Goal: Task Accomplishment & Management: Use online tool/utility

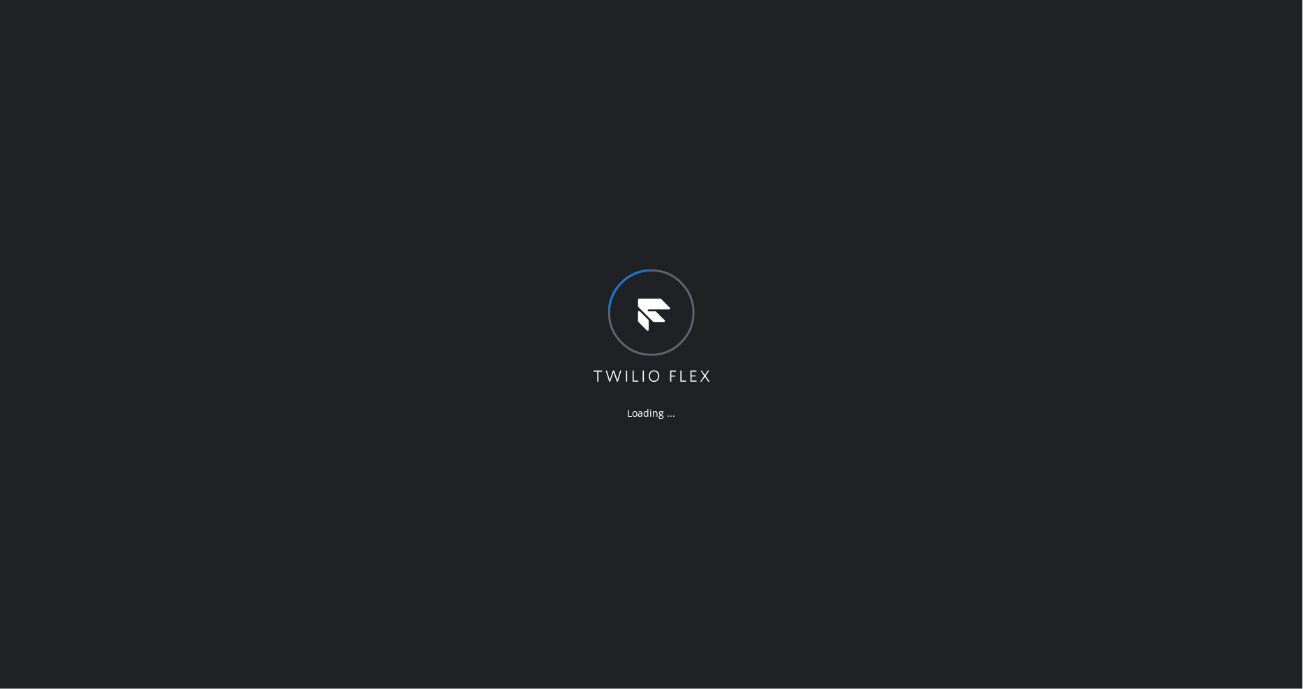
click at [390, 290] on div "Loading ..." at bounding box center [651, 344] width 1303 height 689
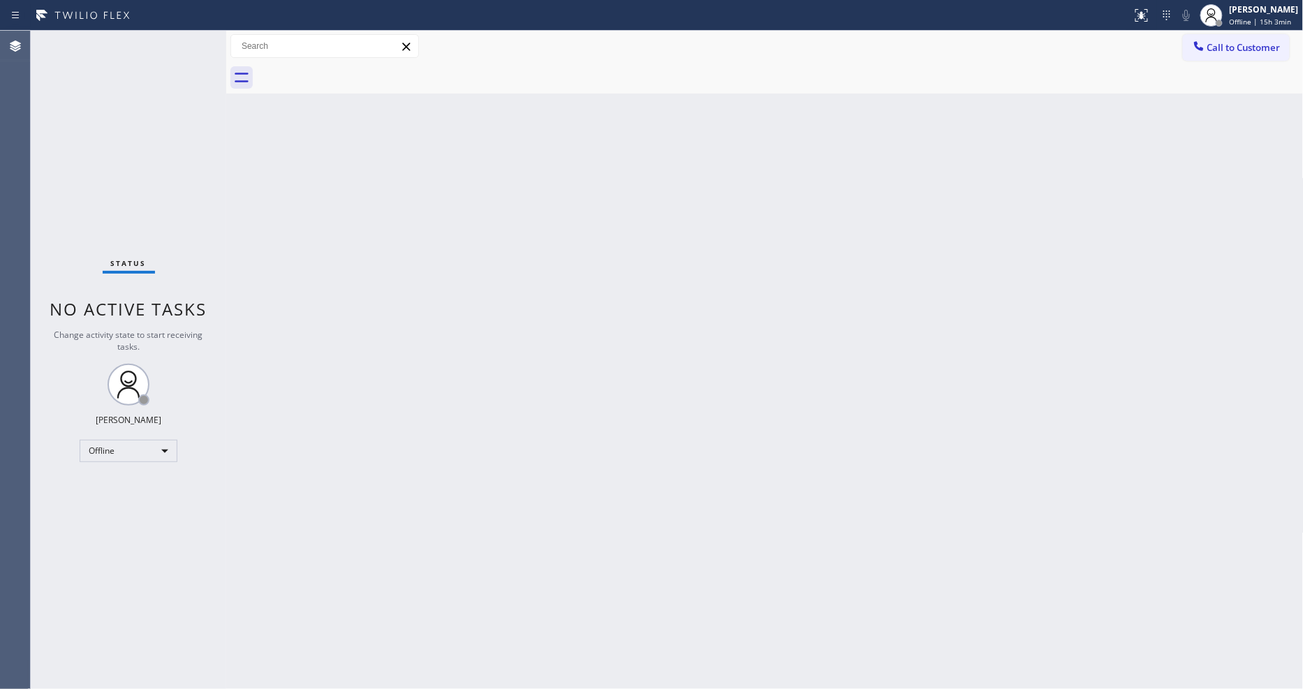
click at [1247, 17] on span "Offline | 15h 3min" at bounding box center [1261, 22] width 62 height 10
click at [1199, 95] on button "Unavailable" at bounding box center [1234, 92] width 140 height 18
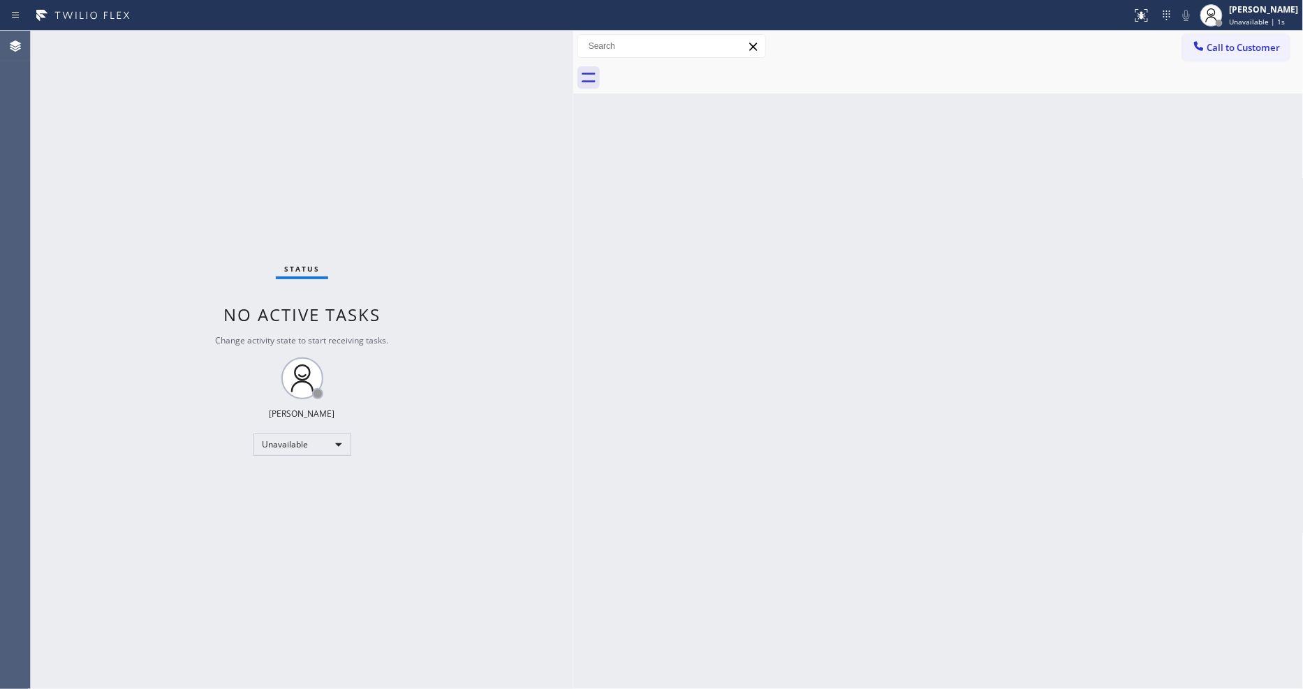
drag, startPoint x: 226, startPoint y: 64, endPoint x: 573, endPoint y: 78, distance: 347.3
click at [573, 78] on div at bounding box center [573, 360] width 0 height 658
click at [541, 457] on div "Status No active tasks Change activity state to start receiving tasks. [PERSON_…" at bounding box center [302, 360] width 543 height 658
click at [1251, 14] on div "[PERSON_NAME]" at bounding box center [1264, 9] width 69 height 12
click at [1212, 71] on button "Available" at bounding box center [1234, 74] width 140 height 18
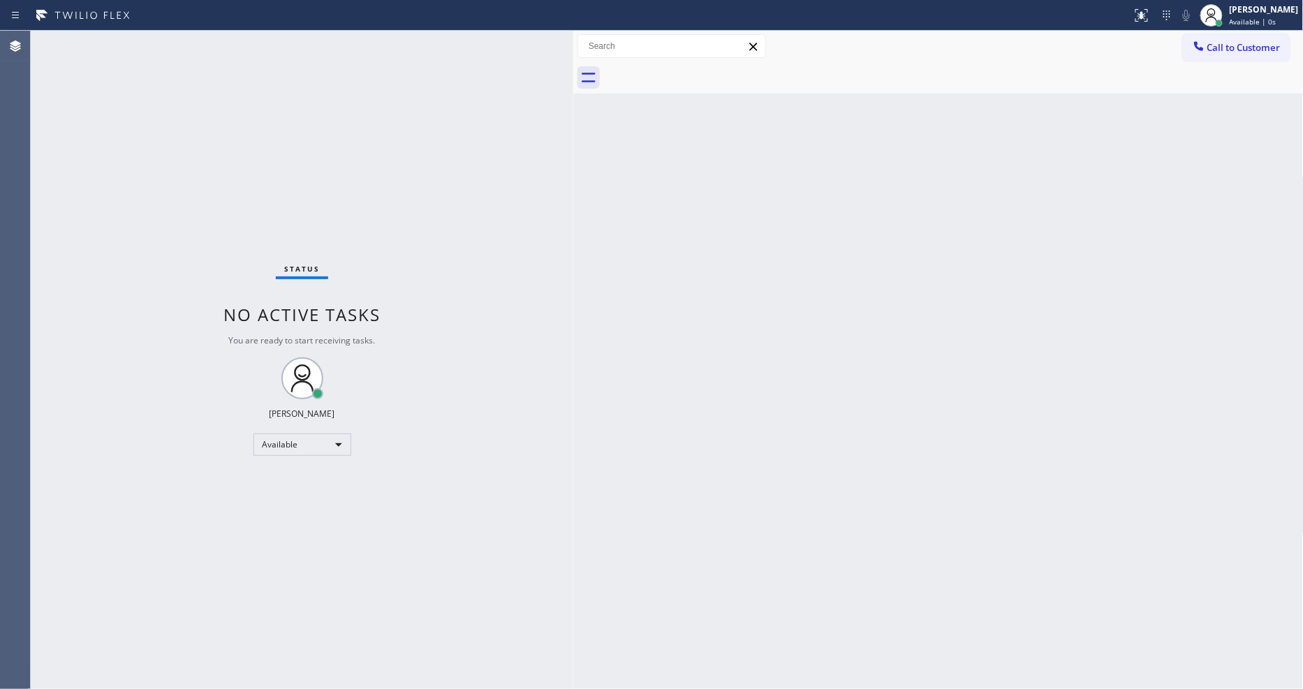
click at [190, 38] on div "Status No active tasks You are ready to start receiving tasks. [PERSON_NAME] Av…" at bounding box center [302, 360] width 543 height 658
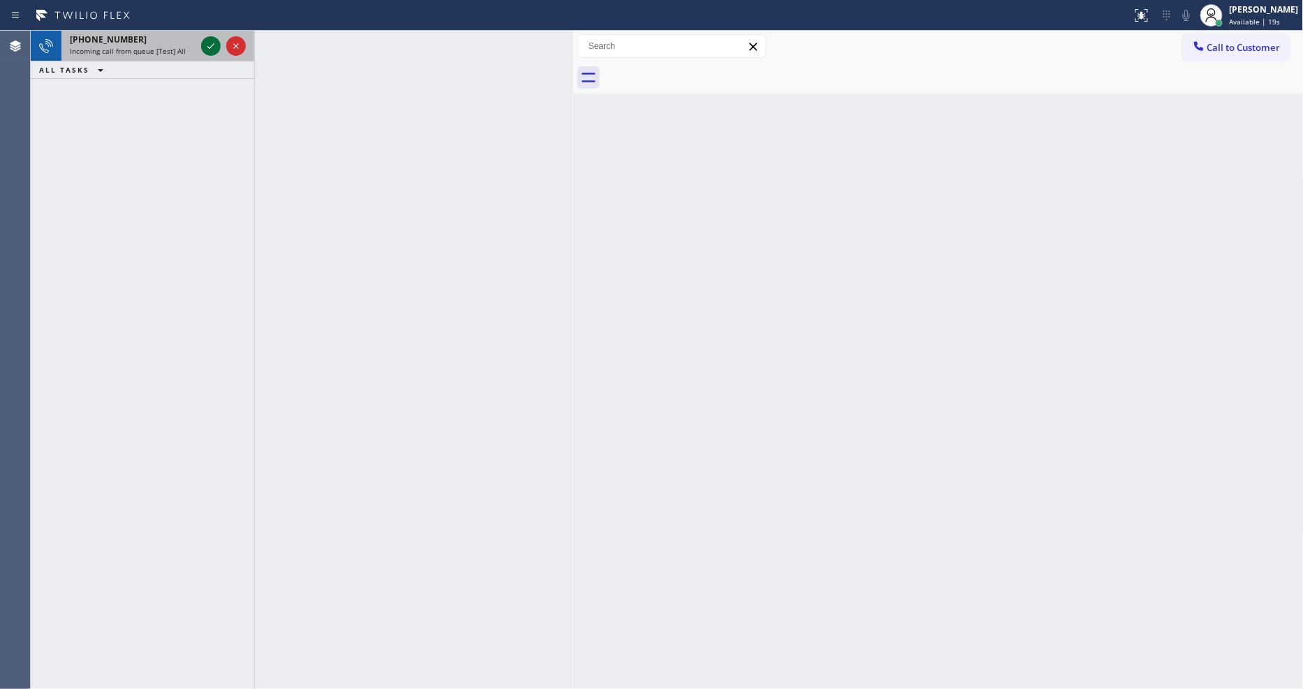
click at [208, 45] on icon at bounding box center [211, 46] width 17 height 17
click at [207, 43] on icon at bounding box center [211, 46] width 17 height 17
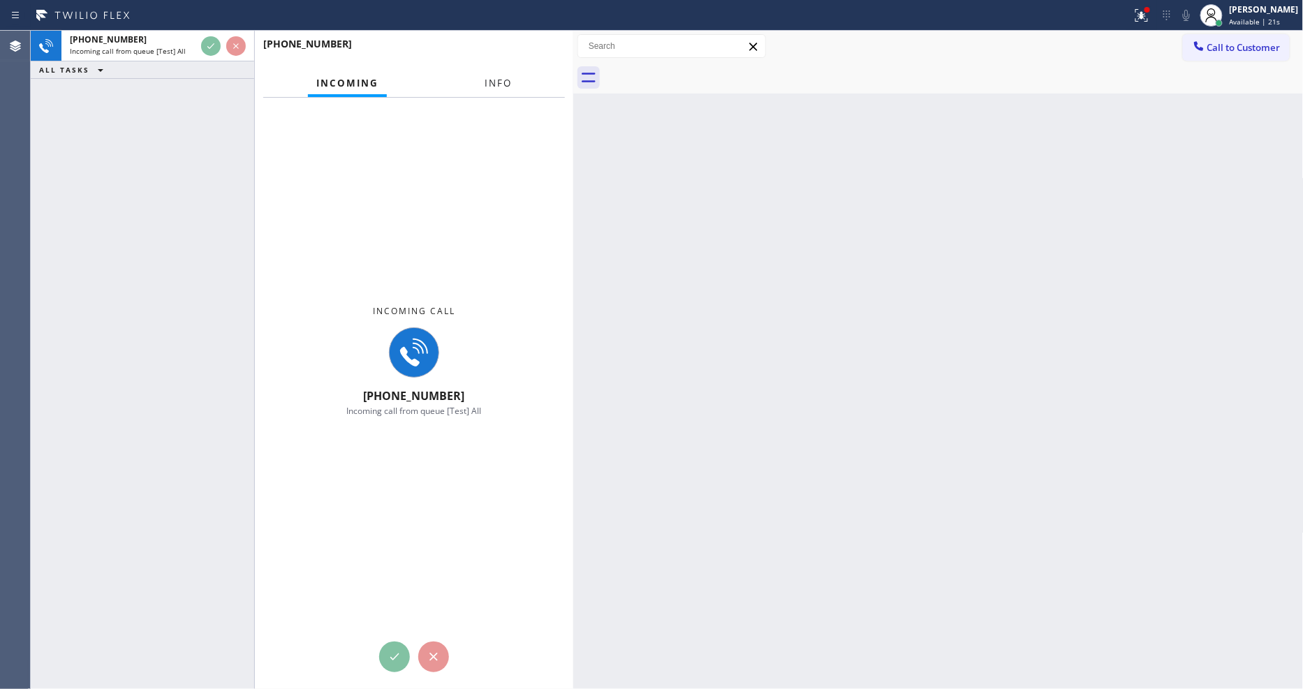
click at [487, 74] on button "Info" at bounding box center [498, 83] width 44 height 27
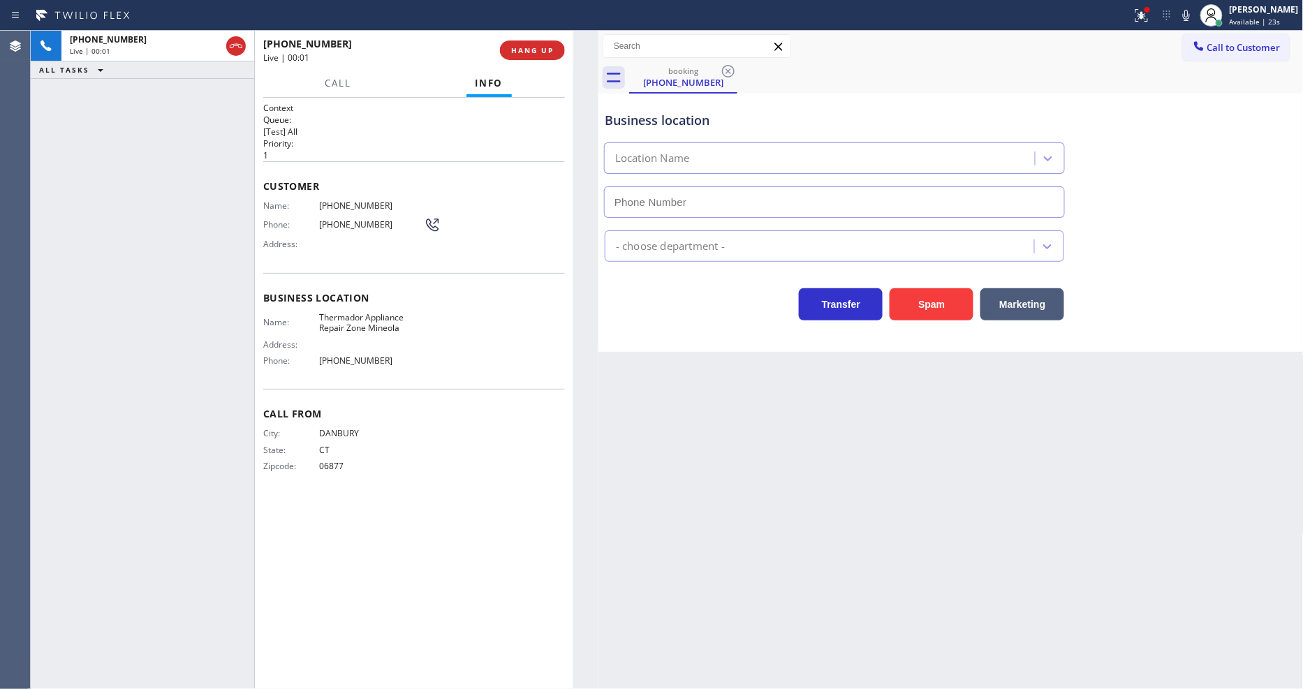
drag, startPoint x: 570, startPoint y: 135, endPoint x: 595, endPoint y: 131, distance: 25.4
click at [598, 131] on div at bounding box center [598, 360] width 0 height 658
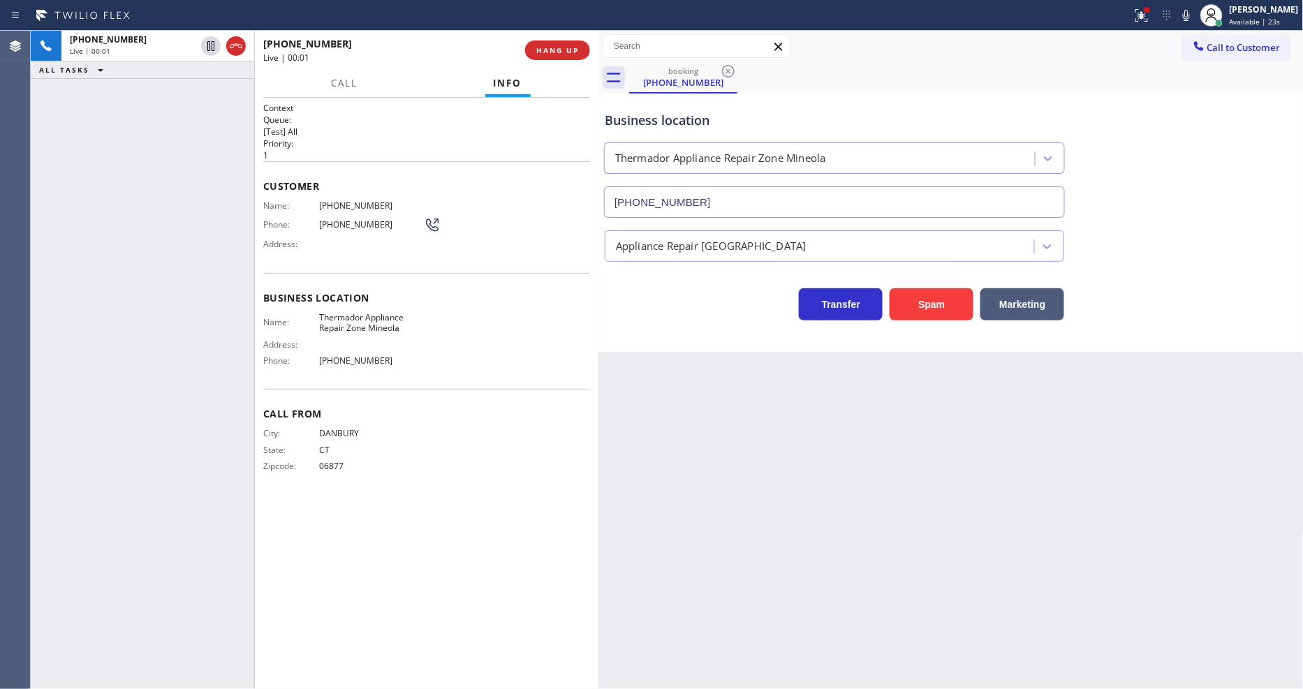
type input "[PHONE_NUMBER]"
click at [331, 312] on span "Thermador Appliance Repair Zone Mineola" at bounding box center [371, 323] width 105 height 22
copy span "Thermador Appliance Repair Zone Mineola"
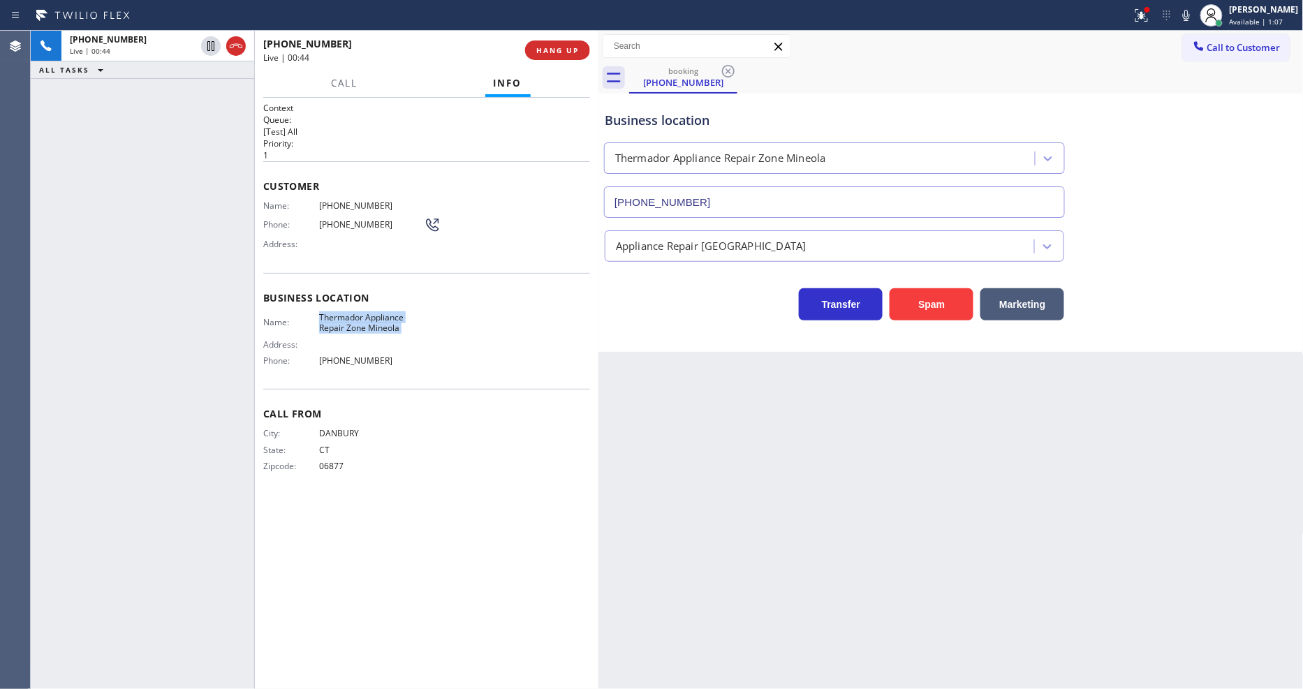
click at [355, 200] on span "[PHONE_NUMBER]" at bounding box center [371, 205] width 105 height 10
copy span "[PHONE_NUMBER]"
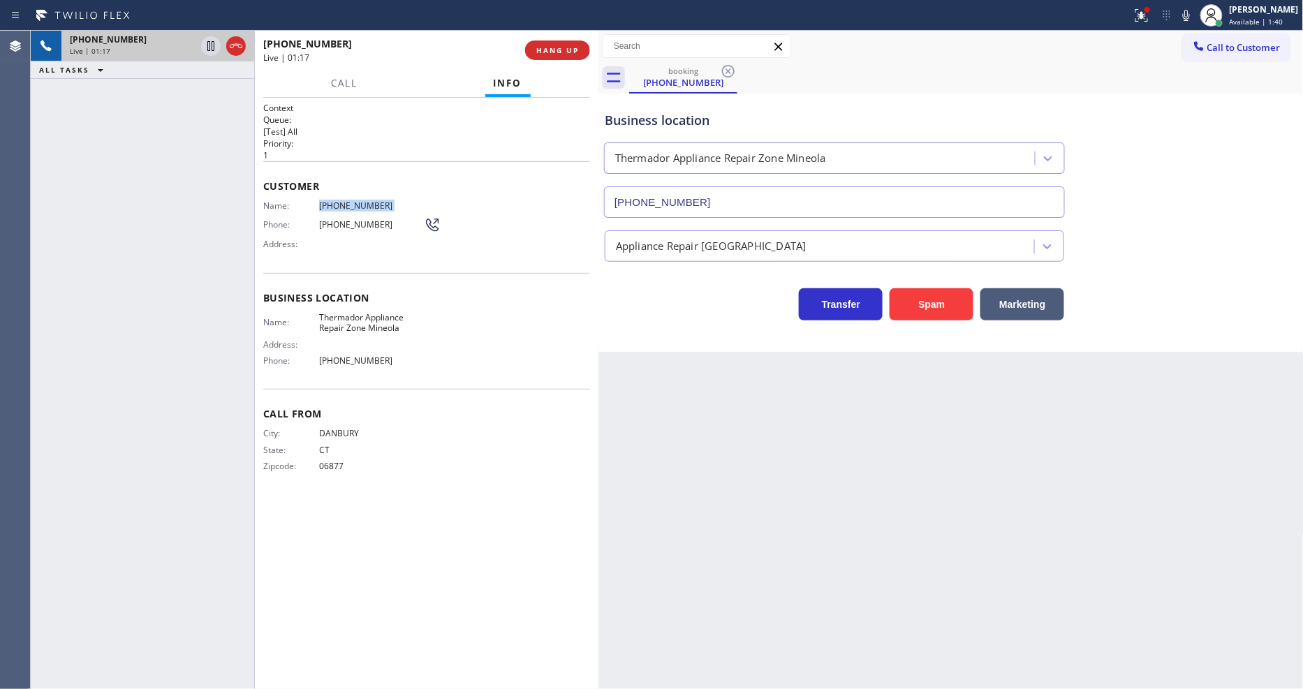
drag, startPoint x: 211, startPoint y: 43, endPoint x: 225, endPoint y: 38, distance: 14.6
click at [211, 43] on icon at bounding box center [211, 46] width 17 height 17
click at [1190, 18] on icon at bounding box center [1186, 15] width 7 height 11
click at [1154, 26] on button at bounding box center [1141, 15] width 31 height 31
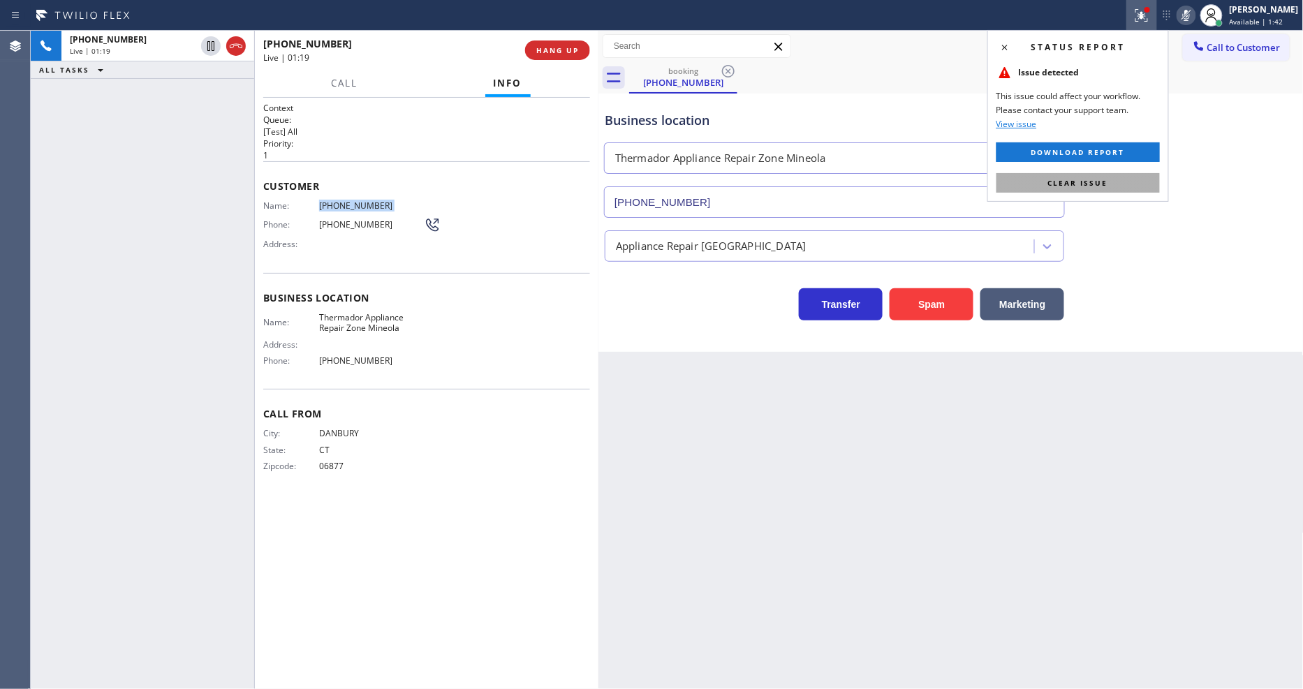
click at [1112, 186] on button "Clear issue" at bounding box center [1077, 183] width 163 height 20
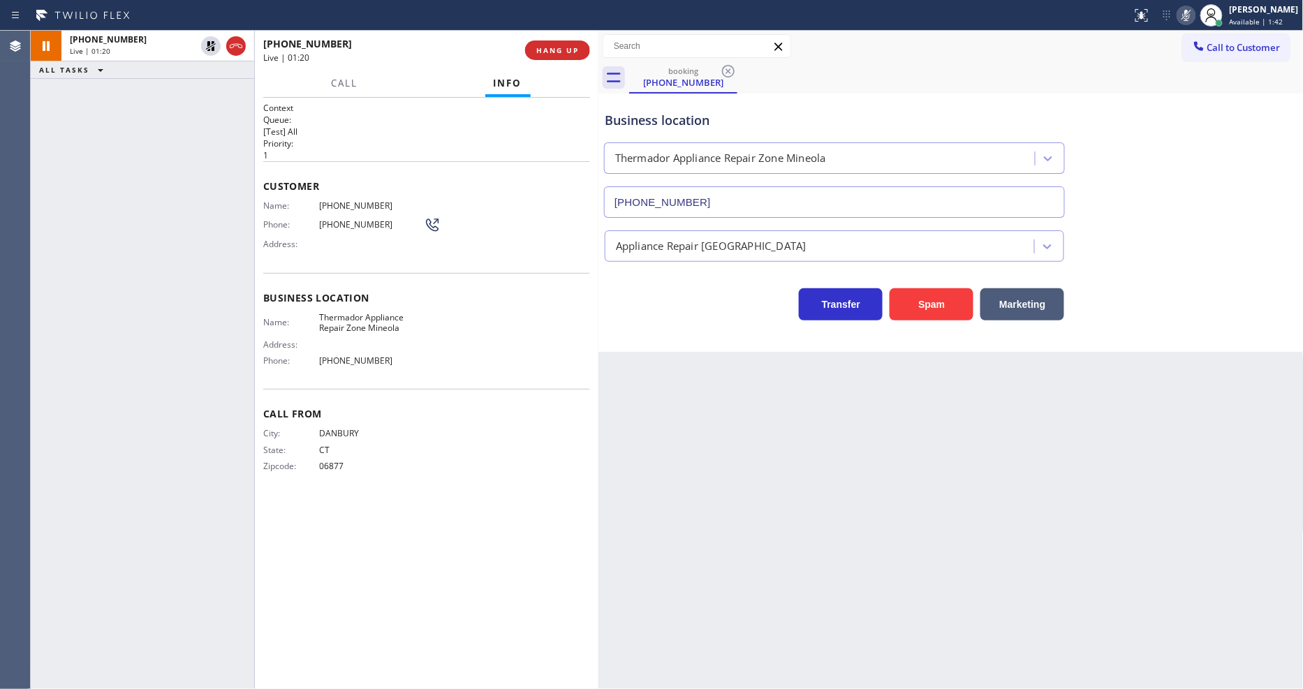
click at [535, 524] on div "Context Queue: [Test] All Priority: 1 Customer Name: [PHONE_NUMBER] Phone: [PHO…" at bounding box center [426, 393] width 327 height 583
click at [205, 43] on icon at bounding box center [211, 46] width 17 height 17
click at [1191, 11] on rect at bounding box center [1187, 14] width 10 height 10
click at [340, 200] on span "[PHONE_NUMBER]" at bounding box center [371, 205] width 105 height 10
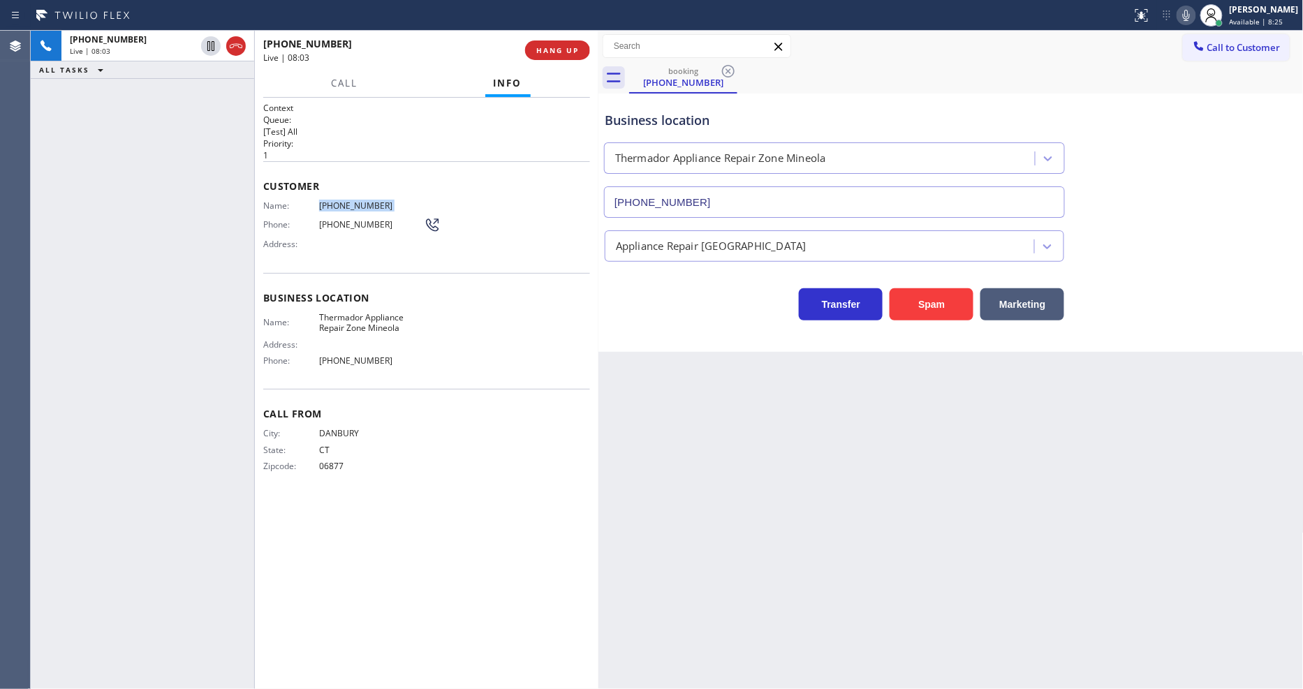
click at [340, 200] on span "[PHONE_NUMBER]" at bounding box center [371, 205] width 105 height 10
copy span "[PHONE_NUMBER]"
click at [339, 207] on div "Name: [PHONE_NUMBER] Phone: [PHONE_NUMBER] Address:" at bounding box center [351, 227] width 177 height 55
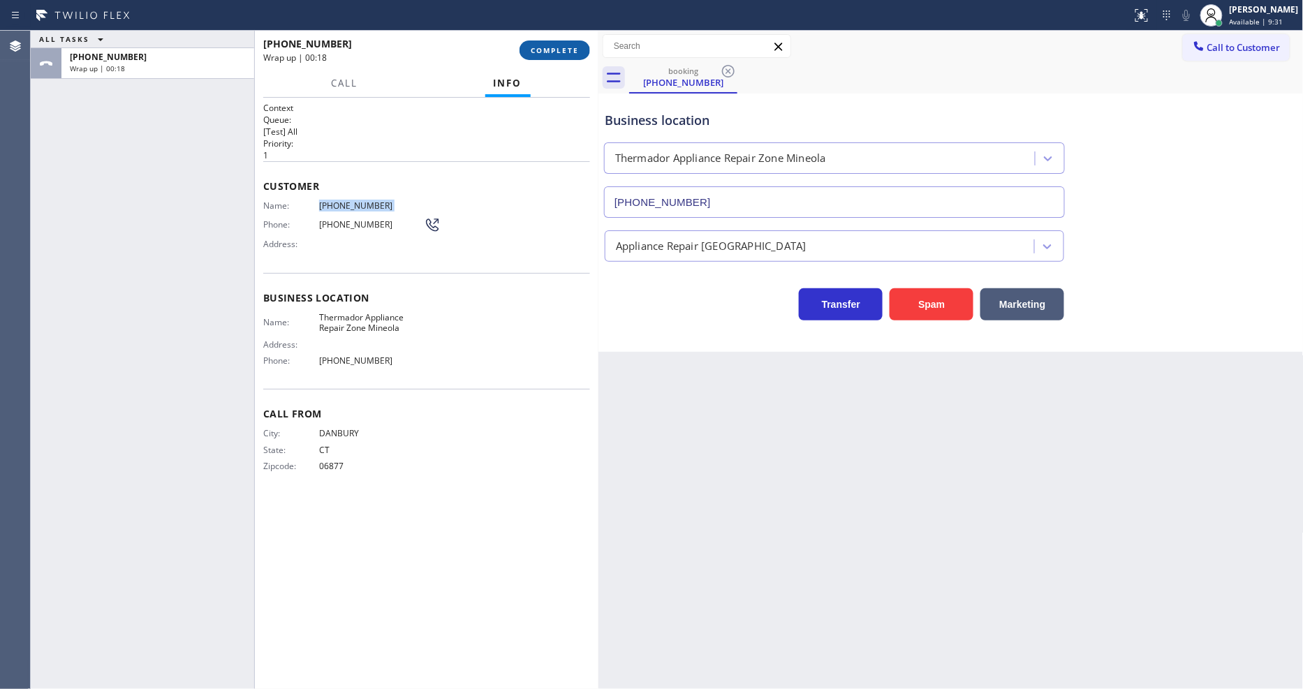
click at [549, 46] on span "COMPLETE" at bounding box center [555, 50] width 48 height 10
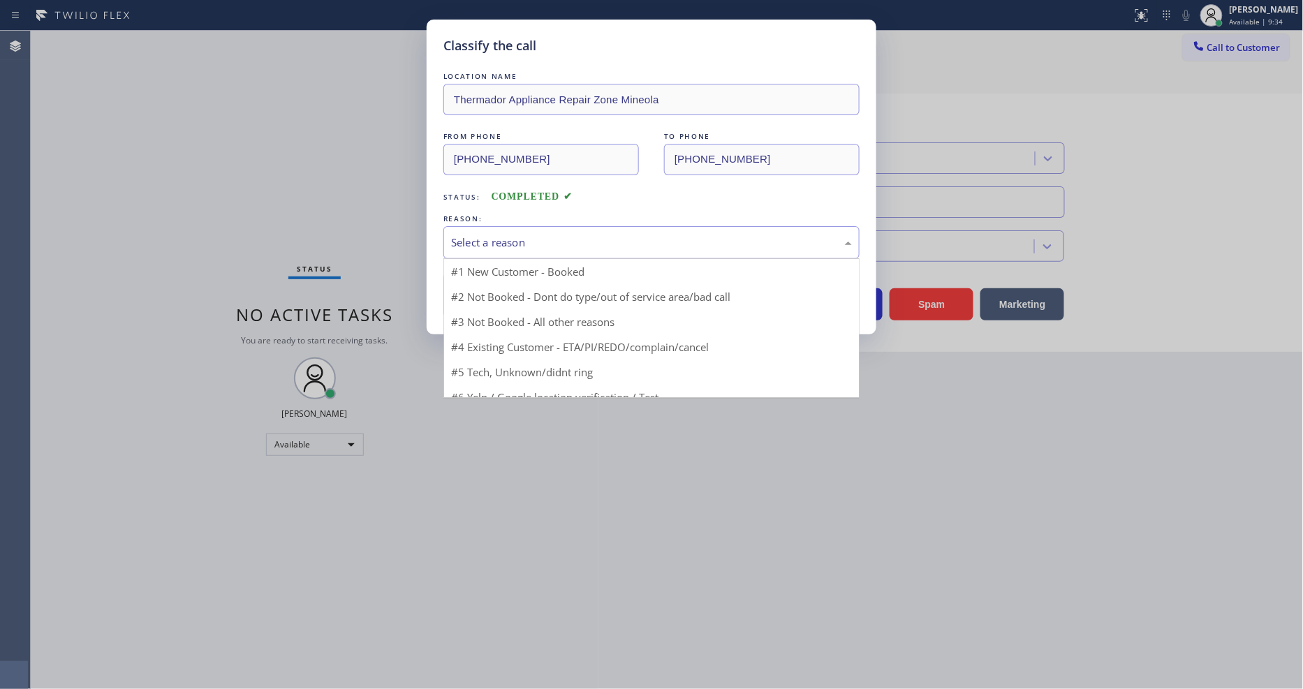
click at [473, 245] on div "Select a reason" at bounding box center [651, 243] width 401 height 16
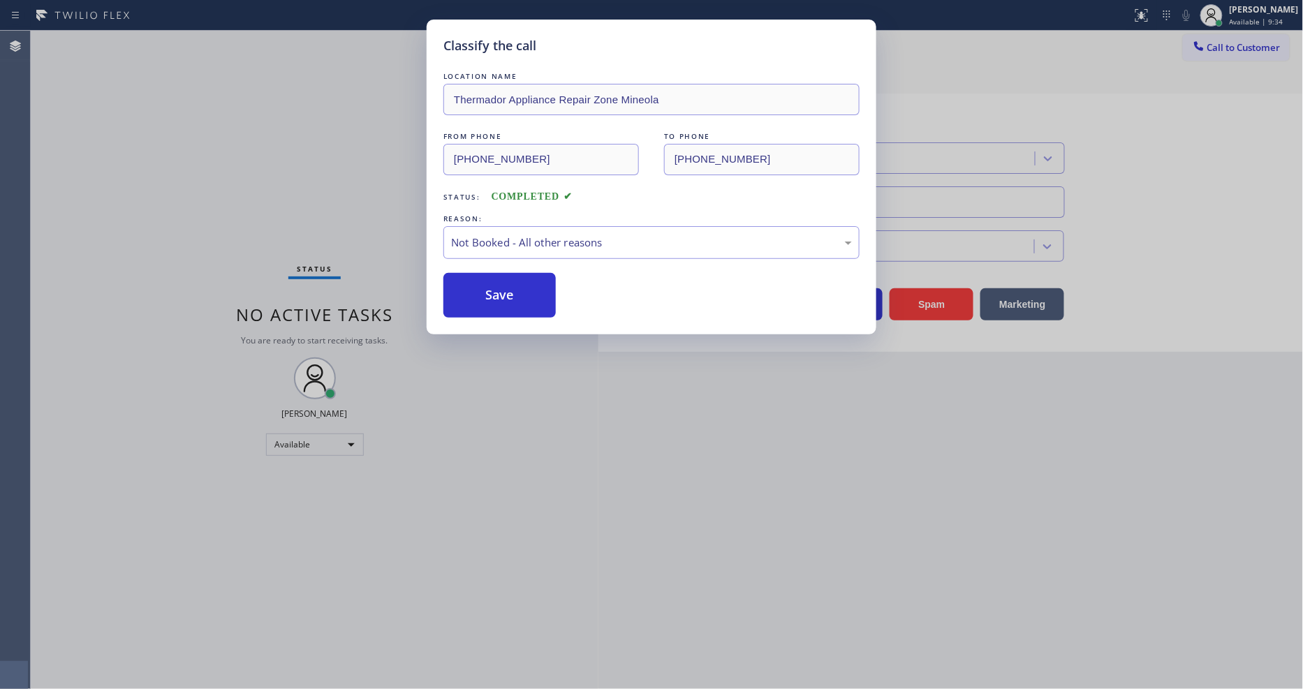
click at [463, 289] on button "Save" at bounding box center [499, 295] width 112 height 45
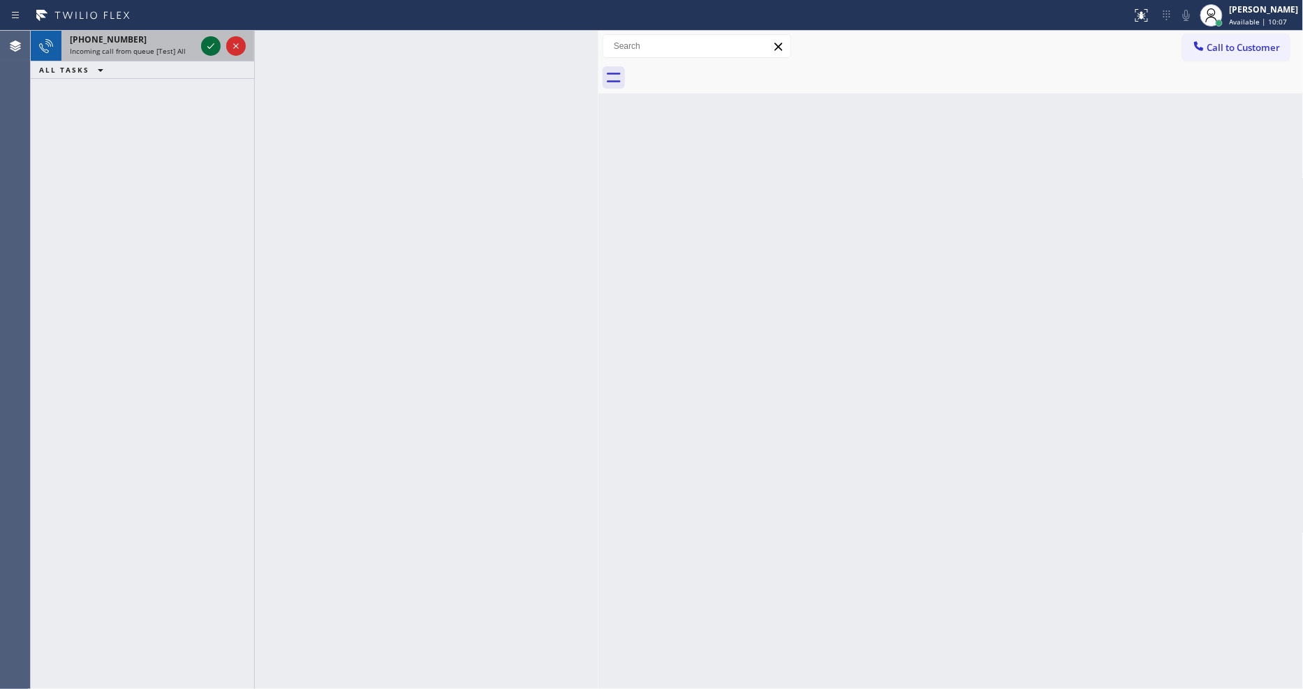
click at [206, 45] on icon at bounding box center [211, 46] width 17 height 17
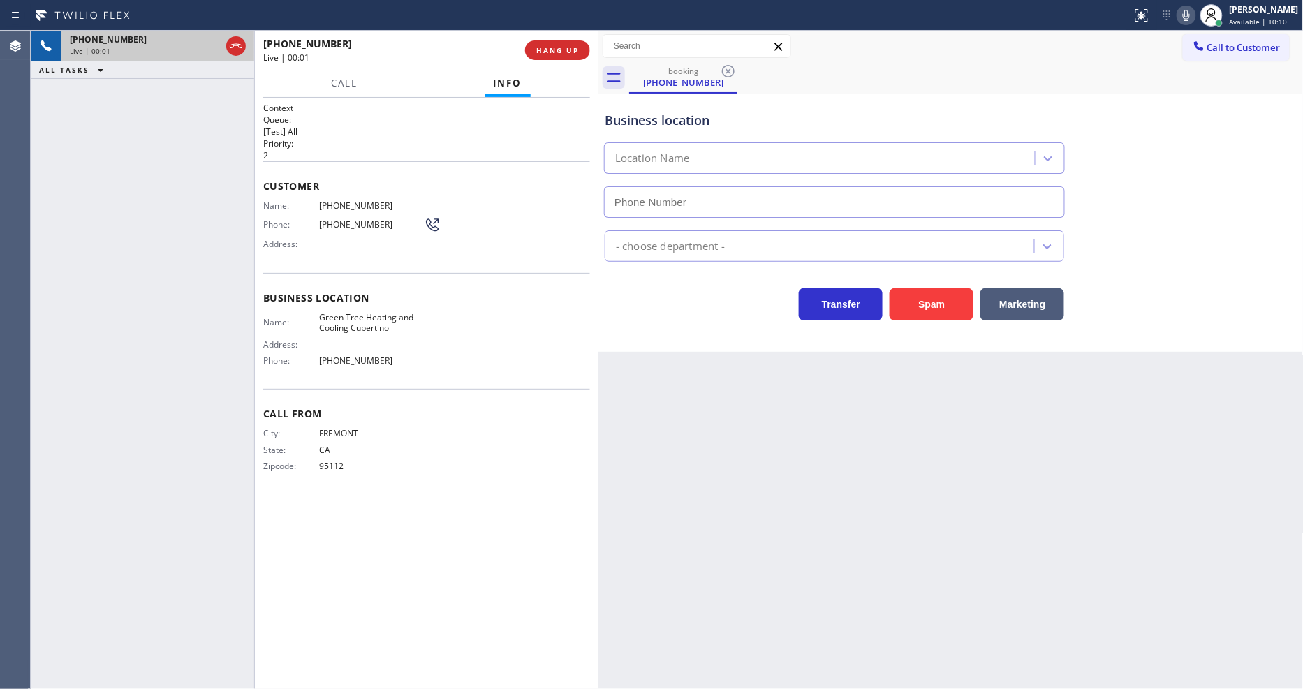
type input "[PHONE_NUMBER]"
click at [546, 52] on span "HANG UP" at bounding box center [557, 50] width 43 height 10
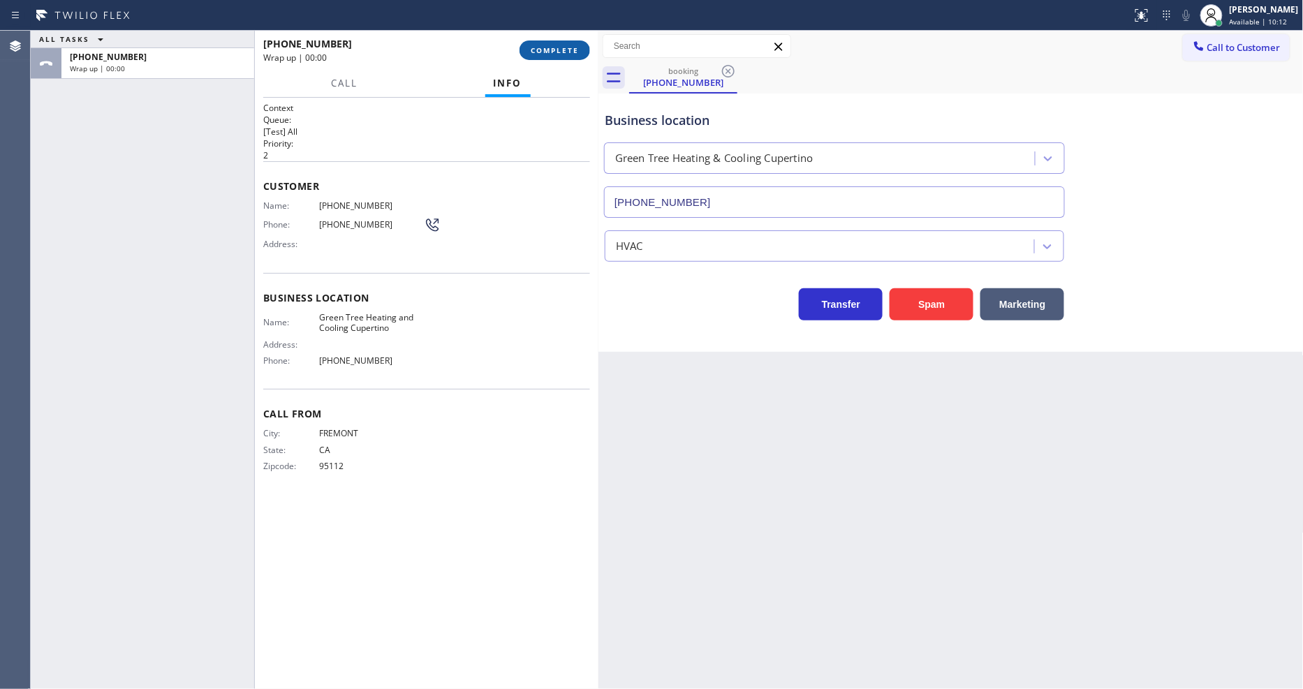
click at [546, 52] on span "COMPLETE" at bounding box center [555, 50] width 48 height 10
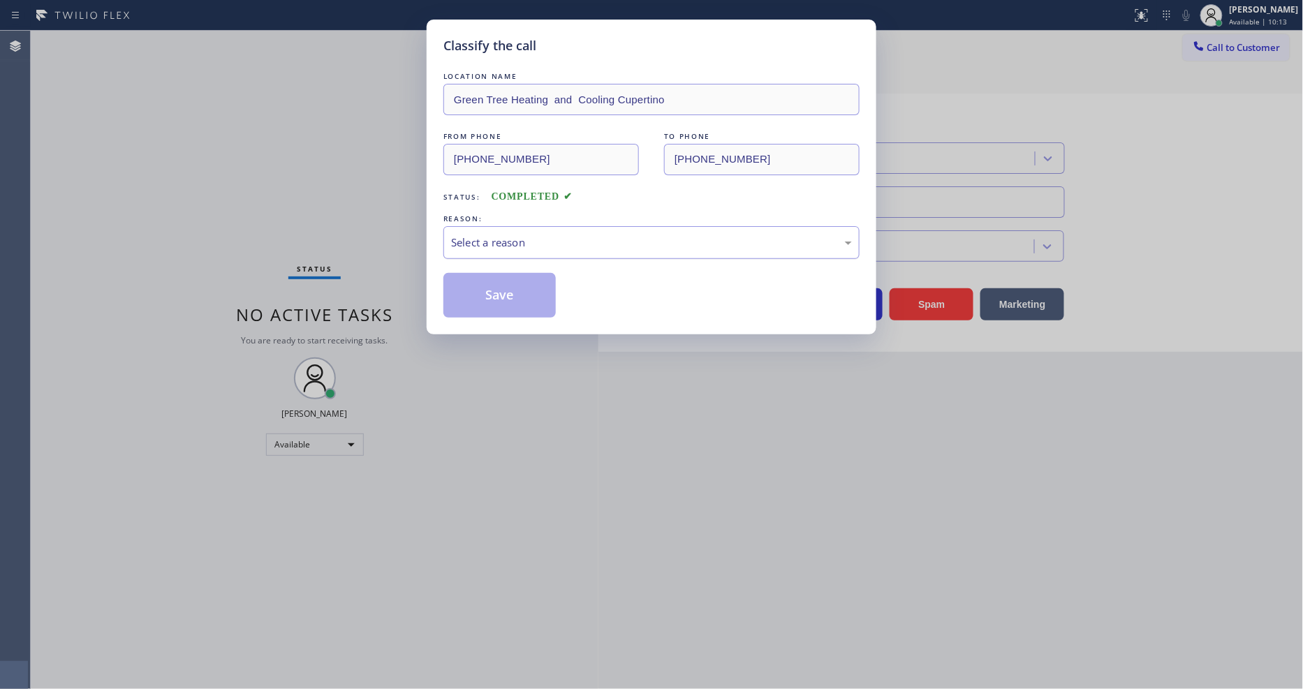
click at [493, 226] on div "Select a reason" at bounding box center [651, 242] width 416 height 33
click at [498, 293] on button "Save" at bounding box center [499, 295] width 112 height 45
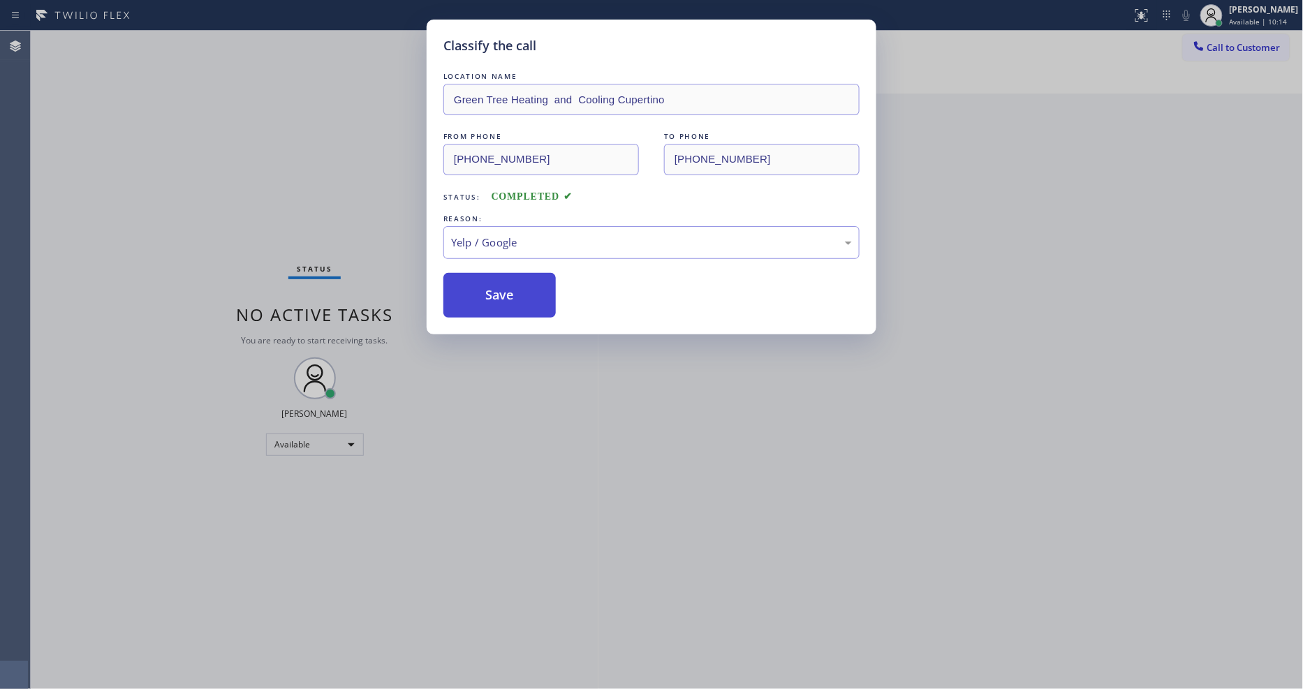
click at [498, 293] on button "Save" at bounding box center [499, 295] width 112 height 45
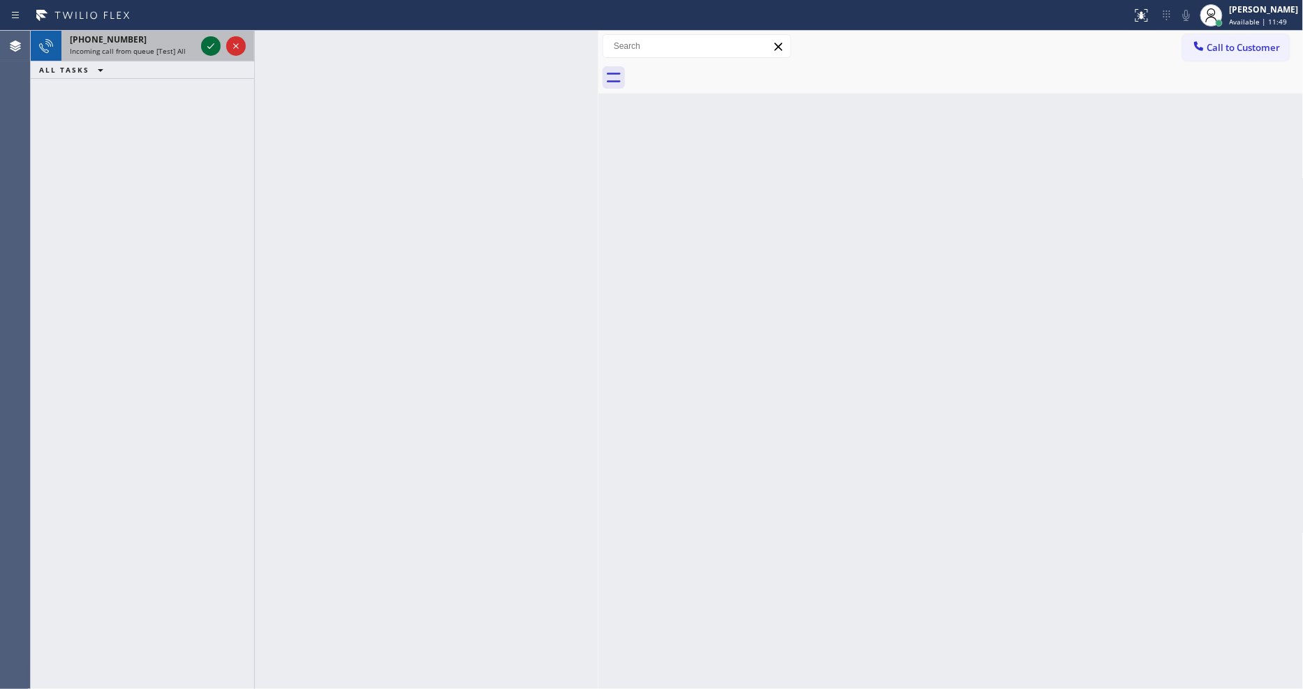
click at [212, 43] on icon at bounding box center [211, 46] width 17 height 17
click at [216, 45] on icon at bounding box center [211, 46] width 17 height 17
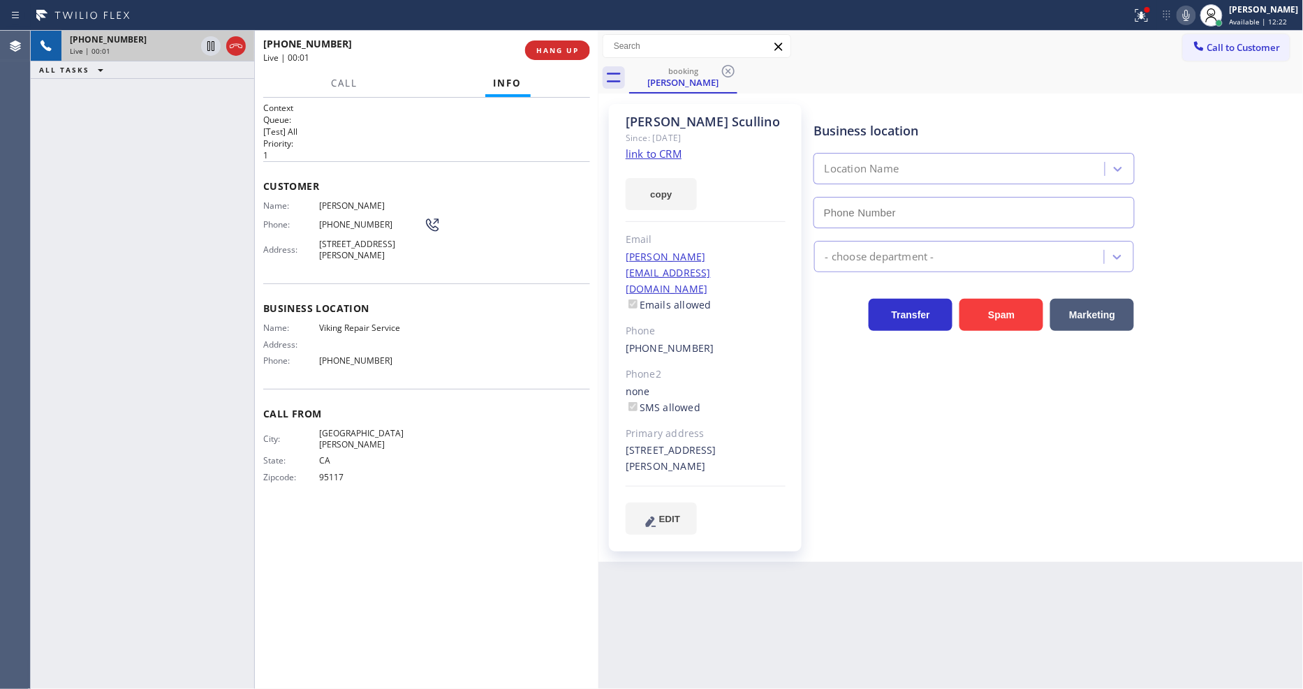
type input "[PHONE_NUMBER]"
click at [640, 155] on link "link to CRM" at bounding box center [654, 154] width 56 height 14
click at [340, 327] on span "Viking Repair Service" at bounding box center [371, 328] width 105 height 10
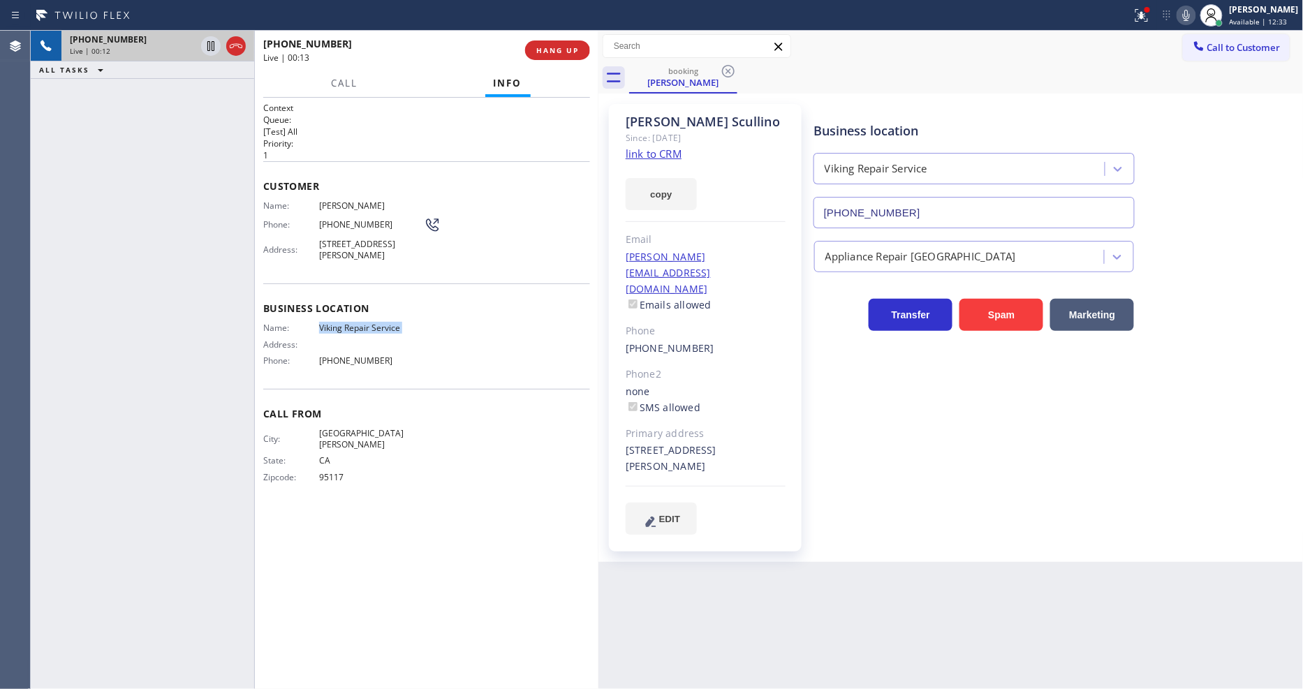
copy span "Viking Repair Service"
click at [359, 240] on span "[STREET_ADDRESS][PERSON_NAME]" at bounding box center [371, 250] width 105 height 22
copy span "[STREET_ADDRESS][PERSON_NAME]"
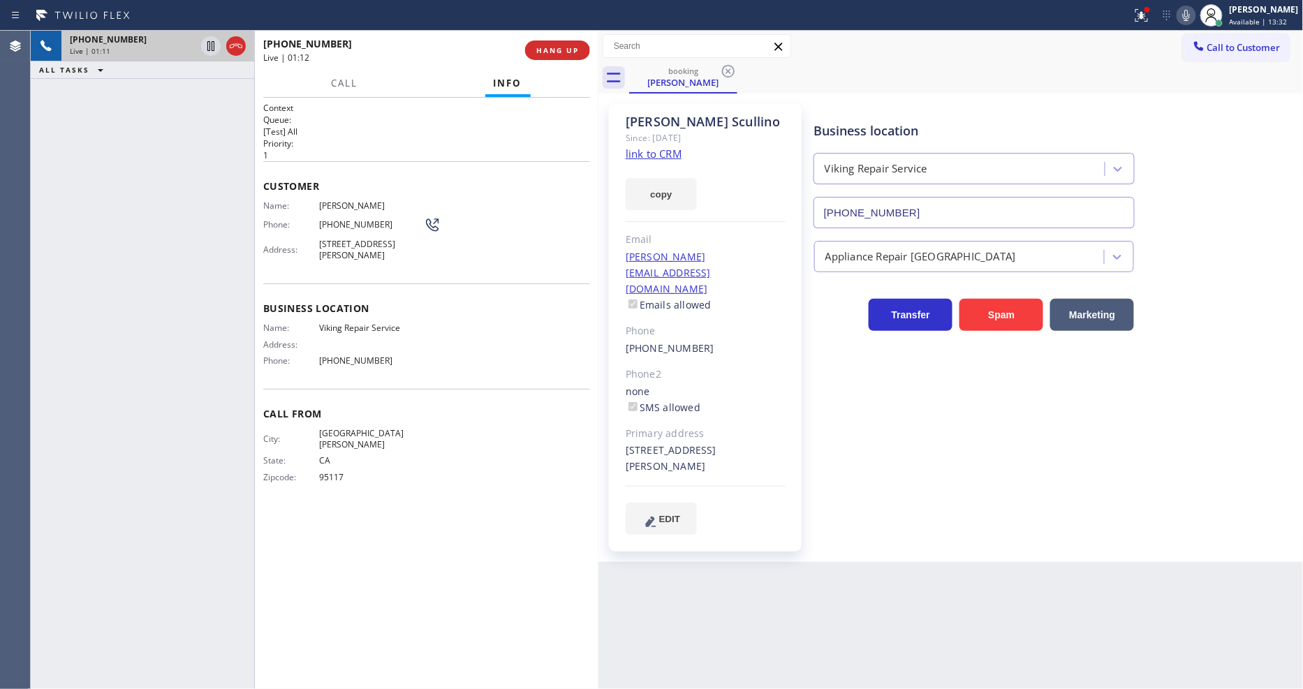
click at [209, 147] on div "[PHONE_NUMBER] Live | 01:11 ALL TASKS ALL TASKS ACTIVE TASKS TASKS IN WRAP UP" at bounding box center [142, 360] width 223 height 658
click at [1146, 15] on icon at bounding box center [1142, 13] width 8 height 5
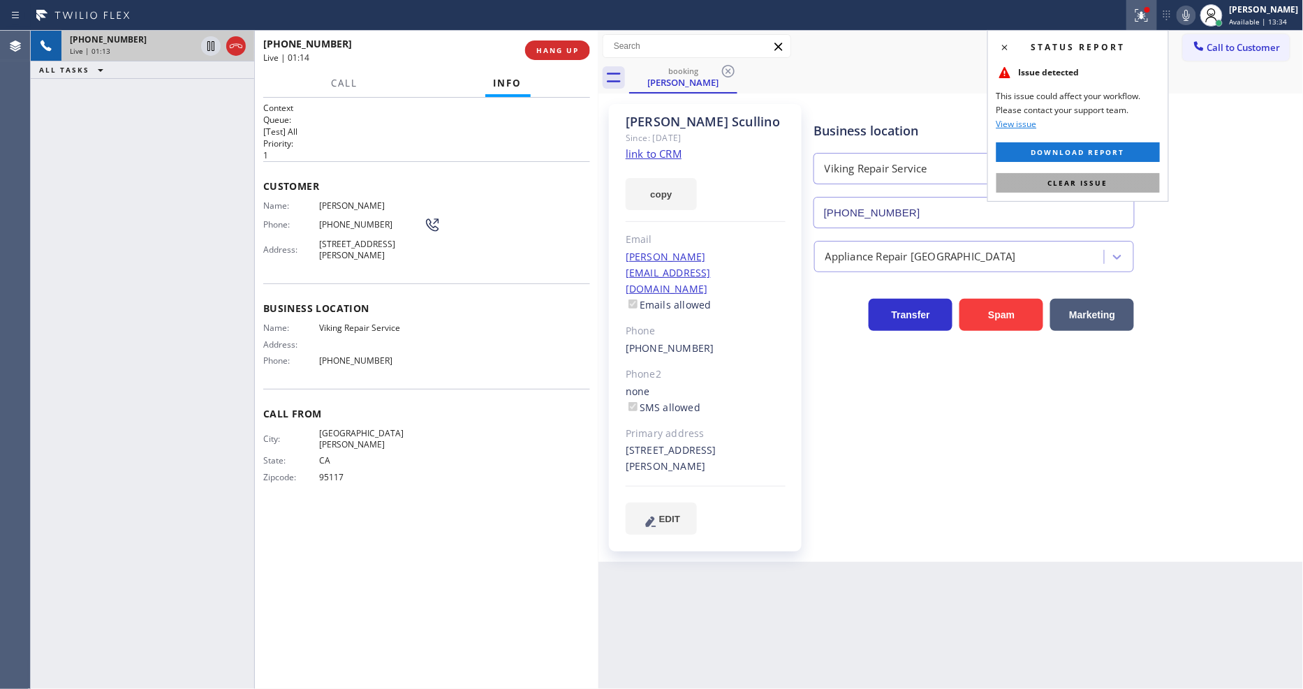
click at [1116, 183] on button "Clear issue" at bounding box center [1077, 183] width 163 height 20
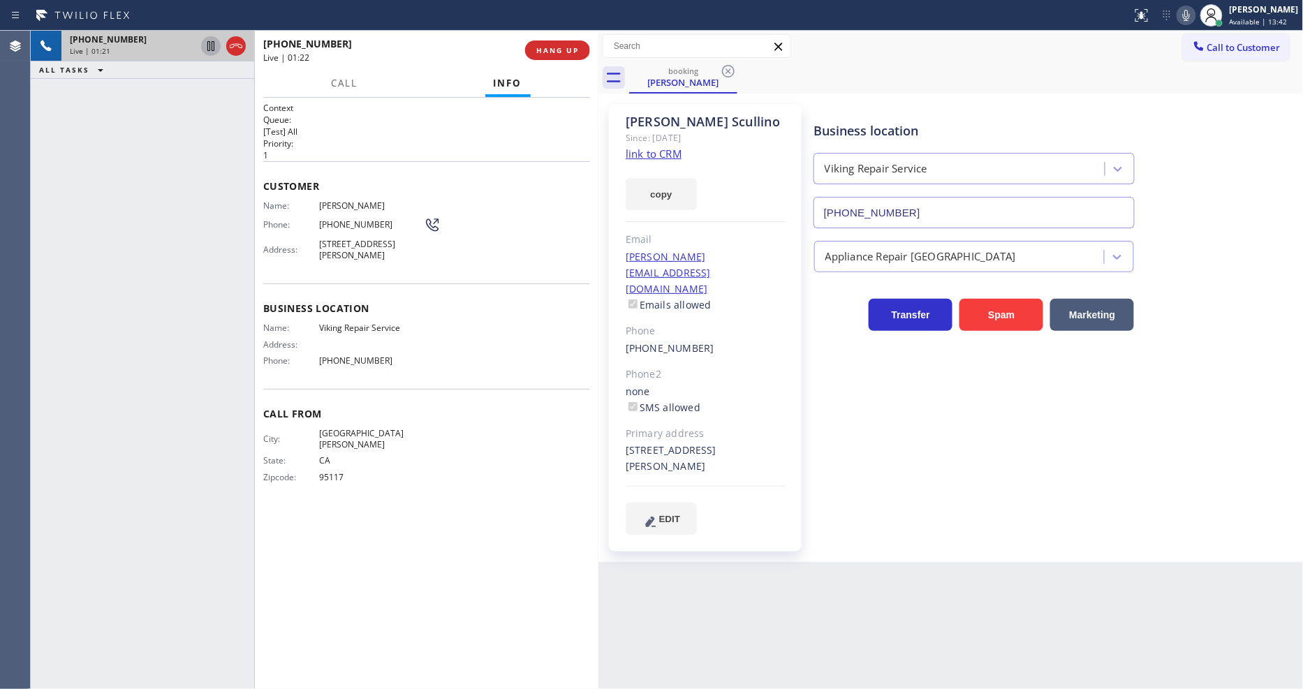
click at [210, 47] on icon at bounding box center [211, 46] width 17 height 17
click at [1192, 16] on icon at bounding box center [1186, 15] width 17 height 17
click at [207, 47] on icon at bounding box center [211, 46] width 17 height 17
click at [1195, 17] on icon at bounding box center [1186, 15] width 17 height 17
click at [332, 201] on span "[PERSON_NAME]" at bounding box center [371, 205] width 105 height 10
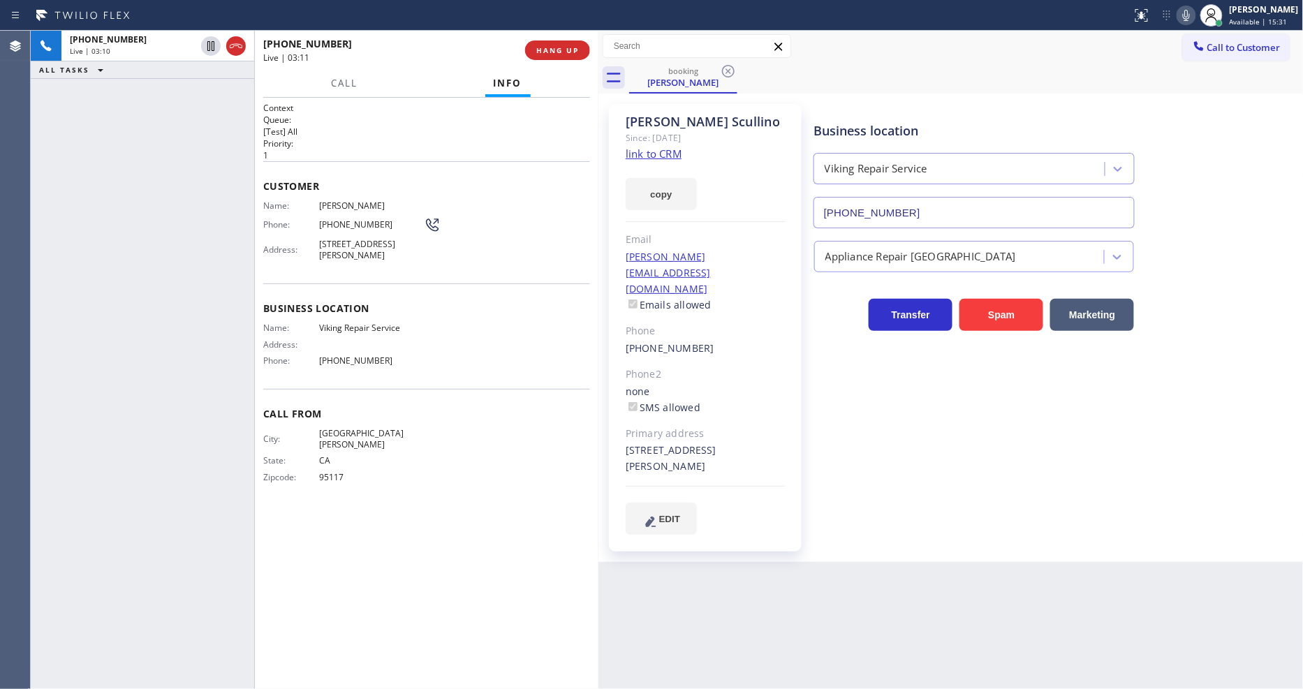
click at [332, 201] on span "[PERSON_NAME]" at bounding box center [371, 205] width 105 height 10
copy span "[PERSON_NAME]"
click at [362, 209] on div "Name: [PERSON_NAME] Phone: [PHONE_NUMBER] Address: [STREET_ADDRESS][PERSON_NAME]" at bounding box center [351, 233] width 177 height 66
click at [358, 224] on span "[PHONE_NUMBER]" at bounding box center [371, 224] width 105 height 10
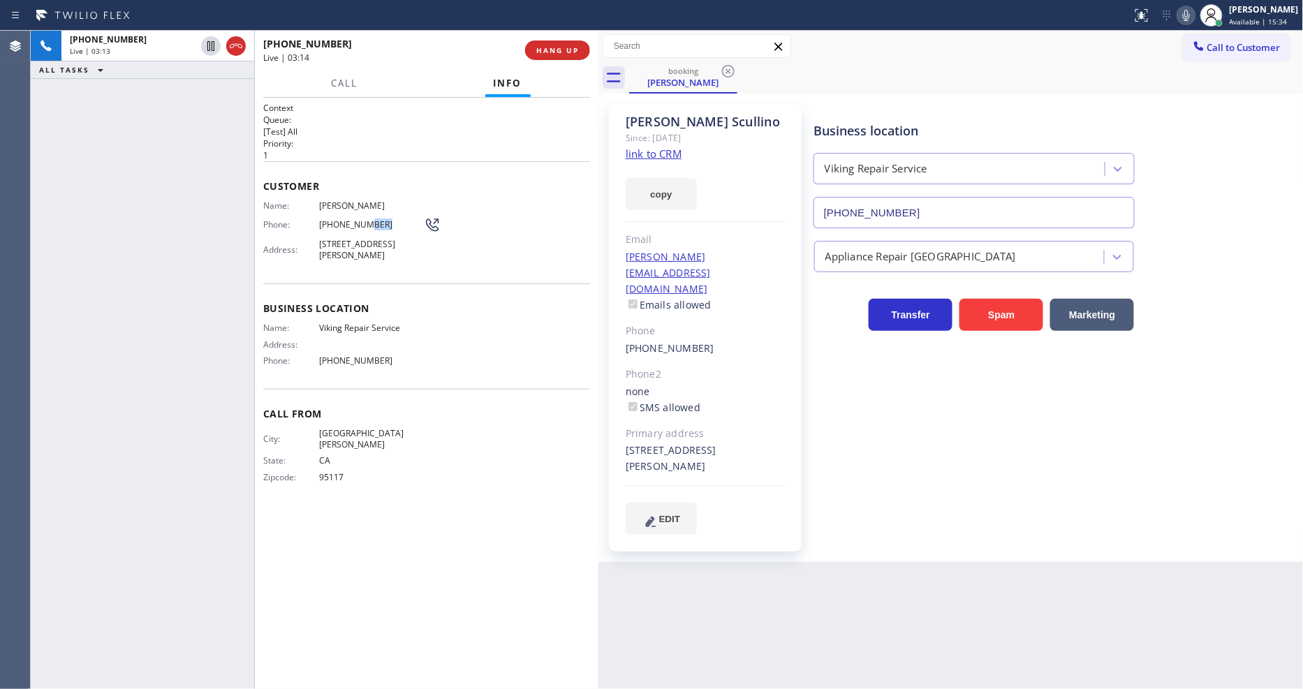
click at [358, 224] on span "[PHONE_NUMBER]" at bounding box center [371, 224] width 105 height 10
copy div "[PHONE_NUMBER]"
click at [75, 163] on div "[PHONE_NUMBER] Live | 03:28 ALL TASKS ALL TASKS ACTIVE TASKS TASKS IN WRAP UP" at bounding box center [142, 360] width 223 height 658
click at [767, 259] on div "[PERSON_NAME][EMAIL_ADDRESS][DOMAIN_NAME] Emails allowed" at bounding box center [706, 281] width 160 height 64
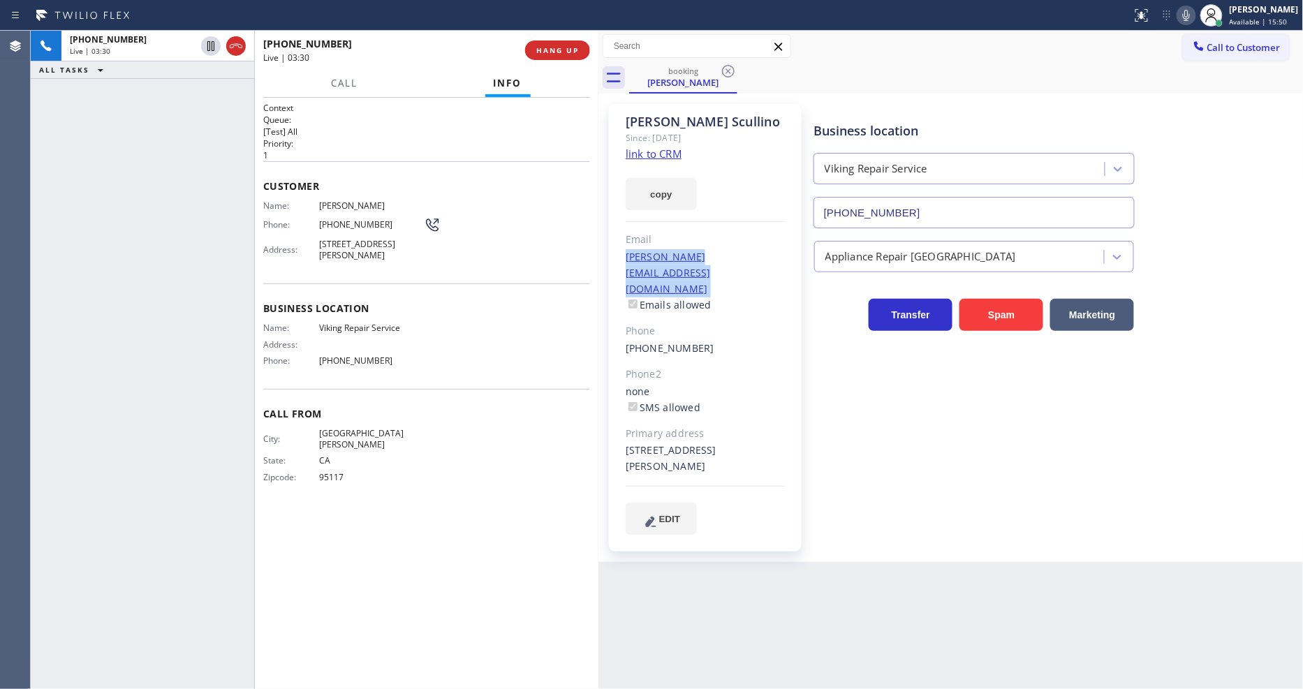
click at [767, 259] on div "[PERSON_NAME][EMAIL_ADDRESS][DOMAIN_NAME] Emails allowed" at bounding box center [706, 281] width 160 height 64
copy link "[PERSON_NAME][EMAIL_ADDRESS][DOMAIN_NAME]"
click at [1194, 18] on icon at bounding box center [1186, 15] width 17 height 17
click at [1195, 18] on icon at bounding box center [1186, 15] width 17 height 17
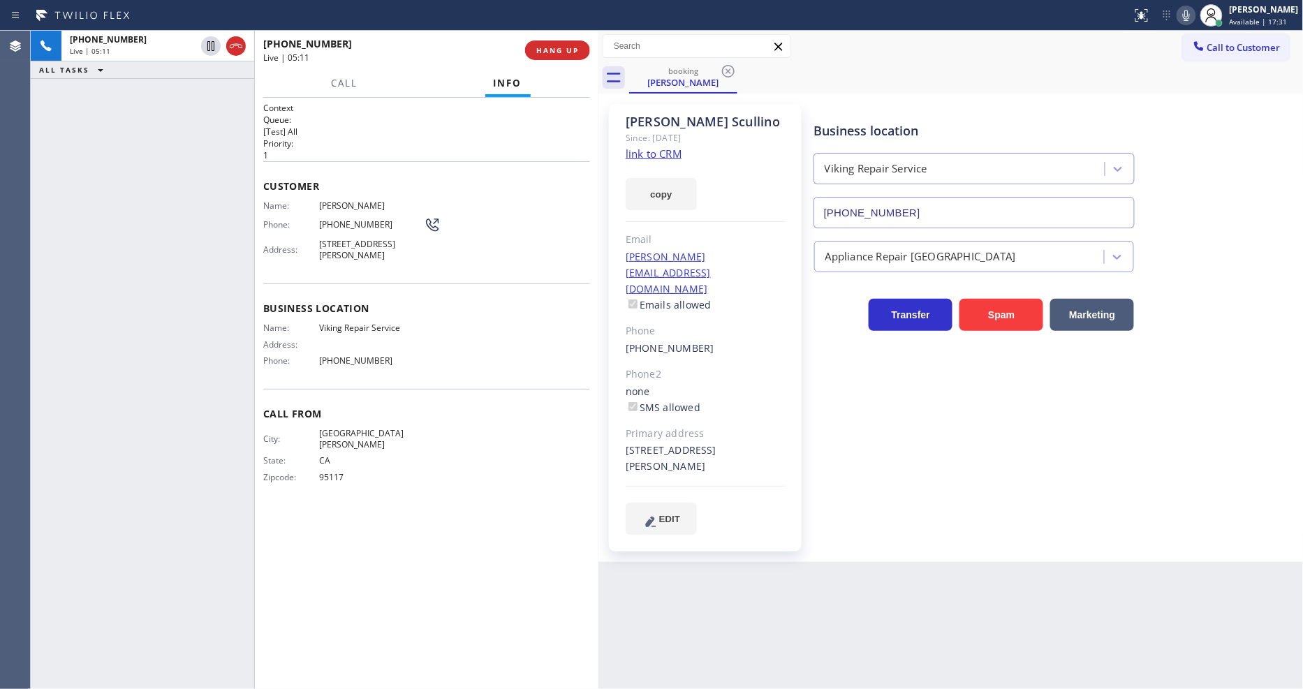
click at [413, 330] on div "Name: Viking Repair Service Address: Phone: [PHONE_NUMBER]" at bounding box center [343, 347] width 161 height 49
click at [189, 222] on div "[PHONE_NUMBER] Live | 05:30 ALL TASKS ALL TASKS ACTIVE TASKS TASKS IN WRAP UP" at bounding box center [142, 360] width 223 height 658
drag, startPoint x: 988, startPoint y: 527, endPoint x: 979, endPoint y: 525, distance: 9.3
click at [988, 527] on div "[PERSON_NAME] Since: [DATE] link to CRM copy Email [PERSON_NAME][EMAIL_ADDRESS]…" at bounding box center [950, 328] width 705 height 469
click at [349, 355] on span "[PHONE_NUMBER]" at bounding box center [371, 360] width 105 height 10
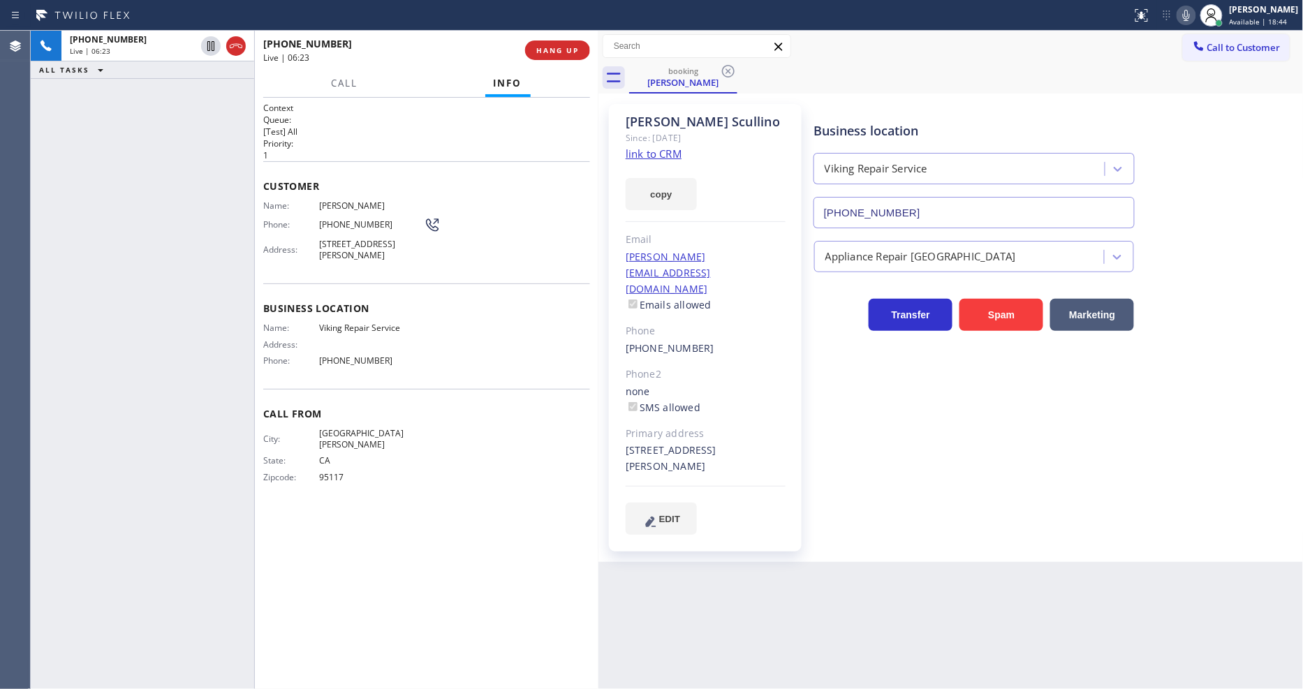
click at [349, 355] on span "[PHONE_NUMBER]" at bounding box center [371, 360] width 105 height 10
copy span "[PHONE_NUMBER]"
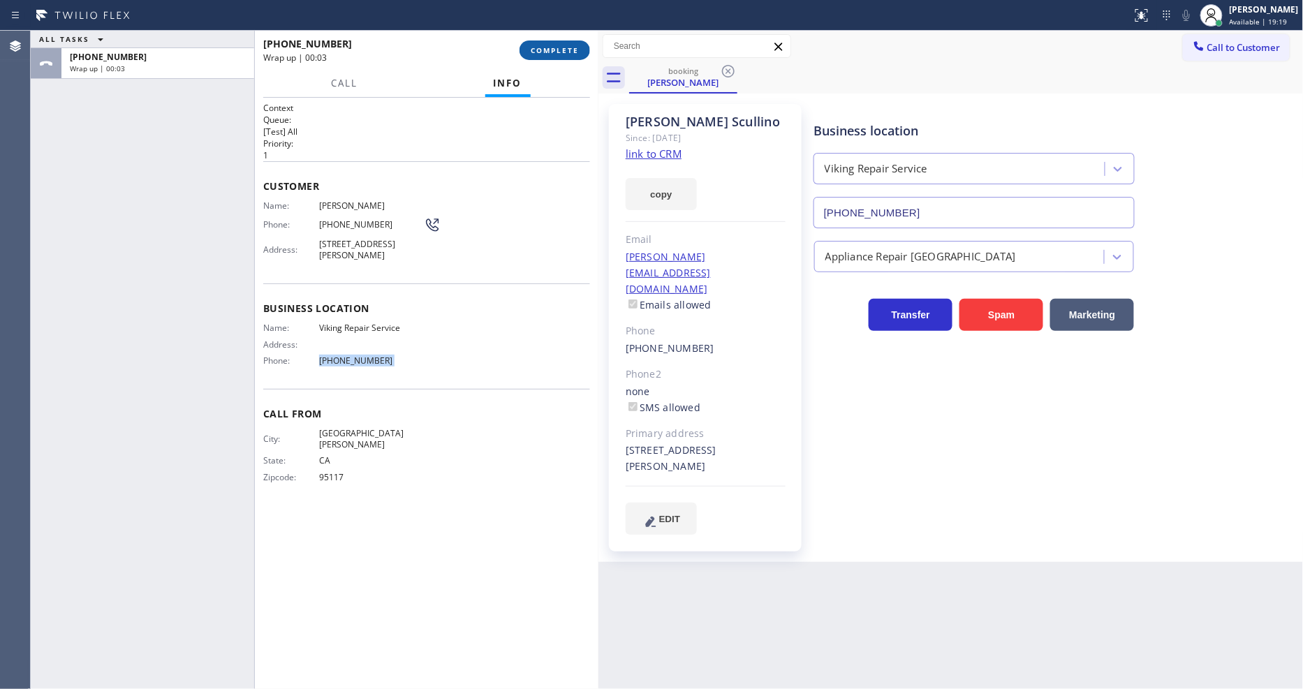
click at [556, 53] on span "COMPLETE" at bounding box center [555, 50] width 48 height 10
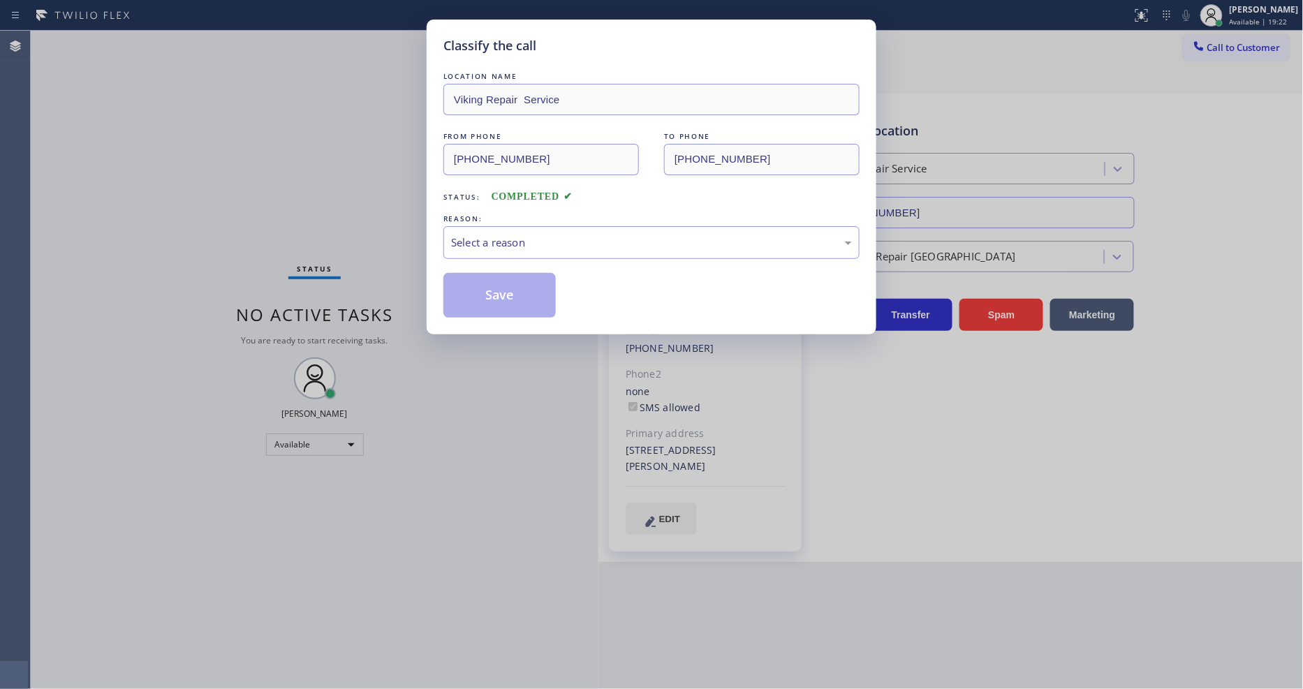
click at [515, 240] on div "Select a reason" at bounding box center [651, 243] width 401 height 16
click at [494, 290] on button "Save" at bounding box center [499, 295] width 112 height 45
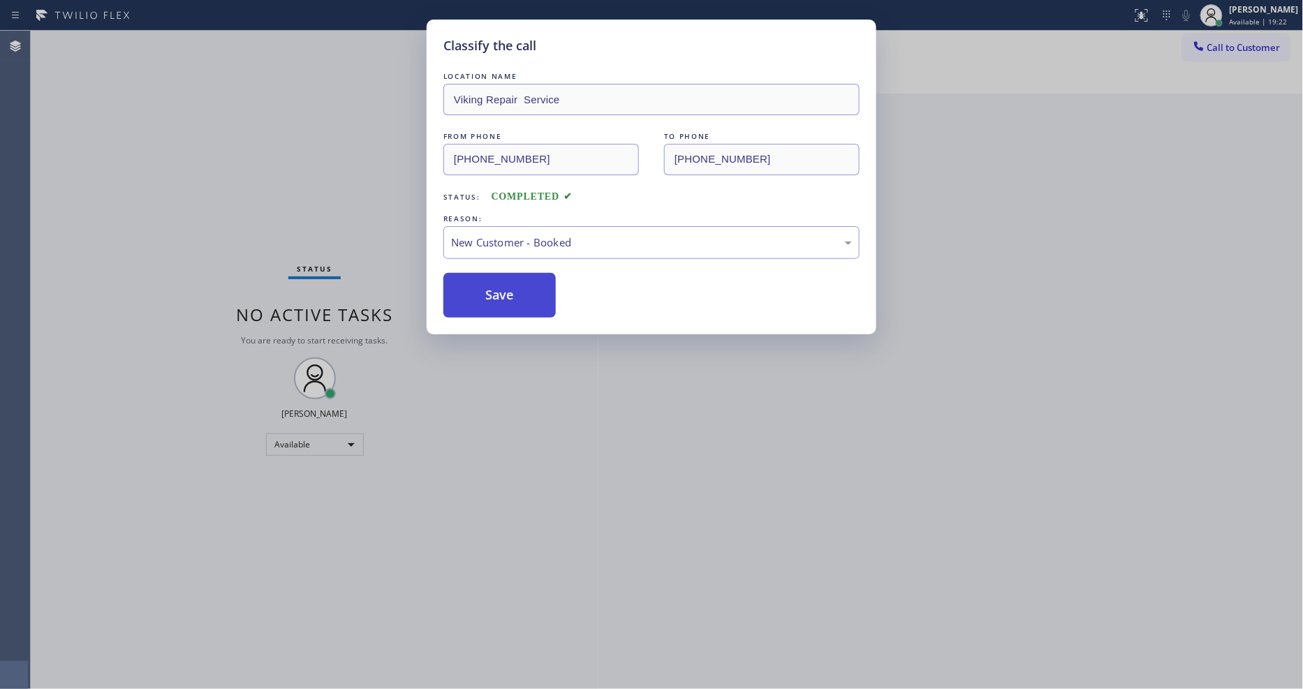
click at [494, 290] on button "Save" at bounding box center [499, 295] width 112 height 45
click at [494, 289] on button "Save" at bounding box center [499, 295] width 112 height 45
click at [494, 284] on button "Save" at bounding box center [499, 295] width 112 height 45
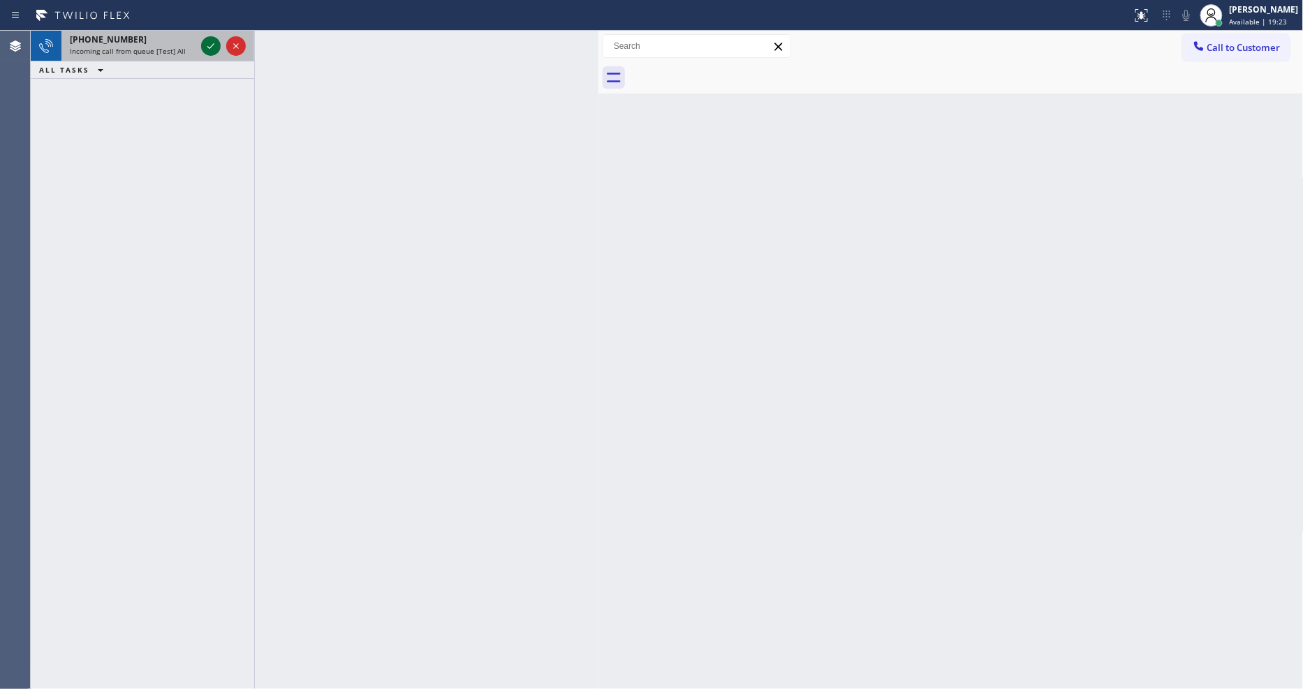
click at [207, 43] on icon at bounding box center [211, 46] width 17 height 17
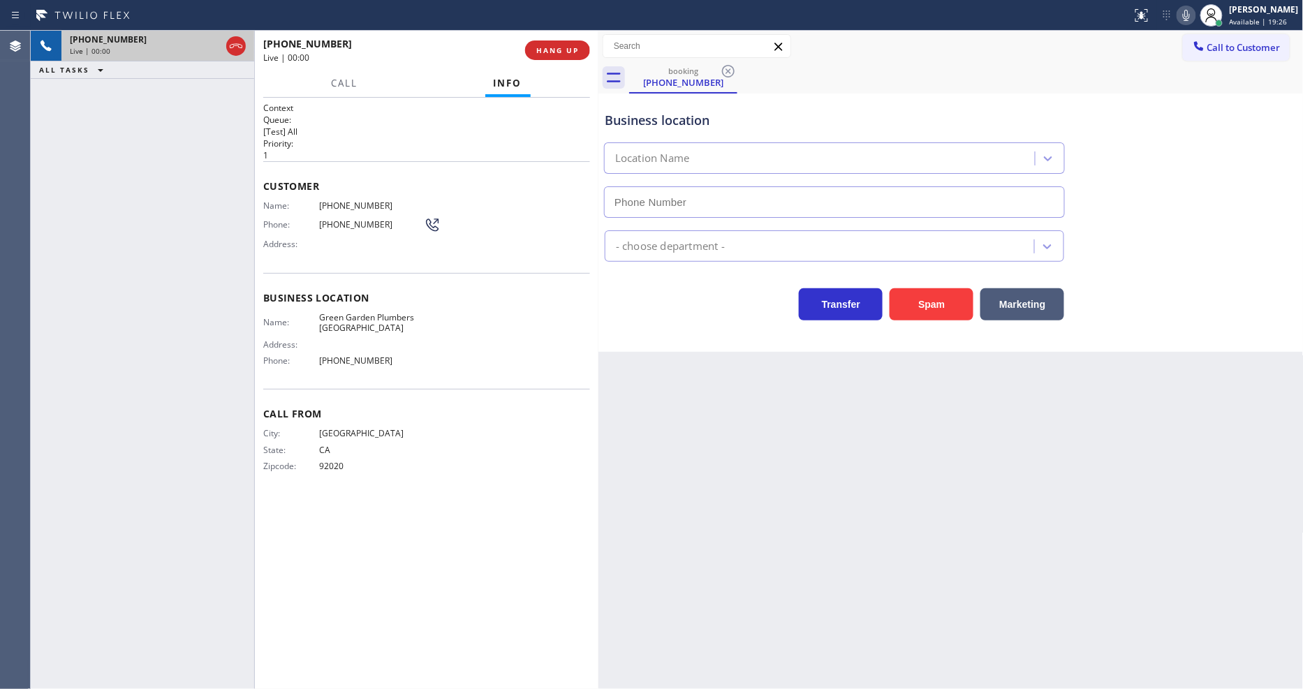
type input "[PHONE_NUMBER]"
click at [549, 54] on span "HANG UP" at bounding box center [557, 50] width 43 height 10
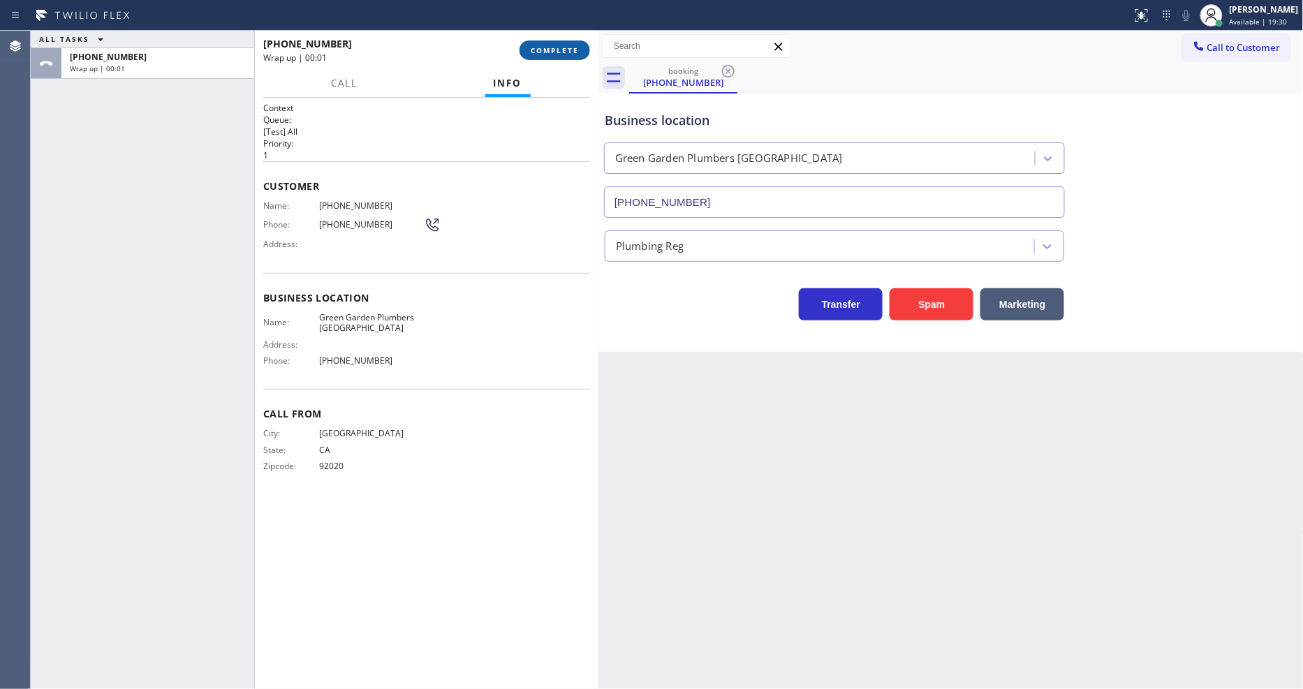
click at [563, 50] on span "COMPLETE" at bounding box center [555, 50] width 48 height 10
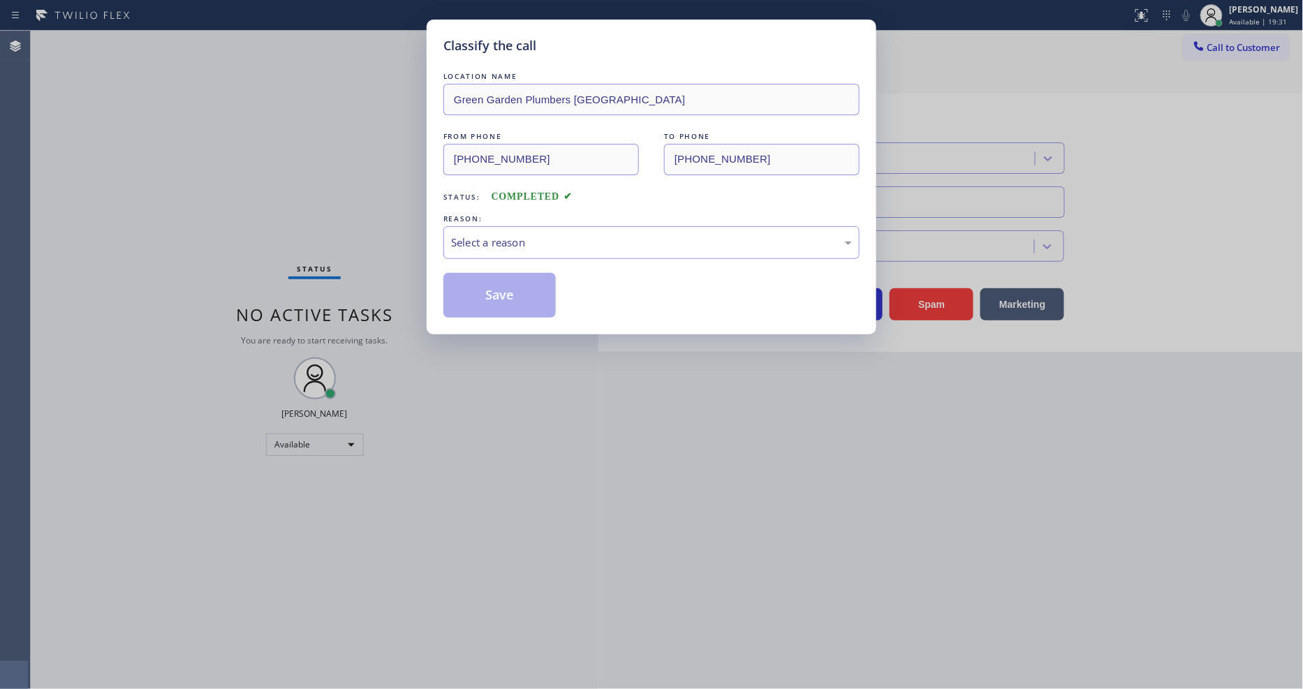
click at [515, 235] on div "Select a reason" at bounding box center [651, 243] width 401 height 16
click at [515, 285] on button "Save" at bounding box center [499, 295] width 112 height 45
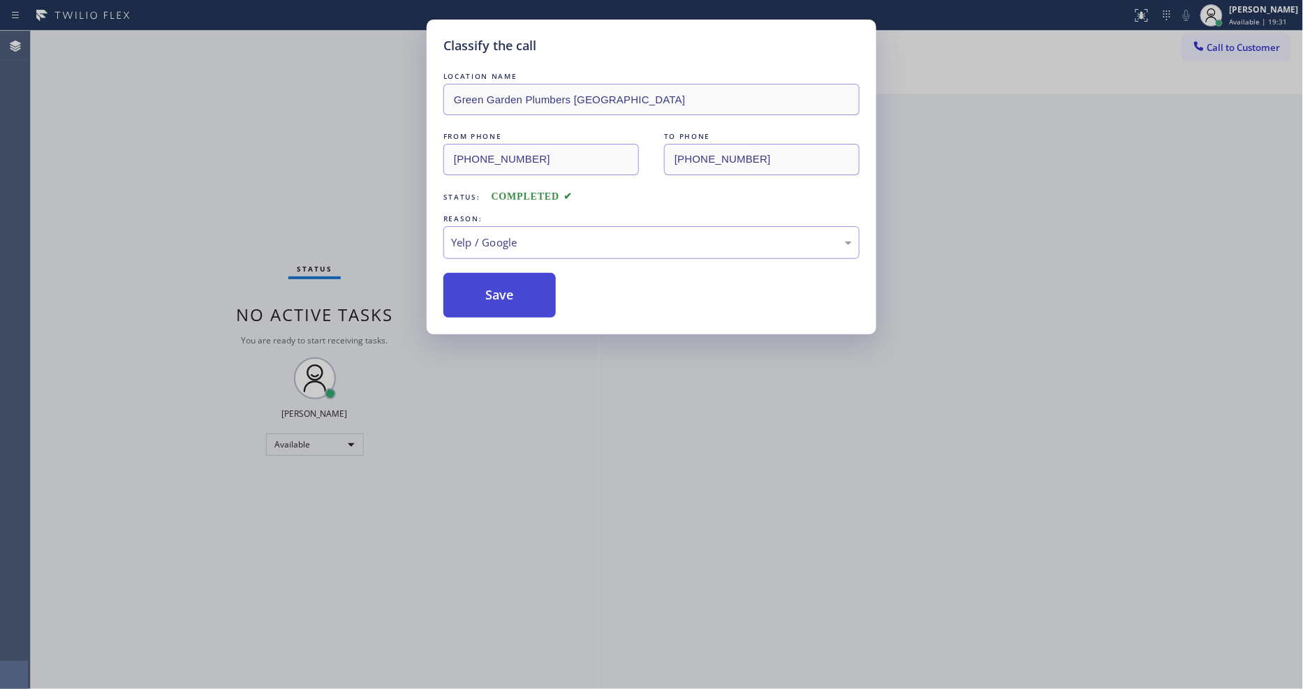
click at [515, 285] on button "Save" at bounding box center [499, 295] width 112 height 45
drag, startPoint x: 515, startPoint y: 285, endPoint x: 381, endPoint y: 30, distance: 287.7
click at [515, 283] on button "Save" at bounding box center [499, 295] width 112 height 45
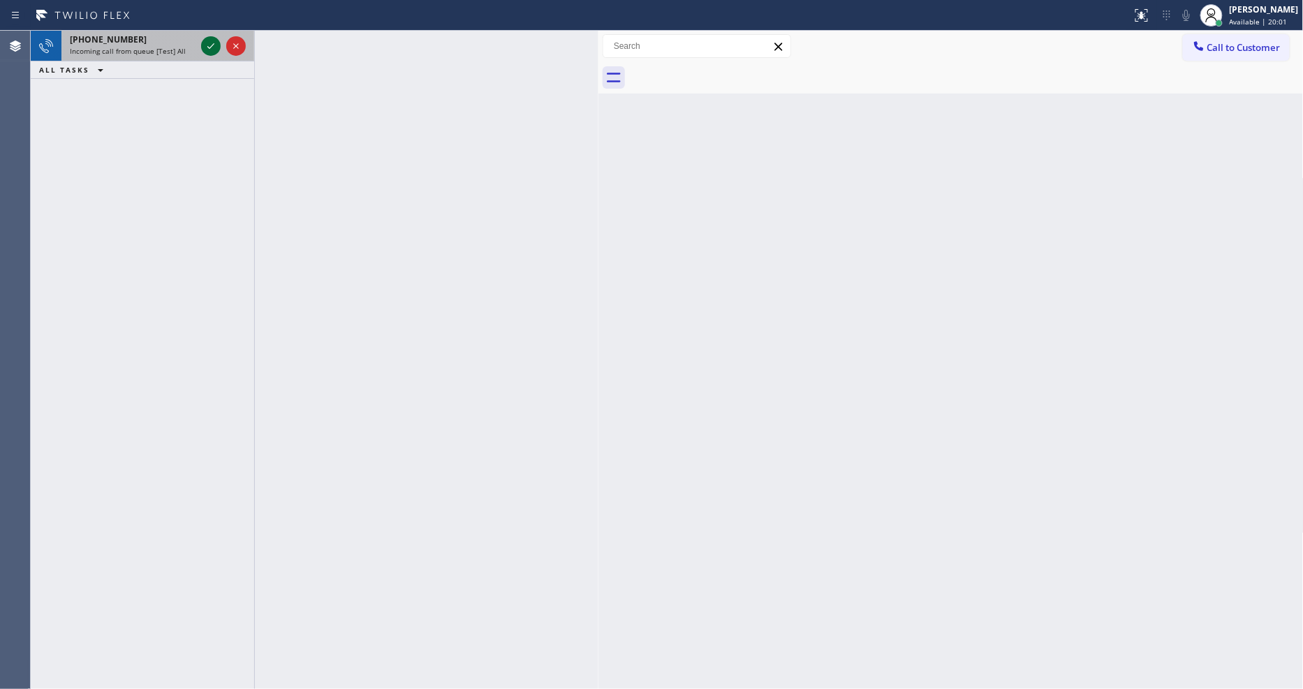
click at [207, 46] on icon at bounding box center [211, 46] width 17 height 17
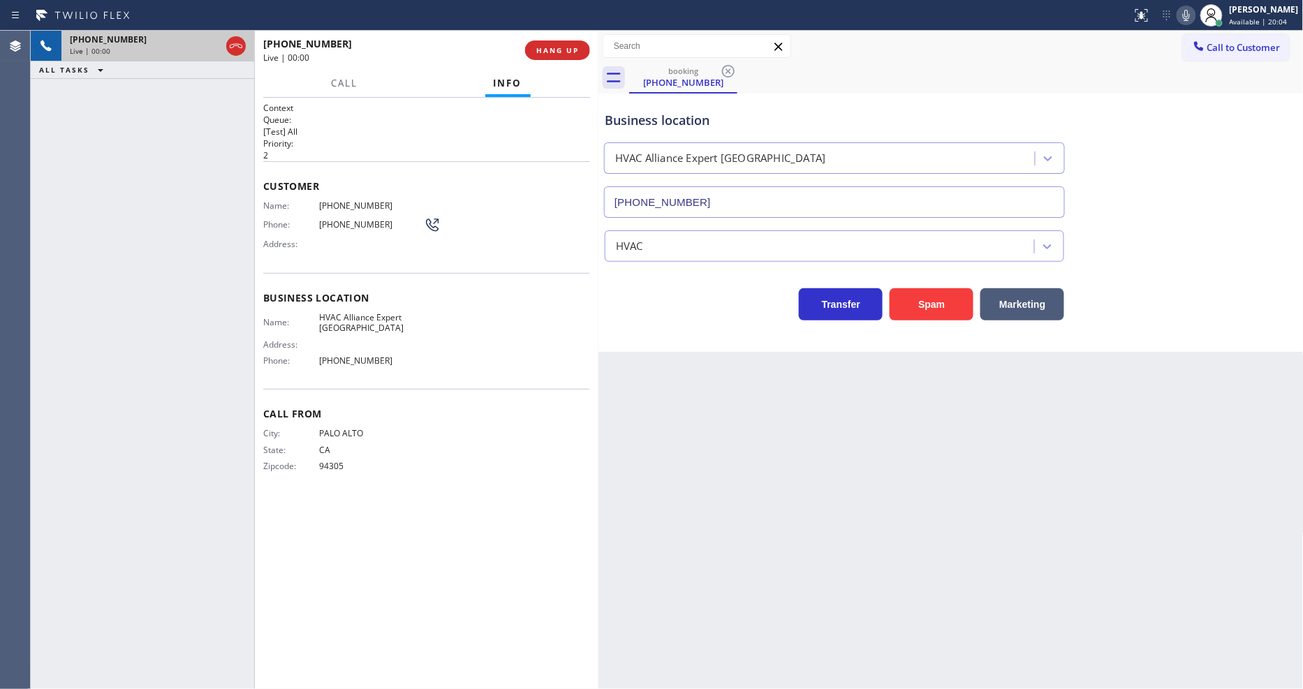
type input "[PHONE_NUMBER]"
click at [564, 47] on span "HANG UP" at bounding box center [557, 50] width 43 height 10
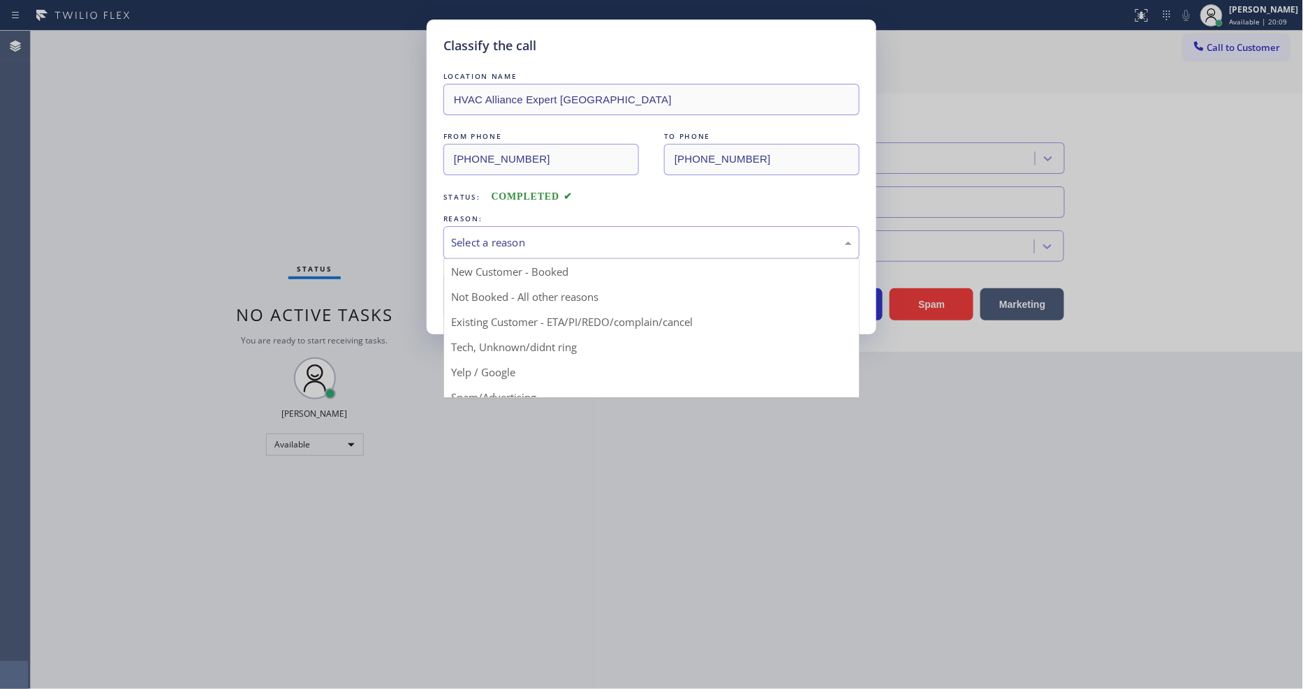
click at [550, 228] on div "Select a reason" at bounding box center [651, 242] width 416 height 33
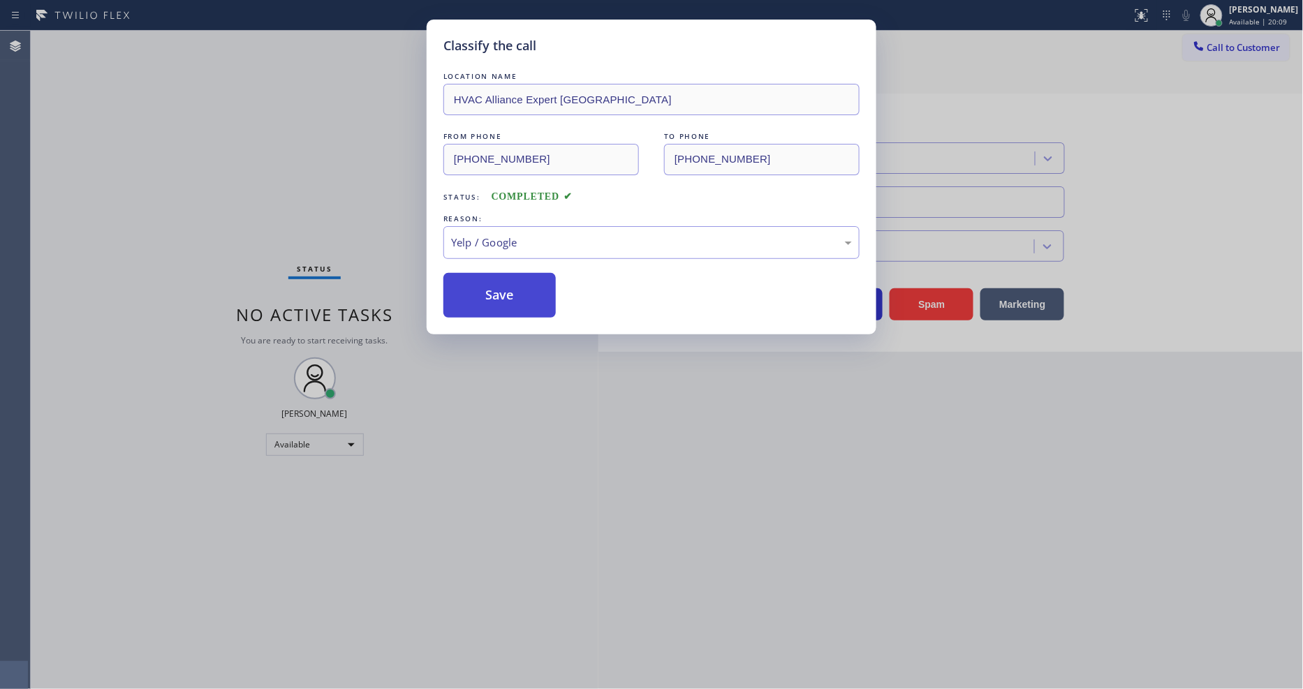
click at [515, 278] on button "Save" at bounding box center [499, 295] width 112 height 45
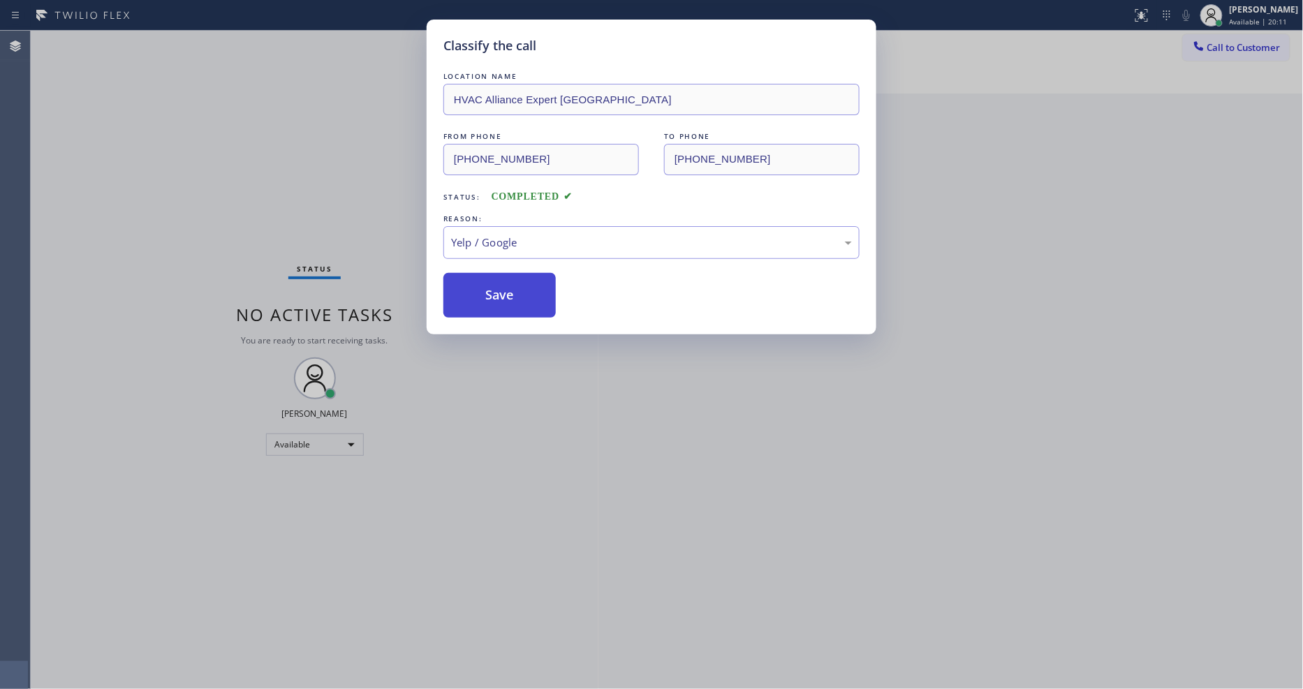
click at [515, 278] on button "Save" at bounding box center [499, 295] width 112 height 45
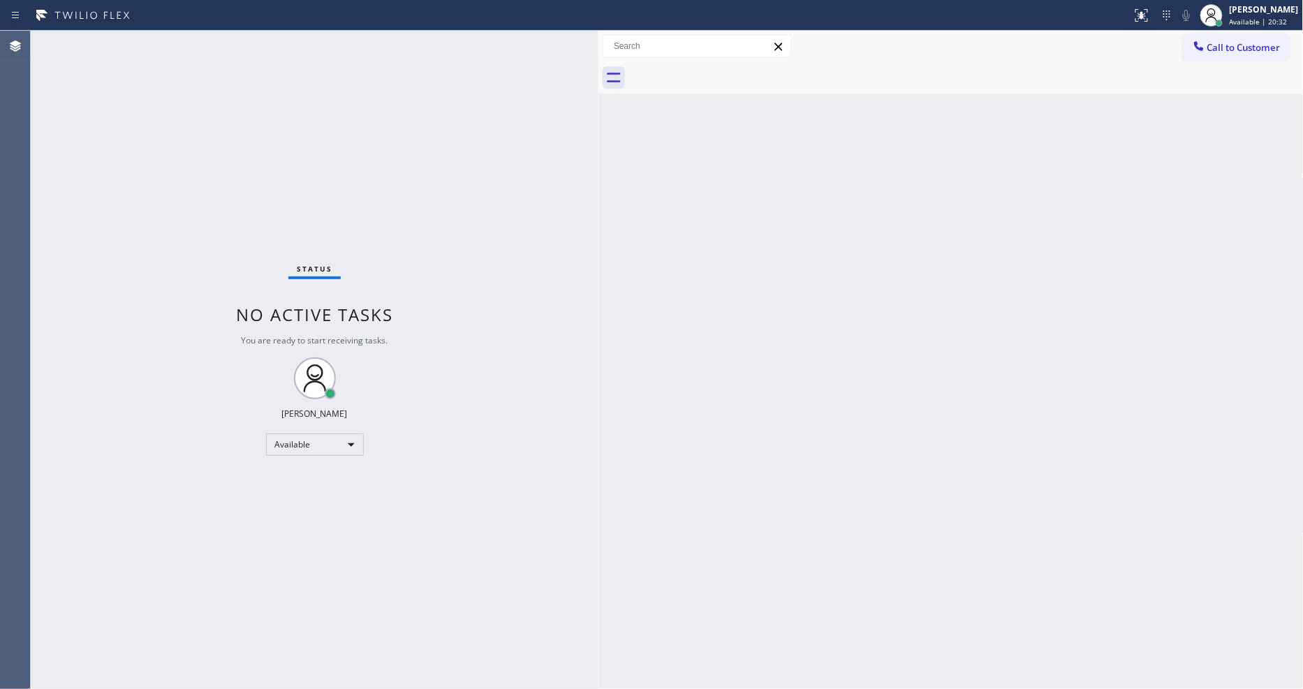
click at [1049, 289] on div "Back to Dashboard Change Sender ID Customers Technicians Select a contact Outbo…" at bounding box center [950, 360] width 705 height 658
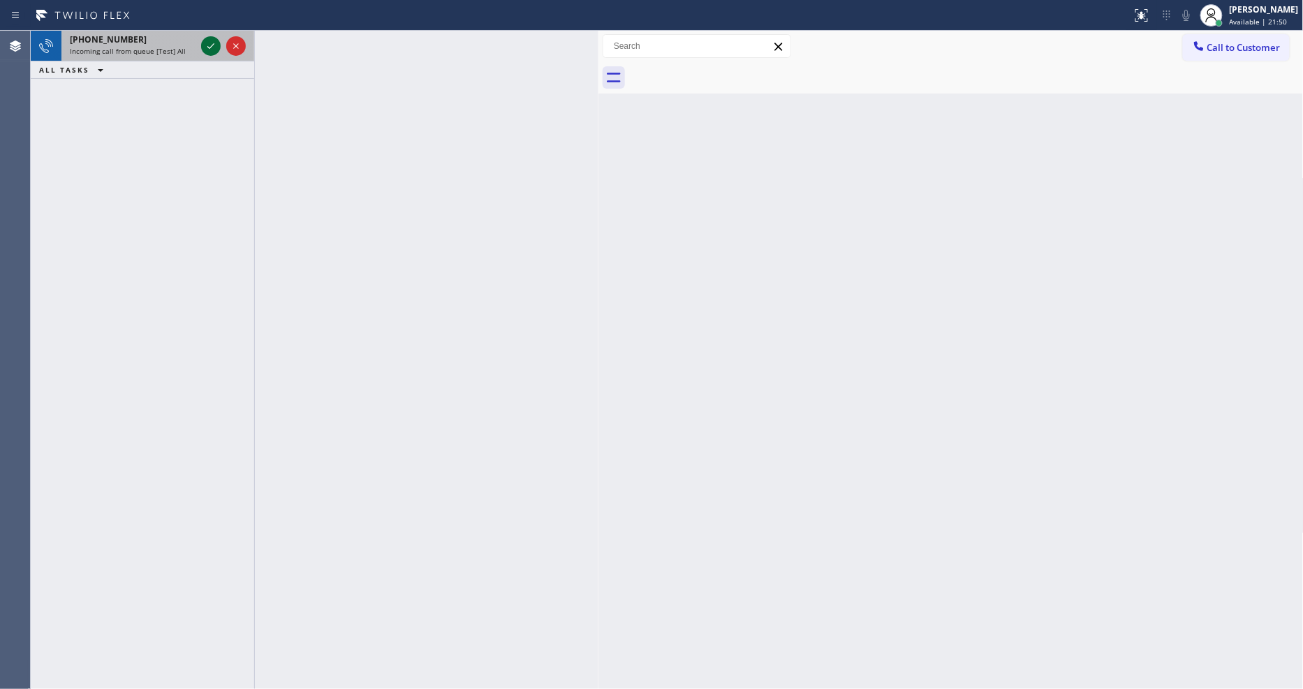
click at [214, 45] on icon at bounding box center [211, 46] width 17 height 17
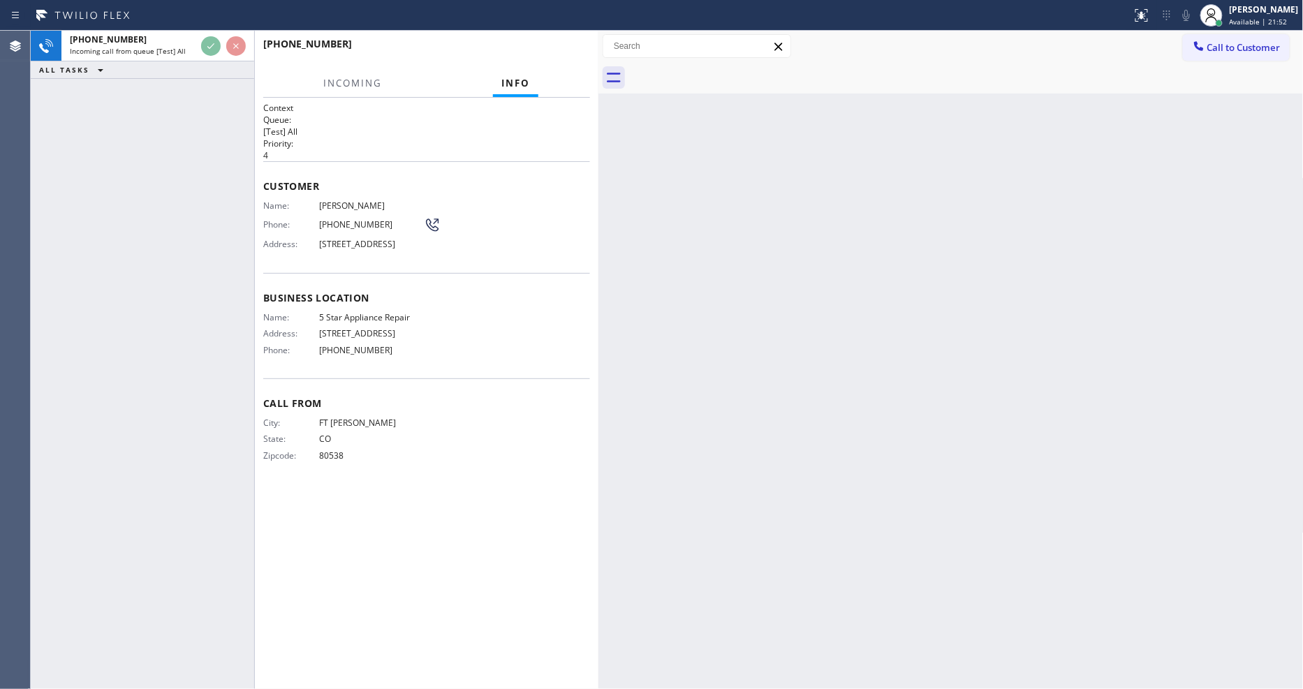
click at [385, 316] on div "Business location Name: 5 Star Appliance Repair Address: [STREET_ADDRESS] Phone…" at bounding box center [426, 325] width 327 height 105
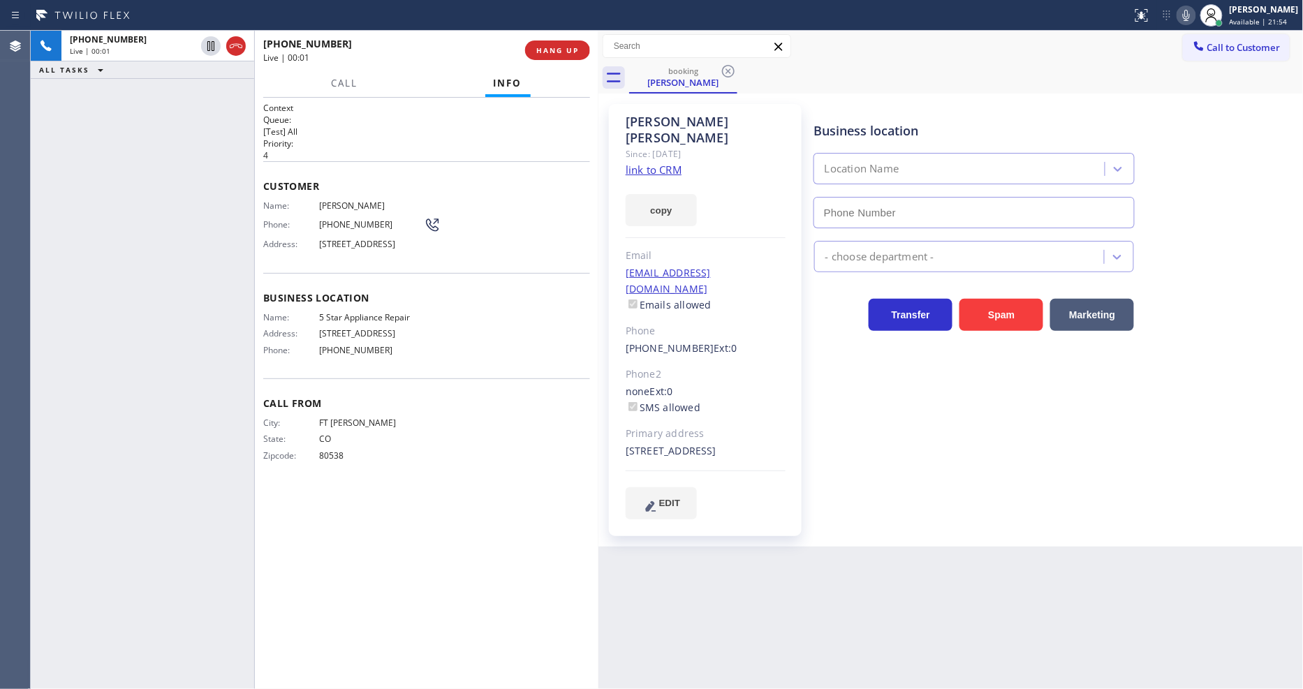
type input "[PHONE_NUMBER]"
click at [652, 163] on link "link to CRM" at bounding box center [654, 170] width 56 height 14
click at [992, 444] on div "Business location 5 Star Appliance Repair [PHONE_NUMBER] 5 Star Appliance Trans…" at bounding box center [1055, 312] width 489 height 408
click at [205, 45] on icon at bounding box center [211, 46] width 17 height 17
click at [1195, 10] on icon at bounding box center [1186, 15] width 17 height 17
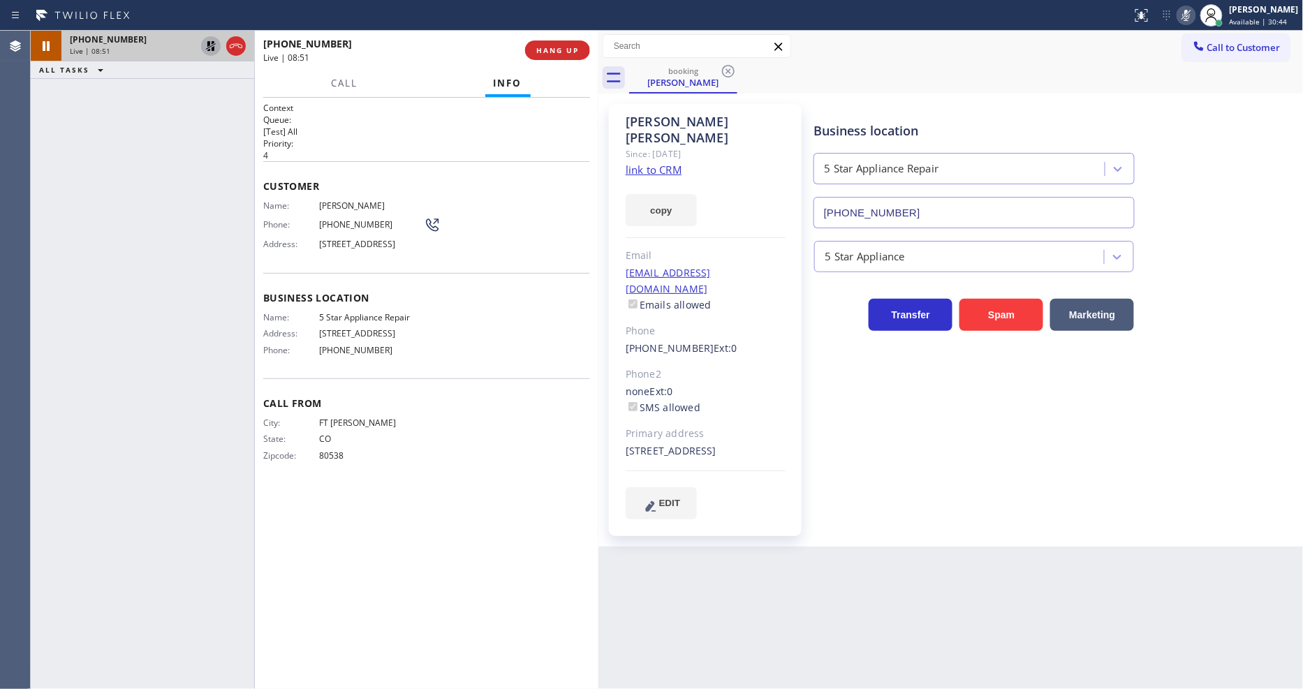
click at [212, 41] on icon at bounding box center [211, 46] width 17 height 17
click at [1191, 15] on icon at bounding box center [1186, 15] width 17 height 17
click at [855, 418] on div "Business location 5 Star Appliance Repair [PHONE_NUMBER] 5 Star Appliance Trans…" at bounding box center [1055, 312] width 489 height 408
click at [346, 226] on div "Phone: [PHONE_NUMBER]" at bounding box center [351, 224] width 177 height 17
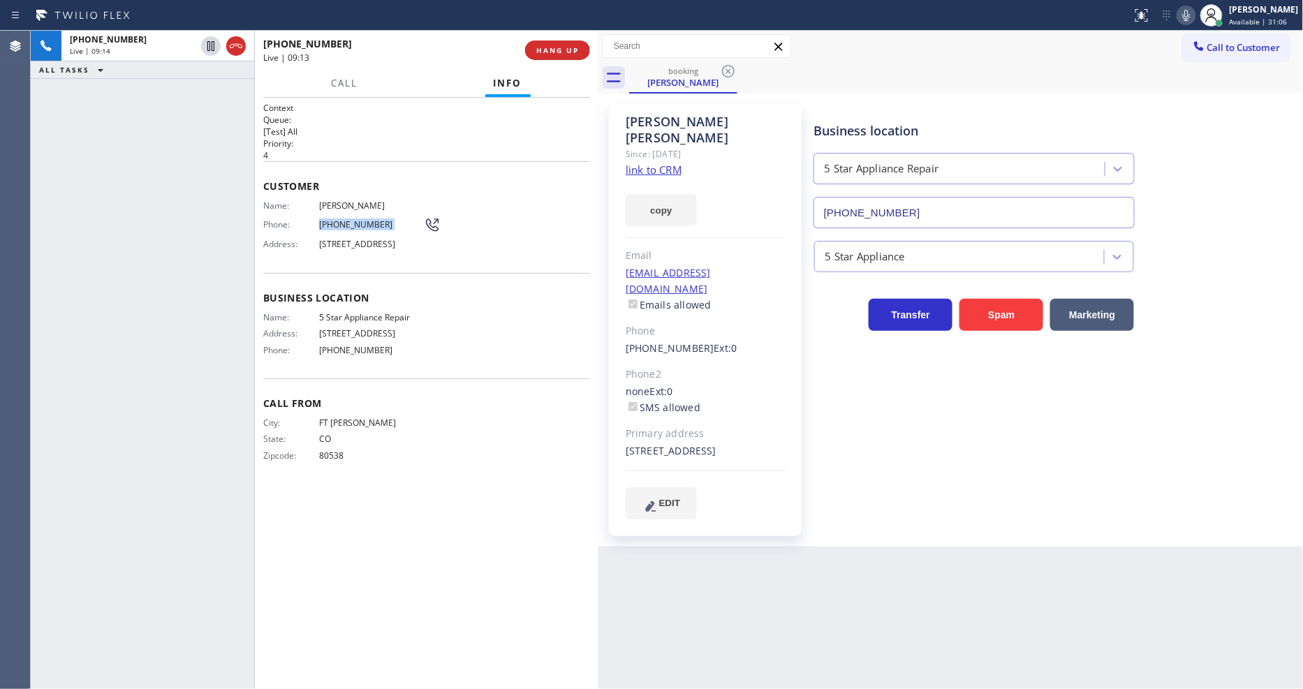
click at [346, 226] on div "Phone: [PHONE_NUMBER]" at bounding box center [351, 224] width 177 height 17
copy div "[PHONE_NUMBER]"
click at [422, 149] on p "4" at bounding box center [426, 155] width 327 height 12
click at [457, 594] on div "Context Queue: [Test] All Priority: 4 Customer Name: [PERSON_NAME] Phone: [PHON…" at bounding box center [426, 393] width 327 height 583
drag, startPoint x: 564, startPoint y: 50, endPoint x: 573, endPoint y: 50, distance: 9.1
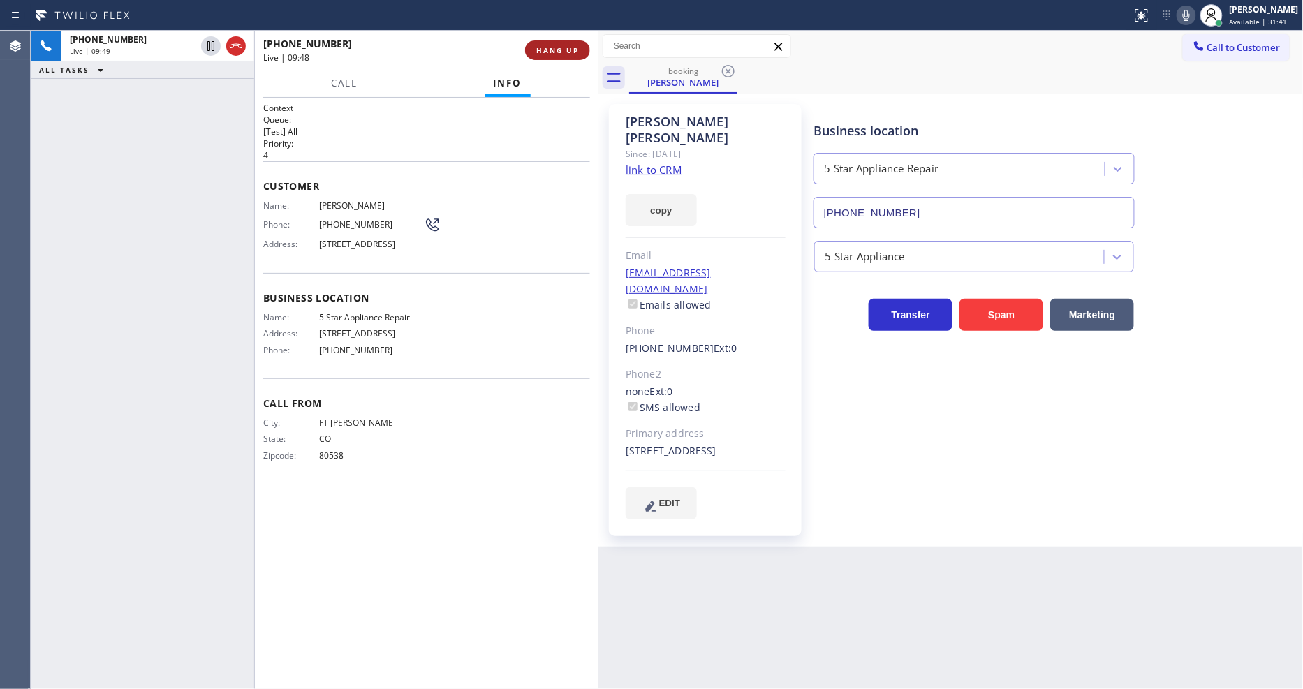
click at [564, 50] on span "HANG UP" at bounding box center [557, 50] width 43 height 10
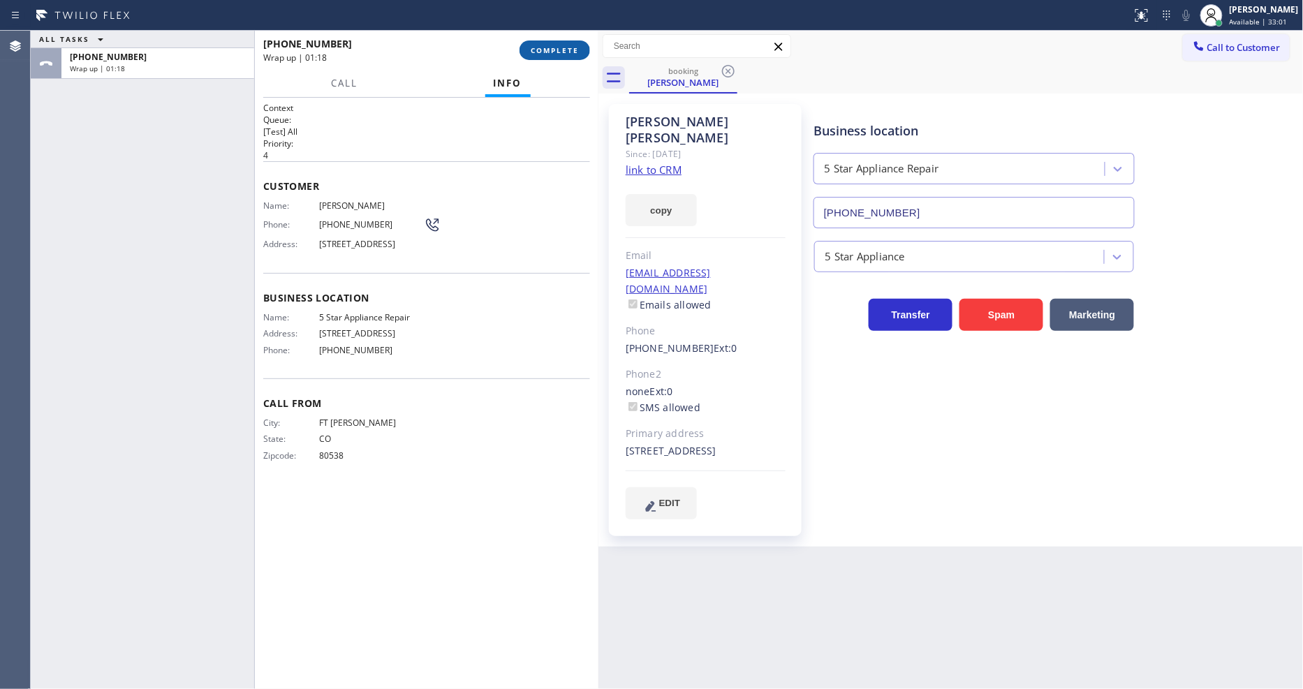
click at [559, 43] on button "COMPLETE" at bounding box center [555, 51] width 71 height 20
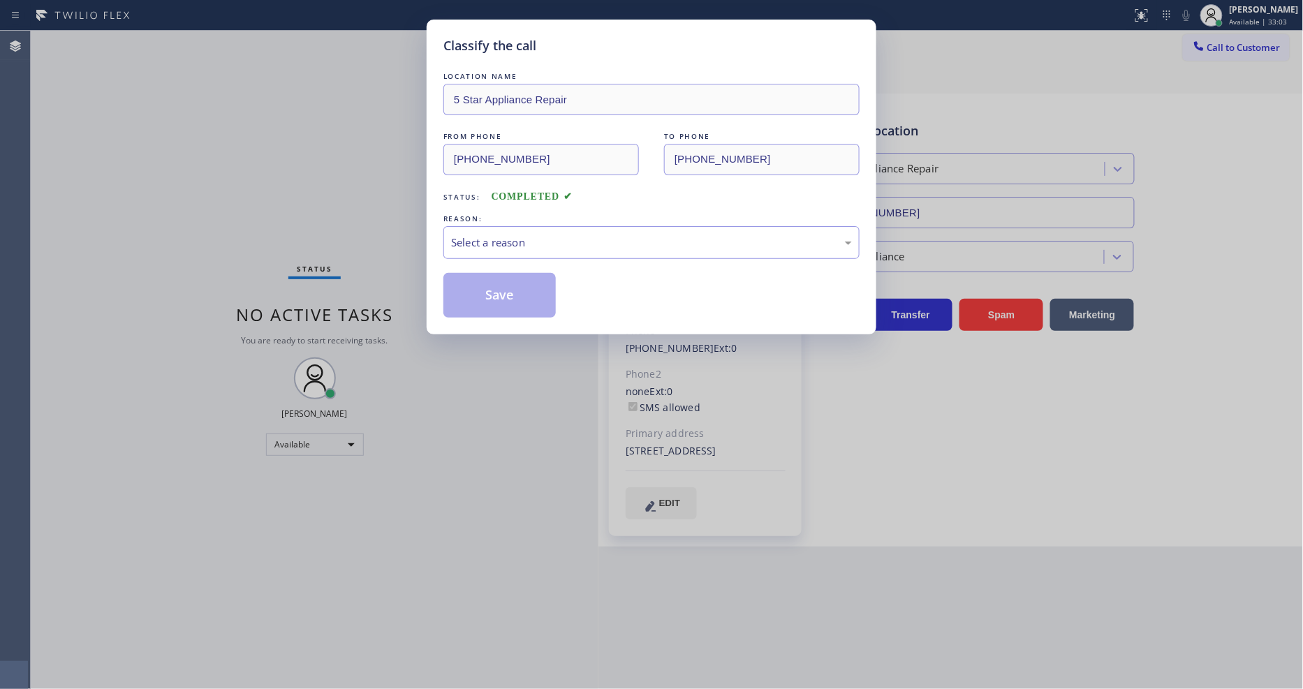
click at [518, 241] on div "Select a reason" at bounding box center [651, 243] width 401 height 16
click at [515, 288] on button "Save" at bounding box center [499, 295] width 112 height 45
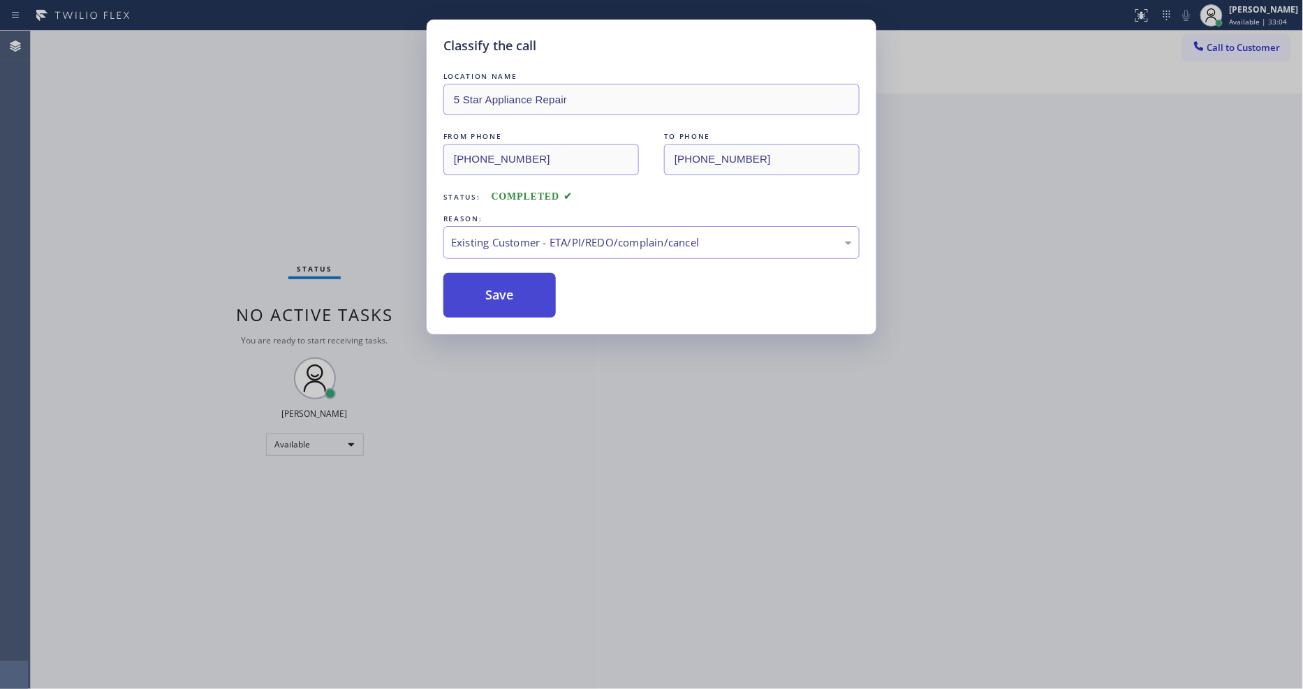
click at [515, 288] on button "Save" at bounding box center [499, 295] width 112 height 45
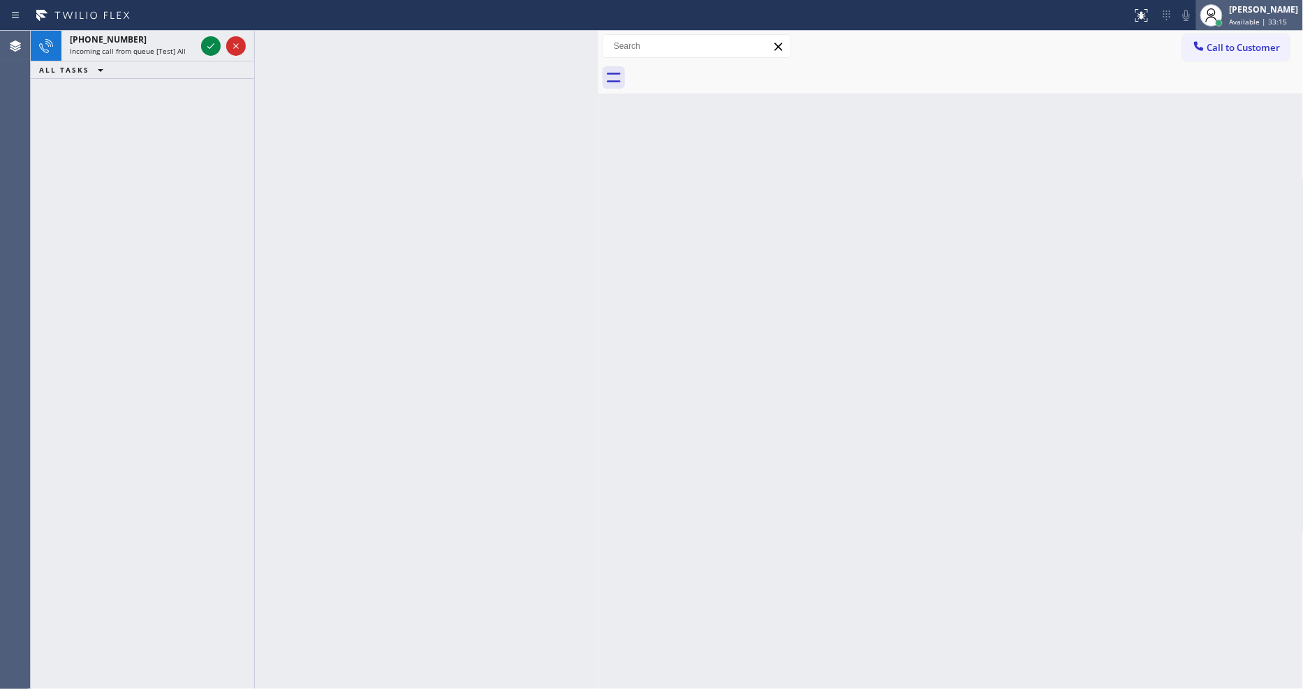
click at [1279, 19] on span "Available | 33:15" at bounding box center [1259, 22] width 58 height 10
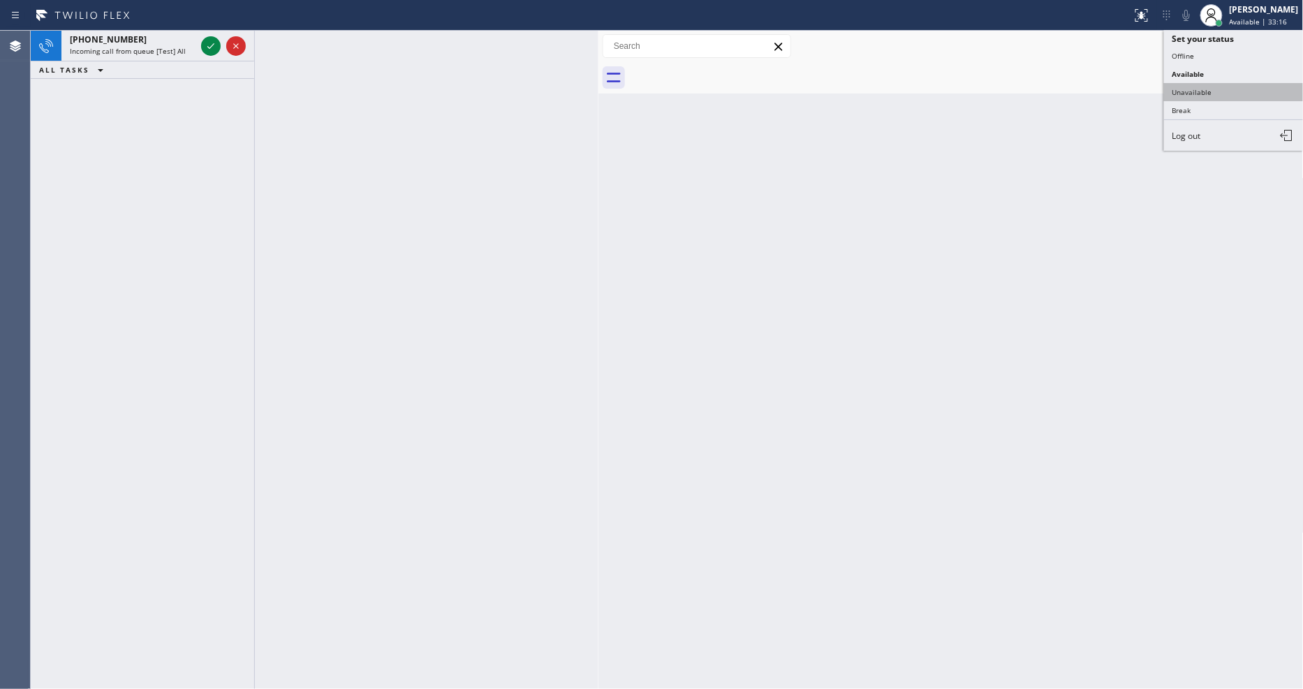
click at [1237, 96] on button "Unavailable" at bounding box center [1234, 92] width 140 height 18
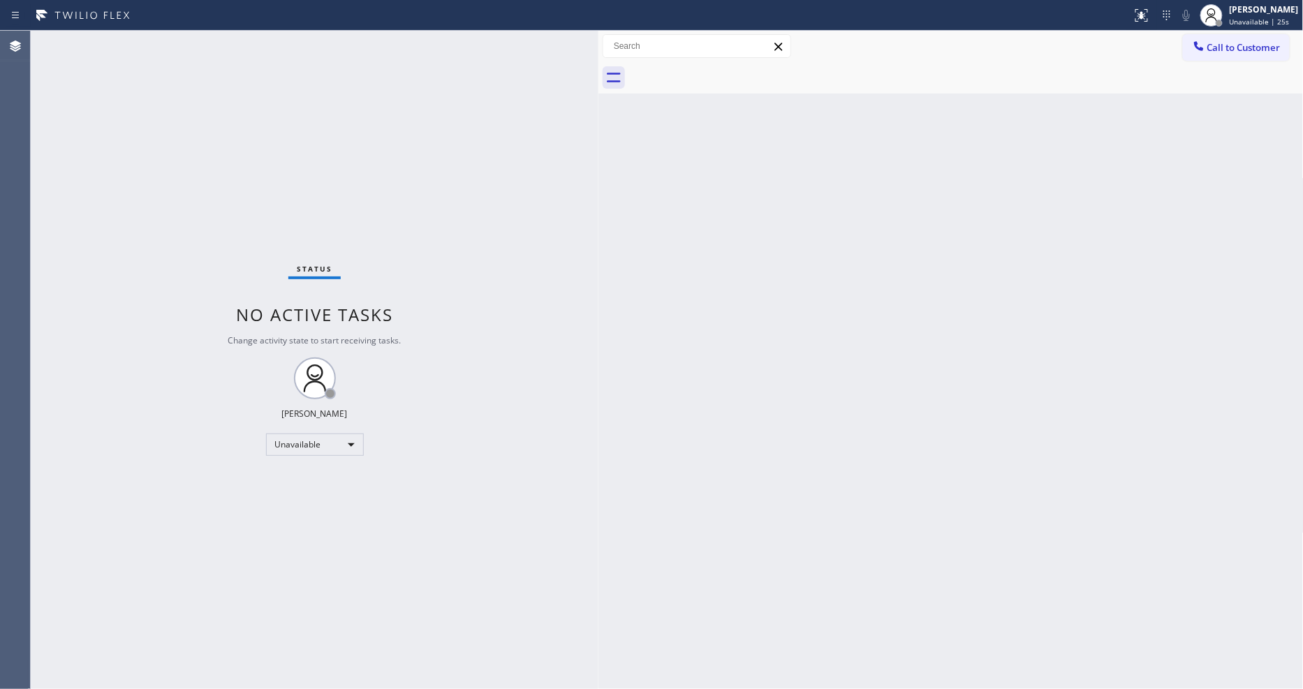
click at [1297, 671] on div "Back to Dashboard Change Sender ID Customers Technicians Select a contact Outbo…" at bounding box center [950, 360] width 705 height 658
click at [421, 445] on div "Status No active tasks Change activity state to start receiving tasks. [PERSON_…" at bounding box center [315, 360] width 568 height 658
click at [234, 112] on div "Status No active tasks Change activity state to start receiving tasks. [PERSON_…" at bounding box center [315, 360] width 568 height 658
click at [878, 428] on div "Back to Dashboard Change Sender ID Customers Technicians Select a contact Outbo…" at bounding box center [950, 360] width 705 height 658
click at [330, 448] on div "Unavailable" at bounding box center [315, 445] width 98 height 22
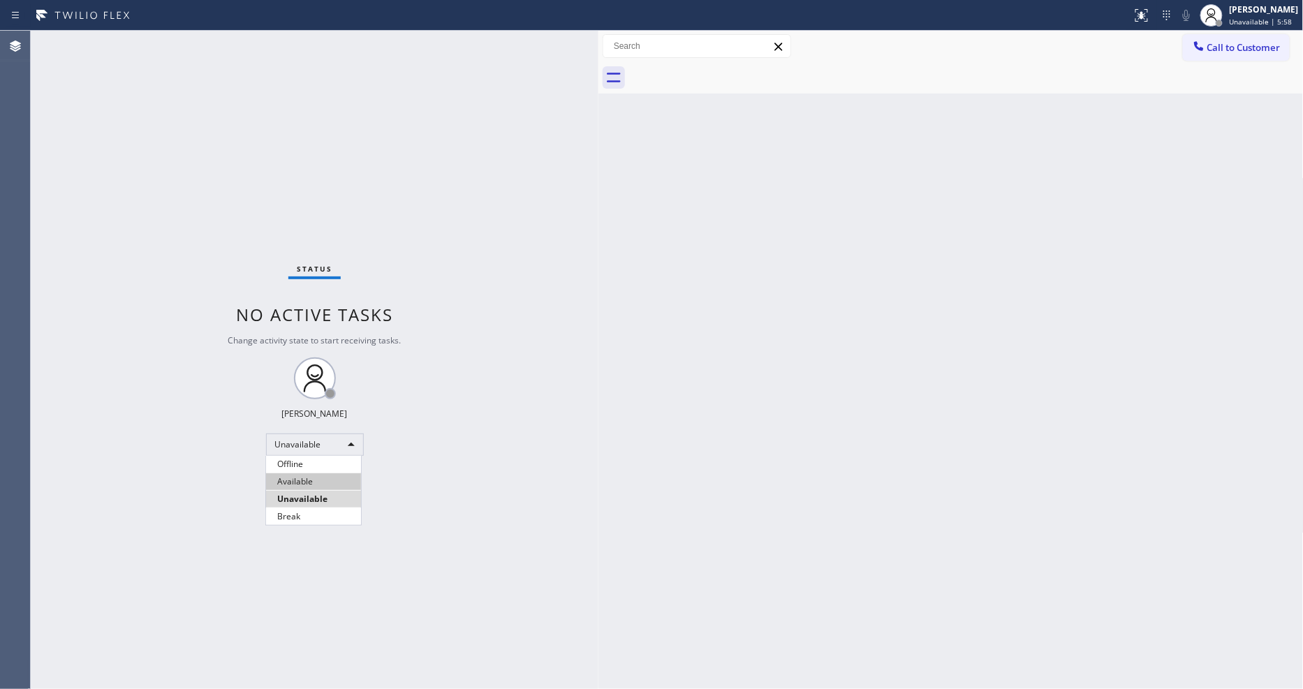
click at [318, 473] on li "Available" at bounding box center [313, 481] width 95 height 17
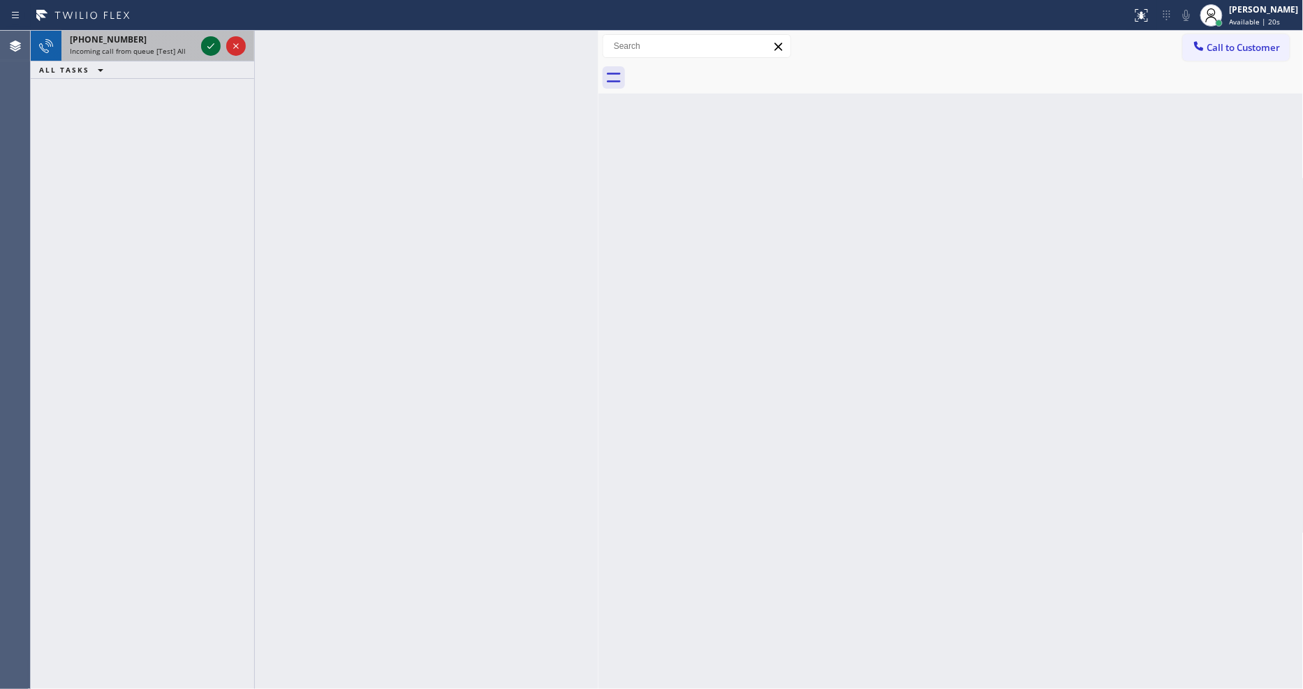
click at [207, 45] on icon at bounding box center [211, 46] width 17 height 17
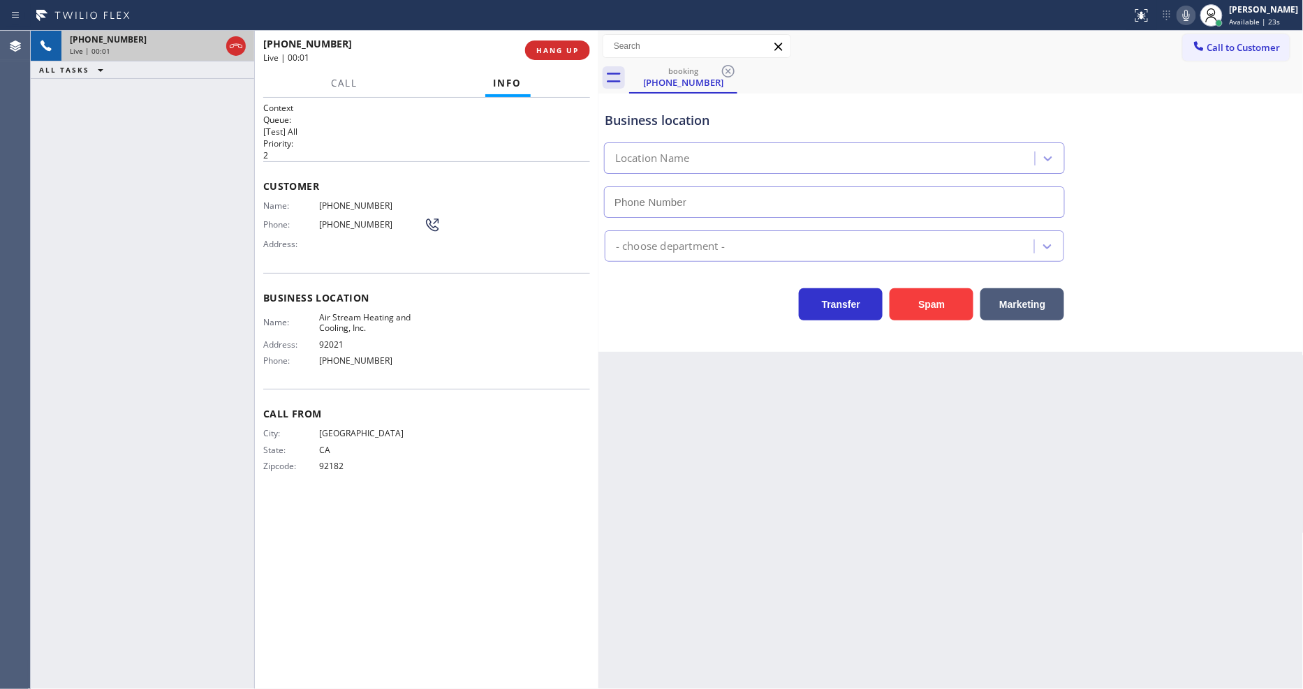
type input "[PHONE_NUMBER]"
click at [540, 45] on span "HANG UP" at bounding box center [557, 50] width 43 height 10
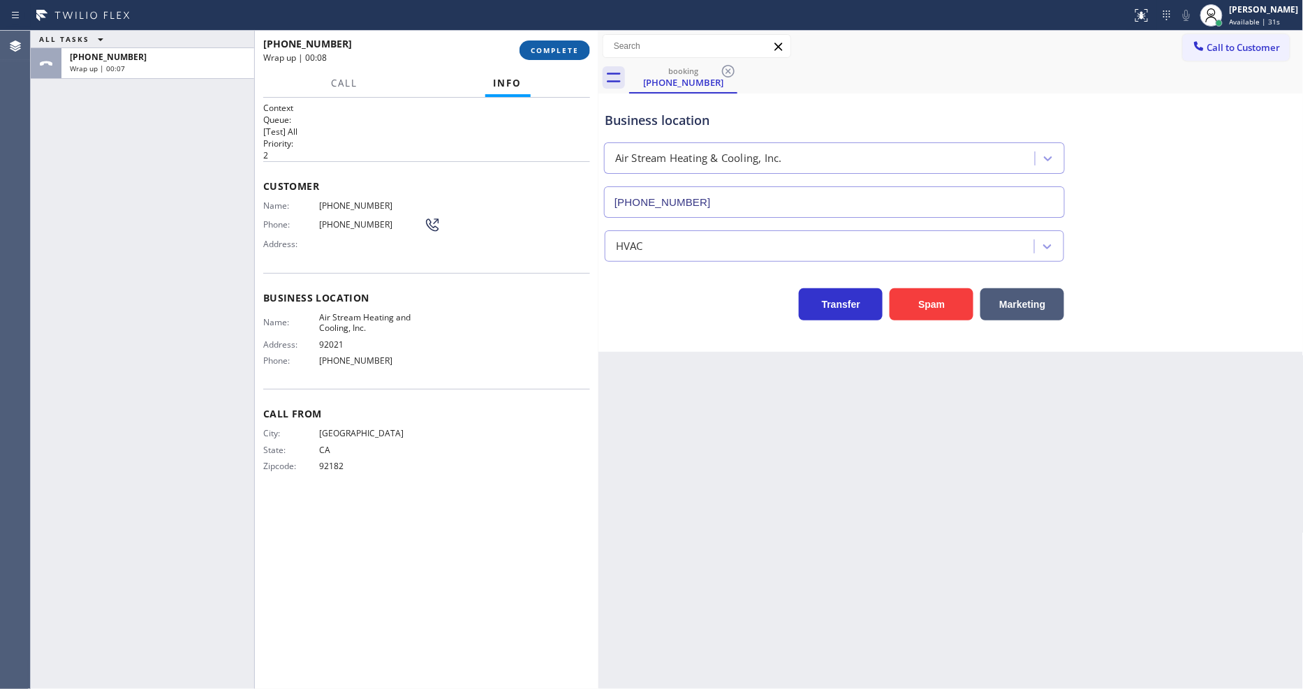
click at [574, 52] on span "COMPLETE" at bounding box center [555, 50] width 48 height 10
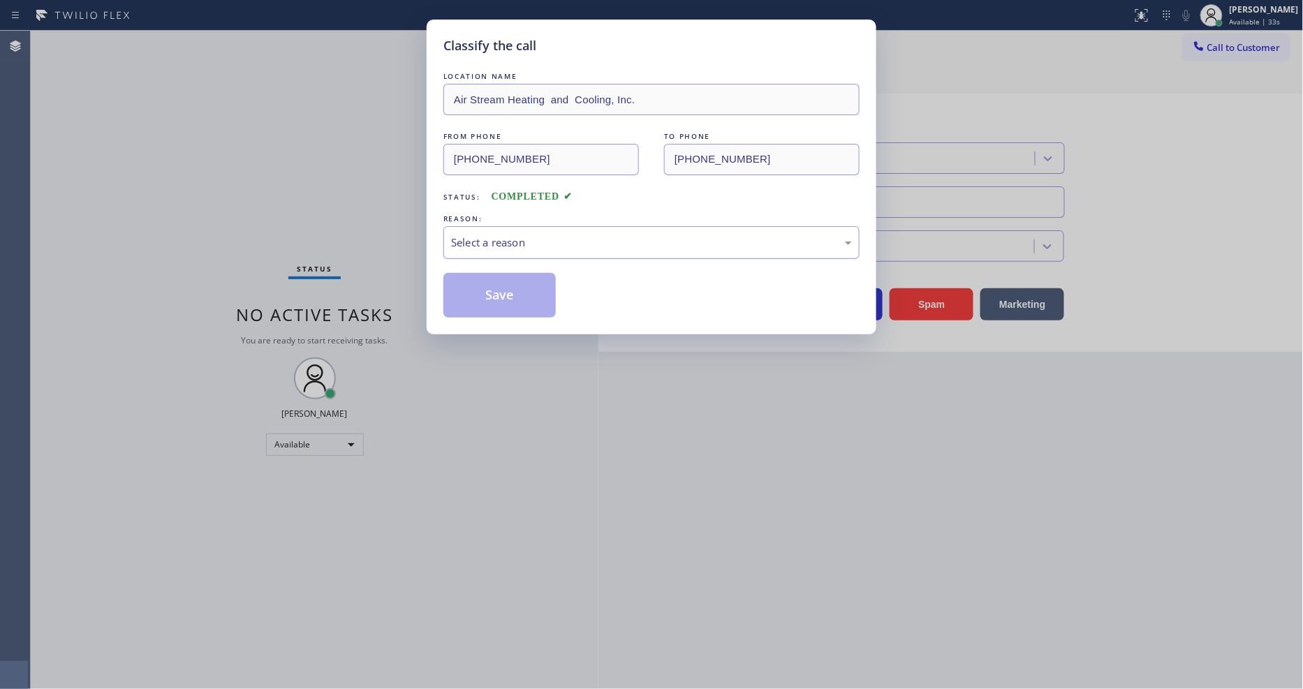
click at [524, 227] on div "Select a reason" at bounding box center [651, 242] width 416 height 33
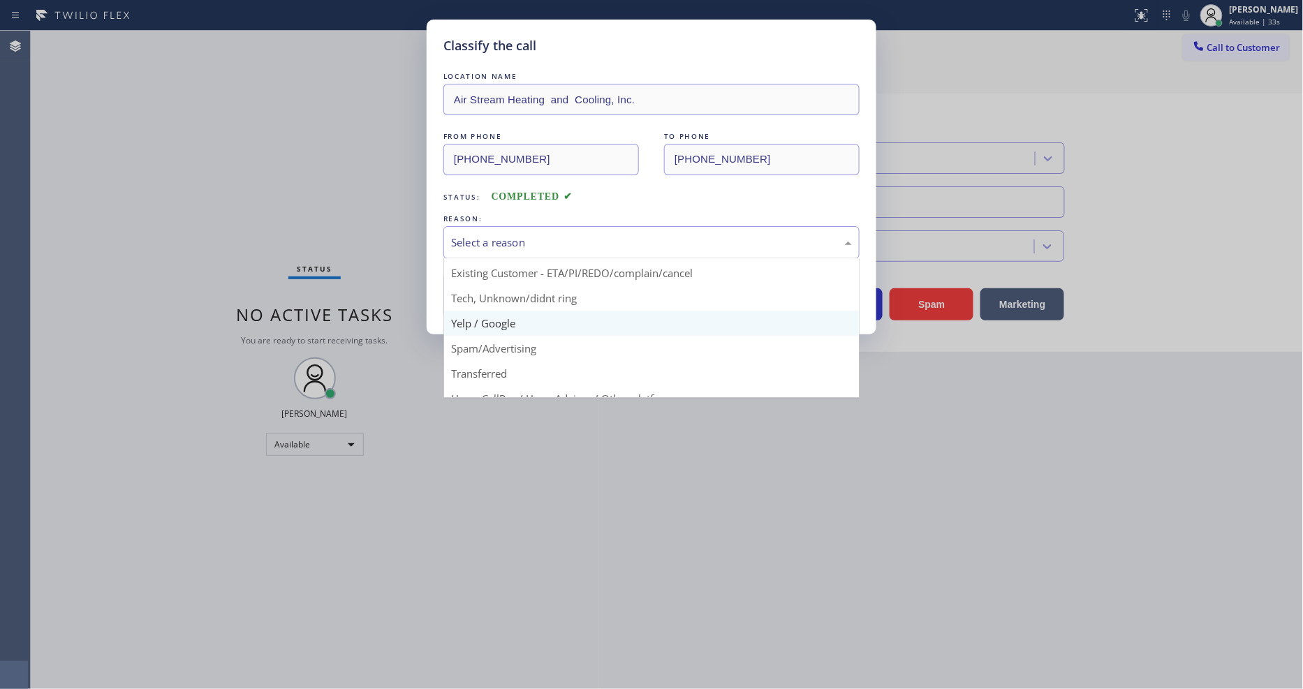
scroll to position [87, 0]
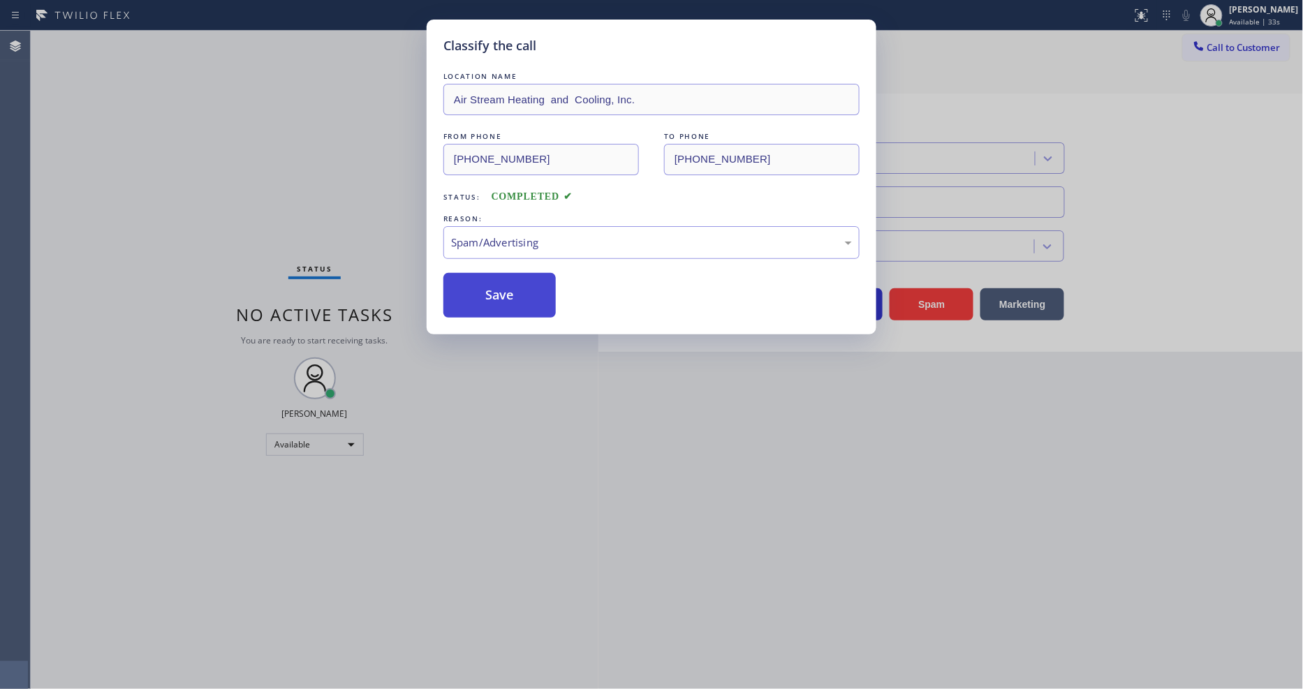
click at [519, 279] on button "Save" at bounding box center [499, 295] width 112 height 45
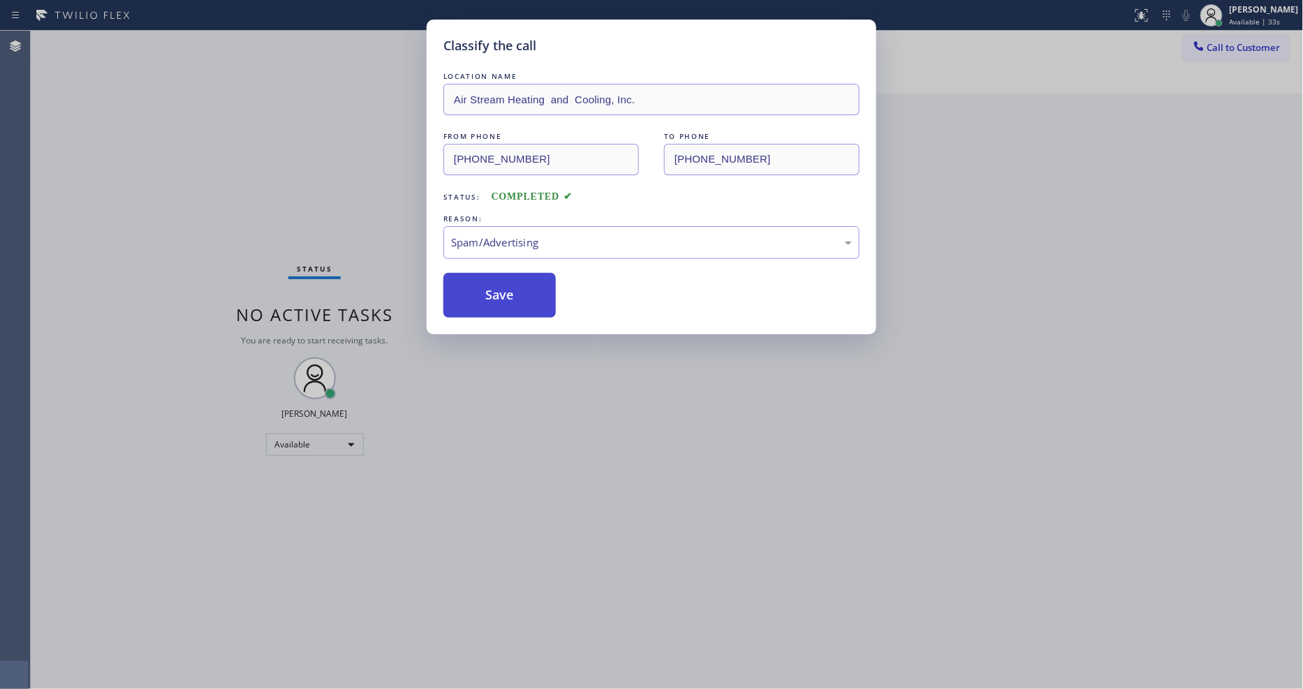
click at [519, 279] on button "Save" at bounding box center [499, 295] width 112 height 45
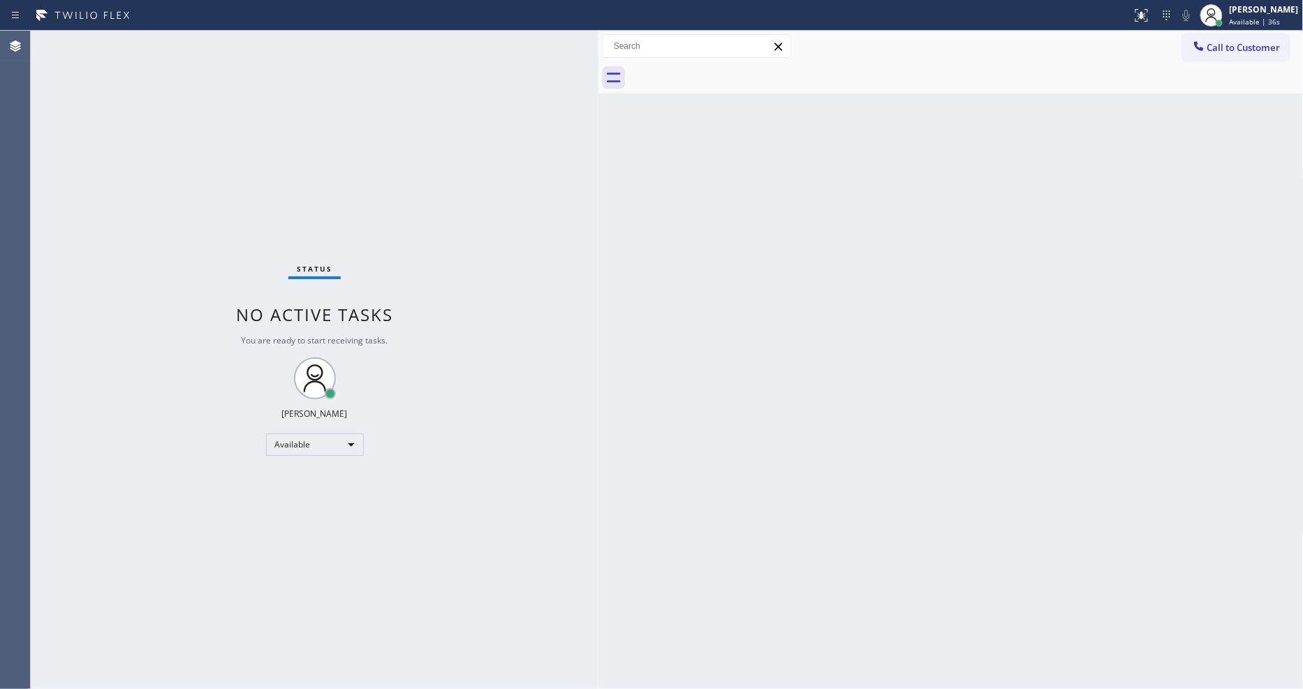
click at [440, 435] on div "Status No active tasks You are ready to start receiving tasks. [PERSON_NAME] Av…" at bounding box center [315, 360] width 568 height 658
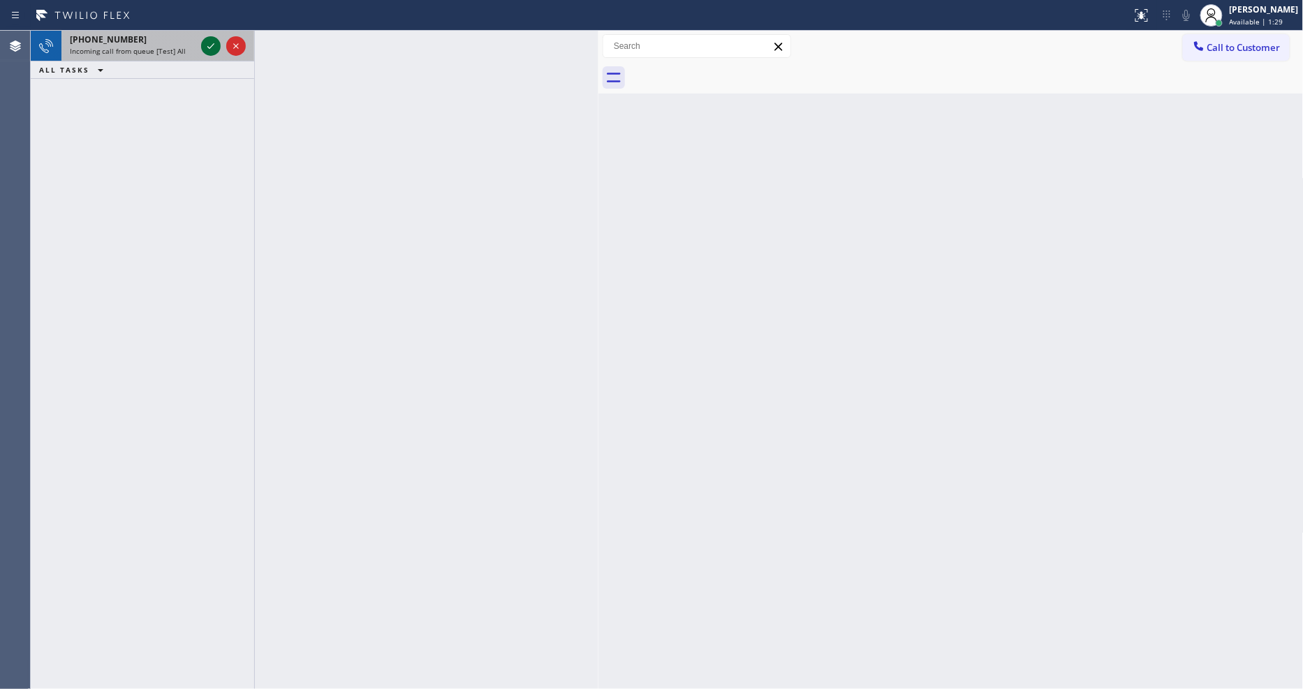
click at [212, 41] on icon at bounding box center [211, 46] width 17 height 17
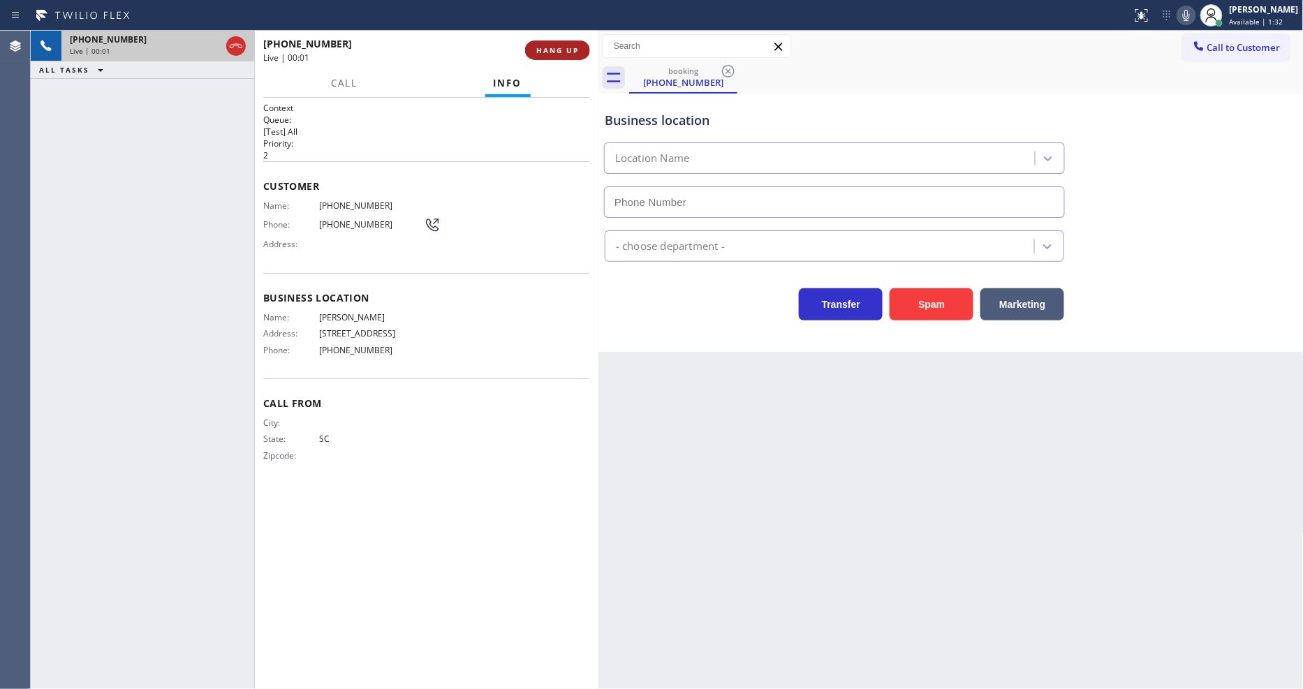
type input "[PHONE_NUMBER]"
click at [561, 44] on button "HANG UP" at bounding box center [557, 51] width 65 height 20
click at [561, 47] on span "HANG UP" at bounding box center [557, 50] width 43 height 10
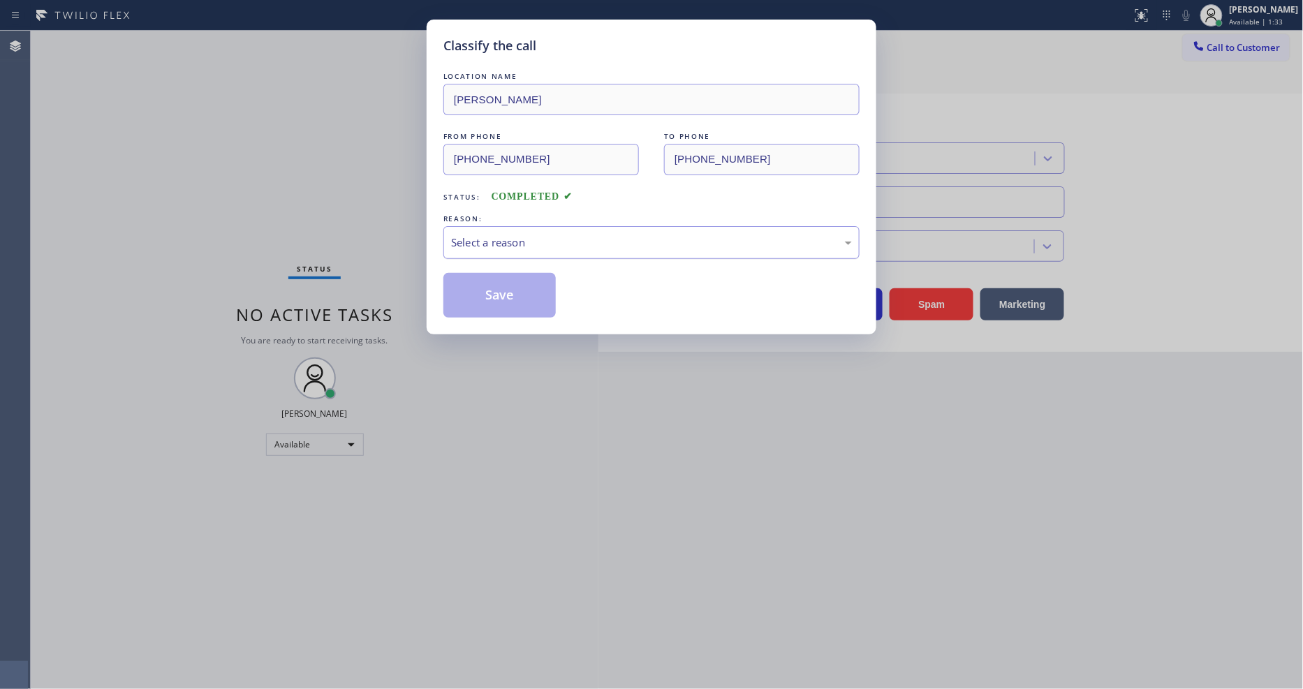
click at [503, 235] on div "Select a reason" at bounding box center [651, 243] width 401 height 16
click at [521, 309] on button "Save" at bounding box center [499, 295] width 112 height 45
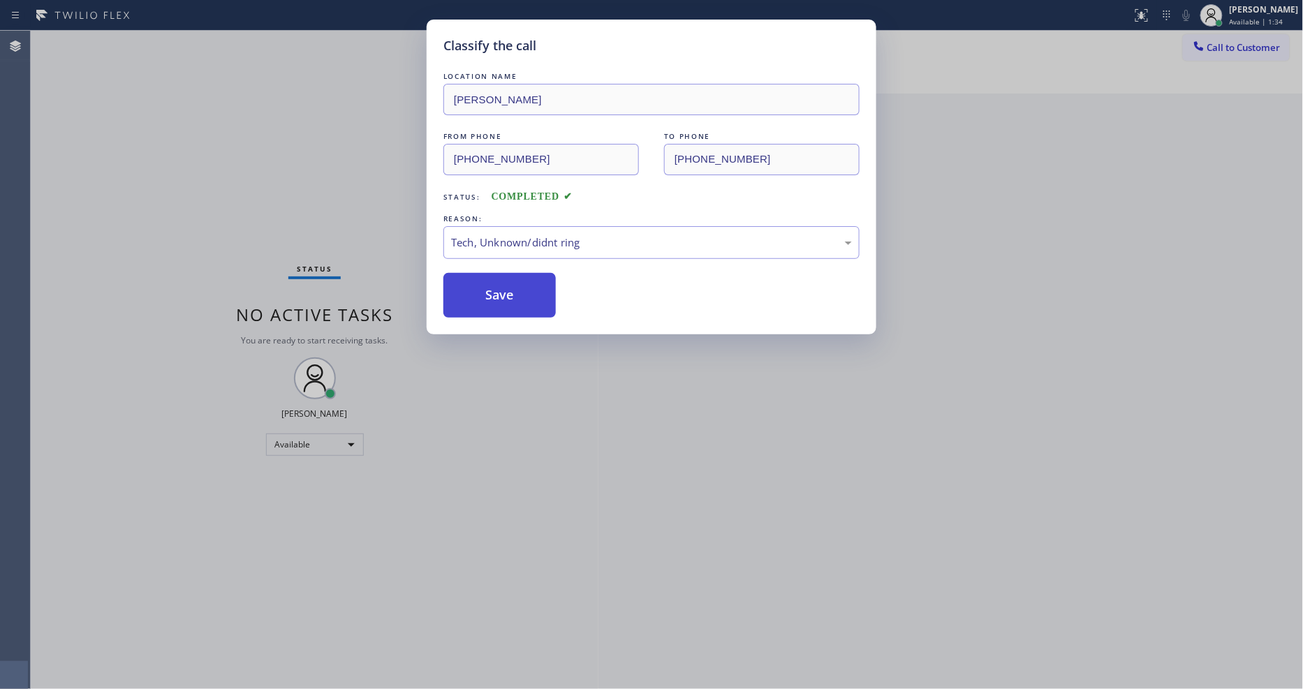
click at [521, 309] on button "Save" at bounding box center [499, 295] width 112 height 45
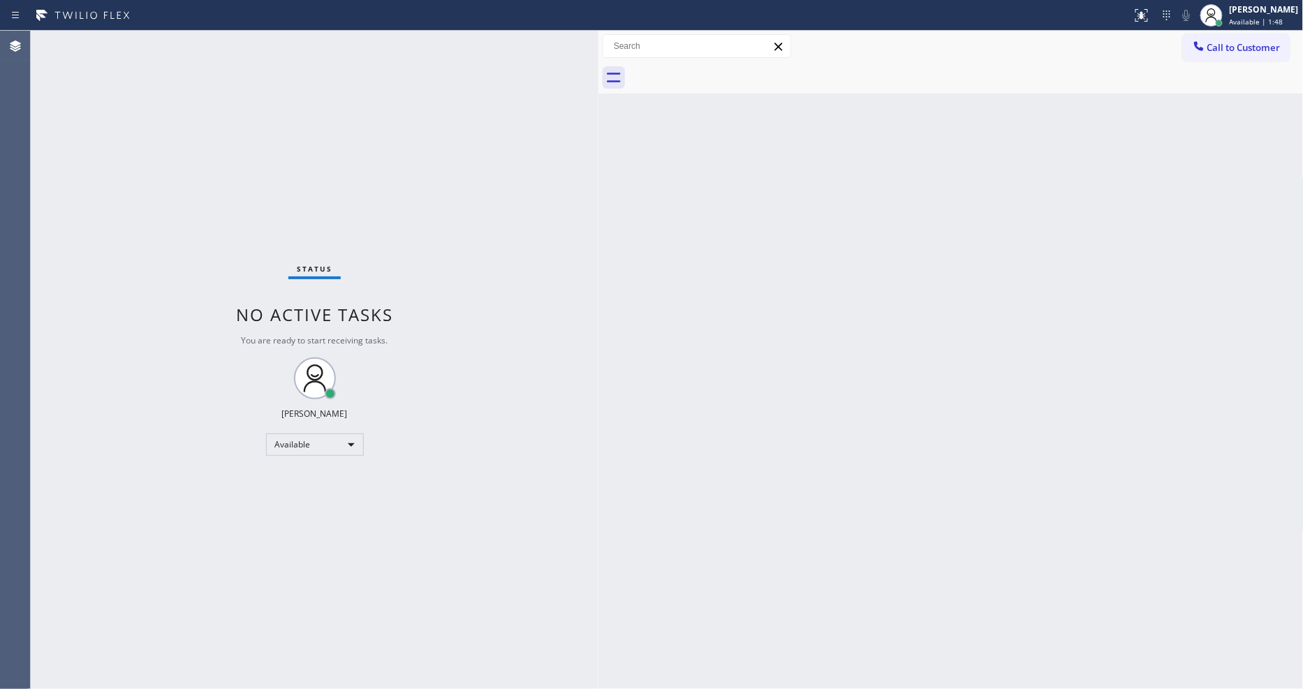
click at [140, 121] on div "Status No active tasks You are ready to start receiving tasks. [PERSON_NAME] Av…" at bounding box center [315, 360] width 568 height 658
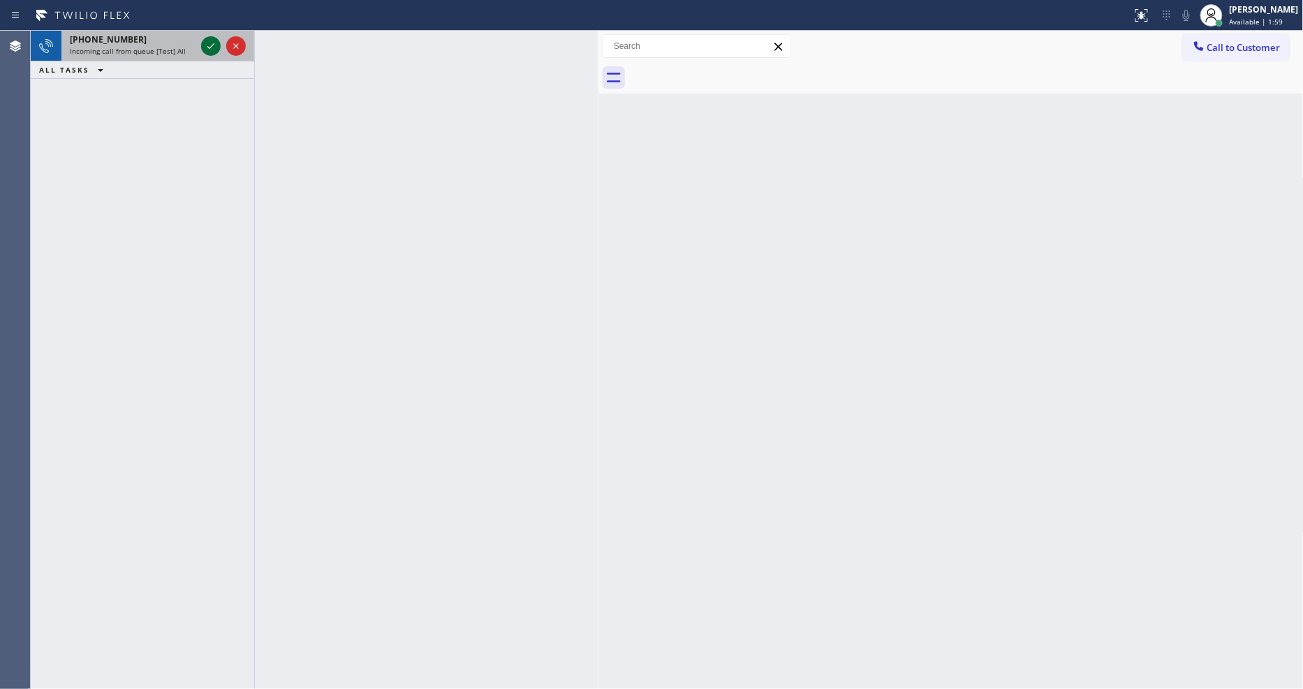
click at [208, 50] on icon at bounding box center [211, 46] width 17 height 17
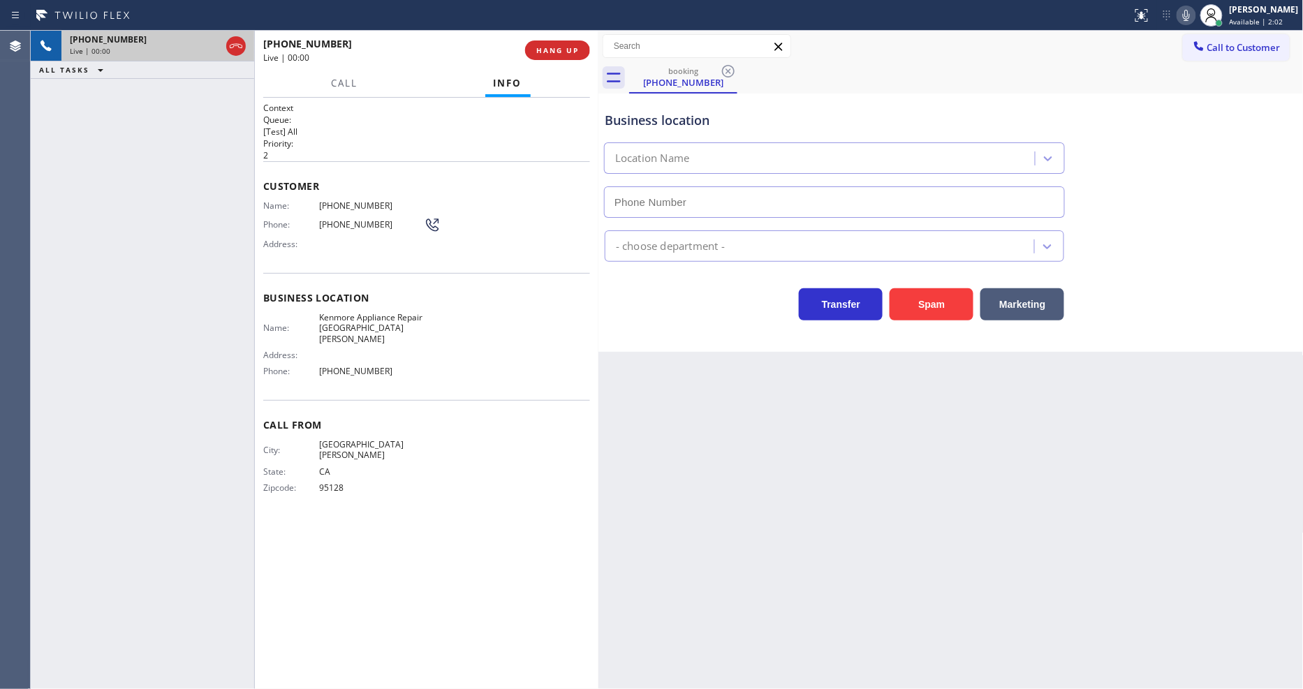
type input "[PHONE_NUMBER]"
click at [547, 52] on span "HANG UP" at bounding box center [557, 50] width 43 height 10
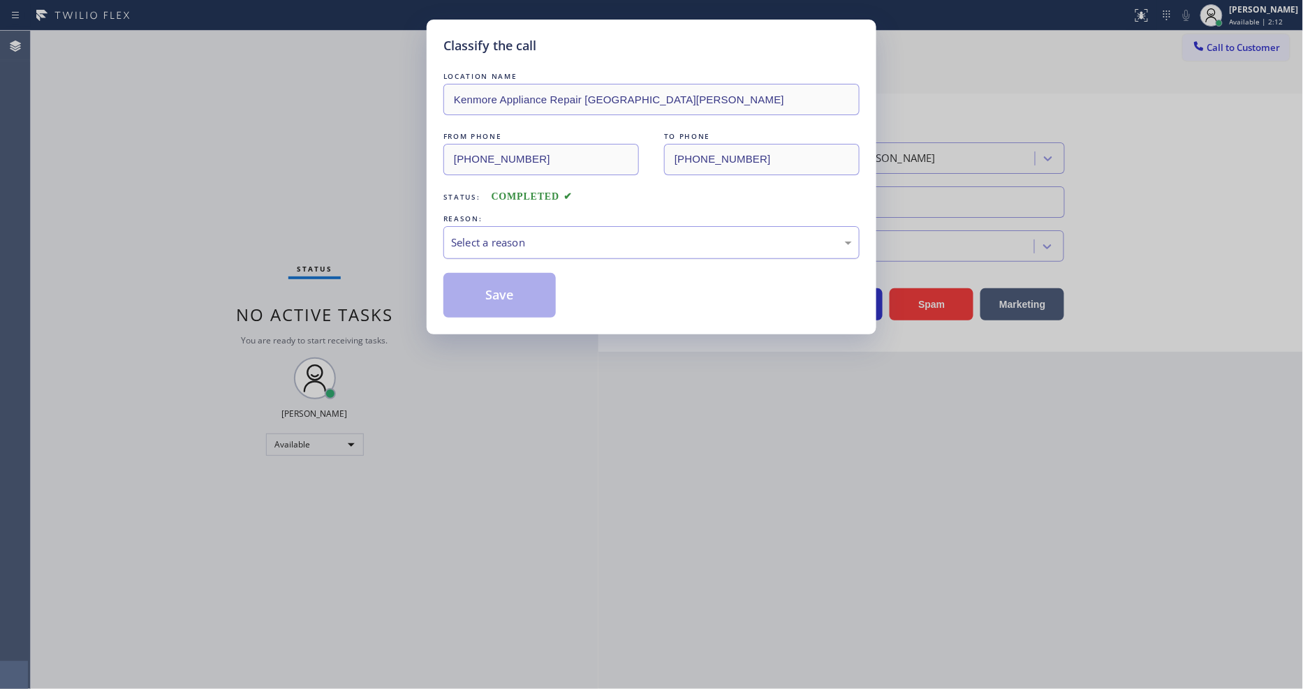
click at [527, 240] on div "Select a reason" at bounding box center [651, 243] width 401 height 16
drag, startPoint x: 517, startPoint y: 341, endPoint x: 515, endPoint y: 289, distance: 51.7
click at [515, 289] on button "Save" at bounding box center [499, 295] width 112 height 45
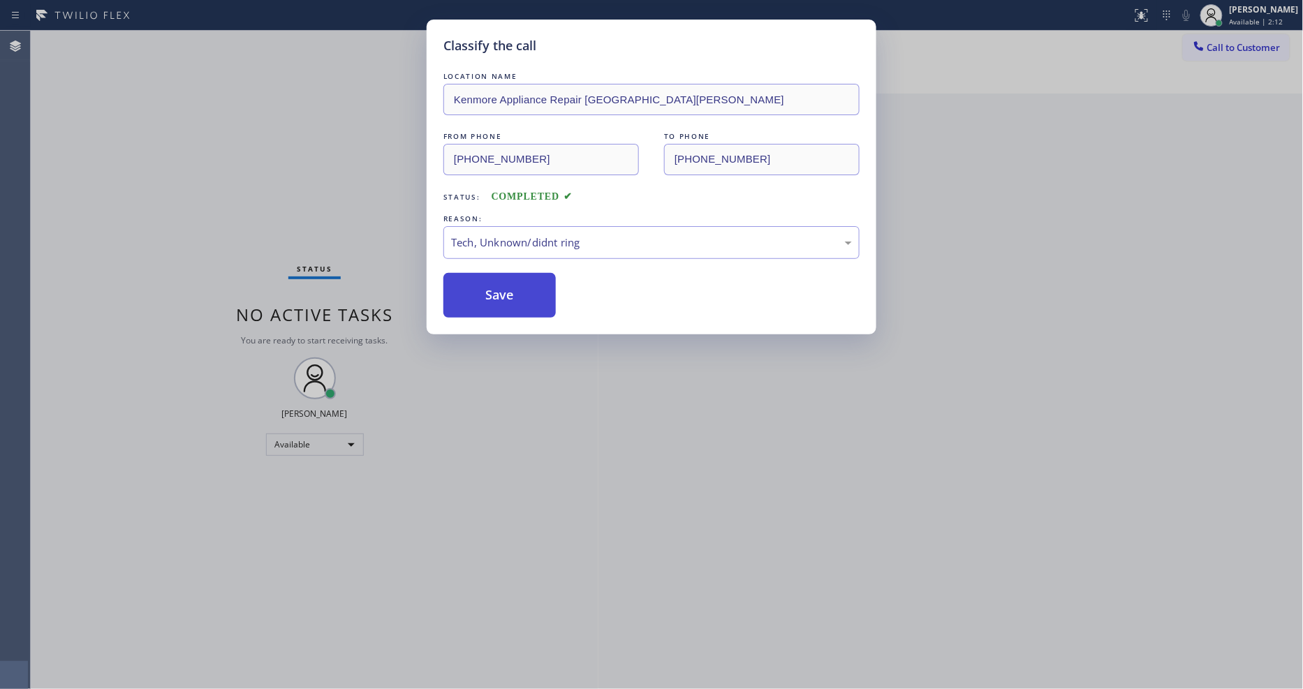
click at [515, 289] on button "Save" at bounding box center [499, 295] width 112 height 45
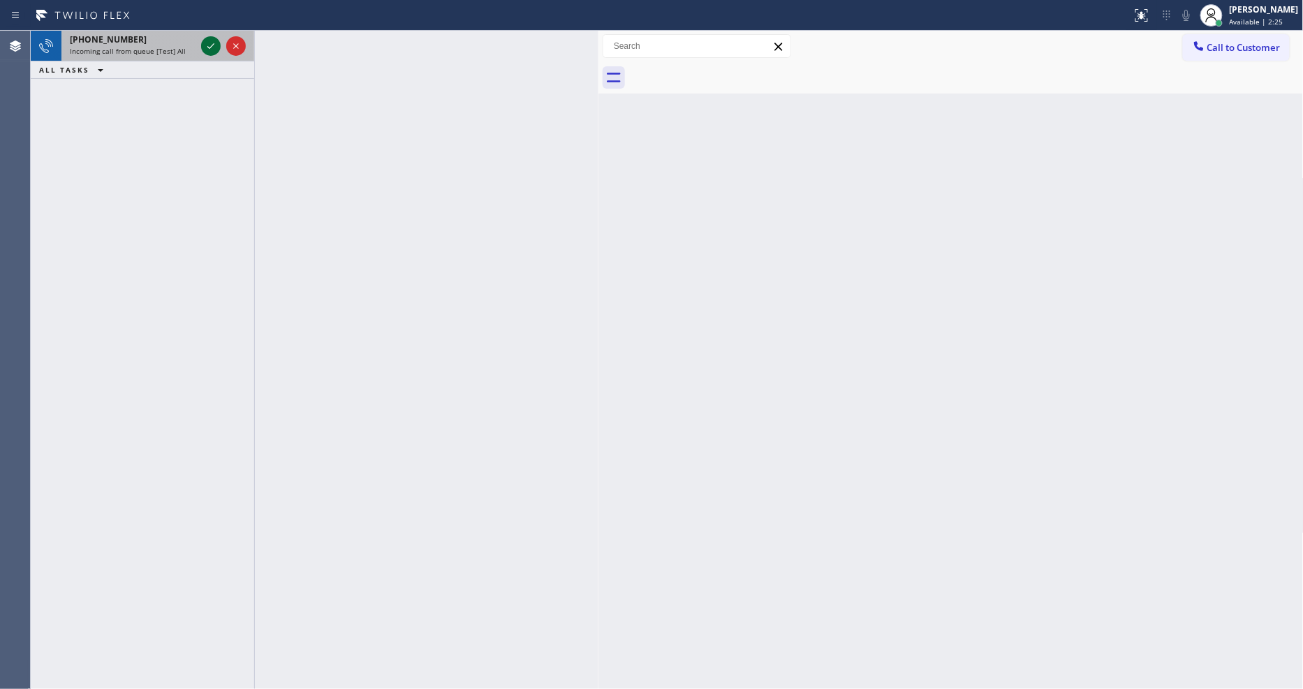
click at [207, 45] on icon at bounding box center [211, 46] width 17 height 17
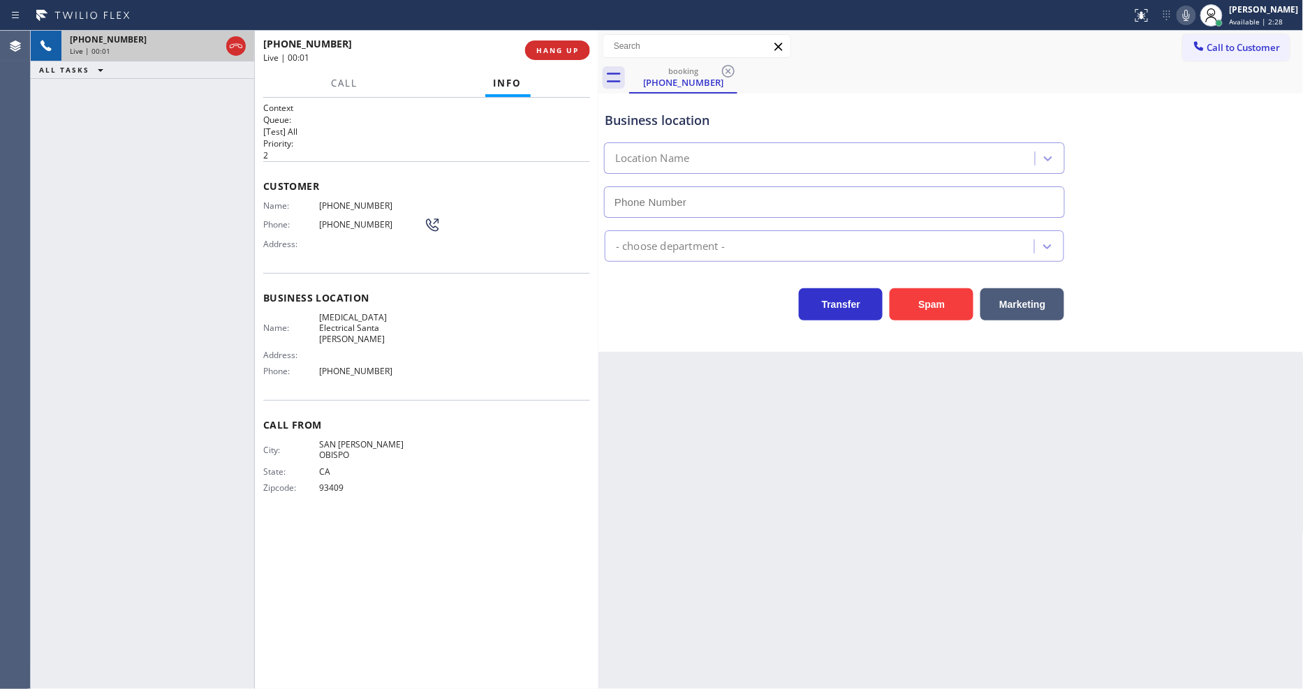
type input "[PHONE_NUMBER]"
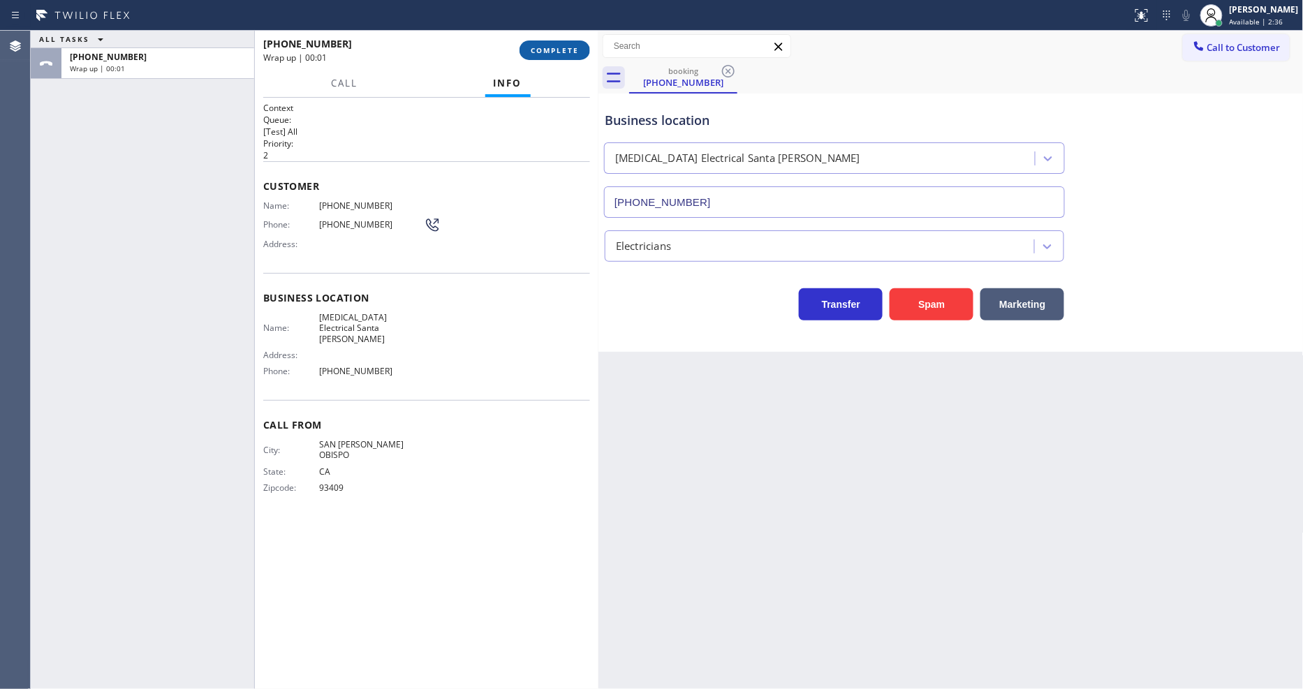
click at [571, 44] on button "COMPLETE" at bounding box center [555, 51] width 71 height 20
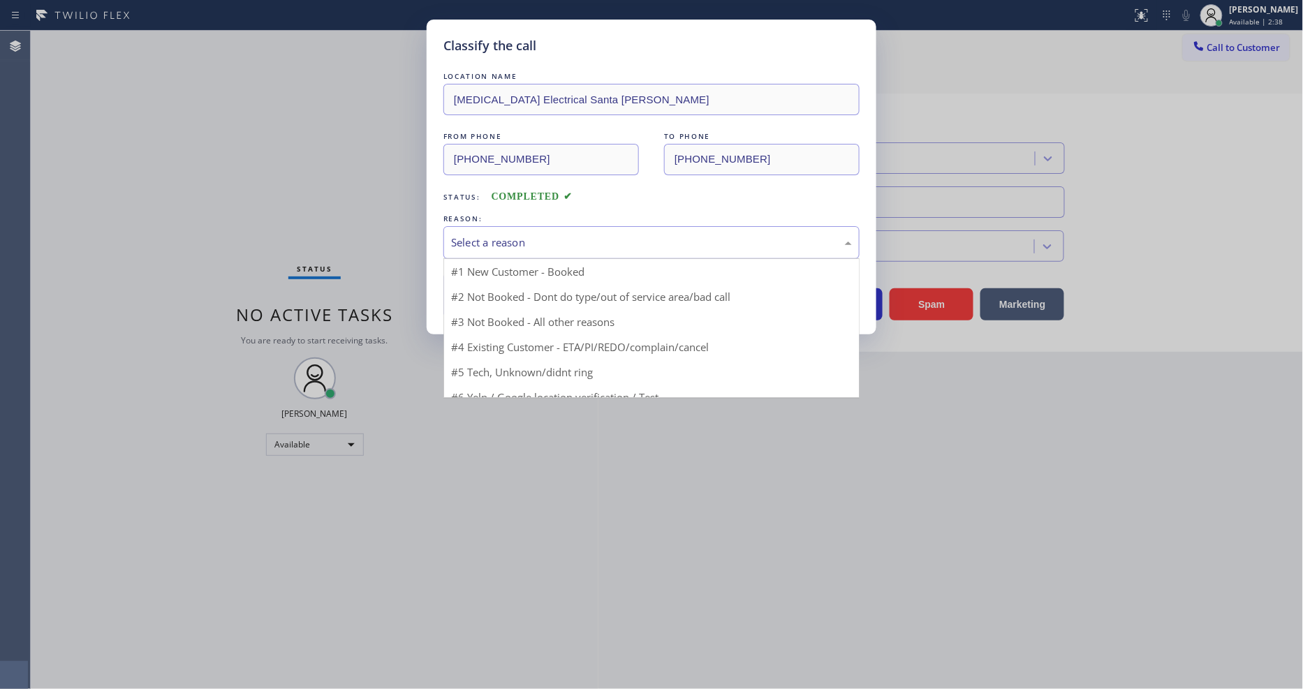
click at [535, 235] on div "Select a reason" at bounding box center [651, 243] width 401 height 16
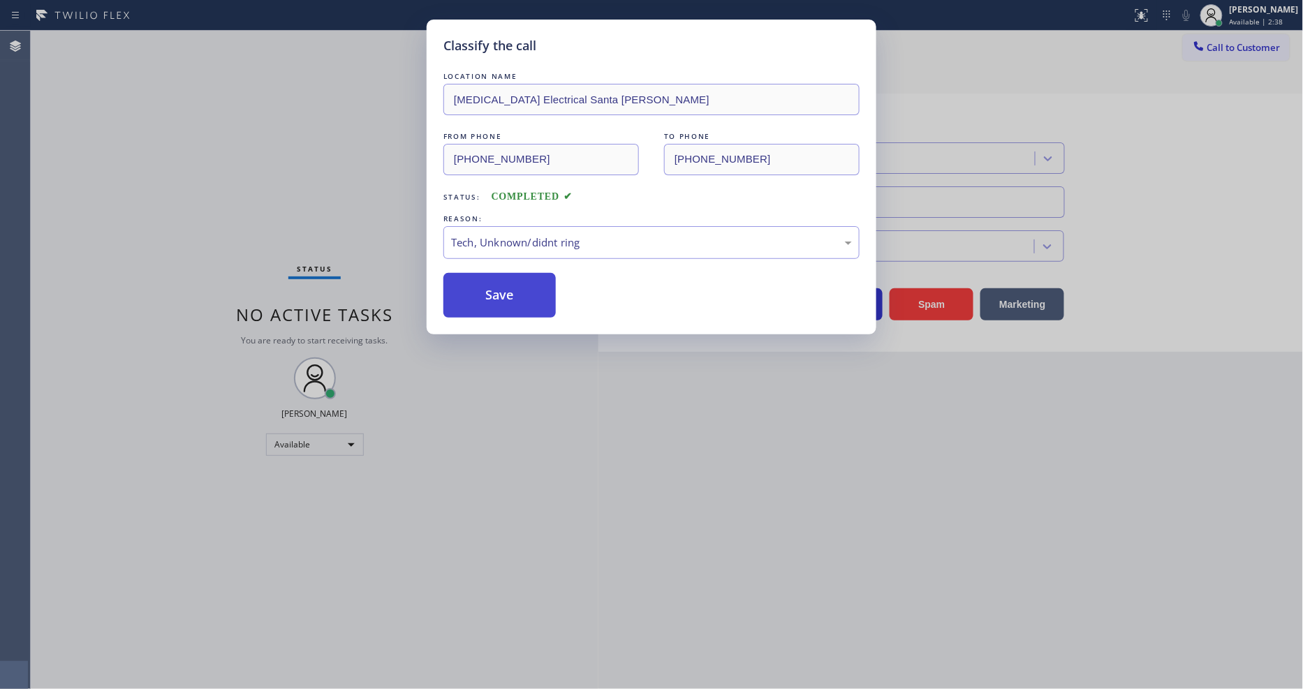
click at [525, 288] on button "Save" at bounding box center [499, 295] width 112 height 45
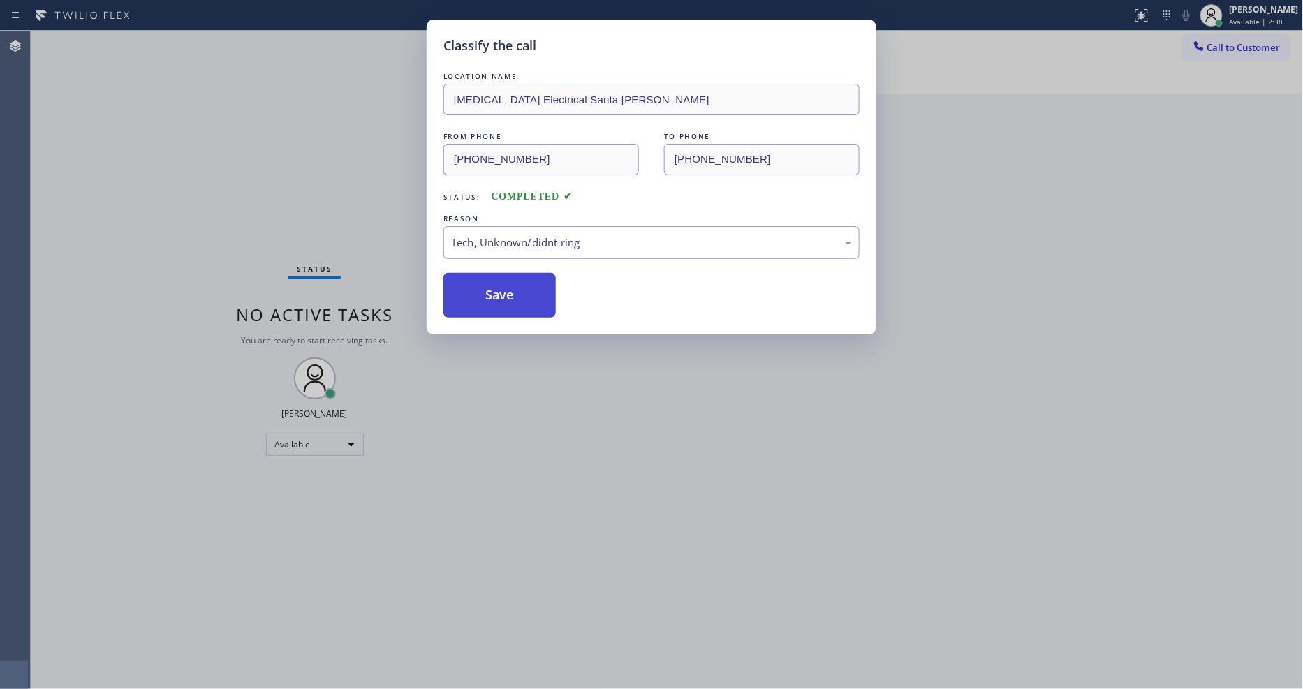
click at [525, 288] on button "Save" at bounding box center [499, 295] width 112 height 45
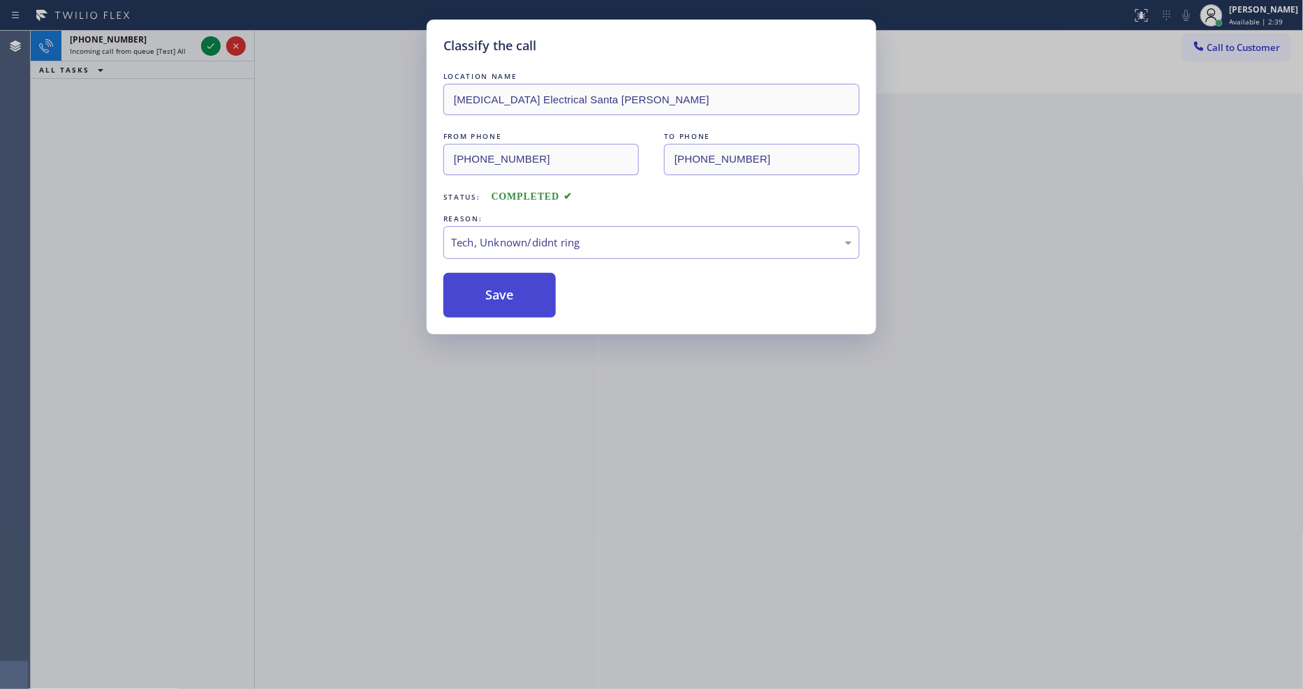
click at [525, 288] on button "Save" at bounding box center [499, 295] width 112 height 45
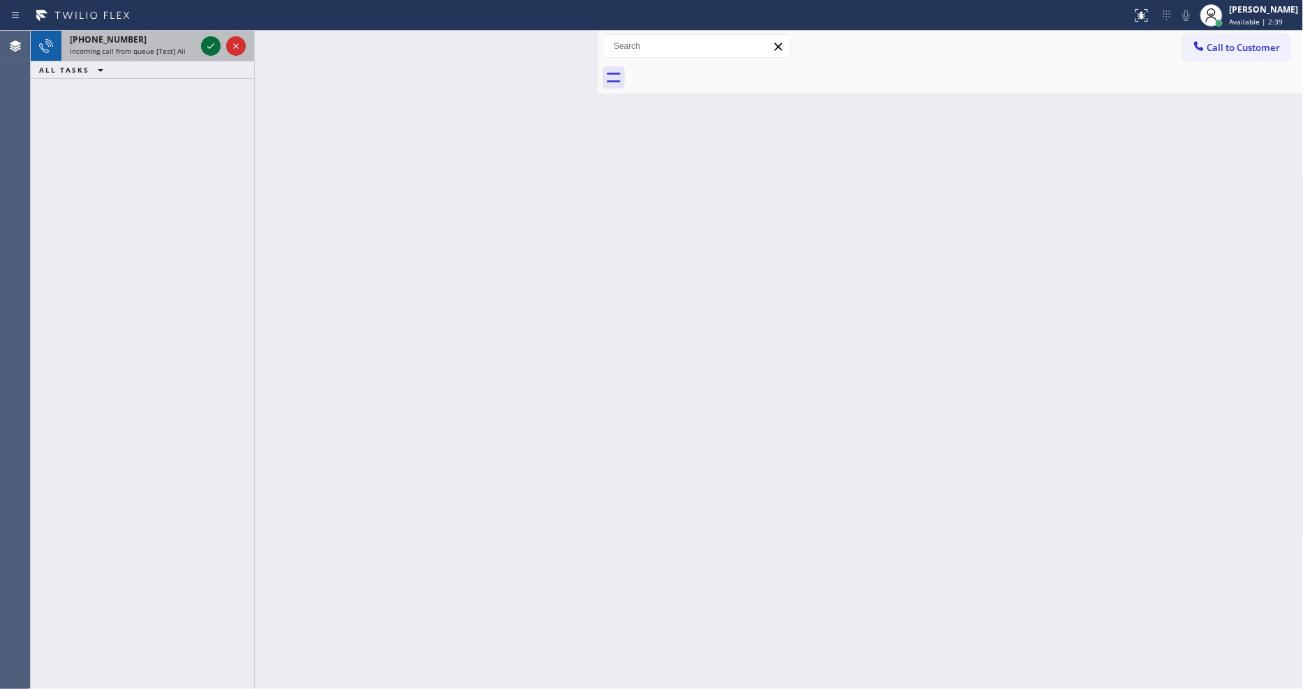
click at [211, 39] on icon at bounding box center [211, 46] width 17 height 17
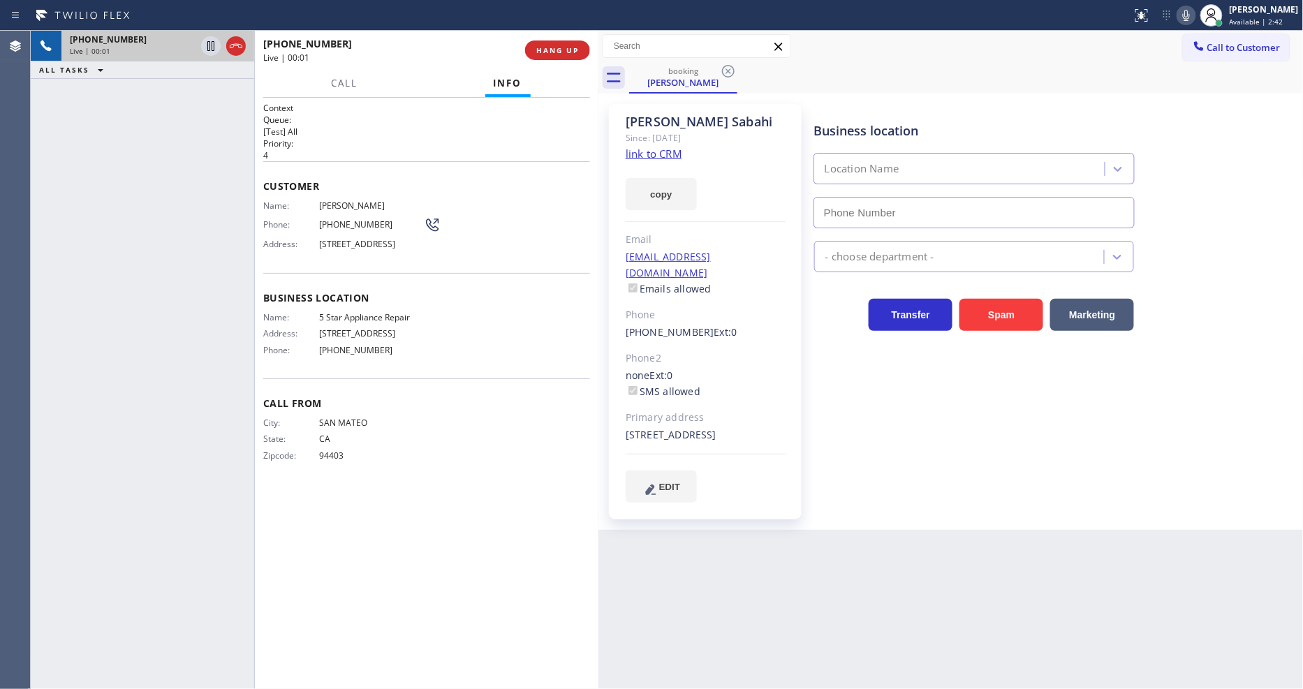
type input "[PHONE_NUMBER]"
click at [675, 145] on div "Since: [DATE]" at bounding box center [706, 138] width 160 height 16
click at [671, 151] on link "link to CRM" at bounding box center [654, 154] width 56 height 14
click at [846, 541] on div "Back to Dashboard Change Sender ID Customers Technicians Select a contact Outbo…" at bounding box center [950, 360] width 705 height 658
click at [846, 542] on div "Back to Dashboard Change Sender ID Customers Technicians Select a contact Outbo…" at bounding box center [950, 360] width 705 height 658
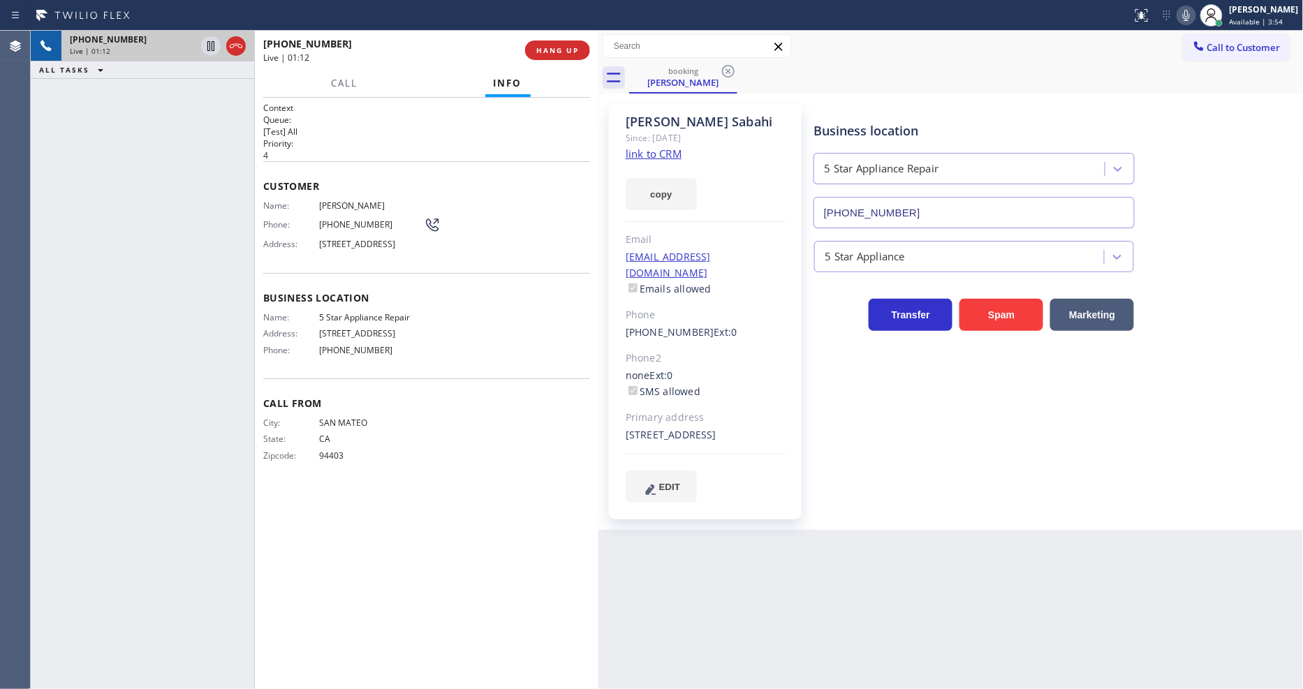
click at [1190, 11] on icon at bounding box center [1186, 15] width 7 height 11
click at [941, 494] on div "Business location 5 Star Appliance Repair [PHONE_NUMBER] 5 Star Appliance Trans…" at bounding box center [1055, 303] width 489 height 391
click at [1190, 20] on icon at bounding box center [1186, 15] width 7 height 11
click at [1195, 18] on icon at bounding box center [1186, 15] width 17 height 17
click at [1195, 10] on icon at bounding box center [1186, 15] width 17 height 17
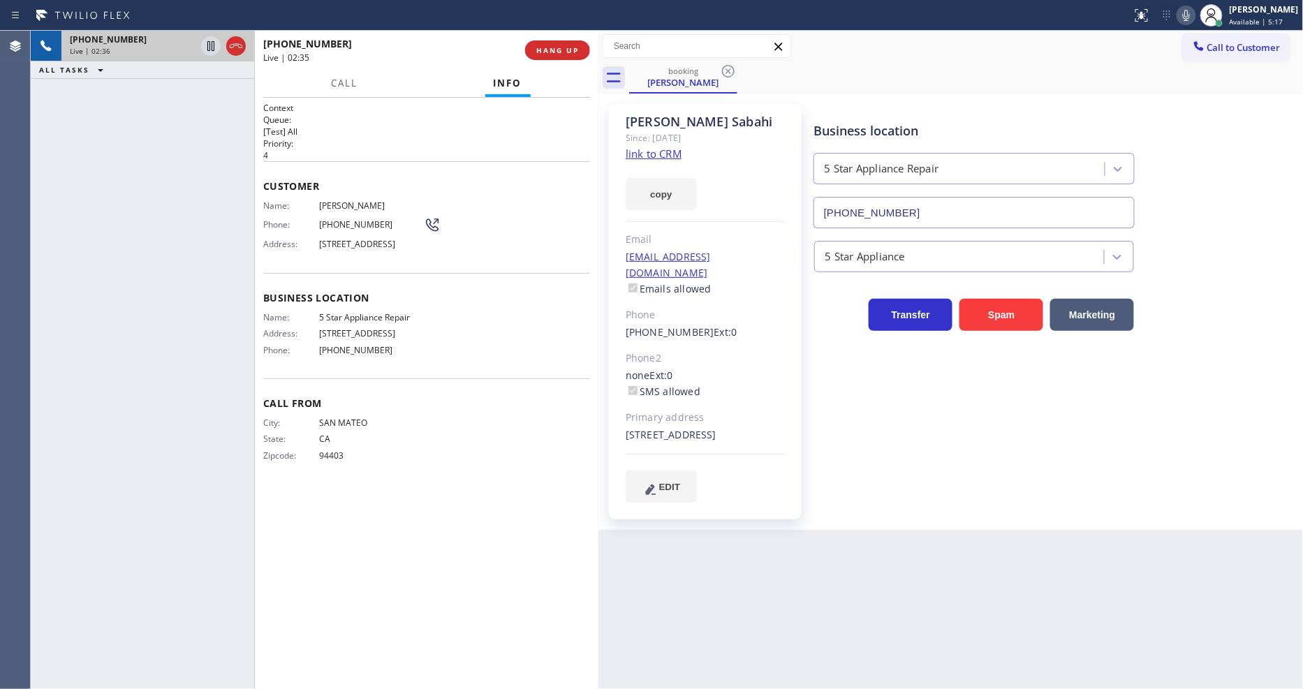
click at [332, 200] on span "[PERSON_NAME]" at bounding box center [371, 205] width 105 height 10
click at [110, 294] on div "[PHONE_NUMBER] Live | 03:06 ALL TASKS ALL TASKS ACTIVE TASKS TASKS IN WRAP UP" at bounding box center [142, 360] width 223 height 658
click at [549, 54] on span "HANG UP" at bounding box center [557, 50] width 43 height 10
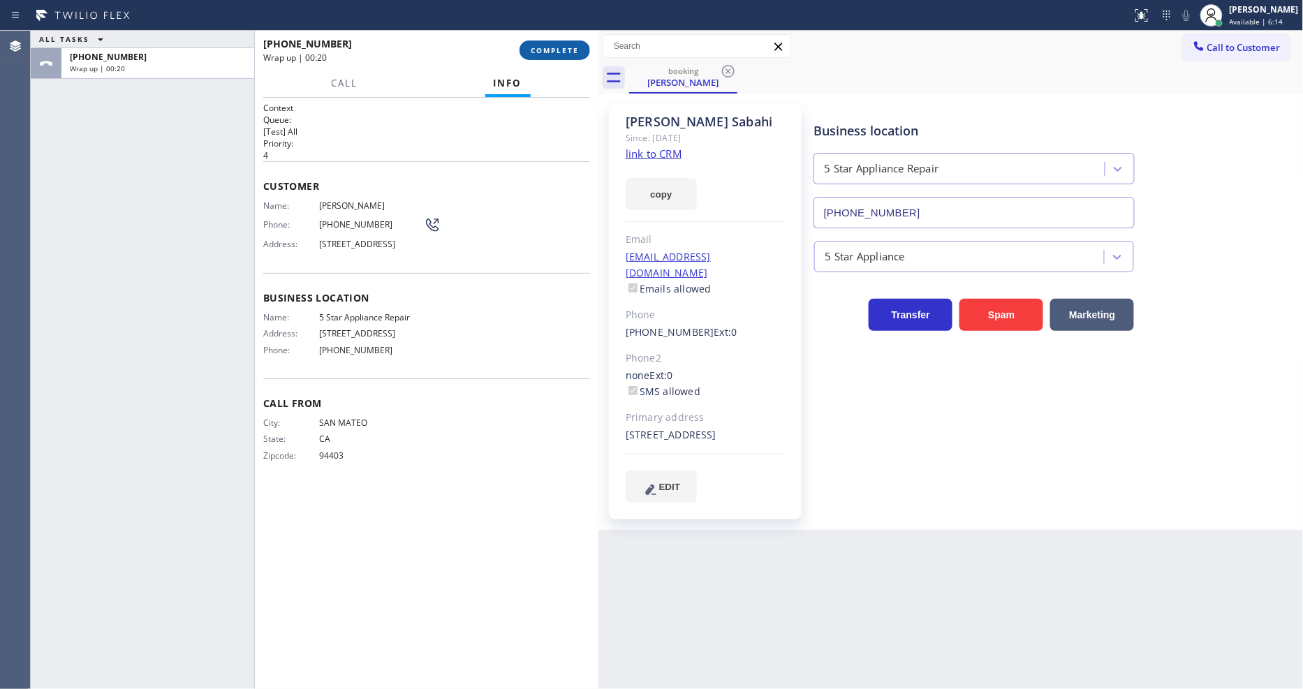
click at [577, 52] on span "COMPLETE" at bounding box center [555, 50] width 48 height 10
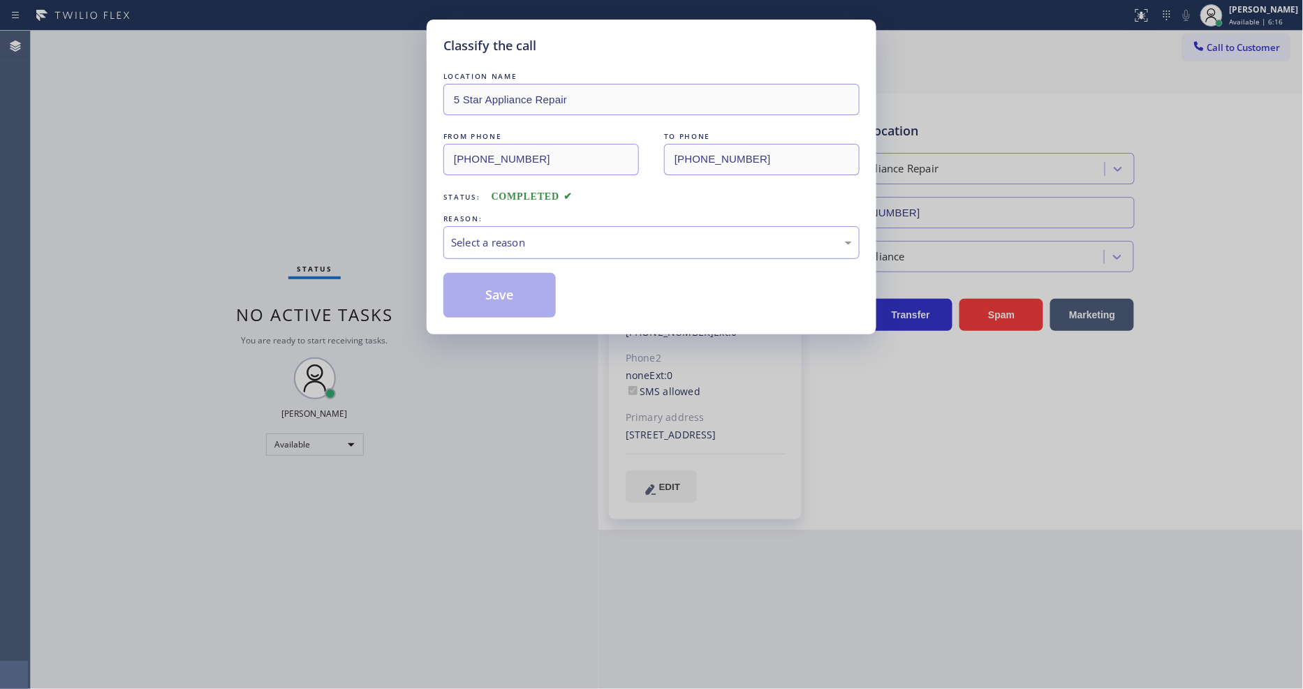
click at [506, 239] on div "Select a reason" at bounding box center [651, 243] width 401 height 16
drag, startPoint x: 506, startPoint y: 323, endPoint x: 504, endPoint y: 289, distance: 34.2
click at [504, 289] on button "Save" at bounding box center [499, 295] width 112 height 45
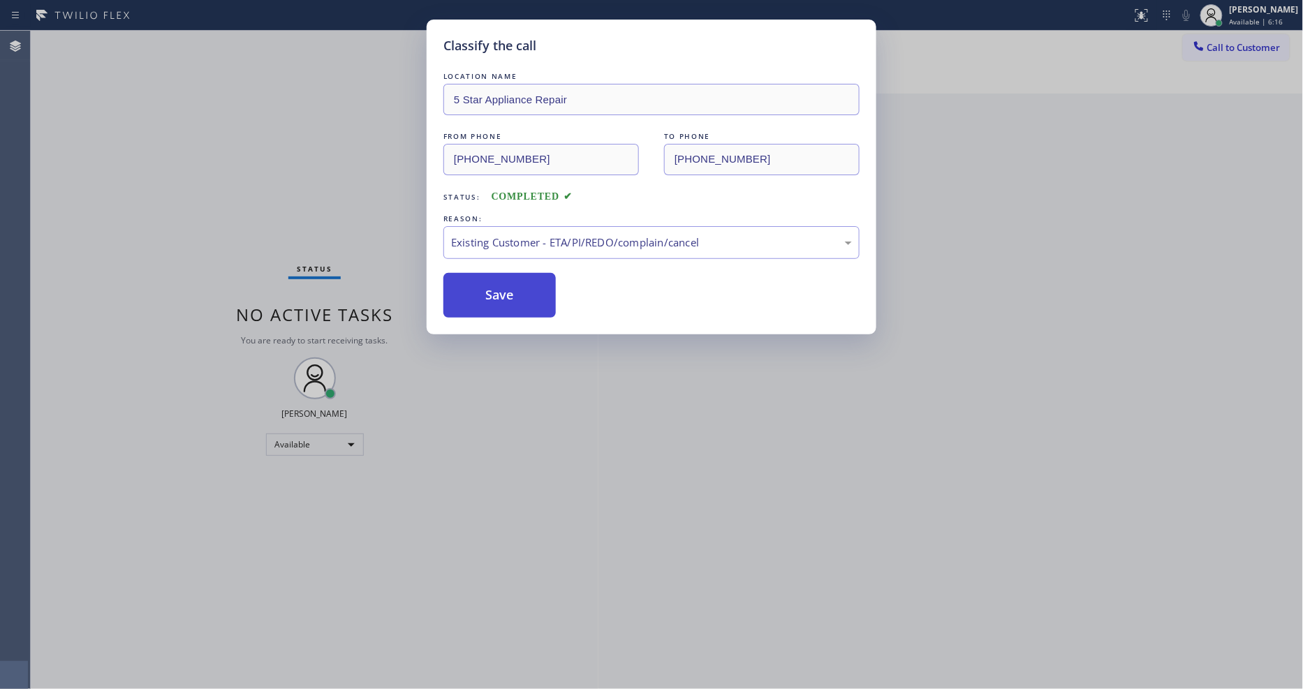
click at [504, 289] on button "Save" at bounding box center [499, 295] width 112 height 45
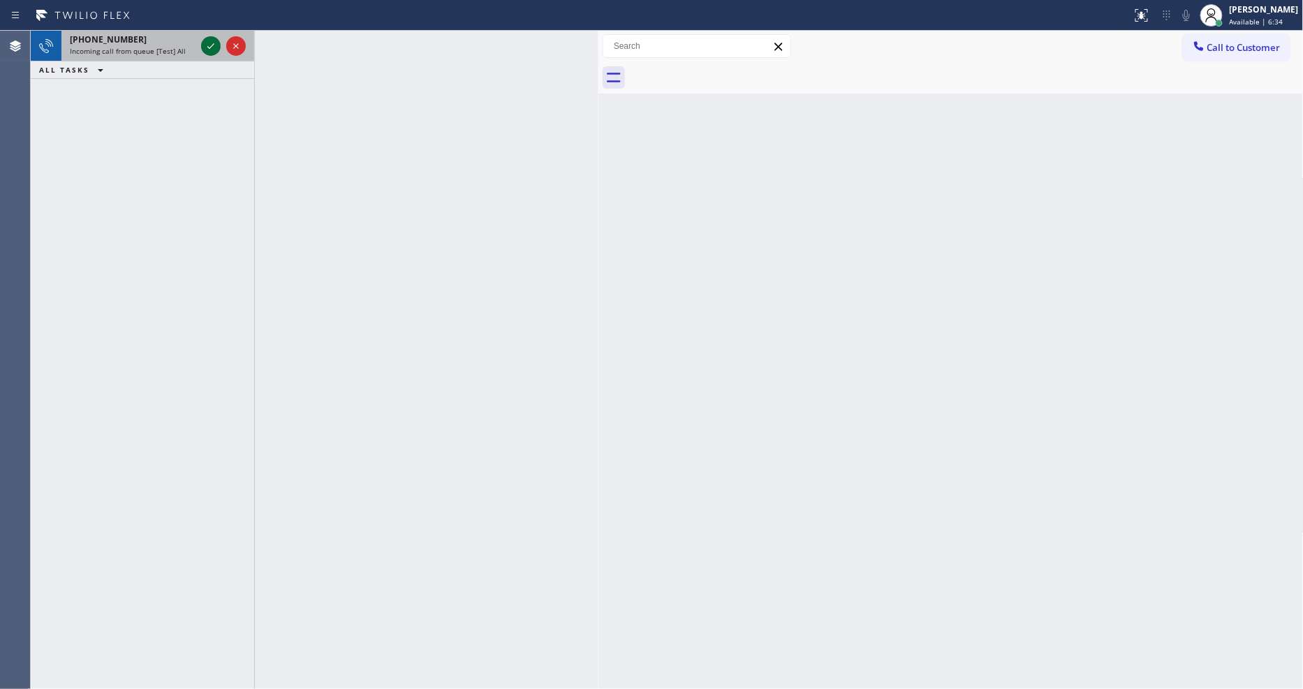
click at [208, 45] on icon at bounding box center [211, 46] width 17 height 17
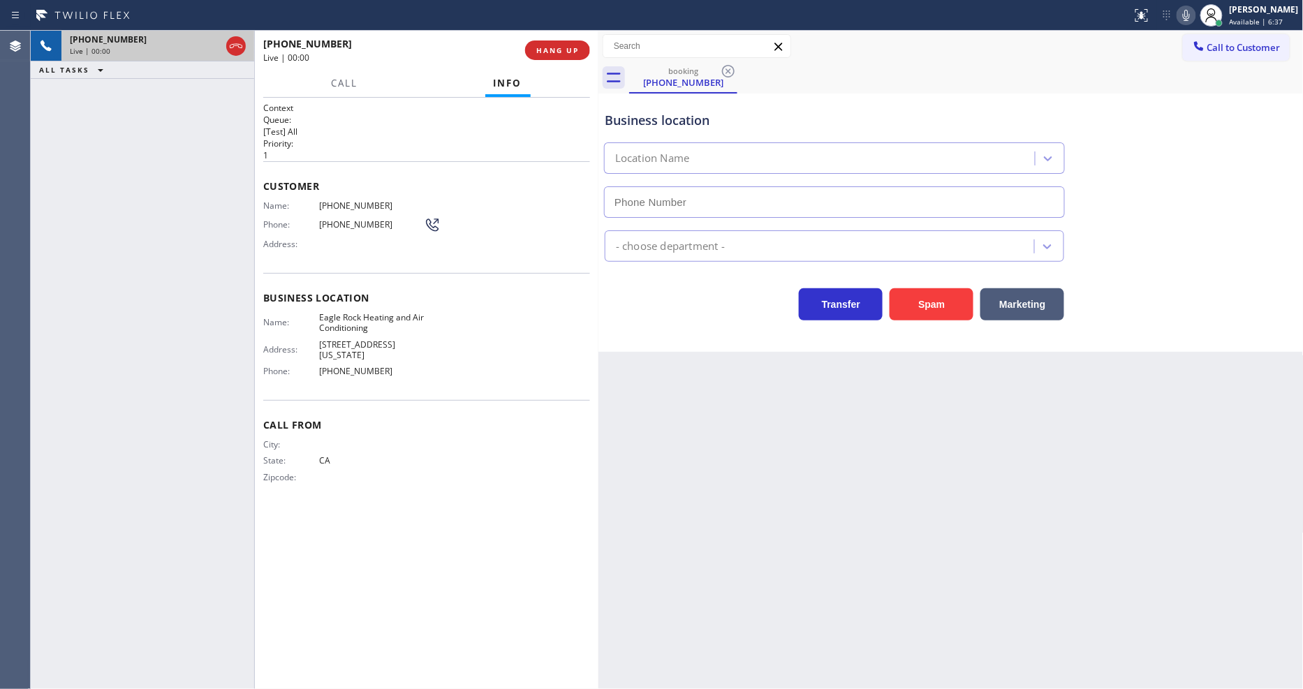
type input "[PHONE_NUMBER]"
click at [556, 53] on span "HANG UP" at bounding box center [557, 50] width 43 height 10
click at [557, 50] on span "HANG UP" at bounding box center [557, 50] width 43 height 10
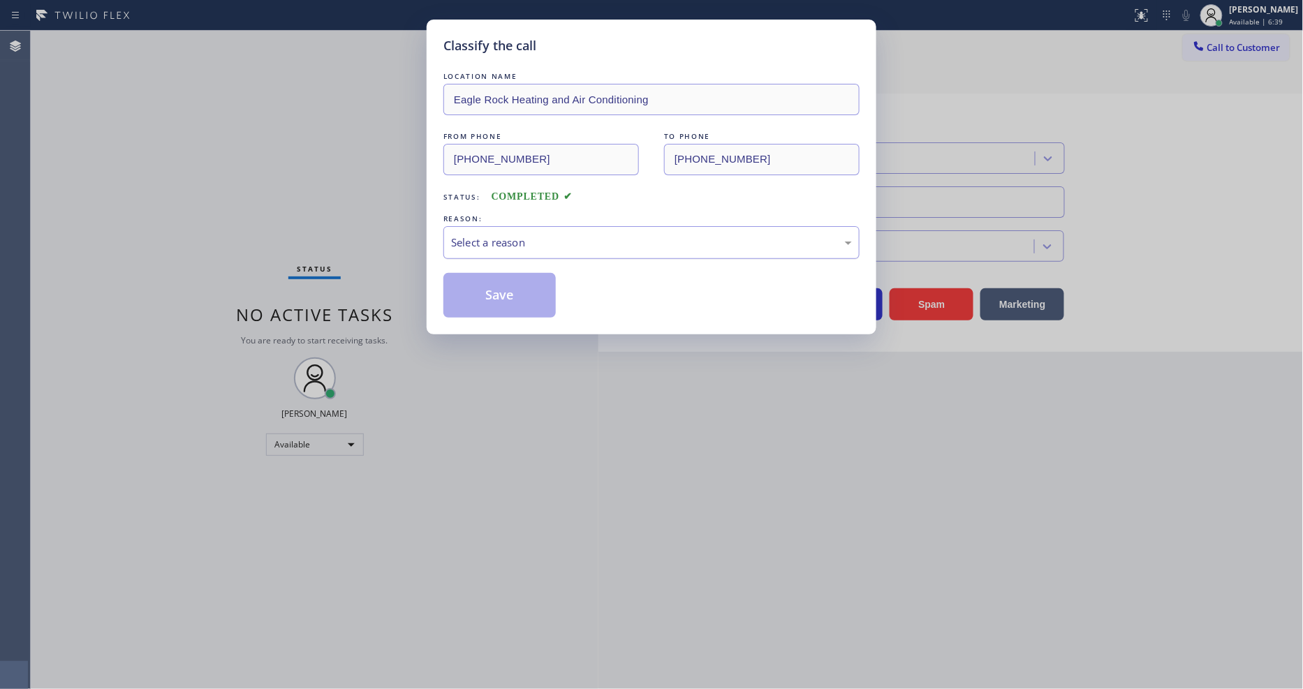
click at [505, 242] on div "Select a reason" at bounding box center [651, 243] width 401 height 16
click at [501, 307] on button "Save" at bounding box center [499, 295] width 112 height 45
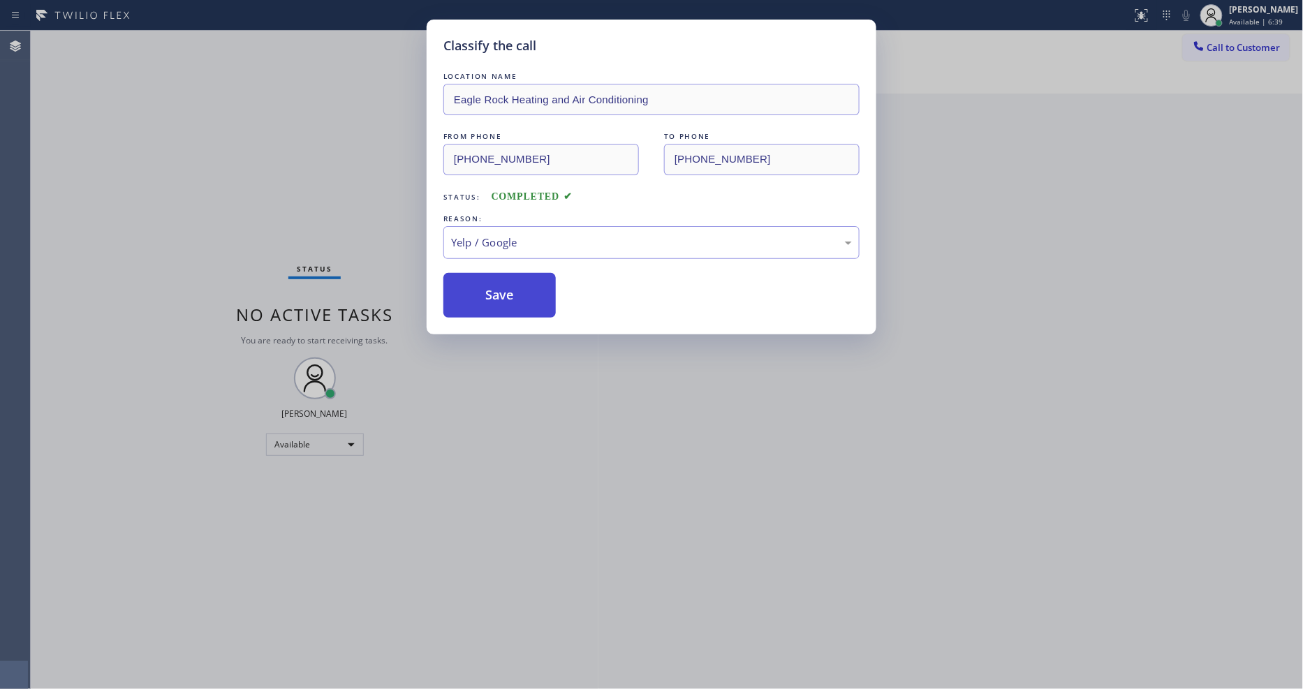
click at [503, 301] on button "Save" at bounding box center [499, 295] width 112 height 45
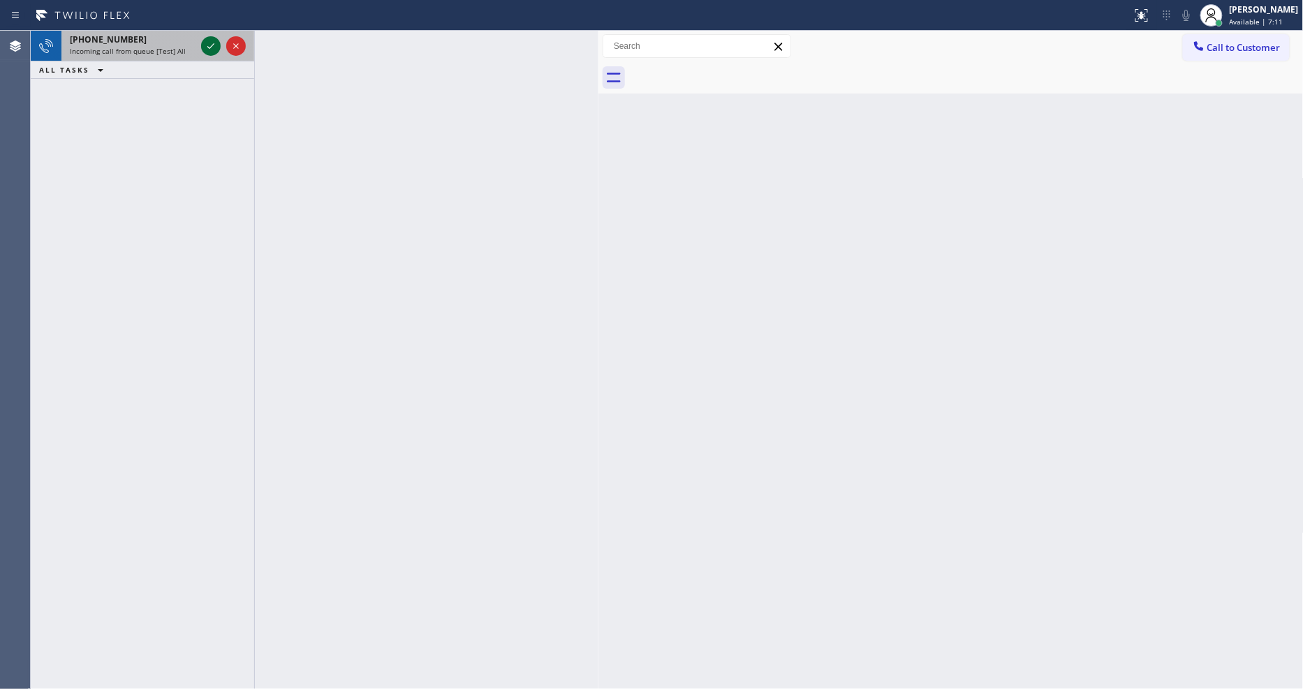
click at [211, 39] on icon at bounding box center [211, 46] width 17 height 17
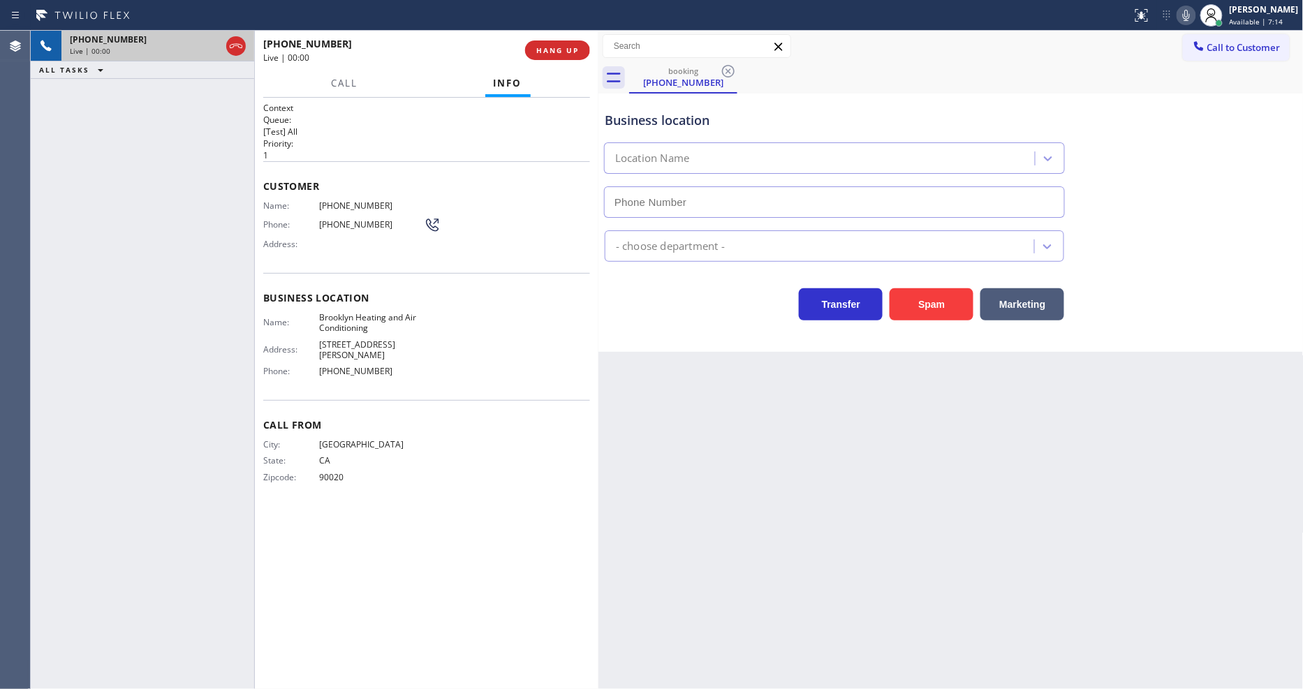
type input "[PHONE_NUMBER]"
click at [823, 490] on div "Back to Dashboard Change Sender ID Customers Technicians Select a contact Outbo…" at bounding box center [950, 360] width 705 height 658
click at [358, 320] on span "Brooklyn Heating and Air Conditioning" at bounding box center [371, 323] width 105 height 22
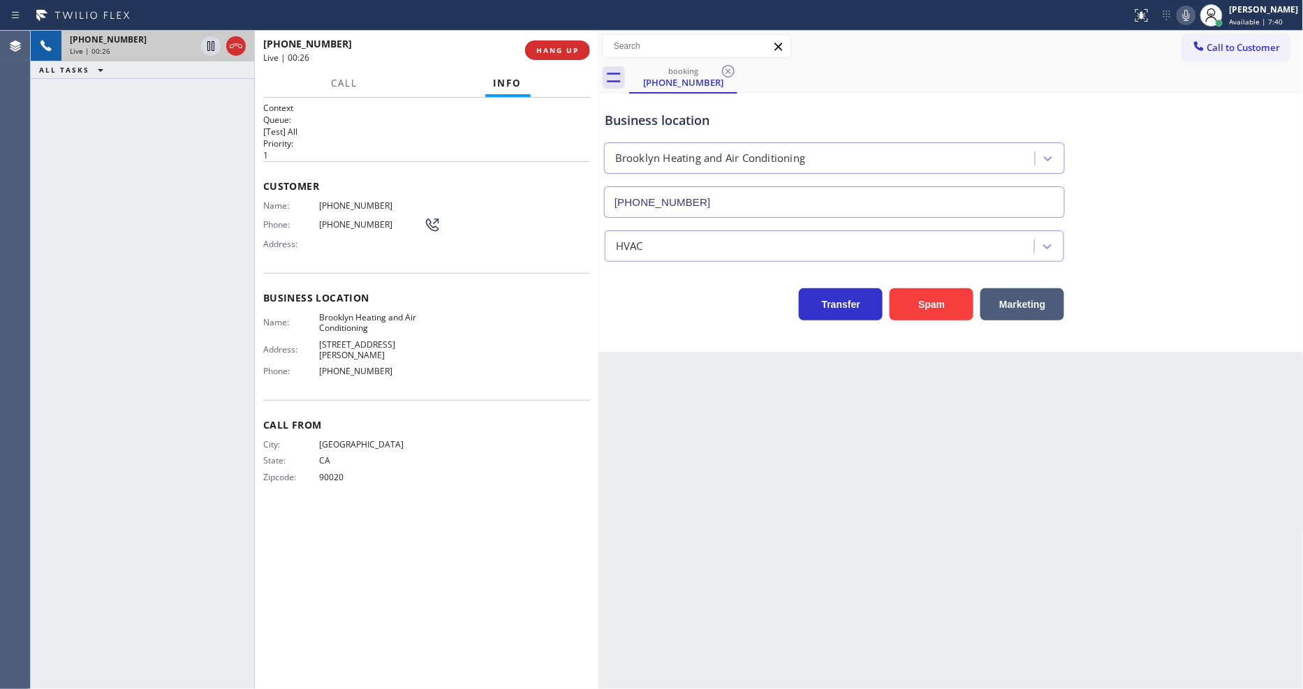
click at [346, 193] on div "Customer Name: [PHONE_NUMBER] Phone: [PHONE_NUMBER] Address:" at bounding box center [426, 217] width 327 height 112
drag, startPoint x: 225, startPoint y: 170, endPoint x: 520, endPoint y: 9, distance: 336.2
click at [225, 170] on div "[PHONE_NUMBER] Live | 01:22 ALL TASKS ALL TASKS ACTIVE TASKS TASKS IN WRAP UP" at bounding box center [142, 360] width 223 height 658
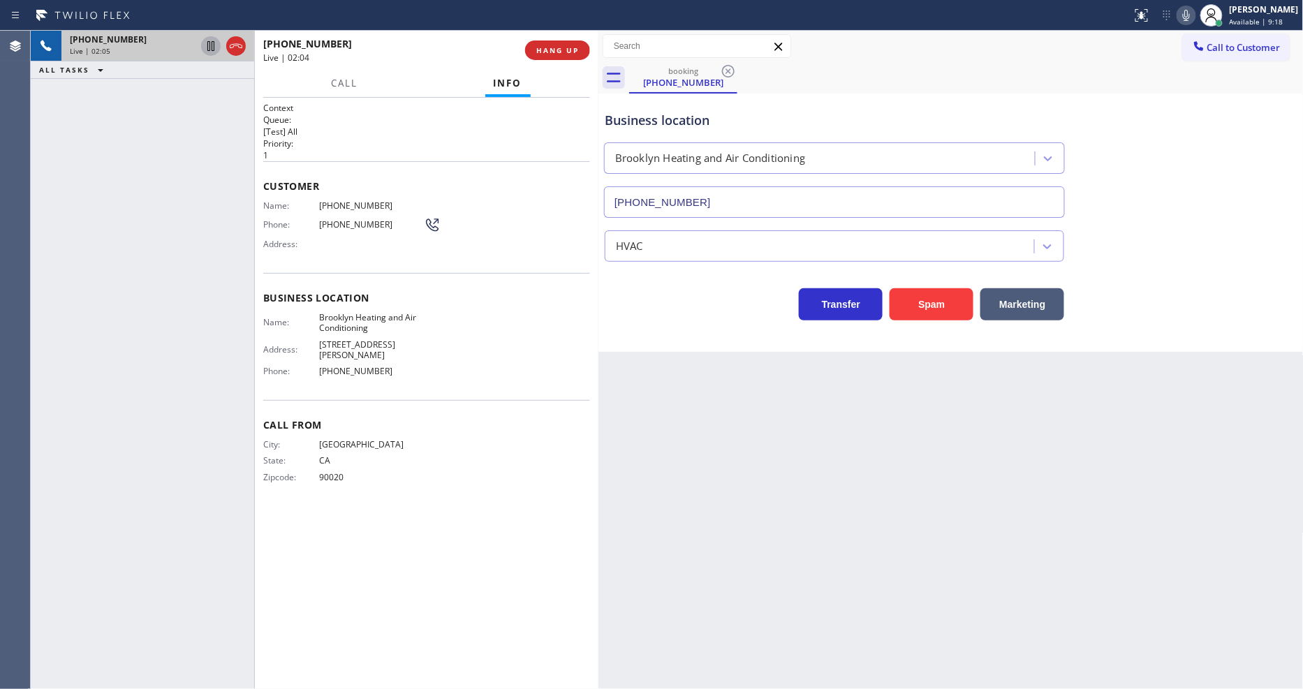
click at [207, 43] on icon at bounding box center [211, 46] width 17 height 17
click at [1195, 17] on icon at bounding box center [1186, 15] width 17 height 17
click at [207, 45] on icon at bounding box center [211, 46] width 17 height 17
click at [1191, 14] on rect at bounding box center [1187, 14] width 10 height 10
drag, startPoint x: 216, startPoint y: 44, endPoint x: 347, endPoint y: 38, distance: 130.7
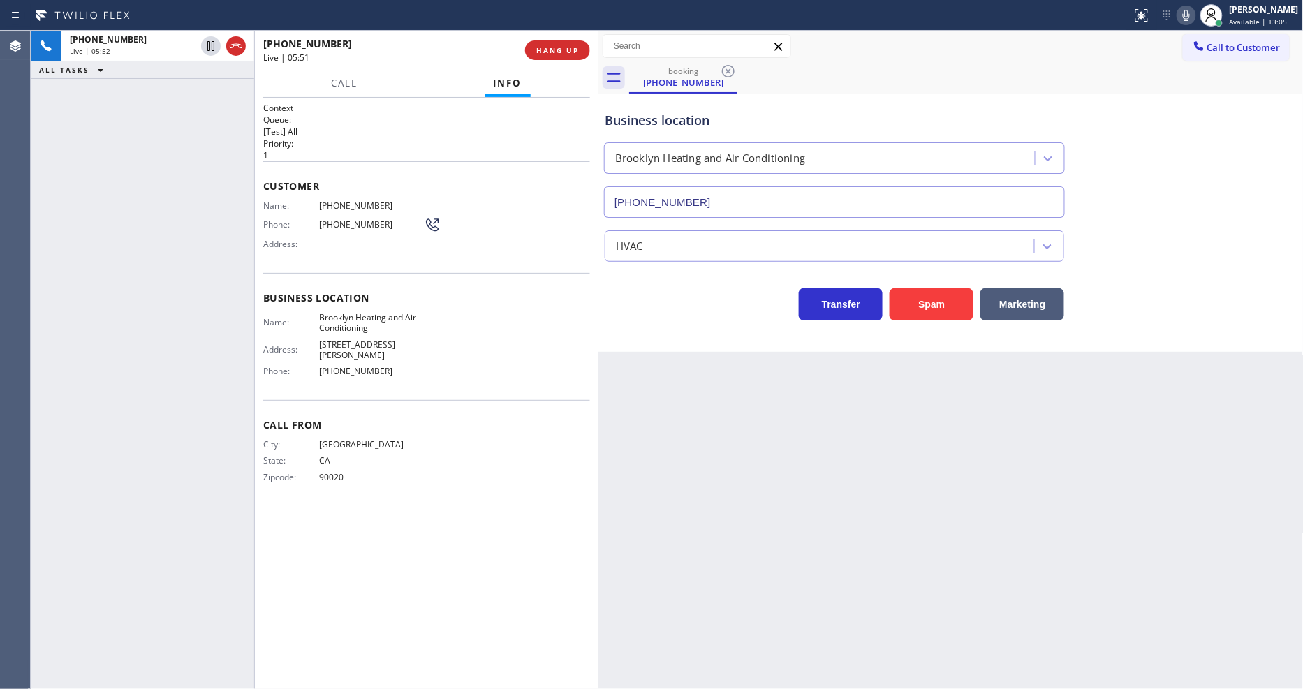
click at [217, 43] on icon at bounding box center [211, 46] width 17 height 17
click at [1195, 17] on icon at bounding box center [1186, 15] width 17 height 17
click at [909, 60] on div "Call to Customer Outbound call Location Search location Your caller id phone nu…" at bounding box center [950, 46] width 705 height 31
drag, startPoint x: 207, startPoint y: 49, endPoint x: 428, endPoint y: 43, distance: 221.4
click at [207, 49] on icon at bounding box center [211, 46] width 17 height 17
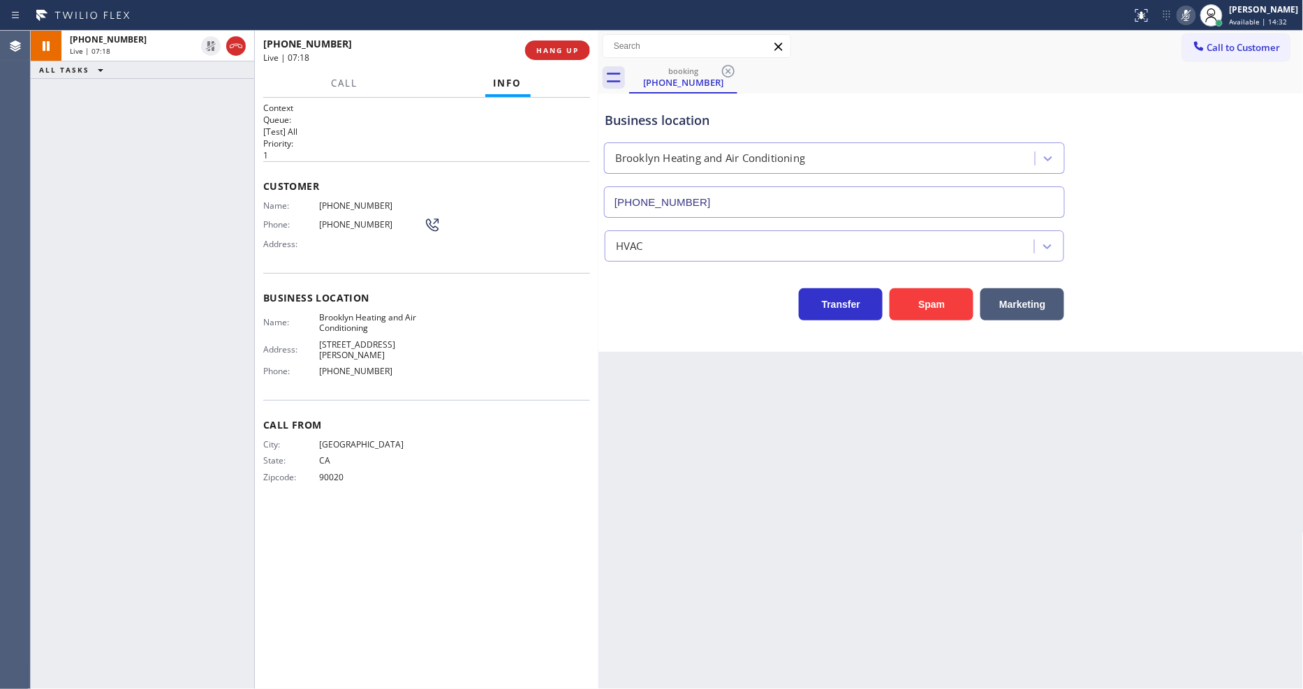
click at [1195, 15] on icon at bounding box center [1186, 15] width 17 height 17
click at [420, 339] on span "[STREET_ADDRESS][PERSON_NAME]" at bounding box center [371, 350] width 105 height 22
click at [568, 50] on span "HANG UP" at bounding box center [557, 50] width 43 height 10
click at [567, 50] on span "COMPLETE" at bounding box center [555, 50] width 48 height 10
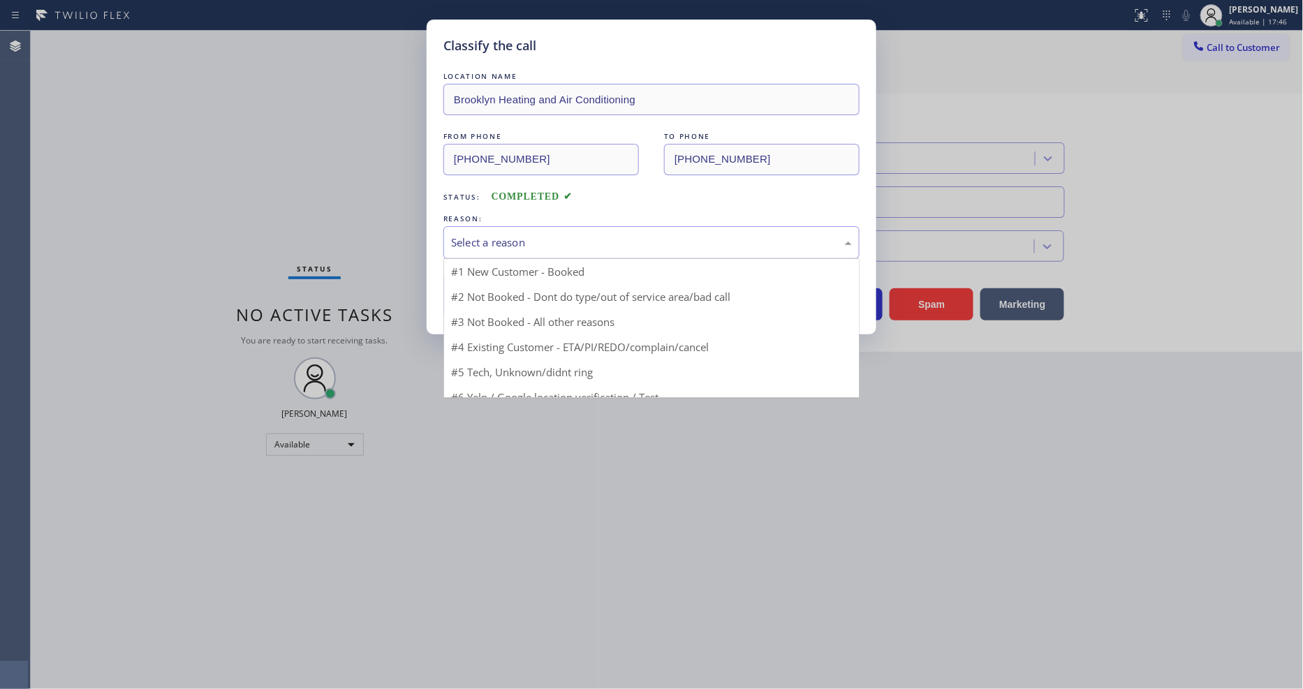
click at [491, 235] on div "Select a reason" at bounding box center [651, 243] width 401 height 16
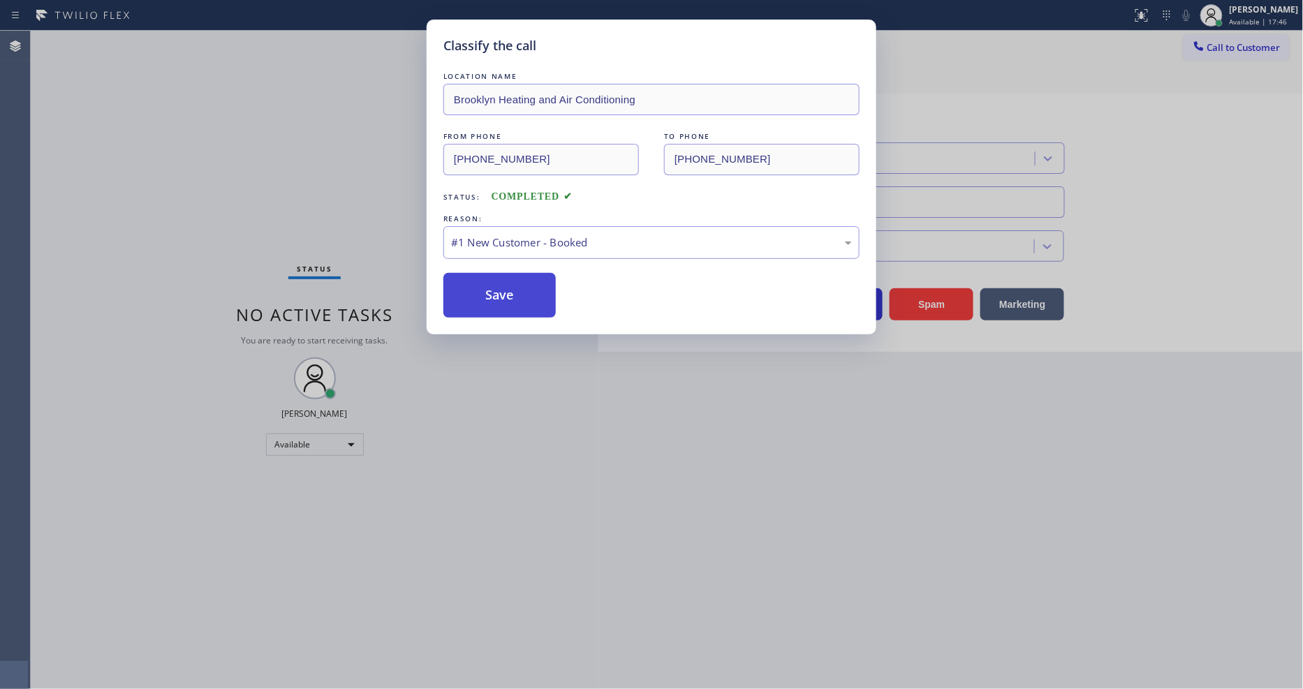
click at [487, 289] on button "Save" at bounding box center [499, 295] width 112 height 45
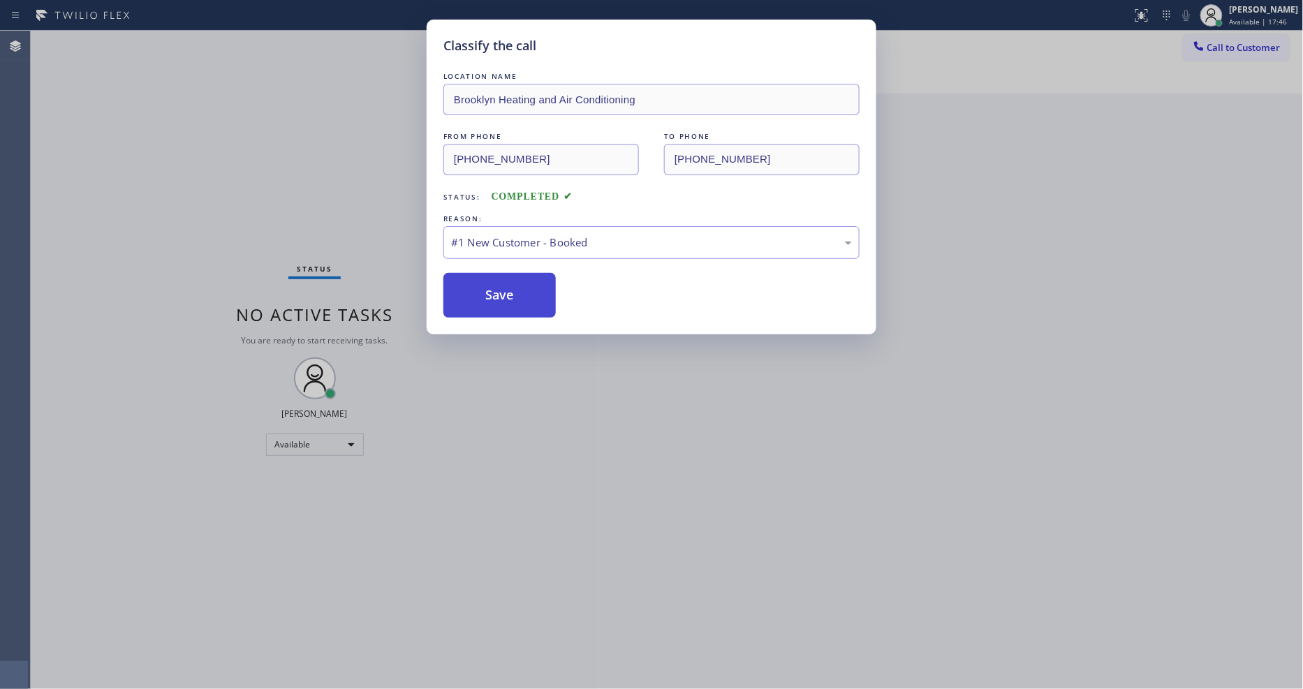
click at [486, 289] on button "Save" at bounding box center [499, 295] width 112 height 45
click at [486, 288] on button "Save" at bounding box center [499, 295] width 112 height 45
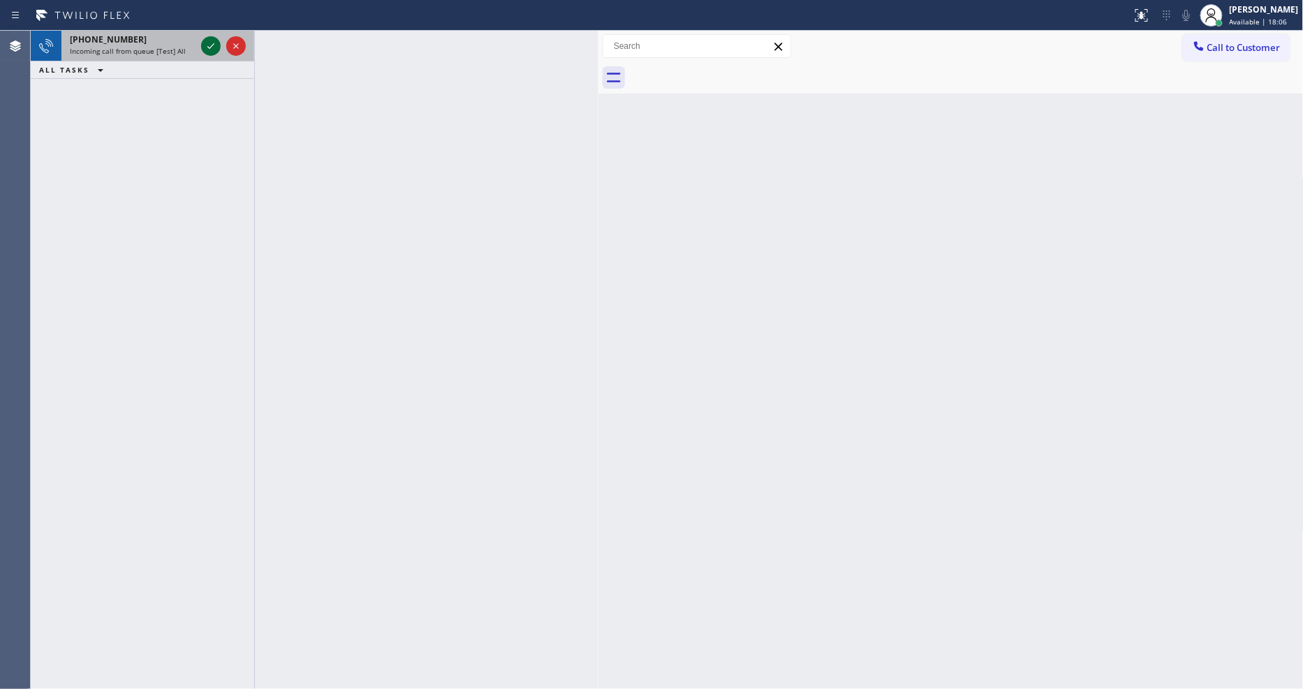
click at [207, 39] on icon at bounding box center [211, 46] width 17 height 17
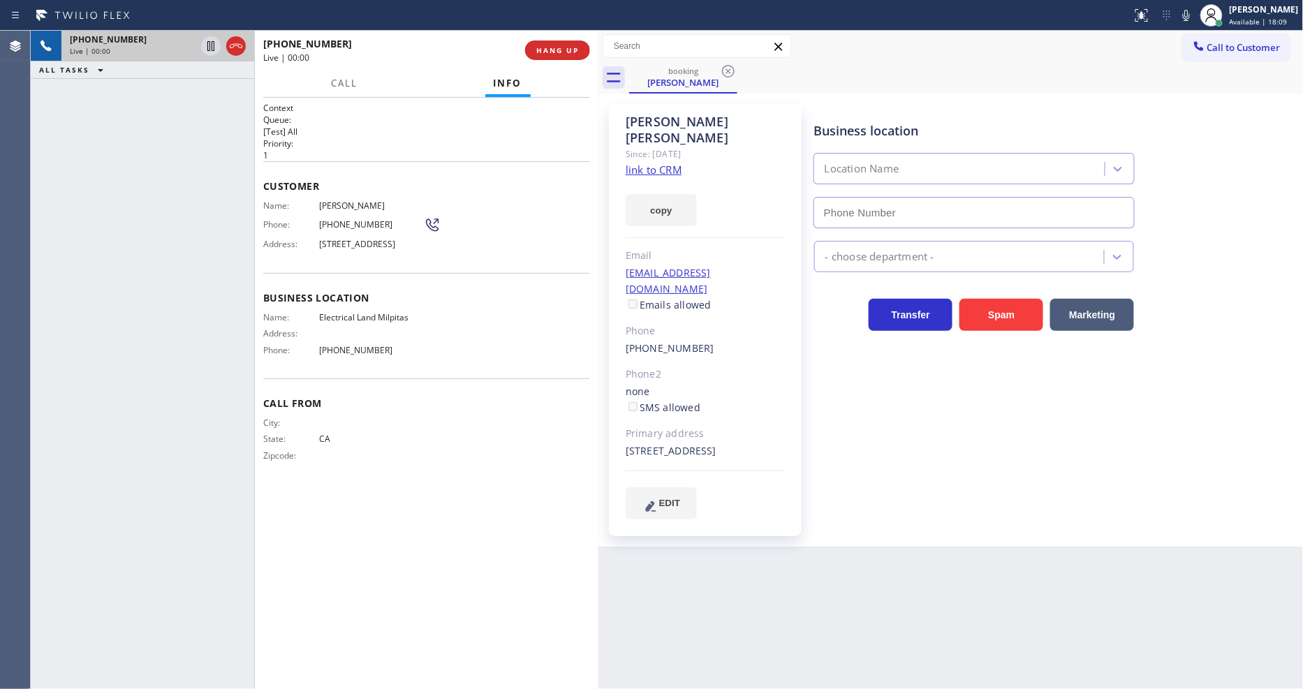
type input "[PHONE_NUMBER]"
click at [1234, 45] on span "Call to Customer" at bounding box center [1243, 47] width 73 height 13
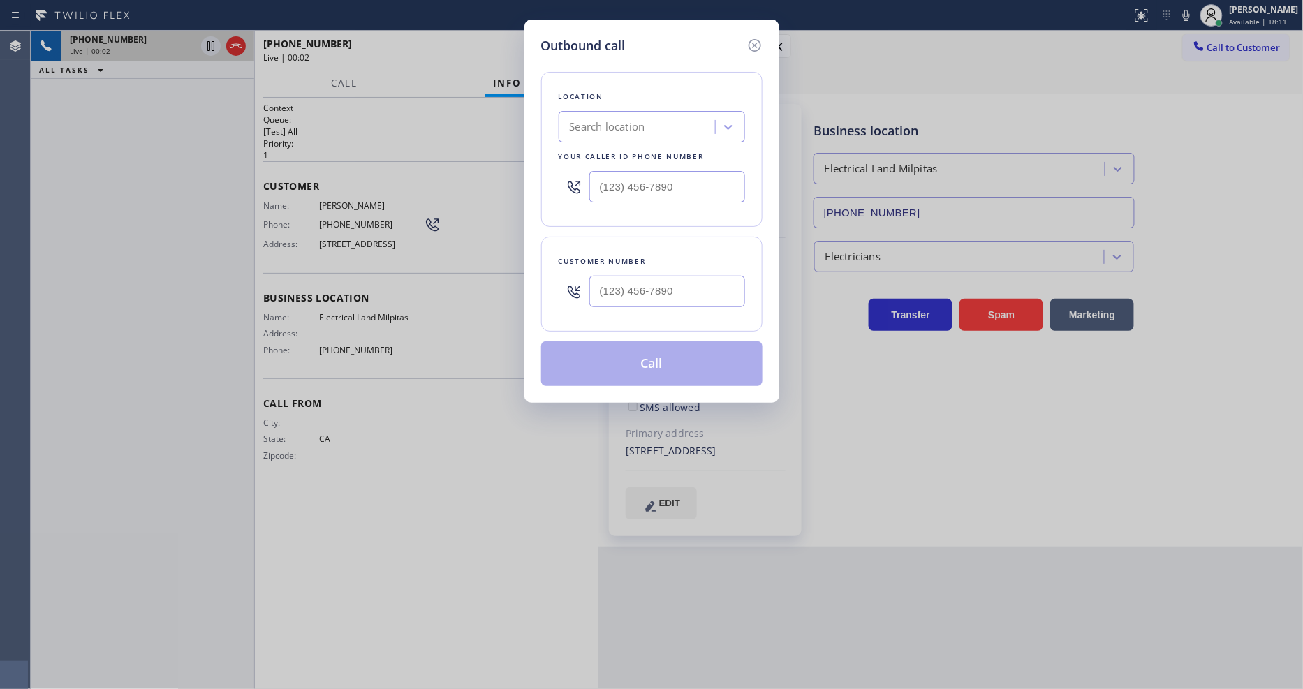
click at [601, 124] on div "Search location" at bounding box center [607, 127] width 75 height 16
paste input "Brooklyn Heating and Air Conditioning"
type input "Brooklyn Heating and Air Conditioning"
click at [610, 155] on div "Brooklyn Heating and Air Conditioning" at bounding box center [652, 163] width 186 height 39
type input "[PHONE_NUMBER]"
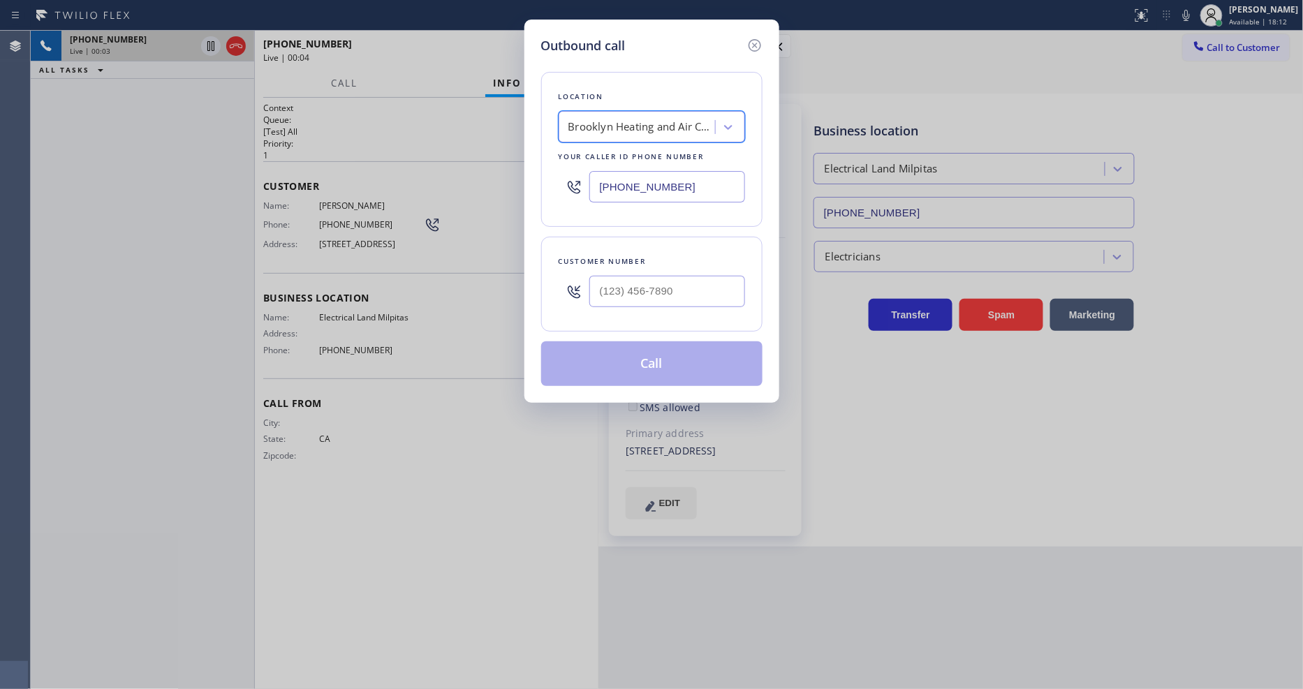
scroll to position [0, 1]
click at [643, 172] on input "[PHONE_NUMBER]" at bounding box center [667, 186] width 156 height 31
click at [755, 39] on icon at bounding box center [754, 45] width 13 height 13
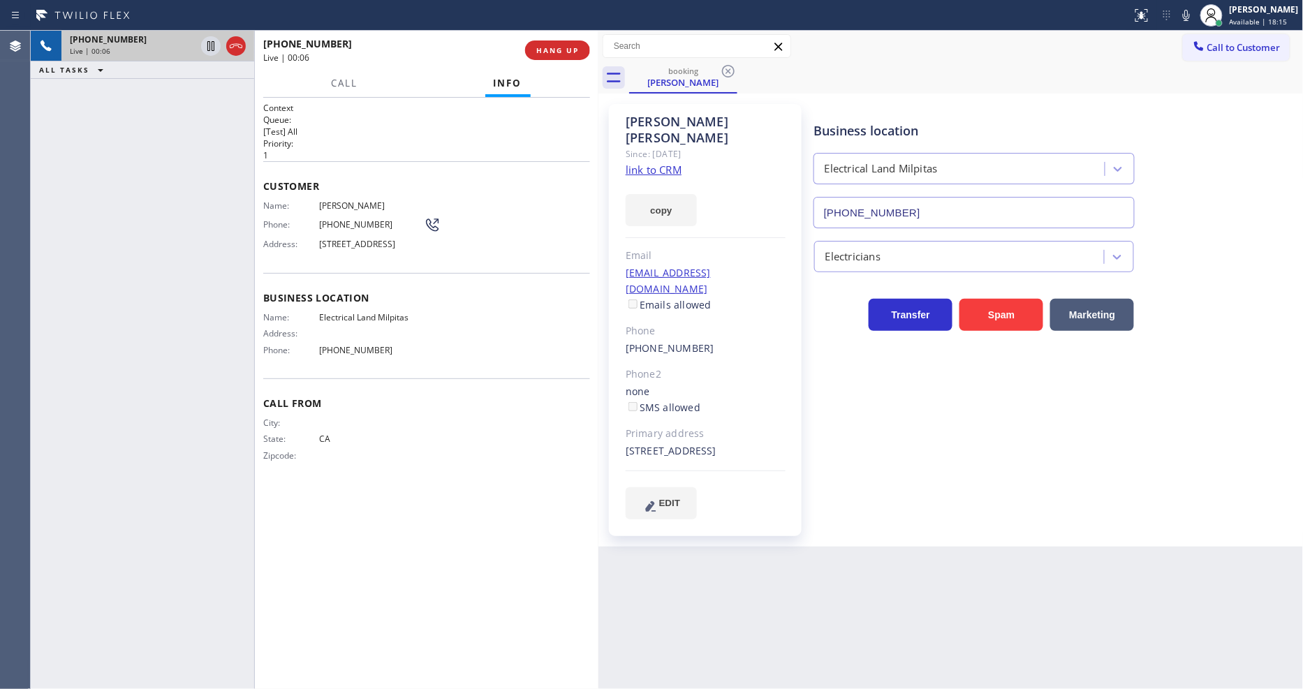
click at [652, 163] on link "link to CRM" at bounding box center [654, 170] width 56 height 14
click at [564, 52] on span "HANG UP" at bounding box center [557, 50] width 43 height 10
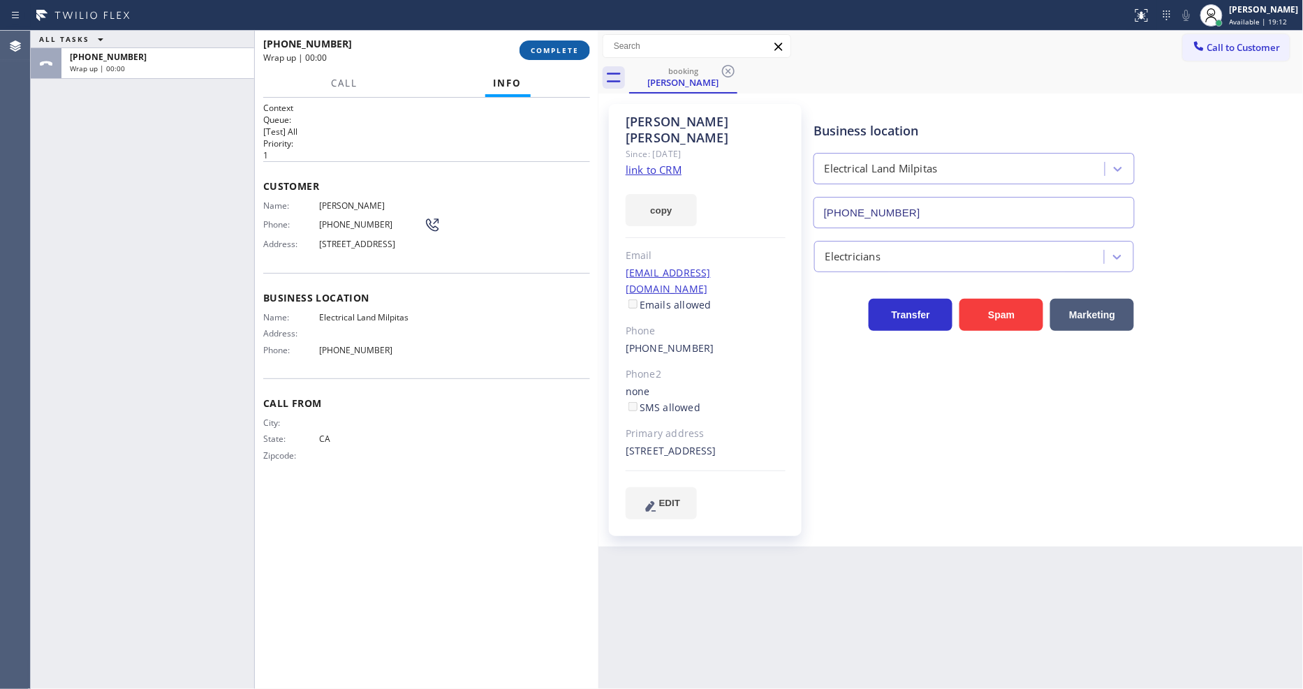
click at [564, 52] on span "COMPLETE" at bounding box center [555, 50] width 48 height 10
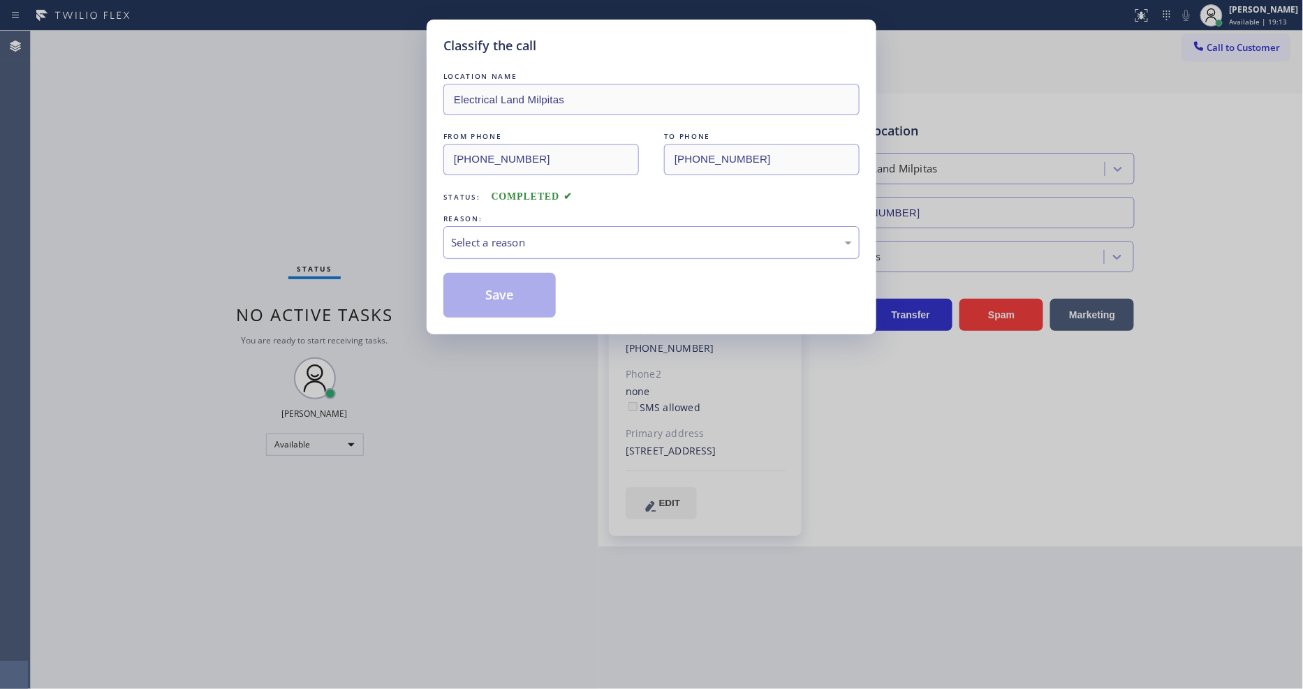
click at [522, 236] on div "Select a reason" at bounding box center [651, 243] width 401 height 16
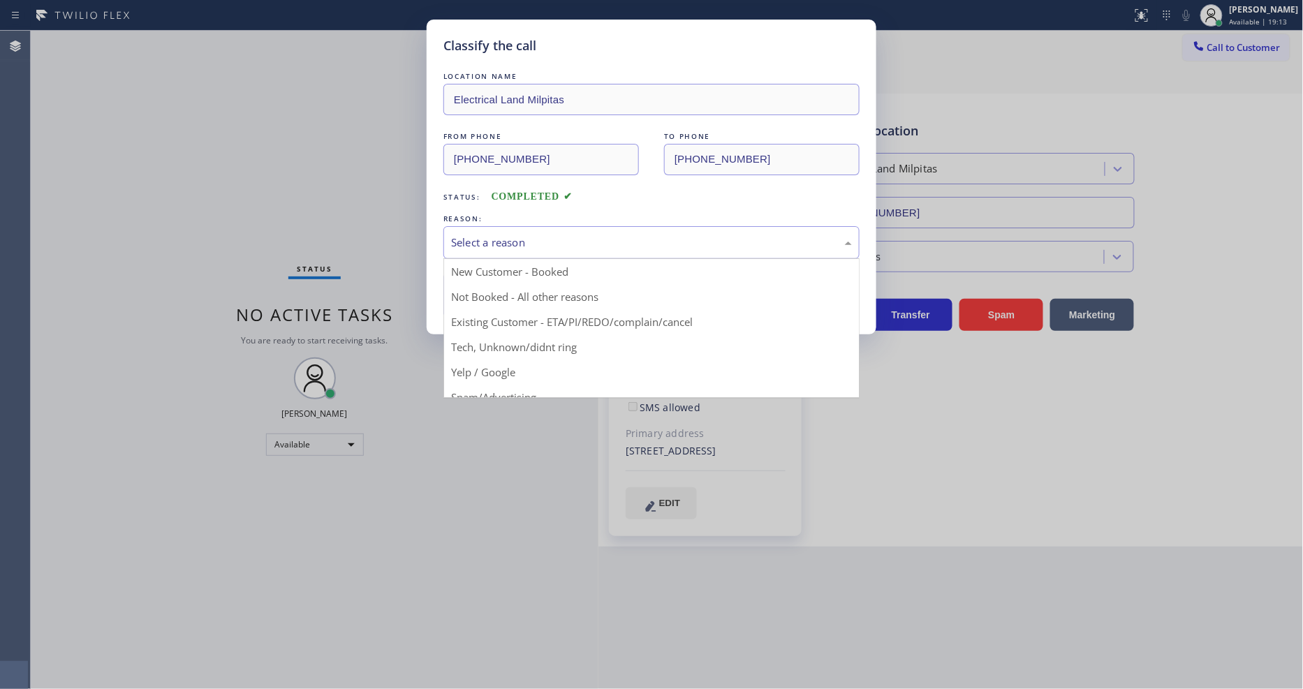
click at [522, 294] on button "Save" at bounding box center [499, 295] width 112 height 45
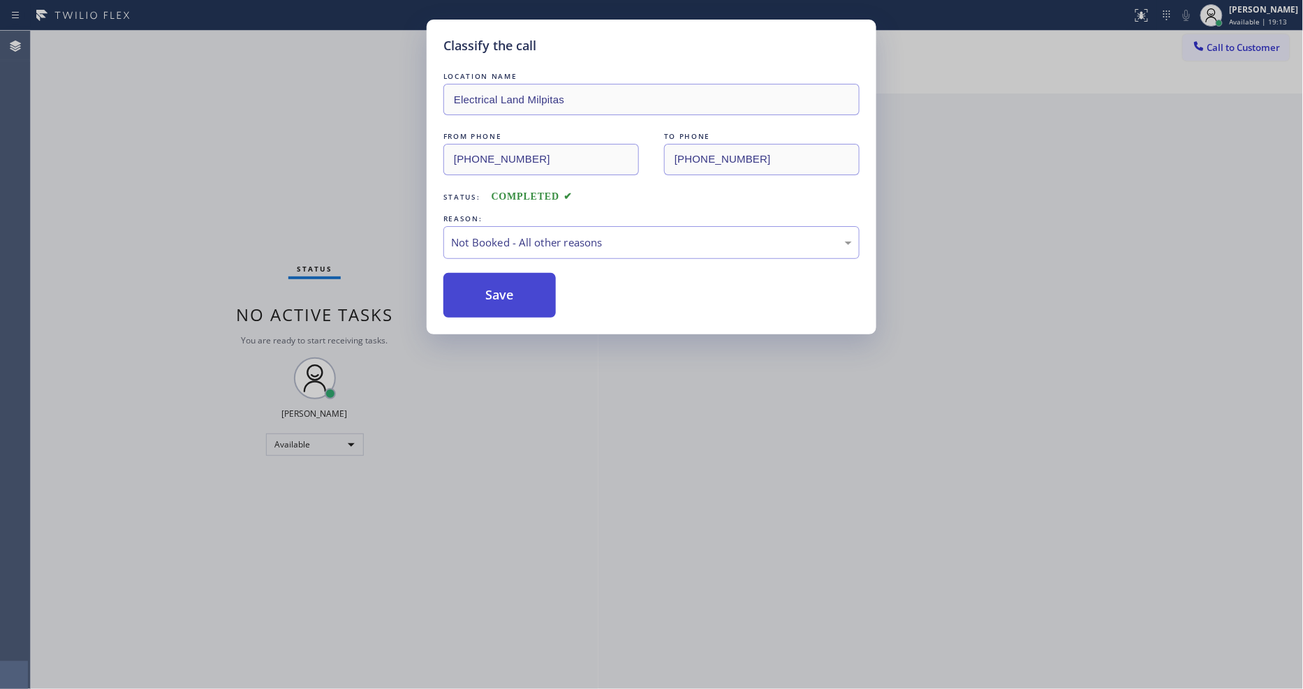
click at [522, 294] on button "Save" at bounding box center [499, 295] width 112 height 45
click at [522, 292] on button "Save" at bounding box center [499, 295] width 112 height 45
click at [522, 288] on button "Save" at bounding box center [499, 295] width 112 height 45
click at [522, 287] on button "Save" at bounding box center [499, 295] width 112 height 45
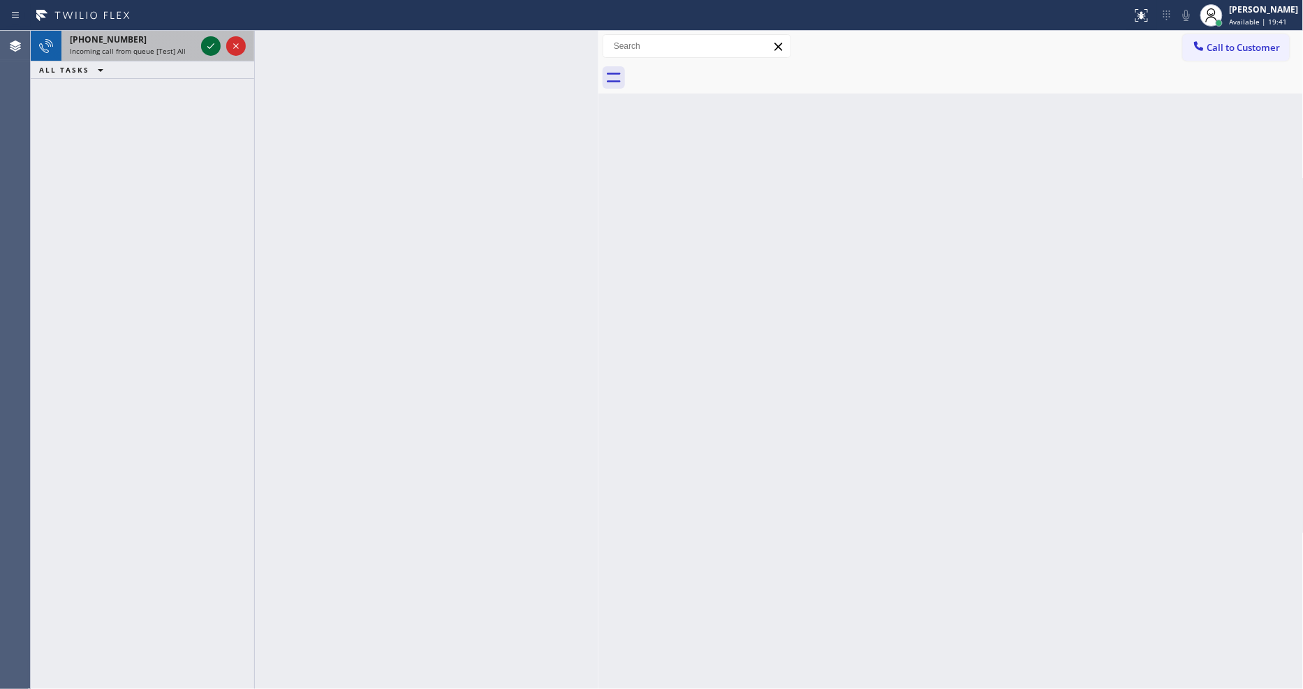
click at [210, 42] on icon at bounding box center [211, 46] width 17 height 17
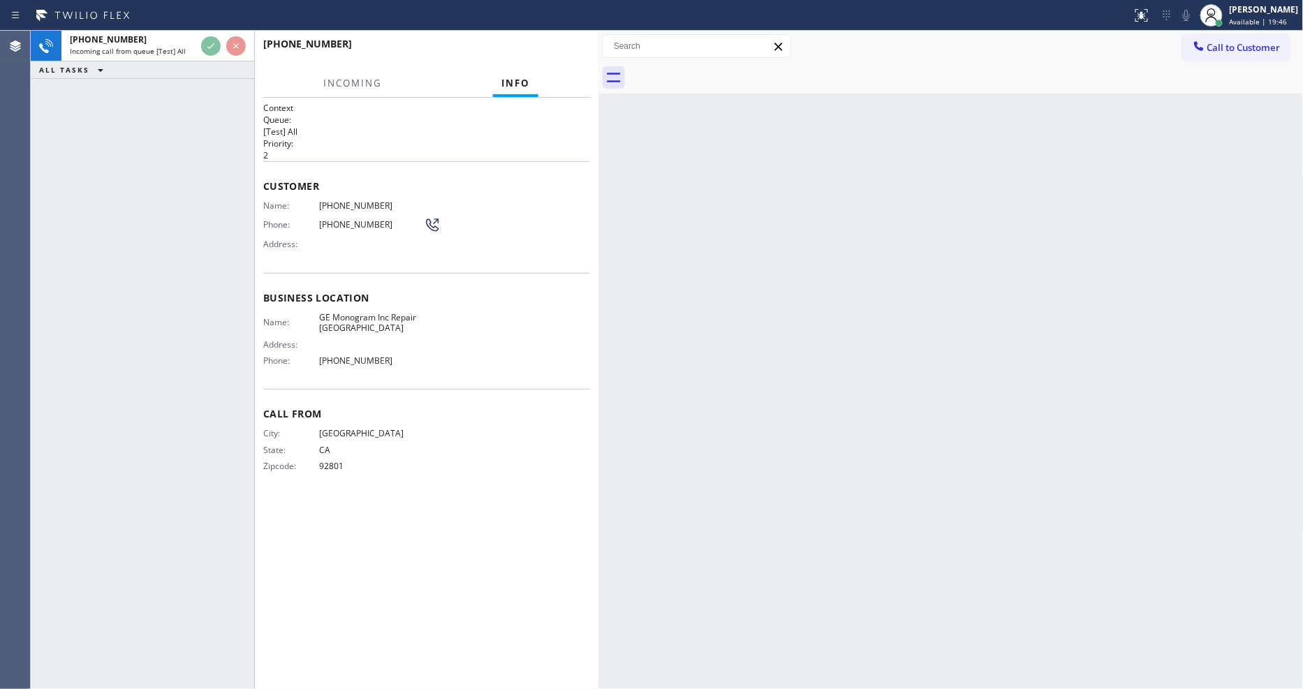
click at [445, 482] on div "Call From City: [GEOGRAPHIC_DATA]: [US_STATE] Zipcode: 92801" at bounding box center [426, 441] width 327 height 105
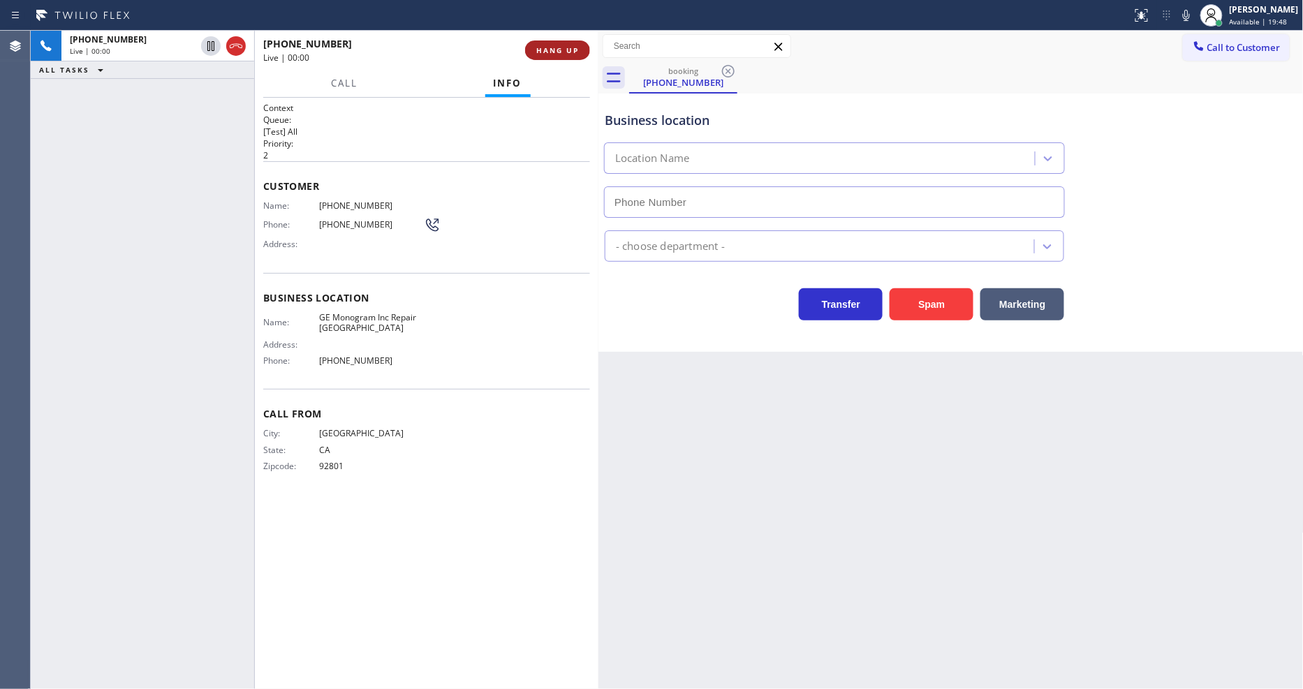
type input "[PHONE_NUMBER]"
click at [561, 52] on span "HANG UP" at bounding box center [557, 50] width 43 height 10
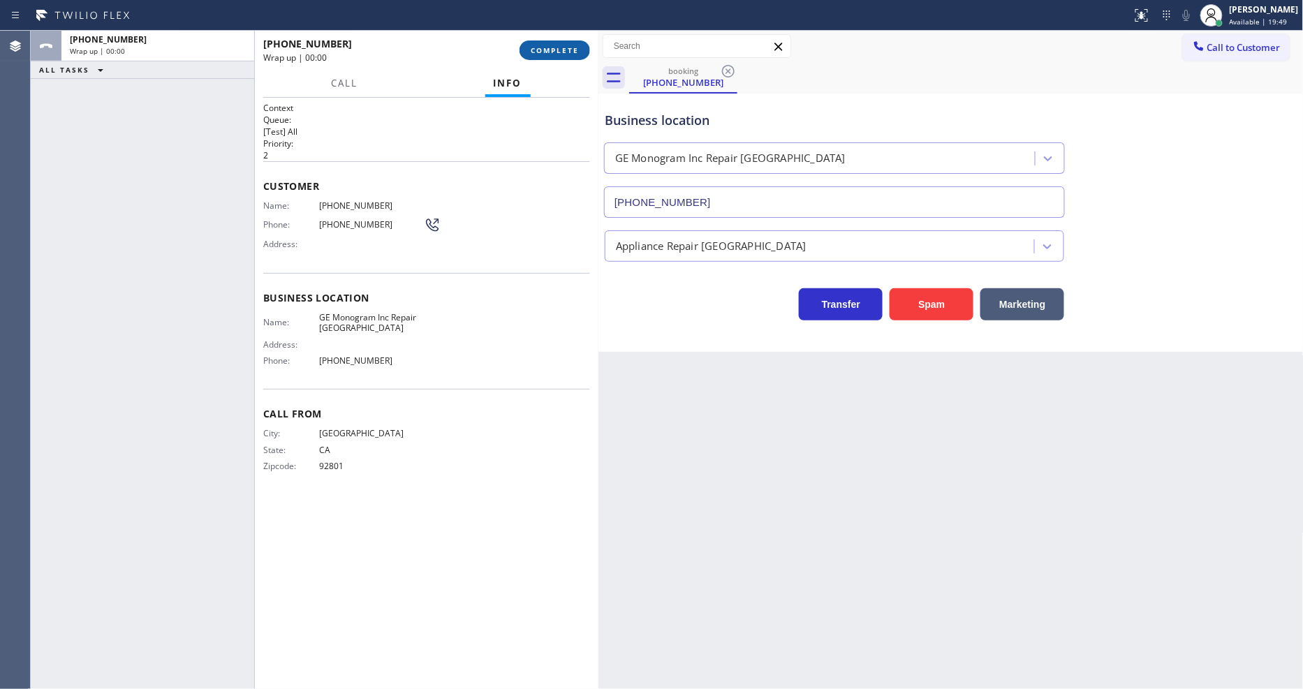
click at [561, 47] on span "COMPLETE" at bounding box center [555, 50] width 48 height 10
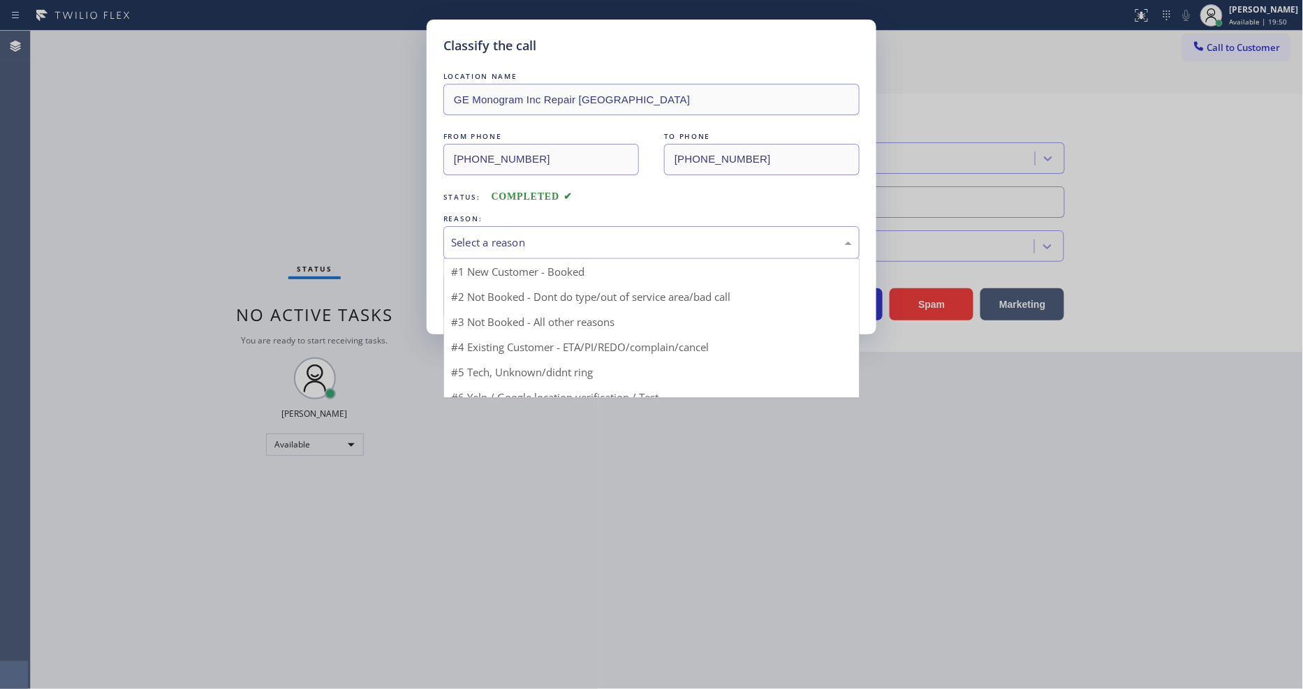
click at [524, 226] on div "Select a reason" at bounding box center [651, 242] width 416 height 33
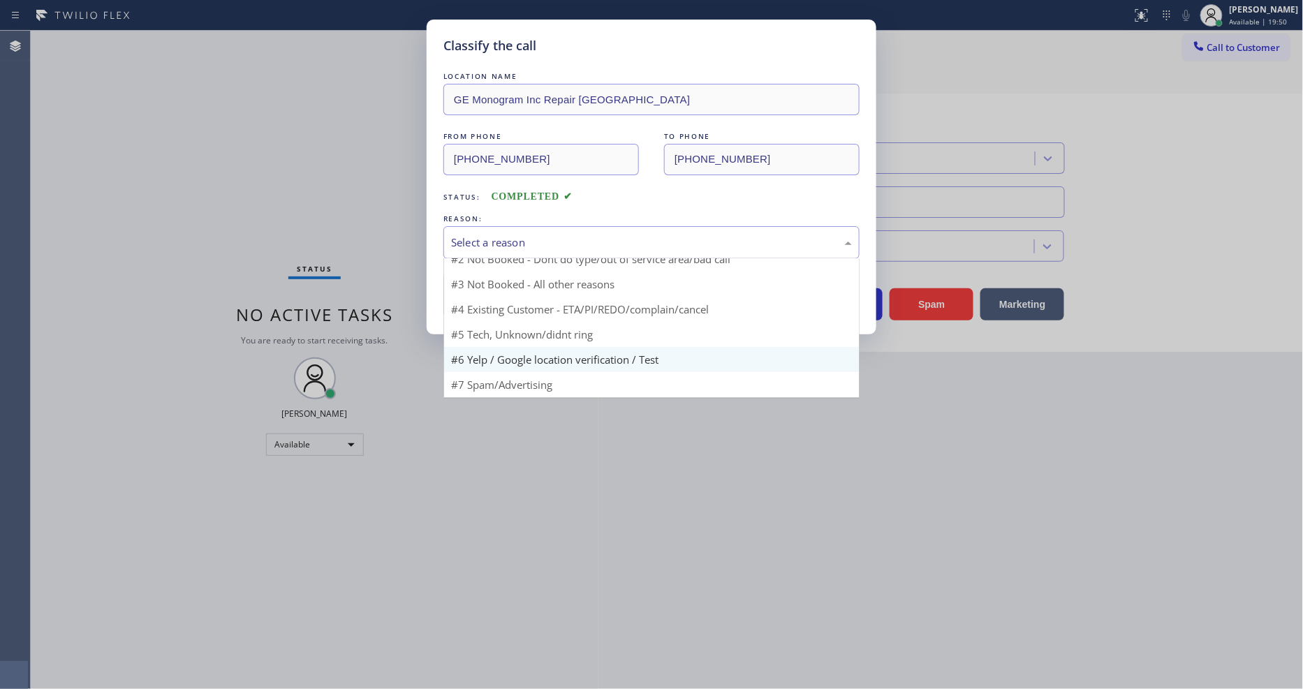
scroll to position [87, 0]
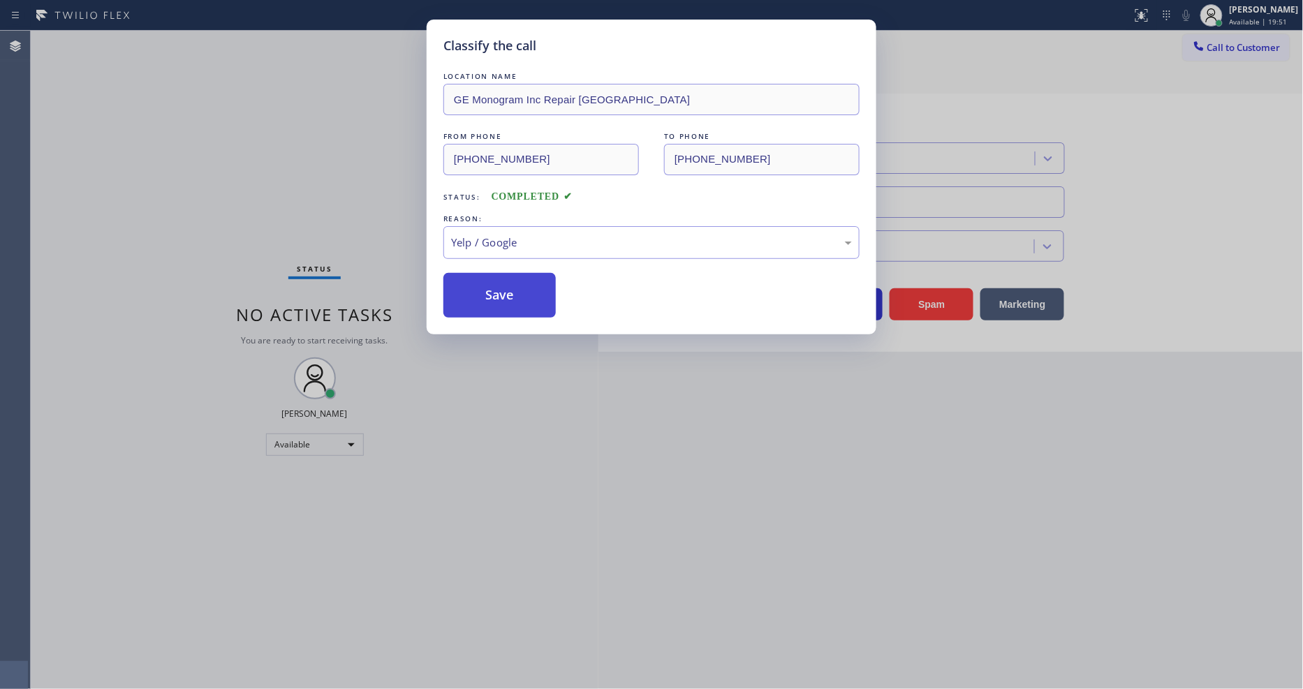
click at [517, 283] on button "Save" at bounding box center [499, 295] width 112 height 45
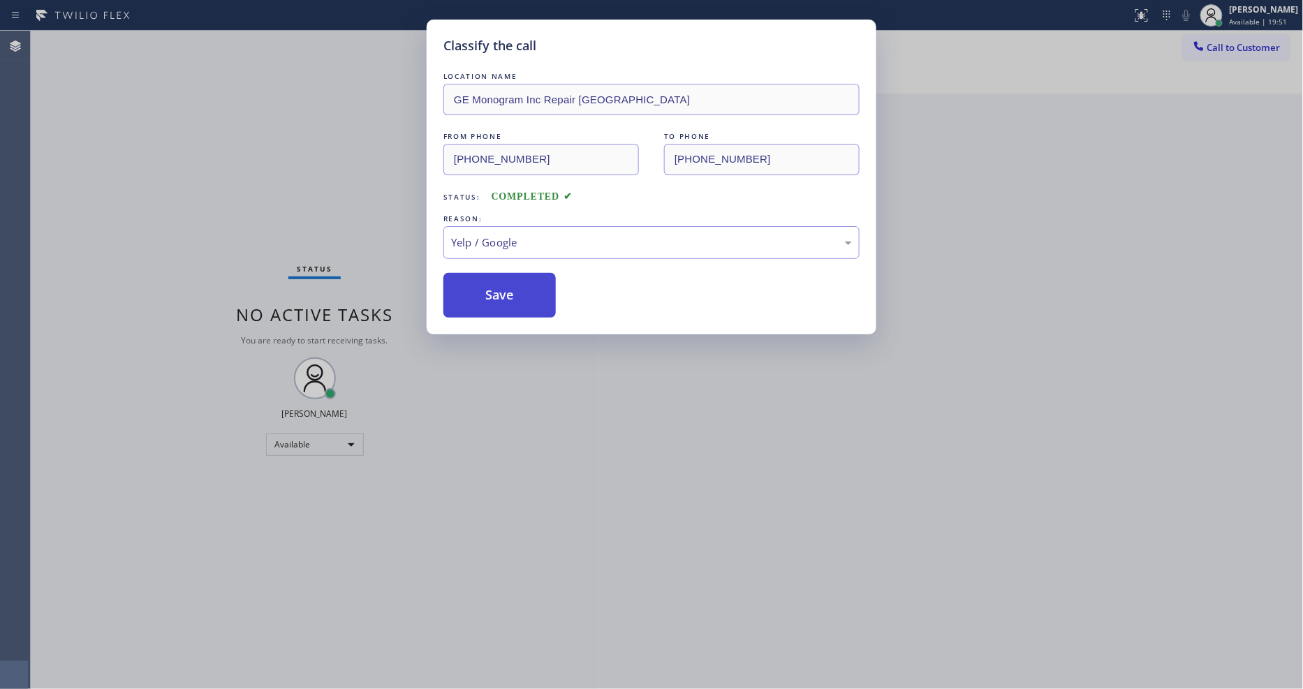
click at [517, 283] on button "Save" at bounding box center [499, 295] width 112 height 45
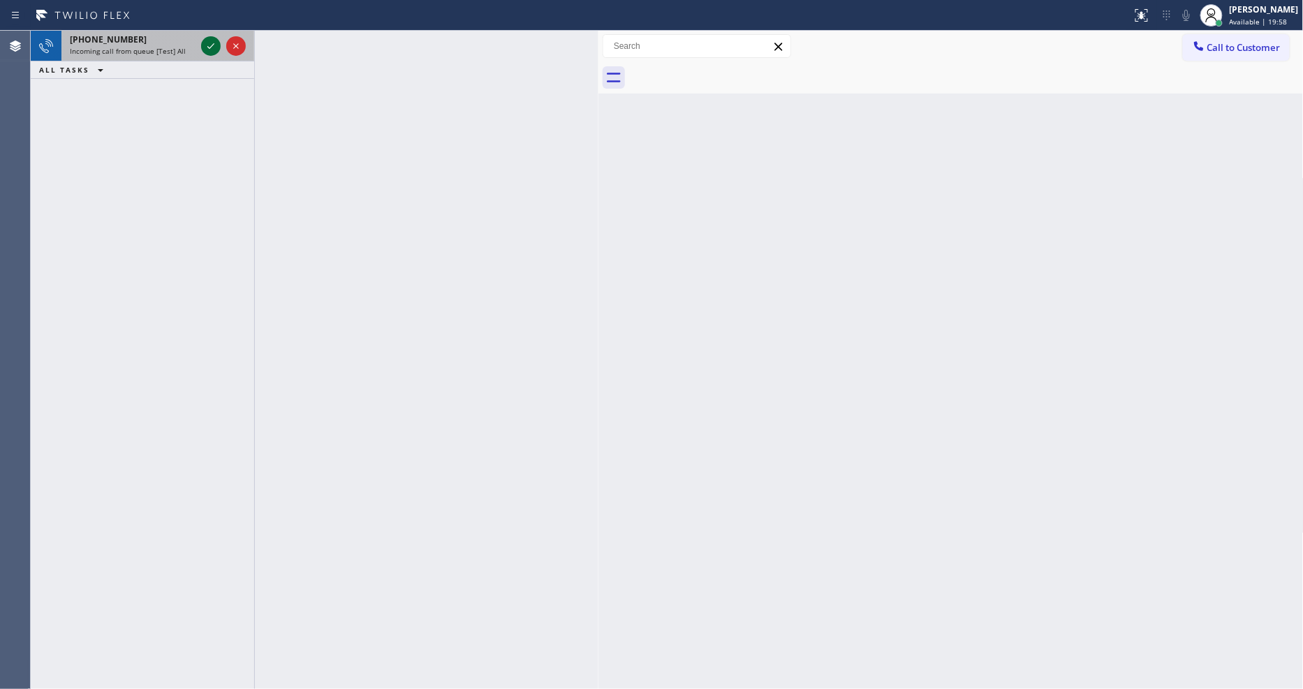
click at [210, 53] on icon at bounding box center [211, 46] width 17 height 17
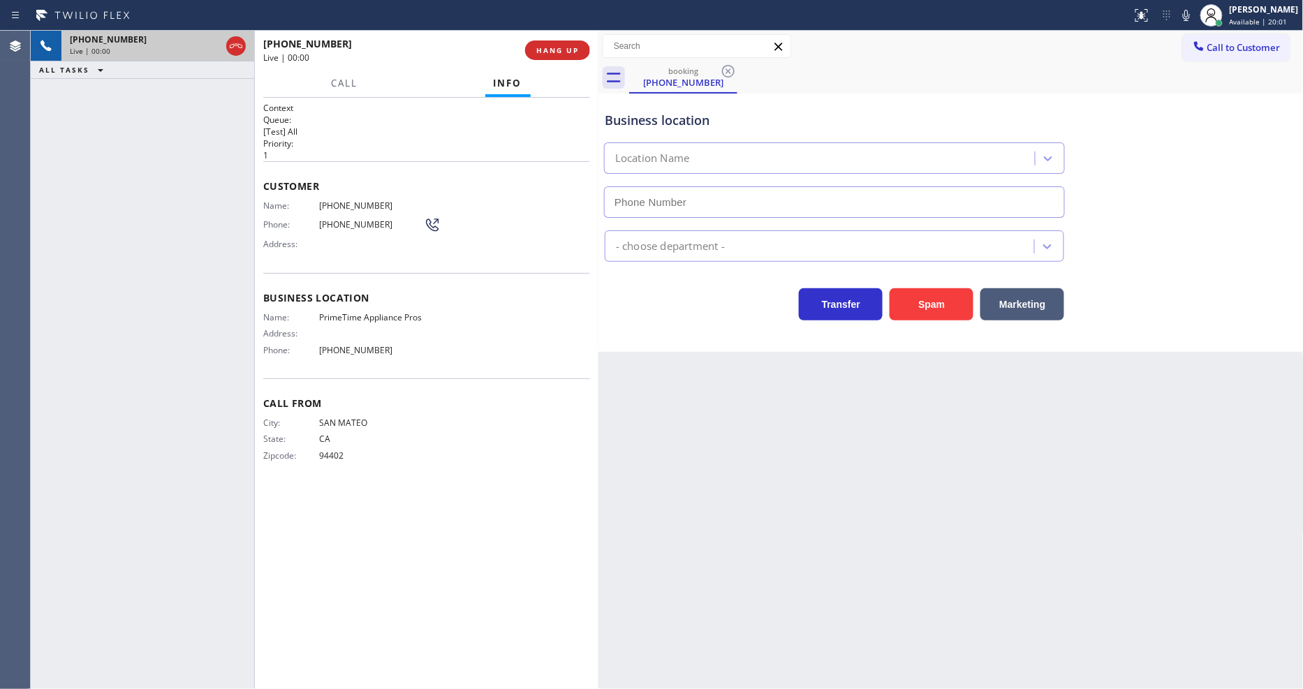
type input "[PHONE_NUMBER]"
click at [337, 312] on span "PrimeTime Appliance Pros" at bounding box center [371, 317] width 105 height 10
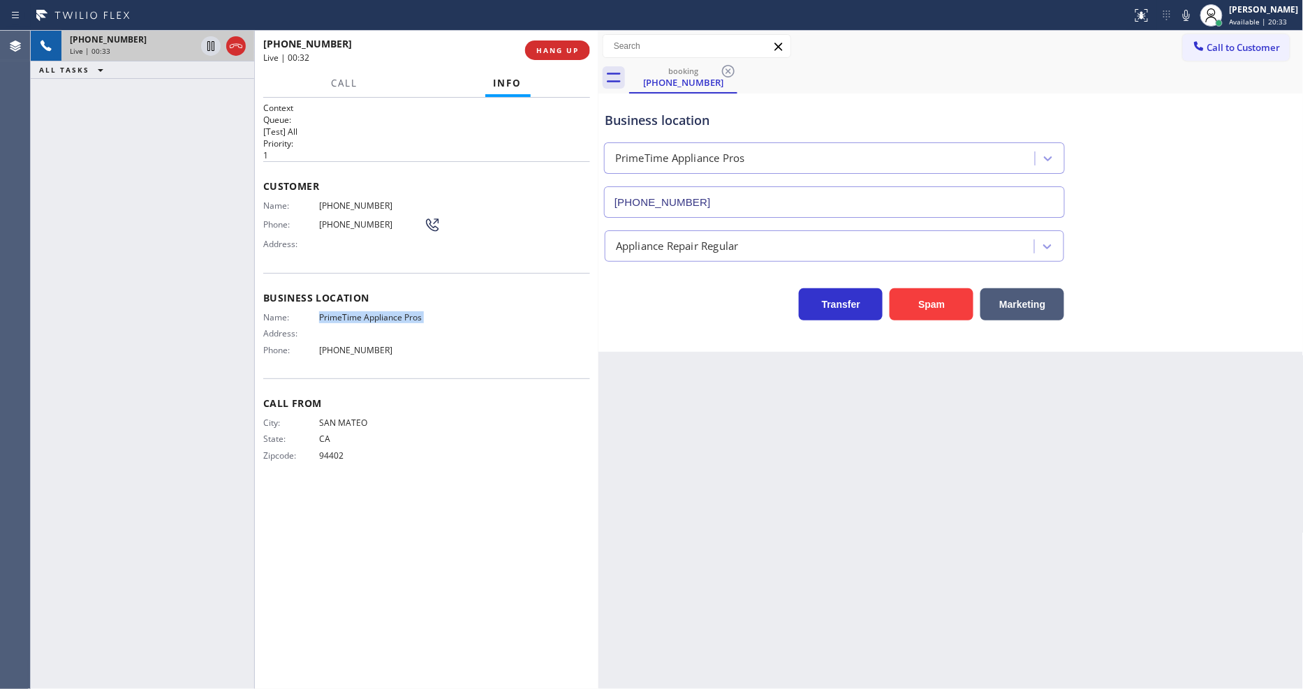
drag, startPoint x: 354, startPoint y: 283, endPoint x: 349, endPoint y: 309, distance: 27.0
click at [353, 283] on div "Business location Name: PrimeTime Appliance Pros Address: Phone: [PHONE_NUMBER]" at bounding box center [426, 325] width 327 height 105
click at [349, 312] on span "PrimeTime Appliance Pros" at bounding box center [371, 317] width 105 height 10
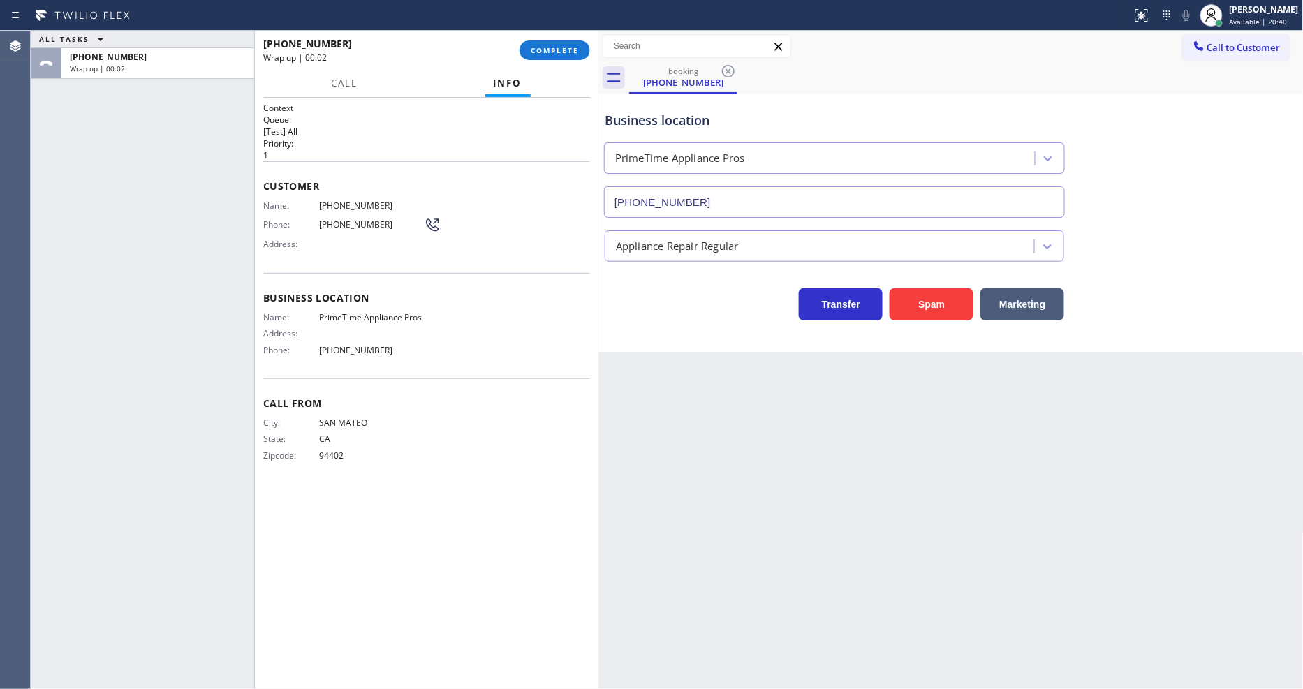
click at [358, 200] on span "[PHONE_NUMBER]" at bounding box center [371, 205] width 105 height 10
click at [333, 454] on span "94402" at bounding box center [371, 455] width 105 height 10
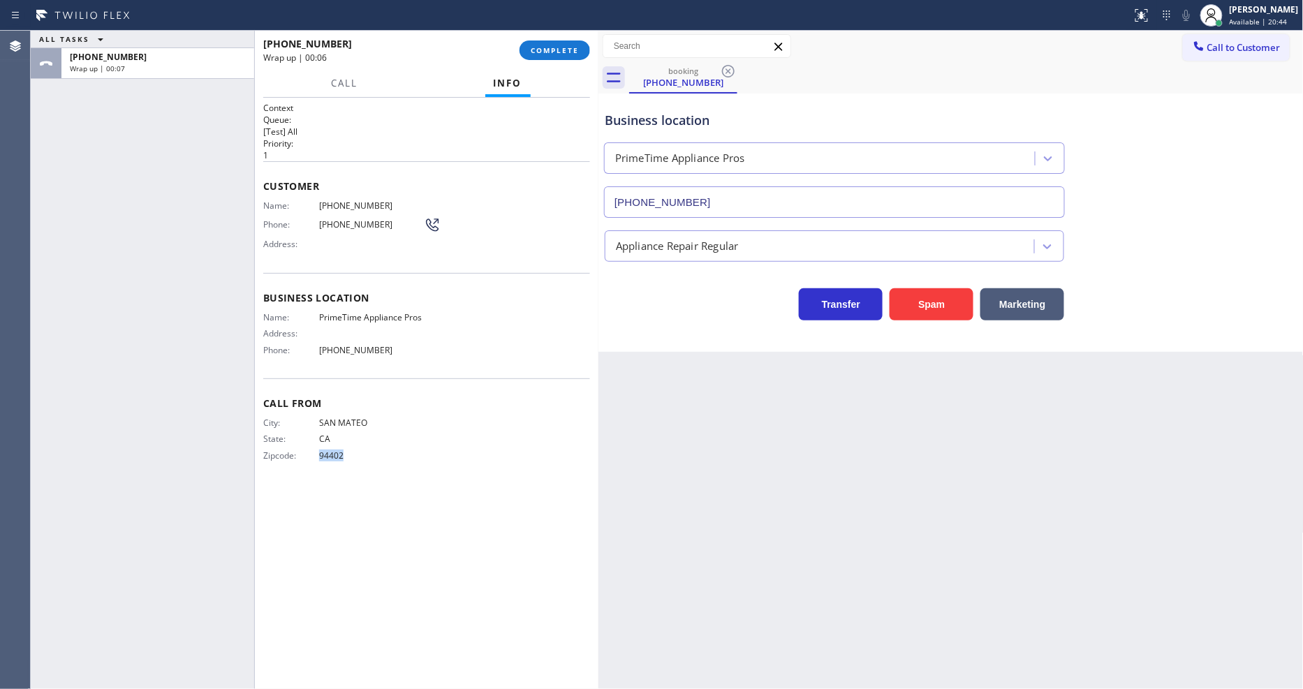
click at [333, 454] on span "94402" at bounding box center [371, 455] width 105 height 10
click at [560, 50] on span "COMPLETE" at bounding box center [555, 50] width 48 height 10
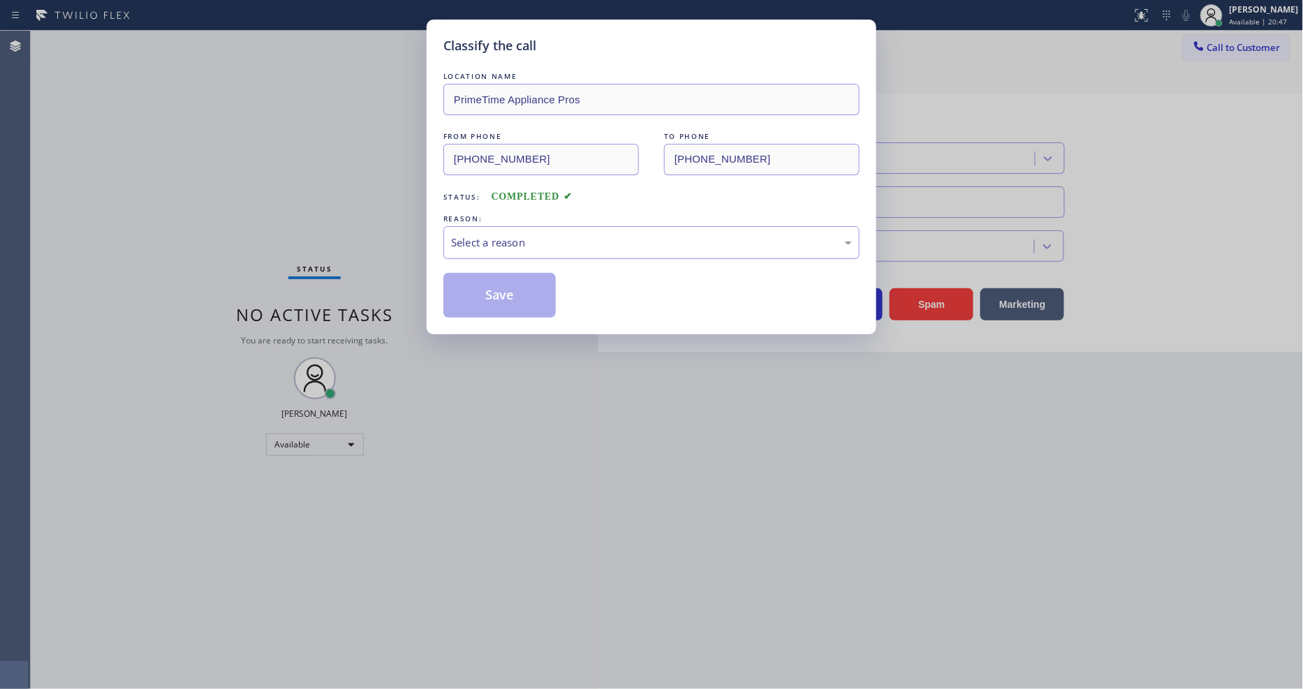
click at [492, 235] on div "Select a reason" at bounding box center [651, 243] width 401 height 16
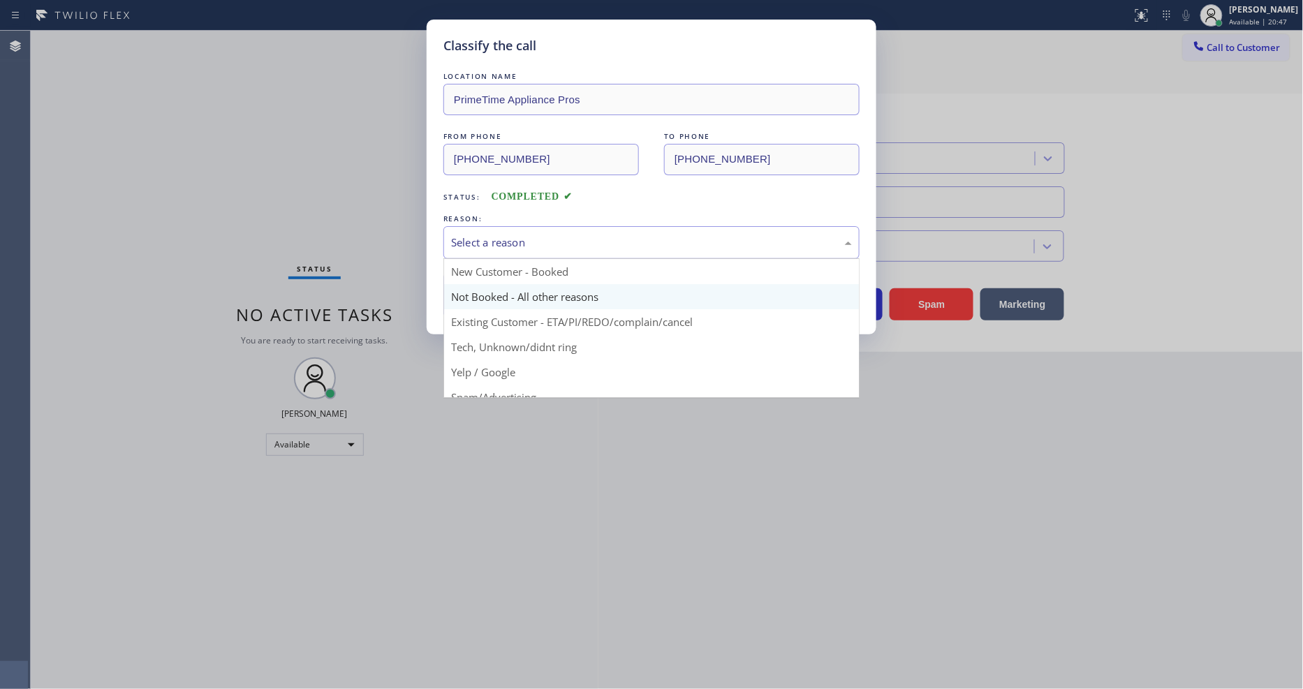
click at [483, 288] on button "Save" at bounding box center [499, 295] width 112 height 45
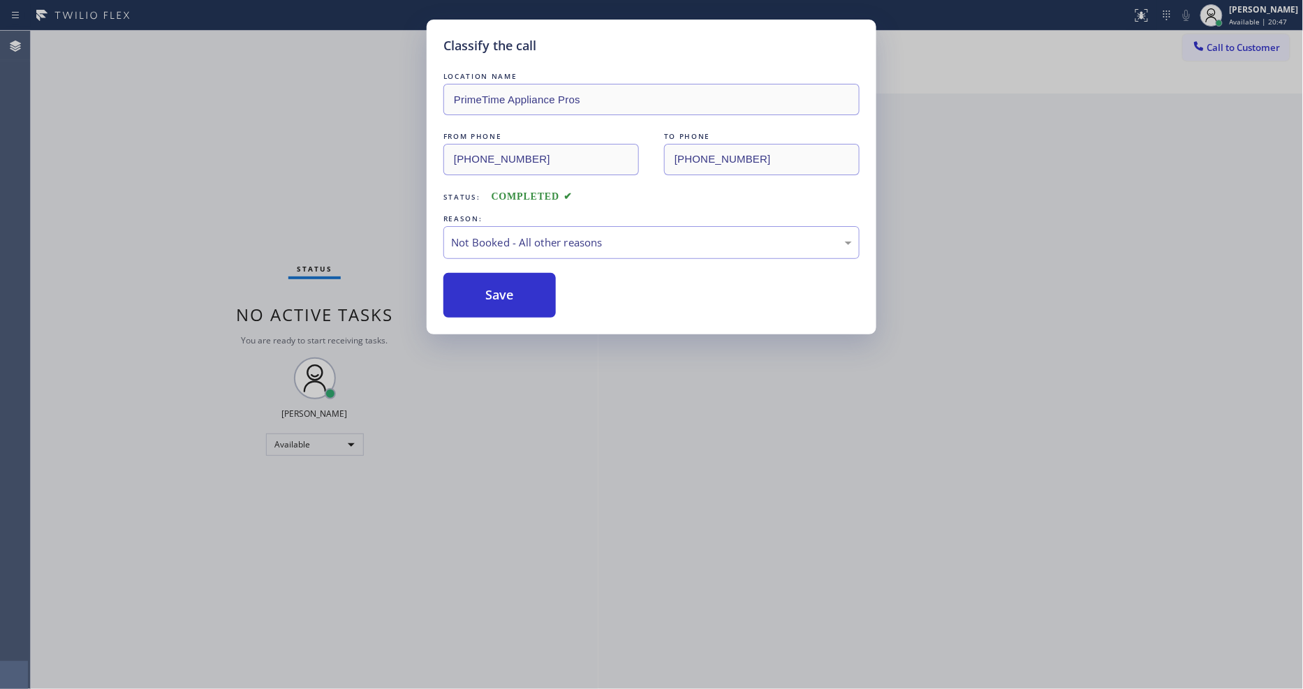
click at [483, 288] on button "Save" at bounding box center [499, 295] width 112 height 45
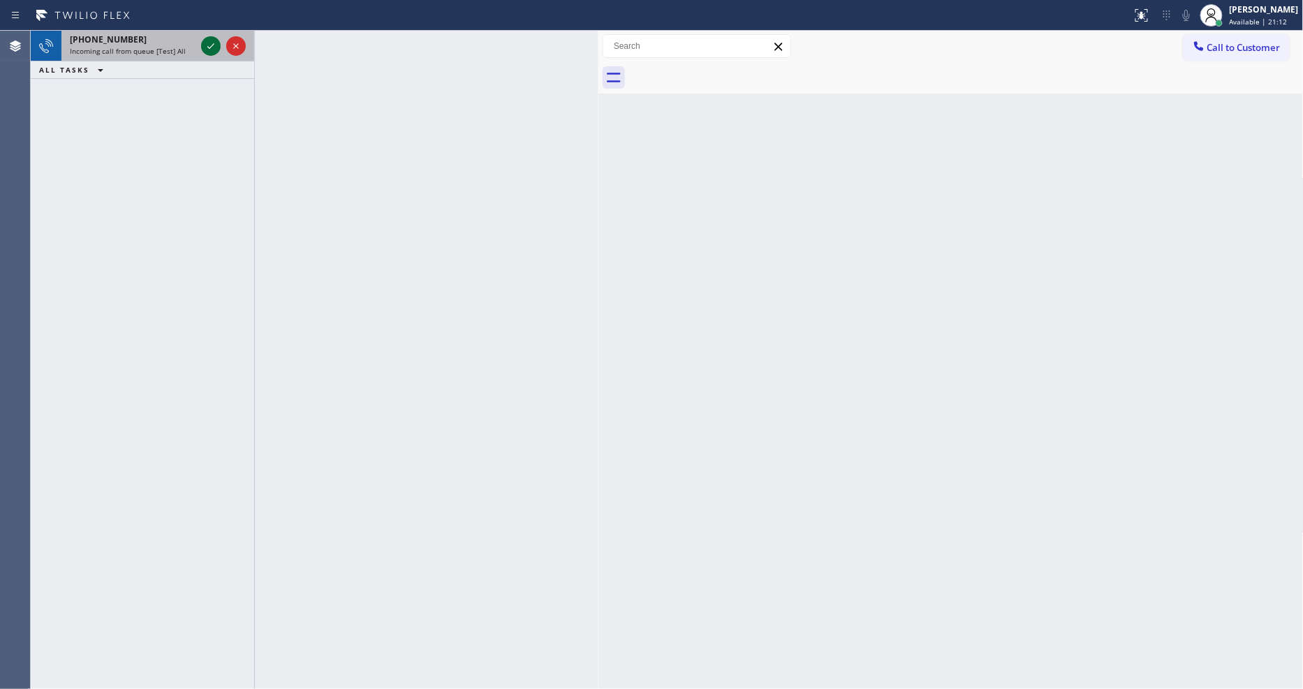
click at [205, 41] on icon at bounding box center [211, 46] width 17 height 17
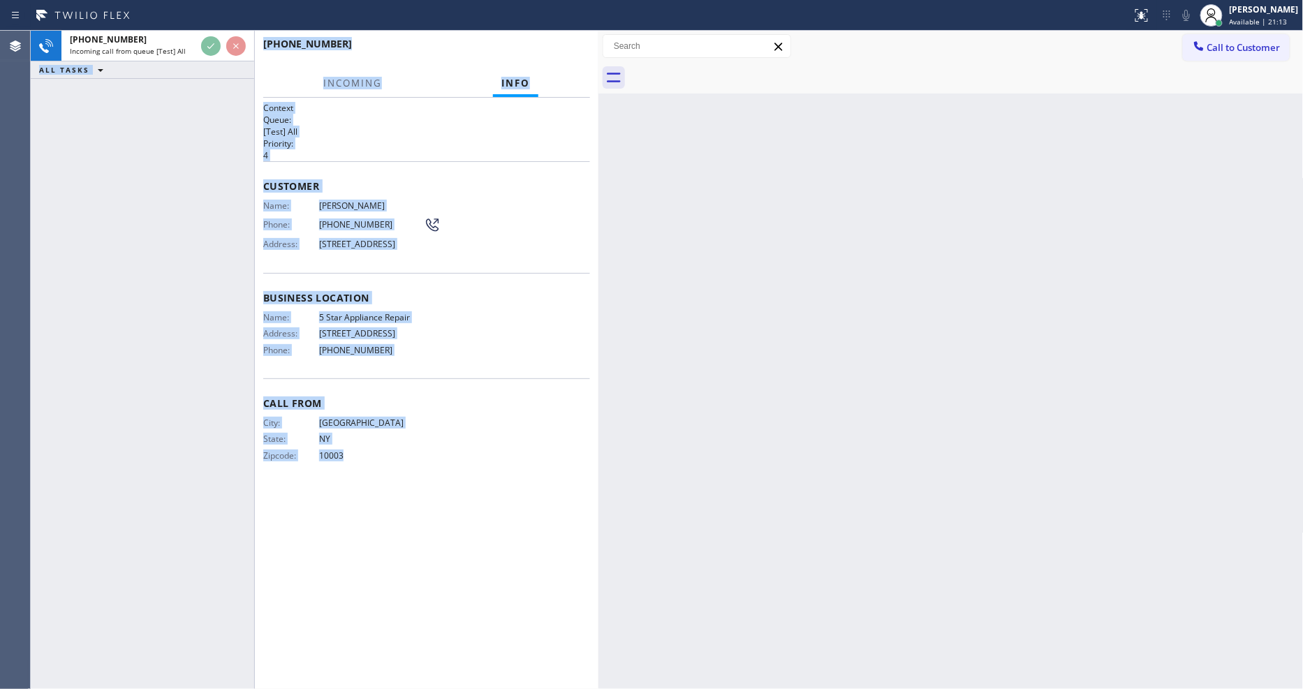
click at [164, 198] on div "[PHONE_NUMBER] Incoming call from queue [Test] All ALL TASKS ALL TASKS ACTIVE T…" at bounding box center [142, 360] width 223 height 658
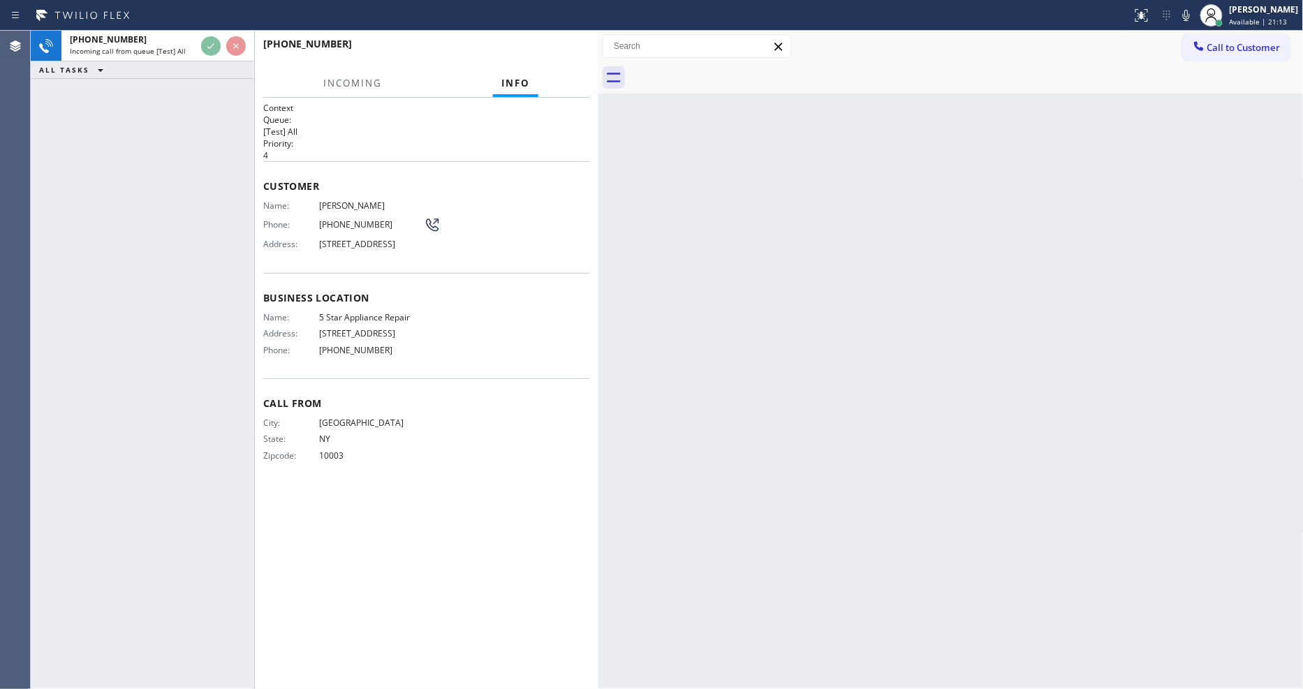
click at [653, 233] on div "Back to Dashboard Change Sender ID Customers Technicians Select a contact Outbo…" at bounding box center [950, 360] width 705 height 658
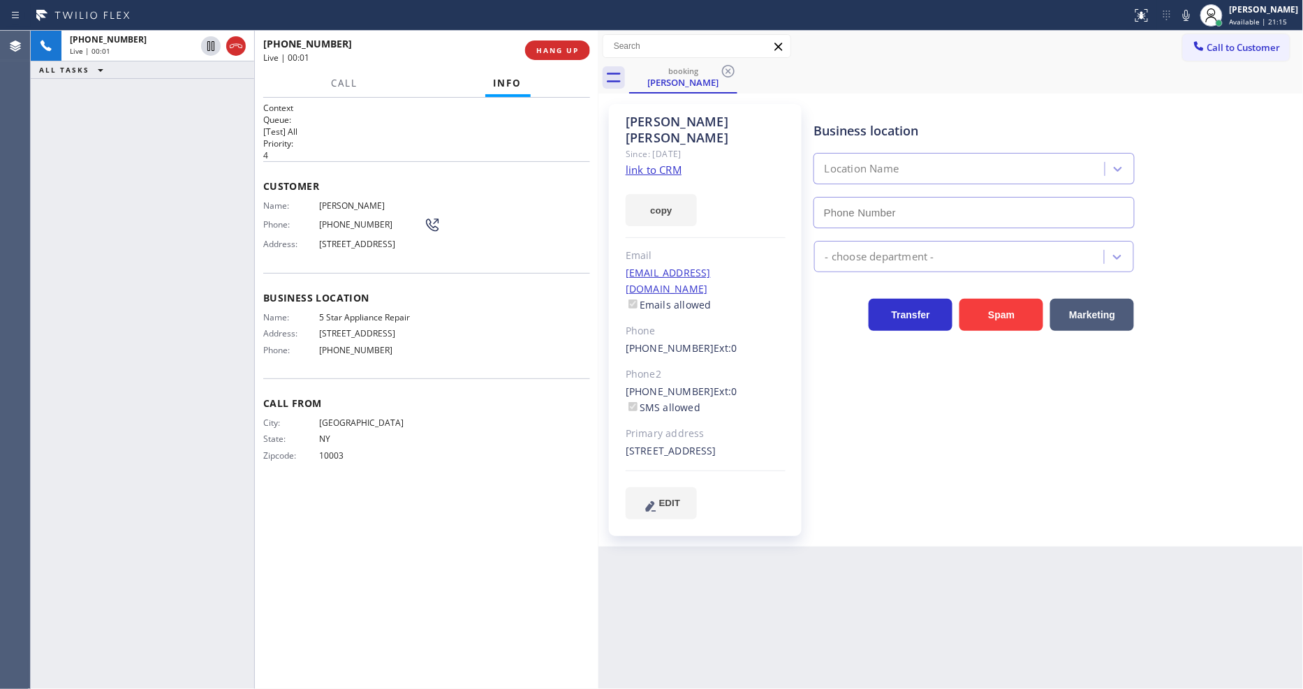
click at [652, 146] on div "Since: [DATE]" at bounding box center [706, 154] width 160 height 16
type input "[PHONE_NUMBER]"
click at [647, 163] on link "link to CRM" at bounding box center [654, 170] width 56 height 14
click at [206, 44] on icon at bounding box center [211, 46] width 17 height 17
click at [1195, 15] on icon at bounding box center [1186, 15] width 17 height 17
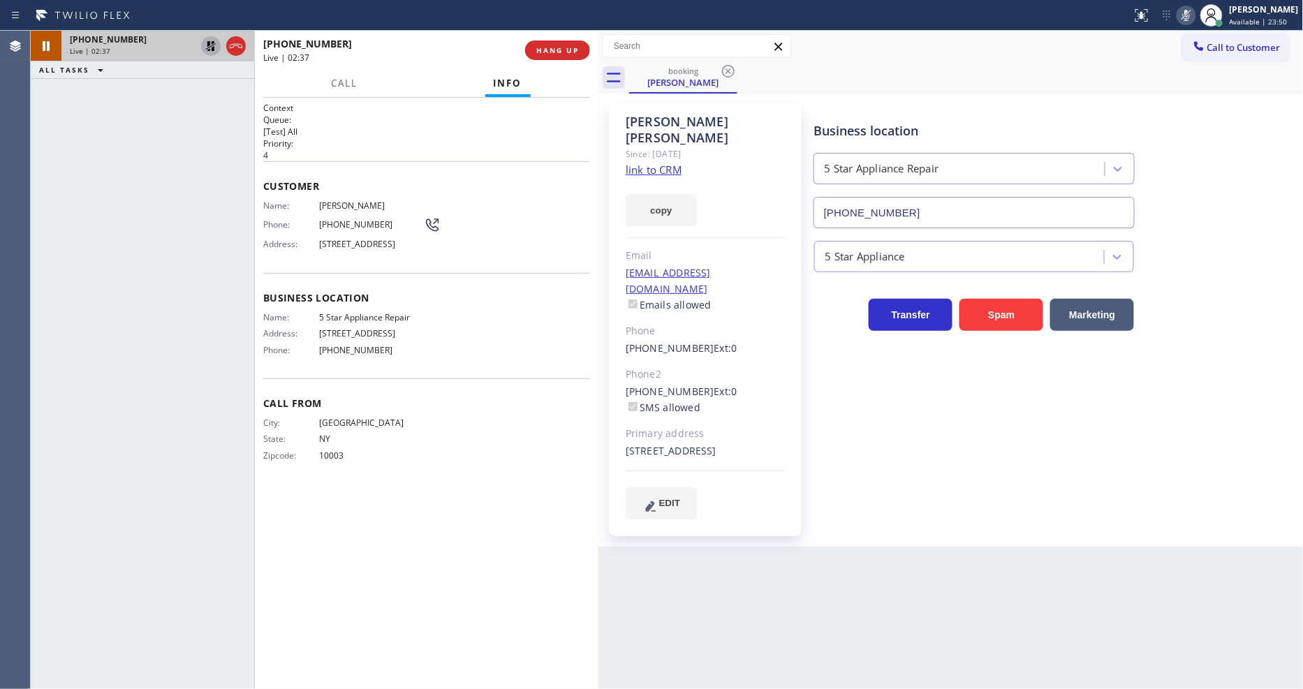
click at [210, 45] on icon at bounding box center [211, 46] width 17 height 17
click at [1195, 14] on icon at bounding box center [1186, 15] width 17 height 17
click at [436, 464] on div "City: [GEOGRAPHIC_DATA]: [US_STATE] Zipcode: 10003" at bounding box center [426, 442] width 327 height 49
drag, startPoint x: 899, startPoint y: 377, endPoint x: 832, endPoint y: 636, distance: 267.6
click at [899, 377] on div "Business location 5 Star Appliance Repair [PHONE_NUMBER] 5 Star Appliance Trans…" at bounding box center [1055, 312] width 489 height 408
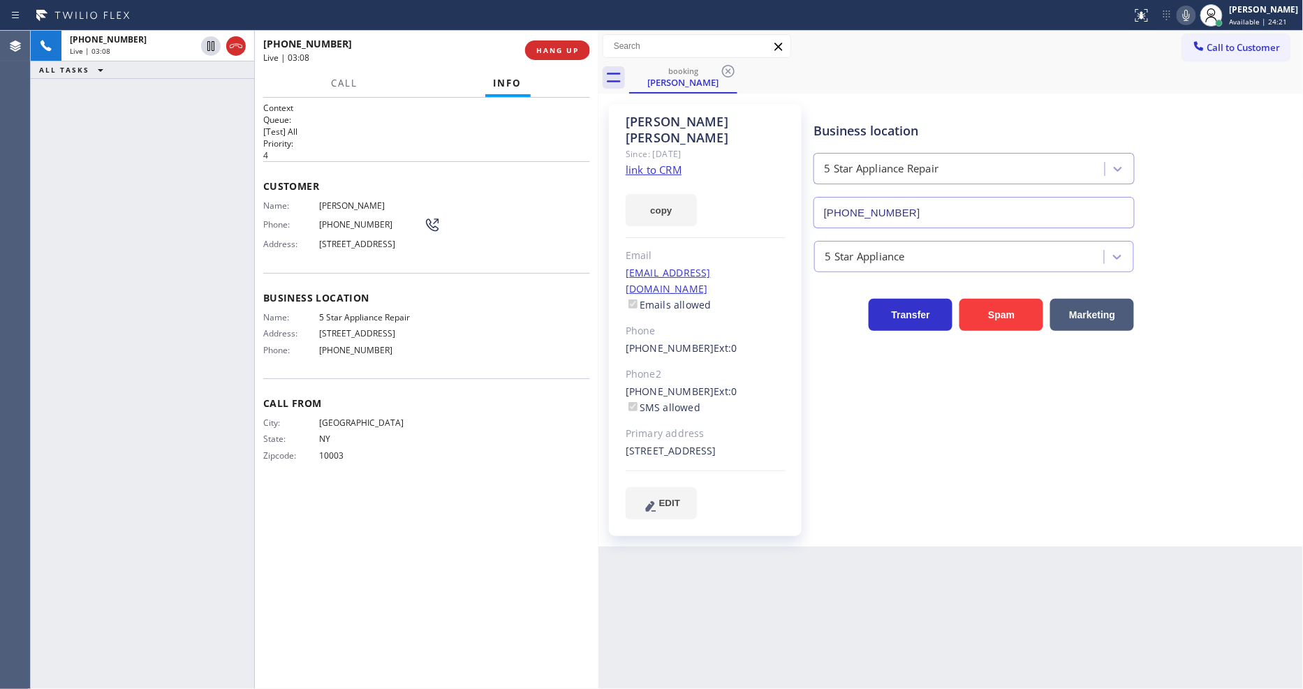
click at [373, 225] on span "[PHONE_NUMBER]" at bounding box center [371, 224] width 105 height 10
click at [358, 224] on span "[PHONE_NUMBER]" at bounding box center [371, 224] width 105 height 10
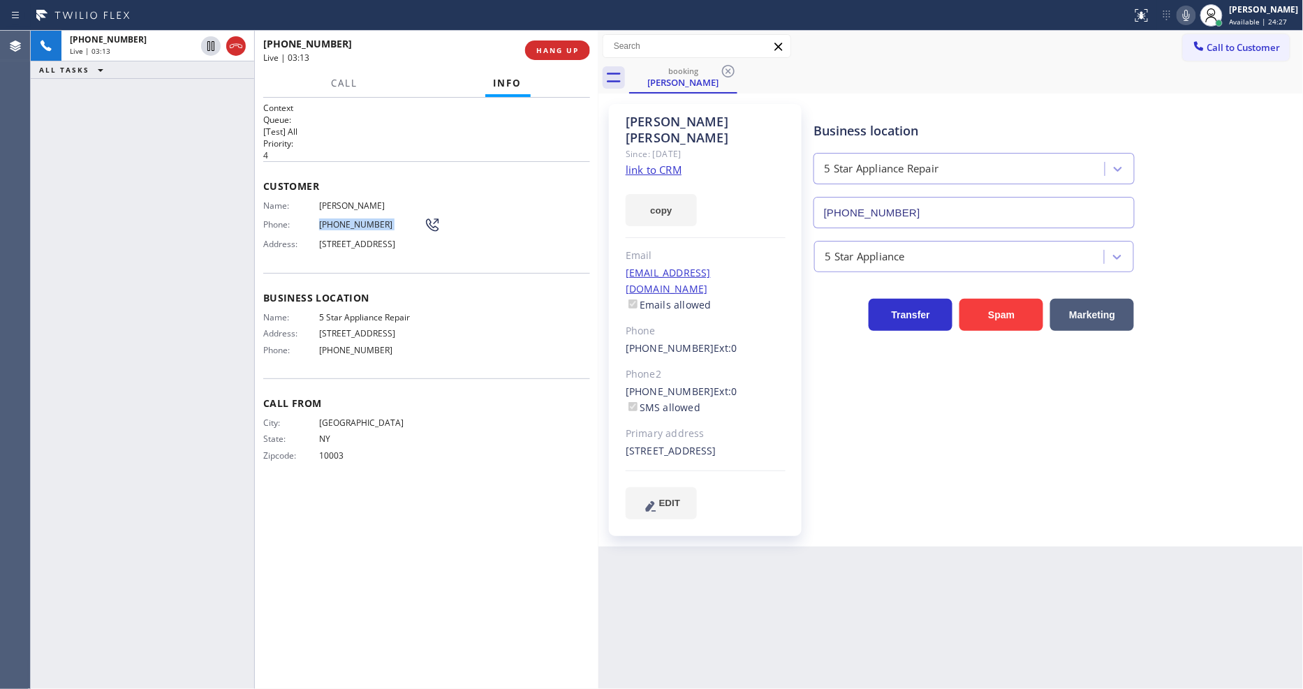
click at [358, 224] on span "[PHONE_NUMBER]" at bounding box center [371, 224] width 105 height 10
click at [580, 50] on button "HANG UP" at bounding box center [557, 51] width 65 height 20
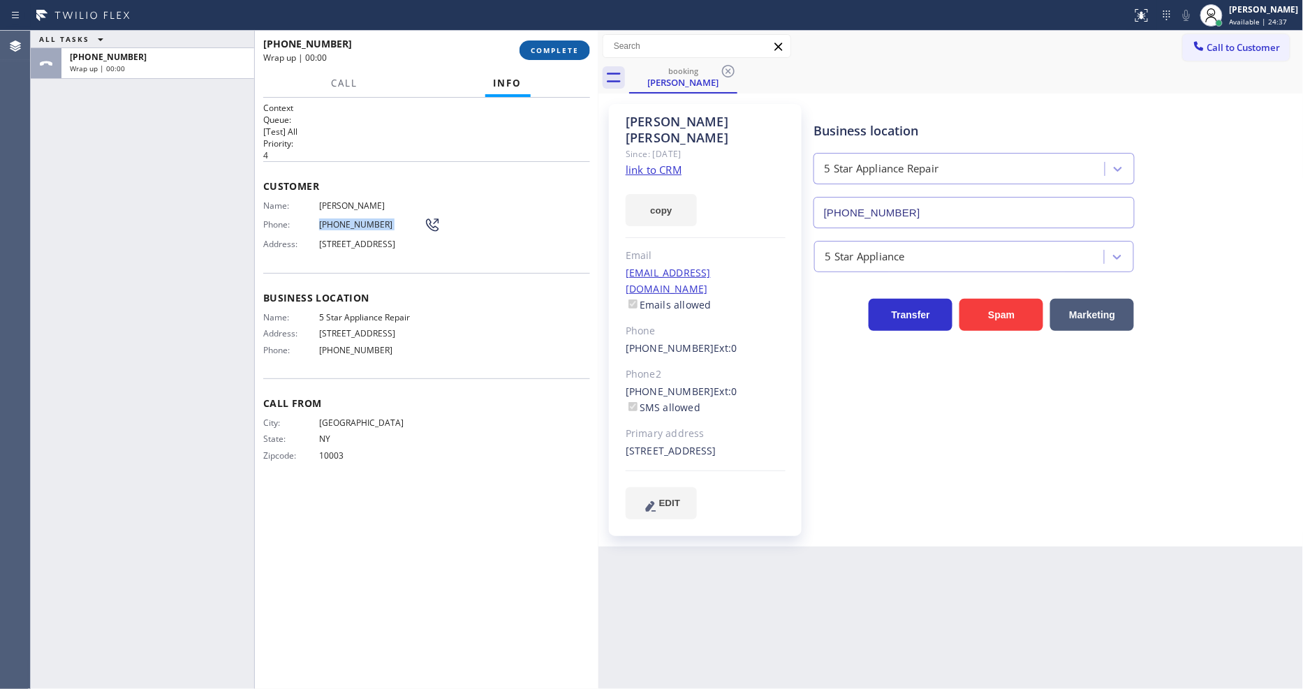
click at [554, 53] on span "COMPLETE" at bounding box center [555, 50] width 48 height 10
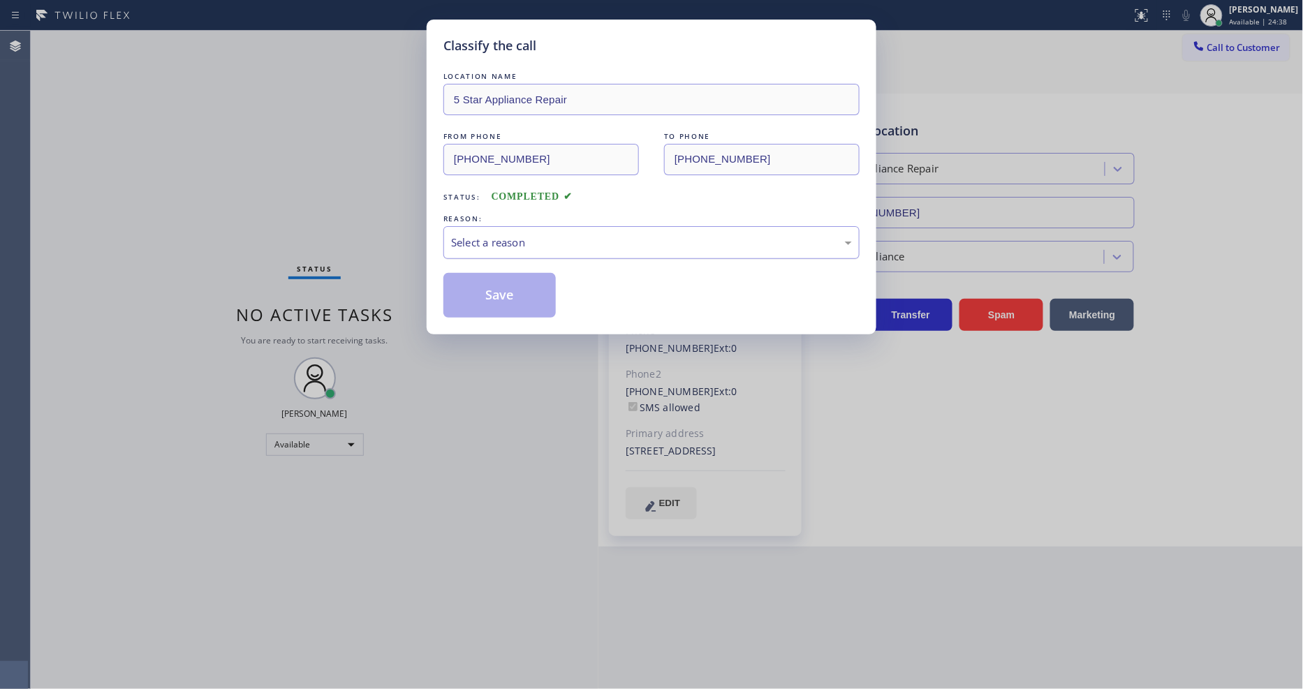
click at [478, 235] on div "Select a reason" at bounding box center [651, 243] width 401 height 16
click at [497, 290] on button "Save" at bounding box center [499, 295] width 112 height 45
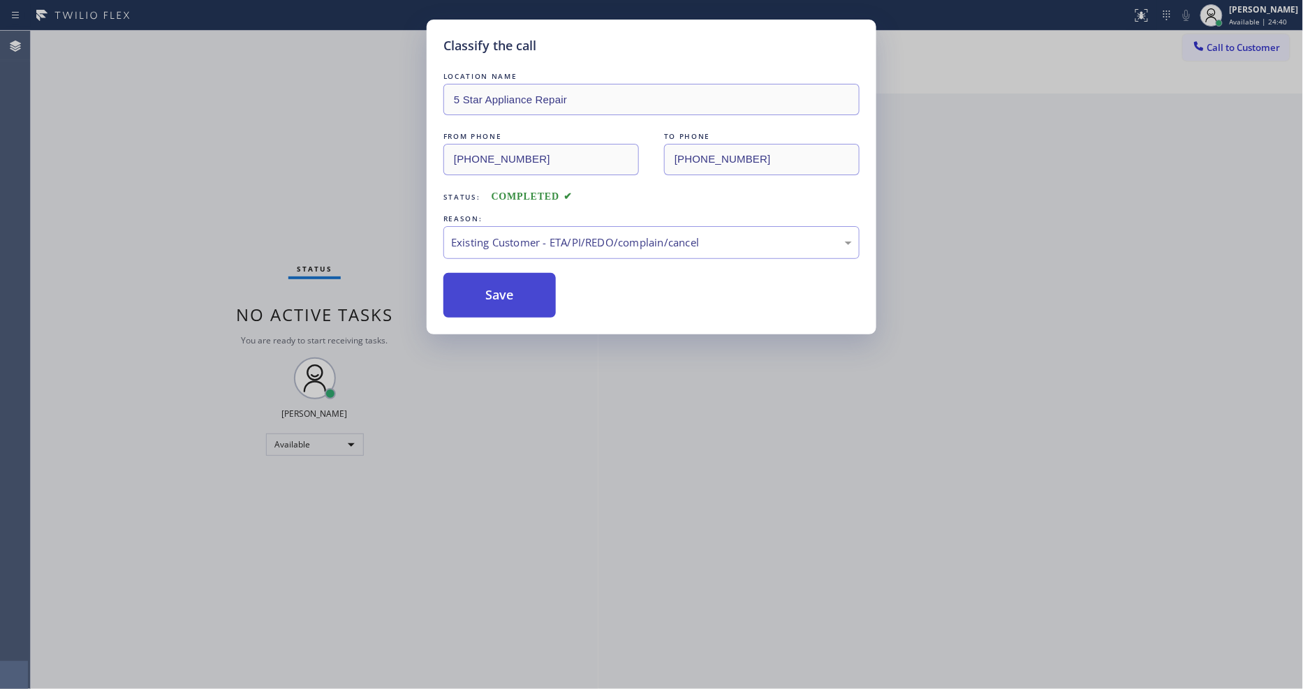
click at [497, 290] on button "Save" at bounding box center [499, 295] width 112 height 45
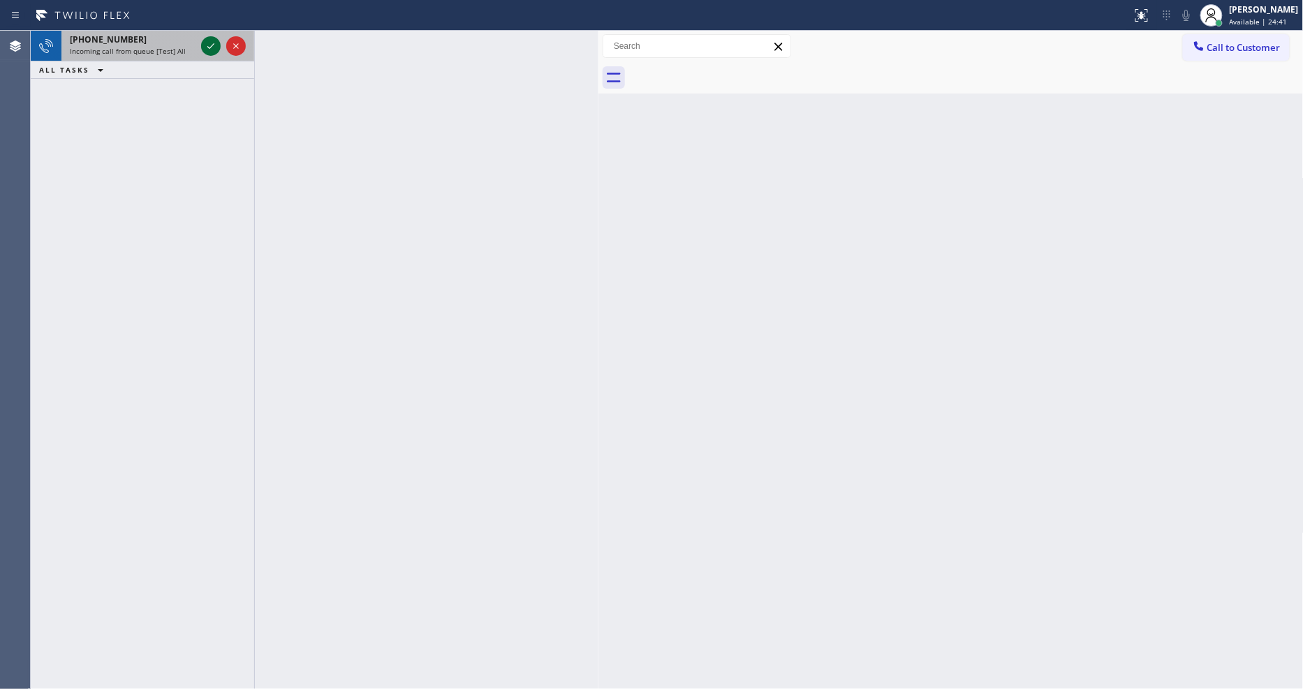
click at [208, 44] on icon at bounding box center [211, 46] width 17 height 17
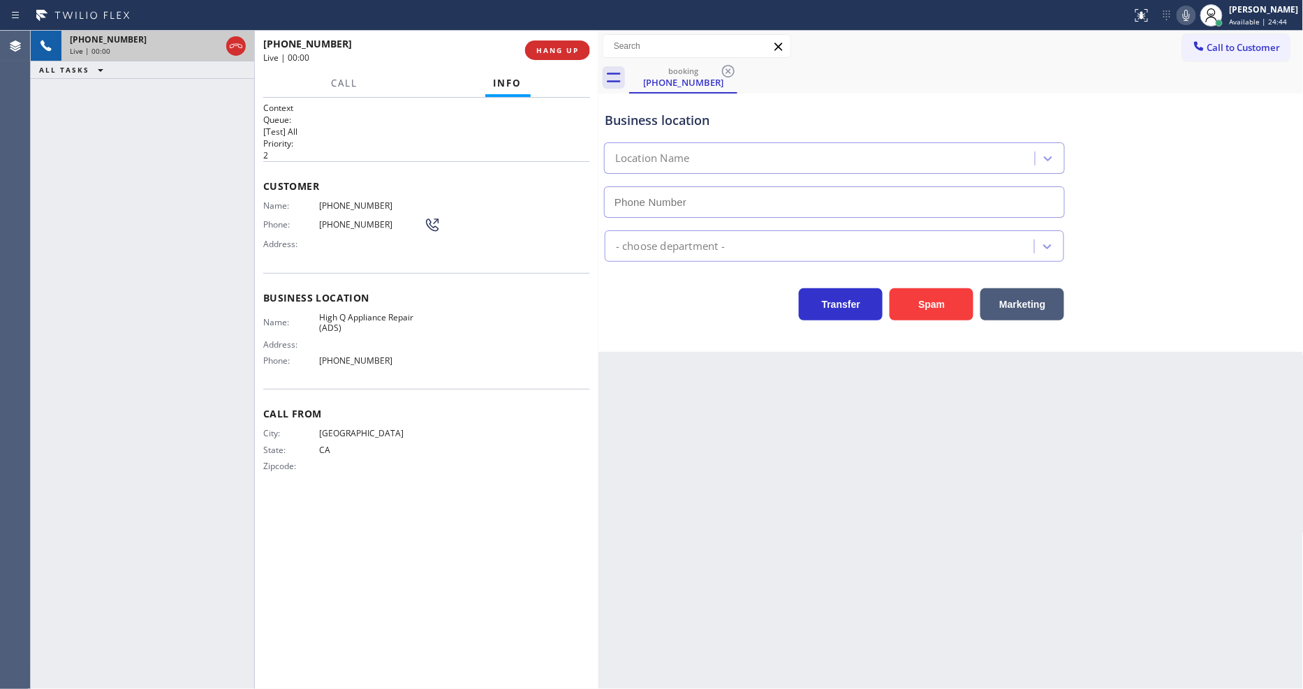
type input "[PHONE_NUMBER]"
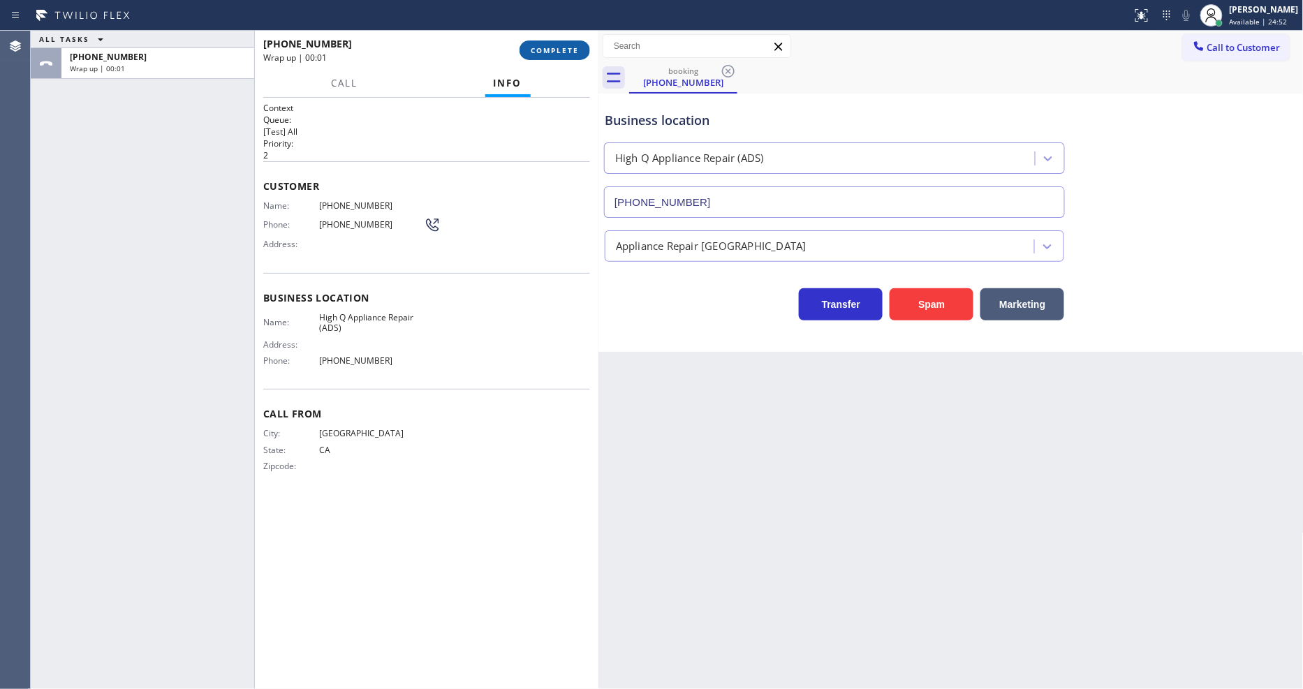
click at [557, 45] on span "COMPLETE" at bounding box center [555, 50] width 48 height 10
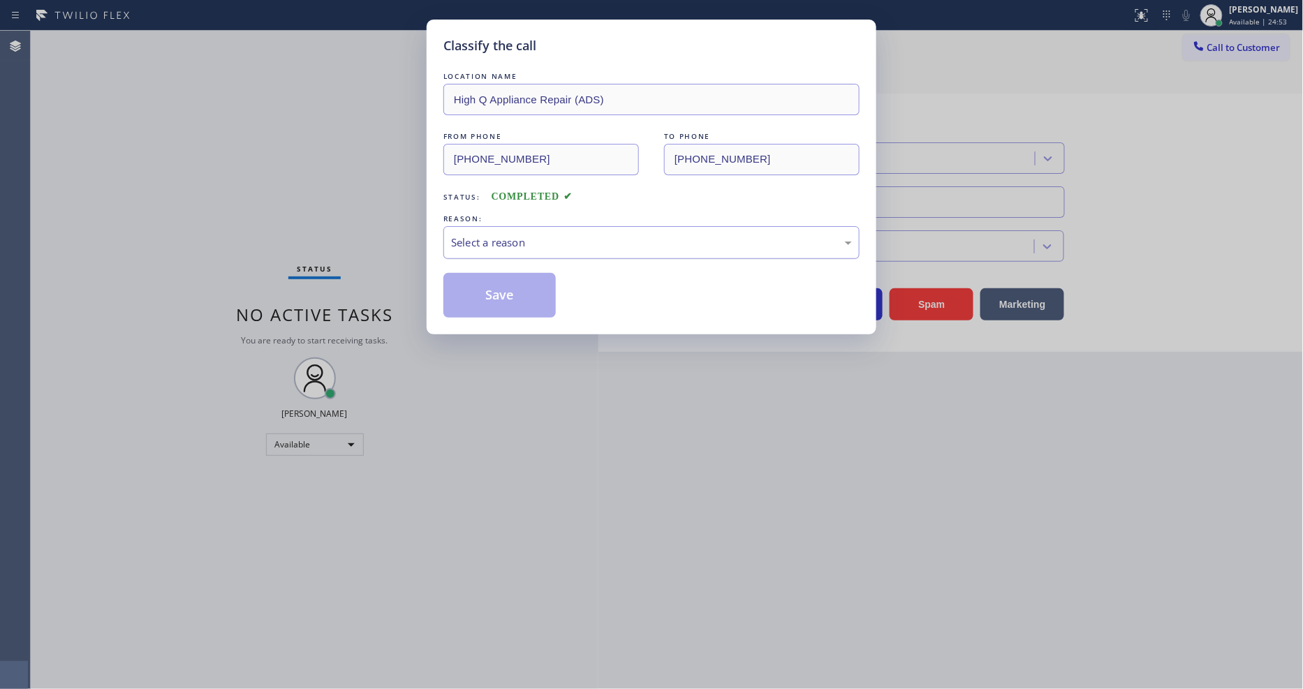
drag, startPoint x: 513, startPoint y: 242, endPoint x: 513, endPoint y: 251, distance: 9.8
click at [513, 242] on div "Select a reason" at bounding box center [651, 243] width 401 height 16
click at [522, 280] on button "Save" at bounding box center [499, 295] width 112 height 45
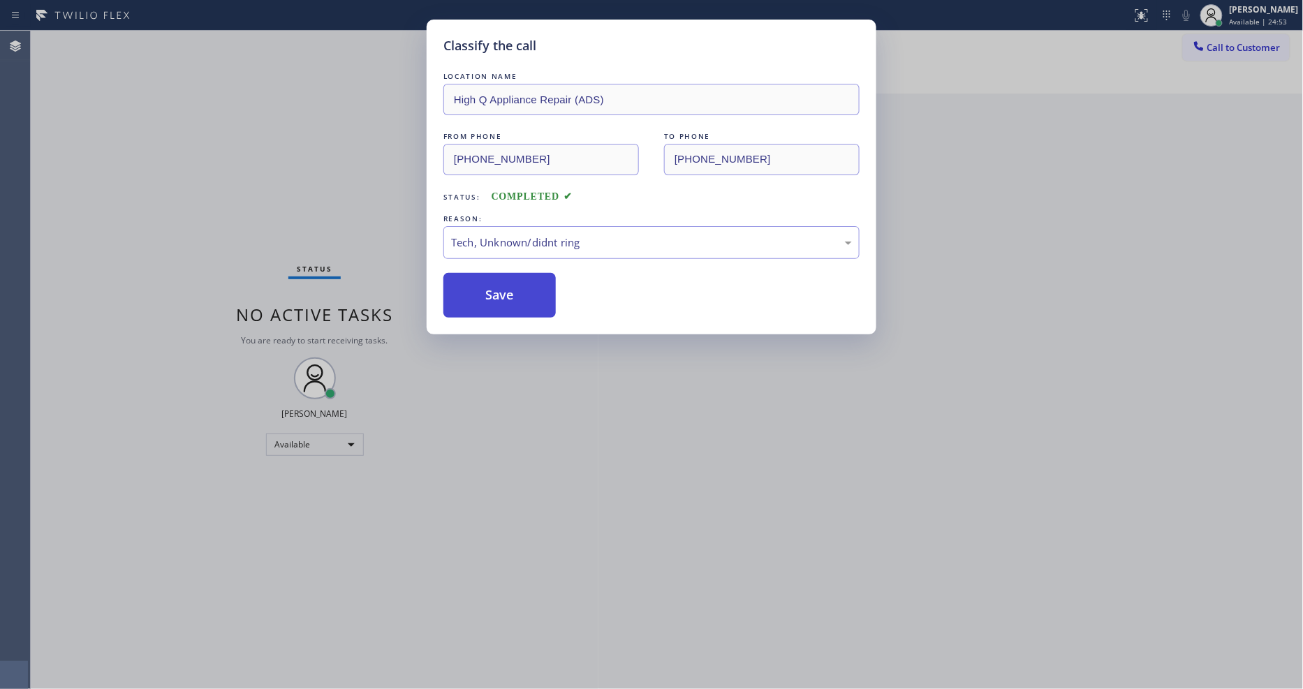
click at [522, 280] on button "Save" at bounding box center [499, 295] width 112 height 45
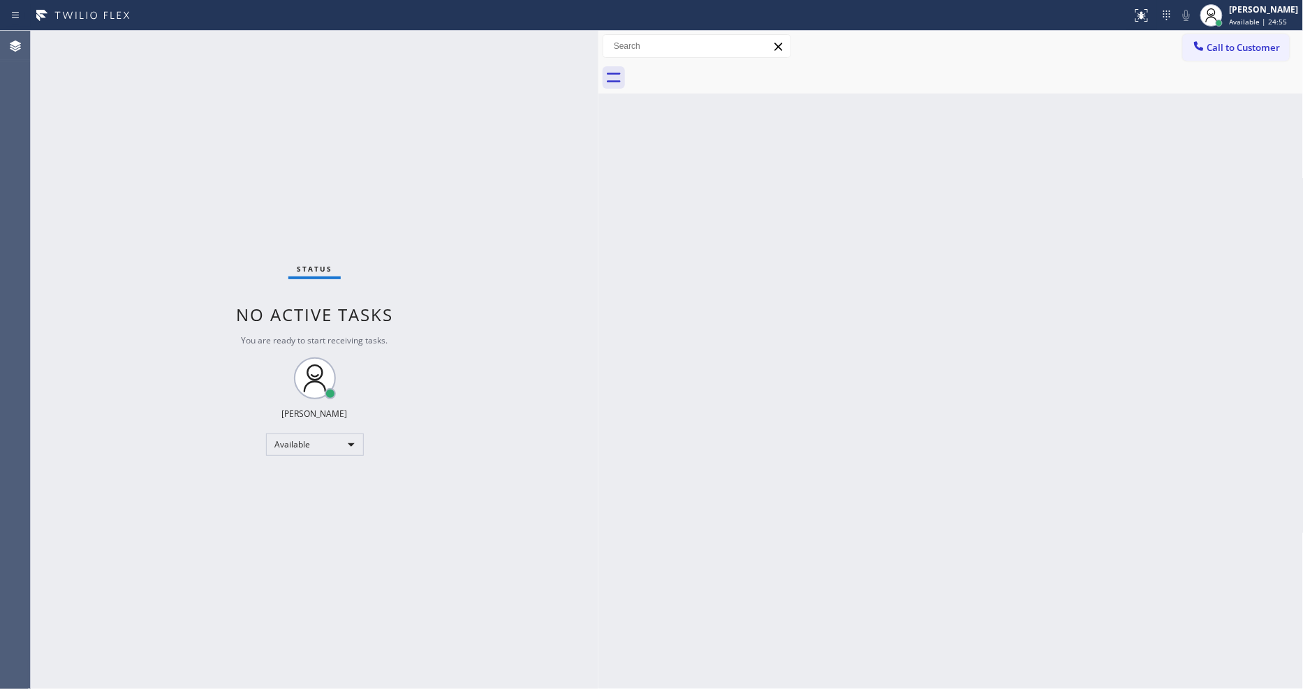
click at [196, 40] on div "Status No active tasks You are ready to start receiving tasks. [PERSON_NAME] Av…" at bounding box center [315, 360] width 568 height 658
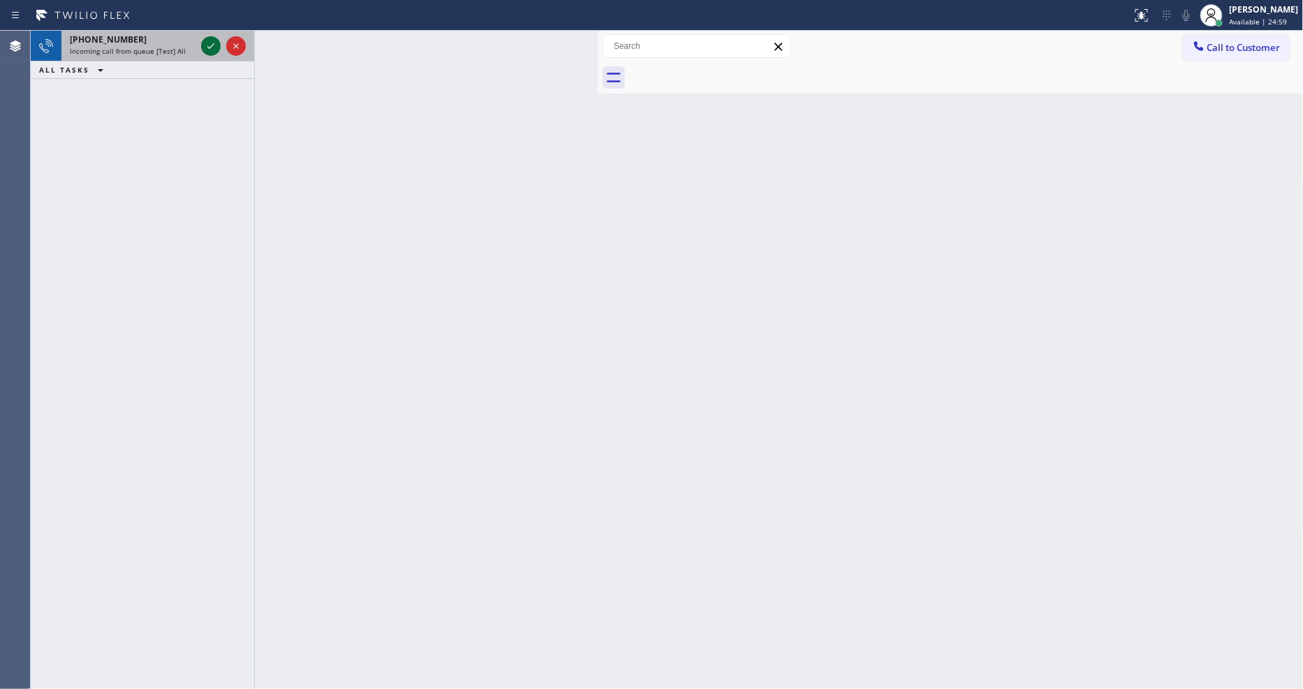
click at [207, 46] on icon at bounding box center [210, 46] width 7 height 6
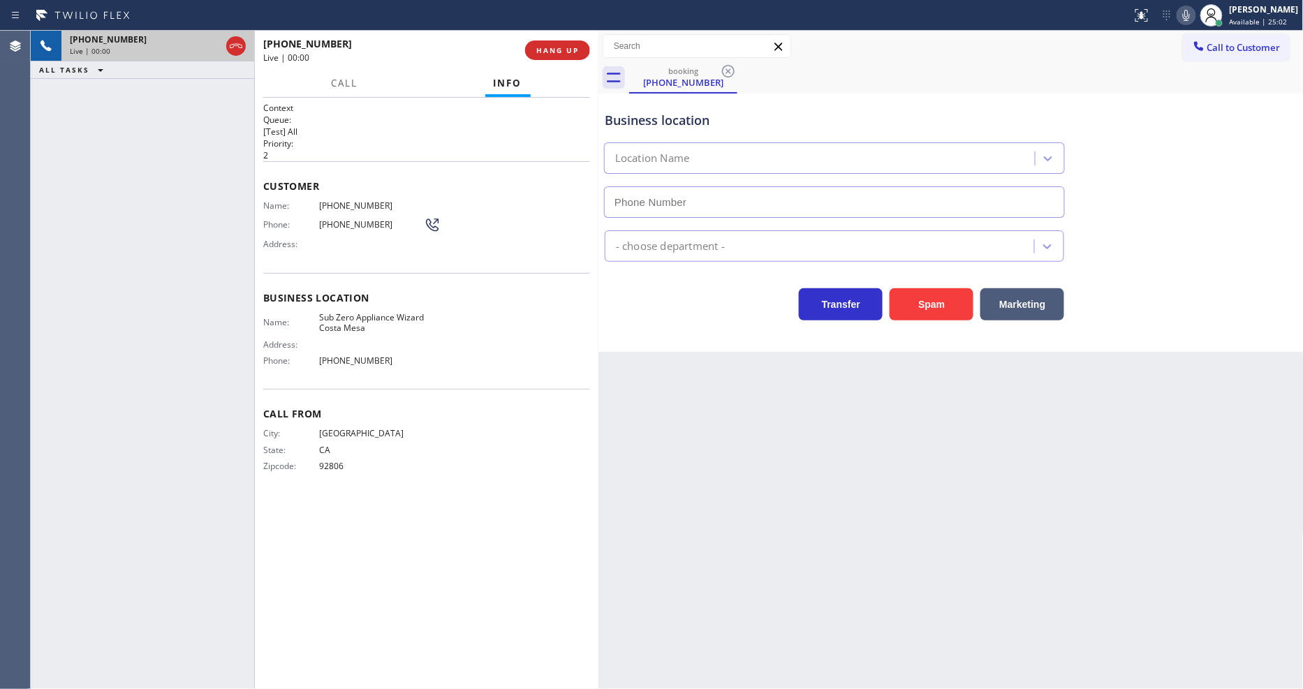
type input "[PHONE_NUMBER]"
click at [582, 50] on button "HANG UP" at bounding box center [557, 51] width 65 height 20
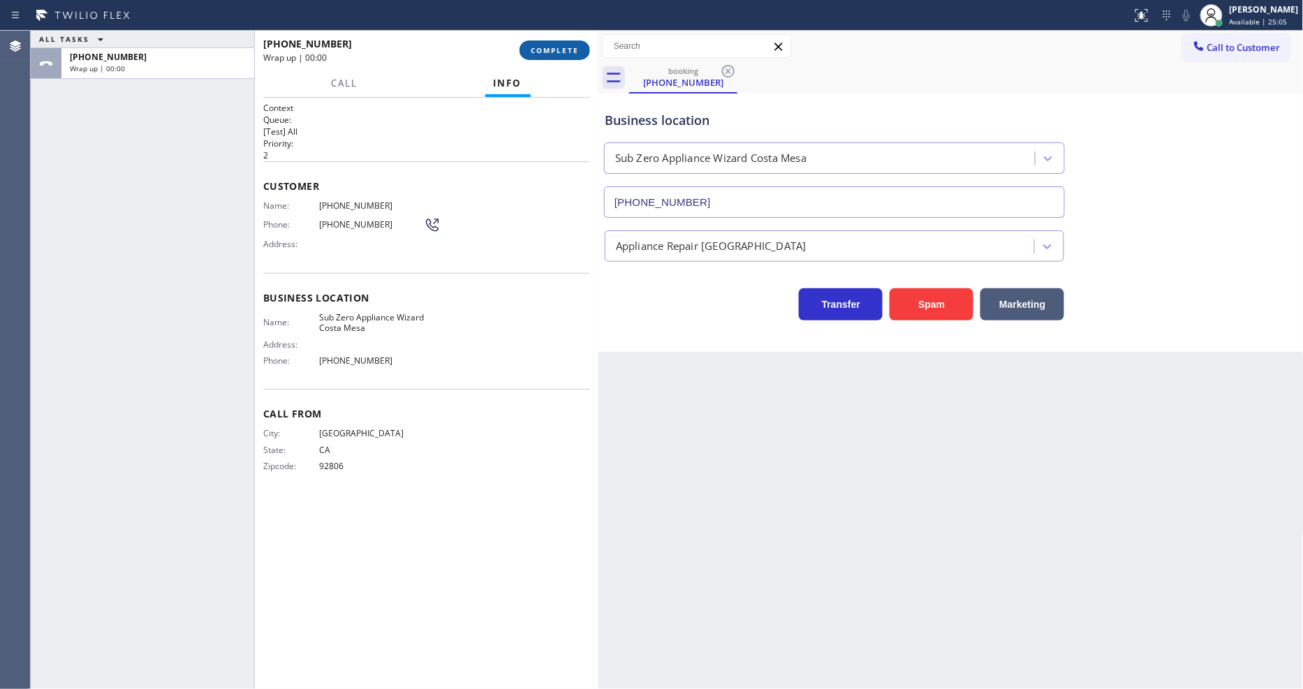
click at [580, 50] on button "COMPLETE" at bounding box center [555, 51] width 71 height 20
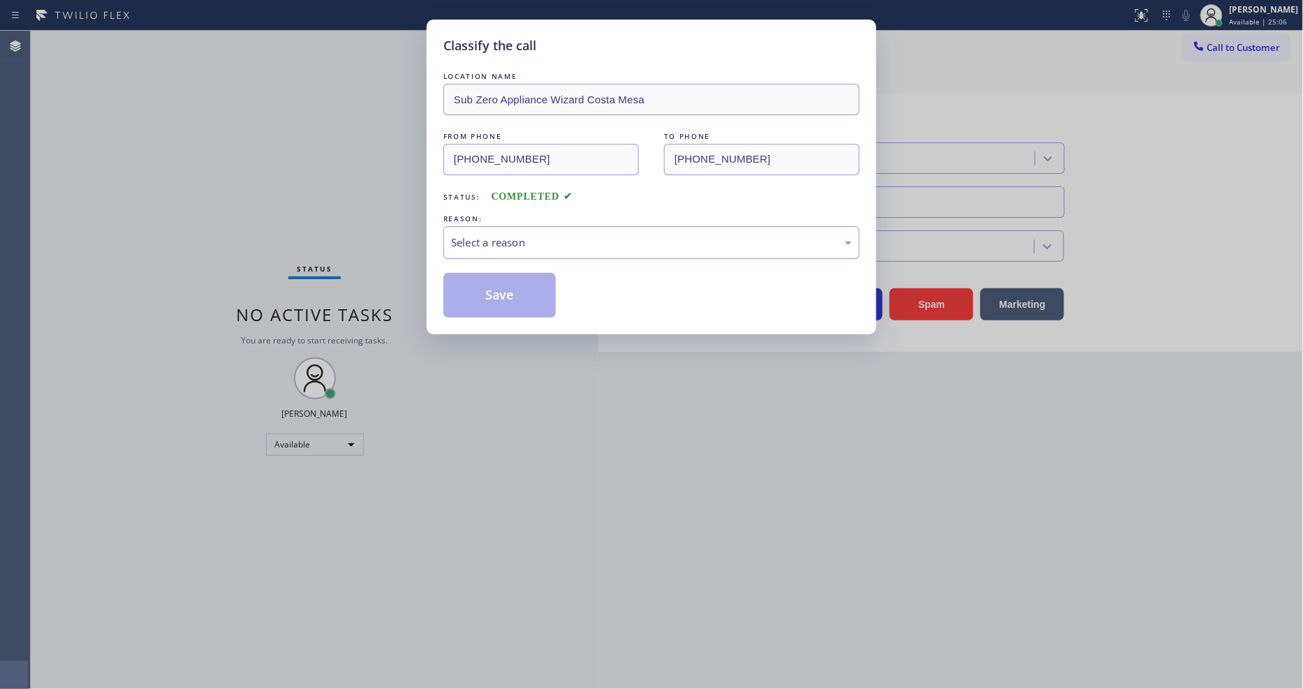
click at [538, 240] on div "Select a reason" at bounding box center [651, 243] width 401 height 16
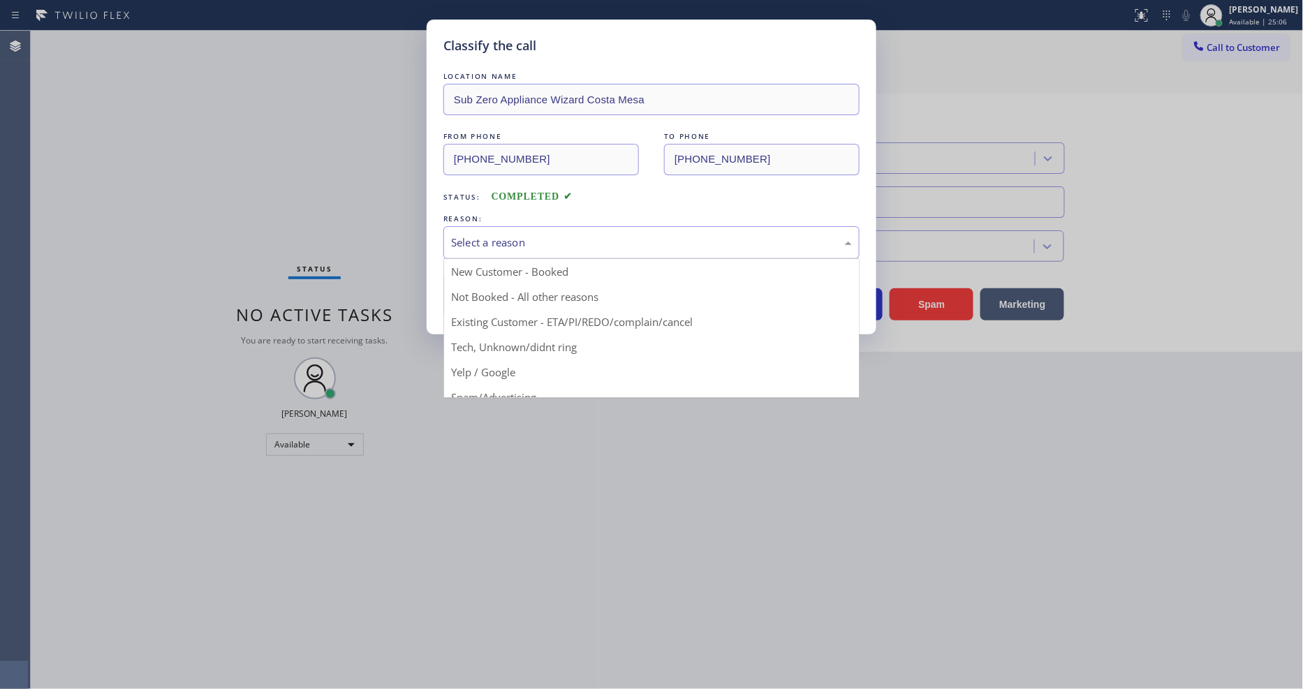
drag, startPoint x: 512, startPoint y: 367, endPoint x: 511, endPoint y: 360, distance: 7.0
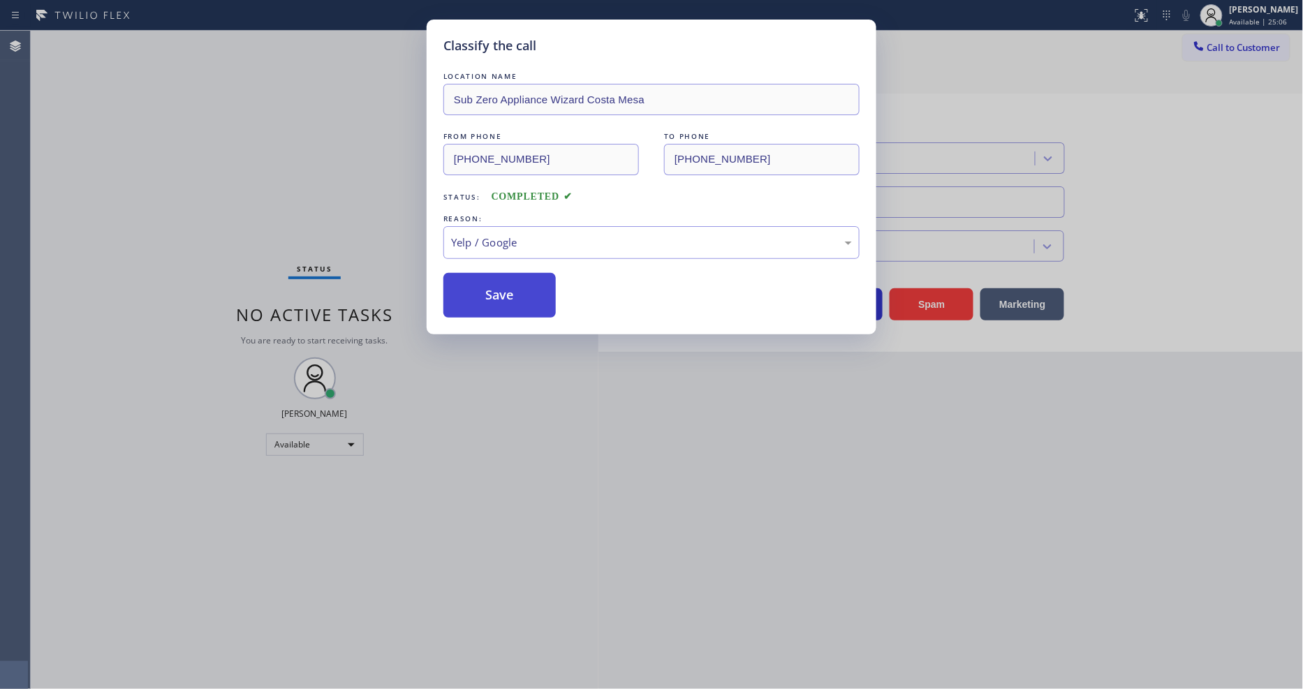
drag, startPoint x: 508, startPoint y: 295, endPoint x: 508, endPoint y: 287, distance: 7.7
click at [508, 292] on button "Save" at bounding box center [499, 295] width 112 height 45
click at [508, 287] on button "Save" at bounding box center [499, 295] width 112 height 45
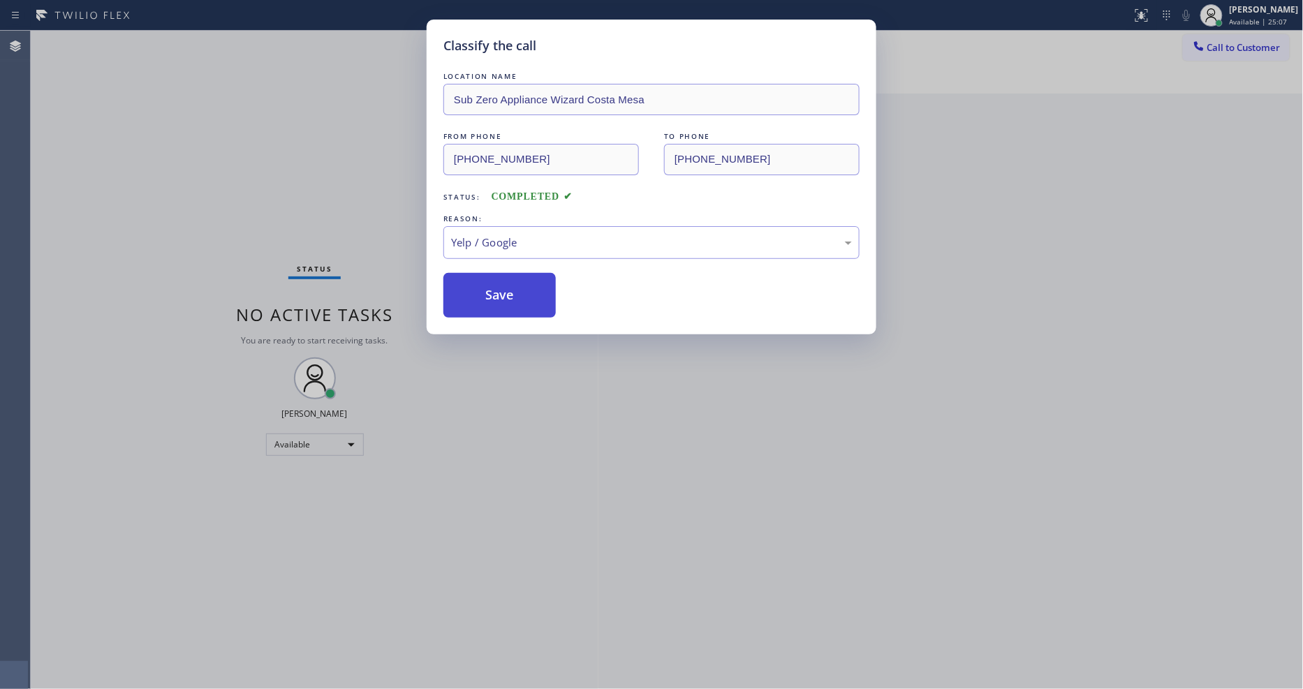
click at [508, 287] on button "Save" at bounding box center [499, 295] width 112 height 45
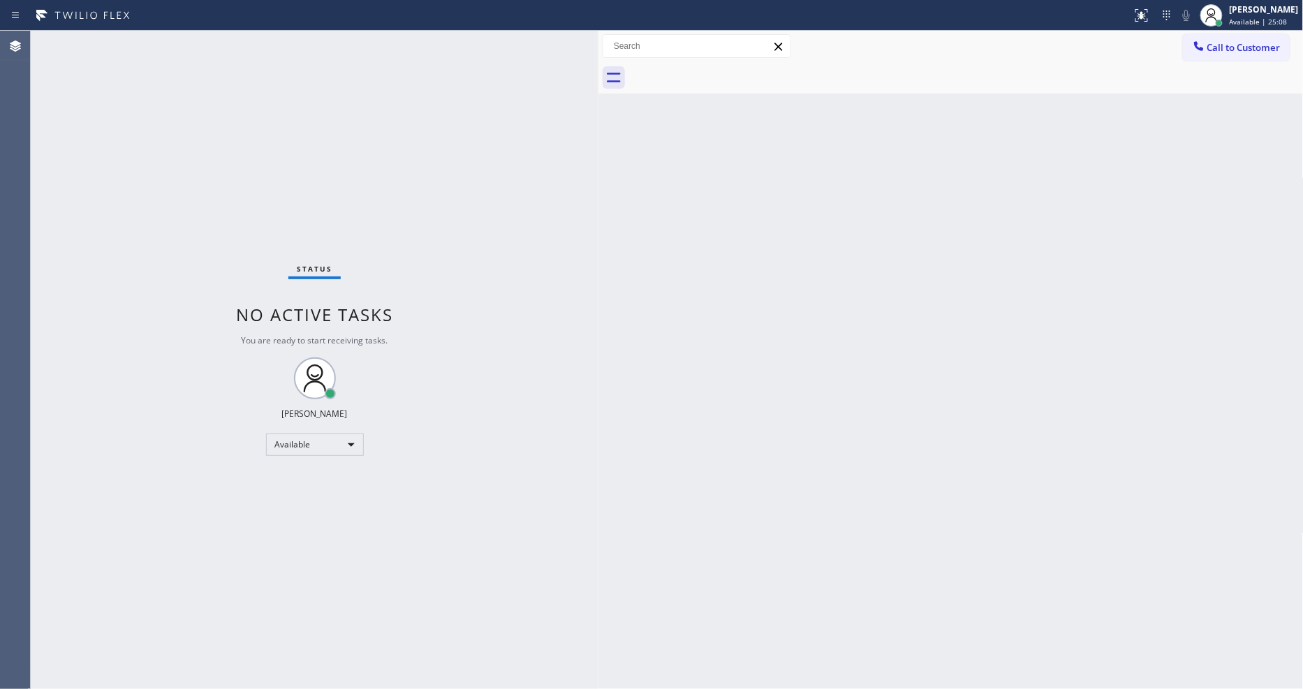
click at [177, 50] on div "Status No active tasks You are ready to start receiving tasks. [PERSON_NAME] Av…" at bounding box center [315, 360] width 568 height 658
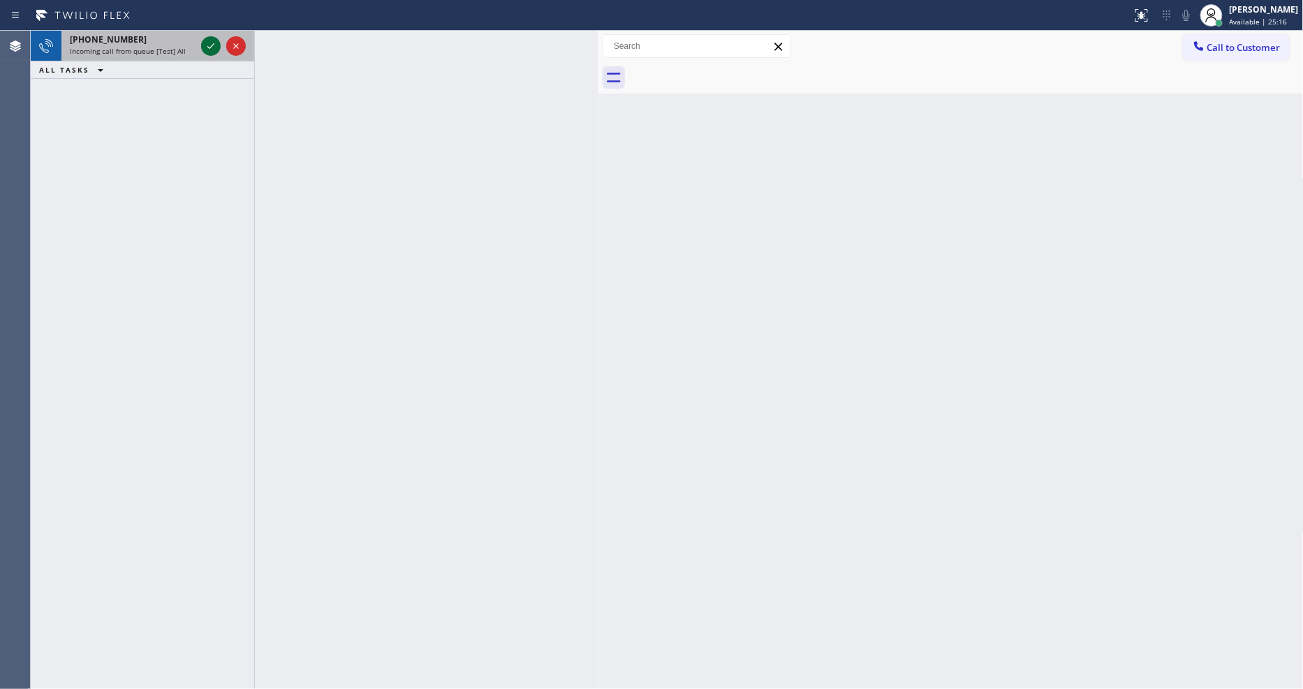
click at [214, 45] on icon at bounding box center [211, 46] width 17 height 17
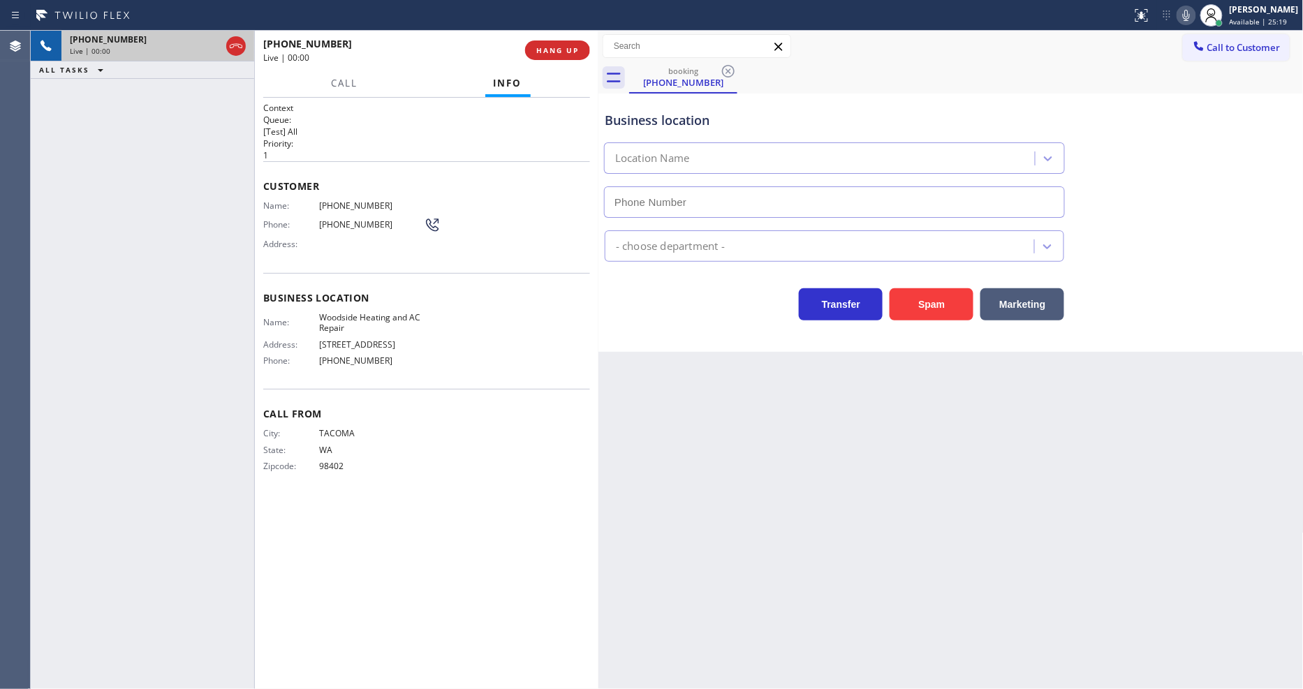
type input "[PHONE_NUMBER]"
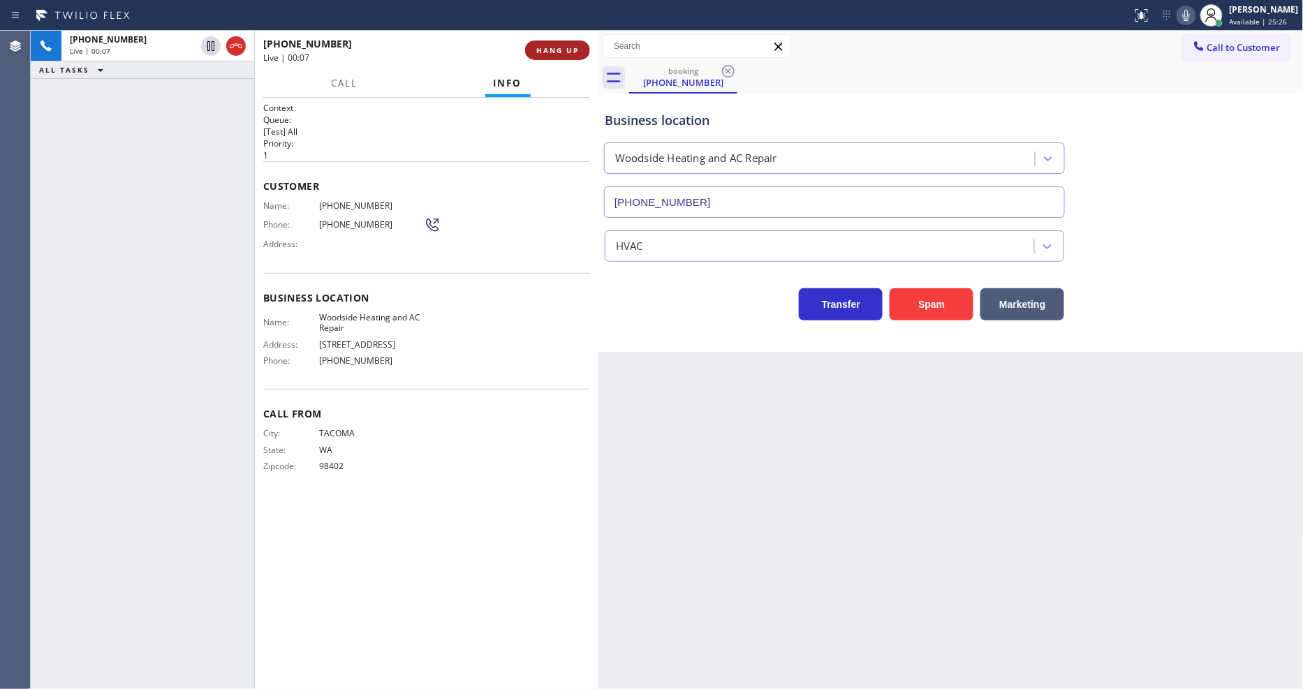
click at [557, 44] on button "HANG UP" at bounding box center [557, 51] width 65 height 20
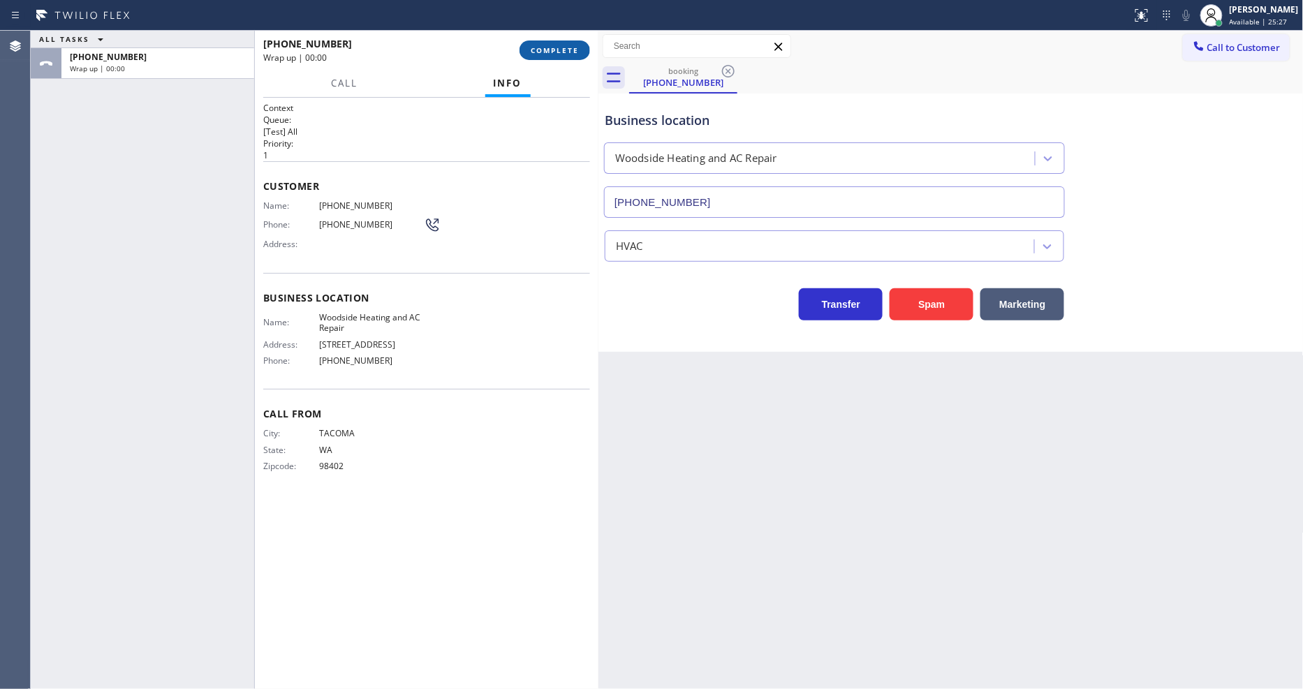
click at [557, 44] on button "COMPLETE" at bounding box center [555, 51] width 71 height 20
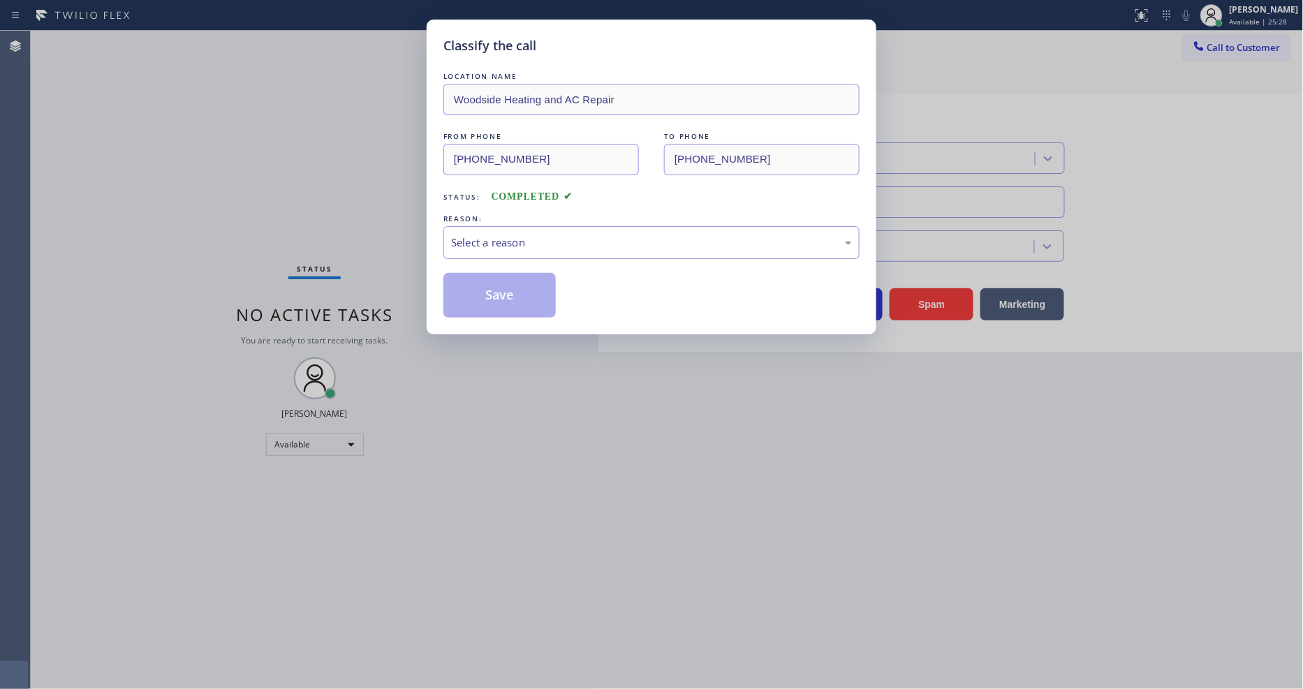
click at [517, 240] on div "Select a reason" at bounding box center [651, 243] width 401 height 16
click at [503, 287] on button "Save" at bounding box center [499, 295] width 112 height 45
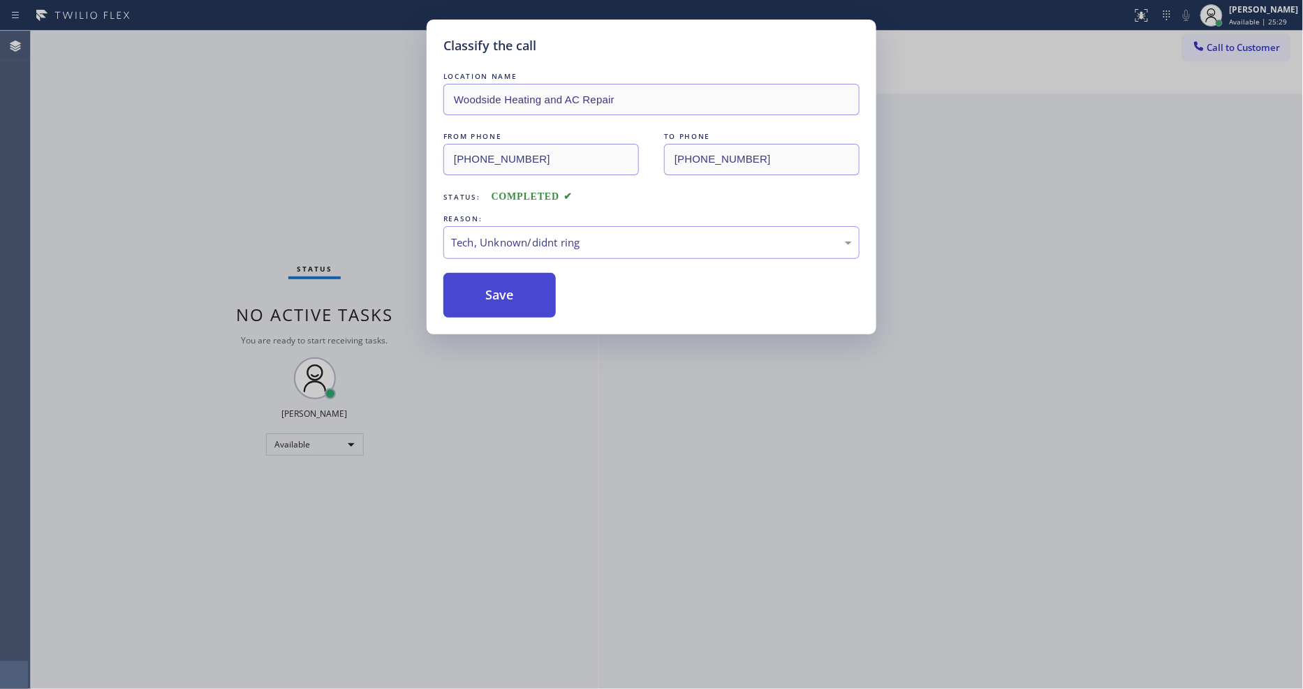
click at [503, 287] on button "Save" at bounding box center [499, 295] width 112 height 45
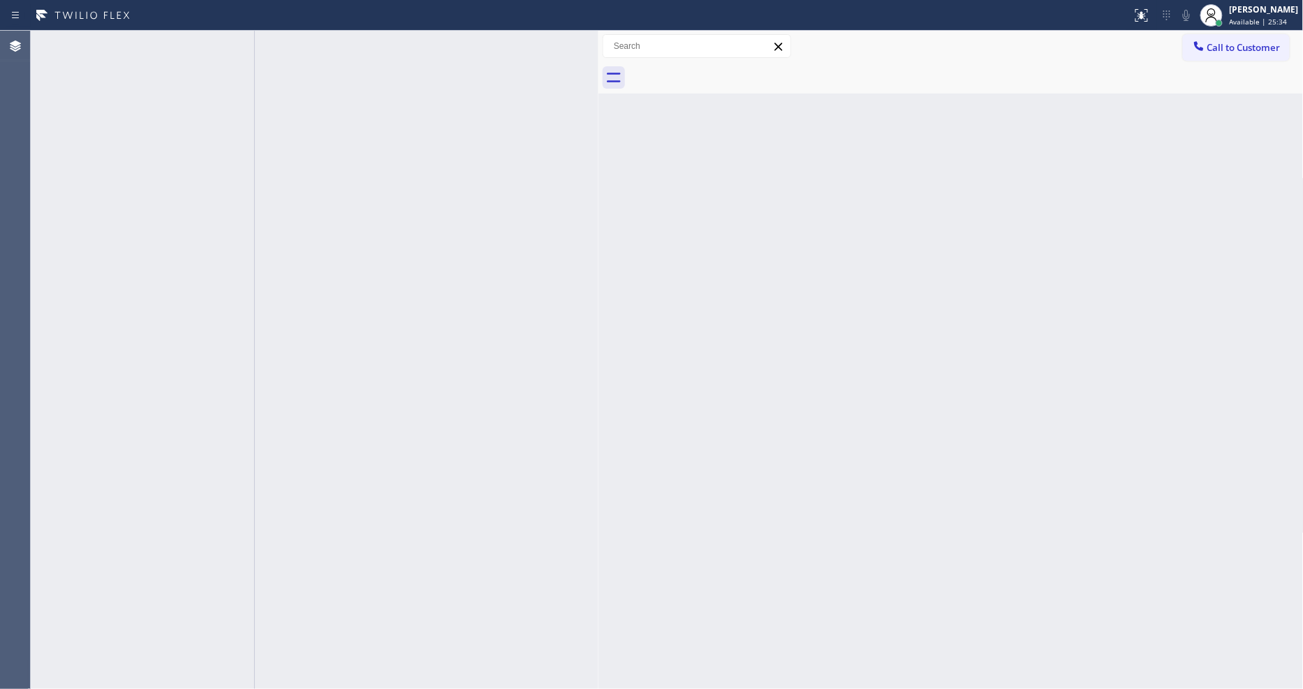
click at [175, 39] on div "[PHONE_NUMBER]" at bounding box center [133, 40] width 126 height 12
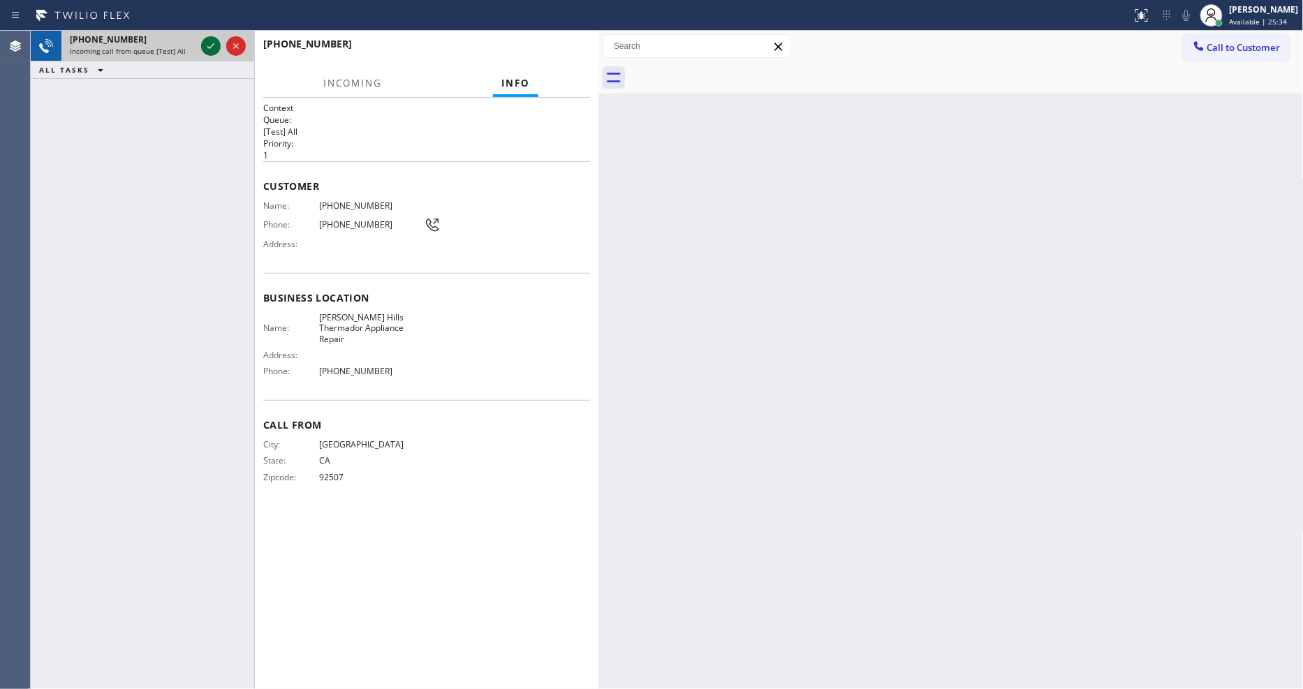
click at [208, 43] on icon at bounding box center [211, 46] width 17 height 17
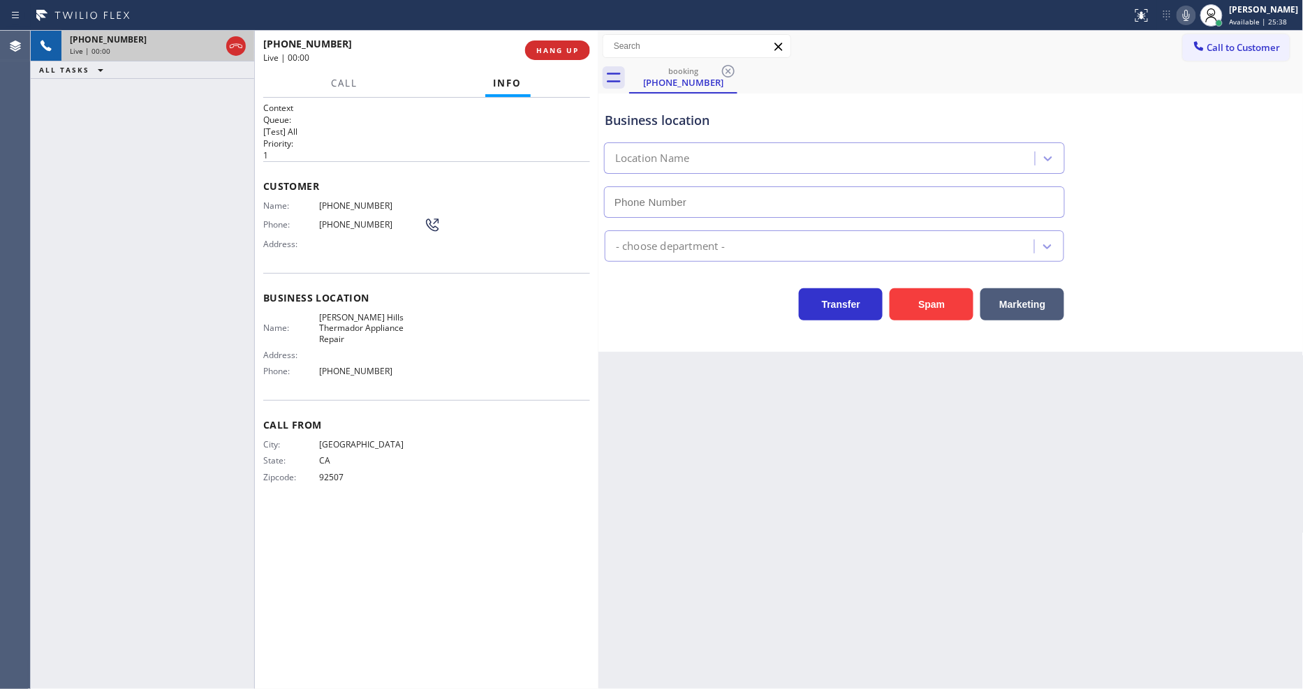
type input "[PHONE_NUMBER]"
click at [374, 312] on span "[PERSON_NAME] Hills Thermador Appliance Repair" at bounding box center [371, 328] width 105 height 32
click at [368, 138] on h2 "Priority:" at bounding box center [426, 144] width 327 height 12
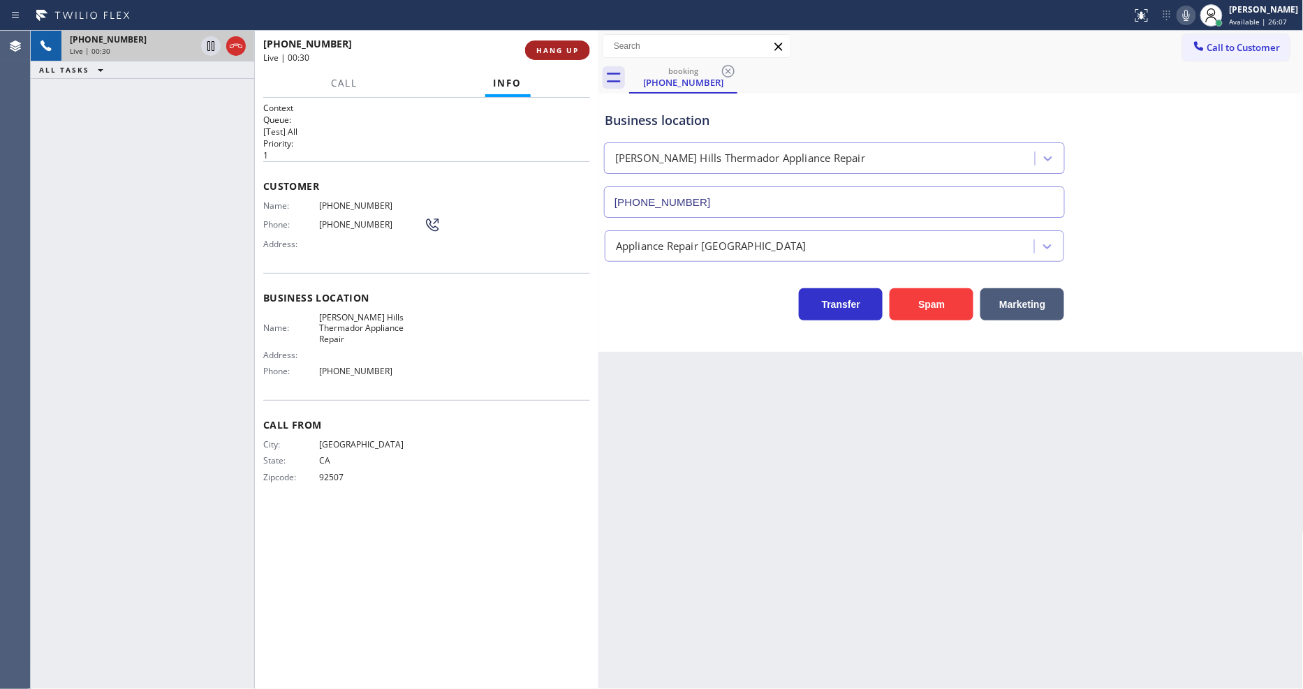
click at [545, 59] on button "HANG UP" at bounding box center [557, 51] width 65 height 20
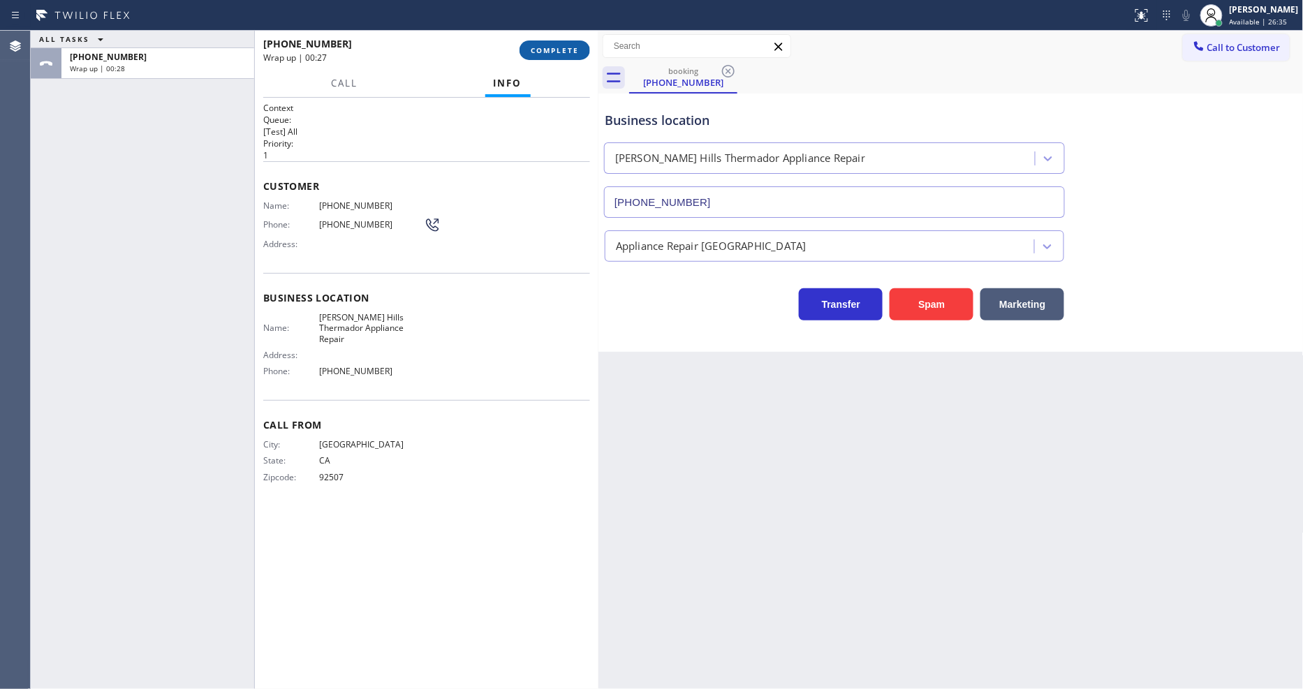
drag, startPoint x: 554, startPoint y: 54, endPoint x: 603, endPoint y: 121, distance: 82.4
click at [554, 54] on span "COMPLETE" at bounding box center [555, 50] width 48 height 10
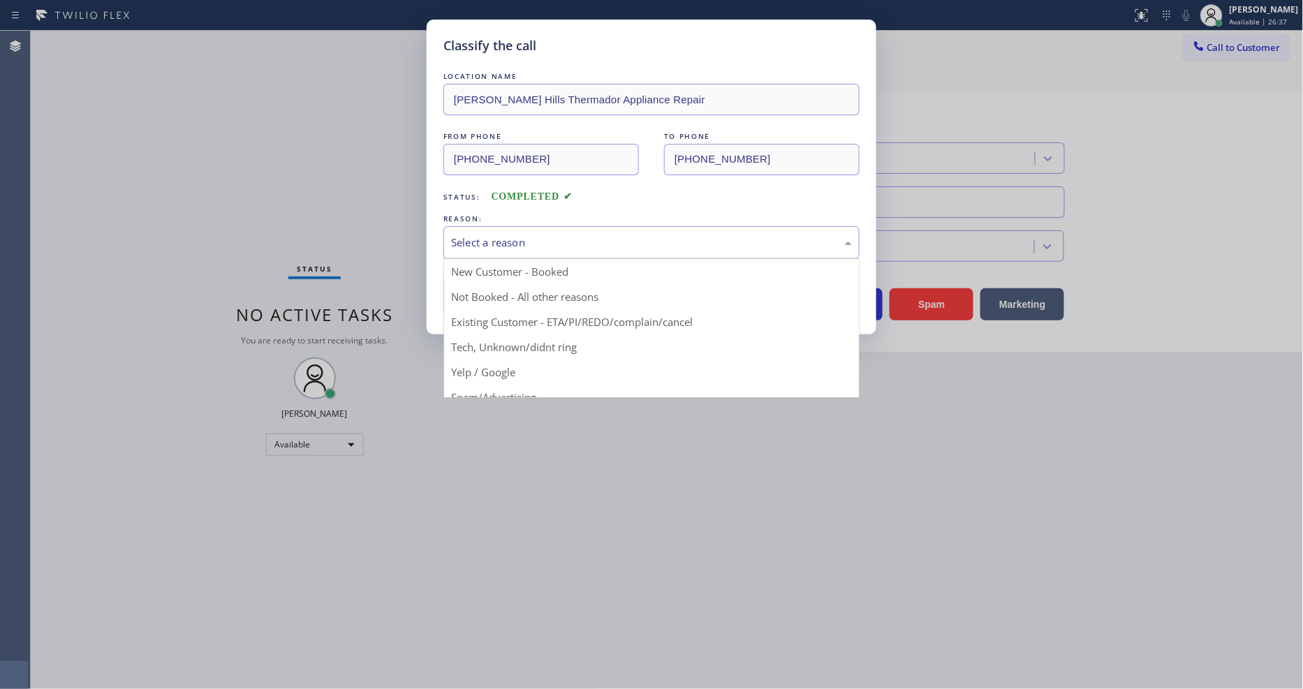
click at [533, 236] on div "Select a reason" at bounding box center [651, 243] width 401 height 16
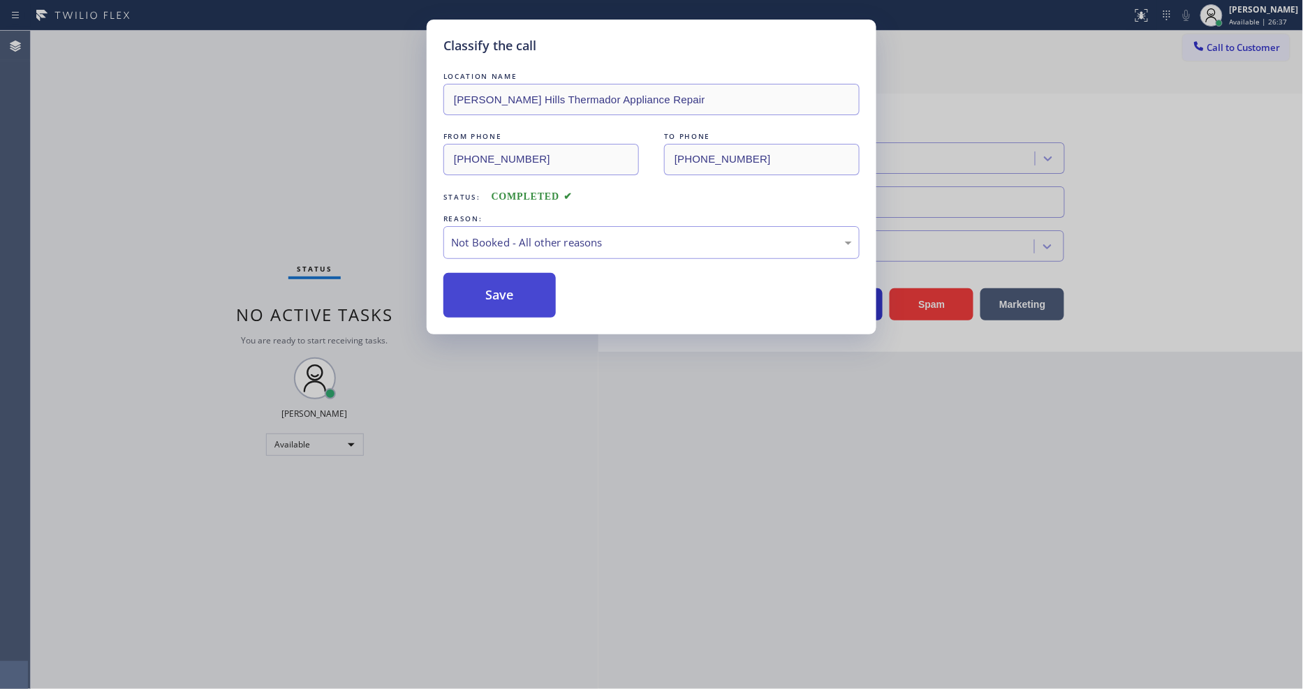
click at [515, 297] on button "Save" at bounding box center [499, 295] width 112 height 45
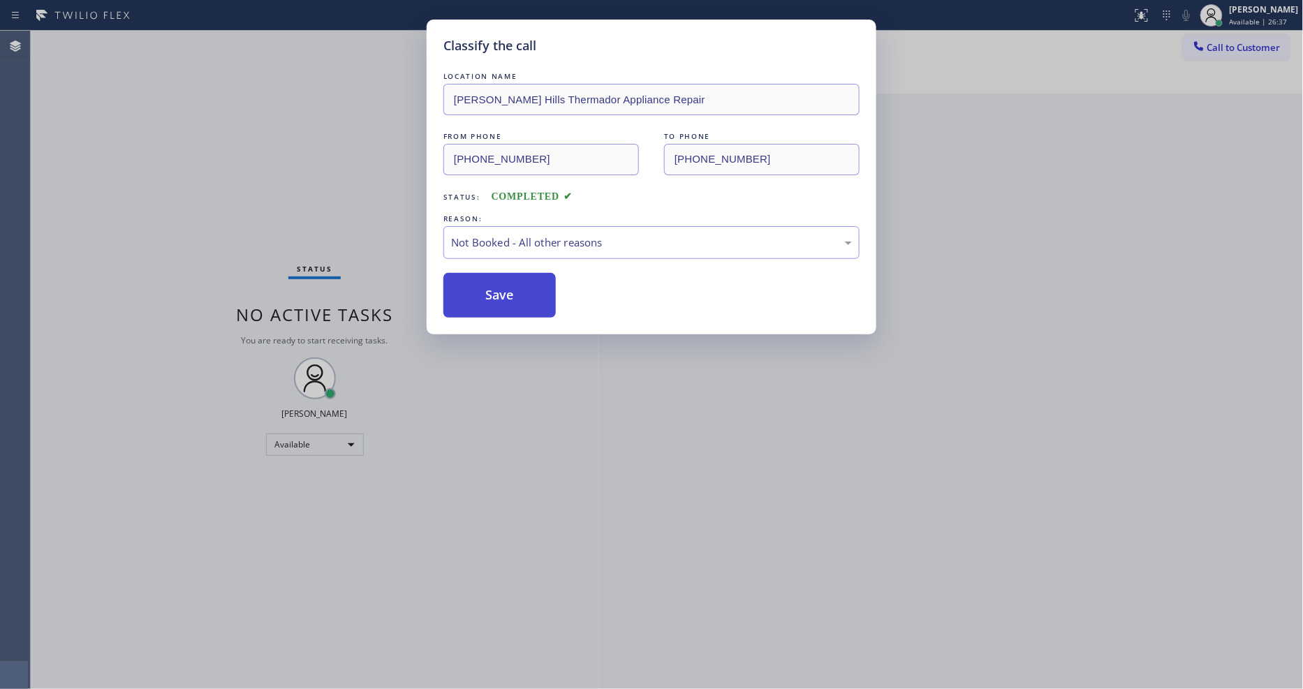
click at [515, 297] on button "Save" at bounding box center [499, 295] width 112 height 45
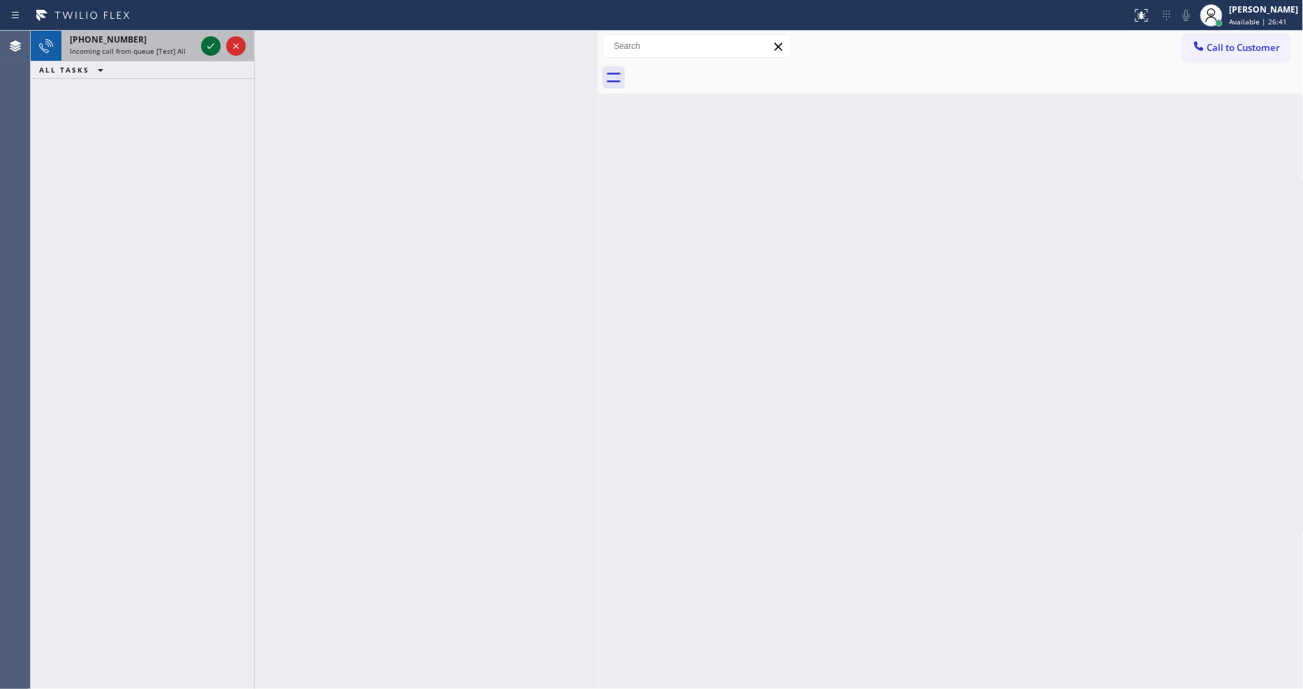
click at [209, 40] on icon at bounding box center [211, 46] width 17 height 17
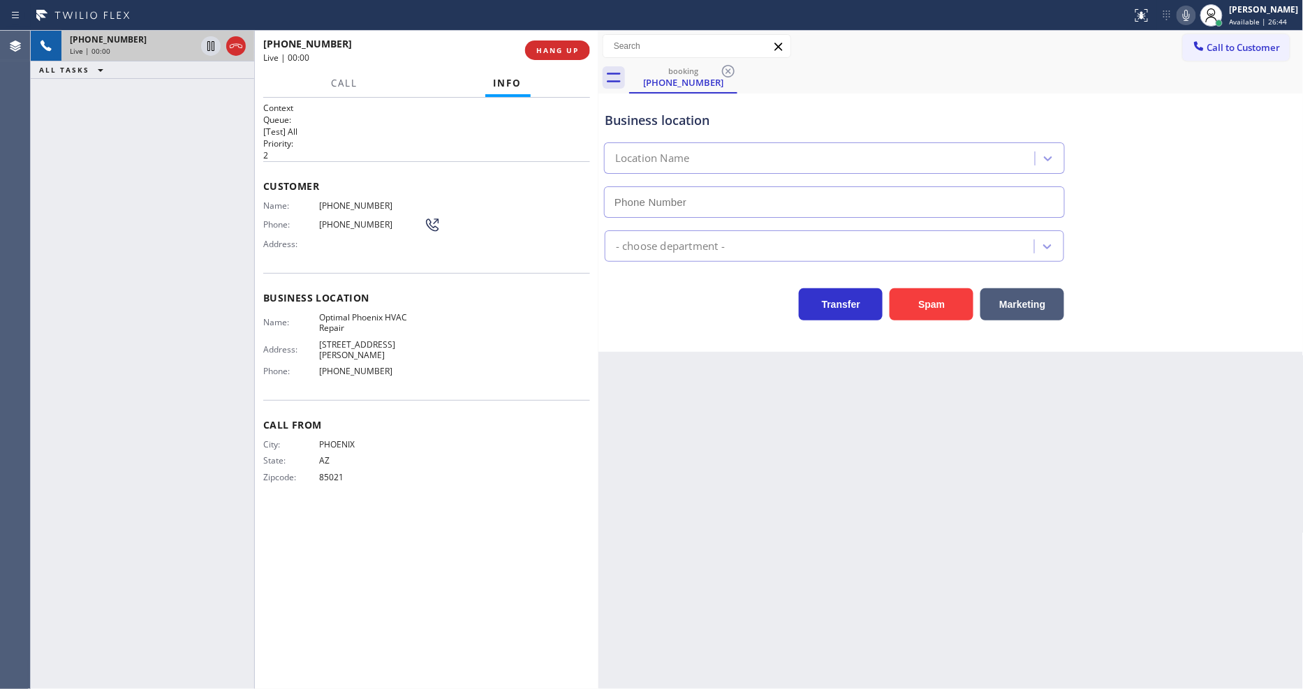
type input "[PHONE_NUMBER]"
click at [561, 52] on span "HANG UP" at bounding box center [557, 50] width 43 height 10
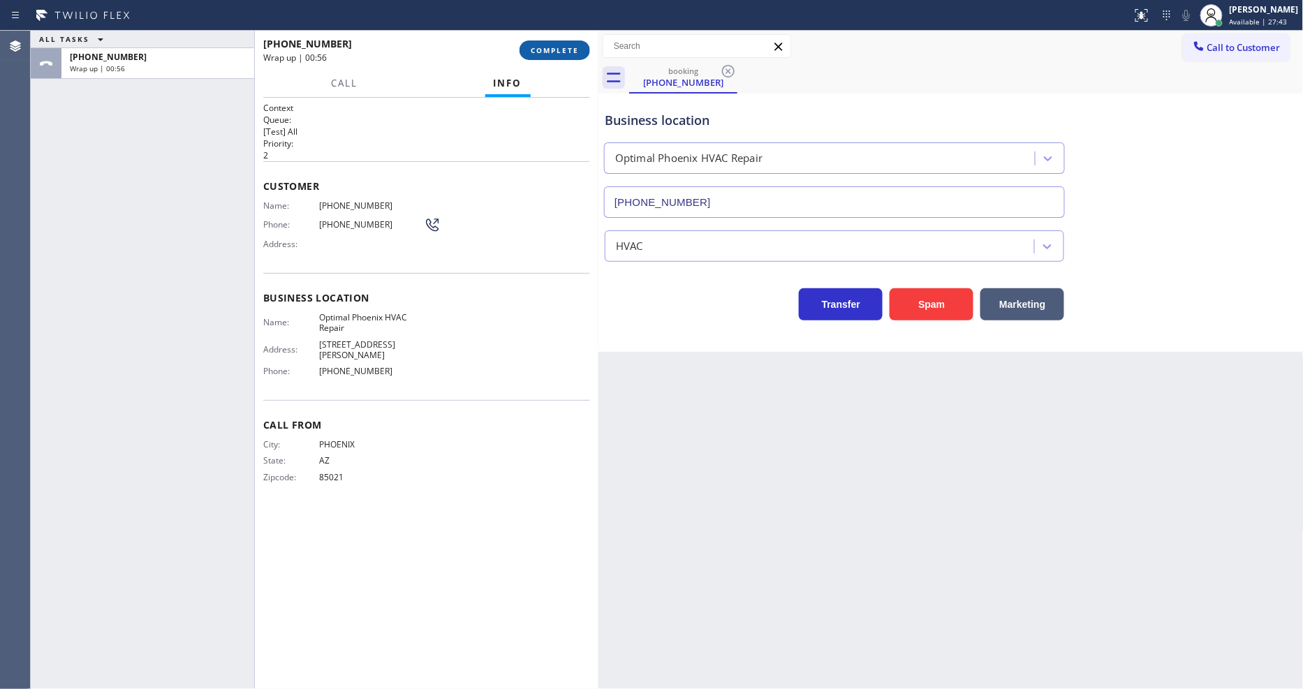
click at [559, 52] on span "COMPLETE" at bounding box center [555, 50] width 48 height 10
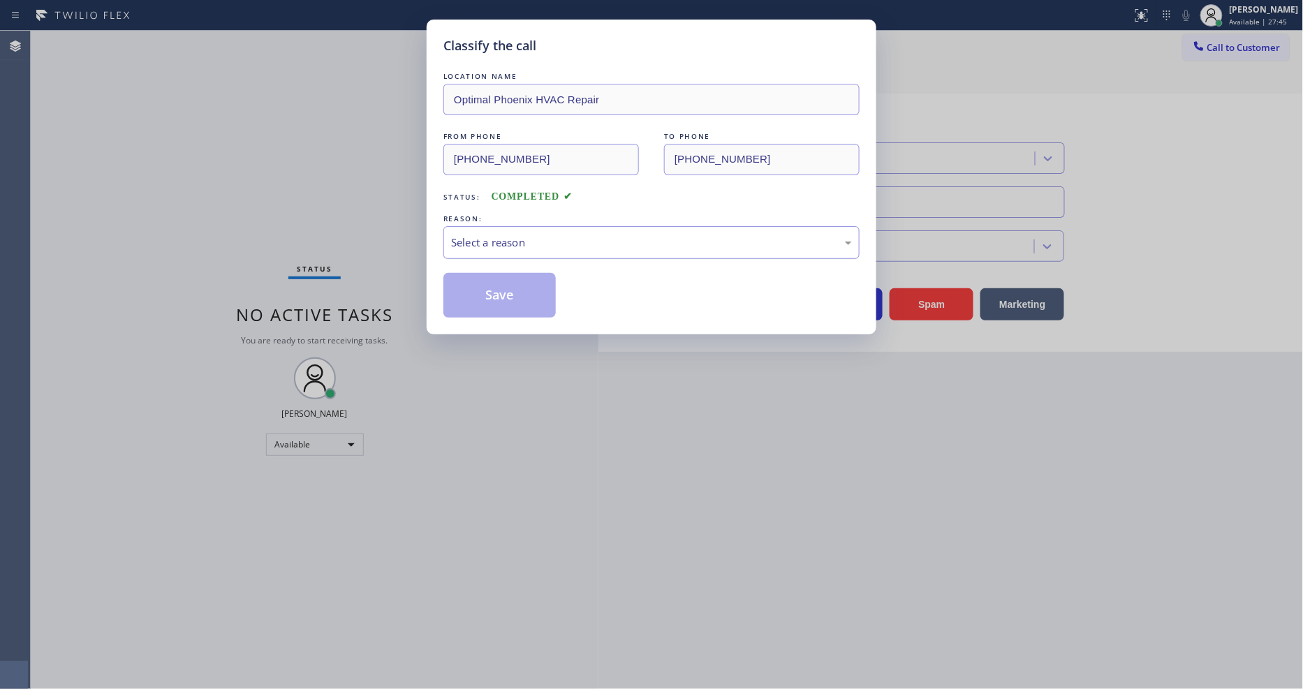
click at [522, 228] on div "Select a reason" at bounding box center [651, 242] width 416 height 33
click at [520, 282] on button "Save" at bounding box center [499, 295] width 112 height 45
click at [520, 281] on button "Save" at bounding box center [499, 295] width 112 height 45
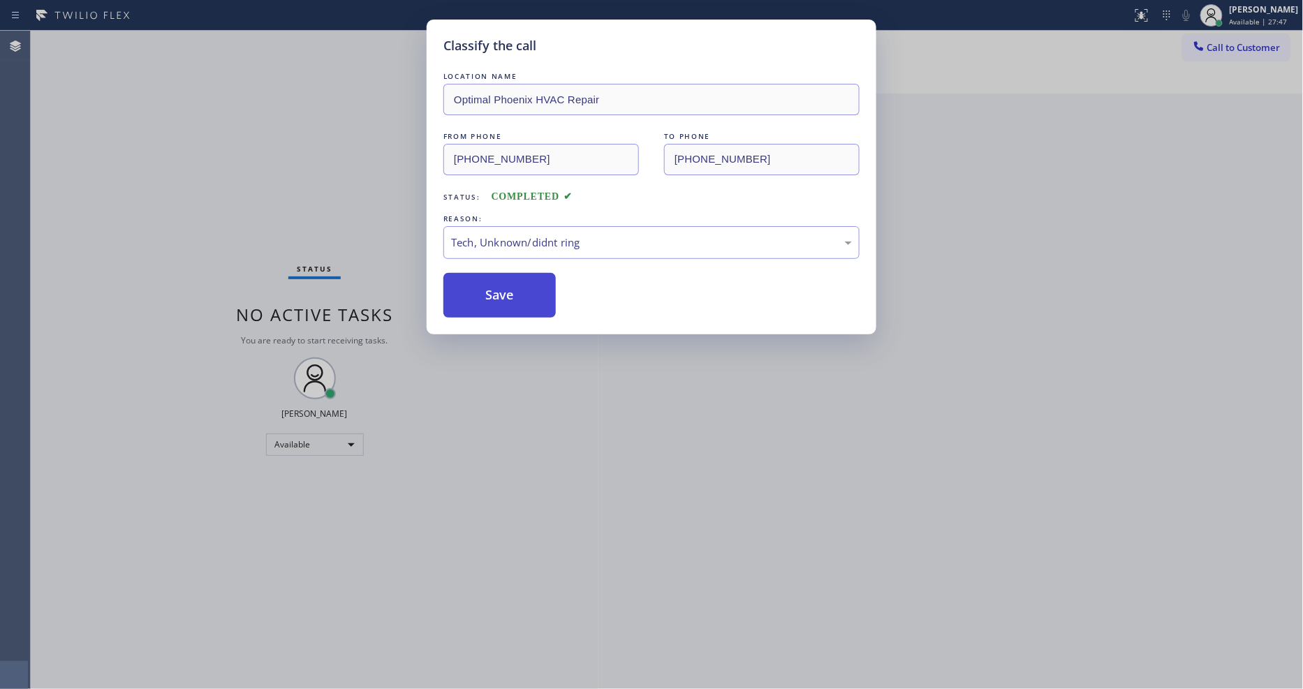
click at [520, 281] on button "Save" at bounding box center [499, 295] width 112 height 45
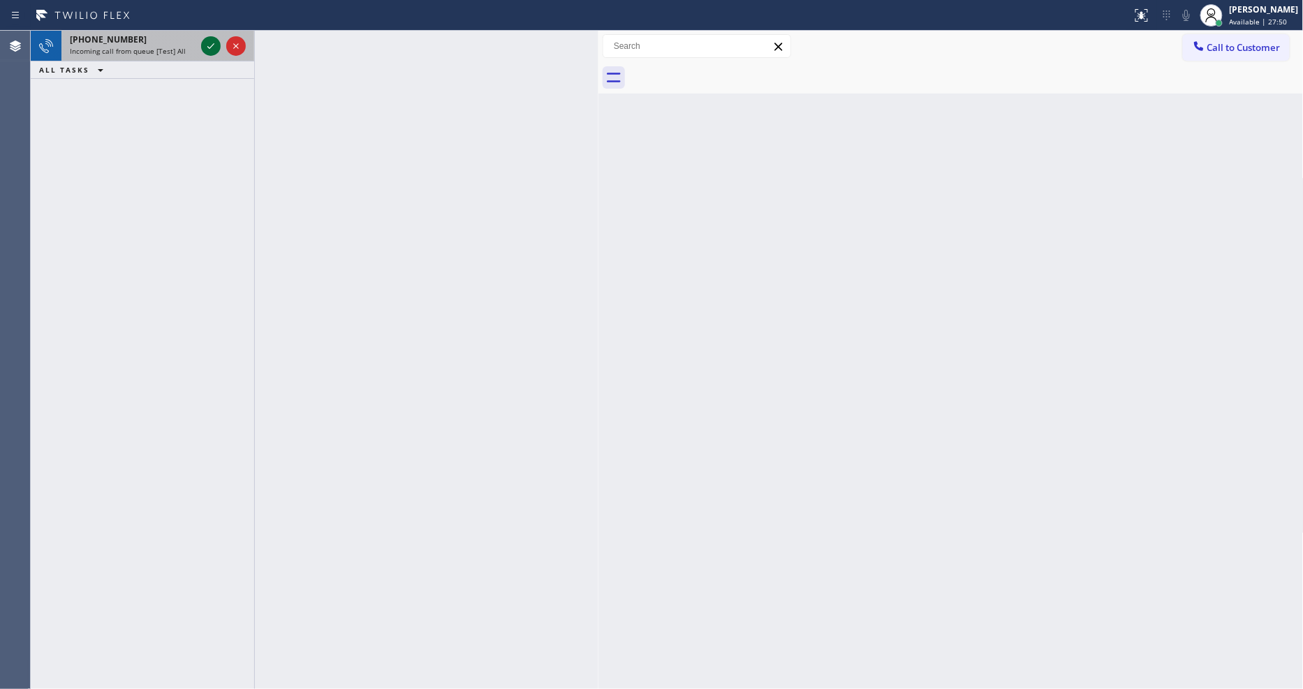
click at [215, 42] on icon at bounding box center [211, 46] width 17 height 17
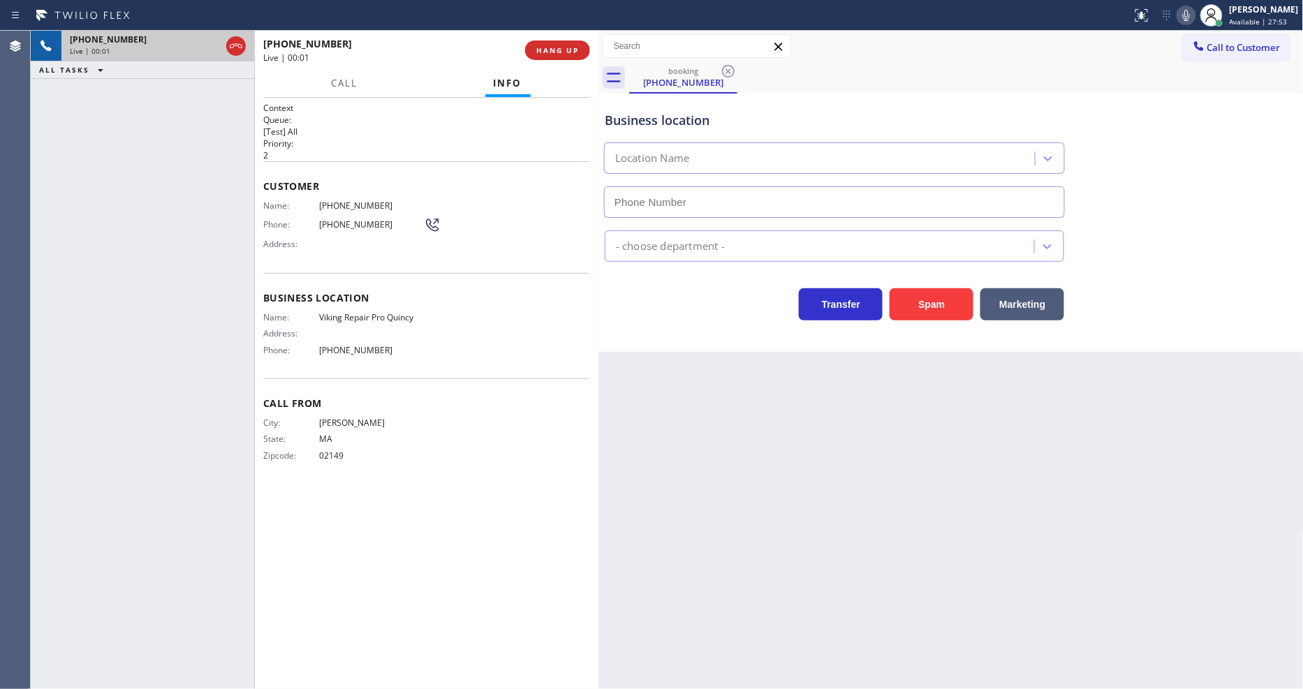
type input "[PHONE_NUMBER]"
click at [559, 52] on span "HANG UP" at bounding box center [557, 50] width 43 height 10
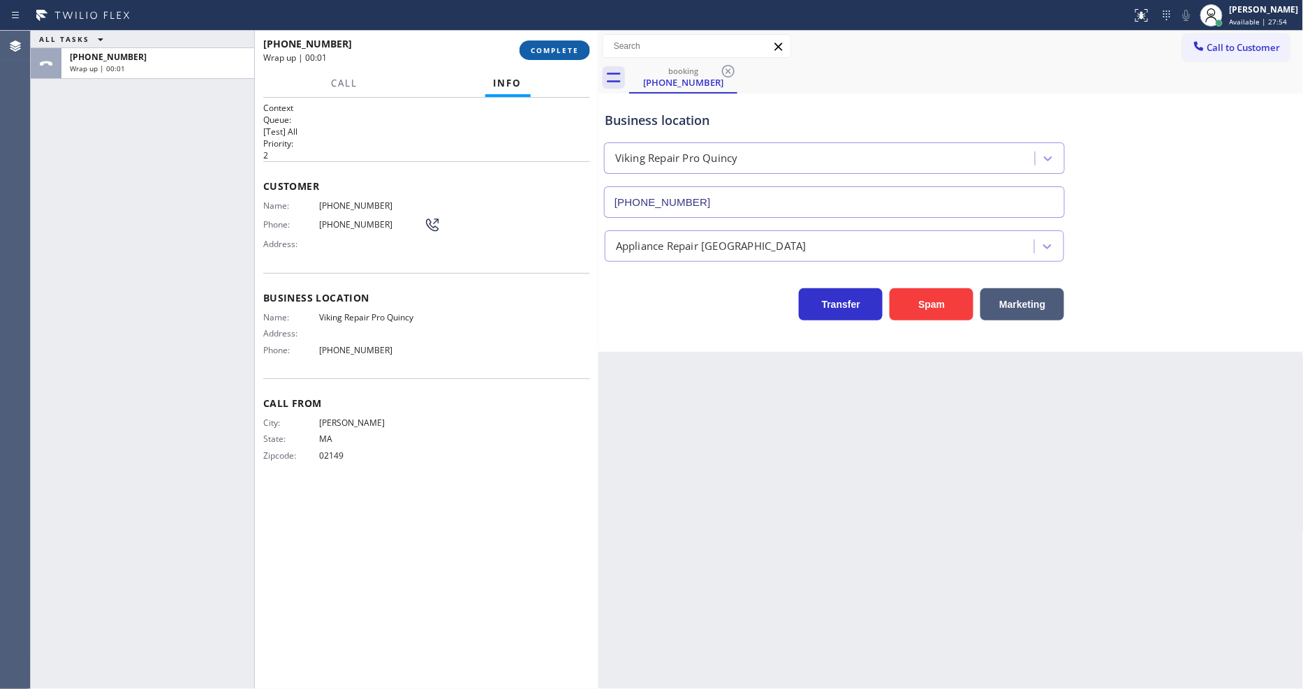
click at [560, 52] on span "COMPLETE" at bounding box center [555, 50] width 48 height 10
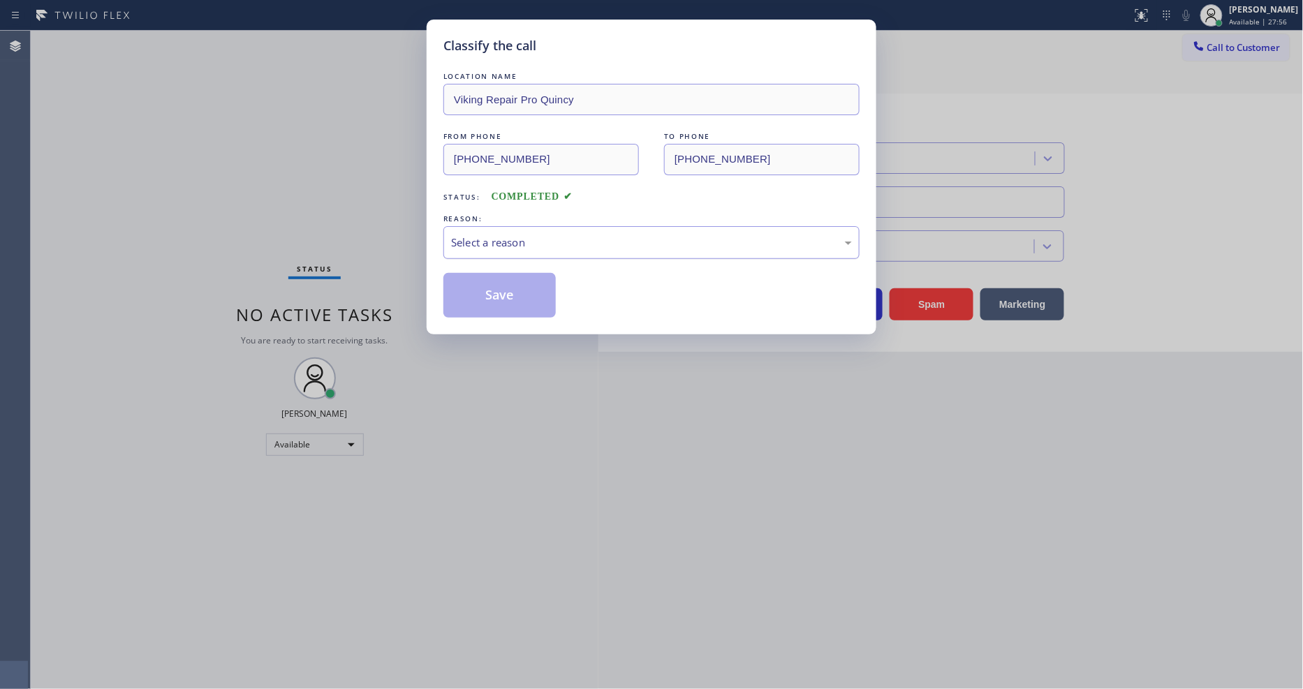
click at [515, 244] on div "Select a reason" at bounding box center [651, 243] width 401 height 16
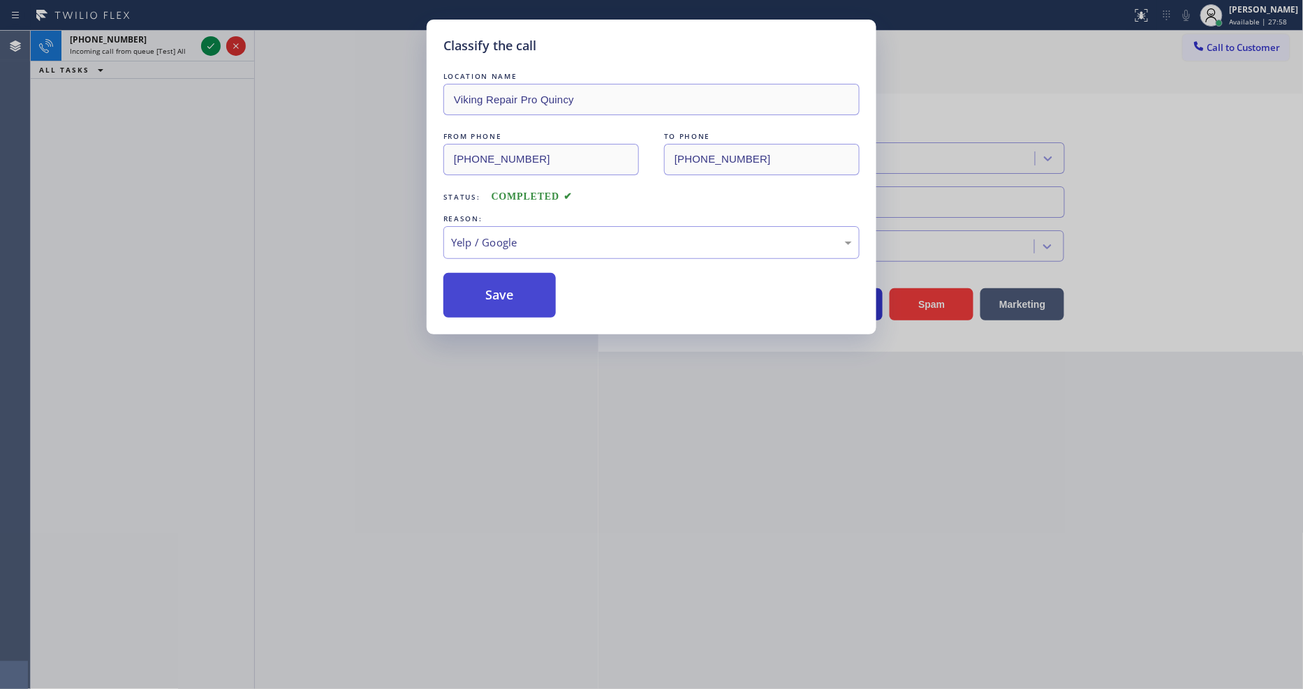
click at [508, 283] on button "Save" at bounding box center [499, 295] width 112 height 45
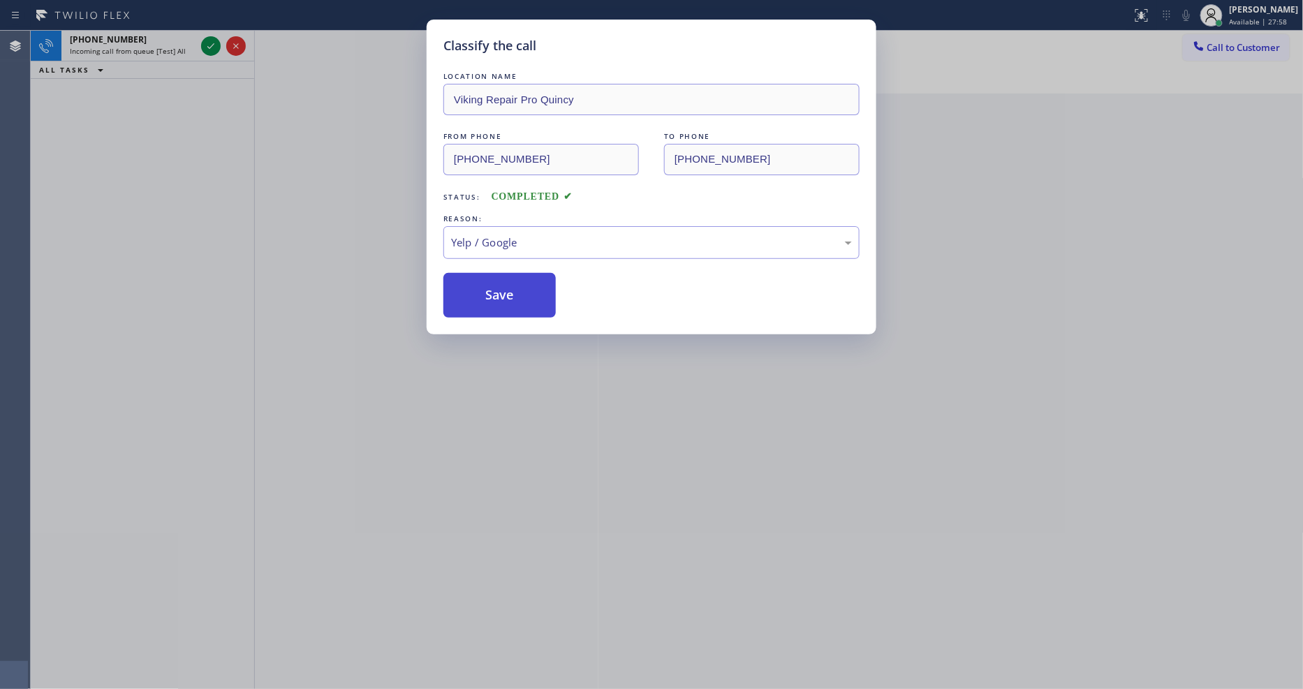
click at [510, 283] on button "Save" at bounding box center [499, 295] width 112 height 45
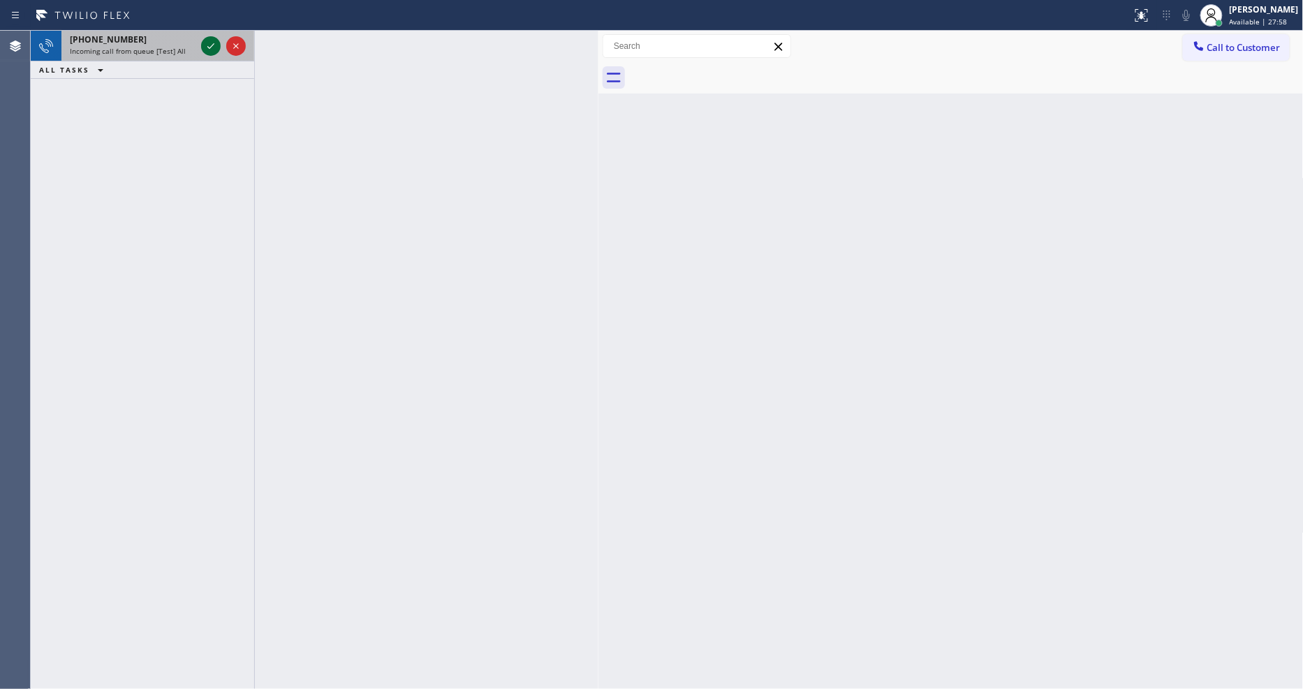
click at [214, 52] on icon at bounding box center [211, 46] width 17 height 17
click at [217, 45] on icon at bounding box center [211, 46] width 17 height 17
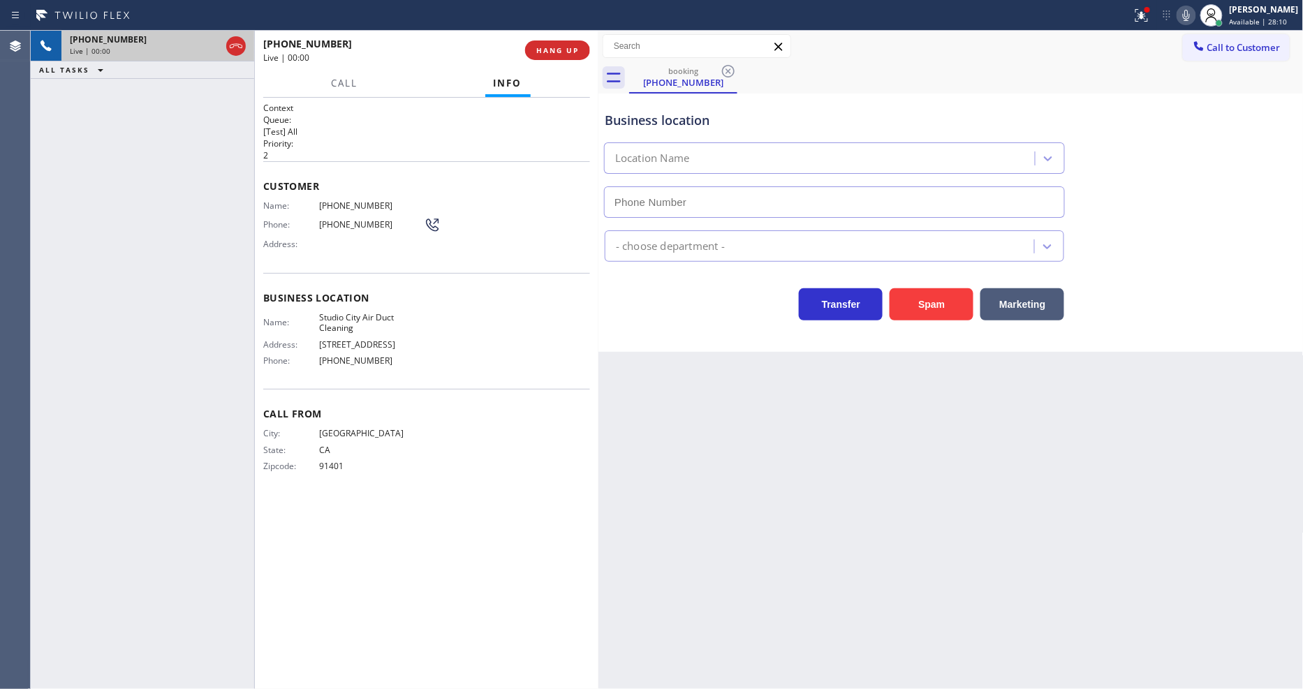
type input "[PHONE_NUMBER]"
click at [910, 515] on div "Back to Dashboard Change Sender ID Customers Technicians Select a contact Outbo…" at bounding box center [950, 360] width 705 height 658
click at [550, 46] on span "HANG UP" at bounding box center [557, 50] width 43 height 10
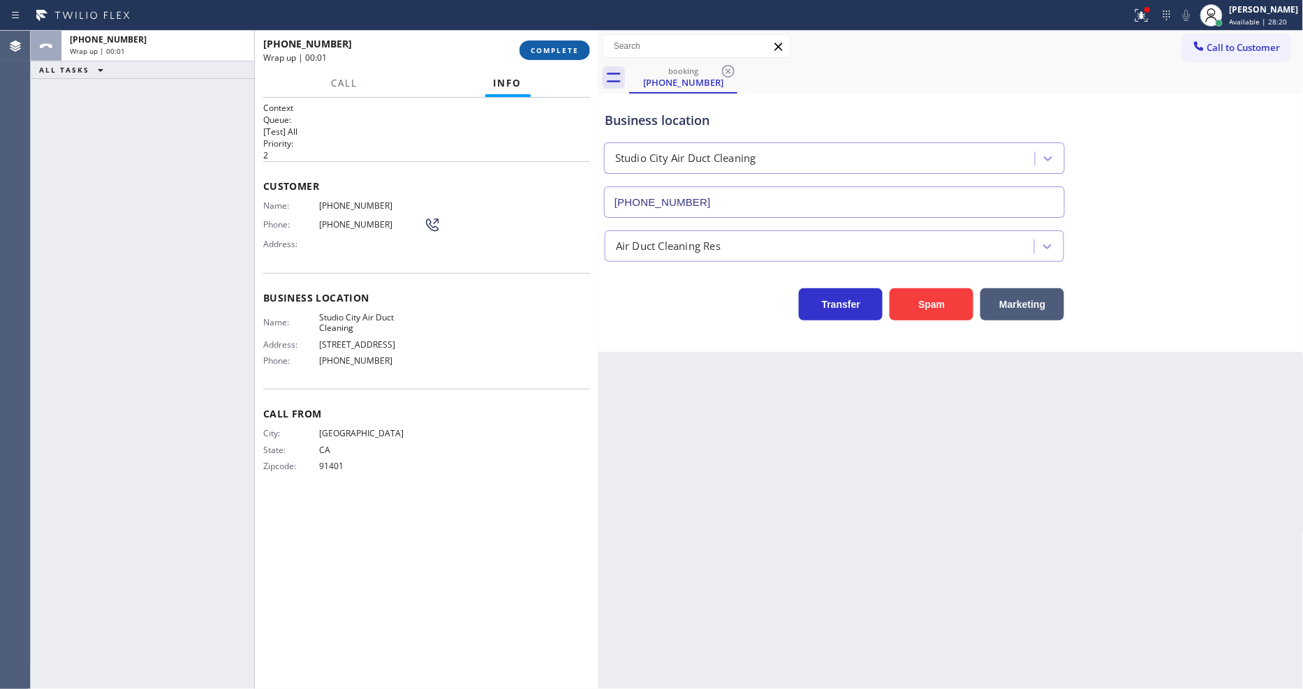
click at [550, 46] on span "COMPLETE" at bounding box center [555, 50] width 48 height 10
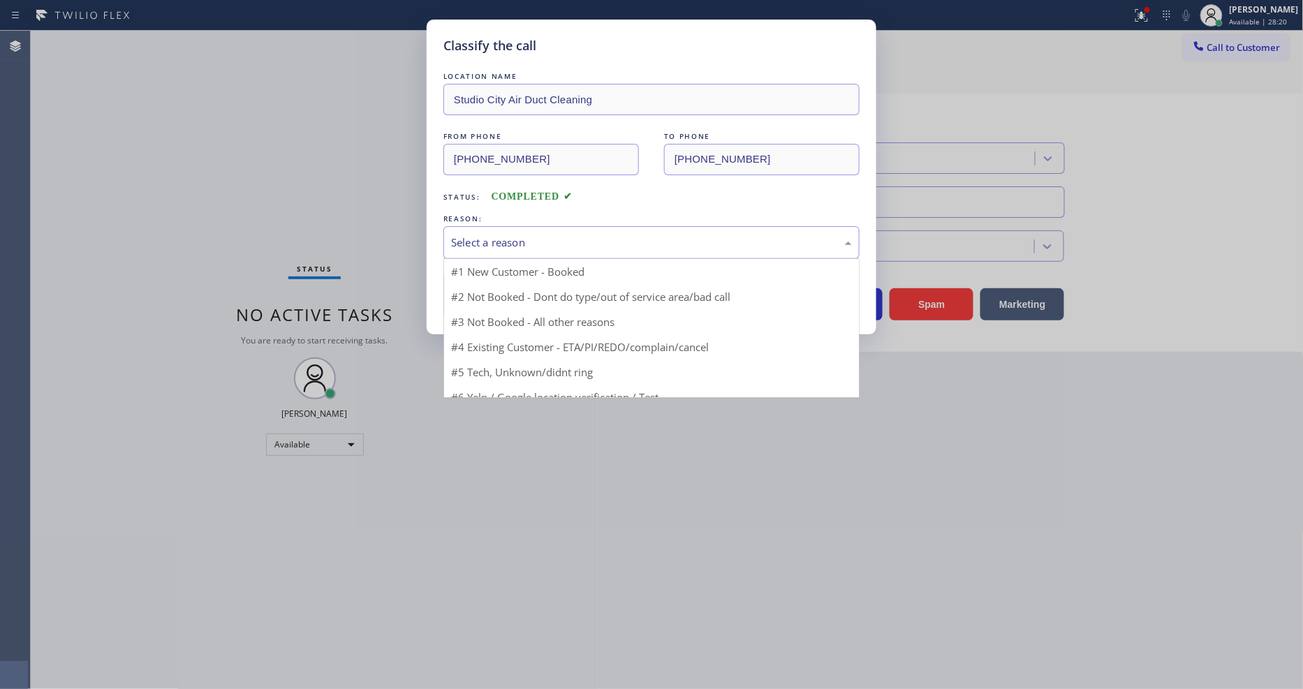
click at [469, 235] on div "Select a reason" at bounding box center [651, 243] width 401 height 16
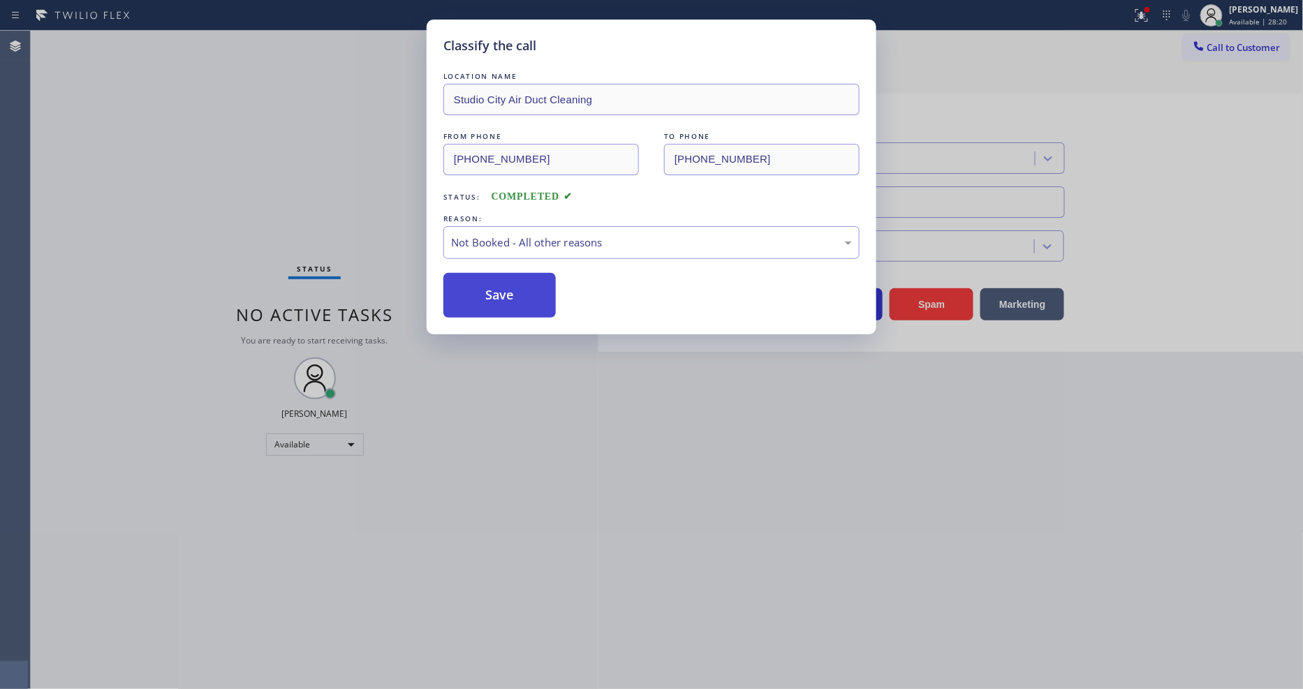
click at [472, 294] on button "Save" at bounding box center [499, 295] width 112 height 45
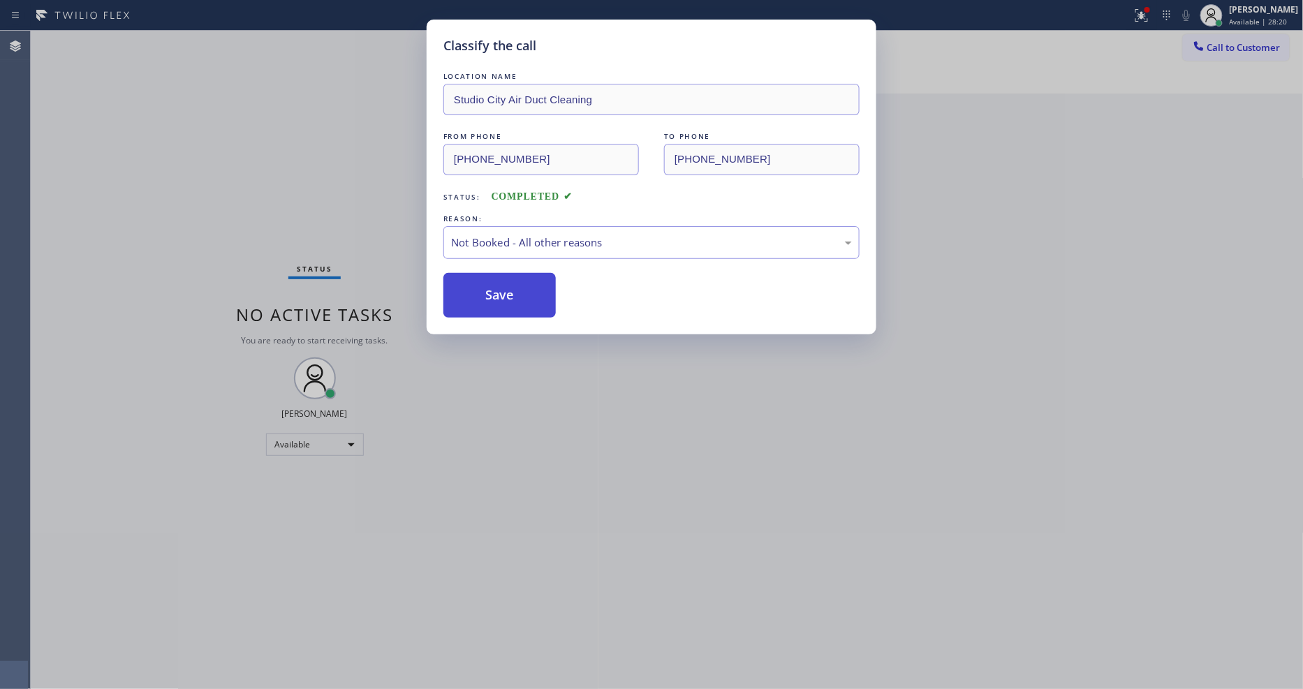
click at [472, 294] on button "Save" at bounding box center [499, 295] width 112 height 45
click at [178, 38] on div "Classify the call LOCATION NAME Thermador Appliance Repair Zone Mineola FROM PH…" at bounding box center [667, 360] width 1272 height 658
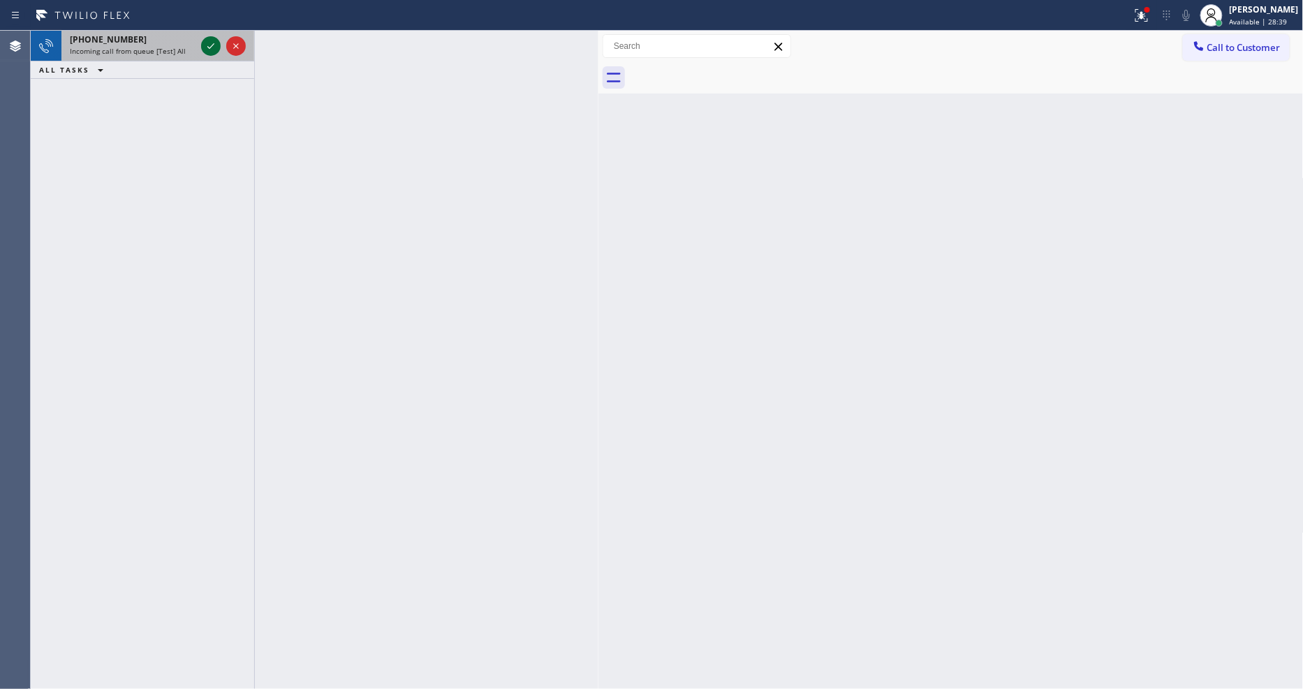
click at [214, 43] on icon at bounding box center [211, 46] width 17 height 17
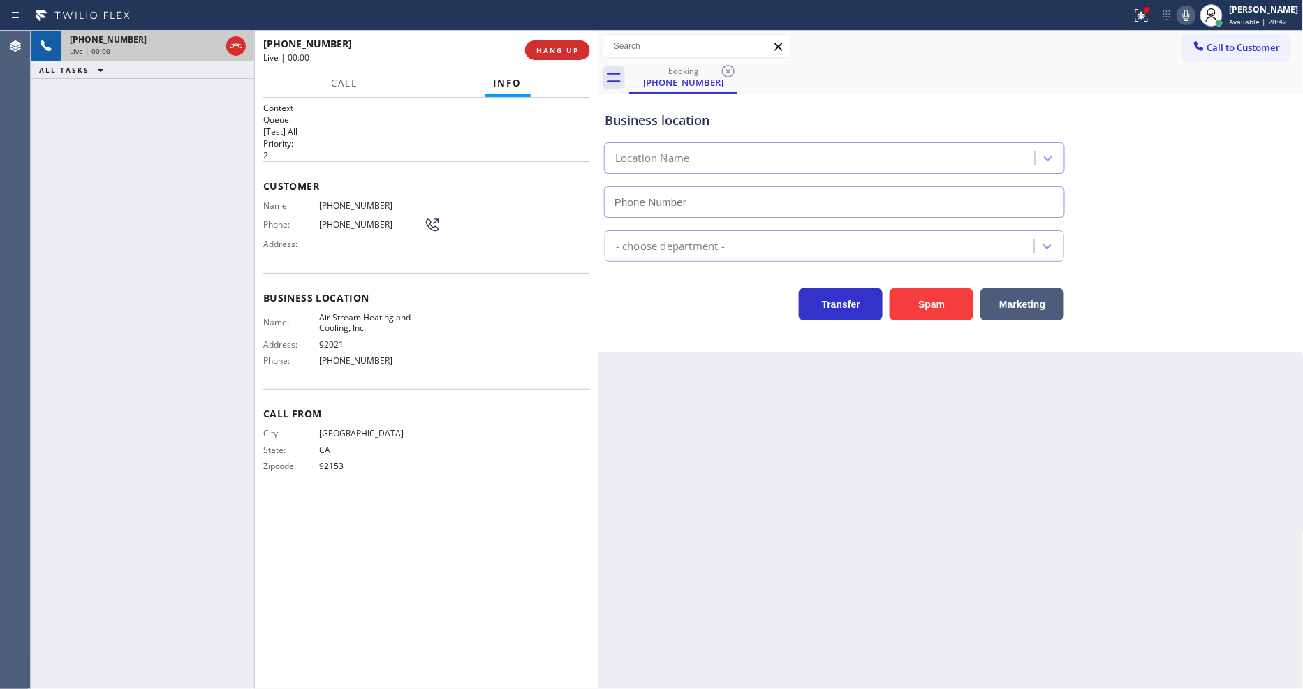
type input "[PHONE_NUMBER]"
click at [563, 53] on span "HANG UP" at bounding box center [557, 50] width 43 height 10
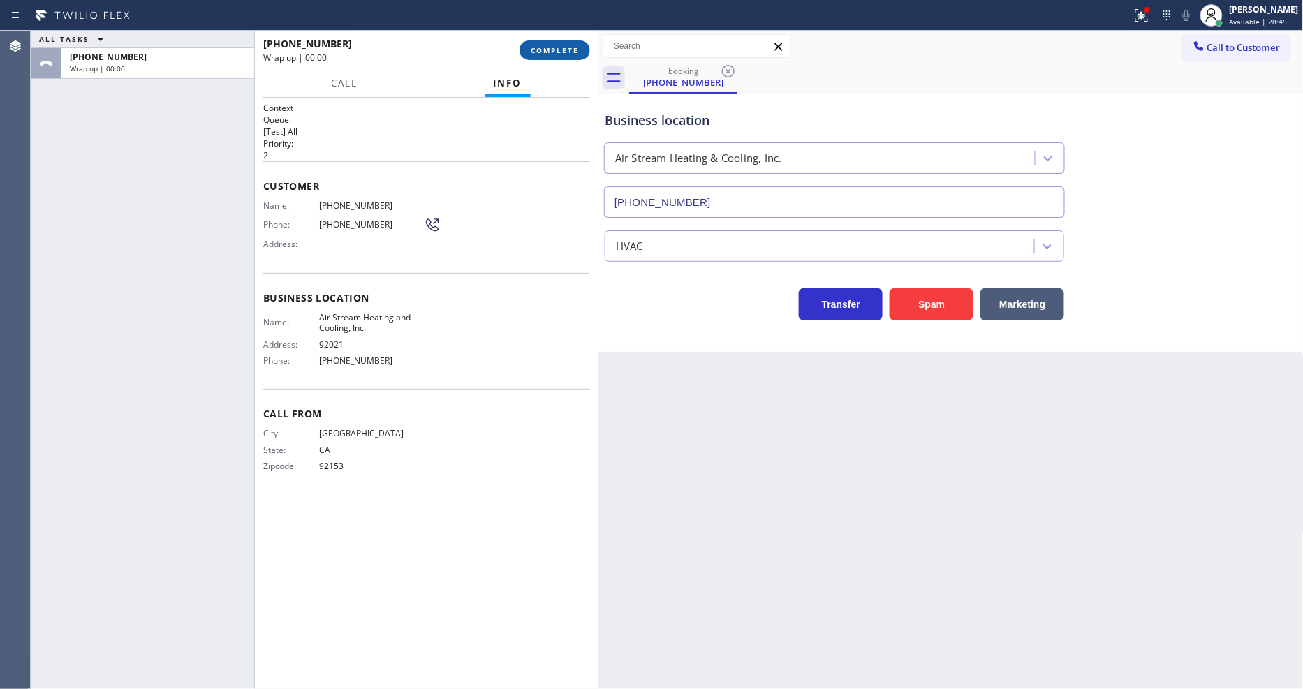
click at [563, 52] on span "COMPLETE" at bounding box center [555, 50] width 48 height 10
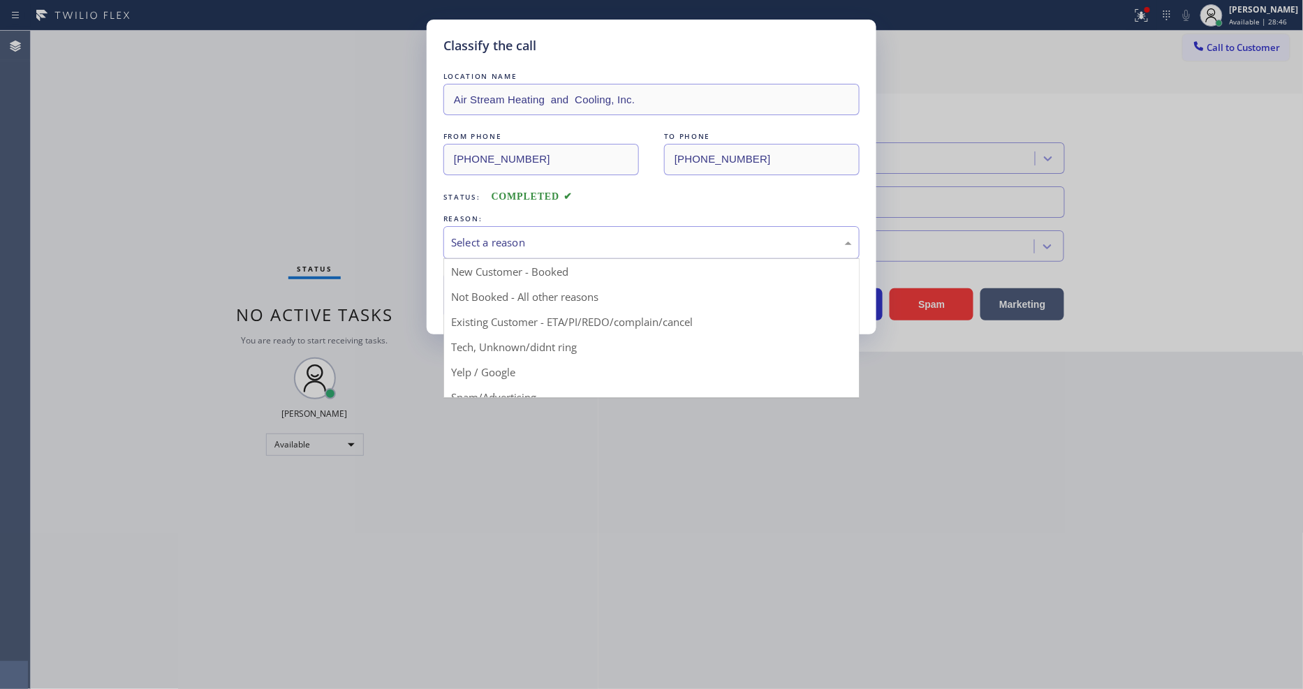
click at [563, 235] on div "Select a reason" at bounding box center [651, 243] width 401 height 16
drag, startPoint x: 499, startPoint y: 366, endPoint x: 498, endPoint y: 326, distance: 39.8
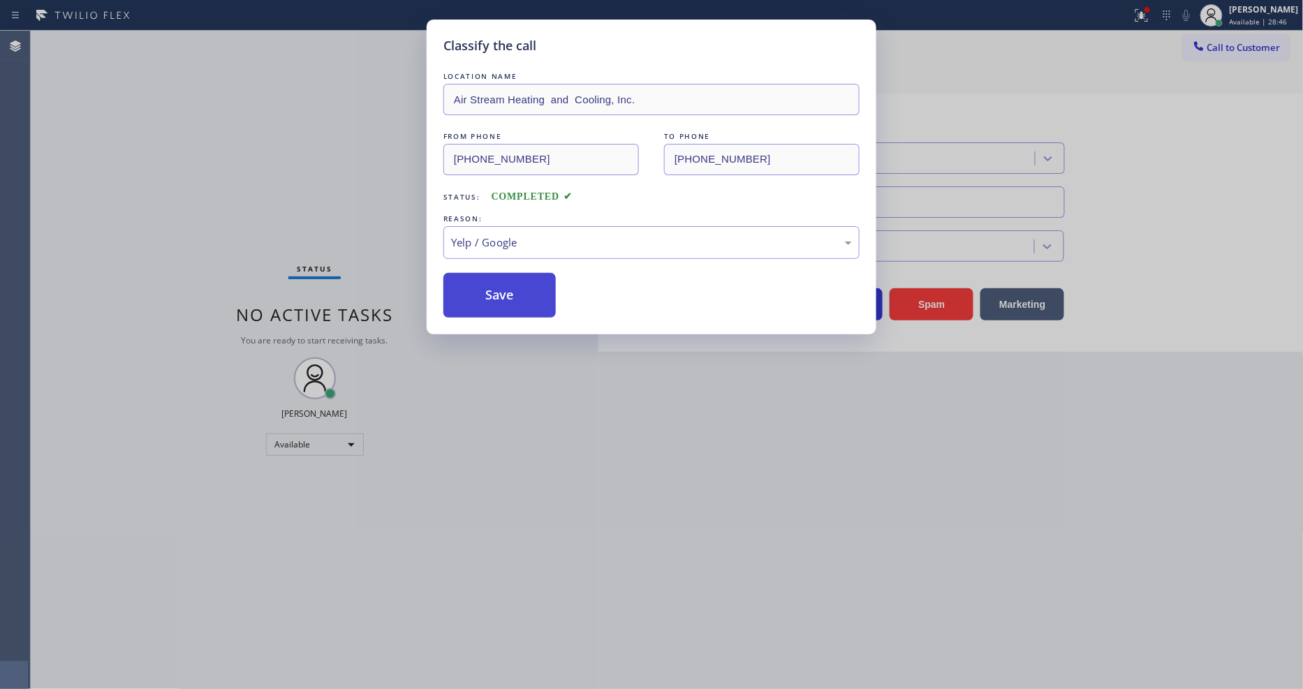
click at [498, 290] on button "Save" at bounding box center [499, 295] width 112 height 45
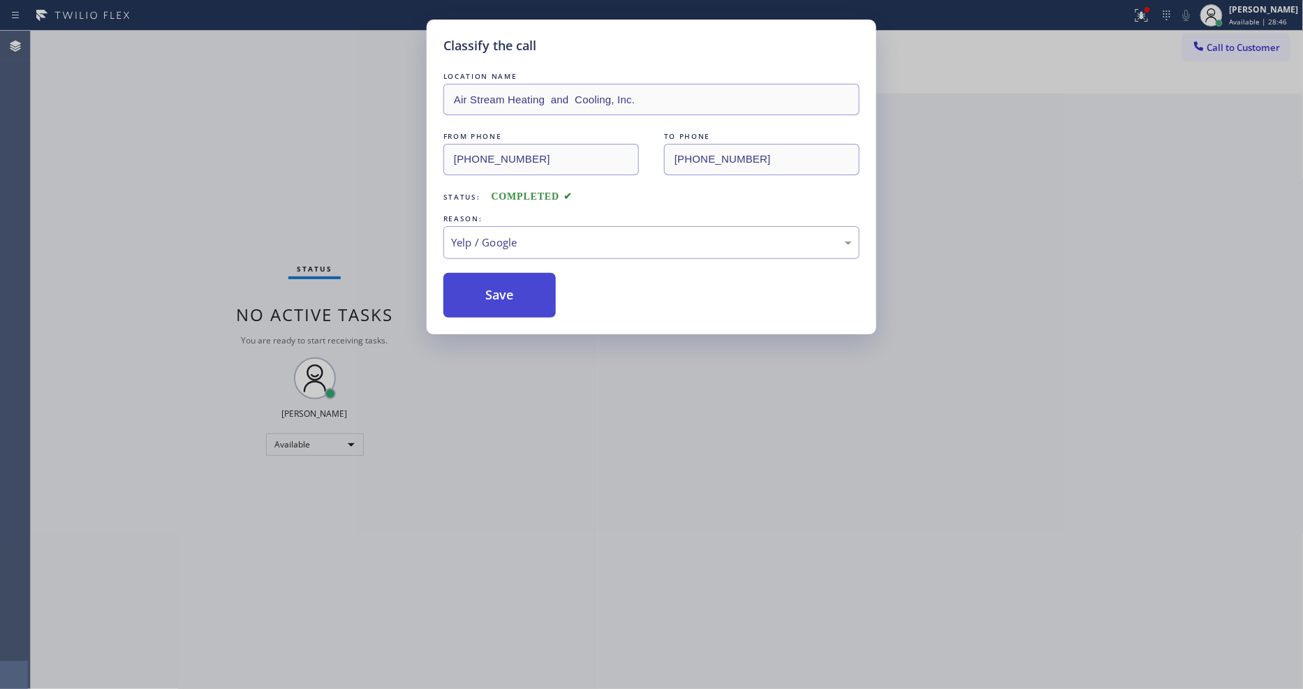
click at [498, 290] on button "Save" at bounding box center [499, 295] width 112 height 45
drag, startPoint x: 498, startPoint y: 290, endPoint x: 350, endPoint y: 203, distance: 172.2
click at [496, 287] on button "Save" at bounding box center [499, 295] width 112 height 45
click at [163, 41] on div "Classify the call LOCATION NAME Thermador Appliance Repair Zone Mineola FROM PH…" at bounding box center [667, 360] width 1272 height 658
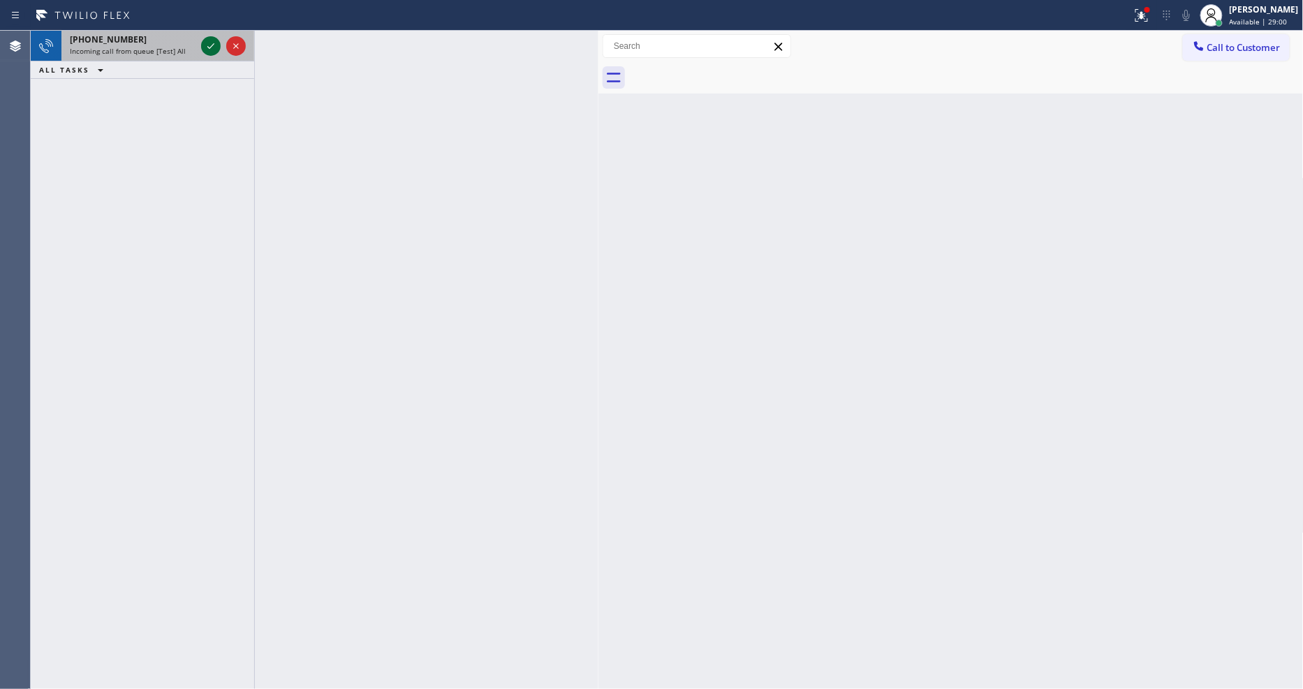
click at [206, 46] on icon at bounding box center [211, 46] width 17 height 17
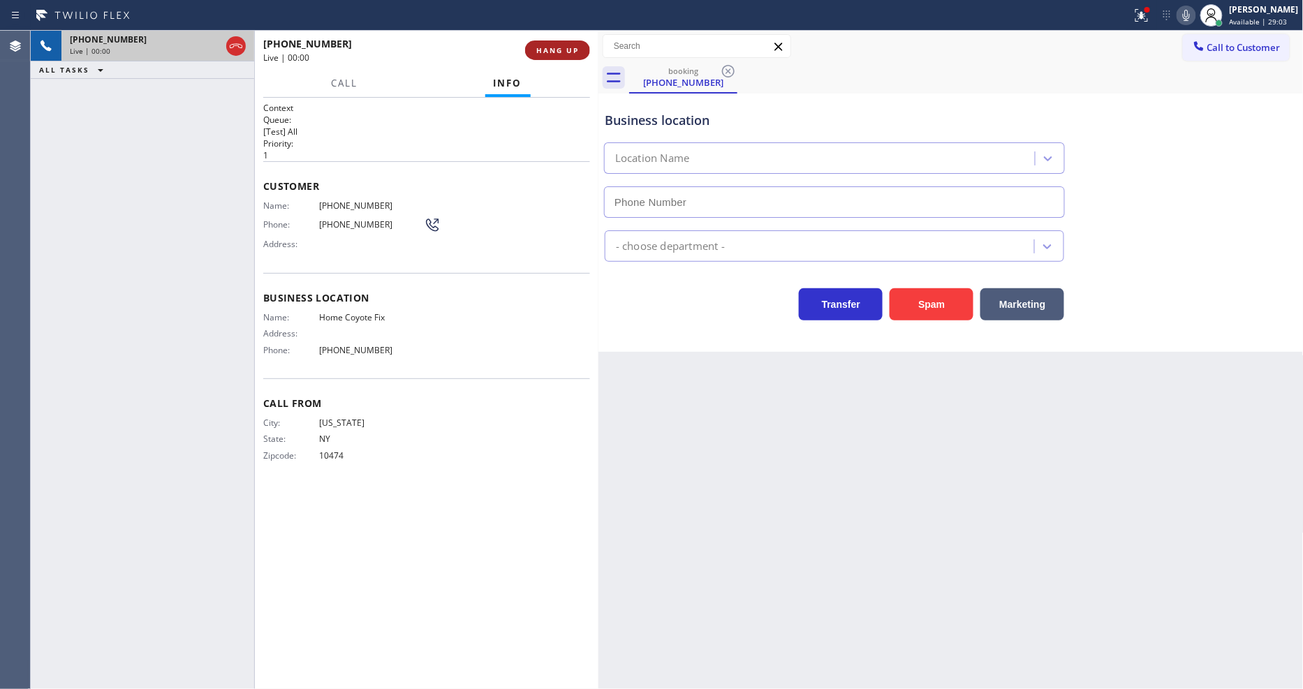
click at [566, 42] on button "HANG UP" at bounding box center [557, 51] width 65 height 20
type input "[PHONE_NUMBER]"
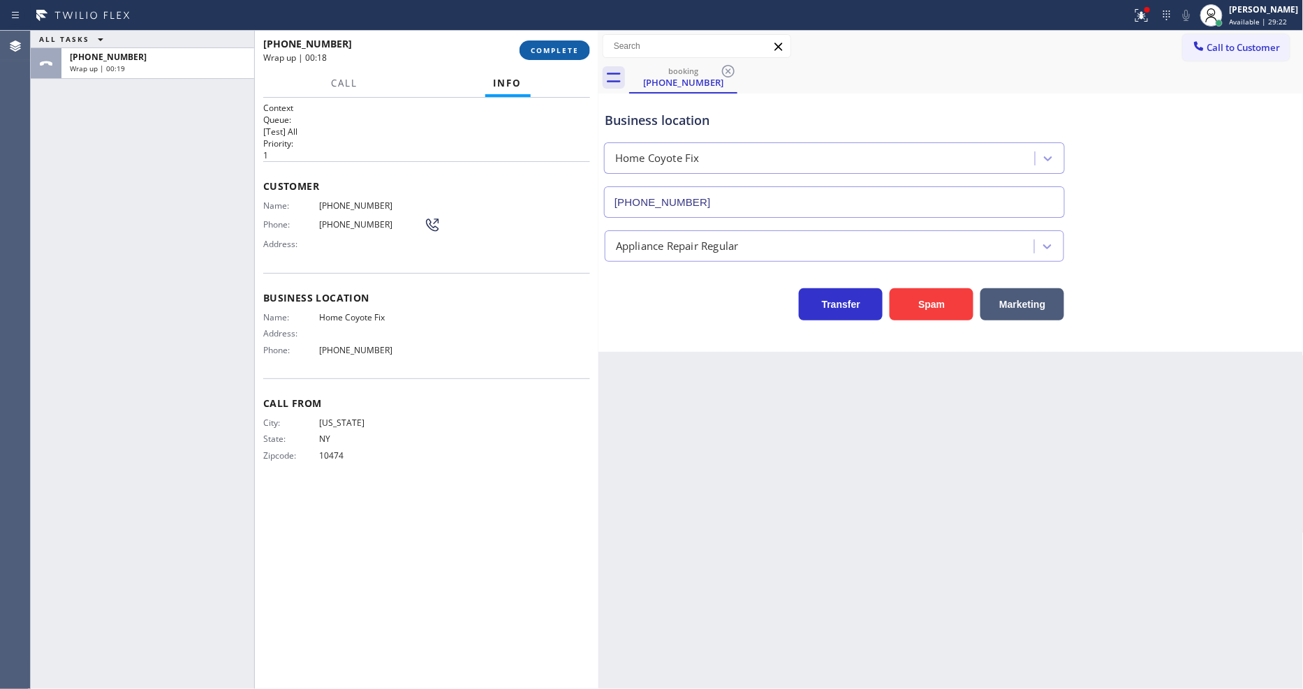
click at [559, 42] on button "COMPLETE" at bounding box center [555, 51] width 71 height 20
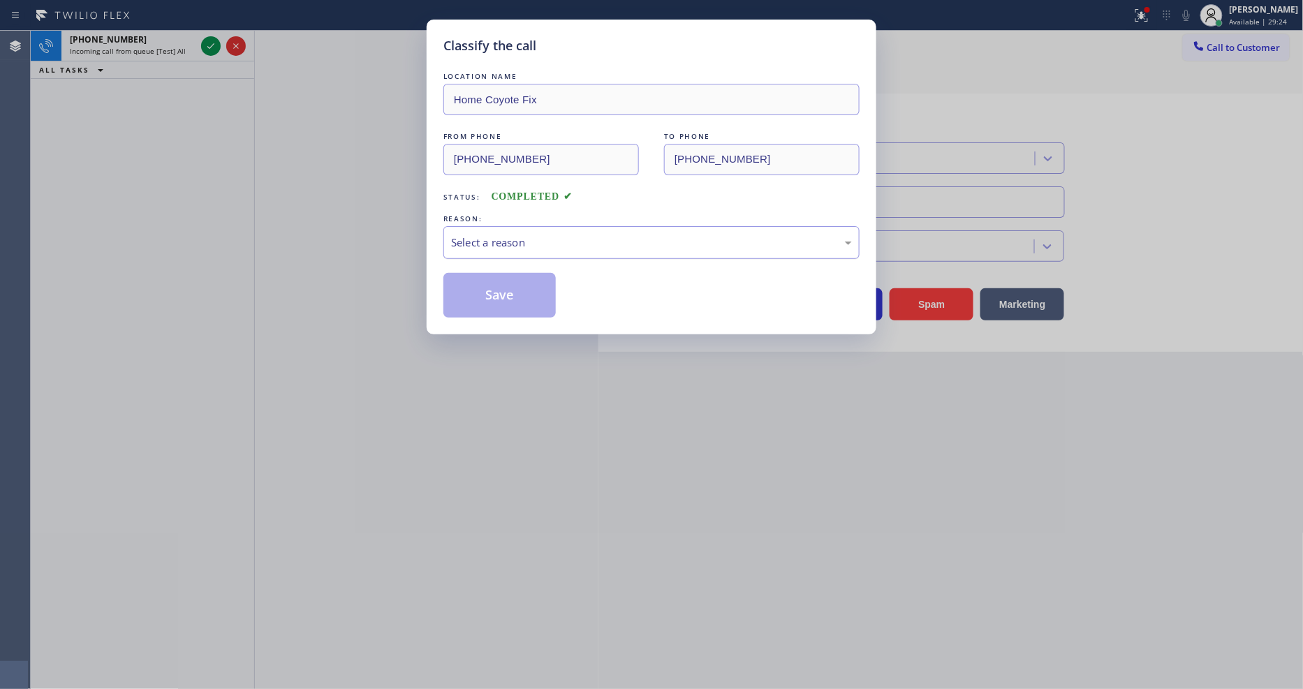
click at [549, 235] on div "Select a reason" at bounding box center [651, 243] width 401 height 16
click at [517, 295] on button "Save" at bounding box center [499, 295] width 112 height 45
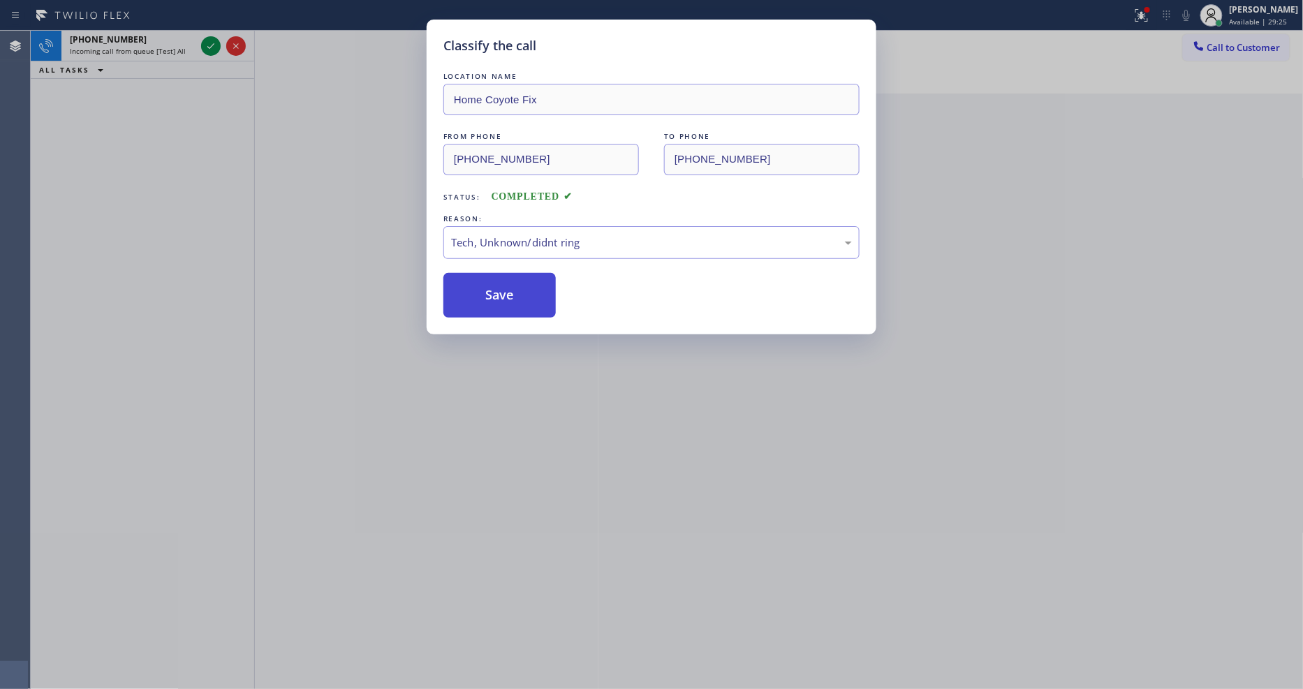
click at [517, 295] on button "Save" at bounding box center [499, 295] width 112 height 45
click at [518, 295] on button "Save" at bounding box center [499, 295] width 112 height 45
click at [207, 43] on icon at bounding box center [211, 46] width 17 height 17
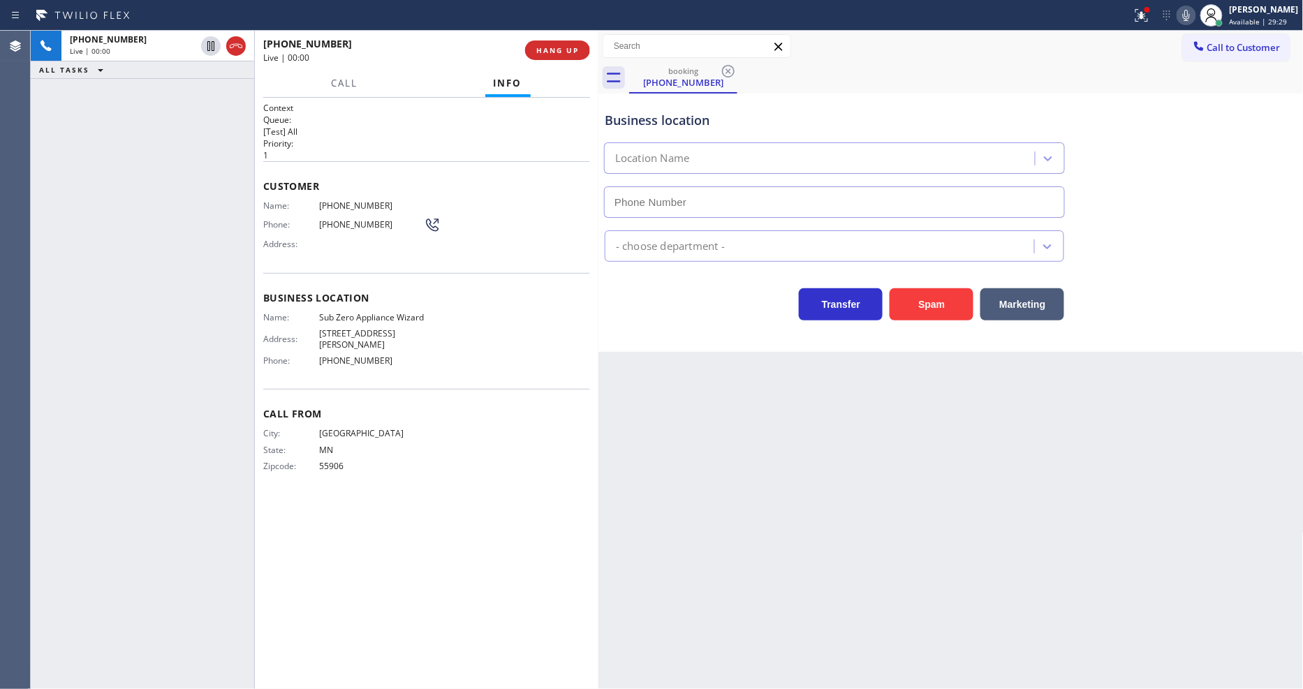
type input "[PHONE_NUMBER]"
click at [1142, 15] on div at bounding box center [1141, 15] width 31 height 17
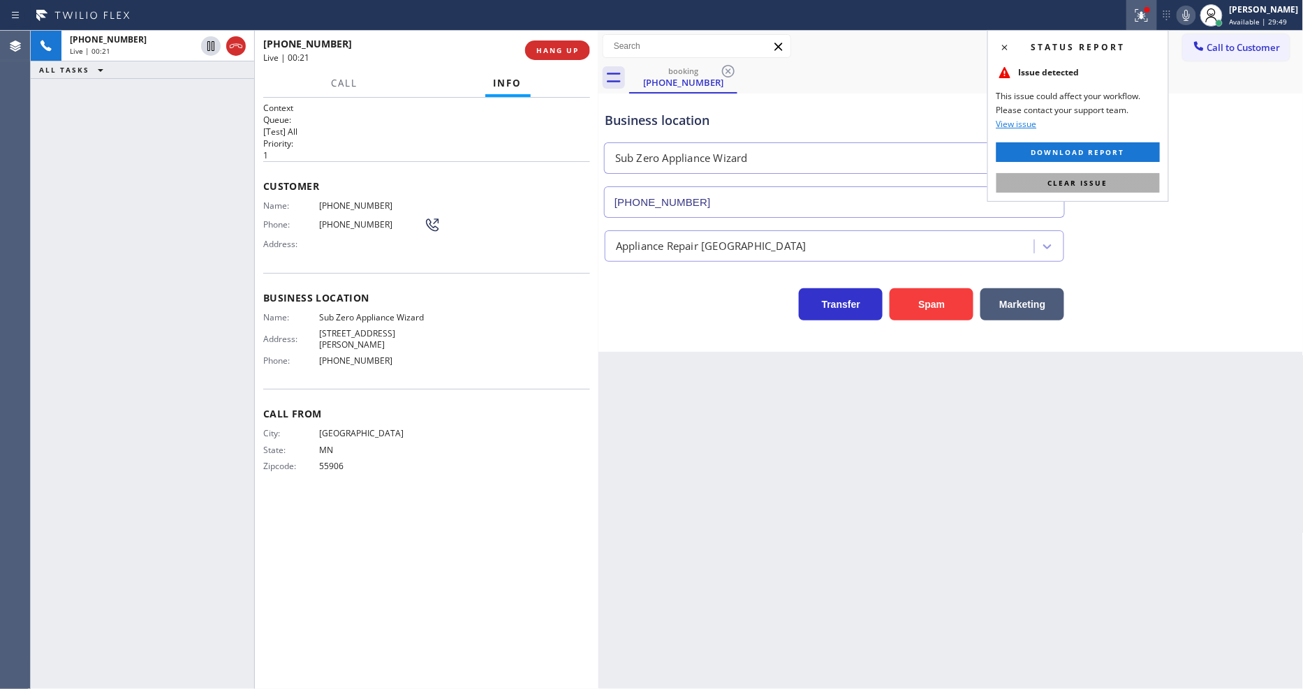
click at [1121, 187] on button "Clear issue" at bounding box center [1077, 183] width 163 height 20
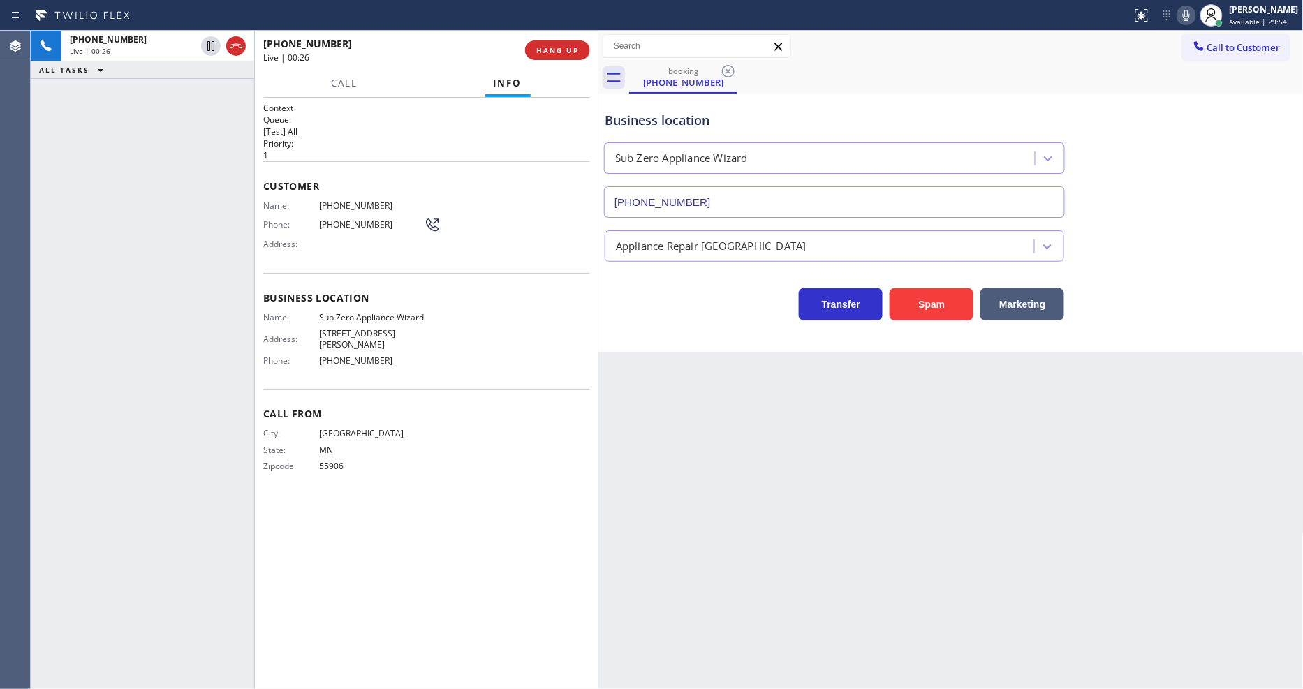
click at [559, 91] on div "Call Info" at bounding box center [426, 84] width 327 height 28
click at [568, 51] on span "HANG UP" at bounding box center [557, 50] width 43 height 10
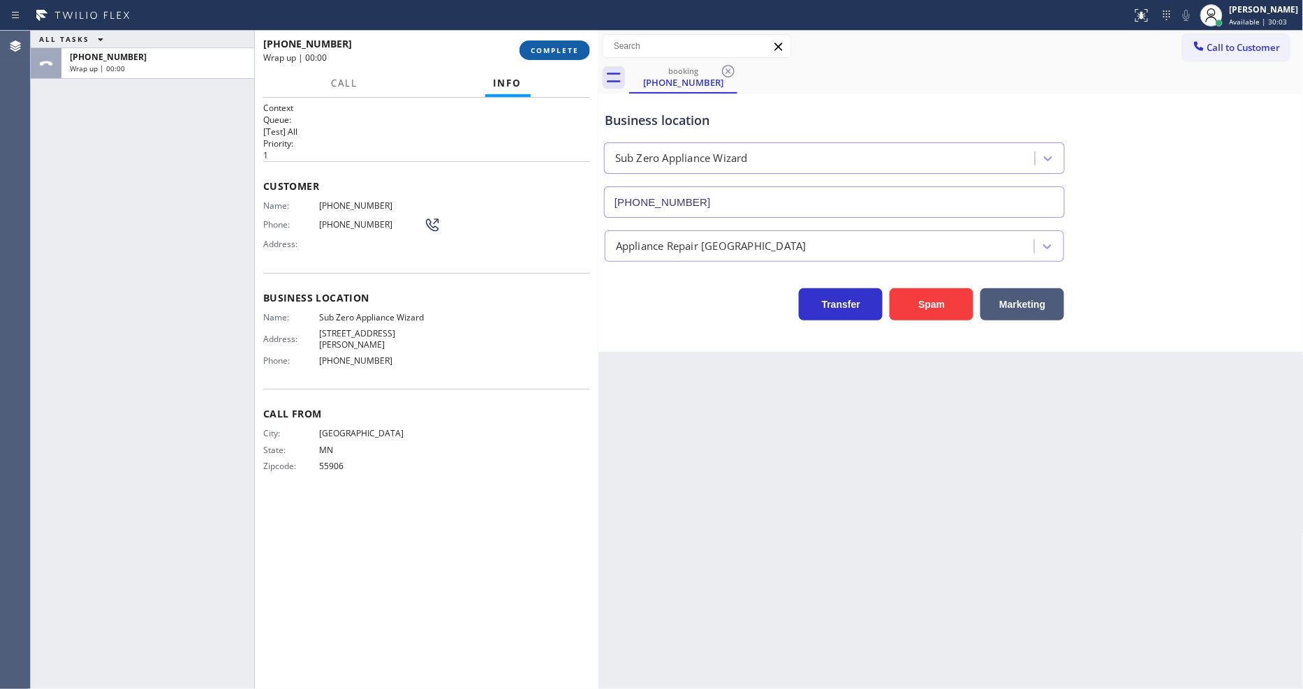
click at [568, 51] on span "COMPLETE" at bounding box center [555, 50] width 48 height 10
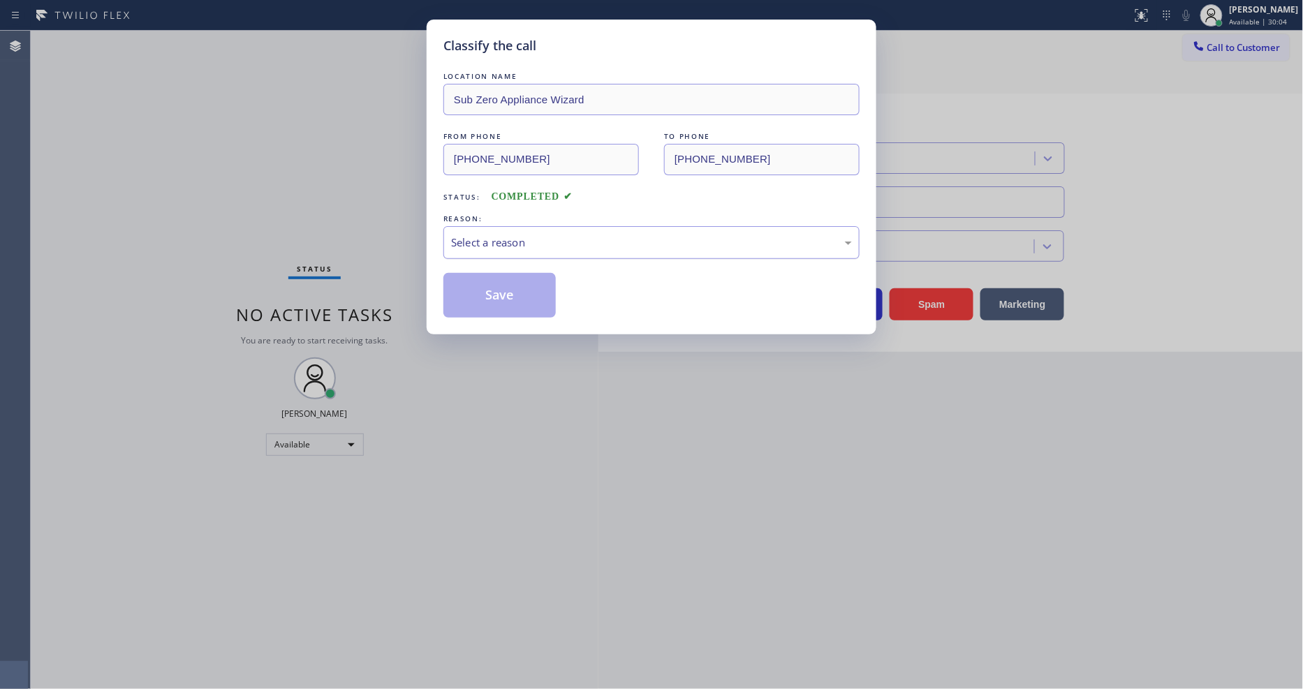
click at [483, 245] on div "Select a reason" at bounding box center [651, 243] width 401 height 16
click at [470, 288] on button "Save" at bounding box center [499, 295] width 112 height 45
click at [471, 288] on button "Save" at bounding box center [499, 295] width 112 height 45
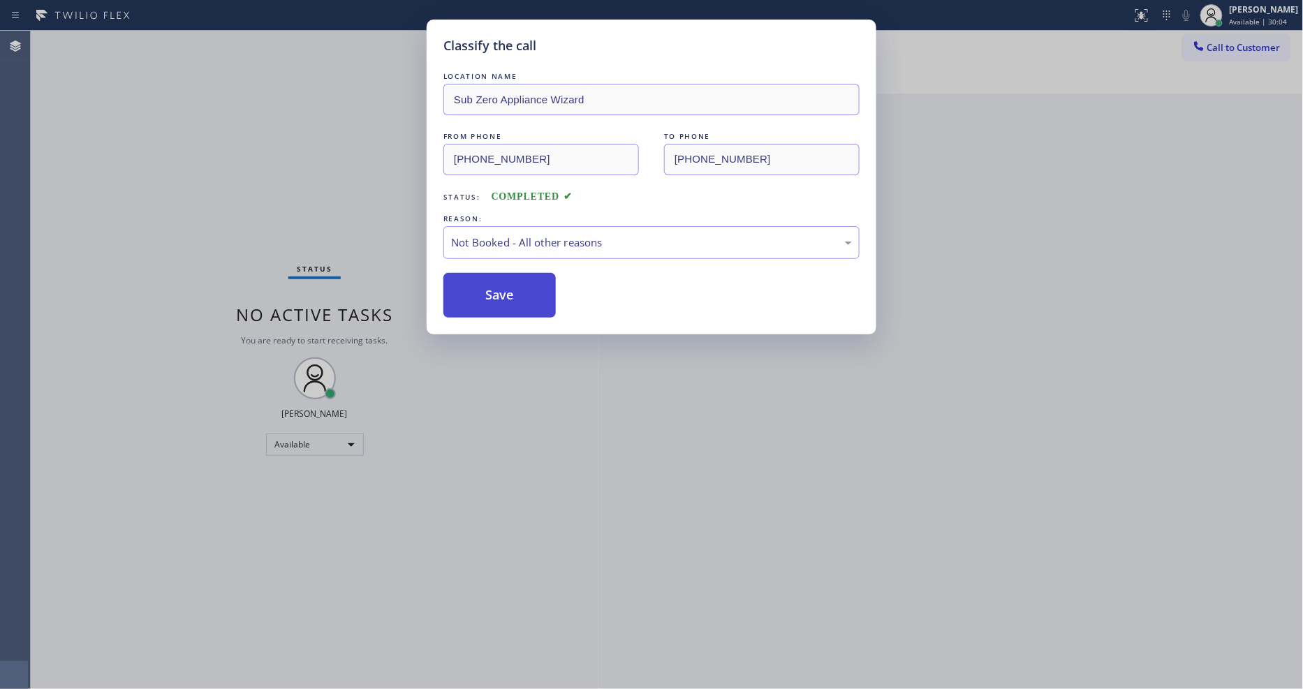
click at [472, 288] on button "Save" at bounding box center [499, 295] width 112 height 45
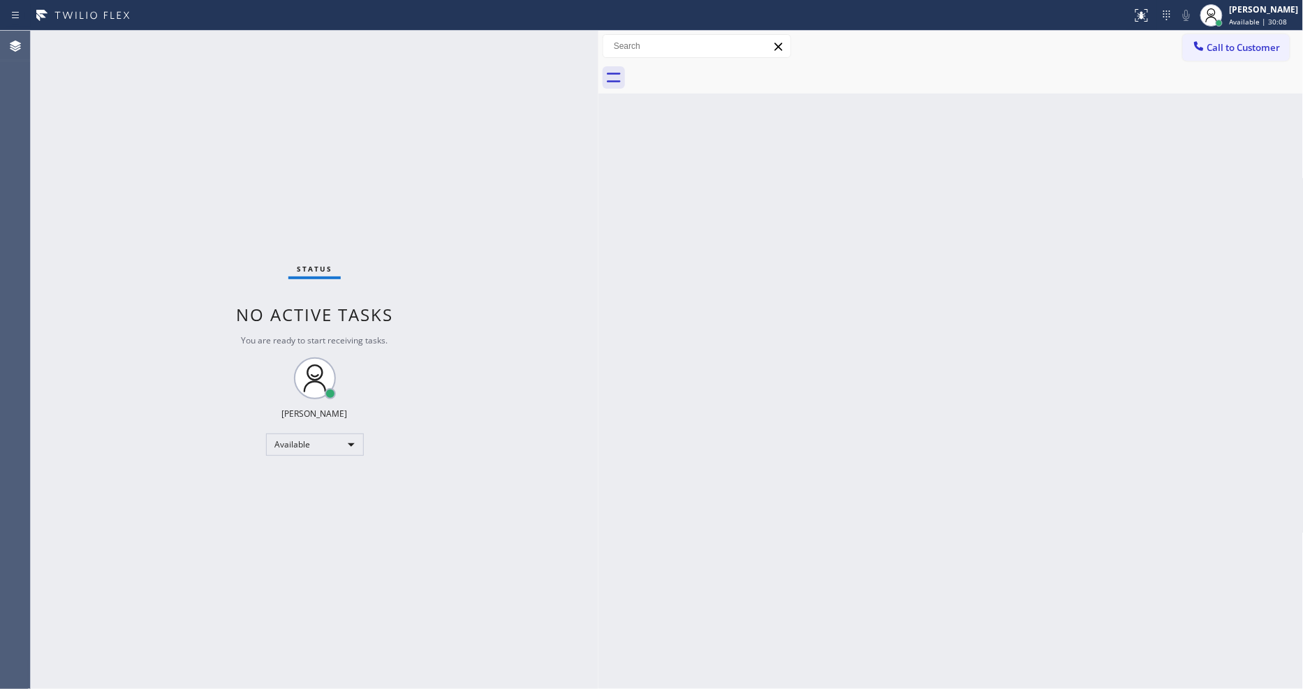
click at [175, 39] on div "Status No active tasks You are ready to start receiving tasks. [PERSON_NAME] Av…" at bounding box center [315, 360] width 568 height 658
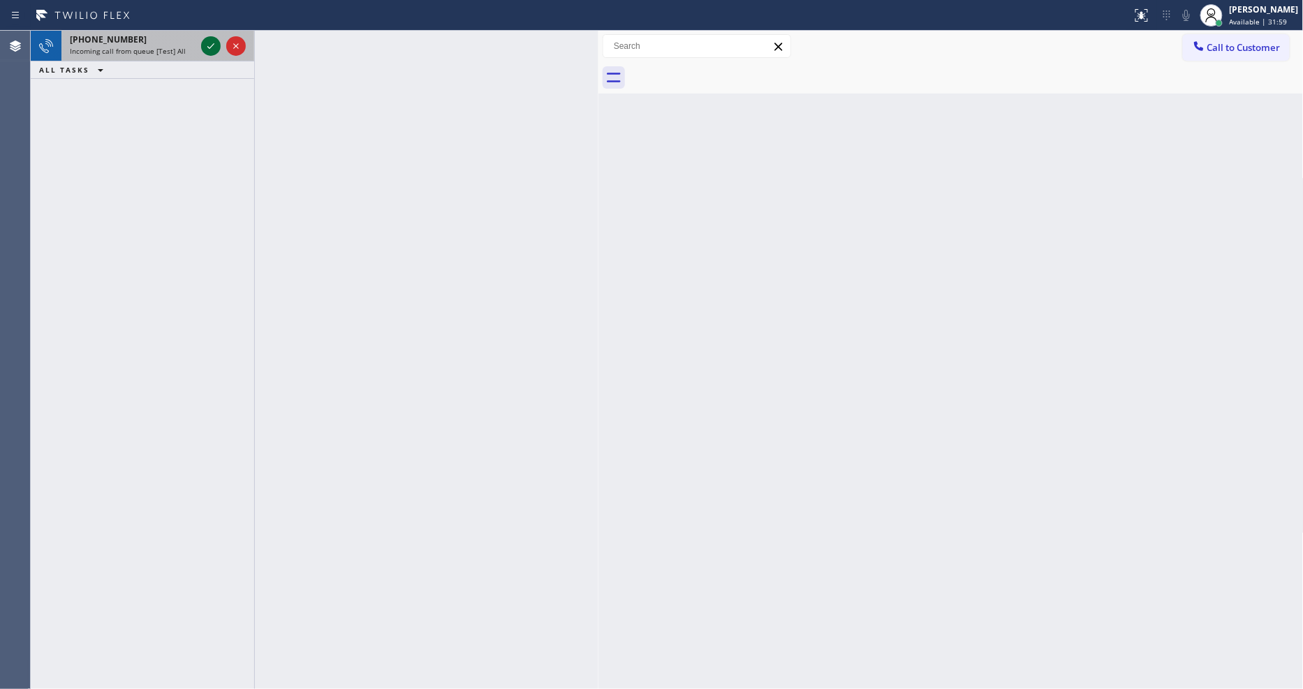
click at [208, 47] on icon at bounding box center [211, 46] width 17 height 17
drag, startPoint x: 1137, startPoint y: 18, endPoint x: 1144, endPoint y: 16, distance: 7.3
click at [1142, 17] on div "Status report Issue detected This issue could affect your workflow. Please cont…" at bounding box center [651, 15] width 1303 height 31
click at [1153, 4] on button at bounding box center [1141, 15] width 31 height 31
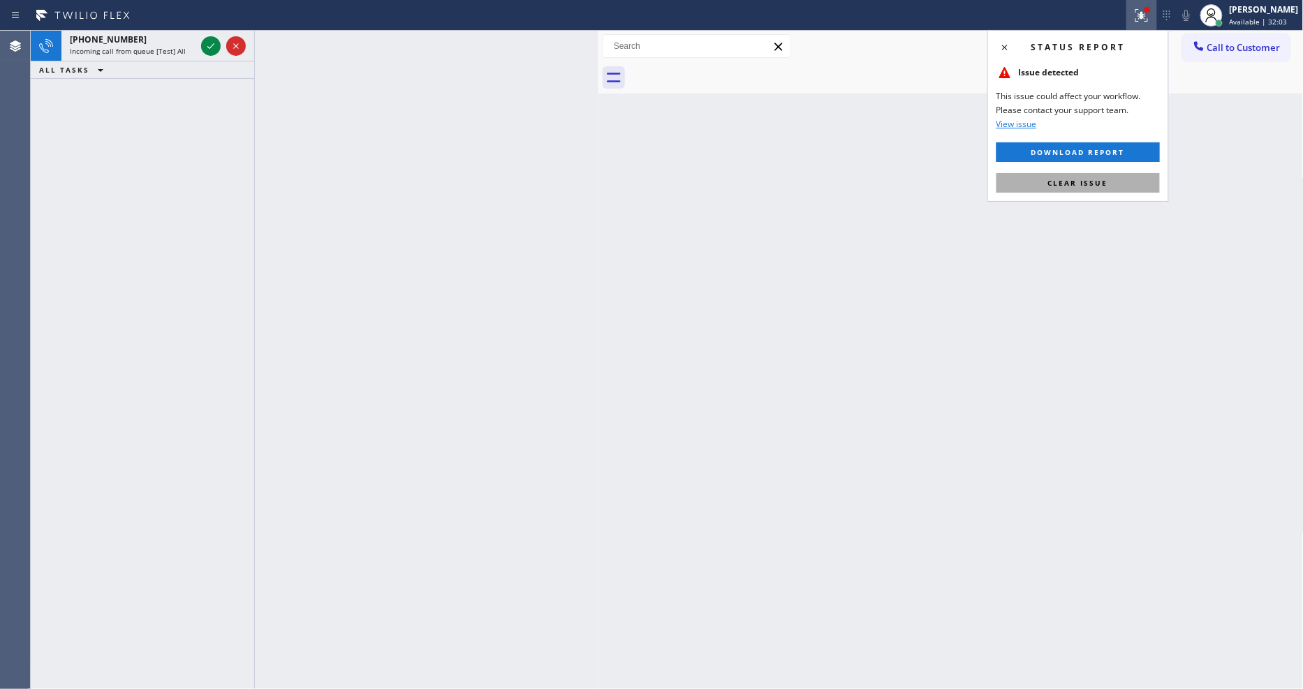
click at [1114, 189] on button "Clear issue" at bounding box center [1077, 183] width 163 height 20
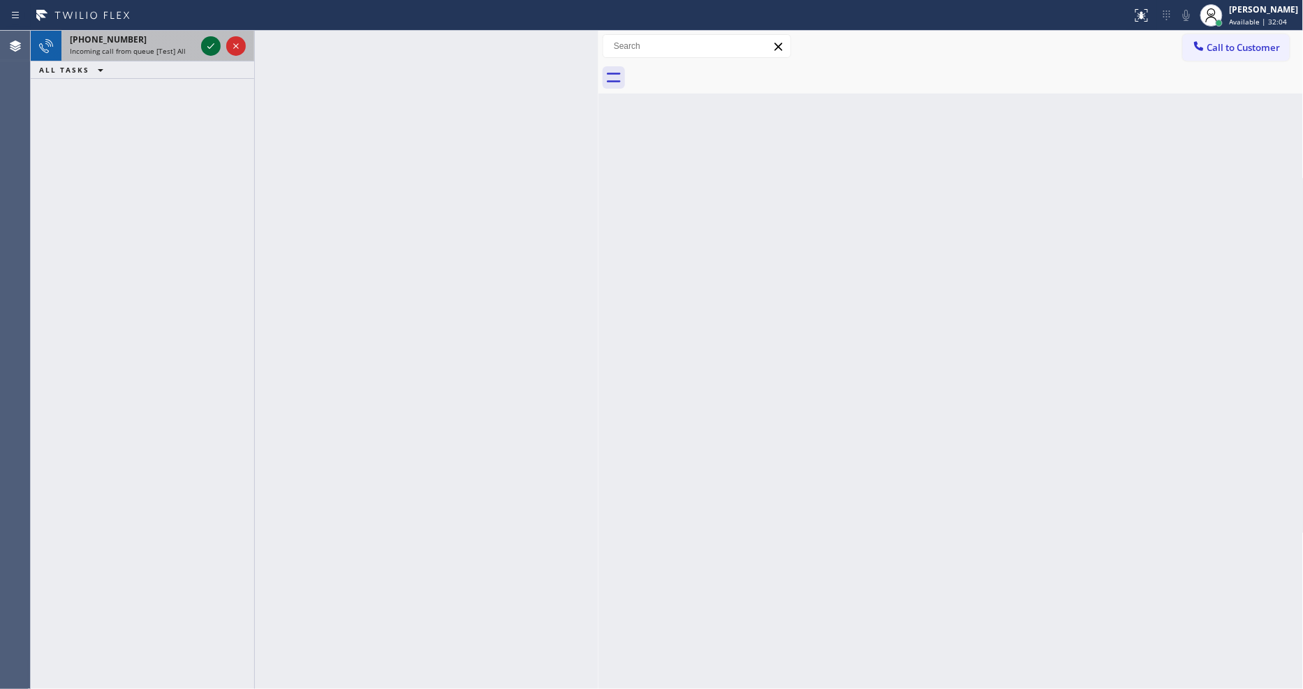
click at [207, 45] on icon at bounding box center [211, 46] width 17 height 17
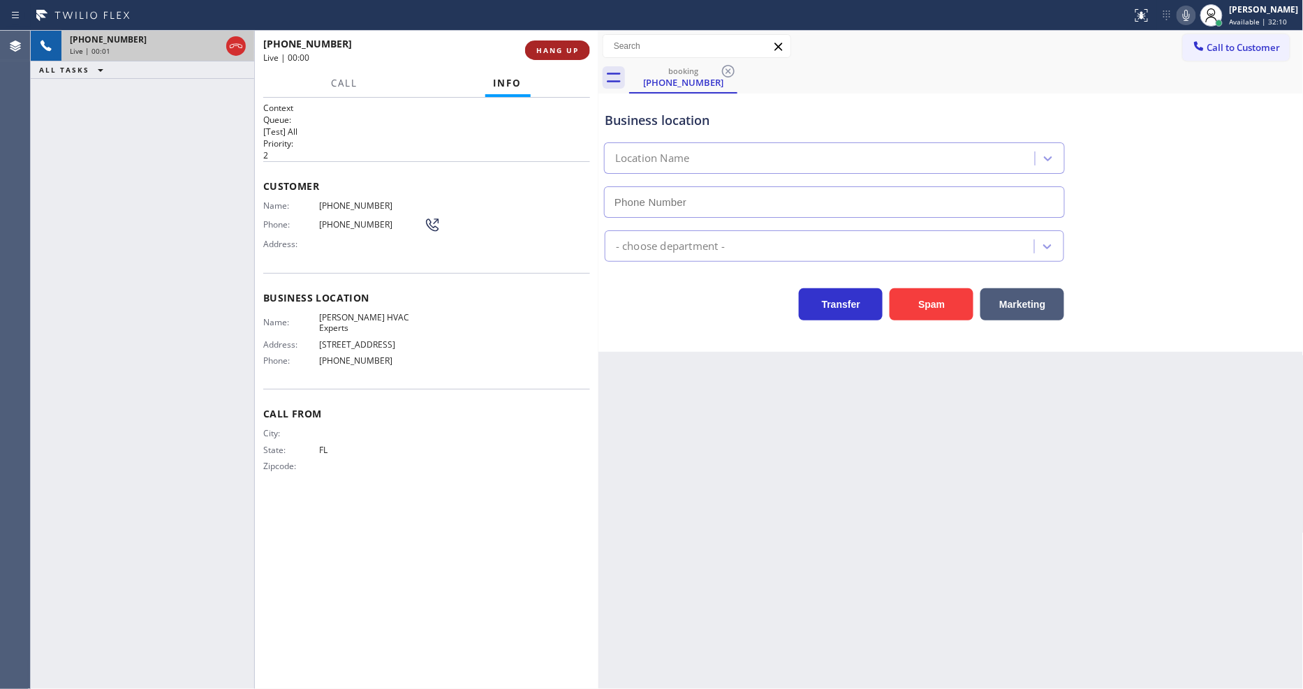
type input "[PHONE_NUMBER]"
click at [554, 50] on span "HANG UP" at bounding box center [557, 50] width 43 height 10
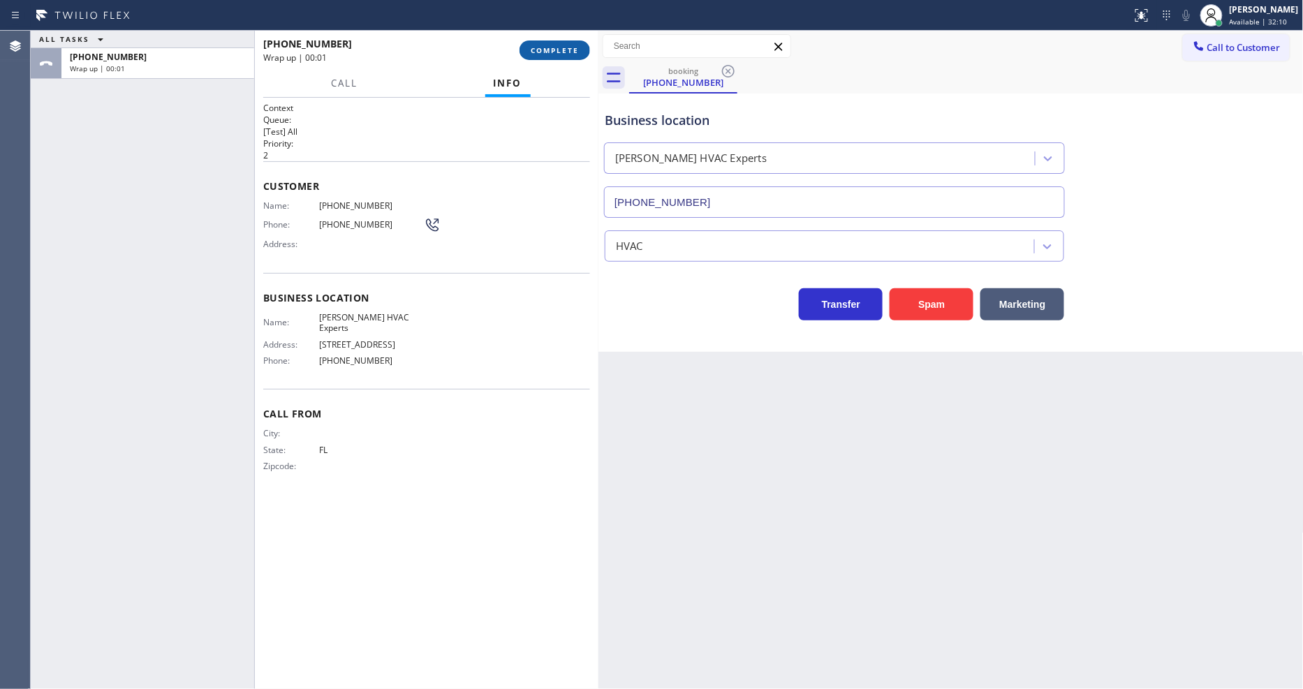
click at [554, 50] on span "COMPLETE" at bounding box center [555, 50] width 48 height 10
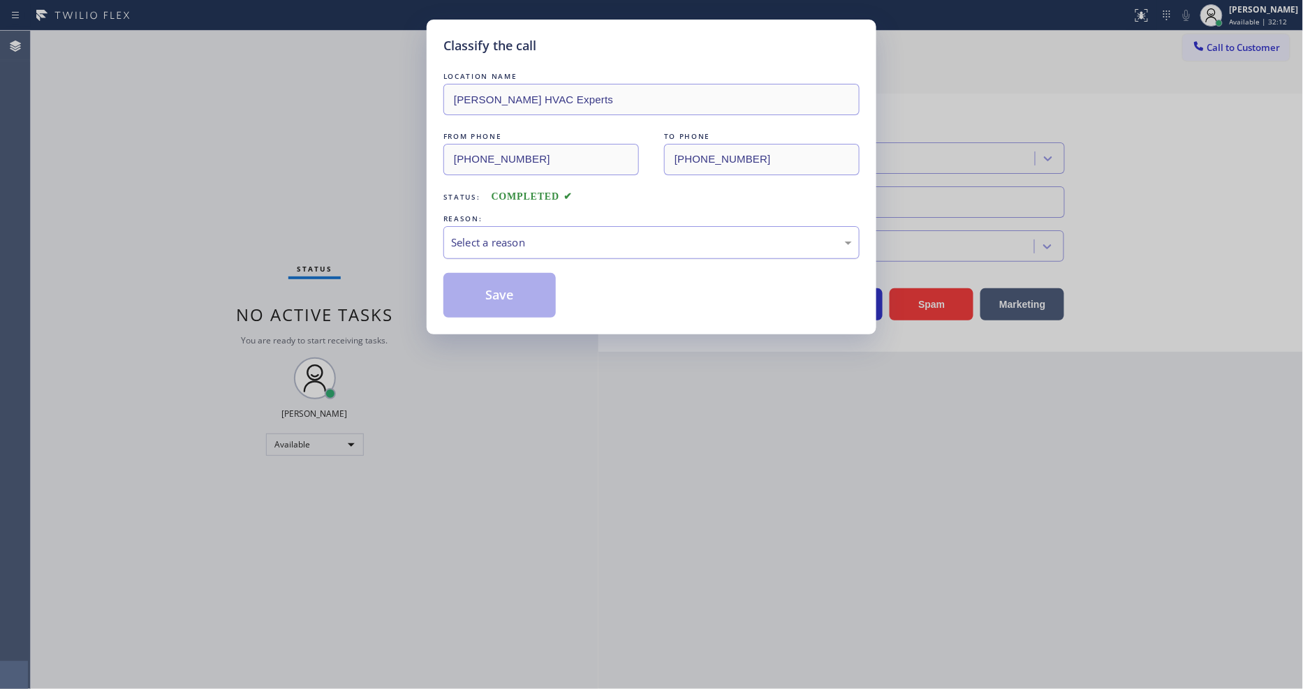
click at [510, 235] on div "Select a reason" at bounding box center [651, 243] width 401 height 16
click at [501, 299] on button "Save" at bounding box center [499, 295] width 112 height 45
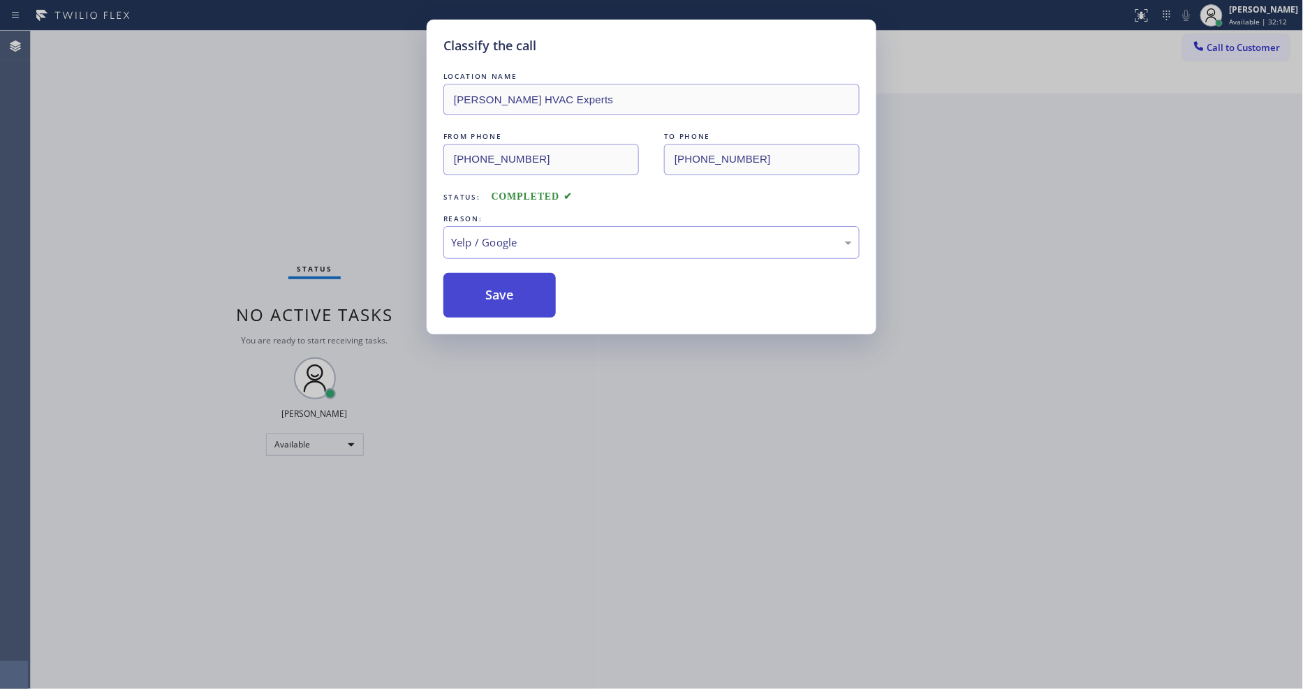
click at [501, 299] on button "Save" at bounding box center [499, 295] width 112 height 45
click at [185, 38] on div "Classify the call LOCATION NAME [PERSON_NAME] HVAC Experts FROM PHONE [PHONE_NU…" at bounding box center [651, 344] width 1303 height 689
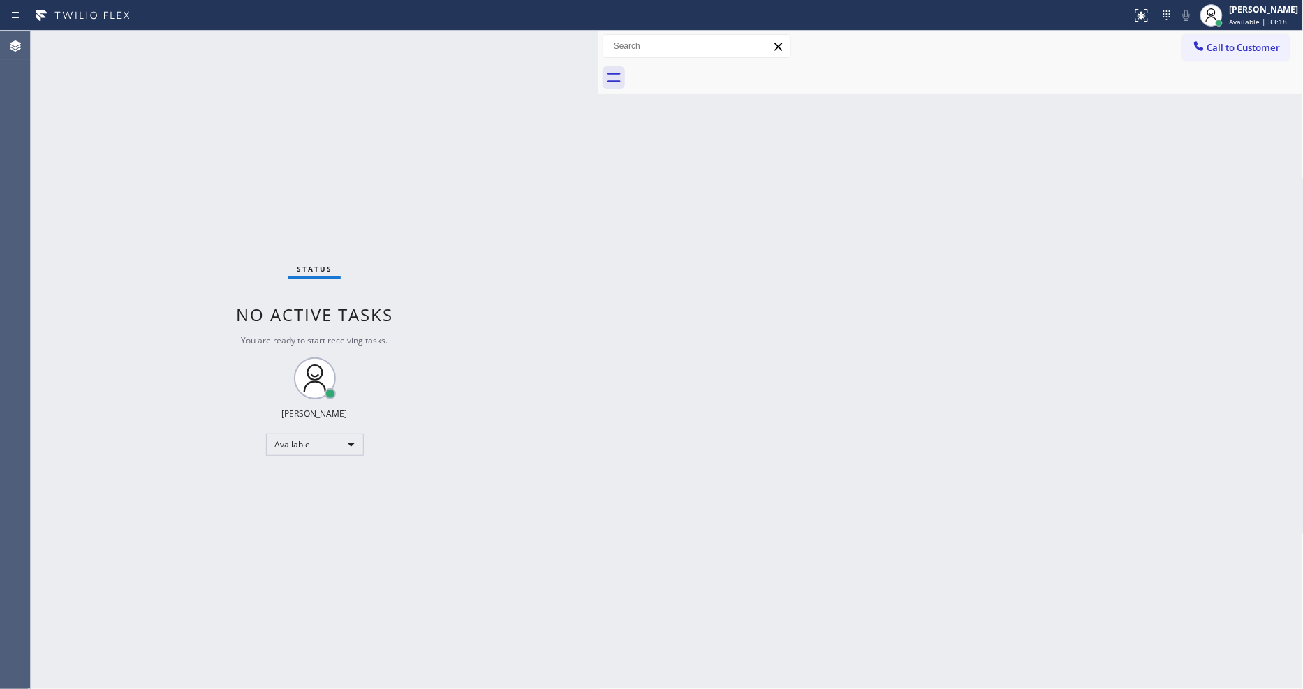
drag, startPoint x: 1021, startPoint y: 336, endPoint x: 705, endPoint y: 490, distance: 351.3
click at [1021, 336] on div "Back to Dashboard Change Sender ID Customers Technicians Select a contact Outbo…" at bounding box center [950, 360] width 705 height 658
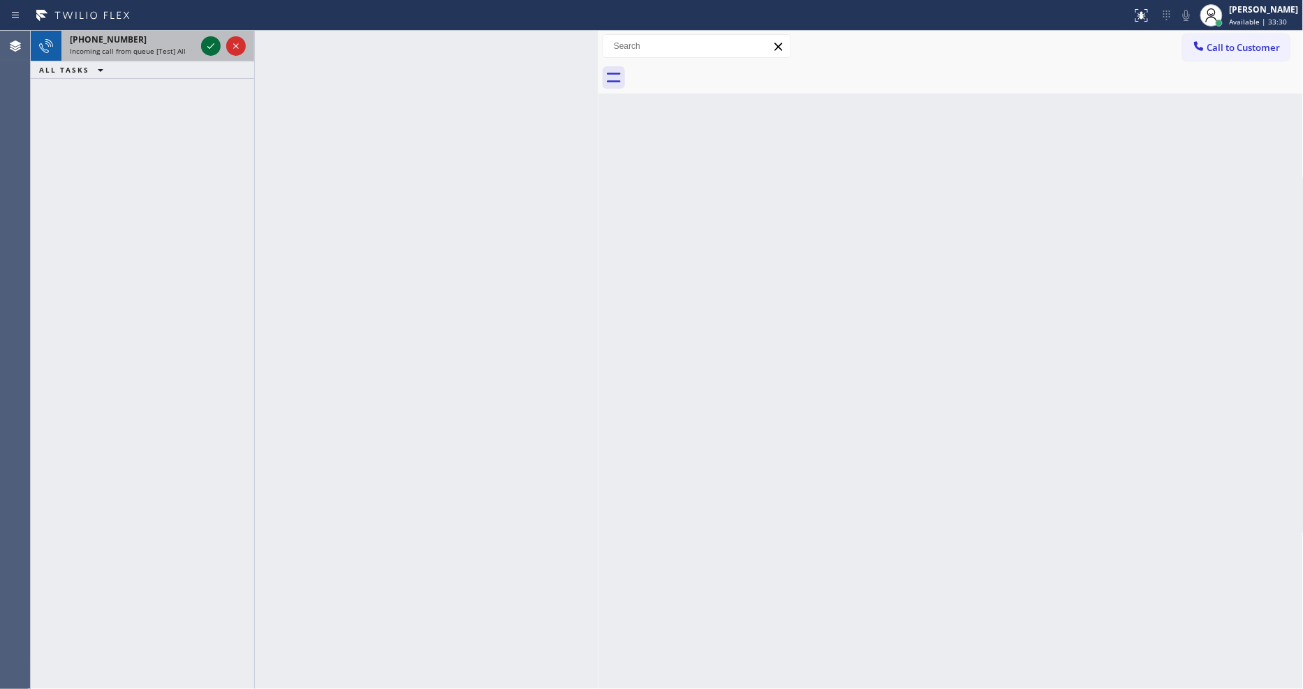
click at [212, 45] on icon at bounding box center [210, 46] width 7 height 6
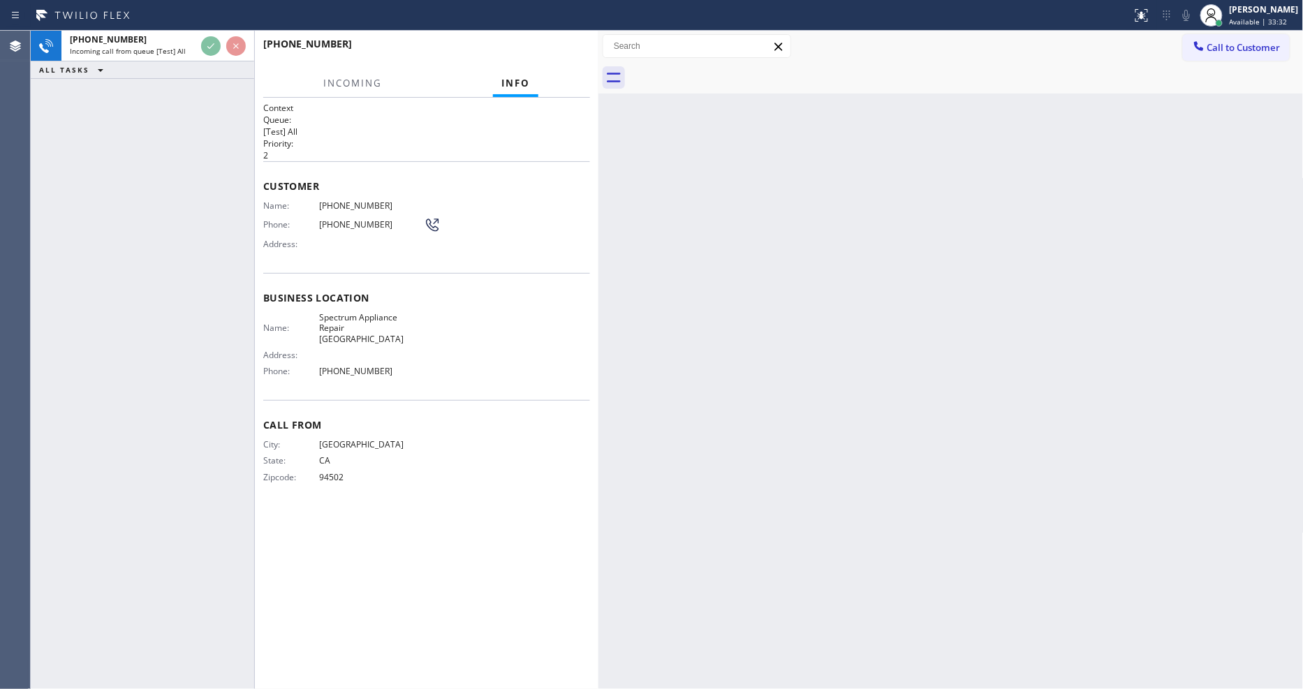
click at [457, 469] on div "City: [GEOGRAPHIC_DATA]: [US_STATE] Zipcode: 94502" at bounding box center [426, 463] width 327 height 49
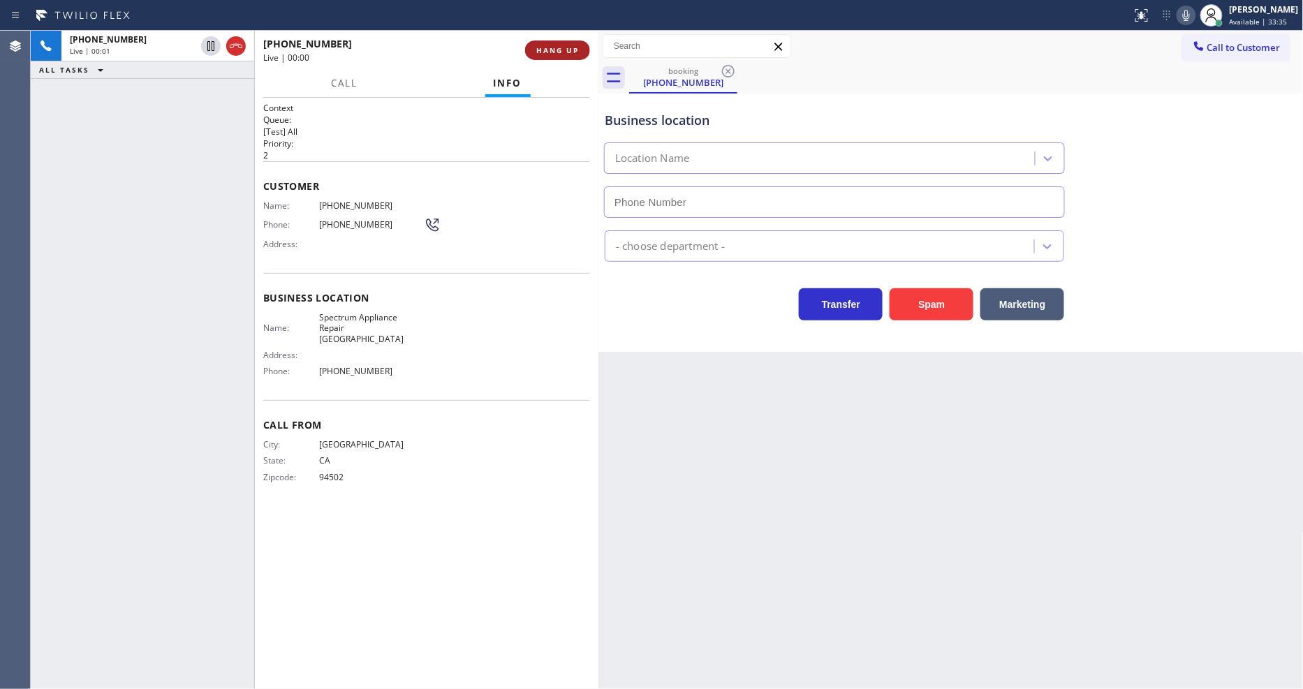
type input "[PHONE_NUMBER]"
click at [577, 54] on span "HANG UP" at bounding box center [557, 50] width 43 height 10
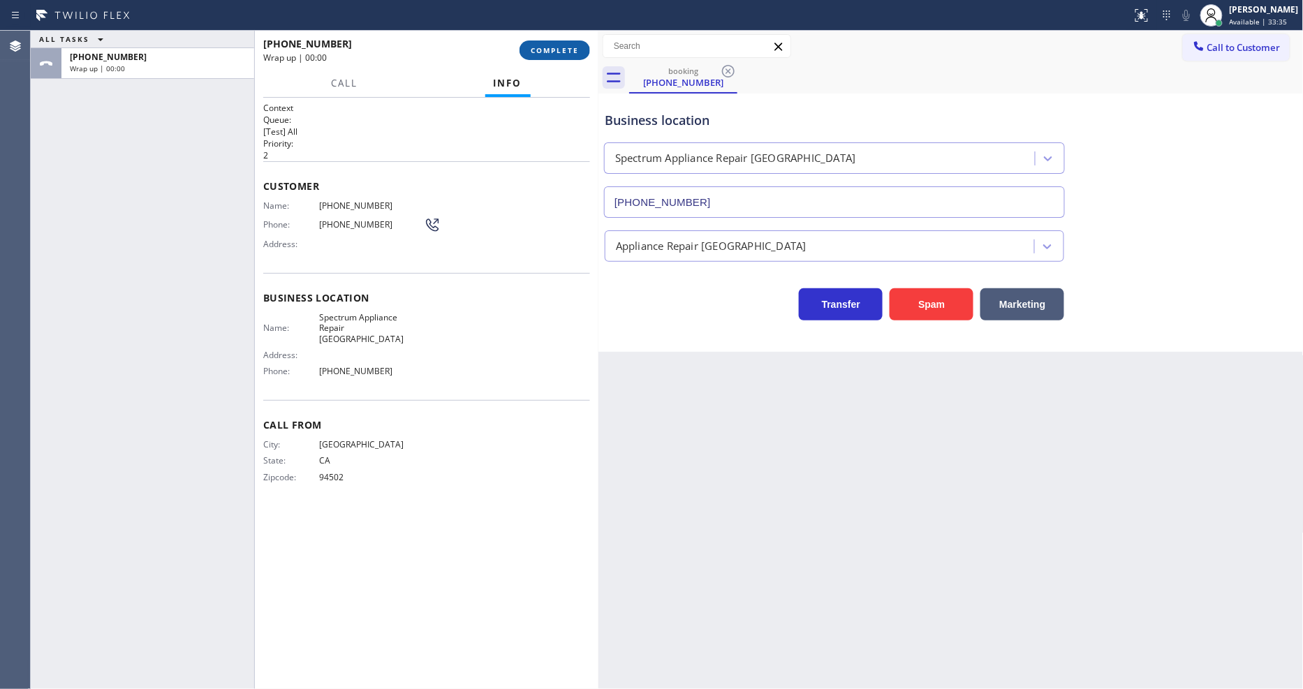
click at [577, 54] on span "COMPLETE" at bounding box center [555, 50] width 48 height 10
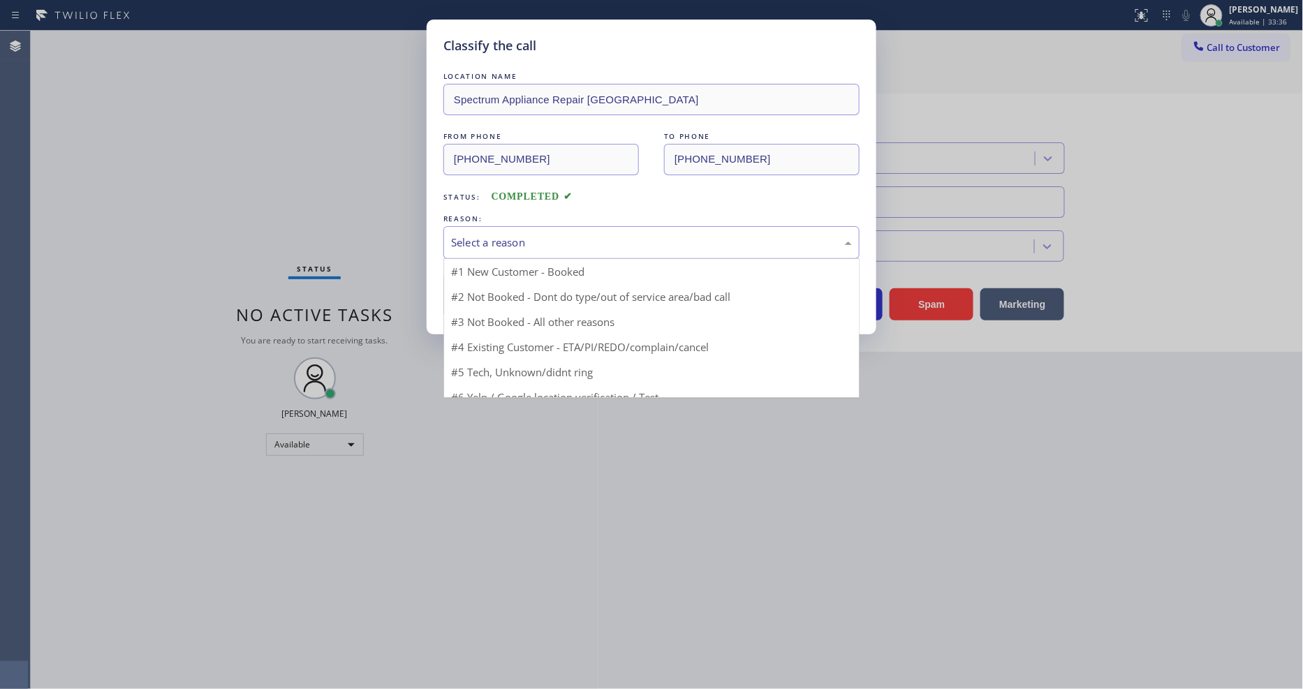
click at [503, 235] on div "Select a reason" at bounding box center [651, 243] width 401 height 16
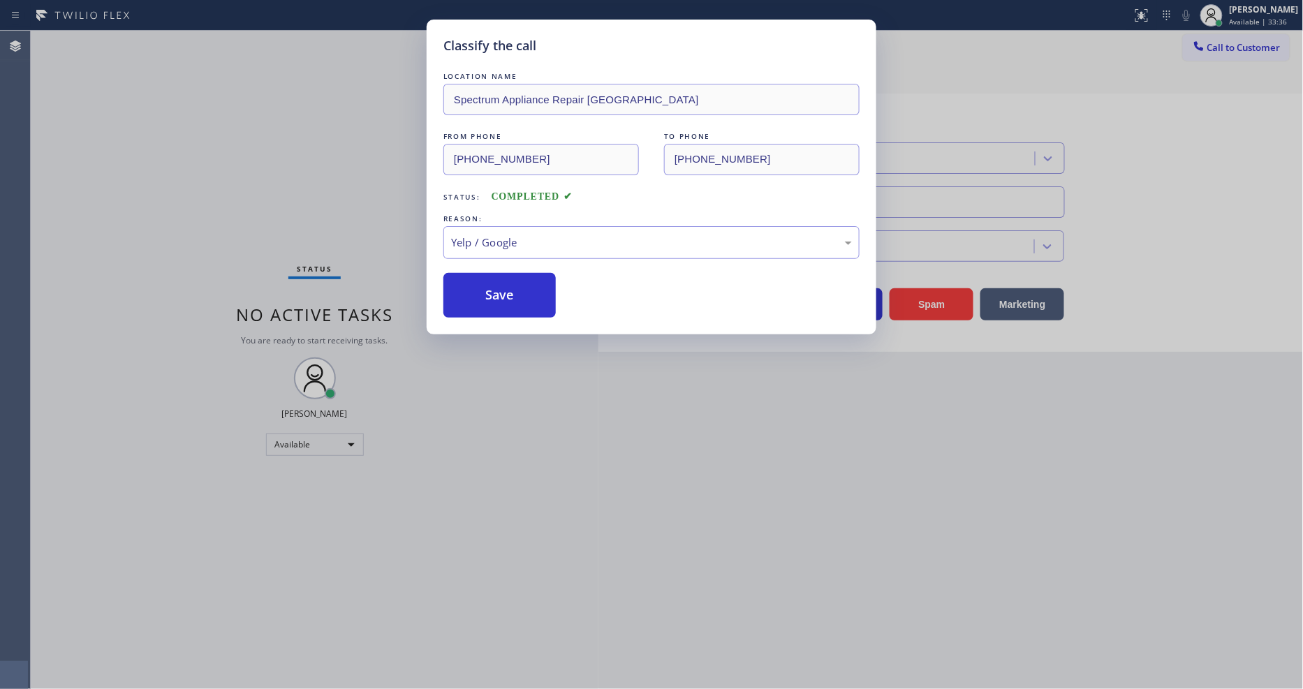
click at [490, 265] on div "LOCATION NAME Spectrum Appliance Repair Piedmont FROM PHONE [PHONE_NUMBER] TO P…" at bounding box center [651, 193] width 416 height 249
click at [486, 286] on button "Save" at bounding box center [499, 295] width 112 height 45
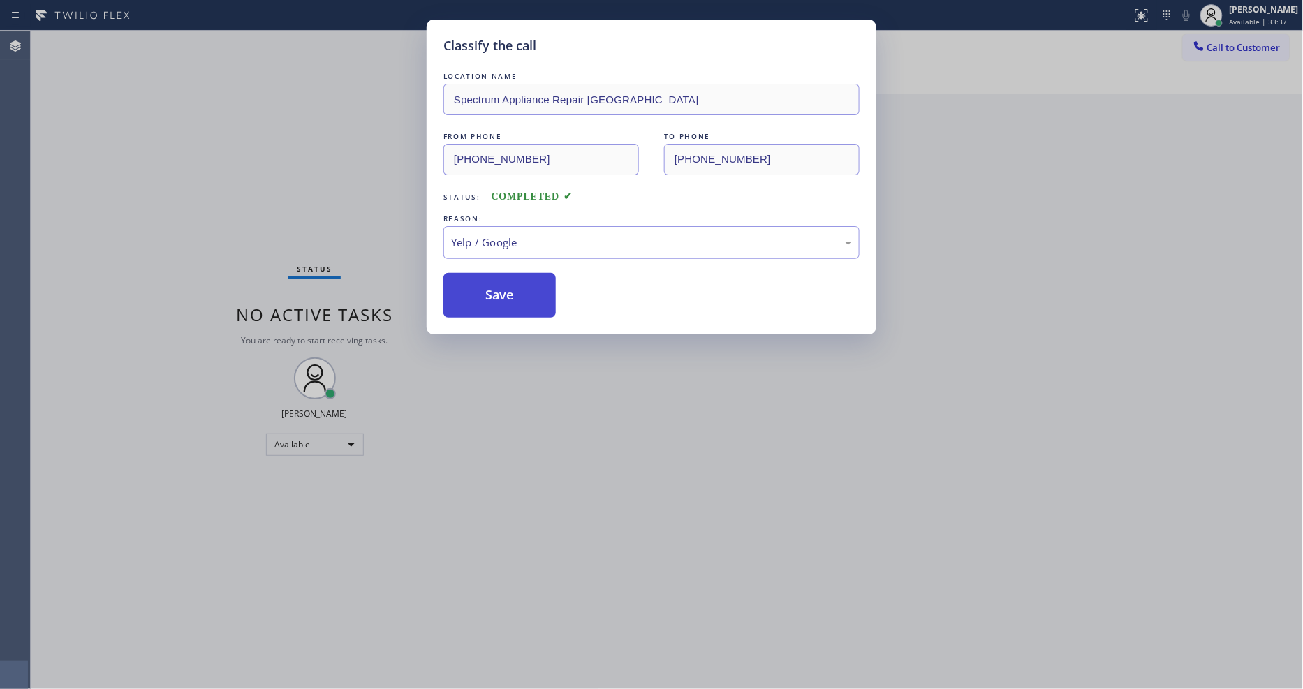
click at [486, 286] on button "Save" at bounding box center [499, 295] width 112 height 45
click at [486, 284] on button "Save" at bounding box center [499, 295] width 112 height 45
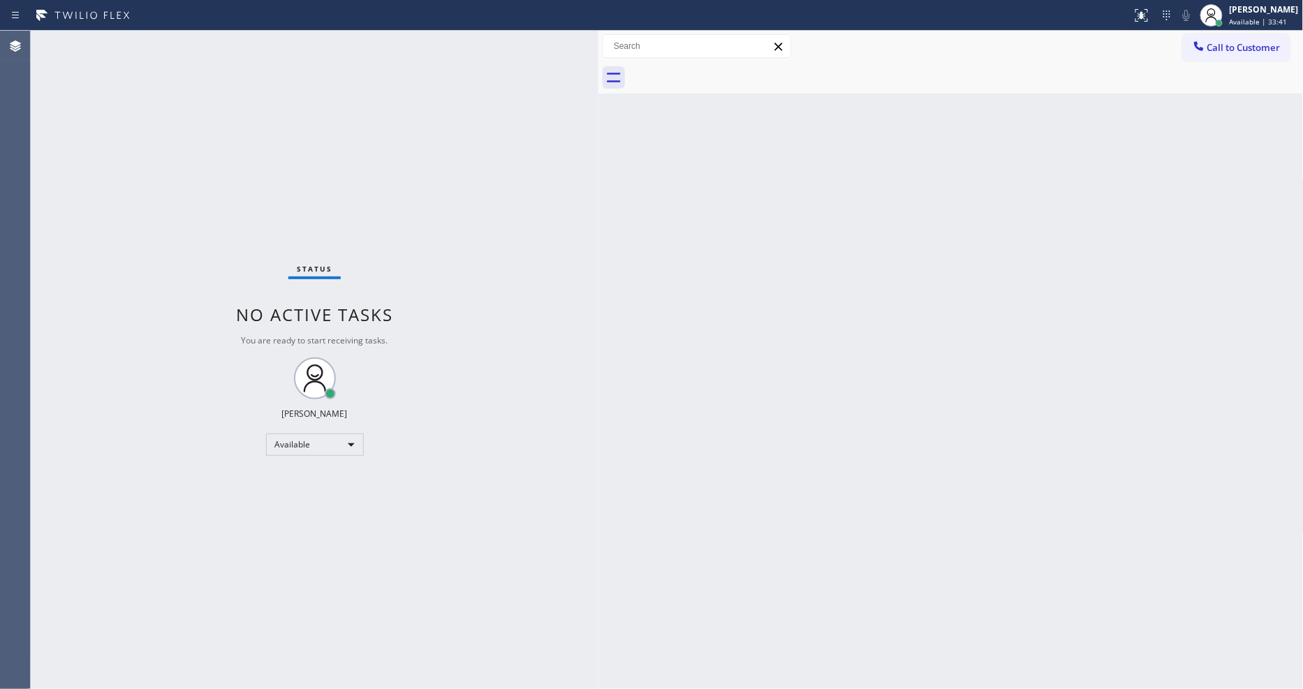
drag, startPoint x: 908, startPoint y: 464, endPoint x: 995, endPoint y: 533, distance: 110.8
click at [908, 464] on div "Back to Dashboard Change Sender ID Customers Technicians Select a contact Outbo…" at bounding box center [950, 360] width 705 height 658
click at [587, 431] on div "Status No active tasks You are ready to start receiving tasks. [PERSON_NAME] Av…" at bounding box center [315, 360] width 568 height 658
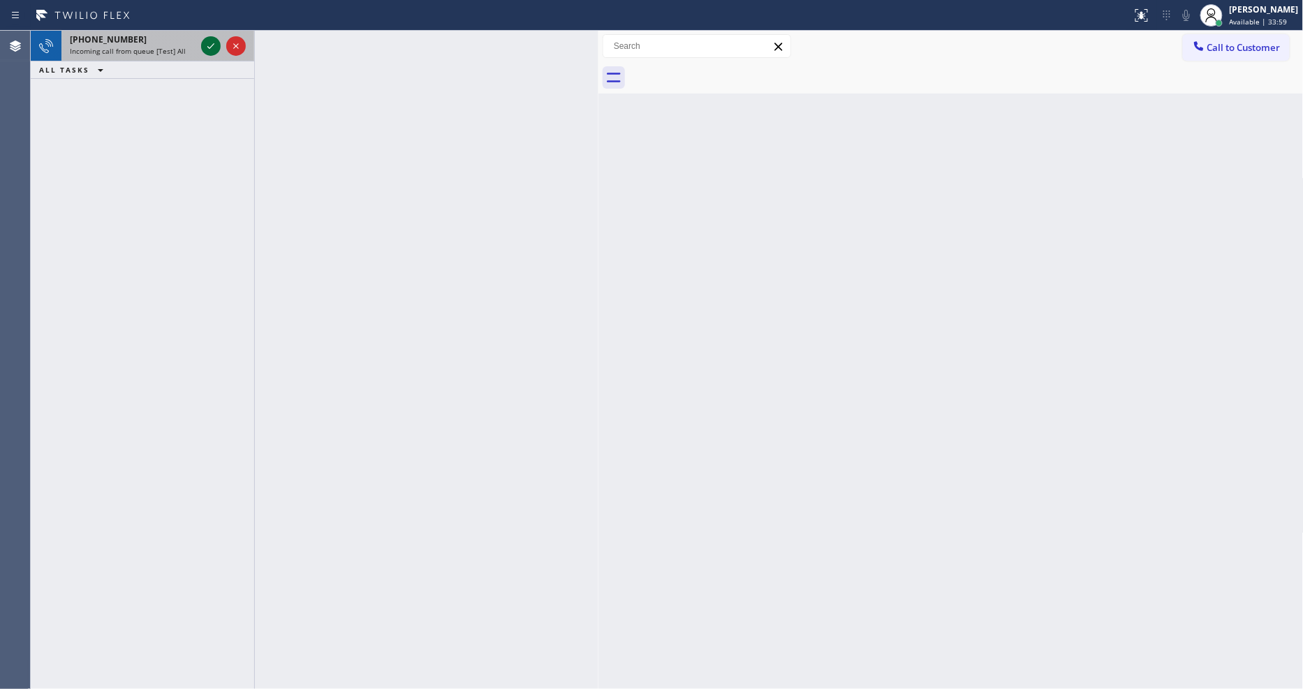
click at [208, 42] on icon at bounding box center [211, 46] width 17 height 17
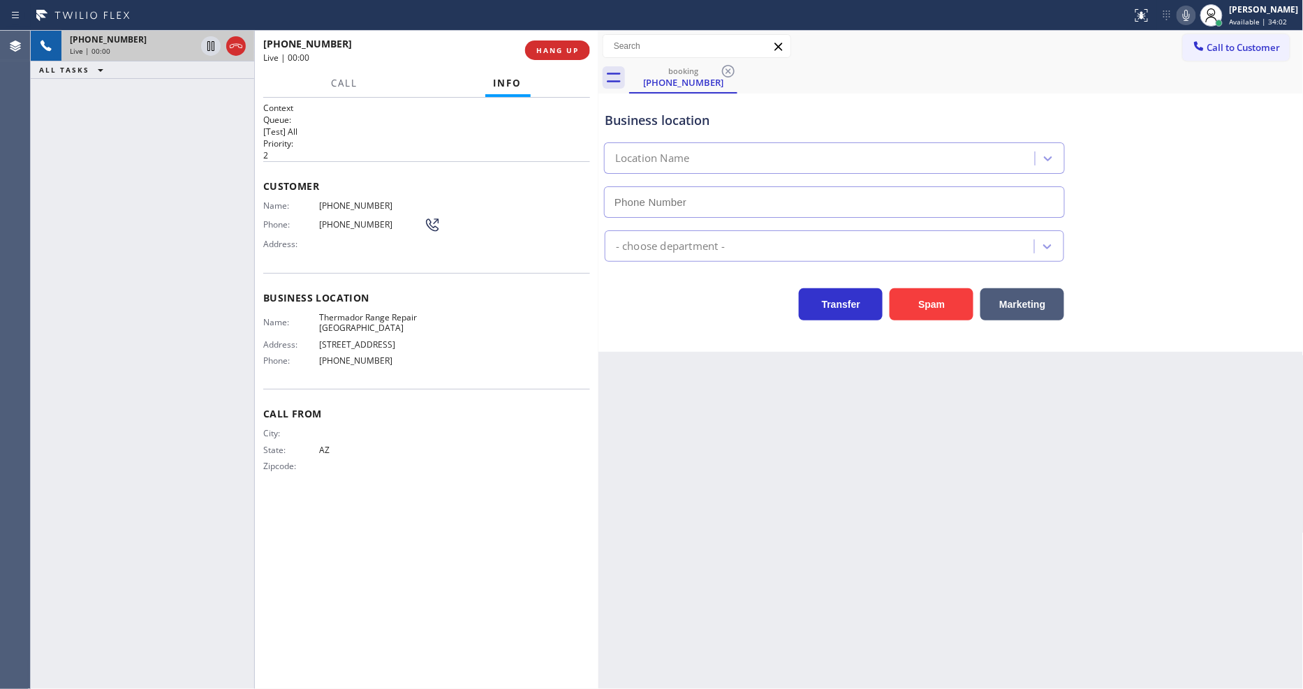
type input "[PHONE_NUMBER]"
drag, startPoint x: 596, startPoint y: 50, endPoint x: 557, endPoint y: 45, distance: 39.4
click at [598, 50] on div at bounding box center [598, 360] width 0 height 658
click at [557, 45] on span "HANG UP" at bounding box center [556, 50] width 43 height 10
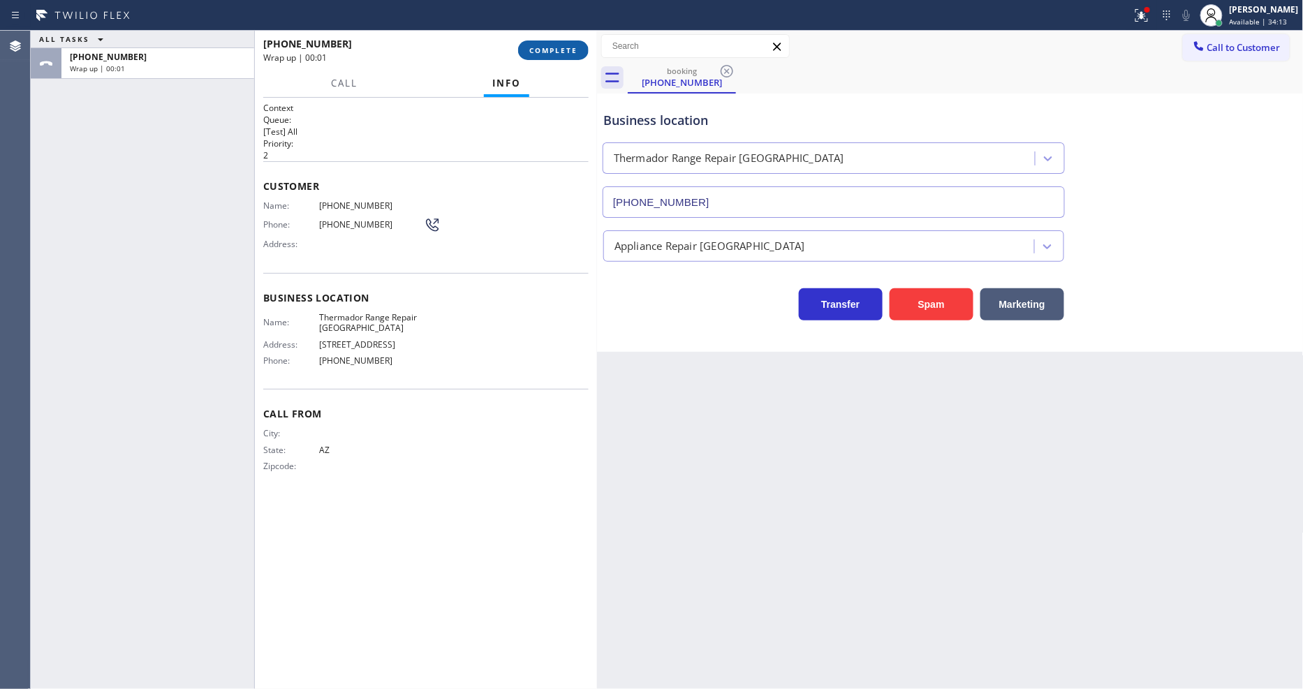
click at [575, 50] on span "COMPLETE" at bounding box center [553, 50] width 48 height 10
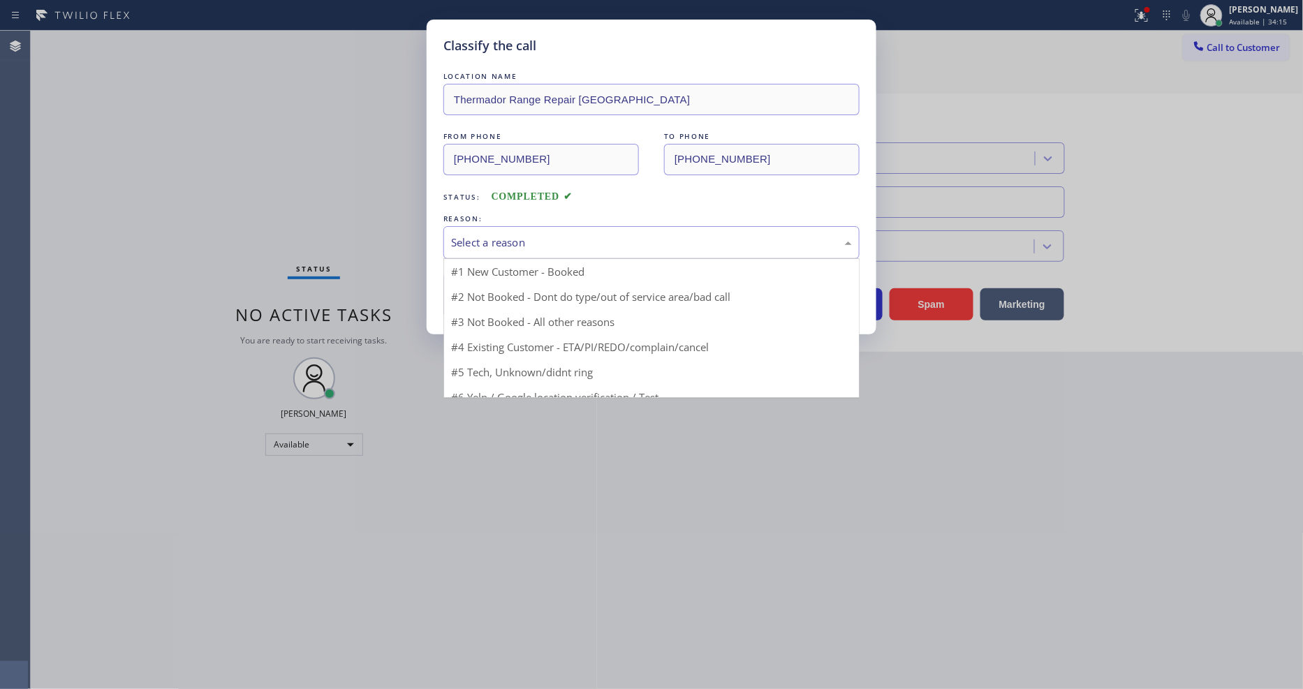
click at [503, 235] on div "Select a reason" at bounding box center [651, 243] width 401 height 16
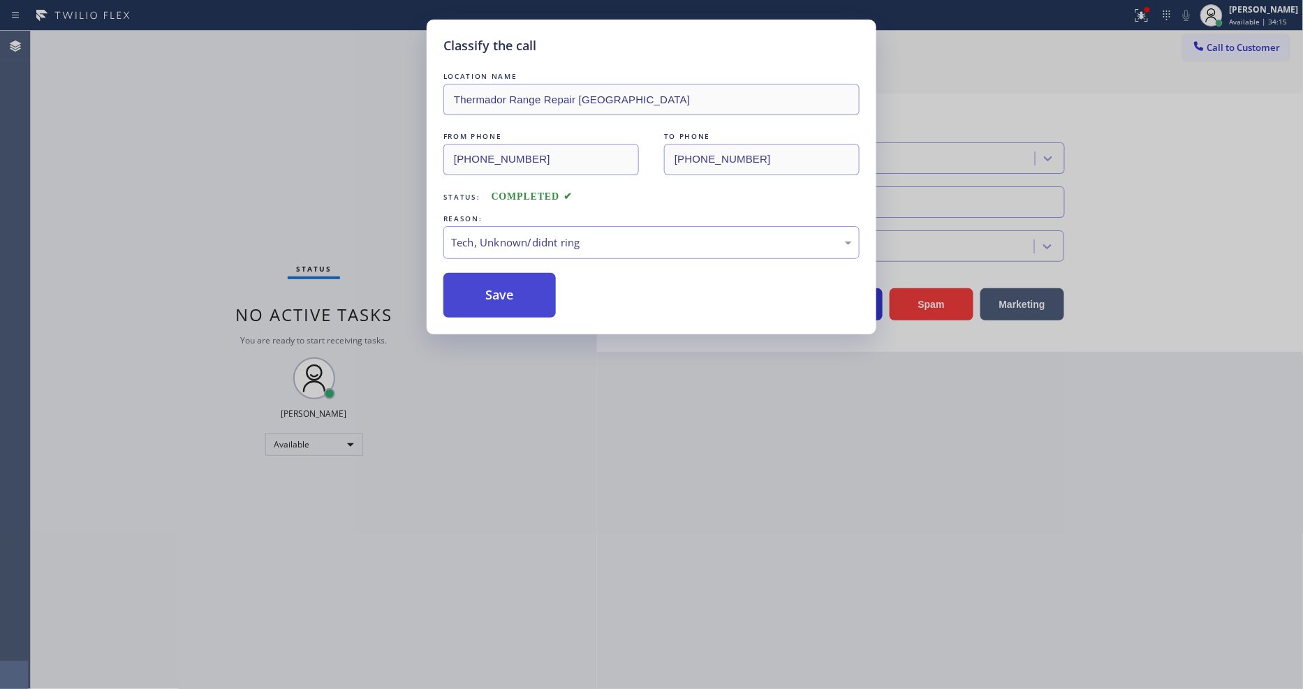
click at [492, 281] on button "Save" at bounding box center [499, 295] width 112 height 45
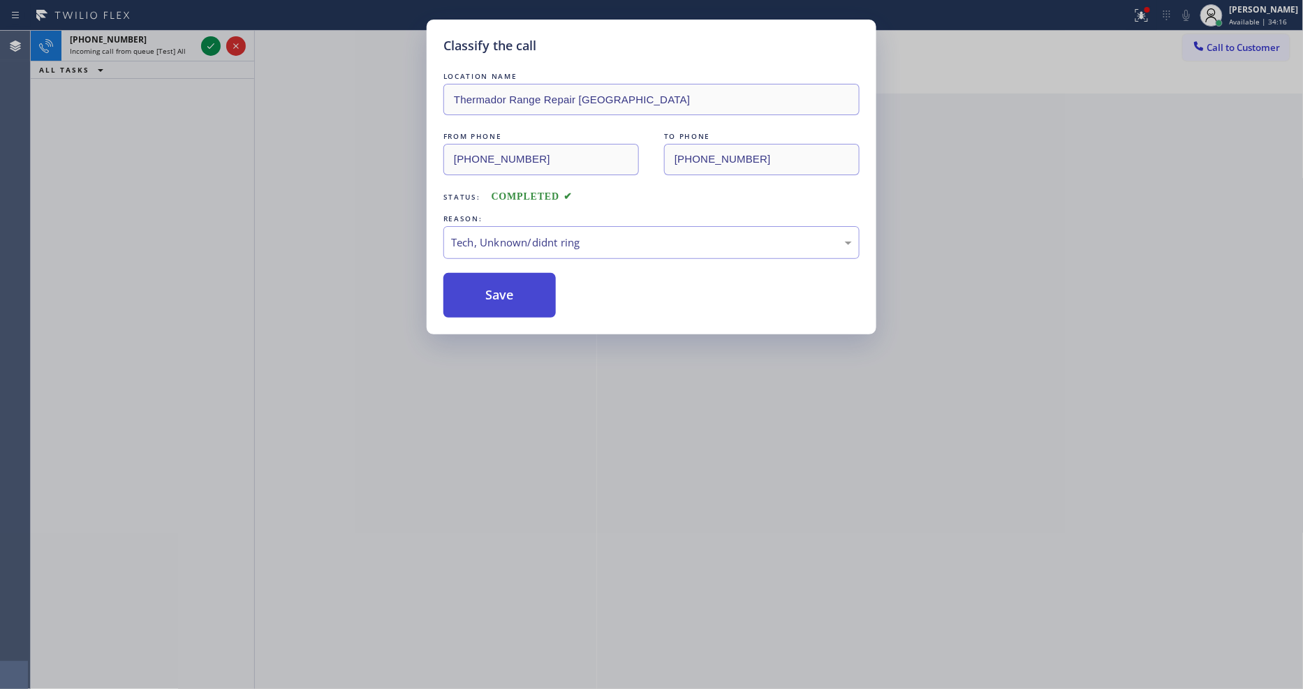
click at [492, 281] on button "Save" at bounding box center [499, 295] width 112 height 45
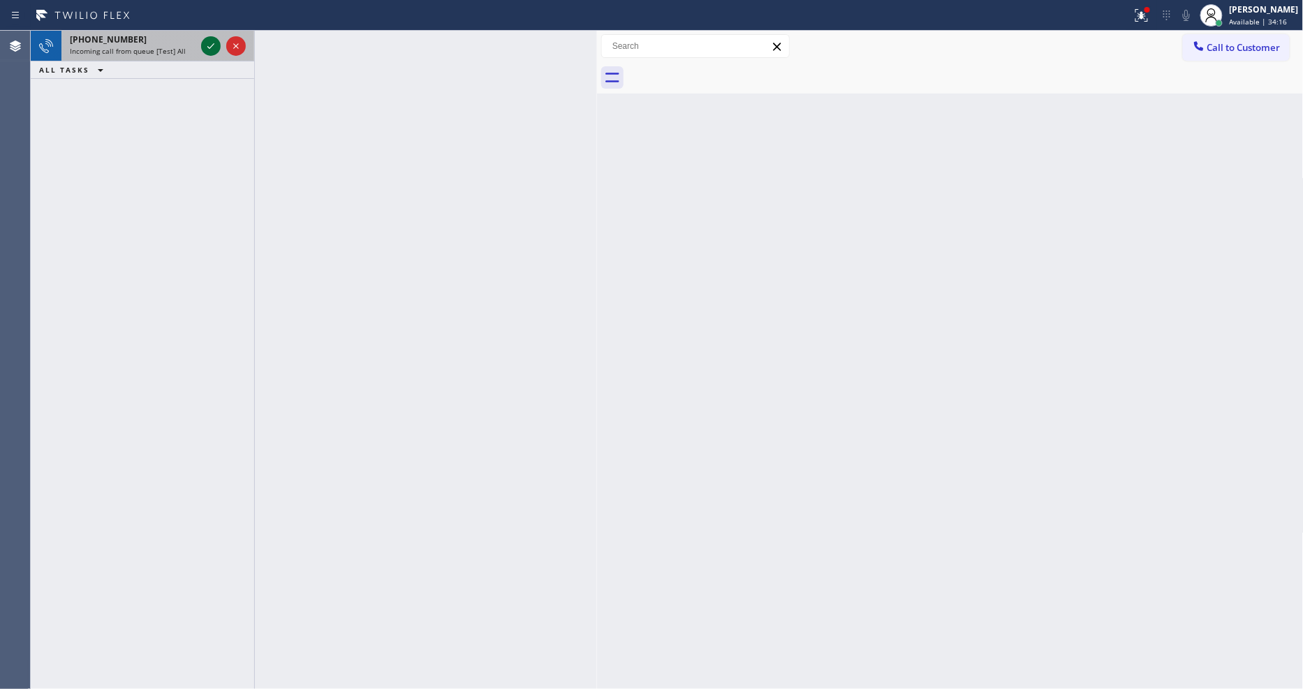
click at [206, 41] on icon at bounding box center [211, 46] width 17 height 17
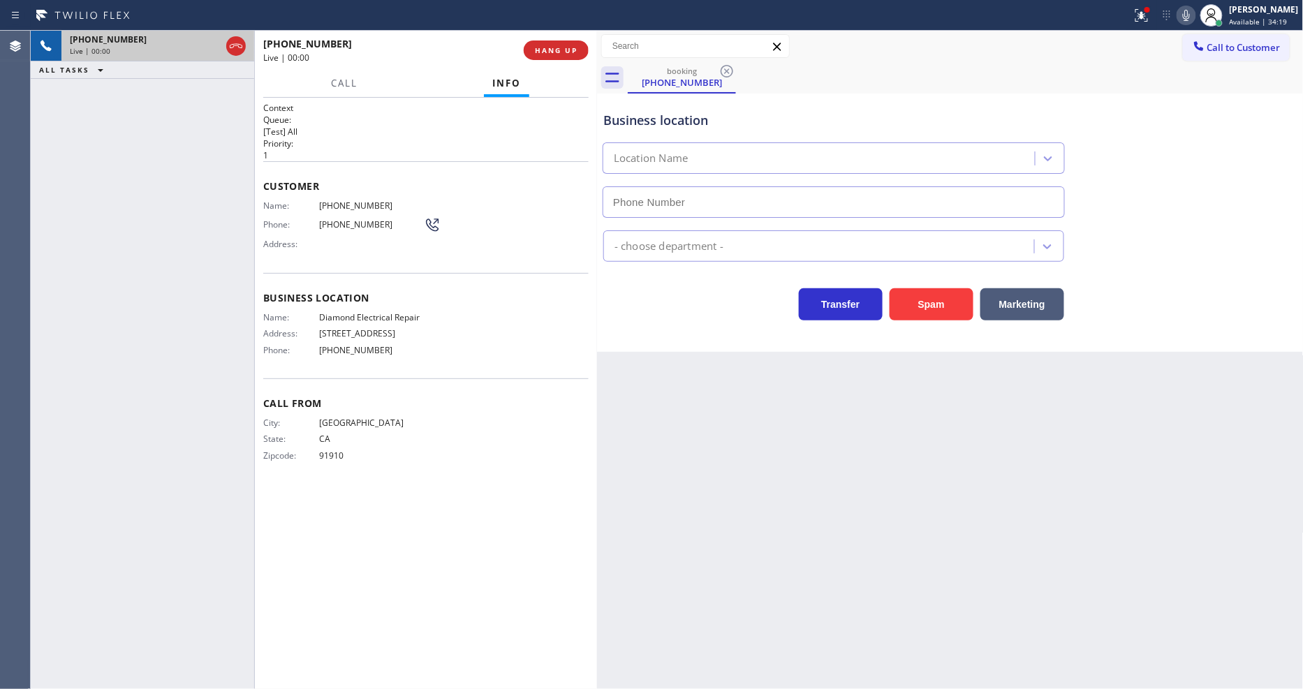
type input "[PHONE_NUMBER]"
click at [549, 45] on span "HANG UP" at bounding box center [556, 50] width 43 height 10
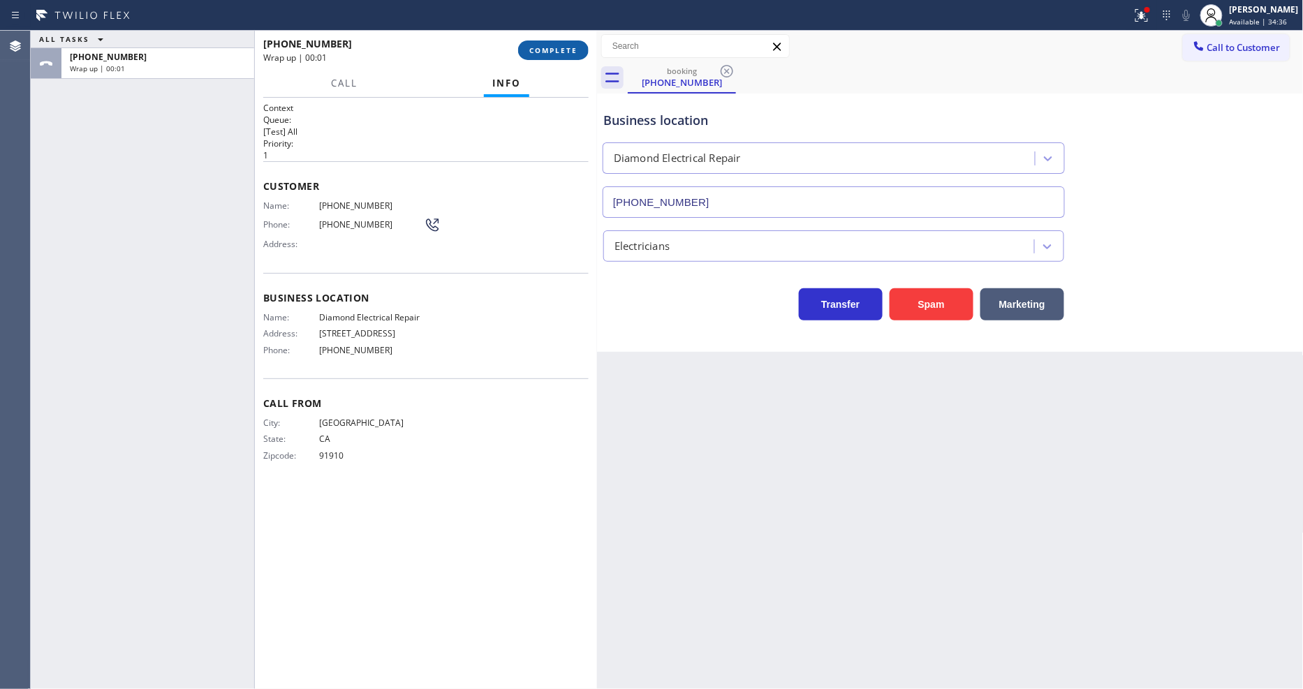
click at [549, 45] on span "COMPLETE" at bounding box center [553, 50] width 48 height 10
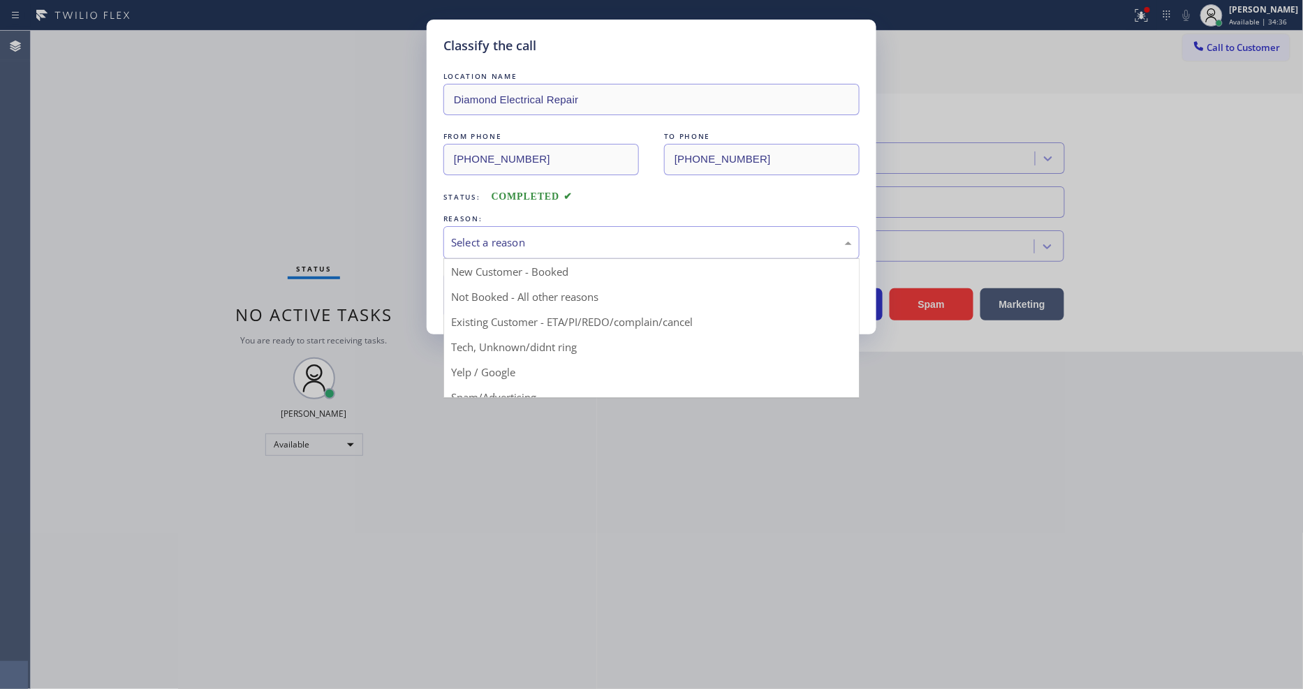
click at [513, 235] on div "Select a reason" at bounding box center [651, 243] width 401 height 16
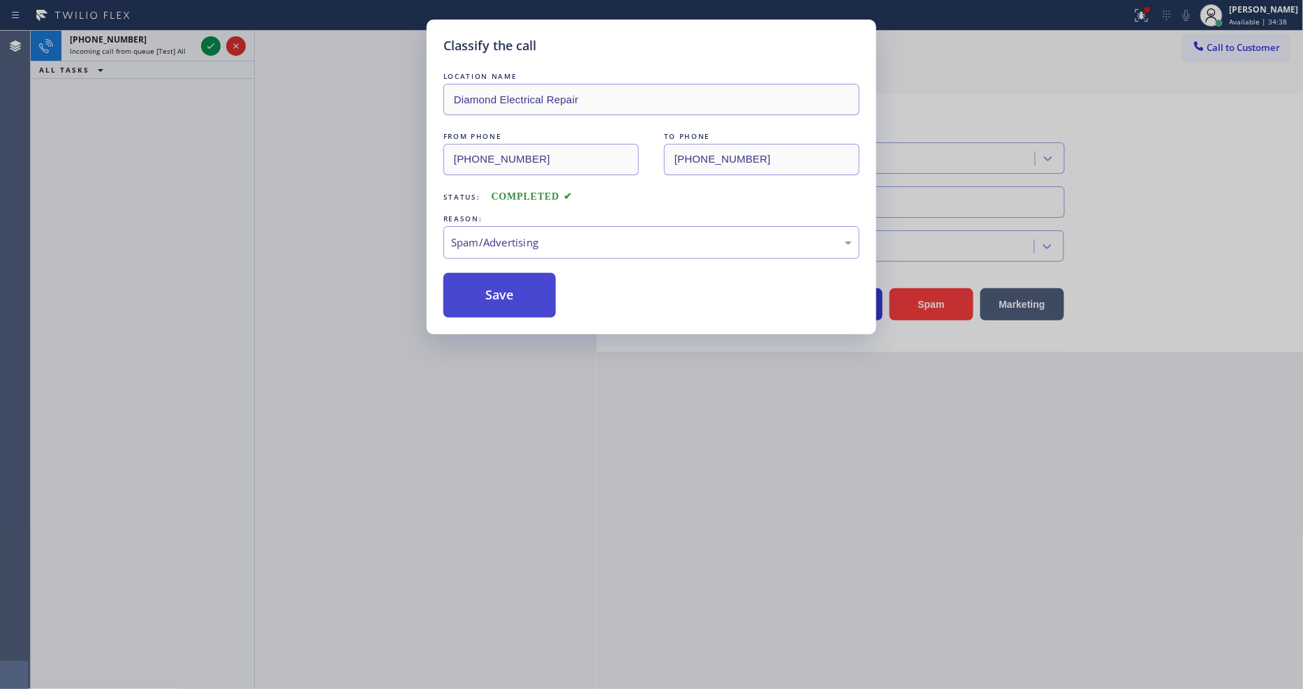
click at [522, 274] on button "Save" at bounding box center [499, 295] width 112 height 45
click at [522, 280] on button "Save" at bounding box center [499, 295] width 112 height 45
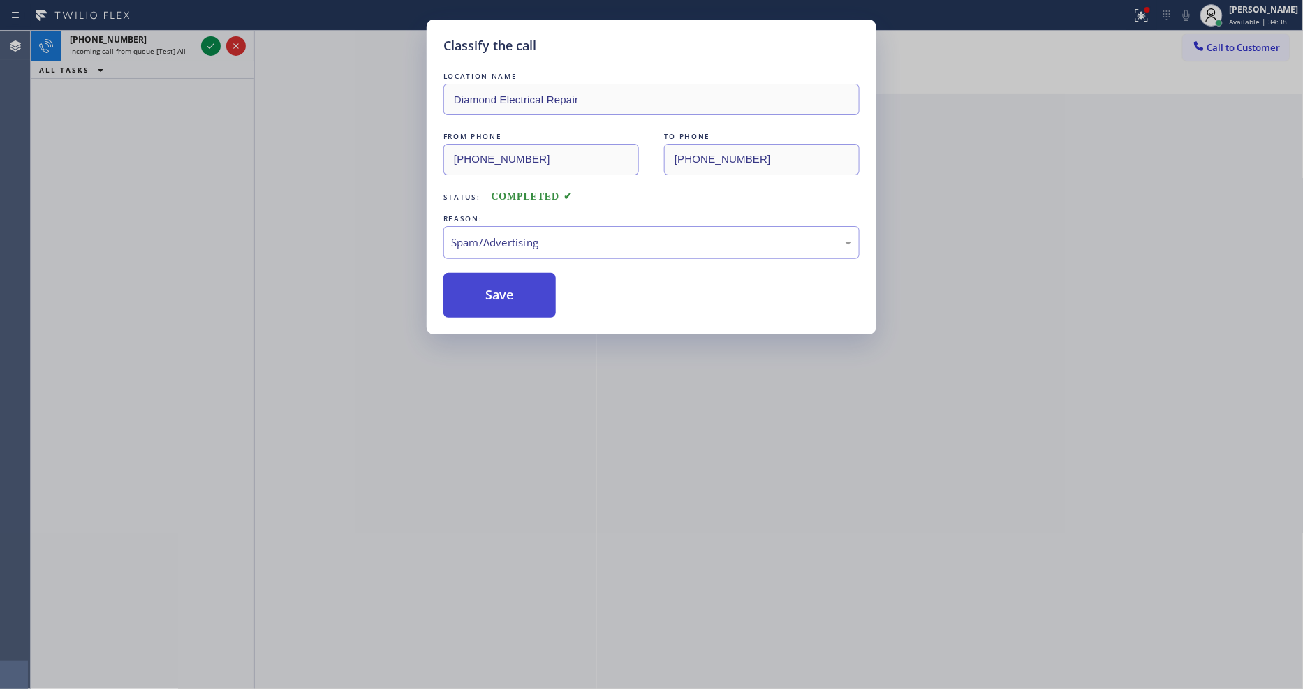
click at [522, 280] on button "Save" at bounding box center [499, 295] width 112 height 45
drag, startPoint x: 522, startPoint y: 280, endPoint x: 351, endPoint y: 84, distance: 259.8
click at [517, 273] on button "Save" at bounding box center [499, 295] width 112 height 45
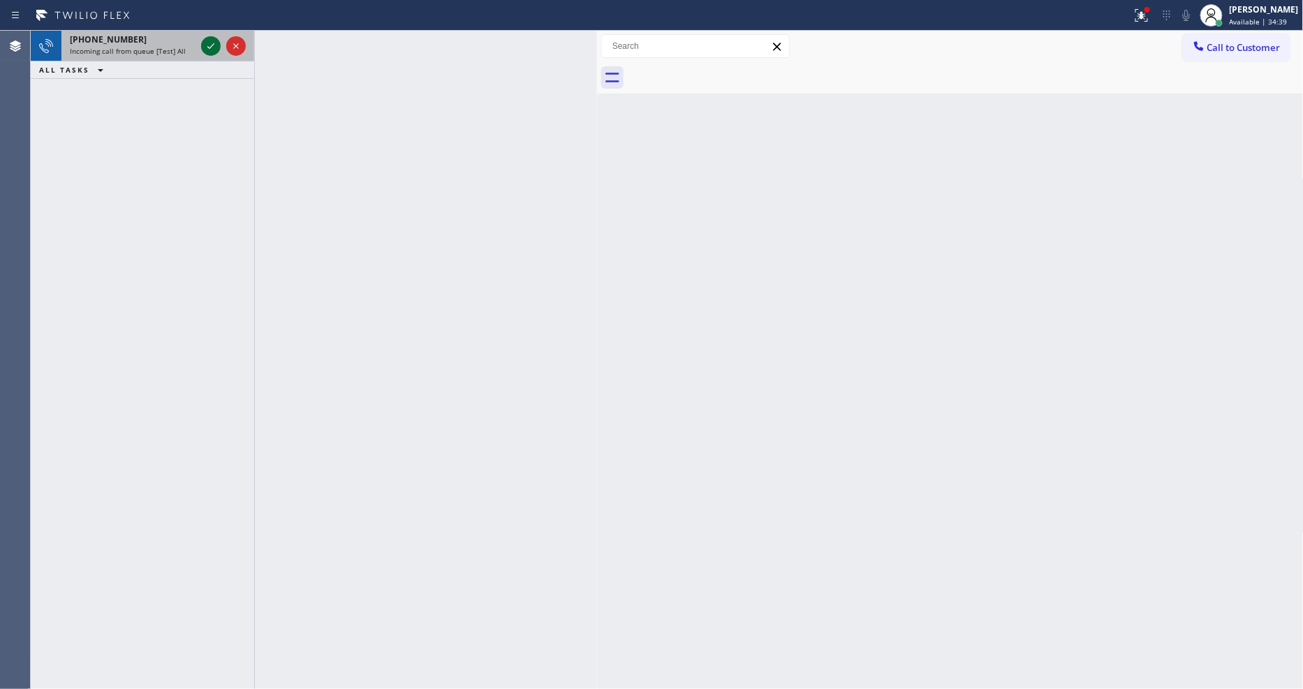
click at [209, 43] on icon at bounding box center [211, 46] width 17 height 17
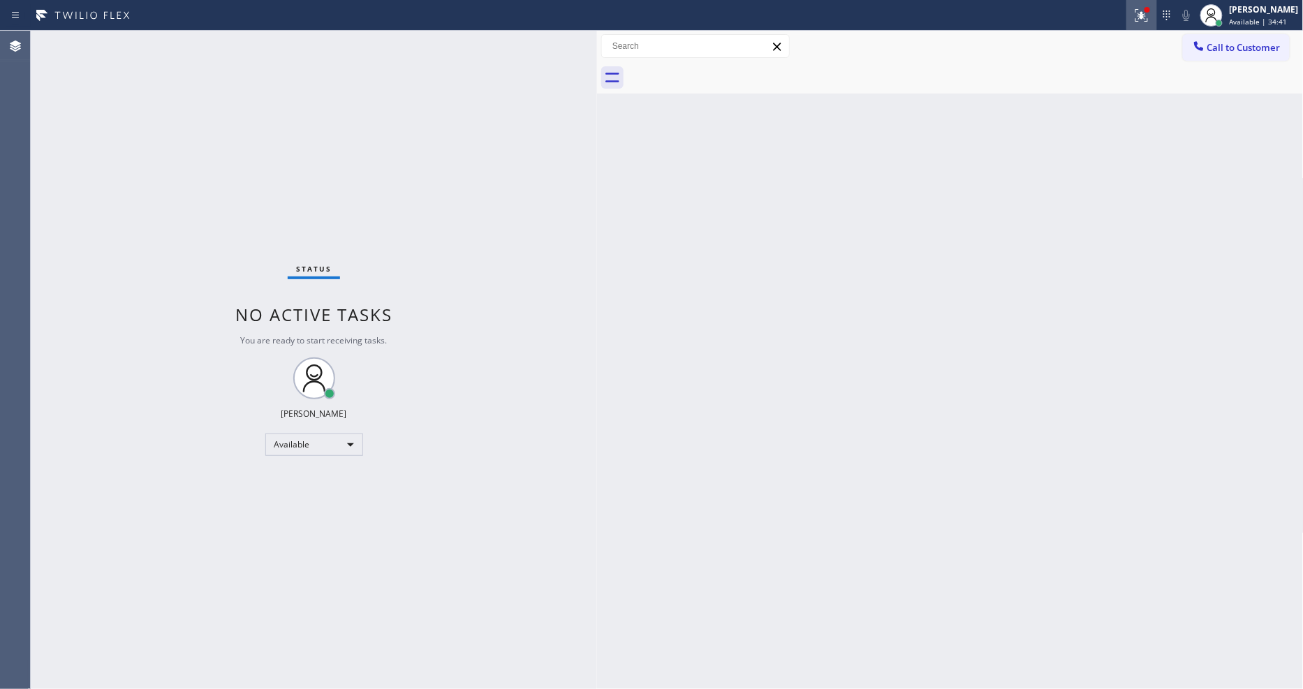
drag, startPoint x: 1154, startPoint y: 14, endPoint x: 1145, endPoint y: 72, distance: 58.7
click at [1148, 15] on g at bounding box center [1141, 15] width 13 height 13
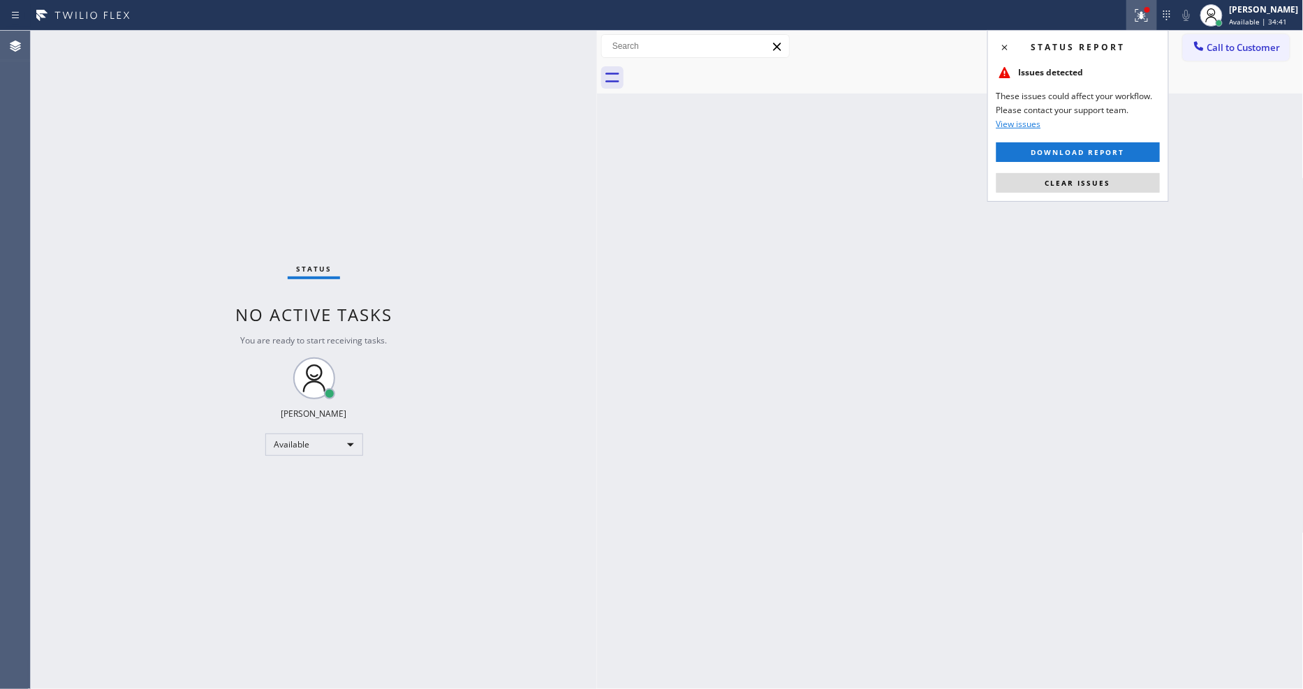
click at [1115, 177] on button "Clear issues" at bounding box center [1077, 183] width 163 height 20
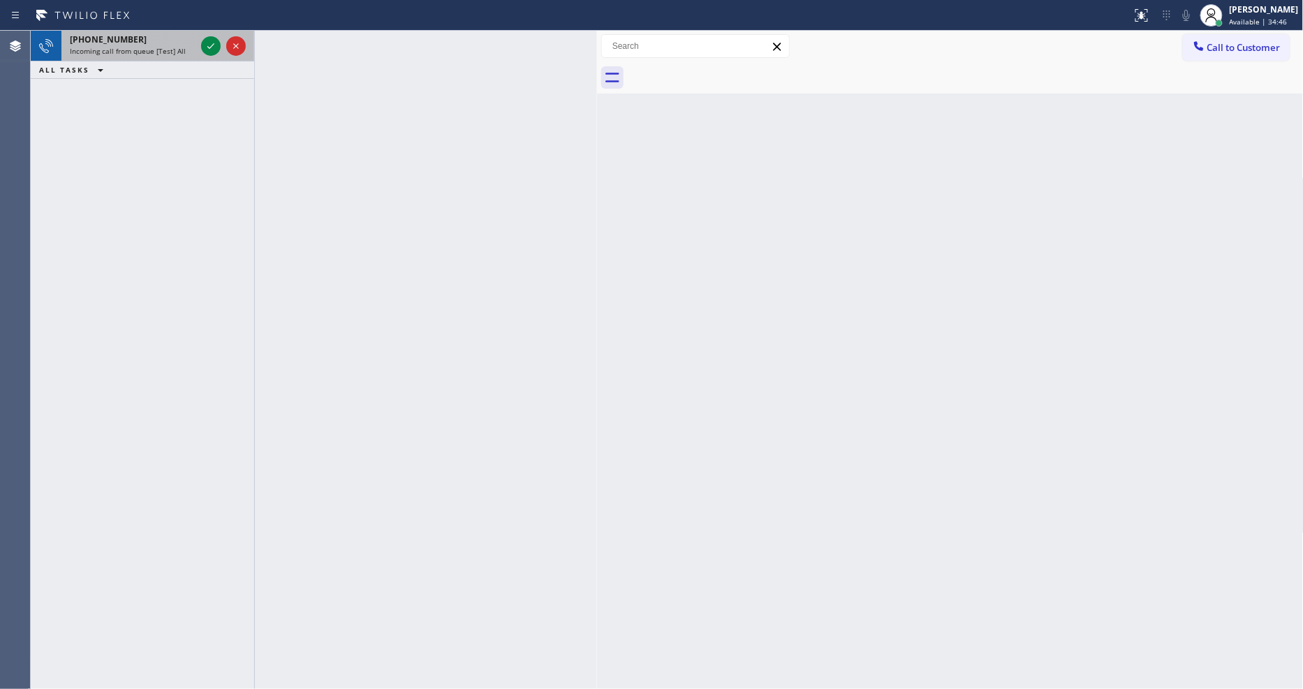
click at [180, 43] on div "[PHONE_NUMBER]" at bounding box center [133, 40] width 126 height 12
click at [168, 44] on div "[PHONE_NUMBER]" at bounding box center [133, 40] width 126 height 12
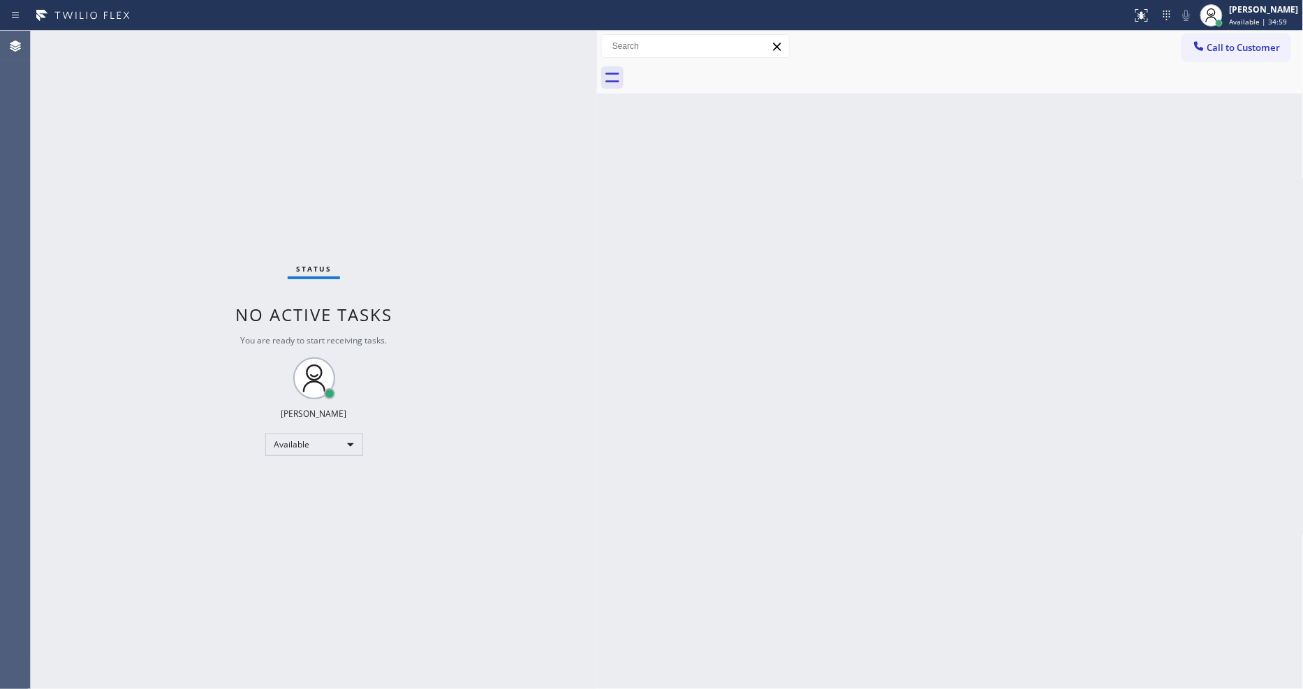
click at [253, 222] on div "Status No active tasks You are ready to start receiving tasks. [PERSON_NAME] Av…" at bounding box center [314, 360] width 566 height 658
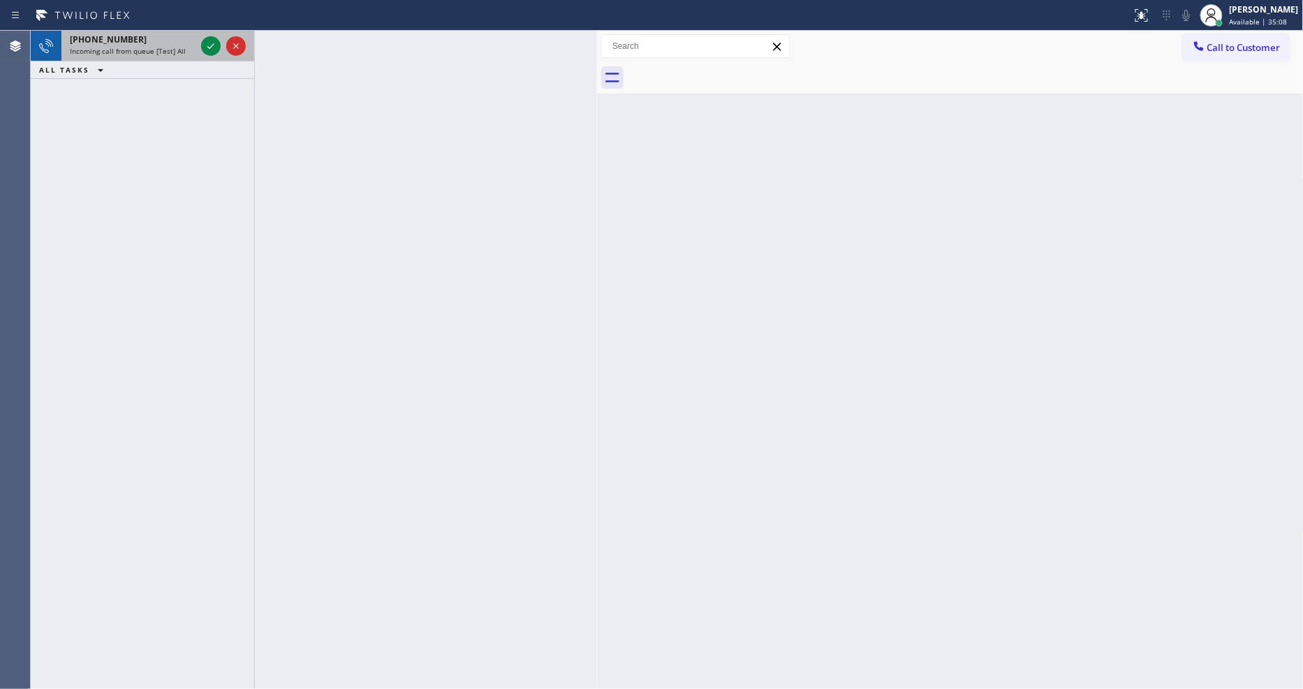
click at [191, 42] on div "[PHONE_NUMBER]" at bounding box center [133, 40] width 126 height 12
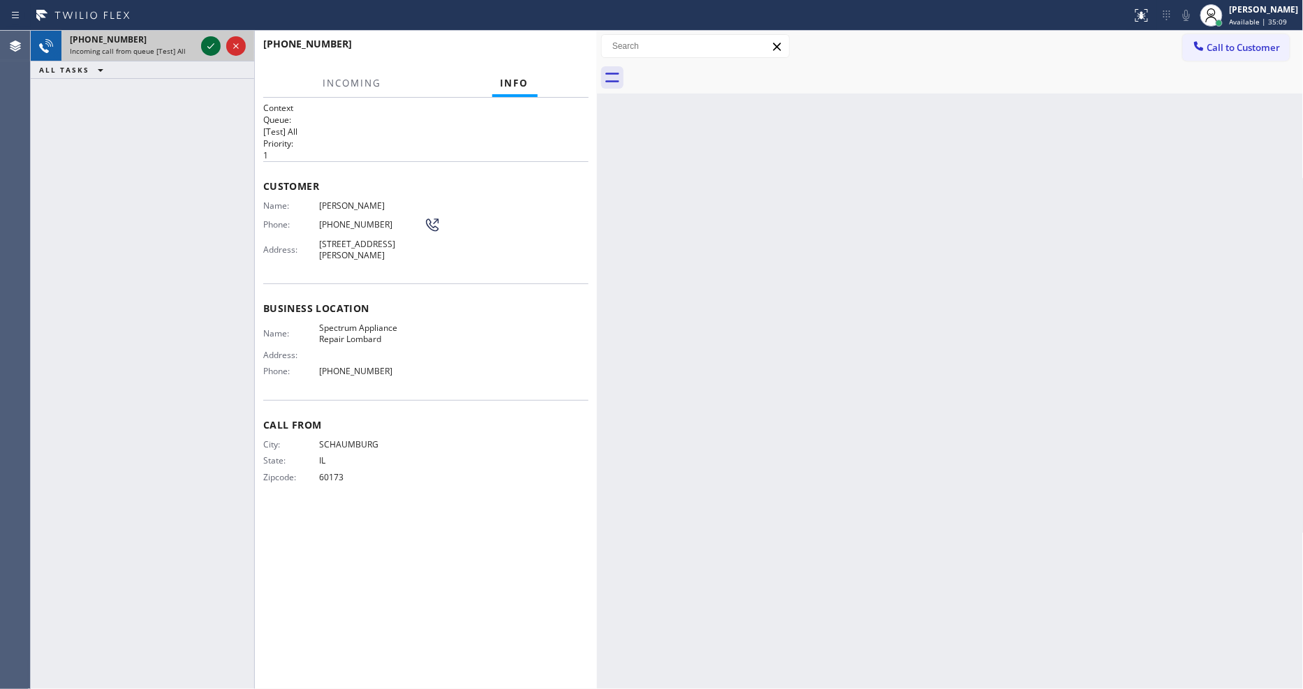
click at [212, 44] on icon at bounding box center [211, 46] width 17 height 17
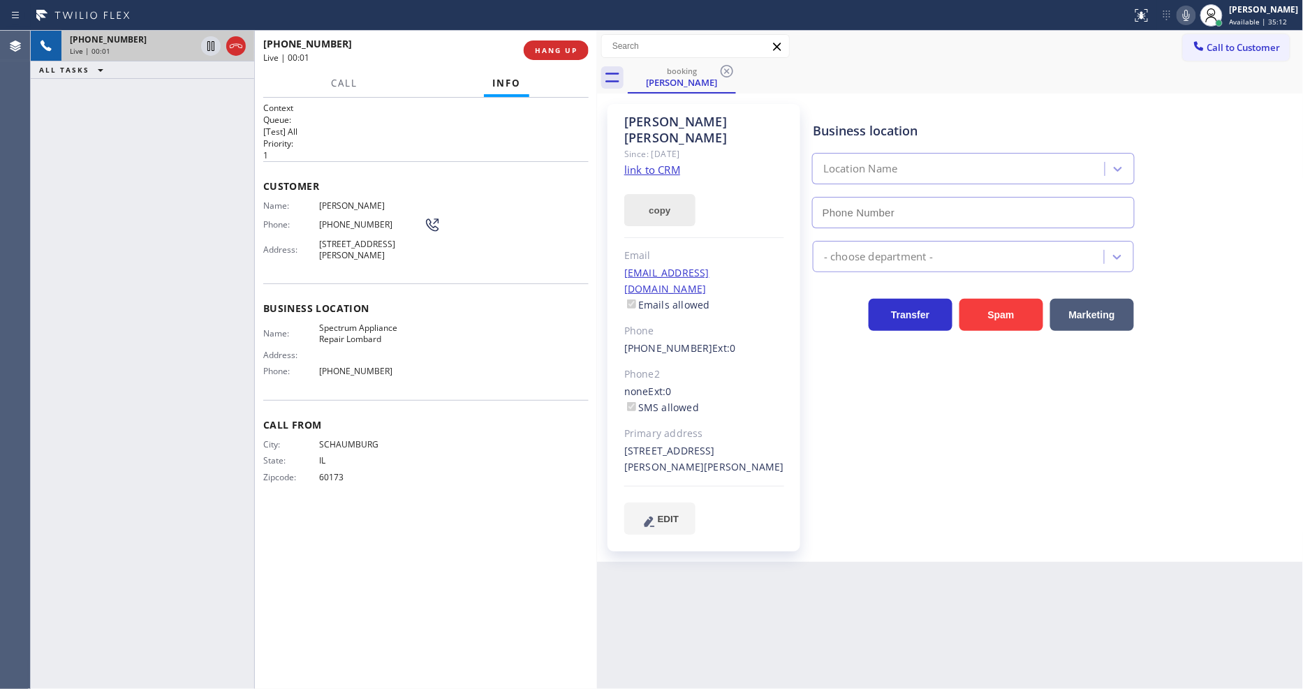
type input "[PHONE_NUMBER]"
click at [653, 163] on link "link to CRM" at bounding box center [652, 170] width 56 height 14
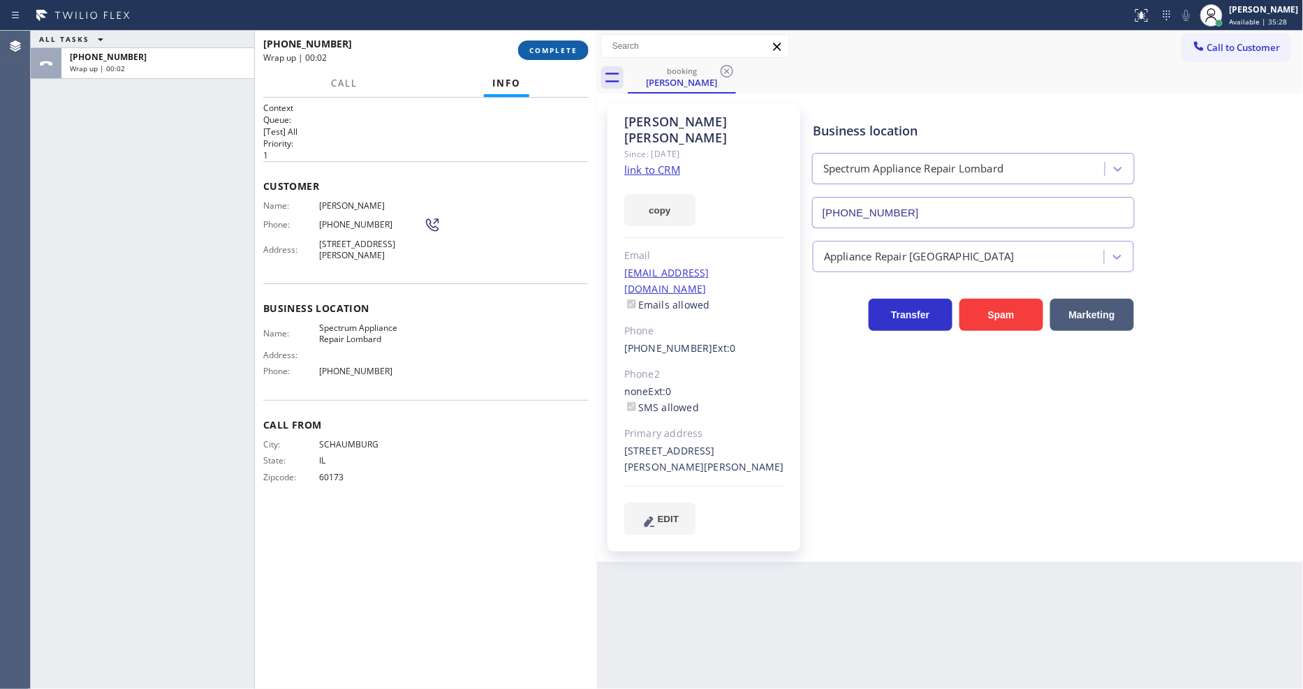
click at [560, 52] on span "COMPLETE" at bounding box center [553, 50] width 48 height 10
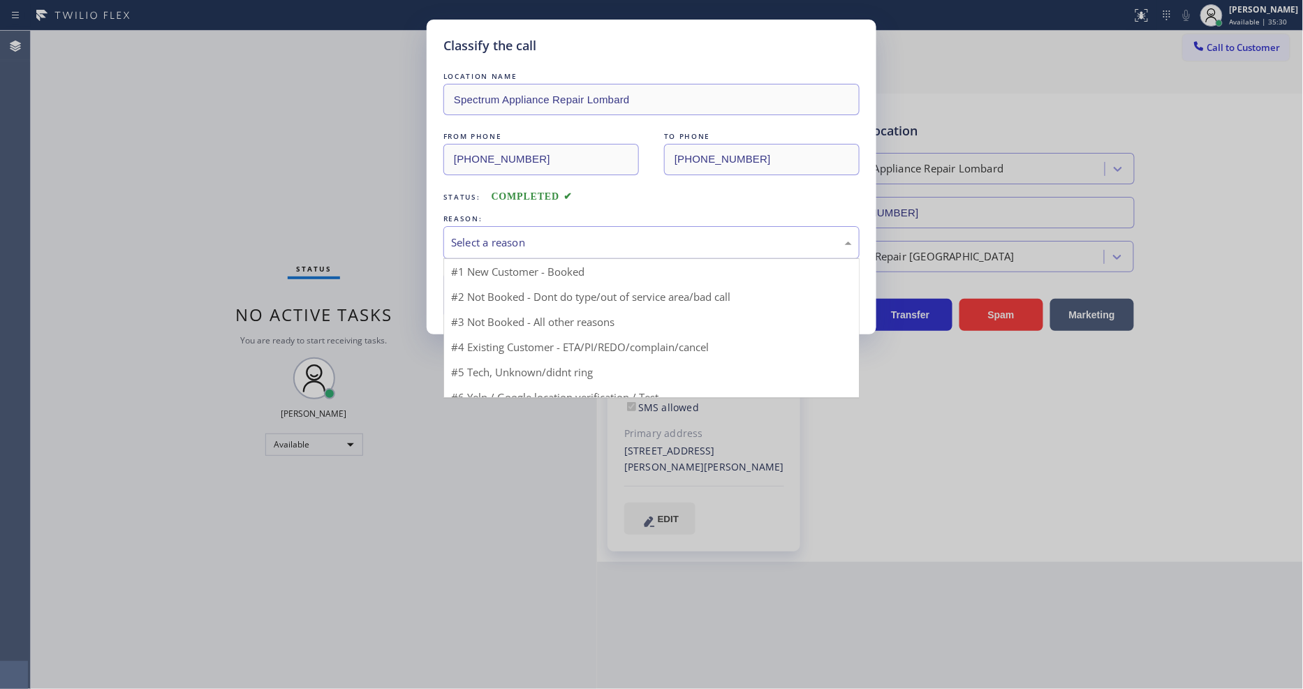
click at [526, 239] on div "Select a reason" at bounding box center [651, 243] width 401 height 16
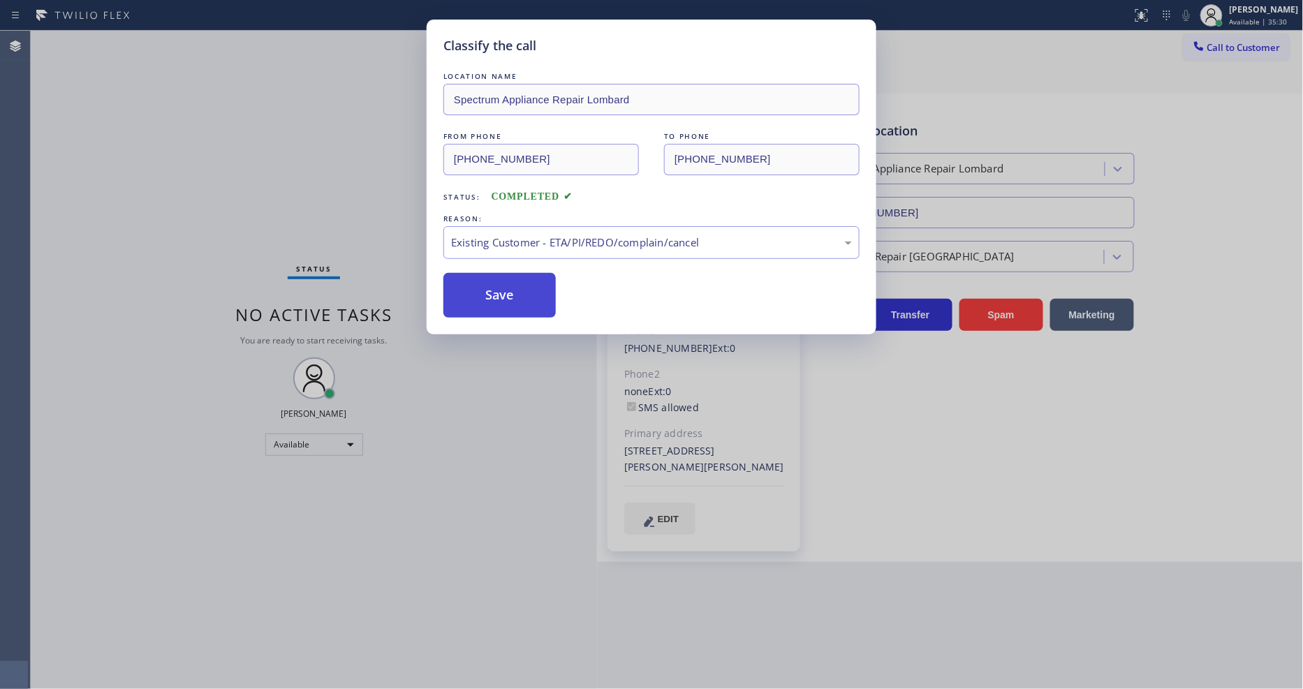
click at [518, 289] on button "Save" at bounding box center [499, 295] width 112 height 45
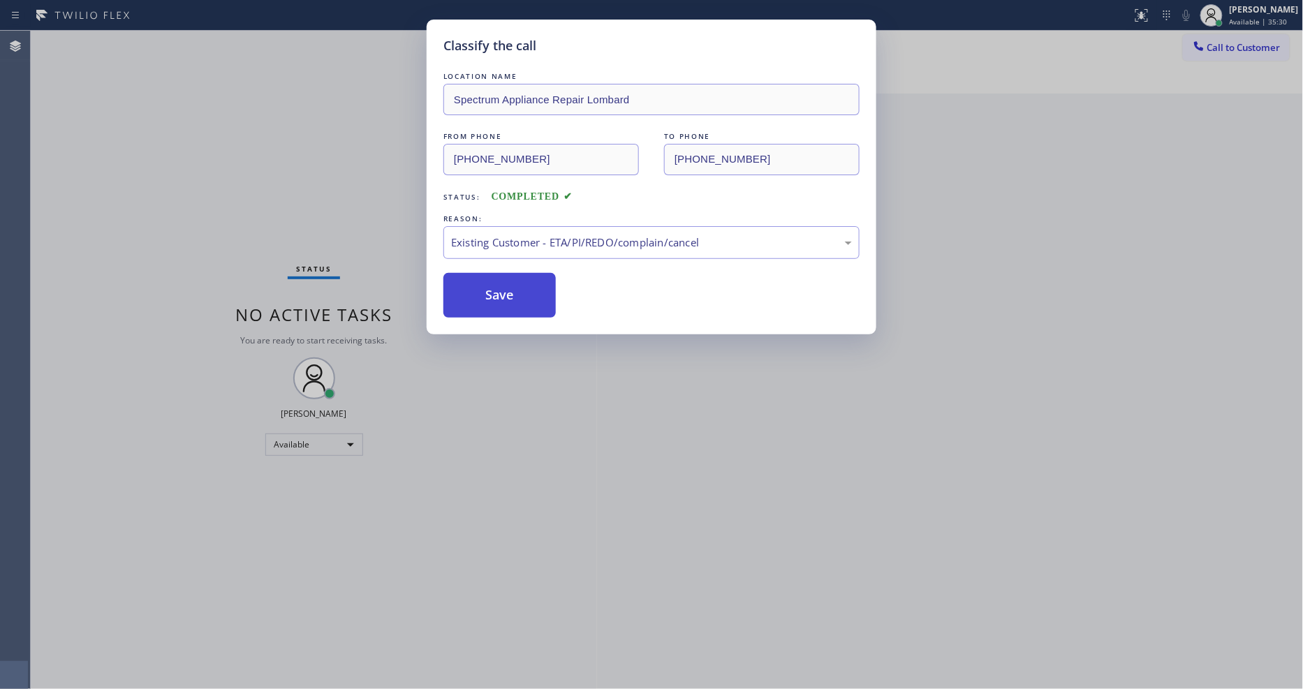
click at [518, 289] on button "Save" at bounding box center [499, 295] width 112 height 45
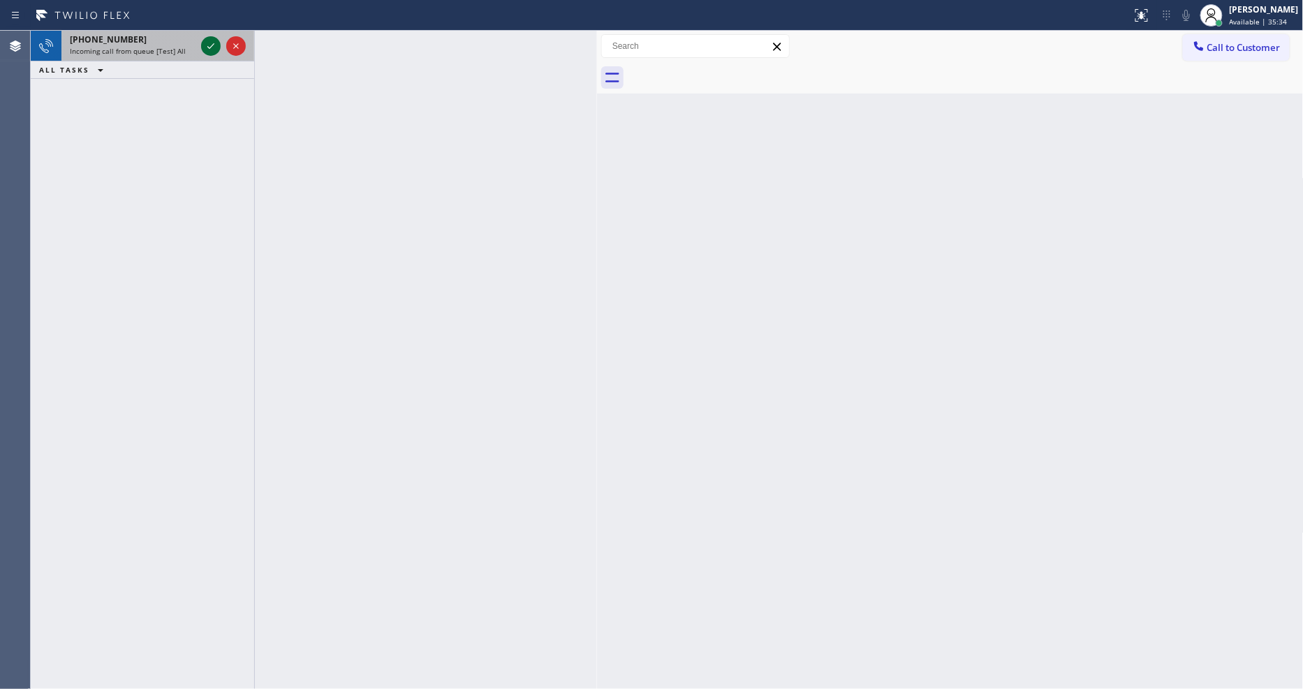
click at [211, 42] on icon at bounding box center [211, 46] width 17 height 17
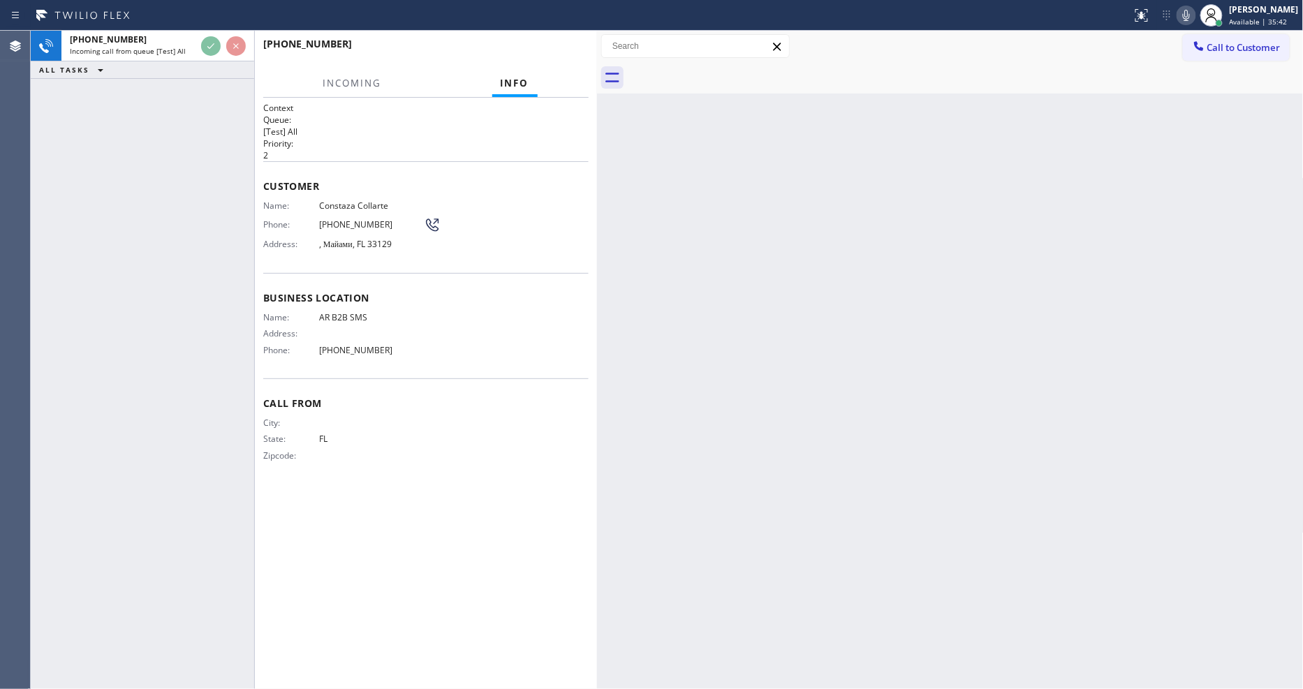
drag, startPoint x: 753, startPoint y: 349, endPoint x: 707, endPoint y: 226, distance: 131.9
click at [753, 349] on div "Back to Dashboard Change Sender ID Customers Technicians Select a contact Outbo…" at bounding box center [950, 360] width 707 height 658
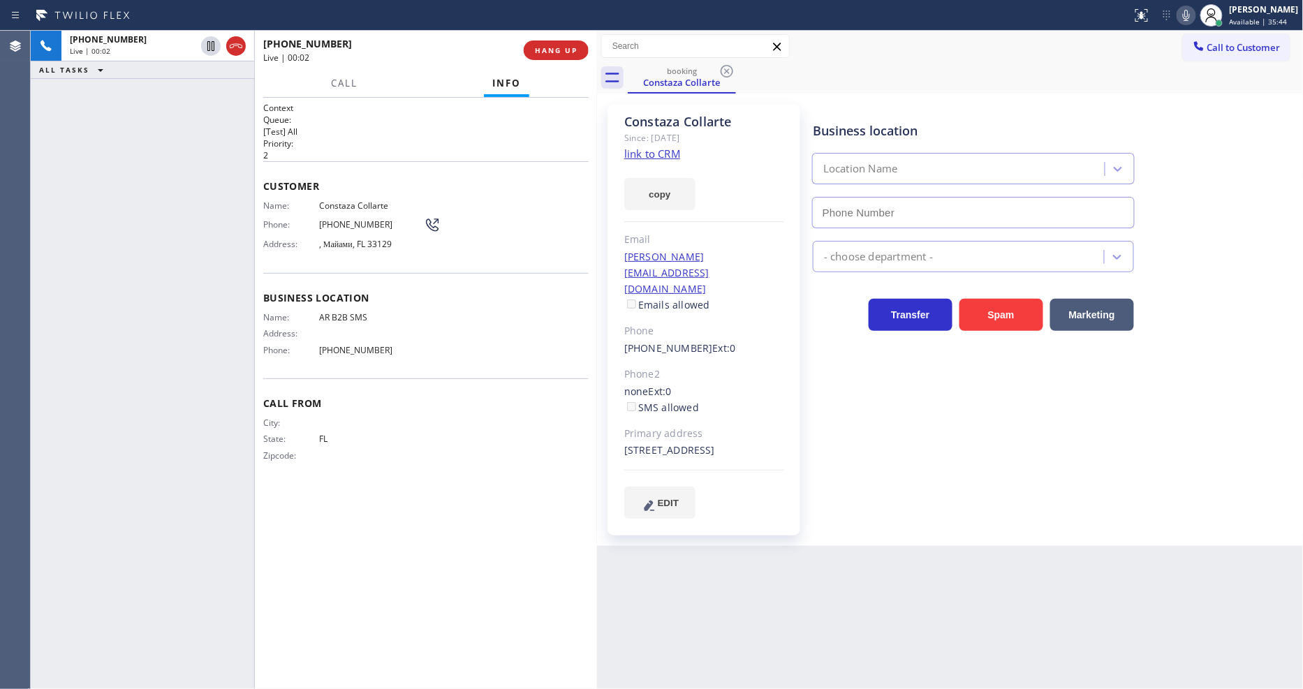
click at [658, 156] on div "Constaza Collarte Since: [DATE] link to CRM copy Email [PERSON_NAME][EMAIL_ADDR…" at bounding box center [704, 320] width 193 height 432
type input "[PHONE_NUMBER]"
click at [658, 156] on link "link to CRM" at bounding box center [652, 154] width 56 height 14
click at [564, 53] on span "HANG UP" at bounding box center [556, 50] width 43 height 10
click at [564, 52] on span "HANG UP" at bounding box center [556, 50] width 43 height 10
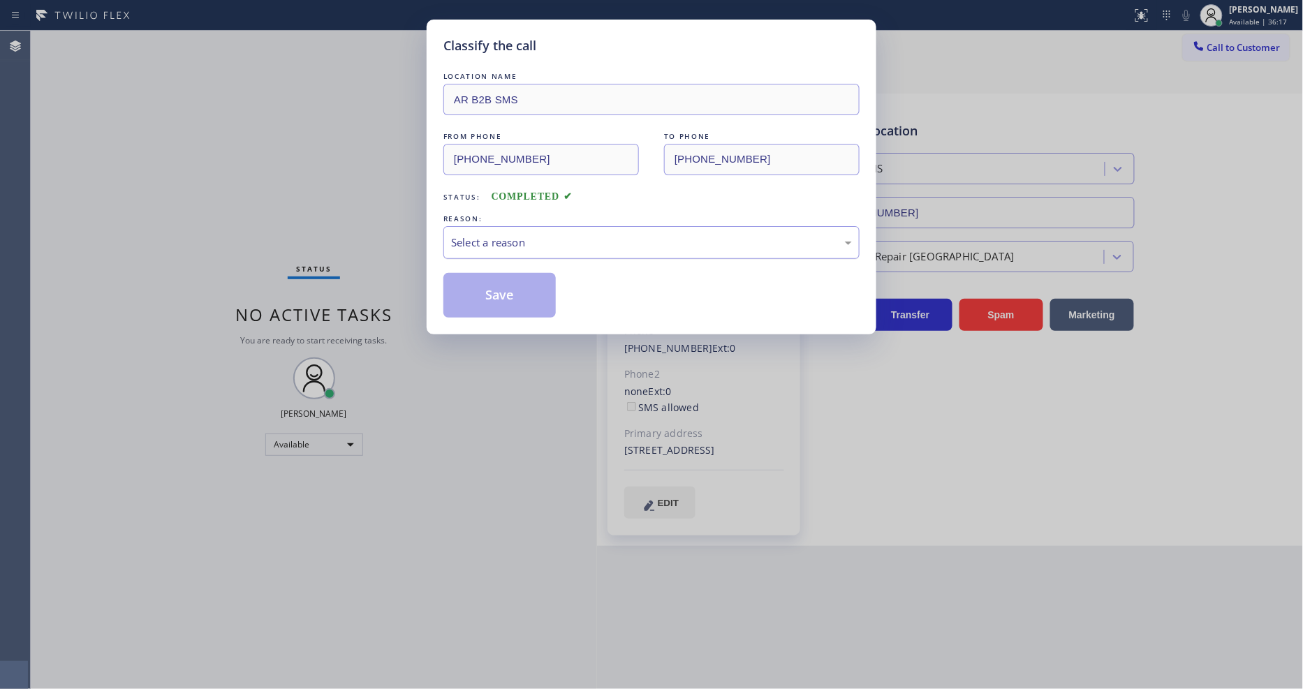
click at [490, 239] on div "Select a reason" at bounding box center [651, 243] width 401 height 16
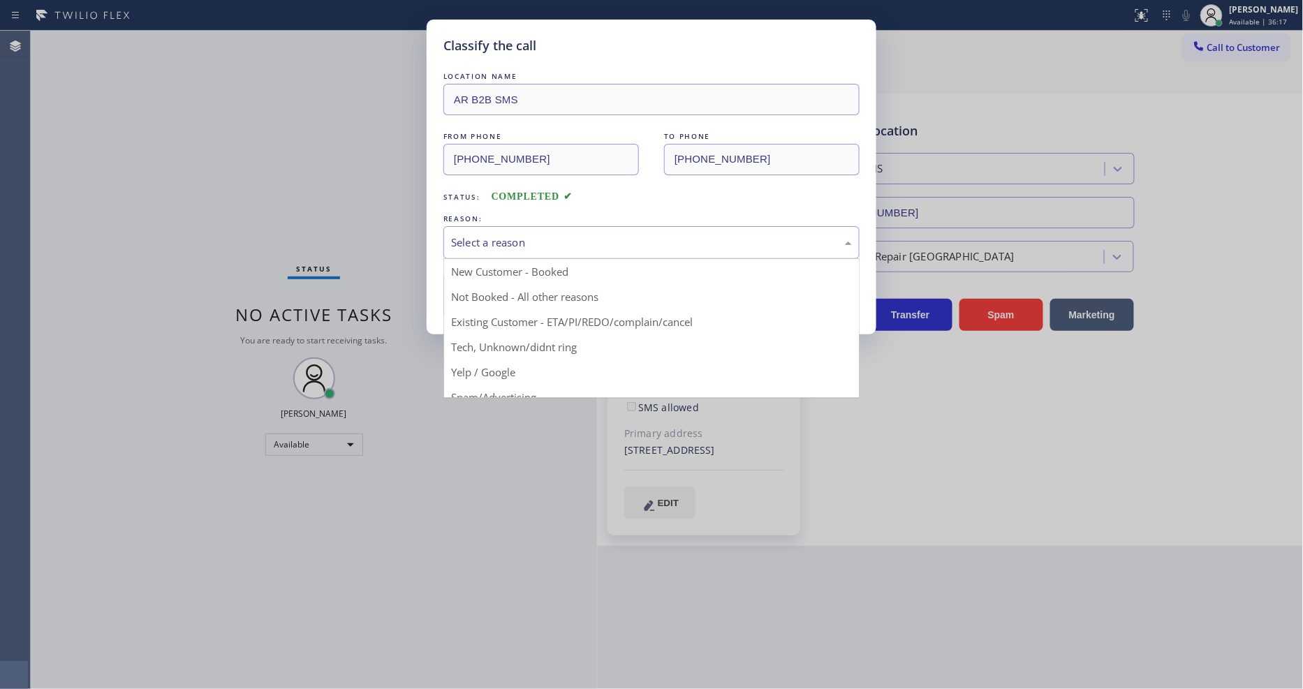
drag, startPoint x: 484, startPoint y: 326, endPoint x: 487, endPoint y: 284, distance: 42.7
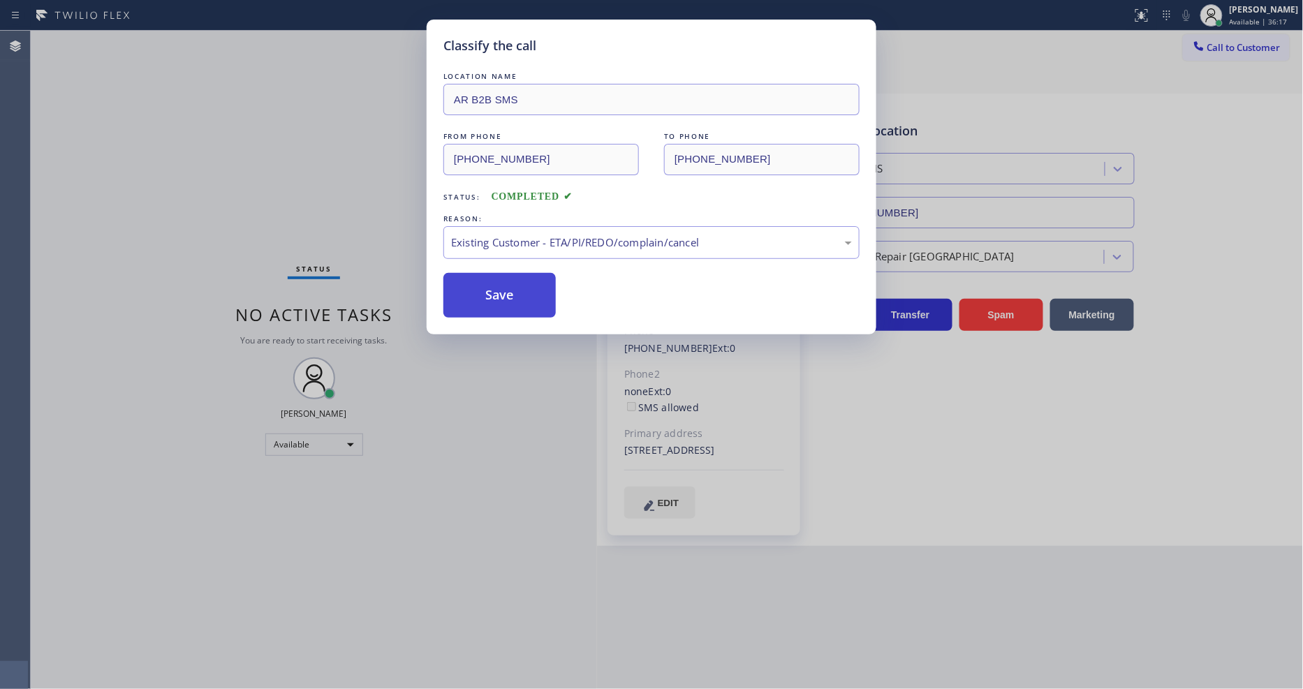
click at [487, 283] on button "Save" at bounding box center [499, 295] width 112 height 45
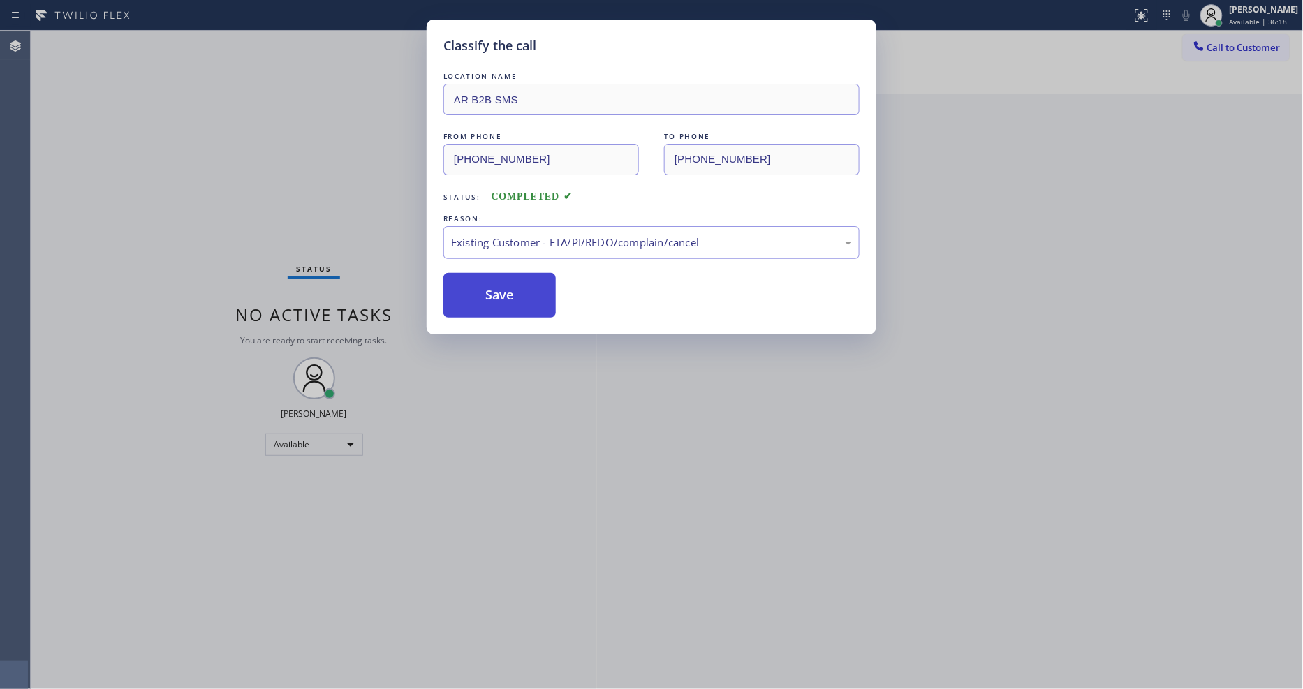
click at [487, 282] on button "Save" at bounding box center [499, 295] width 112 height 45
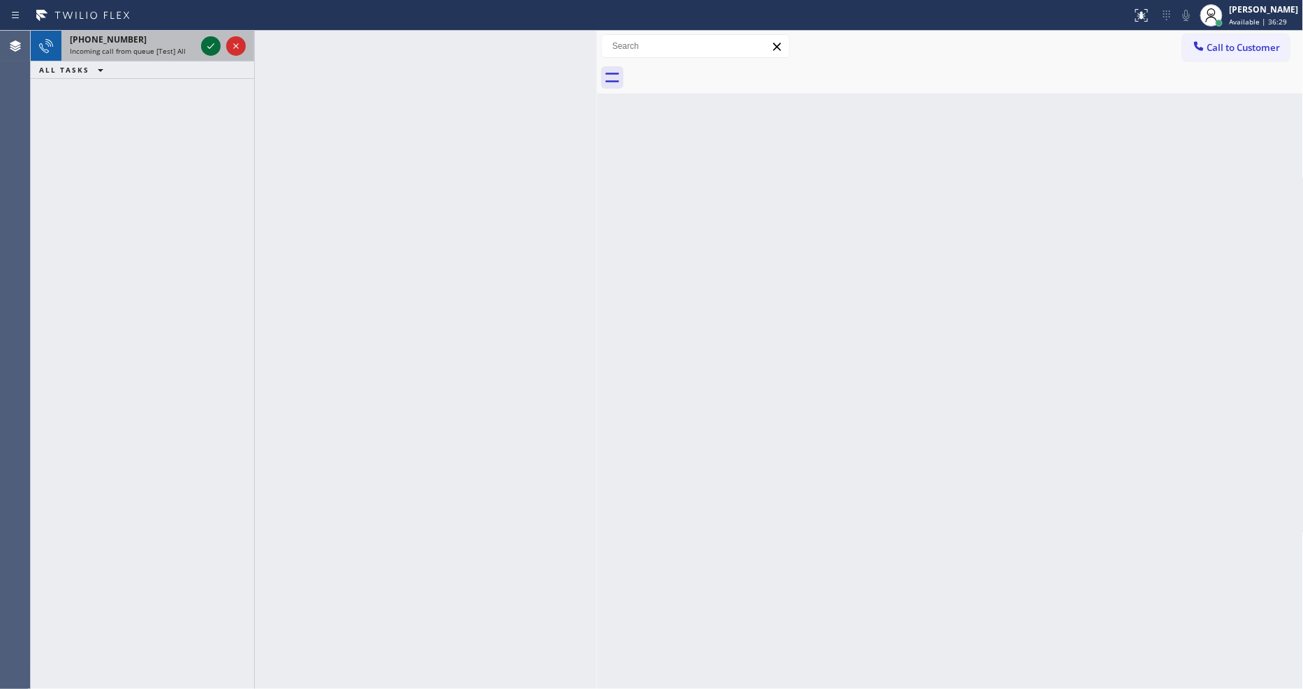
click at [209, 43] on icon at bounding box center [211, 46] width 17 height 17
click at [210, 41] on icon at bounding box center [211, 46] width 17 height 17
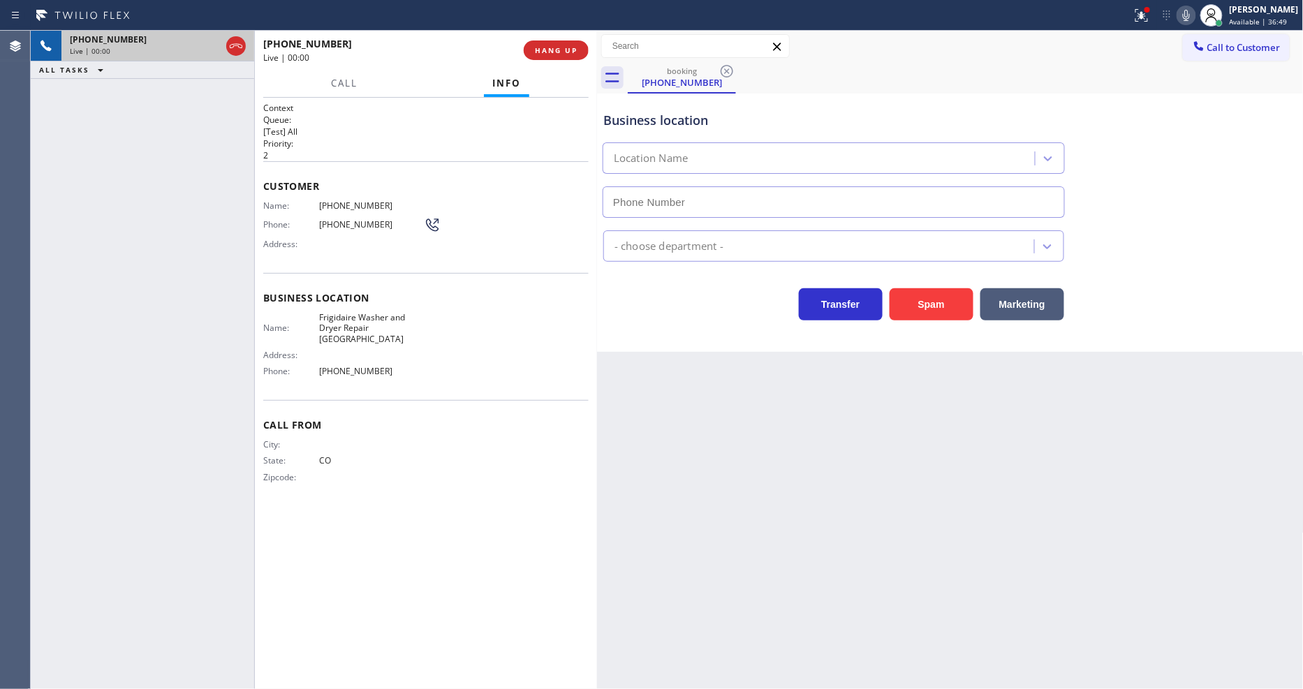
type input "[PHONE_NUMBER]"
click at [557, 49] on span "HANG UP" at bounding box center [556, 50] width 43 height 10
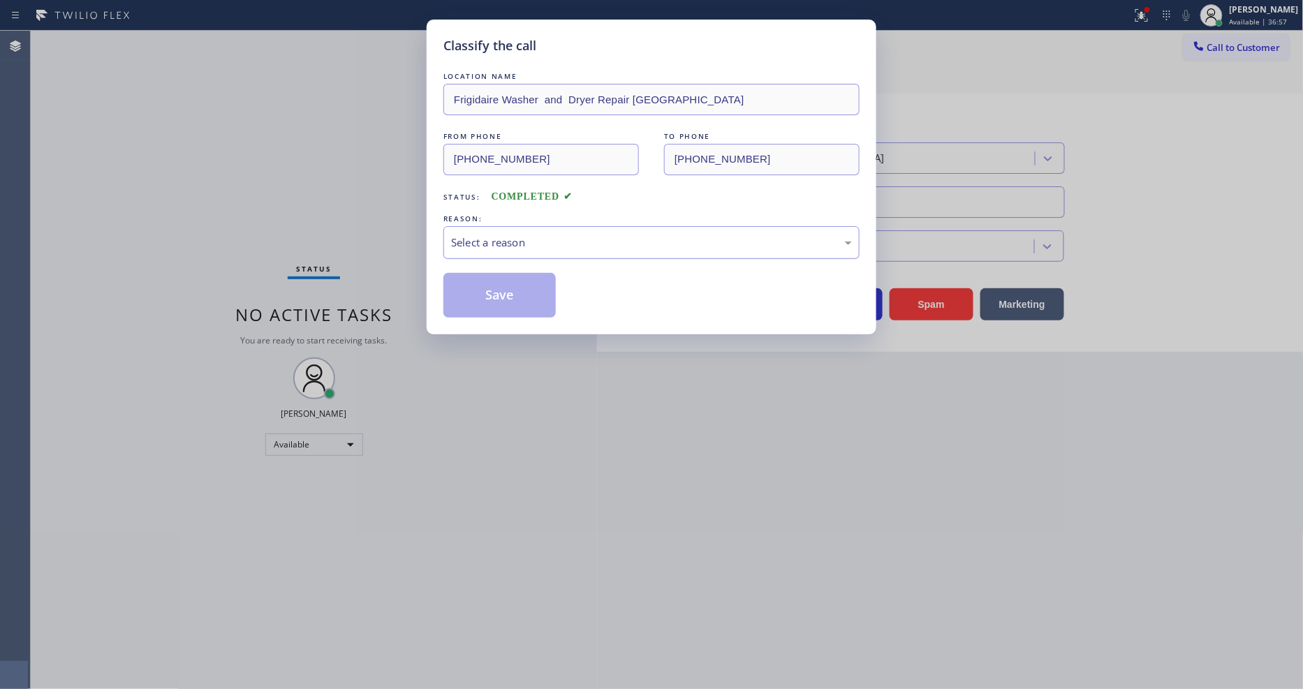
click at [524, 235] on div "Select a reason" at bounding box center [651, 243] width 401 height 16
click at [521, 292] on button "Save" at bounding box center [499, 295] width 112 height 45
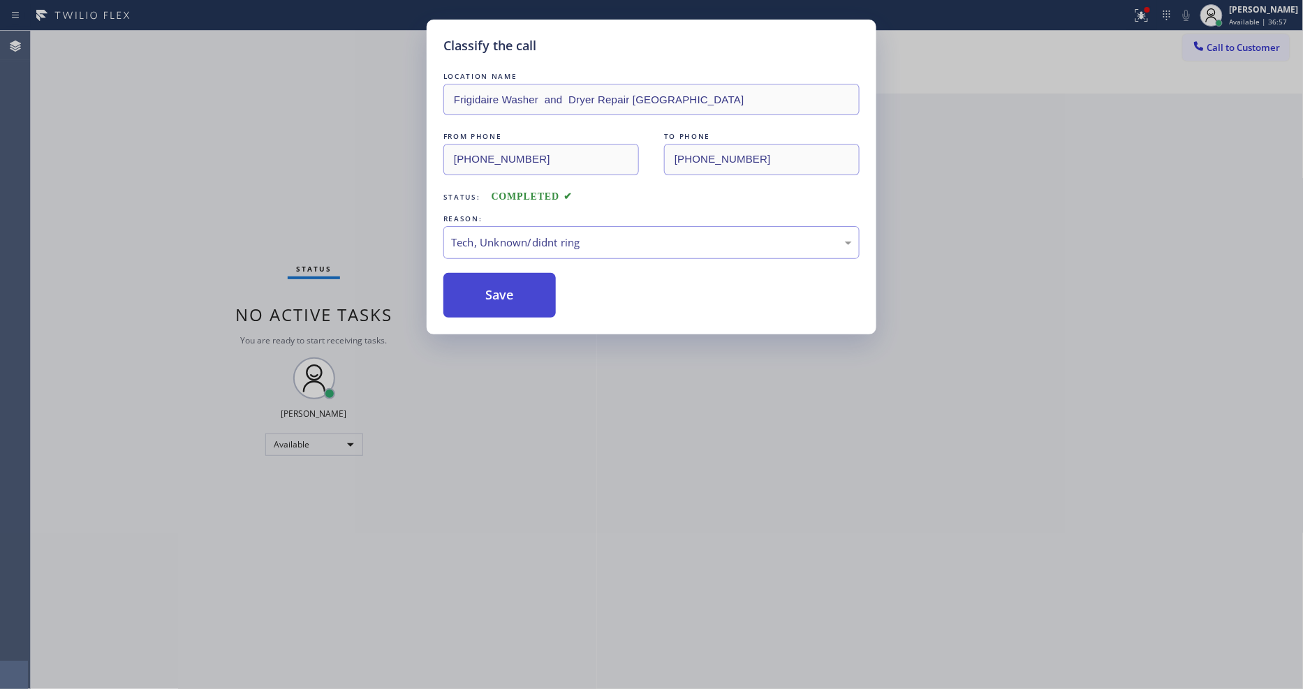
click at [521, 292] on button "Save" at bounding box center [499, 295] width 112 height 45
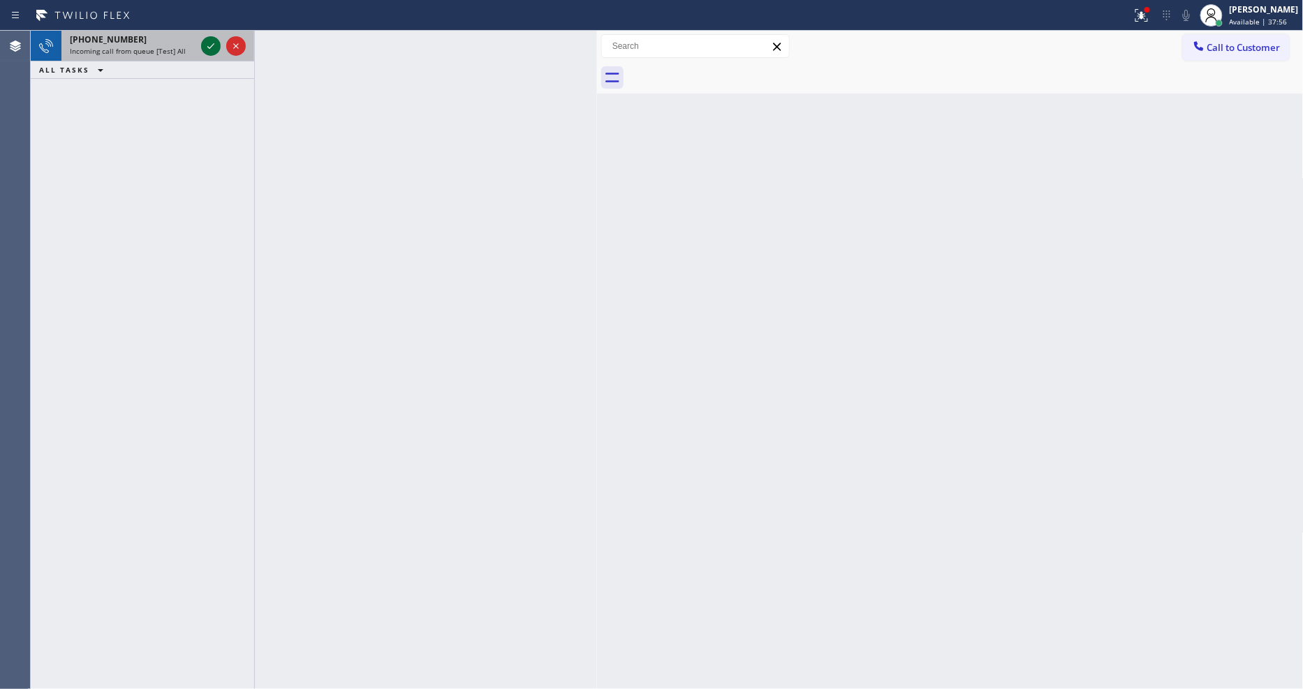
click at [212, 43] on icon at bounding box center [211, 46] width 17 height 17
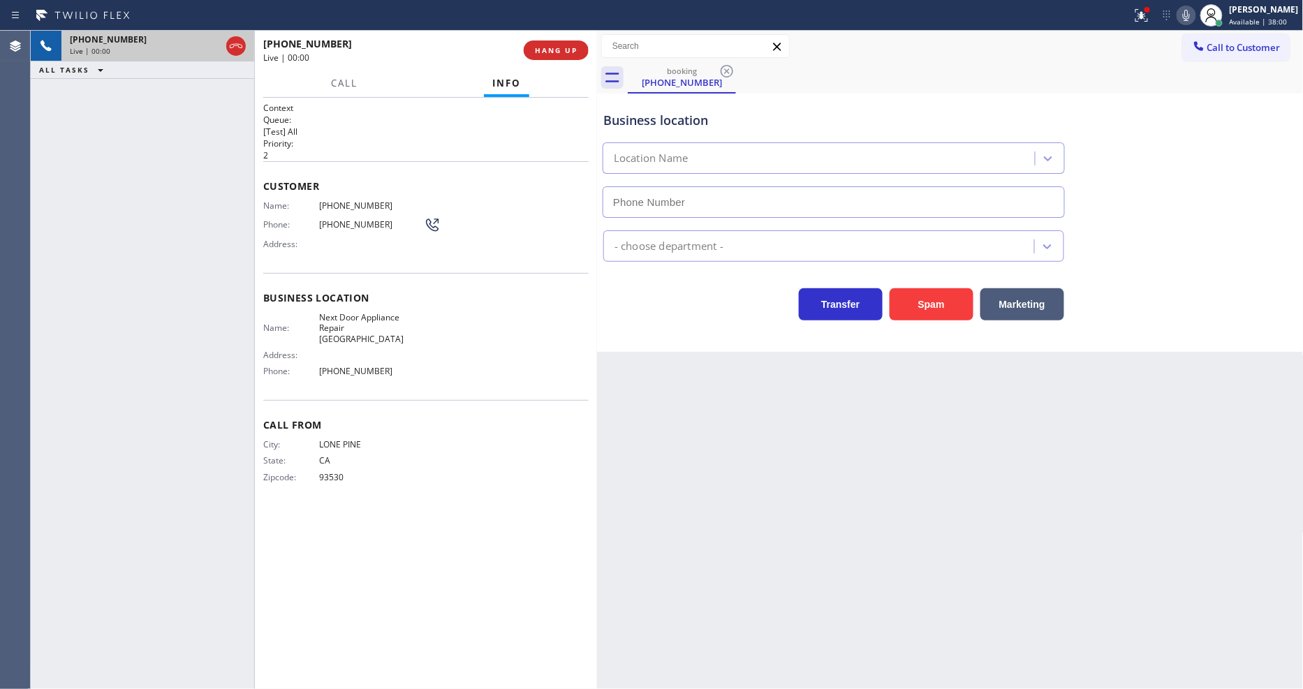
type input "[PHONE_NUMBER]"
drag, startPoint x: 451, startPoint y: 506, endPoint x: 450, endPoint y: 562, distance: 55.9
click at [450, 506] on div "Context Queue: [Test] All Priority: 2 Customer Name: [PHONE_NUMBER] Phone: [PHO…" at bounding box center [425, 393] width 325 height 583
click at [564, 41] on button "HANG UP" at bounding box center [556, 51] width 65 height 20
click at [563, 42] on button "HANG UP" at bounding box center [556, 51] width 65 height 20
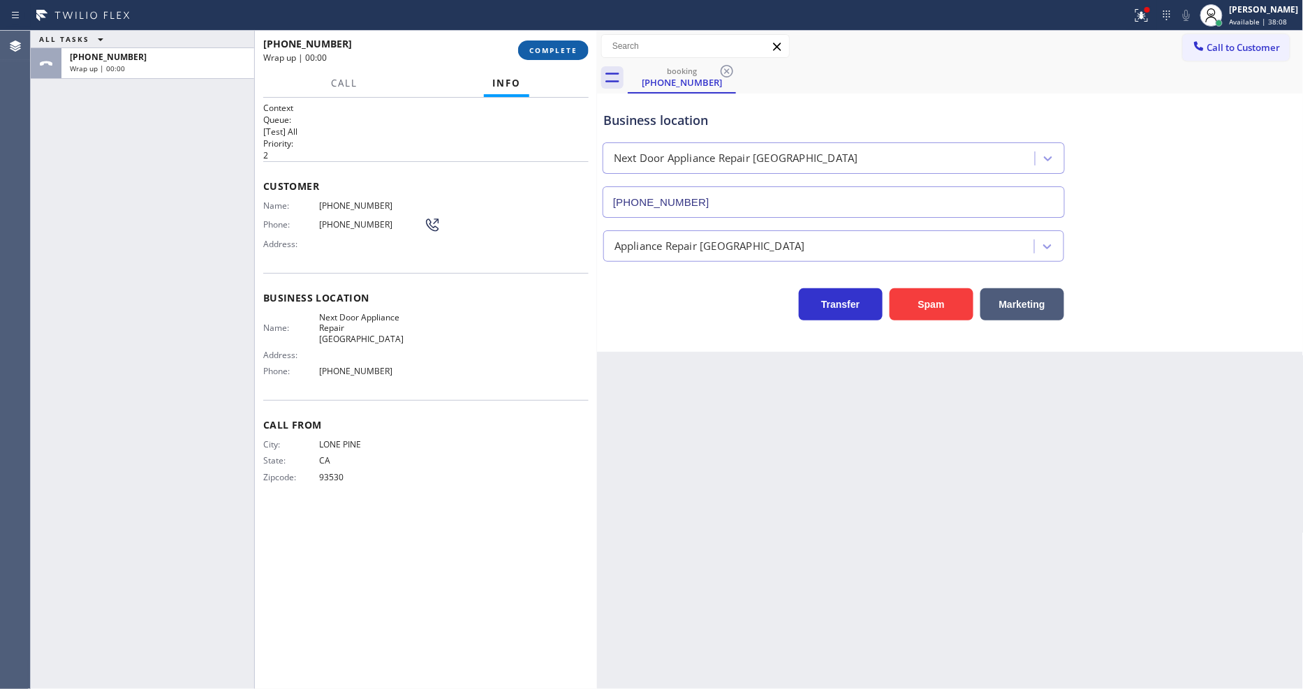
click at [556, 44] on button "COMPLETE" at bounding box center [553, 51] width 71 height 20
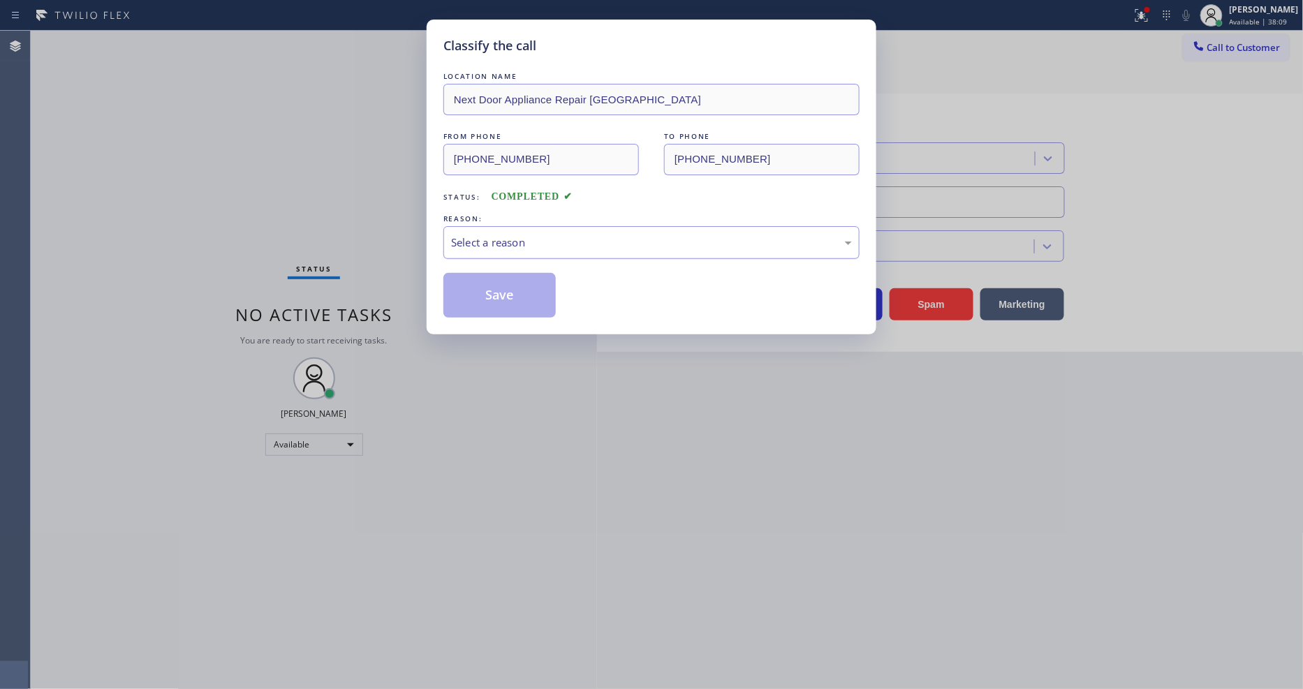
drag, startPoint x: 526, startPoint y: 229, endPoint x: 522, endPoint y: 249, distance: 20.0
click at [525, 235] on div "Select a reason" at bounding box center [651, 243] width 401 height 16
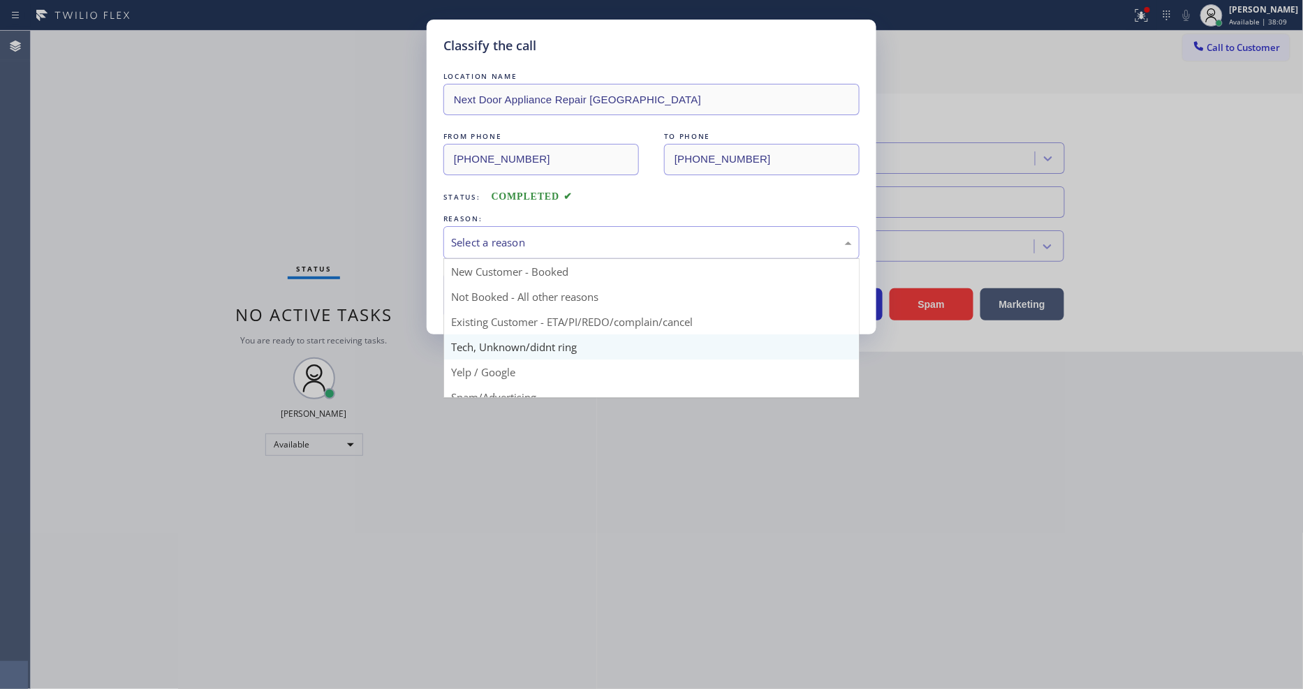
drag, startPoint x: 514, startPoint y: 343, endPoint x: 513, endPoint y: 291, distance: 51.7
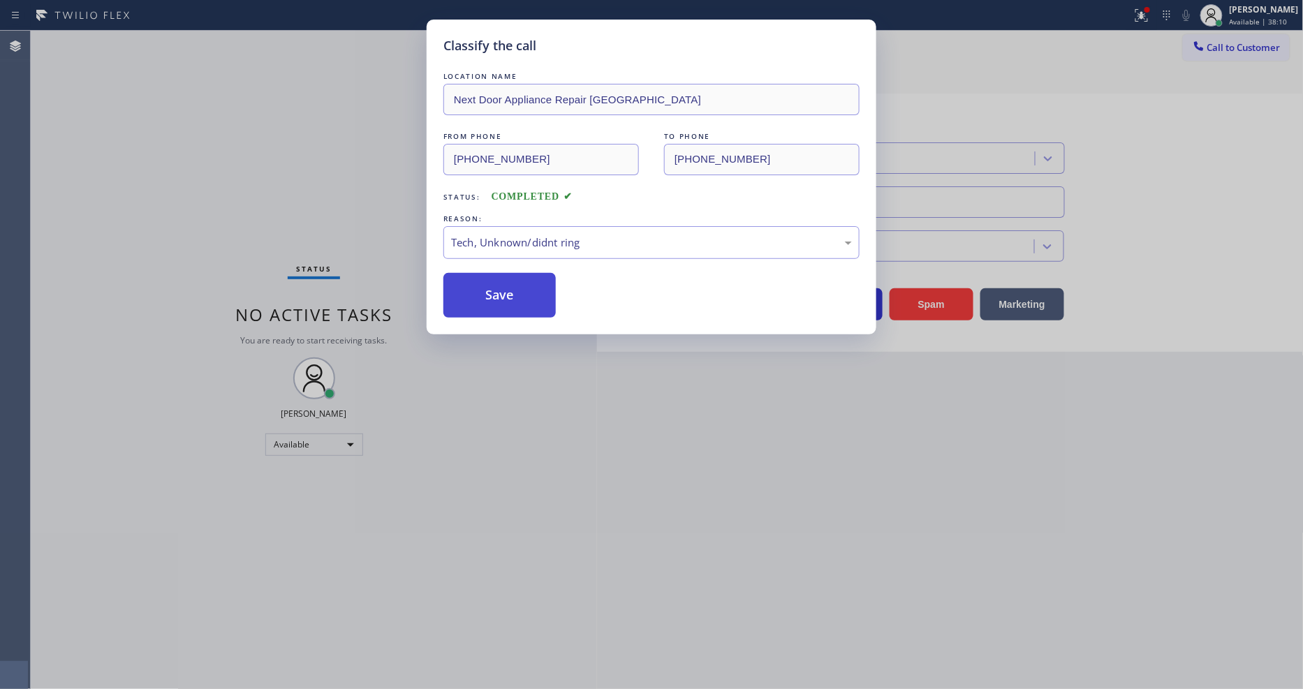
click at [513, 290] on button "Save" at bounding box center [499, 295] width 112 height 45
click at [513, 289] on button "Save" at bounding box center [499, 295] width 112 height 45
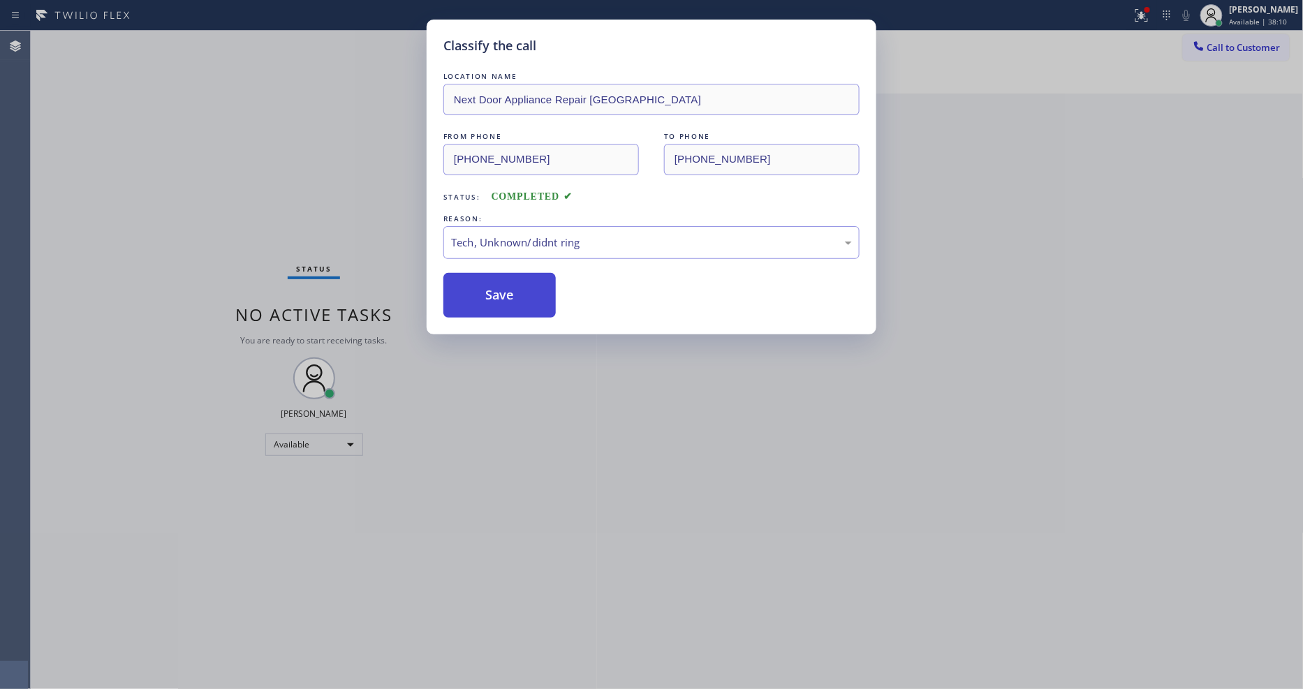
click at [513, 289] on button "Save" at bounding box center [499, 295] width 112 height 45
click at [513, 288] on button "Save" at bounding box center [499, 295] width 112 height 45
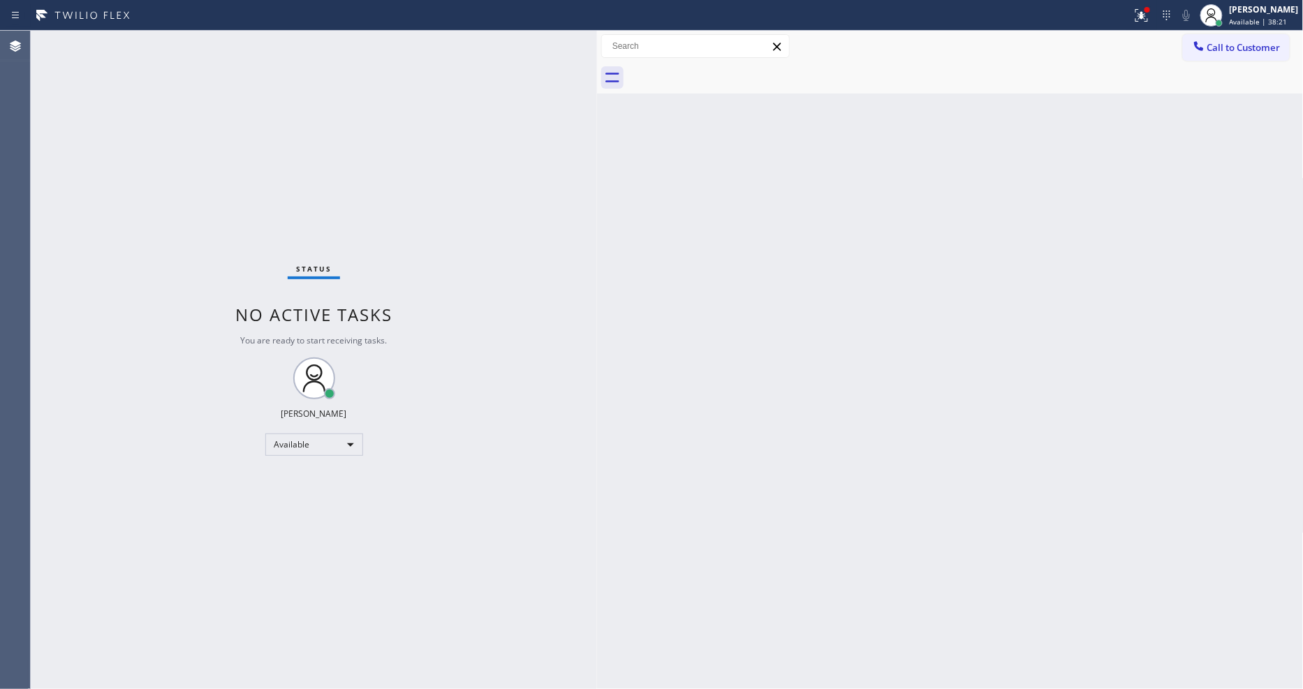
click at [180, 42] on div "Status No active tasks You are ready to start receiving tasks. [PERSON_NAME] Av…" at bounding box center [314, 360] width 566 height 658
click at [215, 41] on div "Status No active tasks You are ready to start receiving tasks. [PERSON_NAME] Av…" at bounding box center [314, 360] width 566 height 658
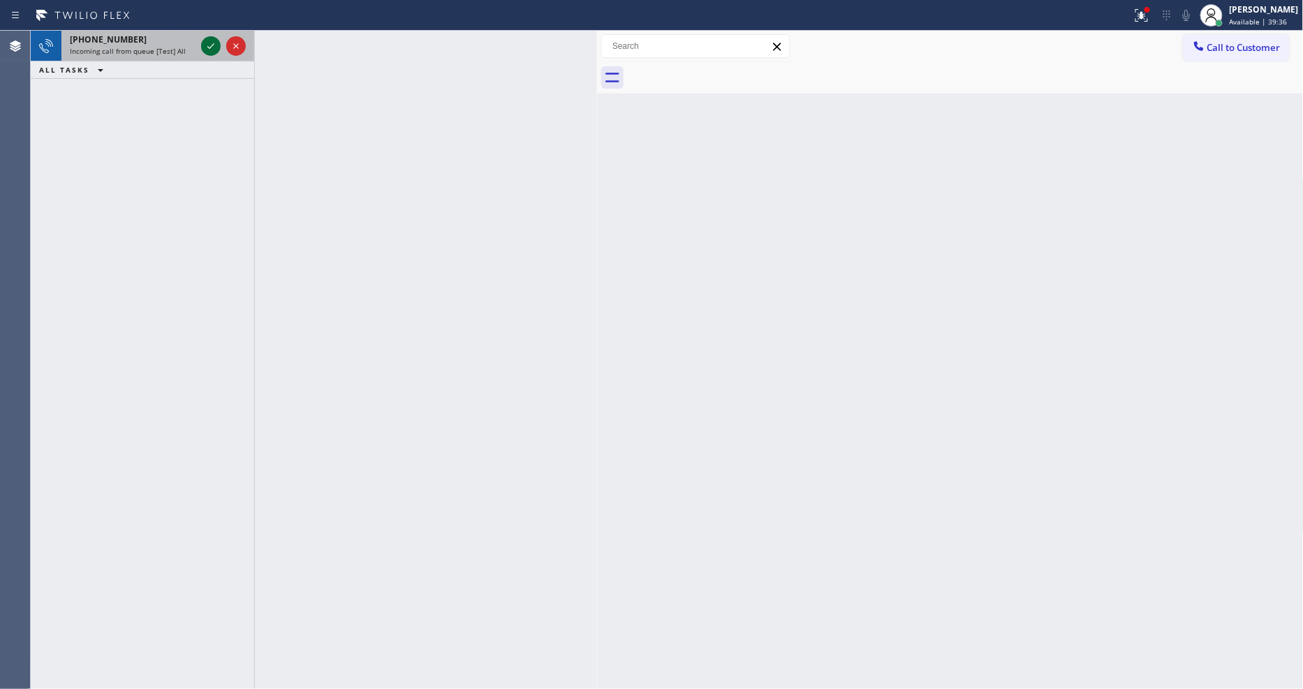
click at [207, 45] on icon at bounding box center [211, 46] width 17 height 17
click at [208, 43] on icon at bounding box center [211, 46] width 17 height 17
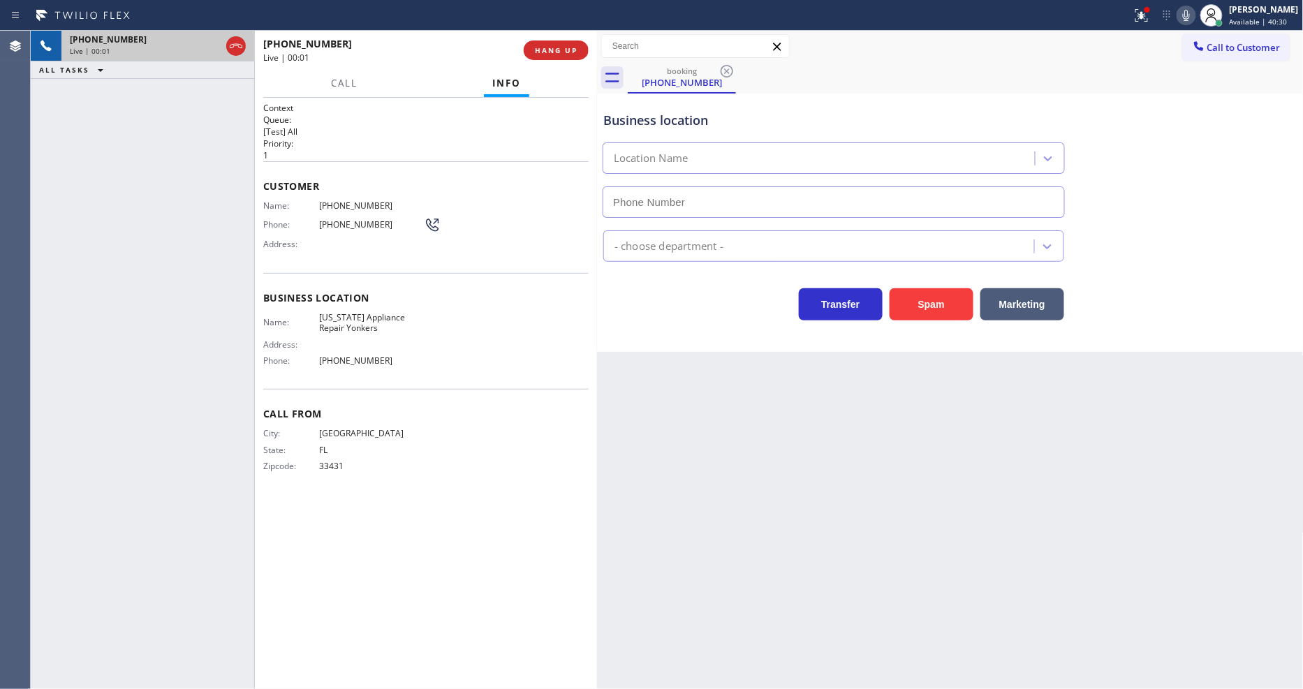
type input "[PHONE_NUMBER]"
click at [371, 320] on span "[US_STATE] Appliance Repair Yonkers" at bounding box center [371, 323] width 105 height 22
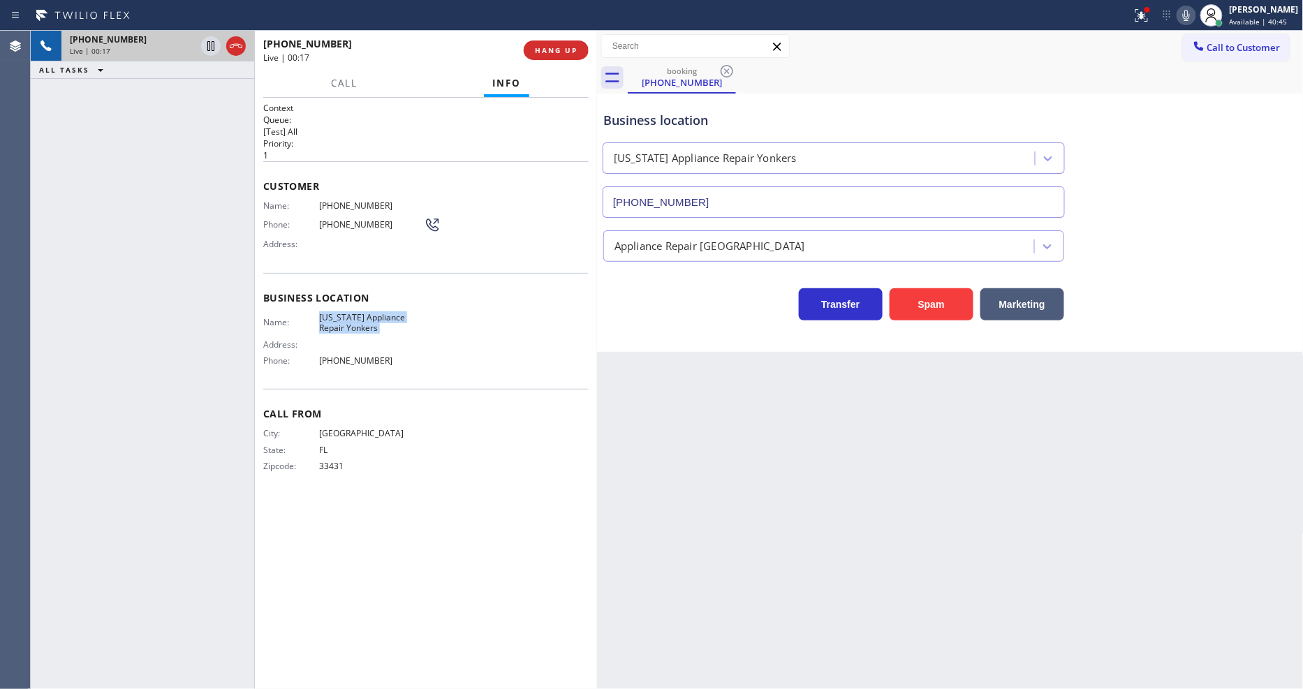
click at [864, 429] on div "Back to Dashboard Change Sender ID Customers Technicians Select a contact Outbo…" at bounding box center [950, 360] width 707 height 658
click at [150, 157] on div "[PHONE_NUMBER] Live | 00:35 ALL TASKS ALL TASKS ACTIVE TASKS TASKS IN WRAP UP" at bounding box center [142, 360] width 223 height 658
click at [550, 44] on button "HANG UP" at bounding box center [556, 51] width 65 height 20
click at [548, 46] on span "HANG UP" at bounding box center [556, 50] width 43 height 10
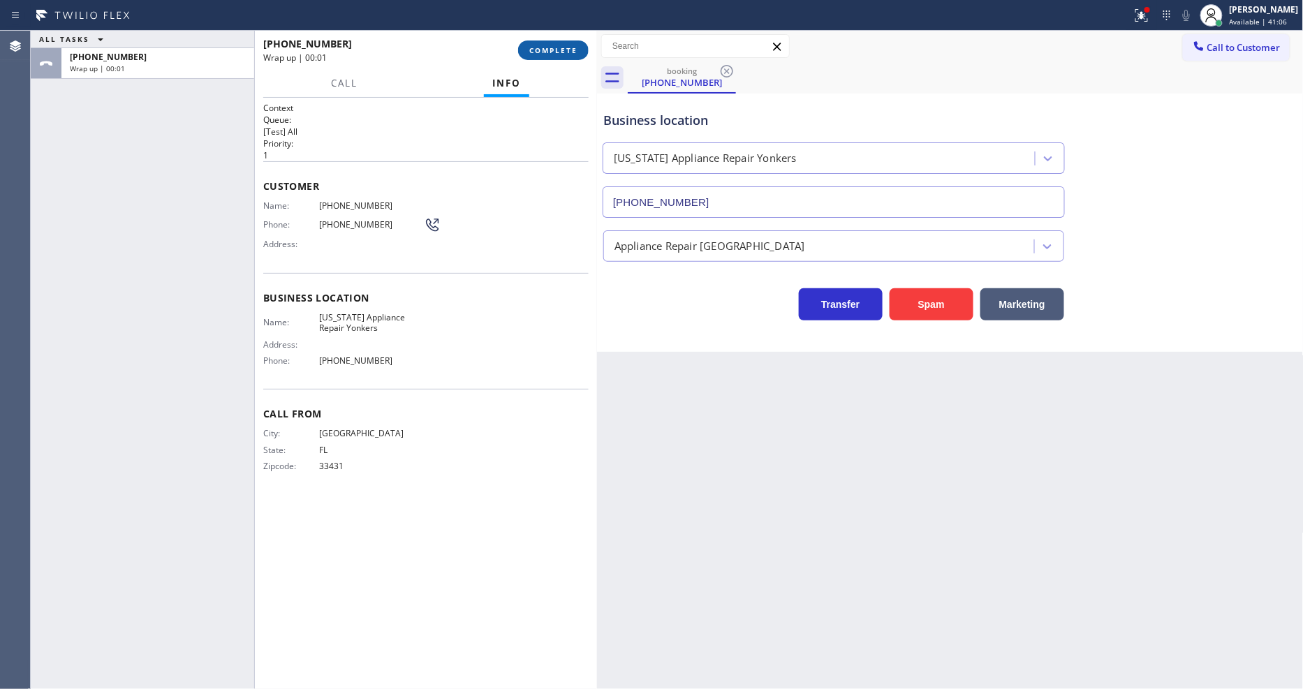
click at [550, 44] on button "COMPLETE" at bounding box center [553, 51] width 71 height 20
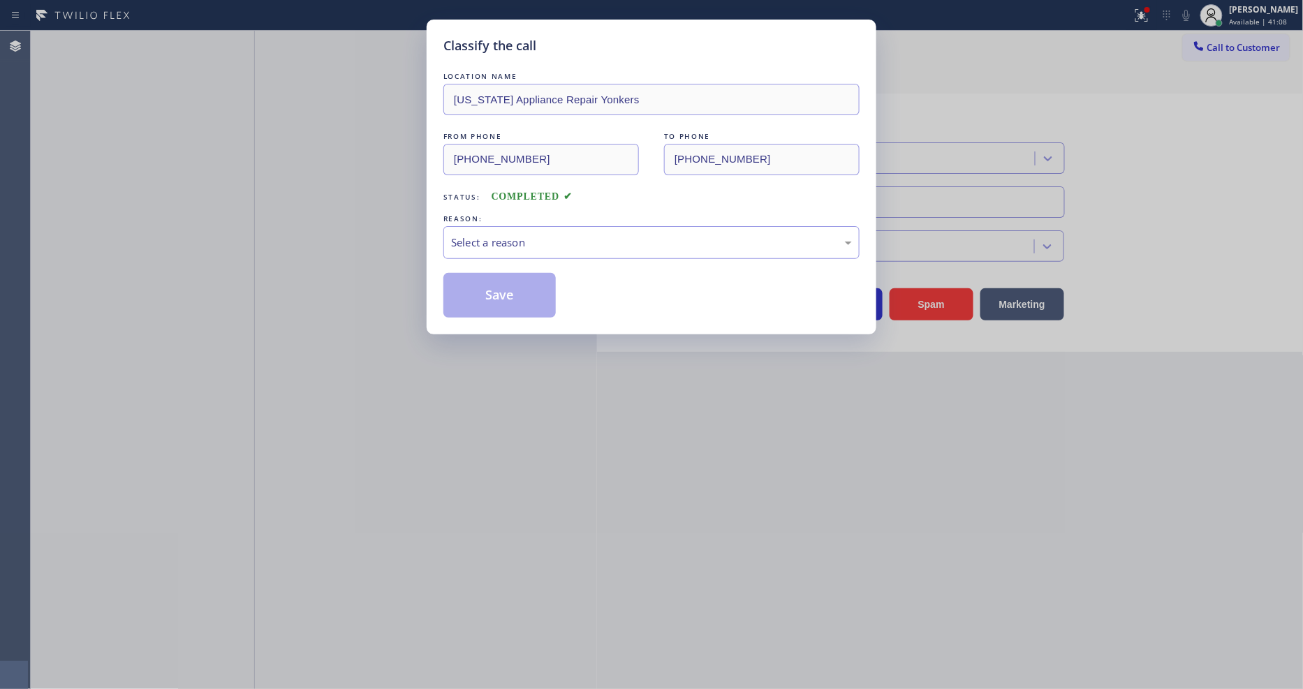
click at [503, 228] on div "Select a reason" at bounding box center [651, 242] width 416 height 33
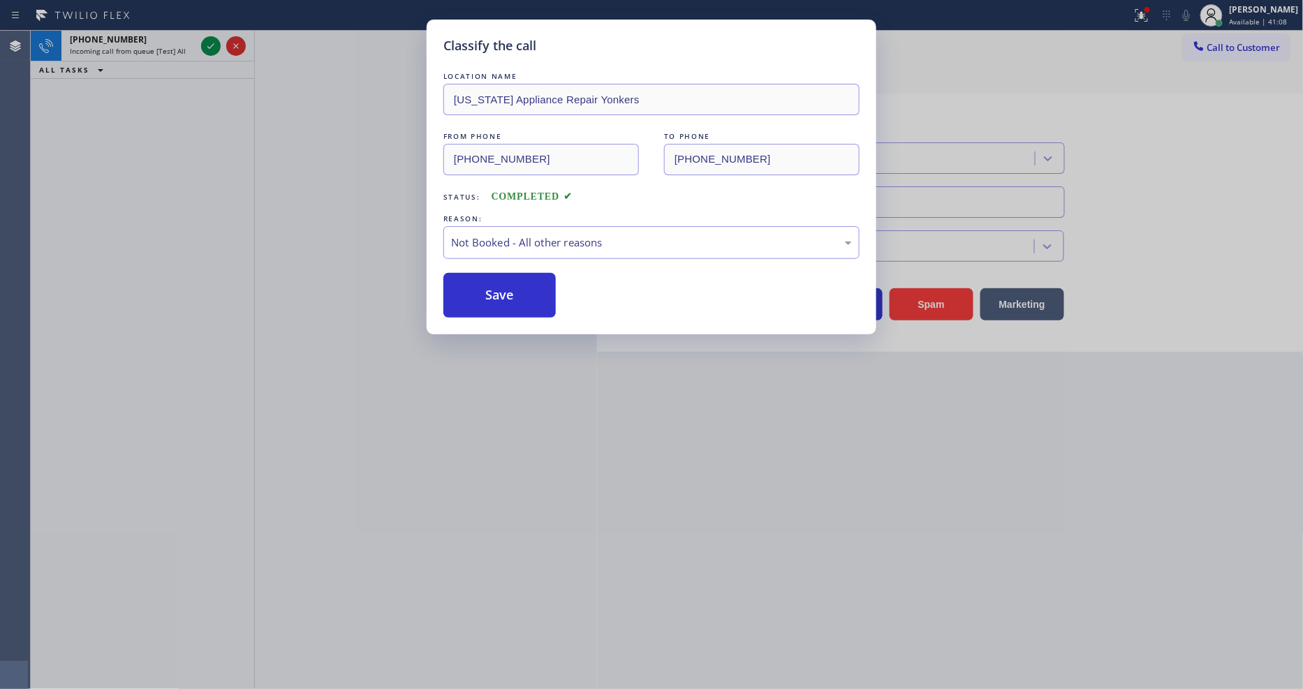
click at [498, 290] on button "Save" at bounding box center [499, 295] width 112 height 45
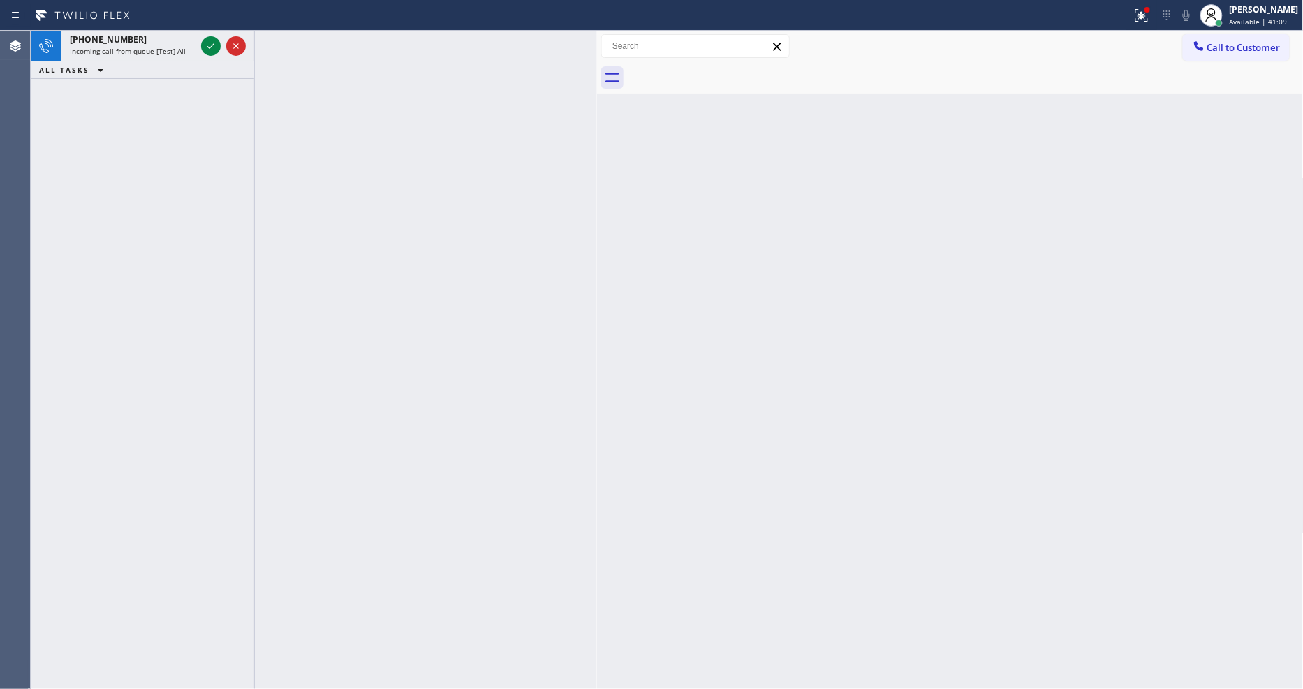
click at [210, 44] on icon at bounding box center [211, 46] width 17 height 17
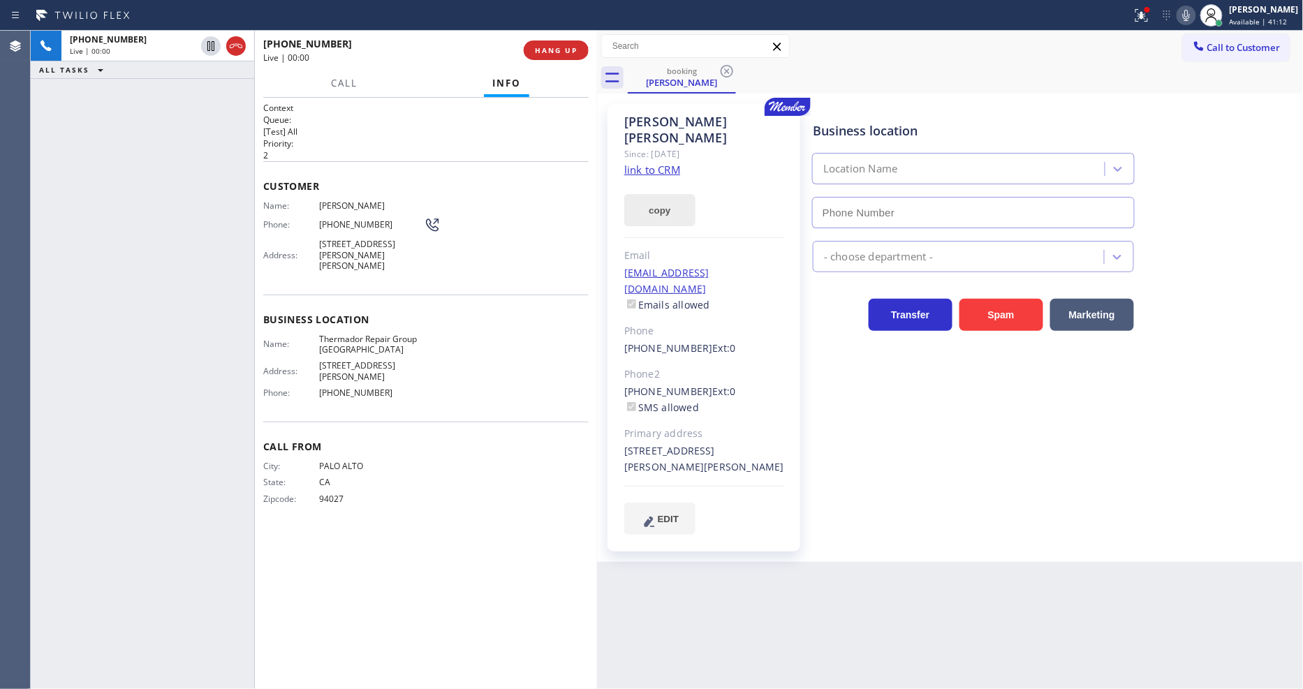
type input "[PHONE_NUMBER]"
click at [666, 163] on link "link to CRM" at bounding box center [652, 170] width 56 height 14
click at [365, 334] on span "Thermador Repair Group [GEOGRAPHIC_DATA]" at bounding box center [371, 345] width 105 height 22
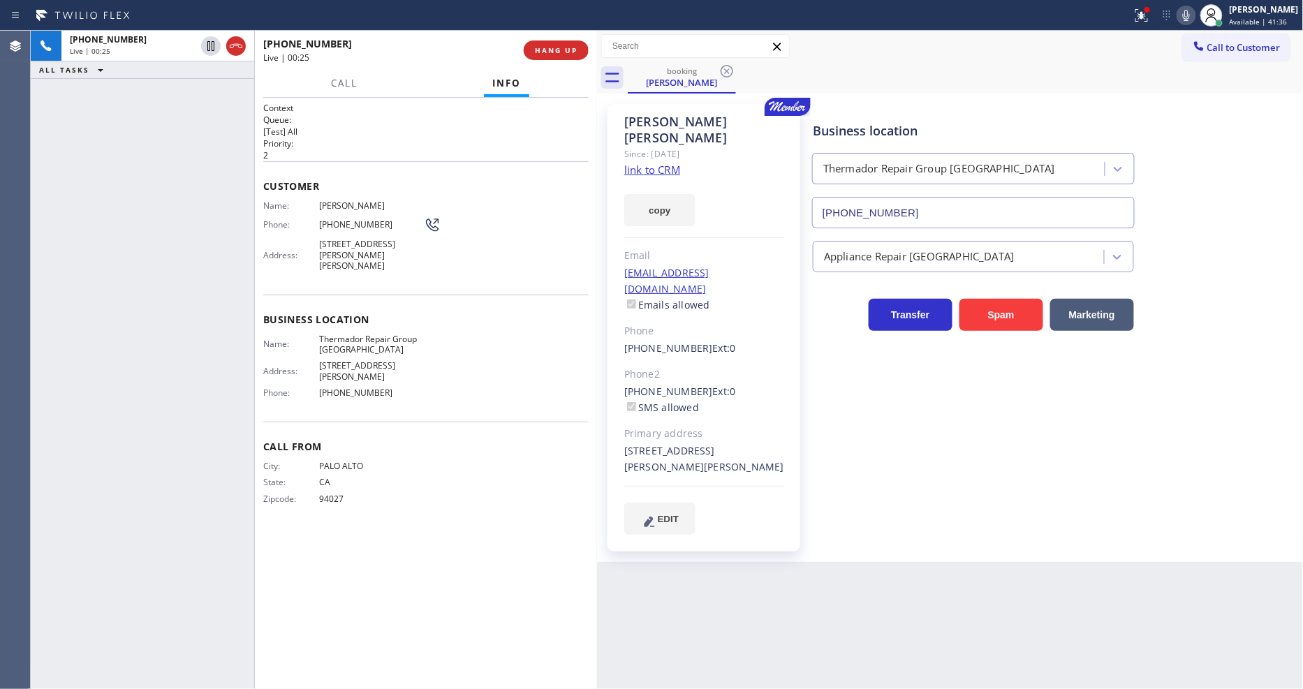
click at [360, 245] on span "[STREET_ADDRESS][PERSON_NAME][PERSON_NAME]" at bounding box center [371, 255] width 105 height 32
click at [207, 42] on icon at bounding box center [210, 46] width 7 height 10
click at [1190, 14] on icon at bounding box center [1186, 15] width 7 height 11
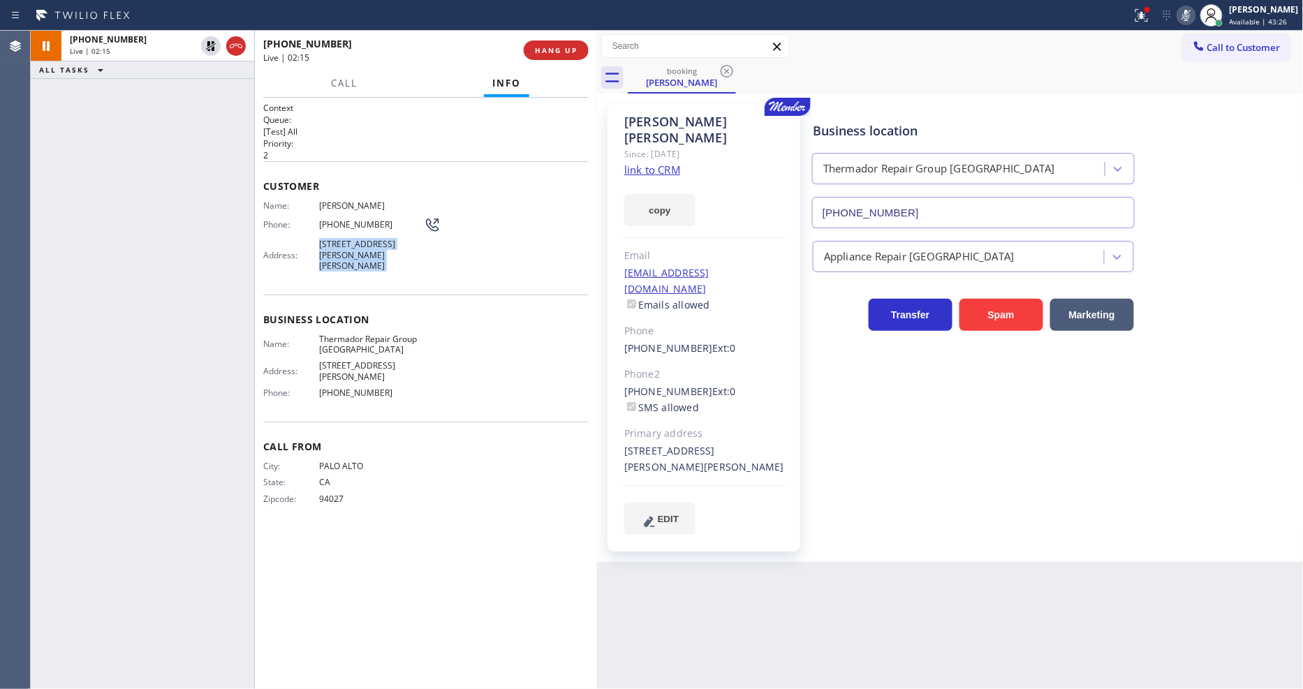
click at [834, 361] on div "Business location Thermador Repair Group [GEOGRAPHIC_DATA] [PHONE_NUMBER] Appli…" at bounding box center [1055, 319] width 490 height 423
drag, startPoint x: 750, startPoint y: 421, endPoint x: 784, endPoint y: 421, distance: 34.2
click at [784, 421] on div "[PERSON_NAME] Since: [DATE] link to CRM copy Email [EMAIL_ADDRESS][DOMAIN_NAME]…" at bounding box center [704, 328] width 193 height 448
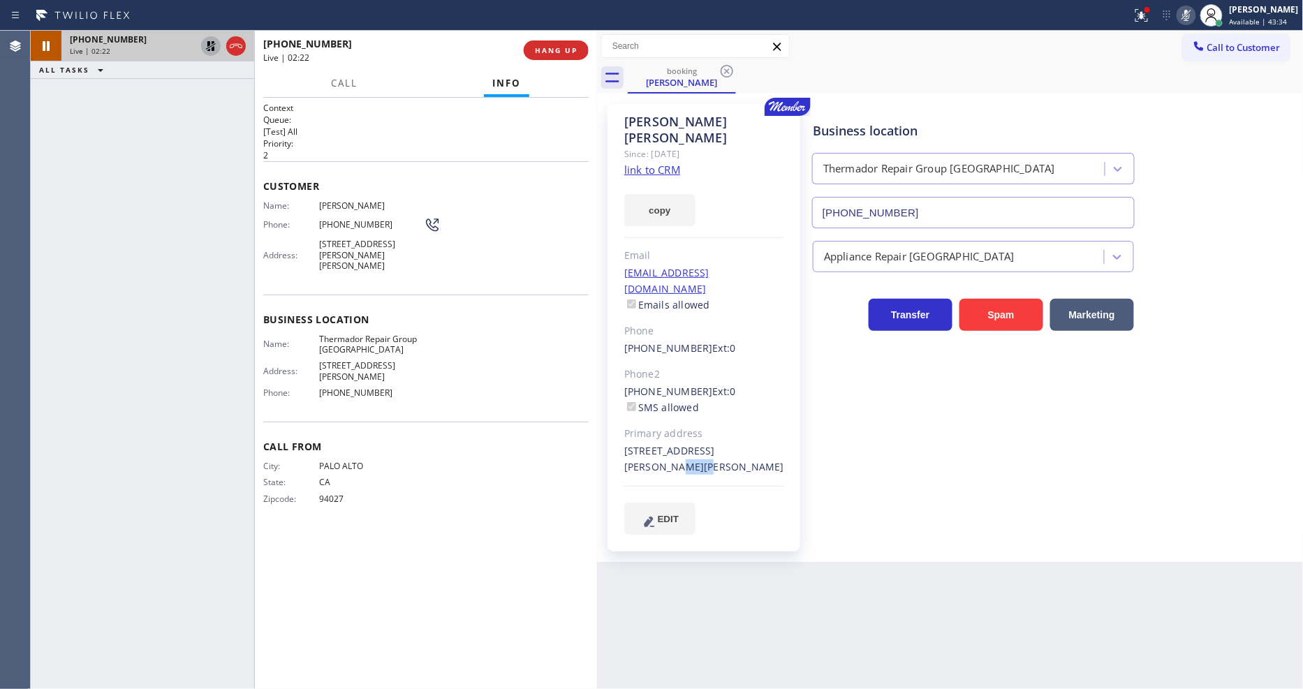
click at [207, 43] on icon at bounding box center [211, 46] width 10 height 10
click at [1193, 15] on icon at bounding box center [1186, 15] width 17 height 17
click at [330, 219] on span "[PHONE_NUMBER]" at bounding box center [371, 224] width 105 height 10
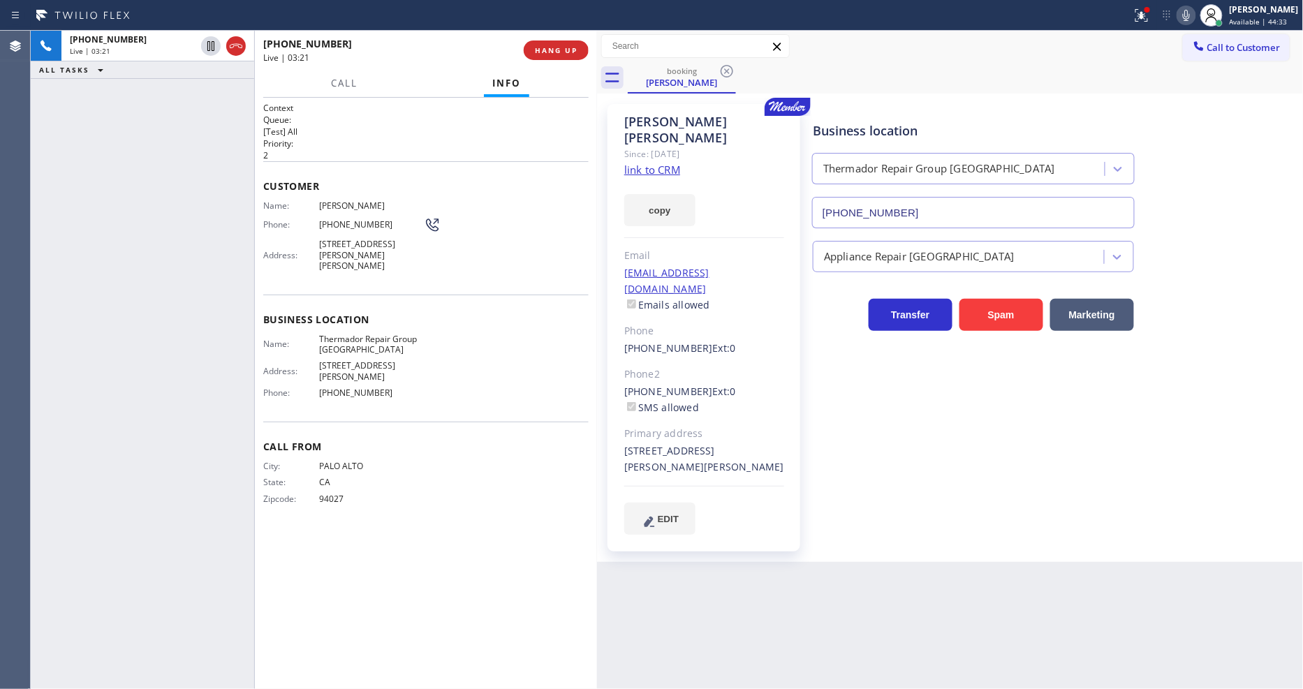
click at [290, 389] on div "Business location Name: Thermador Repair Group Menlo Park Address: [STREET_ADDR…" at bounding box center [425, 358] width 325 height 127
click at [744, 265] on div "[EMAIL_ADDRESS][DOMAIN_NAME] Emails allowed" at bounding box center [704, 289] width 160 height 48
drag, startPoint x: 1152, startPoint y: 14, endPoint x: 1117, endPoint y: 130, distance: 121.1
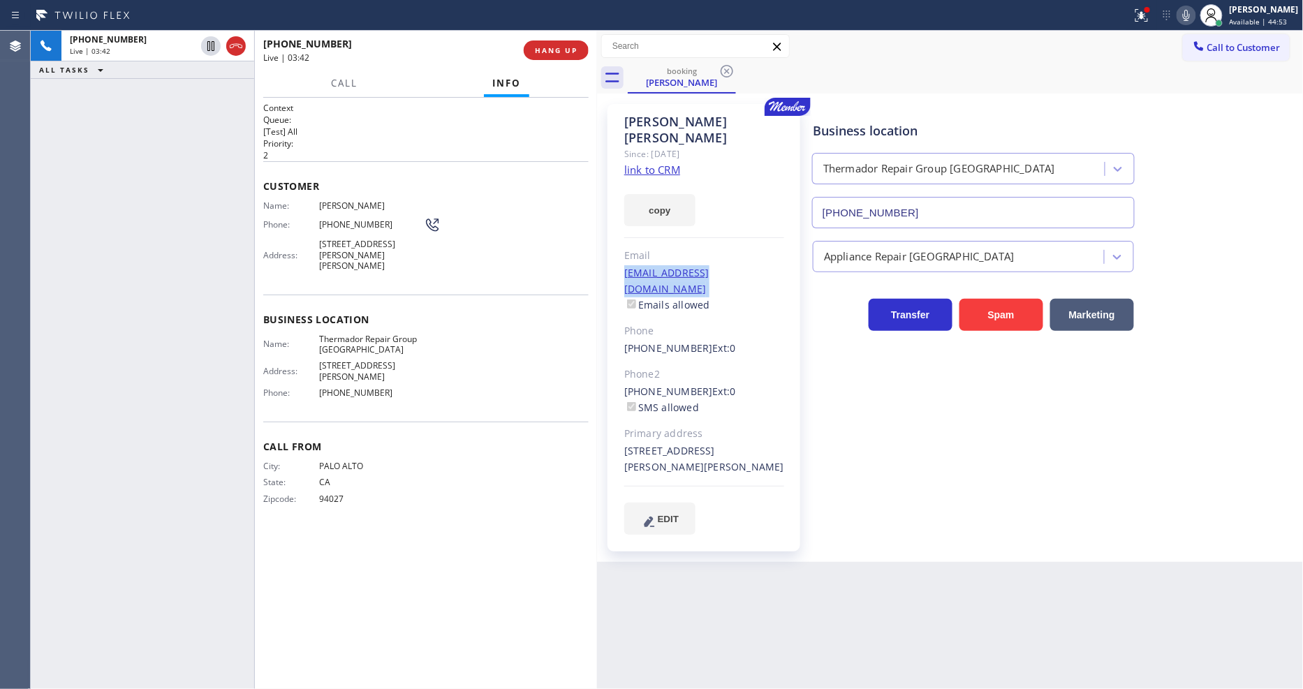
click at [1148, 14] on icon at bounding box center [1141, 15] width 13 height 13
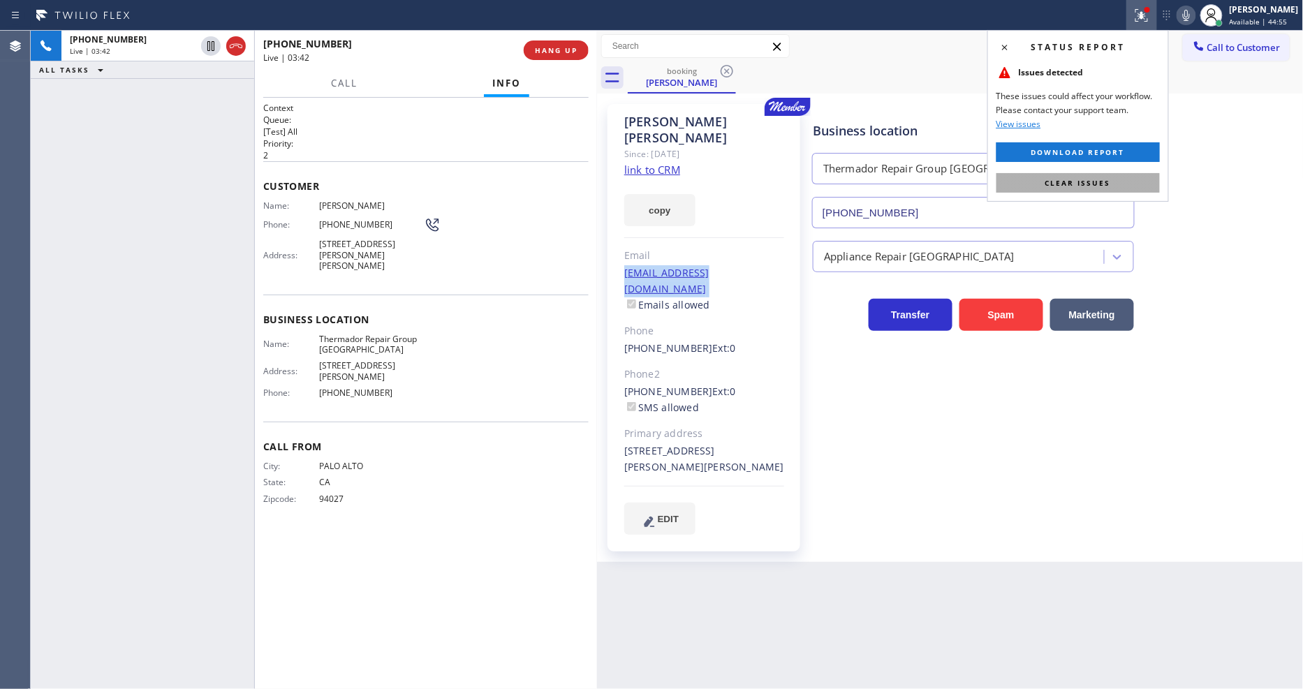
click at [1104, 186] on span "Clear issues" at bounding box center [1078, 183] width 66 height 10
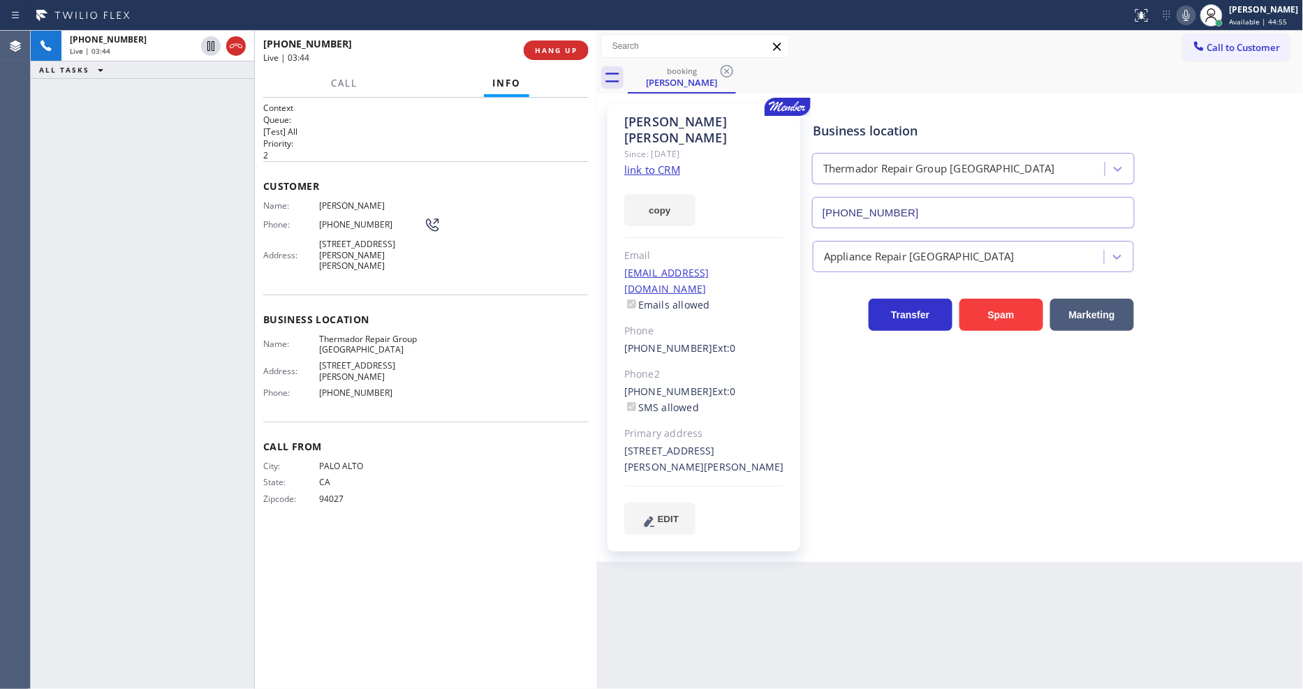
click at [491, 339] on div "Name: Thermador Repair Group Menlo Park Address: [STREET_ADDRESS][PERSON_NAME],…" at bounding box center [425, 369] width 325 height 71
click at [883, 469] on div "Business location Thermador Repair Group [GEOGRAPHIC_DATA] [PHONE_NUMBER] Appli…" at bounding box center [1055, 319] width 490 height 423
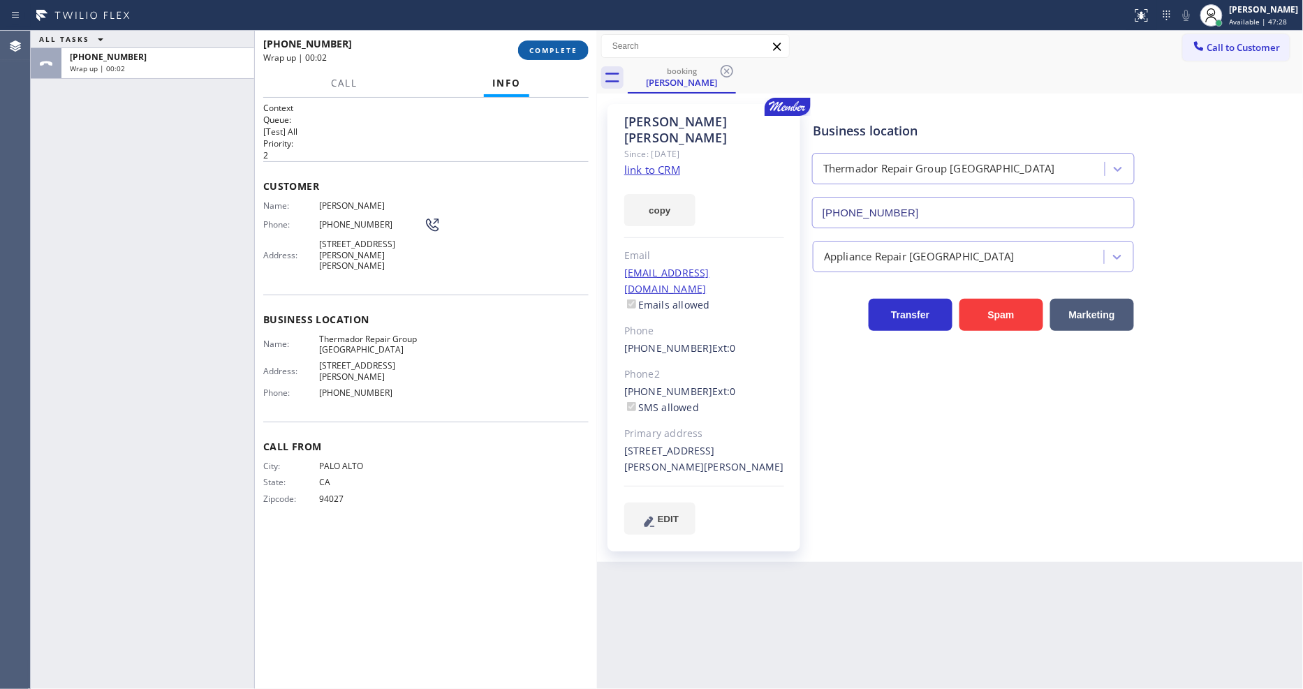
click at [550, 50] on span "COMPLETE" at bounding box center [553, 50] width 48 height 10
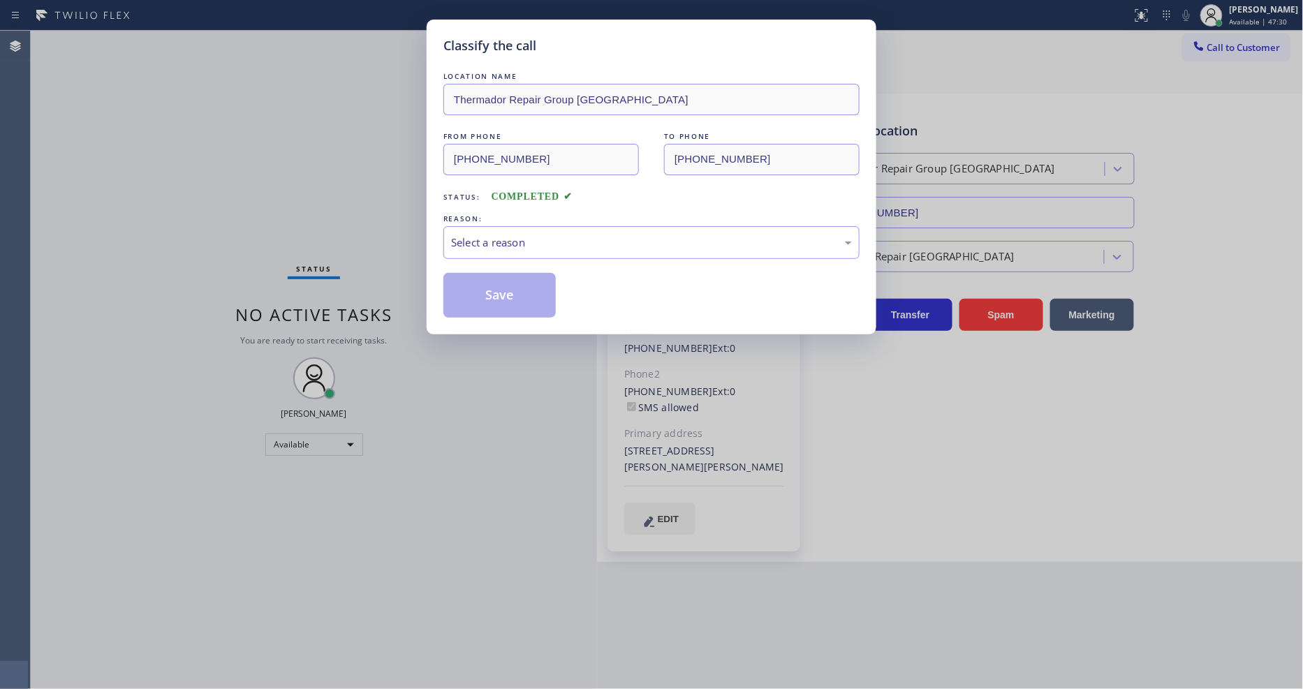
click at [550, 55] on div "LOCATION NAME Thermador Repair Group Menlo Park FROM PHONE [PHONE_NUMBER] TO PH…" at bounding box center [651, 186] width 416 height 263
click at [478, 239] on div "Select a reason" at bounding box center [651, 243] width 401 height 16
click at [477, 292] on button "Save" at bounding box center [499, 295] width 112 height 45
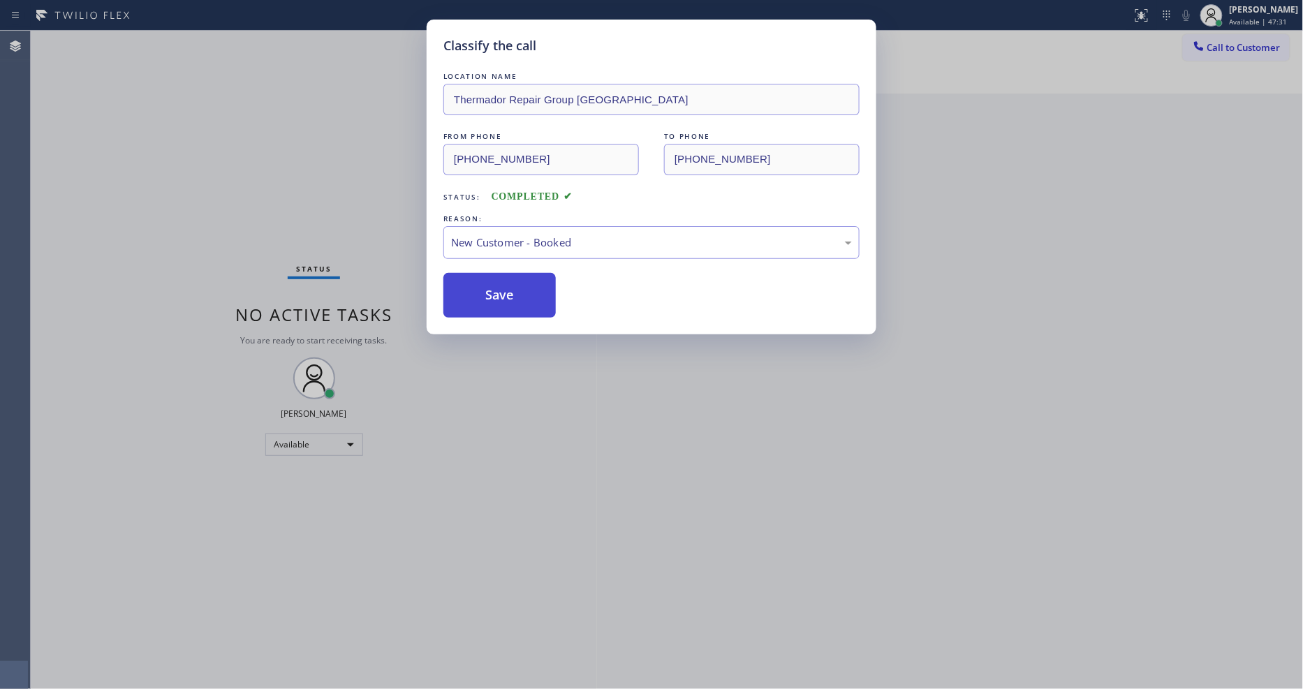
click at [477, 292] on button "Save" at bounding box center [499, 295] width 112 height 45
click at [477, 290] on button "Save" at bounding box center [499, 295] width 112 height 45
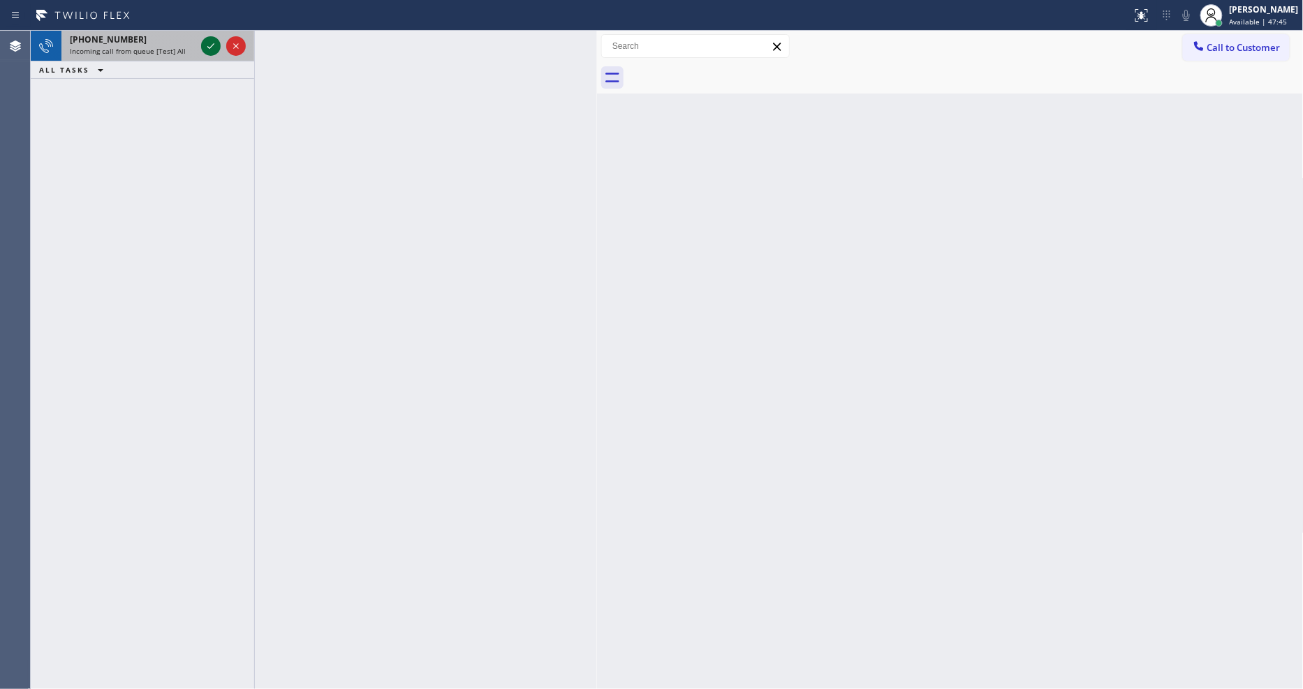
click at [214, 46] on icon at bounding box center [211, 46] width 17 height 17
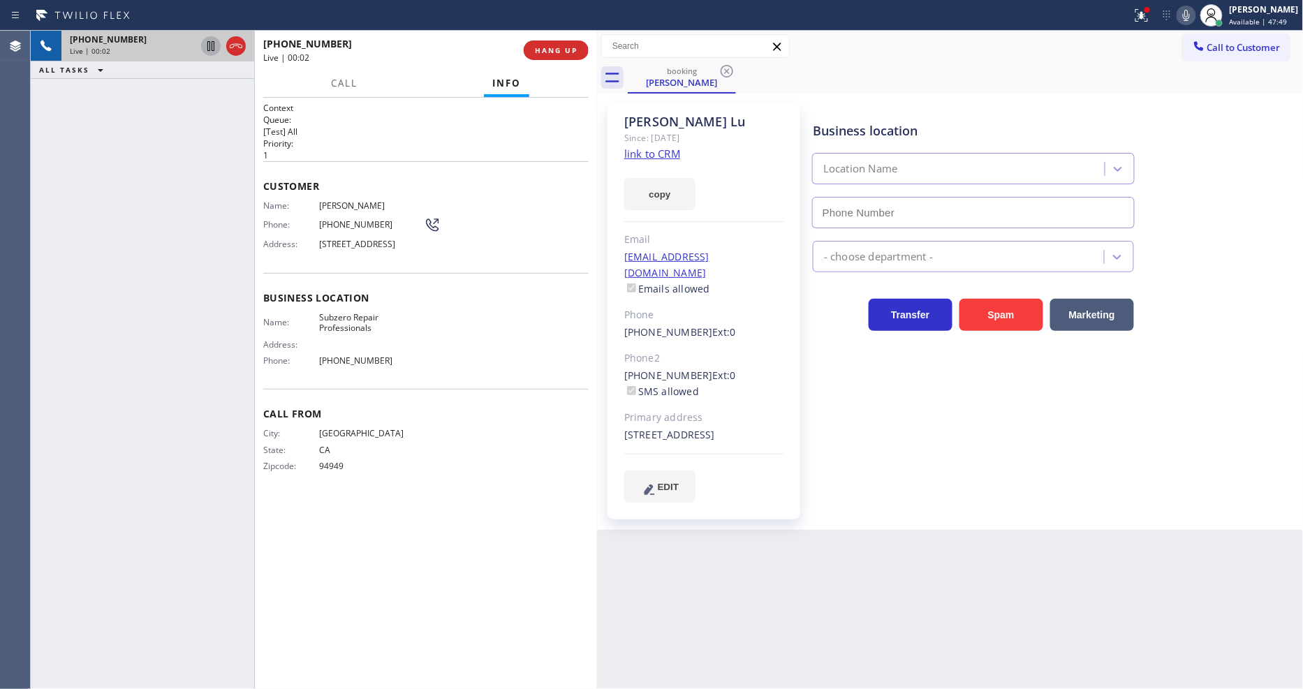
type input "[PHONE_NUMBER]"
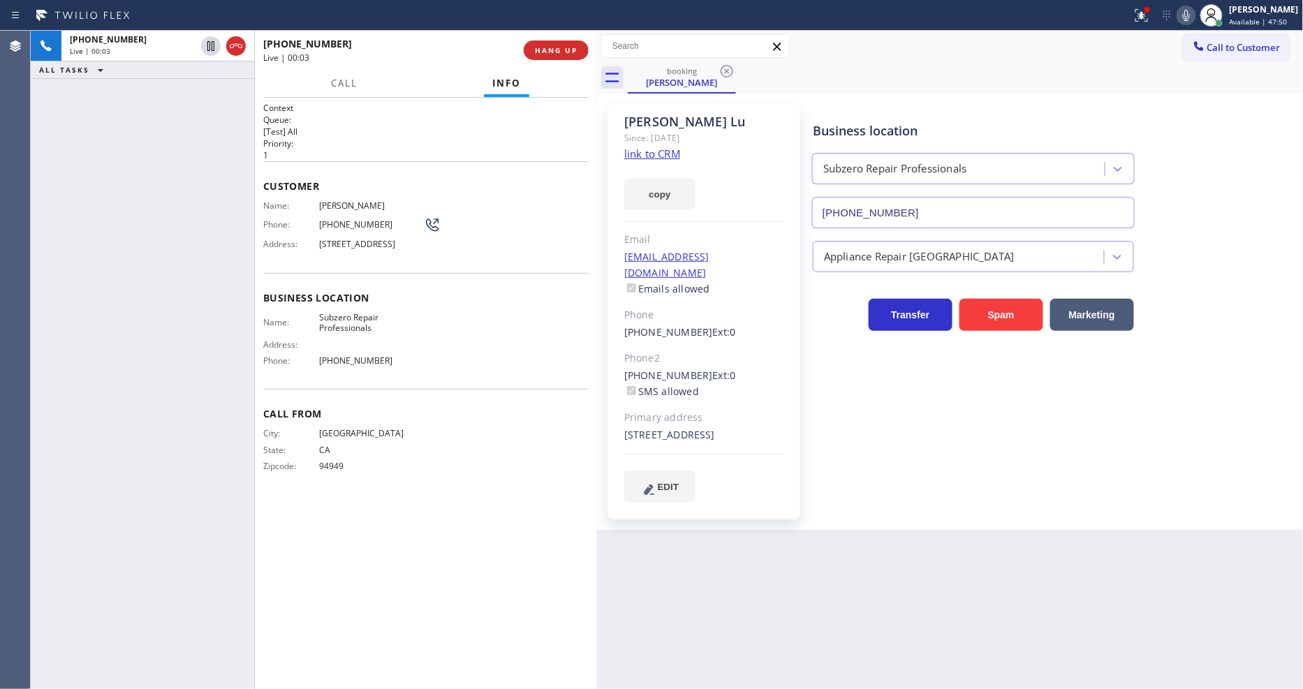
click at [632, 151] on link "link to CRM" at bounding box center [652, 154] width 56 height 14
click at [1195, 15] on icon at bounding box center [1186, 15] width 17 height 17
click at [1195, 22] on icon at bounding box center [1186, 15] width 17 height 17
click at [1190, 20] on icon at bounding box center [1186, 15] width 7 height 11
click at [1195, 22] on icon at bounding box center [1186, 15] width 17 height 17
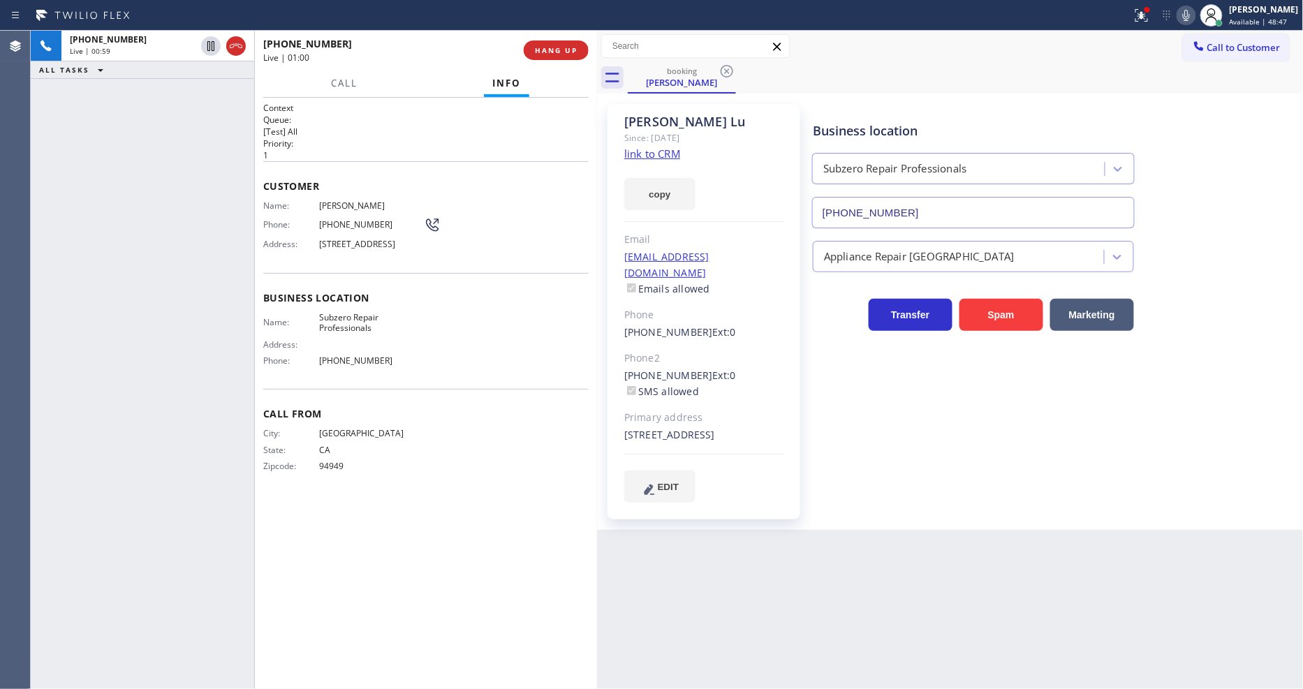
click at [1195, 16] on icon at bounding box center [1186, 15] width 17 height 17
click at [1195, 13] on icon at bounding box center [1186, 15] width 17 height 17
click at [1151, 13] on div at bounding box center [1147, 10] width 8 height 8
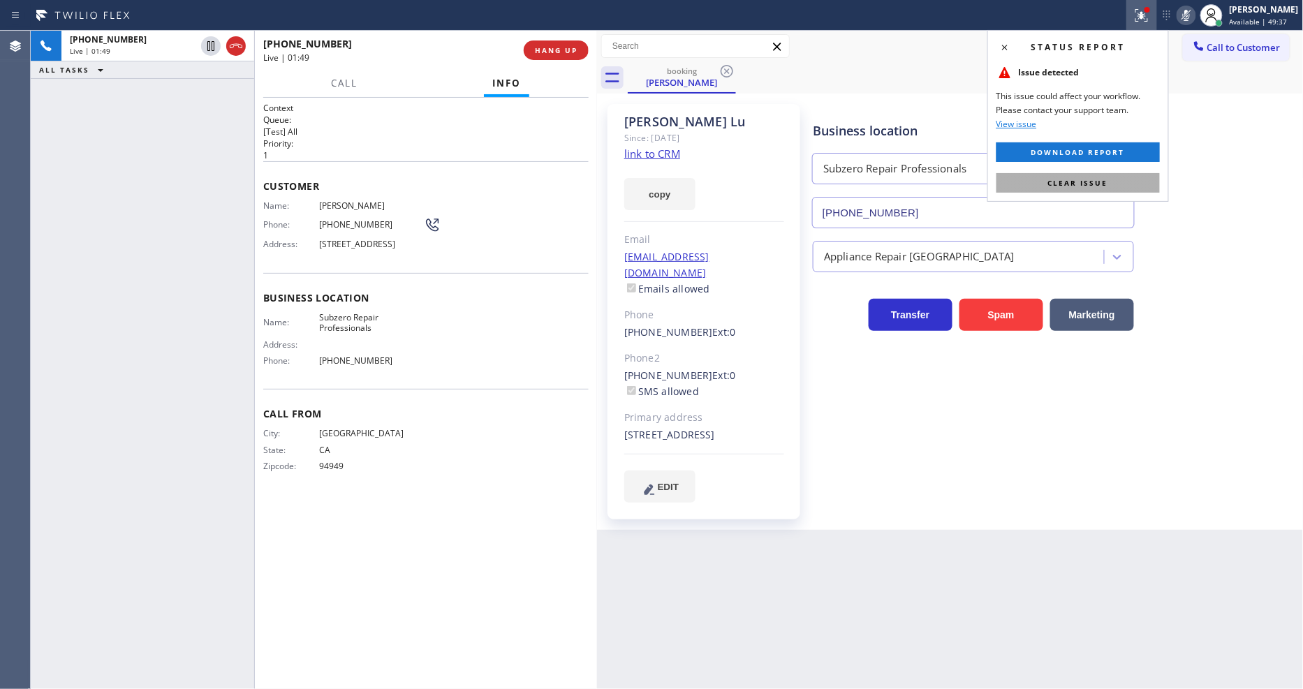
click at [1131, 179] on button "Clear issue" at bounding box center [1077, 183] width 163 height 20
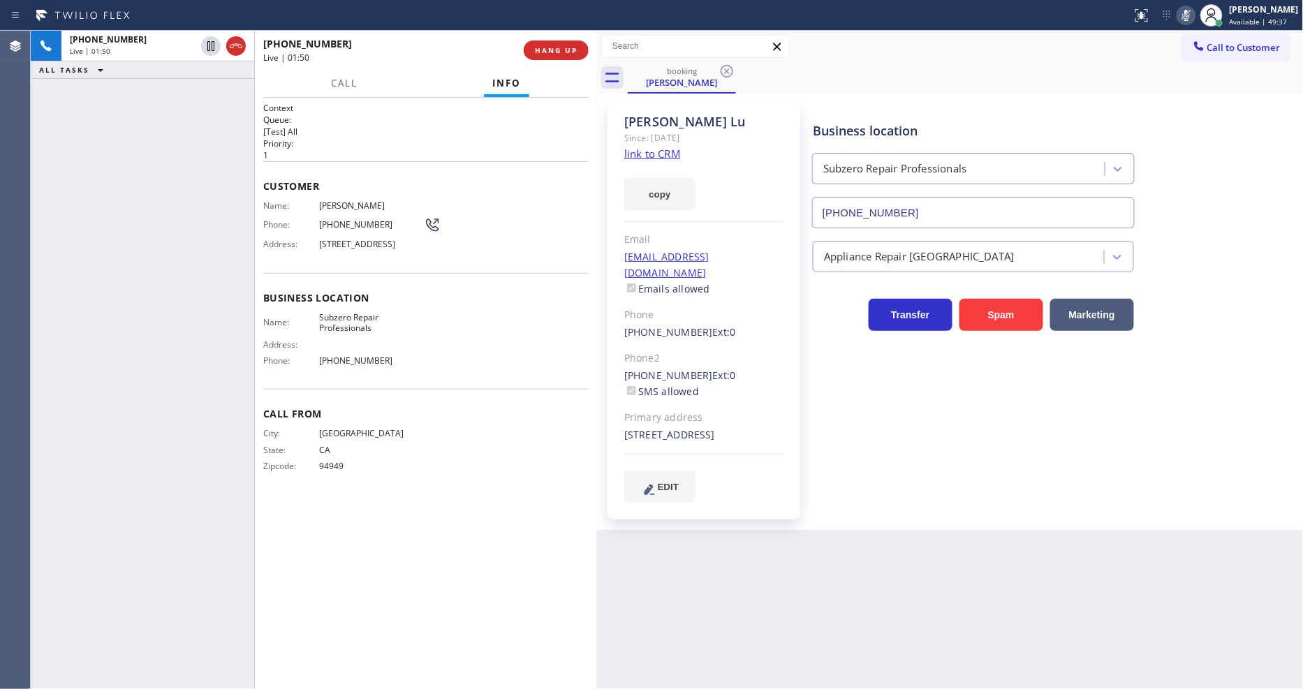
click at [1192, 16] on icon at bounding box center [1186, 15] width 17 height 17
click at [206, 43] on icon at bounding box center [211, 46] width 17 height 17
click at [1190, 15] on icon at bounding box center [1186, 15] width 7 height 11
click at [851, 554] on div "Back to Dashboard Change Sender ID Customers Technicians Select a contact Outbo…" at bounding box center [950, 360] width 707 height 658
click at [206, 45] on icon at bounding box center [211, 46] width 17 height 17
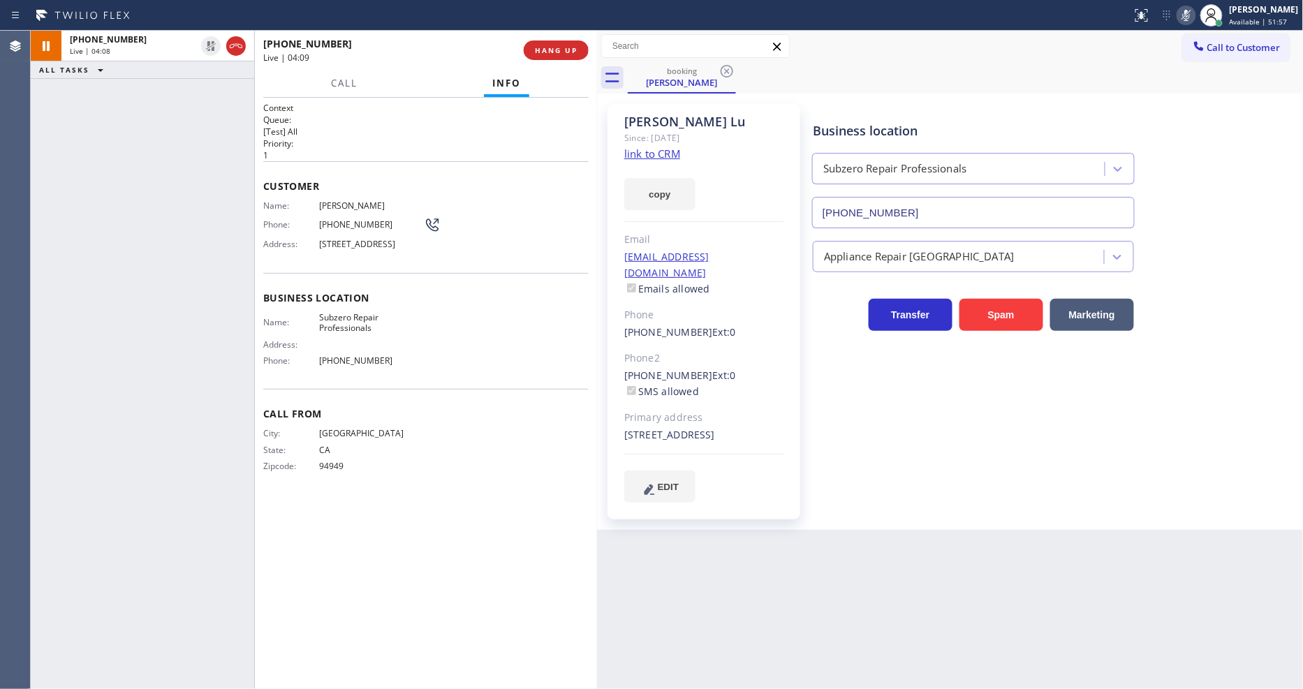
click at [1195, 16] on icon at bounding box center [1186, 15] width 17 height 17
drag, startPoint x: 809, startPoint y: 515, endPoint x: 754, endPoint y: 496, distance: 57.4
click at [808, 515] on div "[PERSON_NAME] Since: [DATE] link to CRM copy Email [EMAIL_ADDRESS][DOMAIN_NAME]…" at bounding box center [951, 311] width 700 height 429
click at [413, 528] on div "Context Queue: [Test] All Priority: 1 Customer Name: [PERSON_NAME] Phone: [PHON…" at bounding box center [425, 393] width 325 height 583
click at [212, 44] on icon at bounding box center [210, 46] width 7 height 10
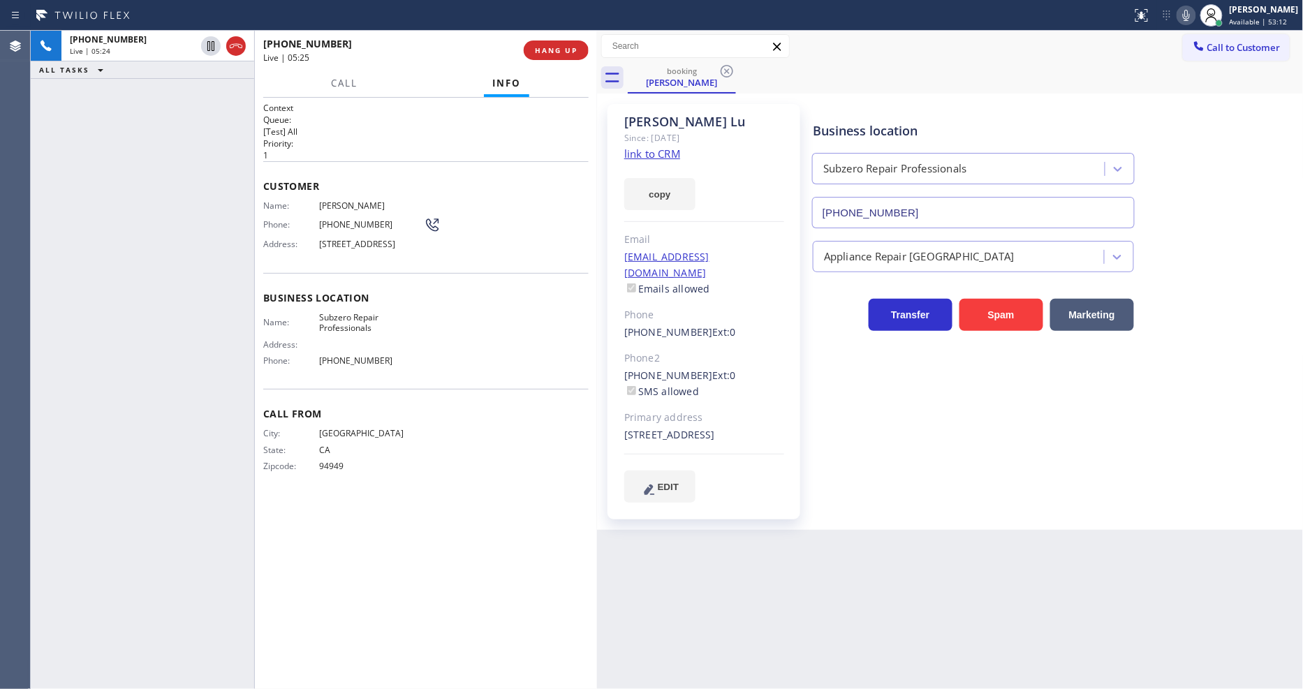
click at [1195, 10] on icon at bounding box center [1186, 15] width 17 height 17
click at [212, 43] on icon at bounding box center [211, 46] width 10 height 10
click at [1194, 14] on icon at bounding box center [1186, 15] width 17 height 17
click at [1139, 15] on div at bounding box center [1141, 15] width 31 height 17
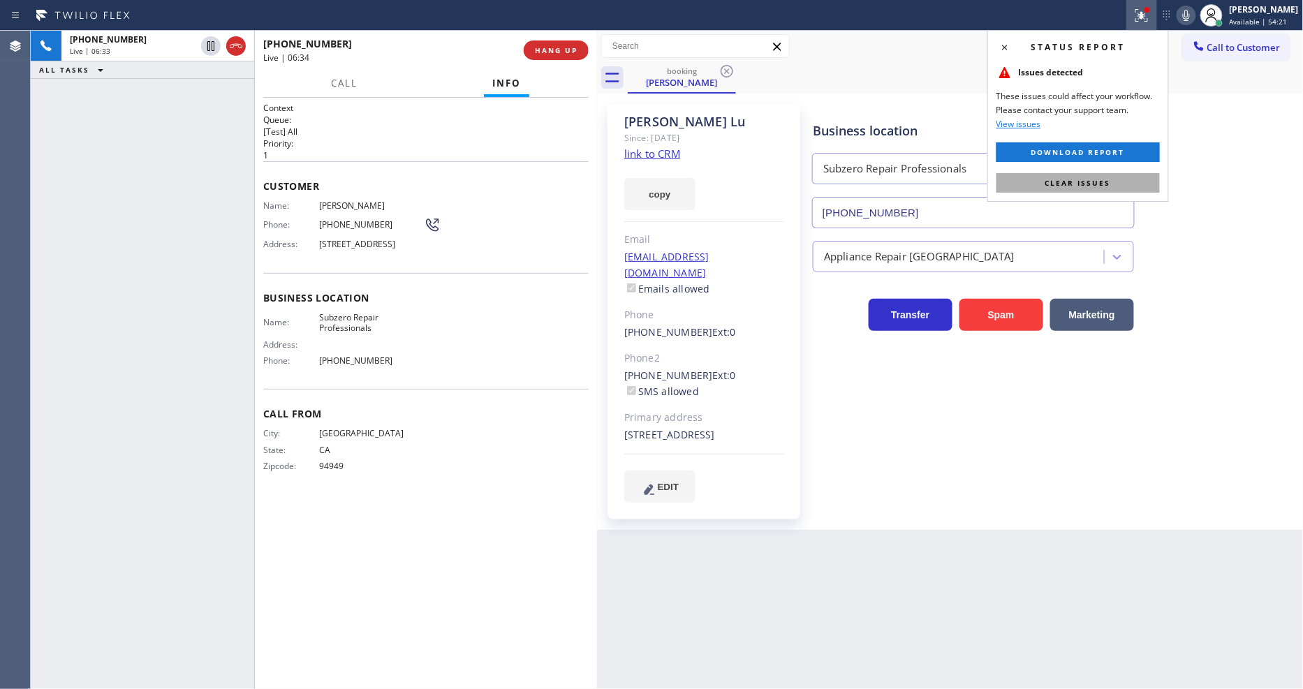
click at [1104, 180] on span "Clear issues" at bounding box center [1078, 183] width 66 height 10
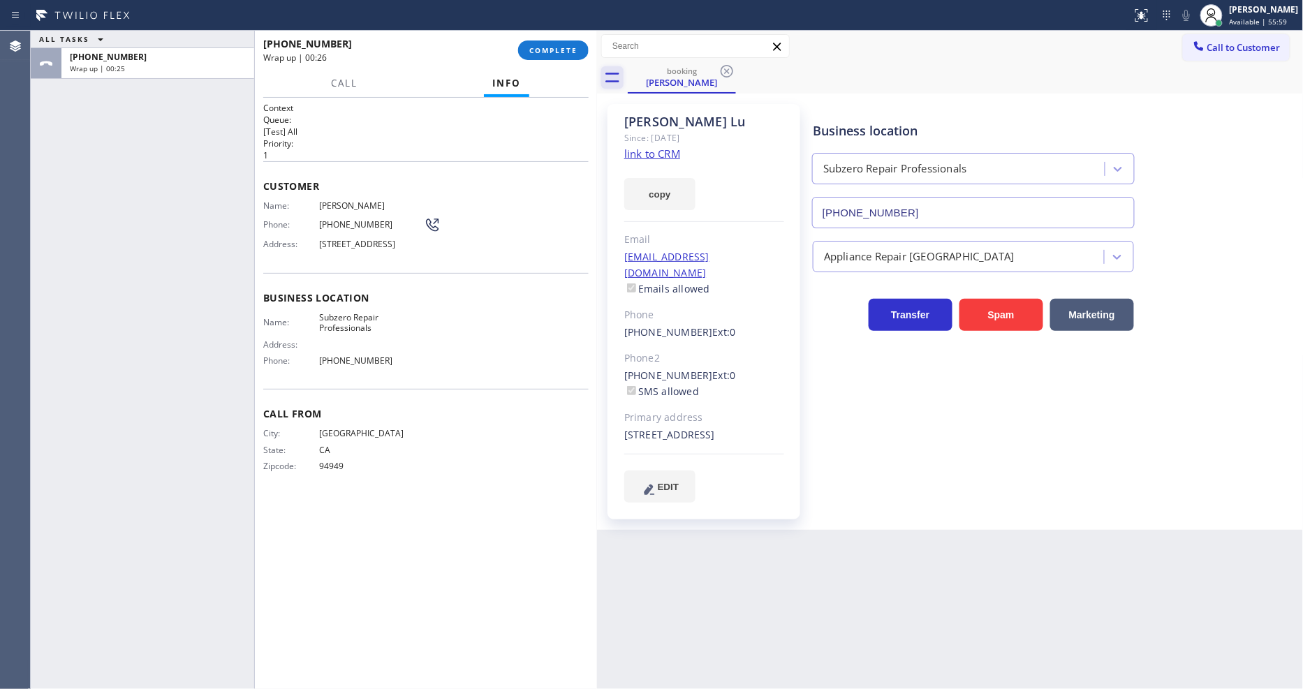
drag, startPoint x: 568, startPoint y: 46, endPoint x: 606, endPoint y: 73, distance: 46.1
click at [568, 46] on span "COMPLETE" at bounding box center [553, 50] width 48 height 10
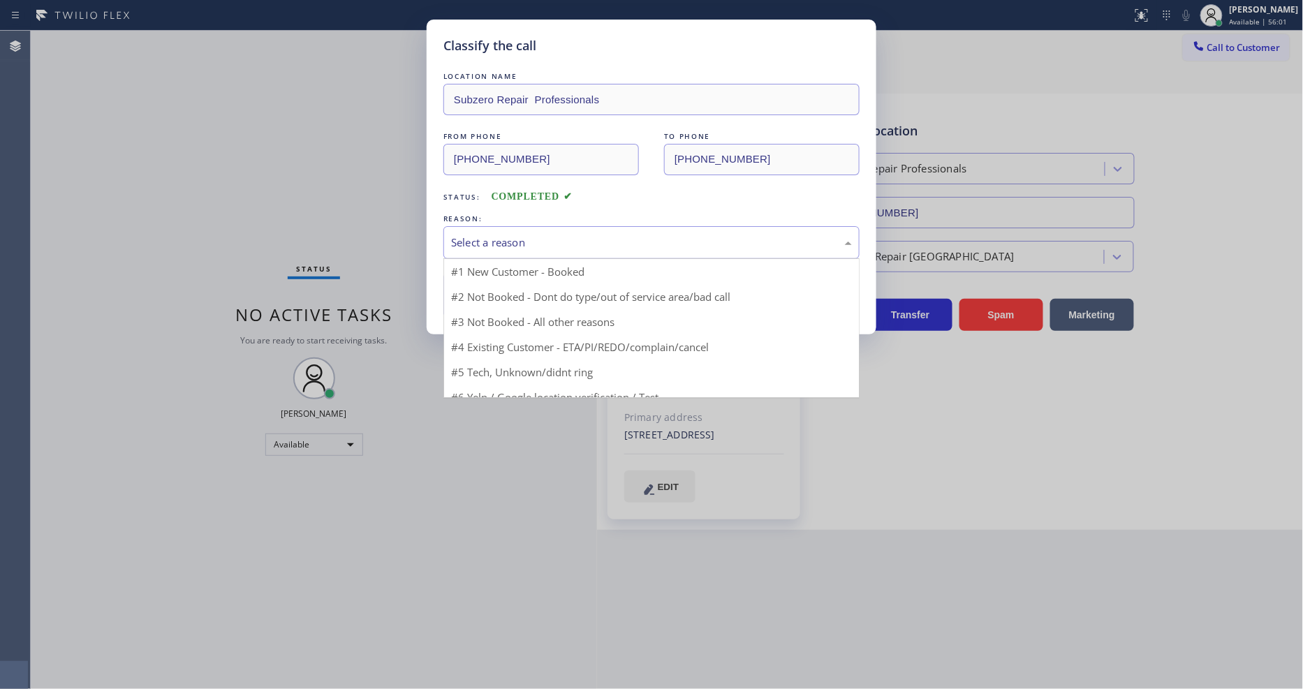
click at [501, 235] on div "Select a reason" at bounding box center [651, 243] width 401 height 16
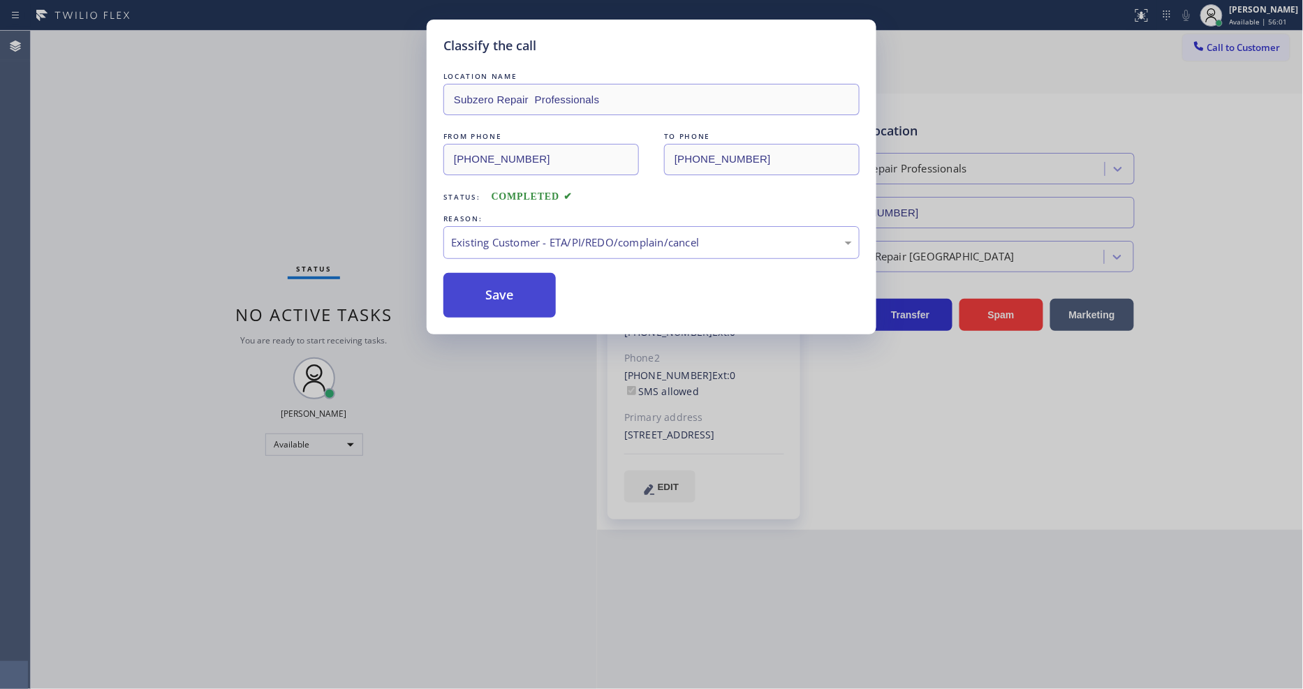
click at [508, 277] on button "Save" at bounding box center [499, 295] width 112 height 45
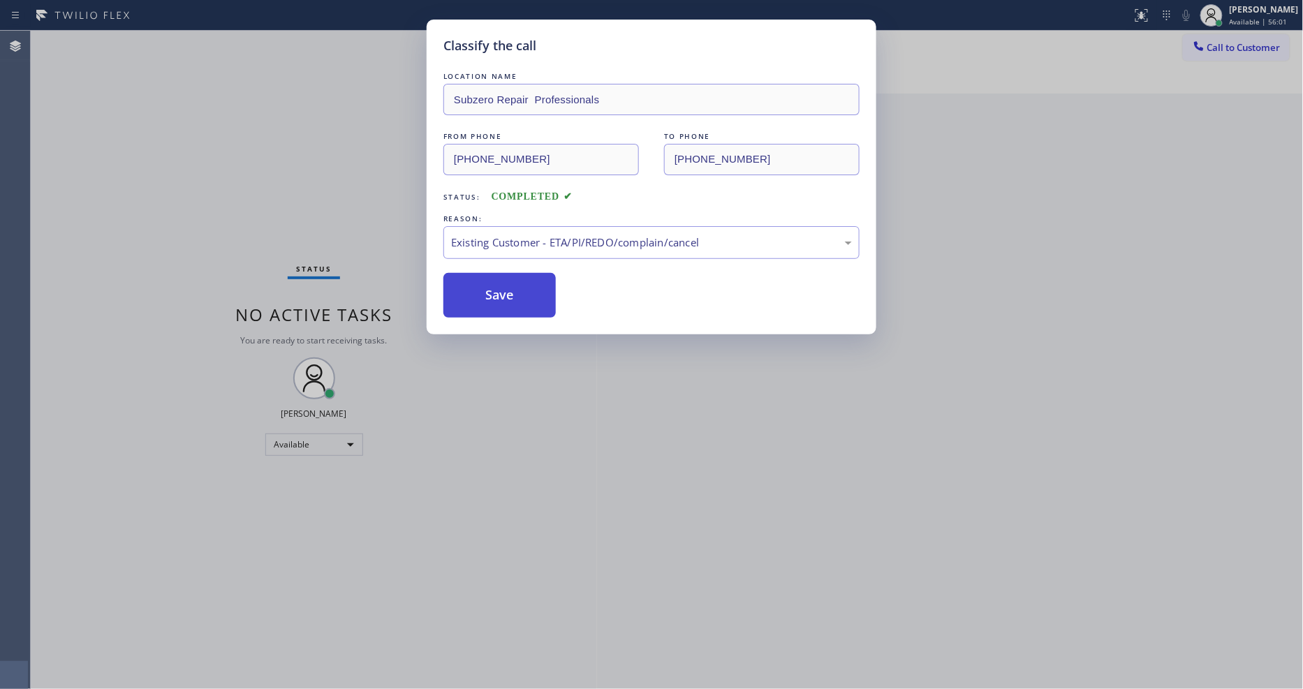
click at [508, 276] on button "Save" at bounding box center [499, 295] width 112 height 45
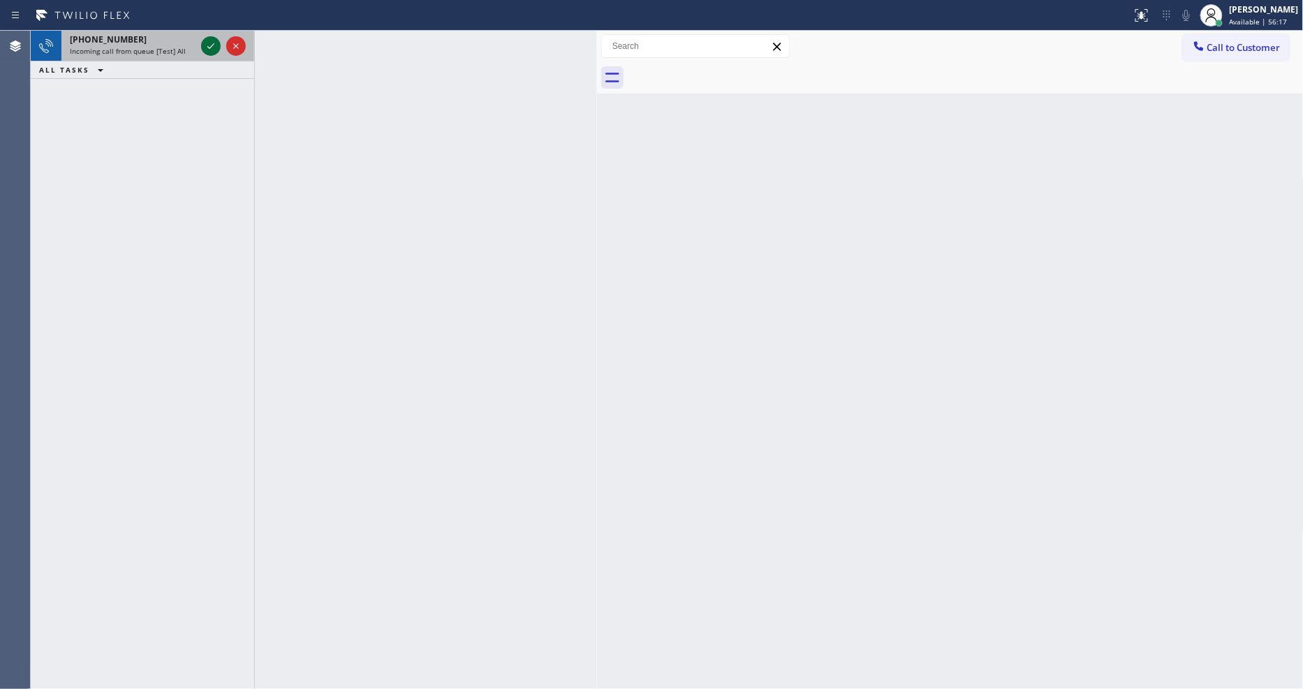
click at [214, 42] on icon at bounding box center [211, 46] width 17 height 17
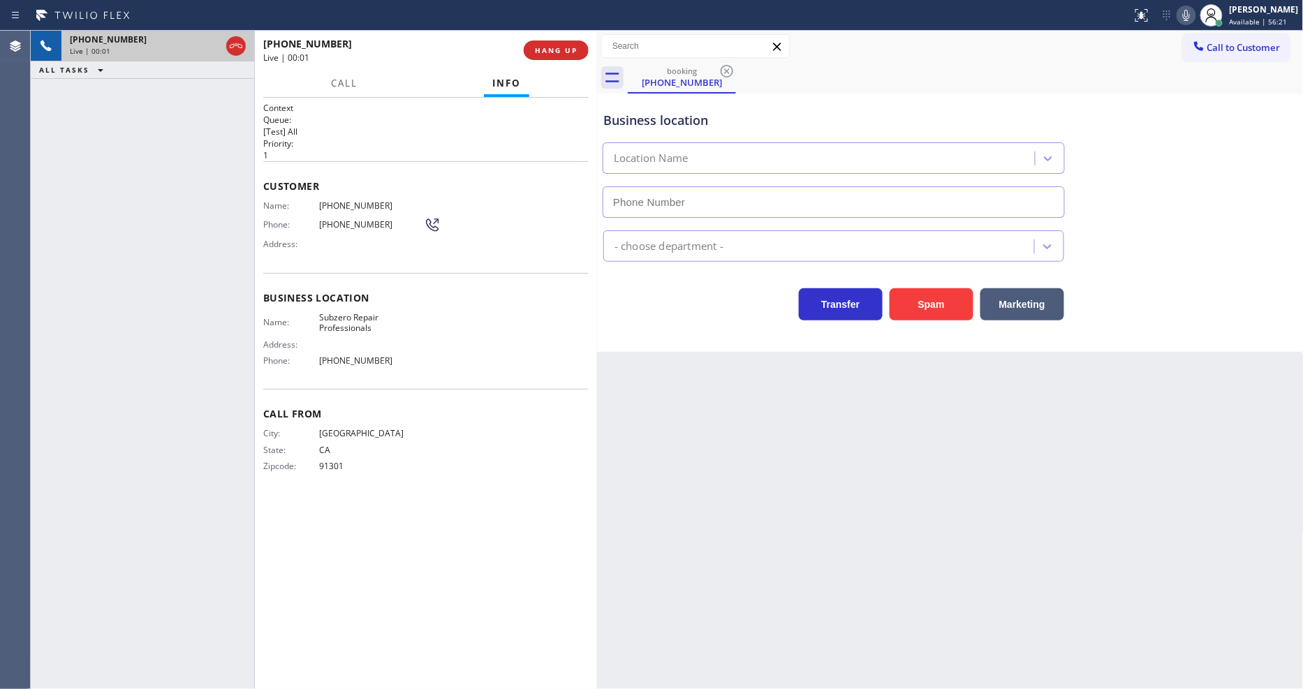
type input "[PHONE_NUMBER]"
click at [350, 314] on span "Subzero Repair Professionals" at bounding box center [371, 323] width 105 height 22
click at [221, 227] on div "[PHONE_NUMBER] Live | 02:14 ALL TASKS ALL TASKS ACTIVE TASKS TASKS IN WRAP UP" at bounding box center [142, 360] width 223 height 658
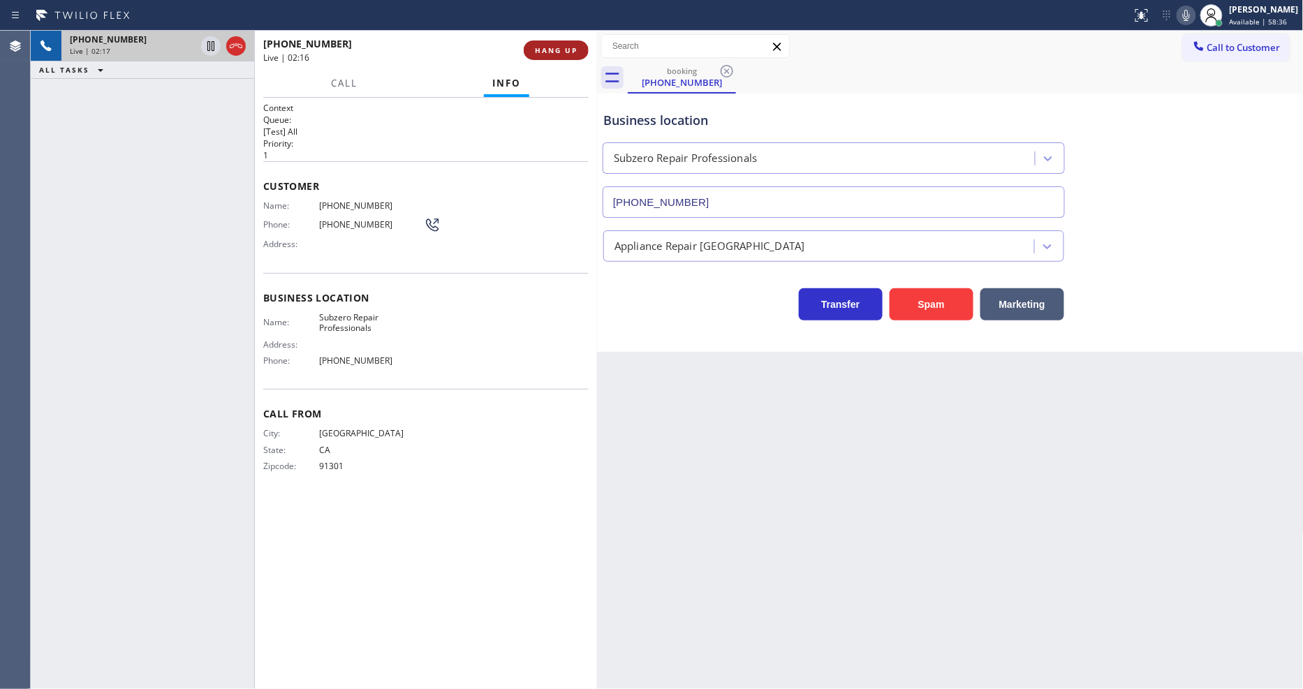
click at [562, 46] on span "HANG UP" at bounding box center [556, 50] width 43 height 10
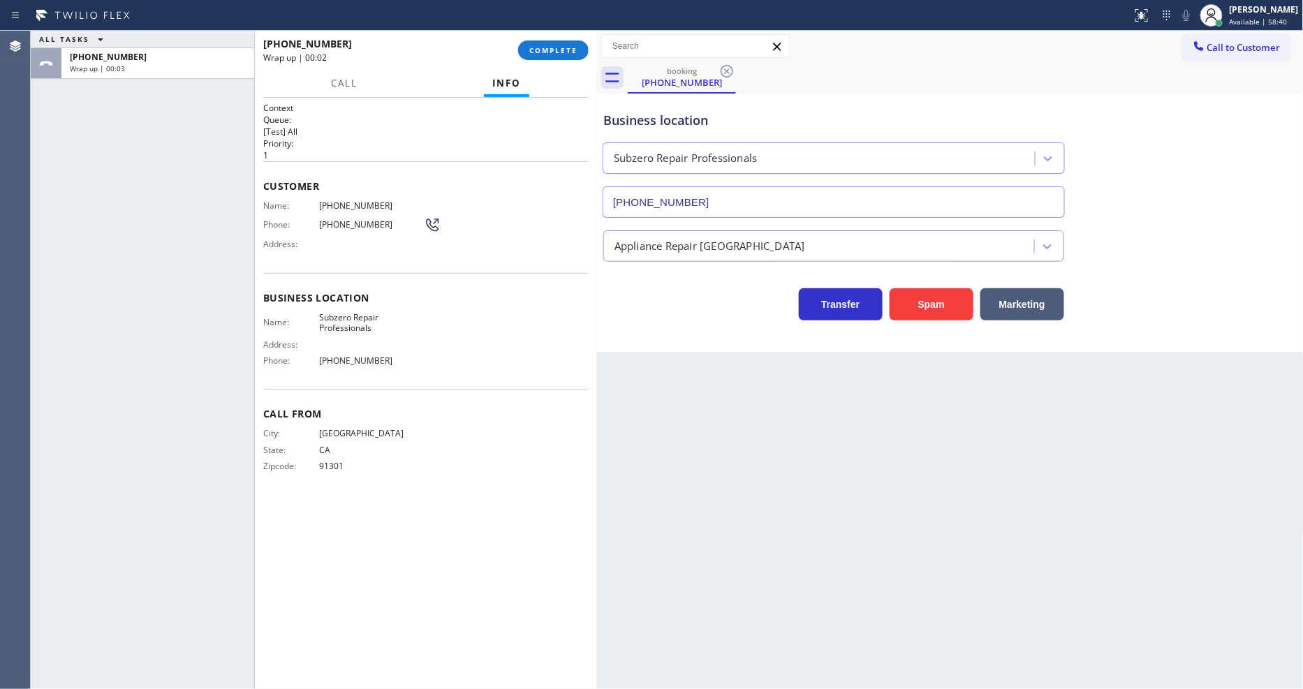
click at [337, 200] on span "[PHONE_NUMBER]" at bounding box center [371, 205] width 105 height 10
click at [553, 49] on span "COMPLETE" at bounding box center [553, 50] width 48 height 10
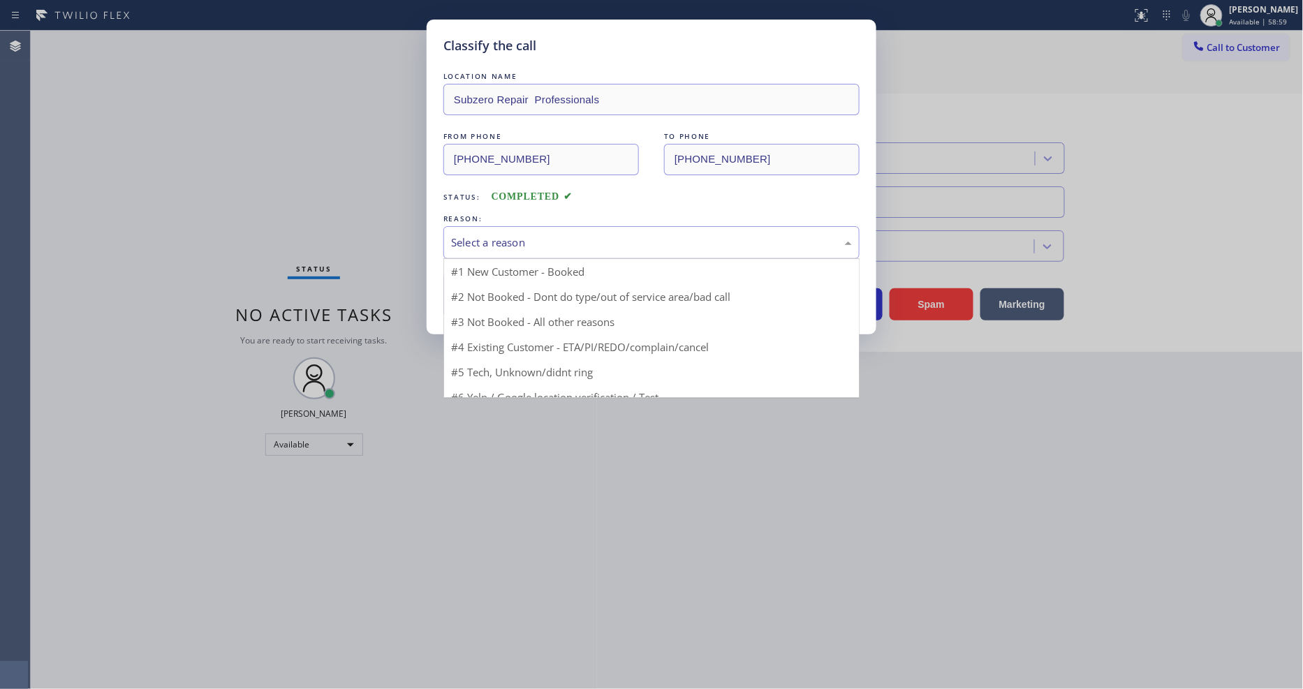
click at [492, 228] on div "Select a reason" at bounding box center [651, 242] width 416 height 33
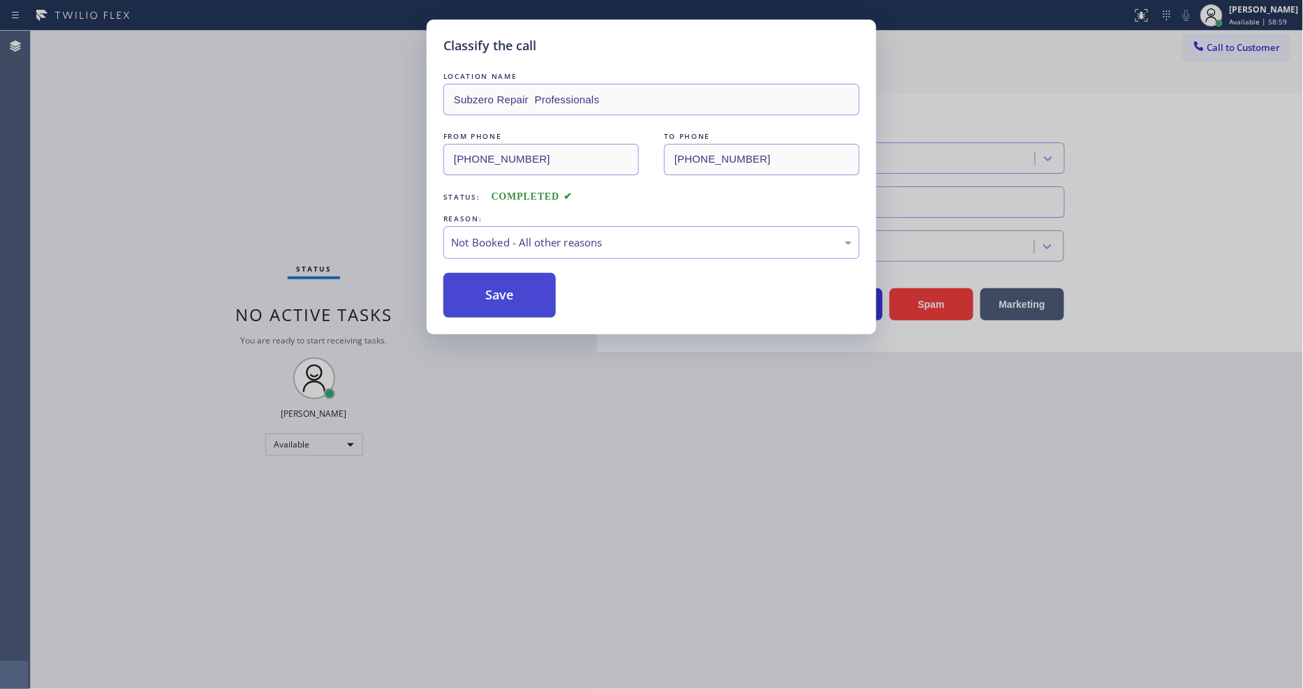
click at [480, 290] on button "Save" at bounding box center [499, 295] width 112 height 45
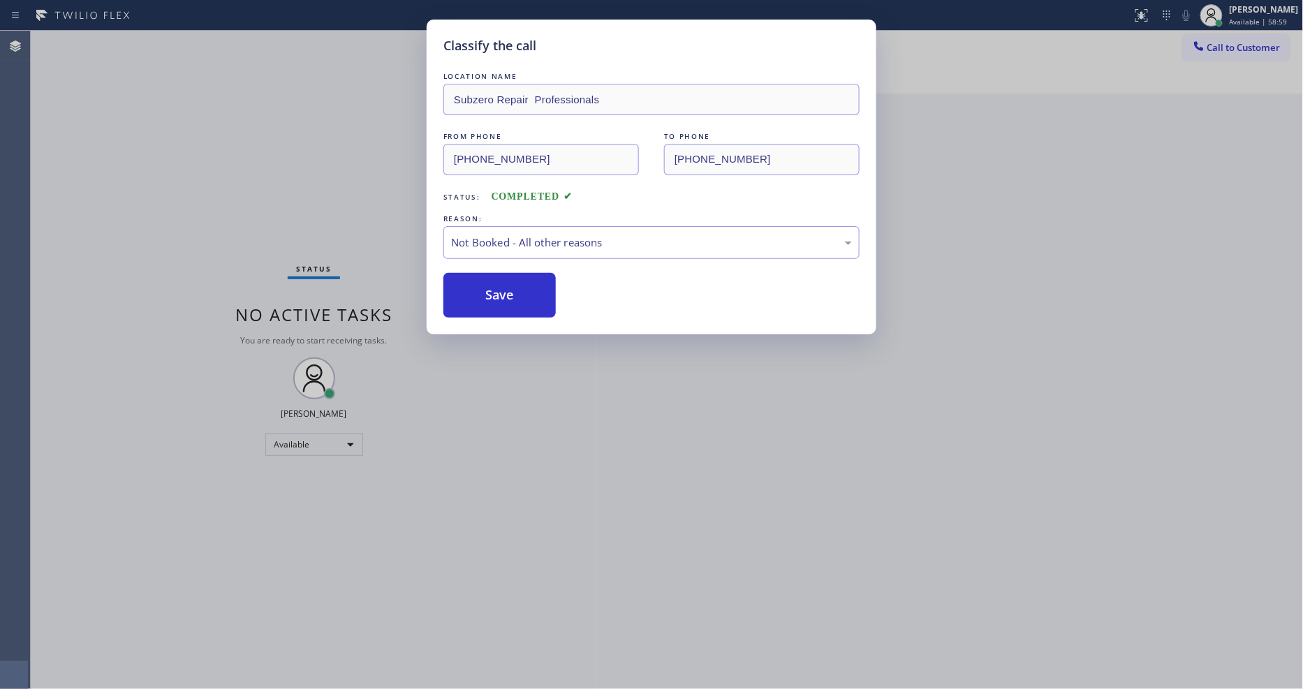
drag, startPoint x: 480, startPoint y: 290, endPoint x: 452, endPoint y: 447, distance: 159.5
click at [479, 290] on button "Save" at bounding box center [499, 295] width 112 height 45
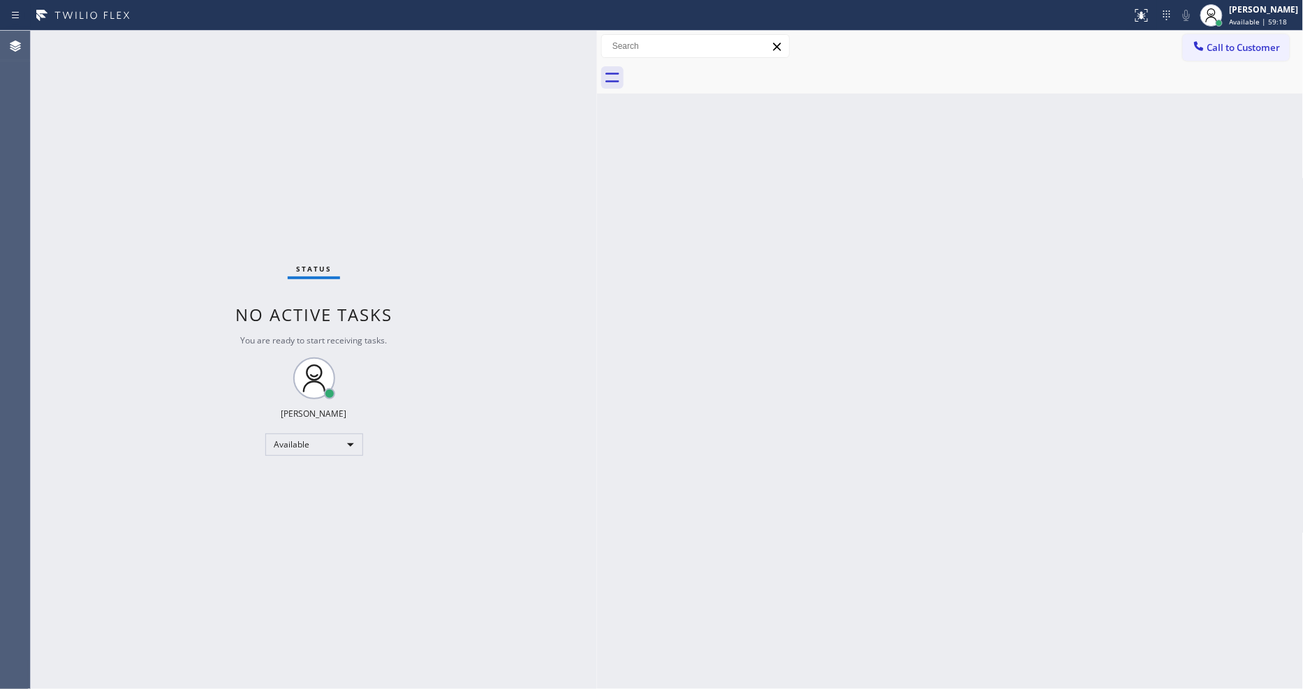
drag, startPoint x: 982, startPoint y: 515, endPoint x: 785, endPoint y: 375, distance: 241.4
click at [978, 515] on div "Back to Dashboard Change Sender ID Customers Technicians Select a contact Outbo…" at bounding box center [950, 360] width 707 height 658
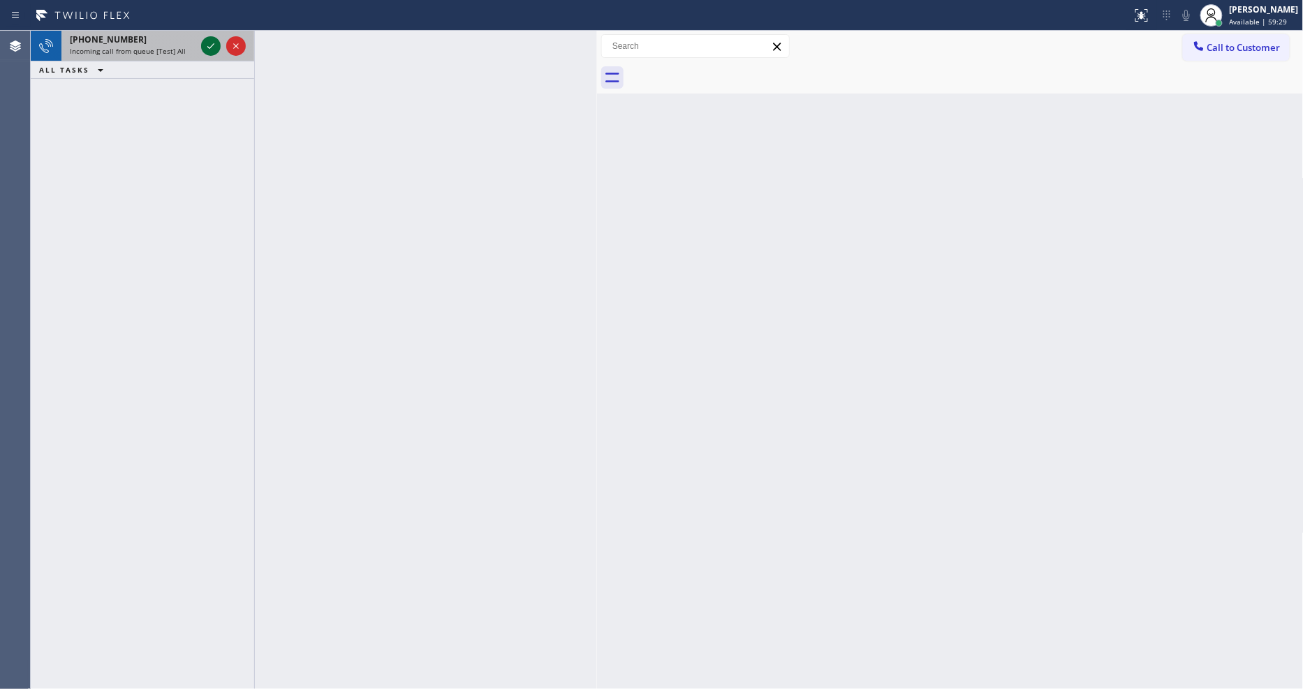
click at [210, 47] on icon at bounding box center [210, 46] width 7 height 6
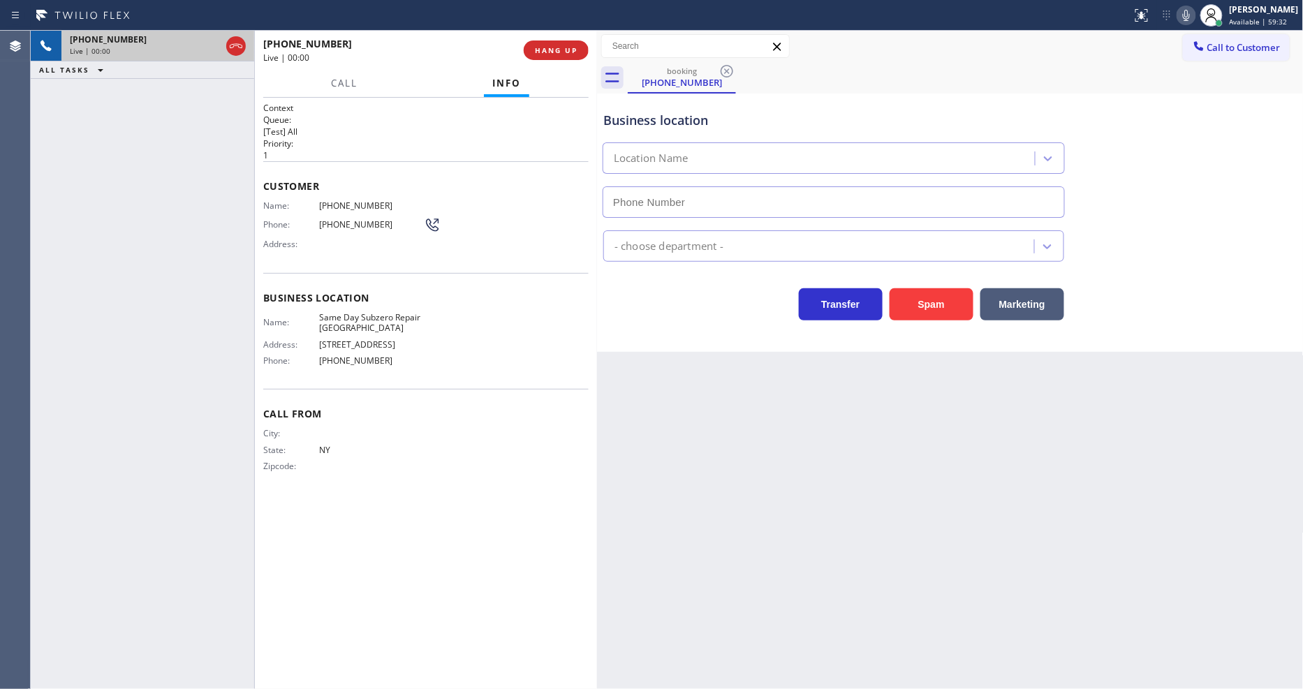
type input "[PHONE_NUMBER]"
click at [564, 45] on span "HANG UP" at bounding box center [556, 50] width 43 height 10
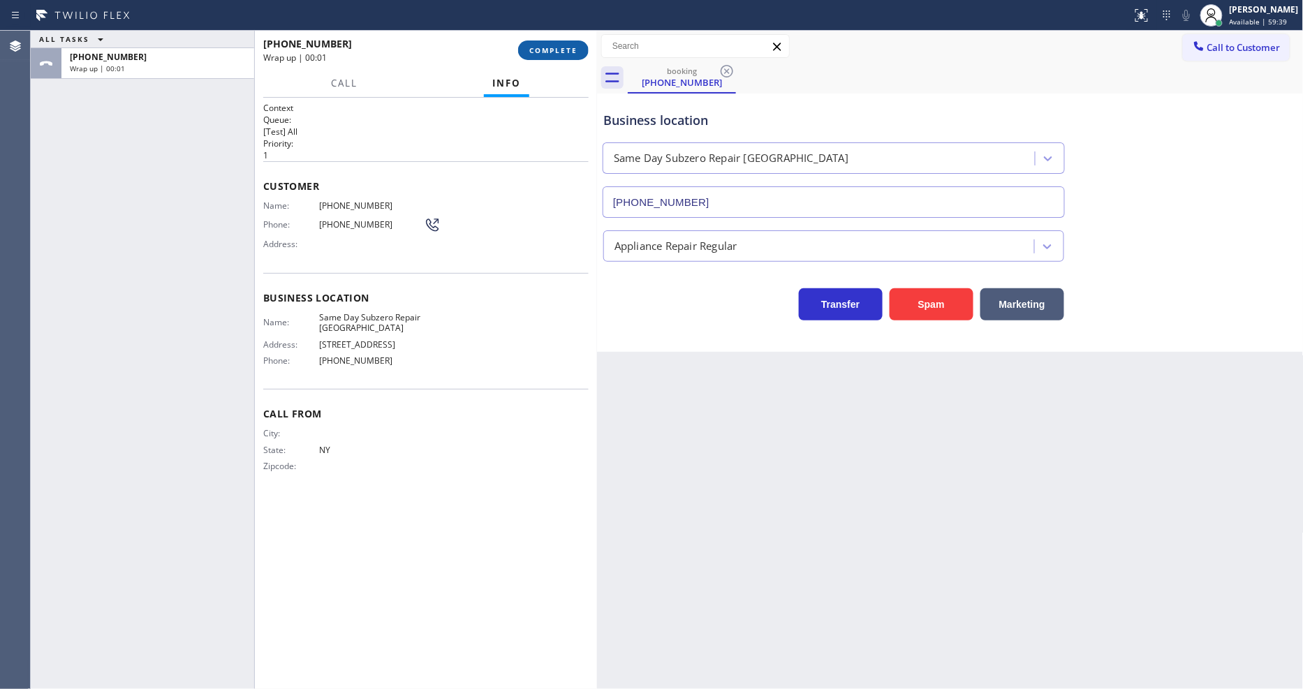
click at [564, 45] on span "COMPLETE" at bounding box center [553, 50] width 48 height 10
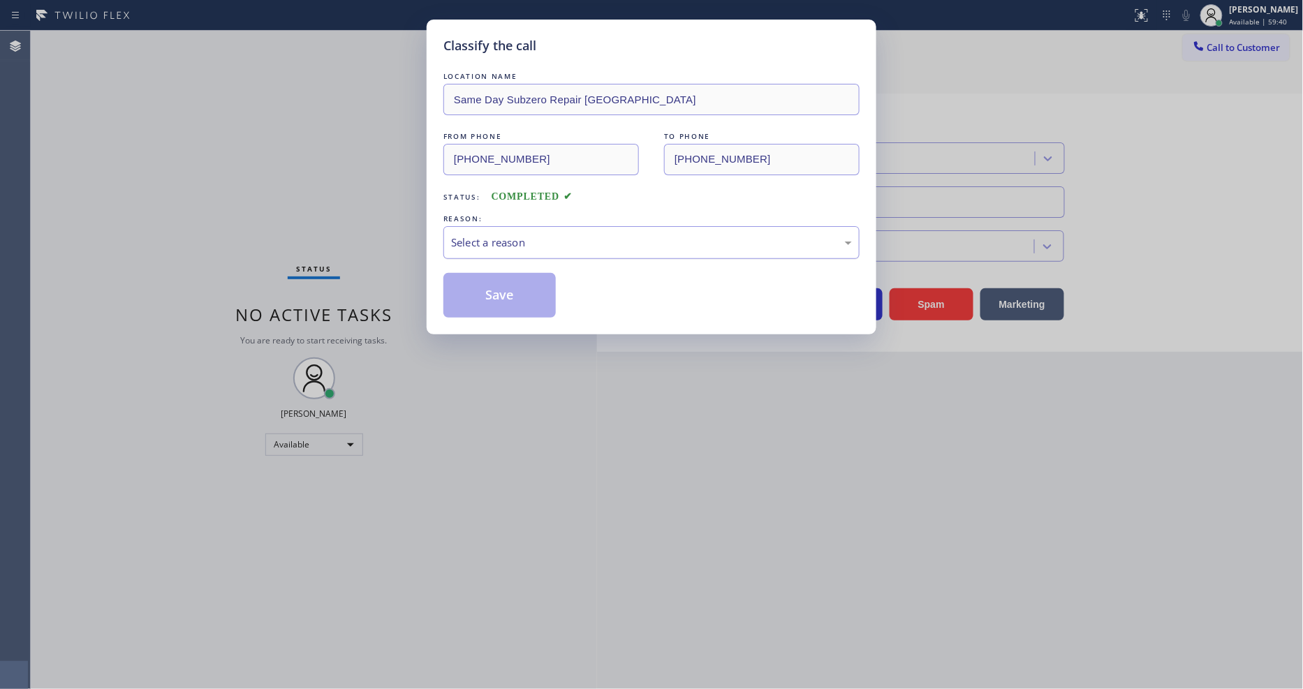
click at [513, 227] on div "Select a reason" at bounding box center [651, 242] width 416 height 33
click at [501, 296] on button "Save" at bounding box center [499, 295] width 112 height 45
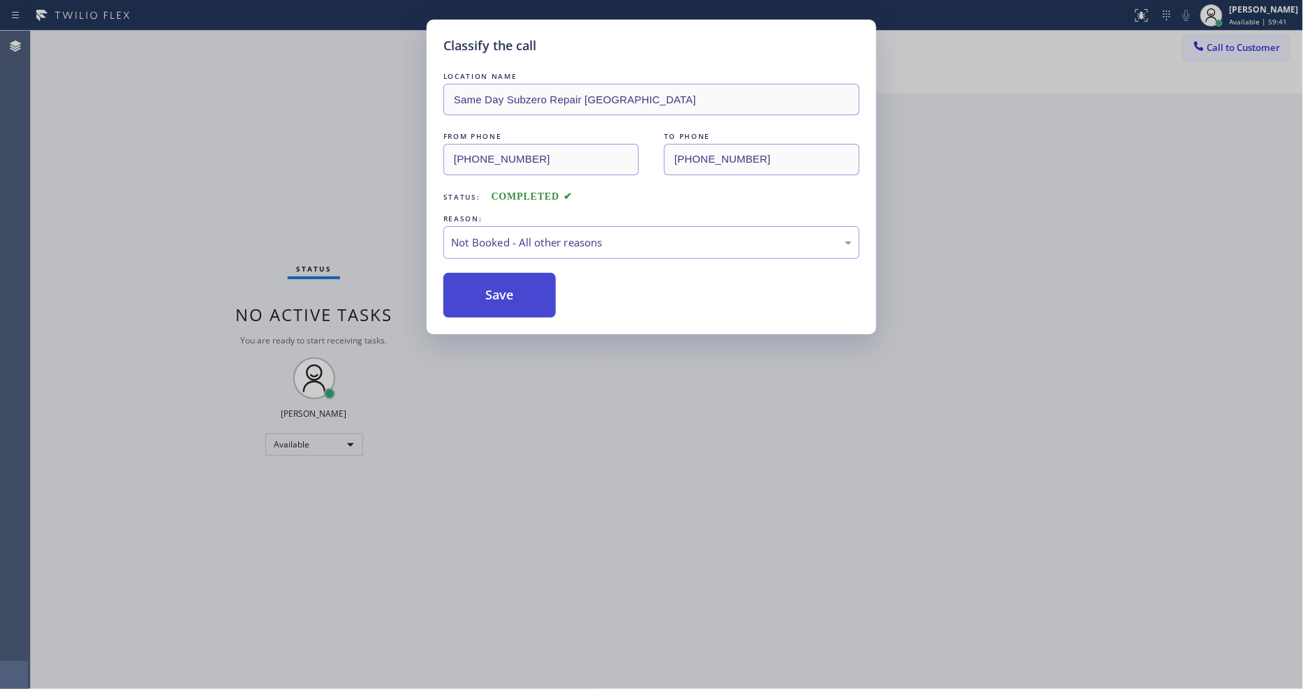
click at [501, 295] on button "Save" at bounding box center [499, 295] width 112 height 45
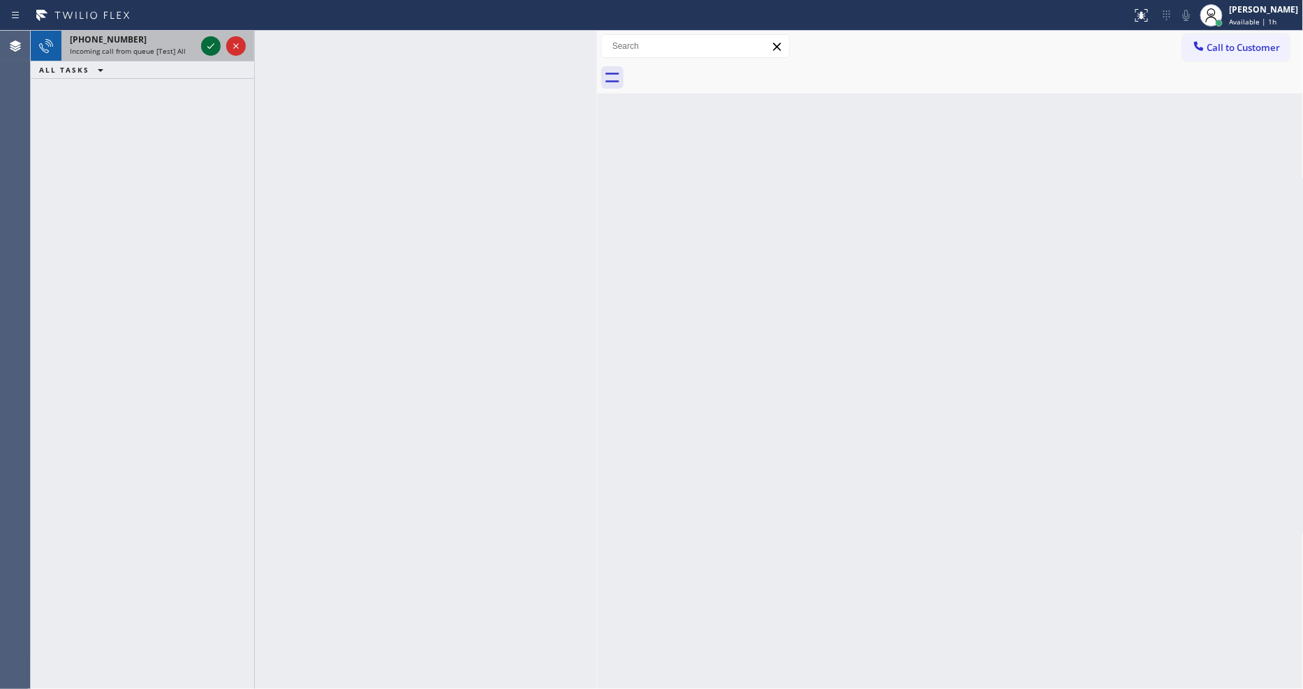
click at [205, 49] on icon at bounding box center [211, 46] width 17 height 17
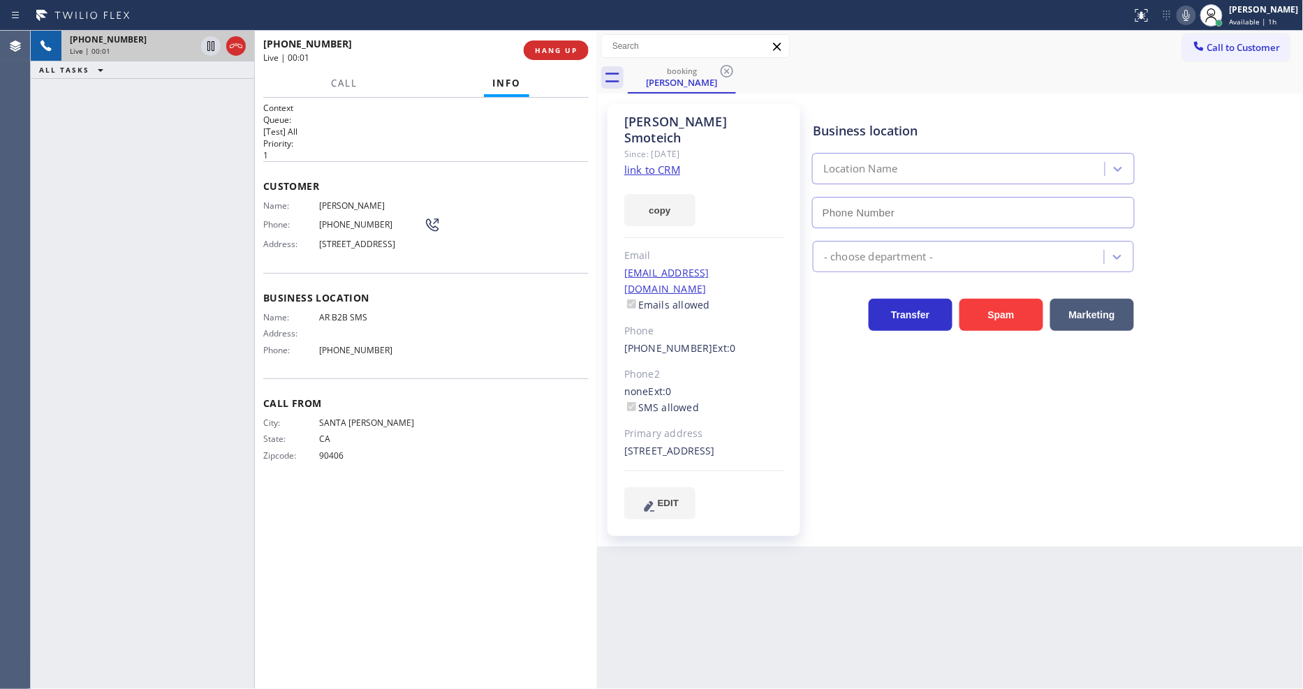
type input "[PHONE_NUMBER]"
click at [644, 163] on link "link to CRM" at bounding box center [652, 170] width 56 height 14
click at [568, 57] on button "HANG UP" at bounding box center [556, 51] width 65 height 20
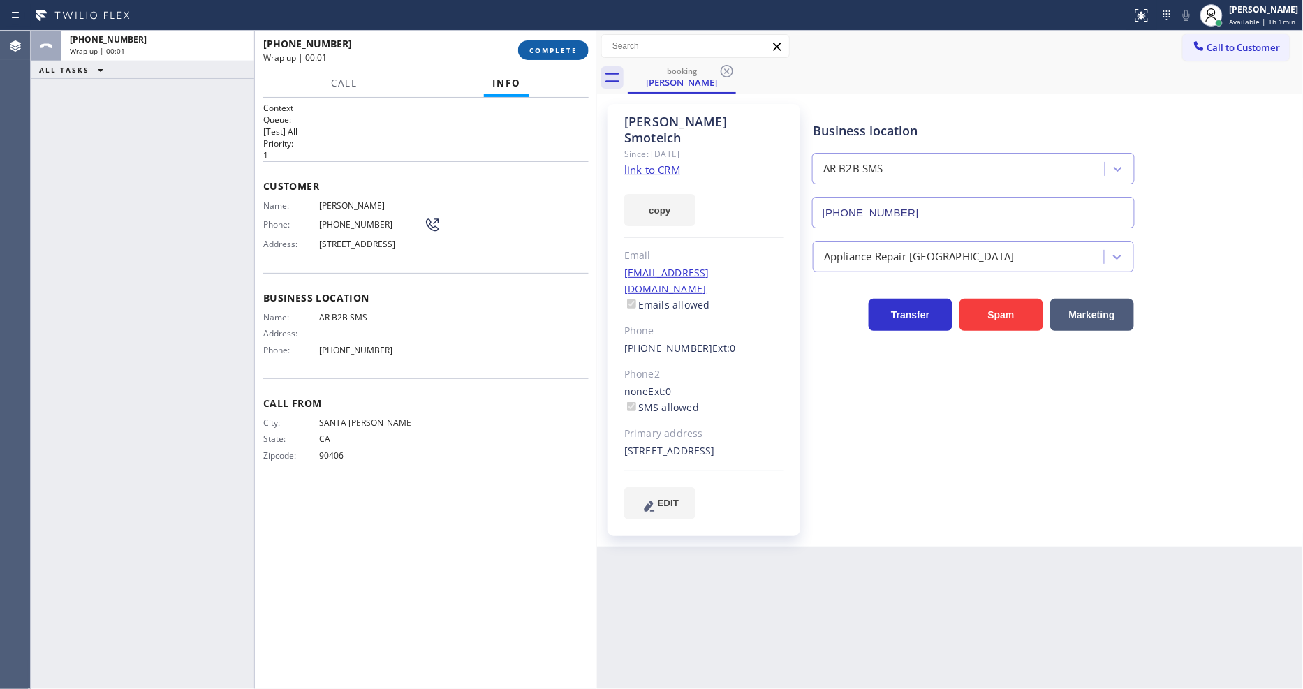
click at [568, 50] on span "COMPLETE" at bounding box center [553, 50] width 48 height 10
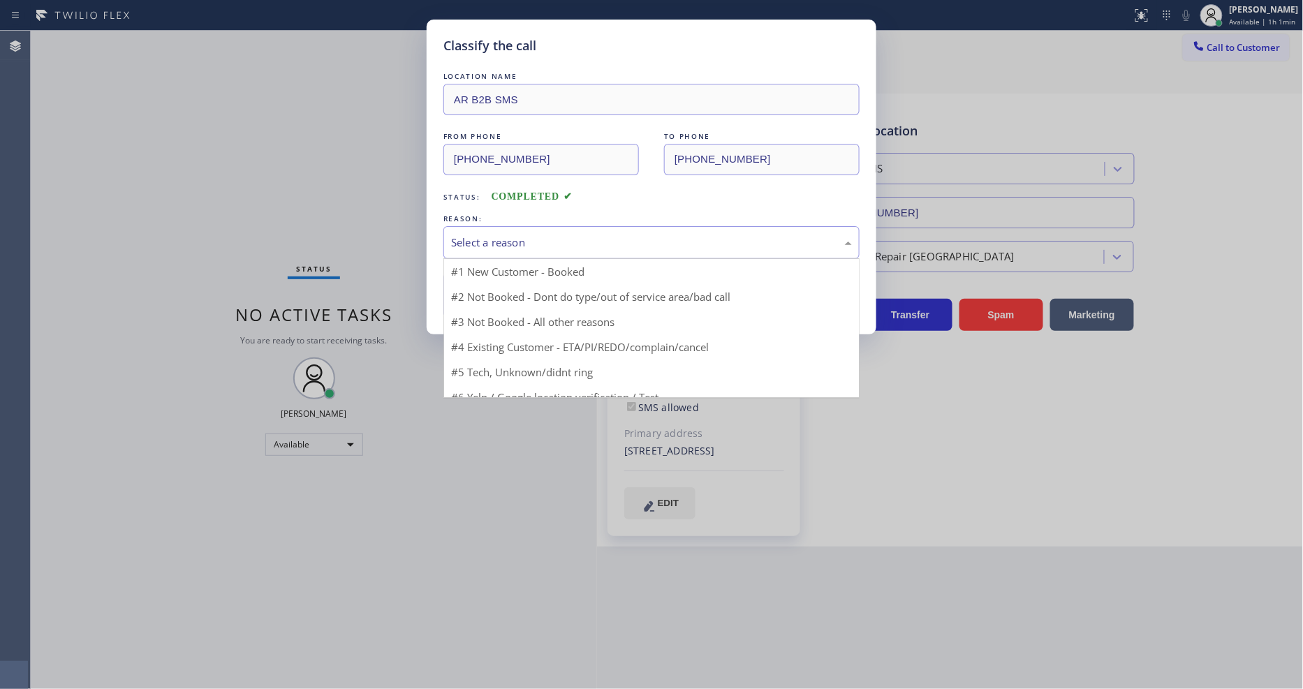
drag, startPoint x: 522, startPoint y: 233, endPoint x: 522, endPoint y: 319, distance: 85.9
click at [522, 235] on div "Select a reason" at bounding box center [651, 243] width 401 height 16
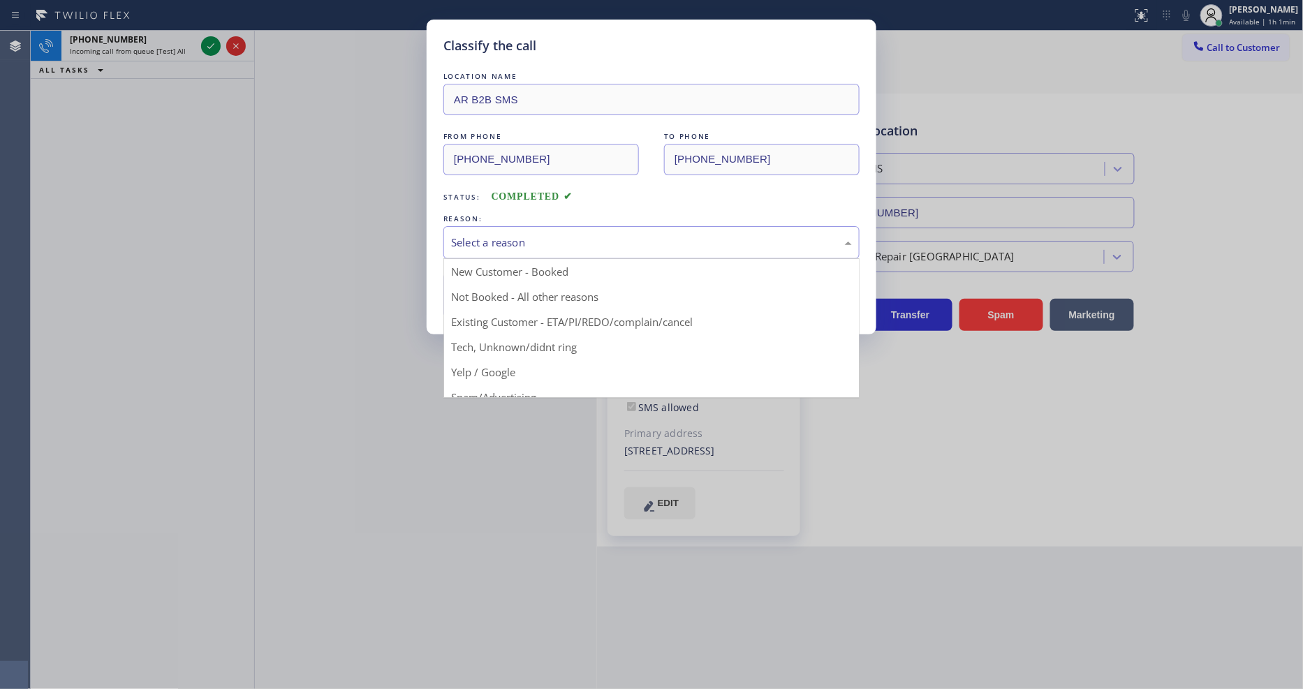
drag, startPoint x: 520, startPoint y: 318, endPoint x: 515, endPoint y: 288, distance: 31.1
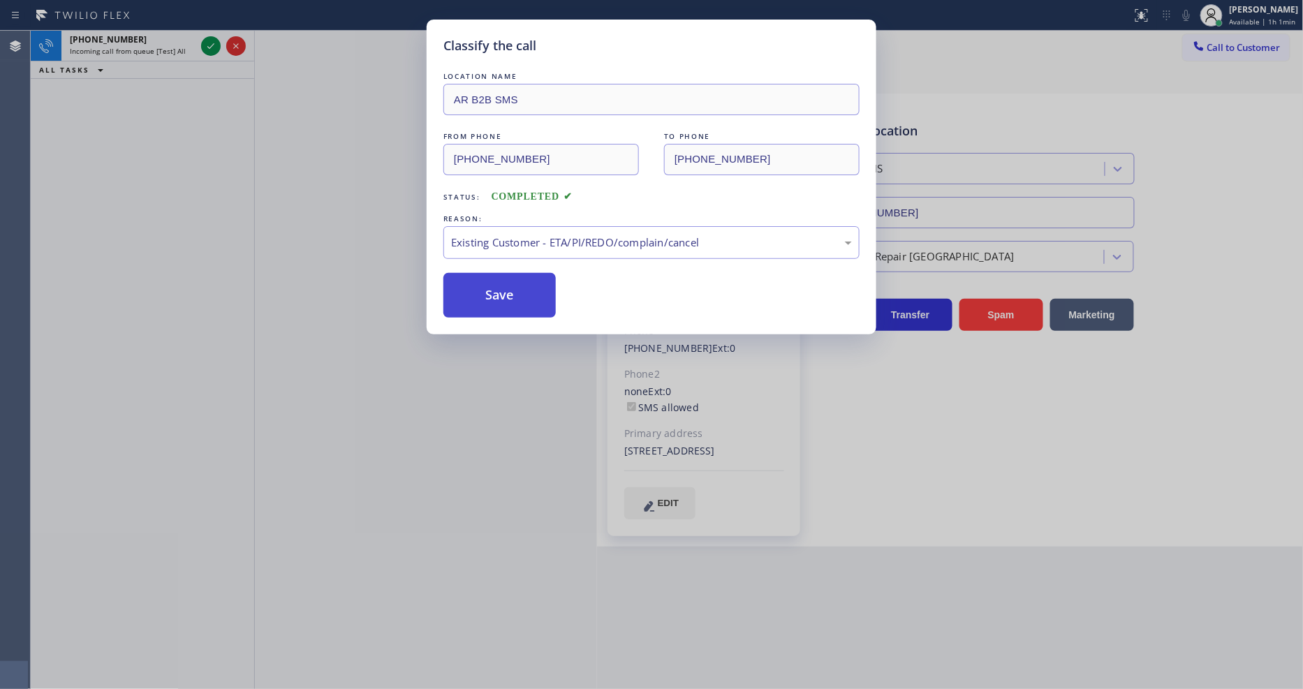
click at [515, 288] on button "Save" at bounding box center [499, 295] width 112 height 45
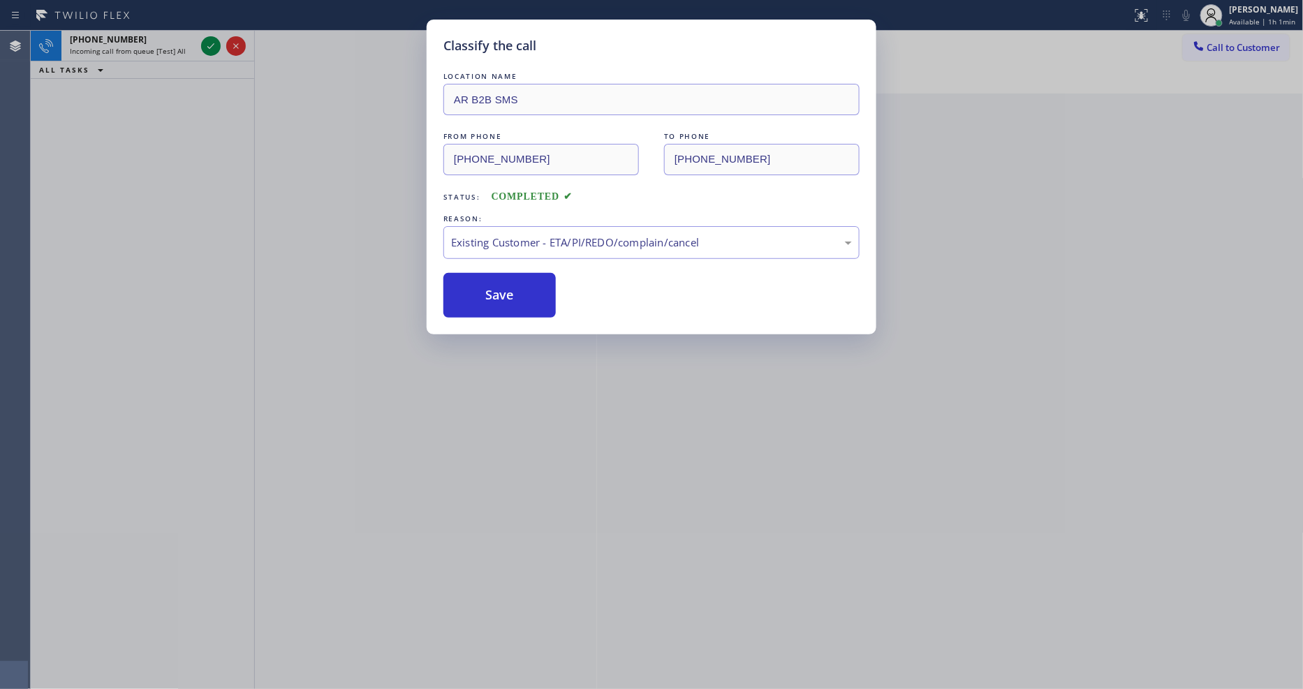
drag, startPoint x: 515, startPoint y: 288, endPoint x: 241, endPoint y: 79, distance: 344.8
click at [515, 283] on button "Save" at bounding box center [499, 295] width 112 height 45
click at [209, 46] on div "Classify the call LOCATION NAME Thermador Appliance Repair Zone Mineola FROM PH…" at bounding box center [667, 360] width 1272 height 658
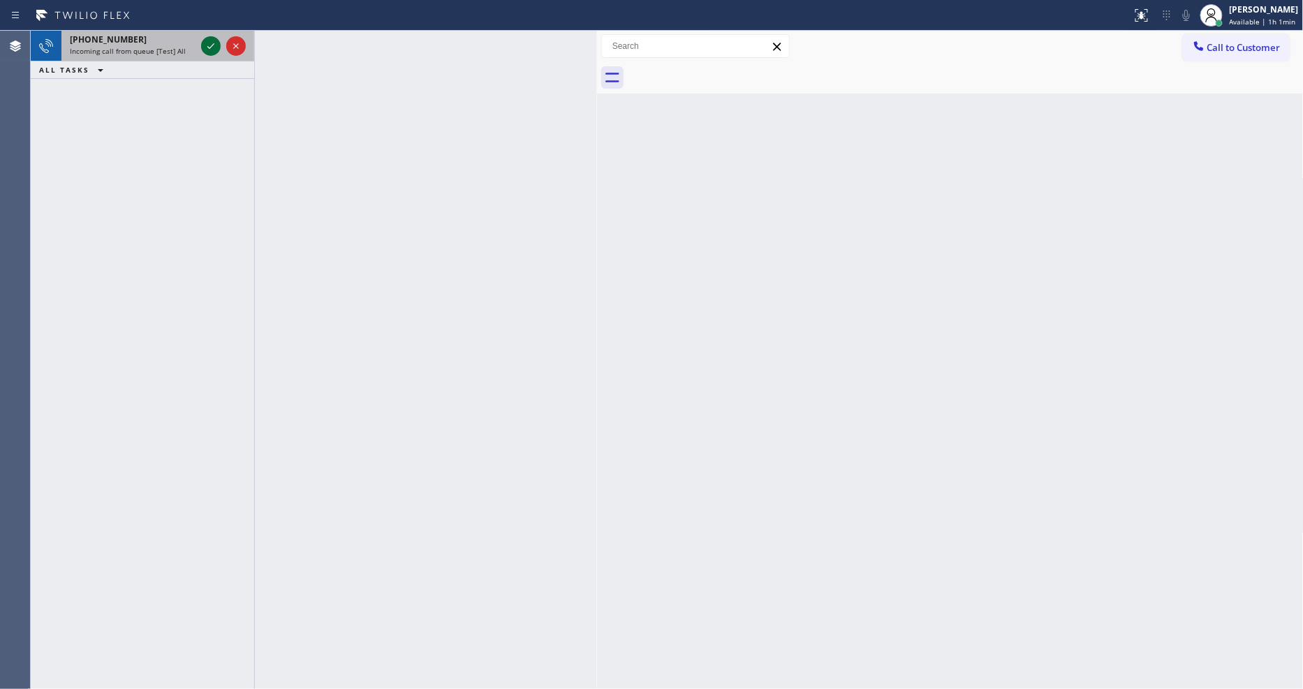
click at [209, 46] on icon at bounding box center [211, 46] width 17 height 17
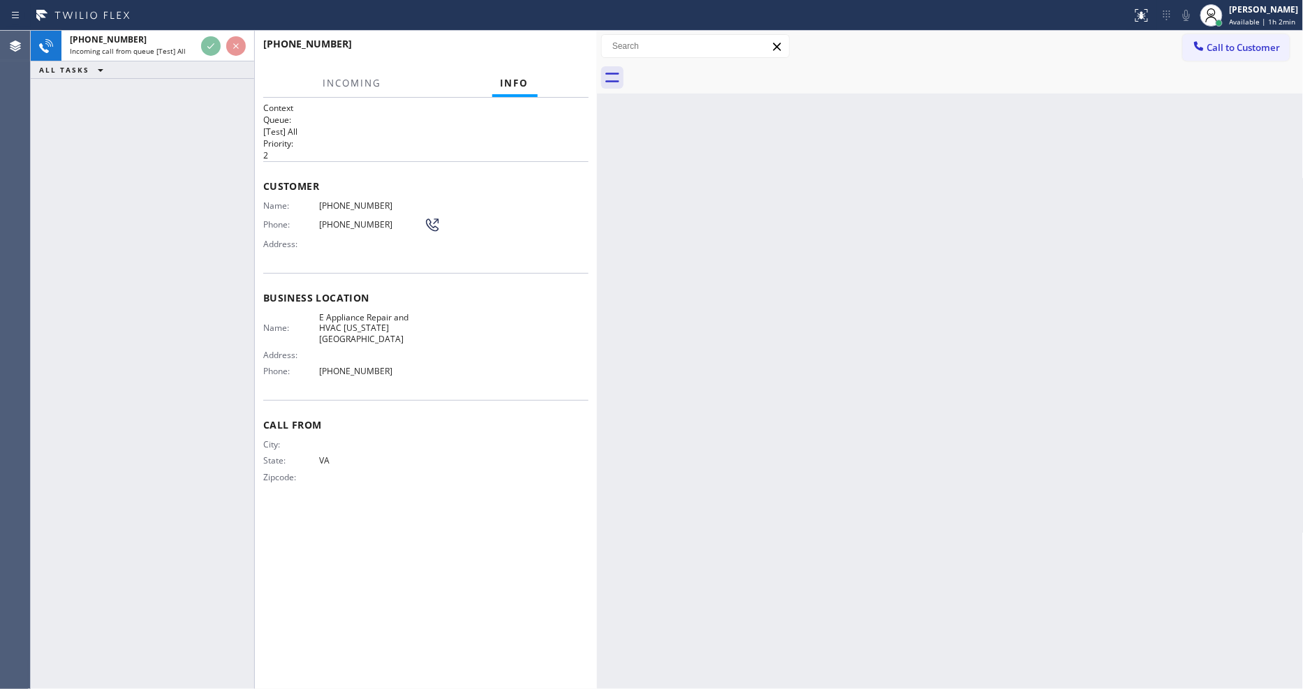
click at [917, 466] on div "Back to Dashboard Change Sender ID Customers Technicians Select a contact Outbo…" at bounding box center [950, 360] width 707 height 658
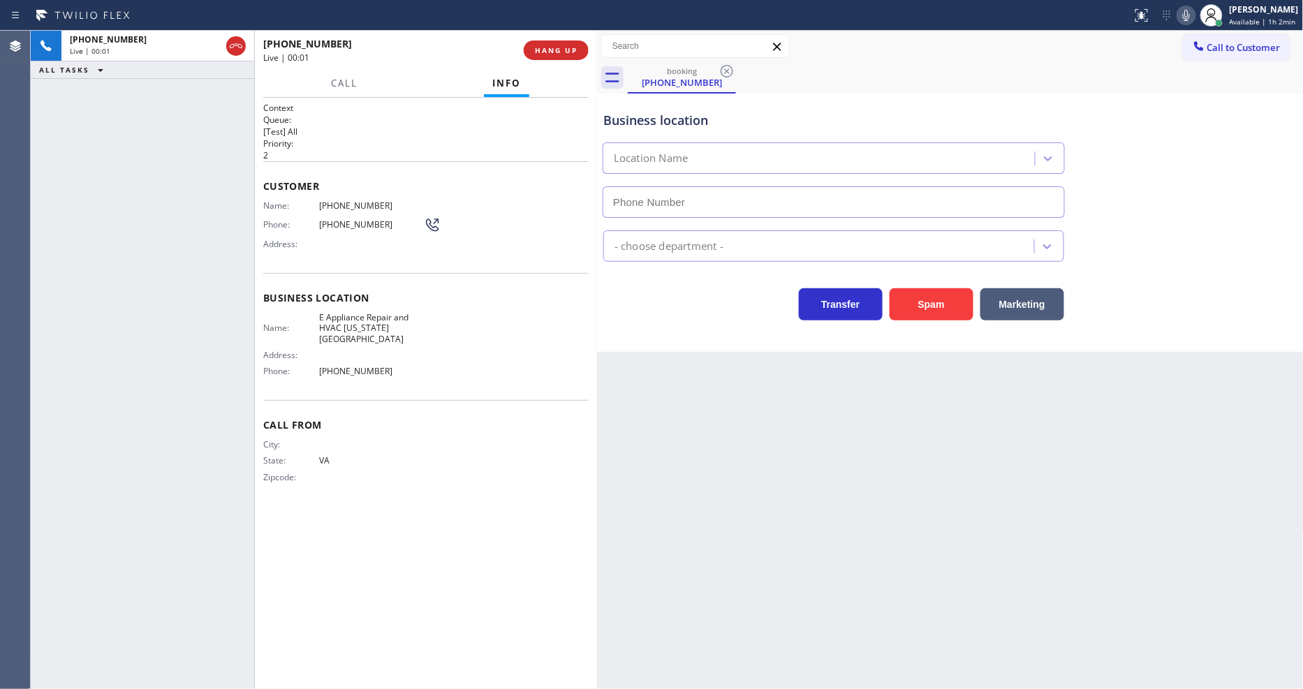
type input "[PHONE_NUMBER]"
click at [219, 269] on div "[PHONE_NUMBER] Live | 00:01 ALL TASKS ALL TASKS ACTIVE TASKS TASKS IN WRAP UP" at bounding box center [142, 360] width 223 height 658
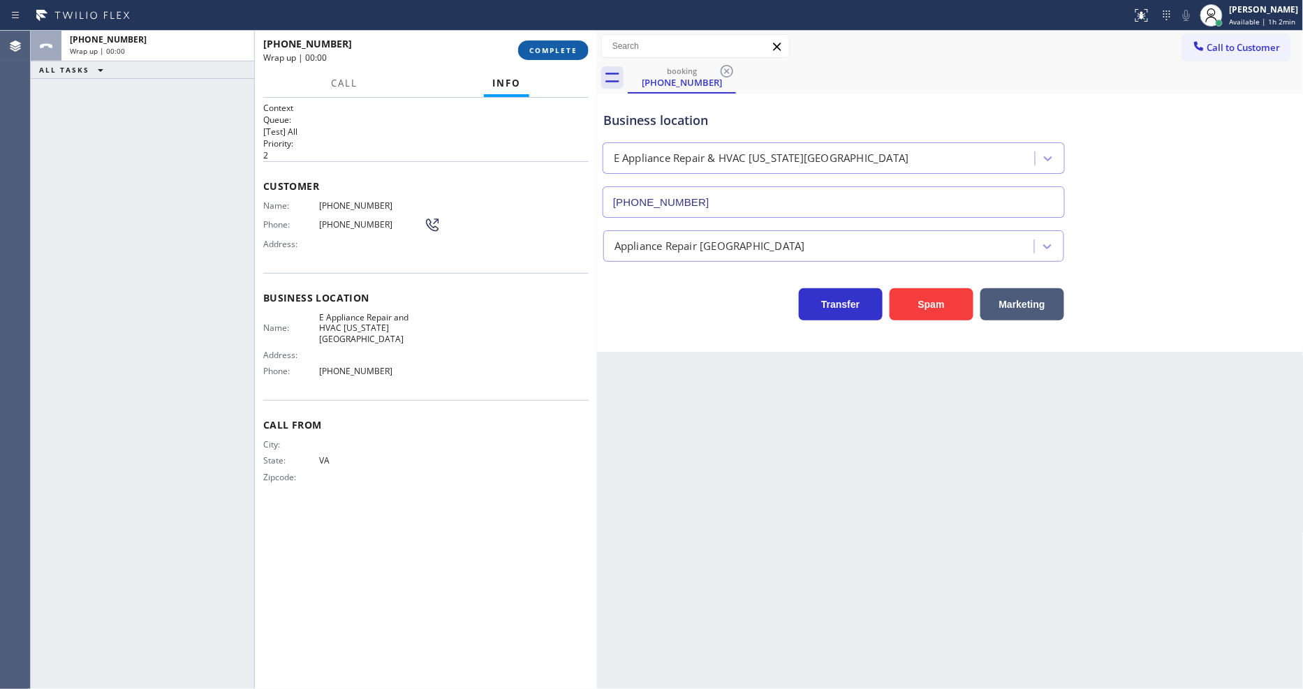
click at [568, 47] on span "COMPLETE" at bounding box center [553, 50] width 48 height 10
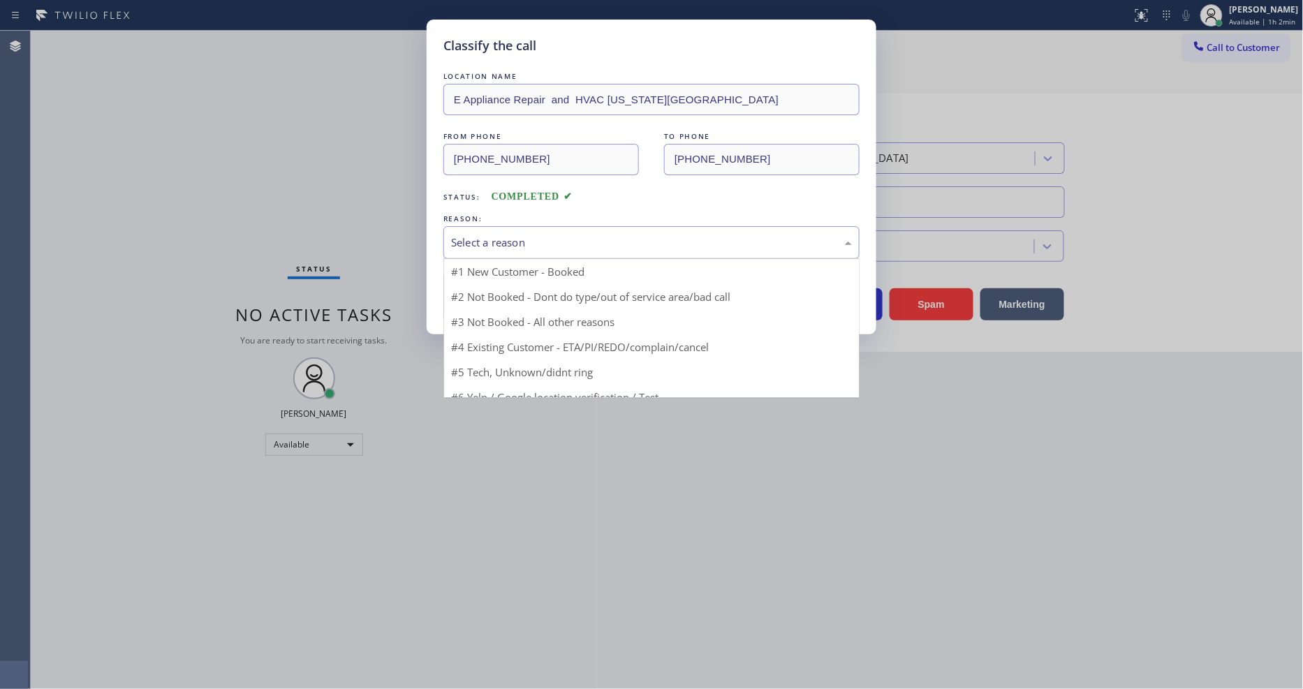
click at [510, 242] on div "Select a reason" at bounding box center [651, 243] width 401 height 16
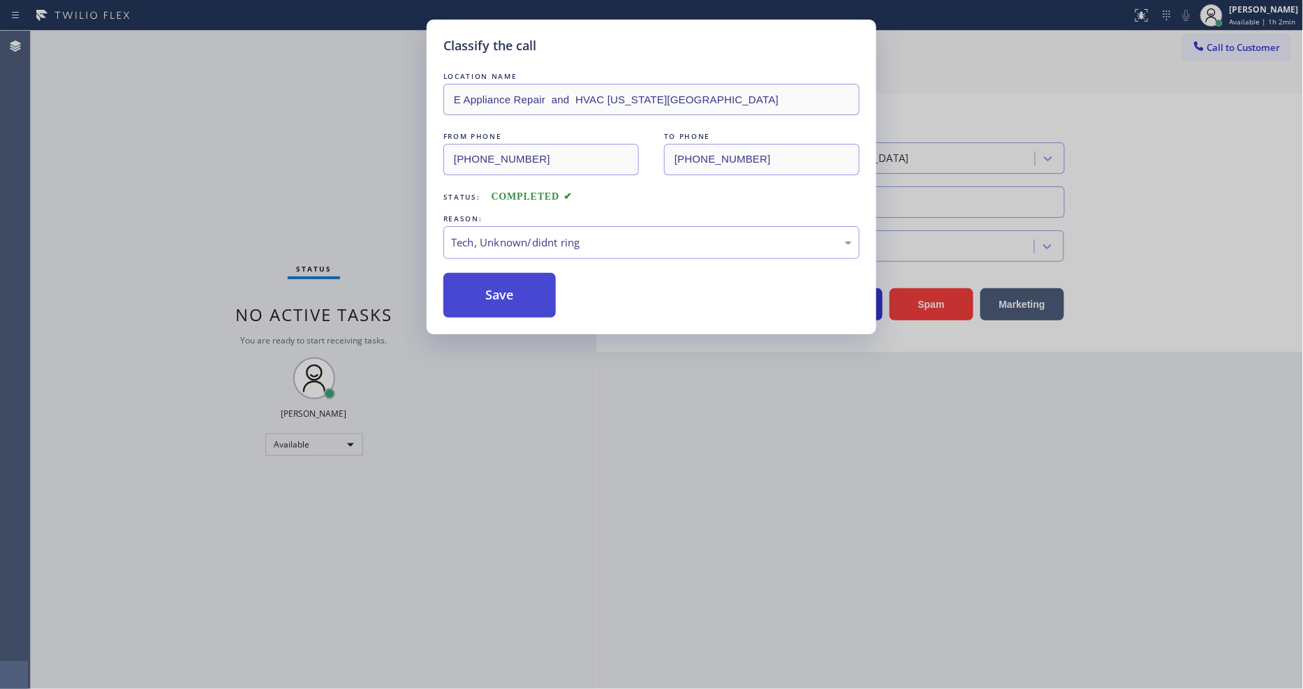
drag, startPoint x: 500, startPoint y: 345, endPoint x: 501, endPoint y: 292, distance: 53.1
click at [503, 290] on button "Save" at bounding box center [499, 295] width 112 height 45
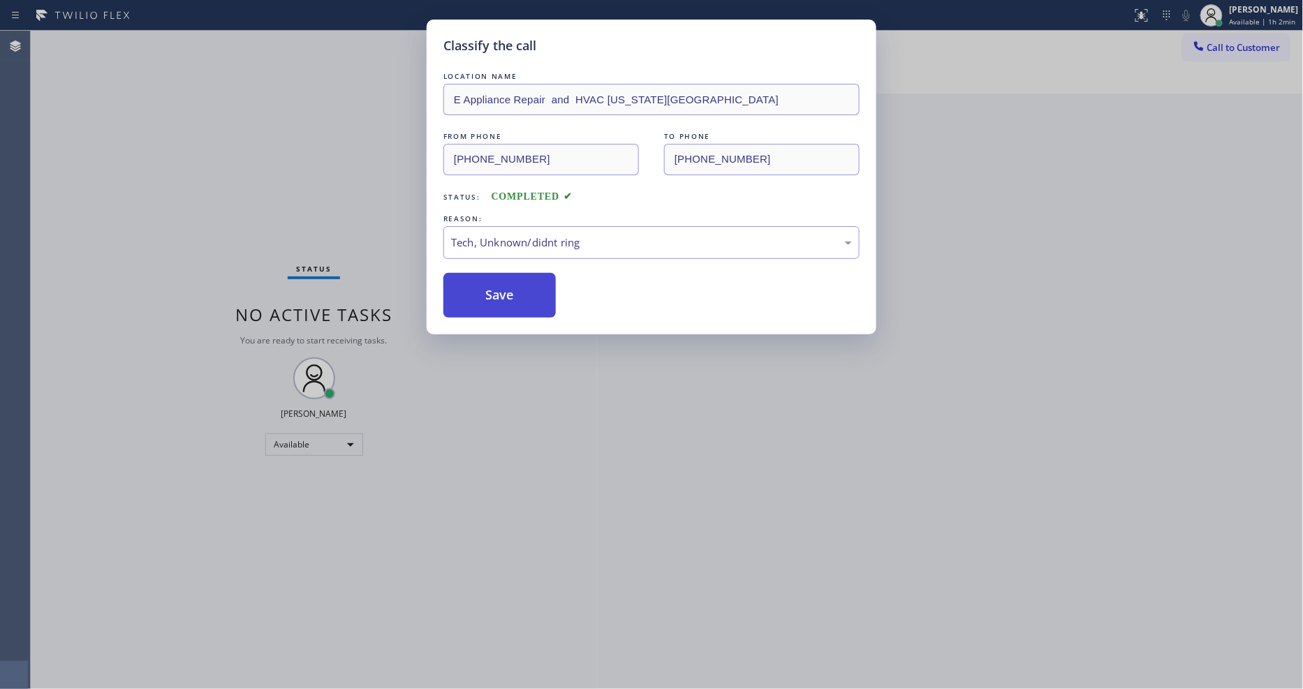
click at [503, 290] on button "Save" at bounding box center [499, 295] width 112 height 45
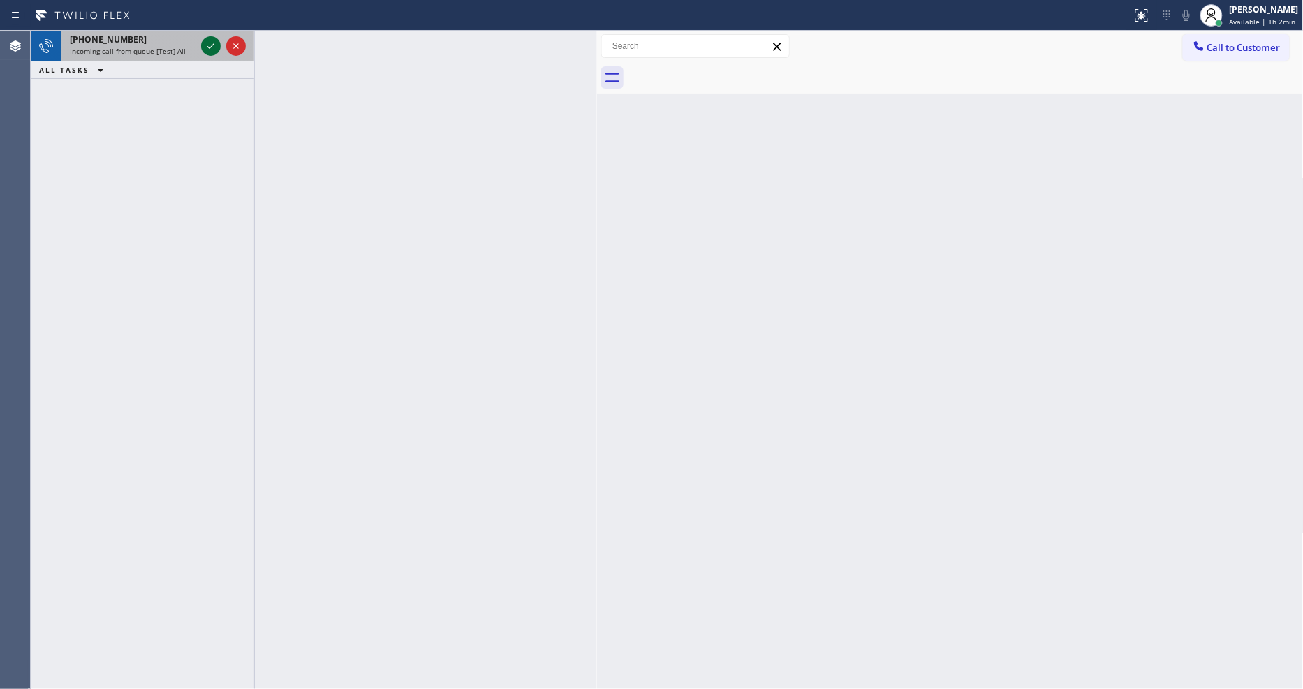
click at [206, 50] on icon at bounding box center [211, 46] width 17 height 17
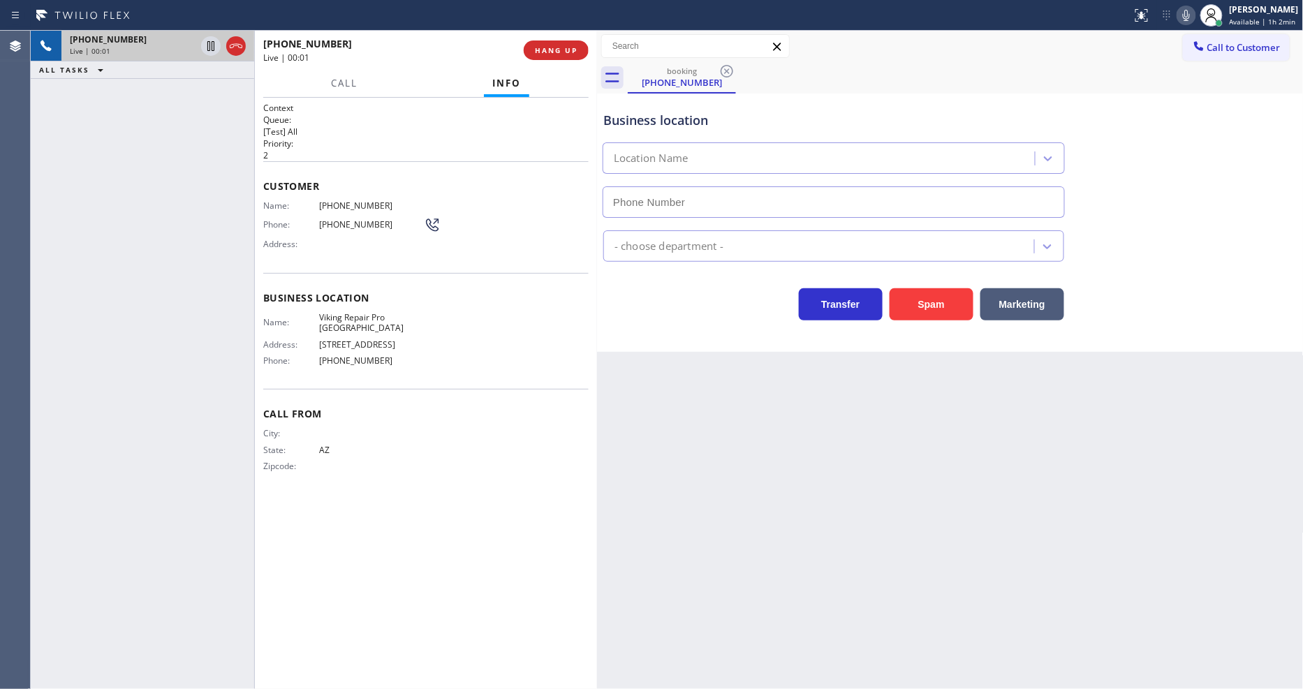
type input "[PHONE_NUMBER]"
click at [553, 44] on button "HANG UP" at bounding box center [556, 51] width 65 height 20
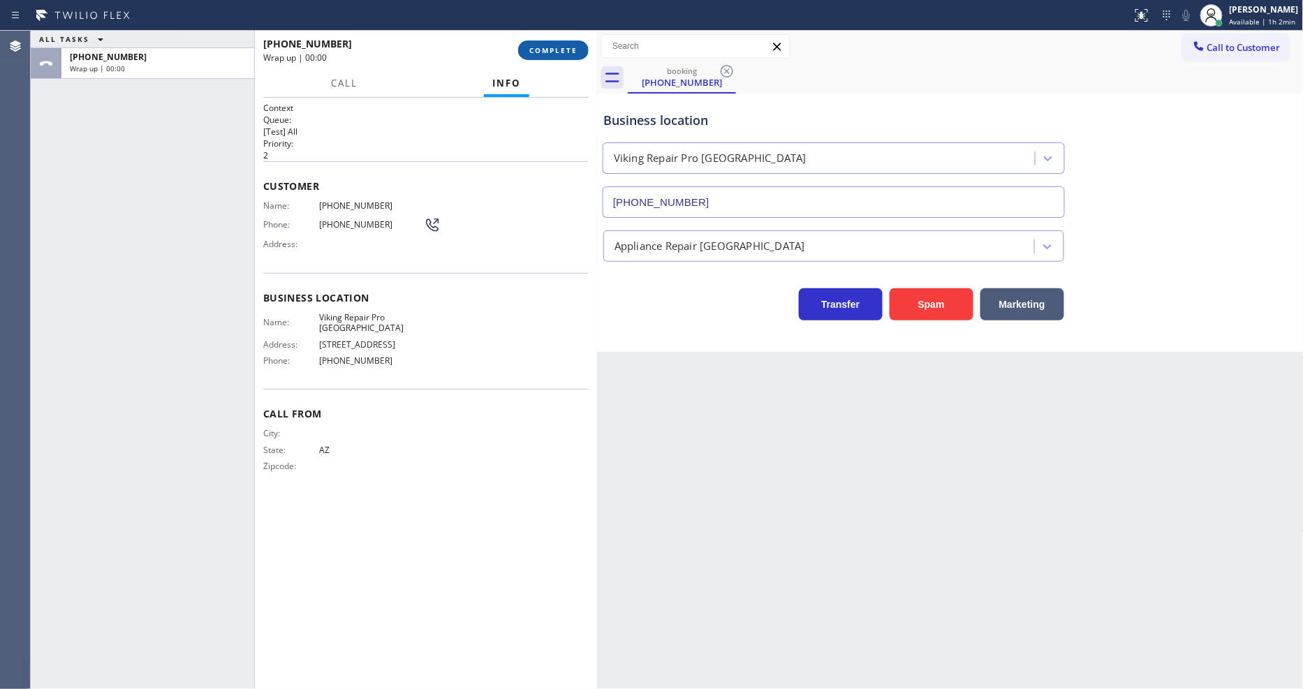
click at [555, 50] on span "COMPLETE" at bounding box center [553, 50] width 48 height 10
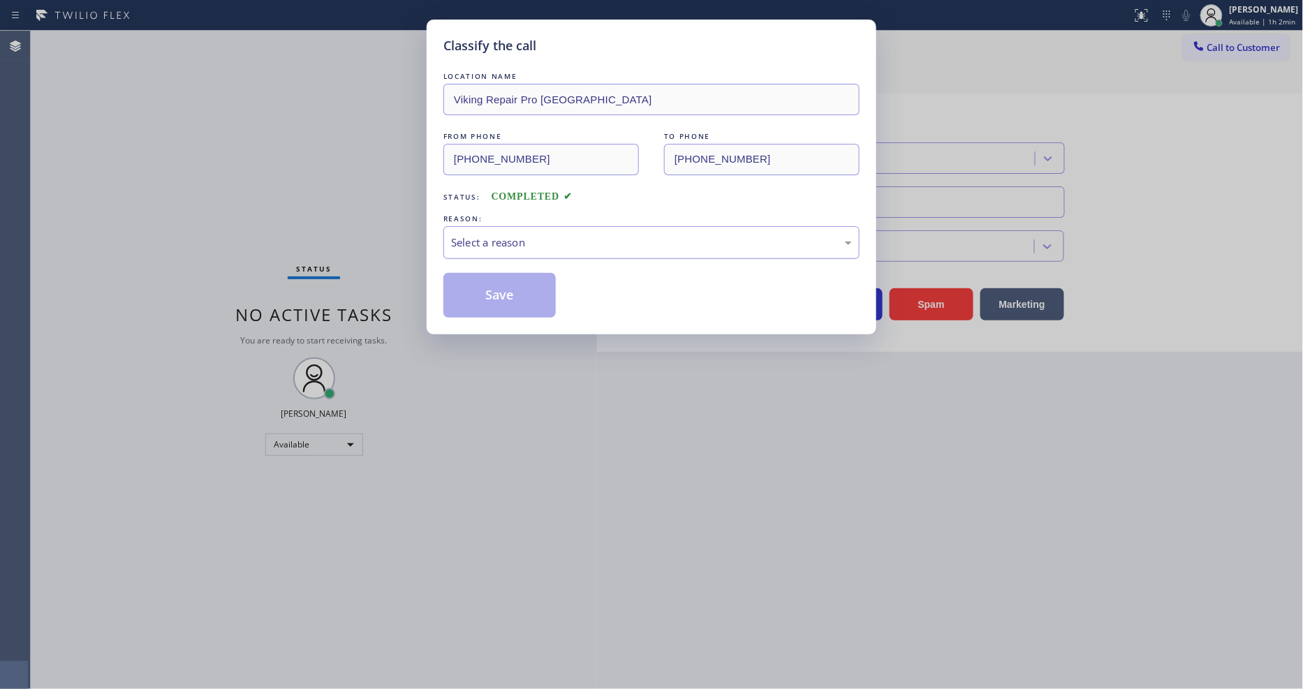
click at [535, 235] on div "Select a reason" at bounding box center [651, 243] width 401 height 16
click at [515, 297] on button "Save" at bounding box center [499, 295] width 112 height 45
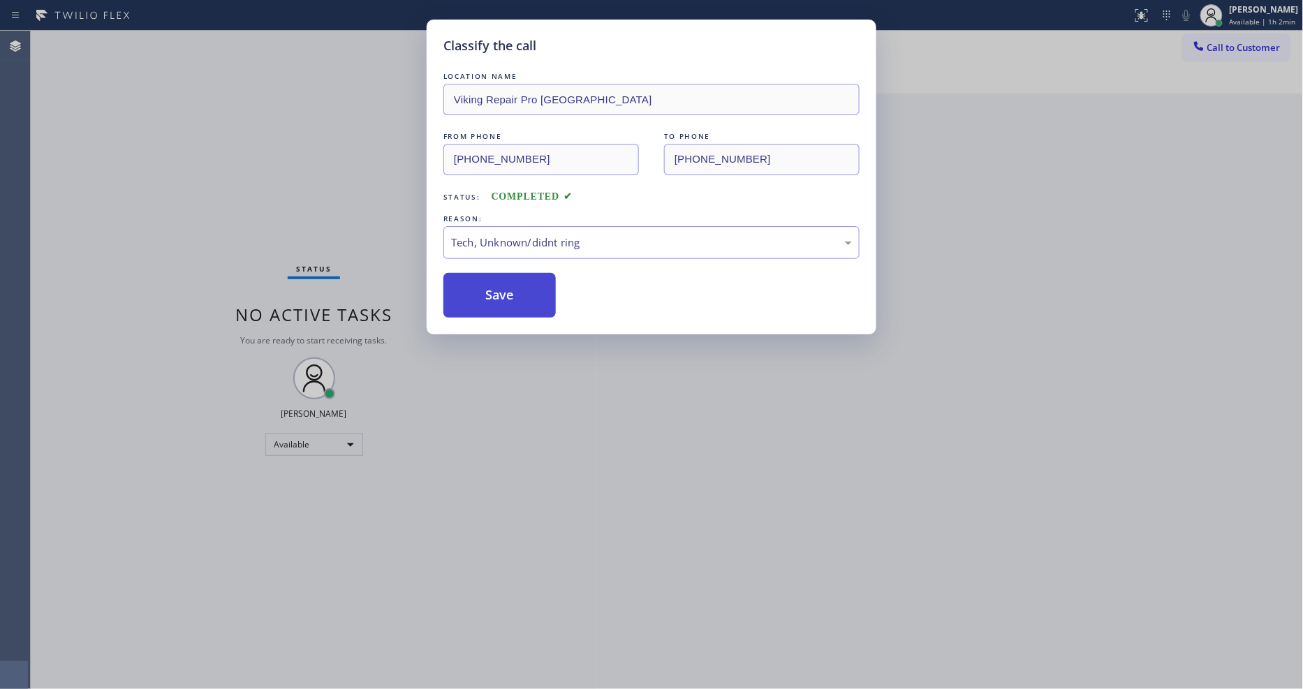
click at [515, 297] on button "Save" at bounding box center [499, 295] width 112 height 45
click at [517, 295] on button "Save" at bounding box center [499, 295] width 112 height 45
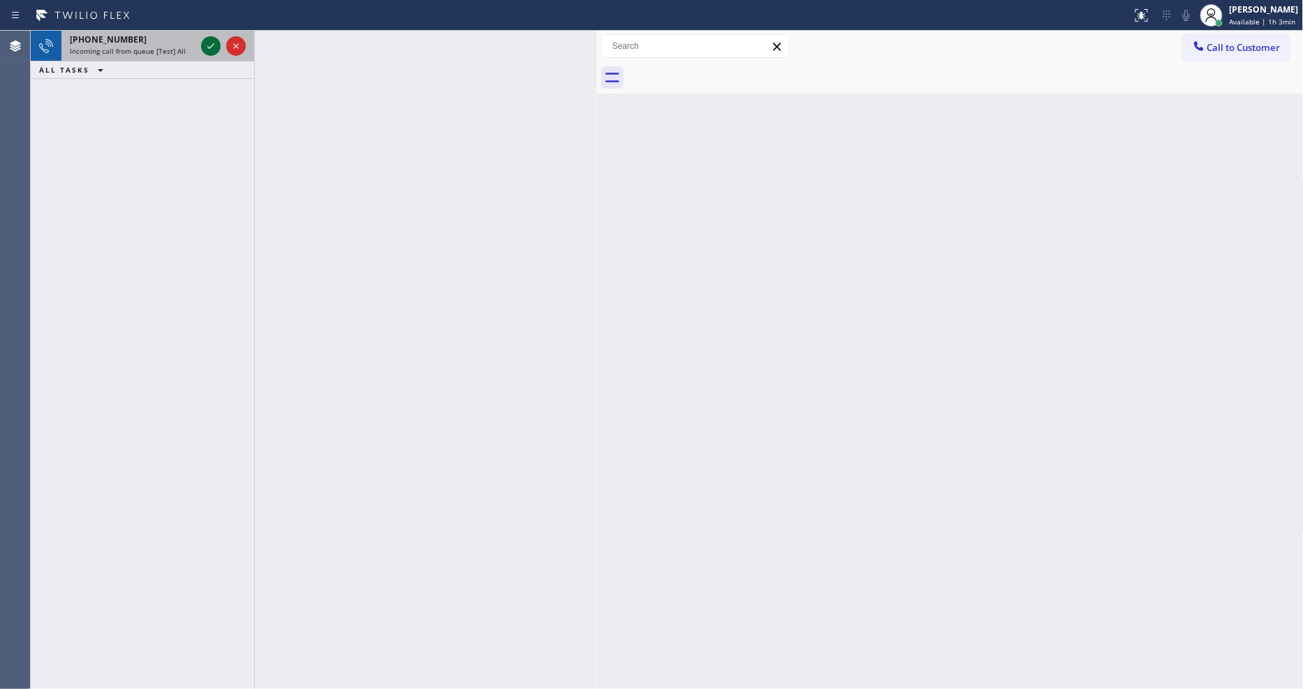
click at [206, 50] on icon at bounding box center [211, 46] width 17 height 17
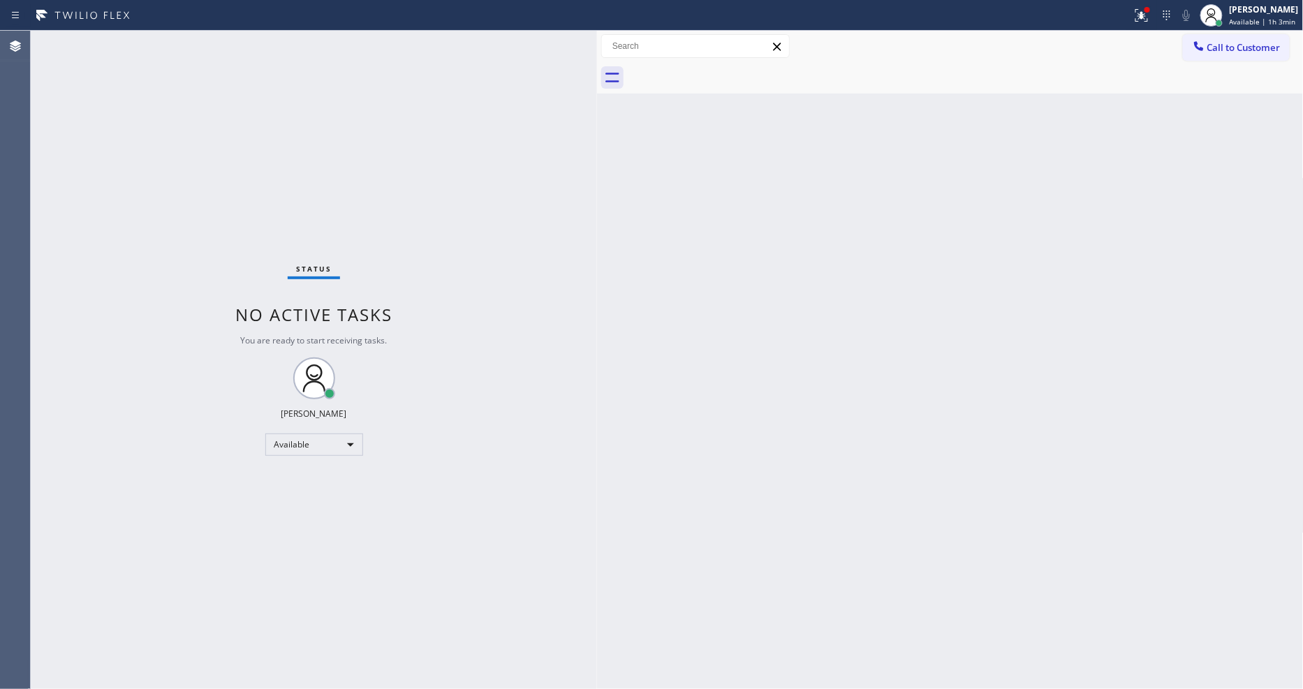
click at [173, 37] on div "Status No active tasks You are ready to start receiving tasks. [PERSON_NAME] Av…" at bounding box center [314, 360] width 566 height 658
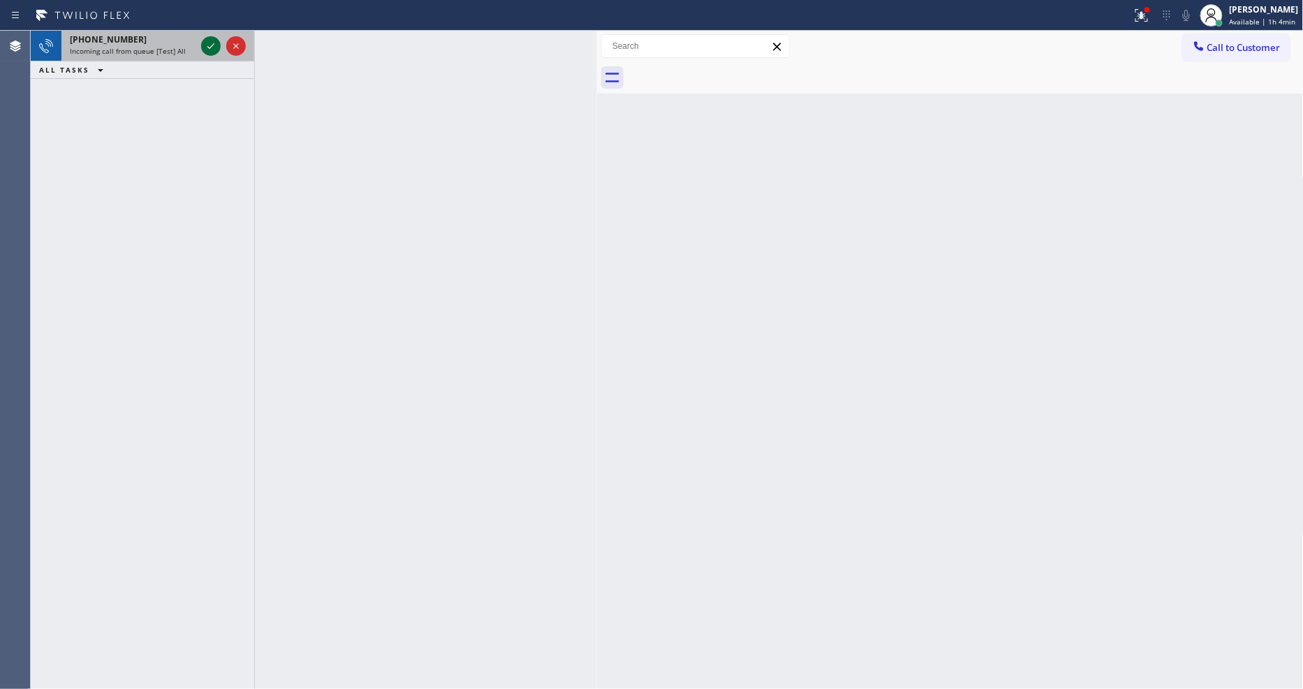
click at [214, 44] on icon at bounding box center [211, 46] width 17 height 17
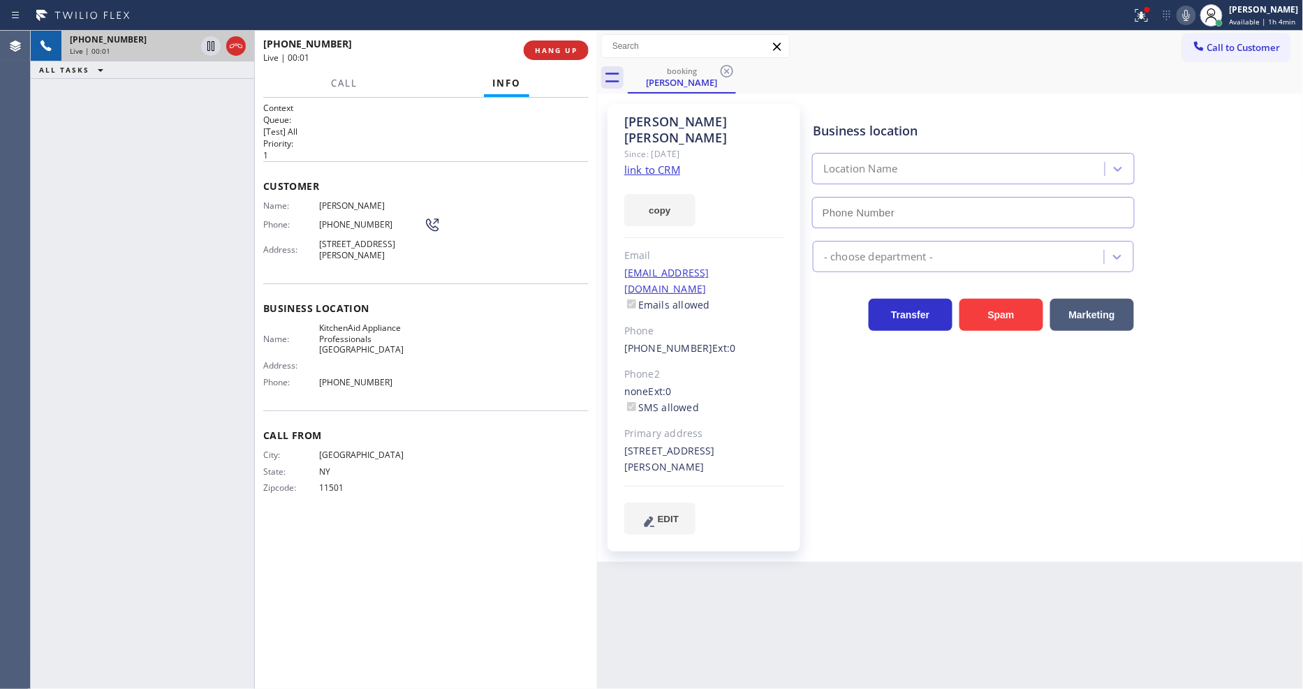
type input "[PHONE_NUMBER]"
click at [642, 163] on link "link to CRM" at bounding box center [652, 170] width 56 height 14
click at [562, 52] on span "HANG UP" at bounding box center [556, 50] width 43 height 10
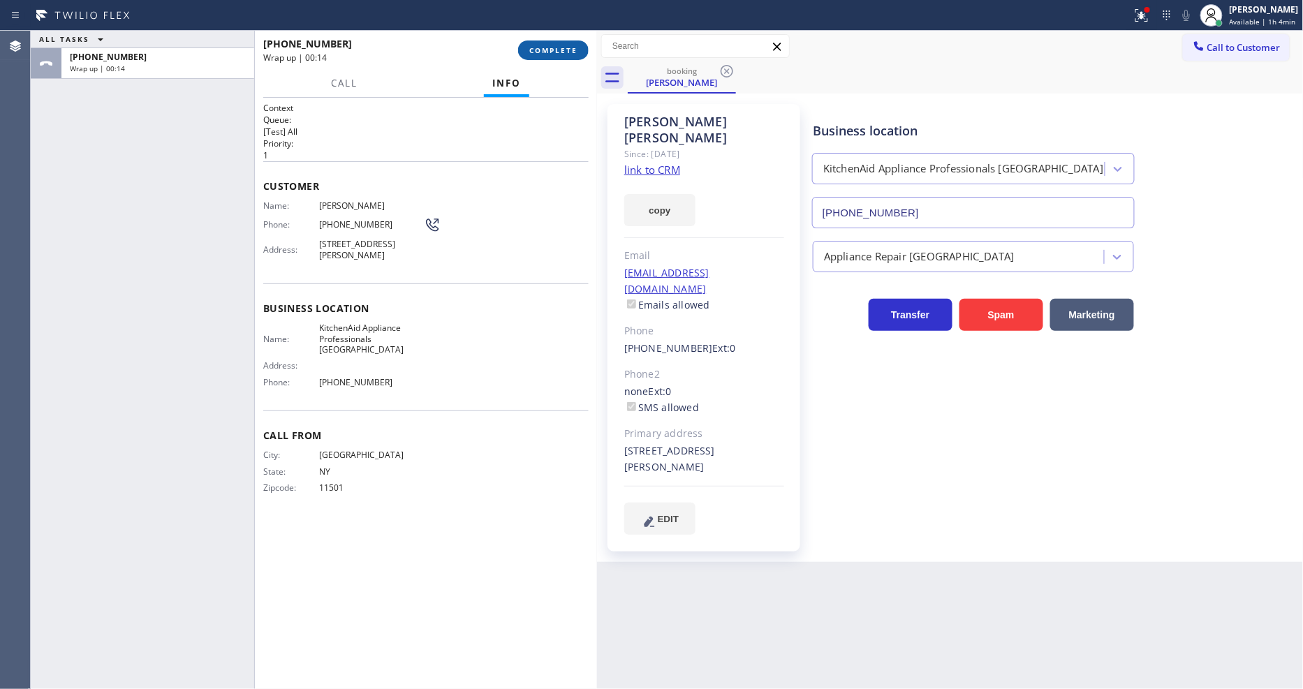
click at [543, 52] on span "COMPLETE" at bounding box center [553, 50] width 48 height 10
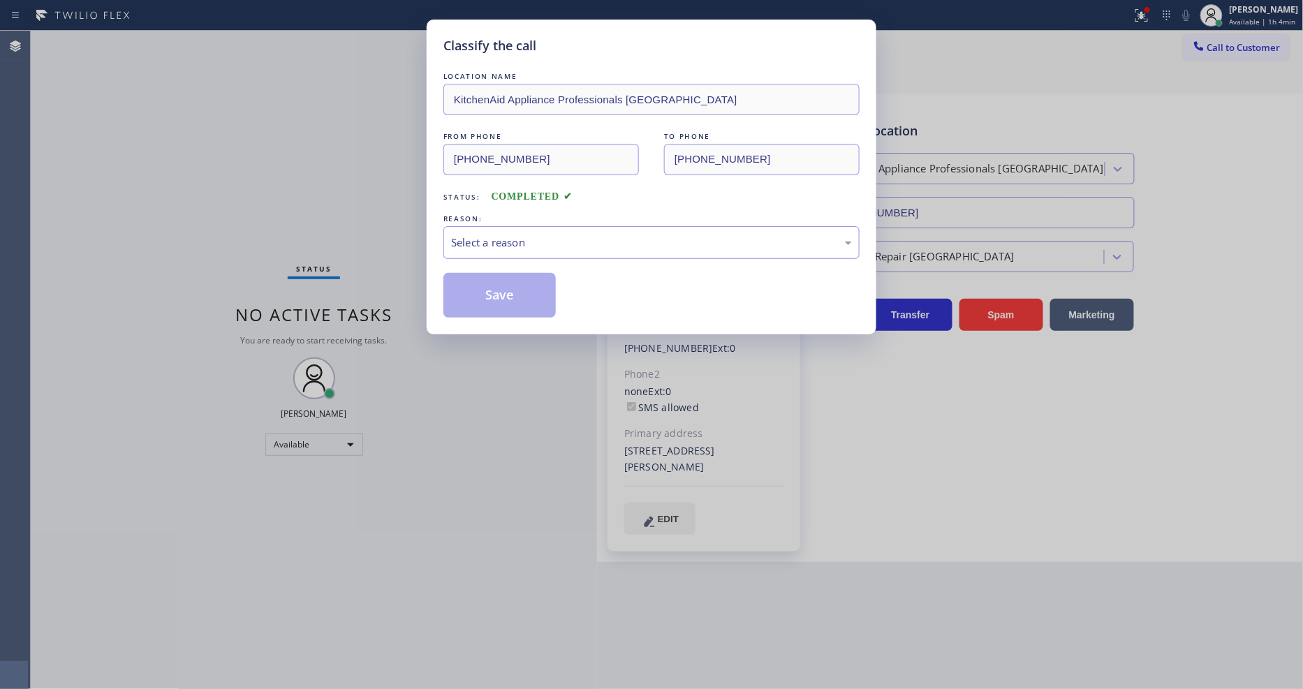
click at [508, 228] on div "Select a reason" at bounding box center [651, 242] width 416 height 33
click at [506, 288] on button "Save" at bounding box center [499, 295] width 112 height 45
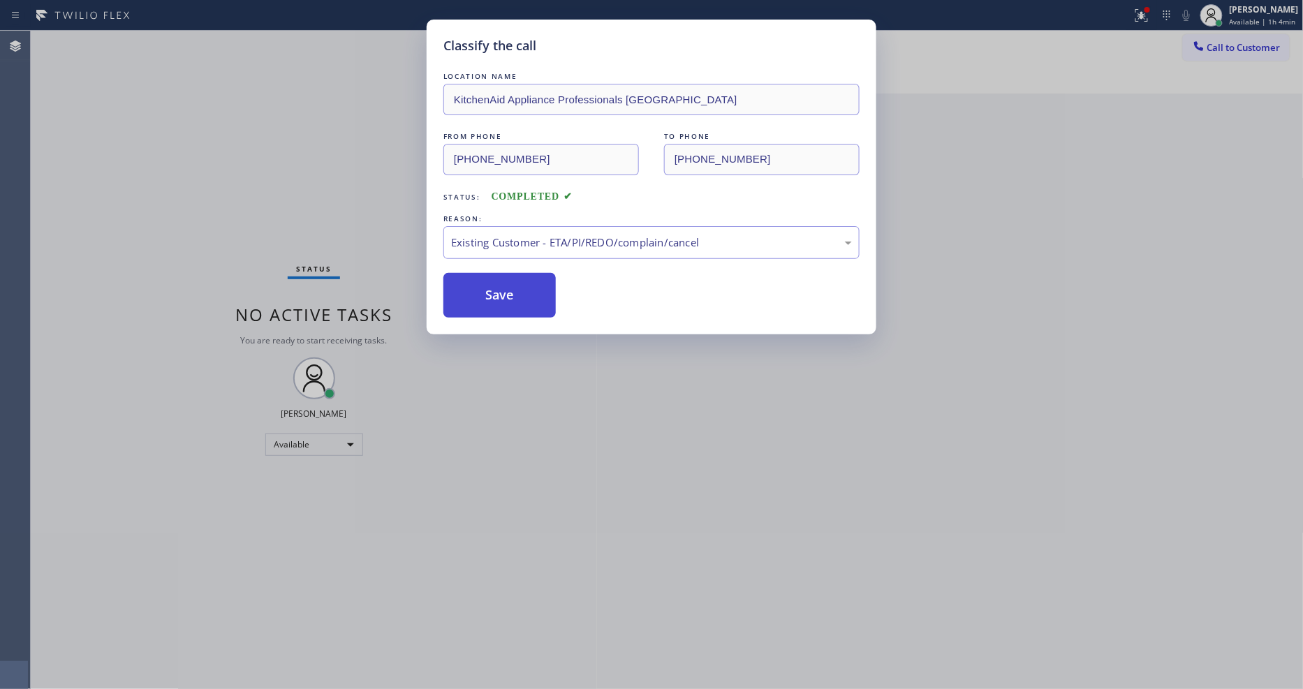
click at [506, 288] on button "Save" at bounding box center [499, 295] width 112 height 45
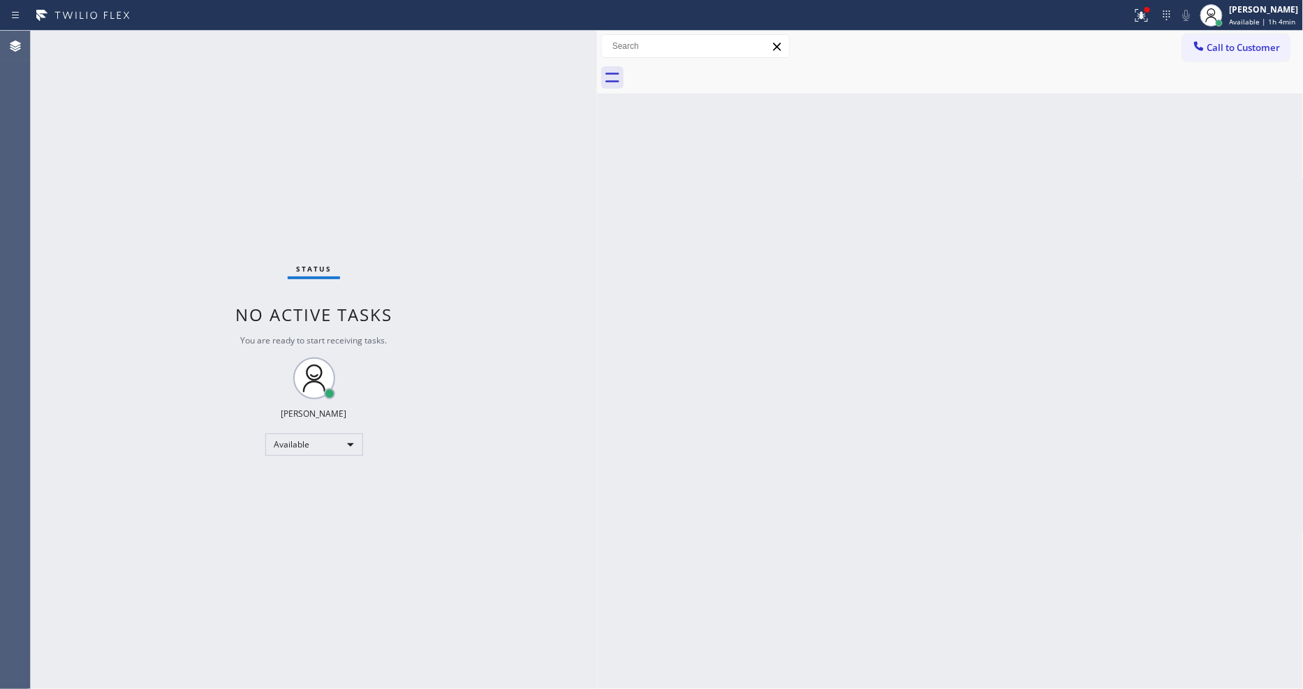
click at [189, 42] on div "Status No active tasks You are ready to start receiving tasks. [PERSON_NAME] Av…" at bounding box center [314, 360] width 566 height 658
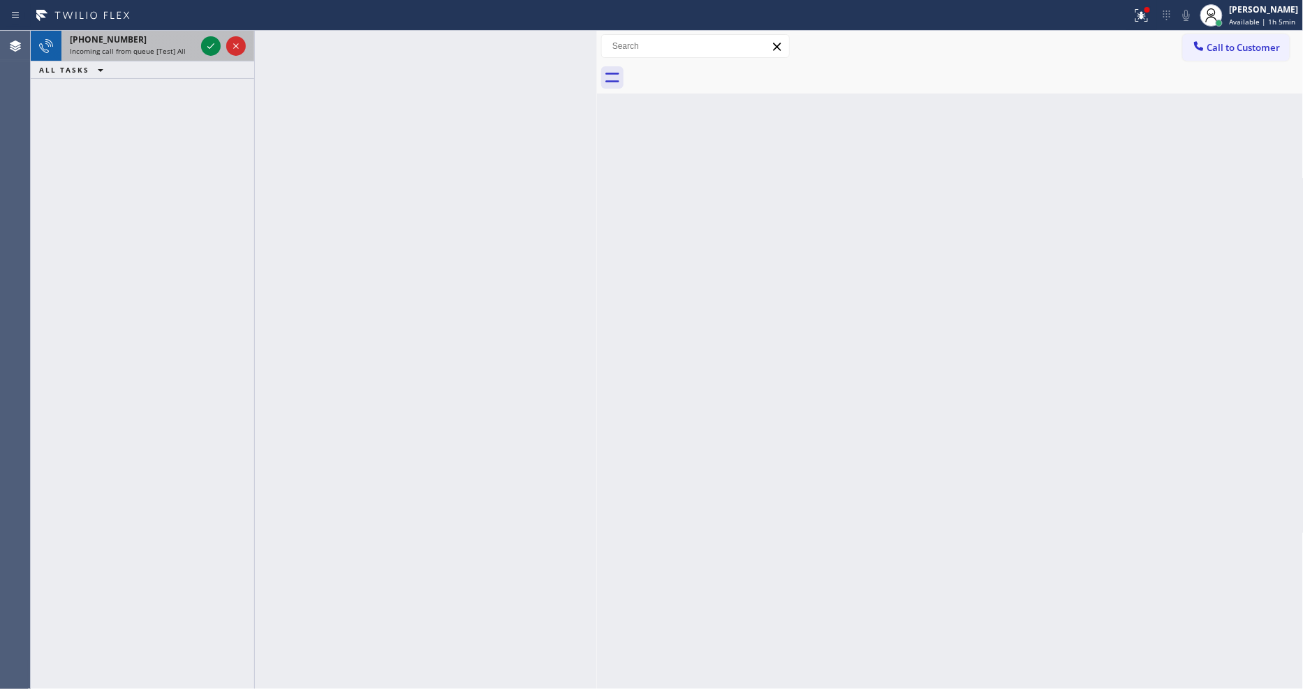
click at [183, 42] on div "[PHONE_NUMBER]" at bounding box center [133, 40] width 126 height 12
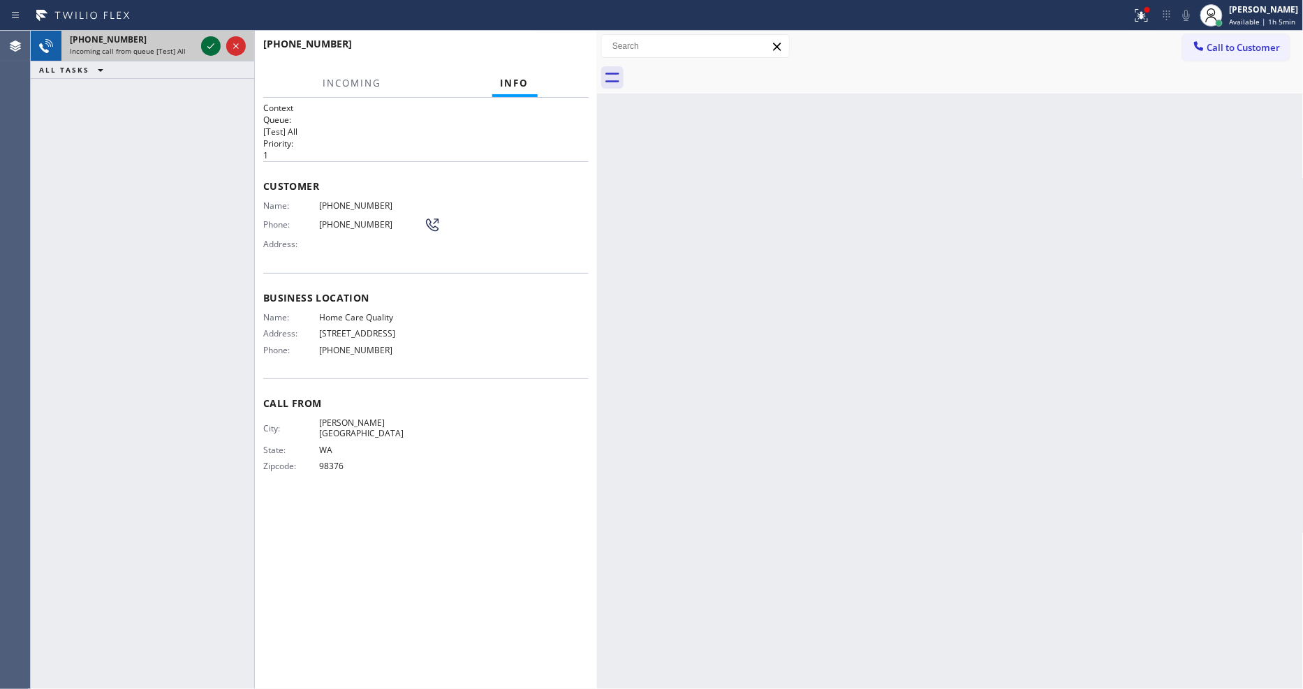
click at [217, 45] on icon at bounding box center [211, 46] width 17 height 17
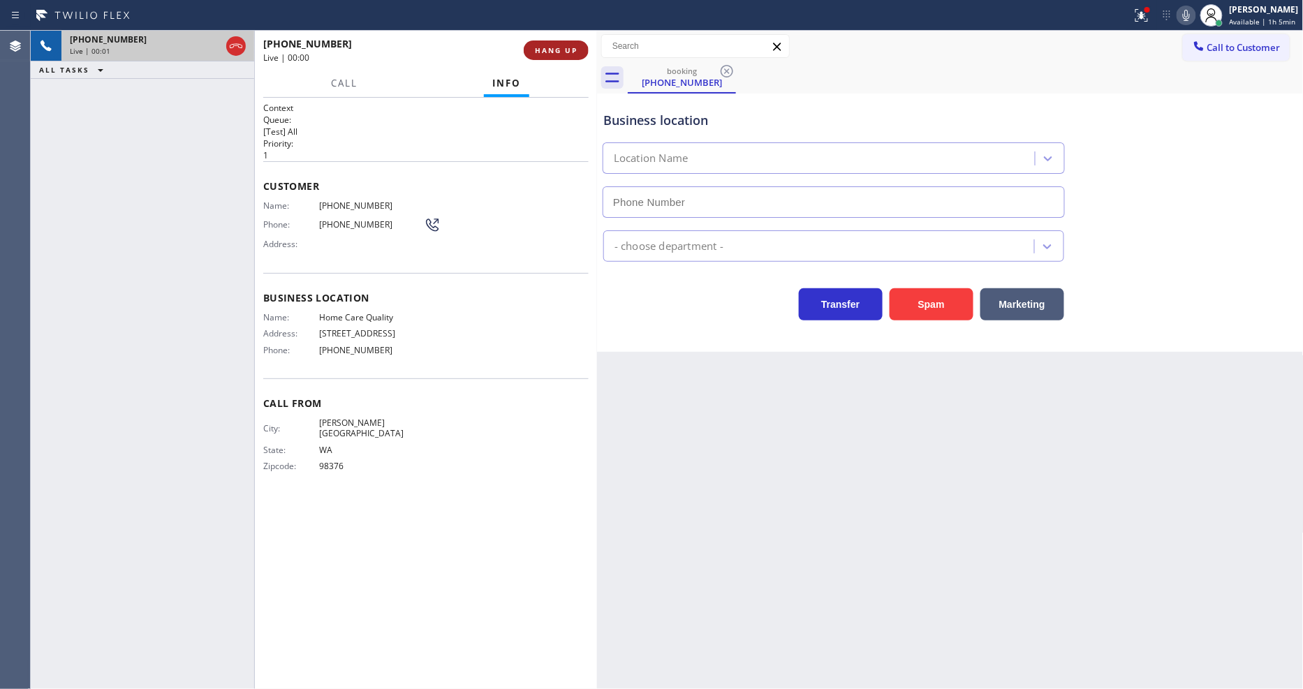
type input "[PHONE_NUMBER]"
click at [545, 50] on span "HANG UP" at bounding box center [556, 50] width 43 height 10
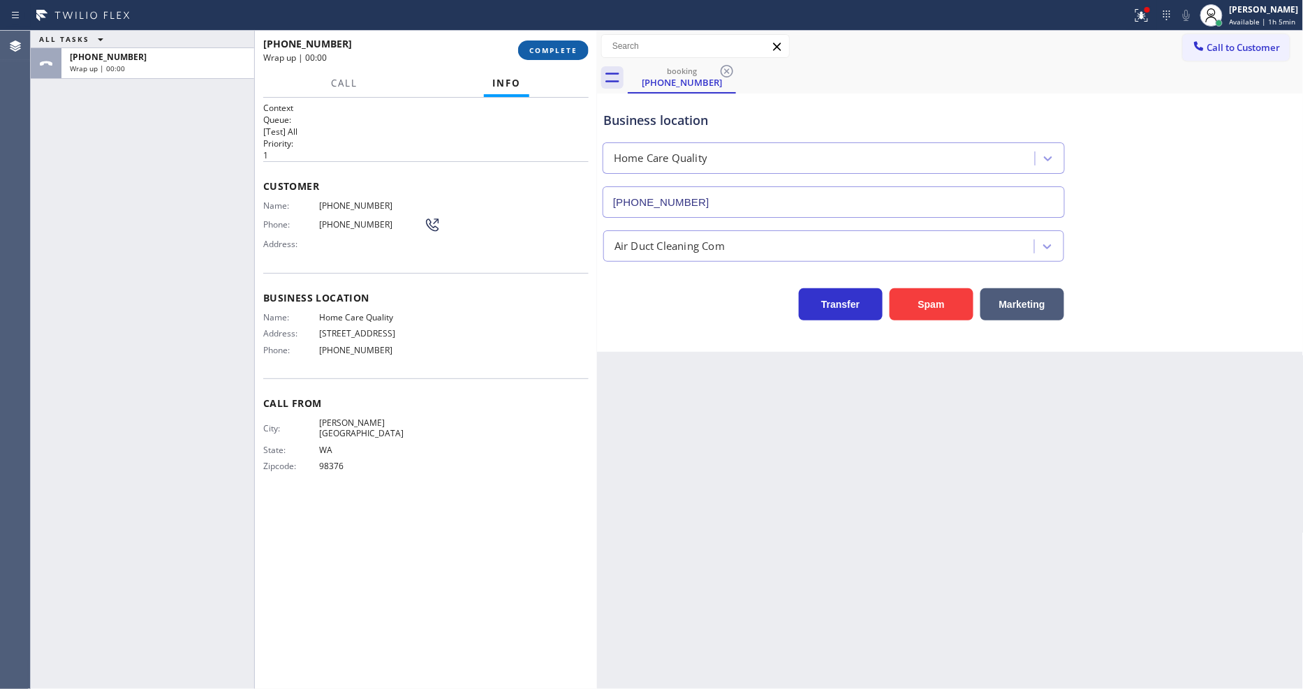
click at [545, 50] on span "COMPLETE" at bounding box center [553, 50] width 48 height 10
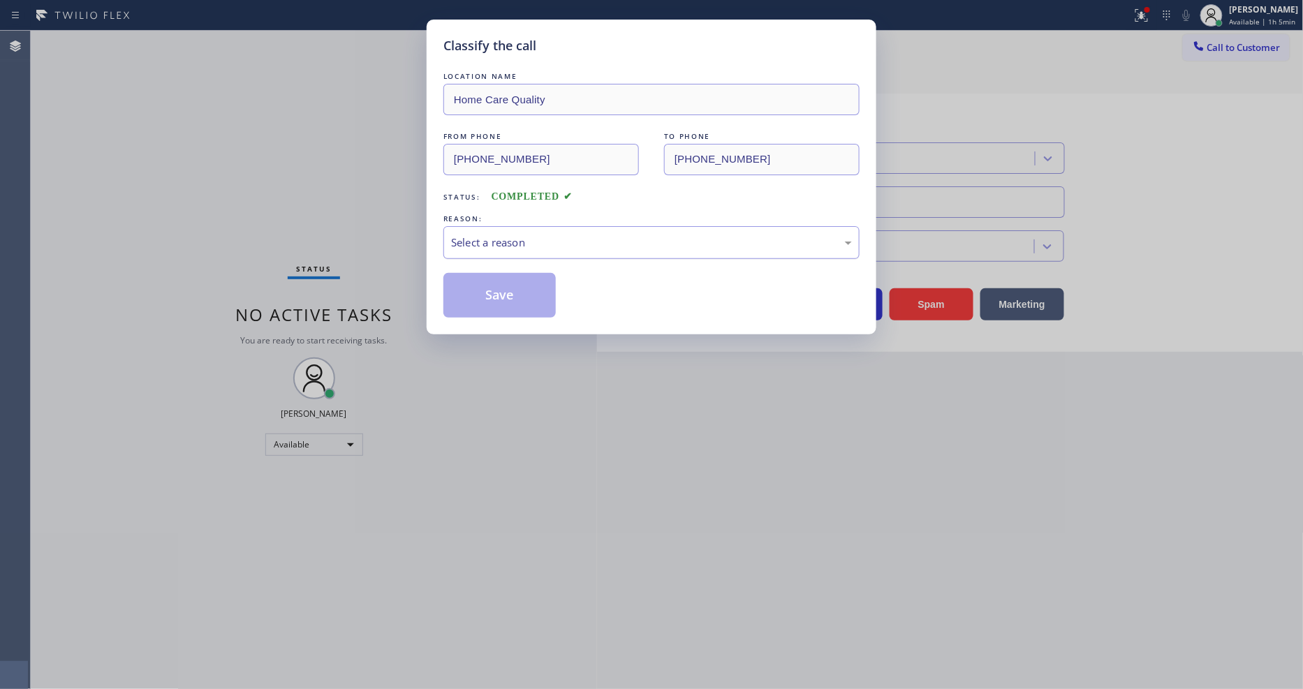
click at [521, 235] on div "Select a reason" at bounding box center [651, 243] width 401 height 16
click at [520, 278] on button "Save" at bounding box center [499, 295] width 112 height 45
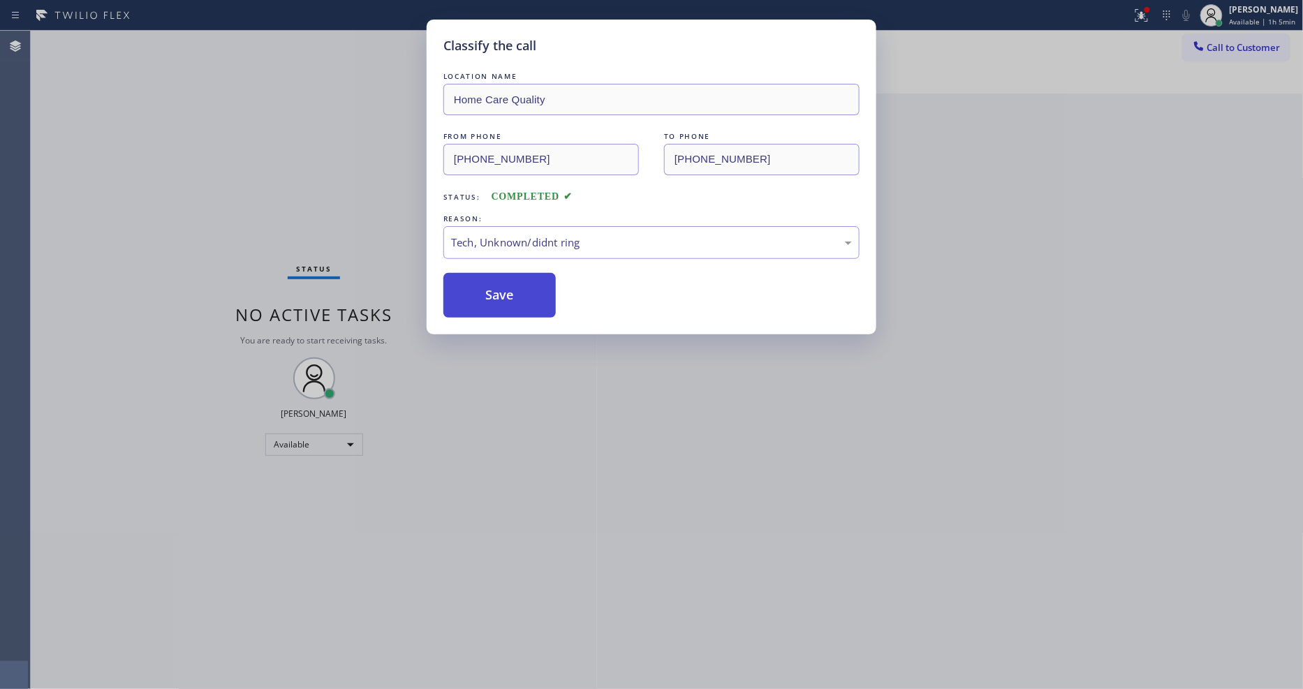
click at [520, 278] on button "Save" at bounding box center [499, 295] width 112 height 45
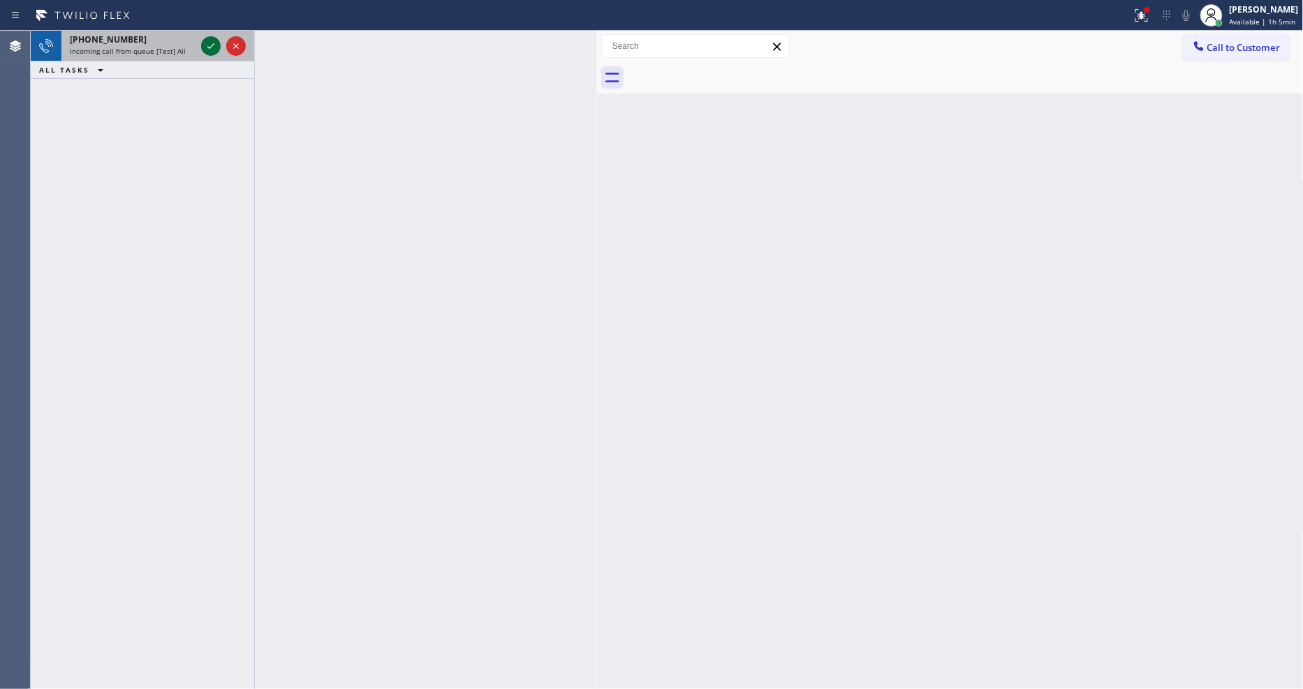
click at [212, 45] on icon at bounding box center [210, 46] width 7 height 6
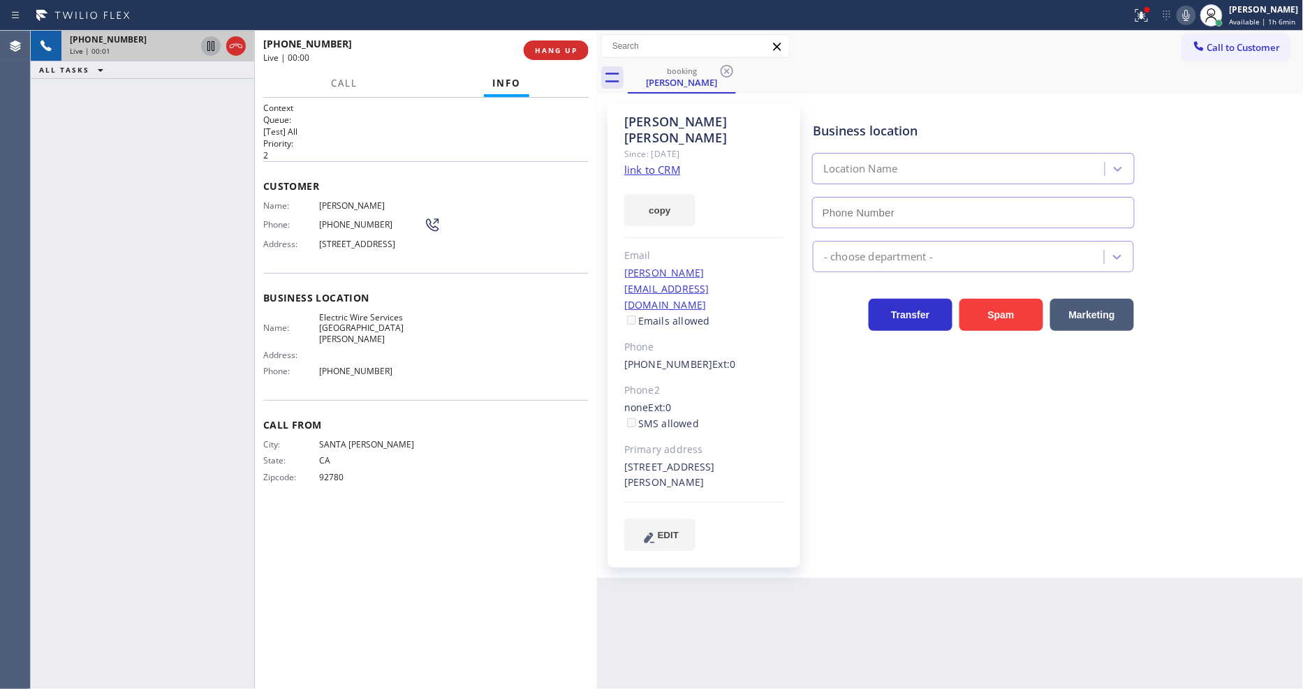
type input "[PHONE_NUMBER]"
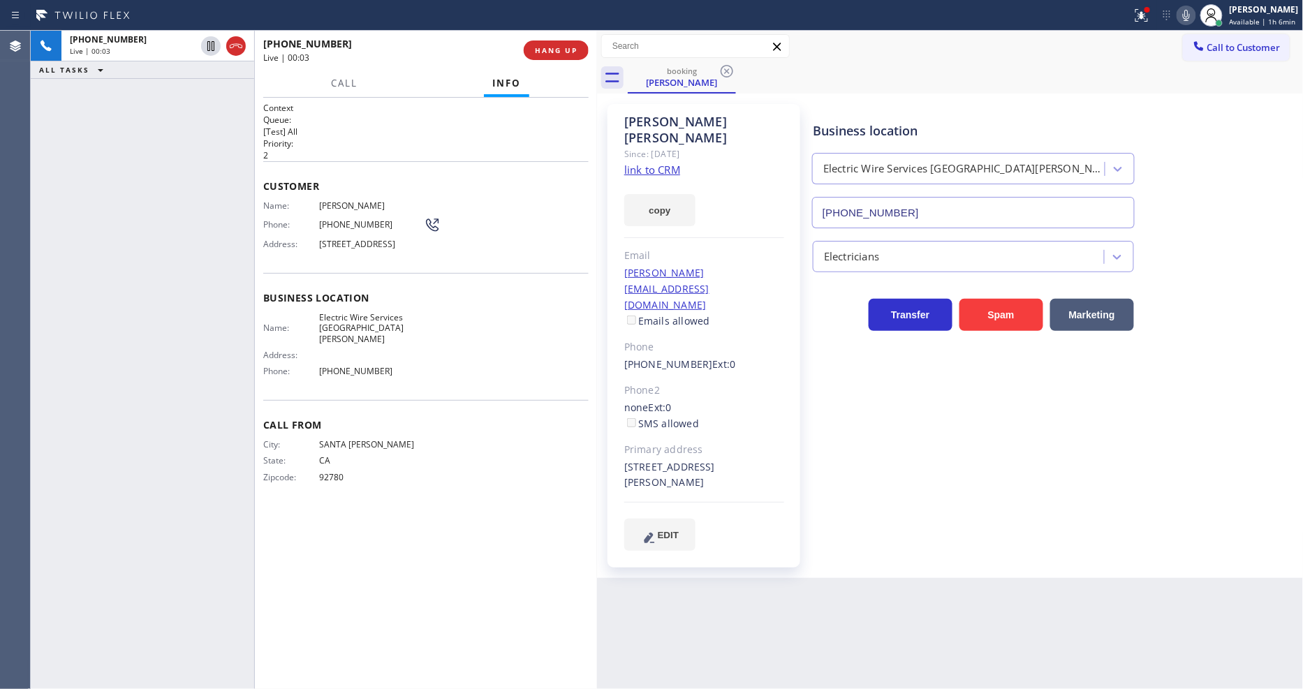
click at [665, 163] on link "link to CRM" at bounding box center [652, 170] width 56 height 14
click at [355, 239] on span "[STREET_ADDRESS]" at bounding box center [371, 244] width 105 height 10
click at [211, 40] on icon at bounding box center [211, 46] width 17 height 17
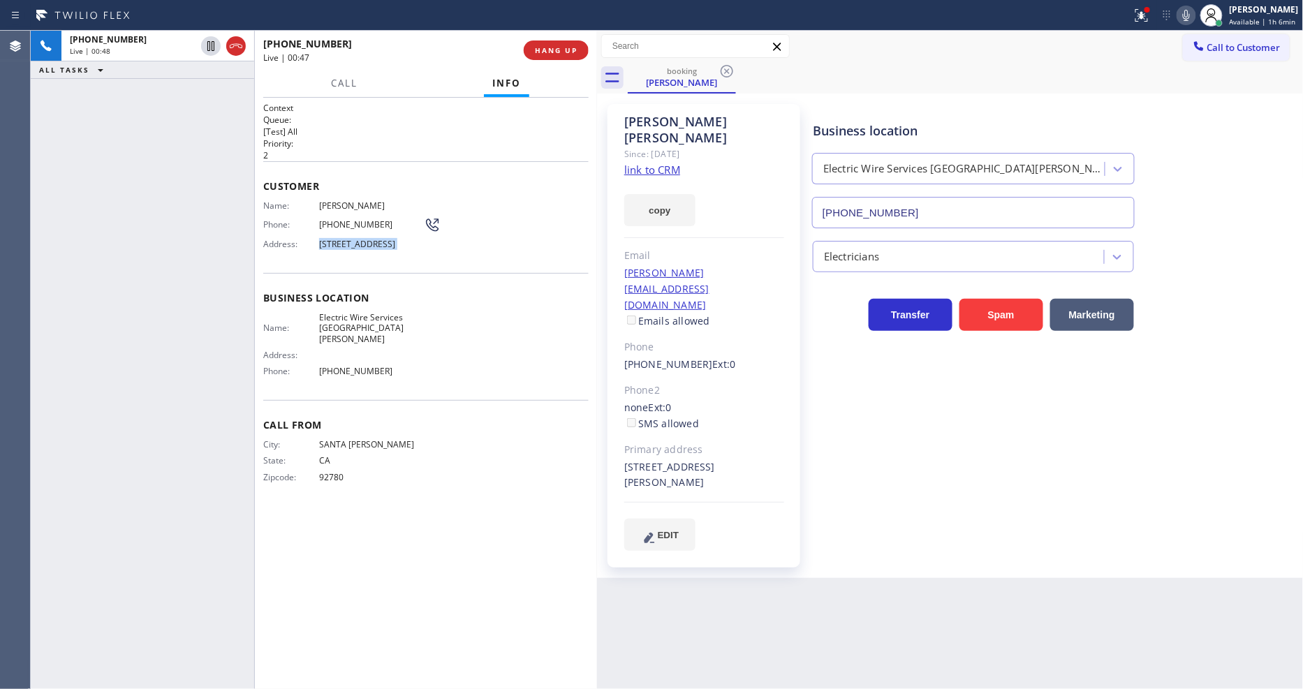
click at [1188, 10] on icon at bounding box center [1186, 15] width 17 height 17
click at [564, 57] on button "HANG UP" at bounding box center [556, 51] width 65 height 20
click at [564, 51] on span "HANG UP" at bounding box center [556, 50] width 43 height 10
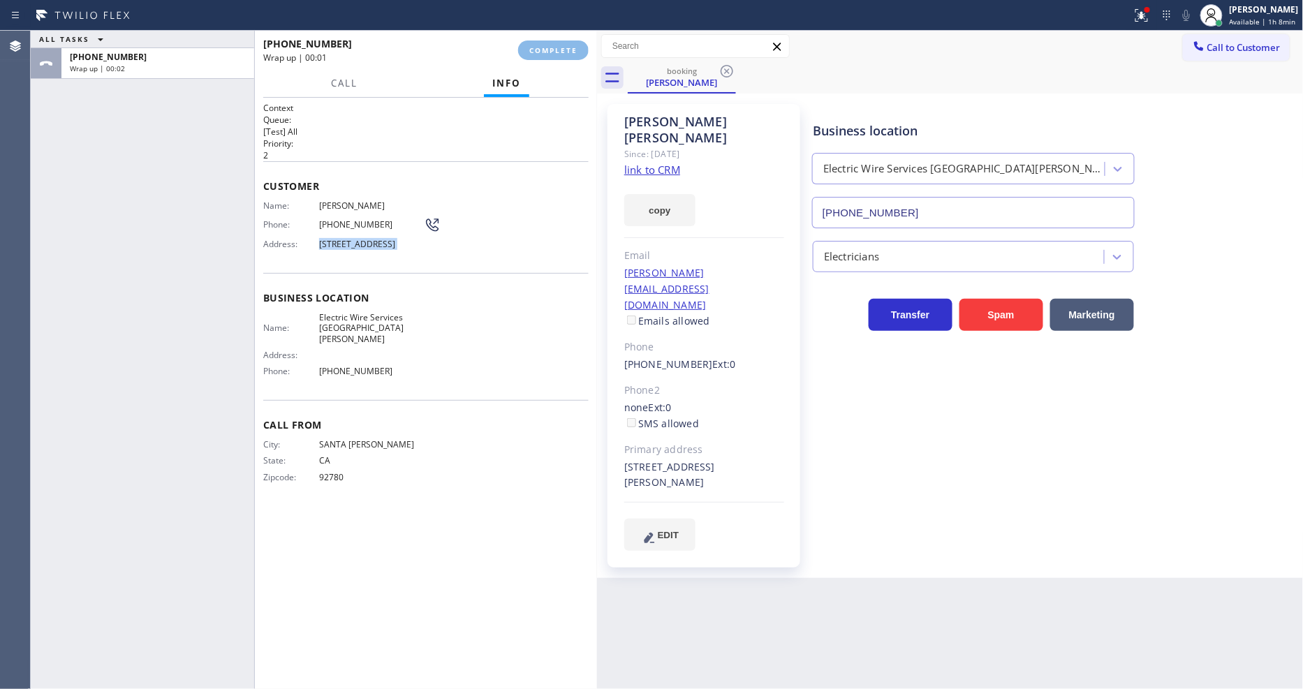
click at [490, 248] on div "Name: [PERSON_NAME] Phone: [PHONE_NUMBER] Address: [STREET_ADDRESS]" at bounding box center [425, 227] width 325 height 55
drag, startPoint x: 570, startPoint y: 54, endPoint x: 799, endPoint y: 358, distance: 381.0
click at [569, 53] on span "COMPLETE" at bounding box center [553, 50] width 48 height 10
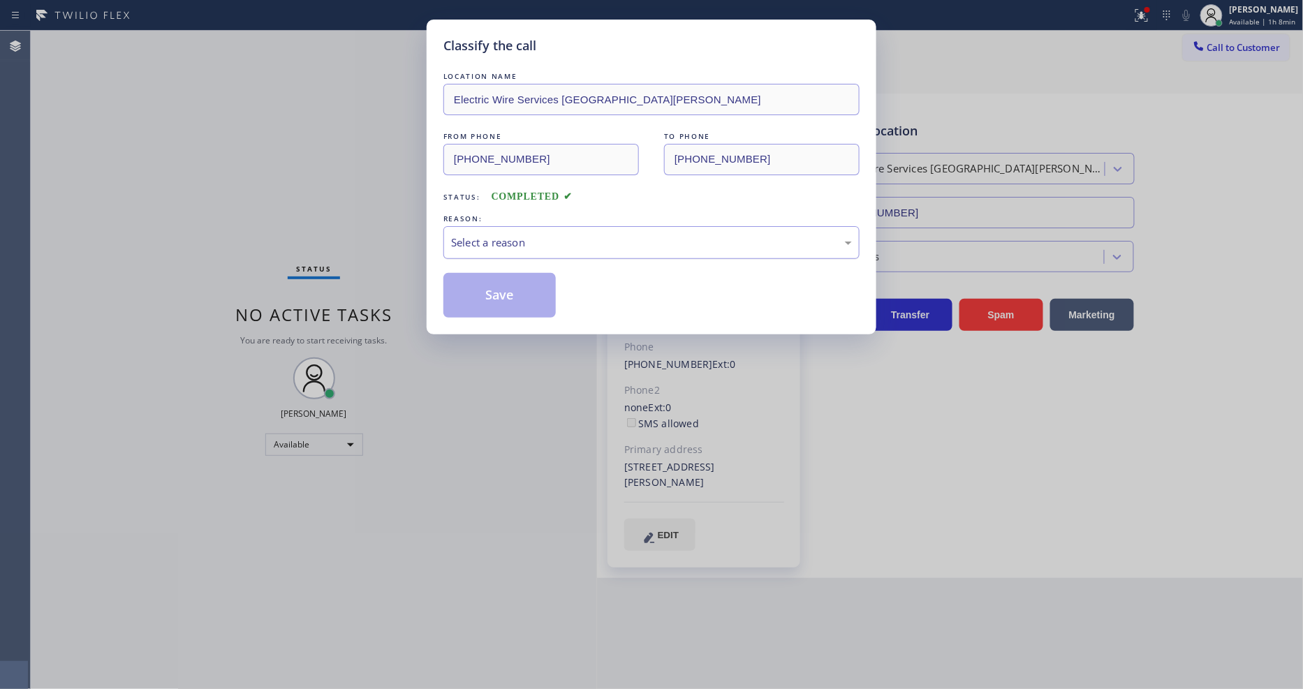
click at [499, 228] on div "Select a reason" at bounding box center [651, 242] width 416 height 33
click at [506, 293] on button "Save" at bounding box center [499, 295] width 112 height 45
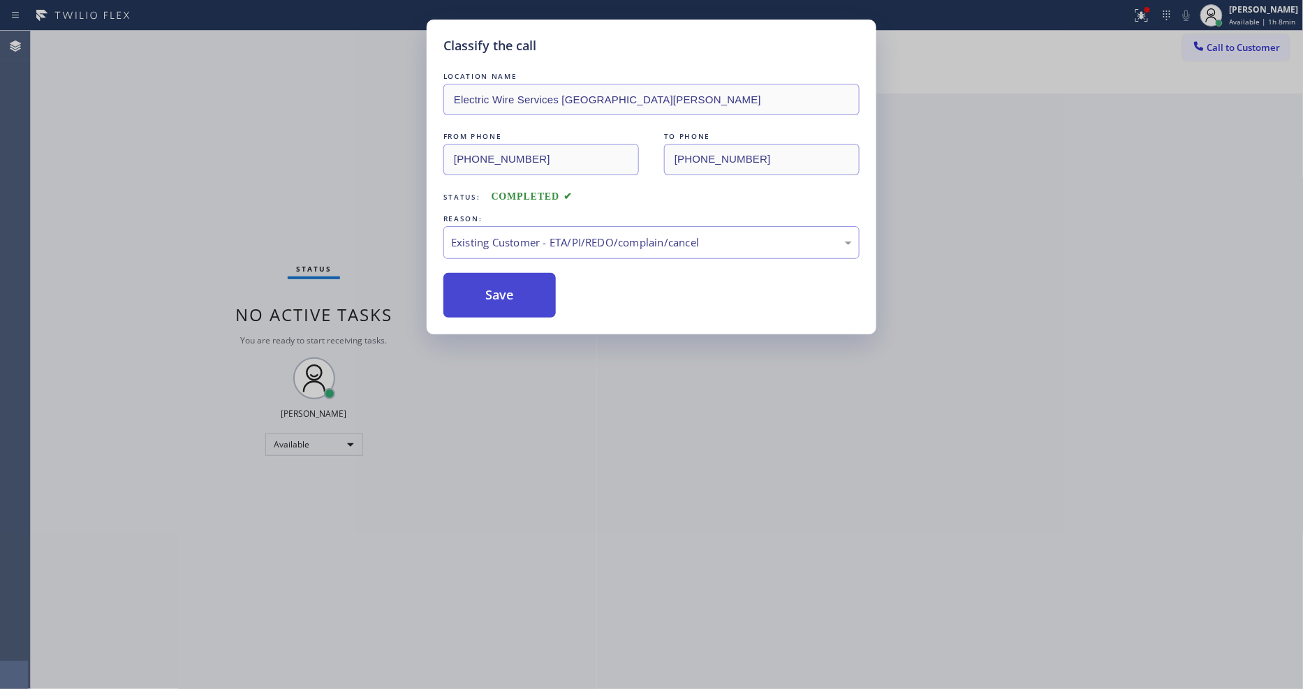
click at [506, 293] on button "Save" at bounding box center [499, 295] width 112 height 45
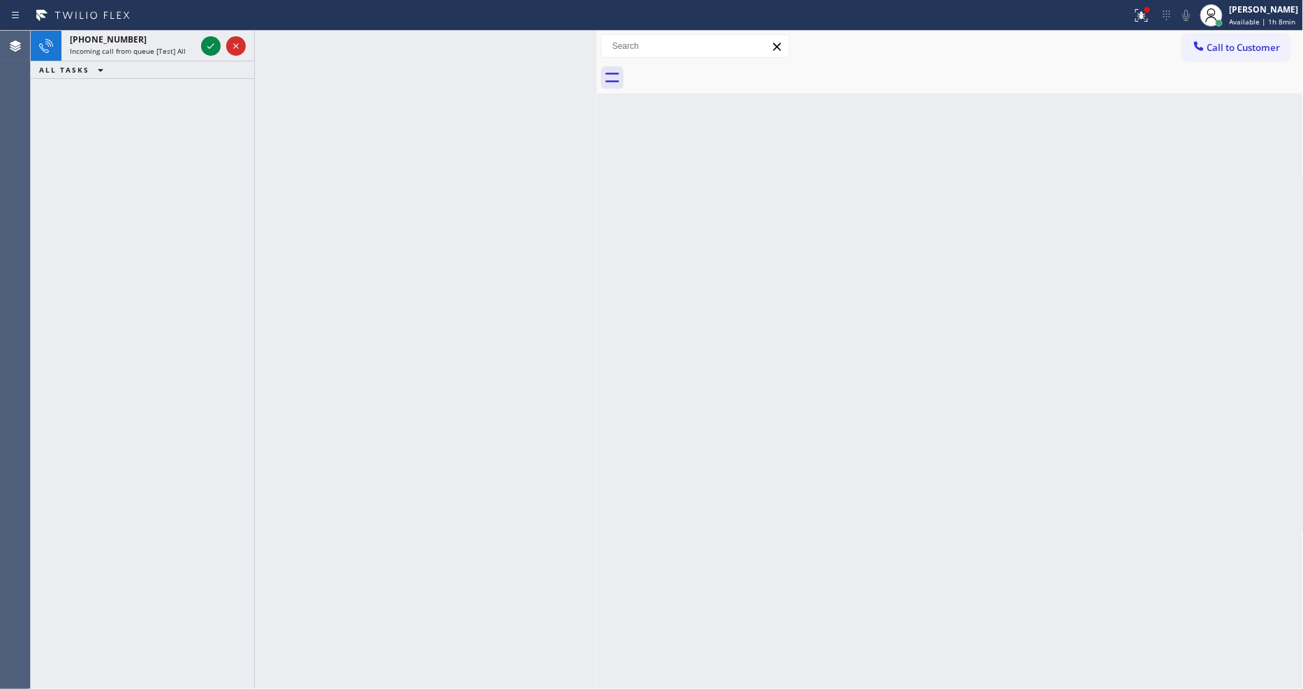
click at [212, 43] on icon at bounding box center [211, 46] width 17 height 17
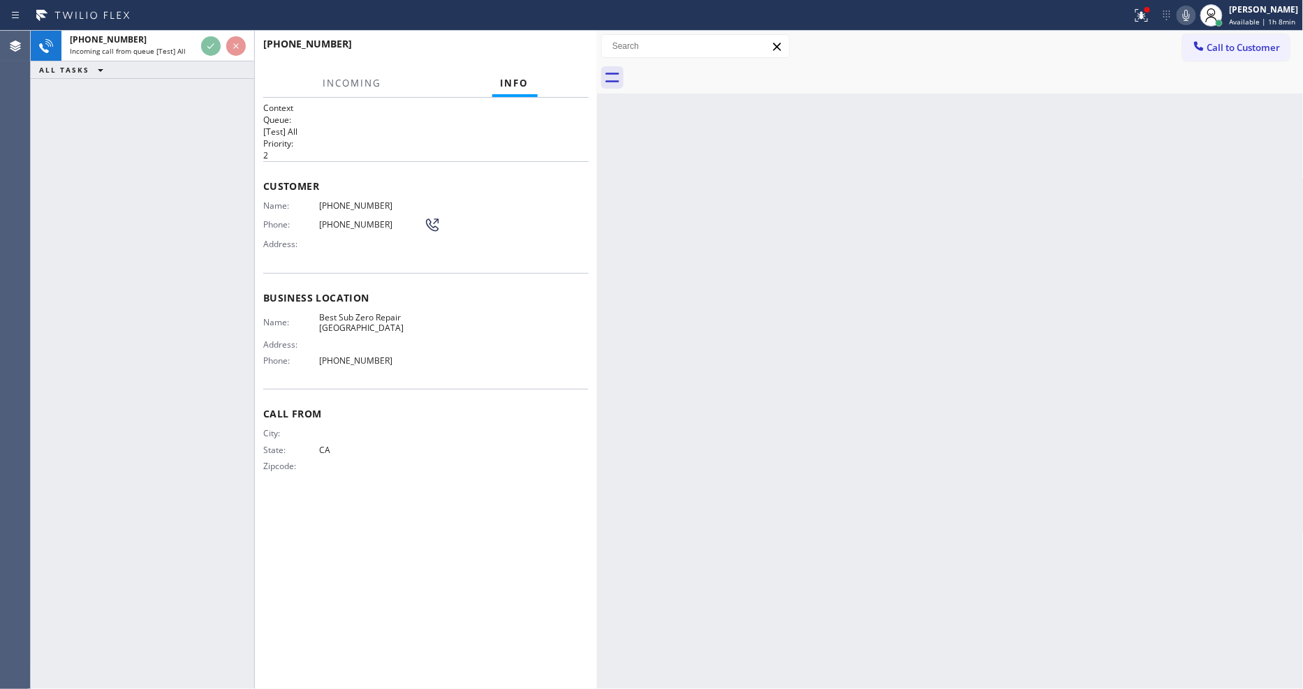
click at [564, 44] on div "[PHONE_NUMBER]" at bounding box center [421, 43] width 316 height 13
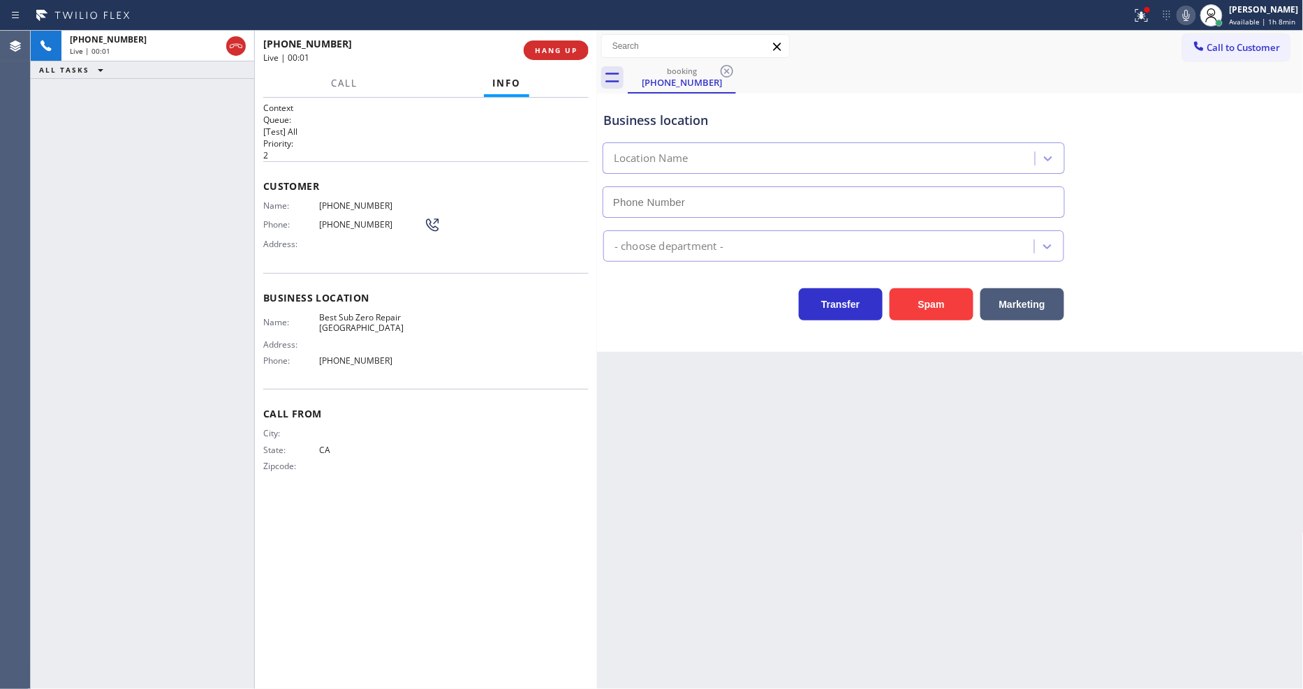
click at [564, 44] on button "HANG UP" at bounding box center [556, 51] width 65 height 20
type input "[PHONE_NUMBER]"
click at [564, 44] on button "HANG UP" at bounding box center [556, 51] width 65 height 20
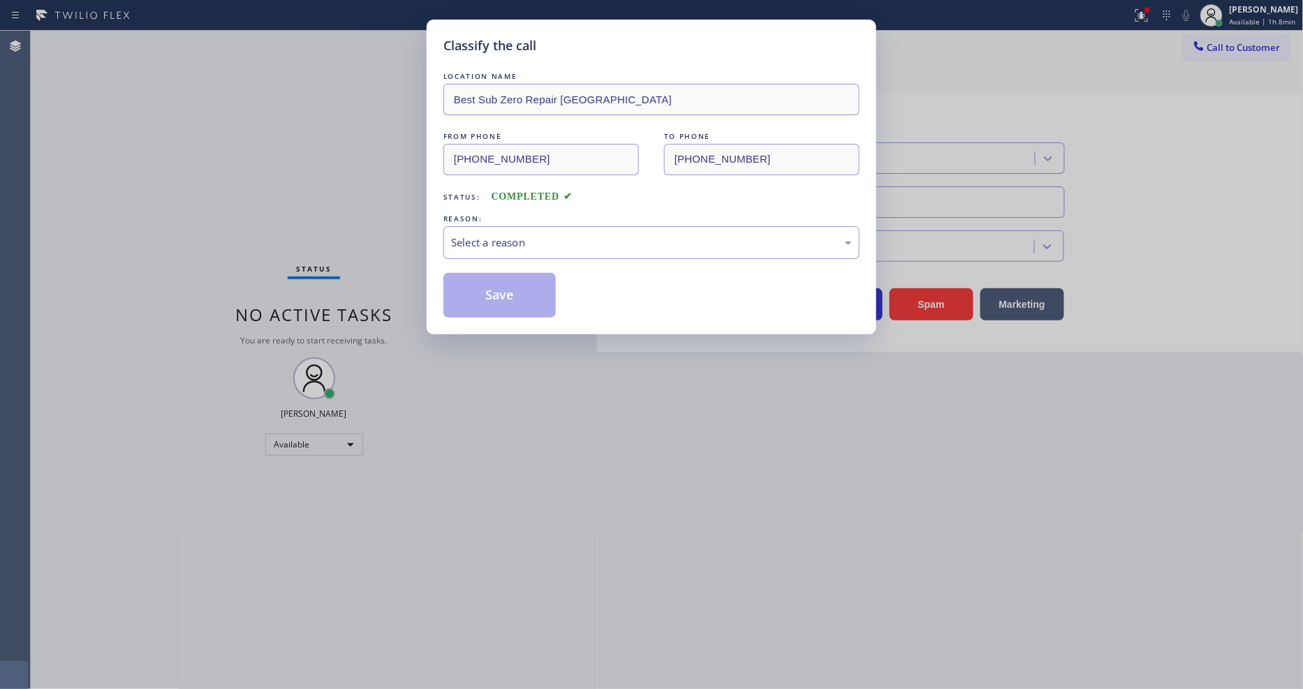
click at [518, 235] on div "Select a reason" at bounding box center [651, 243] width 401 height 16
click at [513, 242] on div "Not Booked - All other reasons" at bounding box center [651, 243] width 401 height 16
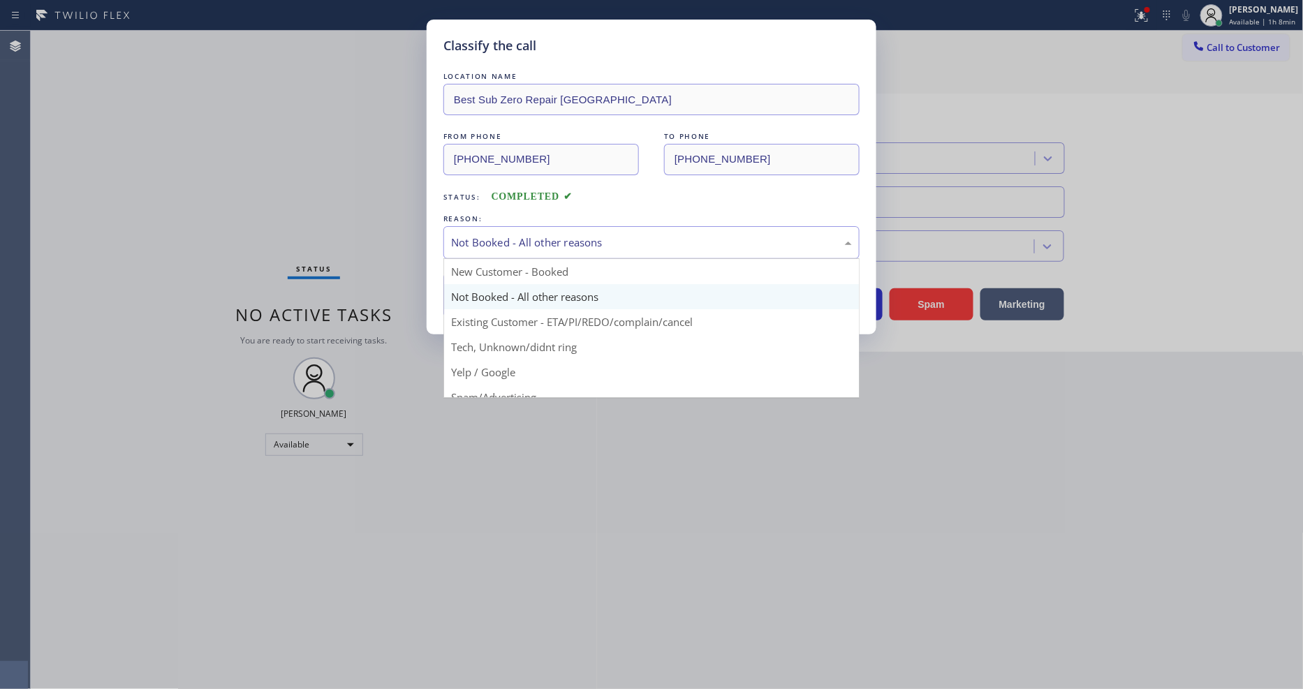
drag, startPoint x: 515, startPoint y: 341, endPoint x: 513, endPoint y: 285, distance: 55.9
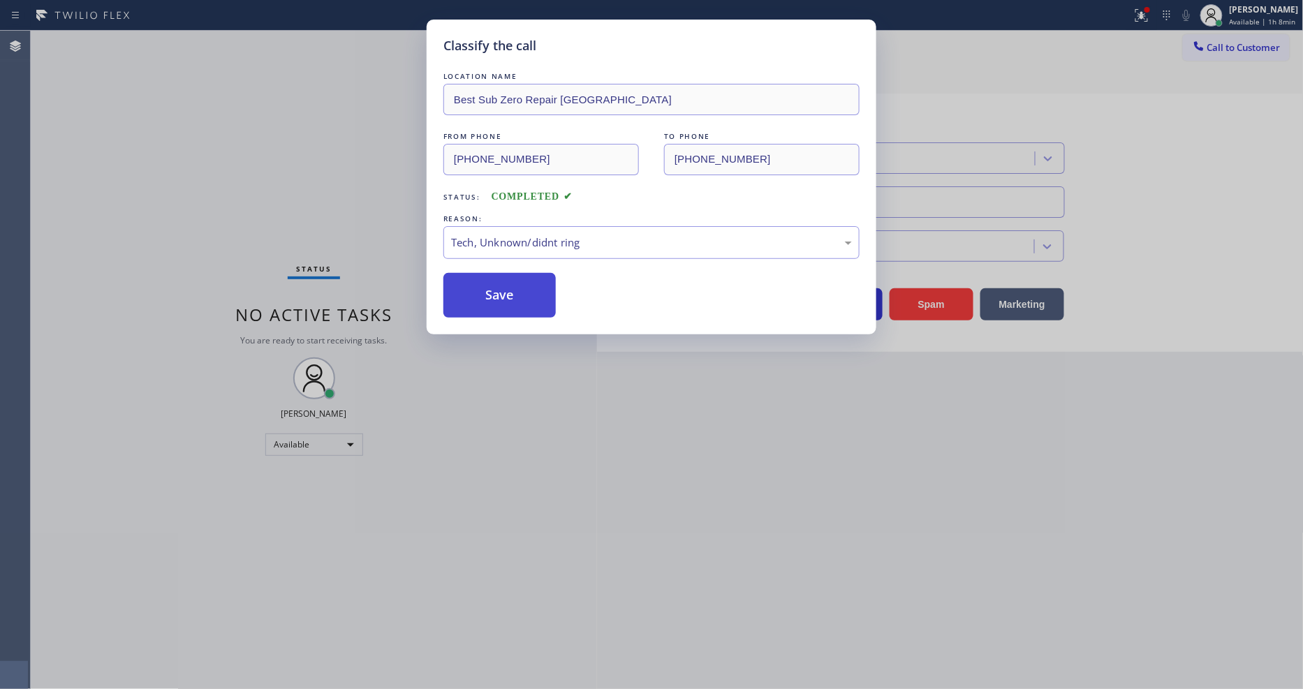
click at [513, 285] on button "Save" at bounding box center [499, 295] width 112 height 45
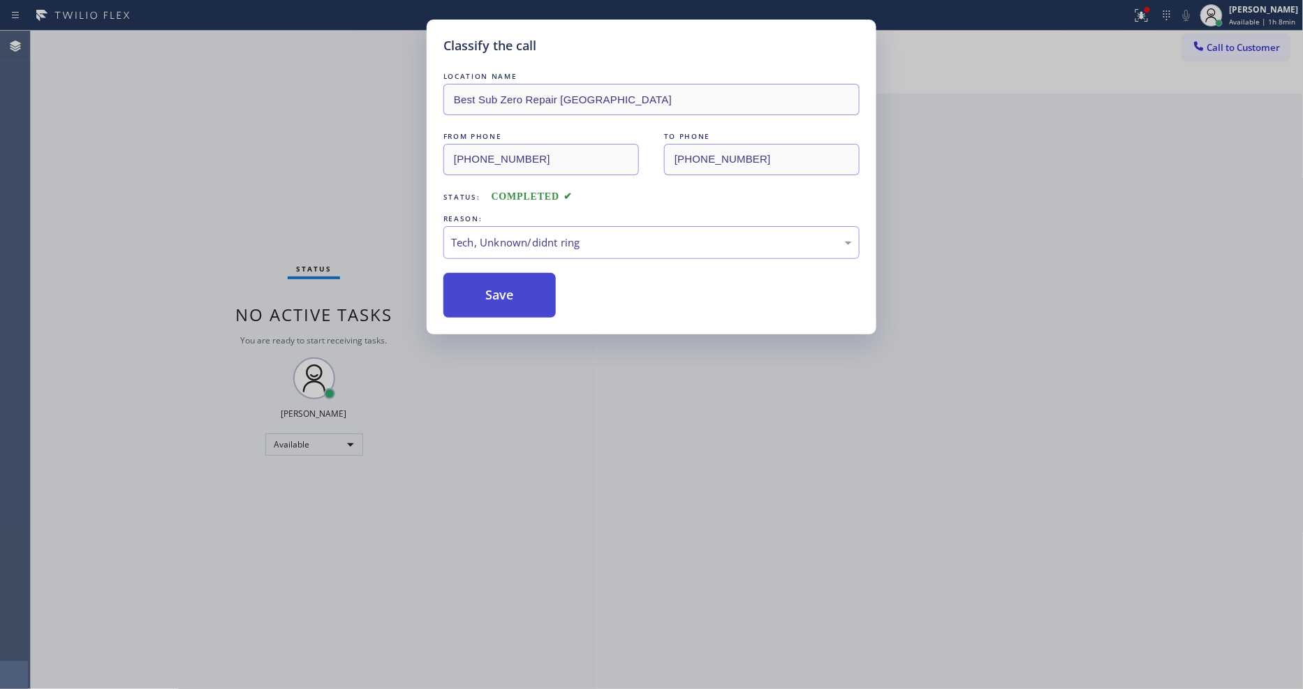
click at [513, 285] on button "Save" at bounding box center [499, 295] width 112 height 45
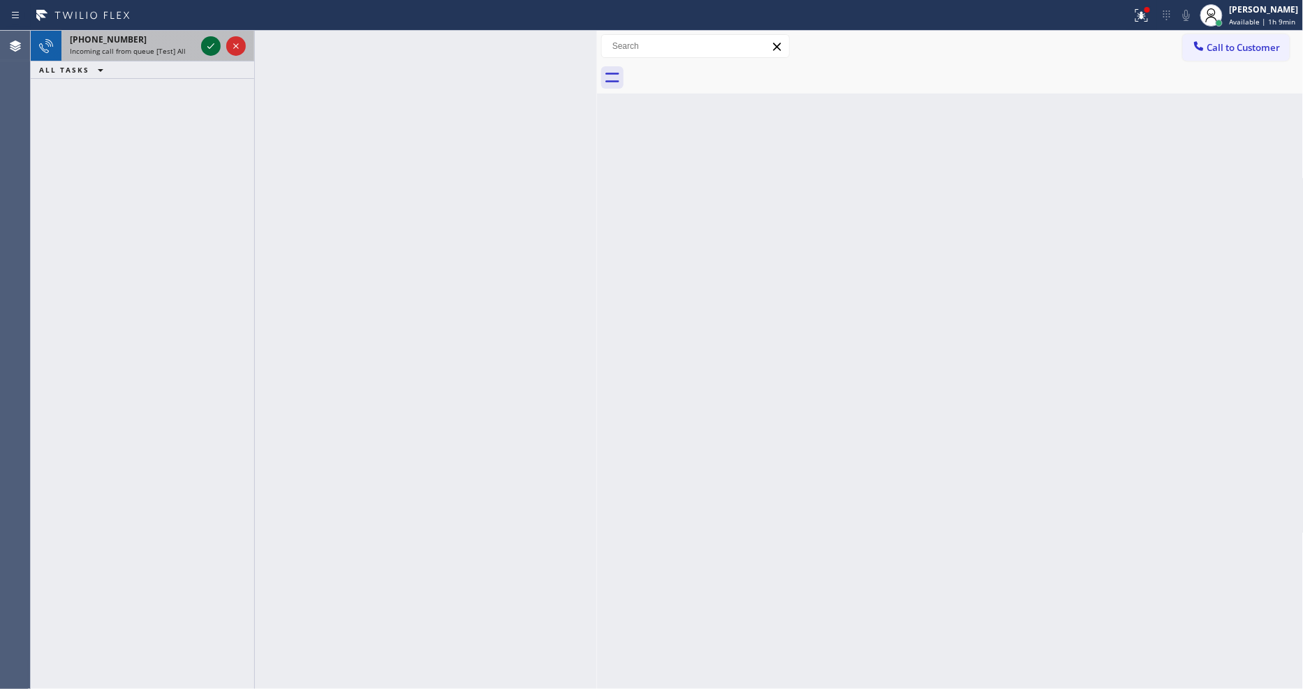
click at [212, 42] on icon at bounding box center [211, 46] width 17 height 17
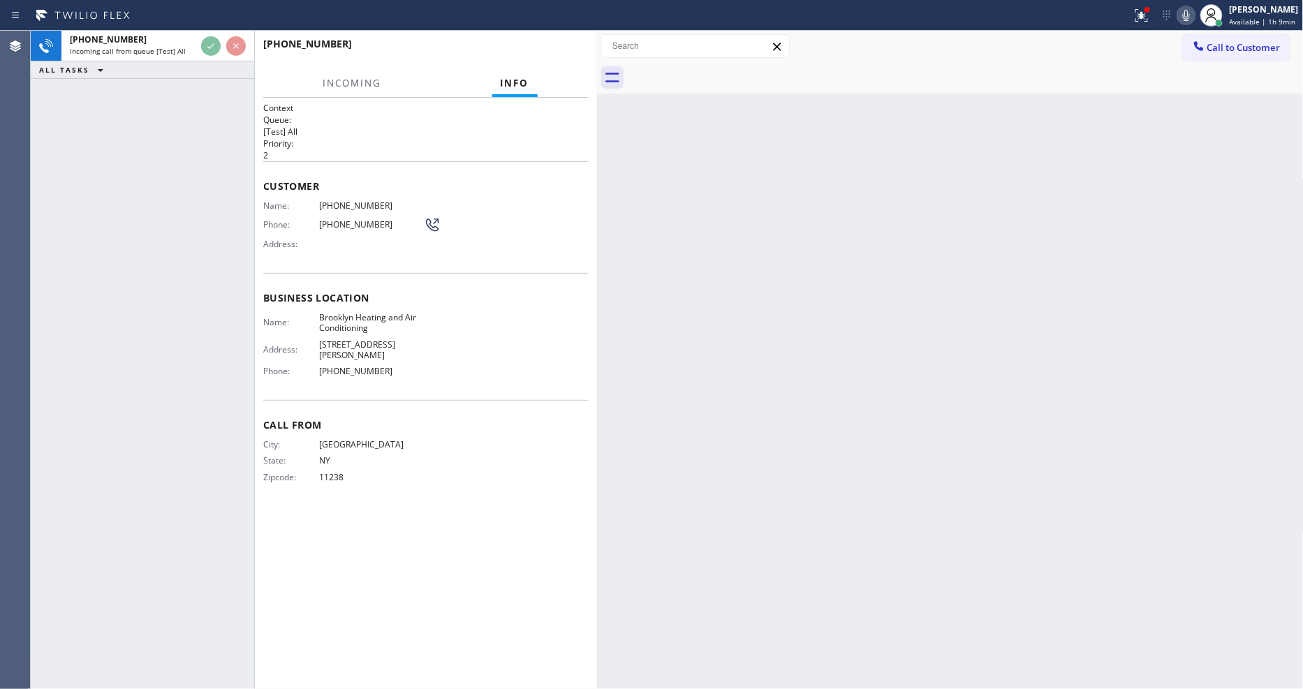
click at [563, 49] on div "[PHONE_NUMBER]" at bounding box center [425, 50] width 325 height 36
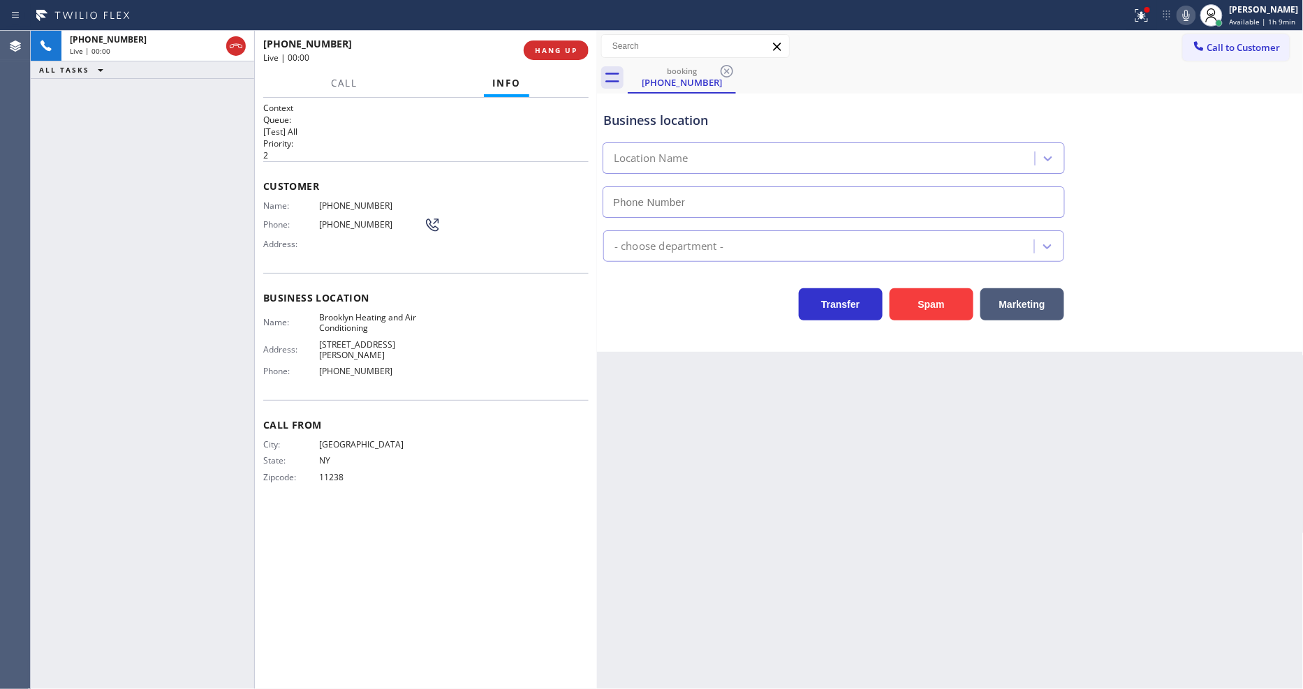
click at [563, 47] on span "HANG UP" at bounding box center [556, 50] width 43 height 10
type input "[PHONE_NUMBER]"
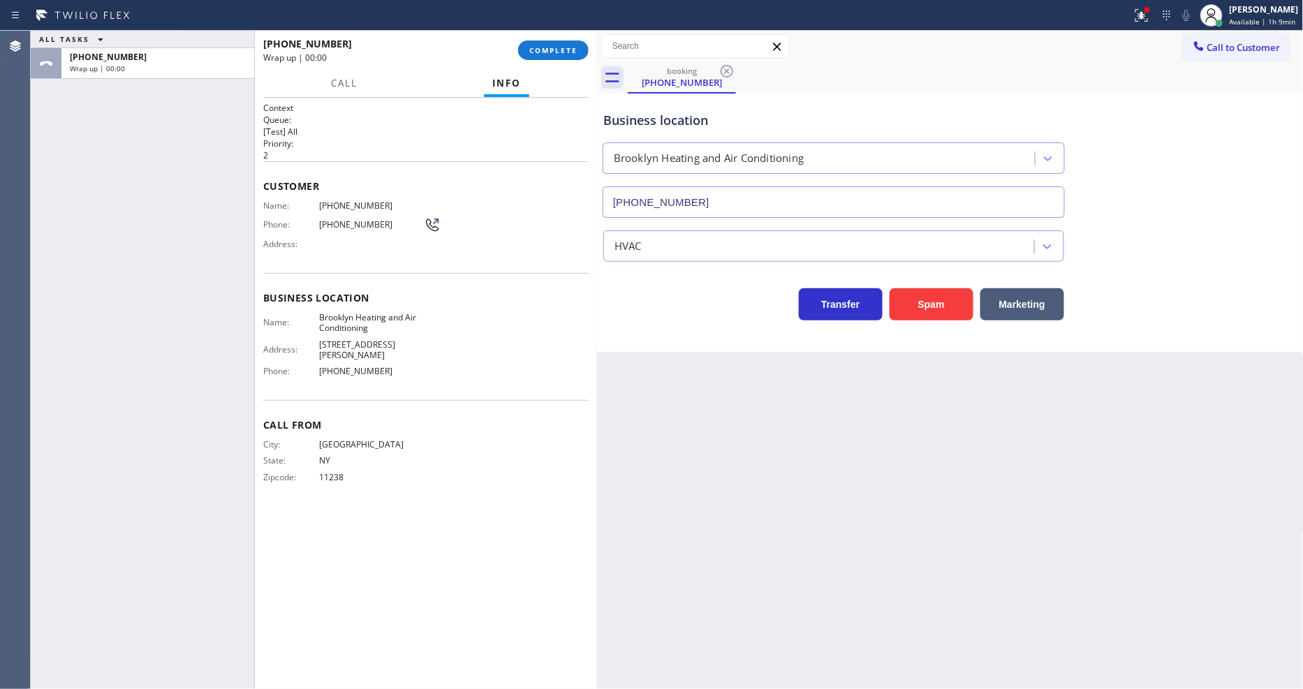
click at [563, 47] on span "COMPLETE" at bounding box center [553, 50] width 48 height 10
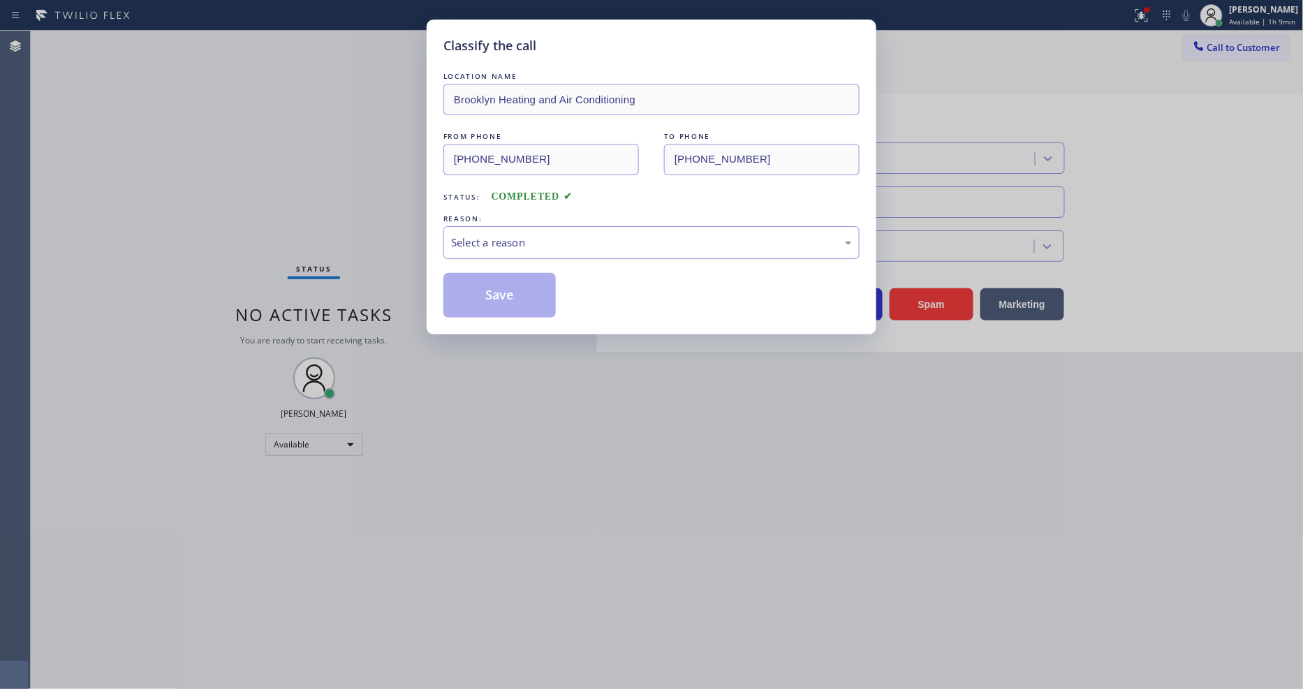
click at [521, 240] on div "Select a reason" at bounding box center [651, 243] width 401 height 16
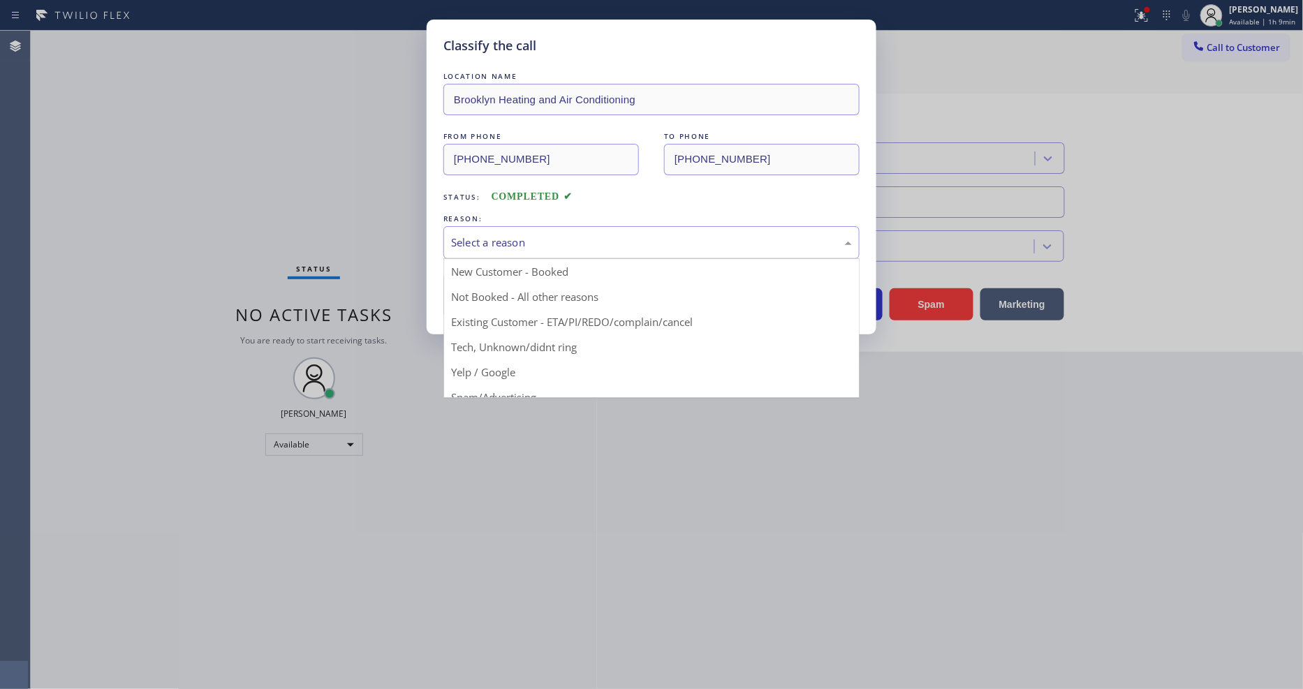
drag, startPoint x: 510, startPoint y: 338, endPoint x: 506, endPoint y: 284, distance: 54.6
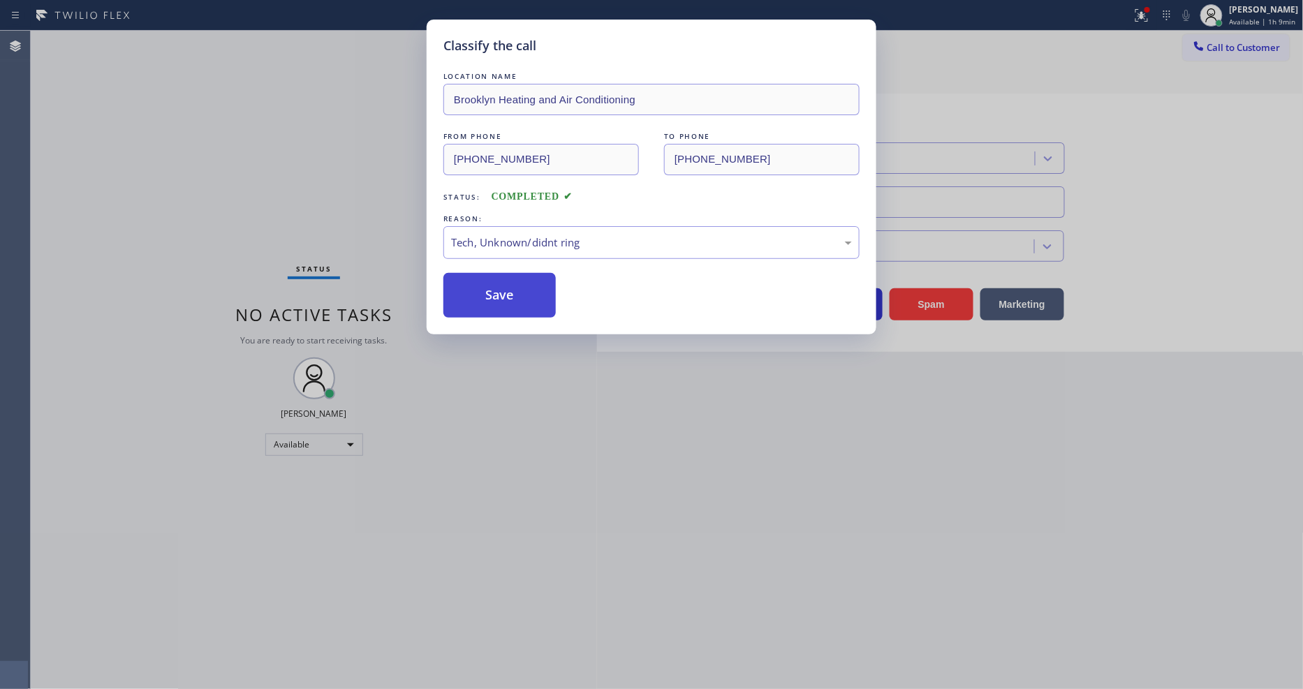
click at [506, 284] on button "Save" at bounding box center [499, 295] width 112 height 45
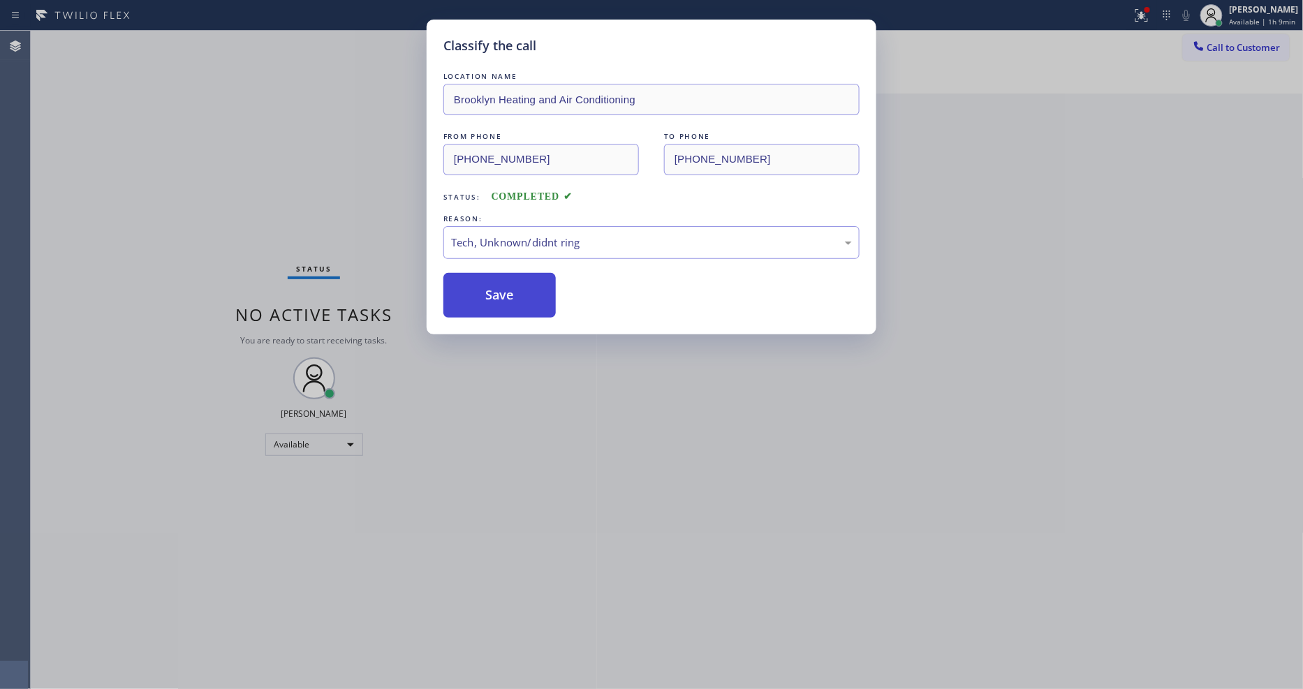
click at [506, 284] on button "Save" at bounding box center [499, 295] width 112 height 45
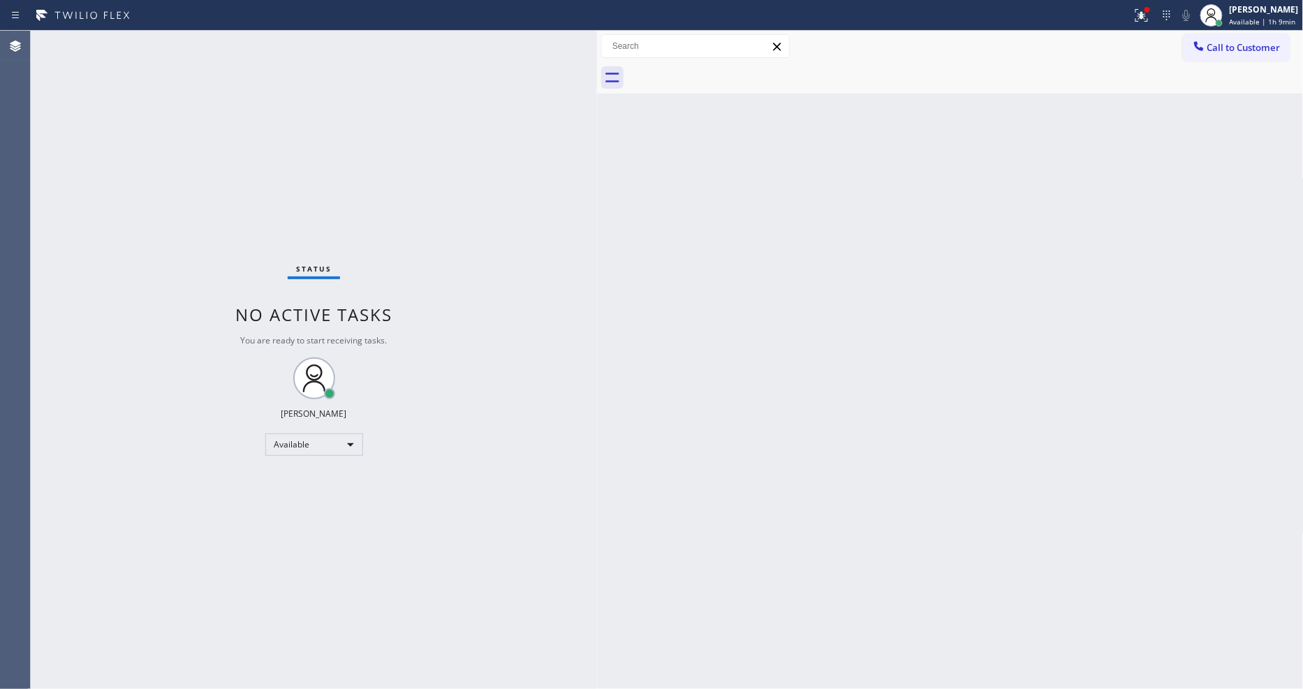
click at [189, 42] on div "Status No active tasks You are ready to start receiving tasks. [PERSON_NAME] Av…" at bounding box center [314, 360] width 566 height 658
click at [1229, 42] on button "Call to Customer" at bounding box center [1236, 47] width 107 height 27
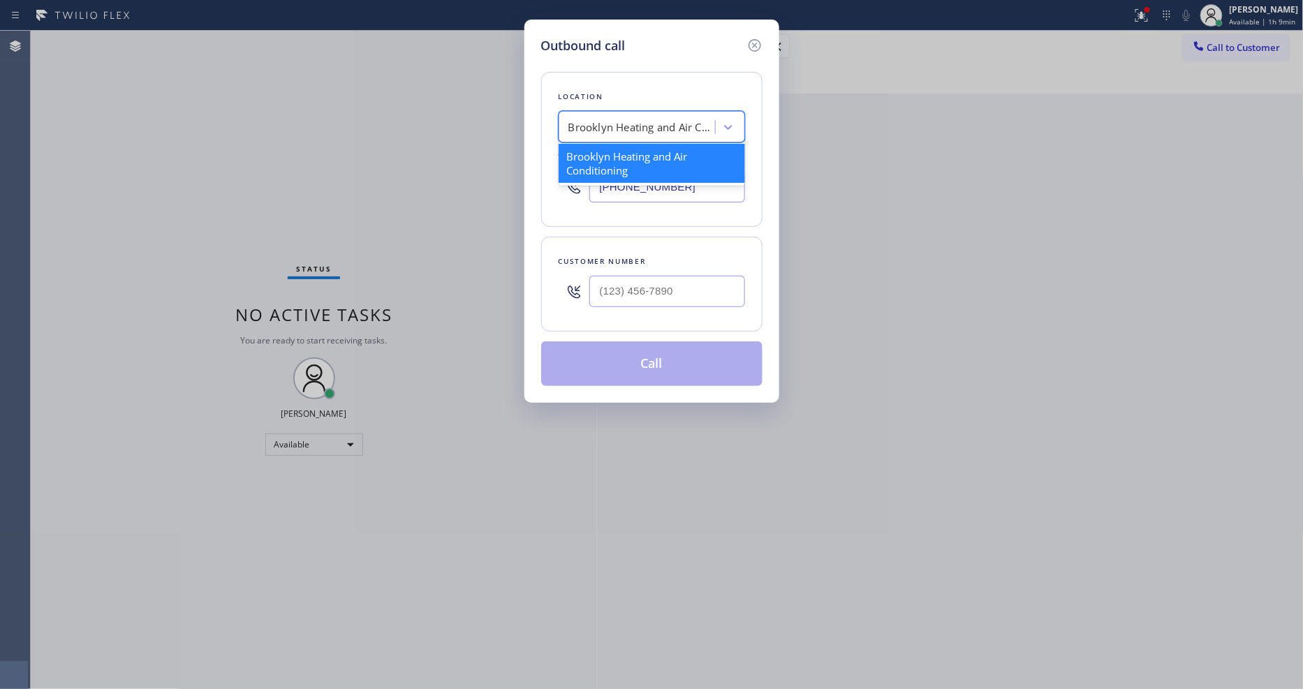
click at [624, 119] on div "Brooklyn Heating and Air Conditioning" at bounding box center [641, 127] width 147 height 16
paste input "Subzero Repair Professionals"
type input "Subzero Repair Professionals"
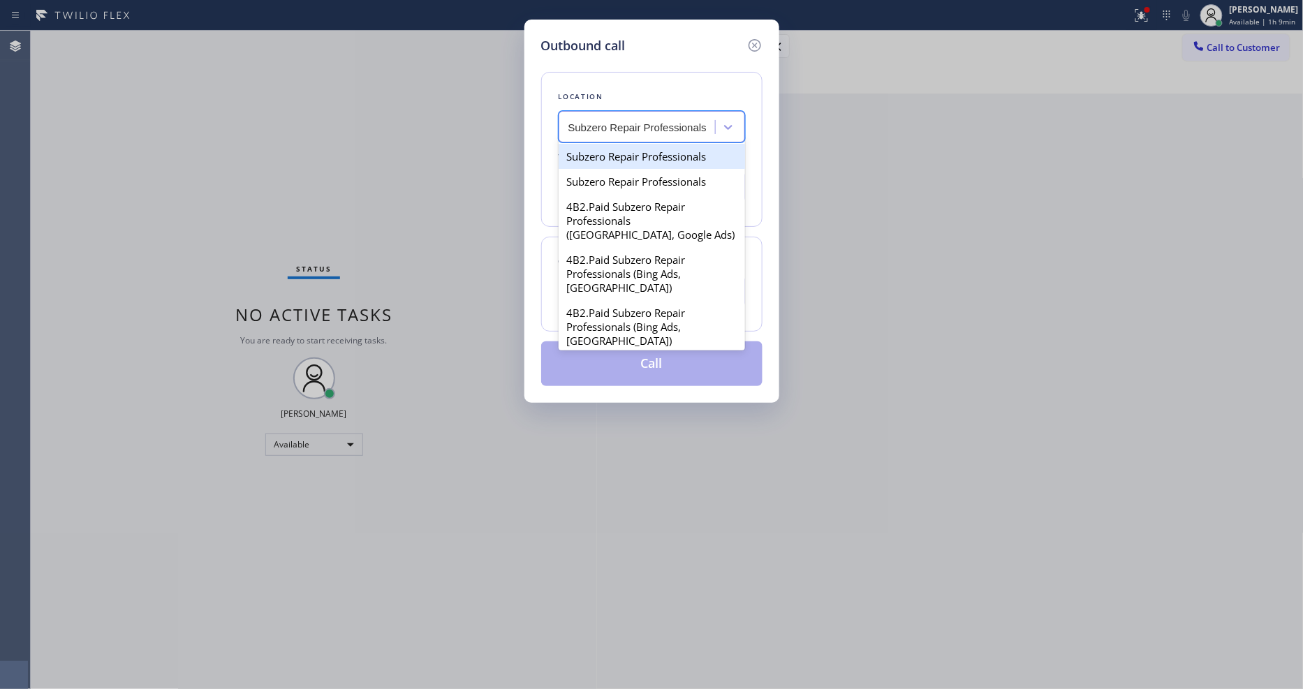
click at [608, 154] on div "Subzero Repair Professionals" at bounding box center [652, 156] width 186 height 25
type input "[PHONE_NUMBER]"
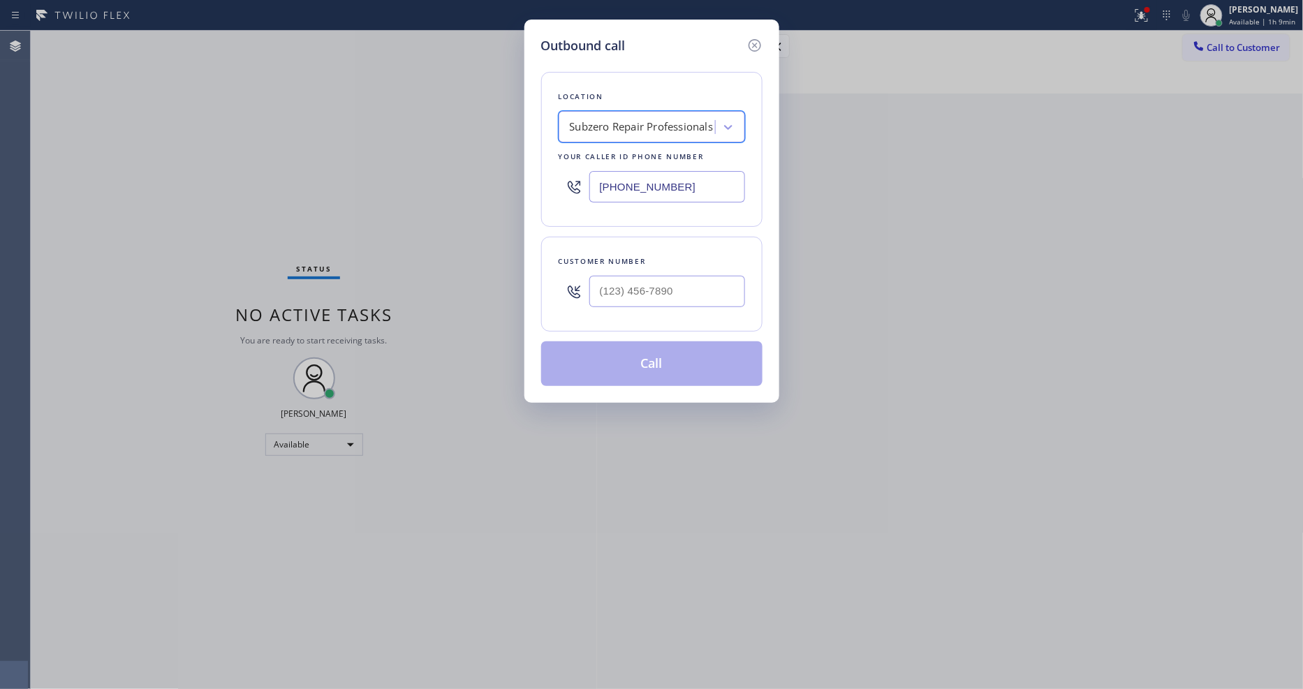
scroll to position [0, 1]
drag, startPoint x: 646, startPoint y: 274, endPoint x: 640, endPoint y: 294, distance: 20.5
click at [645, 276] on input "(___) ___-____" at bounding box center [667, 291] width 156 height 31
paste input "818) 822-9888"
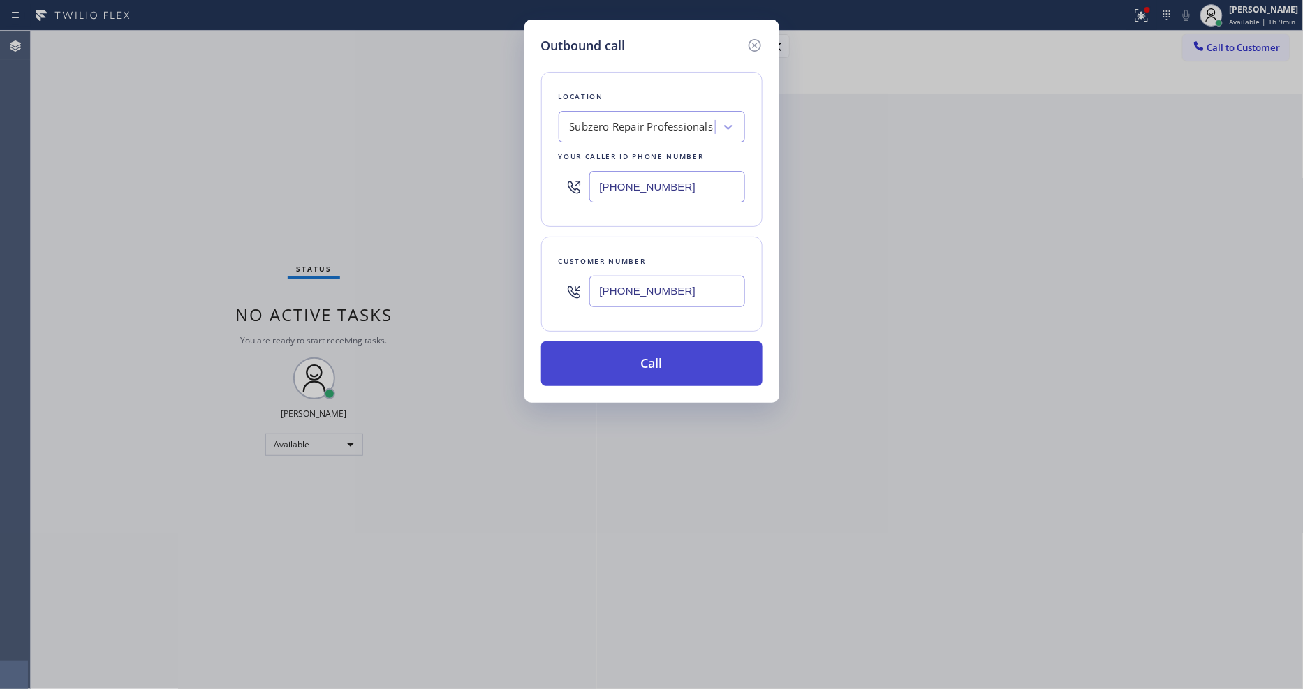
click at [603, 363] on button "Call" at bounding box center [651, 363] width 221 height 45
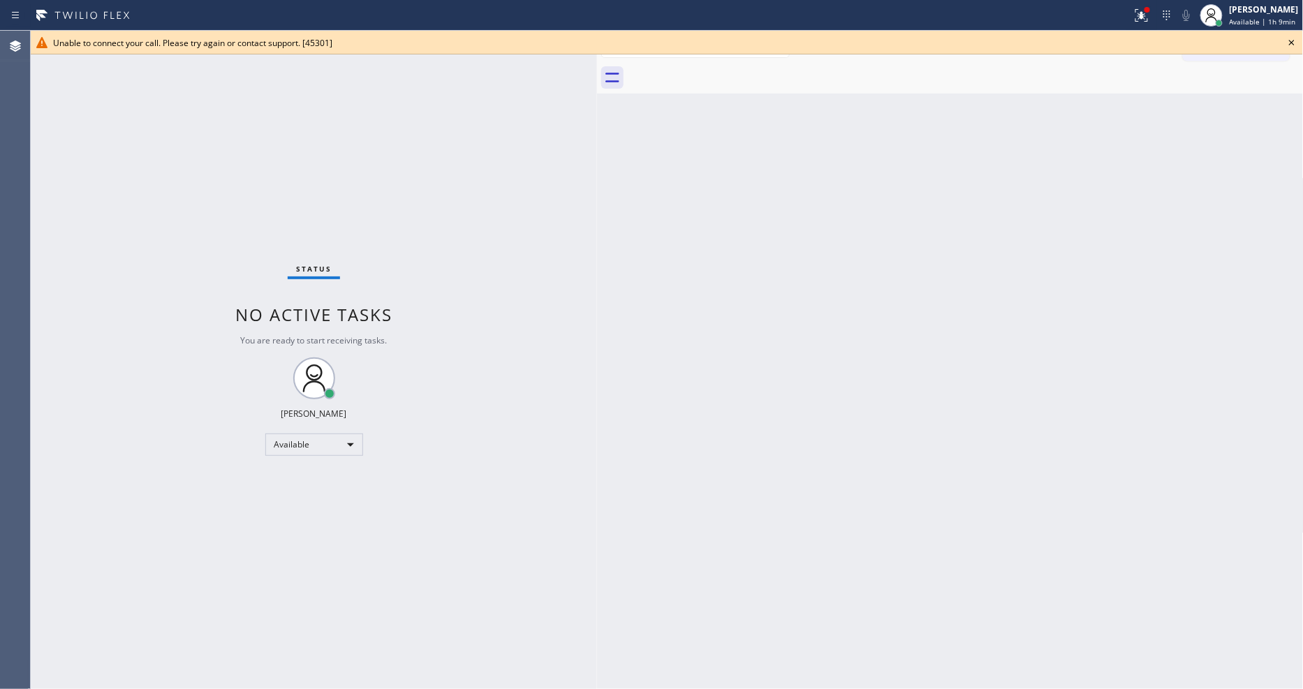
drag, startPoint x: 1299, startPoint y: 45, endPoint x: 1246, endPoint y: 31, distance: 54.7
click at [1299, 45] on icon at bounding box center [1291, 42] width 17 height 17
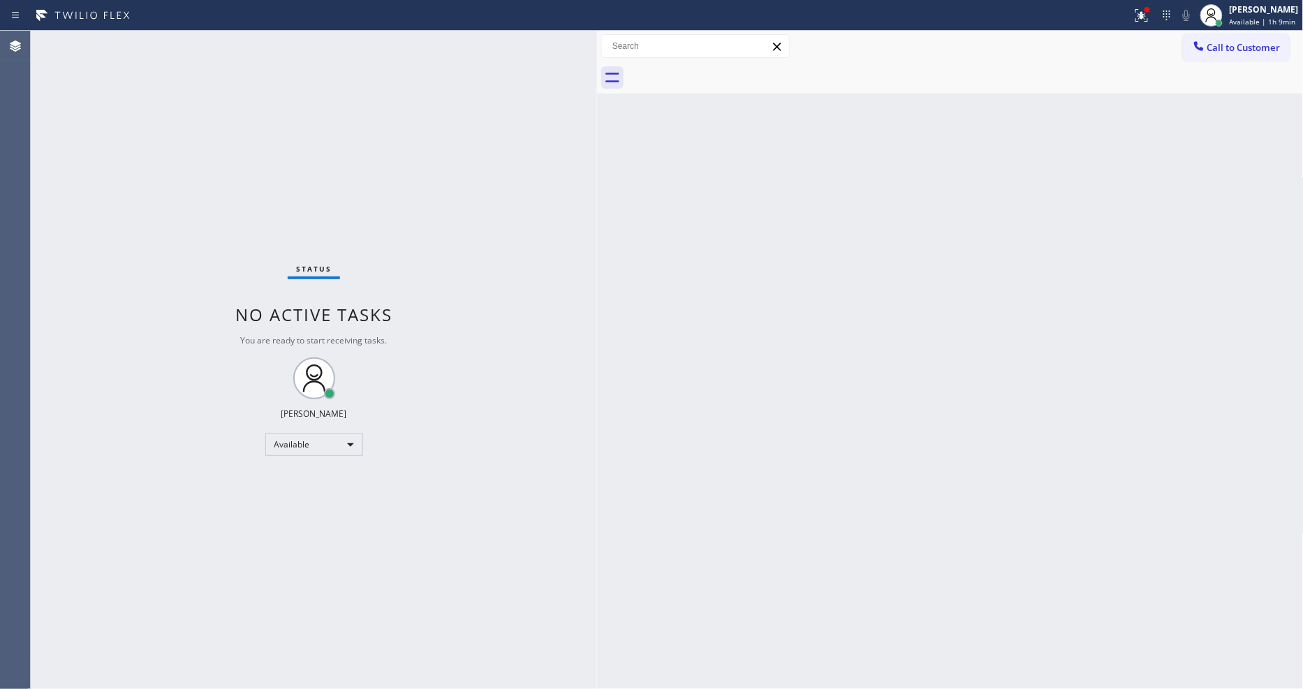
drag, startPoint x: 1141, startPoint y: 13, endPoint x: 1156, endPoint y: 84, distance: 72.9
click at [1140, 13] on icon at bounding box center [1141, 15] width 17 height 17
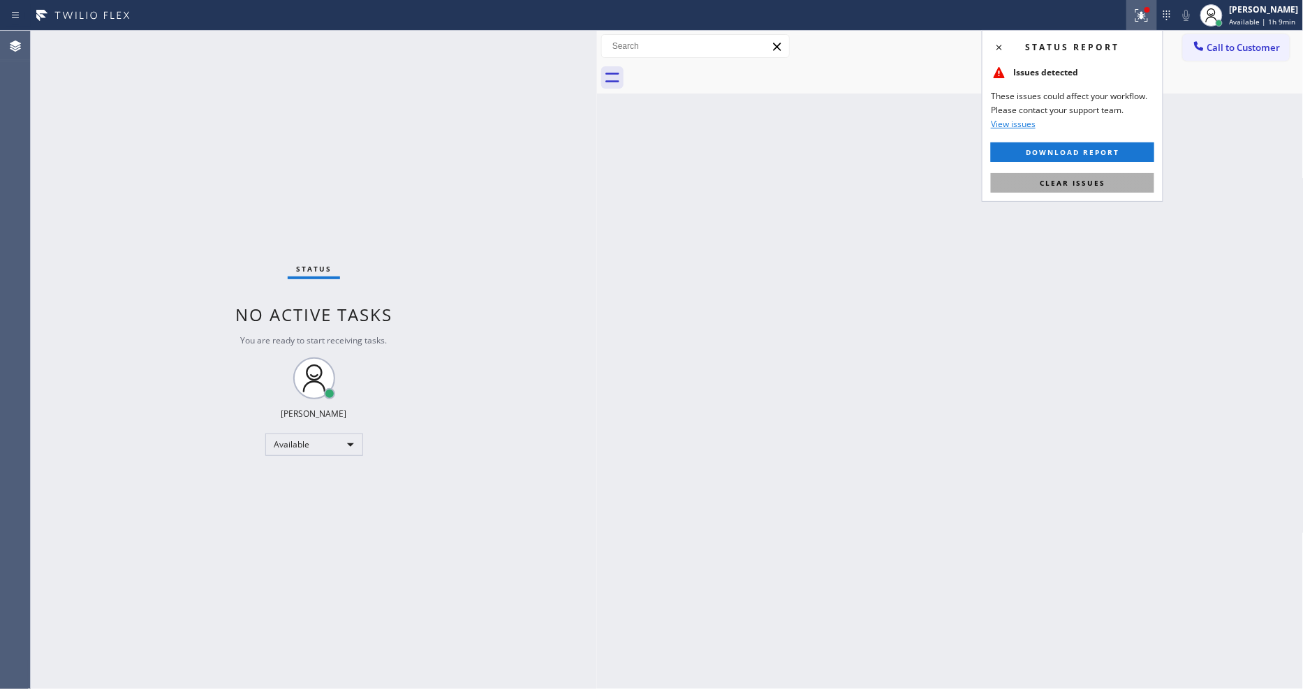
click at [1135, 189] on button "Clear issues" at bounding box center [1072, 183] width 163 height 20
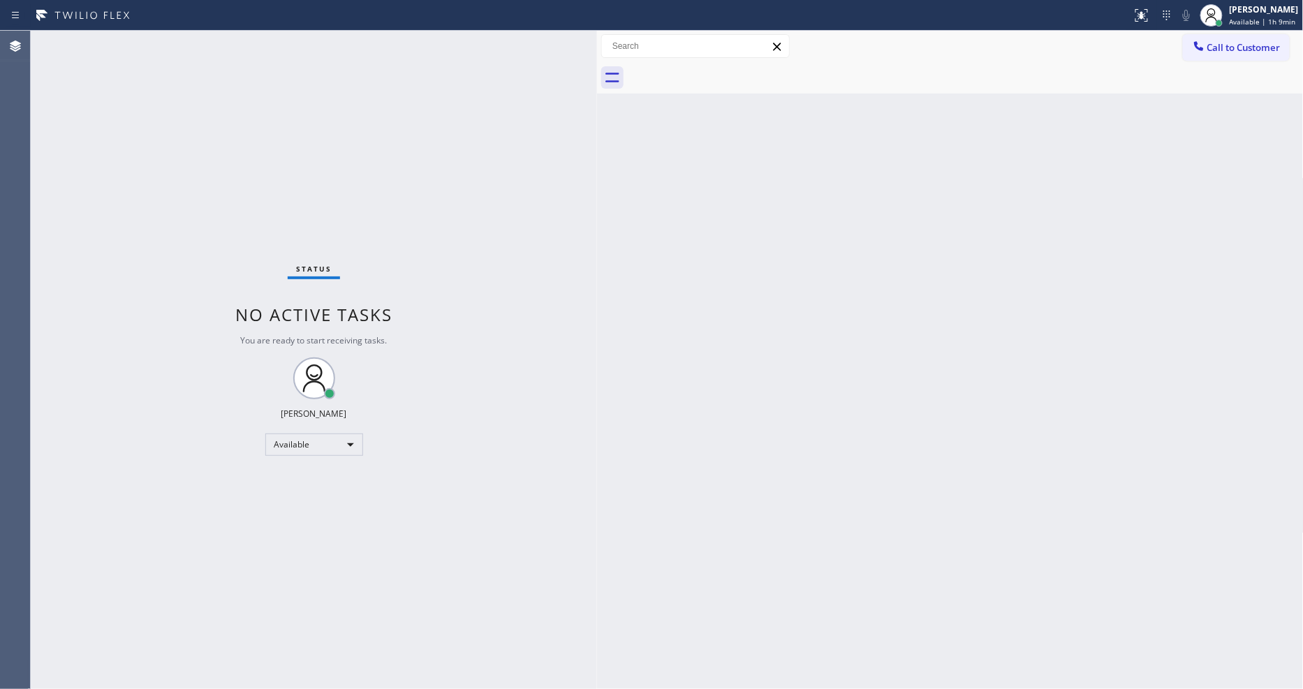
click at [1226, 49] on span "Call to Customer" at bounding box center [1243, 47] width 73 height 13
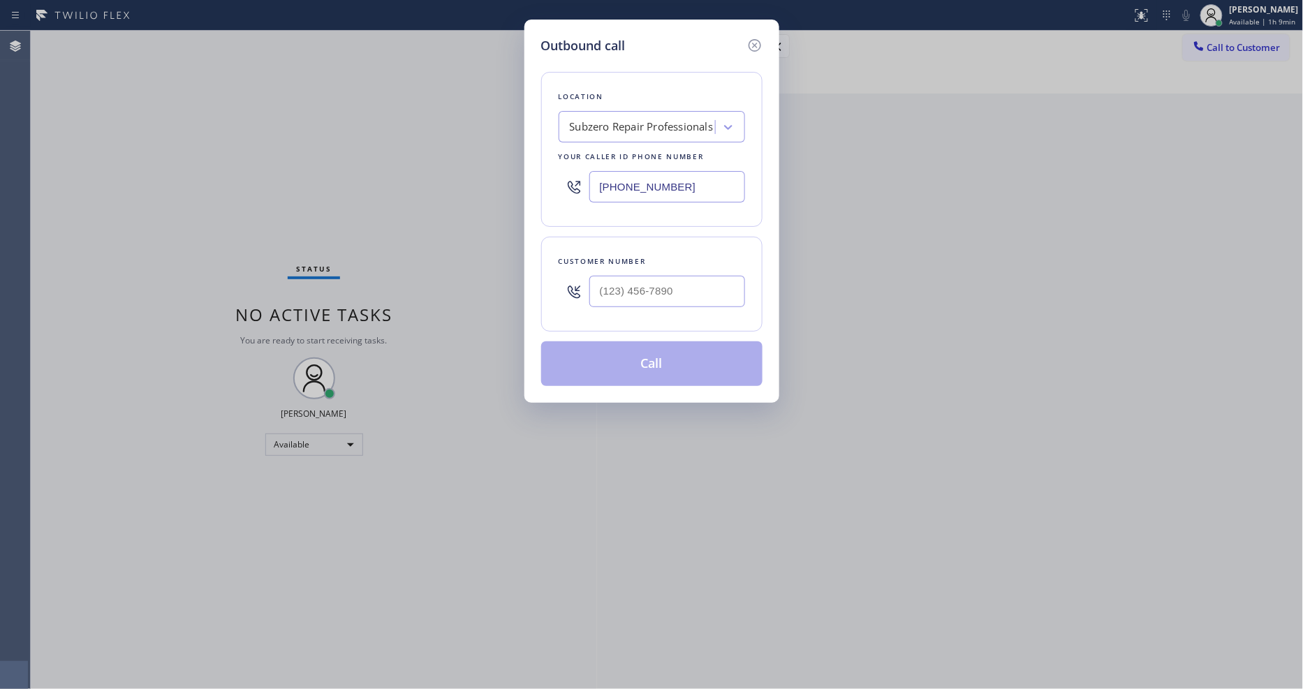
click at [626, 269] on div at bounding box center [667, 291] width 156 height 45
click at [624, 277] on input "(___) ___-____" at bounding box center [667, 291] width 156 height 31
paste input "818) 822-9888"
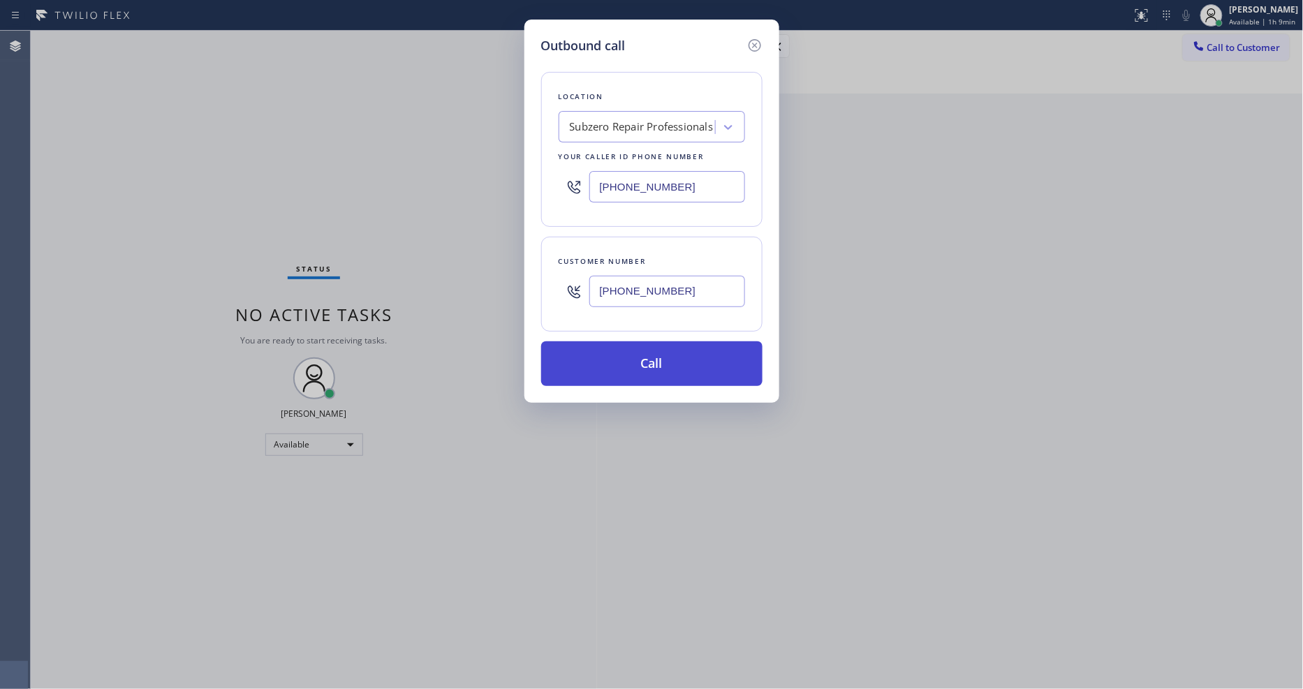
type input "[PHONE_NUMBER]"
click at [598, 359] on button "Call" at bounding box center [651, 363] width 221 height 45
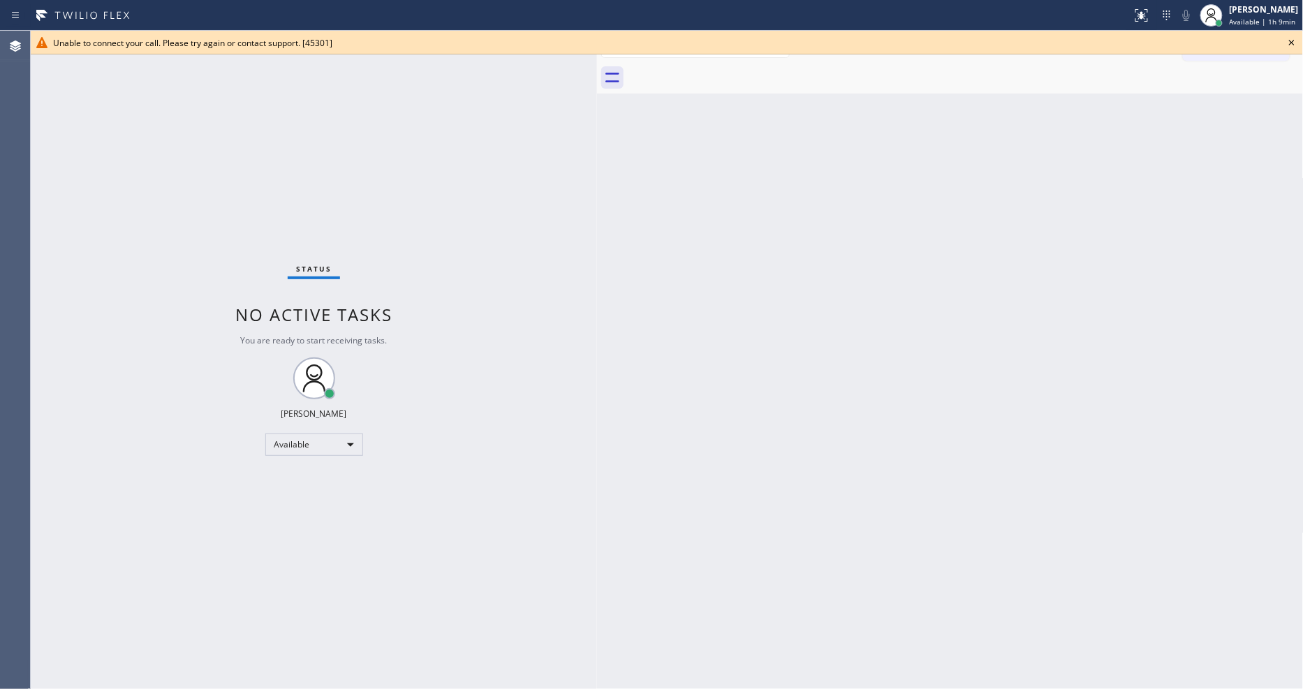
click at [1295, 40] on icon at bounding box center [1291, 42] width 17 height 17
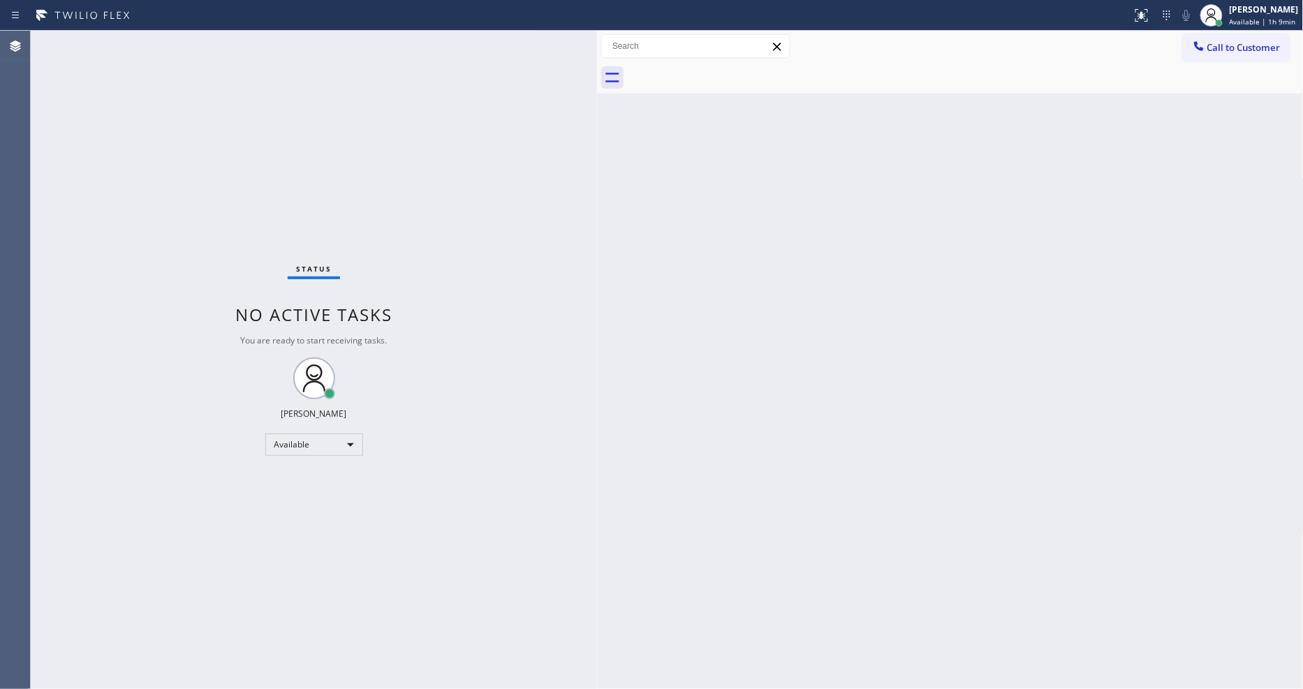
drag, startPoint x: 1239, startPoint y: 30, endPoint x: 1033, endPoint y: 94, distance: 215.8
click at [1234, 45] on div "Status report No issues detected If you experience an issue, please download th…" at bounding box center [651, 344] width 1303 height 689
drag, startPoint x: 1216, startPoint y: 39, endPoint x: 1130, endPoint y: 60, distance: 89.1
click at [1217, 50] on button "Call to Customer" at bounding box center [1236, 47] width 107 height 27
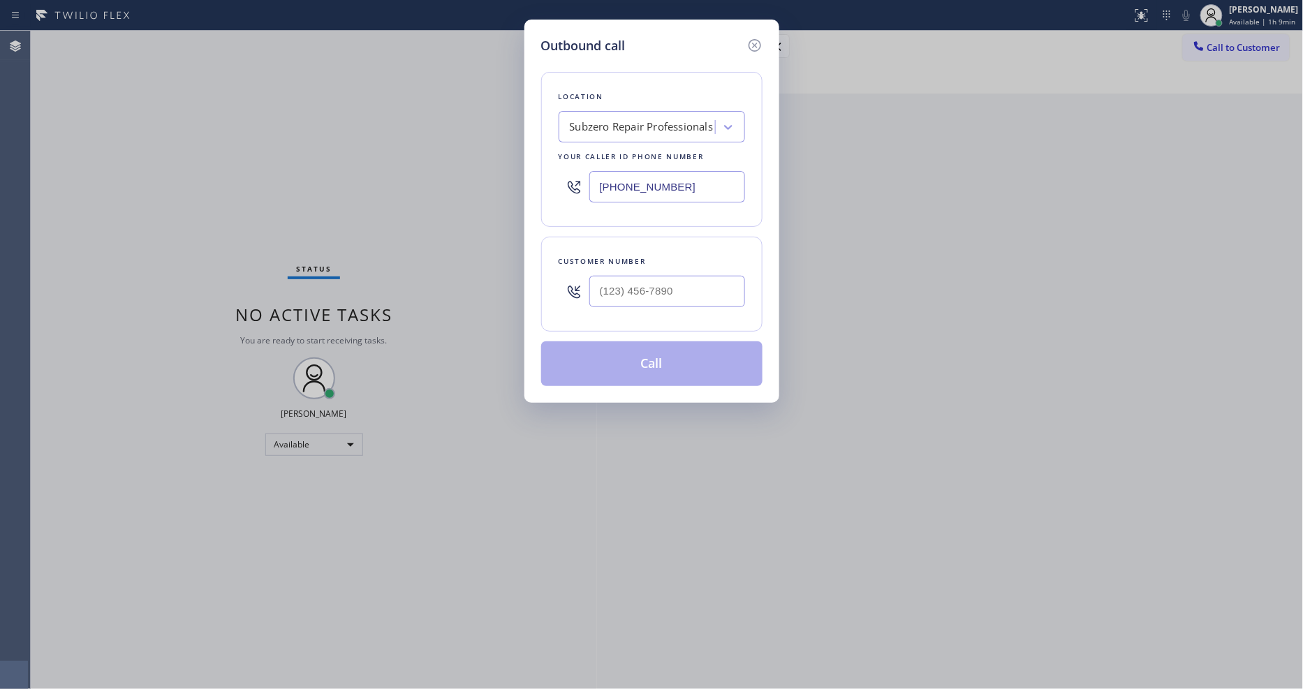
click at [606, 119] on div "Subzero Repair Professionals" at bounding box center [642, 127] width 144 height 16
type input "Home Alliance"
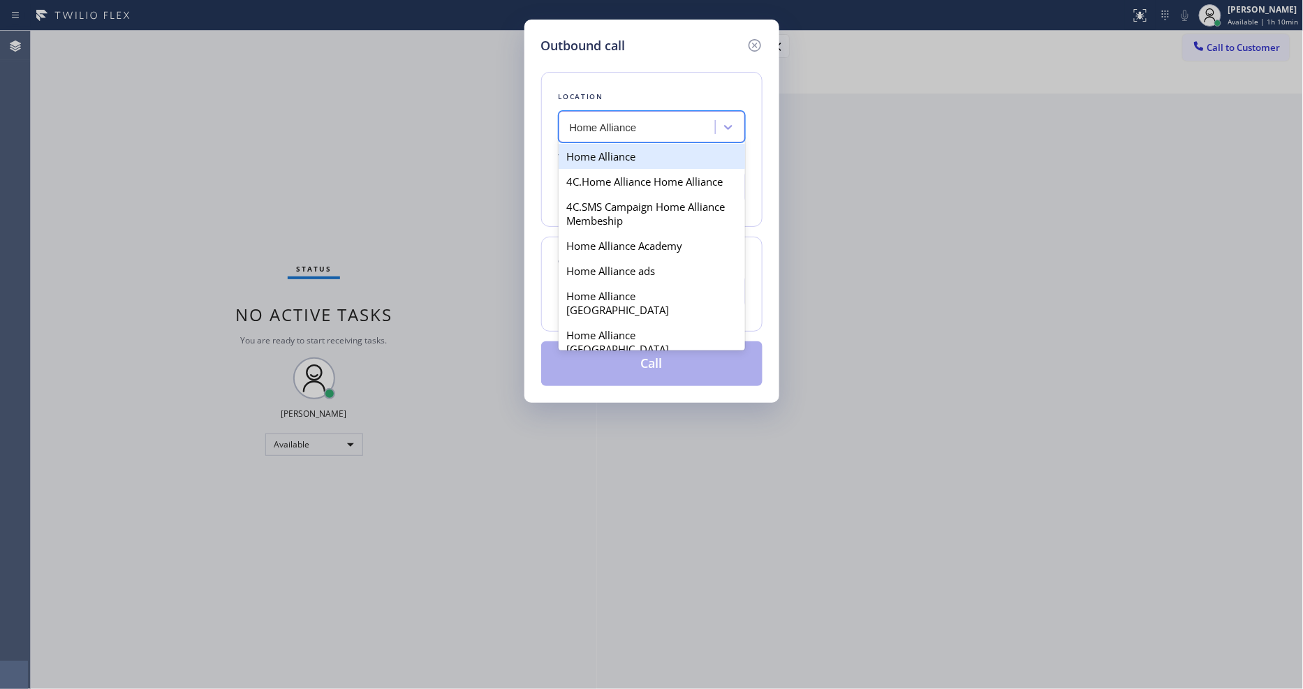
click at [608, 152] on div "Home Alliance" at bounding box center [652, 156] width 186 height 25
type input "[PHONE_NUMBER]"
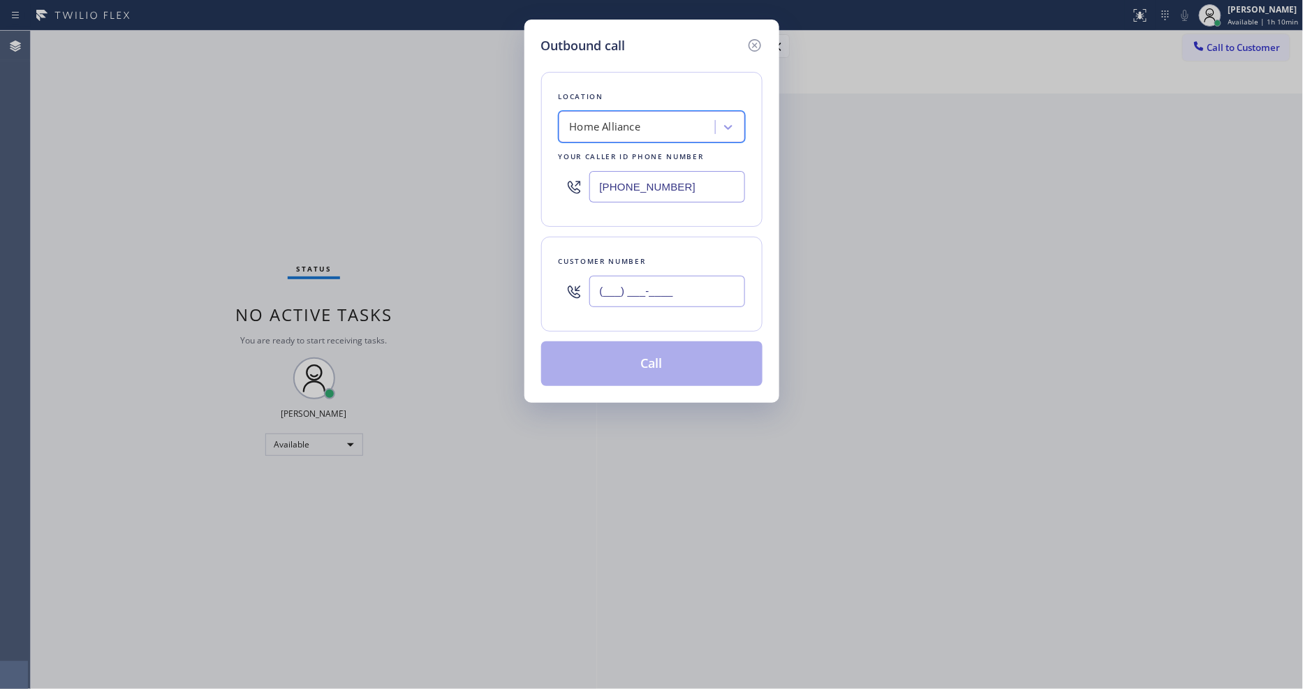
click at [620, 288] on input "(___) ___-____" at bounding box center [667, 291] width 156 height 31
paste input "818) 822-9888"
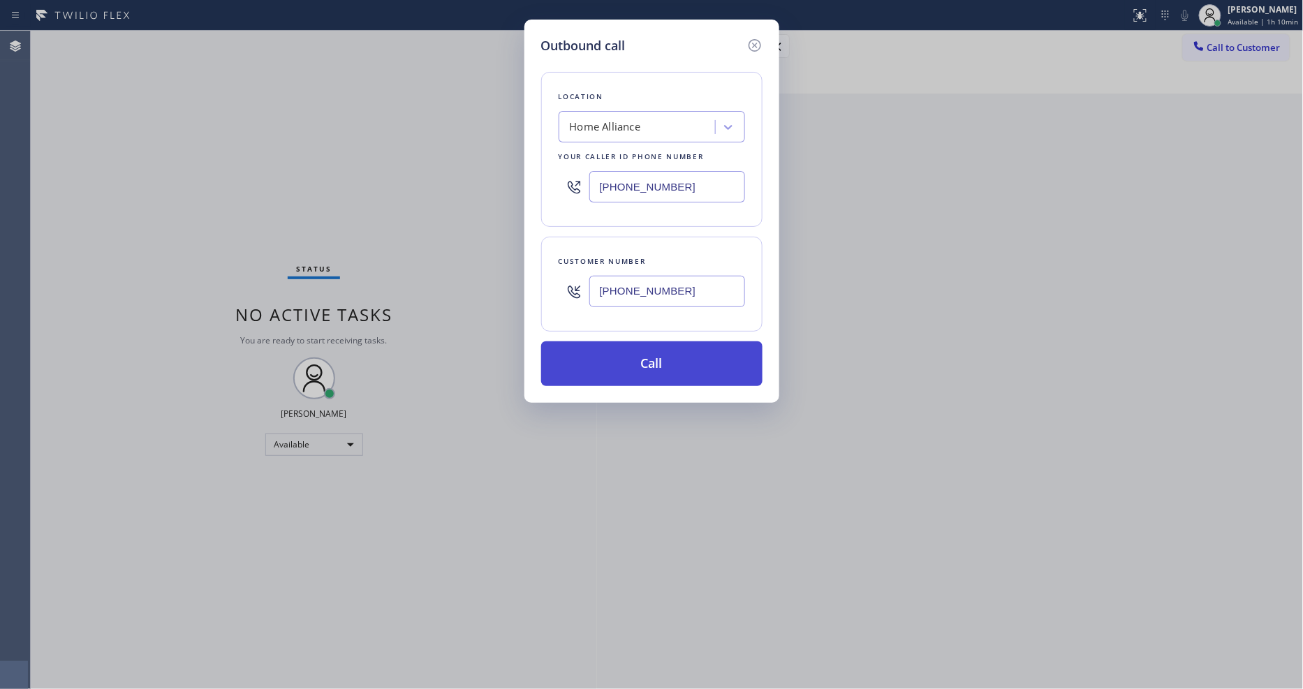
type input "[PHONE_NUMBER]"
click at [619, 351] on button "Call" at bounding box center [651, 363] width 221 height 45
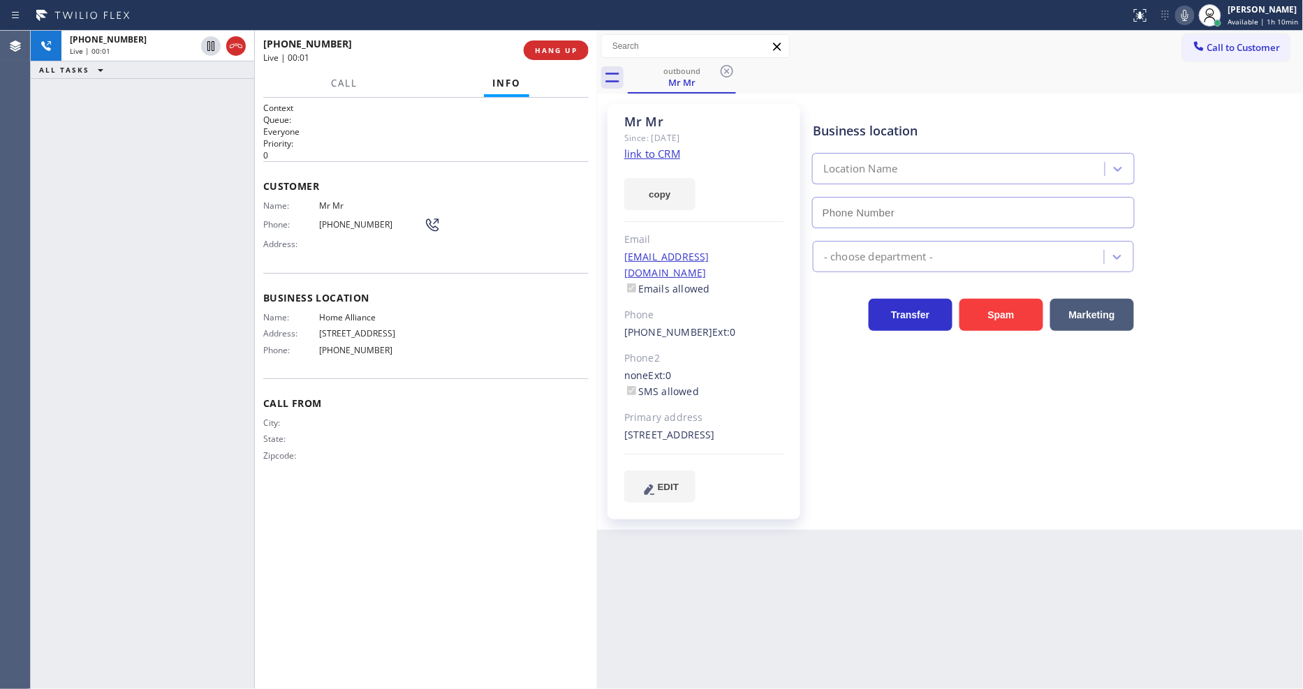
type input "[PHONE_NUMBER]"
click at [811, 458] on div "Business location Home Alliance [PHONE_NUMBER] Appliance Repair High End Transf…" at bounding box center [1055, 303] width 490 height 391
drag, startPoint x: 309, startPoint y: 367, endPoint x: 325, endPoint y: 413, distance: 48.6
click at [306, 367] on div "Business location Name: Home Alliance Address: [STREET_ADDRESS] Phone: [PHONE_N…" at bounding box center [425, 325] width 325 height 105
click at [354, 219] on span "[PHONE_NUMBER]" at bounding box center [371, 224] width 105 height 10
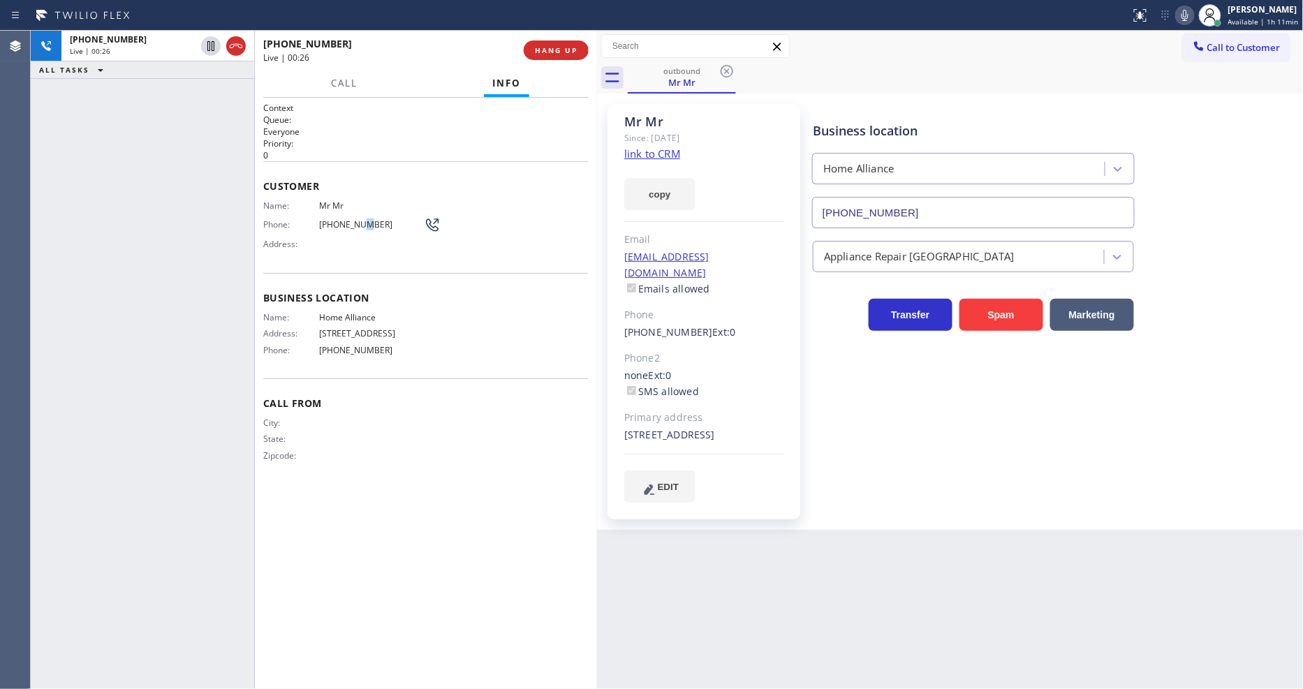
click at [354, 219] on span "[PHONE_NUMBER]" at bounding box center [371, 224] width 105 height 10
click at [545, 45] on span "HANG UP" at bounding box center [556, 50] width 43 height 10
click at [545, 47] on span "HANG UP" at bounding box center [556, 50] width 43 height 10
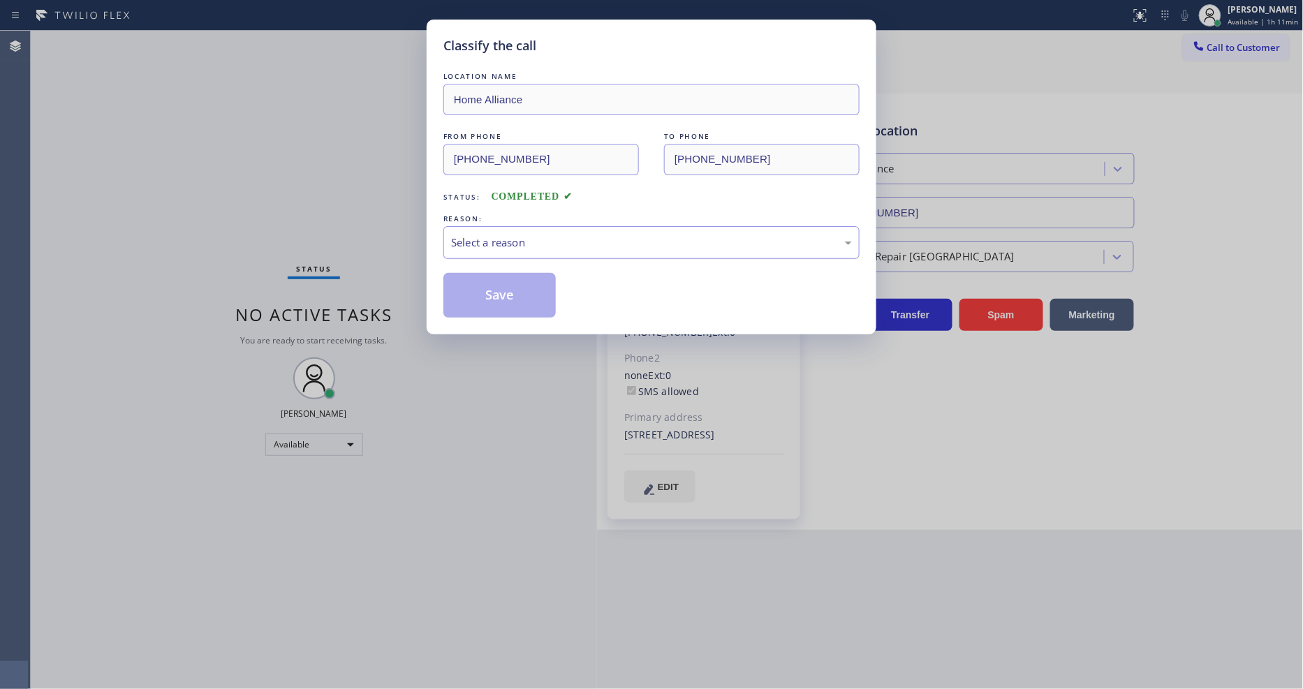
click at [493, 235] on div "Select a reason" at bounding box center [651, 243] width 401 height 16
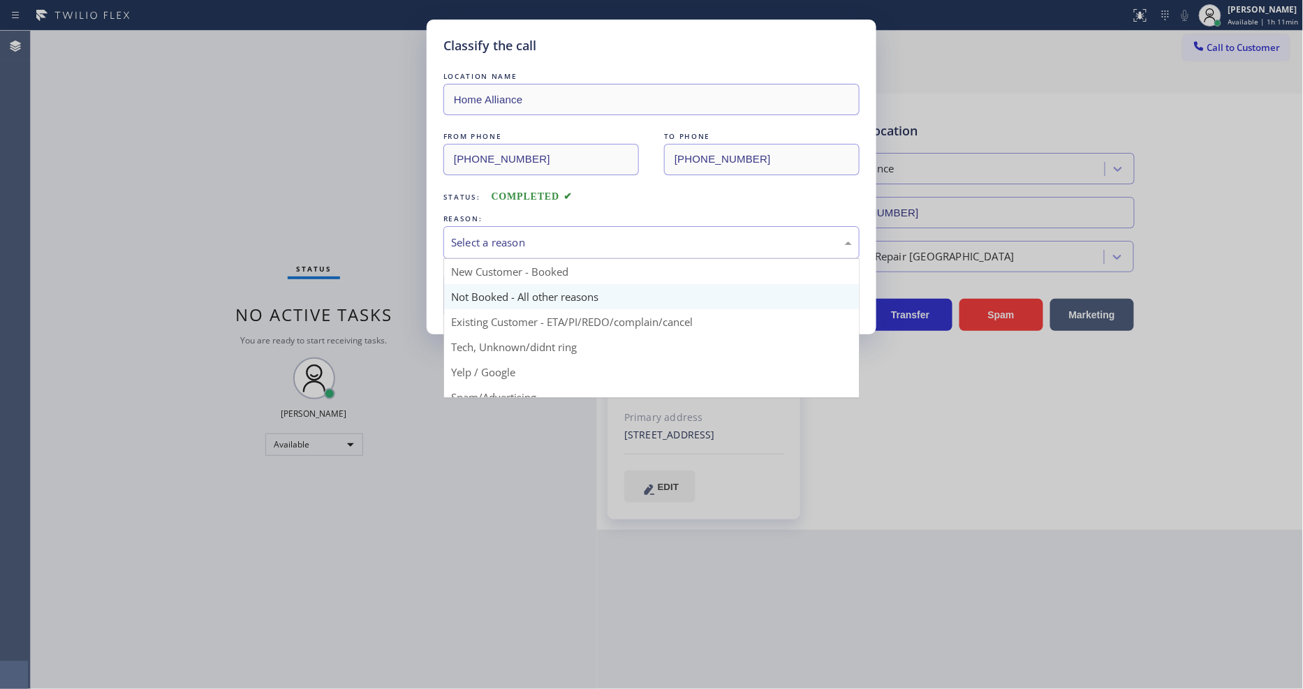
click at [483, 299] on button "Save" at bounding box center [499, 295] width 112 height 45
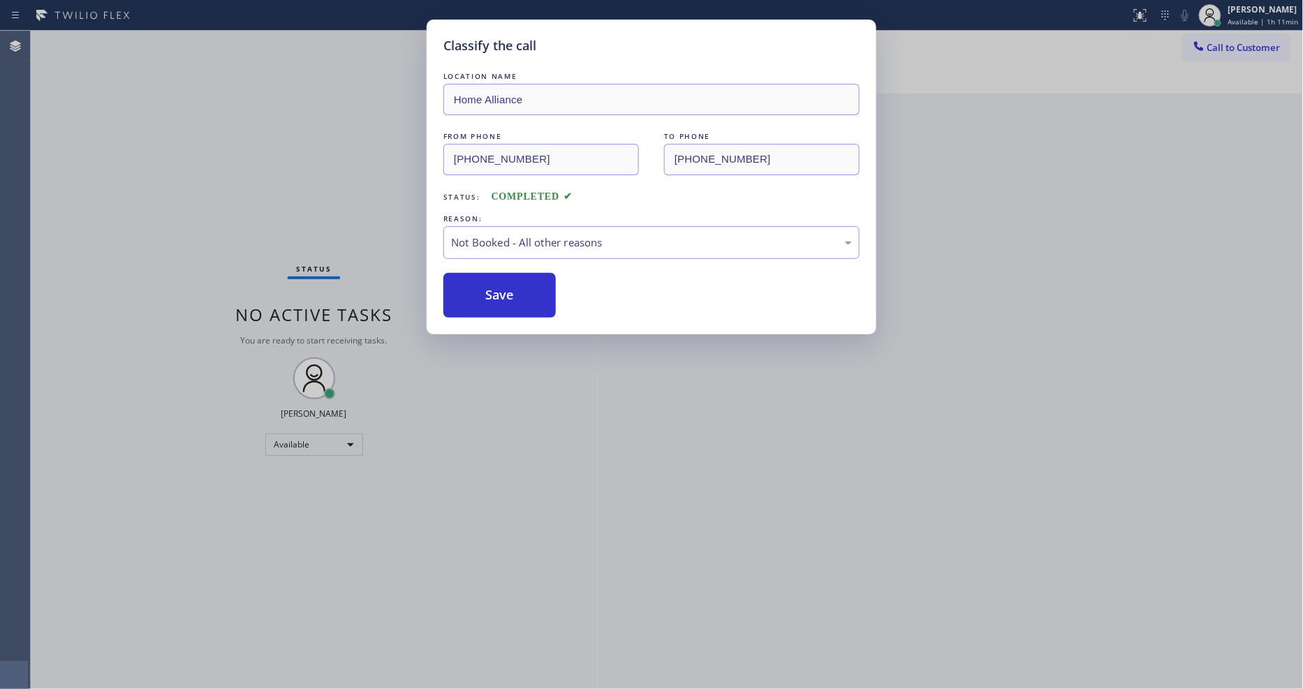
click at [483, 299] on button "Save" at bounding box center [499, 295] width 112 height 45
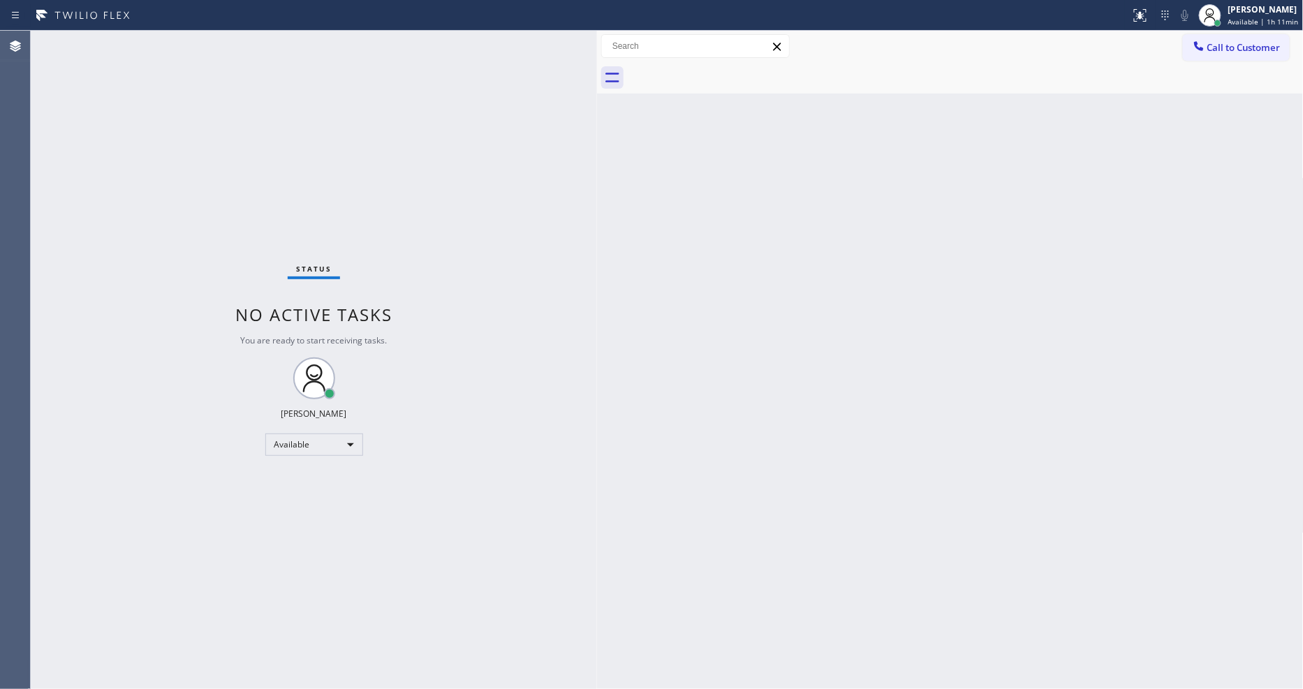
click at [1242, 45] on span "Call to Customer" at bounding box center [1243, 47] width 73 height 13
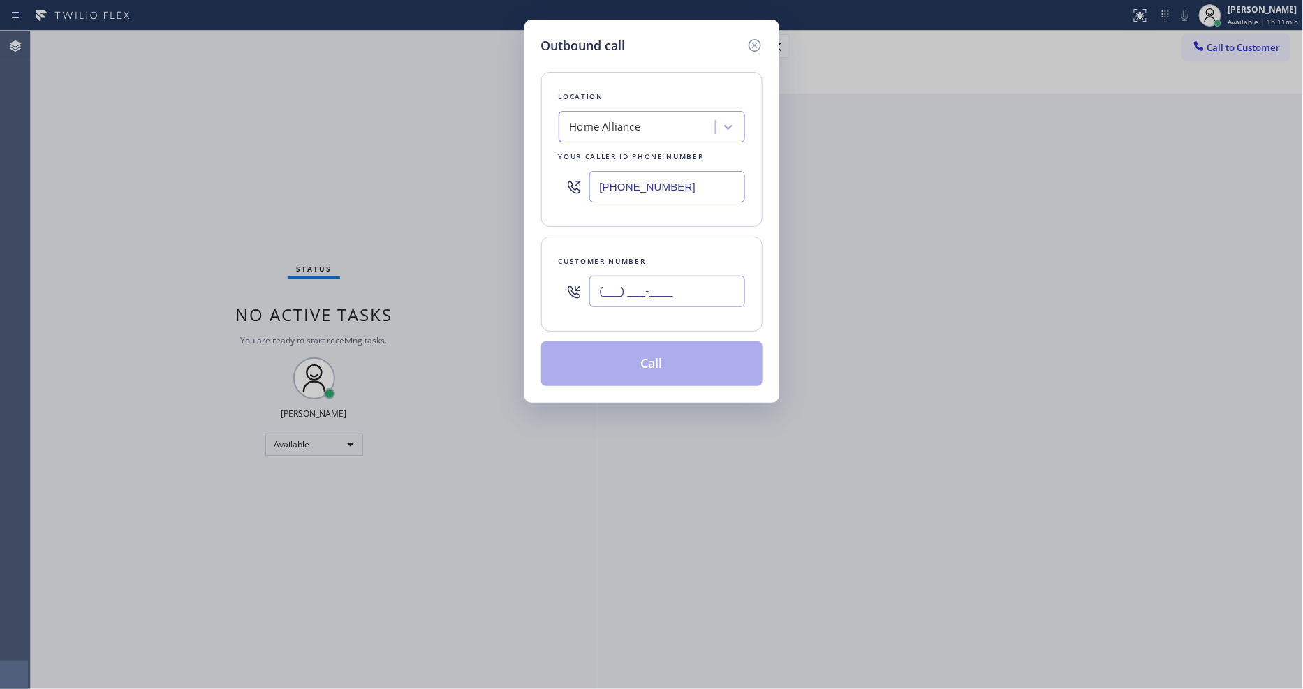
click at [634, 287] on input "(___) ___-____" at bounding box center [667, 291] width 156 height 31
paste input "818) 822-9888"
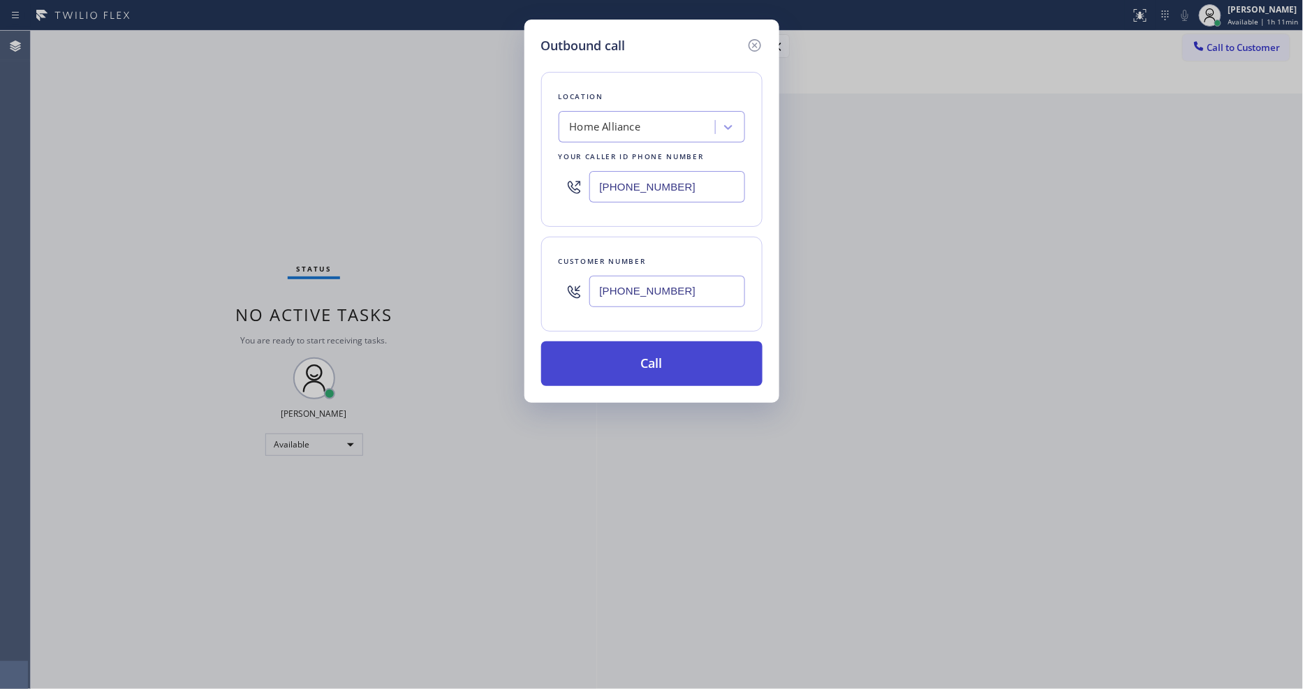
type input "[PHONE_NUMBER]"
click at [609, 354] on button "Call" at bounding box center [651, 363] width 221 height 45
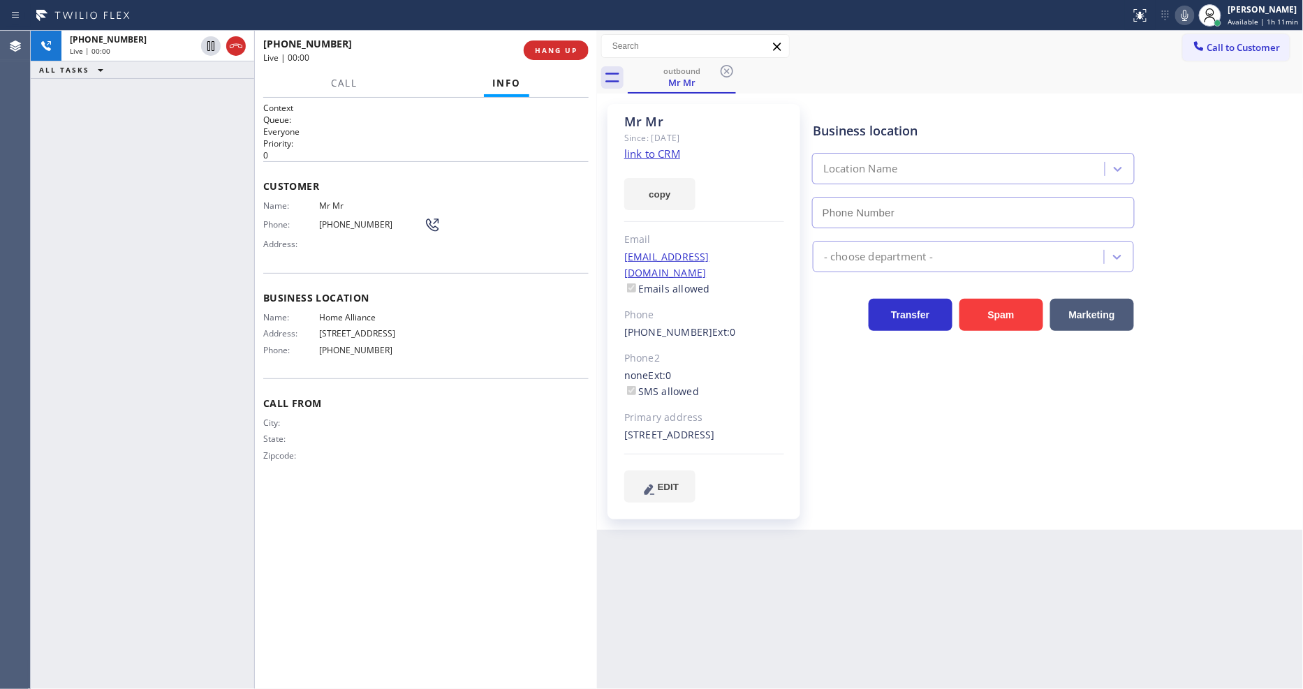
type input "[PHONE_NUMBER]"
click at [881, 510] on div "Business location Home Alliance [PHONE_NUMBER] Appliance Repair High End Transf…" at bounding box center [1055, 317] width 490 height 419
click at [570, 57] on button "HANG UP" at bounding box center [556, 51] width 65 height 20
click at [570, 53] on span "HANG UP" at bounding box center [556, 50] width 43 height 10
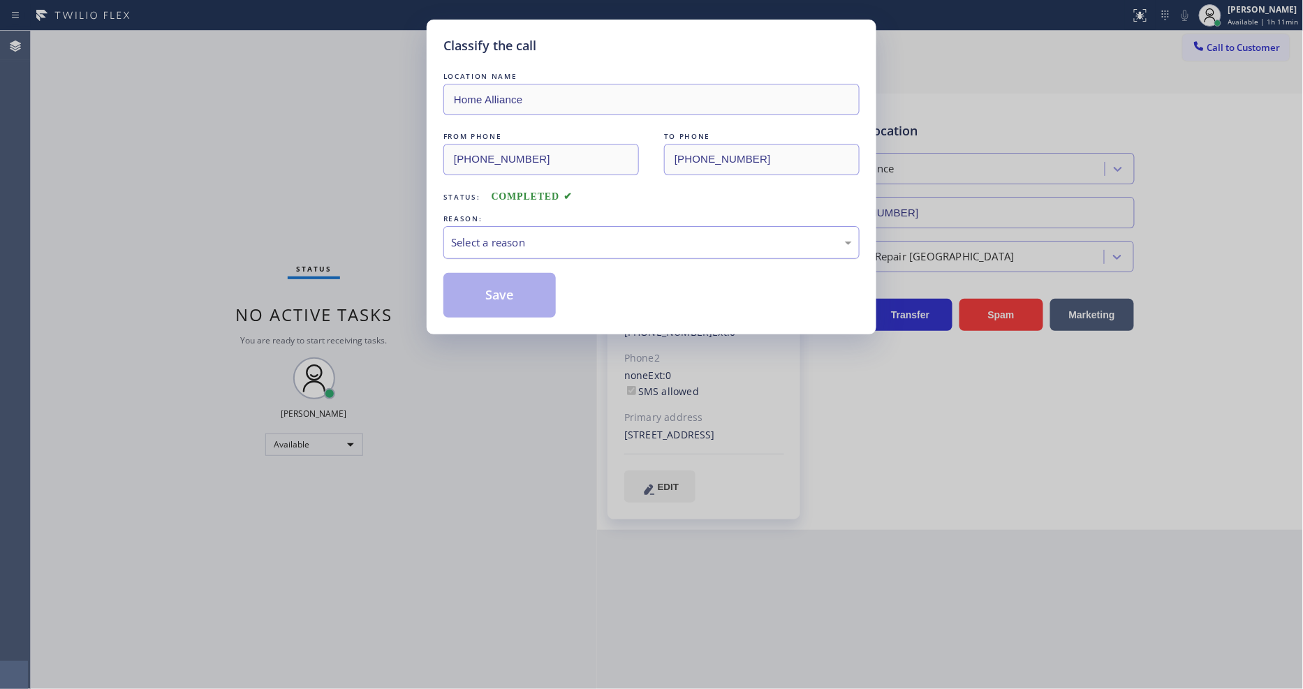
drag, startPoint x: 520, startPoint y: 240, endPoint x: 521, endPoint y: 248, distance: 8.5
click at [520, 240] on div "Select a reason" at bounding box center [651, 243] width 401 height 16
click at [517, 290] on button "Save" at bounding box center [499, 295] width 112 height 45
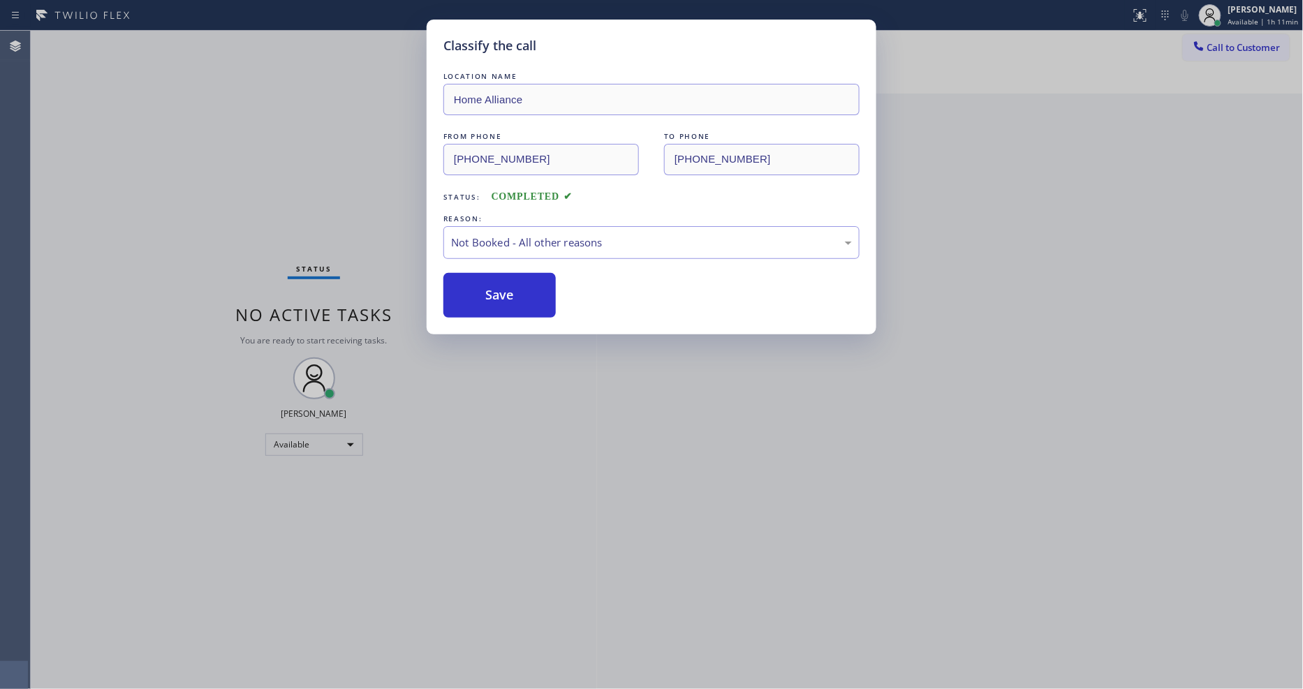
click at [517, 290] on button "Save" at bounding box center [499, 295] width 112 height 45
drag, startPoint x: 517, startPoint y: 290, endPoint x: 413, endPoint y: 159, distance: 167.5
click at [517, 287] on button "Save" at bounding box center [499, 295] width 112 height 45
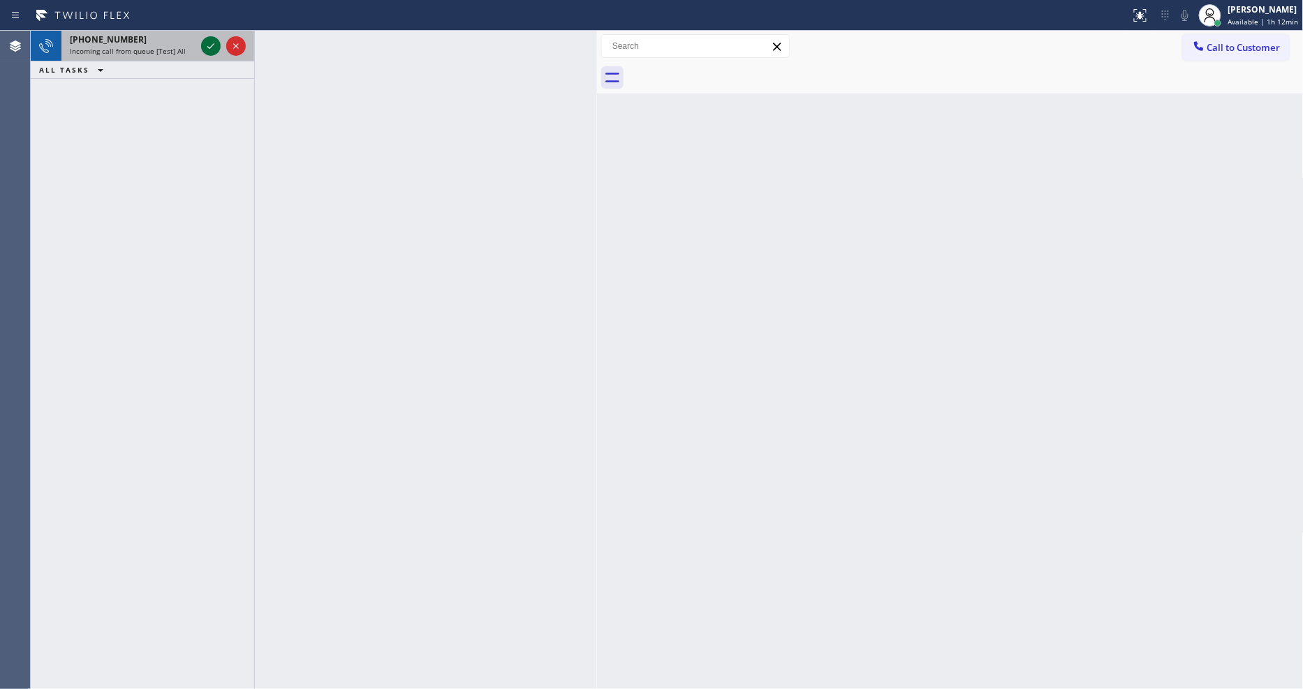
click at [211, 38] on icon at bounding box center [211, 46] width 17 height 17
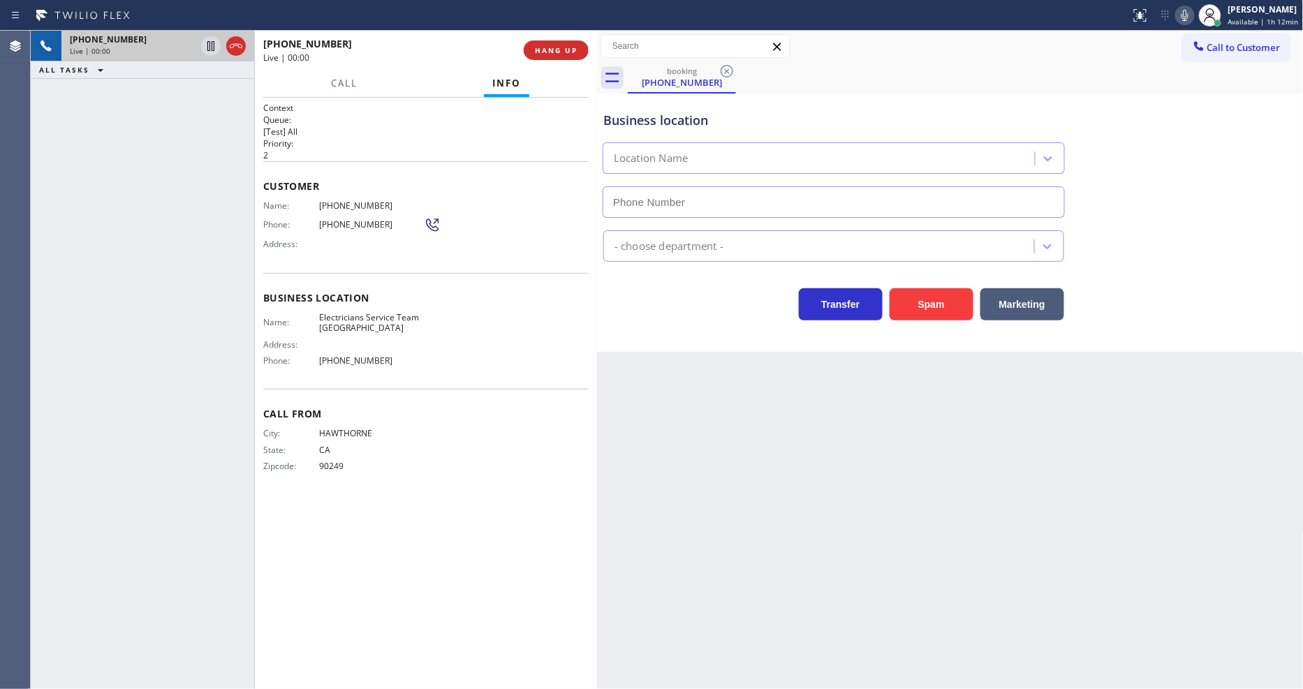
type input "[PHONE_NUMBER]"
click at [553, 52] on span "HANG UP" at bounding box center [556, 50] width 43 height 10
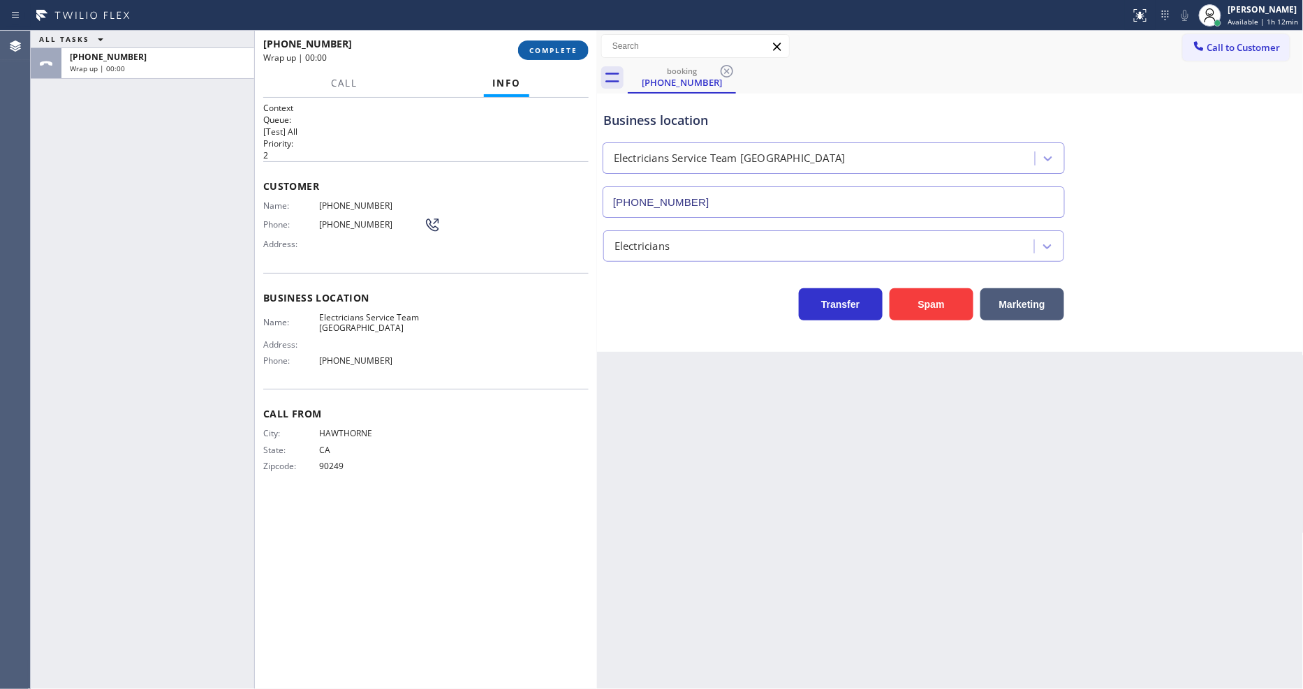
click at [553, 52] on span "COMPLETE" at bounding box center [553, 50] width 48 height 10
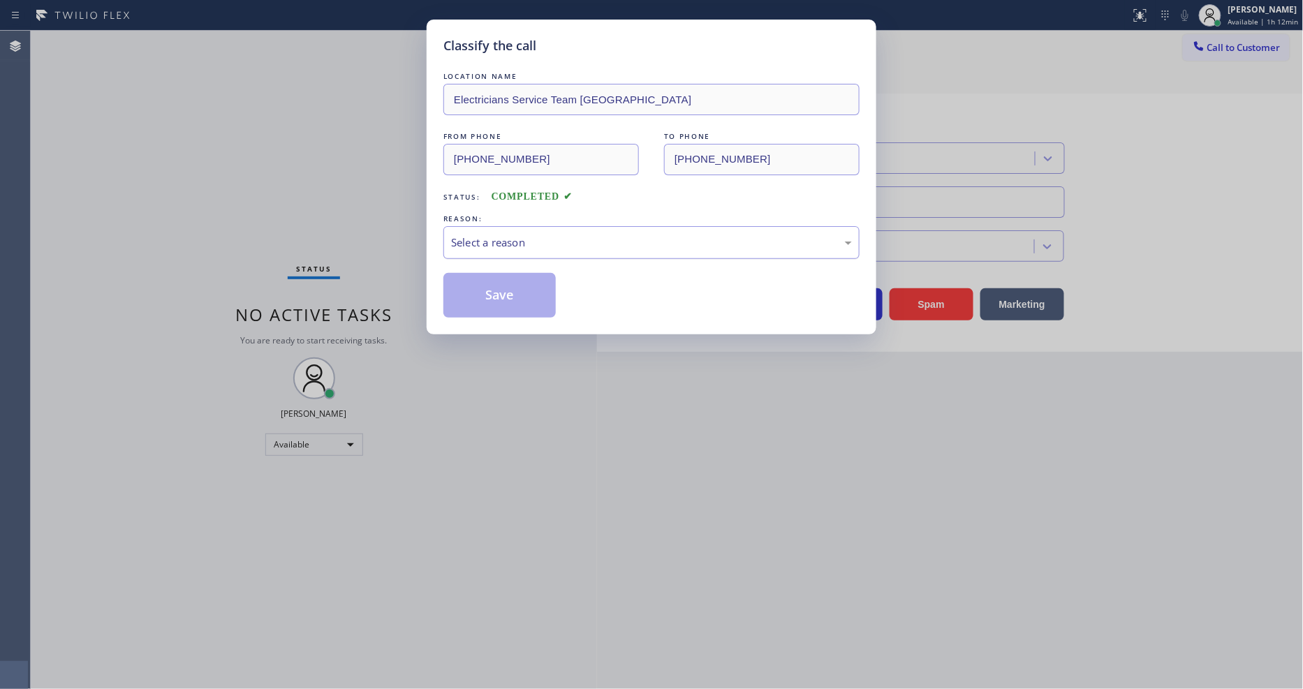
click at [506, 238] on div "Select a reason" at bounding box center [651, 243] width 401 height 16
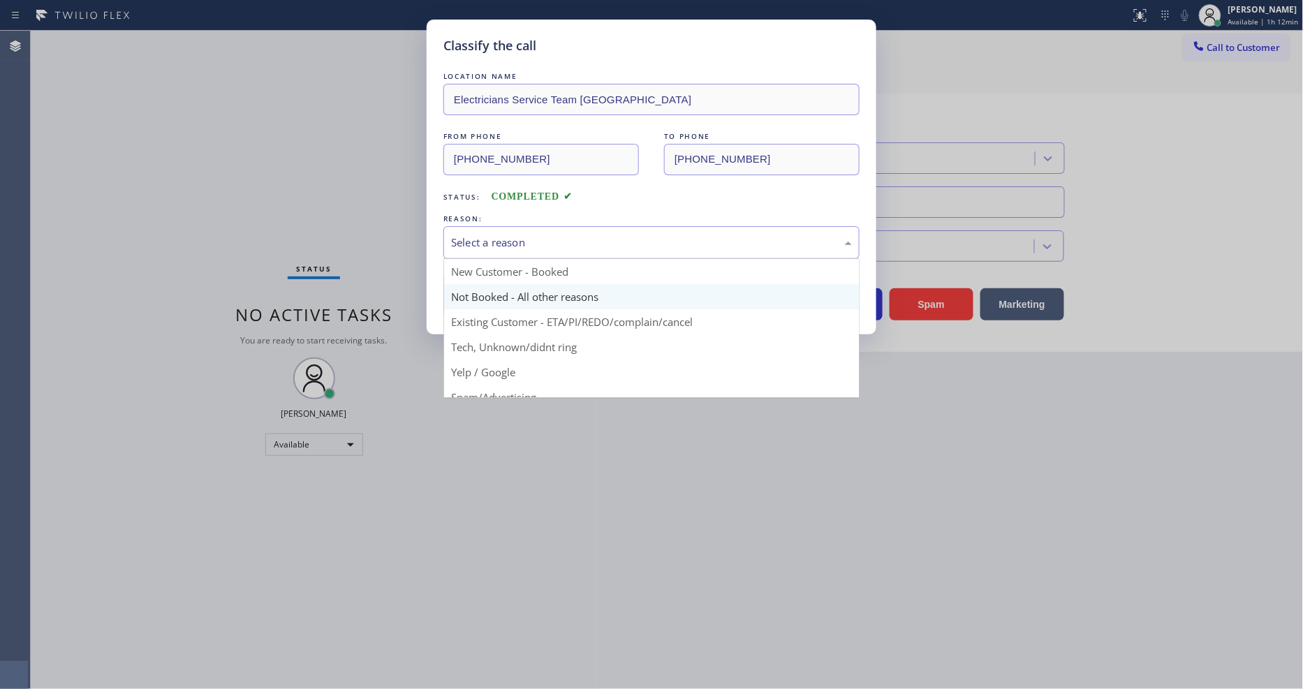
click at [490, 295] on button "Save" at bounding box center [499, 295] width 112 height 45
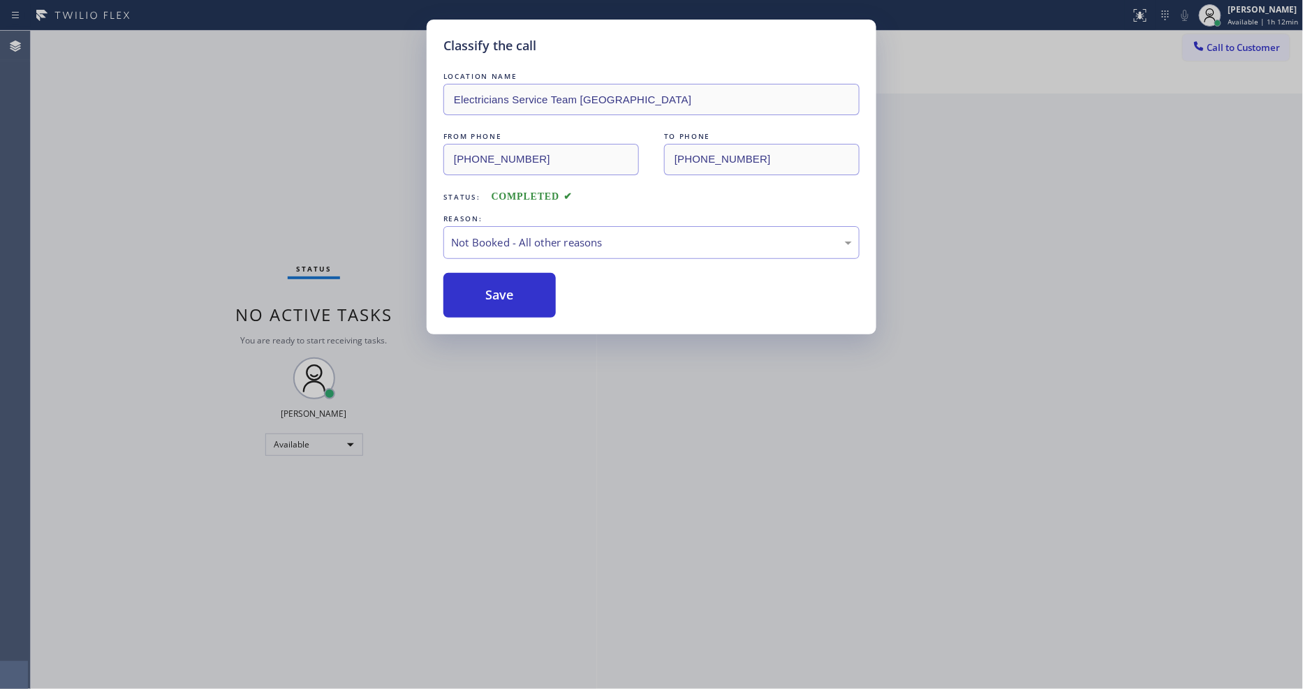
click at [490, 295] on button "Save" at bounding box center [499, 295] width 112 height 45
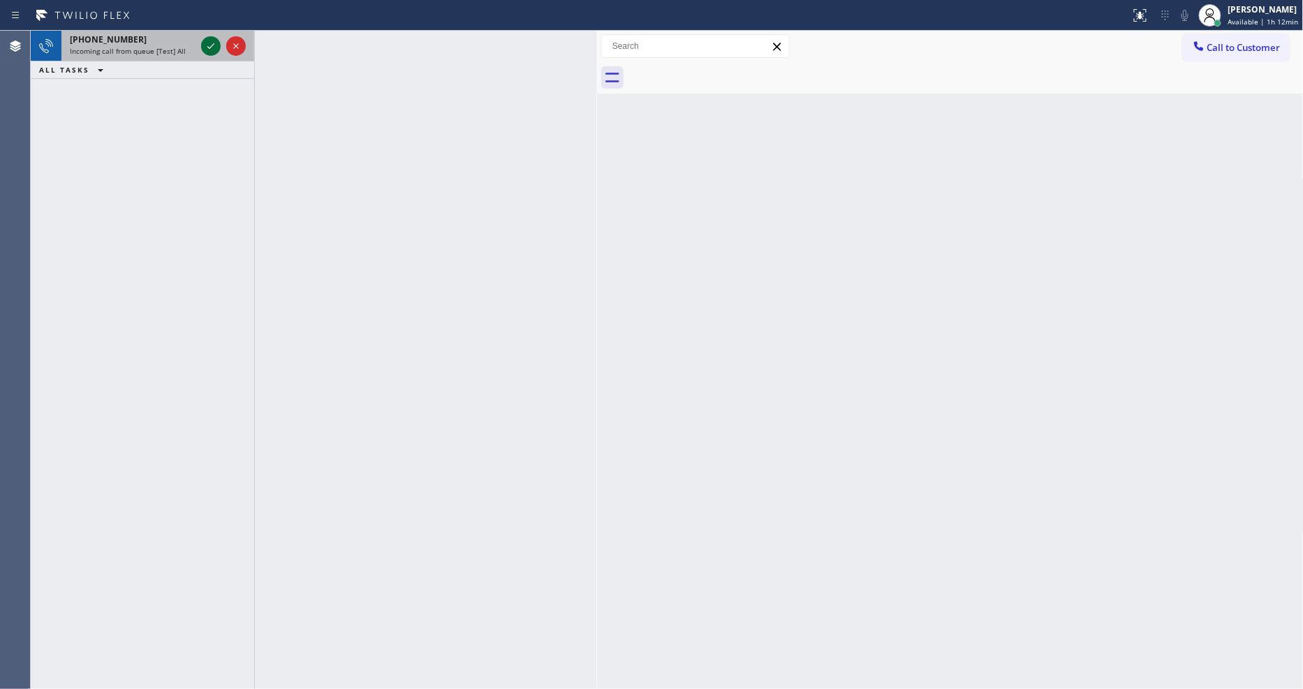
click at [208, 38] on icon at bounding box center [211, 46] width 17 height 17
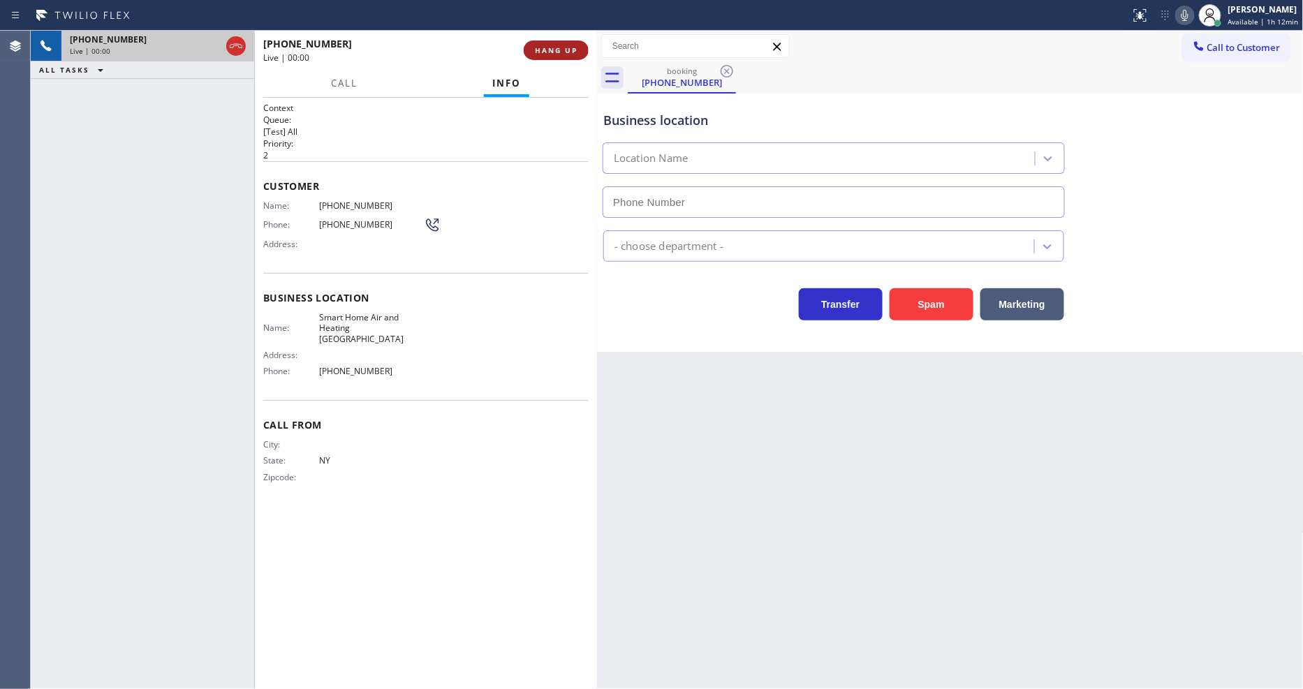
click at [564, 41] on button "HANG UP" at bounding box center [556, 51] width 65 height 20
type input "[PHONE_NUMBER]"
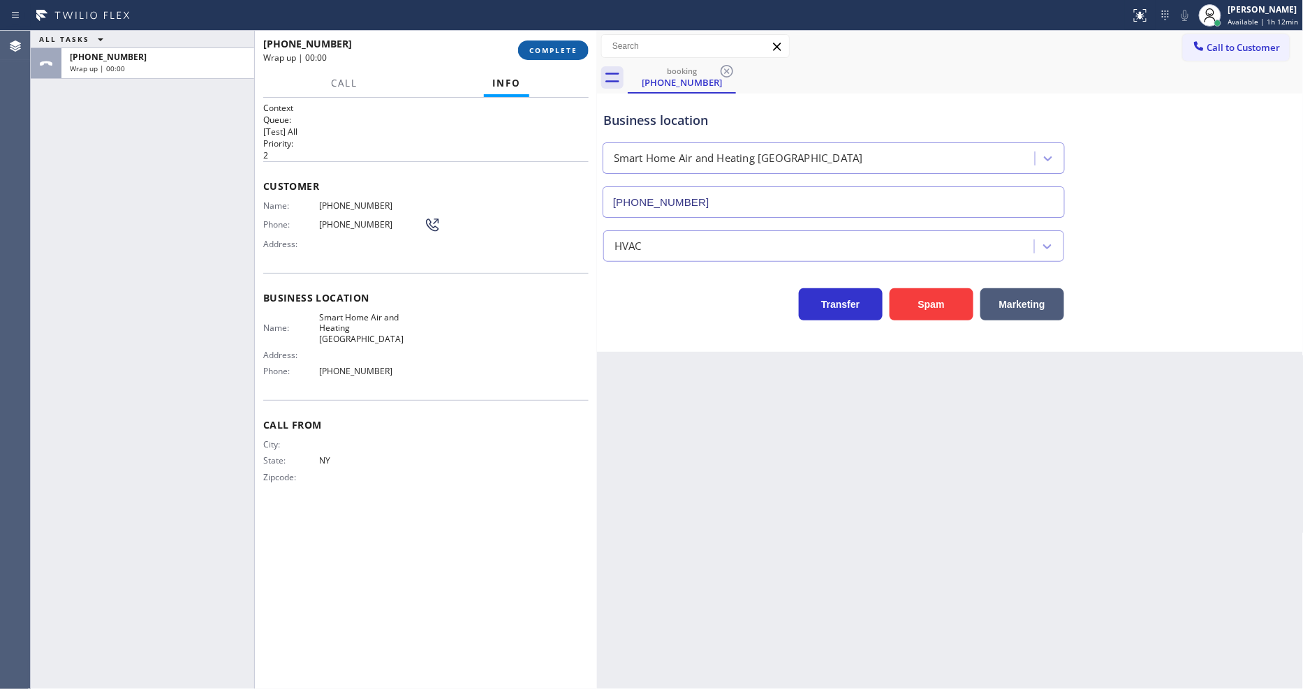
click at [566, 52] on span "COMPLETE" at bounding box center [553, 50] width 48 height 10
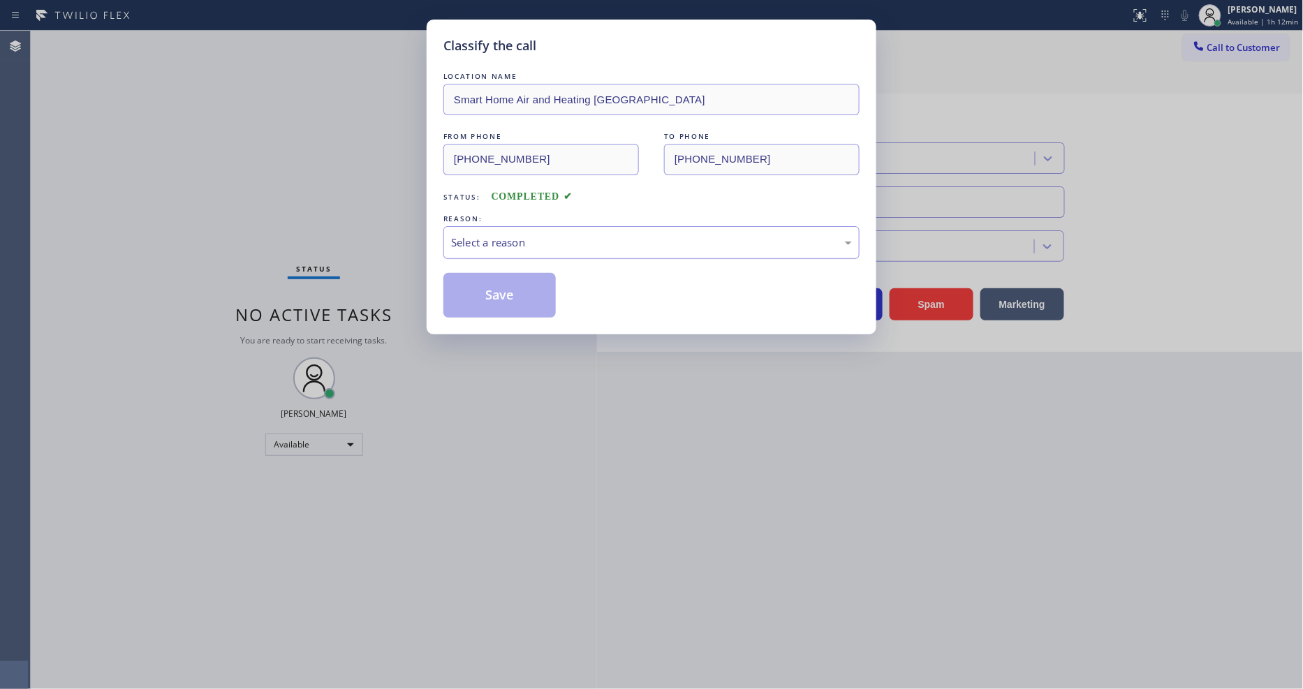
click at [518, 227] on div "Select a reason" at bounding box center [651, 242] width 416 height 33
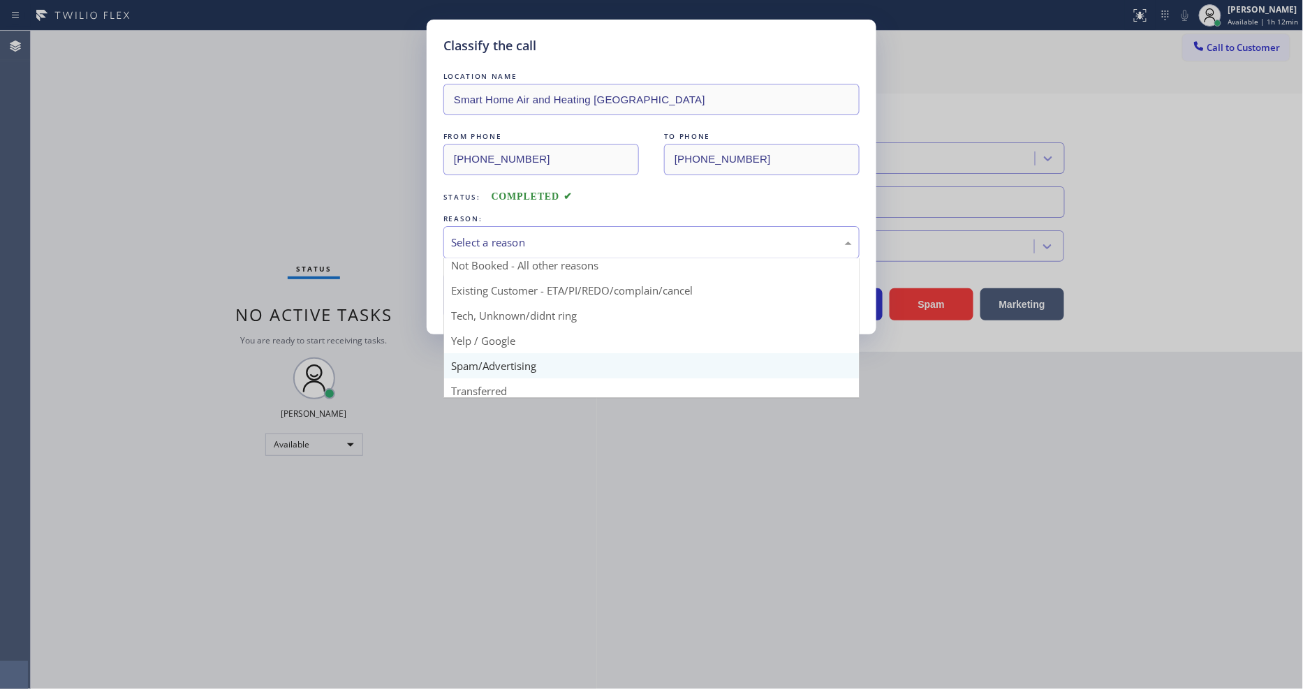
scroll to position [87, 0]
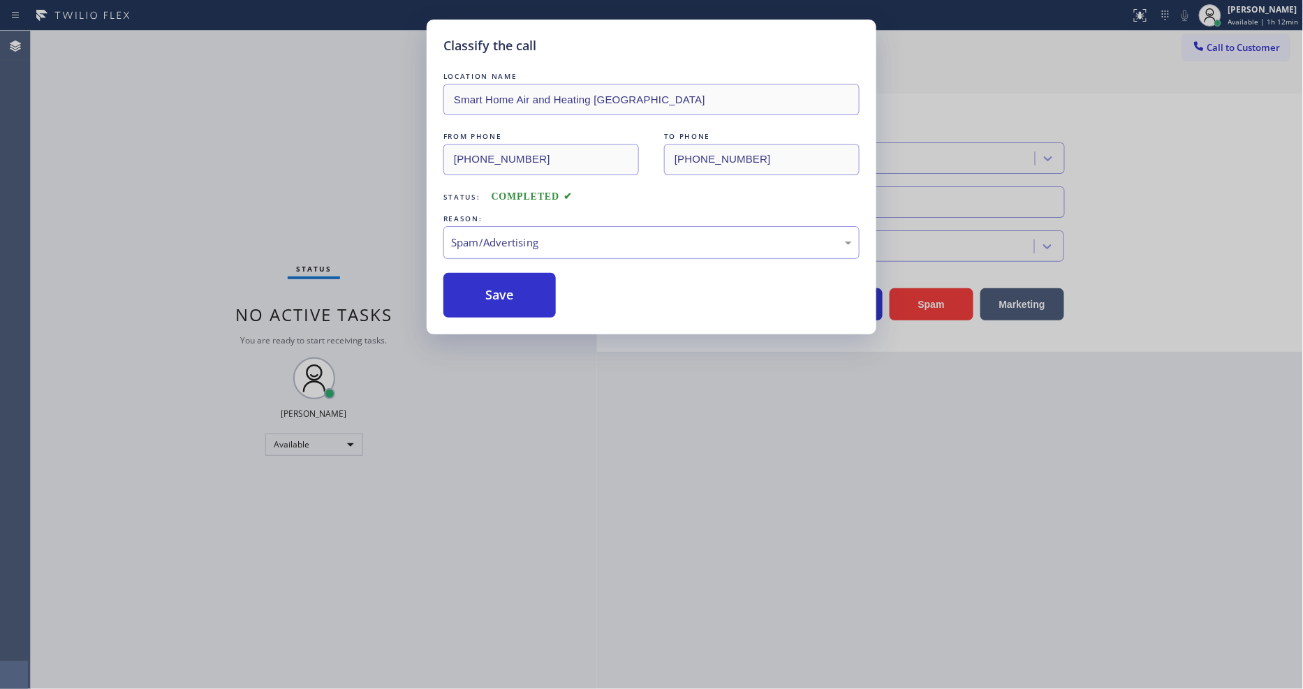
click at [512, 239] on div "Spam/Advertising" at bounding box center [651, 243] width 401 height 16
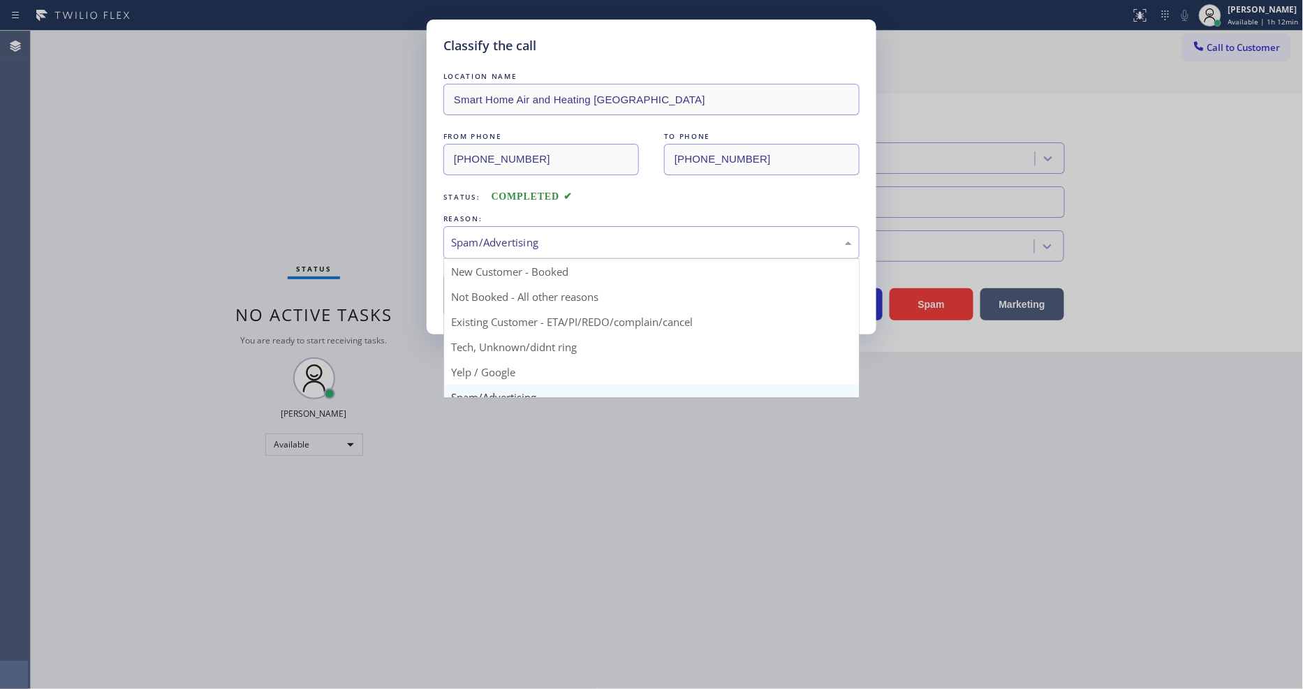
drag, startPoint x: 496, startPoint y: 367, endPoint x: 496, endPoint y: 283, distance: 83.8
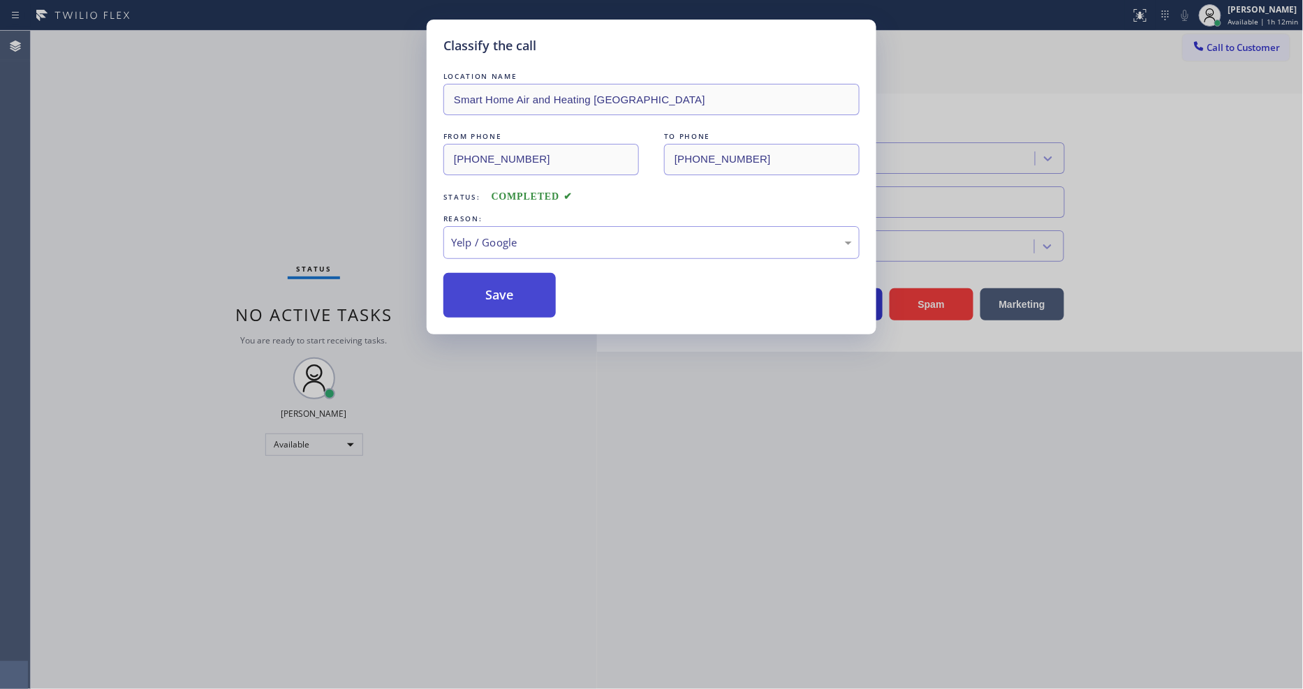
click at [496, 273] on button "Save" at bounding box center [499, 295] width 112 height 45
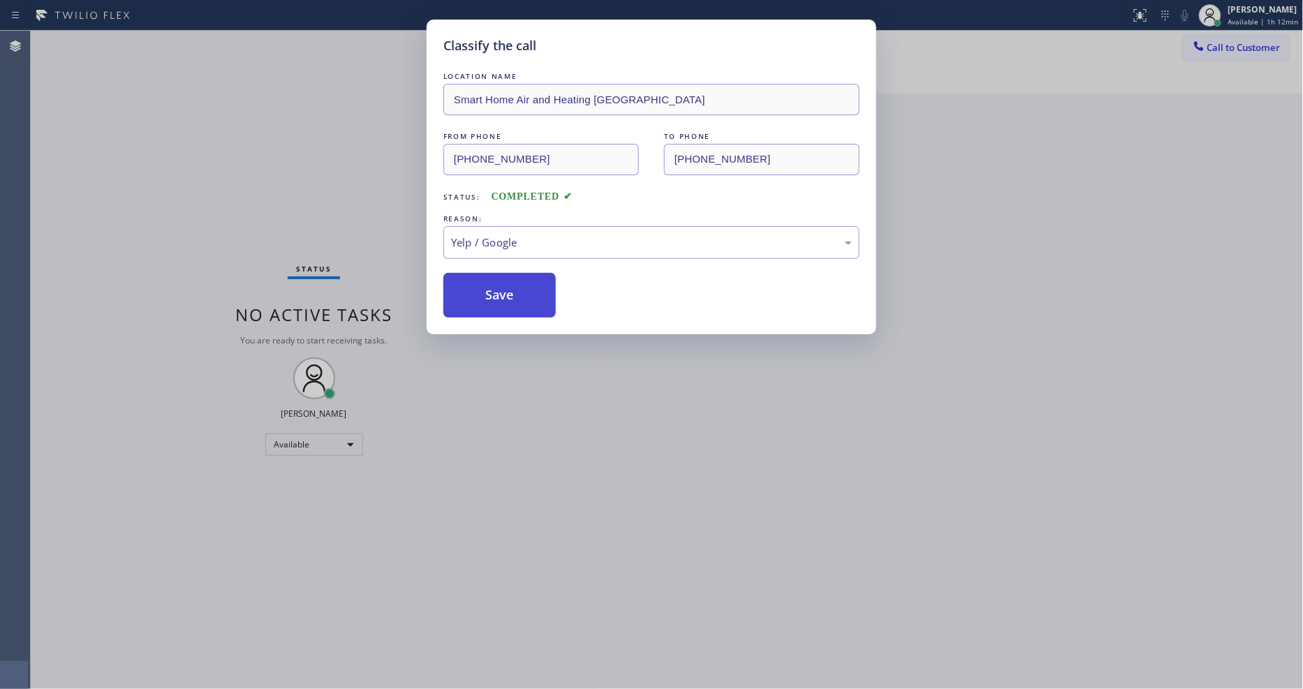
click at [496, 273] on button "Save" at bounding box center [499, 295] width 112 height 45
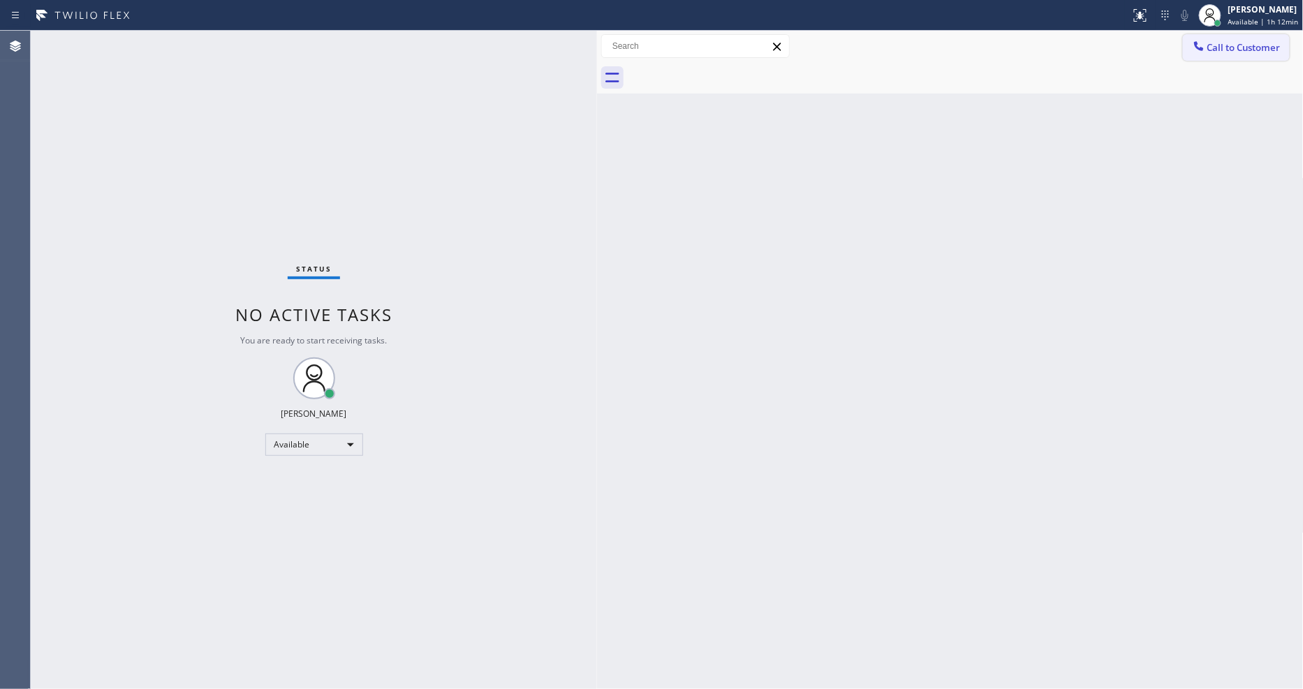
click at [1240, 42] on button "Call to Customer" at bounding box center [1236, 47] width 107 height 27
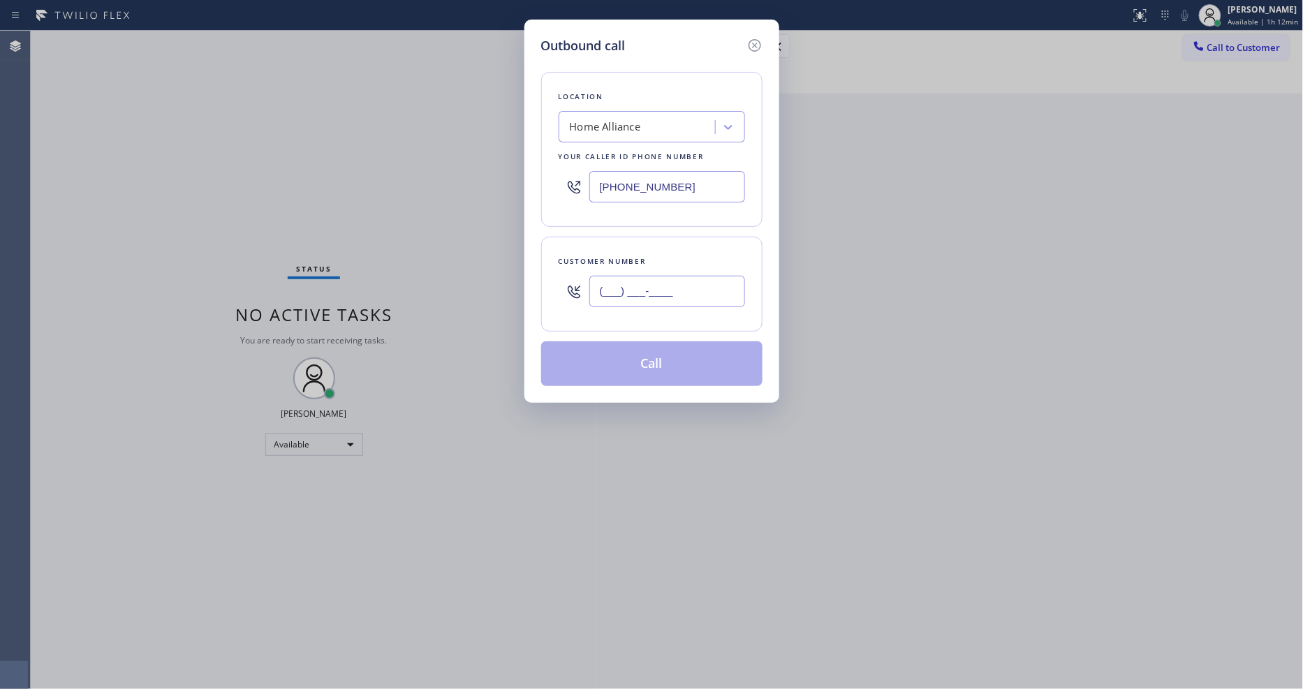
click at [679, 291] on input "(___) ___-____" at bounding box center [667, 291] width 156 height 31
paste input "818) 822-9888"
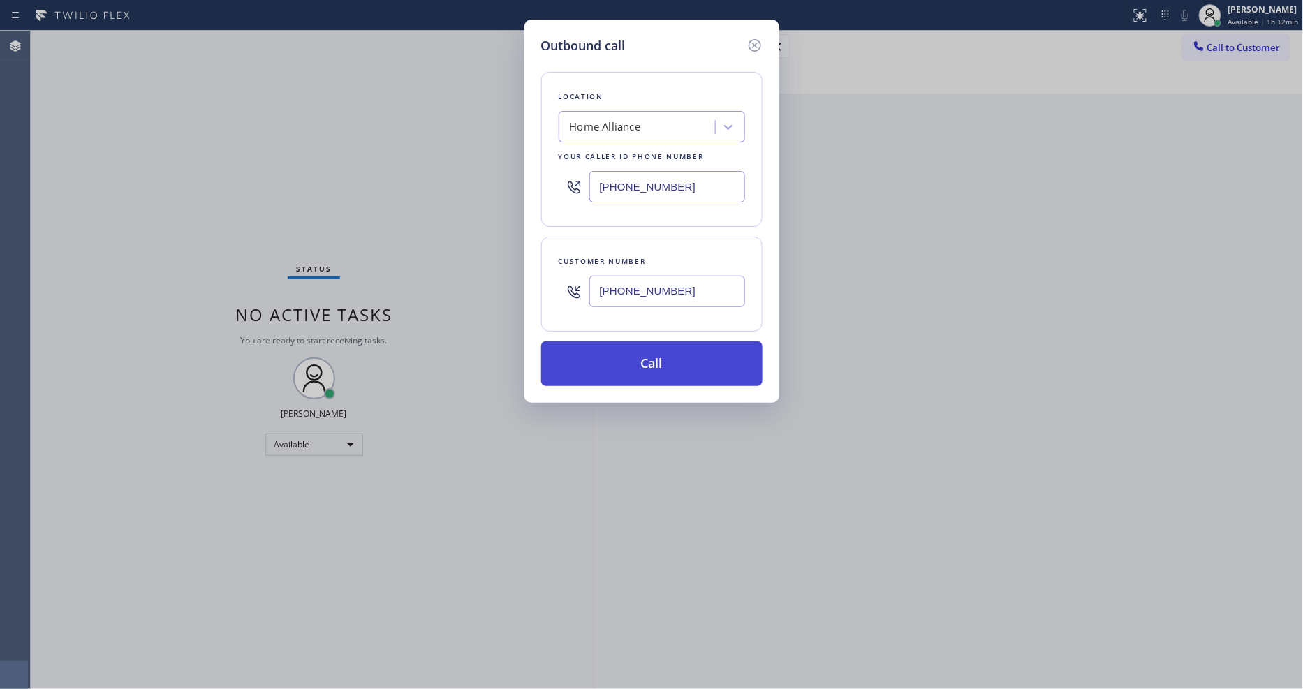
type input "[PHONE_NUMBER]"
click at [596, 350] on button "Call" at bounding box center [651, 363] width 221 height 45
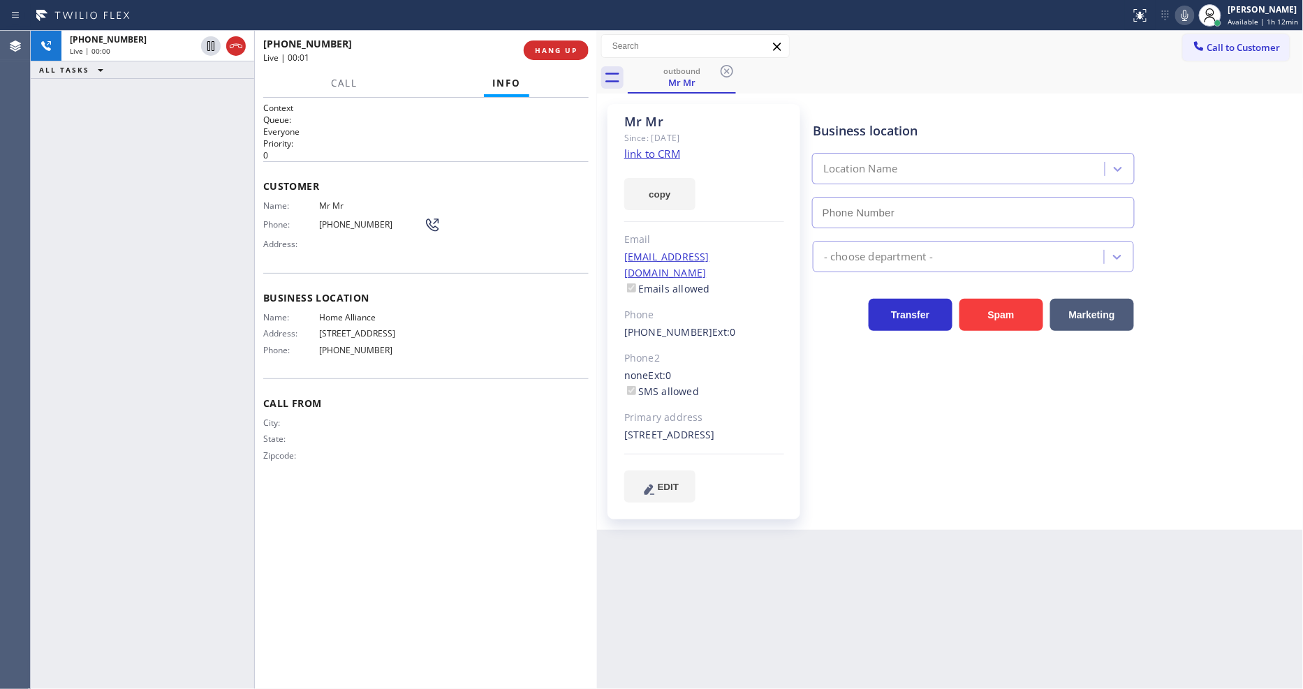
type input "[PHONE_NUMBER]"
click at [561, 44] on button "HANG UP" at bounding box center [556, 51] width 65 height 20
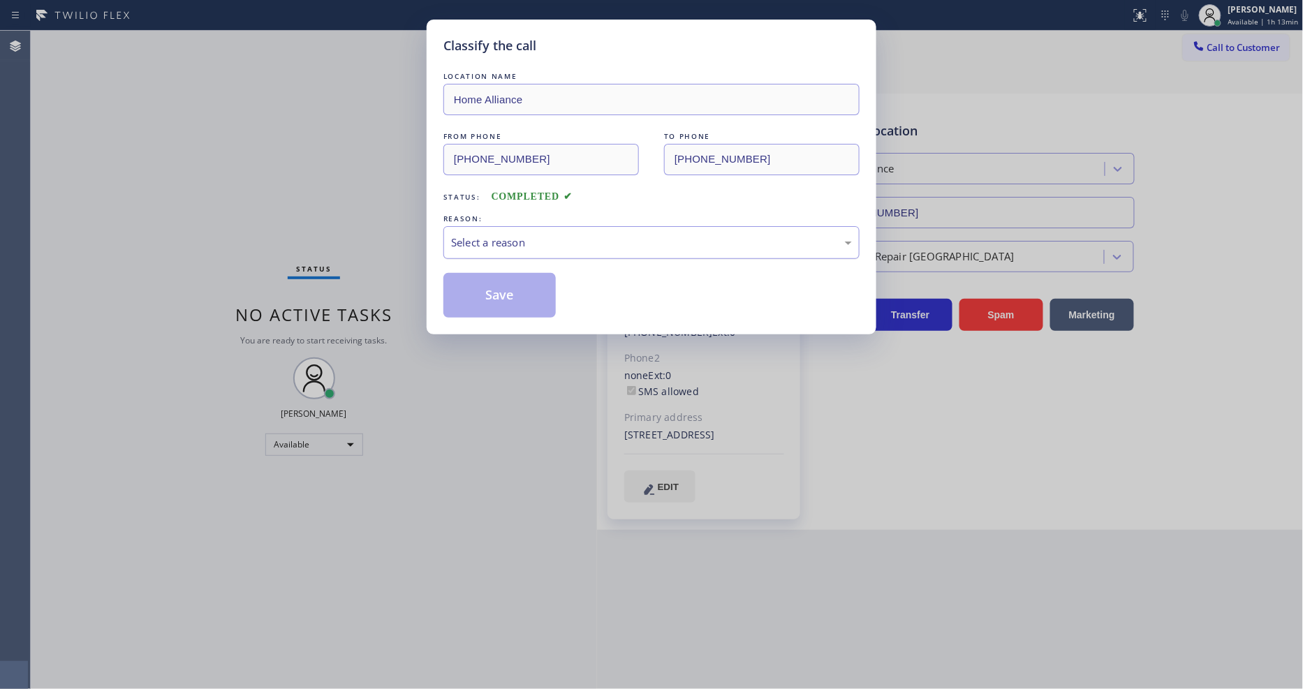
click at [490, 226] on div "Select a reason" at bounding box center [651, 242] width 416 height 33
click at [485, 281] on button "Save" at bounding box center [499, 295] width 112 height 45
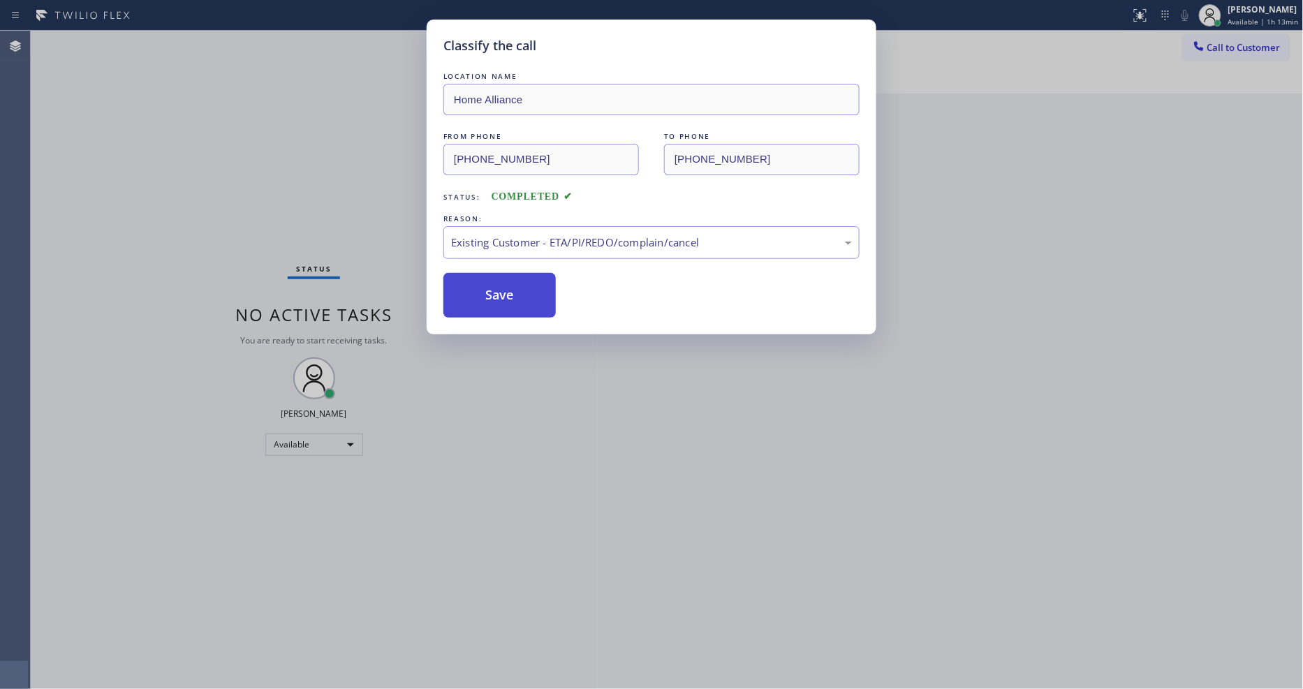
click at [485, 281] on button "Save" at bounding box center [499, 295] width 112 height 45
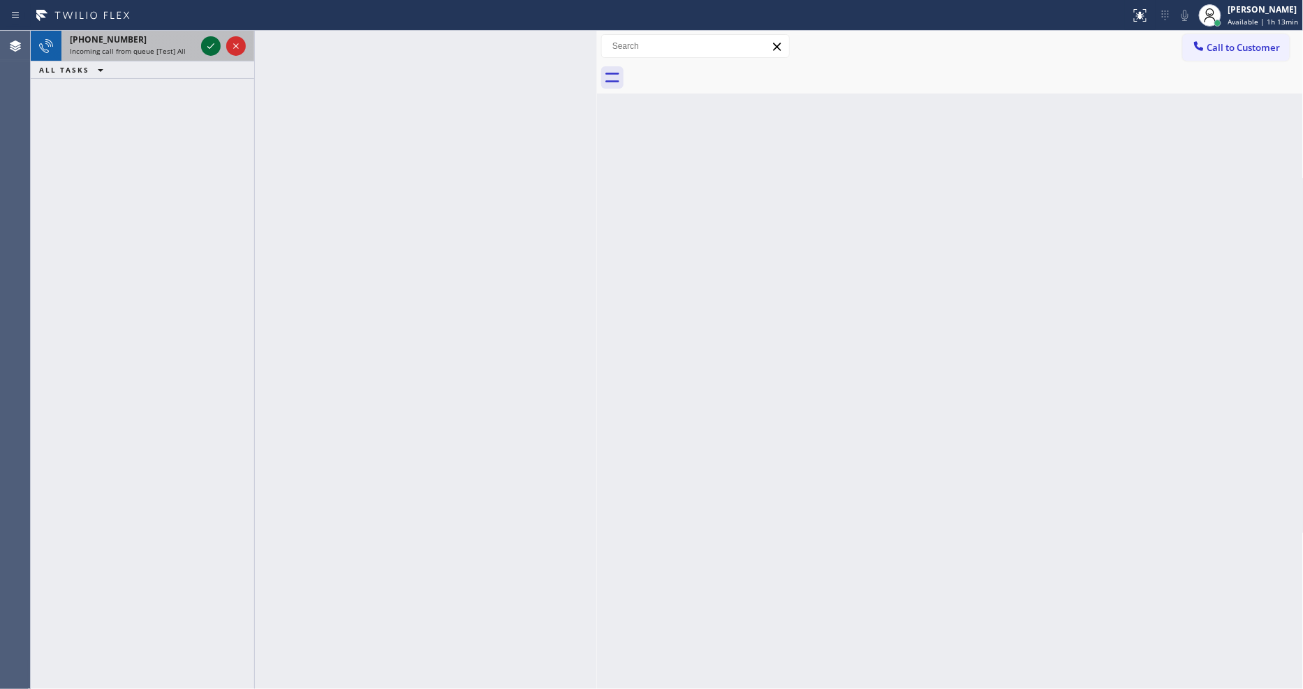
click at [213, 43] on icon at bounding box center [211, 46] width 17 height 17
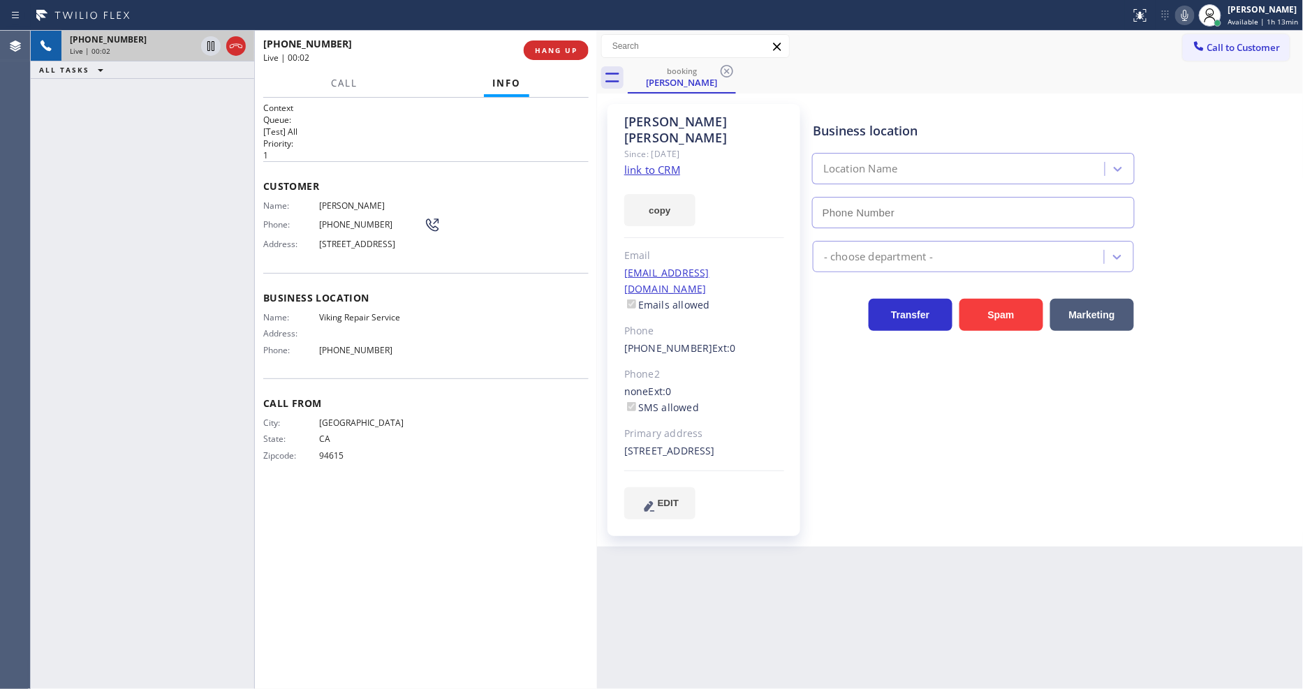
click at [647, 163] on link "link to CRM" at bounding box center [652, 170] width 56 height 14
type input "[PHONE_NUMBER]"
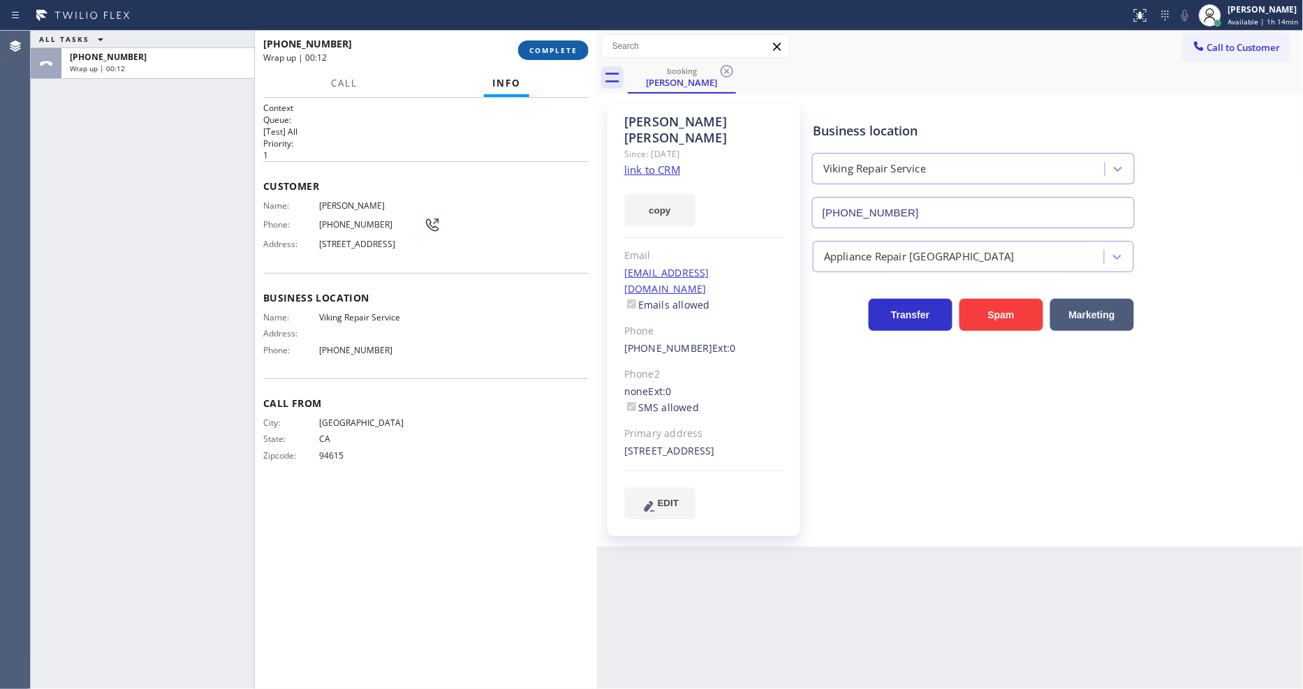
click at [547, 56] on button "COMPLETE" at bounding box center [553, 51] width 71 height 20
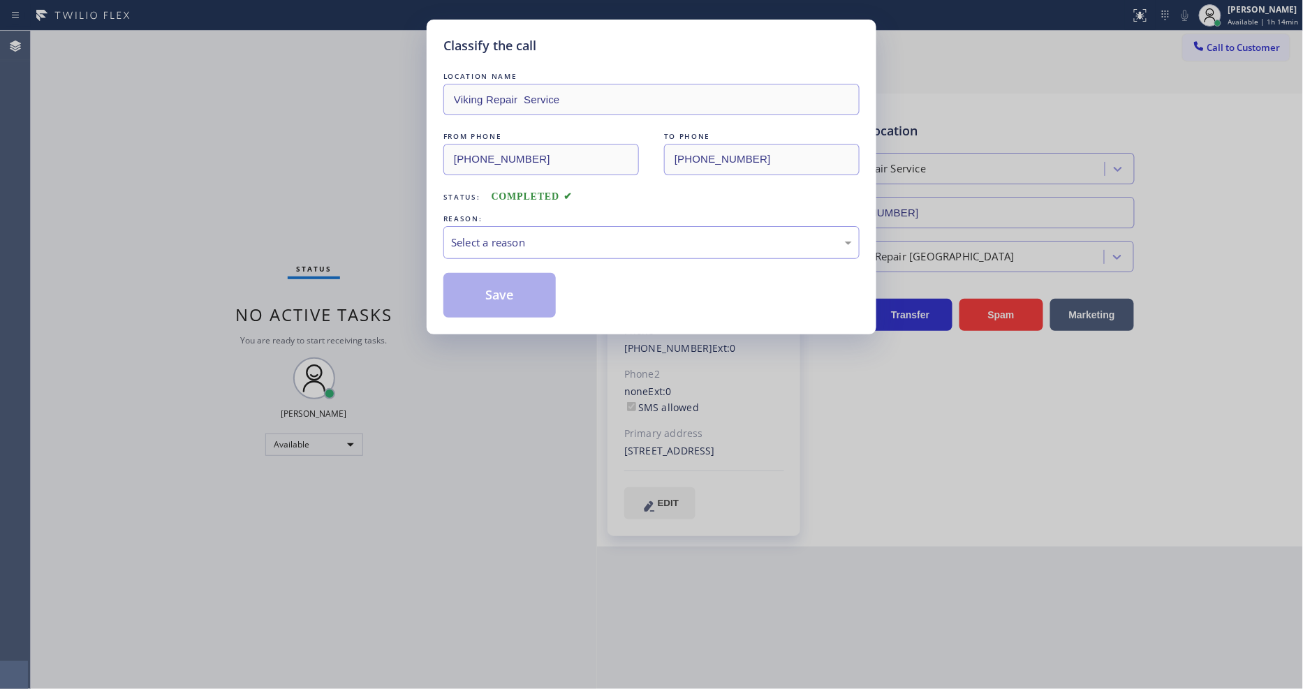
click at [498, 235] on div "Select a reason" at bounding box center [651, 243] width 401 height 16
click at [480, 297] on button "Save" at bounding box center [499, 295] width 112 height 45
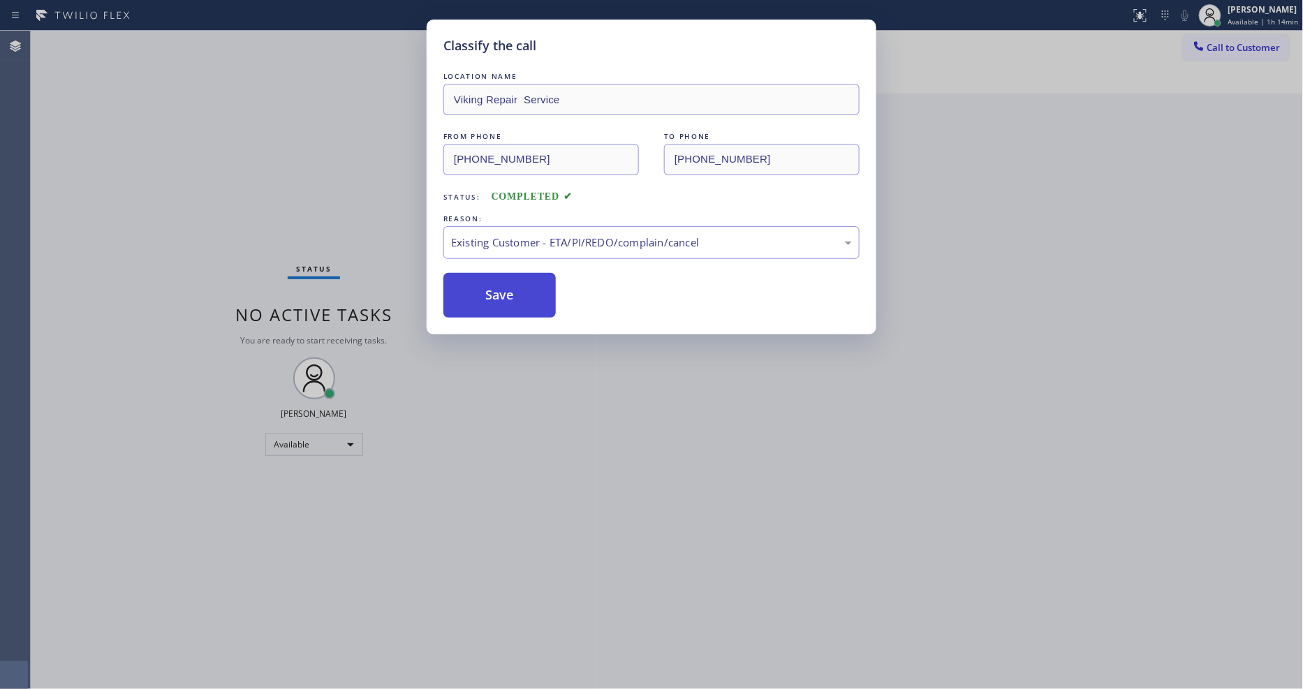
click at [480, 297] on button "Save" at bounding box center [499, 295] width 112 height 45
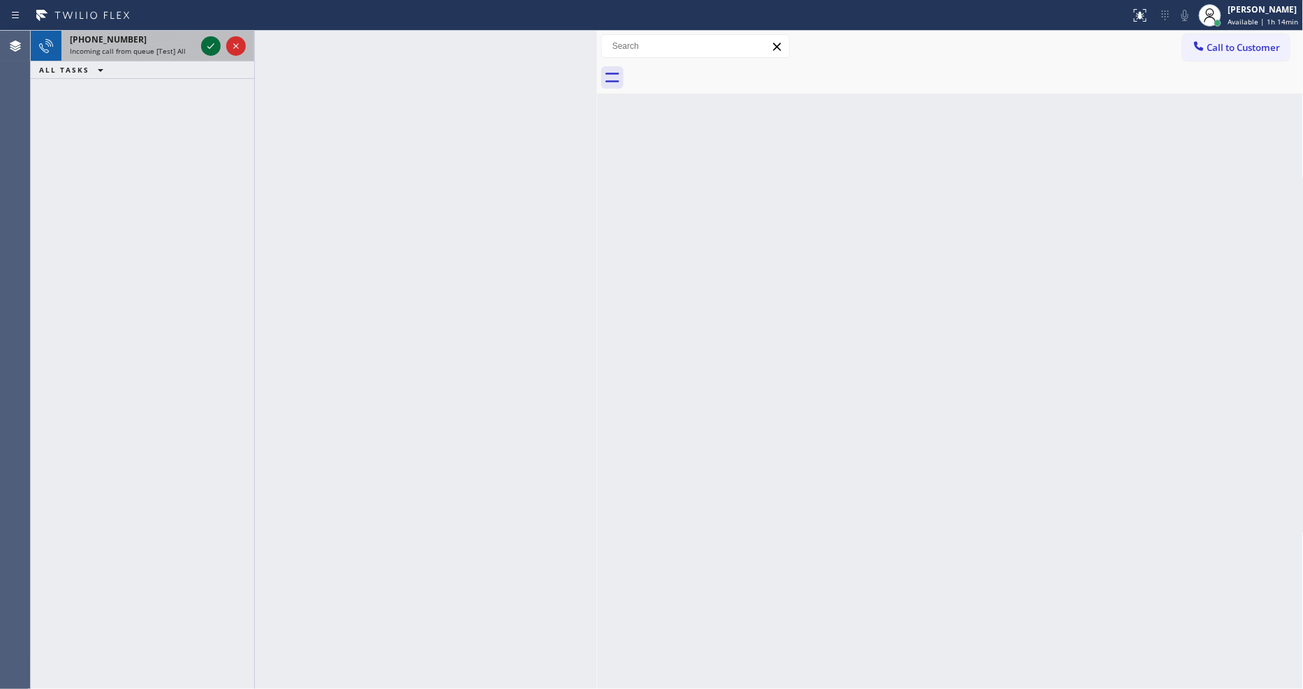
click at [207, 46] on icon at bounding box center [211, 46] width 17 height 17
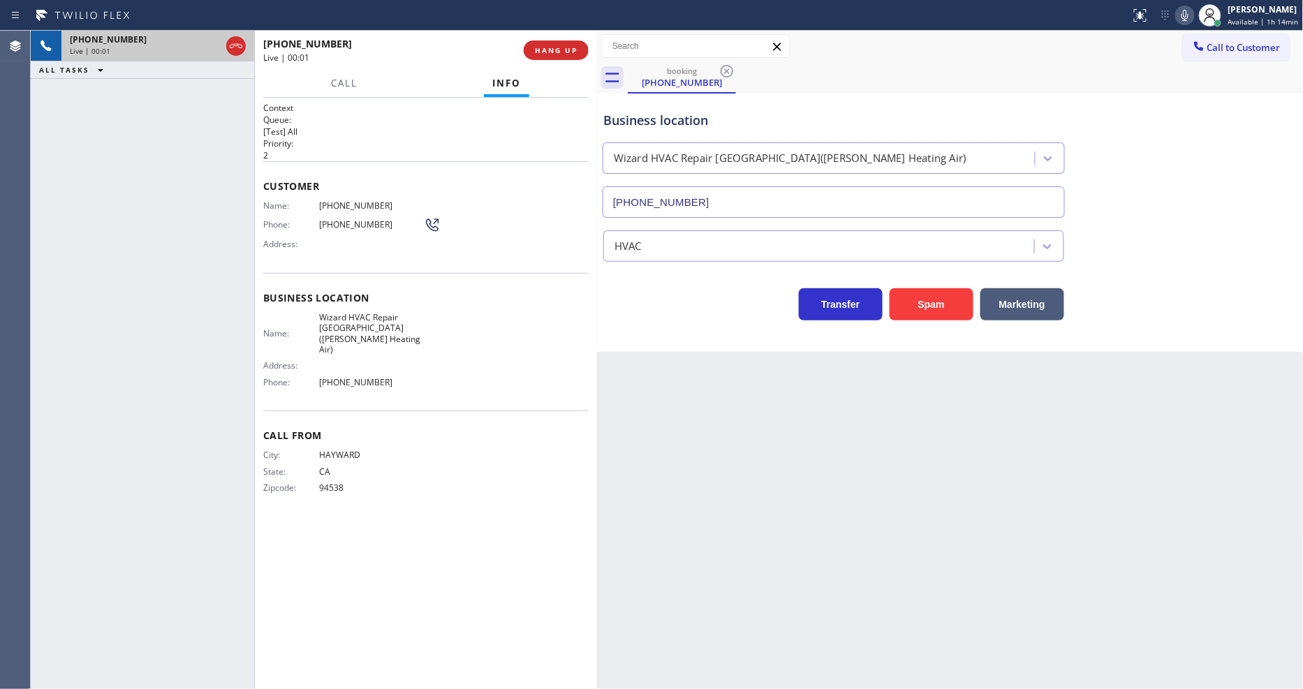
type input "[PHONE_NUMBER]"
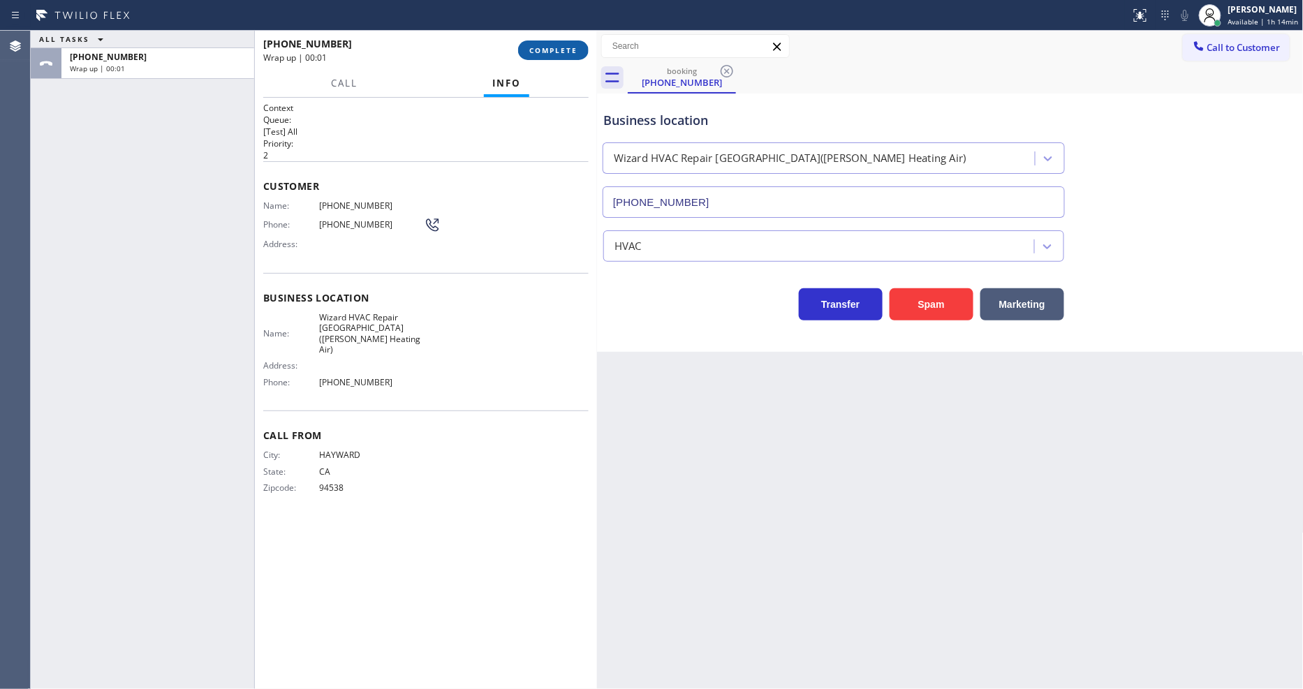
click at [538, 50] on span "COMPLETE" at bounding box center [553, 50] width 48 height 10
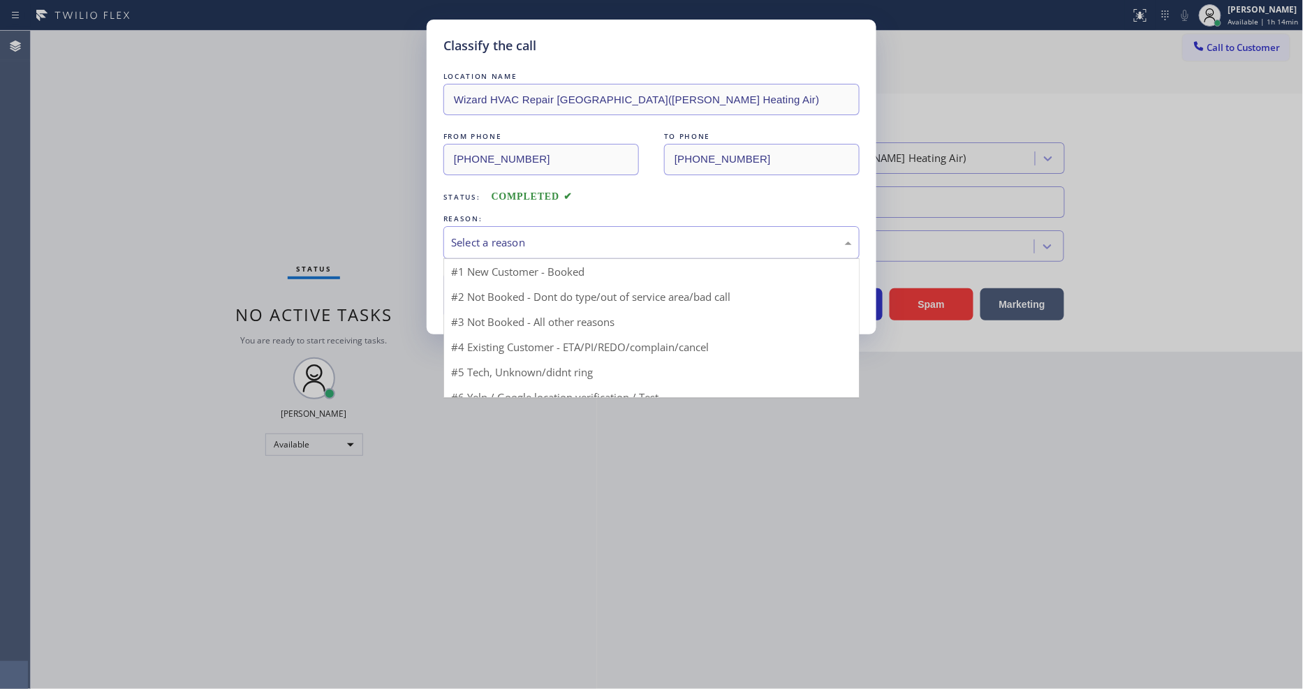
click at [520, 235] on div "Select a reason" at bounding box center [651, 243] width 401 height 16
drag, startPoint x: 517, startPoint y: 346, endPoint x: 517, endPoint y: 304, distance: 42.6
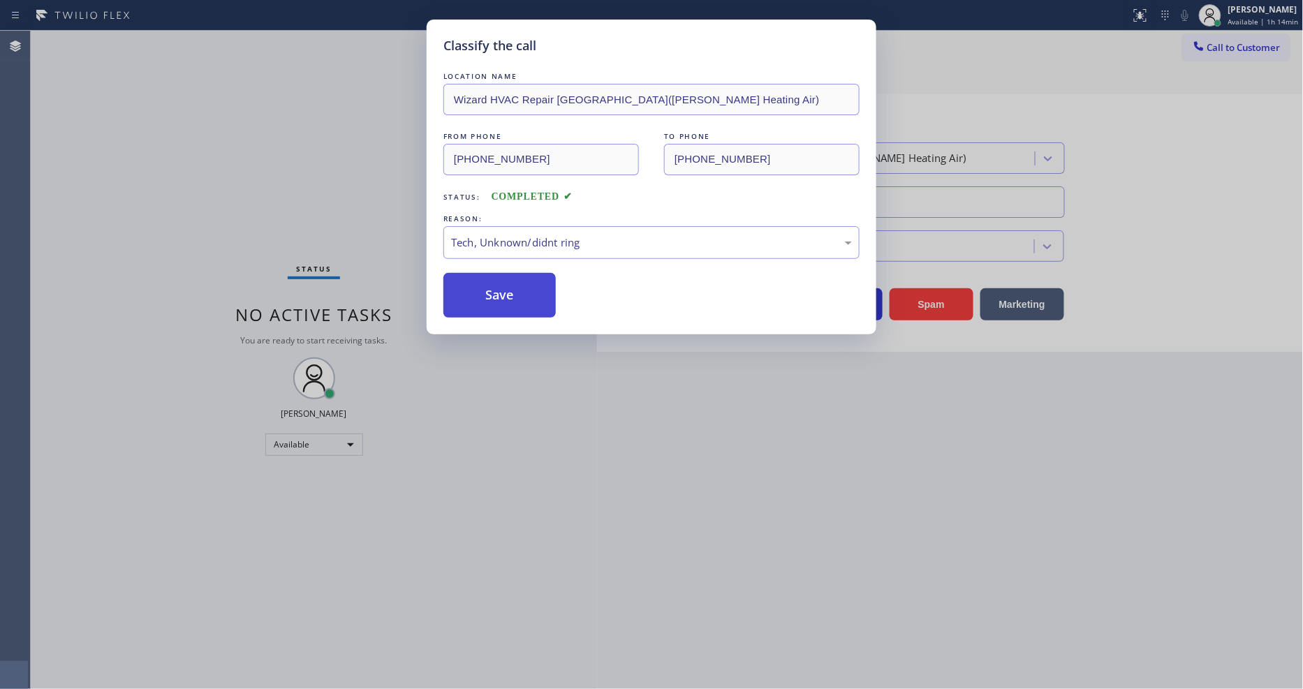
click at [517, 304] on button "Save" at bounding box center [499, 295] width 112 height 45
drag, startPoint x: 517, startPoint y: 304, endPoint x: 432, endPoint y: 485, distance: 200.5
click at [517, 303] on button "Save" at bounding box center [499, 295] width 112 height 45
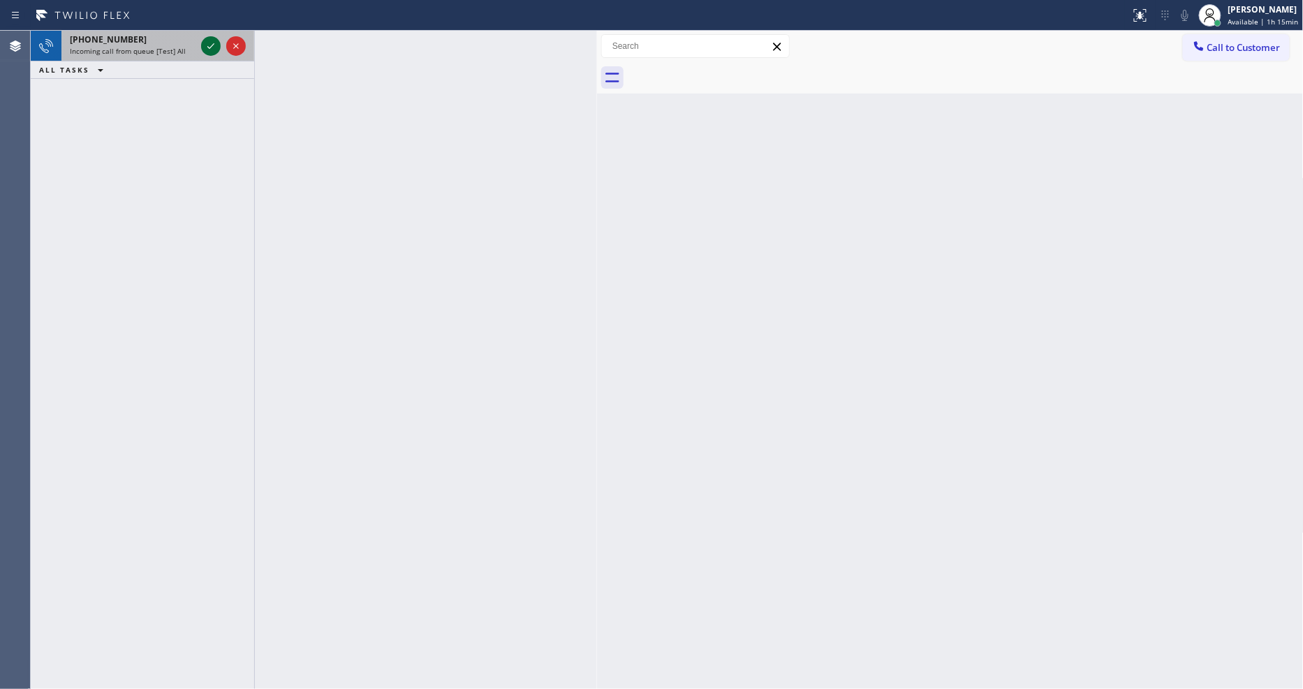
click at [206, 45] on icon at bounding box center [211, 46] width 17 height 17
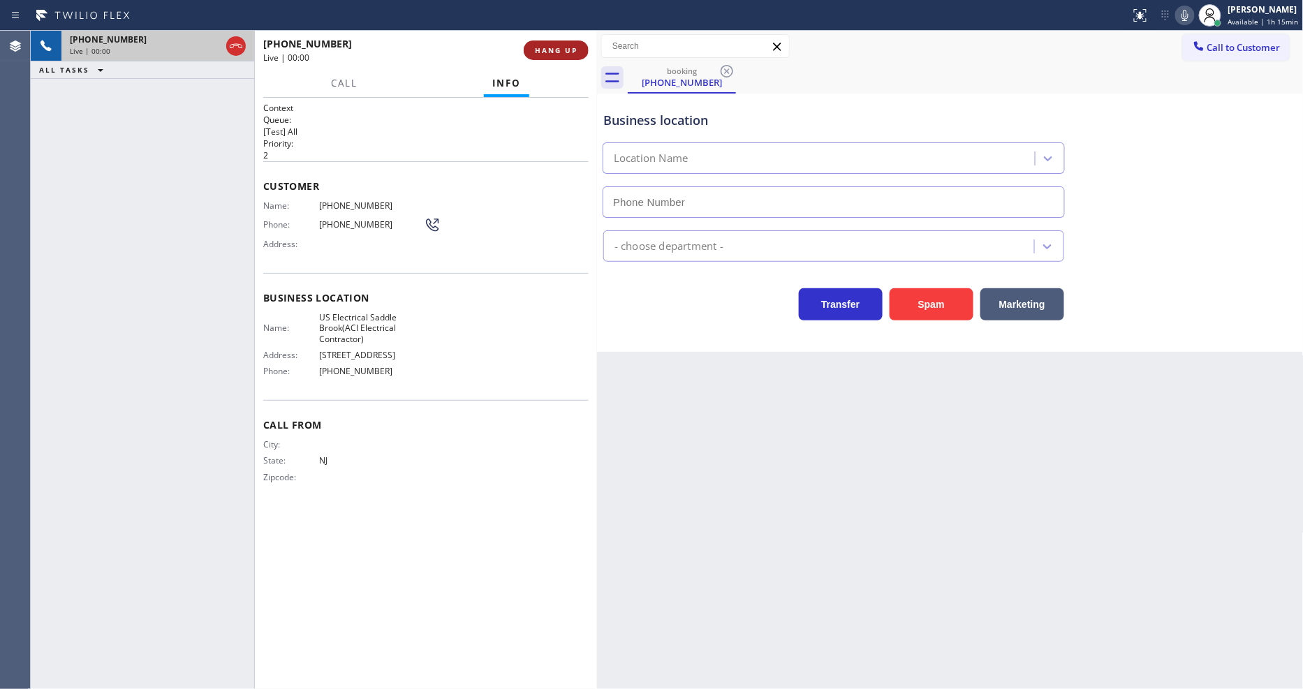
type input "[PHONE_NUMBER]"
click at [573, 47] on span "HANG UP" at bounding box center [556, 50] width 43 height 10
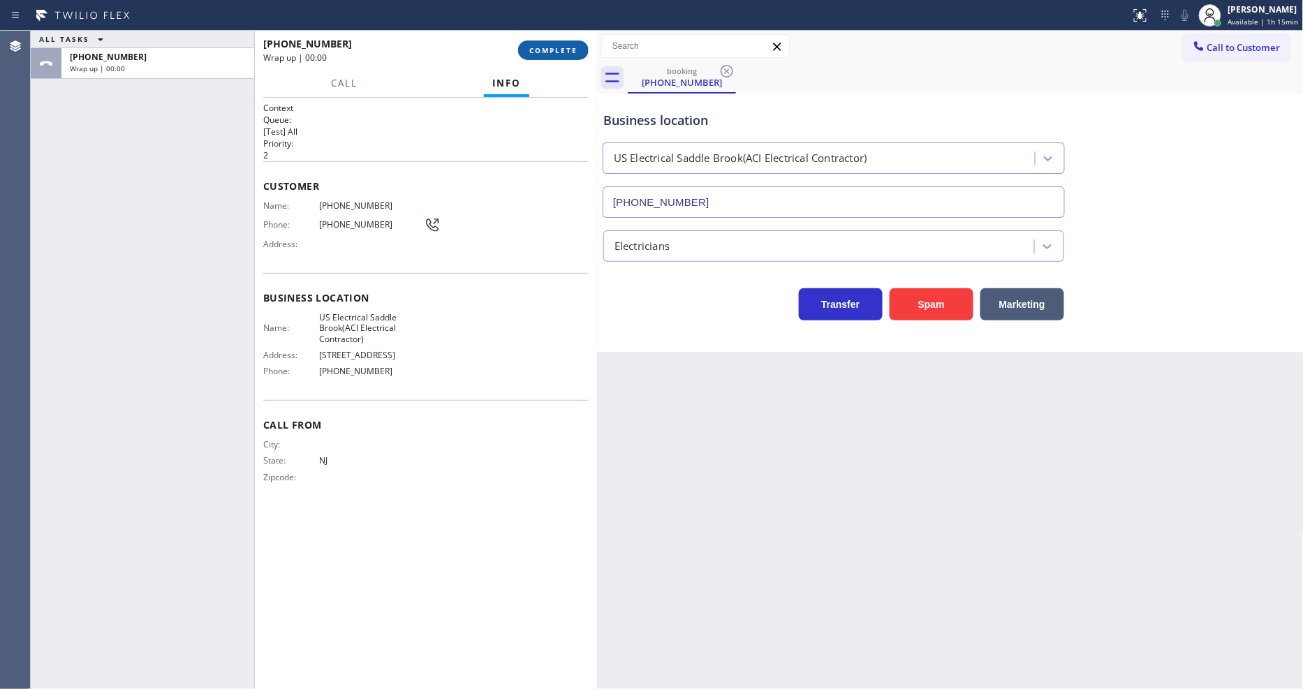
click at [573, 47] on span "COMPLETE" at bounding box center [553, 50] width 48 height 10
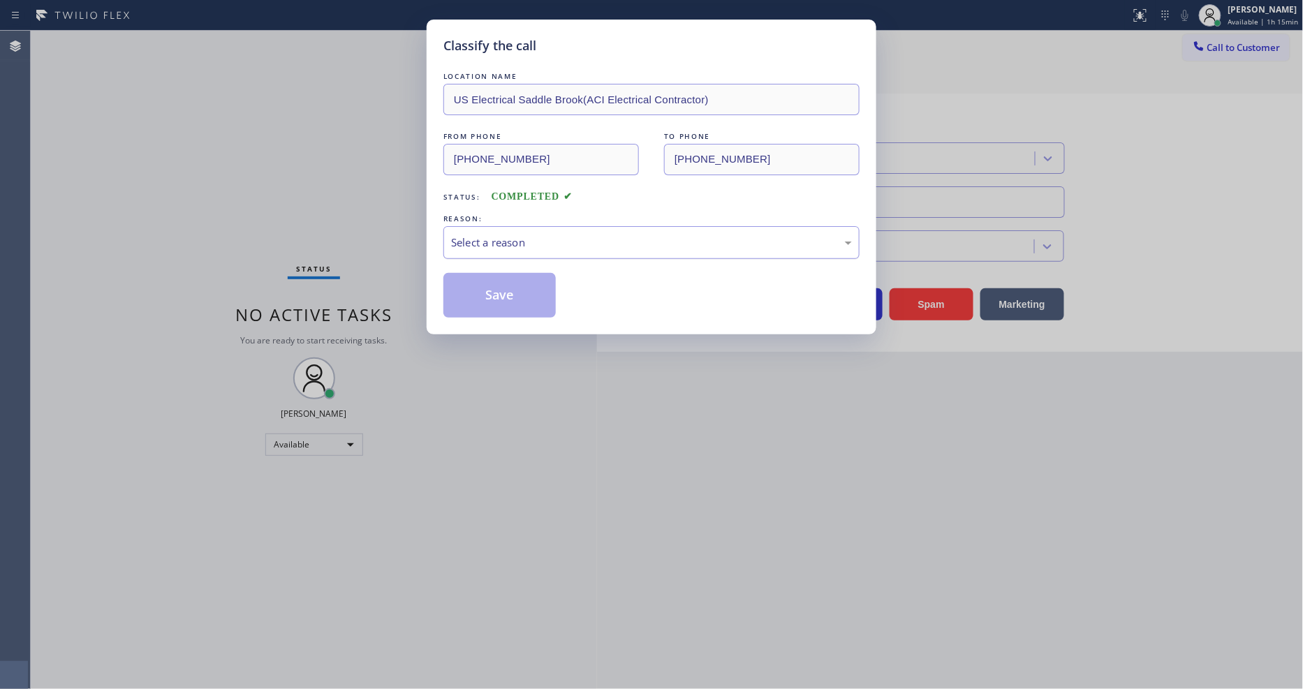
click at [561, 226] on div "Select a reason" at bounding box center [651, 242] width 416 height 33
click at [515, 290] on button "Save" at bounding box center [499, 295] width 112 height 45
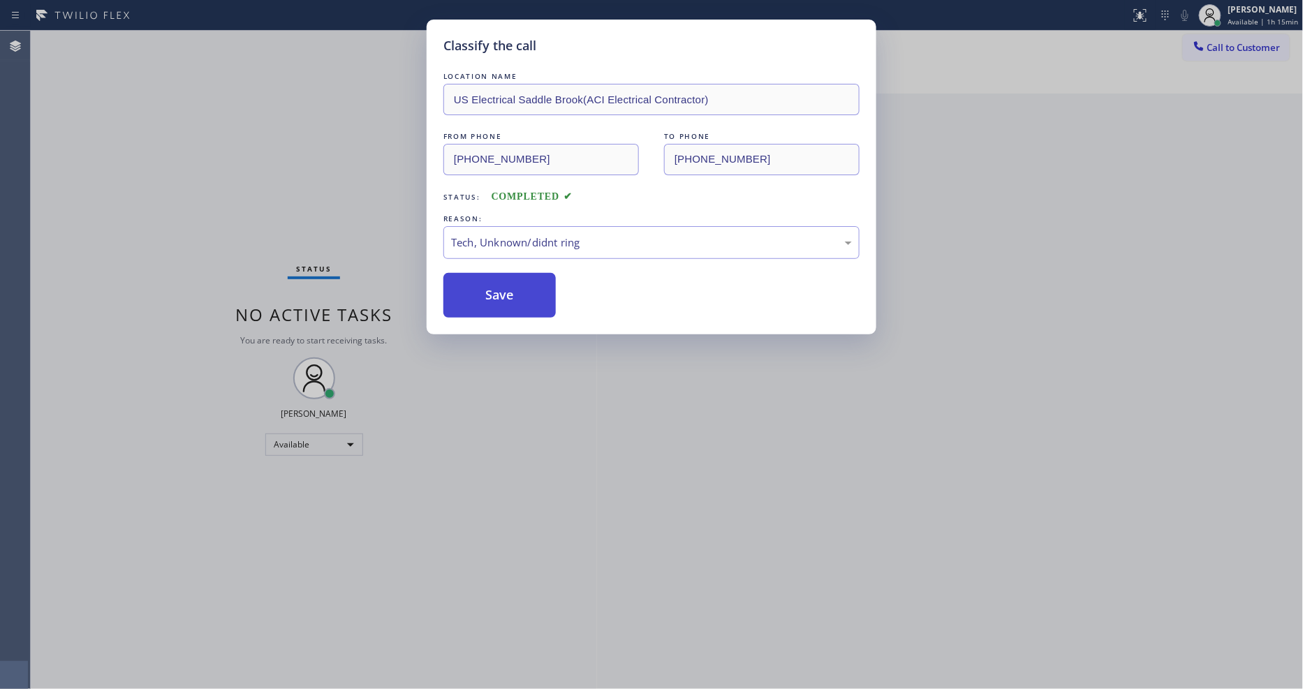
click at [515, 290] on button "Save" at bounding box center [499, 295] width 112 height 45
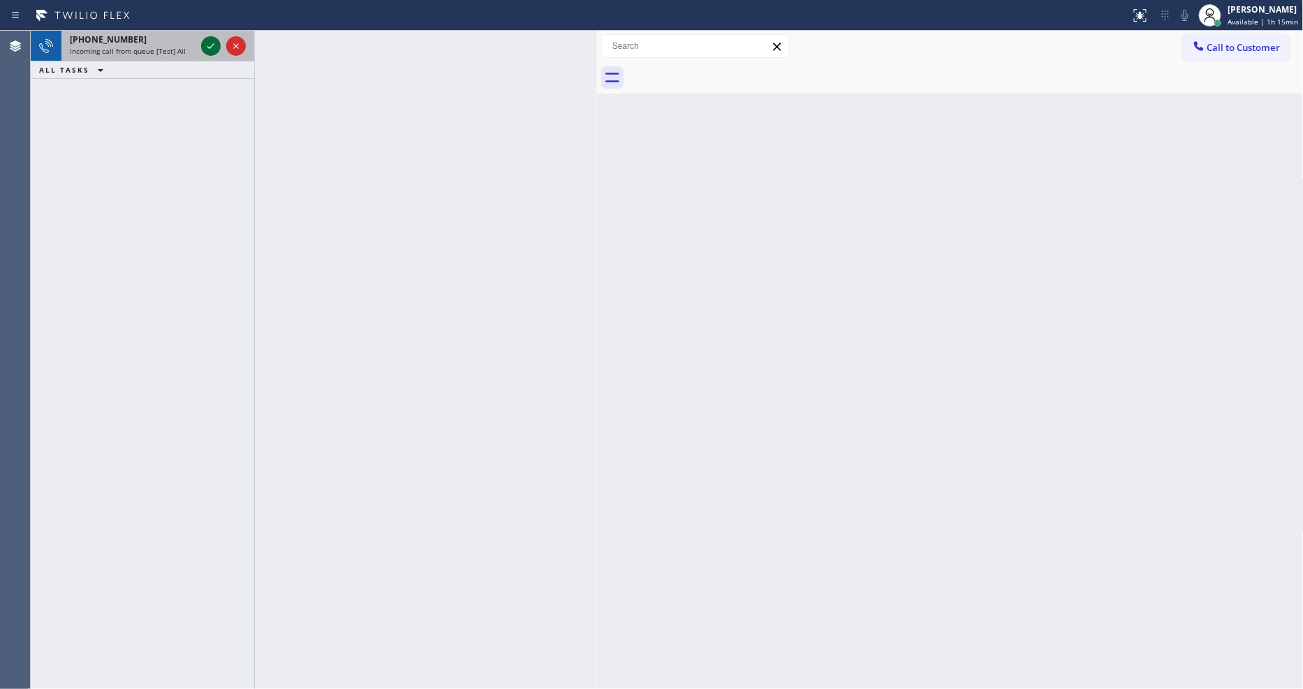
click at [210, 45] on icon at bounding box center [211, 46] width 17 height 17
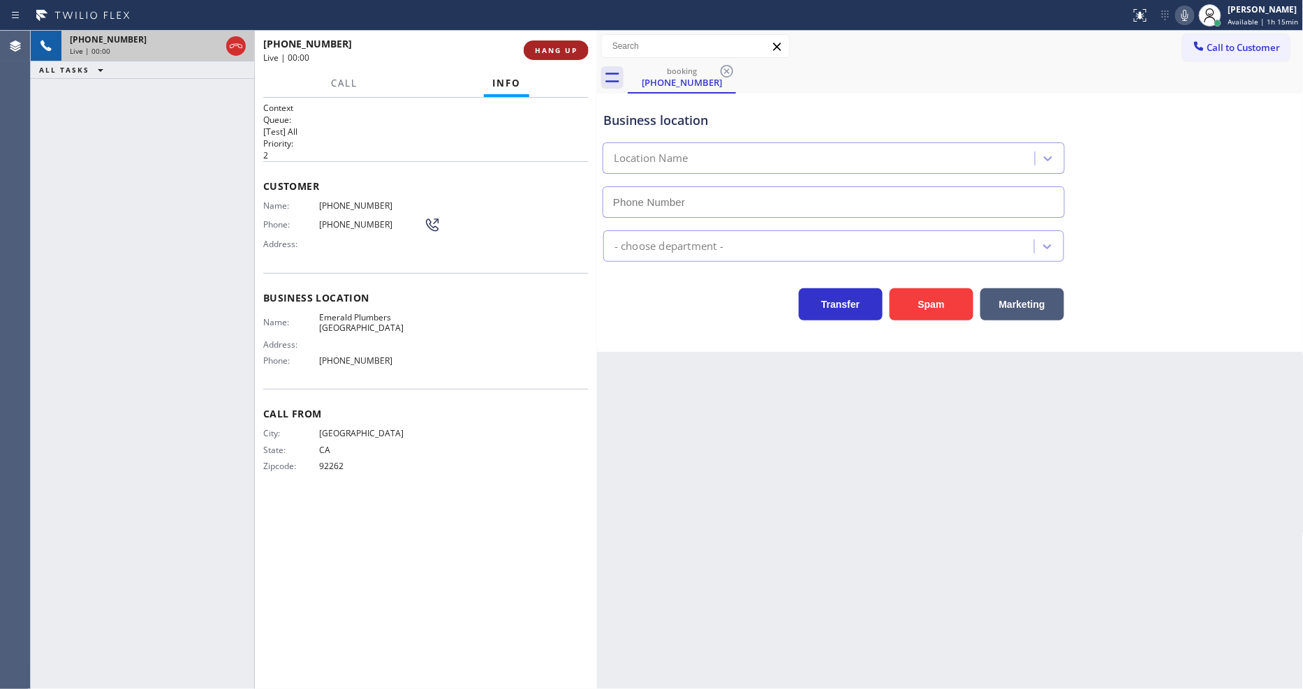
type input "[PHONE_NUMBER]"
click at [571, 45] on span "HANG UP" at bounding box center [556, 50] width 43 height 10
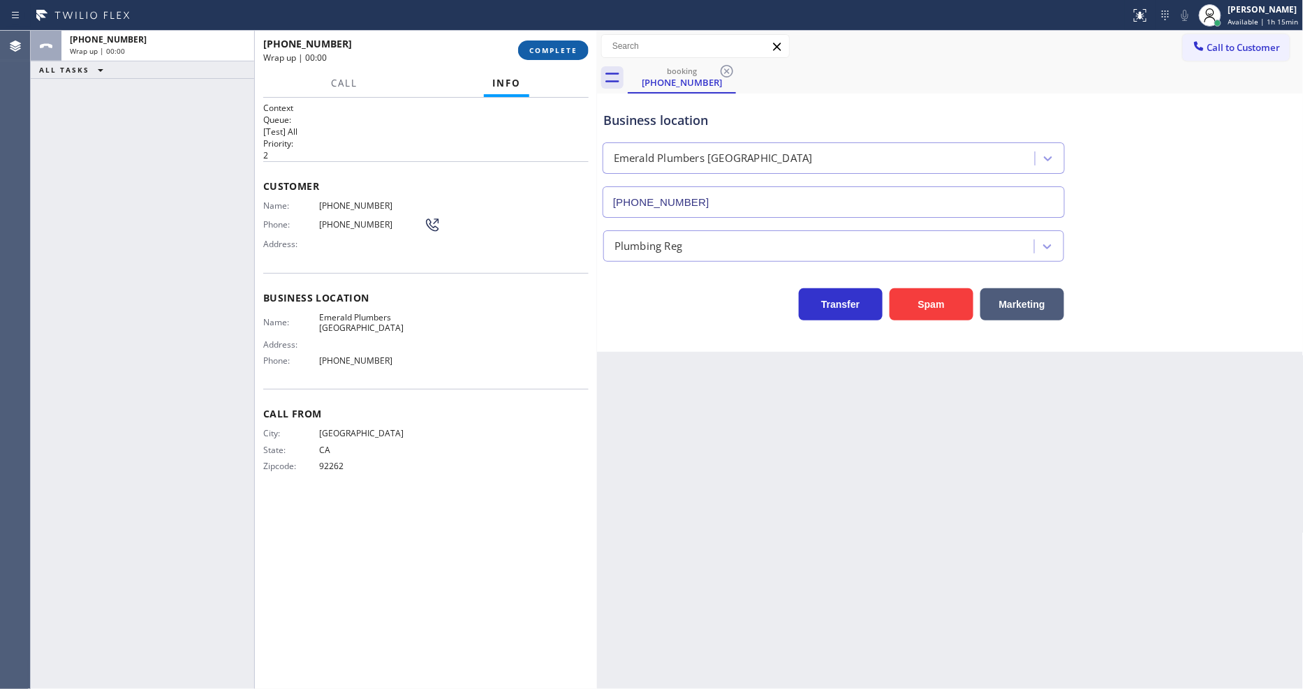
click at [571, 45] on span "COMPLETE" at bounding box center [553, 50] width 48 height 10
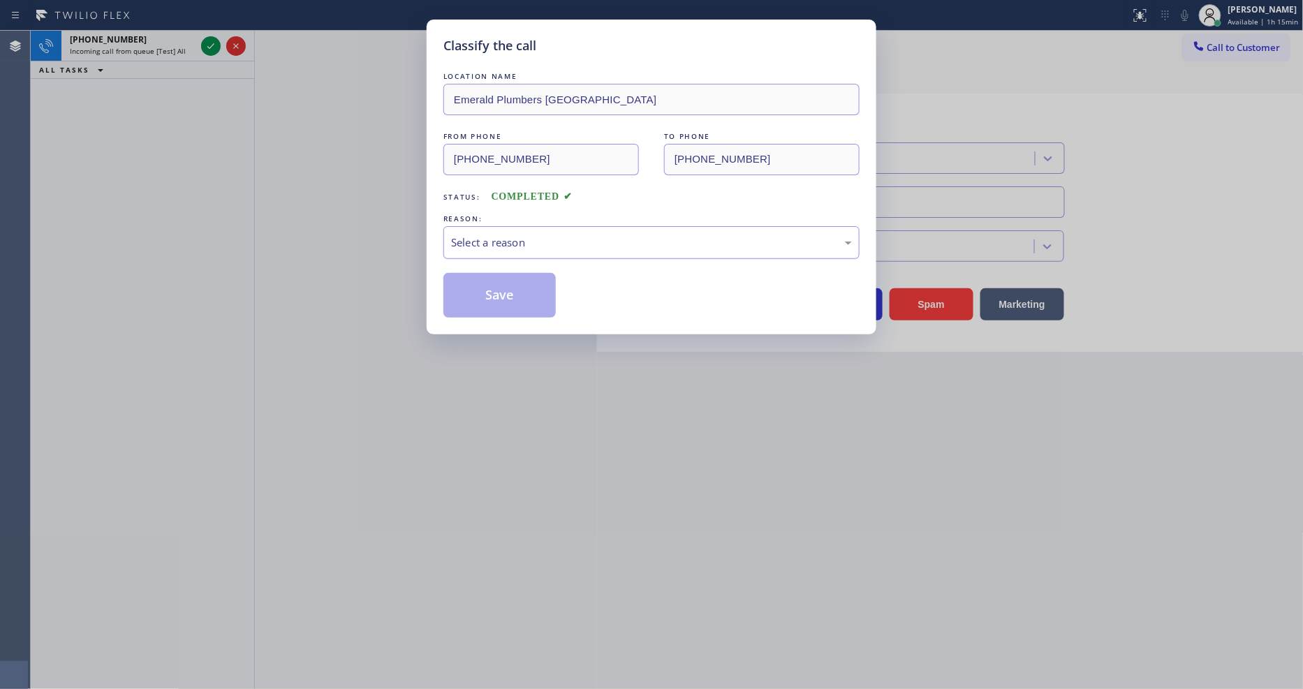
click at [543, 235] on div "Select a reason" at bounding box center [651, 243] width 401 height 16
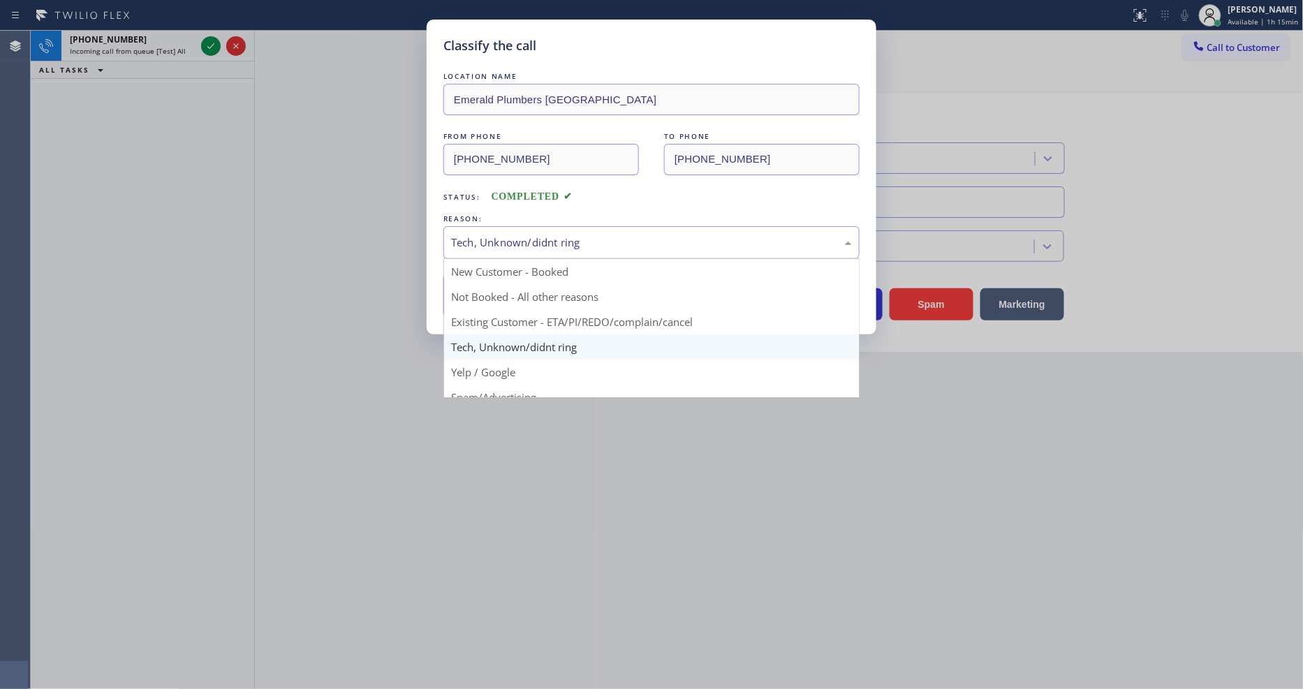
click at [522, 241] on div "Tech, Unknown/didnt ring" at bounding box center [651, 243] width 401 height 16
drag, startPoint x: 505, startPoint y: 370, endPoint x: 504, endPoint y: 362, distance: 8.4
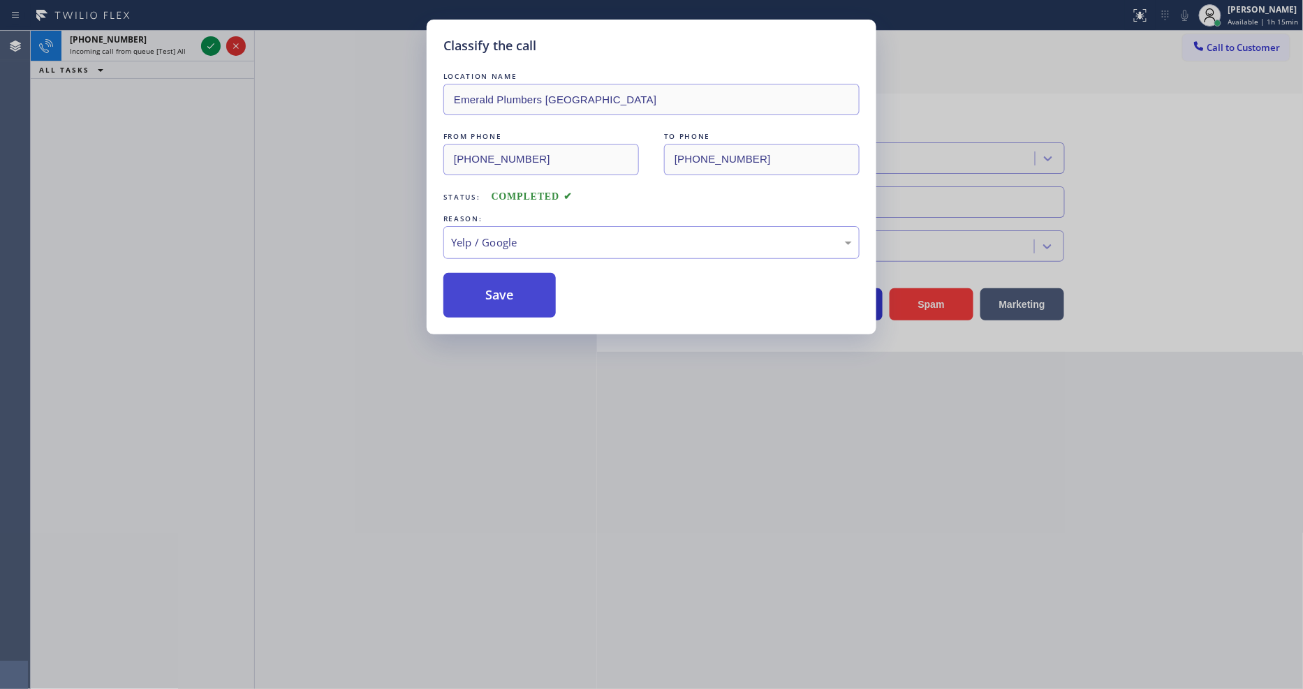
click at [505, 296] on button "Save" at bounding box center [499, 295] width 112 height 45
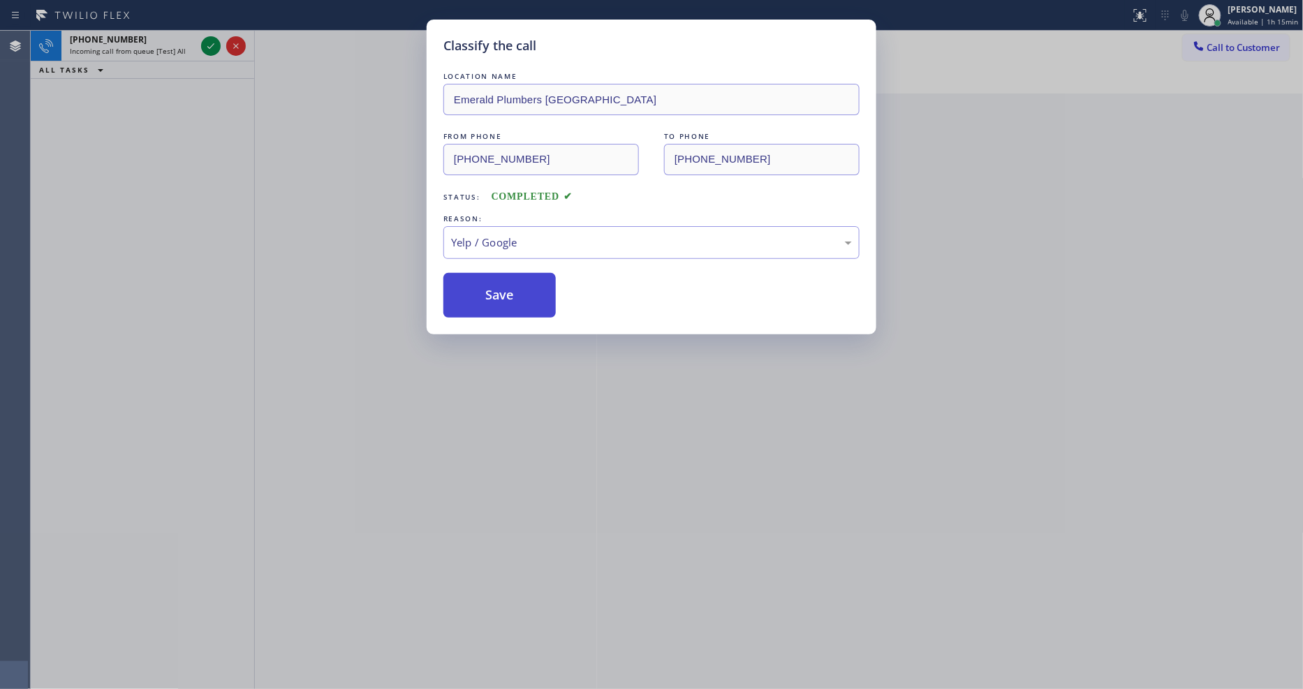
click at [505, 296] on button "Save" at bounding box center [499, 295] width 112 height 45
click at [506, 295] on button "Save" at bounding box center [499, 295] width 112 height 45
click at [211, 45] on div "Classify the call LOCATION NAME Emerald Plumbers [GEOGRAPHIC_DATA] FROM PHONE […" at bounding box center [651, 344] width 1303 height 689
click at [211, 45] on icon at bounding box center [211, 46] width 17 height 17
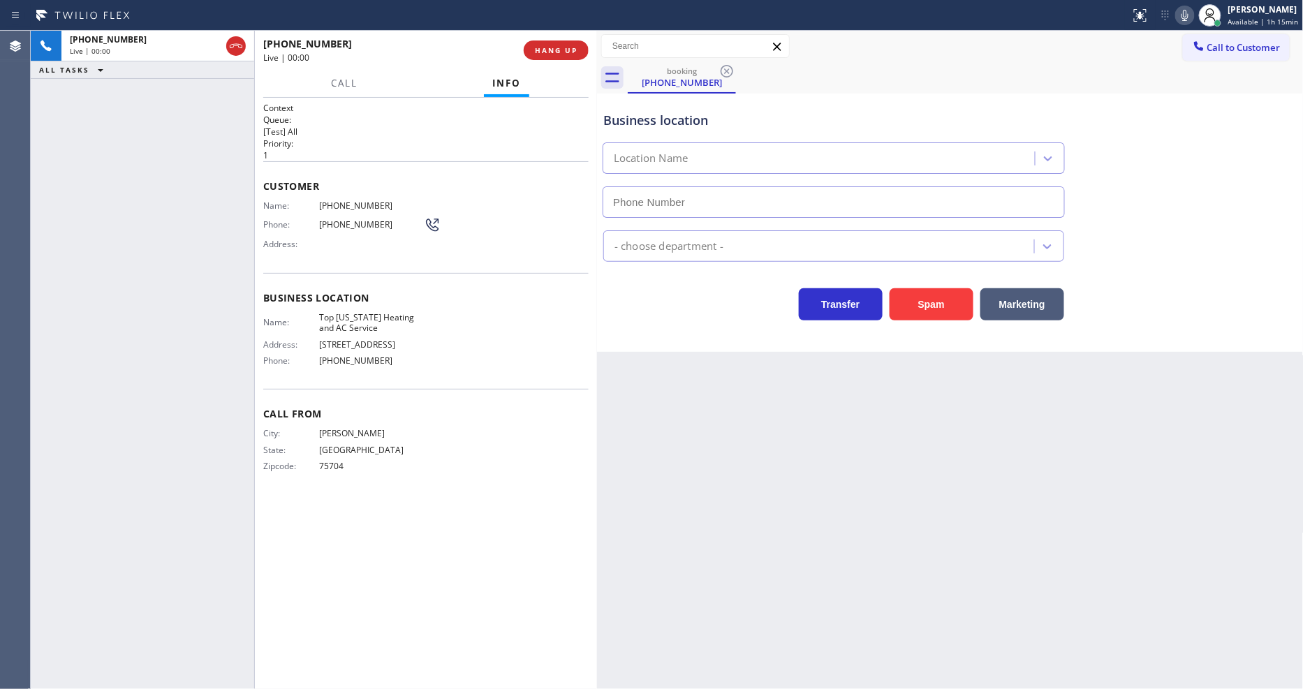
type input "[PHONE_NUMBER]"
click at [357, 312] on span "Top [US_STATE] Heating and AC Service" at bounding box center [371, 323] width 105 height 22
click at [360, 200] on span "[PHONE_NUMBER]" at bounding box center [371, 205] width 105 height 10
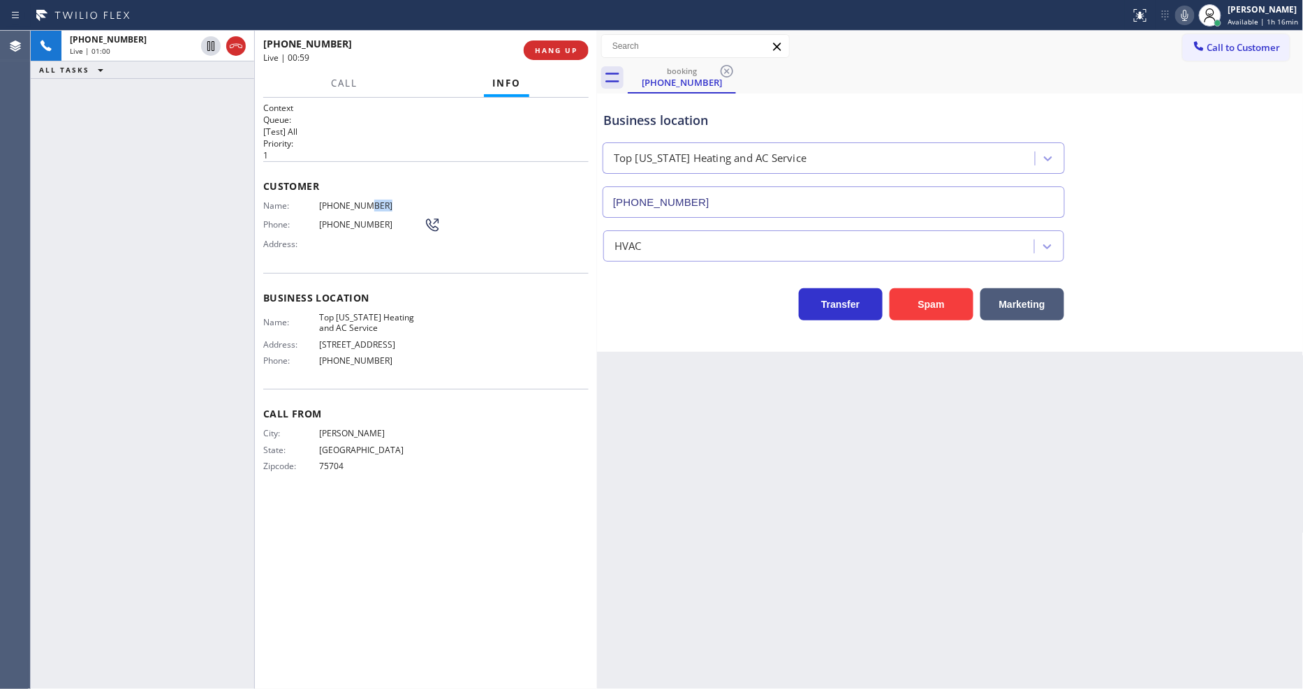
click at [360, 200] on span "[PHONE_NUMBER]" at bounding box center [371, 205] width 105 height 10
drag, startPoint x: 207, startPoint y: 44, endPoint x: 1071, endPoint y: 36, distance: 863.8
click at [207, 44] on icon at bounding box center [210, 46] width 7 height 10
click at [1183, 15] on icon at bounding box center [1185, 15] width 17 height 17
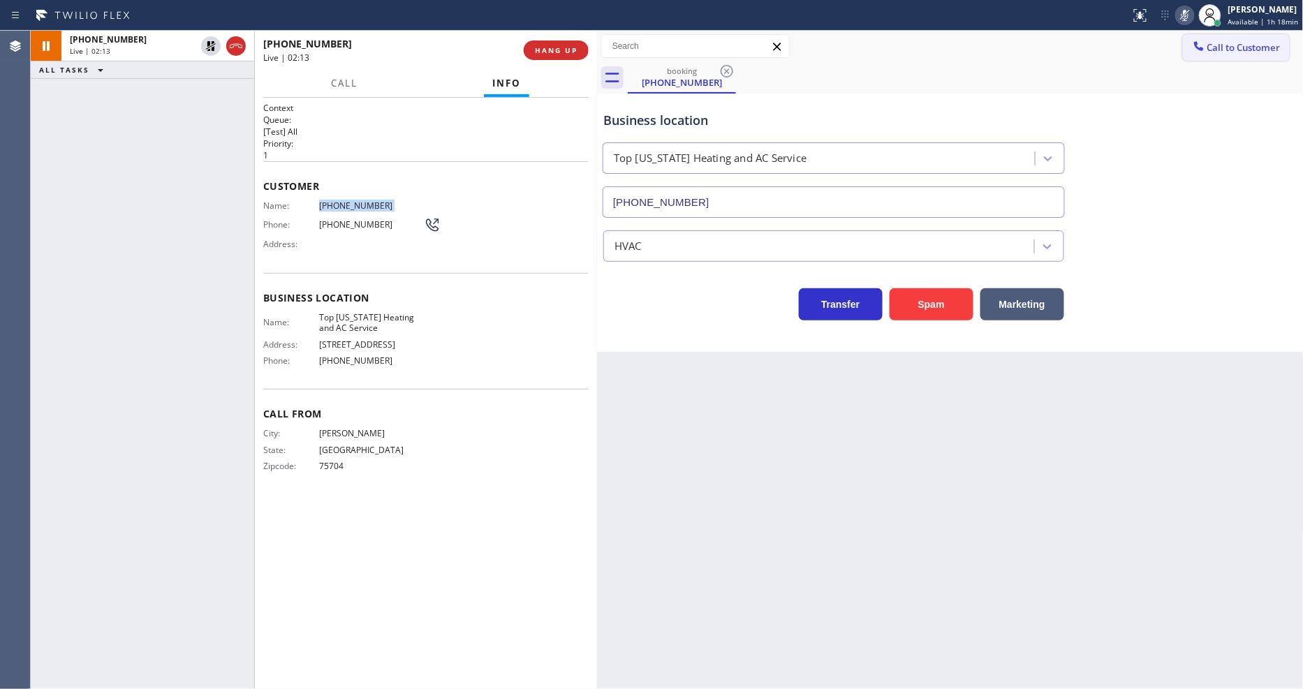
click at [1239, 56] on button "Call to Customer" at bounding box center [1236, 47] width 107 height 27
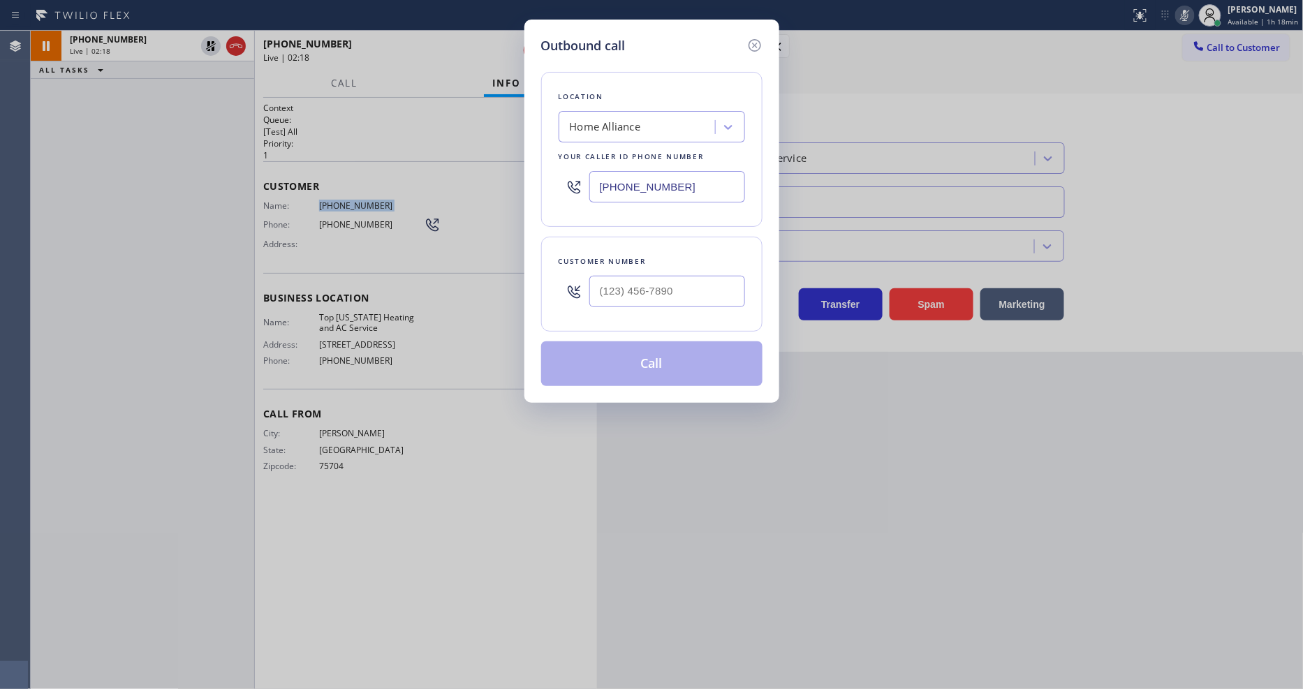
click at [643, 129] on div "Home Alliance" at bounding box center [639, 127] width 152 height 24
paste input "Subzero Repair Professionals"
type input "Subzero Repair Professionals"
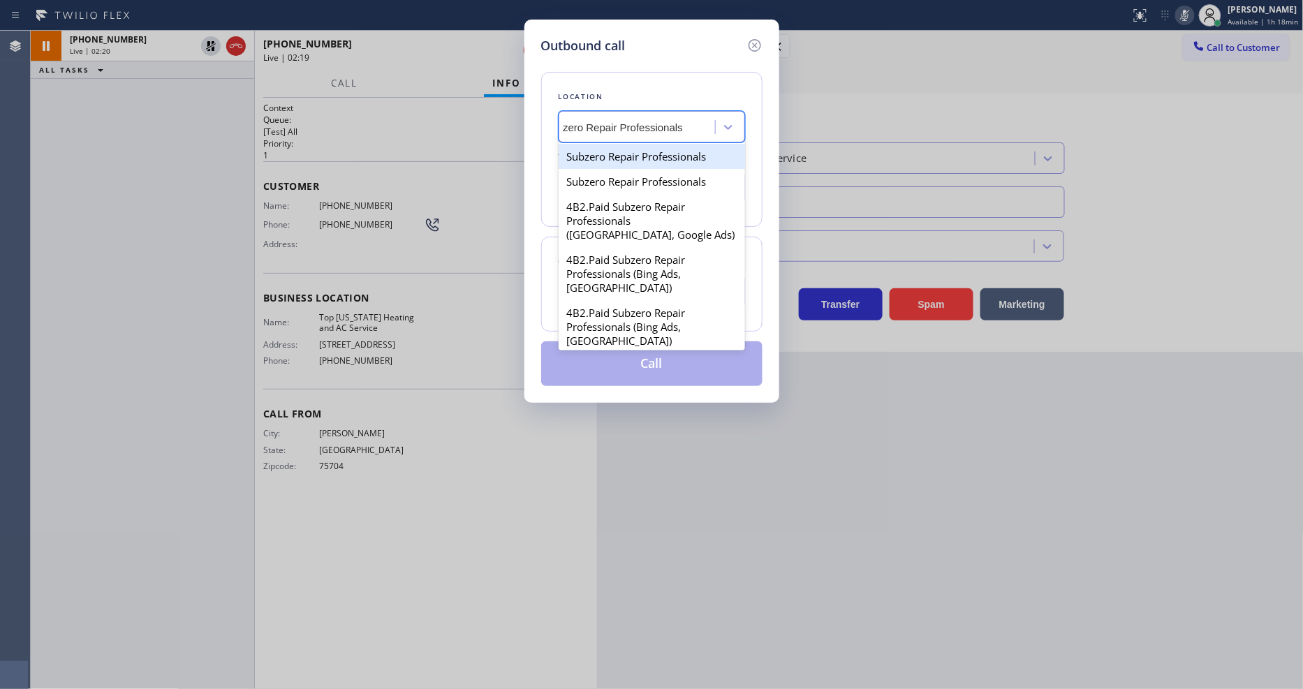
click at [637, 154] on div "Subzero Repair Professionals" at bounding box center [652, 156] width 186 height 25
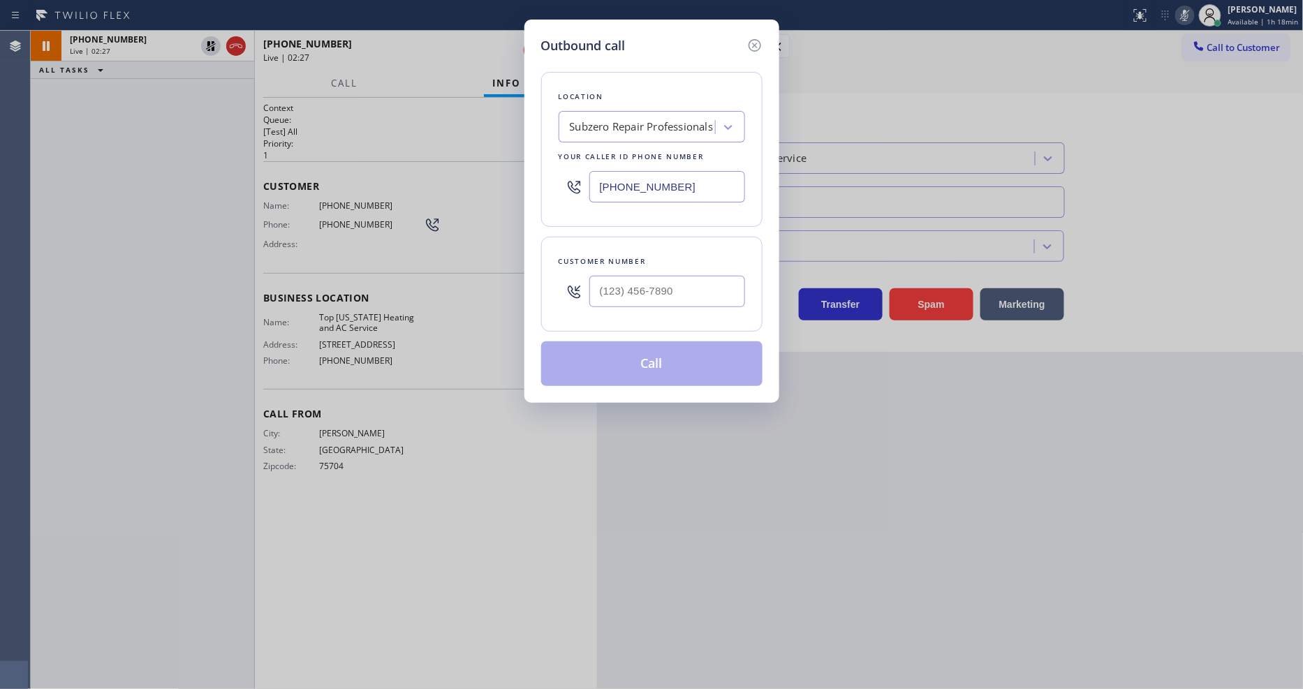
click at [626, 177] on input "[PHONE_NUMBER]" at bounding box center [667, 186] width 156 height 31
paste input "602) 691-7988"
type input "[PHONE_NUMBER]"
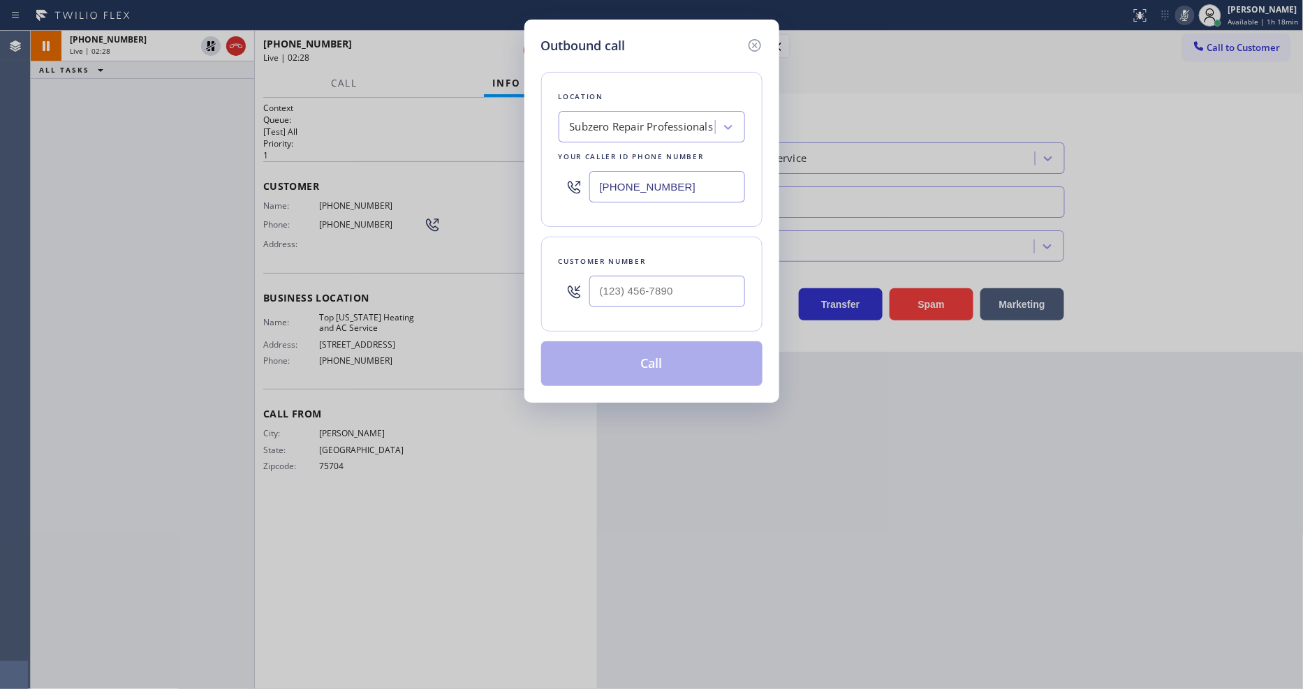
click at [613, 237] on div "Customer number" at bounding box center [651, 284] width 221 height 95
click at [756, 37] on icon at bounding box center [754, 45] width 17 height 17
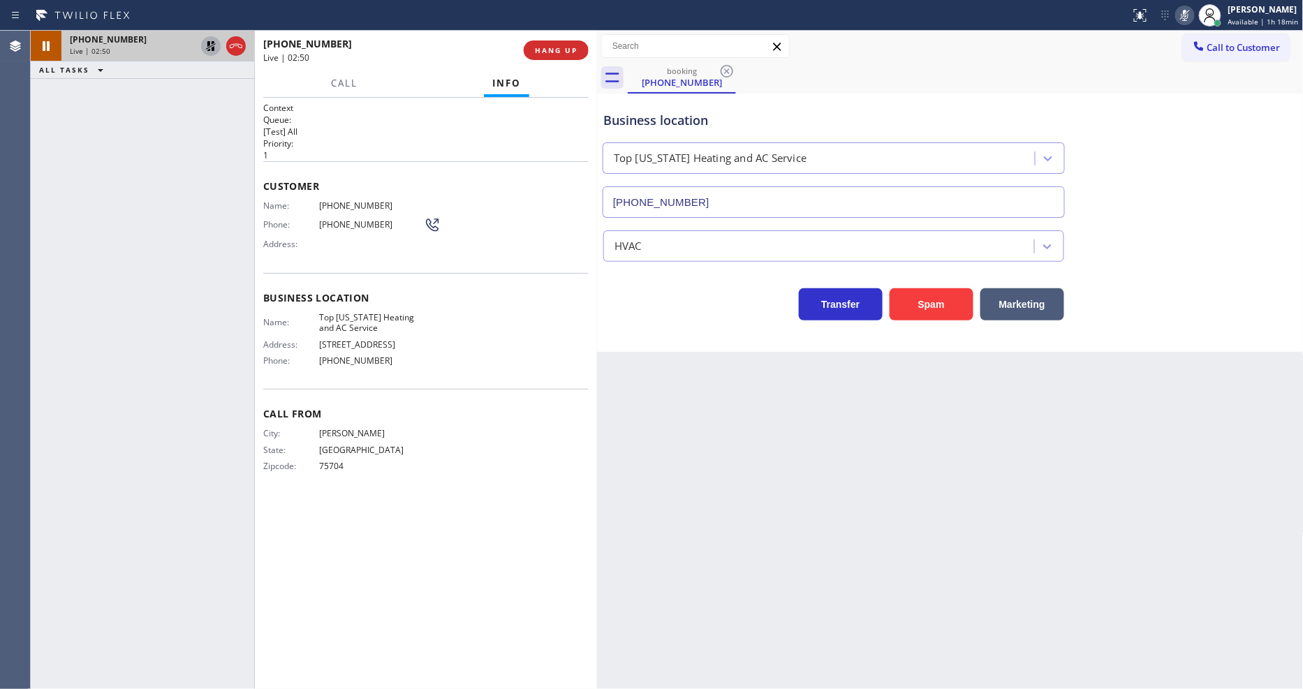
click at [211, 47] on icon at bounding box center [211, 46] width 17 height 17
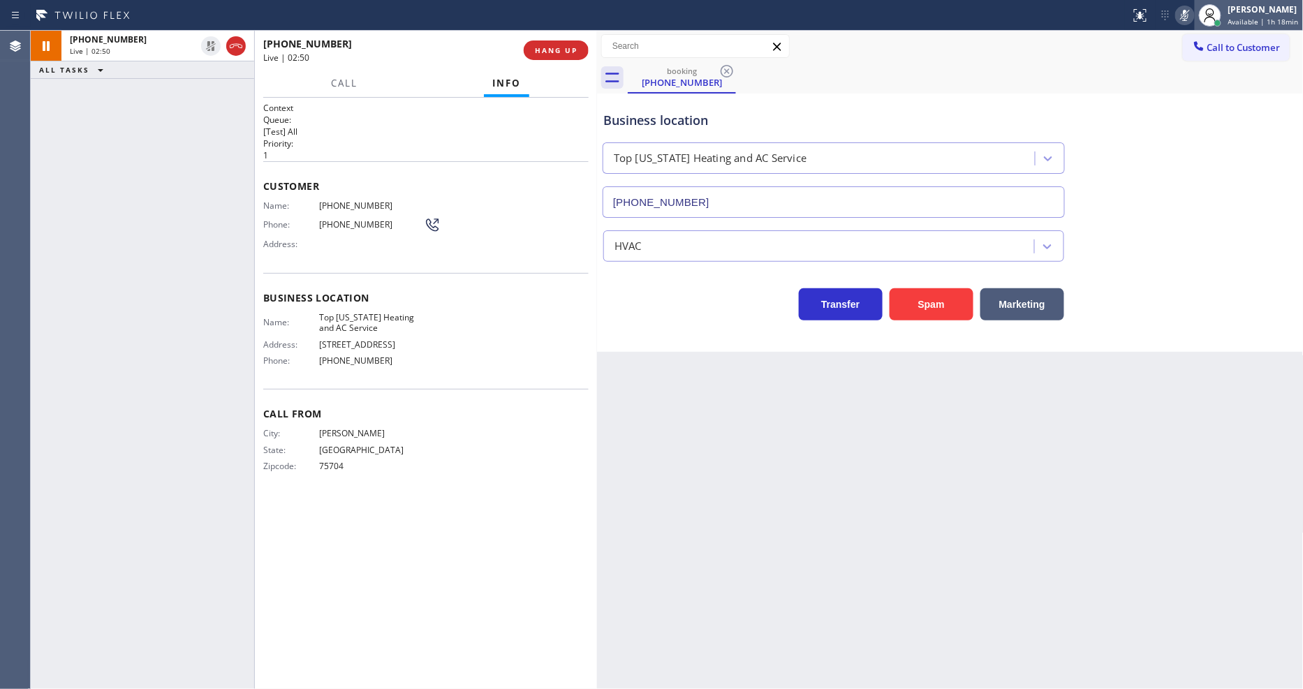
click at [1200, 15] on div at bounding box center [1210, 15] width 31 height 31
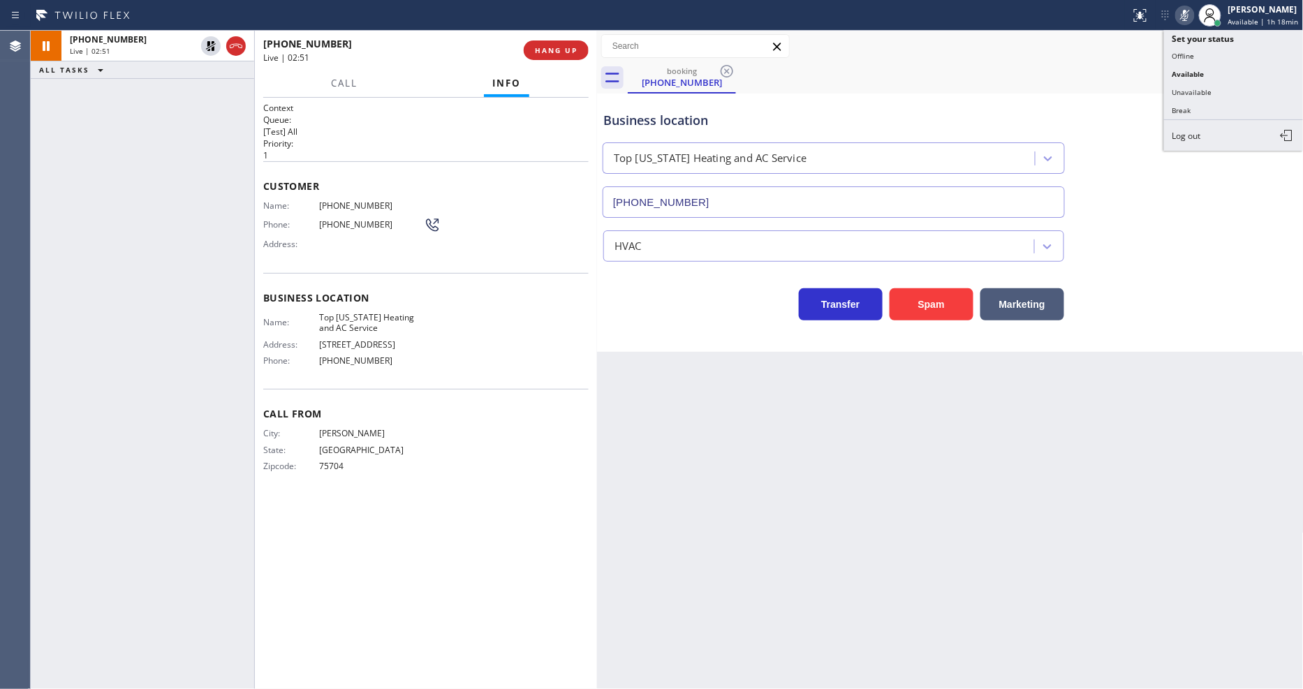
click at [1187, 15] on icon at bounding box center [1185, 15] width 17 height 17
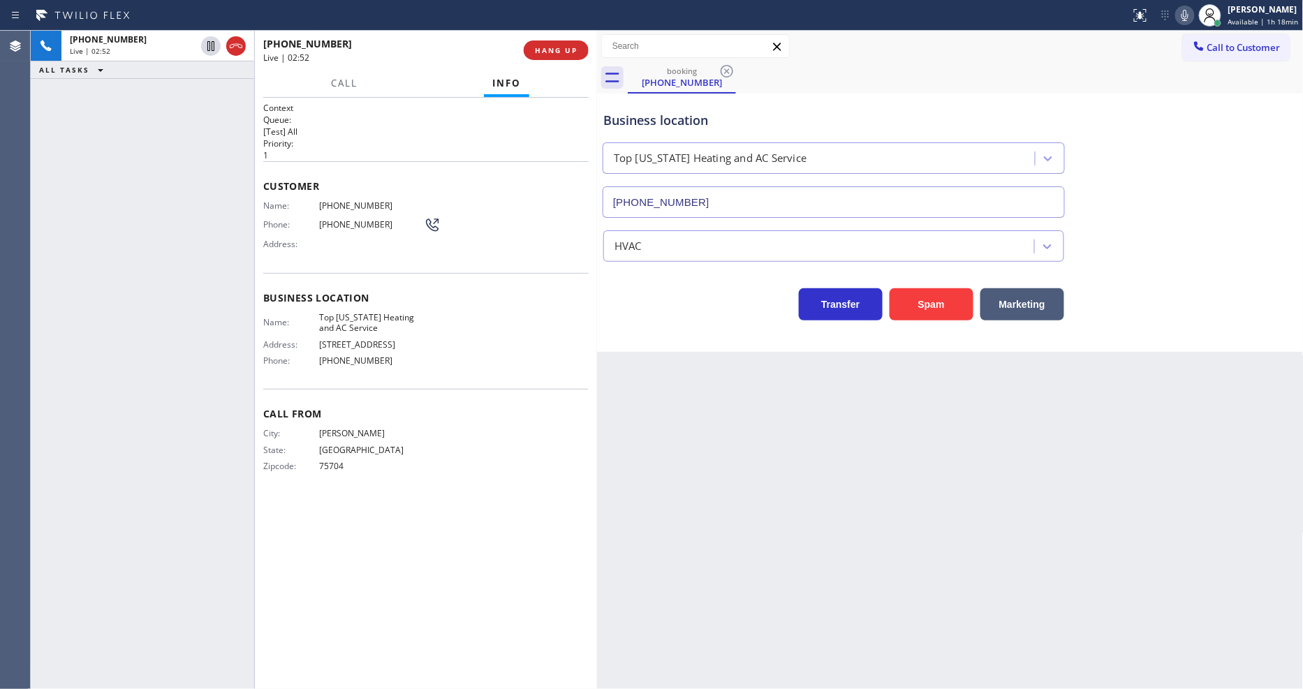
click at [359, 201] on span "[PHONE_NUMBER]" at bounding box center [371, 205] width 105 height 10
click at [550, 49] on span "HANG UP" at bounding box center [556, 50] width 43 height 10
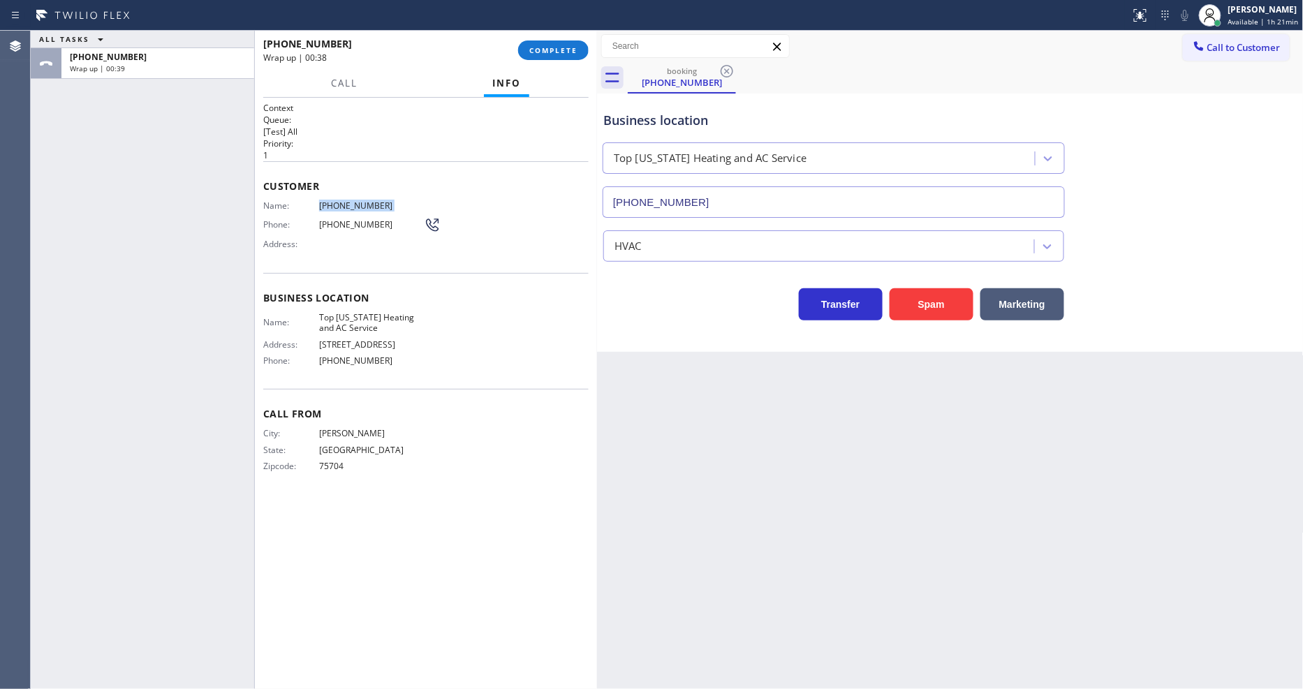
drag, startPoint x: 559, startPoint y: 53, endPoint x: 559, endPoint y: 65, distance: 11.9
click at [559, 52] on span "COMPLETE" at bounding box center [553, 50] width 48 height 10
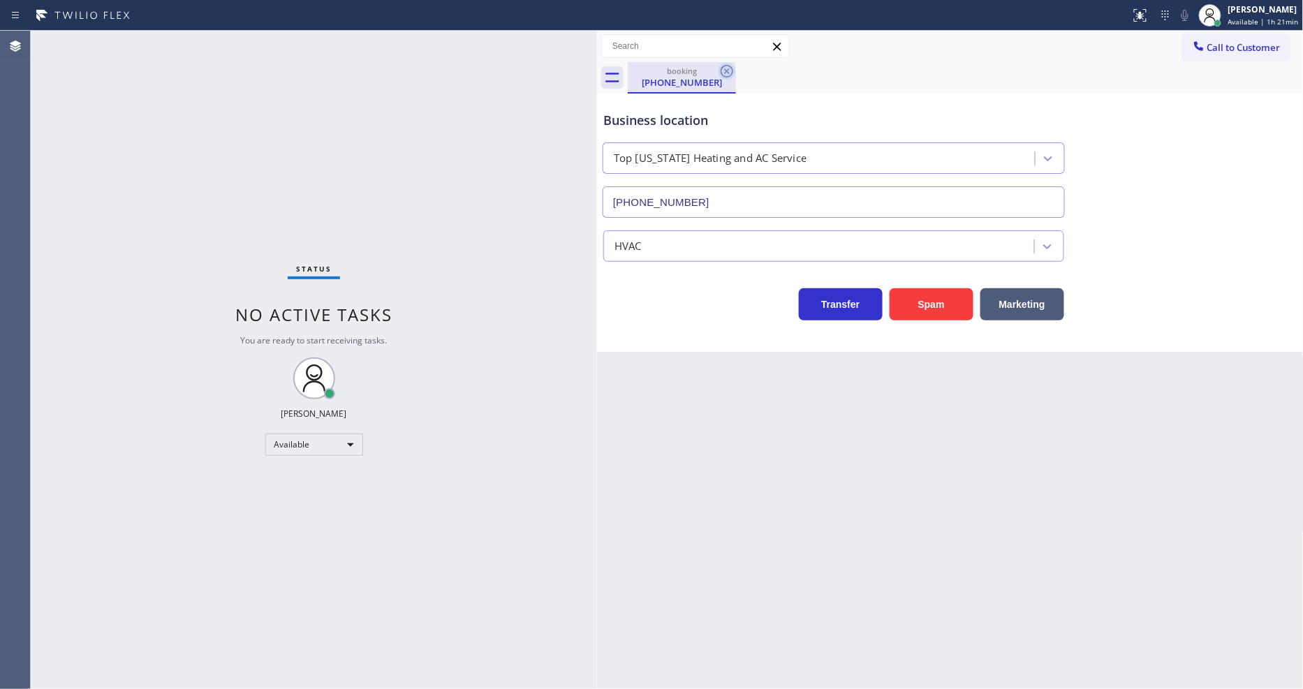
drag, startPoint x: 727, startPoint y: 61, endPoint x: 726, endPoint y: 71, distance: 10.5
click at [727, 63] on div "Call to Customer Outbound call Location Subzero Repair Professionals Your calle…" at bounding box center [950, 62] width 707 height 63
click at [725, 74] on icon at bounding box center [727, 71] width 17 height 17
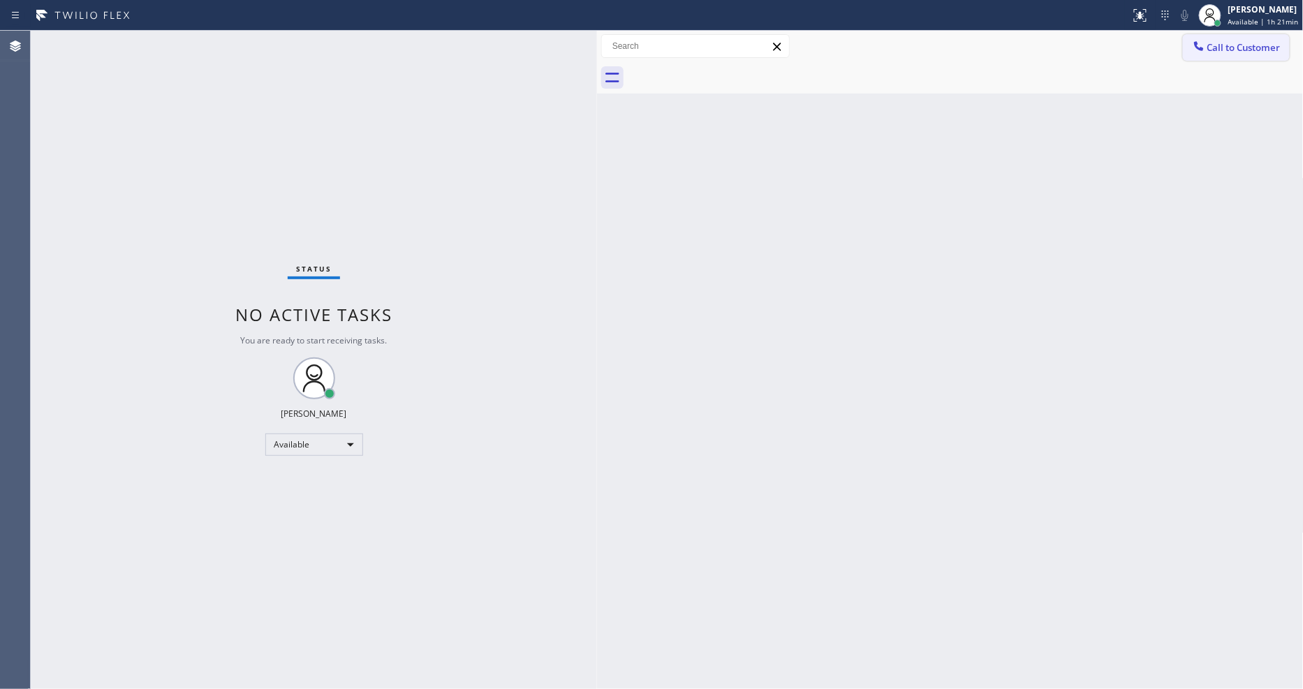
click at [1215, 43] on span "Call to Customer" at bounding box center [1243, 47] width 73 height 13
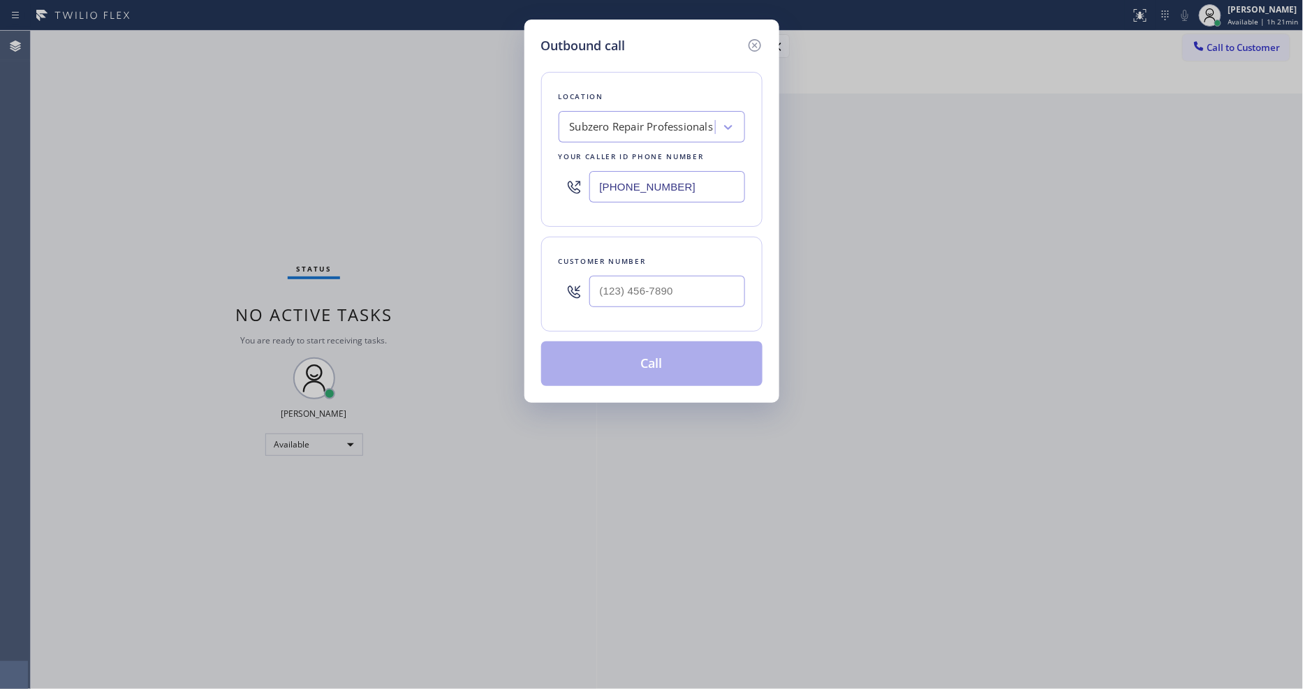
click at [620, 307] on div at bounding box center [667, 291] width 156 height 45
click at [625, 289] on input "(___) ___-____" at bounding box center [667, 291] width 156 height 31
paste input "818) 822-9888"
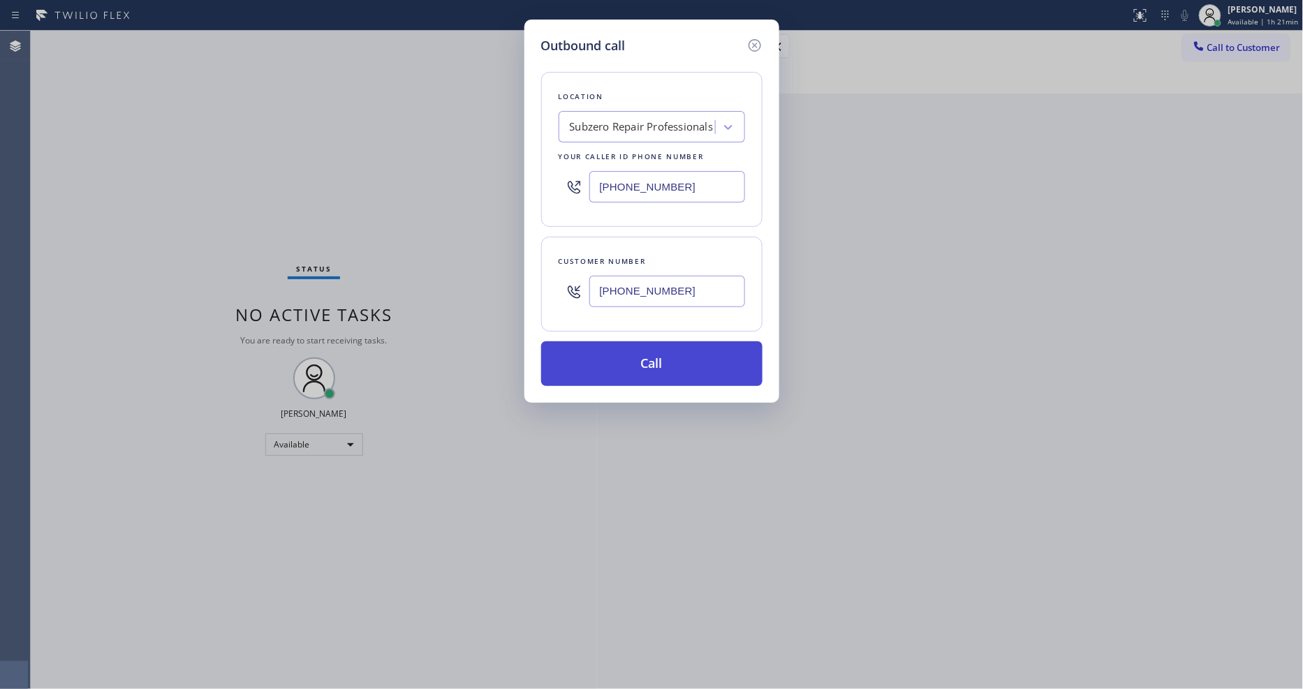
type input "[PHONE_NUMBER]"
drag, startPoint x: 608, startPoint y: 362, endPoint x: 536, endPoint y: 524, distance: 178.2
click at [608, 361] on button "Call" at bounding box center [651, 363] width 221 height 45
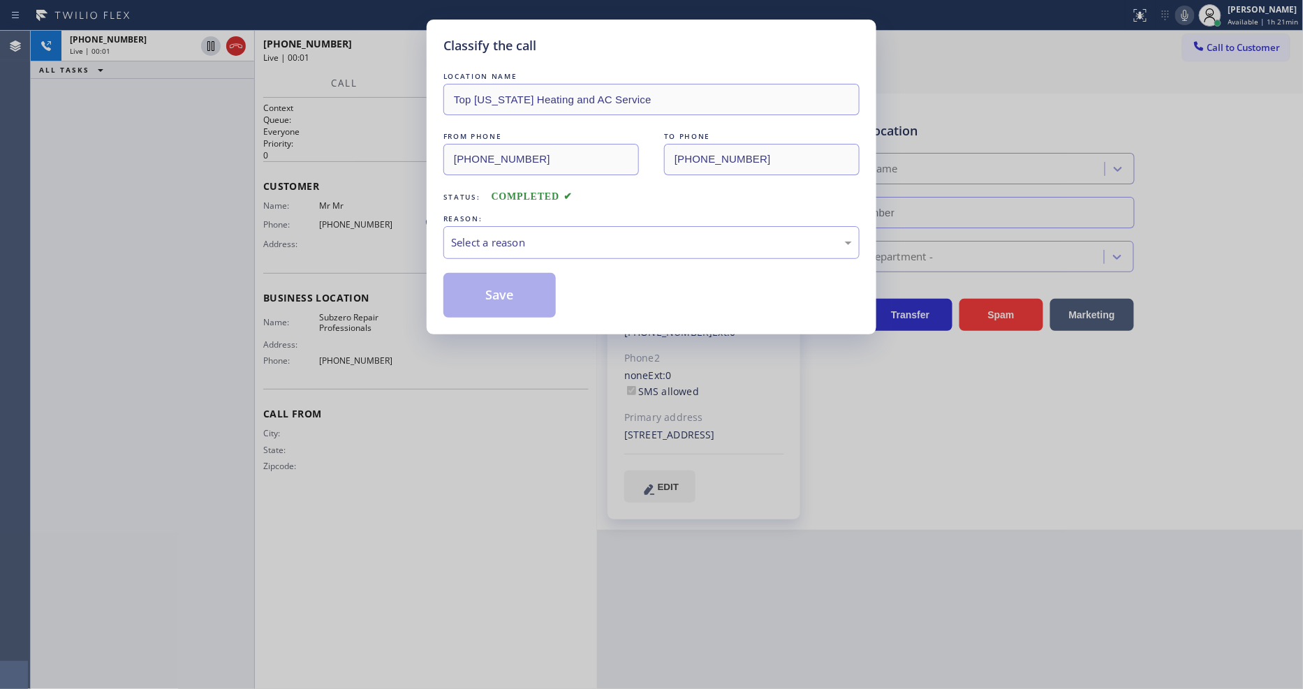
type input "[PHONE_NUMBER]"
click at [533, 246] on div "Select a reason" at bounding box center [651, 243] width 401 height 16
click at [503, 291] on button "Save" at bounding box center [499, 295] width 112 height 45
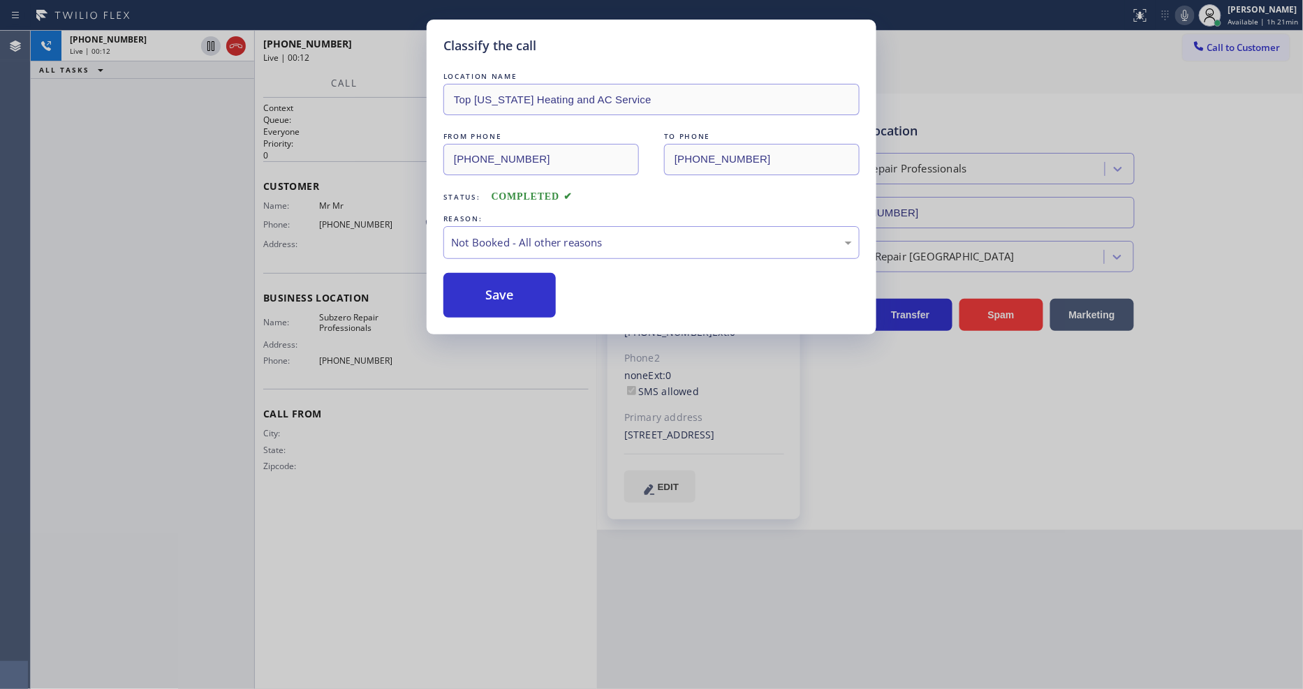
click at [402, 335] on div "Classify the call LOCATION NAME Top [US_STATE] Heating and AC Service FROM PHON…" at bounding box center [651, 344] width 1303 height 689
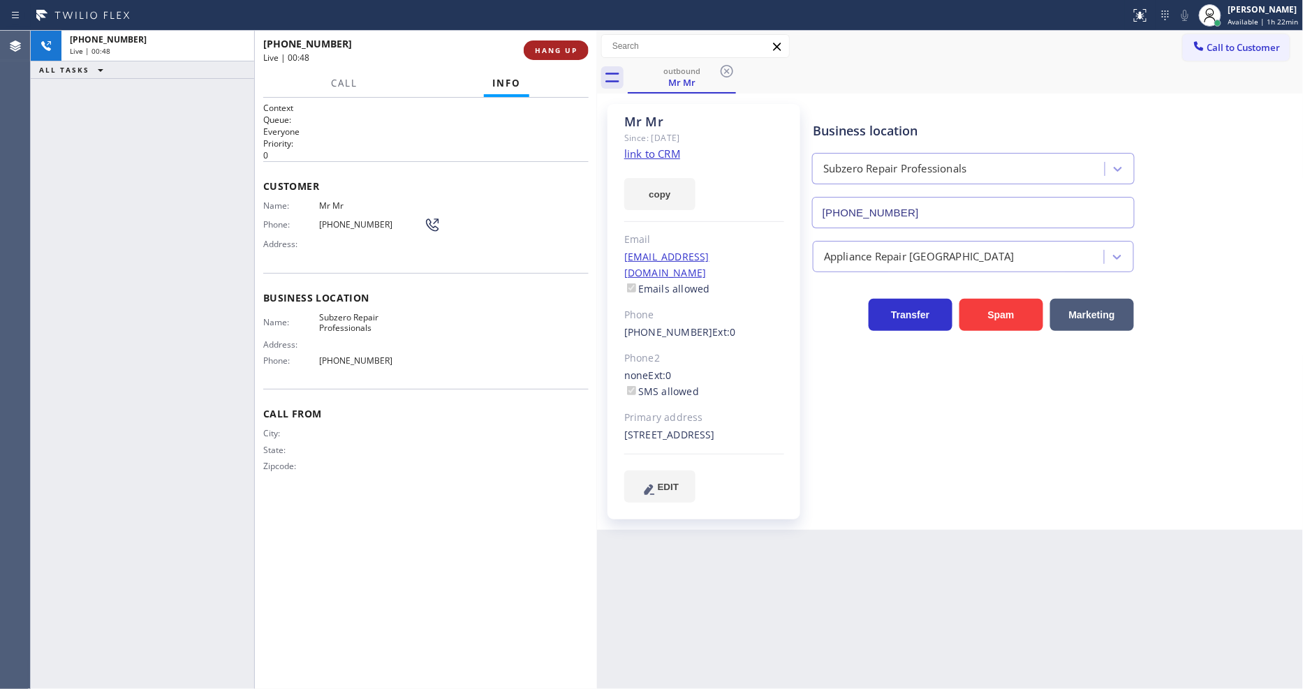
click at [561, 50] on span "HANG UP" at bounding box center [556, 50] width 43 height 10
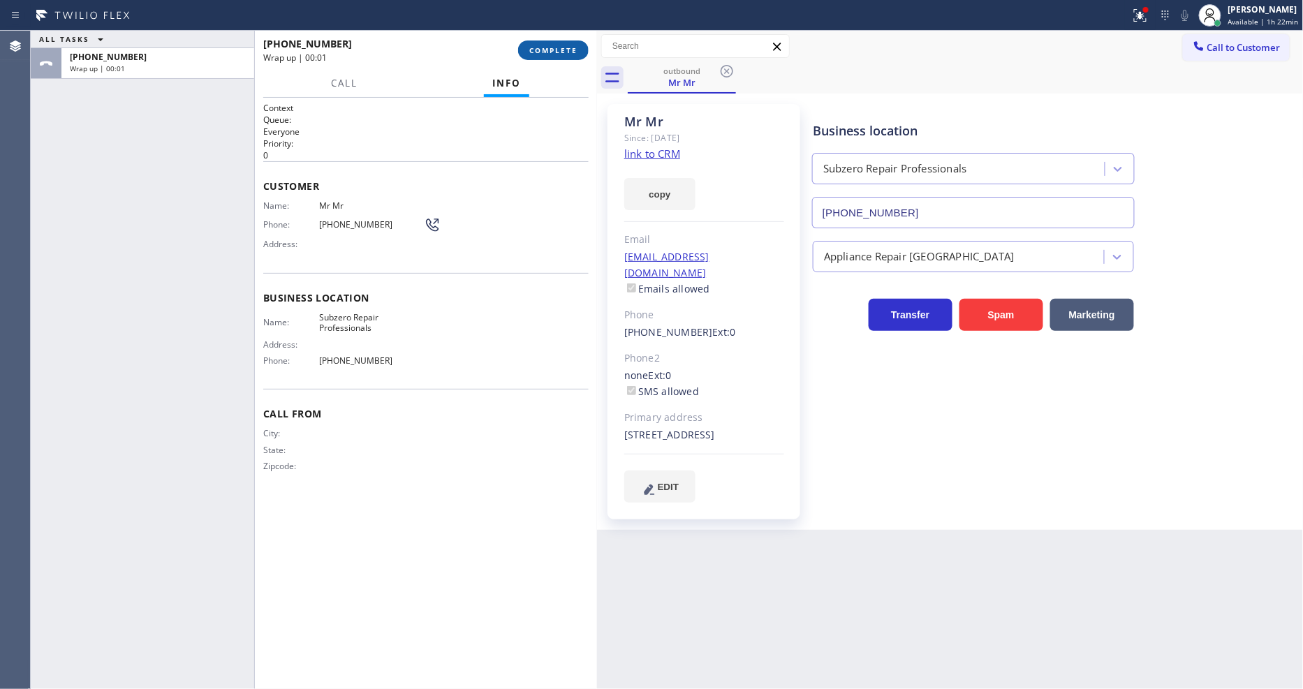
drag, startPoint x: 561, startPoint y: 50, endPoint x: 648, endPoint y: 159, distance: 140.1
click at [561, 49] on span "COMPLETE" at bounding box center [553, 50] width 48 height 10
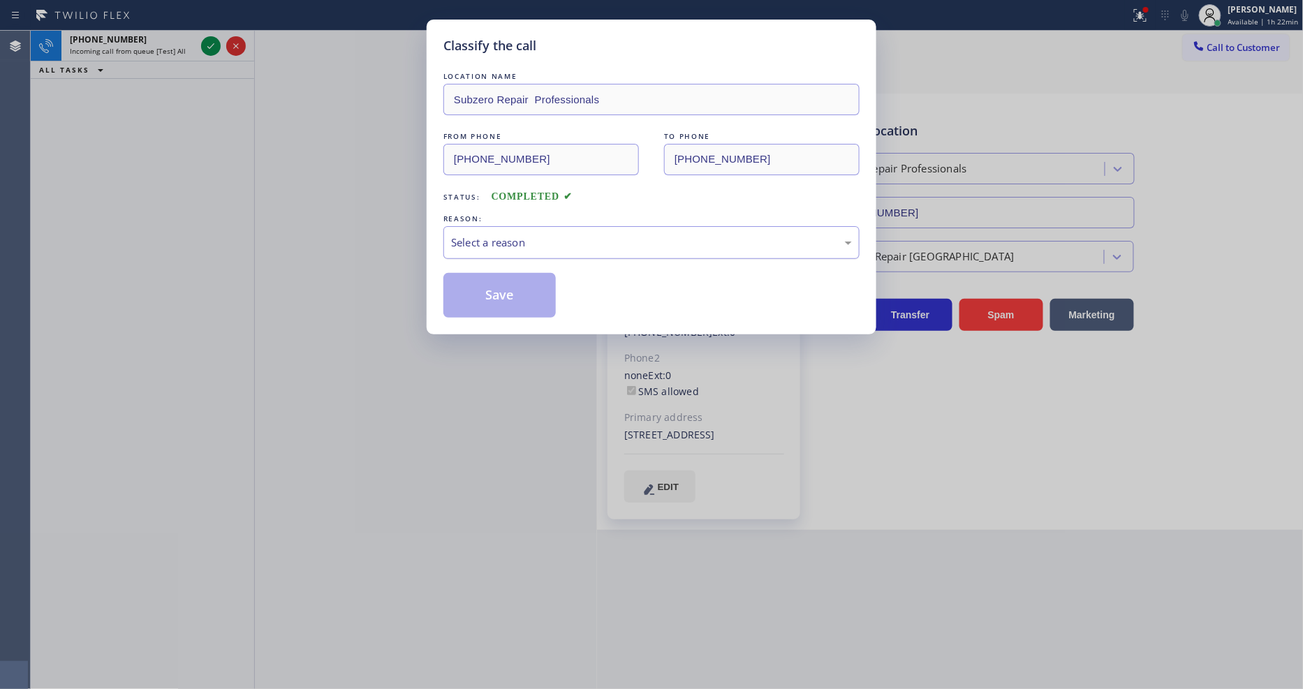
click at [524, 240] on div "Select a reason" at bounding box center [651, 243] width 401 height 16
click at [505, 288] on button "Save" at bounding box center [499, 295] width 112 height 45
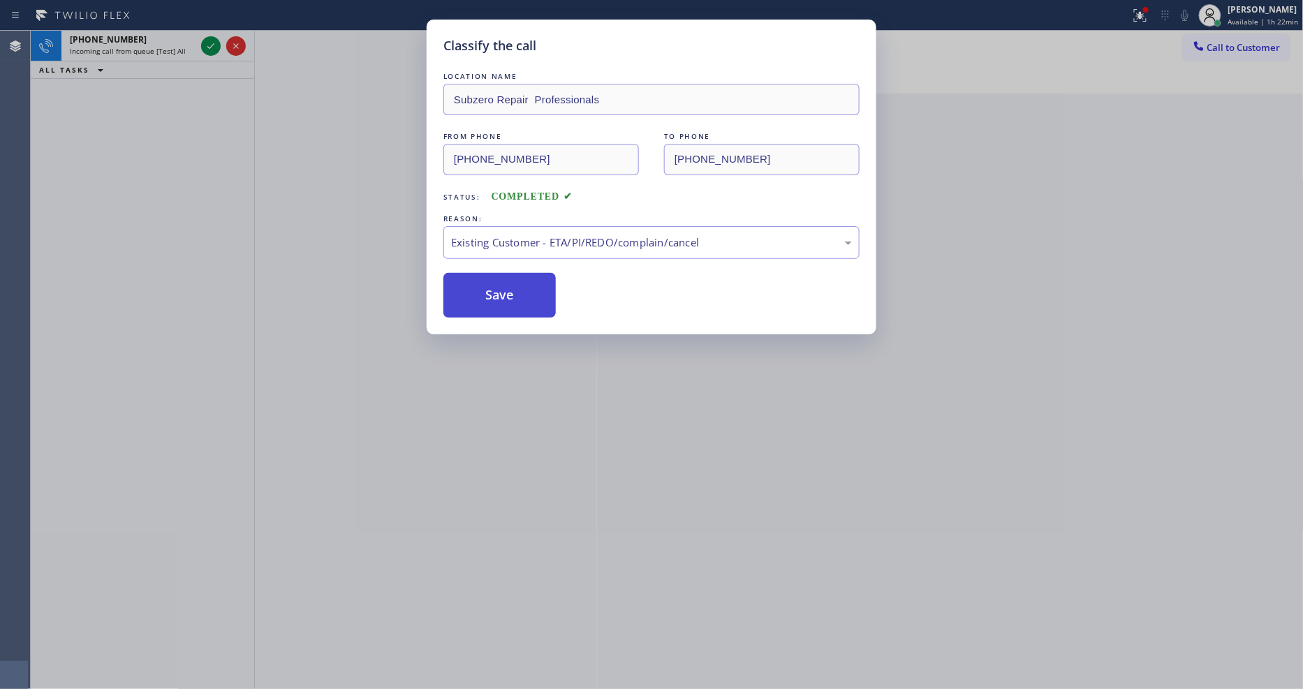
click at [505, 288] on button "Save" at bounding box center [499, 295] width 112 height 45
click at [505, 286] on button "Save" at bounding box center [499, 295] width 112 height 45
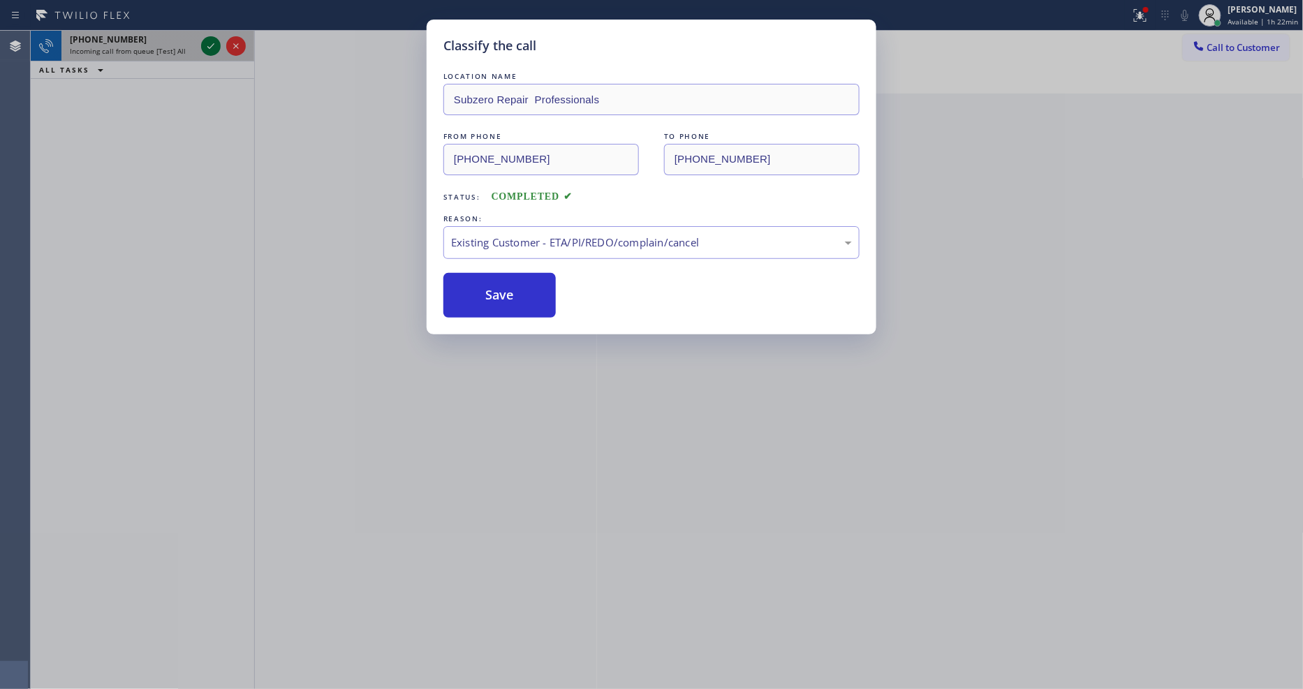
click at [209, 46] on icon at bounding box center [211, 46] width 17 height 17
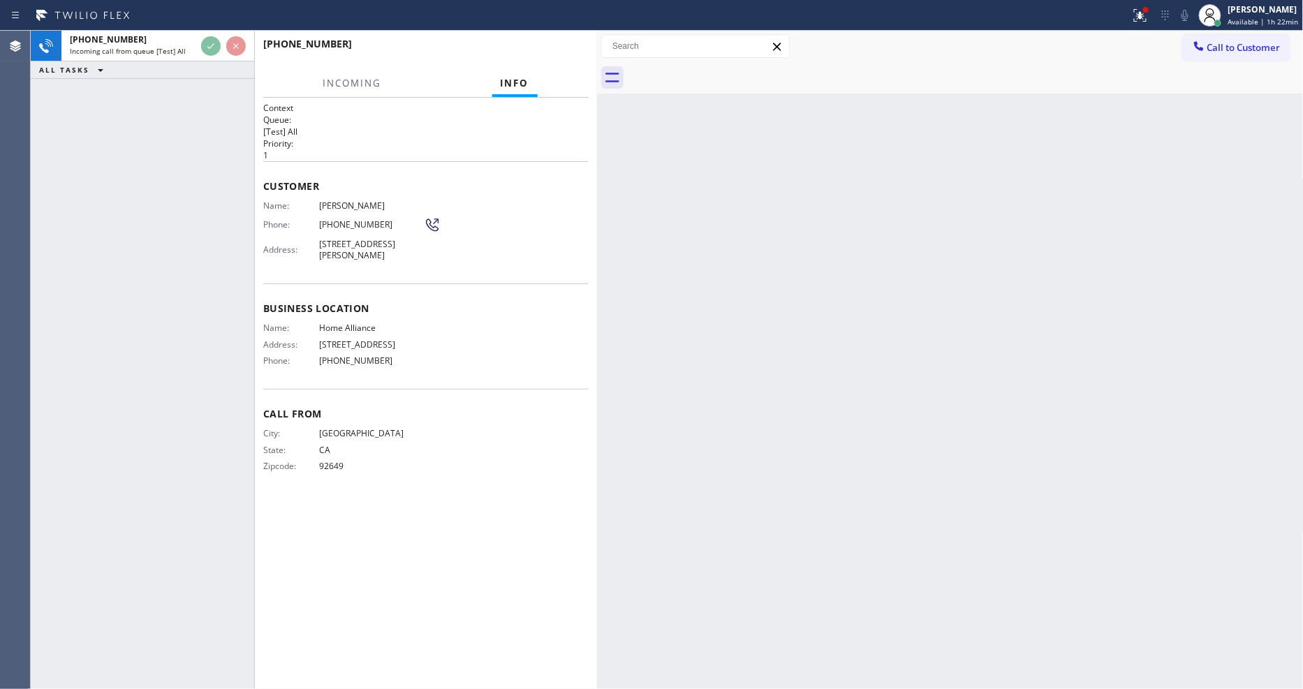
click at [524, 170] on div "Customer Name: [PERSON_NAME] Phone: [PHONE_NUMBER] Address: [STREET_ADDRESS][PE…" at bounding box center [425, 222] width 325 height 122
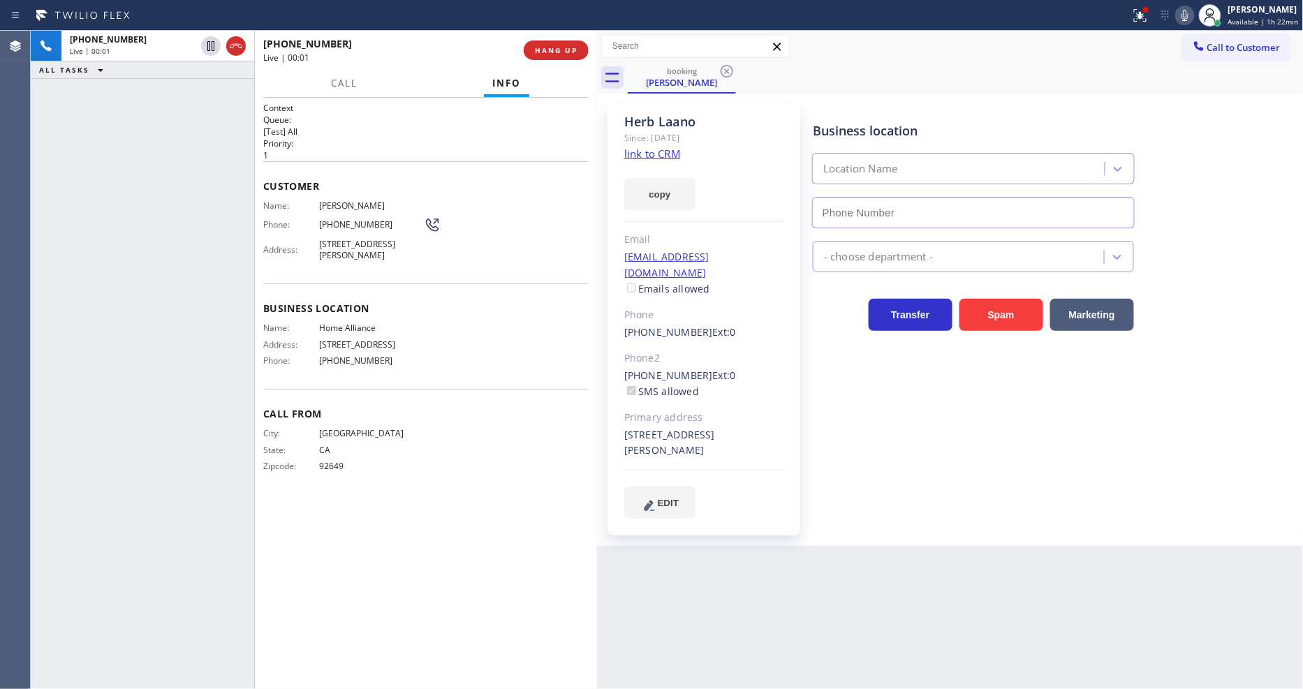
click at [640, 152] on link "link to CRM" at bounding box center [652, 154] width 56 height 14
type input "[PHONE_NUMBER]"
click at [672, 155] on link "link to CRM" at bounding box center [652, 154] width 56 height 14
click at [547, 53] on span "HANG UP" at bounding box center [556, 50] width 43 height 10
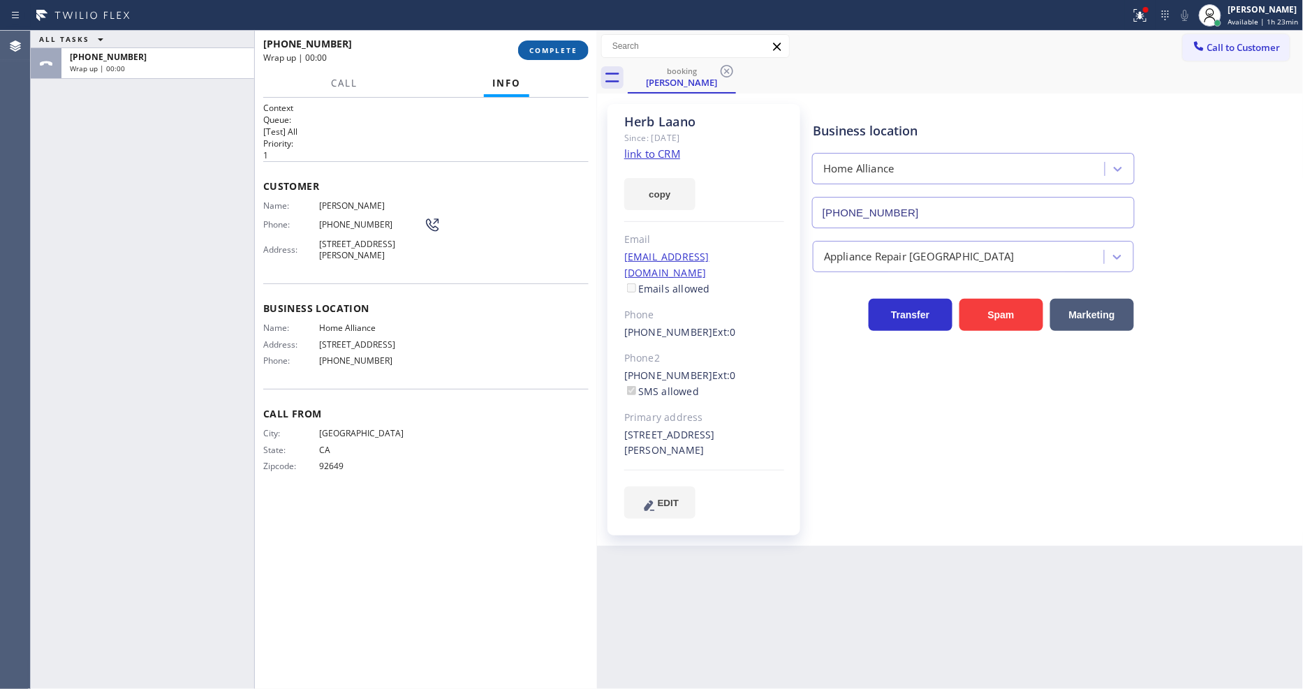
click at [547, 52] on span "COMPLETE" at bounding box center [553, 50] width 48 height 10
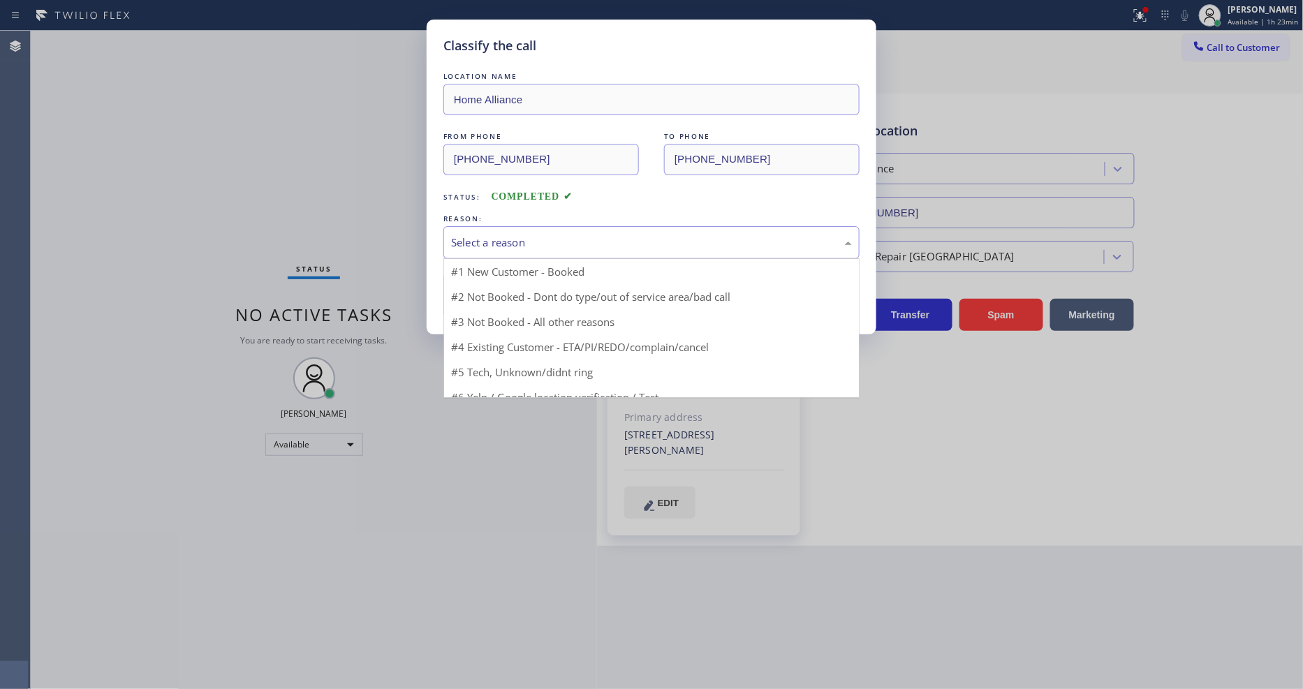
click at [505, 235] on div "Select a reason" at bounding box center [651, 243] width 401 height 16
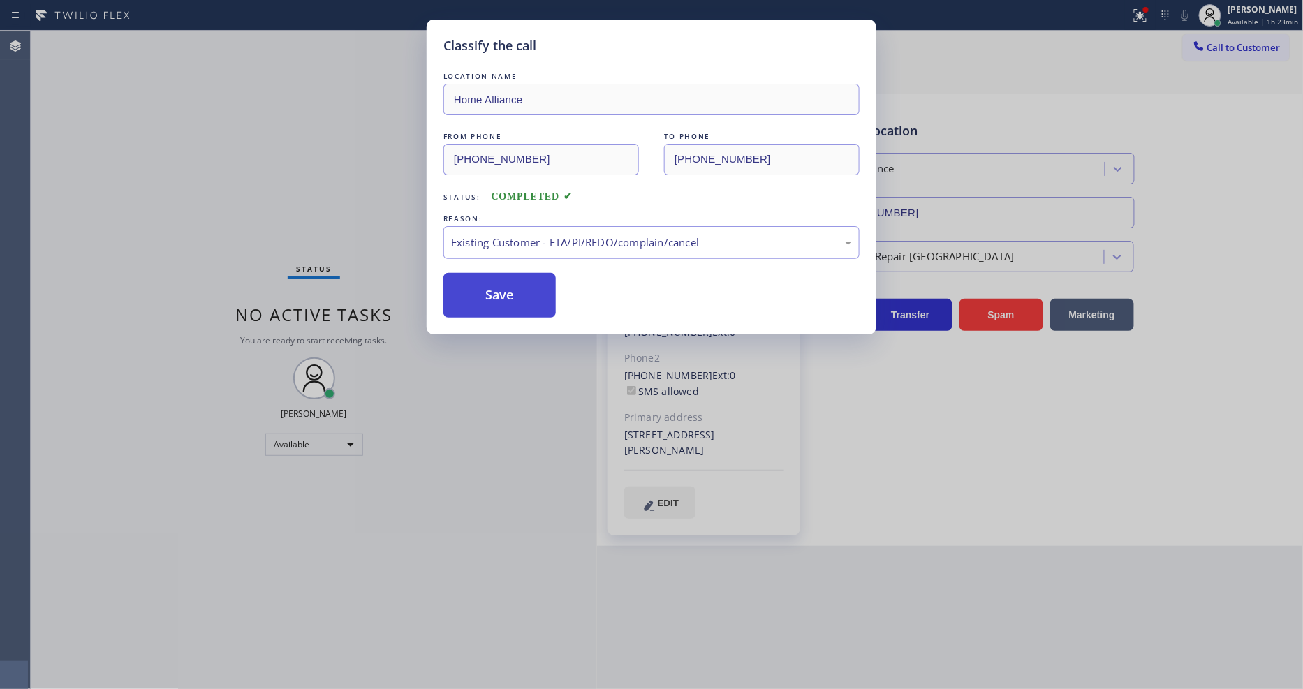
click at [501, 293] on button "Save" at bounding box center [499, 295] width 112 height 45
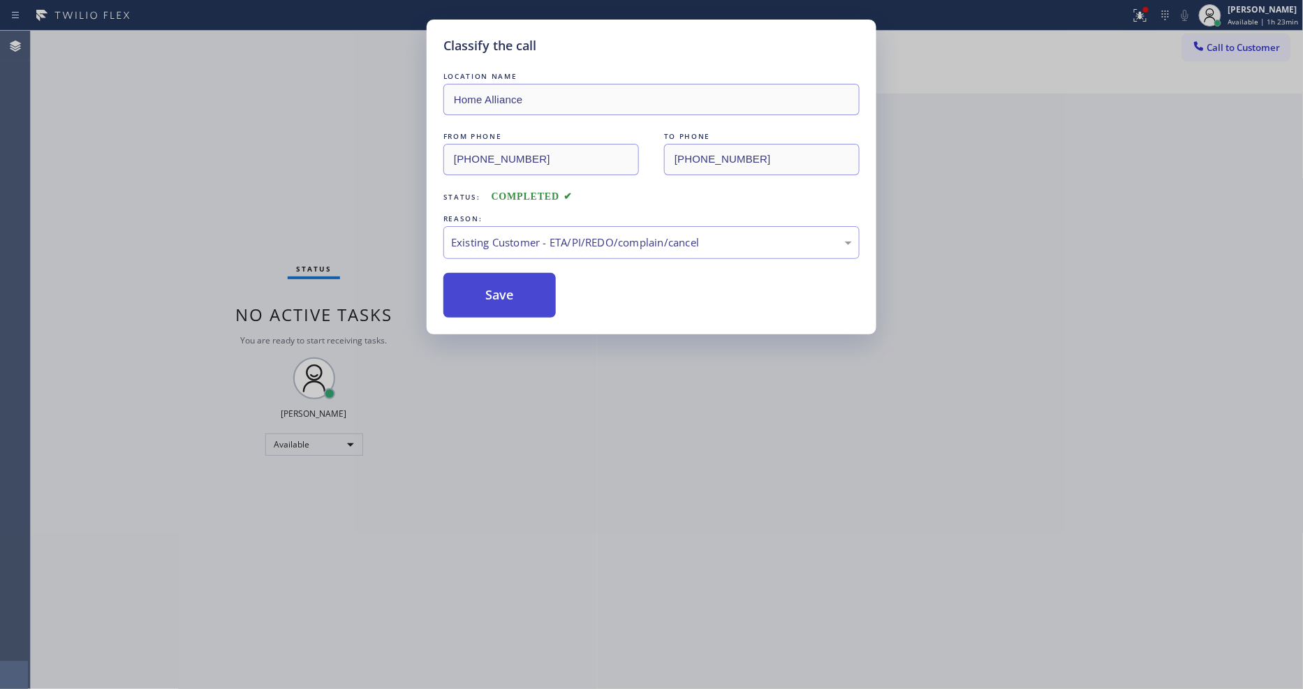
click at [501, 293] on button "Save" at bounding box center [499, 295] width 112 height 45
drag, startPoint x: 501, startPoint y: 293, endPoint x: 403, endPoint y: 31, distance: 280.2
click at [501, 291] on button "Save" at bounding box center [499, 295] width 112 height 45
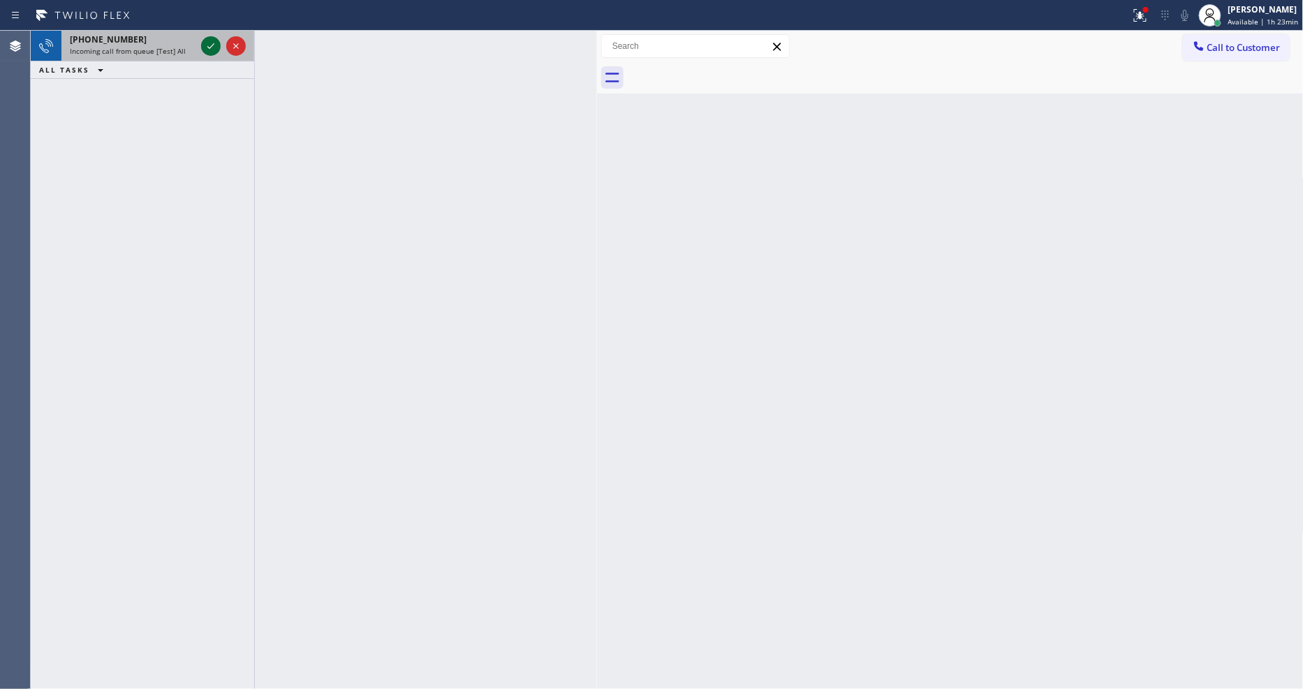
click at [209, 45] on icon at bounding box center [211, 46] width 17 height 17
click at [207, 47] on icon at bounding box center [210, 46] width 7 height 6
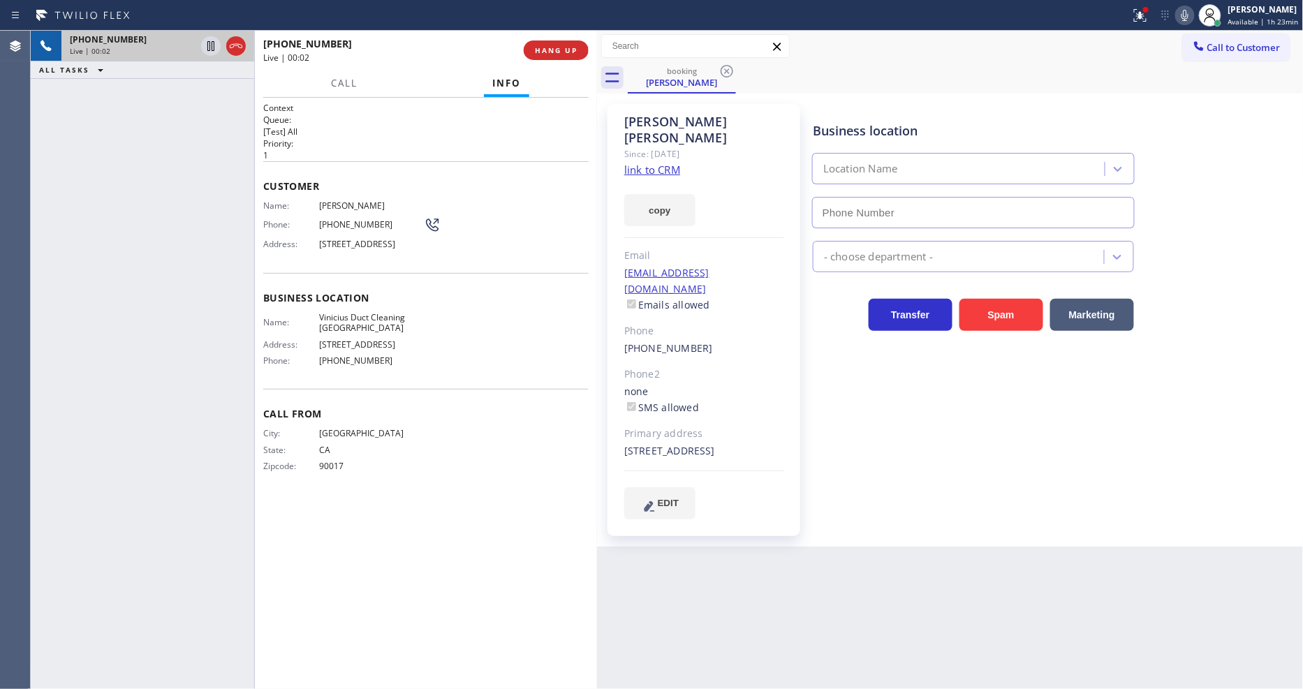
click at [633, 163] on link "link to CRM" at bounding box center [652, 170] width 56 height 14
type input "[PHONE_NUMBER]"
click at [550, 46] on span "HANG UP" at bounding box center [556, 50] width 43 height 10
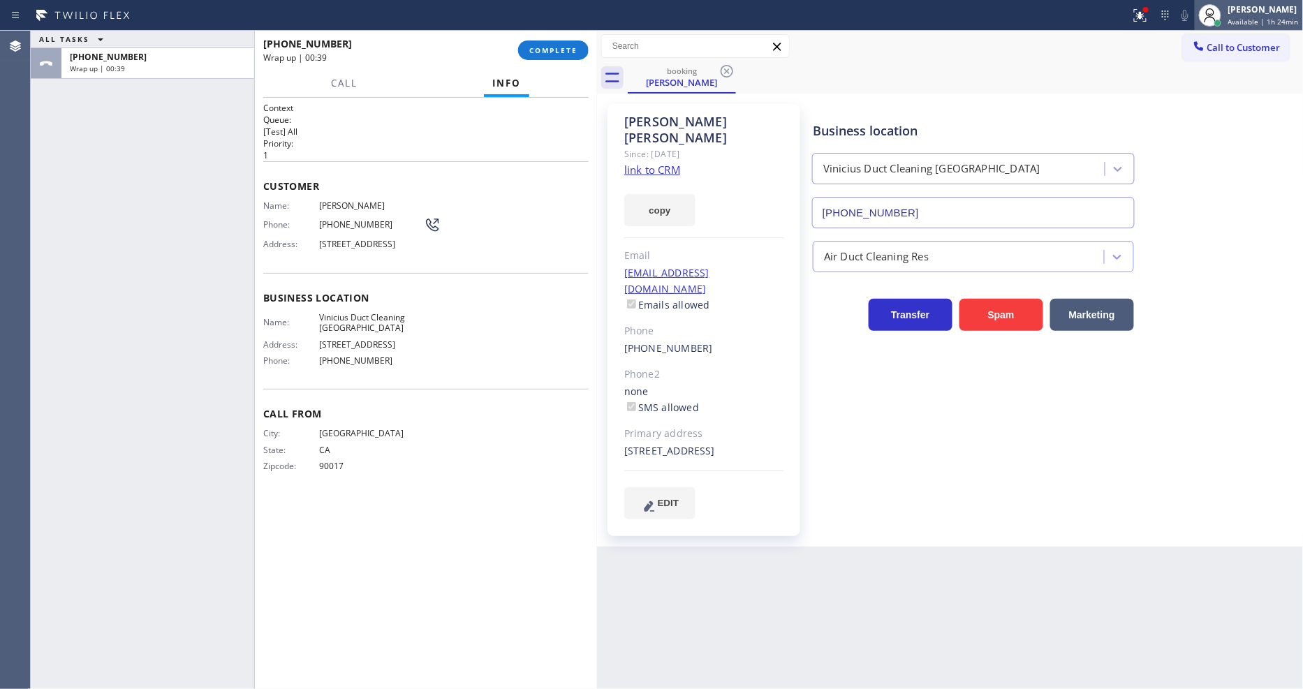
drag, startPoint x: 1256, startPoint y: 17, endPoint x: 1253, endPoint y: 28, distance: 10.7
click at [1256, 18] on span "Available | 1h 24min" at bounding box center [1263, 22] width 71 height 10
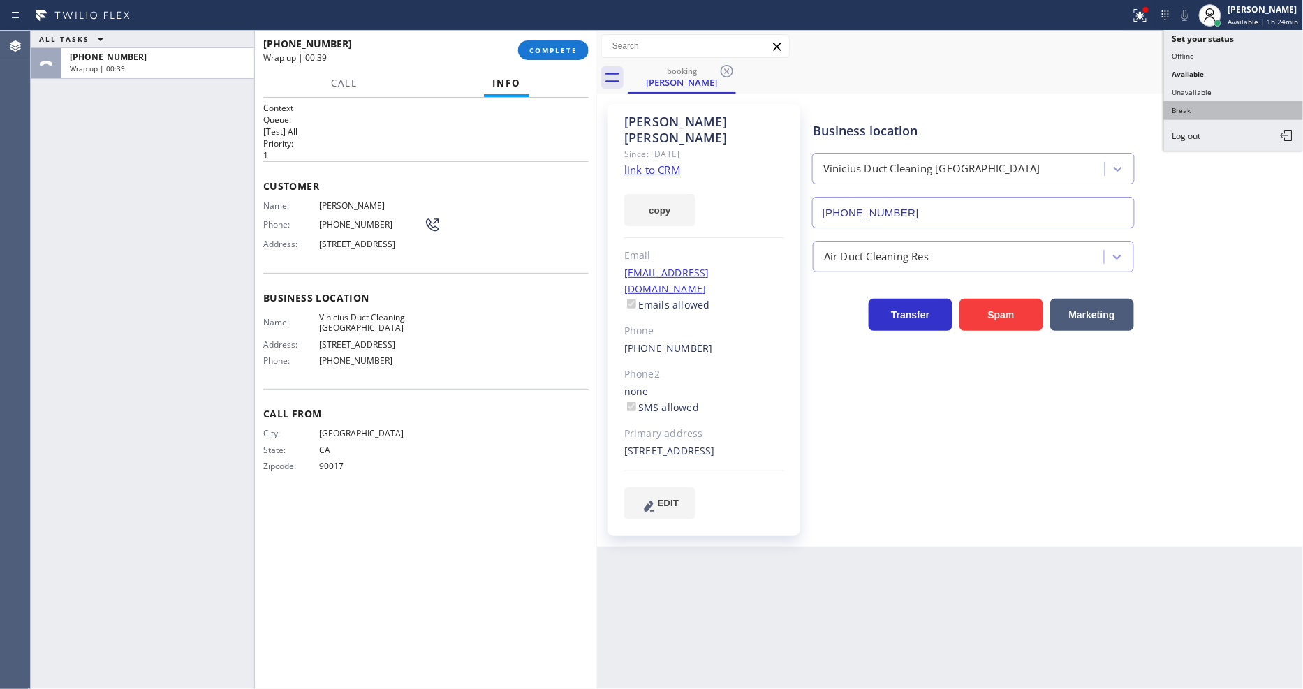
click at [1204, 107] on button "Break" at bounding box center [1234, 110] width 140 height 18
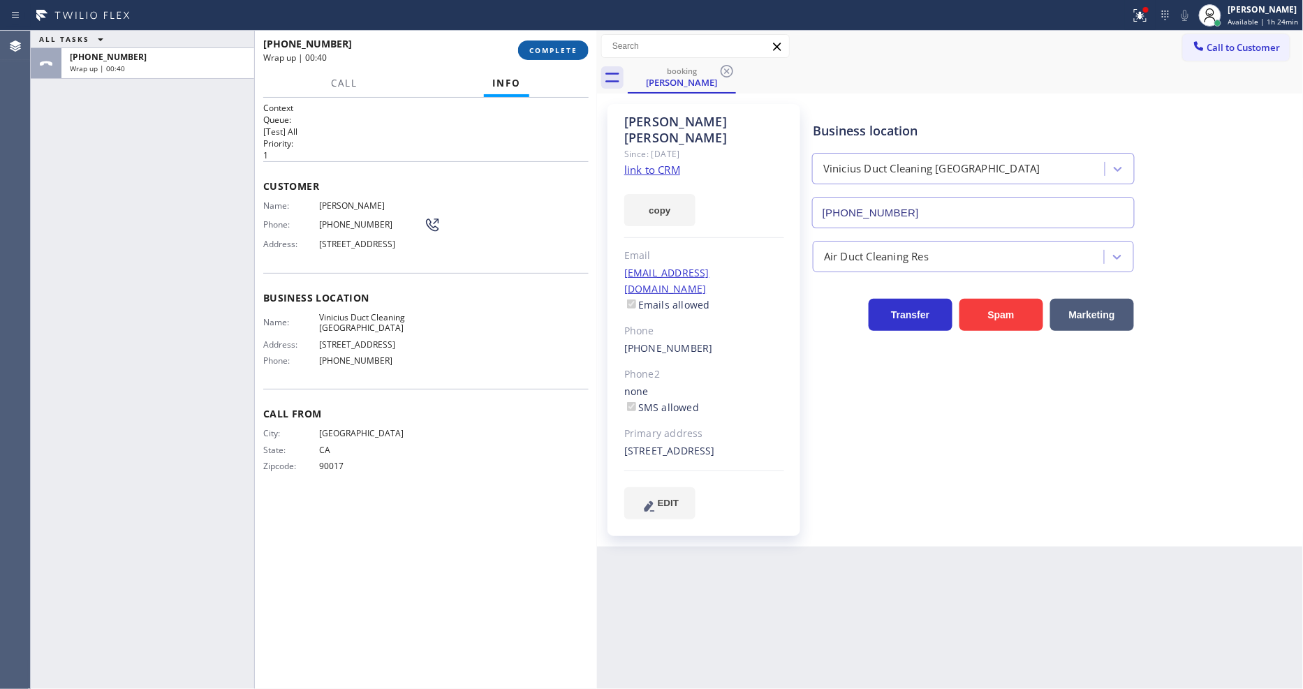
click at [577, 46] on span "COMPLETE" at bounding box center [553, 50] width 48 height 10
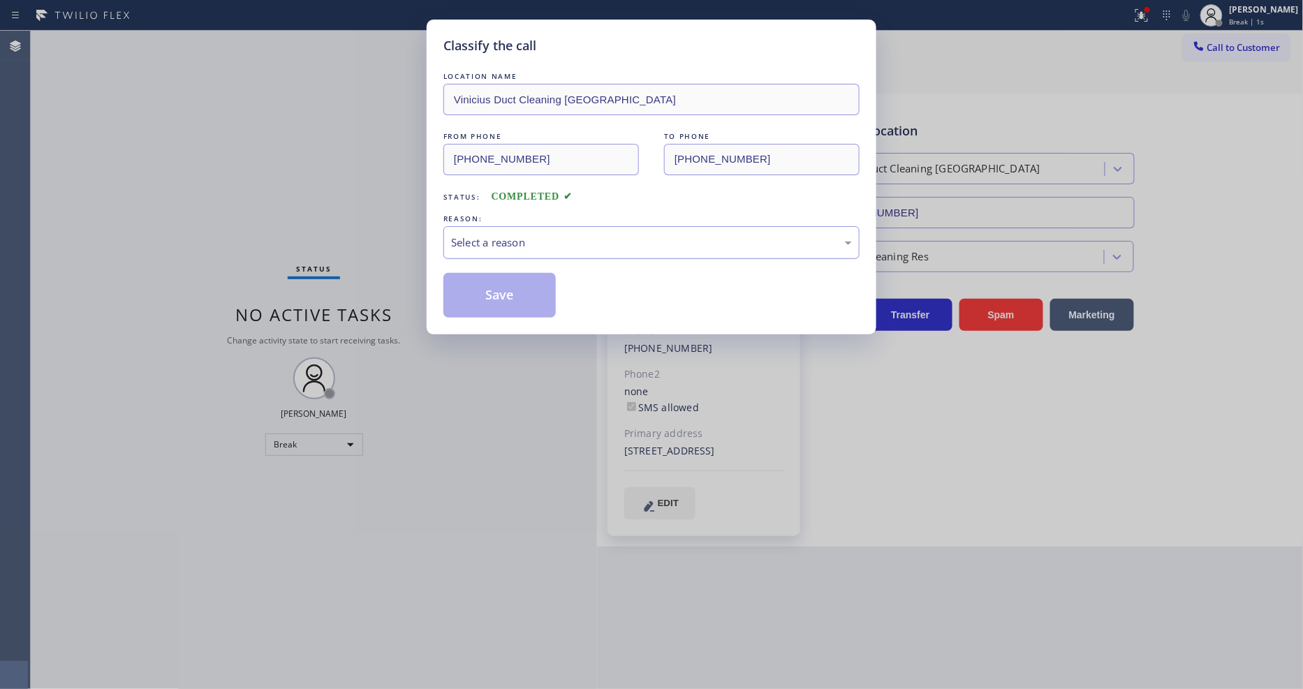
click at [492, 238] on div "Select a reason" at bounding box center [651, 243] width 401 height 16
click at [486, 296] on button "Save" at bounding box center [499, 295] width 112 height 45
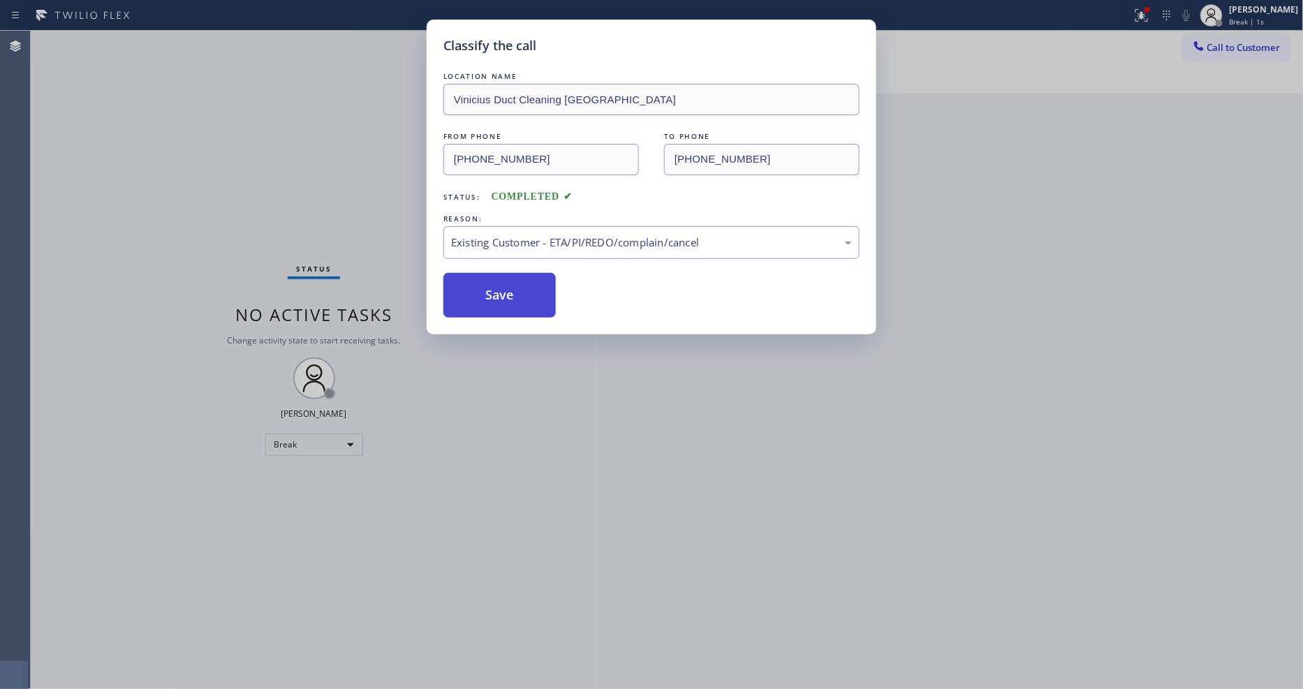
click at [486, 295] on button "Save" at bounding box center [499, 295] width 112 height 45
click at [487, 292] on button "Save" at bounding box center [499, 295] width 112 height 45
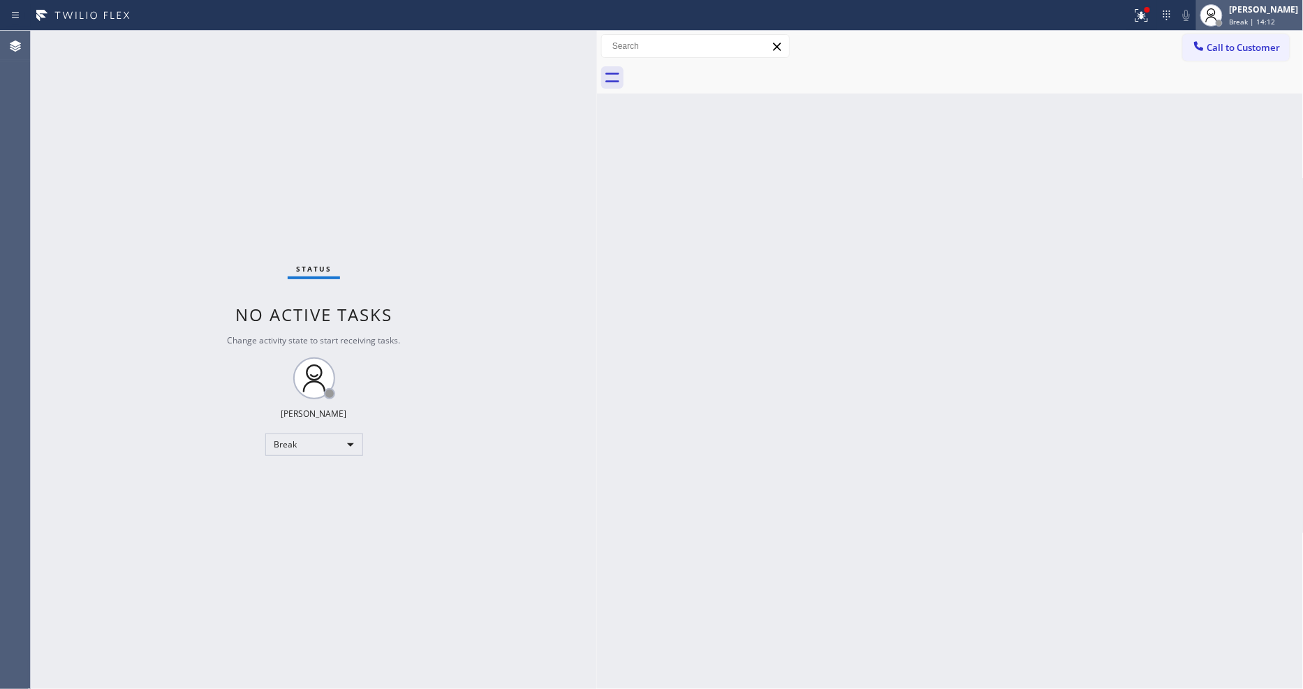
click at [1269, 20] on span "Break | 14:12" at bounding box center [1253, 22] width 46 height 10
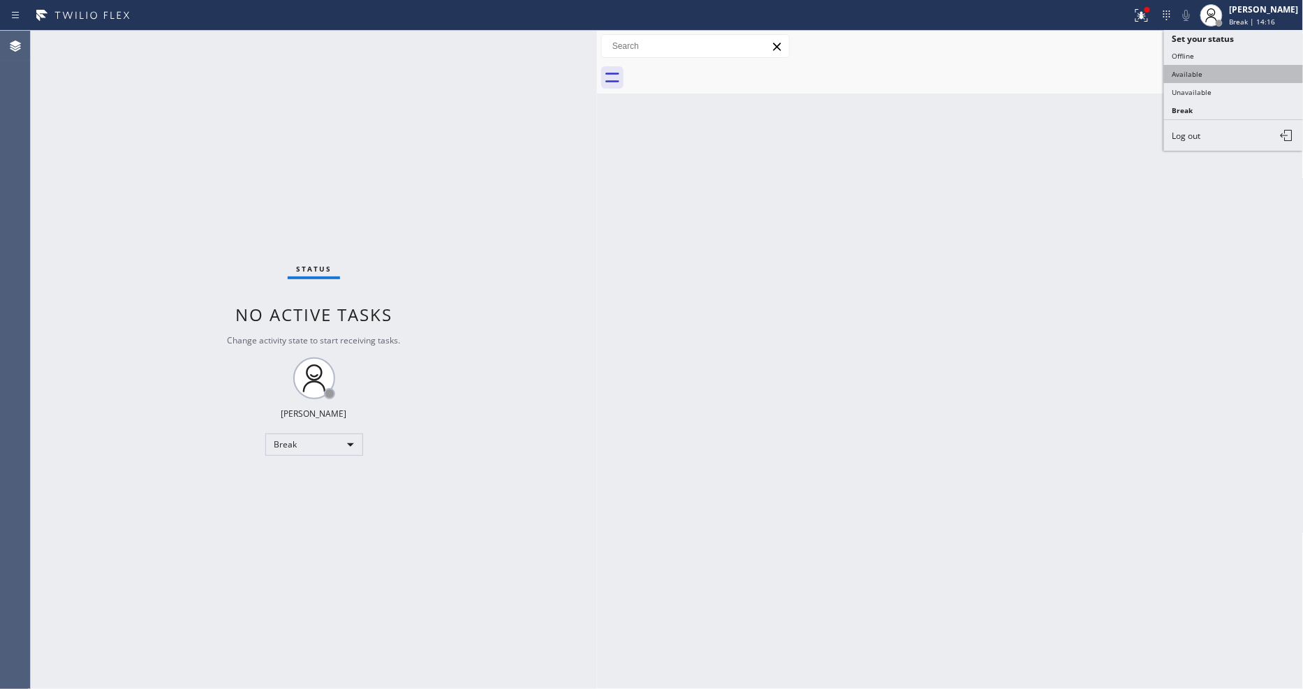
drag, startPoint x: 1203, startPoint y: 75, endPoint x: 1203, endPoint y: 67, distance: 8.4
click at [1203, 75] on button "Available" at bounding box center [1234, 74] width 140 height 18
click at [1149, 22] on icon at bounding box center [1141, 15] width 17 height 17
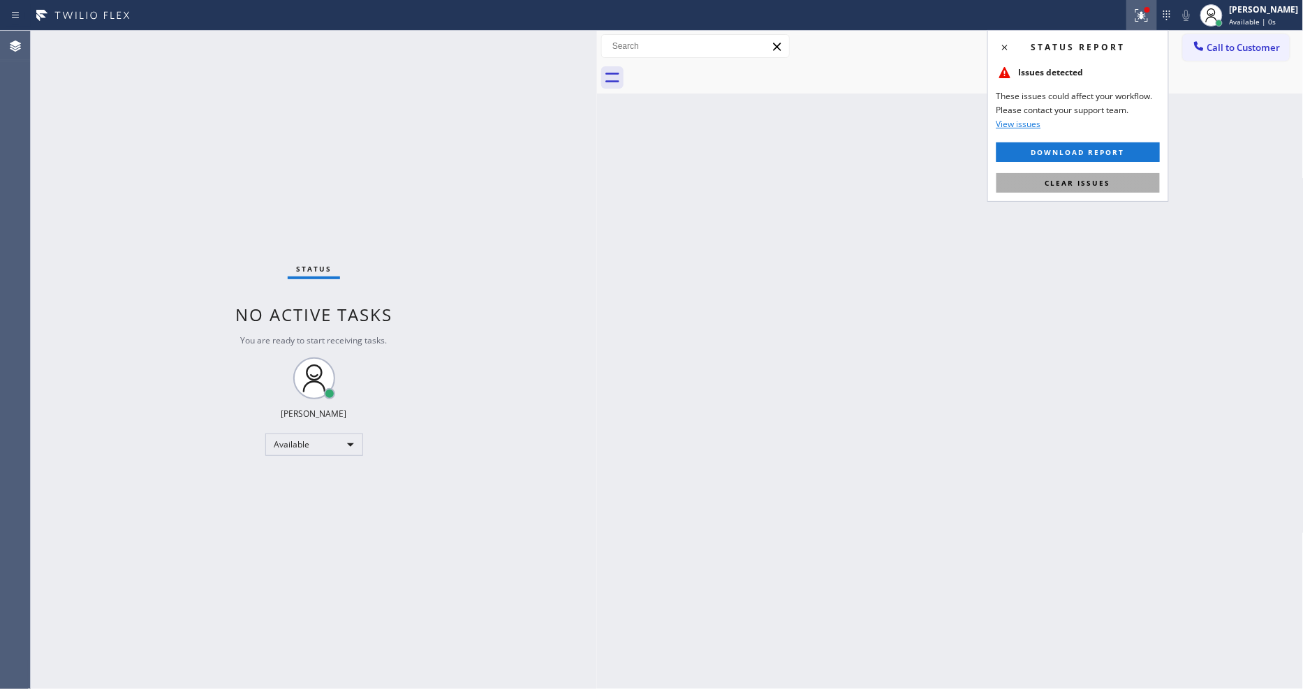
click at [1152, 184] on button "Clear issues" at bounding box center [1077, 183] width 163 height 20
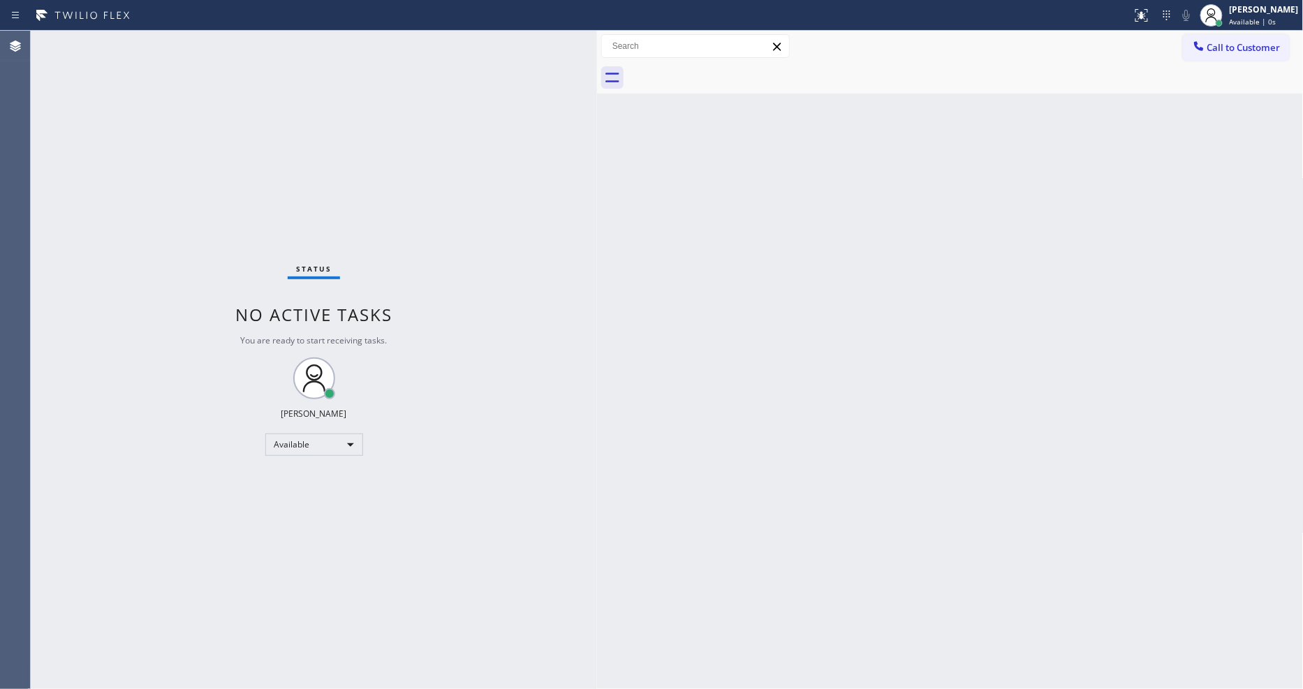
click at [165, 63] on div "Status No active tasks You are ready to start receiving tasks. [PERSON_NAME] Av…" at bounding box center [314, 360] width 566 height 658
click at [297, 436] on div "Available" at bounding box center [314, 445] width 98 height 22
click at [310, 492] on li "Unavailable" at bounding box center [312, 499] width 95 height 17
click at [435, 408] on div "Status No active tasks You are ready to start receiving tasks. [PERSON_NAME] Av…" at bounding box center [314, 360] width 566 height 658
click at [332, 438] on div "Unavailable" at bounding box center [314, 445] width 98 height 22
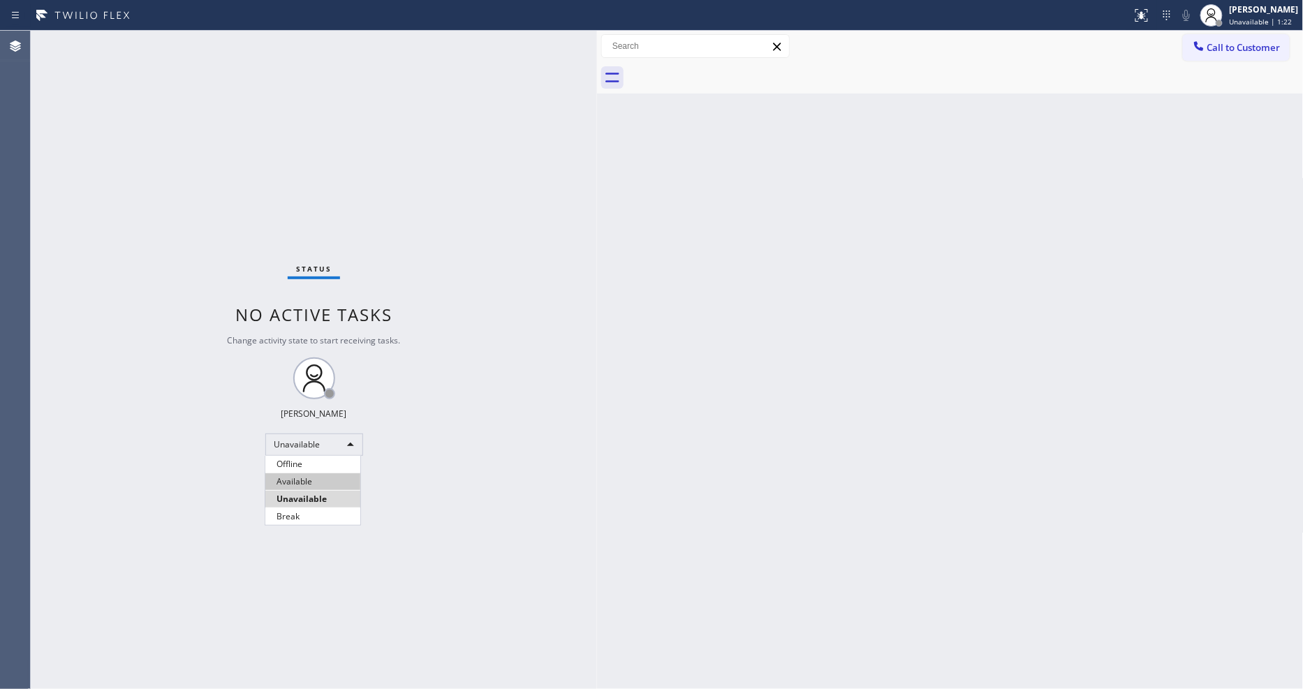
click at [305, 480] on li "Available" at bounding box center [312, 481] width 95 height 17
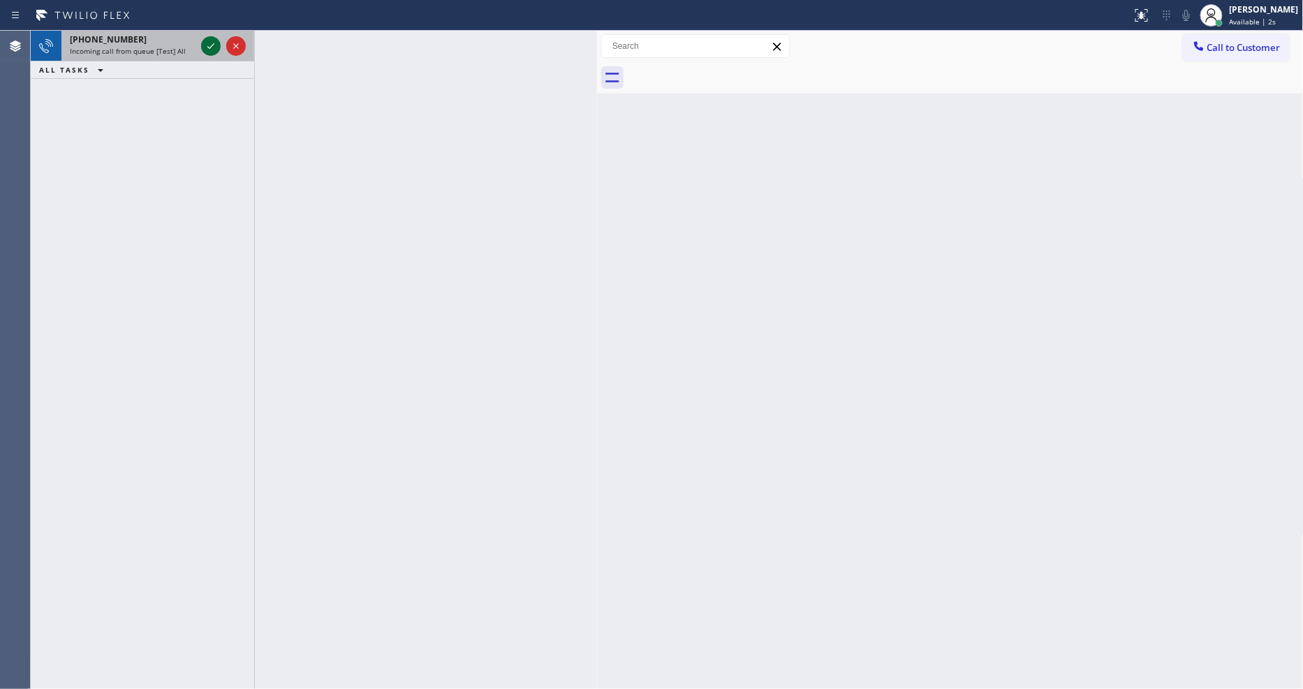
click at [210, 41] on icon at bounding box center [211, 46] width 17 height 17
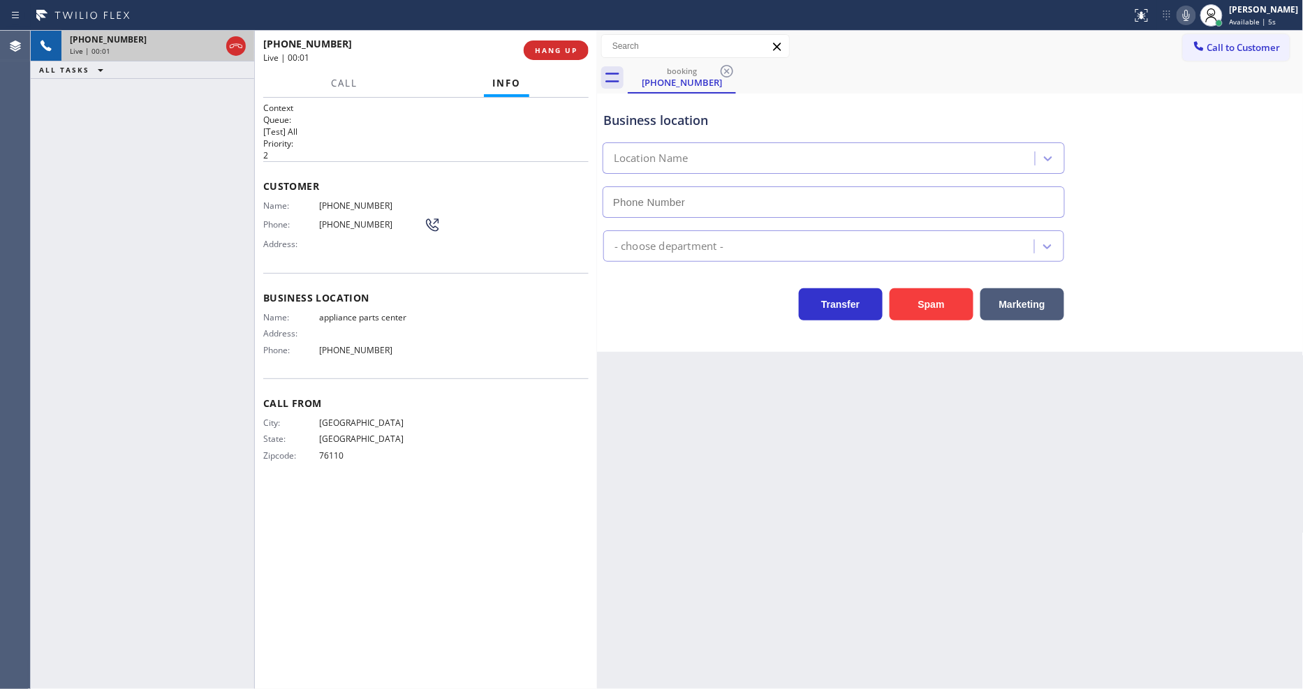
type input "[PHONE_NUMBER]"
drag, startPoint x: 543, startPoint y: 45, endPoint x: 543, endPoint y: 57, distance: 11.9
click at [543, 57] on button "HANG UP" at bounding box center [556, 51] width 65 height 20
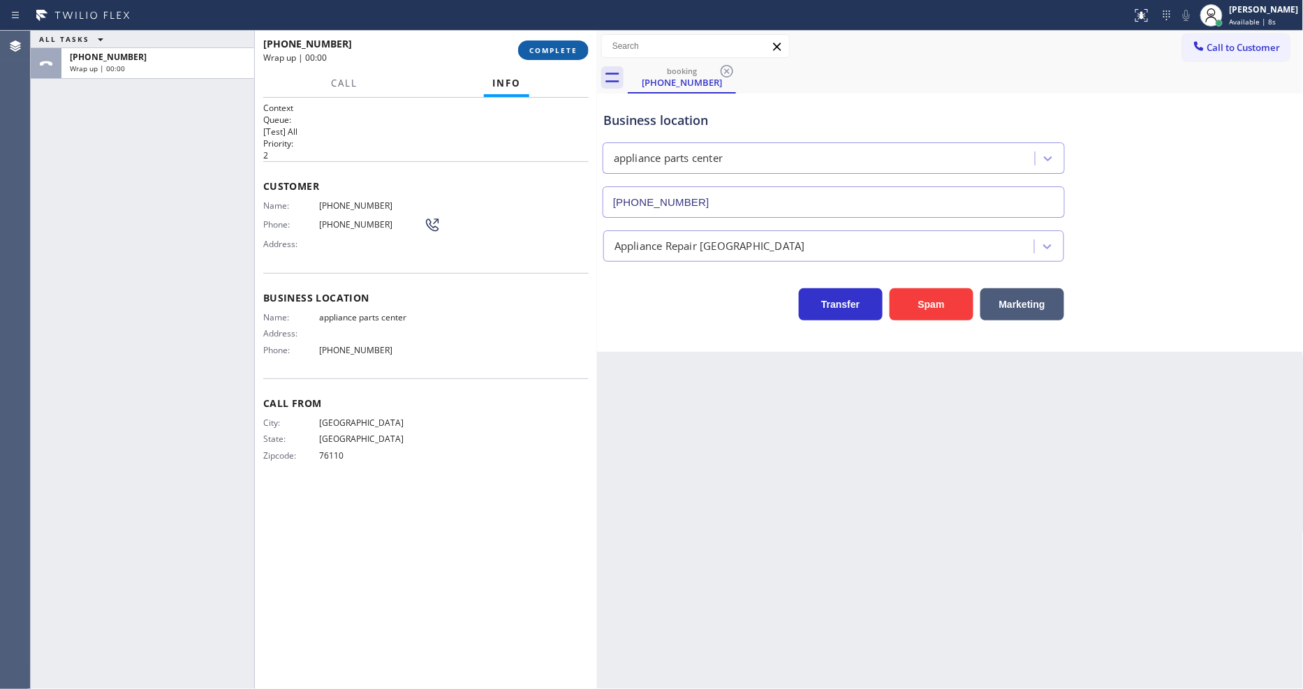
click at [546, 47] on span "COMPLETE" at bounding box center [553, 50] width 48 height 10
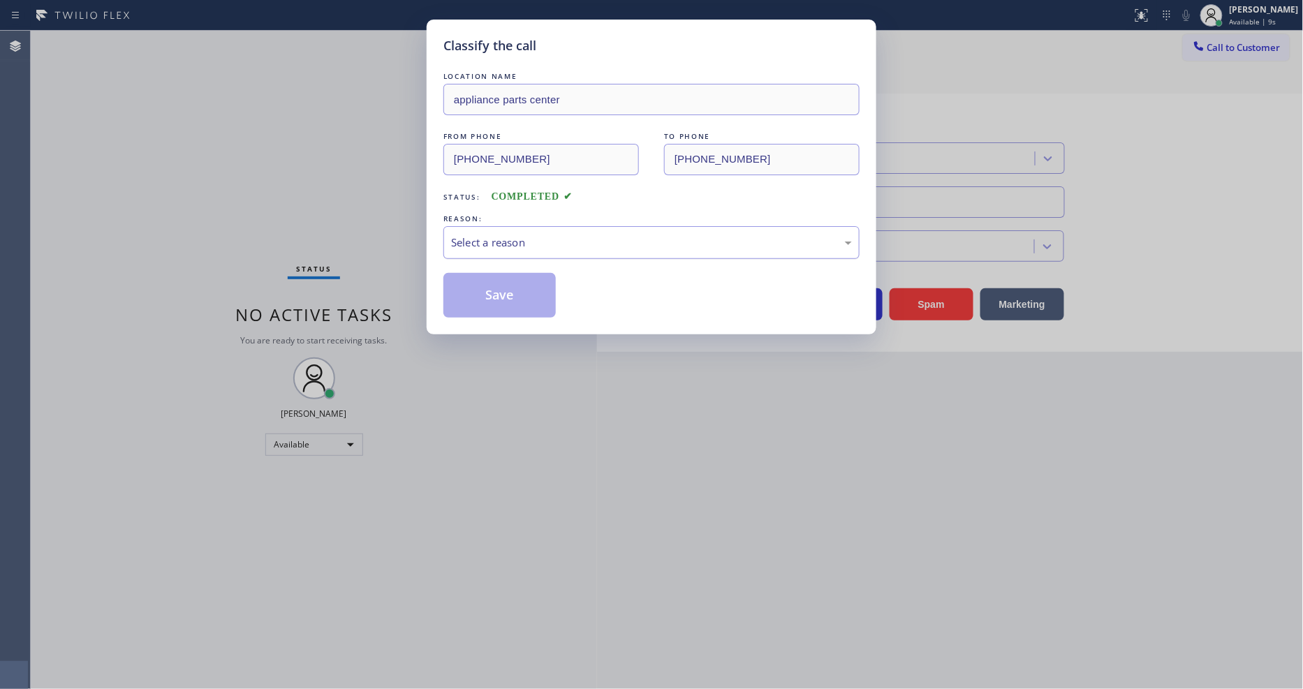
click at [480, 235] on div "Select a reason" at bounding box center [651, 243] width 401 height 16
click at [486, 279] on button "Save" at bounding box center [499, 295] width 112 height 45
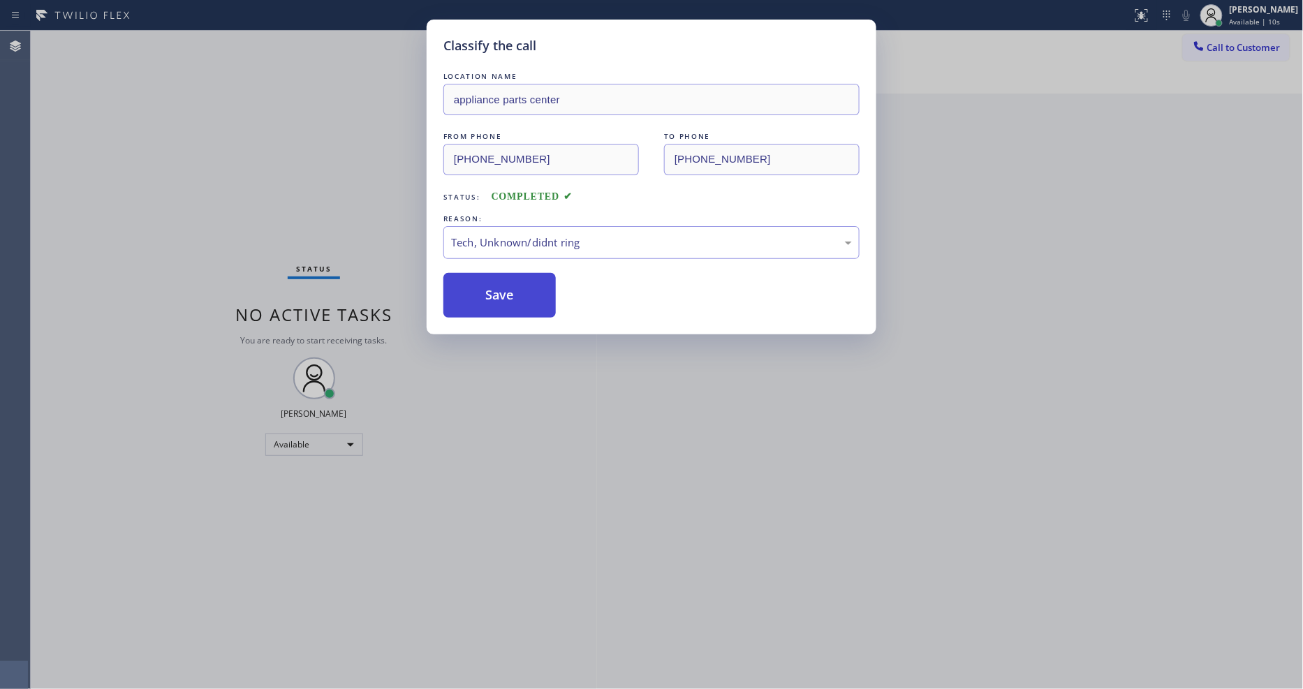
click at [486, 279] on button "Save" at bounding box center [499, 295] width 112 height 45
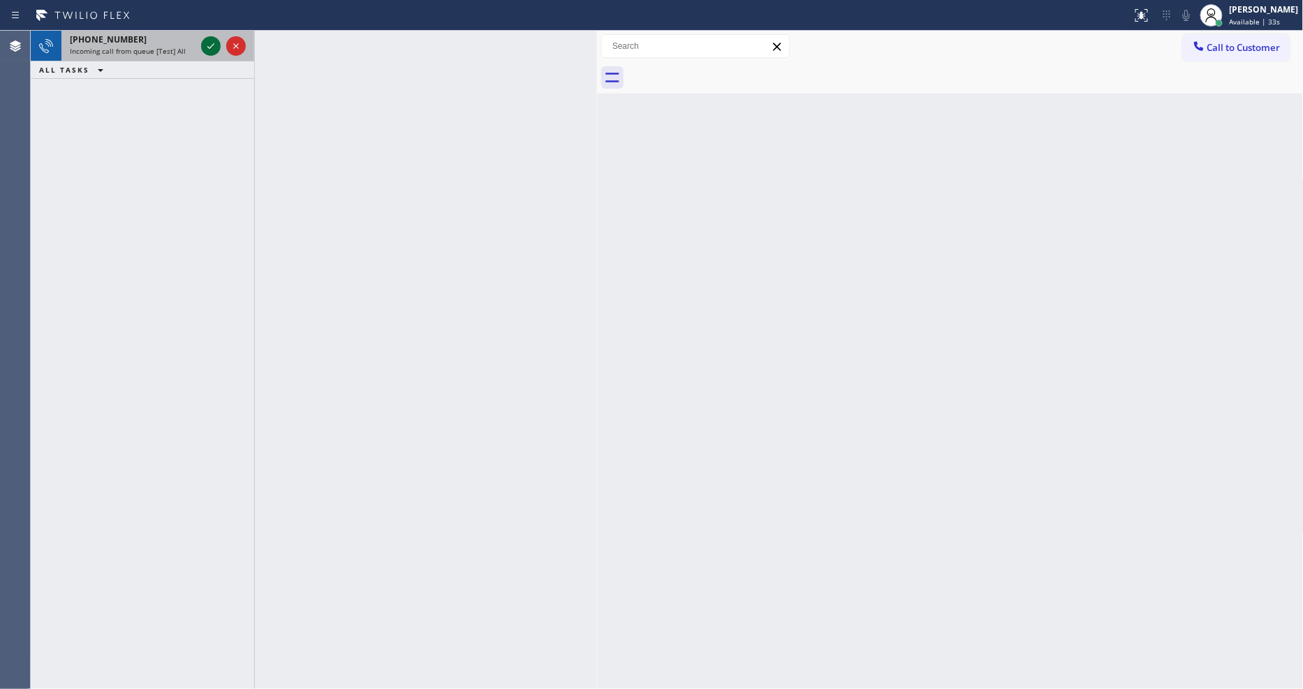
click at [207, 43] on icon at bounding box center [211, 46] width 17 height 17
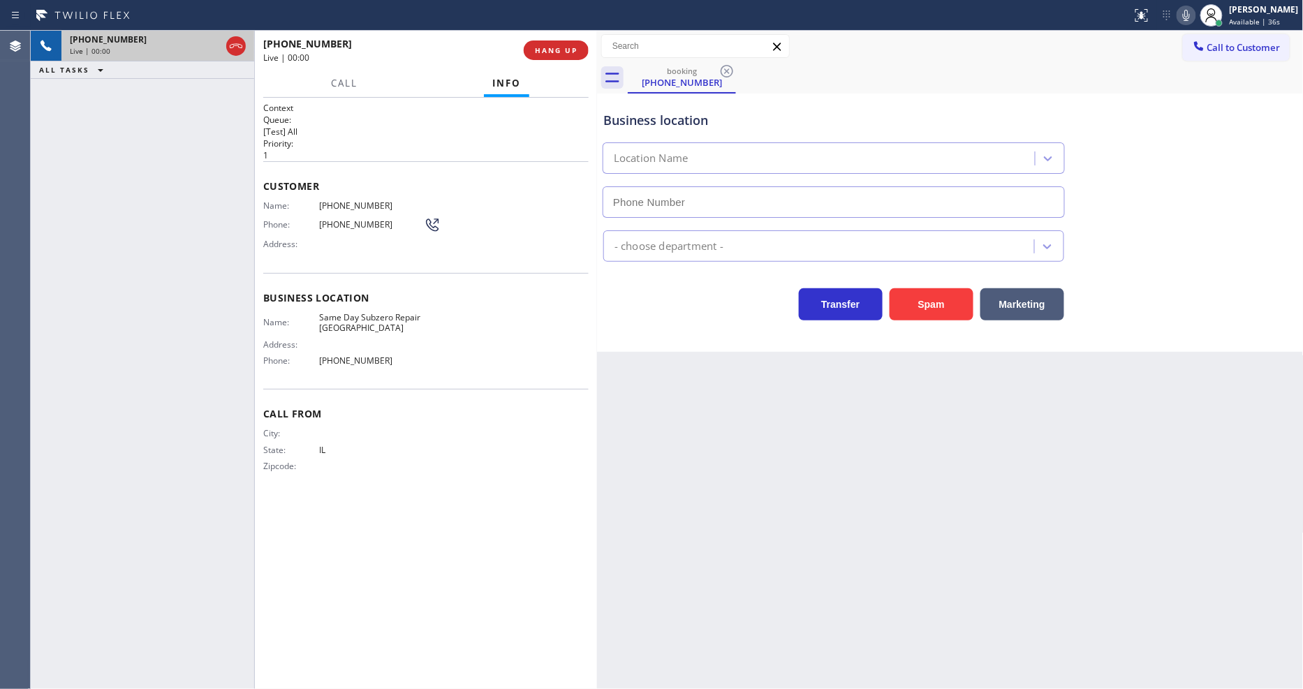
type input "[PHONE_NUMBER]"
click at [554, 41] on button "HANG UP" at bounding box center [556, 51] width 65 height 20
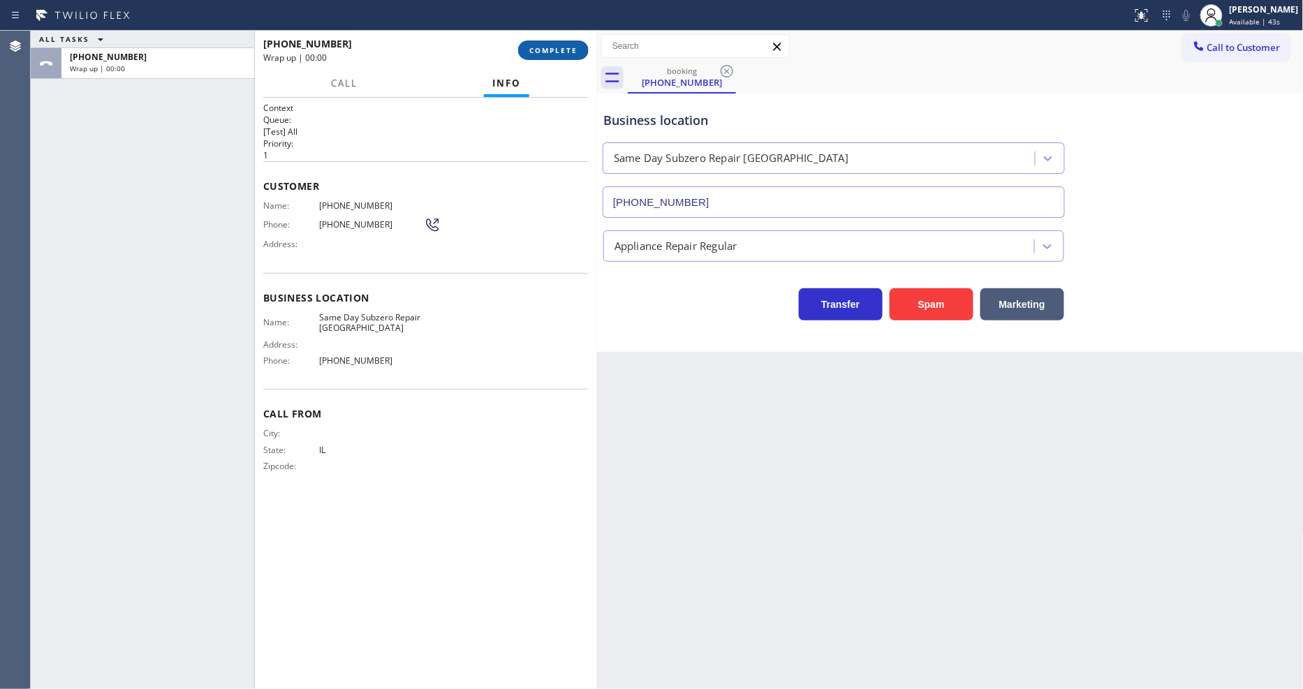
click at [552, 43] on button "COMPLETE" at bounding box center [553, 51] width 71 height 20
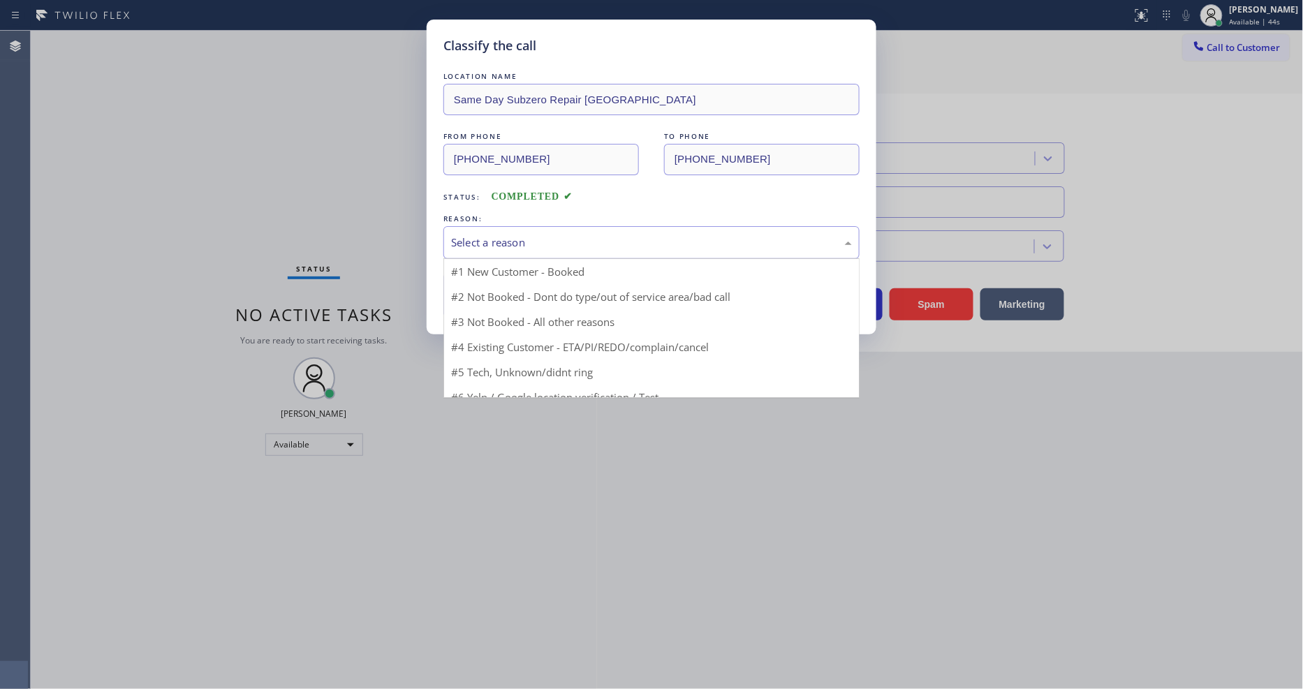
click at [528, 235] on div "Select a reason" at bounding box center [651, 243] width 401 height 16
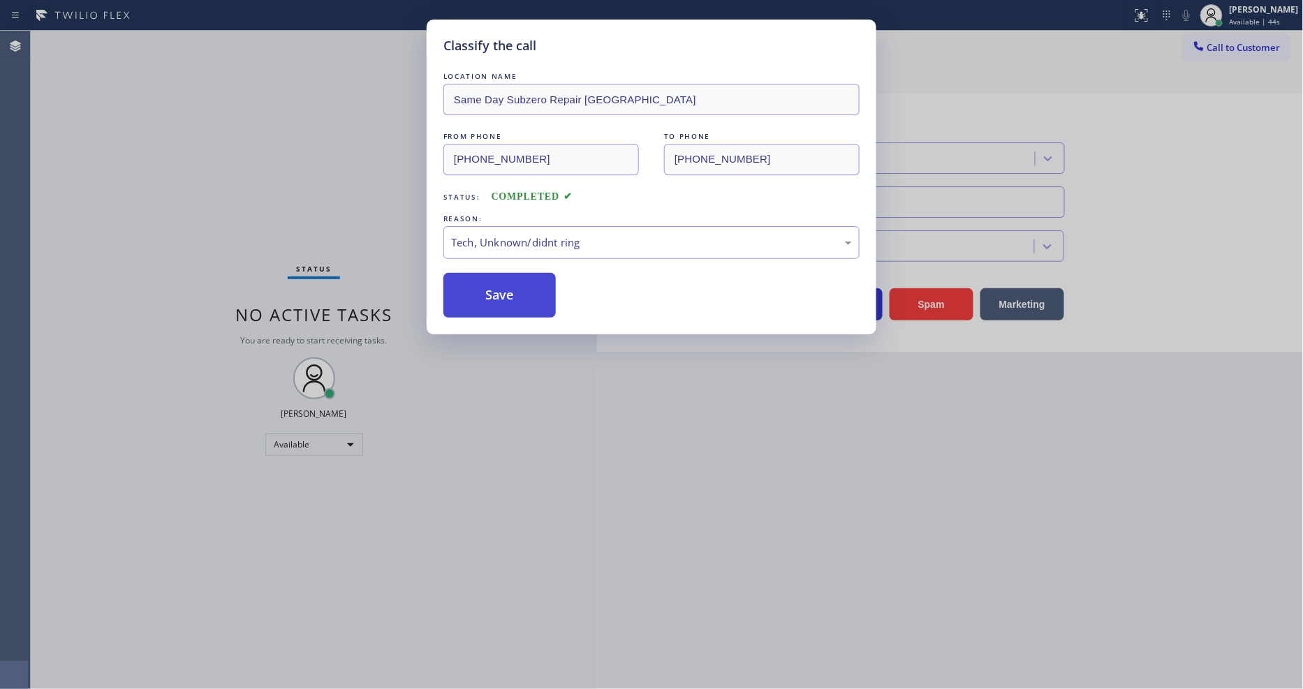
click at [520, 285] on button "Save" at bounding box center [499, 295] width 112 height 45
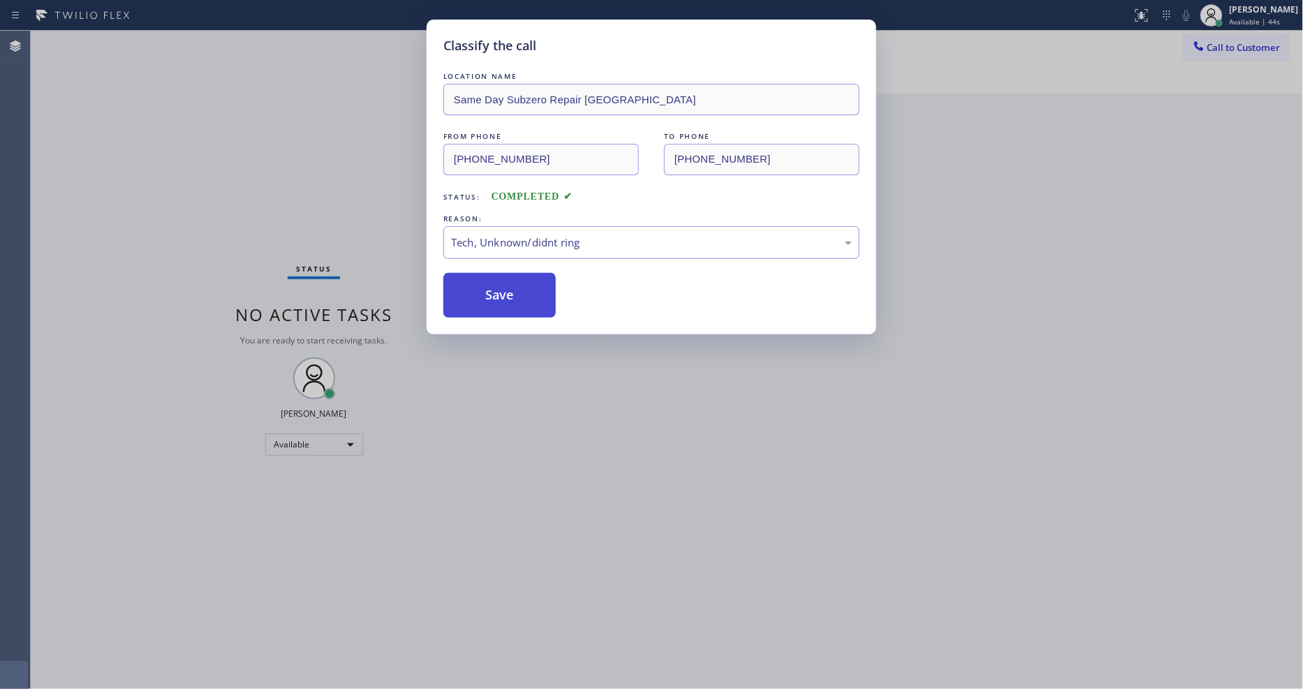
click at [519, 284] on button "Save" at bounding box center [499, 295] width 112 height 45
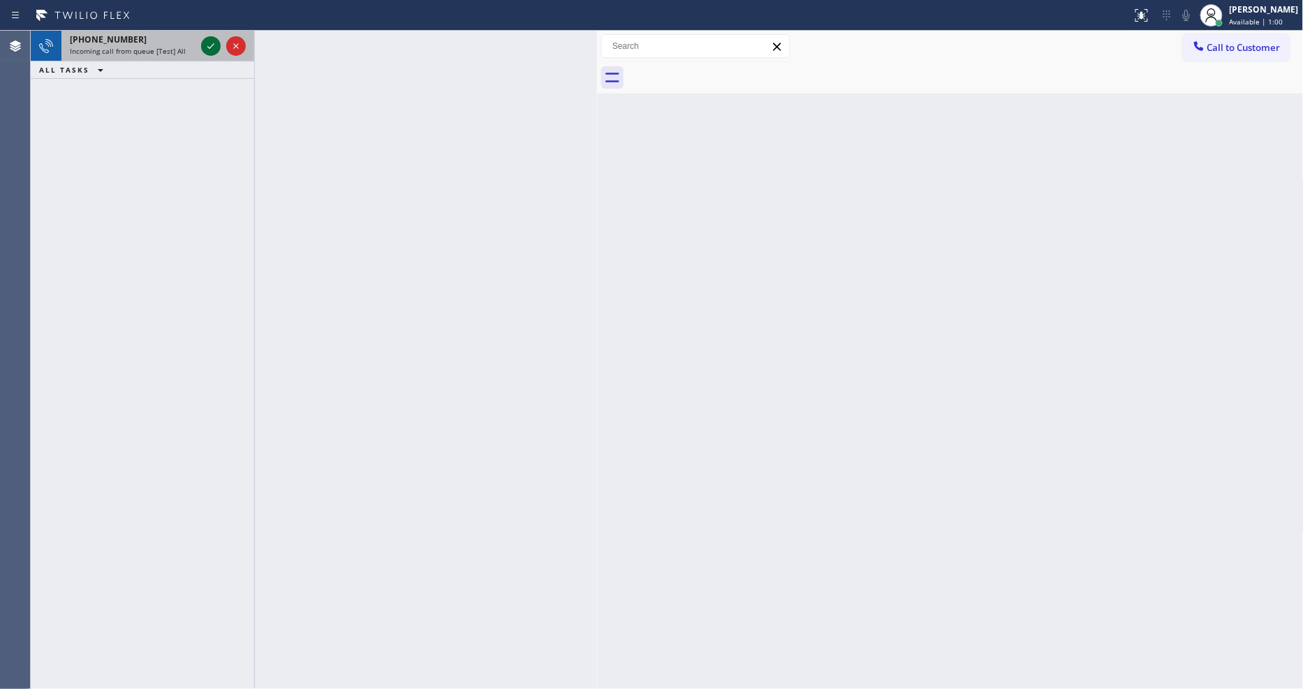
click at [207, 45] on icon at bounding box center [211, 46] width 17 height 17
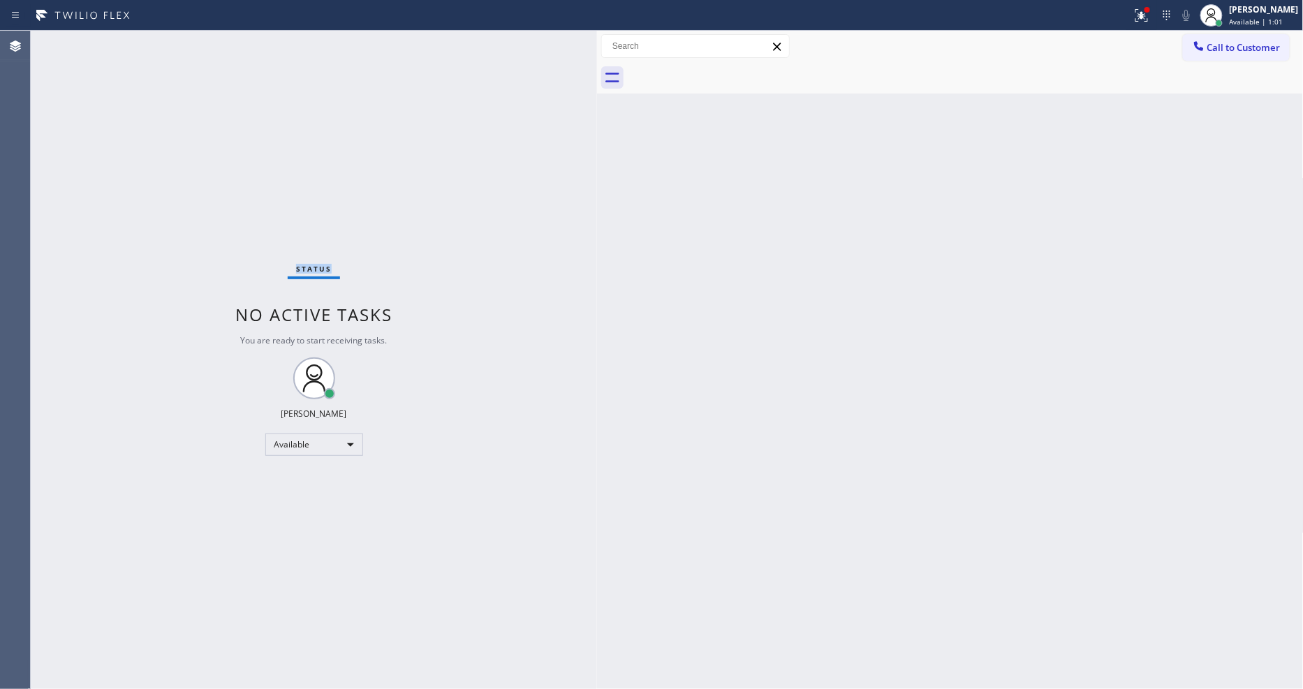
click at [207, 45] on div "Status No active tasks You are ready to start receiving tasks. [PERSON_NAME] Av…" at bounding box center [314, 360] width 566 height 658
click at [1126, 19] on div at bounding box center [566, 15] width 1121 height 22
click at [1150, 20] on icon at bounding box center [1141, 15] width 17 height 17
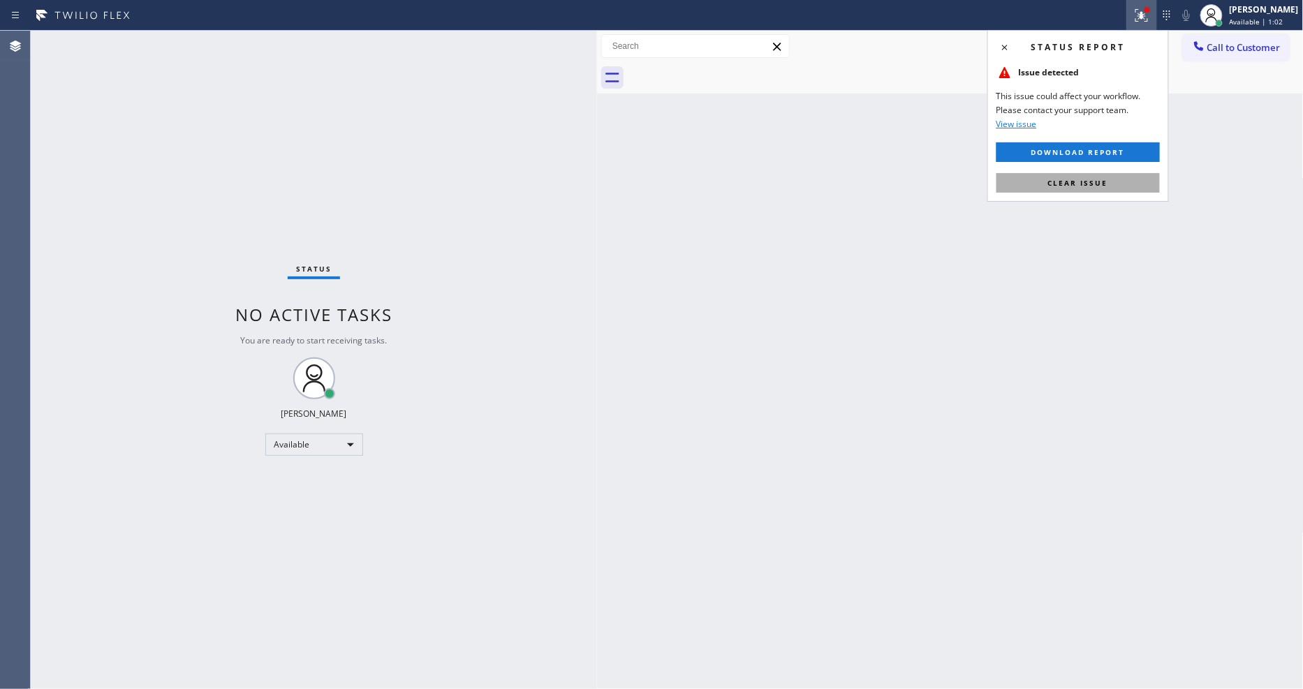
click at [1126, 185] on button "Clear issue" at bounding box center [1077, 183] width 163 height 20
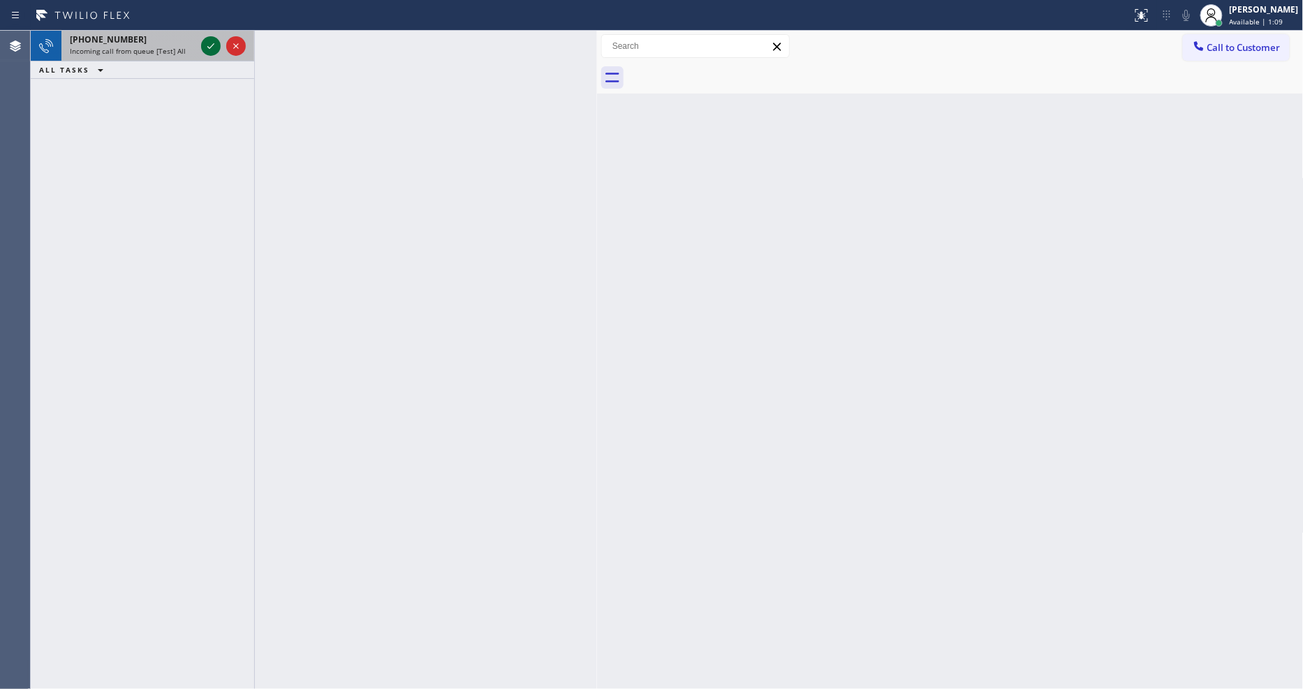
click at [209, 40] on icon at bounding box center [211, 46] width 17 height 17
drag, startPoint x: 922, startPoint y: 406, endPoint x: 709, endPoint y: 489, distance: 228.4
click at [922, 406] on div "Back to Dashboard Change Sender ID Customers Technicians Select a contact Outbo…" at bounding box center [950, 360] width 707 height 658
click at [212, 43] on icon at bounding box center [211, 46] width 17 height 17
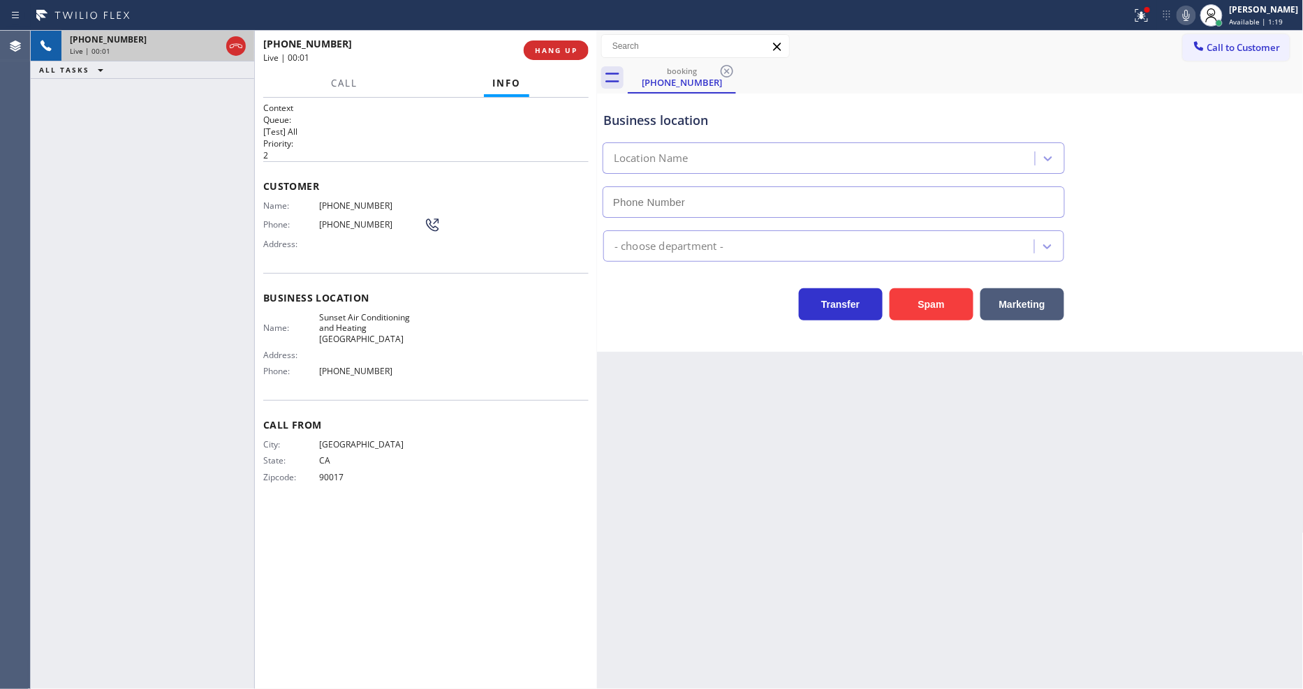
type input "[PHONE_NUMBER]"
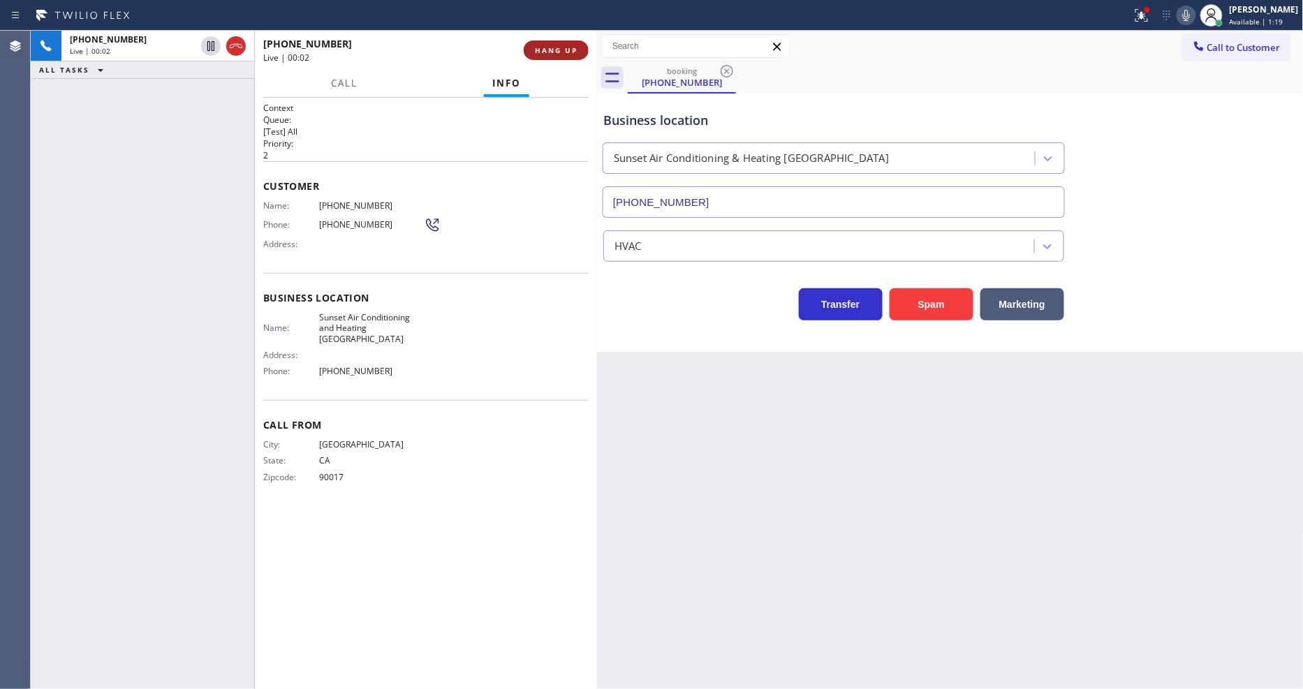
click at [550, 49] on span "HANG UP" at bounding box center [556, 50] width 43 height 10
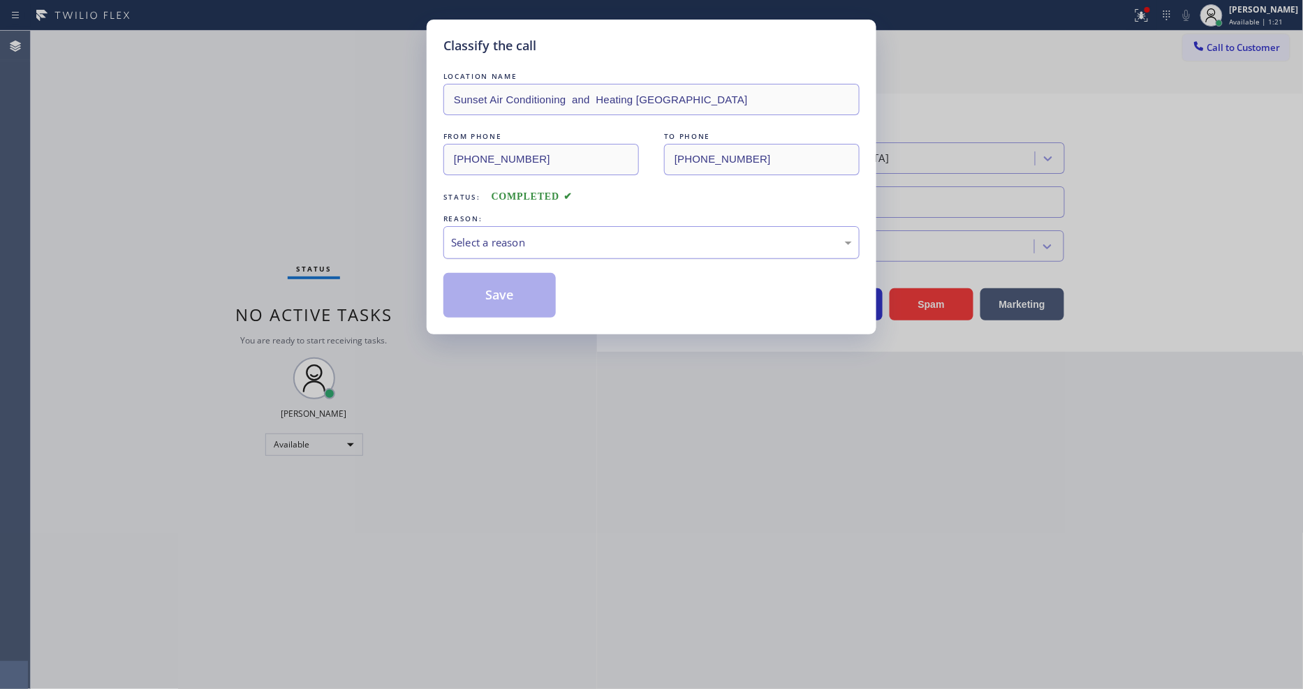
click at [492, 244] on div "Select a reason" at bounding box center [651, 243] width 401 height 16
click at [498, 277] on button "Save" at bounding box center [499, 295] width 112 height 45
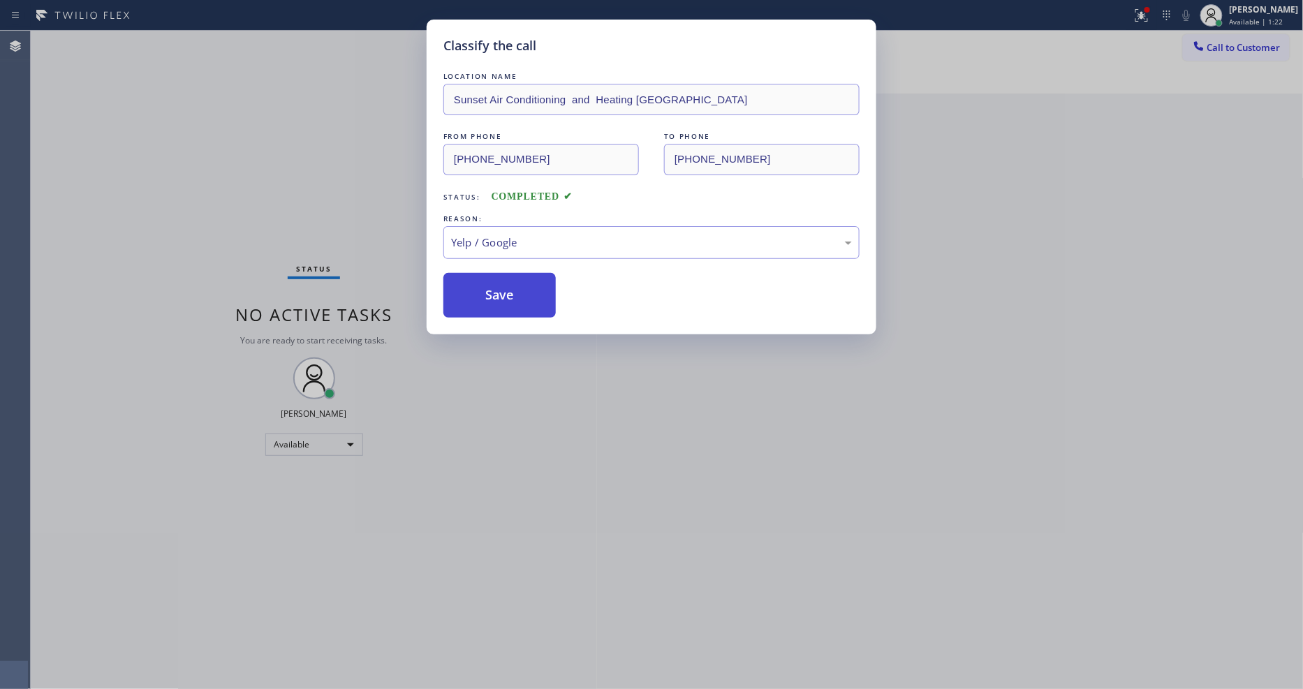
click at [498, 277] on button "Save" at bounding box center [499, 295] width 112 height 45
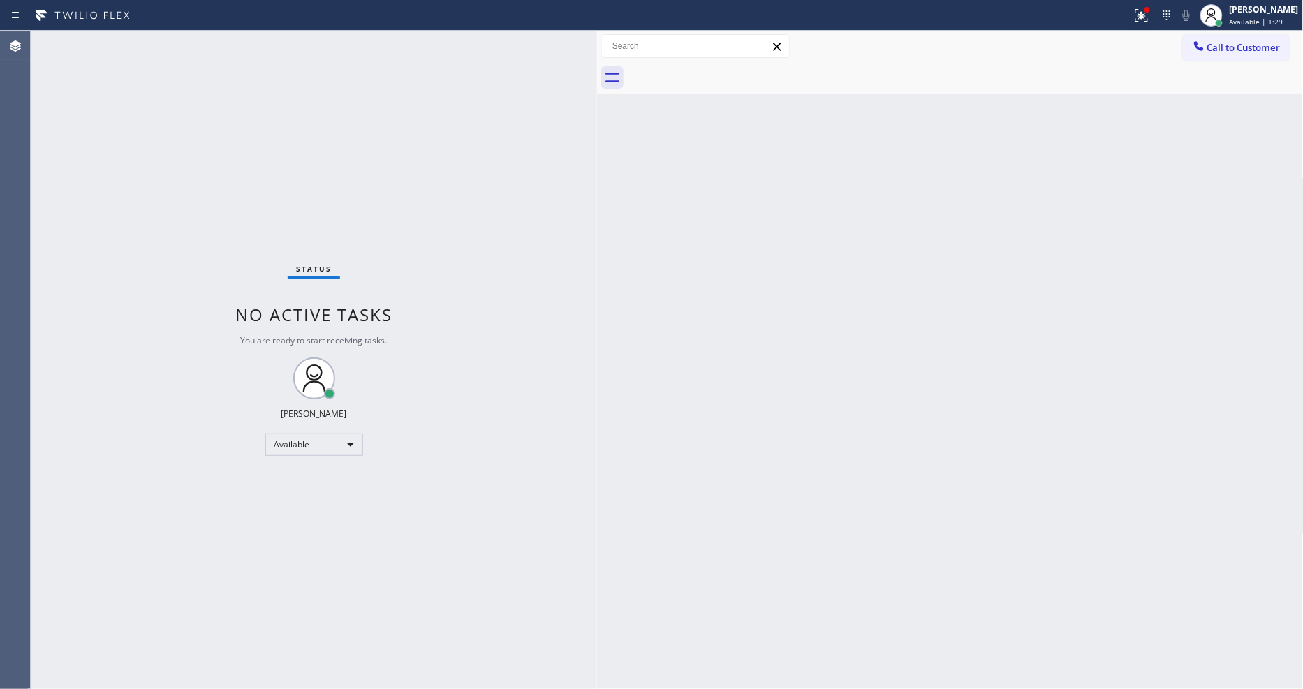
click at [324, 145] on div "Status No active tasks You are ready to start receiving tasks. [PERSON_NAME] Av…" at bounding box center [314, 360] width 566 height 658
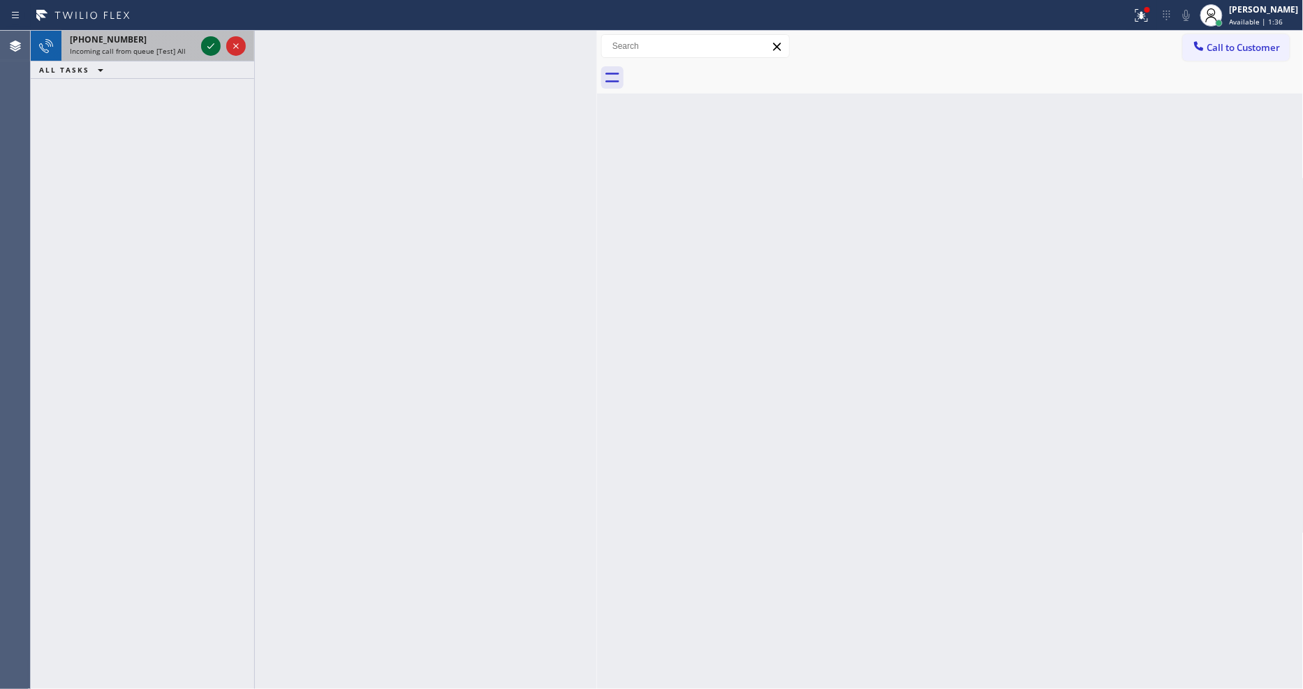
click at [204, 44] on icon at bounding box center [211, 46] width 17 height 17
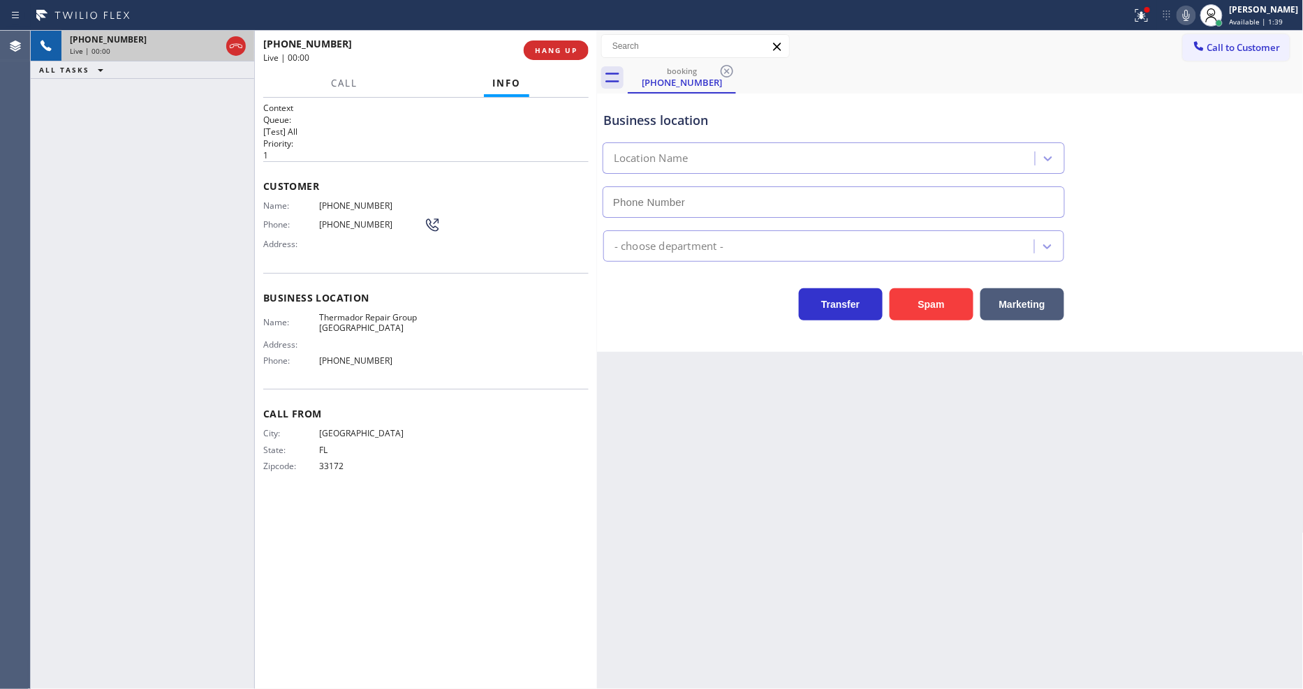
type input "[PHONE_NUMBER]"
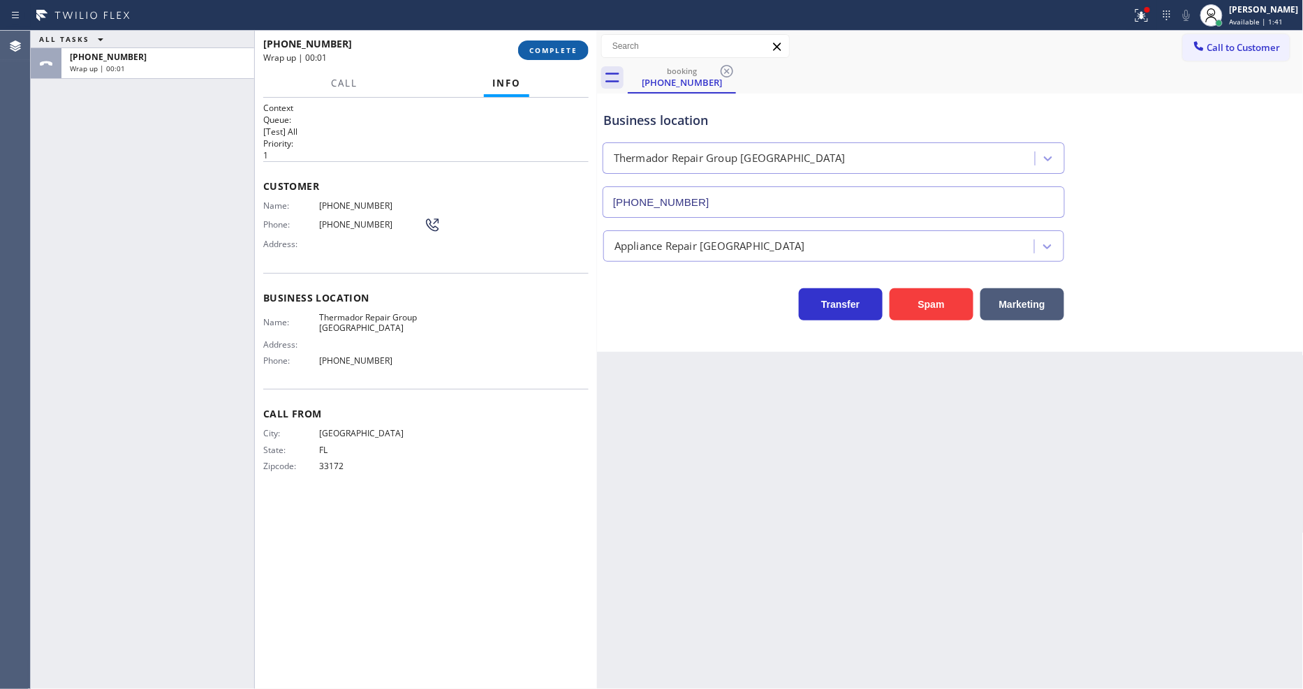
drag, startPoint x: 550, startPoint y: 50, endPoint x: 559, endPoint y: 50, distance: 9.1
click at [550, 50] on span "COMPLETE" at bounding box center [553, 50] width 48 height 10
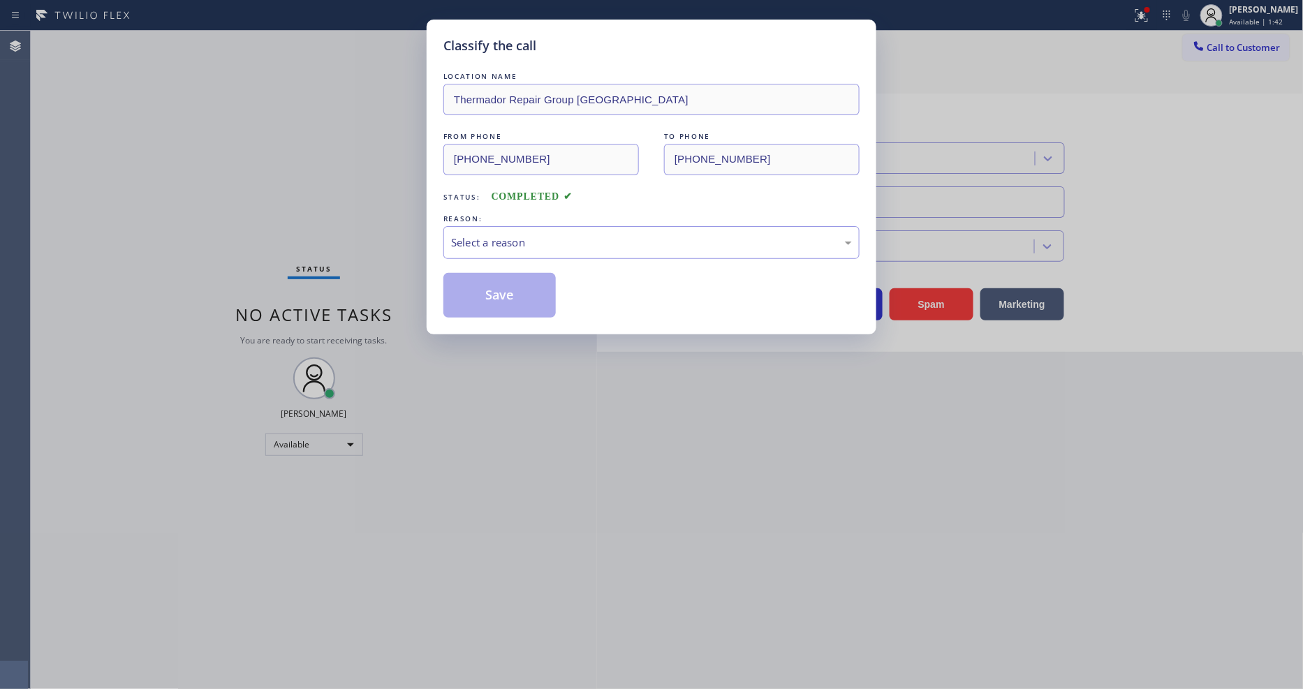
click at [513, 235] on div "Select a reason" at bounding box center [651, 243] width 401 height 16
click at [506, 267] on div "LOCATION NAME Thermador Repair Group [GEOGRAPHIC_DATA] FROM PHONE [PHONE_NUMBER…" at bounding box center [651, 193] width 416 height 249
drag, startPoint x: 506, startPoint y: 267, endPoint x: 506, endPoint y: 277, distance: 9.1
click at [506, 270] on div "LOCATION NAME Thermador Repair Group [GEOGRAPHIC_DATA] FROM PHONE [PHONE_NUMBER…" at bounding box center [651, 193] width 416 height 249
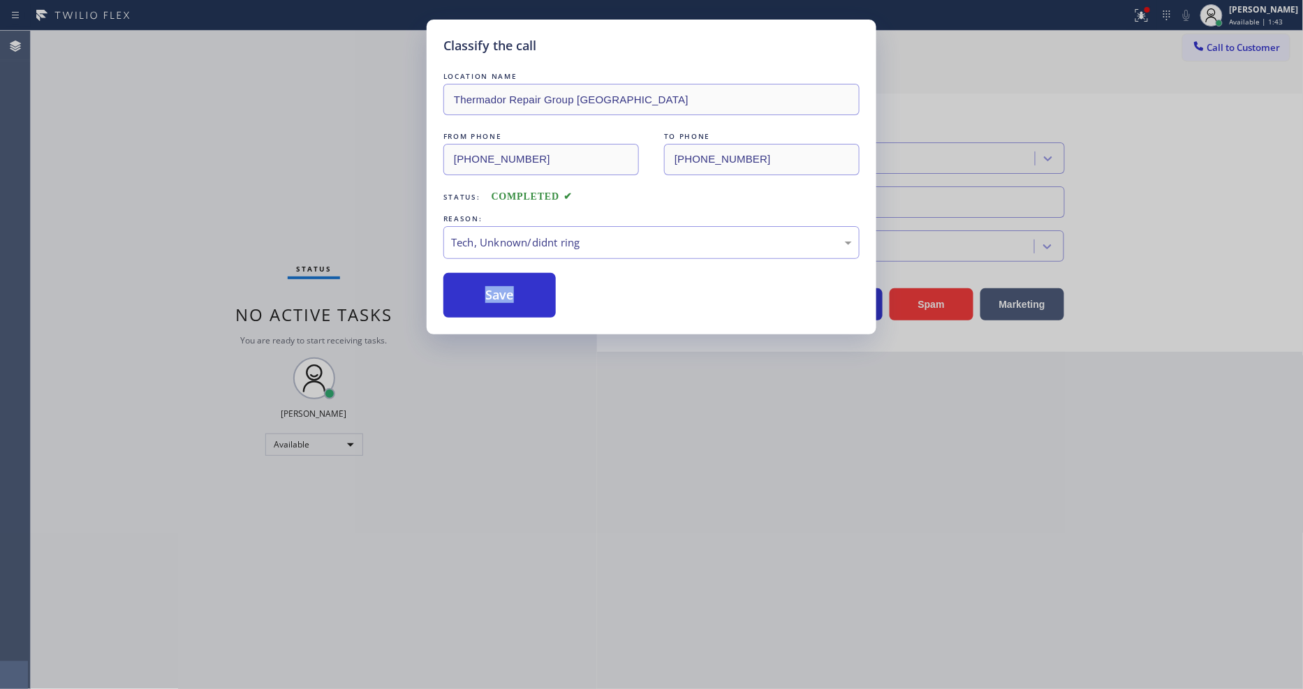
click at [506, 282] on button "Save" at bounding box center [499, 295] width 112 height 45
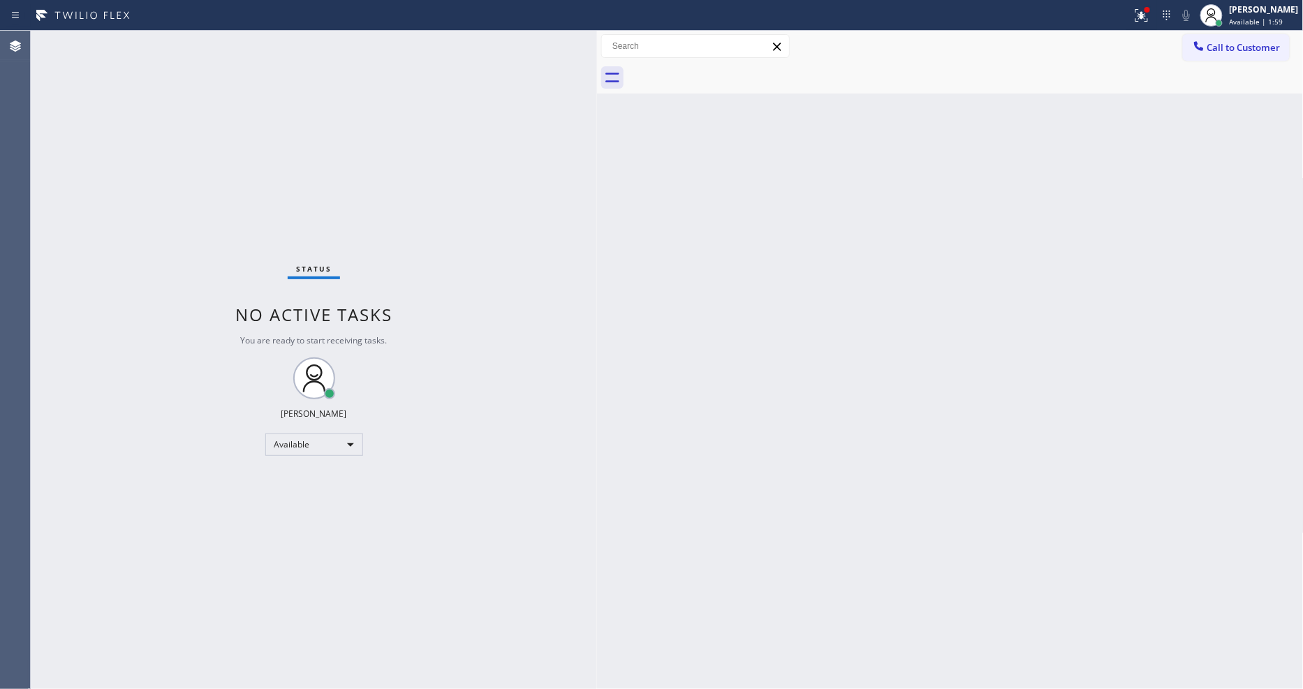
click at [168, 43] on div "Status No active tasks You are ready to start receiving tasks. [PERSON_NAME] Av…" at bounding box center [314, 360] width 566 height 658
click at [177, 34] on div "Status No active tasks You are ready to start receiving tasks. [PERSON_NAME] Av…" at bounding box center [314, 360] width 566 height 658
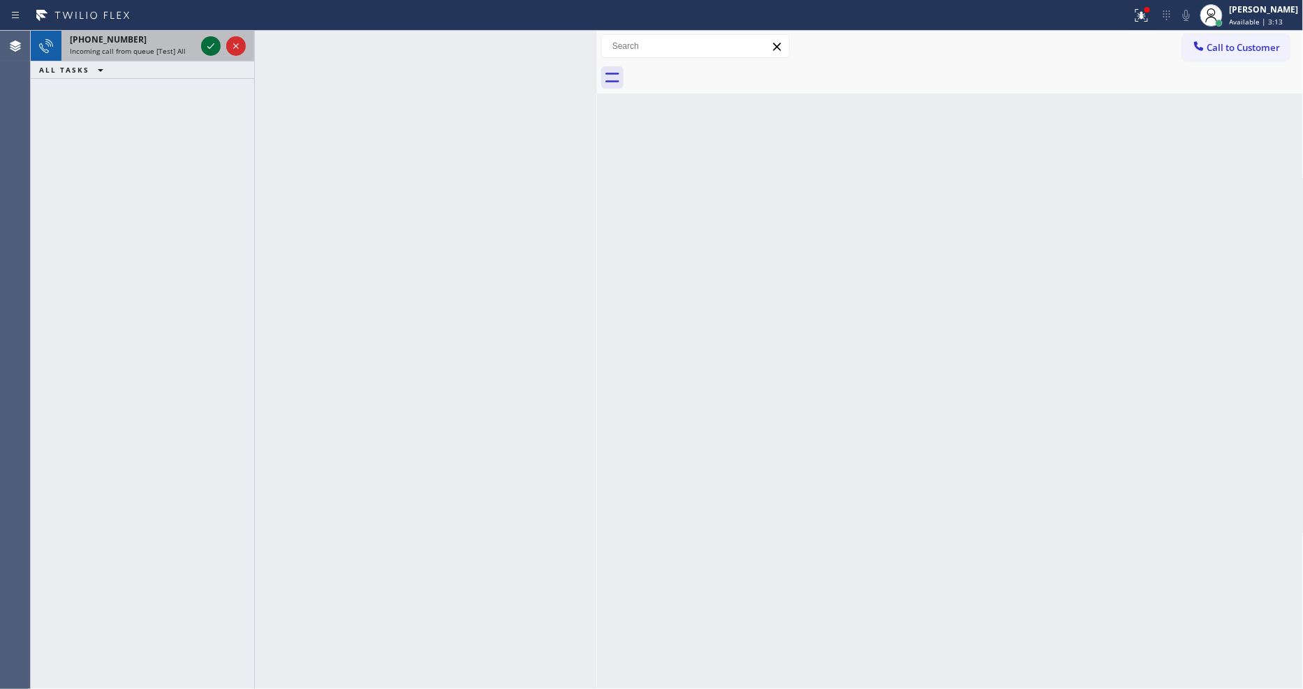
click at [213, 47] on icon at bounding box center [211, 46] width 17 height 17
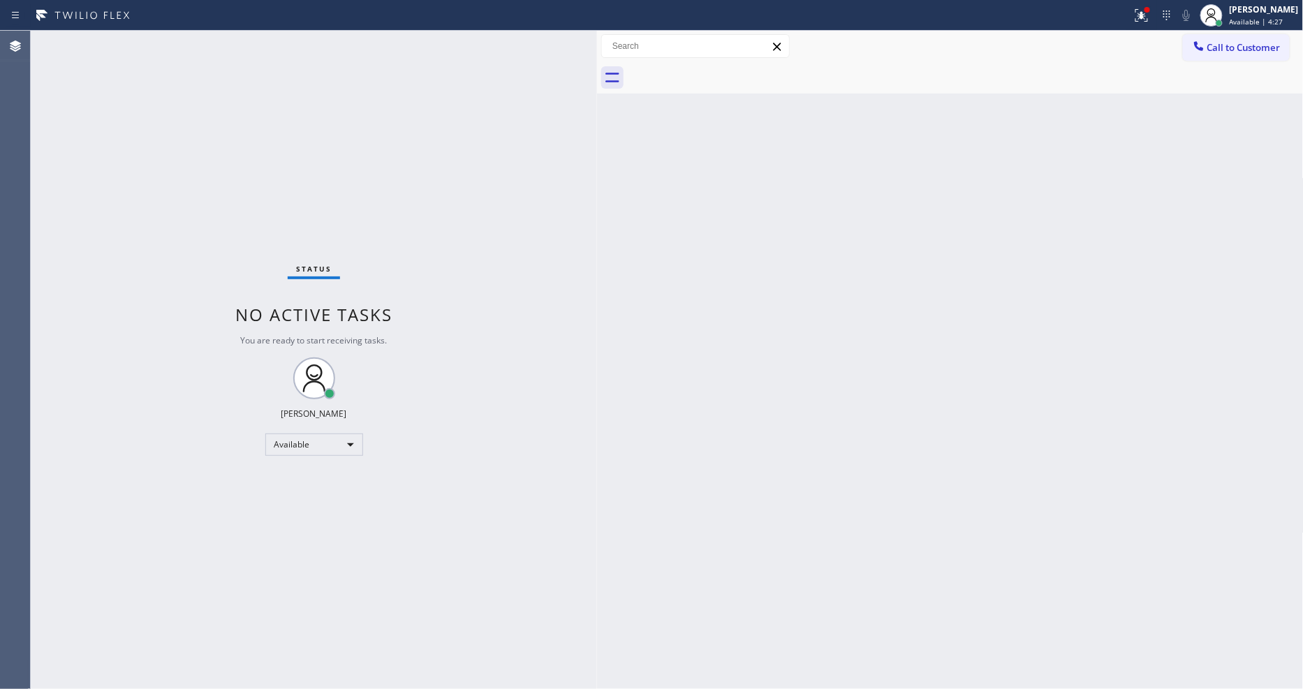
click at [172, 43] on div "Status No active tasks You are ready to start receiving tasks. [PERSON_NAME] Av…" at bounding box center [314, 360] width 566 height 658
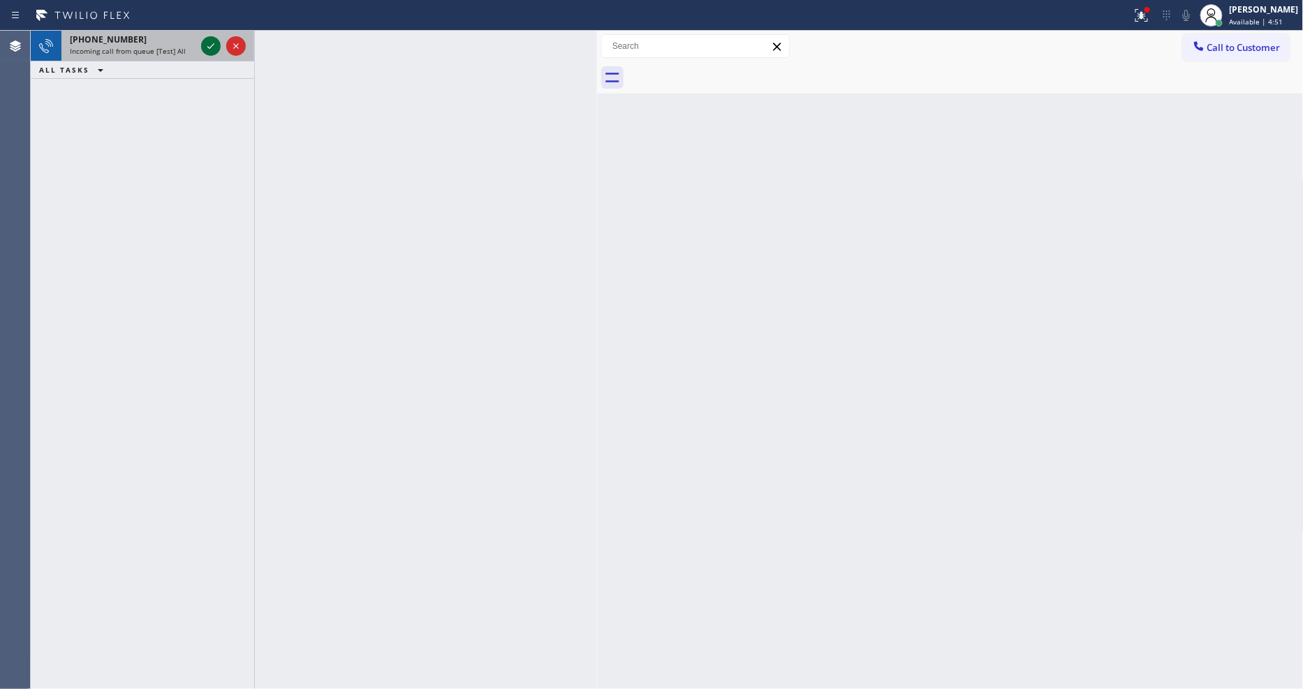
click at [209, 45] on icon at bounding box center [211, 46] width 17 height 17
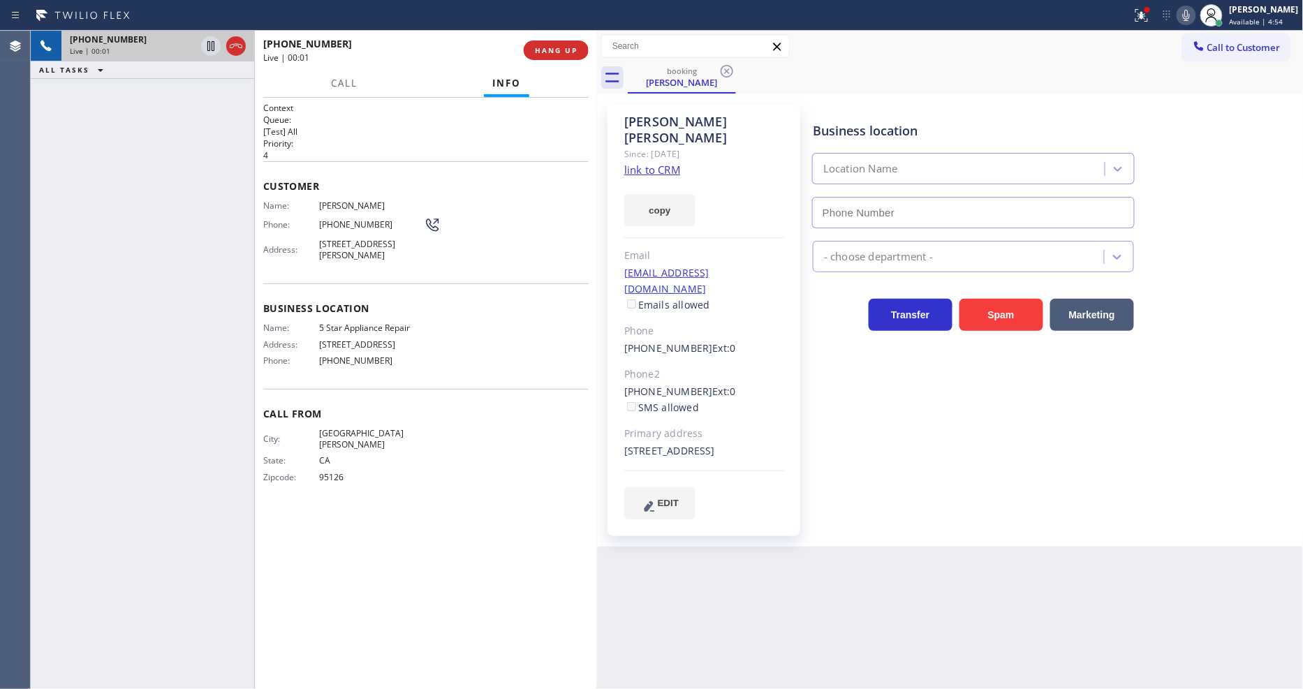
type input "[PHONE_NUMBER]"
click at [652, 146] on div "Since: [DATE]" at bounding box center [704, 154] width 160 height 16
click at [649, 163] on link "link to CRM" at bounding box center [652, 170] width 56 height 14
click at [1190, 16] on icon at bounding box center [1186, 15] width 7 height 11
click at [1195, 17] on icon at bounding box center [1186, 15] width 17 height 17
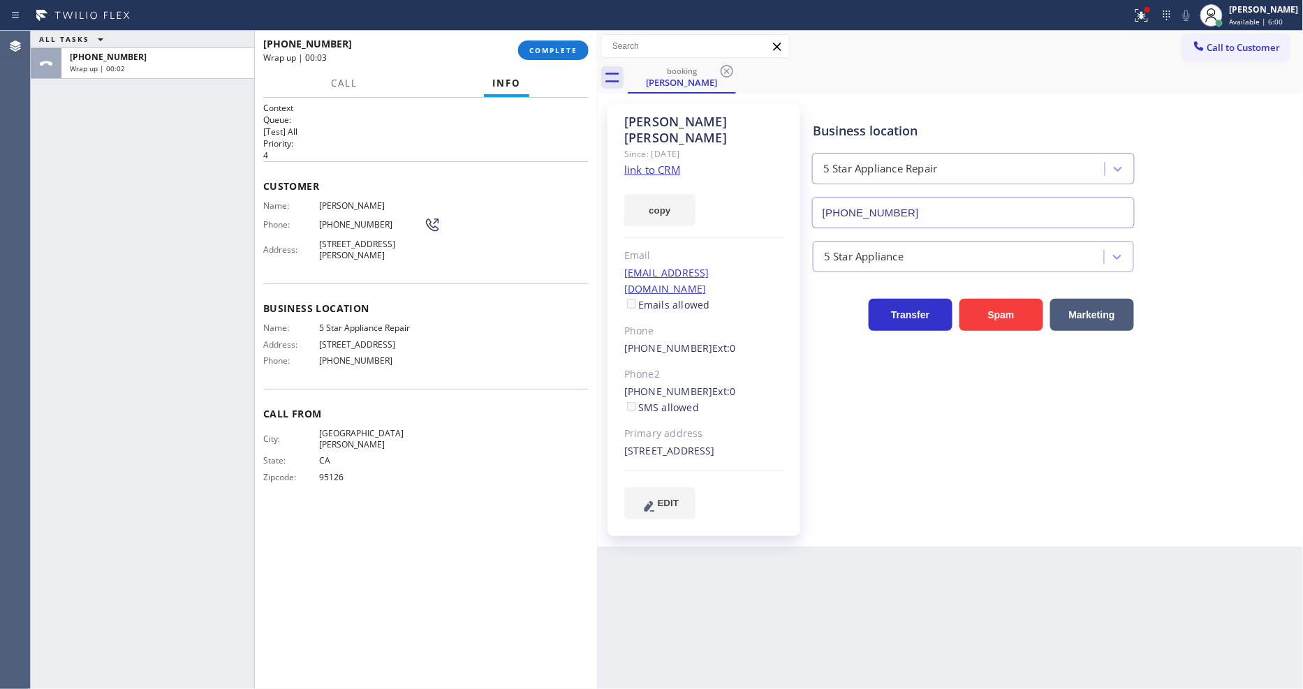
click at [652, 163] on link "link to CRM" at bounding box center [652, 170] width 56 height 14
click at [567, 50] on span "COMPLETE" at bounding box center [553, 50] width 48 height 10
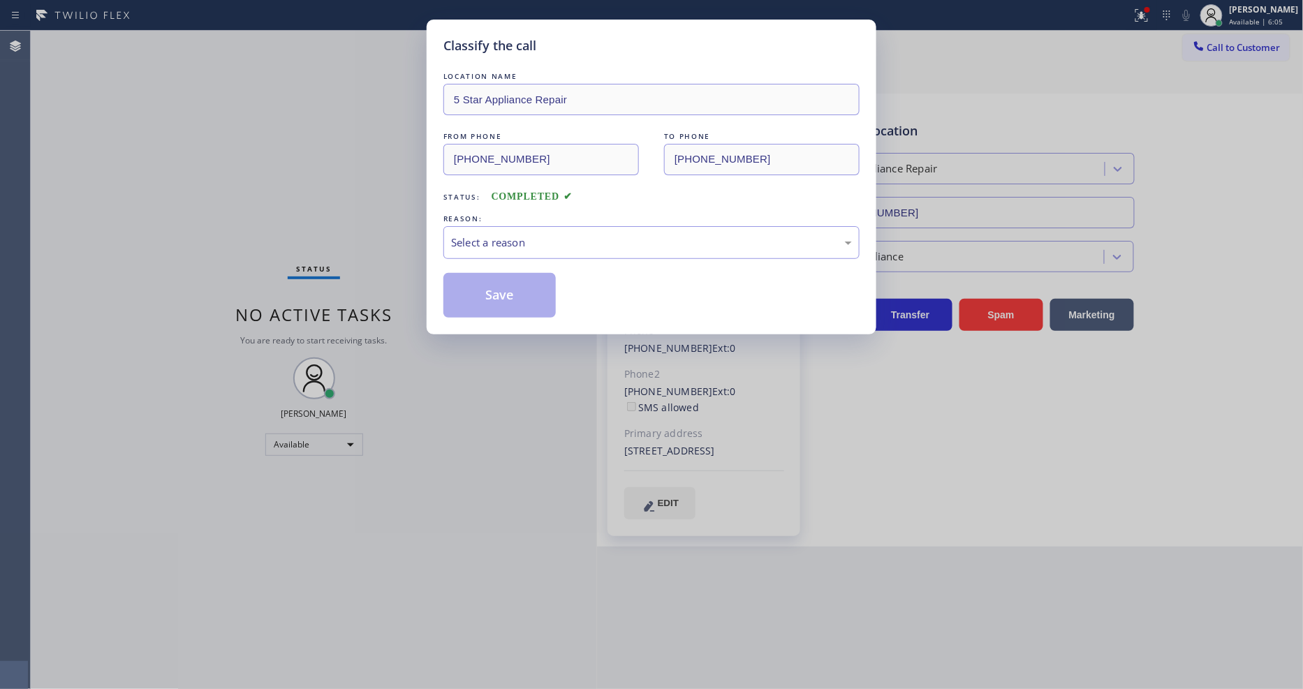
click at [508, 245] on div "Select a reason" at bounding box center [651, 243] width 401 height 16
click at [508, 294] on button "Save" at bounding box center [499, 295] width 112 height 45
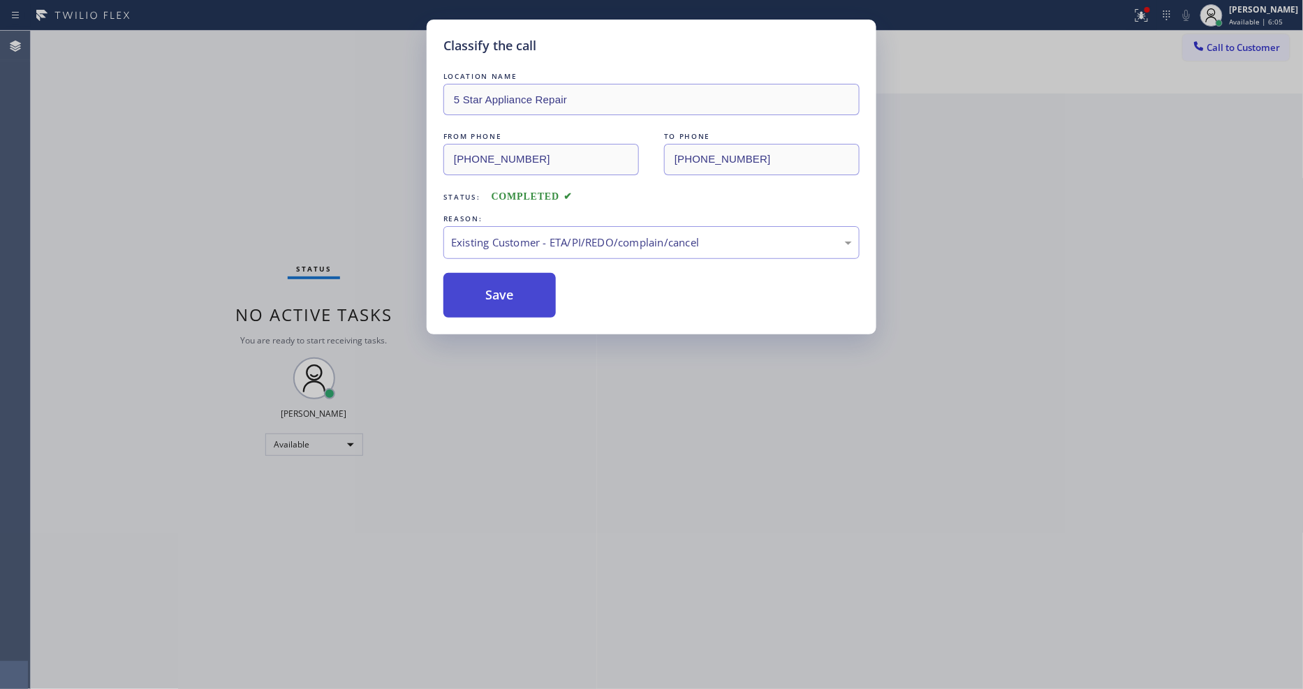
click at [508, 294] on button "Save" at bounding box center [499, 295] width 112 height 45
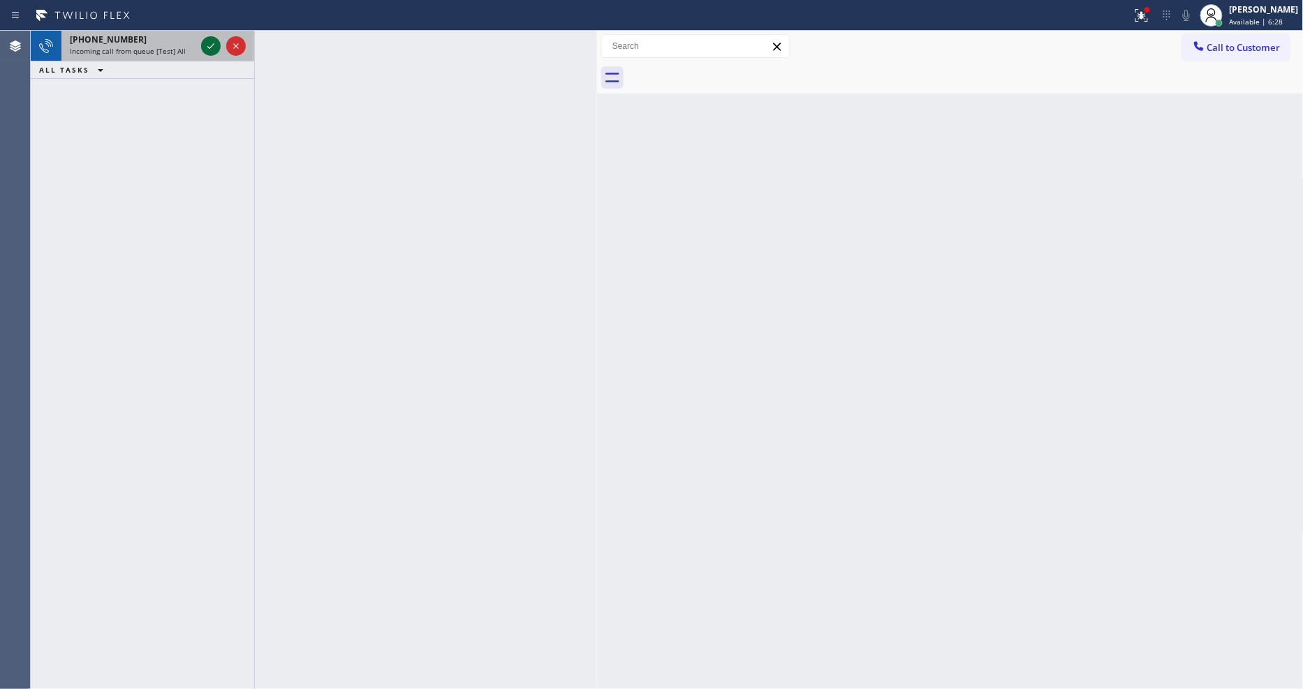
click at [212, 44] on icon at bounding box center [211, 46] width 17 height 17
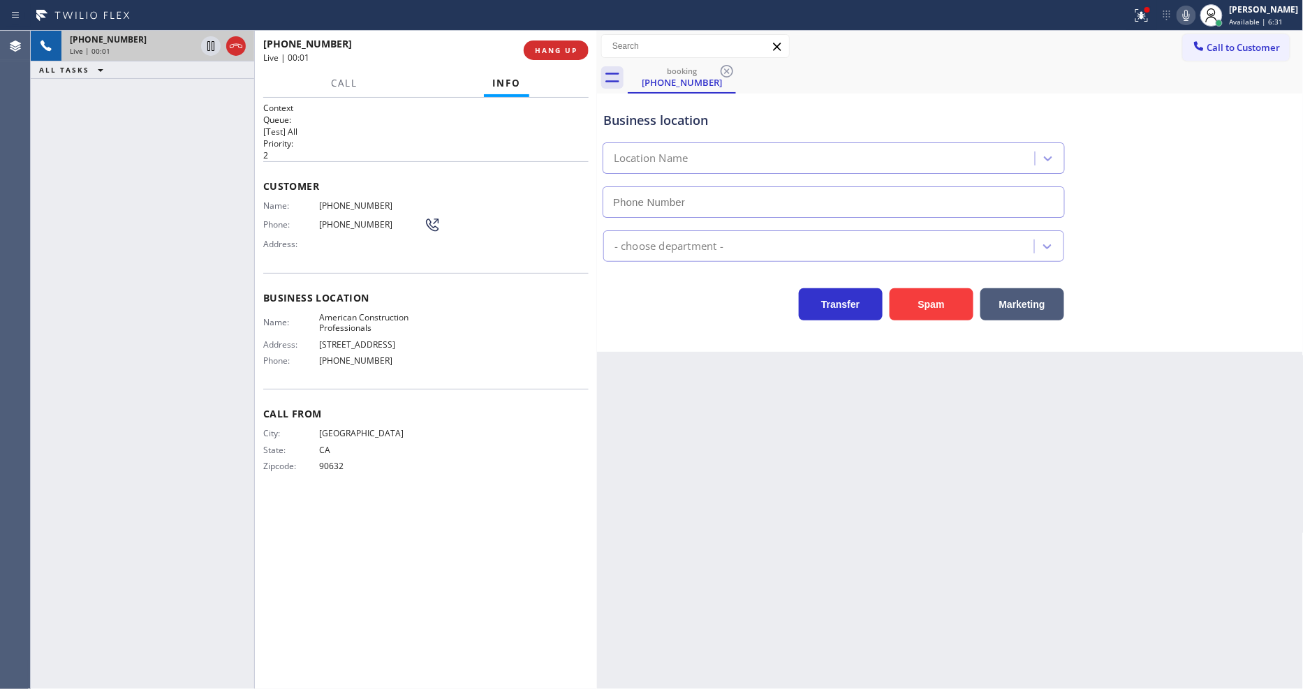
type input "[PHONE_NUMBER]"
click at [564, 52] on span "HANG UP" at bounding box center [556, 50] width 43 height 10
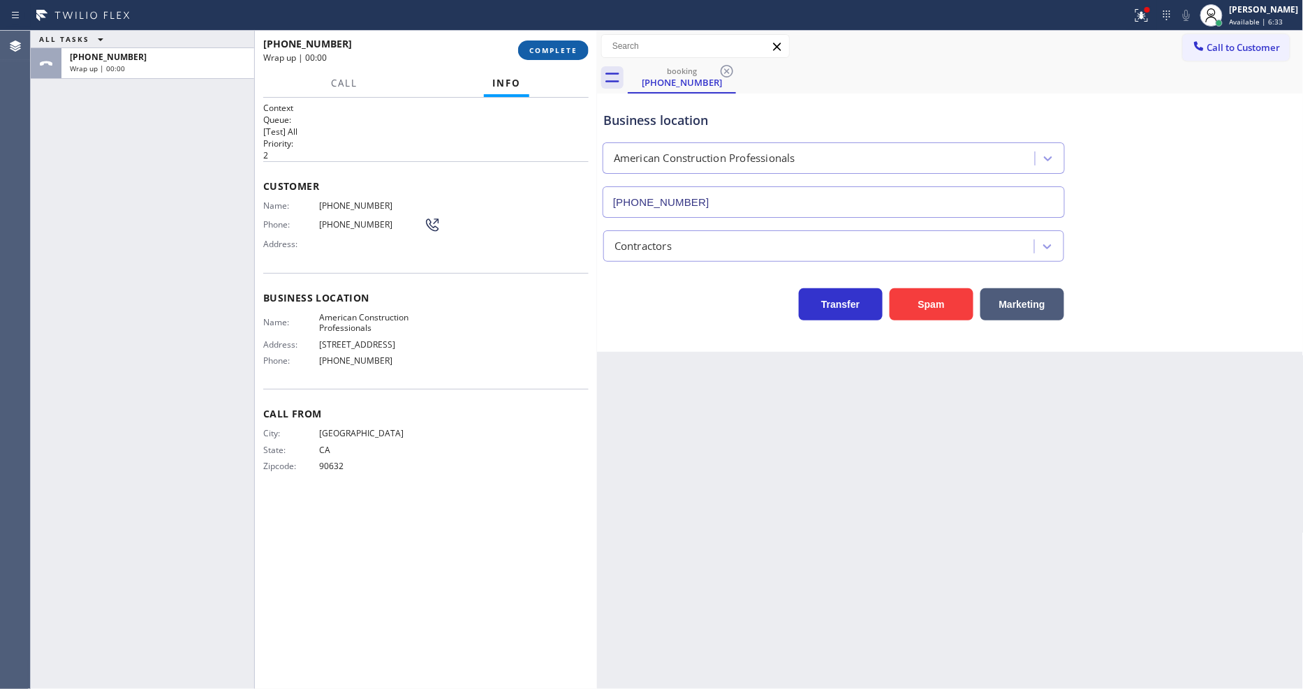
click at [564, 51] on span "COMPLETE" at bounding box center [553, 50] width 48 height 10
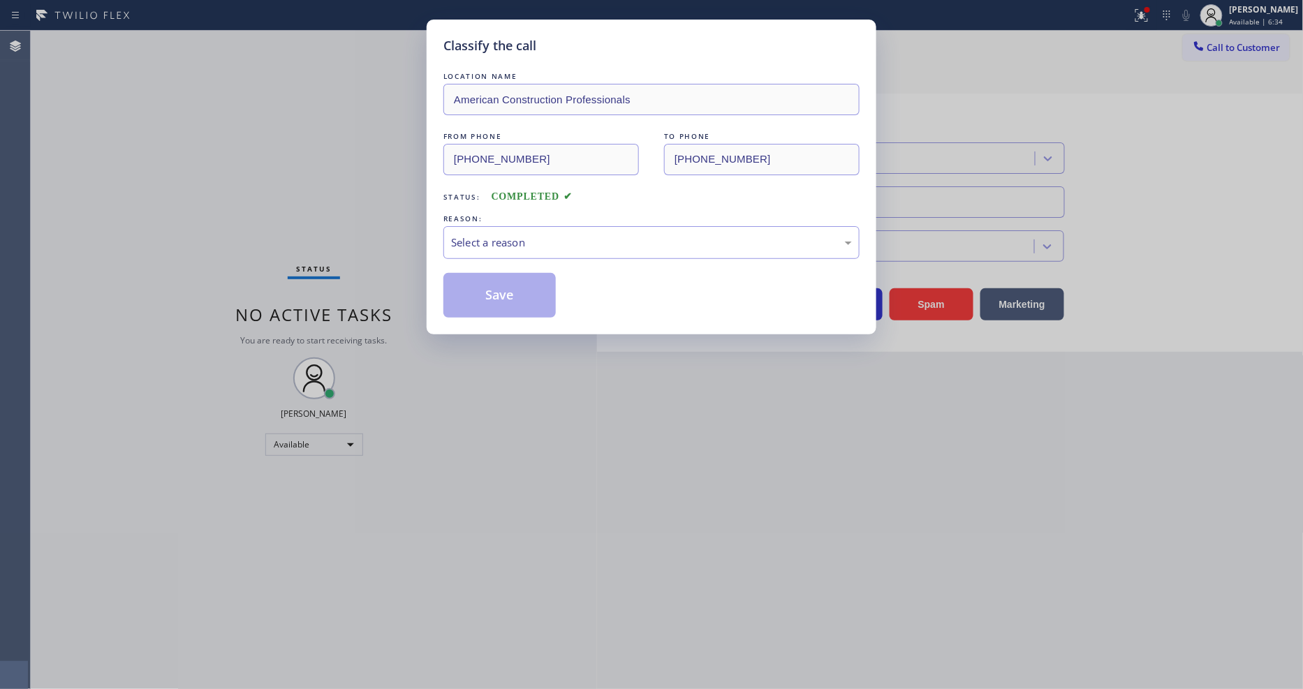
click at [515, 235] on div "Select a reason" at bounding box center [651, 243] width 401 height 16
click at [515, 290] on button "Save" at bounding box center [499, 295] width 112 height 45
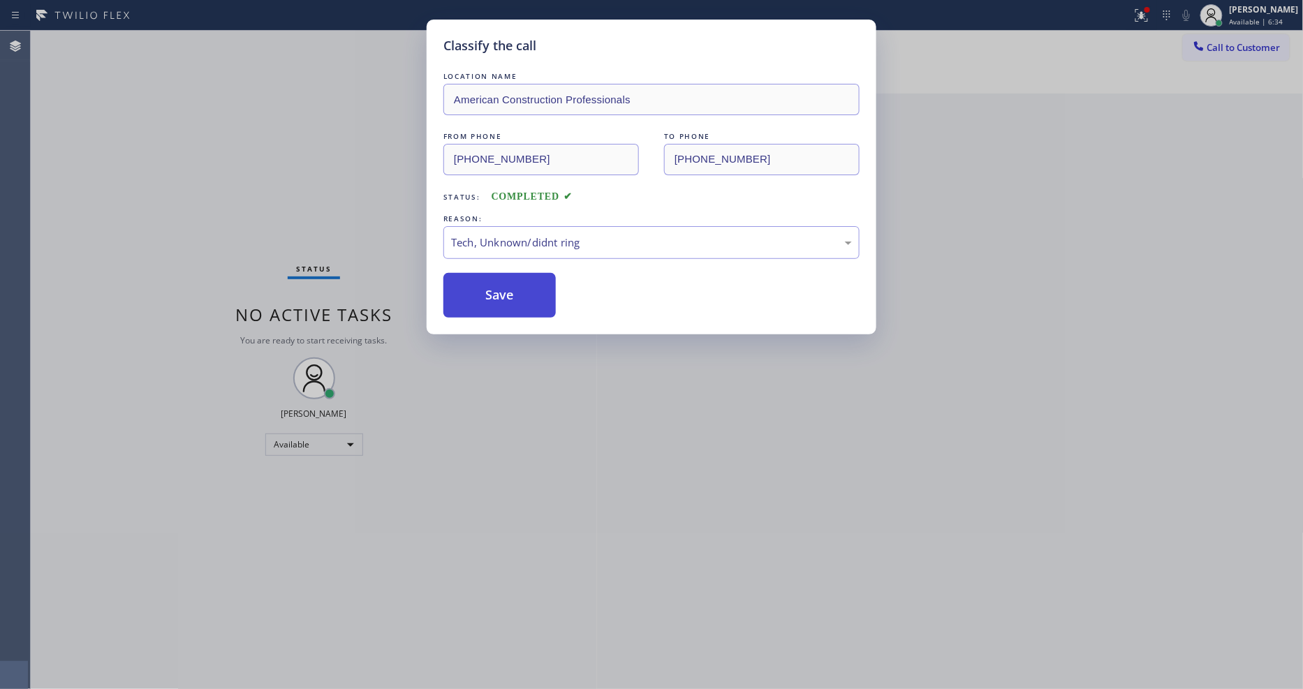
click at [515, 290] on button "Save" at bounding box center [499, 295] width 112 height 45
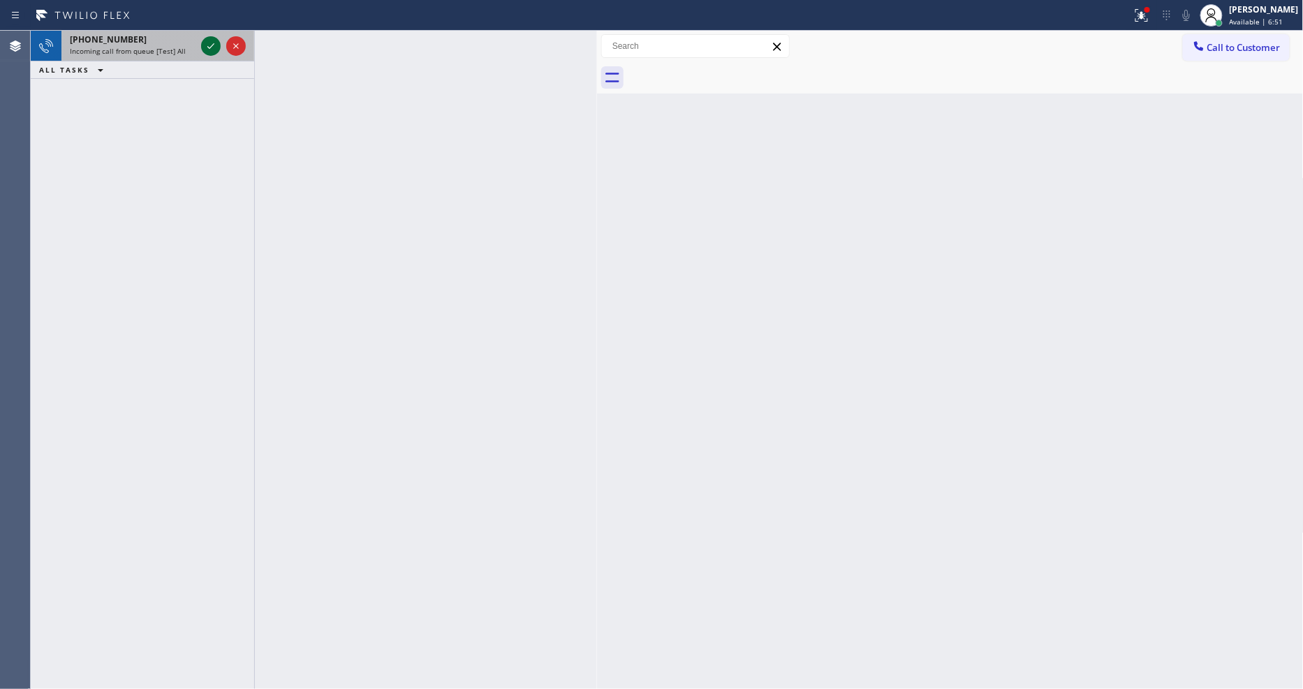
click at [209, 46] on icon at bounding box center [211, 46] width 17 height 17
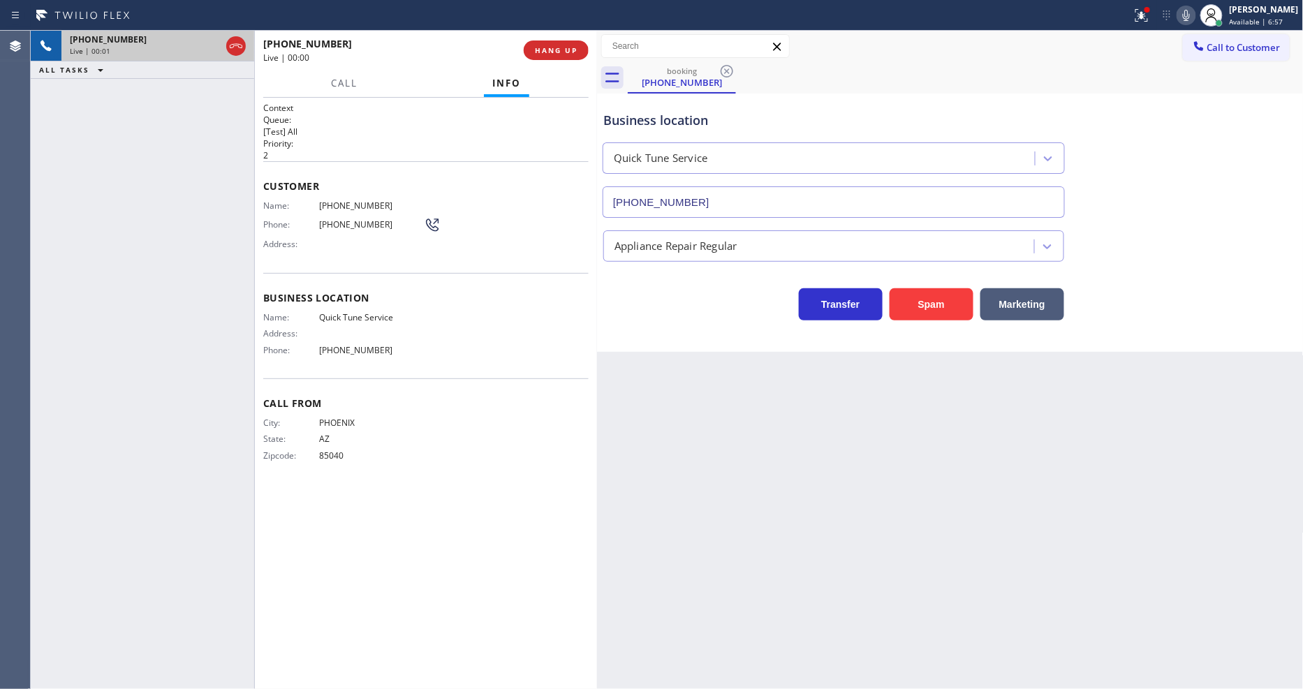
type input "[PHONE_NUMBER]"
drag, startPoint x: 462, startPoint y: 140, endPoint x: 500, endPoint y: 102, distance: 53.8
click at [462, 140] on h2 "Priority:" at bounding box center [425, 144] width 325 height 12
click at [540, 54] on span "HANG UP" at bounding box center [556, 50] width 43 height 10
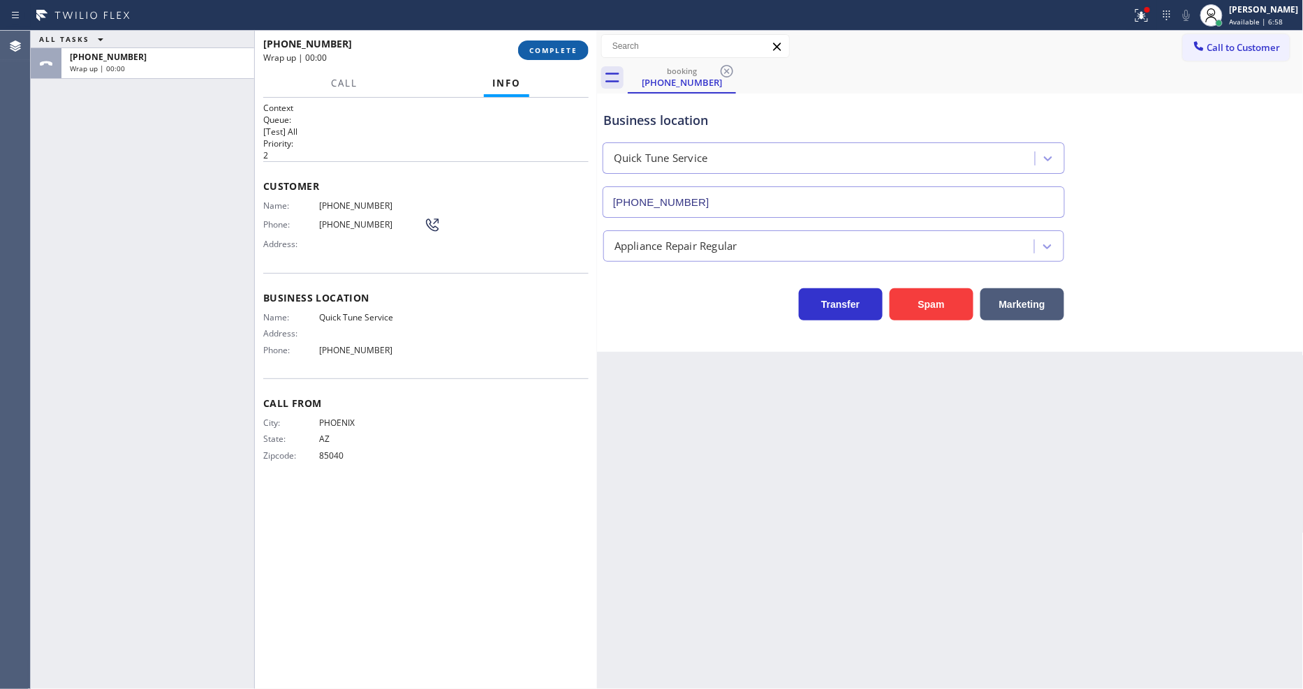
click at [548, 50] on span "COMPLETE" at bounding box center [553, 50] width 48 height 10
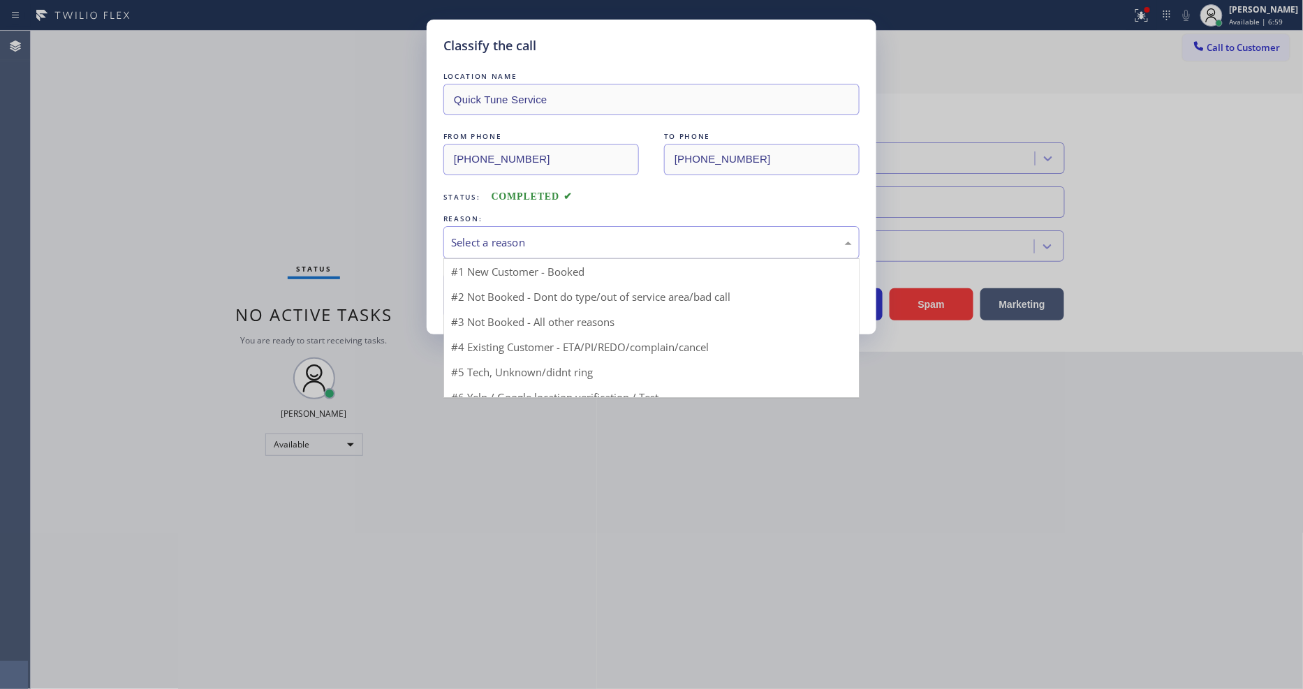
click at [533, 235] on div "Select a reason" at bounding box center [651, 243] width 401 height 16
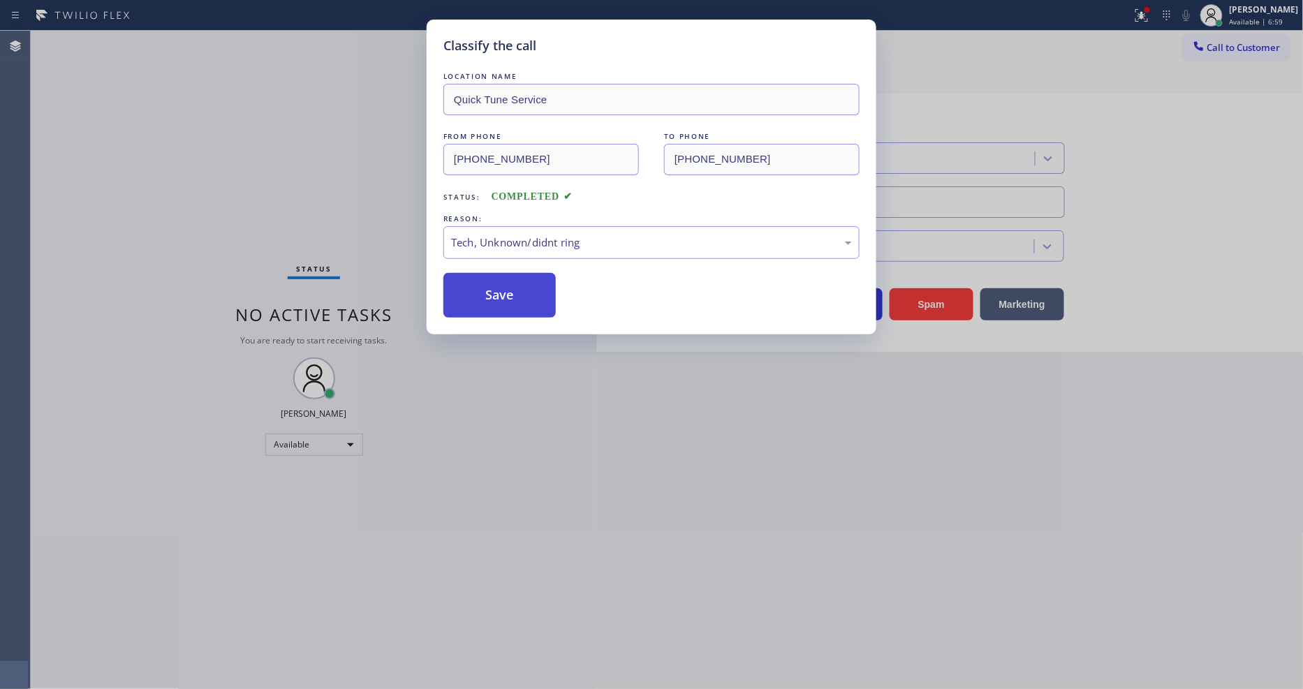
click at [524, 288] on button "Save" at bounding box center [499, 295] width 112 height 45
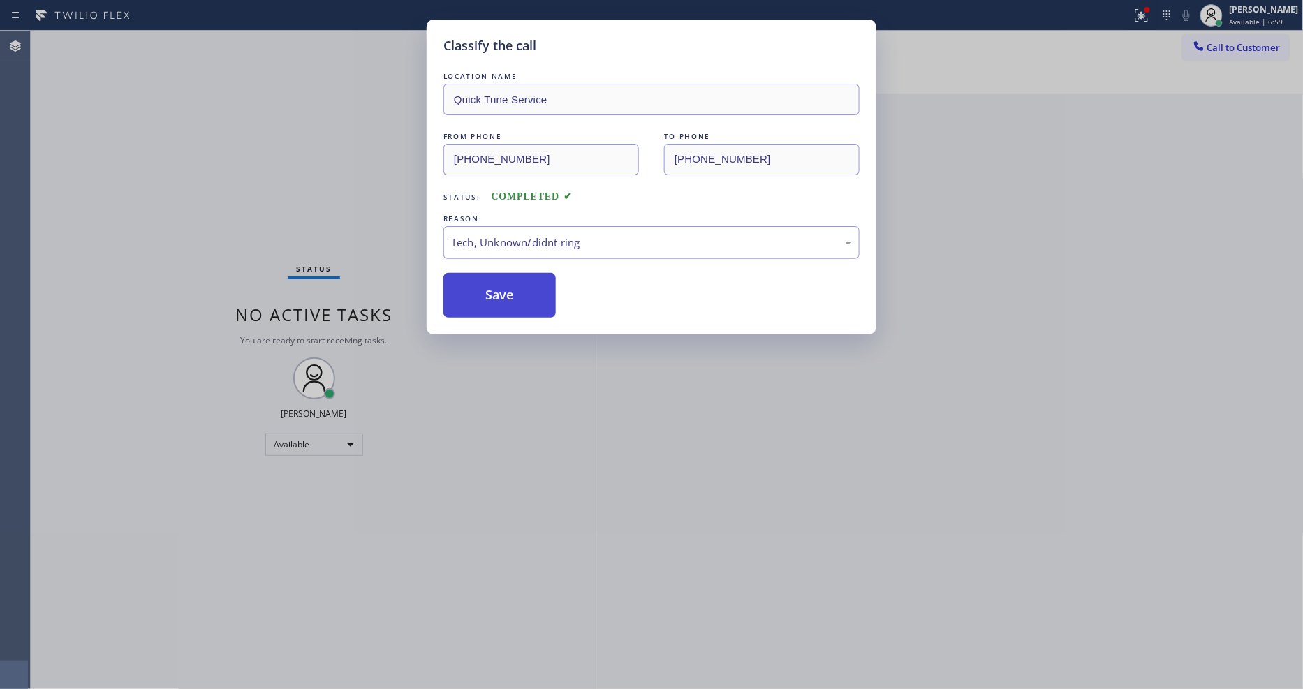
click at [524, 288] on button "Save" at bounding box center [499, 295] width 112 height 45
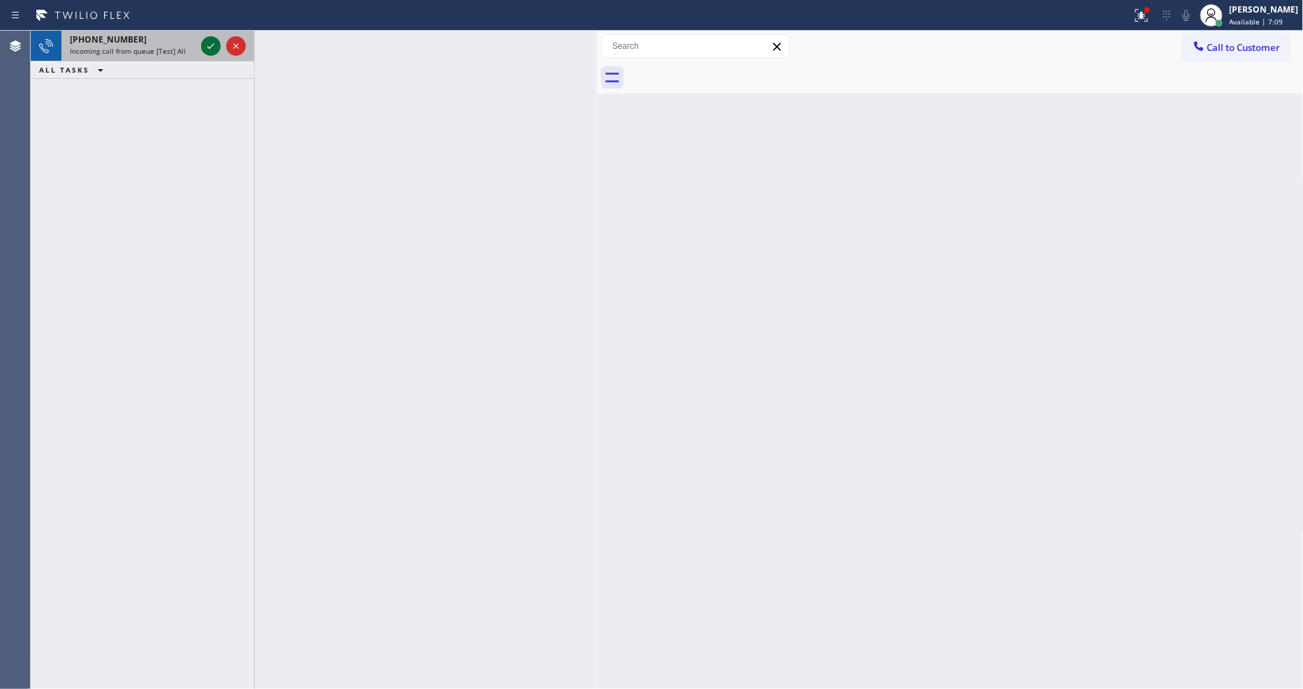
click at [209, 46] on icon at bounding box center [211, 46] width 17 height 17
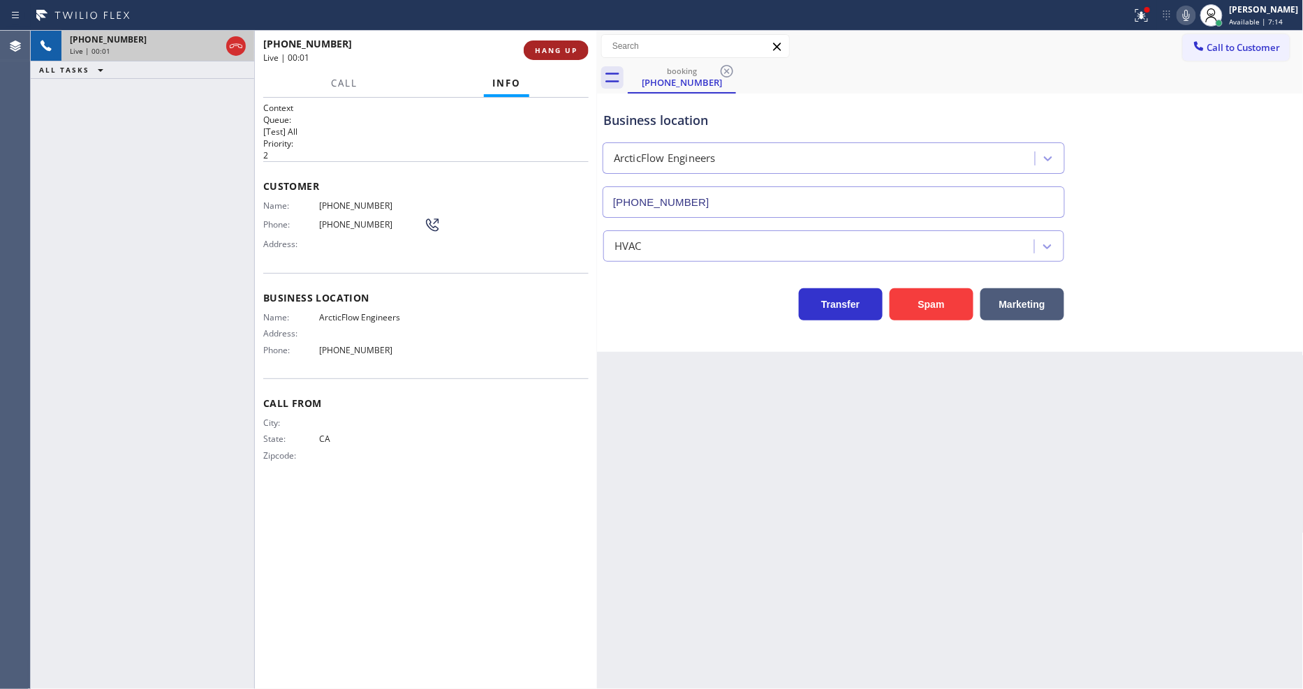
type input "[PHONE_NUMBER]"
click at [556, 56] on button "HANG UP" at bounding box center [556, 51] width 65 height 20
click at [559, 49] on span "HANG UP" at bounding box center [556, 50] width 43 height 10
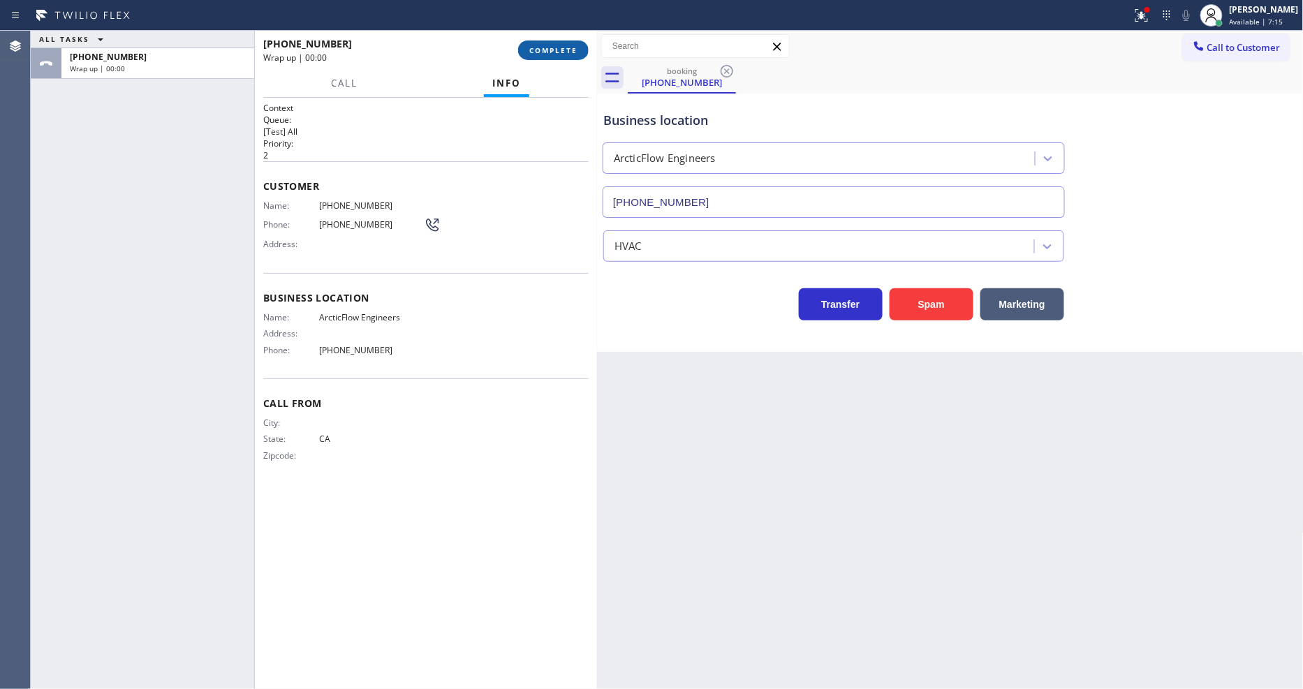
click at [559, 49] on span "COMPLETE" at bounding box center [553, 50] width 48 height 10
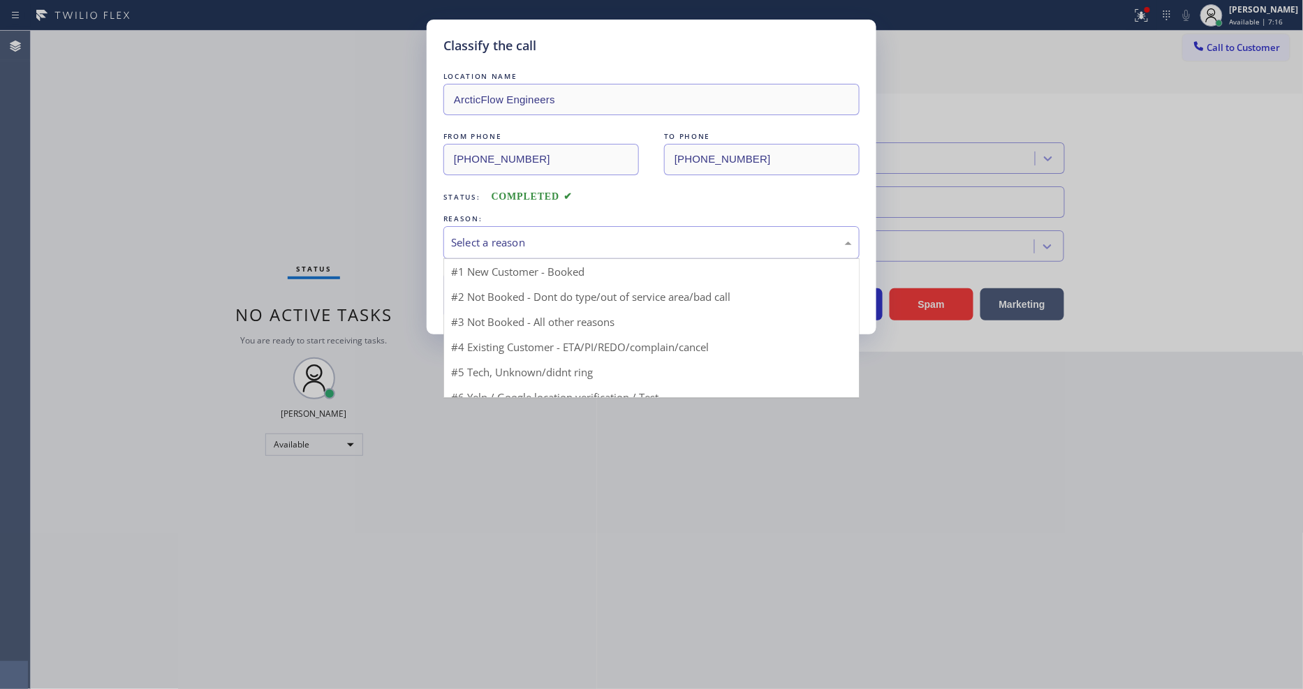
click at [545, 235] on div "Select a reason" at bounding box center [651, 243] width 401 height 16
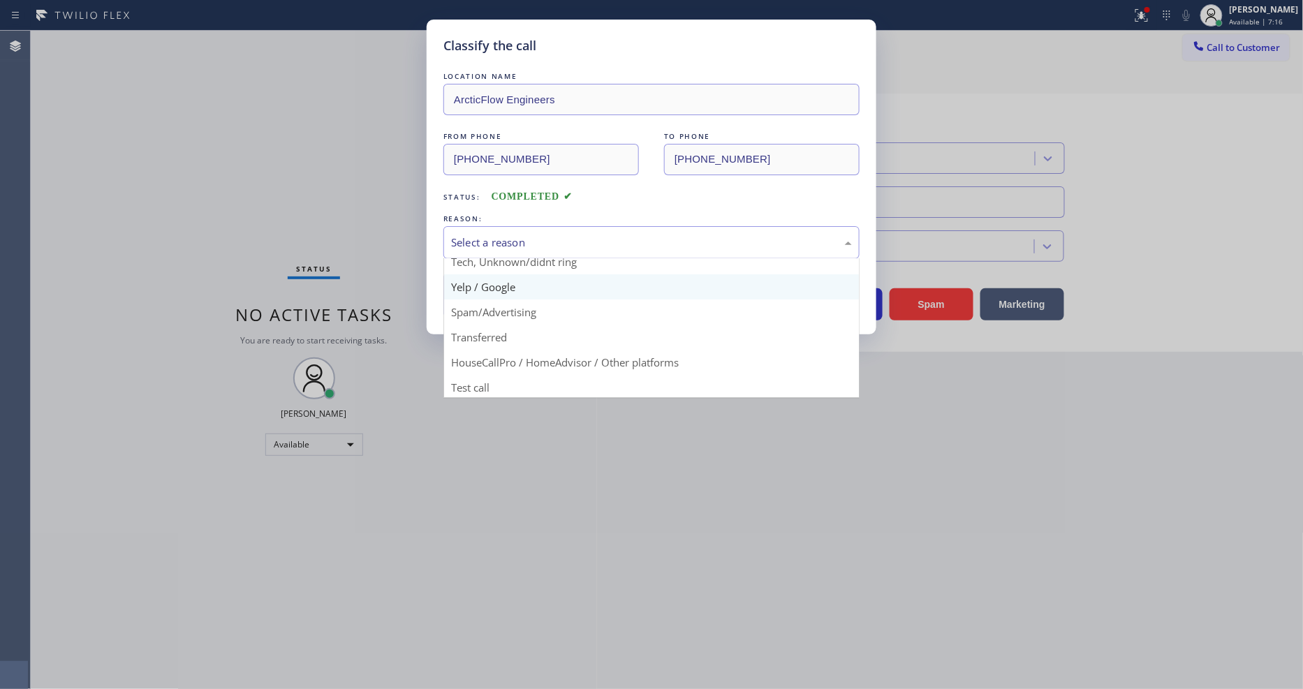
scroll to position [87, 0]
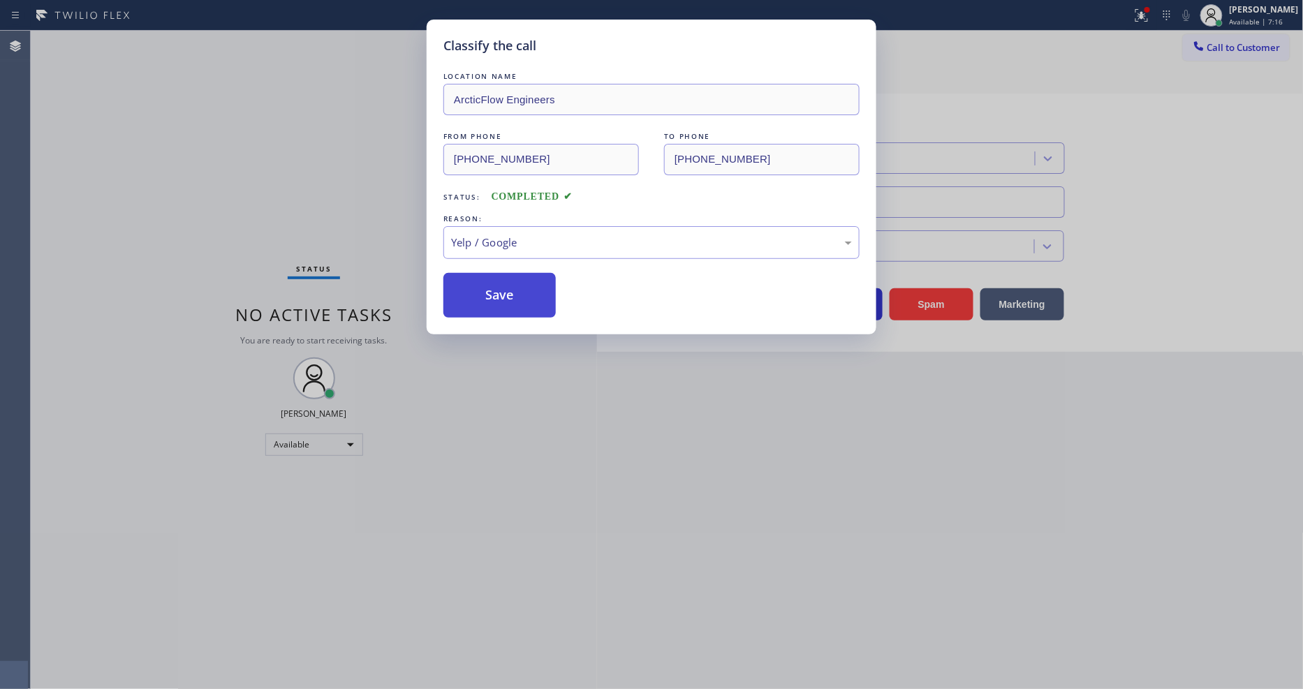
click at [512, 282] on button "Save" at bounding box center [499, 295] width 112 height 45
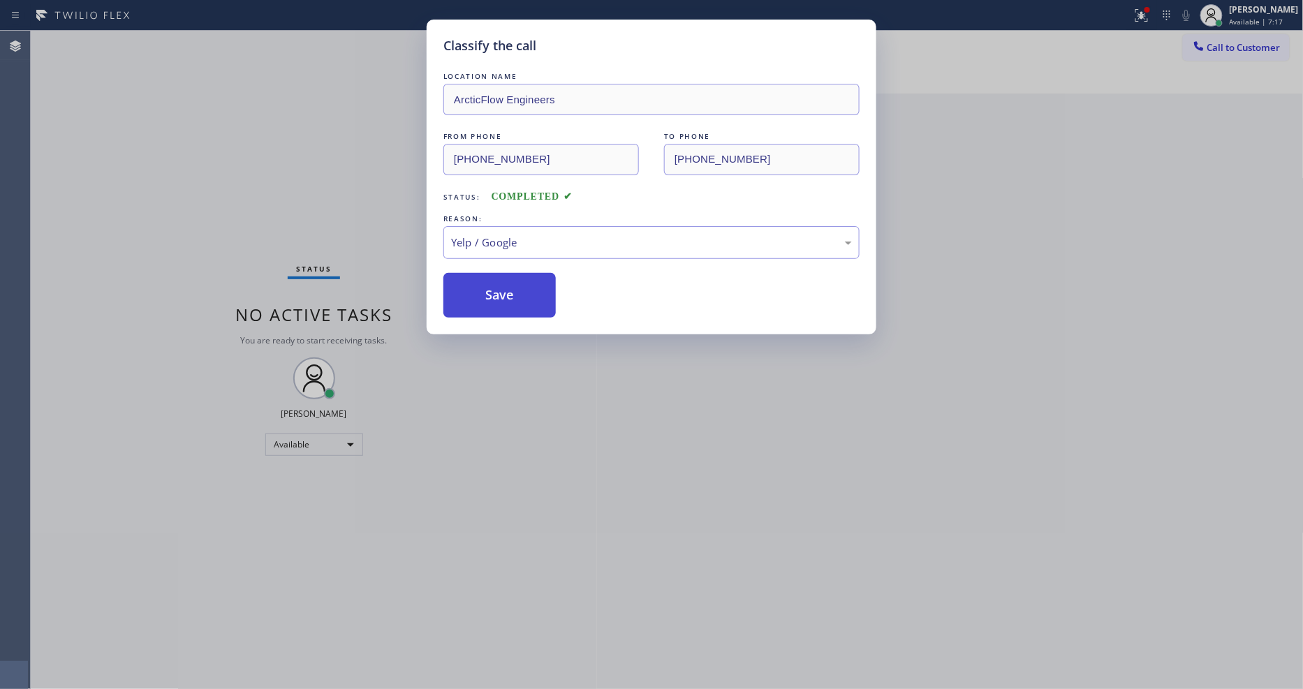
click at [512, 282] on button "Save" at bounding box center [499, 295] width 112 height 45
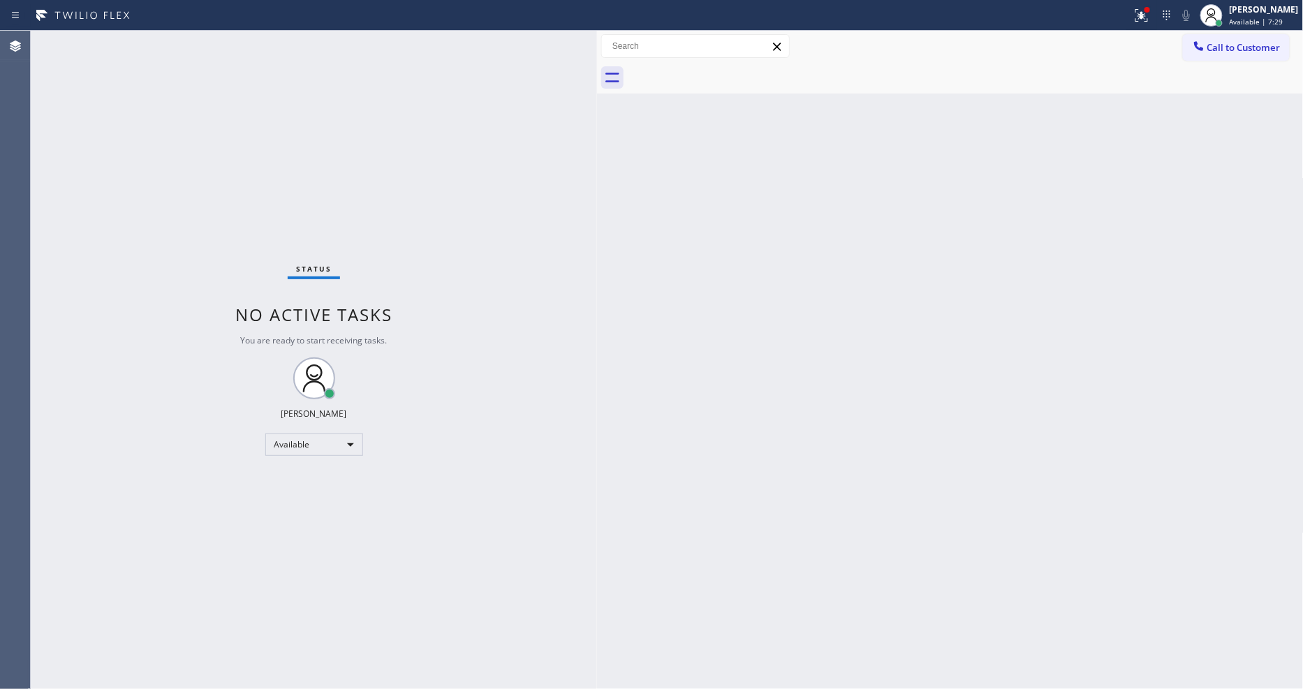
click at [162, 37] on div "Status No active tasks You are ready to start receiving tasks. [PERSON_NAME] Av…" at bounding box center [314, 360] width 566 height 658
click at [178, 38] on div "Status No active tasks You are ready to start receiving tasks. [PERSON_NAME] Av…" at bounding box center [314, 360] width 566 height 658
click at [186, 38] on div "Status No active tasks You are ready to start receiving tasks. [PERSON_NAME] Av…" at bounding box center [314, 360] width 566 height 658
click at [165, 36] on div "Status No active tasks You are ready to start receiving tasks. [PERSON_NAME] Av…" at bounding box center [314, 360] width 566 height 658
click at [210, 46] on div "Status No active tasks You are ready to start receiving tasks. [PERSON_NAME] Av…" at bounding box center [314, 360] width 566 height 658
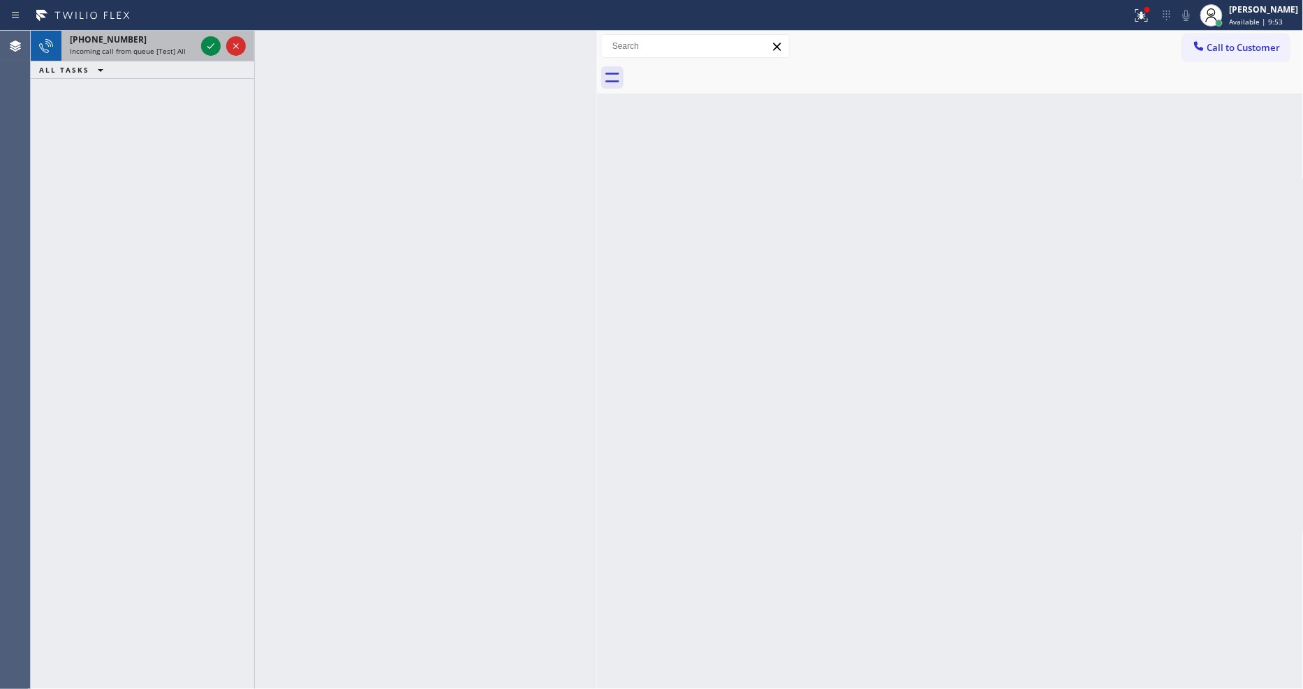
click at [200, 46] on div at bounding box center [223, 46] width 50 height 31
click at [209, 45] on icon at bounding box center [211, 46] width 17 height 17
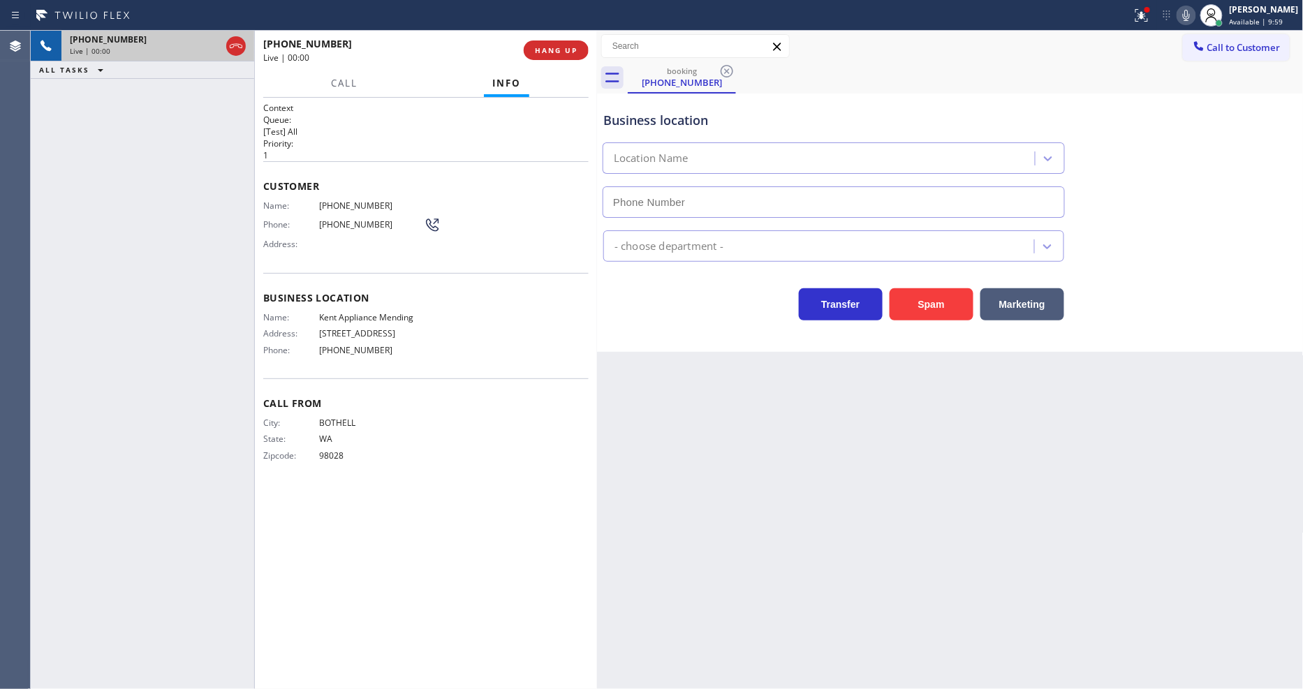
type input "[PHONE_NUMBER]"
click at [344, 315] on span "Kent Appliance Mending" at bounding box center [371, 317] width 105 height 10
click at [344, 314] on span "Kent Appliance Mending" at bounding box center [371, 317] width 105 height 10
click at [552, 45] on span "HANG UP" at bounding box center [556, 50] width 43 height 10
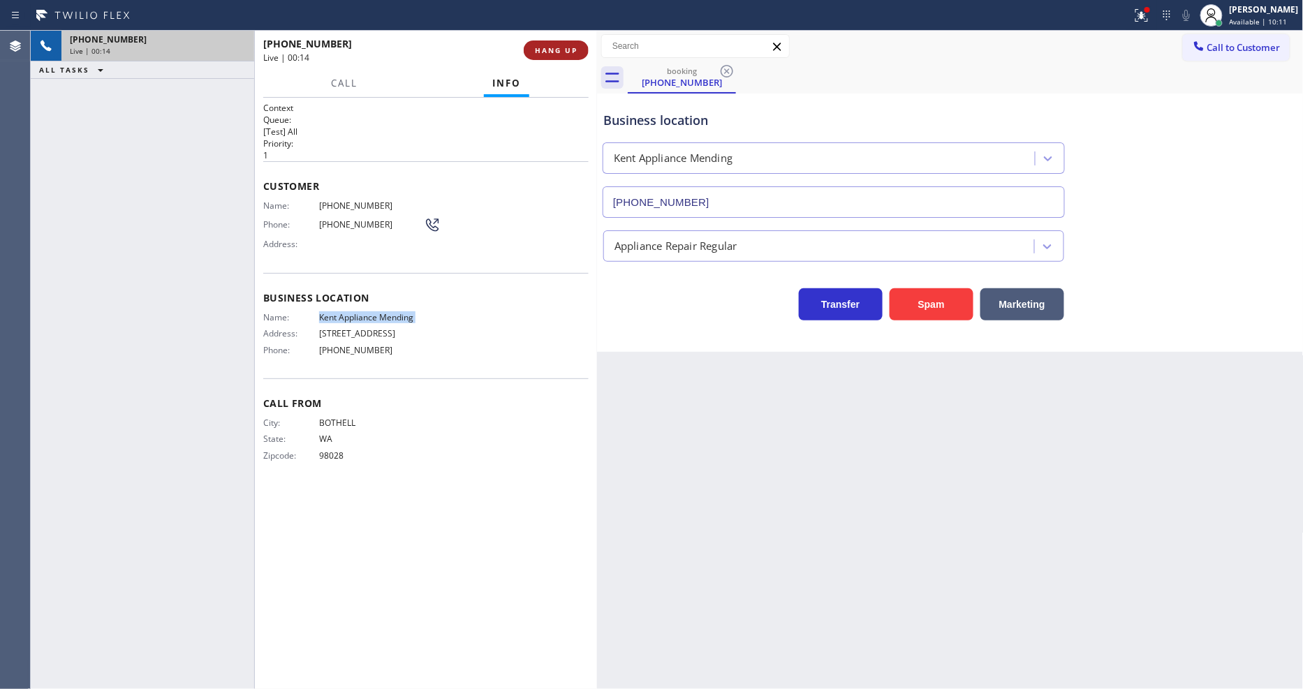
click at [552, 45] on span "HANG UP" at bounding box center [556, 50] width 43 height 10
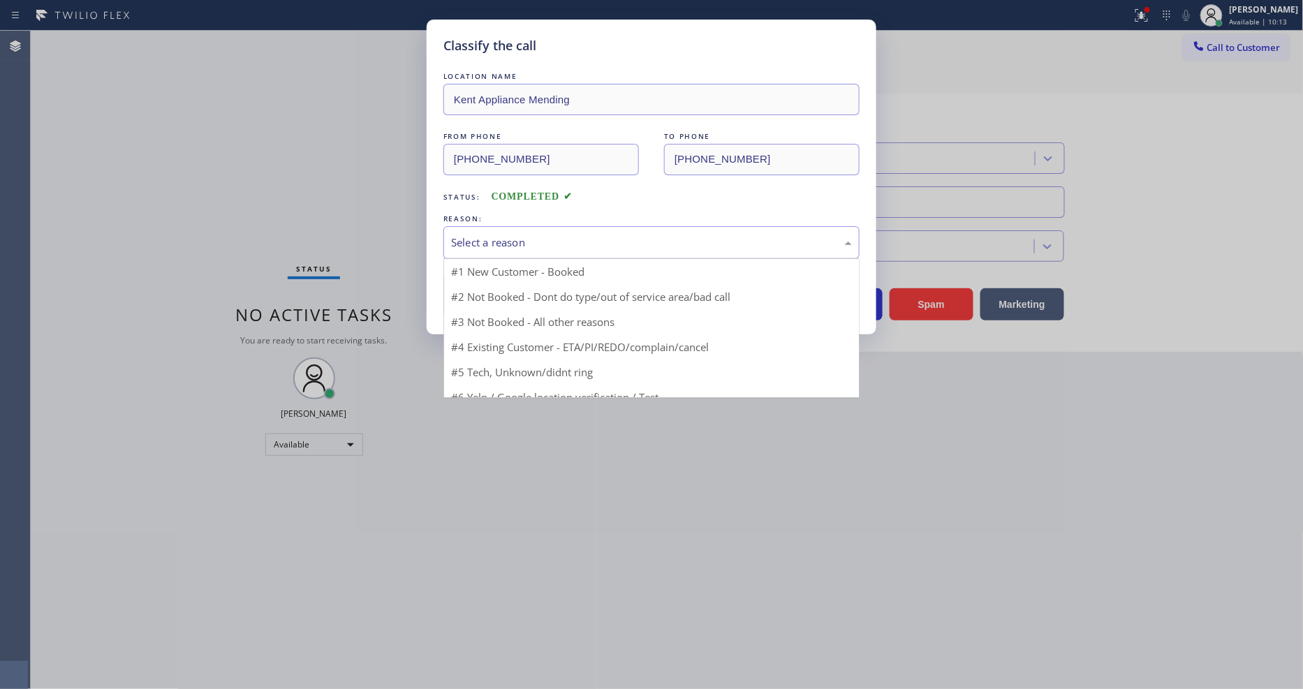
click at [473, 246] on div "Select a reason" at bounding box center [651, 242] width 416 height 33
click at [468, 288] on button "Save" at bounding box center [499, 295] width 112 height 45
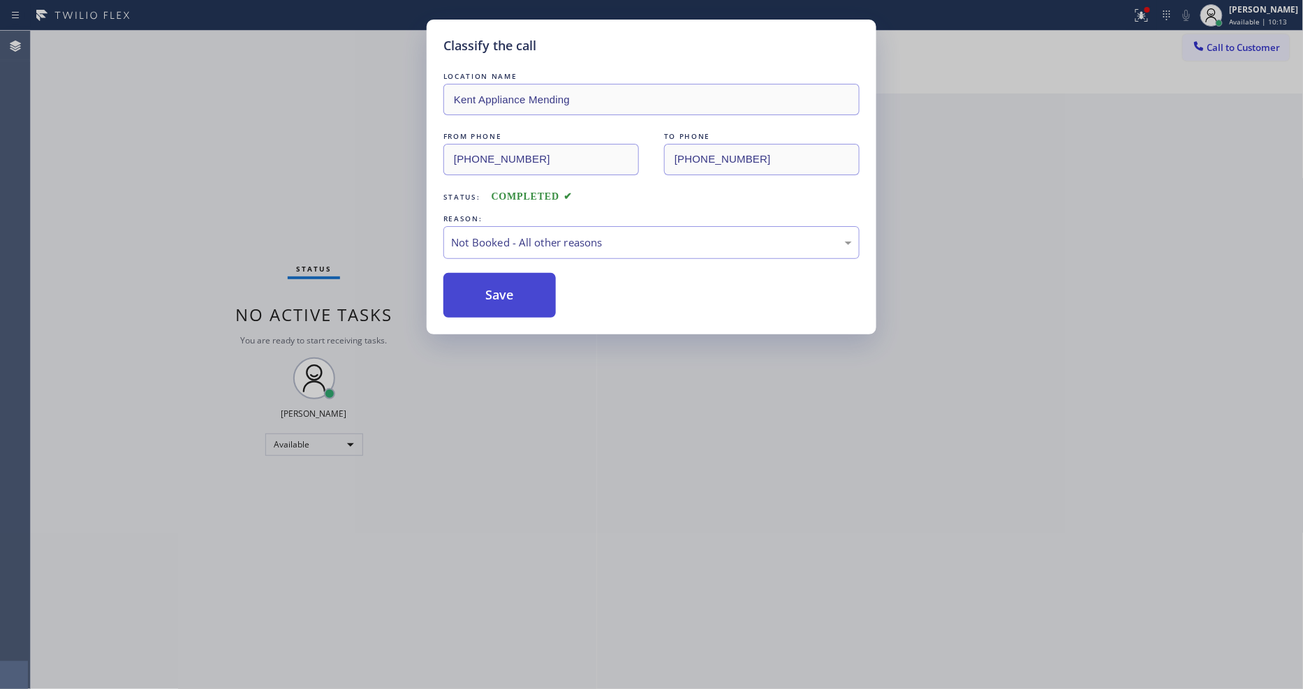
click at [468, 288] on button "Save" at bounding box center [499, 295] width 112 height 45
click at [466, 288] on button "Save" at bounding box center [499, 295] width 112 height 45
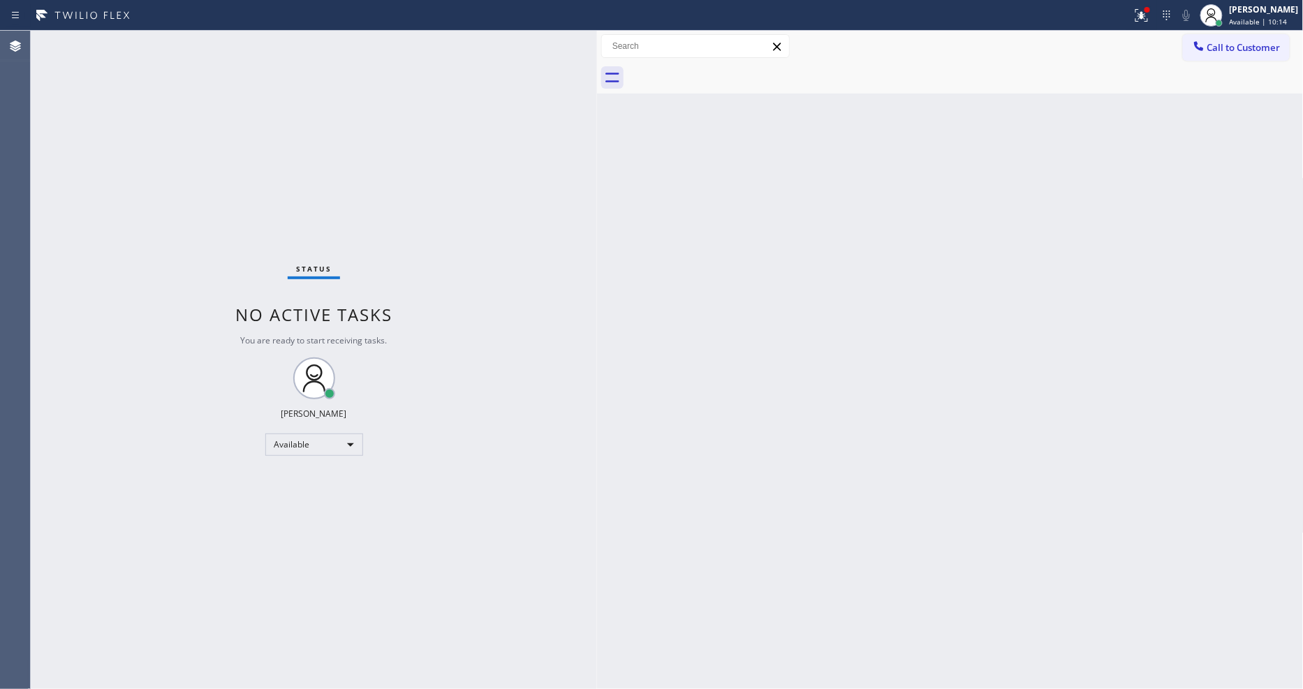
click at [165, 44] on div "Status No active tasks You are ready to start receiving tasks. [PERSON_NAME] Av…" at bounding box center [314, 360] width 566 height 658
click at [168, 37] on div "Status No active tasks You are ready to start receiving tasks. [PERSON_NAME] Av…" at bounding box center [314, 360] width 566 height 658
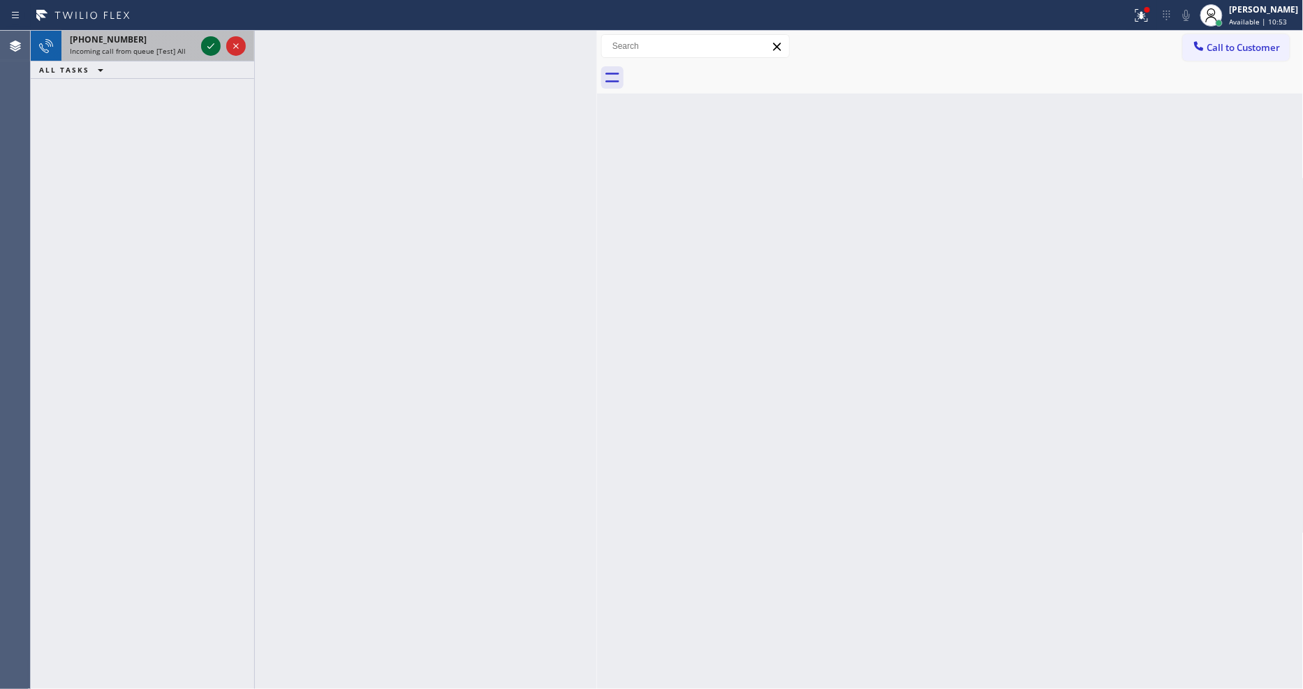
click at [207, 45] on icon at bounding box center [211, 46] width 17 height 17
click at [205, 42] on icon at bounding box center [211, 46] width 17 height 17
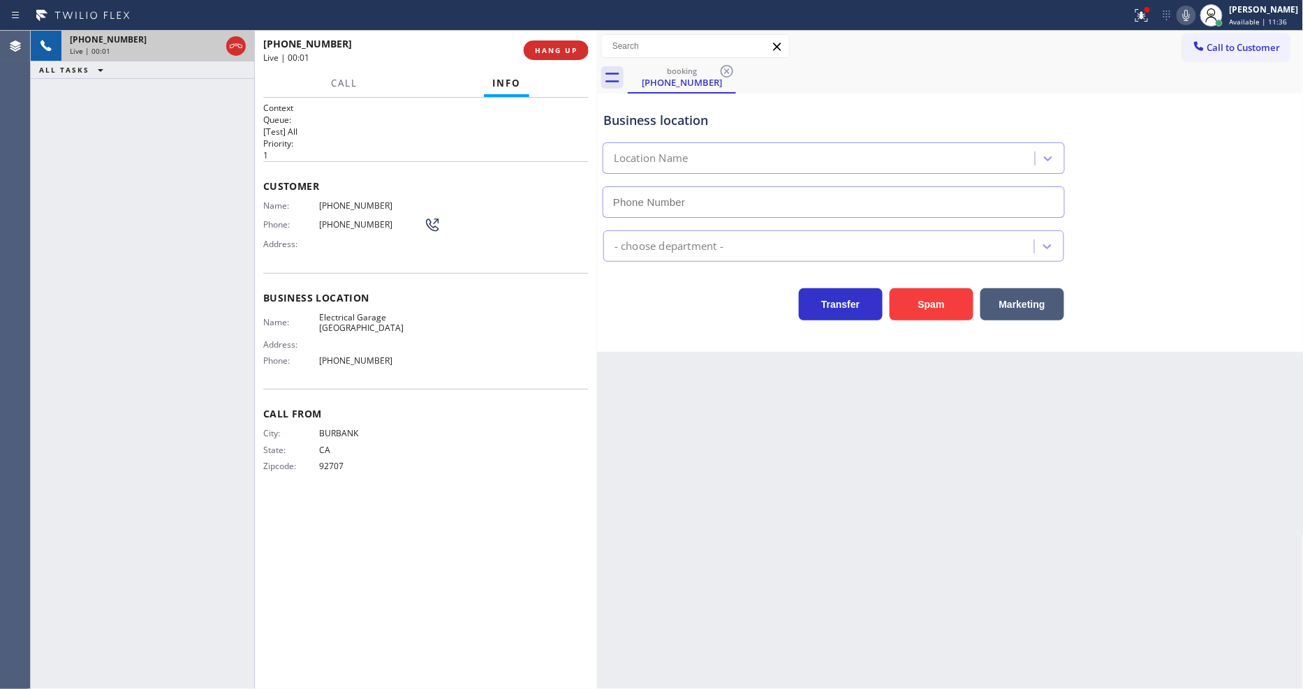
type input "[PHONE_NUMBER]"
click at [927, 477] on div "Back to Dashboard Change Sender ID Customers Technicians Select a contact Outbo…" at bounding box center [950, 360] width 707 height 658
click at [348, 318] on span "Electrical Garage [GEOGRAPHIC_DATA]" at bounding box center [371, 323] width 105 height 22
click at [347, 318] on span "Electrical Garage [GEOGRAPHIC_DATA]" at bounding box center [371, 323] width 105 height 22
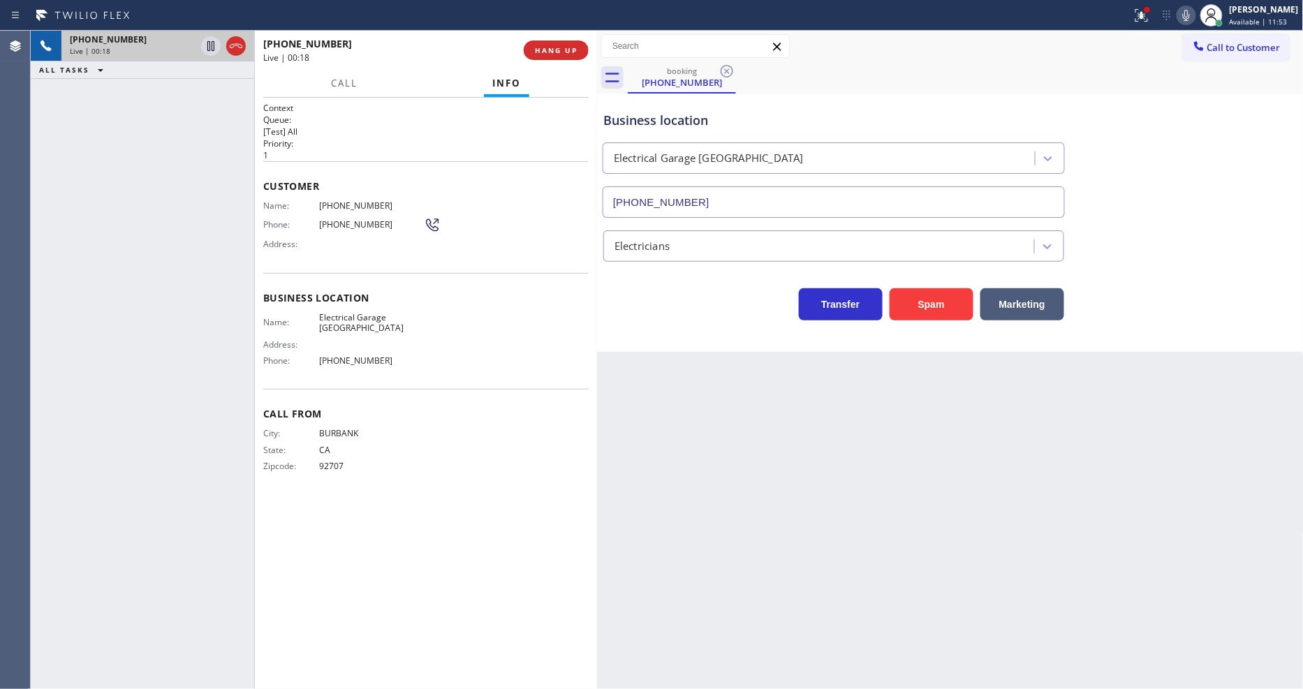
click at [441, 345] on div "Name: Electrical Garage [GEOGRAPHIC_DATA] Address: Phone: [PHONE_NUMBER]" at bounding box center [425, 342] width 325 height 60
click at [550, 47] on span "HANG UP" at bounding box center [556, 50] width 43 height 10
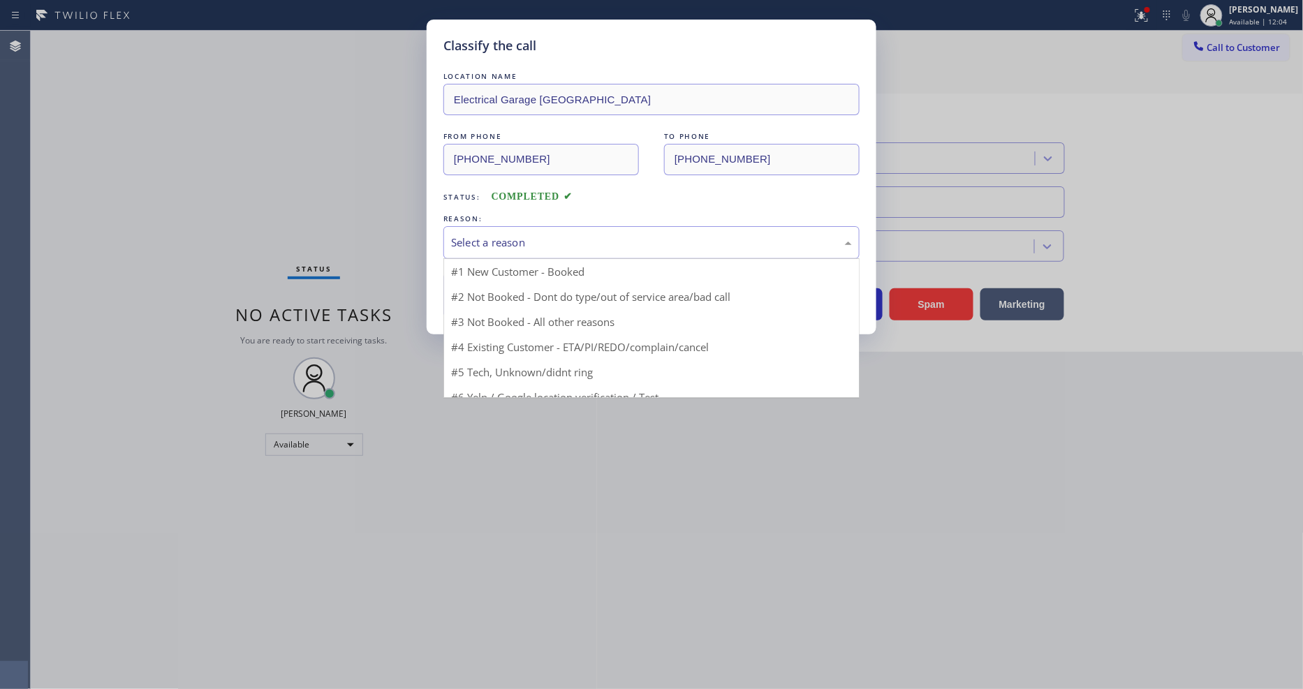
click at [477, 235] on div "Select a reason" at bounding box center [651, 243] width 401 height 16
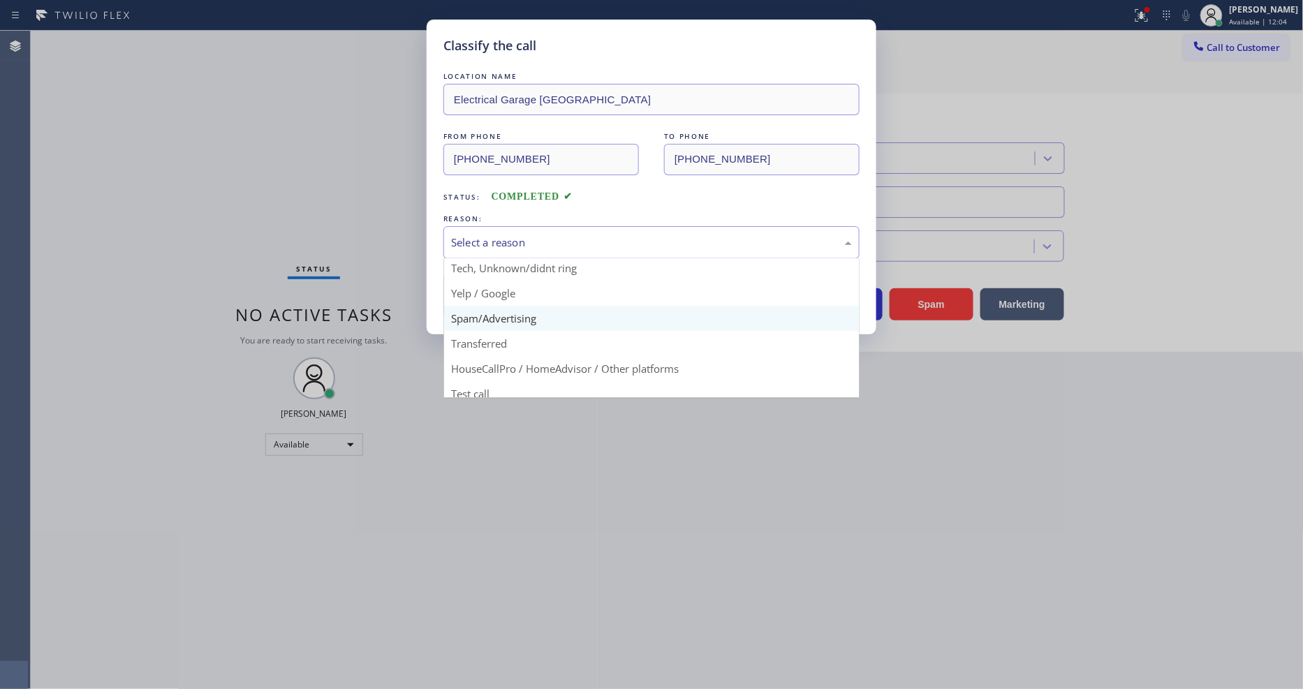
scroll to position [87, 0]
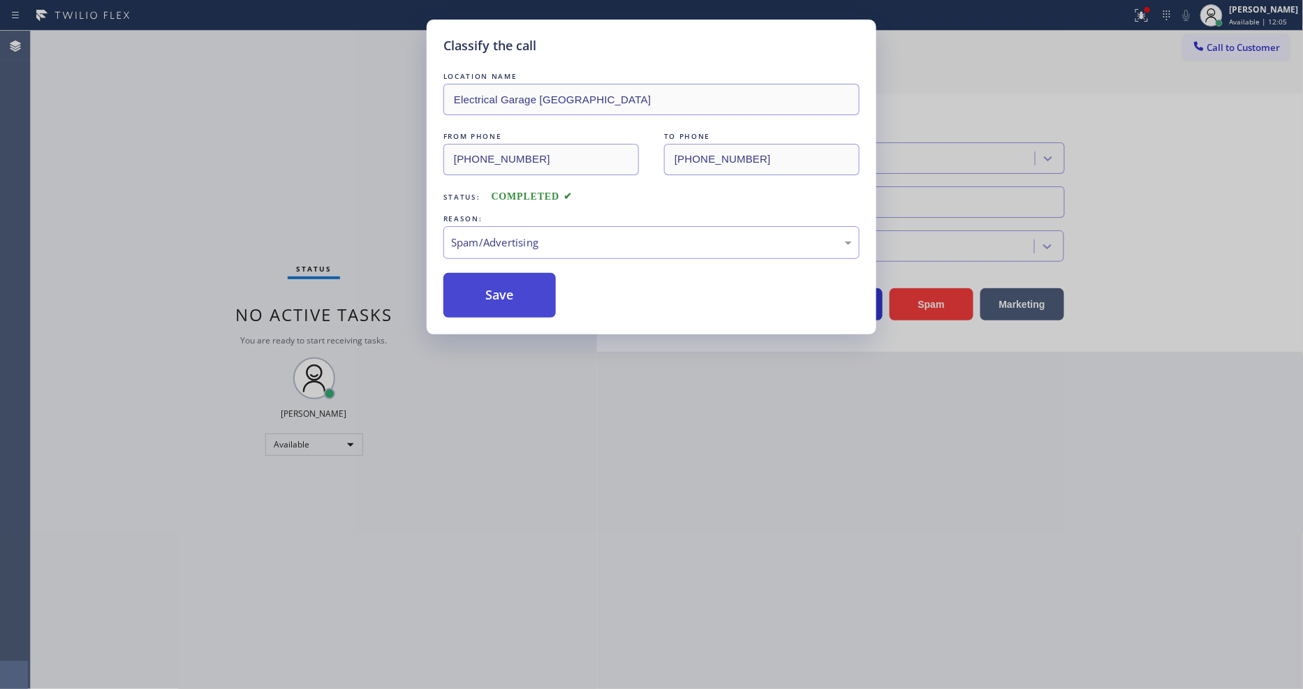
click at [471, 286] on button "Save" at bounding box center [499, 295] width 112 height 45
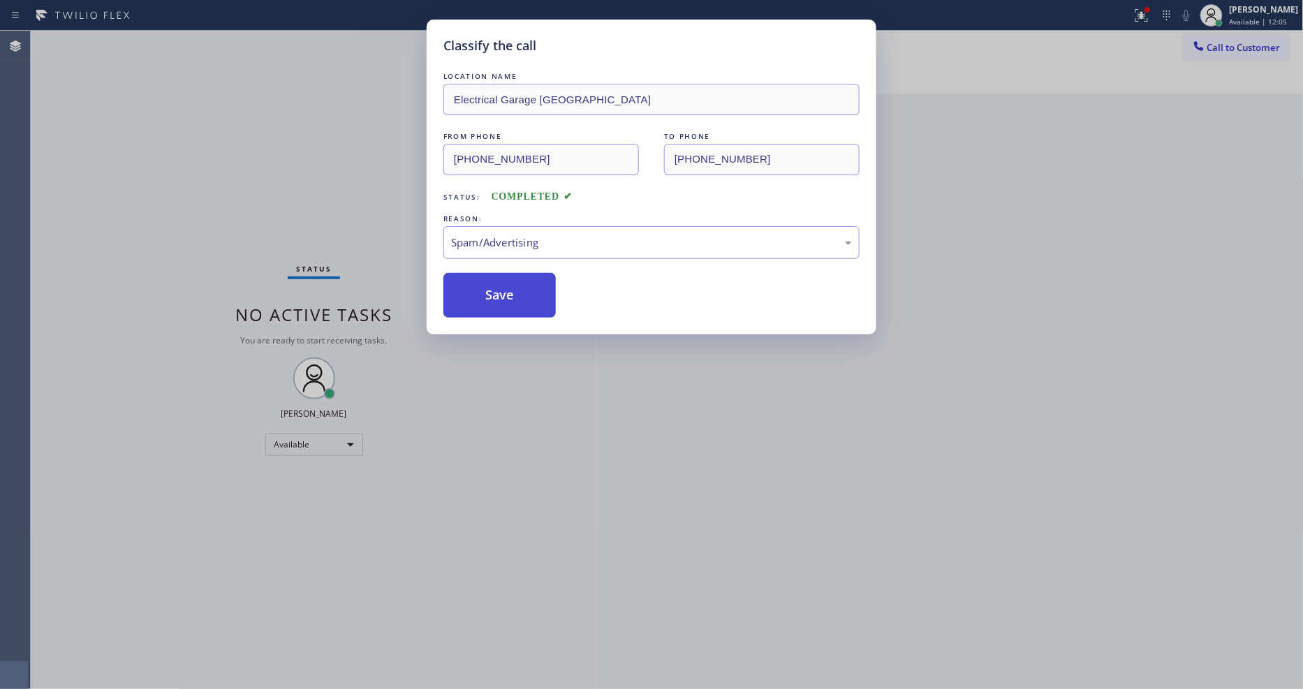
click at [471, 286] on button "Save" at bounding box center [499, 295] width 112 height 45
drag, startPoint x: 471, startPoint y: 286, endPoint x: 212, endPoint y: 77, distance: 333.2
click at [471, 282] on button "Save" at bounding box center [499, 295] width 112 height 45
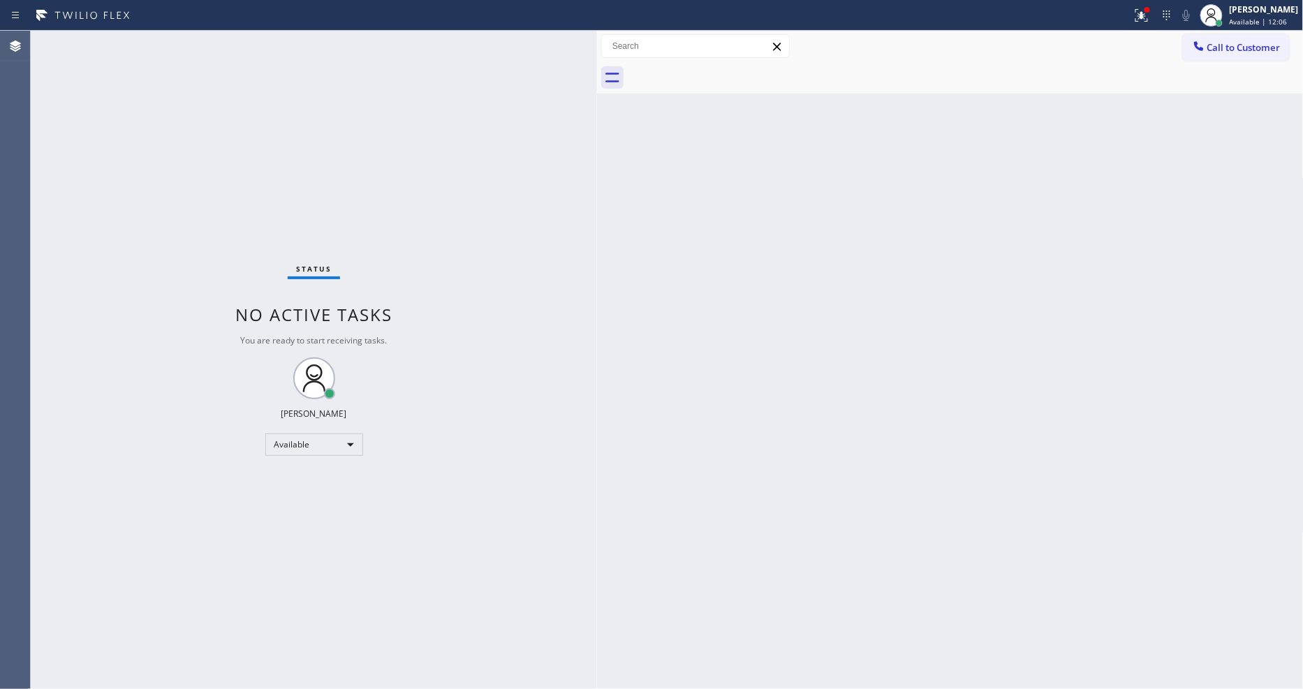
click at [179, 45] on div "Status No active tasks You are ready to start receiving tasks. [PERSON_NAME] Av…" at bounding box center [314, 360] width 566 height 658
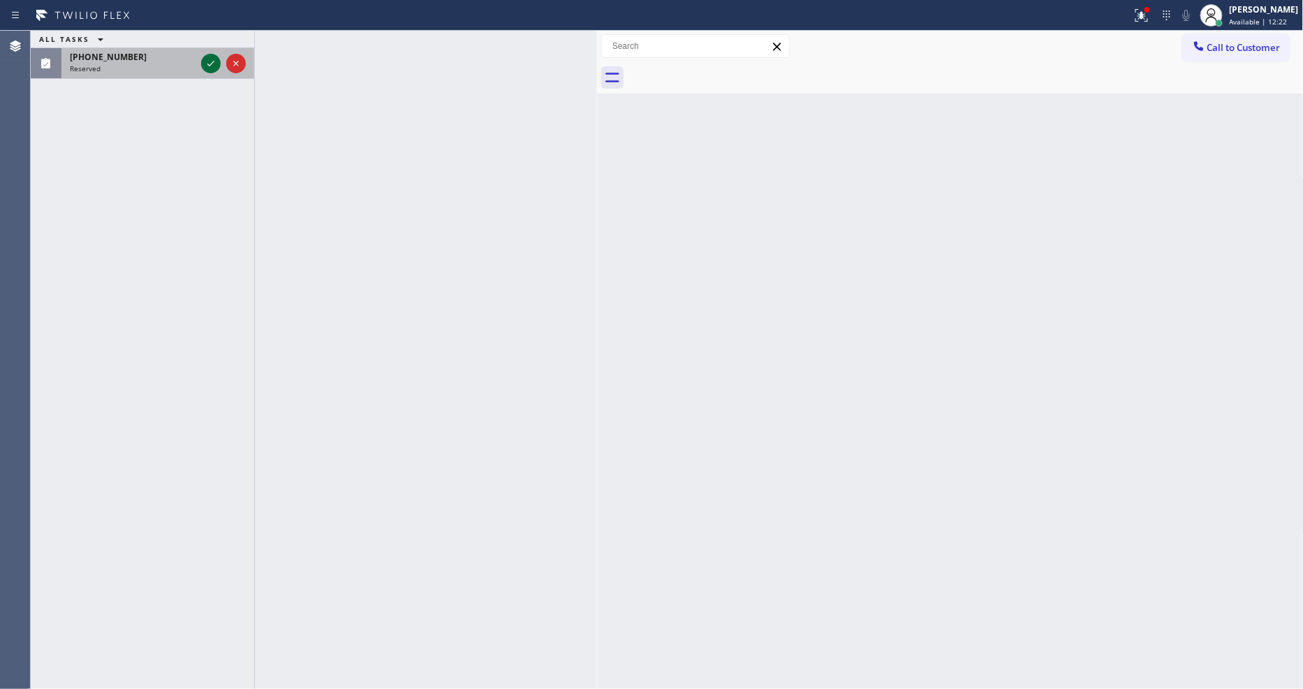
click at [206, 60] on icon at bounding box center [211, 63] width 17 height 17
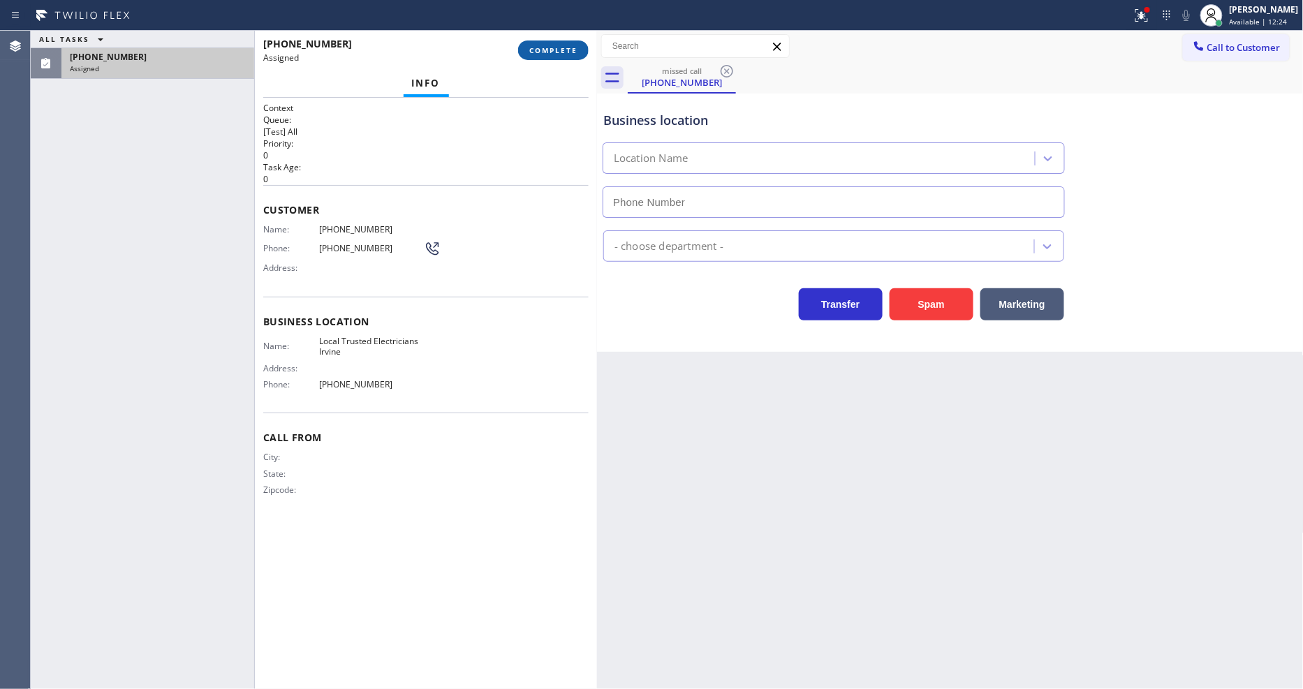
type input "[PHONE_NUMBER]"
click at [543, 43] on button "COMPLETE" at bounding box center [553, 51] width 71 height 20
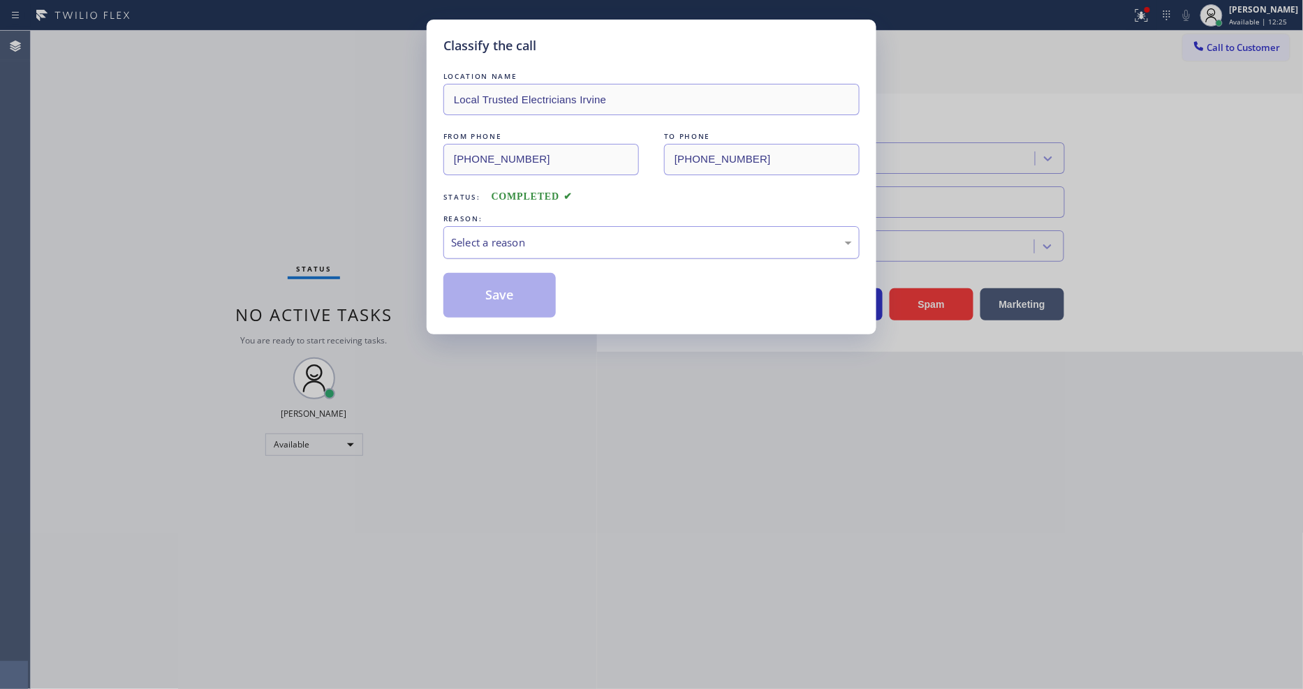
click at [475, 235] on div "REASON: Select a reason" at bounding box center [651, 235] width 416 height 47
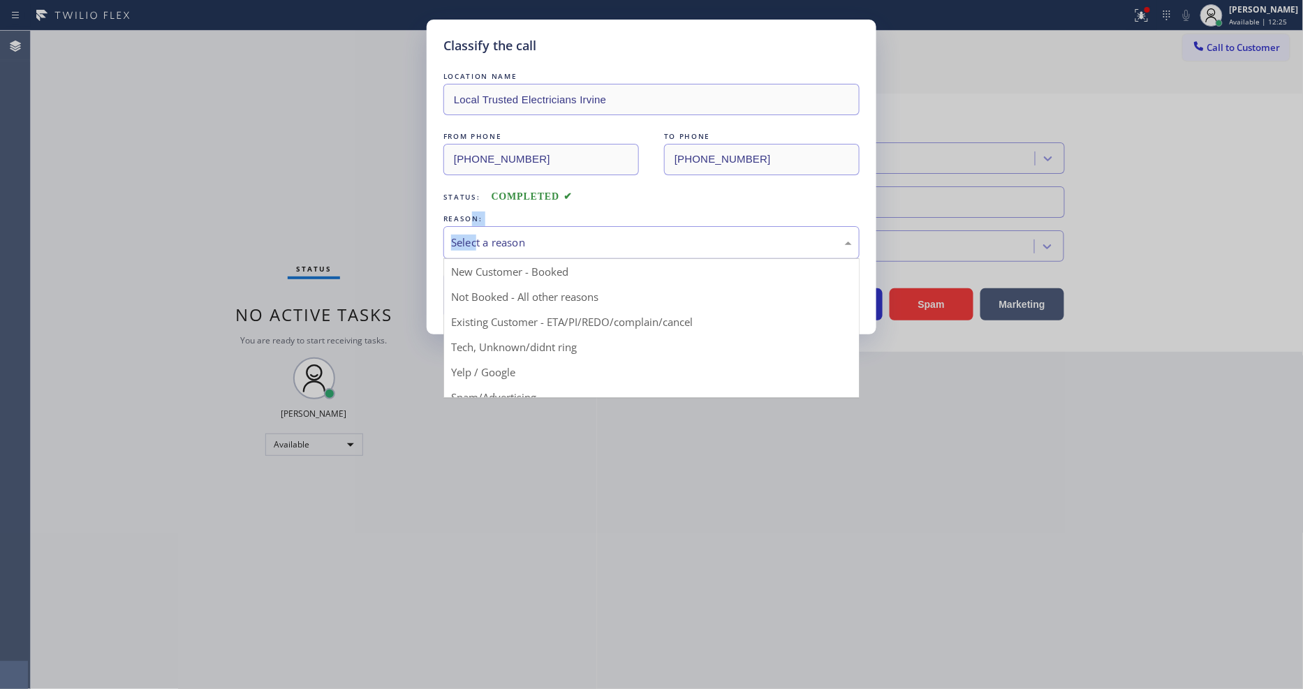
click at [475, 236] on div "Select a reason" at bounding box center [651, 243] width 401 height 16
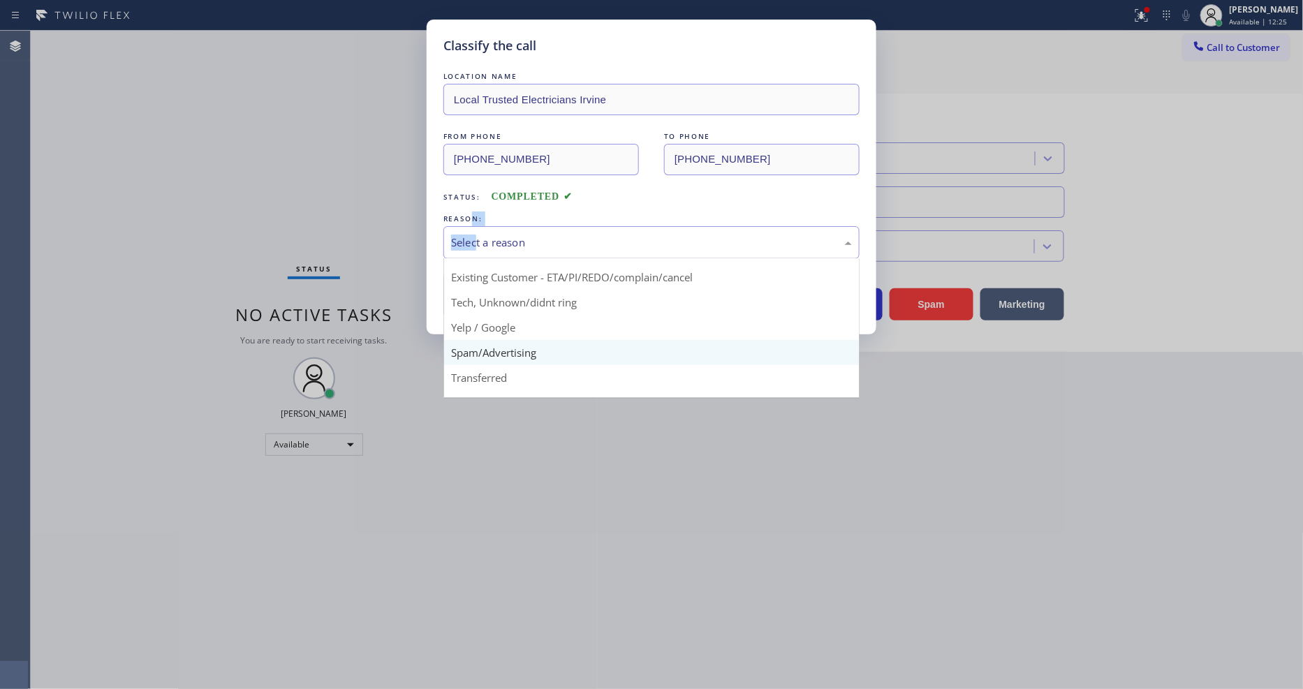
scroll to position [87, 0]
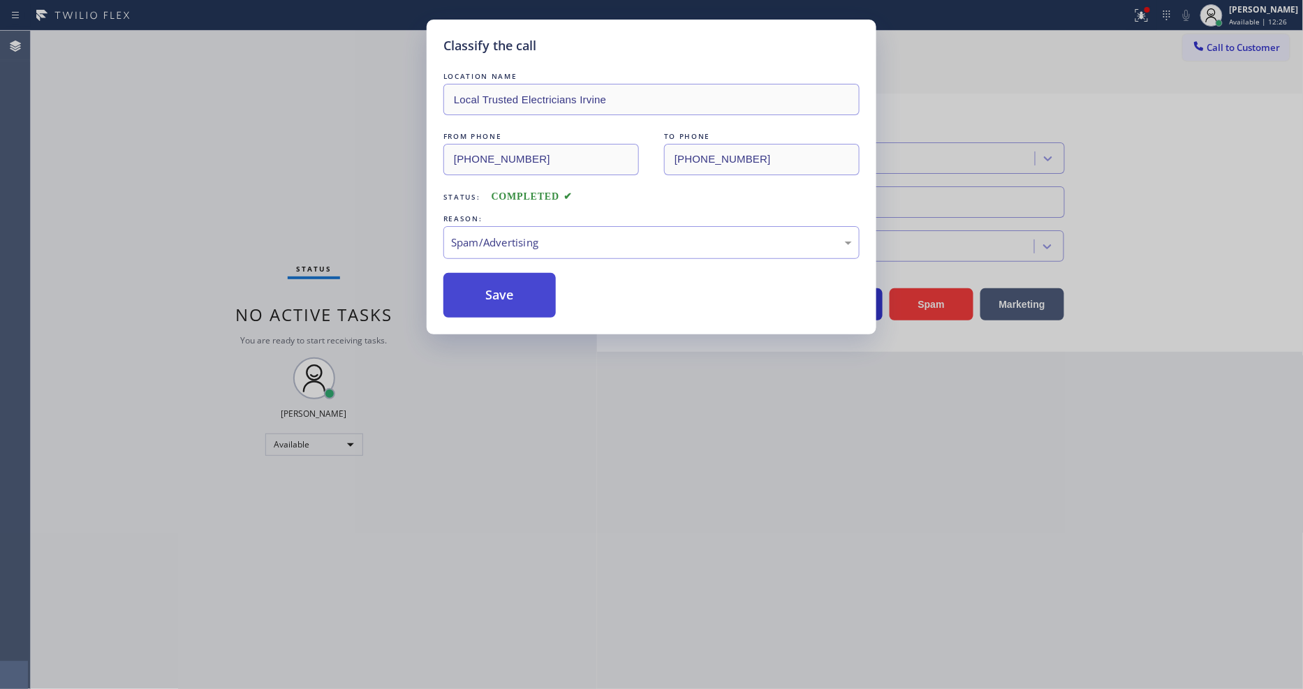
click at [492, 287] on button "Save" at bounding box center [499, 295] width 112 height 45
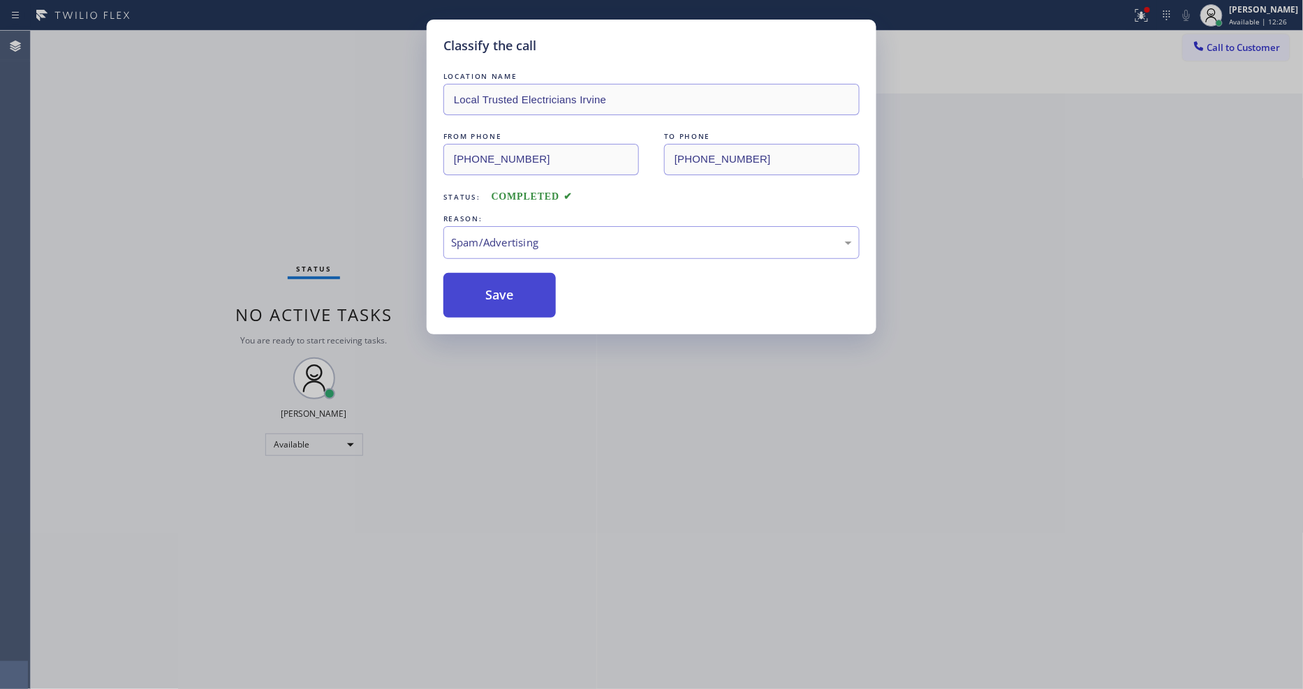
click at [492, 286] on button "Save" at bounding box center [499, 295] width 112 height 45
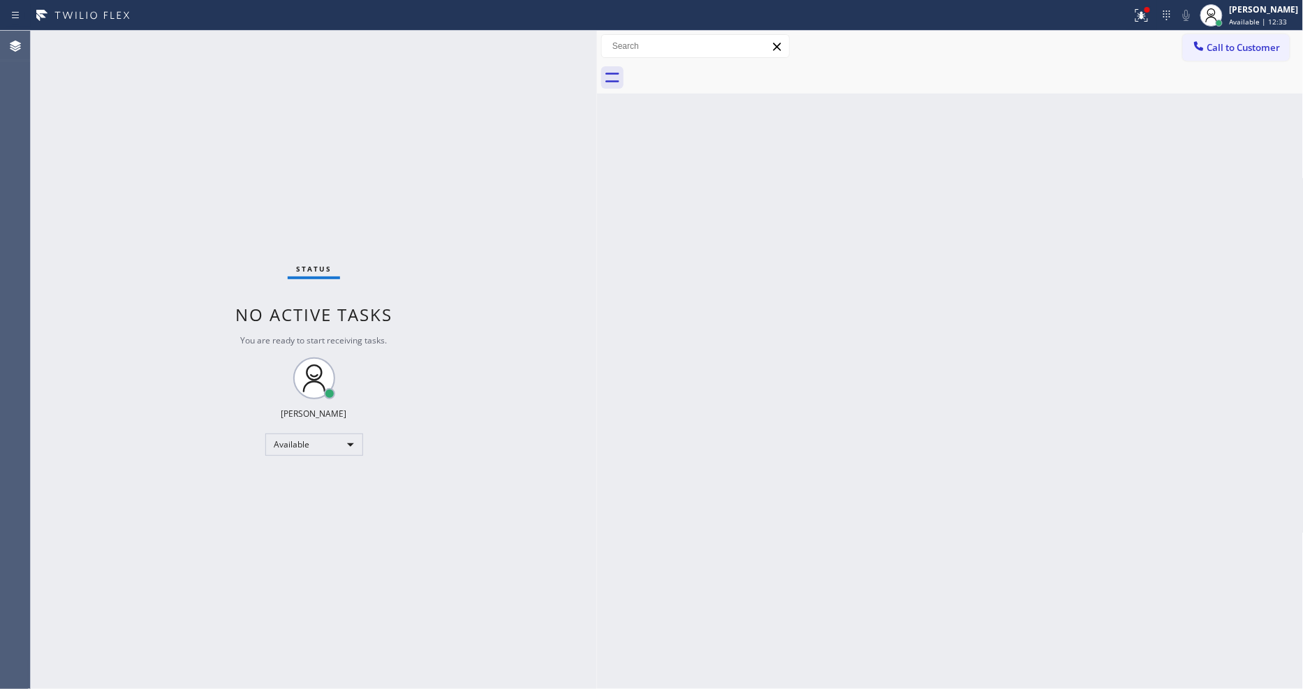
click at [172, 43] on div "Status No active tasks You are ready to start receiving tasks. [PERSON_NAME] Av…" at bounding box center [314, 360] width 566 height 658
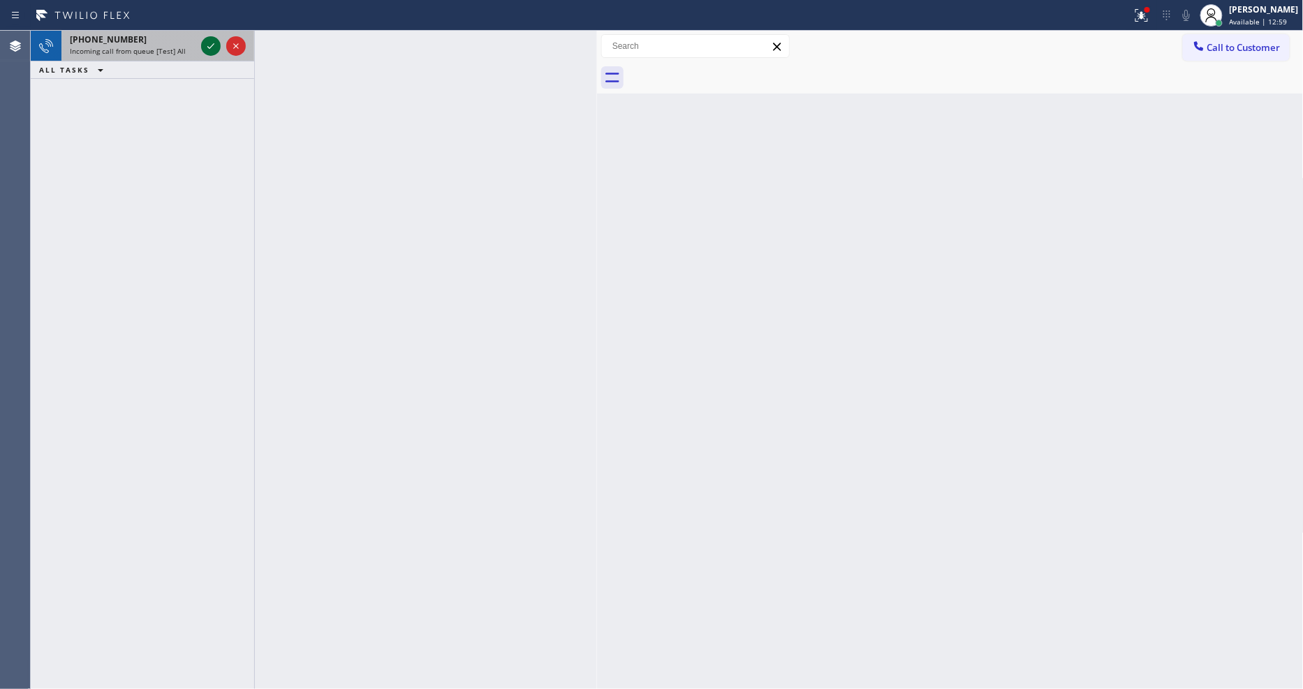
click at [218, 43] on icon at bounding box center [211, 46] width 17 height 17
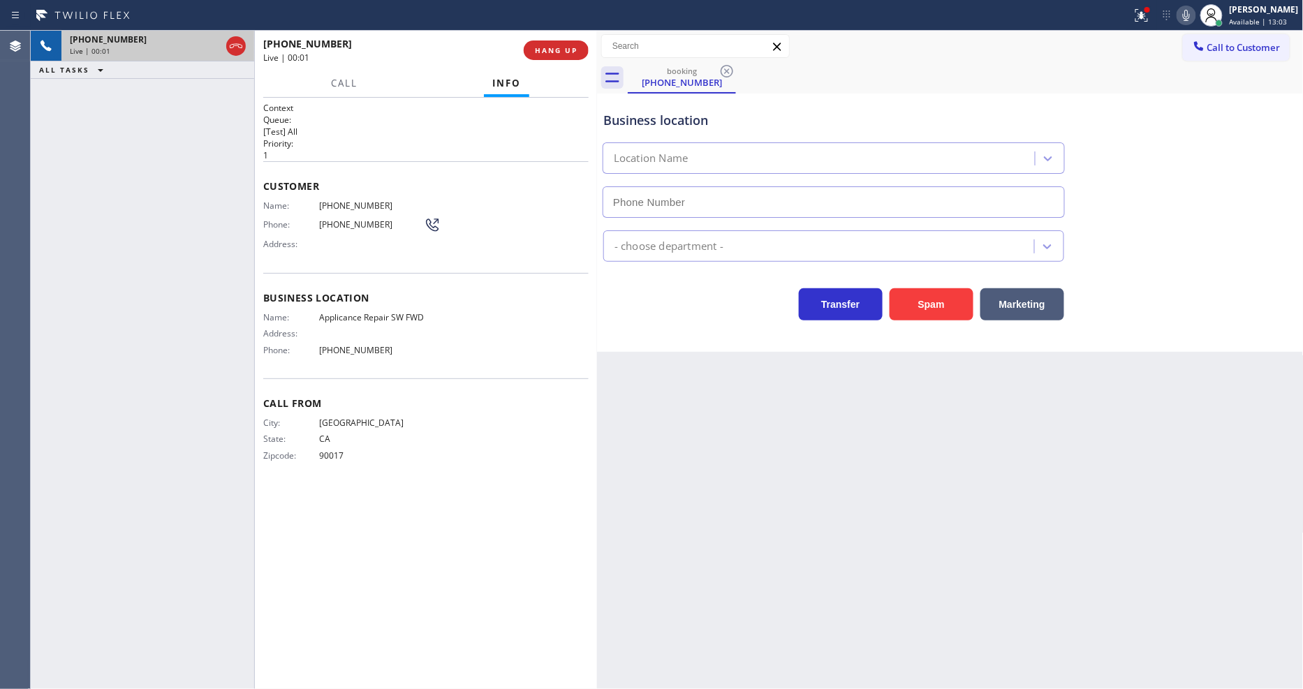
type input "[PHONE_NUMBER]"
click at [556, 53] on span "HANG UP" at bounding box center [556, 50] width 43 height 10
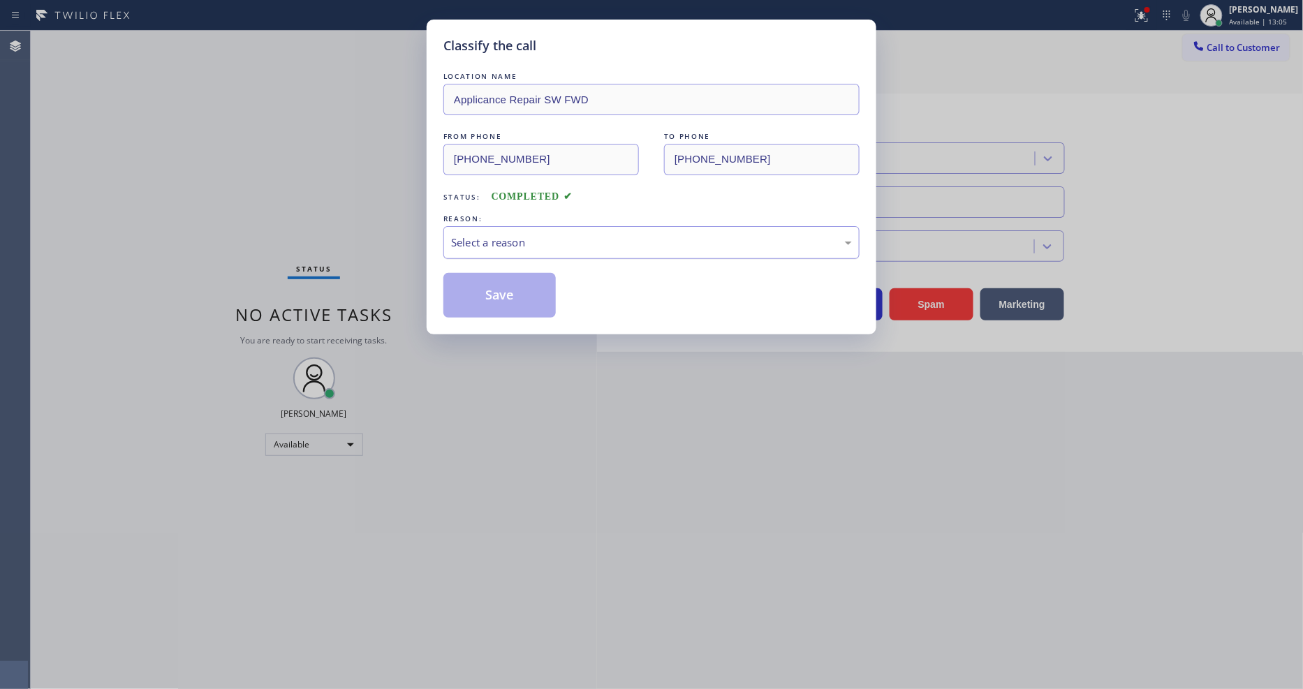
click at [542, 251] on div "Select a reason" at bounding box center [651, 242] width 416 height 33
click at [490, 286] on button "Save" at bounding box center [499, 295] width 112 height 45
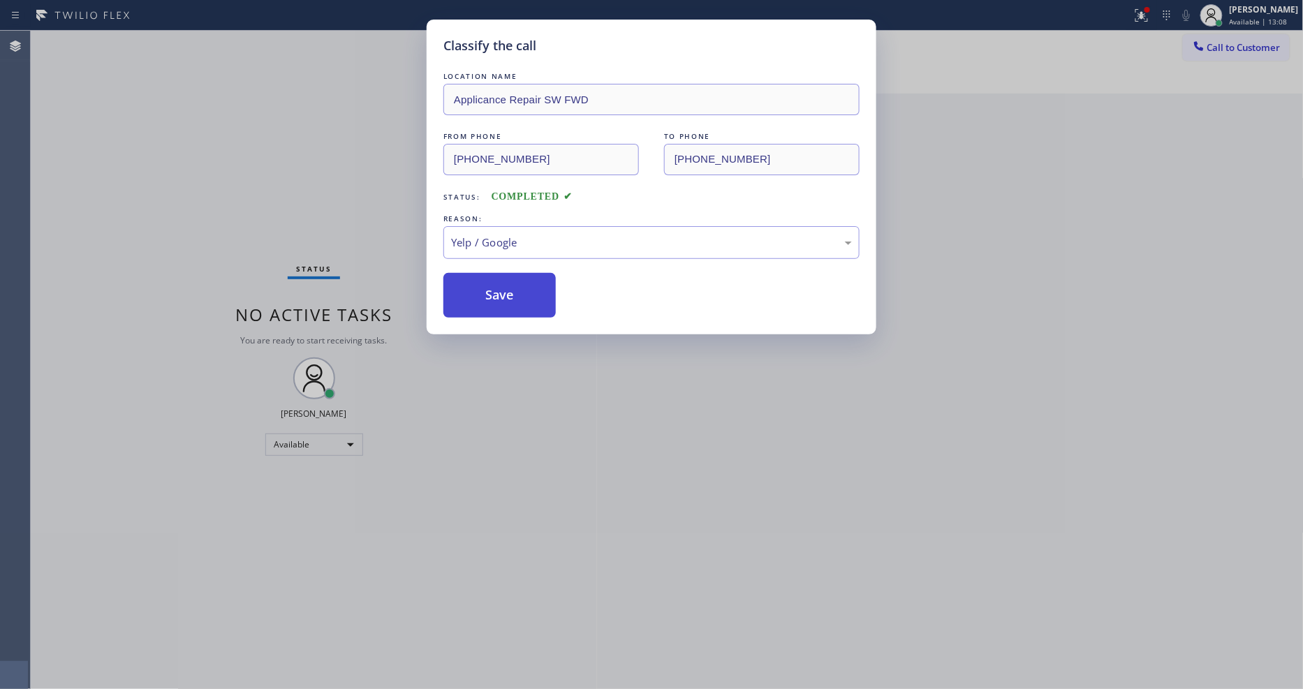
click at [490, 286] on button "Save" at bounding box center [499, 295] width 112 height 45
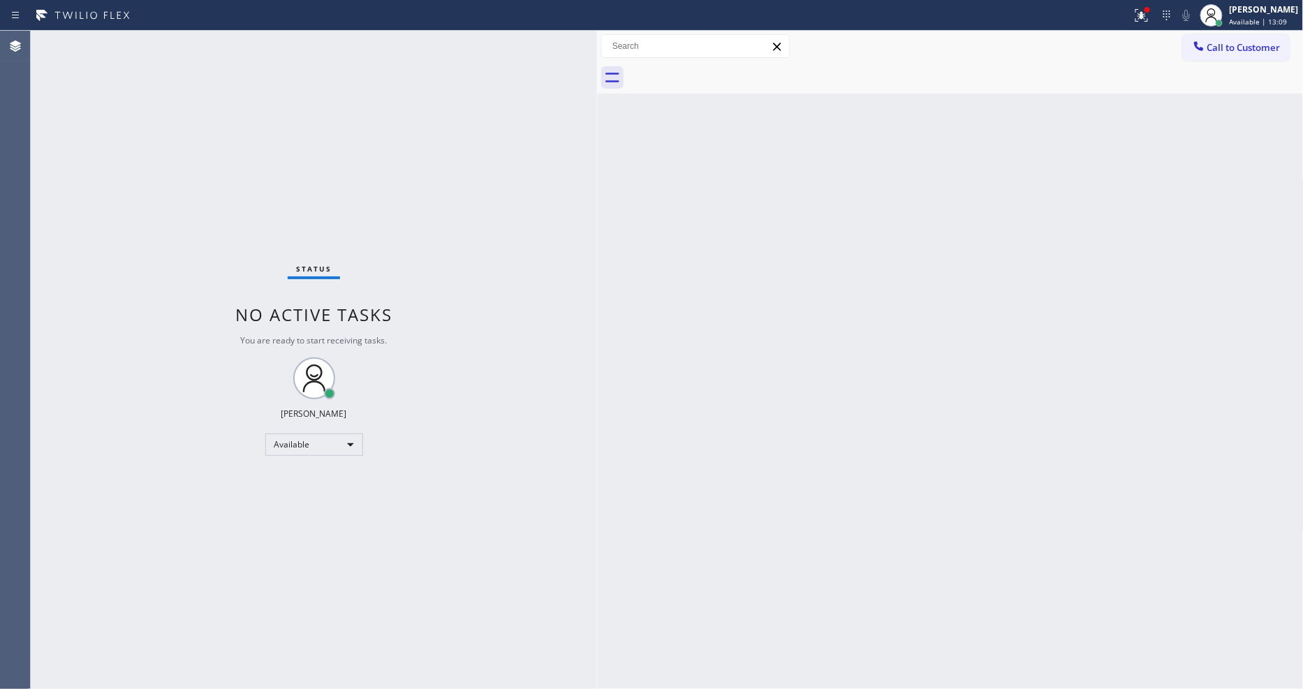
click at [175, 37] on div "Status No active tasks You are ready to start receiving tasks. [PERSON_NAME] Av…" at bounding box center [314, 360] width 566 height 658
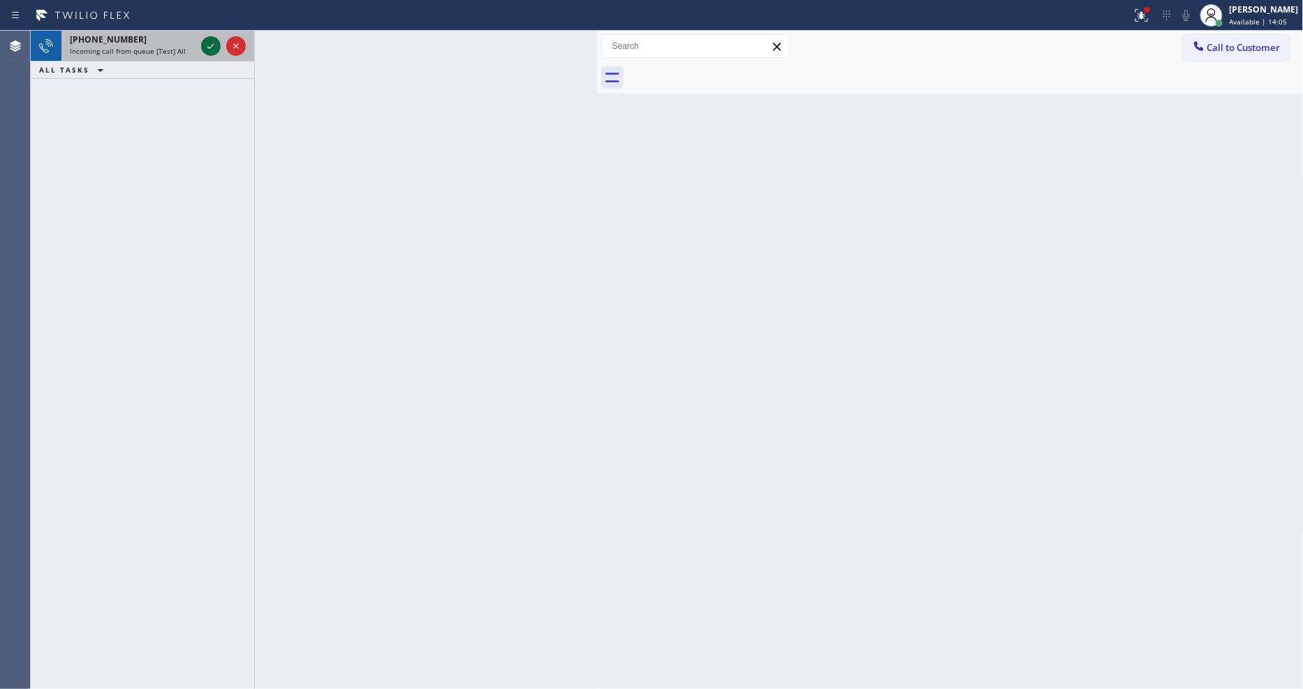
click at [217, 47] on icon at bounding box center [211, 46] width 17 height 17
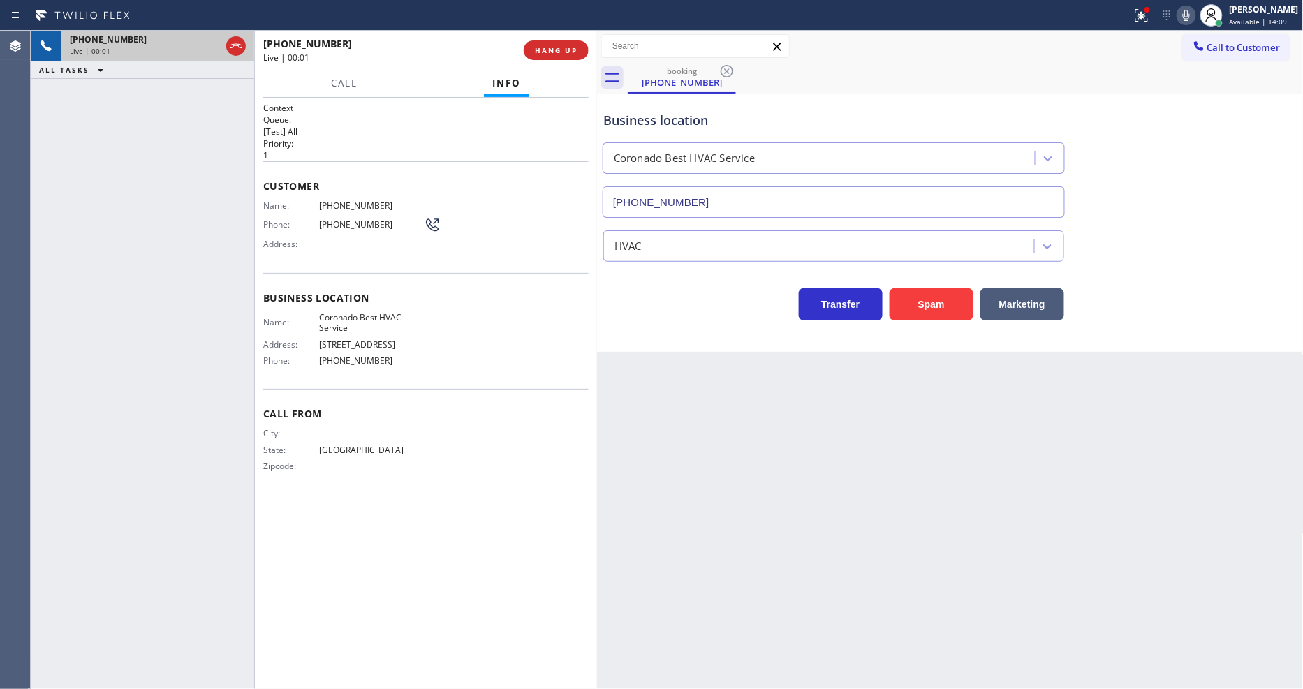
type input "[PHONE_NUMBER]"
click at [561, 47] on span "HANG UP" at bounding box center [556, 50] width 43 height 10
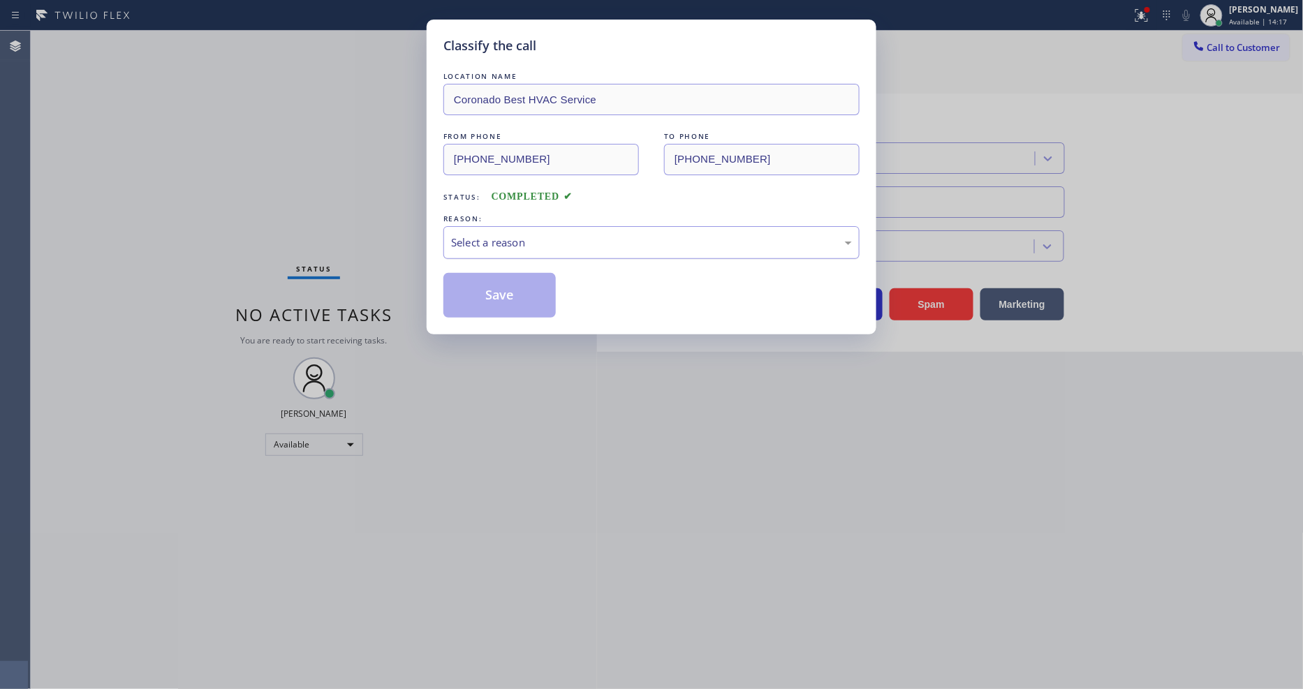
click at [517, 227] on div "Select a reason" at bounding box center [651, 242] width 416 height 33
click at [527, 286] on button "Save" at bounding box center [499, 295] width 112 height 45
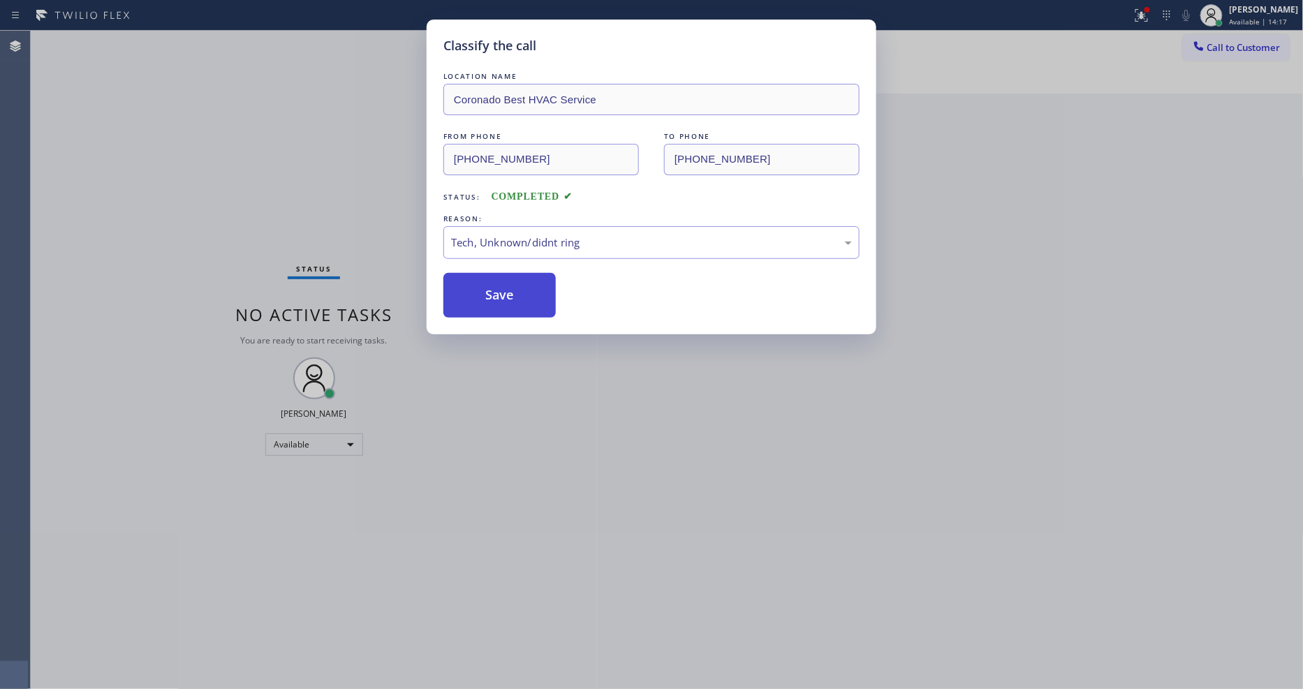
click at [527, 285] on button "Save" at bounding box center [499, 295] width 112 height 45
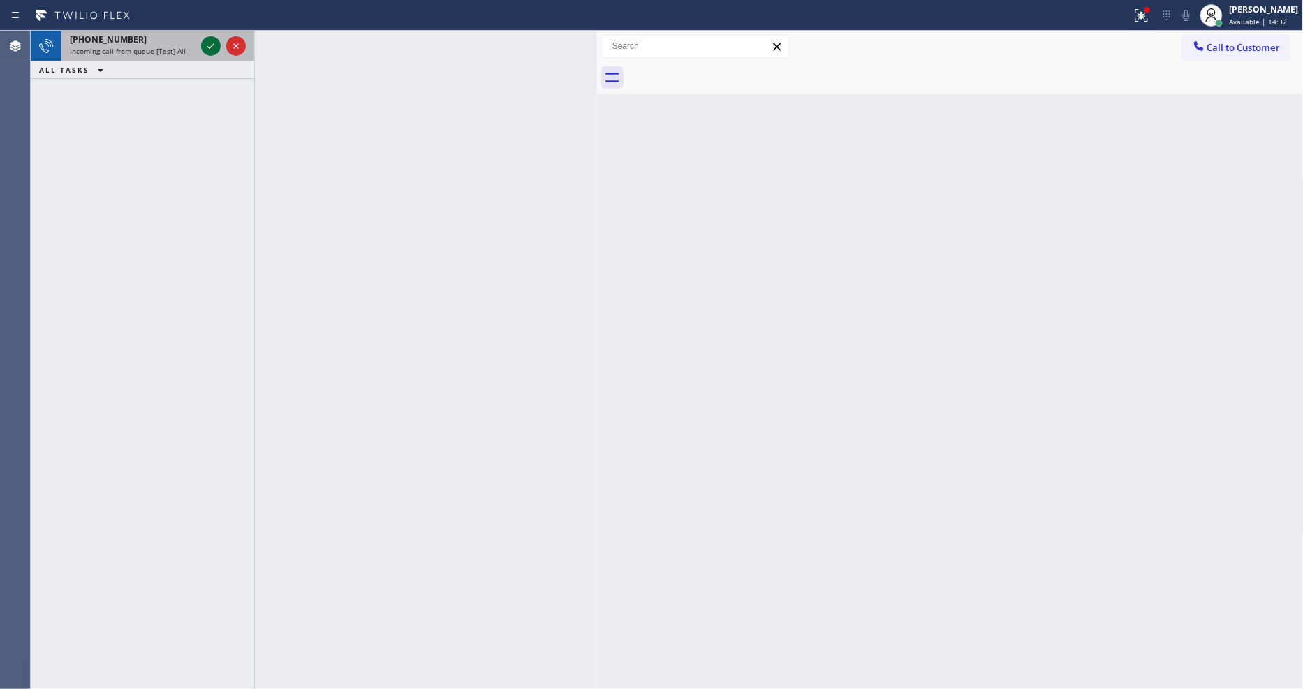
click at [207, 40] on icon at bounding box center [211, 46] width 17 height 17
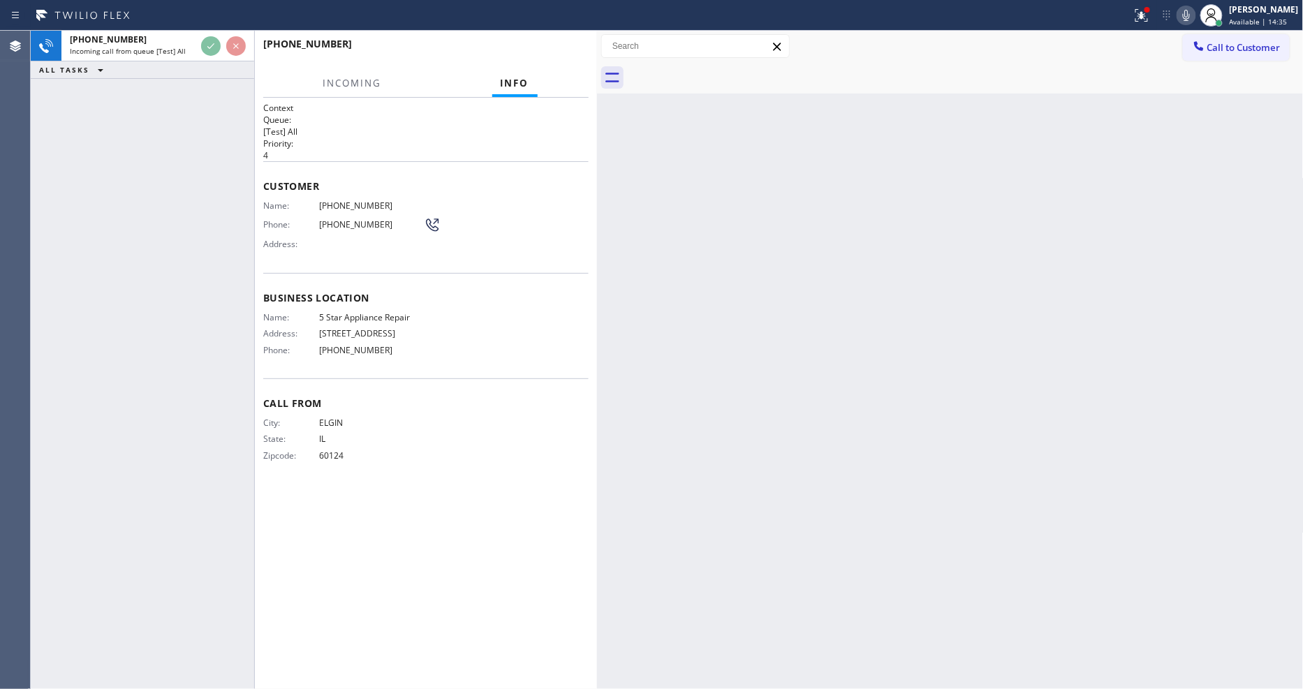
click at [871, 441] on div "Back to Dashboard Change Sender ID Customers Technicians Select a contact Outbo…" at bounding box center [950, 360] width 707 height 658
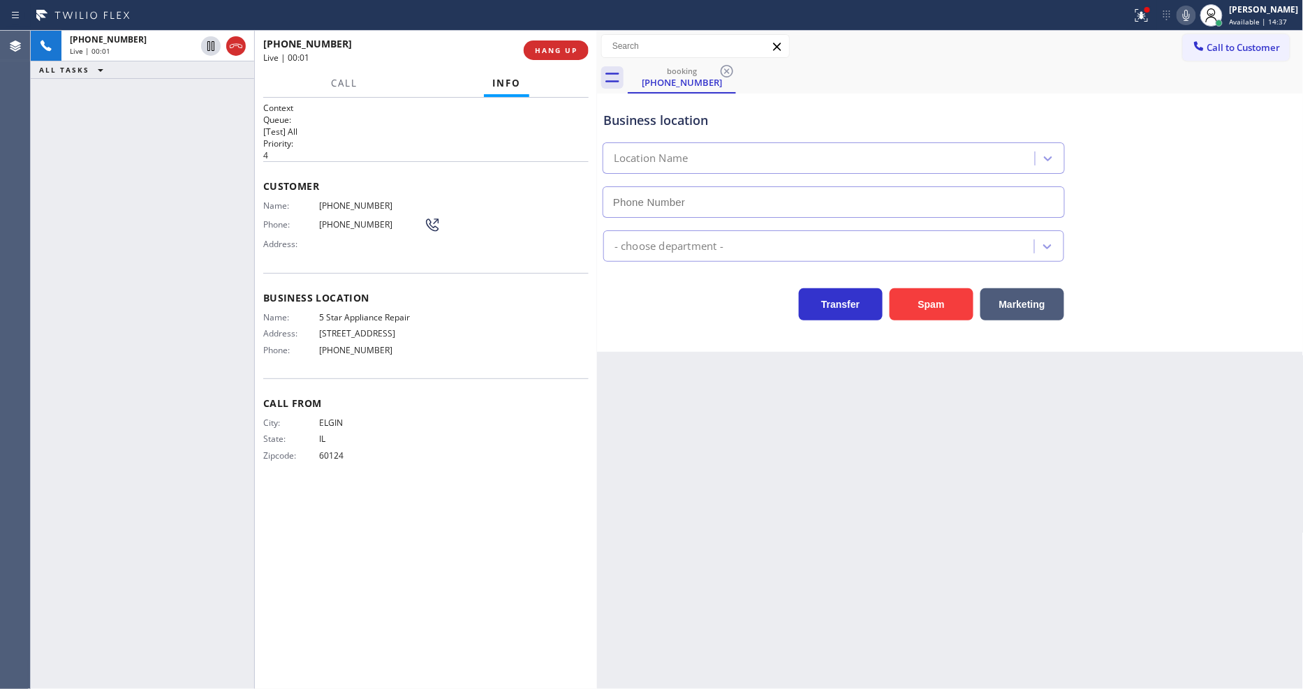
type input "[PHONE_NUMBER]"
click at [959, 383] on div "Back to Dashboard Change Sender ID Customers Technicians Select a contact Outbo…" at bounding box center [950, 360] width 707 height 658
click at [336, 312] on span "5 Star Appliance Repair" at bounding box center [371, 317] width 105 height 10
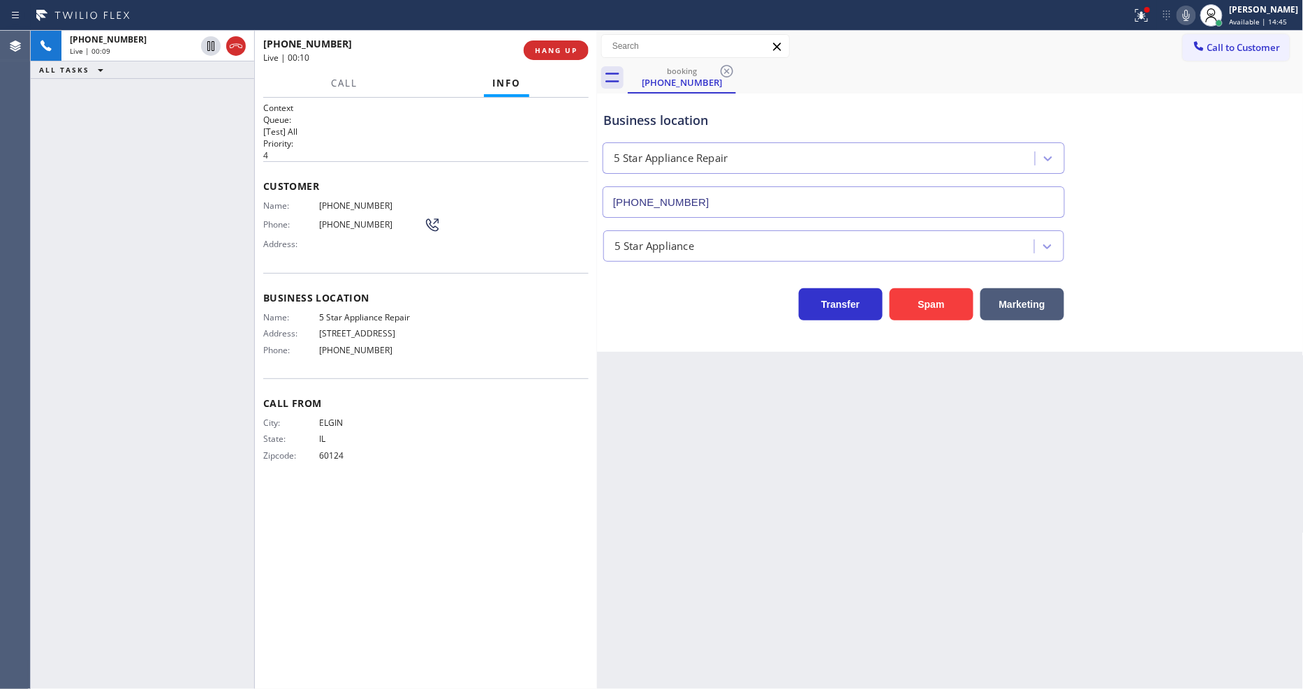
click at [471, 398] on span "Call From" at bounding box center [425, 403] width 325 height 13
drag, startPoint x: 770, startPoint y: 427, endPoint x: 684, endPoint y: 288, distance: 163.6
click at [770, 427] on div "Back to Dashboard Change Sender ID Customers Technicians Select a contact Outbo…" at bounding box center [950, 360] width 707 height 658
click at [1253, 13] on div "[PERSON_NAME]" at bounding box center [1264, 9] width 69 height 12
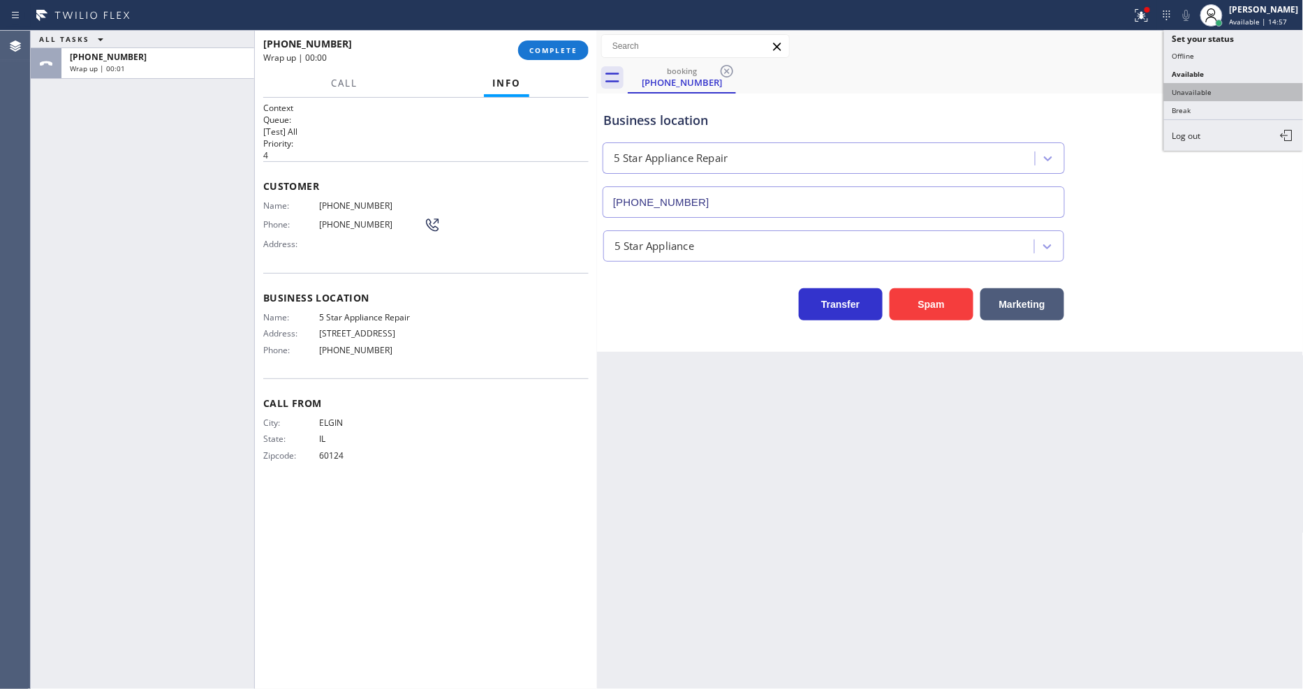
click at [1232, 89] on button "Unavailable" at bounding box center [1234, 92] width 140 height 18
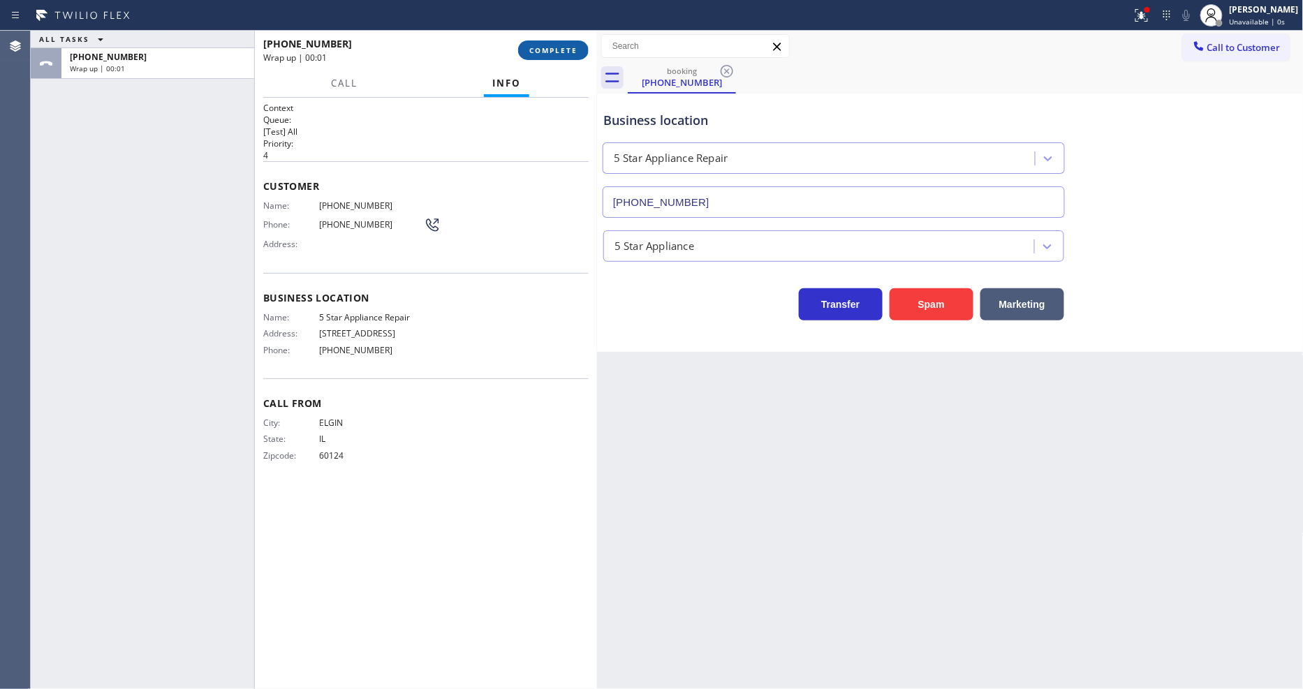
drag, startPoint x: 585, startPoint y: 49, endPoint x: 571, endPoint y: 57, distance: 16.6
click at [584, 49] on button "COMPLETE" at bounding box center [553, 51] width 71 height 20
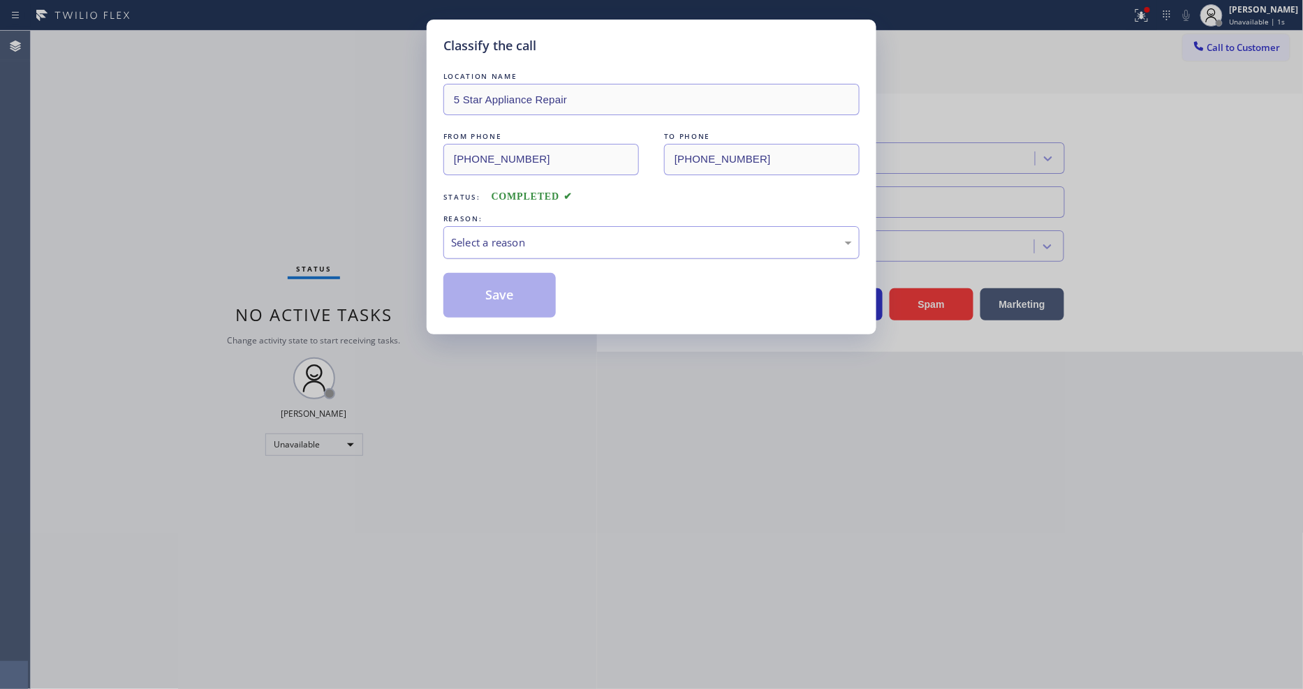
click at [472, 249] on div "Select a reason" at bounding box center [651, 242] width 416 height 33
click at [465, 295] on button "Save" at bounding box center [499, 295] width 112 height 45
click at [464, 295] on button "Save" at bounding box center [499, 295] width 112 height 45
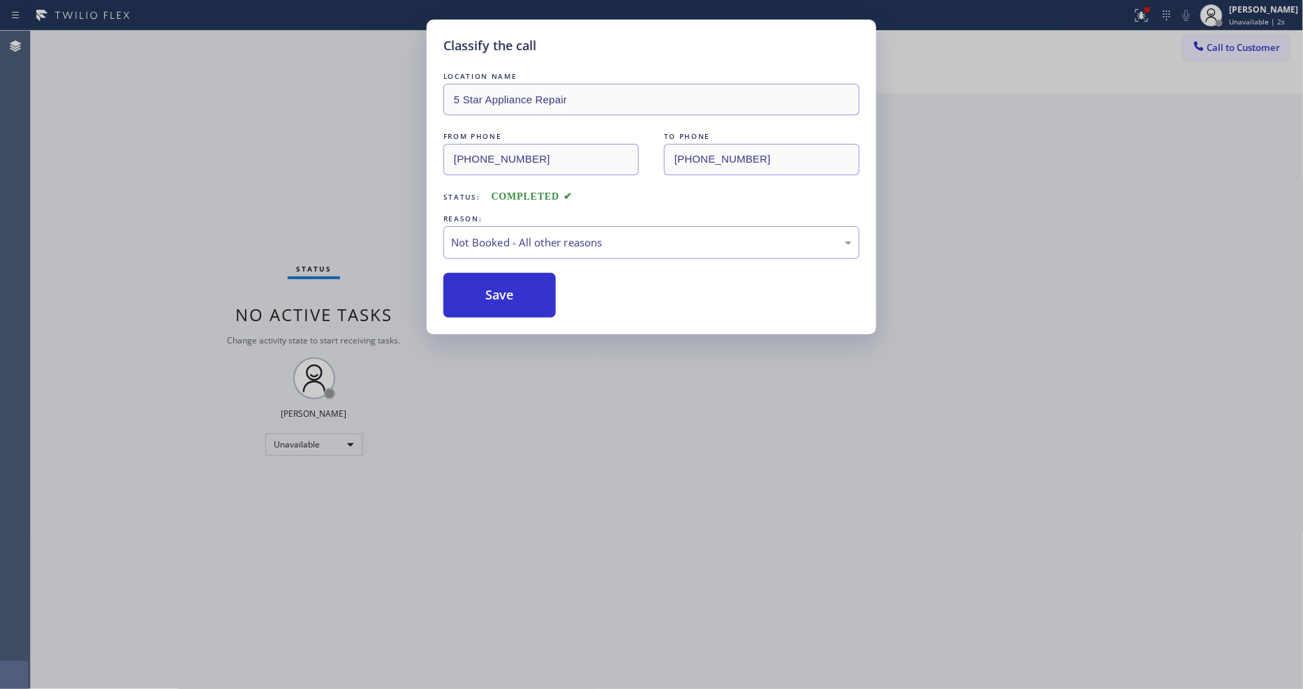
click at [1212, 52] on div "Classify the call LOCATION NAME Thermador Appliance Repair Zone Mineola FROM PH…" at bounding box center [667, 360] width 1272 height 658
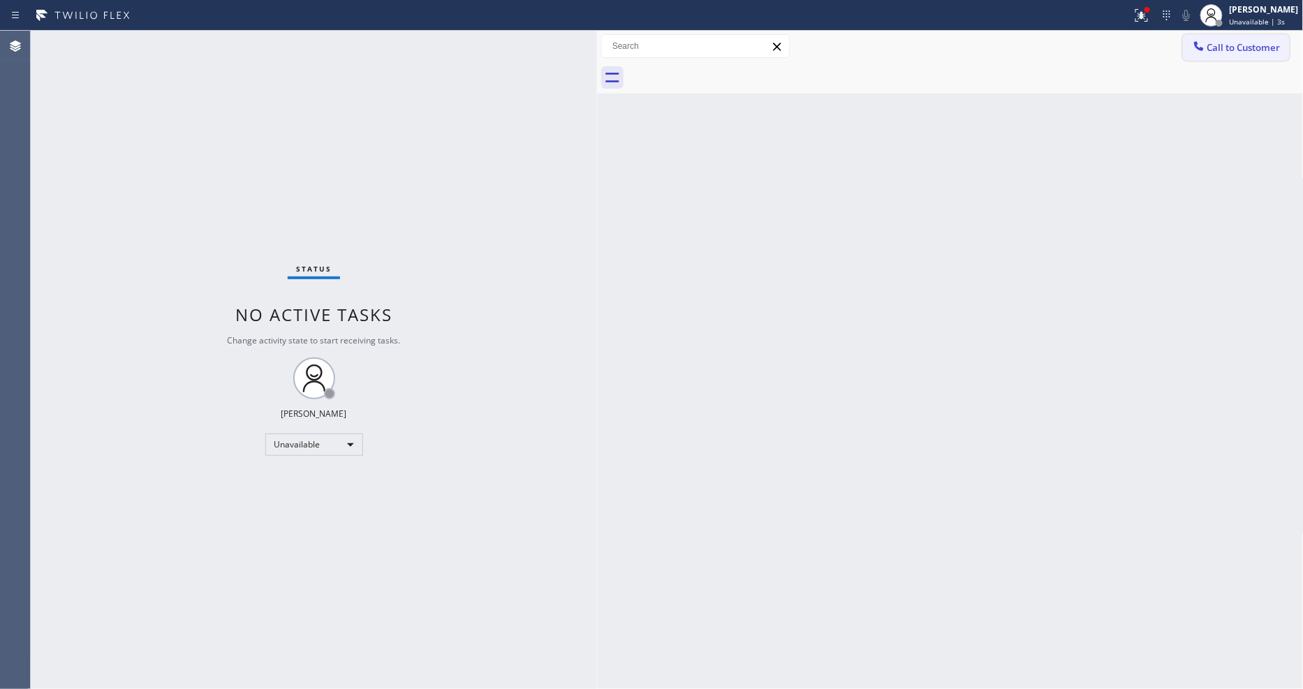
click at [1225, 46] on span "Call to Customer" at bounding box center [1243, 47] width 73 height 13
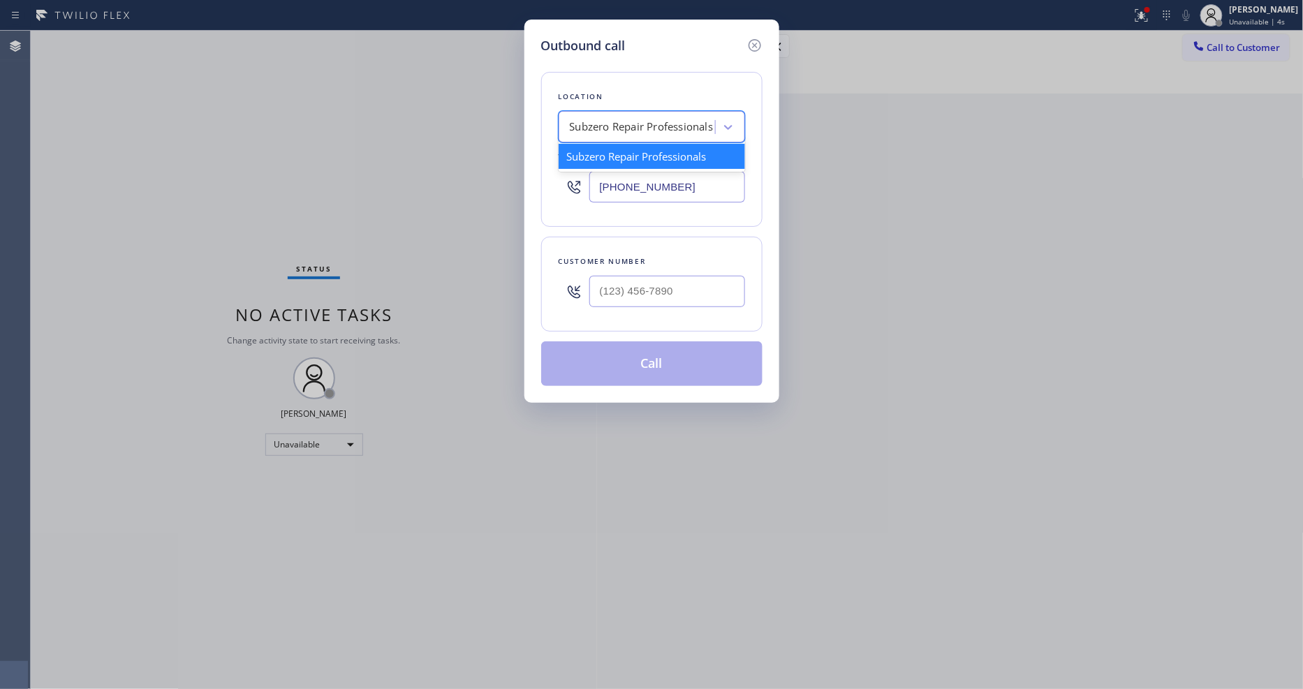
click at [631, 124] on div "Subzero Repair Professionals" at bounding box center [642, 127] width 144 height 16
type input "5 Star Appliance Repair"
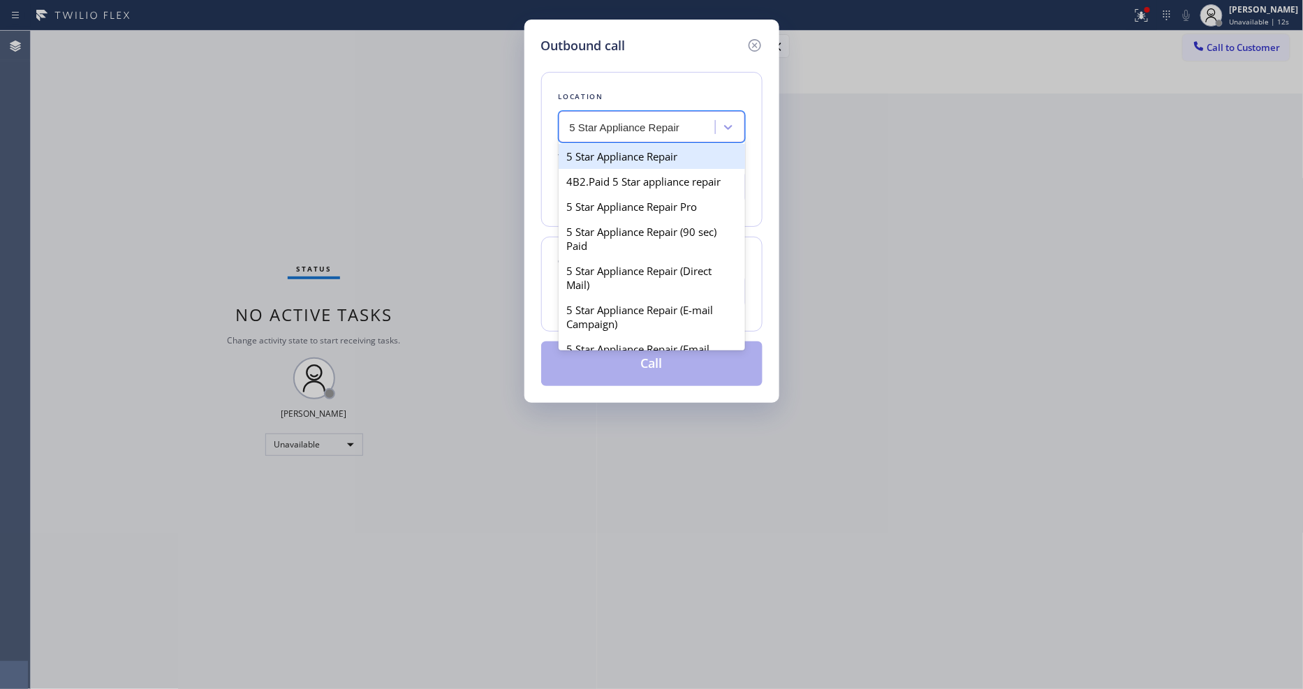
click at [626, 150] on div "5 Star Appliance Repair" at bounding box center [652, 156] width 186 height 25
type input "[PHONE_NUMBER]"
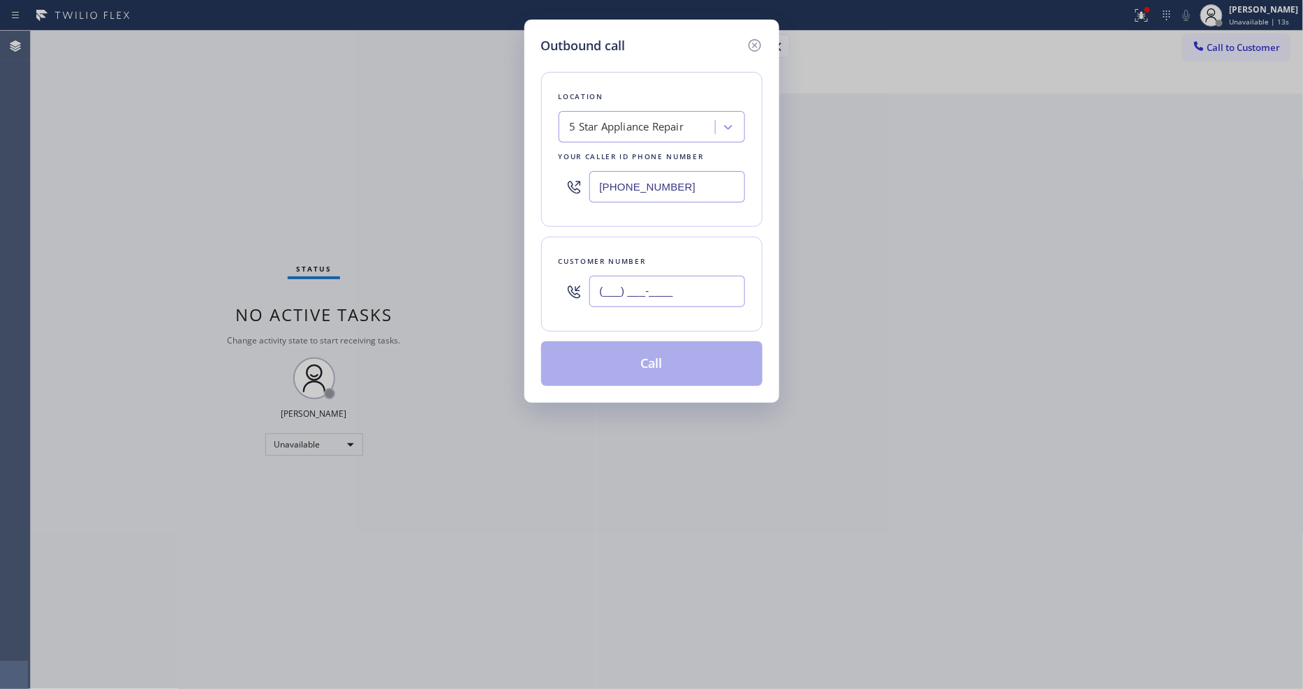
click at [619, 276] on input "(___) ___-____" at bounding box center [667, 291] width 156 height 31
paste input "850) 323-2755"
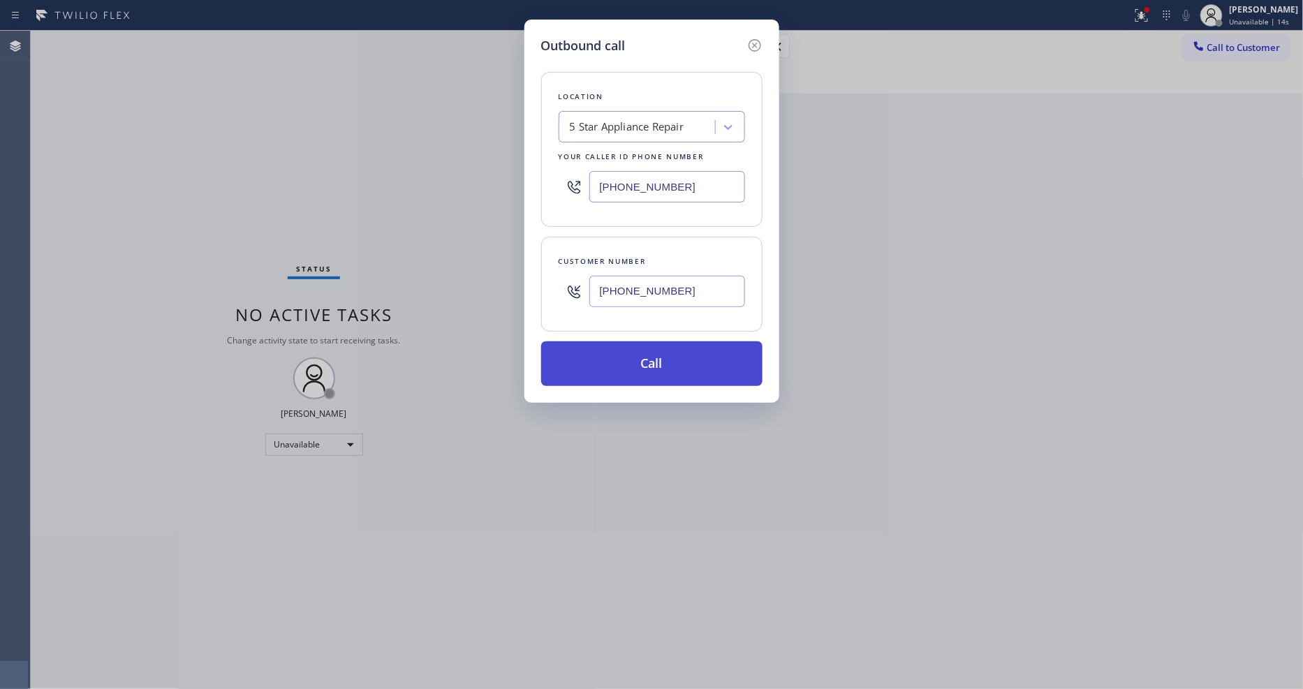
type input "[PHONE_NUMBER]"
click at [594, 355] on button "Call" at bounding box center [651, 363] width 221 height 45
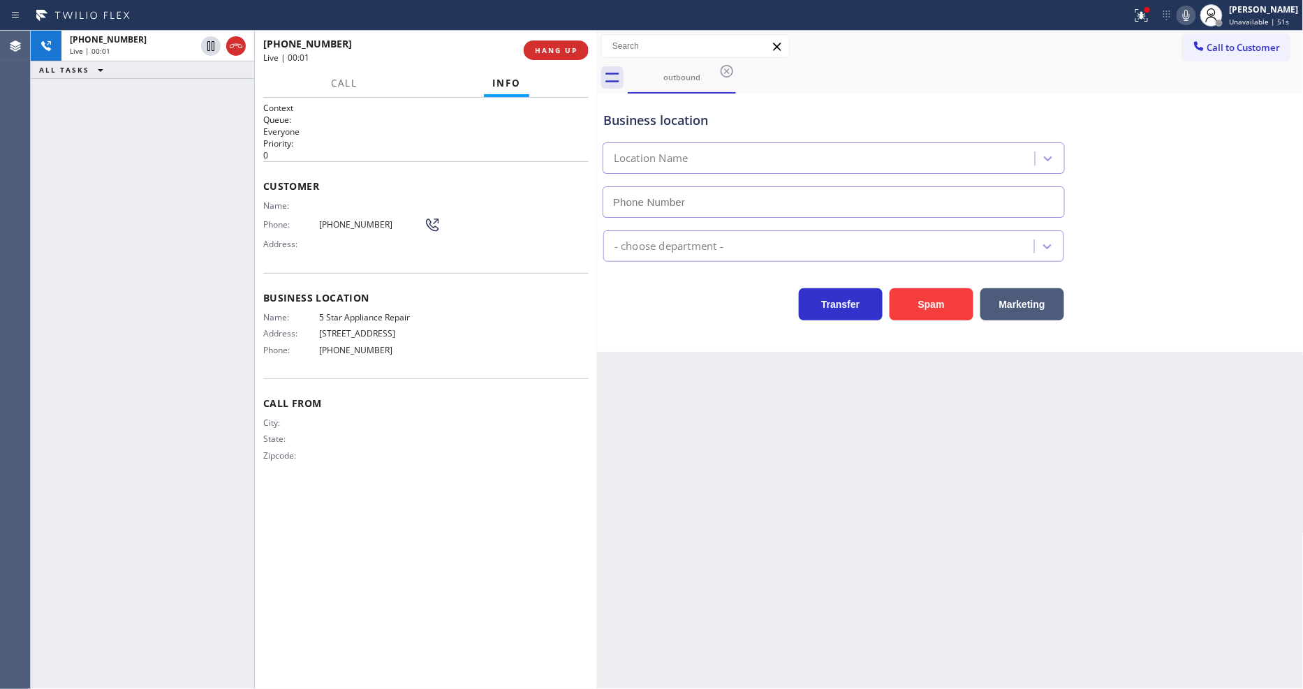
type input "[PHONE_NUMBER]"
click at [930, 398] on div "Back to Dashboard Change Sender ID Customers Technicians Select a contact Outbo…" at bounding box center [950, 360] width 707 height 658
click at [1150, 22] on icon at bounding box center [1141, 15] width 17 height 17
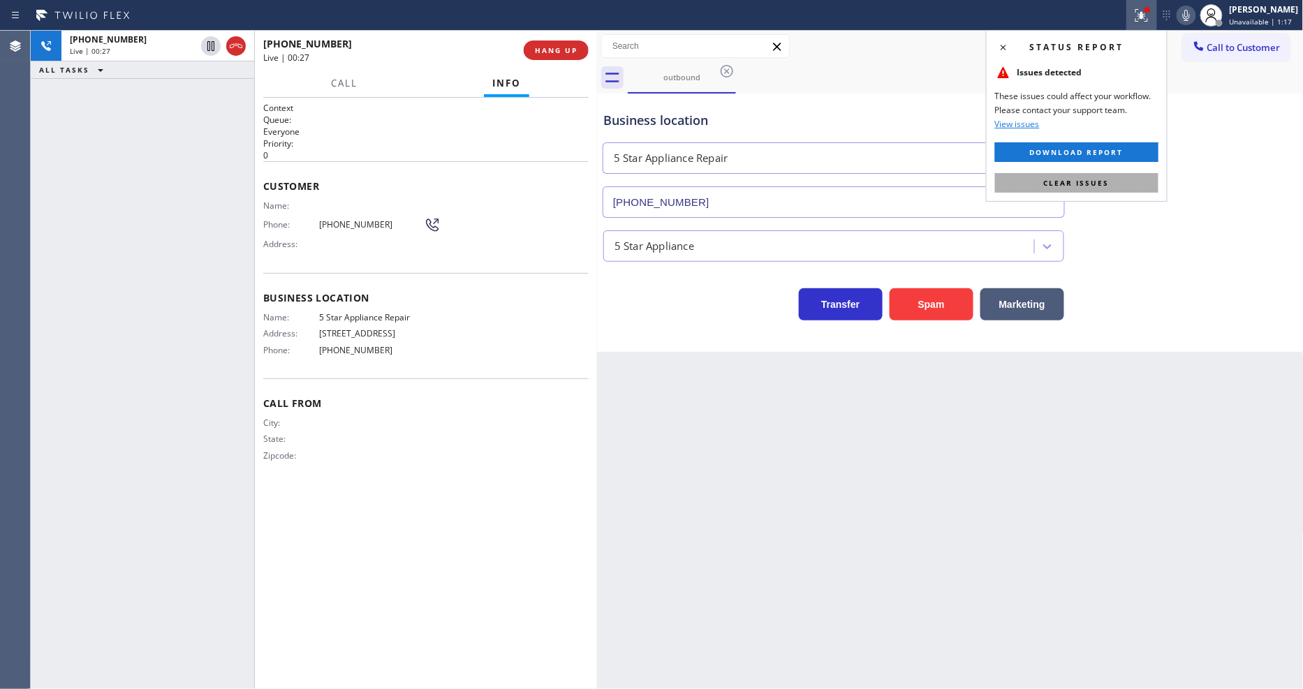
click at [1133, 180] on button "Clear issues" at bounding box center [1076, 183] width 163 height 20
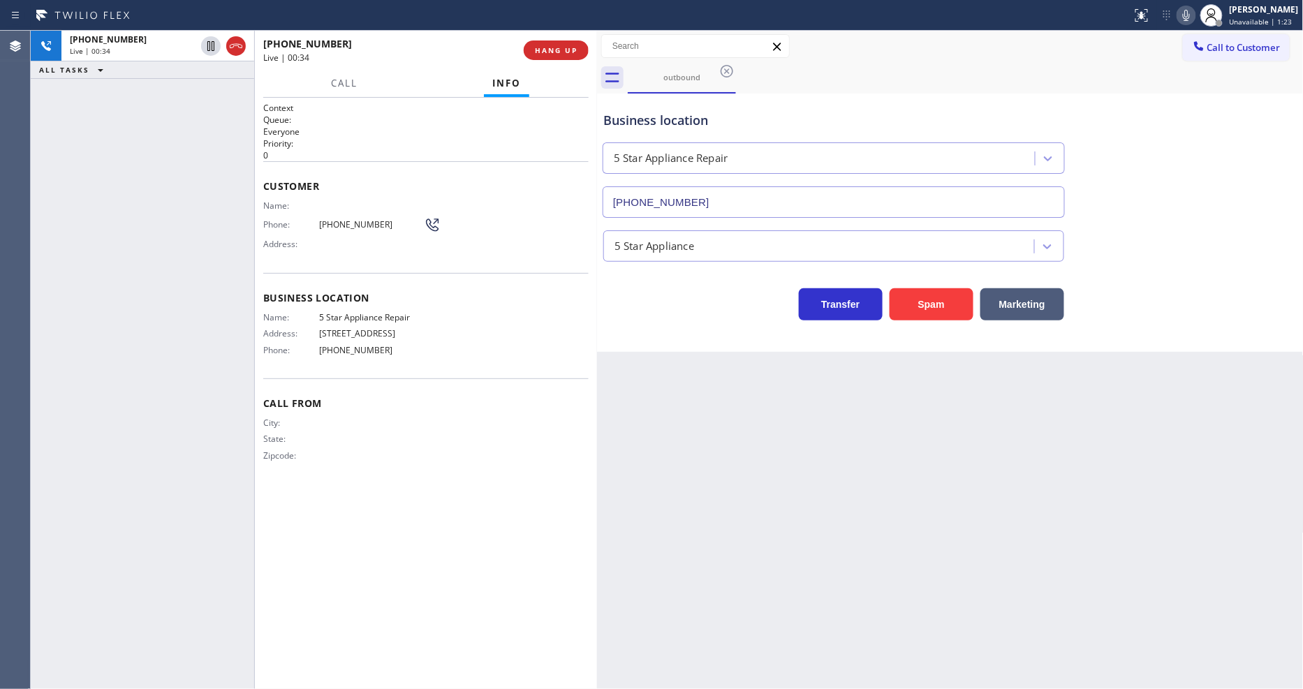
click at [336, 349] on span "[PHONE_NUMBER]" at bounding box center [371, 350] width 105 height 10
click at [365, 220] on span "[PHONE_NUMBER]" at bounding box center [371, 224] width 105 height 10
click at [559, 51] on span "HANG UP" at bounding box center [556, 50] width 43 height 10
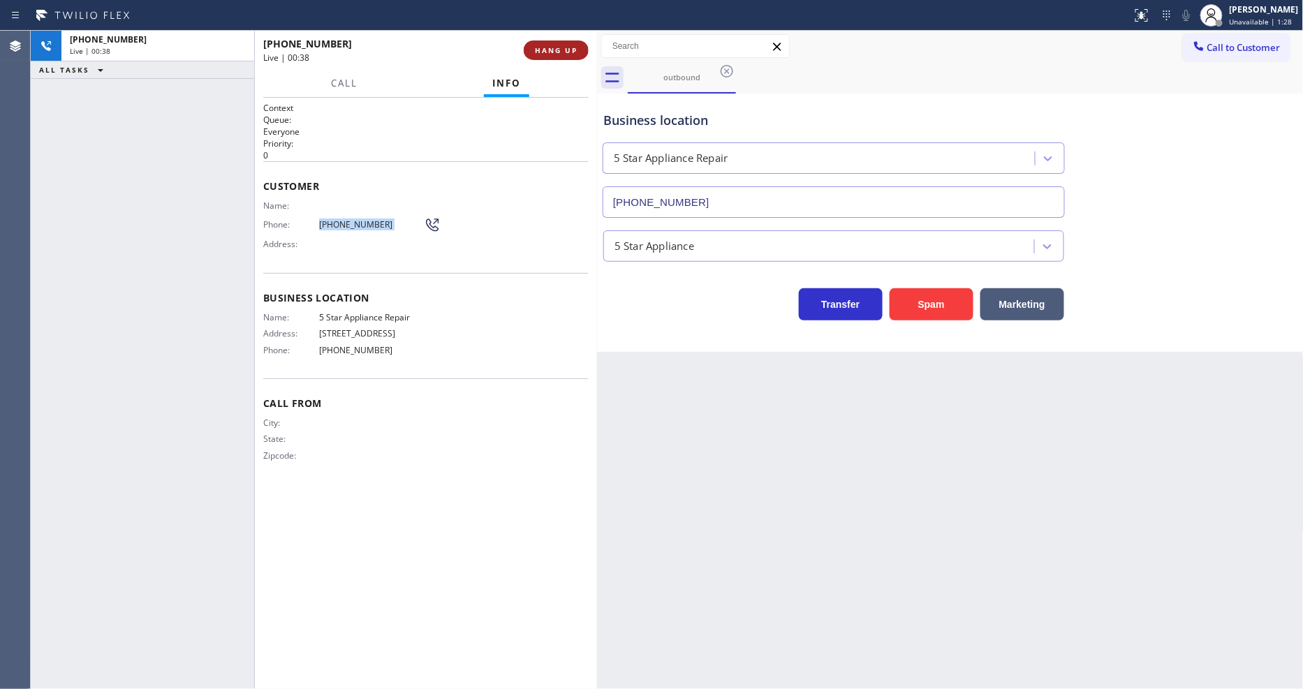
click at [559, 51] on span "HANG UP" at bounding box center [556, 50] width 43 height 10
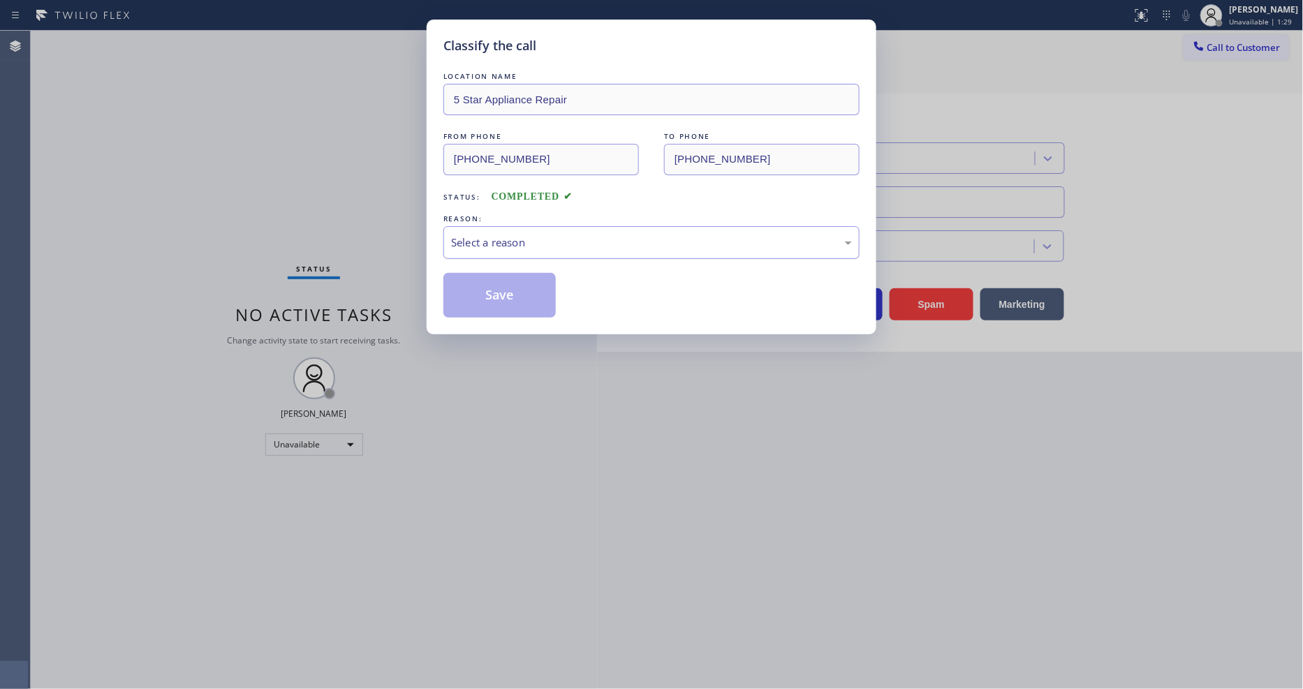
click at [506, 235] on div "Select a reason" at bounding box center [651, 243] width 401 height 16
click at [485, 288] on button "Save" at bounding box center [499, 295] width 112 height 45
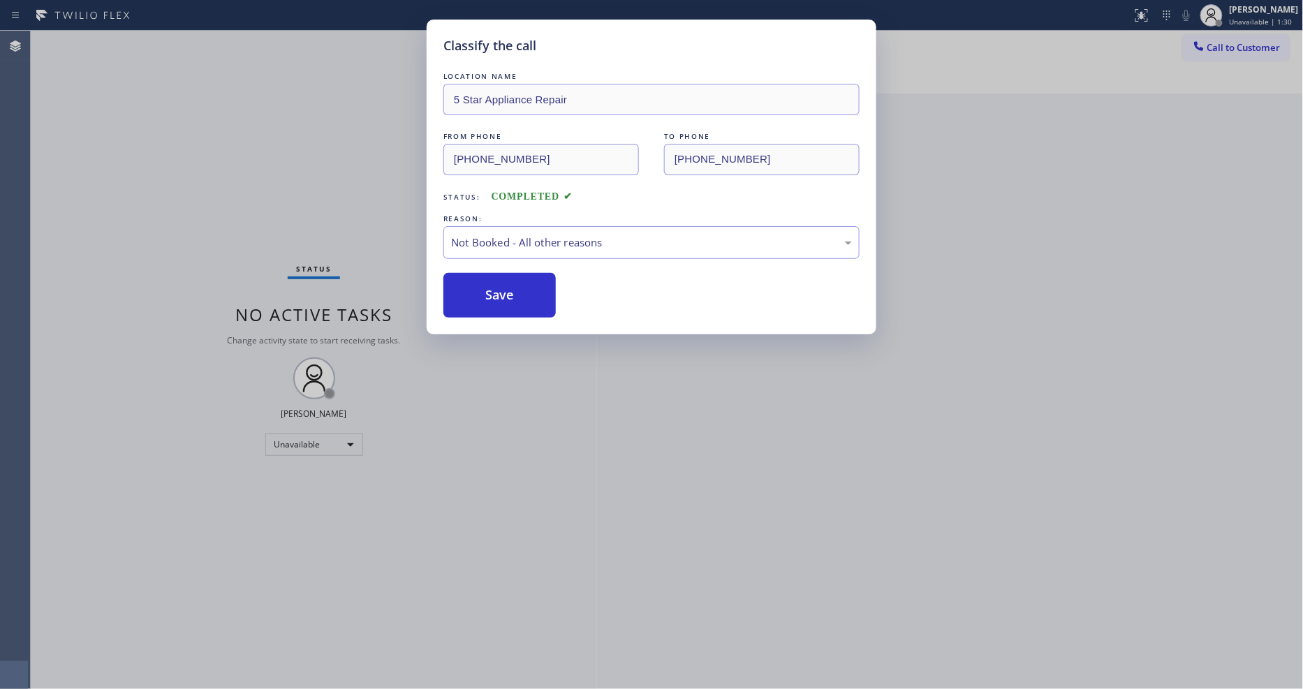
click at [485, 288] on button "Save" at bounding box center [499, 295] width 112 height 45
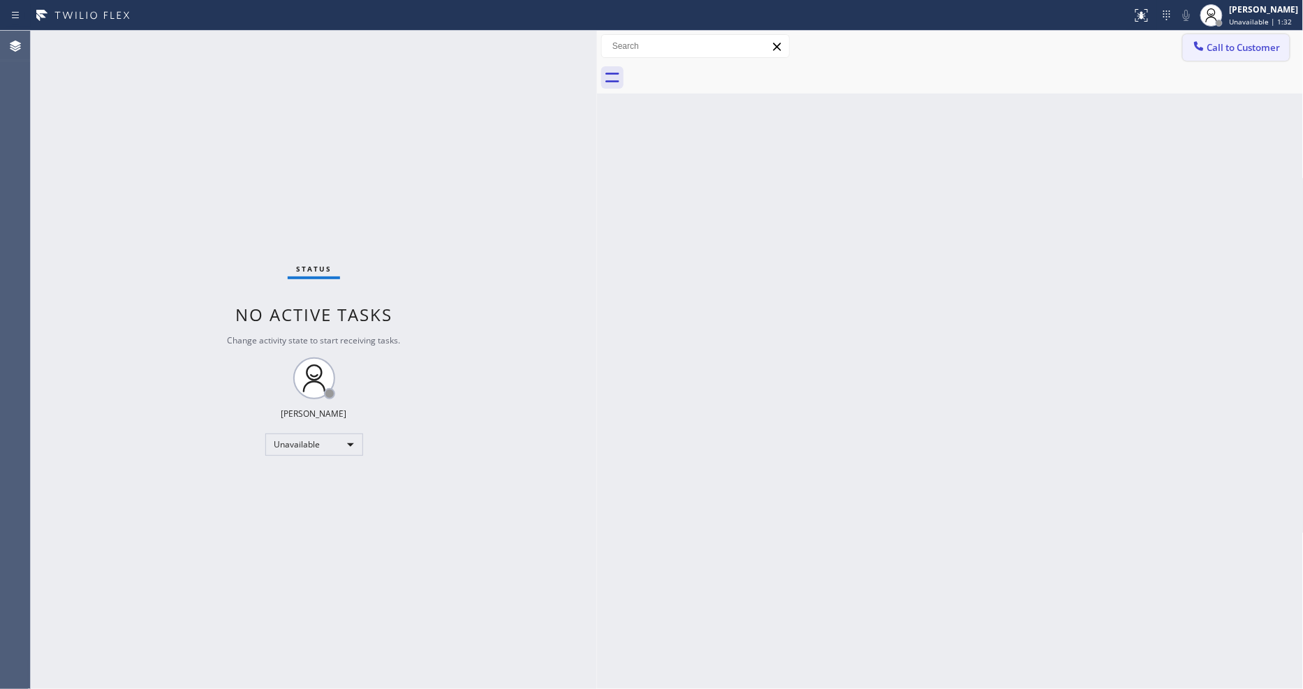
click at [1226, 45] on span "Call to Customer" at bounding box center [1243, 47] width 73 height 13
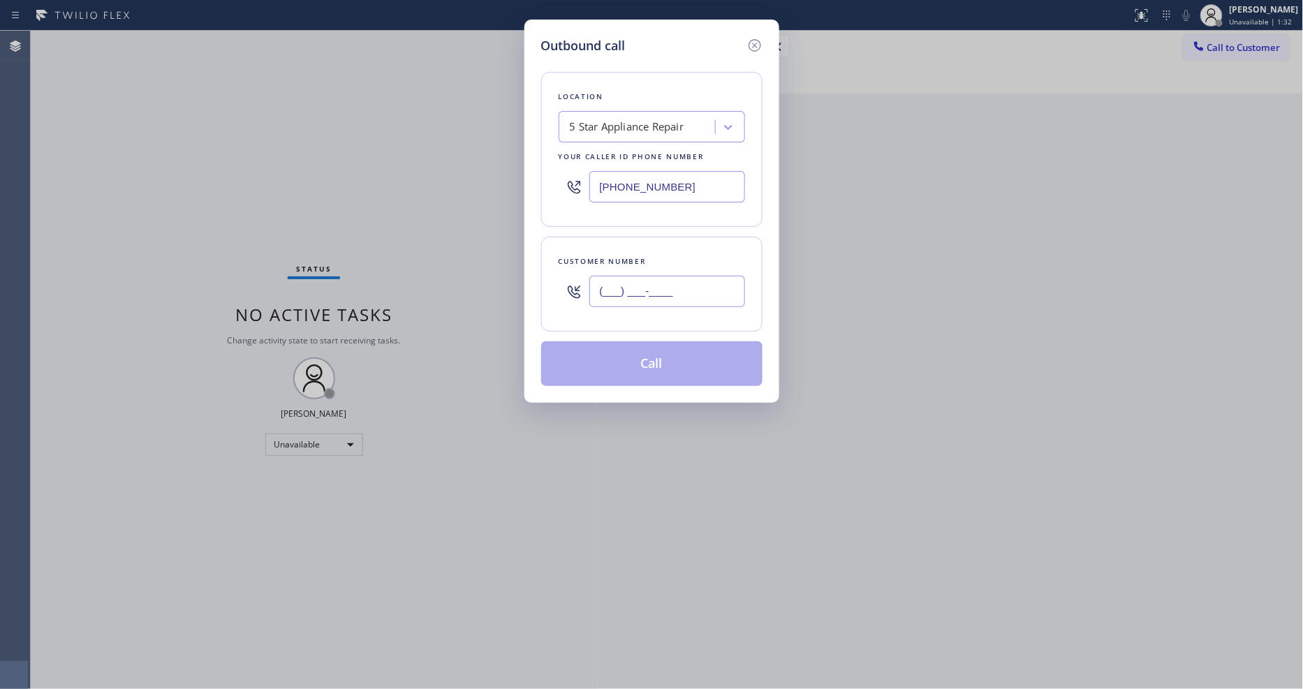
click at [656, 284] on input "(___) ___-____" at bounding box center [667, 291] width 156 height 31
paste input "850) 323-2755"
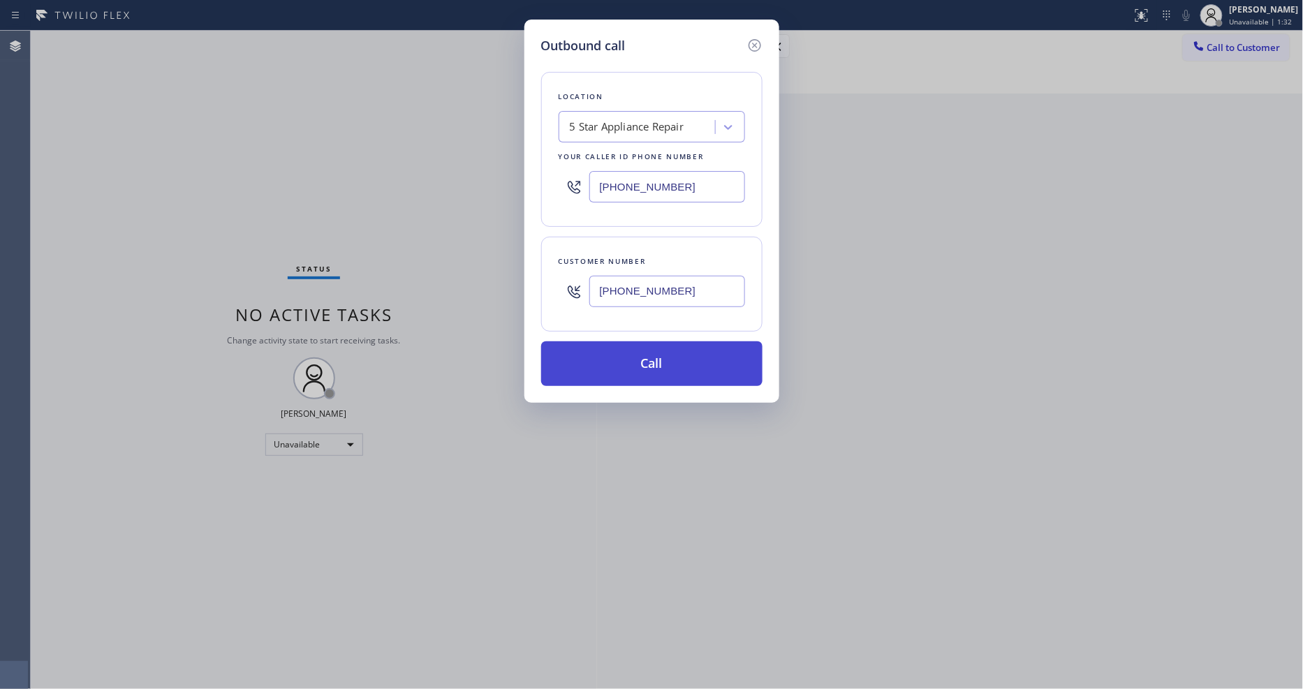
type input "[PHONE_NUMBER]"
click at [603, 362] on button "Call" at bounding box center [651, 363] width 221 height 45
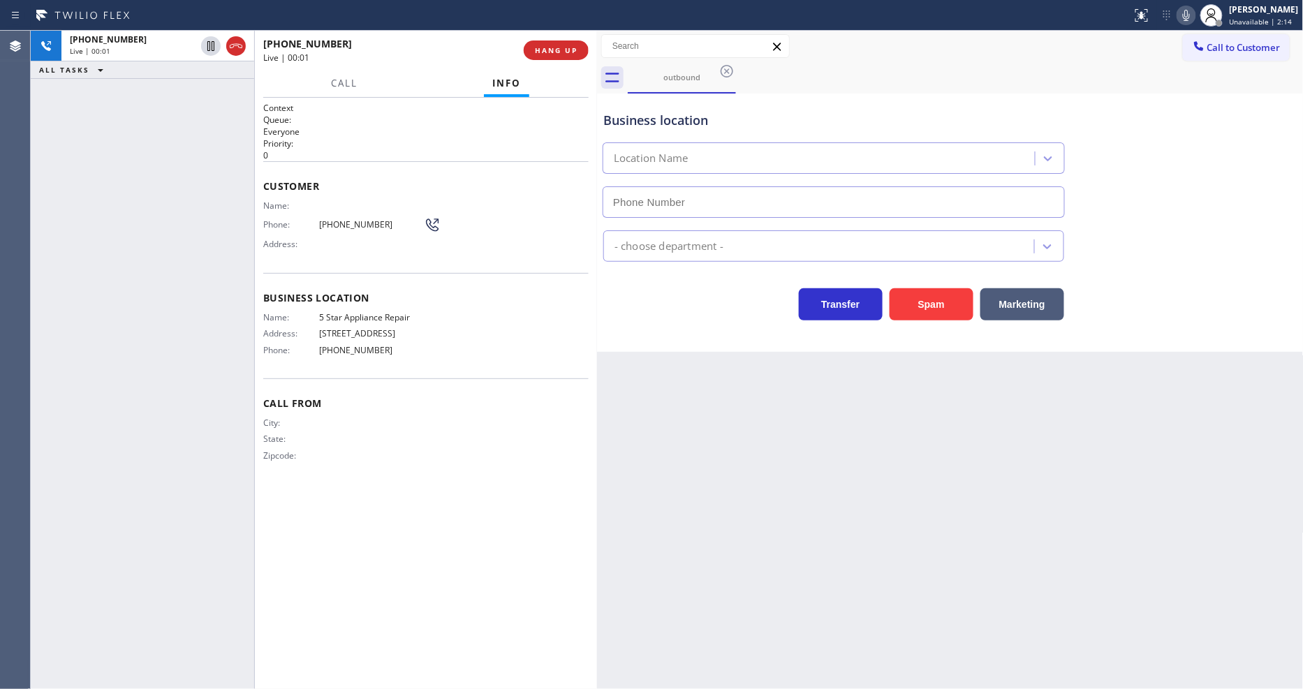
type input "[PHONE_NUMBER]"
click at [1195, 11] on icon at bounding box center [1186, 15] width 17 height 17
click at [1190, 11] on icon at bounding box center [1186, 15] width 7 height 11
click at [549, 46] on span "HANG UP" at bounding box center [556, 50] width 43 height 10
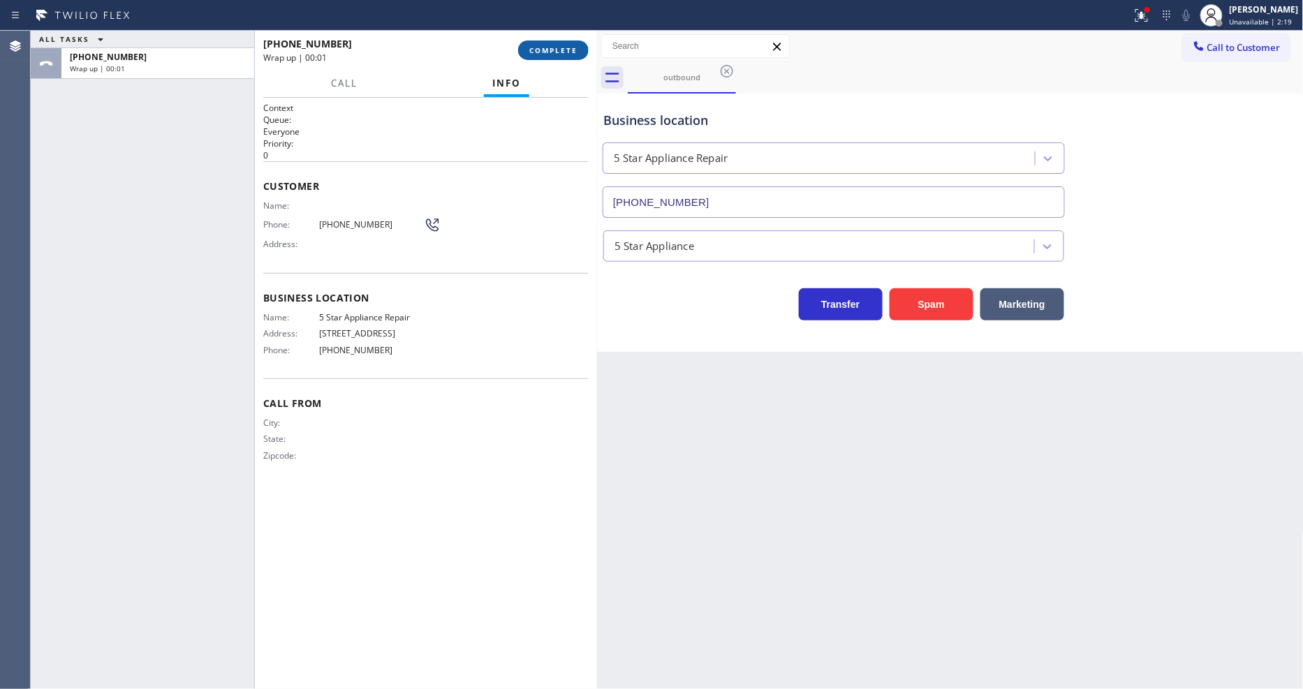
click at [563, 50] on span "COMPLETE" at bounding box center [553, 50] width 48 height 10
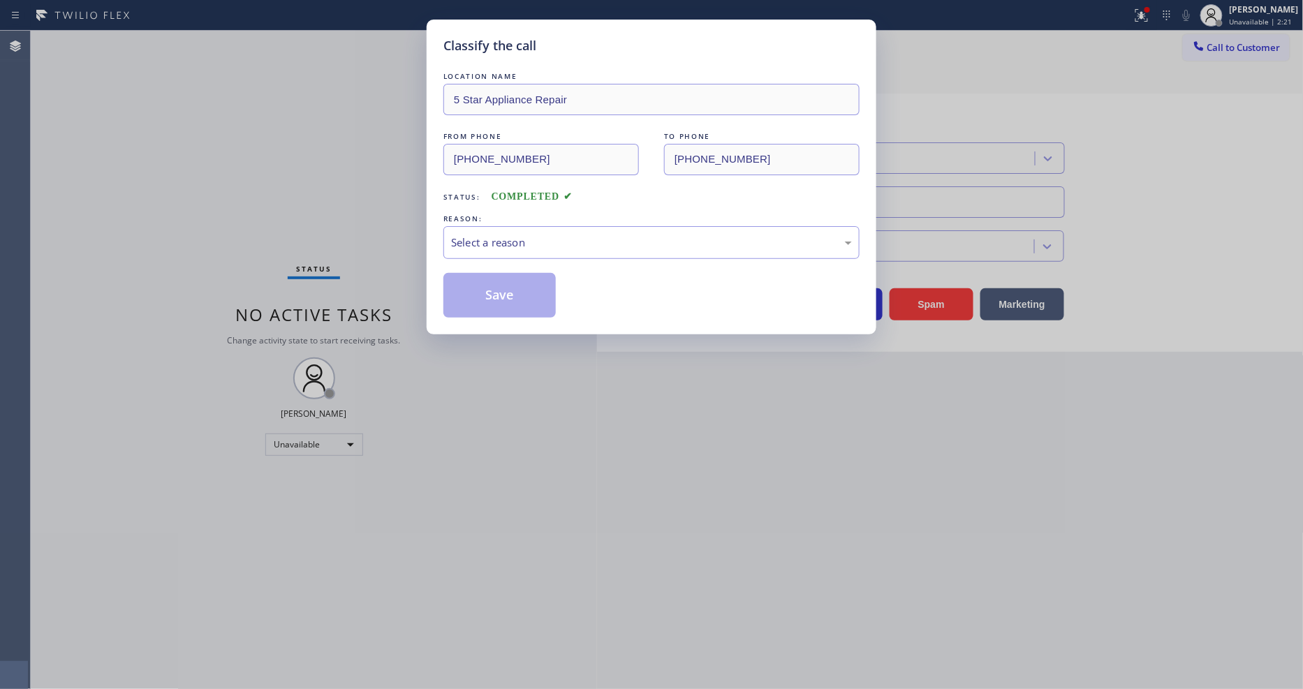
click at [499, 239] on div "Select a reason" at bounding box center [651, 243] width 401 height 16
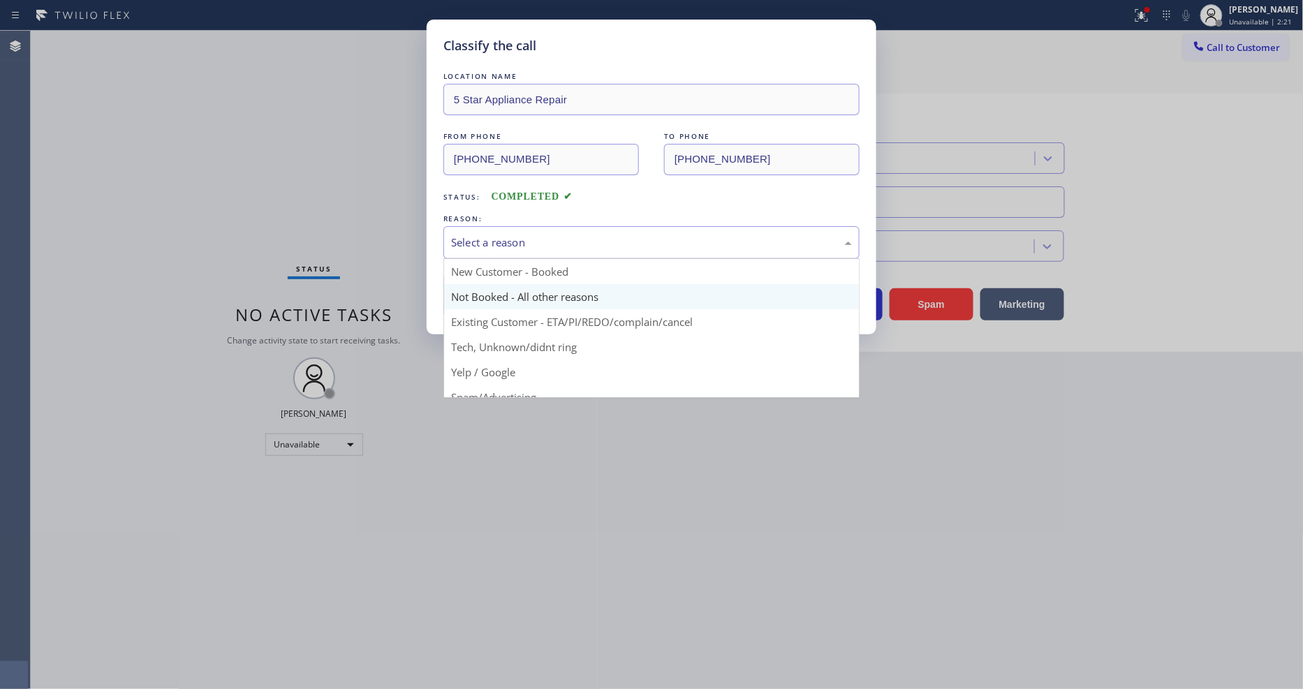
click at [492, 282] on button "Save" at bounding box center [499, 295] width 112 height 45
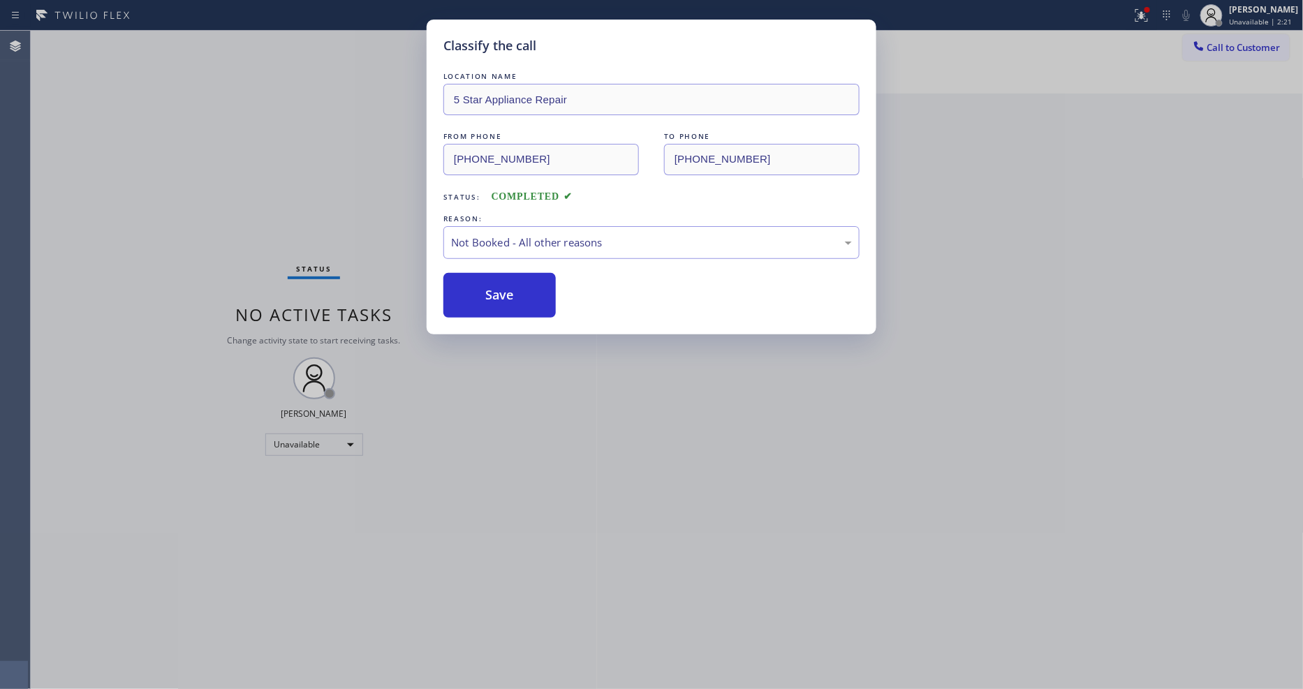
click at [492, 282] on button "Save" at bounding box center [499, 295] width 112 height 45
drag, startPoint x: 492, startPoint y: 282, endPoint x: 473, endPoint y: 595, distance: 313.4
click at [492, 283] on button "Save" at bounding box center [499, 295] width 112 height 45
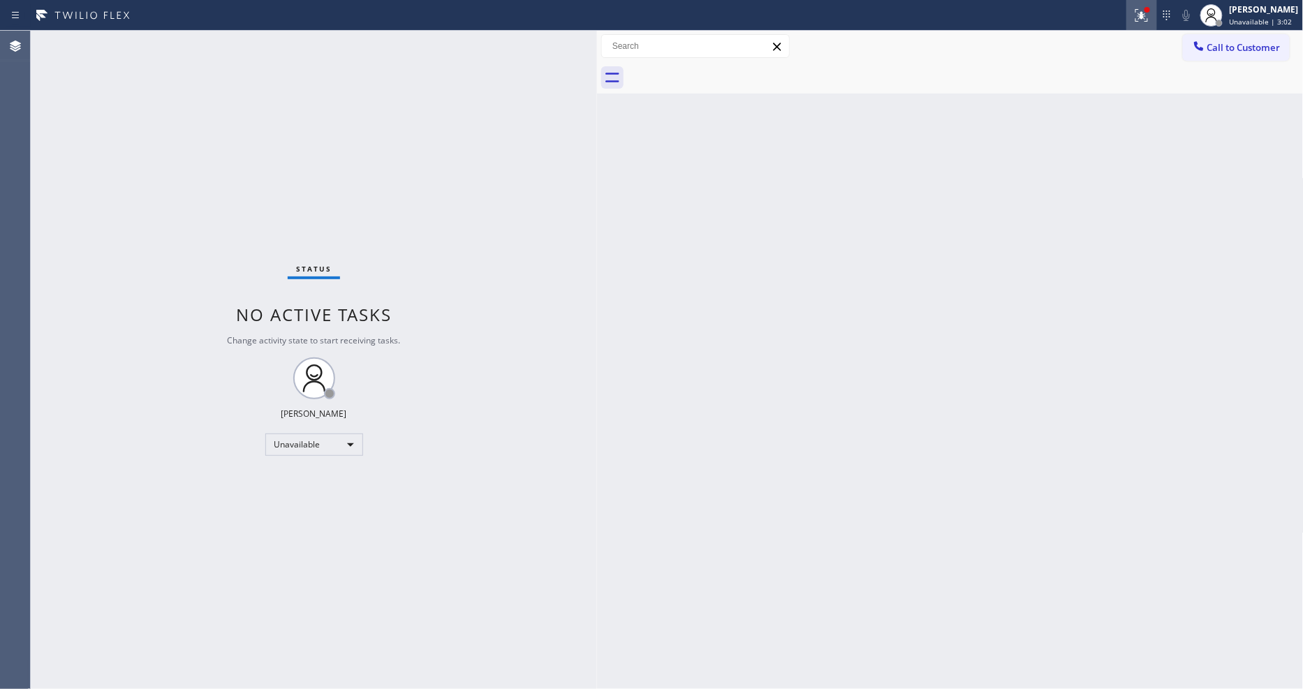
click at [1157, 18] on div at bounding box center [1141, 15] width 31 height 17
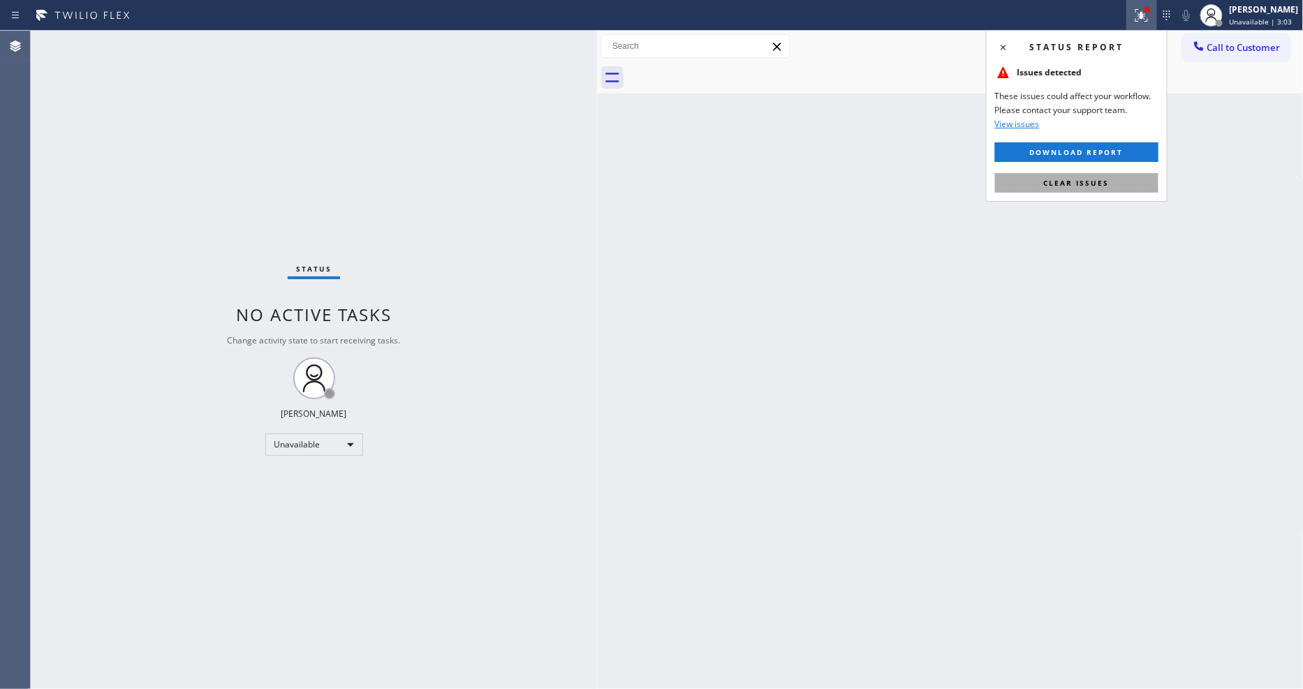
click at [1149, 180] on button "Clear issues" at bounding box center [1076, 183] width 163 height 20
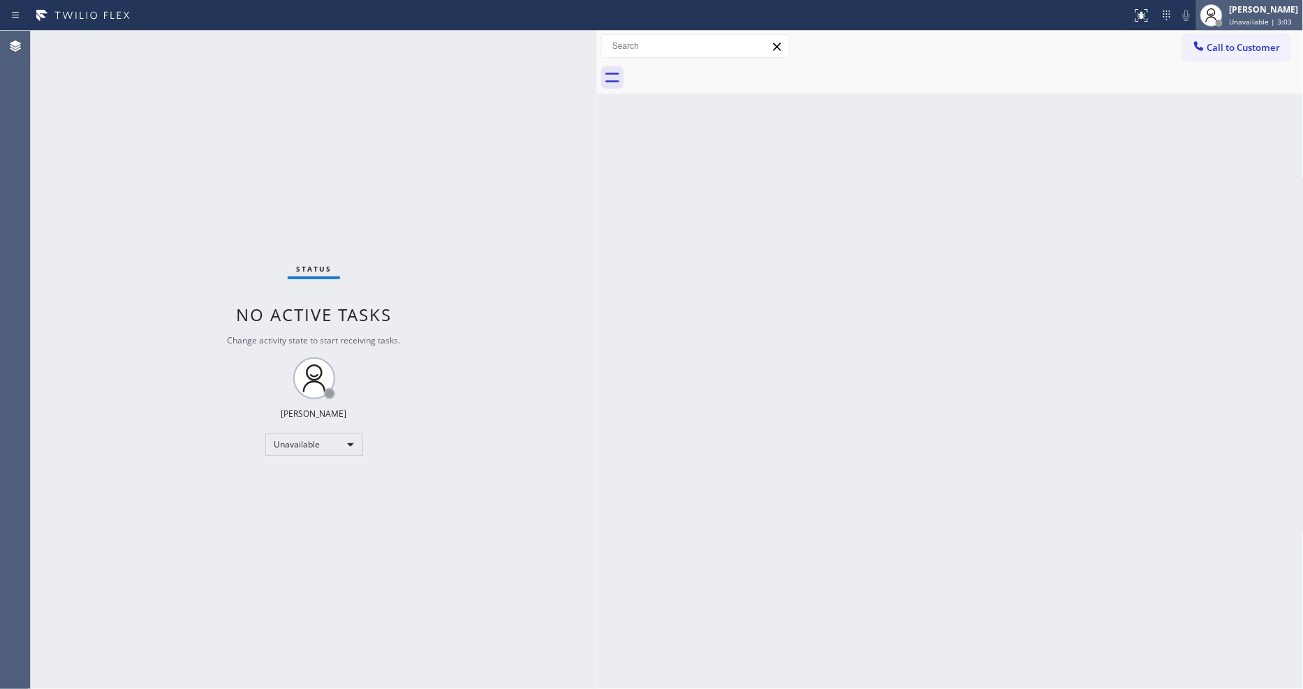
click at [1267, 23] on span "Unavailable | 3:03" at bounding box center [1261, 22] width 63 height 10
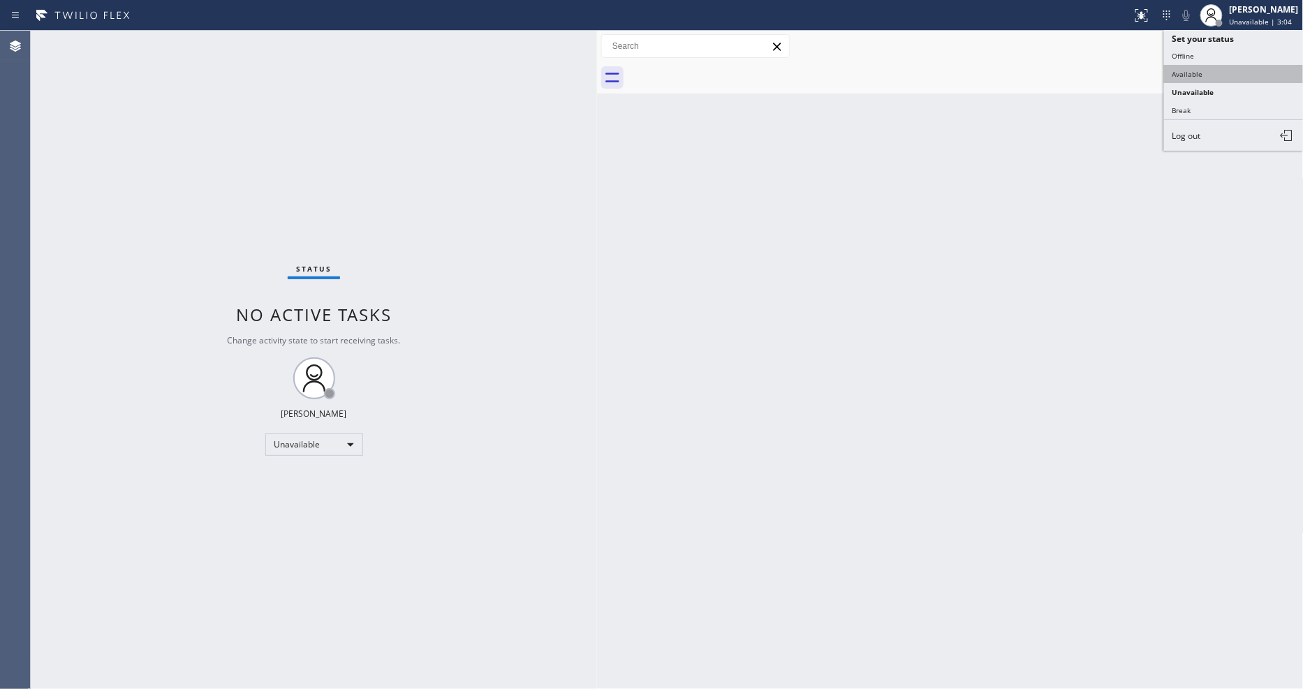
click at [1228, 79] on button "Available" at bounding box center [1234, 74] width 140 height 18
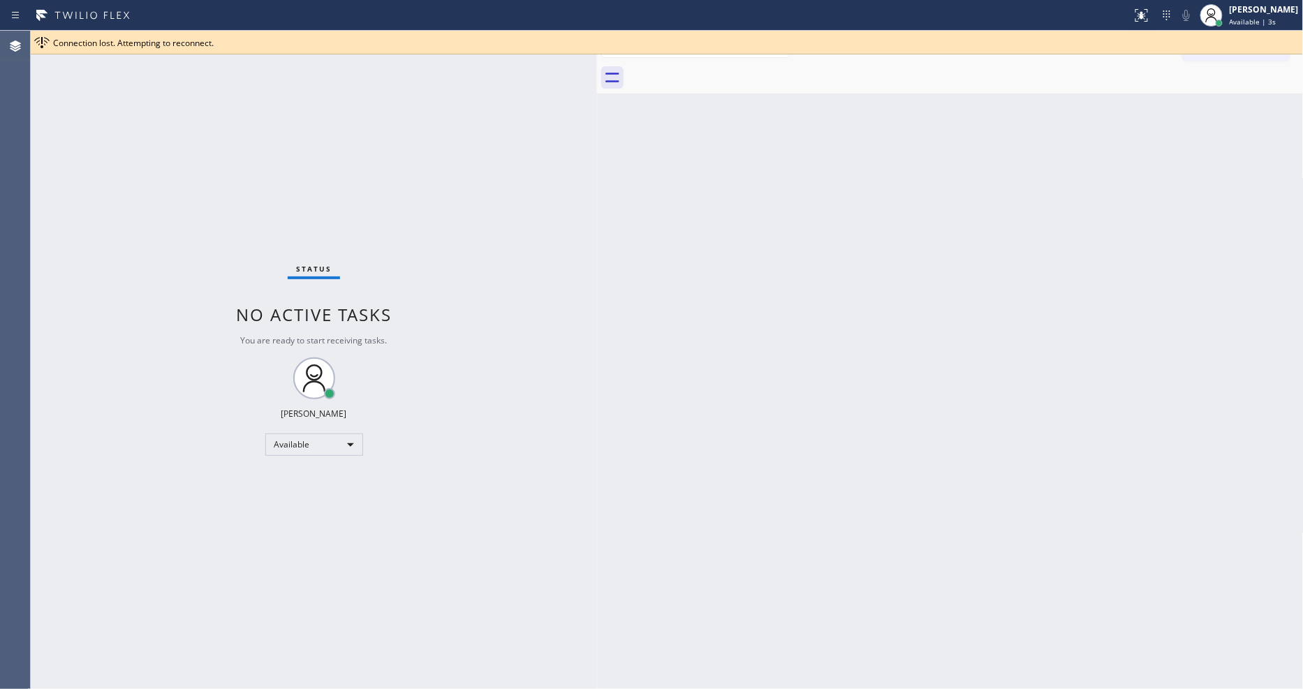
click at [1087, 263] on div "Back to Dashboard Change Sender ID Customers Technicians Select a contact Outbo…" at bounding box center [950, 360] width 707 height 658
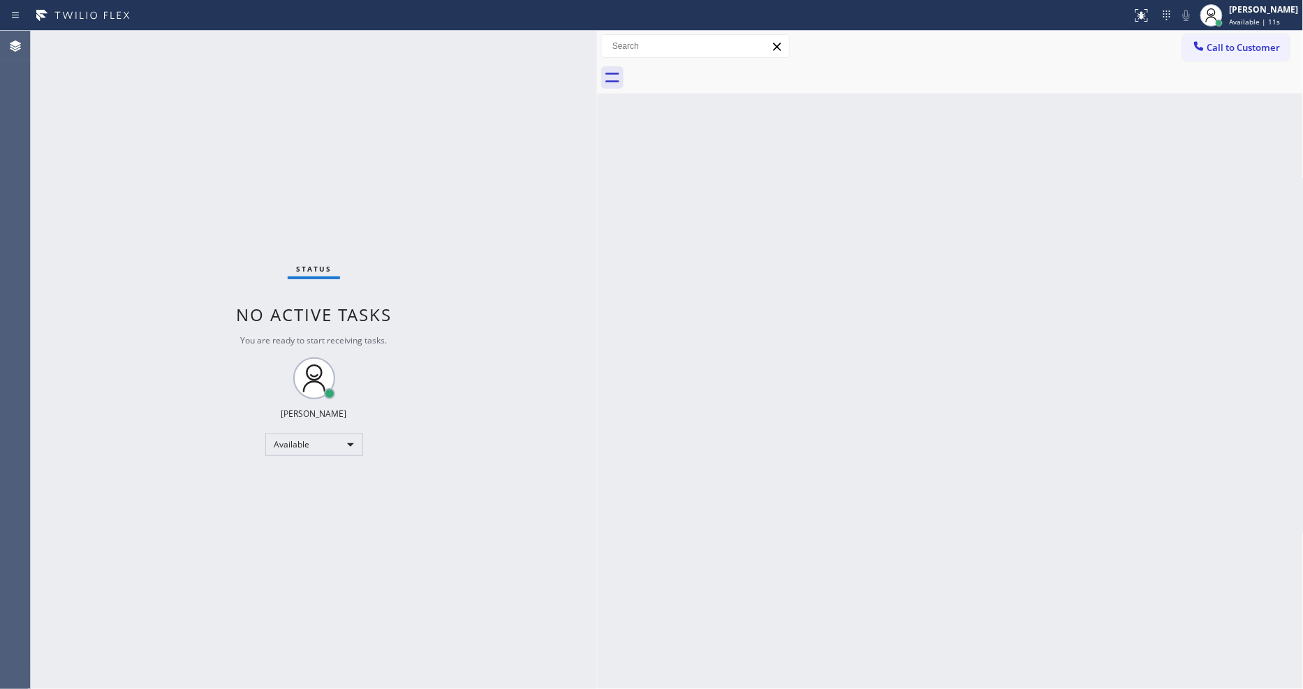
click at [674, 575] on div "Back to Dashboard Change Sender ID Customers Technicians Select a contact Outbo…" at bounding box center [950, 360] width 707 height 658
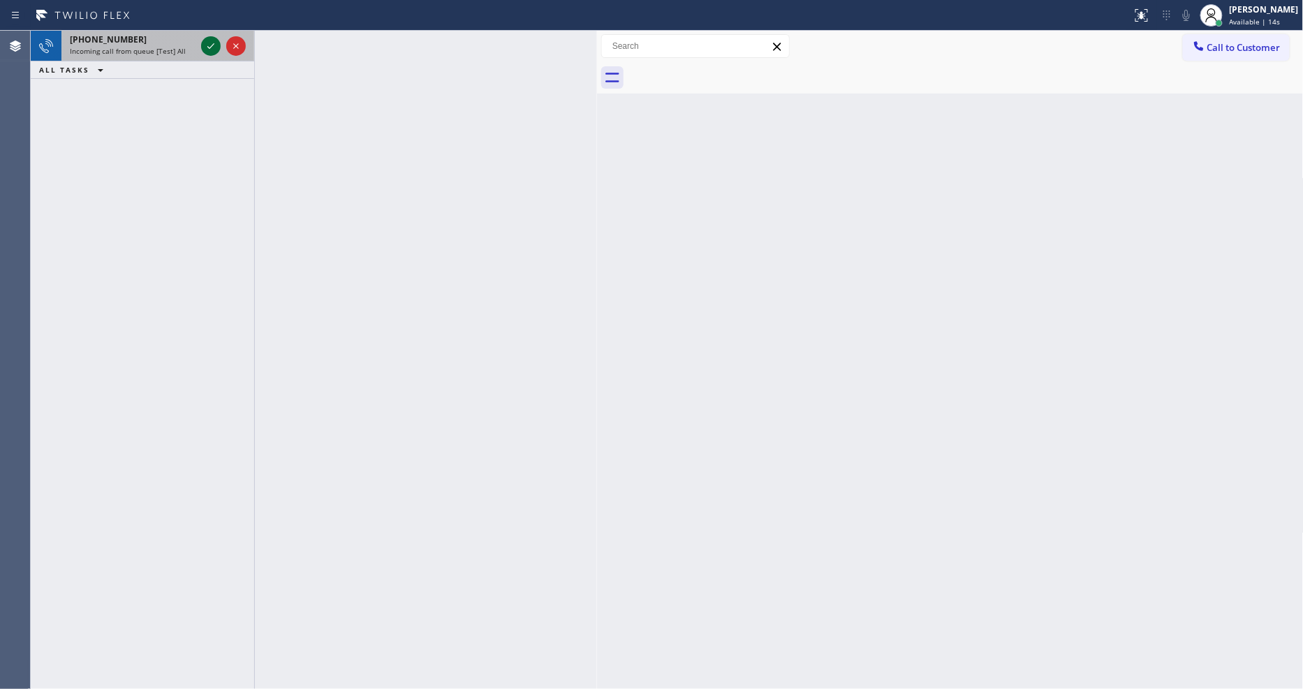
click at [207, 41] on icon at bounding box center [211, 46] width 17 height 17
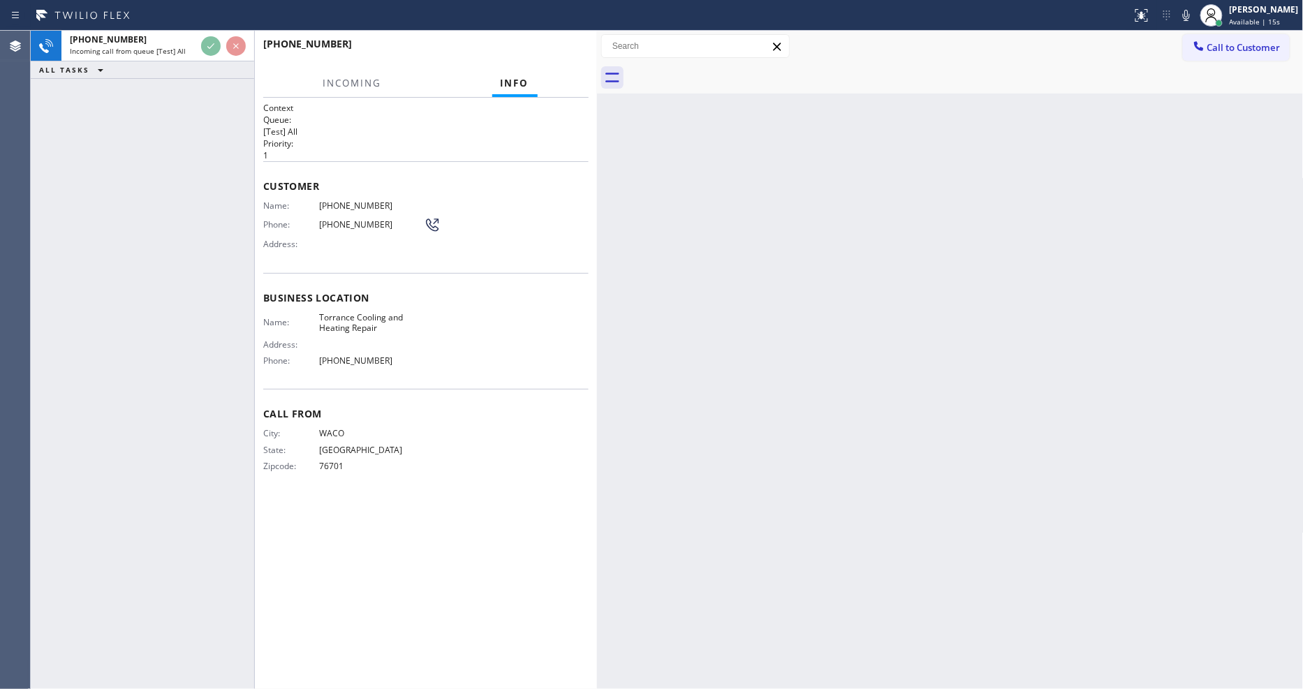
click at [473, 451] on div "City: WACO State: TX Zipcode: 76701" at bounding box center [425, 452] width 325 height 49
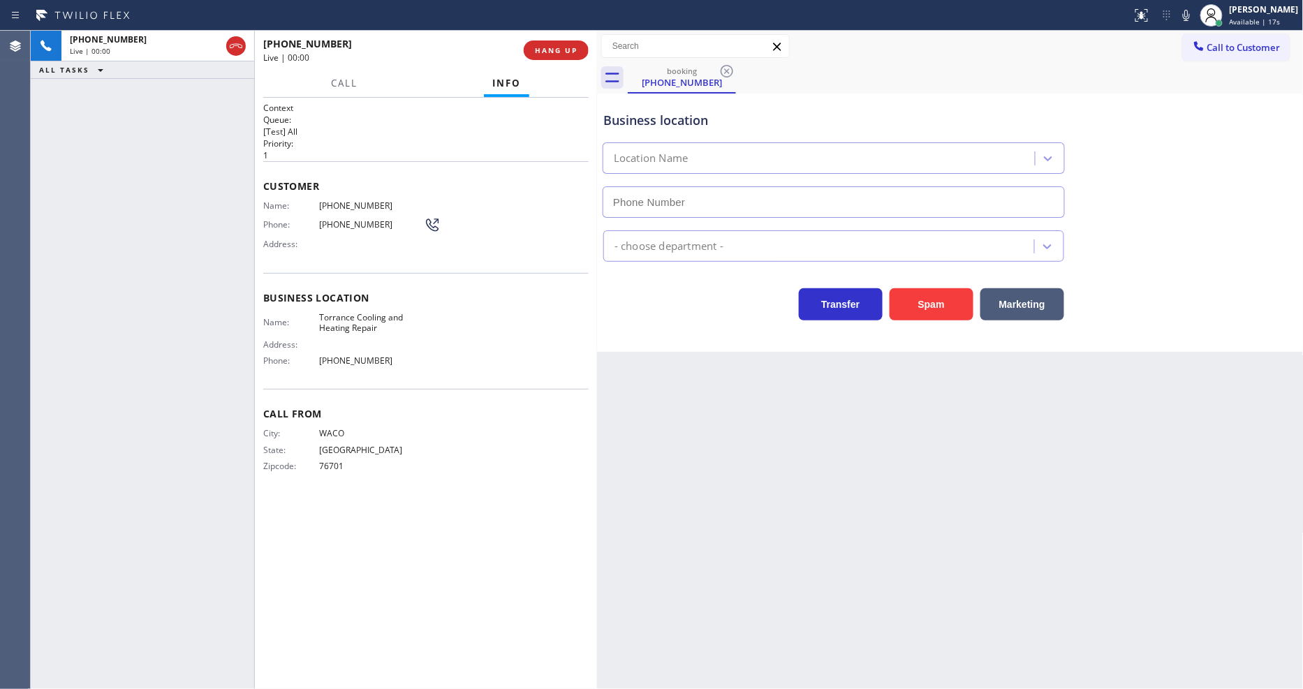
type input "(424) 704-8897"
click at [442, 476] on div "Call From City: WACO State: TX Zipcode: 76701" at bounding box center [425, 441] width 325 height 105
click at [574, 45] on span "HANG UP" at bounding box center [556, 50] width 43 height 10
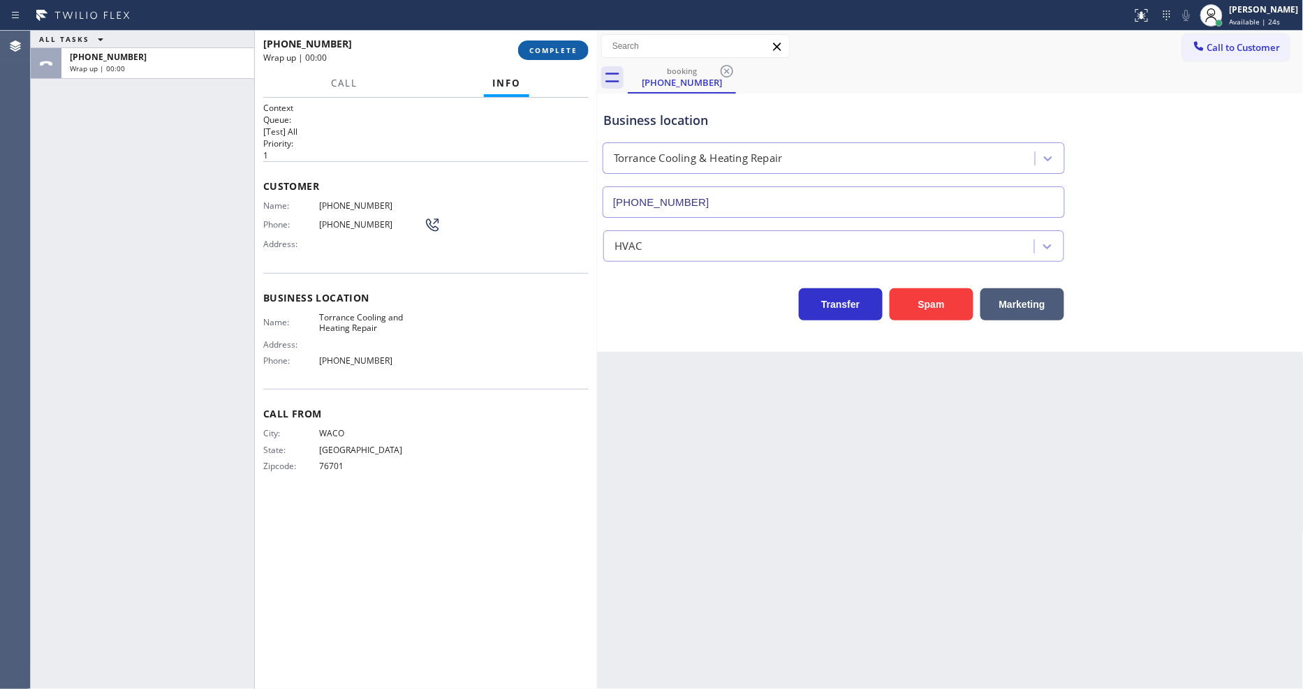
click at [574, 45] on span "COMPLETE" at bounding box center [553, 50] width 48 height 10
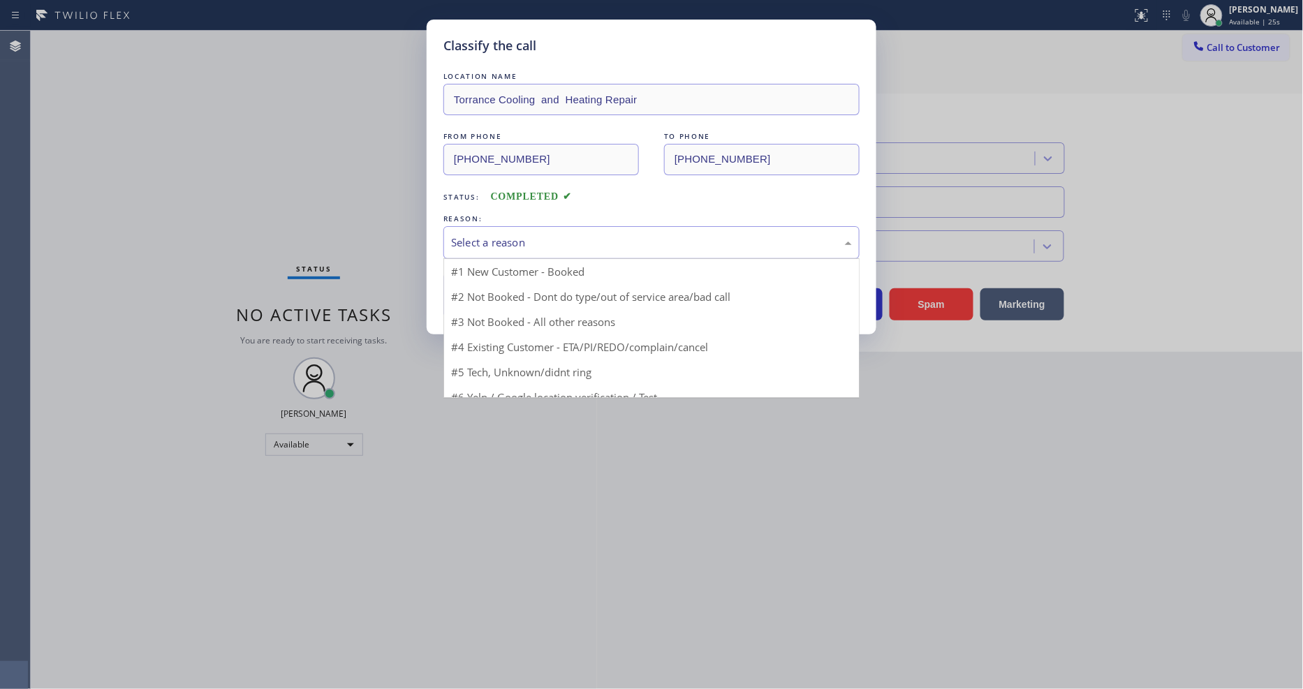
click at [505, 235] on div "Select a reason" at bounding box center [651, 243] width 401 height 16
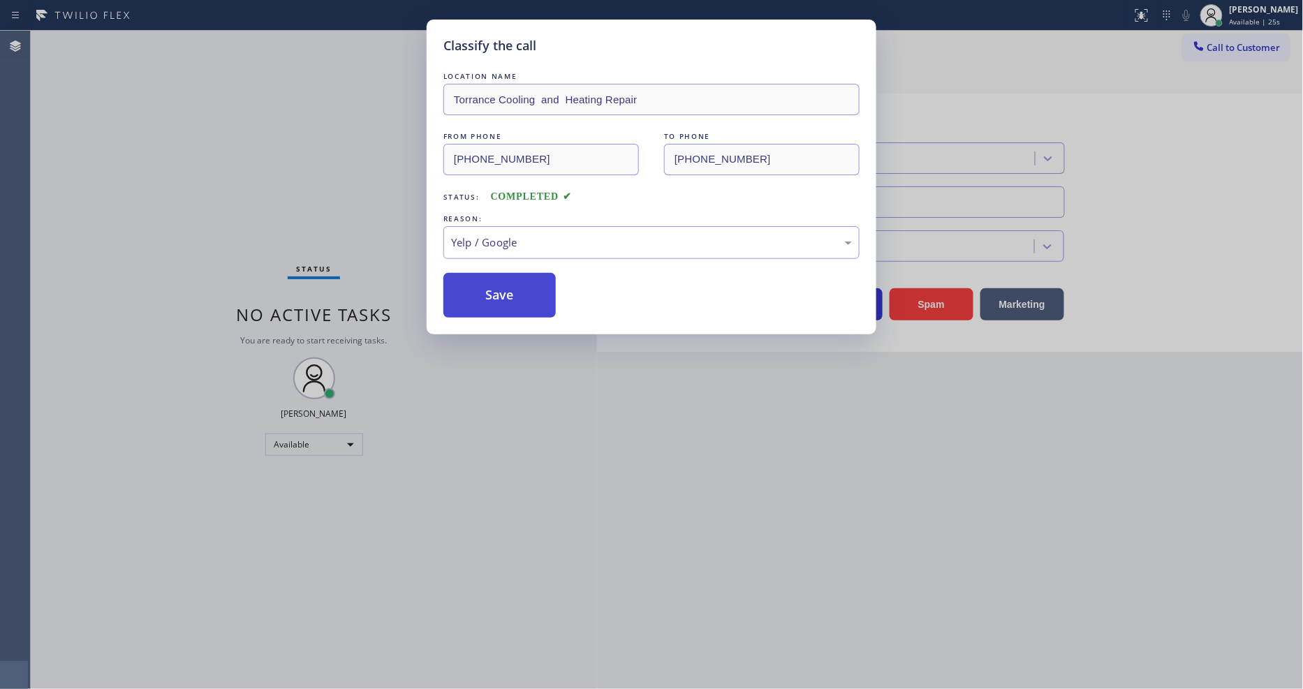
click at [499, 294] on button "Save" at bounding box center [499, 295] width 112 height 45
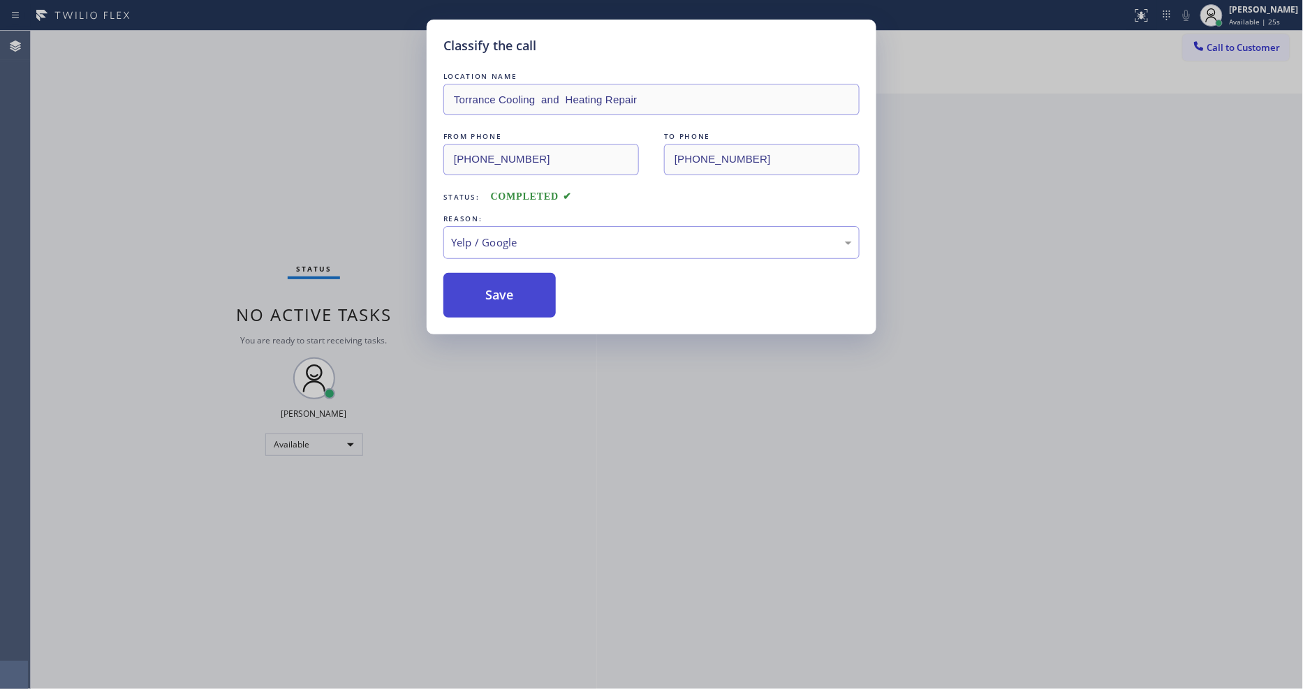
click at [499, 294] on button "Save" at bounding box center [499, 295] width 112 height 45
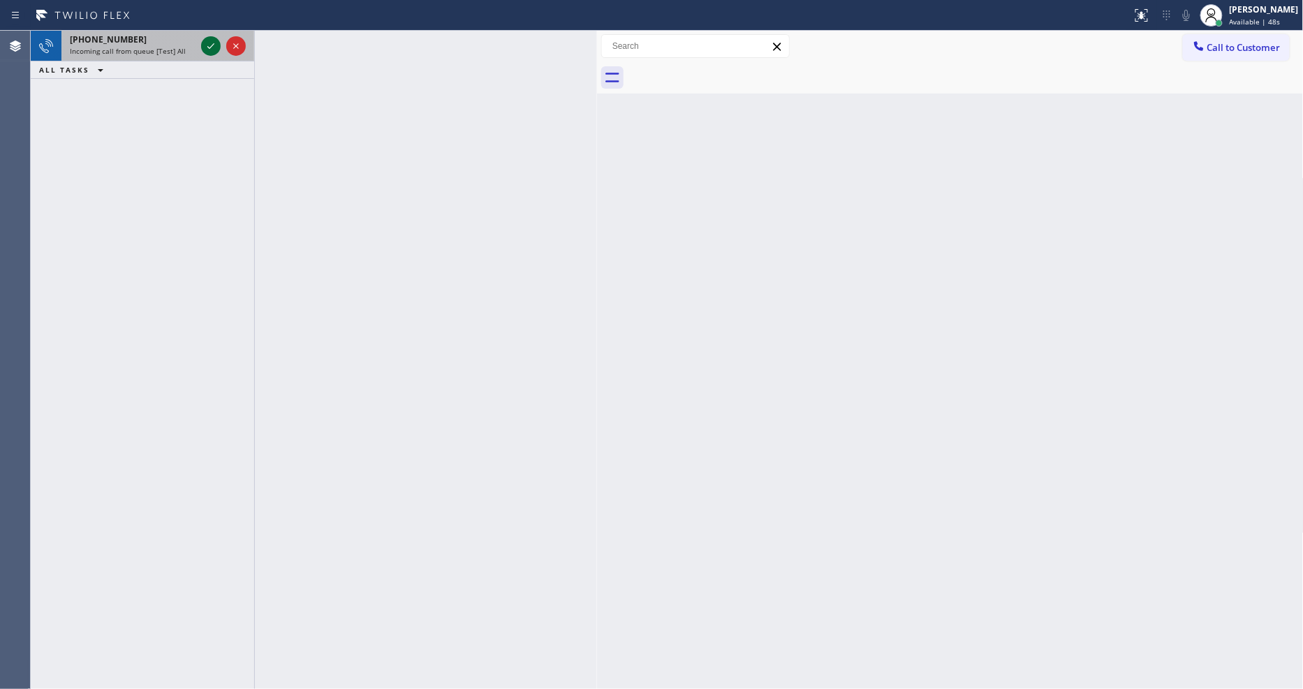
click at [208, 45] on icon at bounding box center [211, 46] width 17 height 17
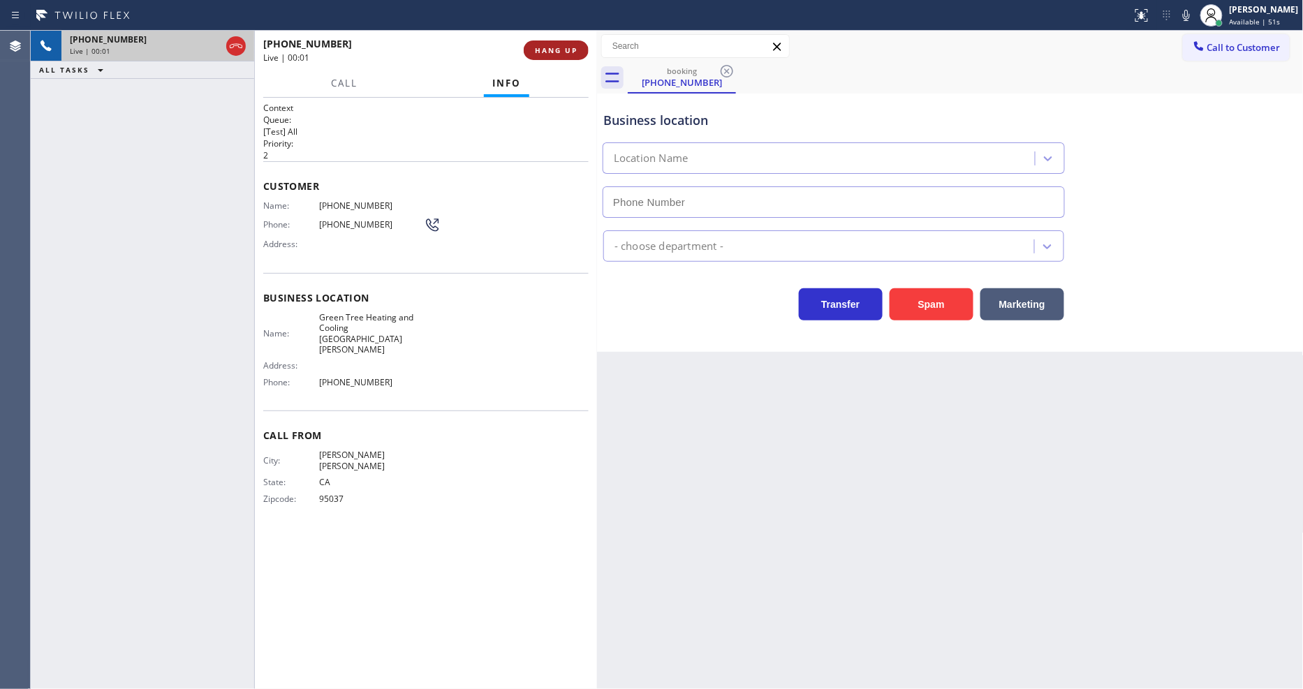
type input "(408) 676-2266"
click at [554, 50] on span "HANG UP" at bounding box center [556, 50] width 43 height 10
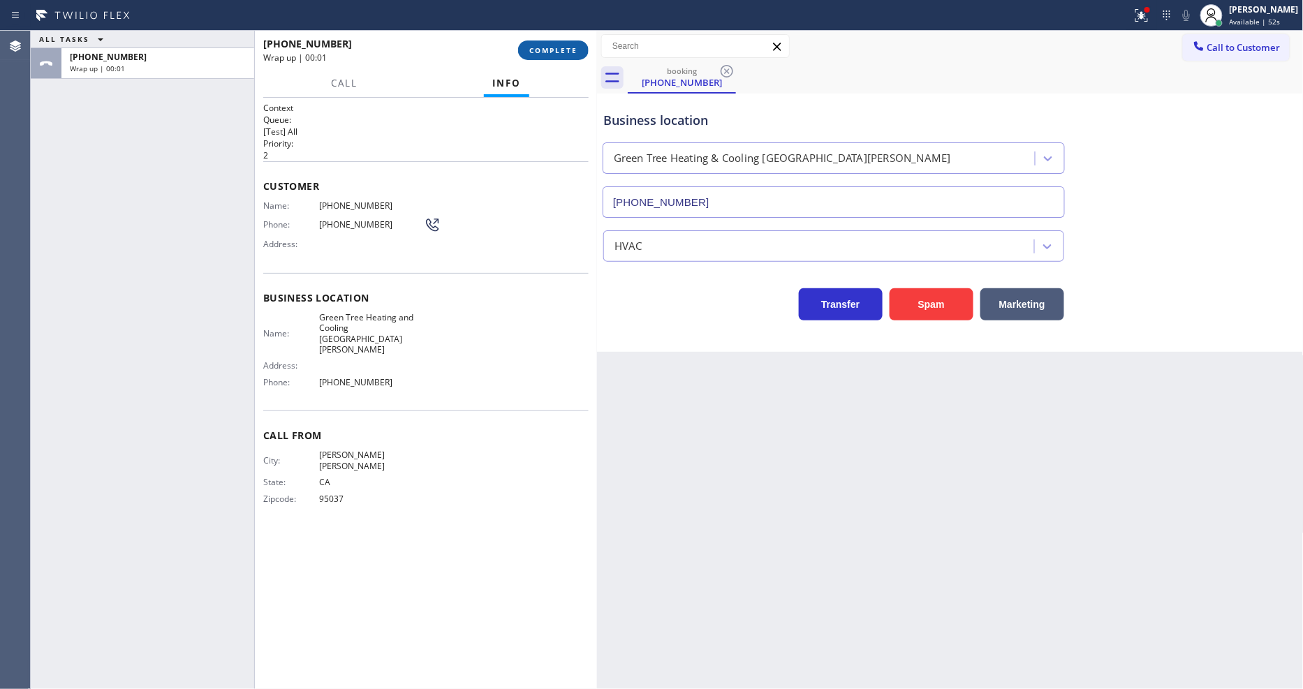
click at [547, 56] on button "COMPLETE" at bounding box center [553, 51] width 71 height 20
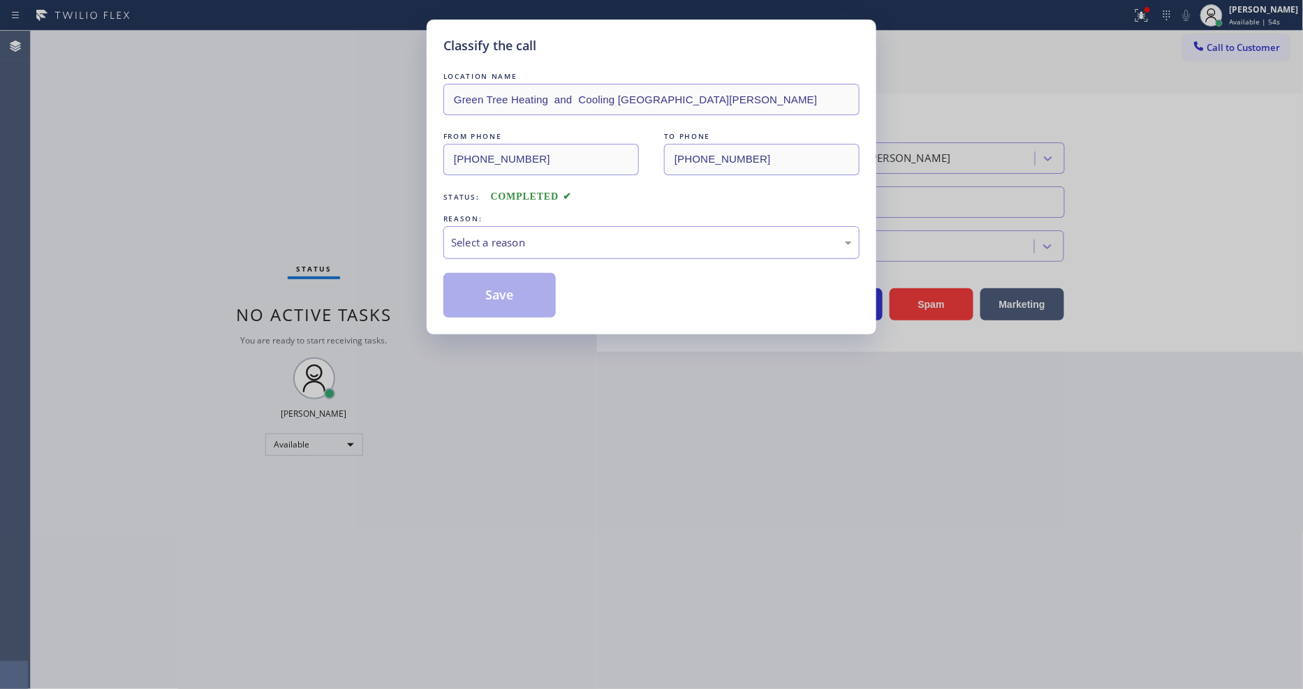
click at [506, 228] on div "Select a reason" at bounding box center [651, 242] width 416 height 33
click at [501, 299] on button "Save" at bounding box center [499, 295] width 112 height 45
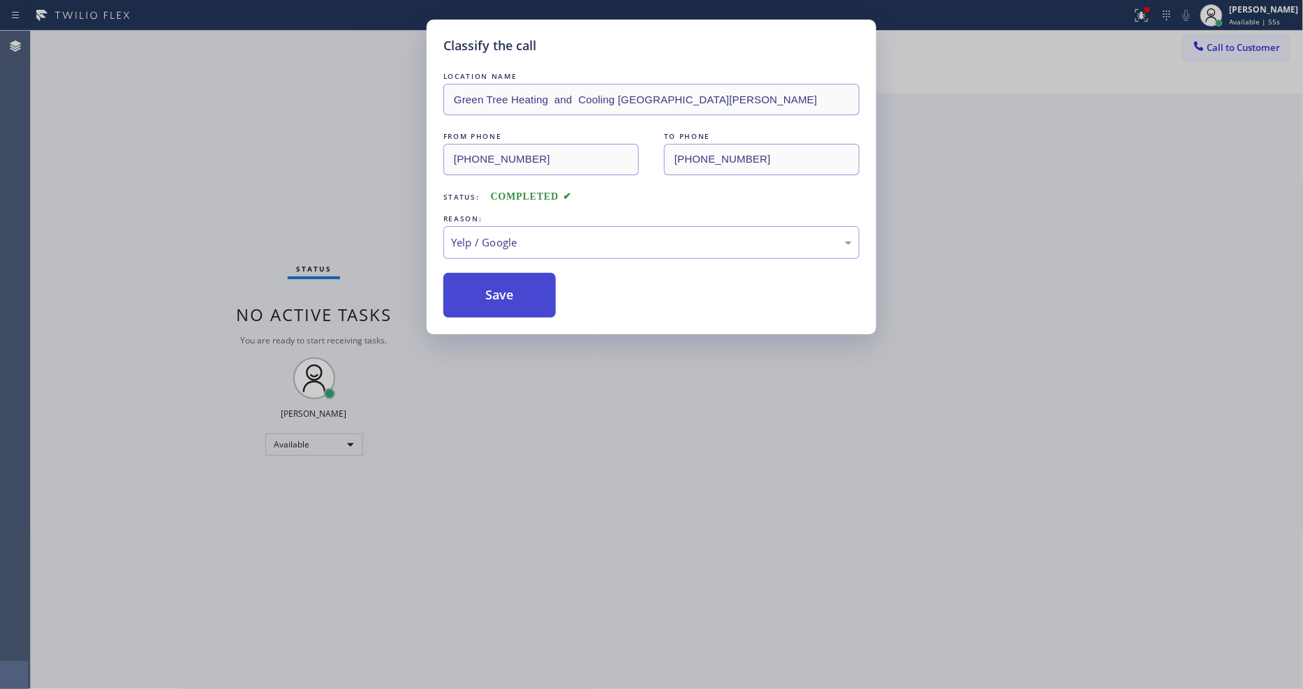
click at [501, 299] on button "Save" at bounding box center [499, 295] width 112 height 45
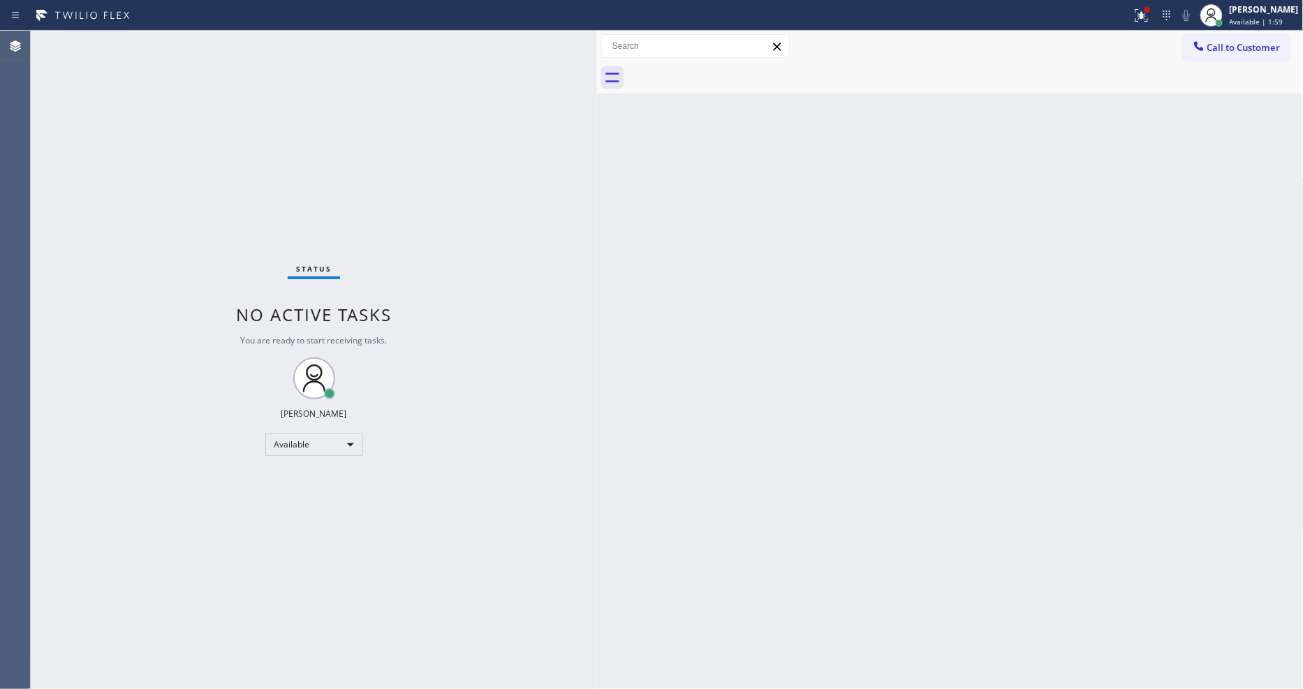
click at [179, 47] on div "Status No active tasks You are ready to start receiving tasks. [PERSON_NAME] Av…" at bounding box center [314, 360] width 566 height 658
click at [1150, 21] on icon at bounding box center [1141, 15] width 17 height 17
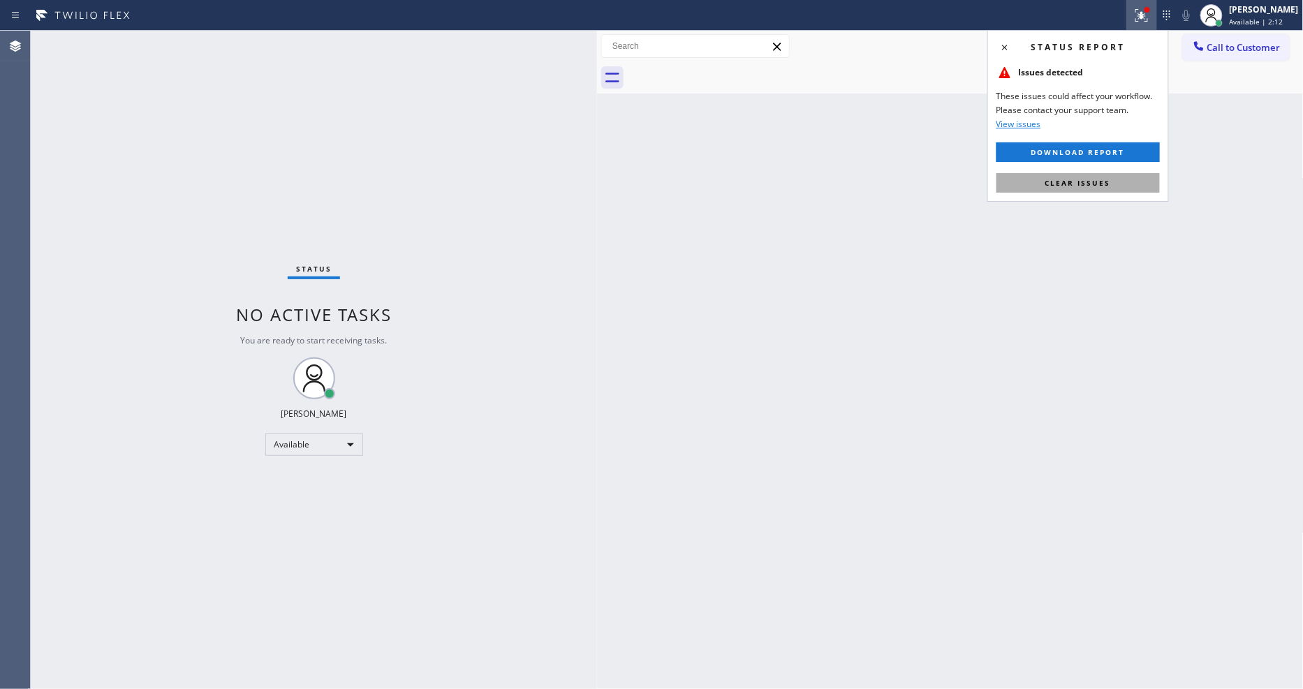
click at [1140, 180] on button "Clear issues" at bounding box center [1077, 183] width 163 height 20
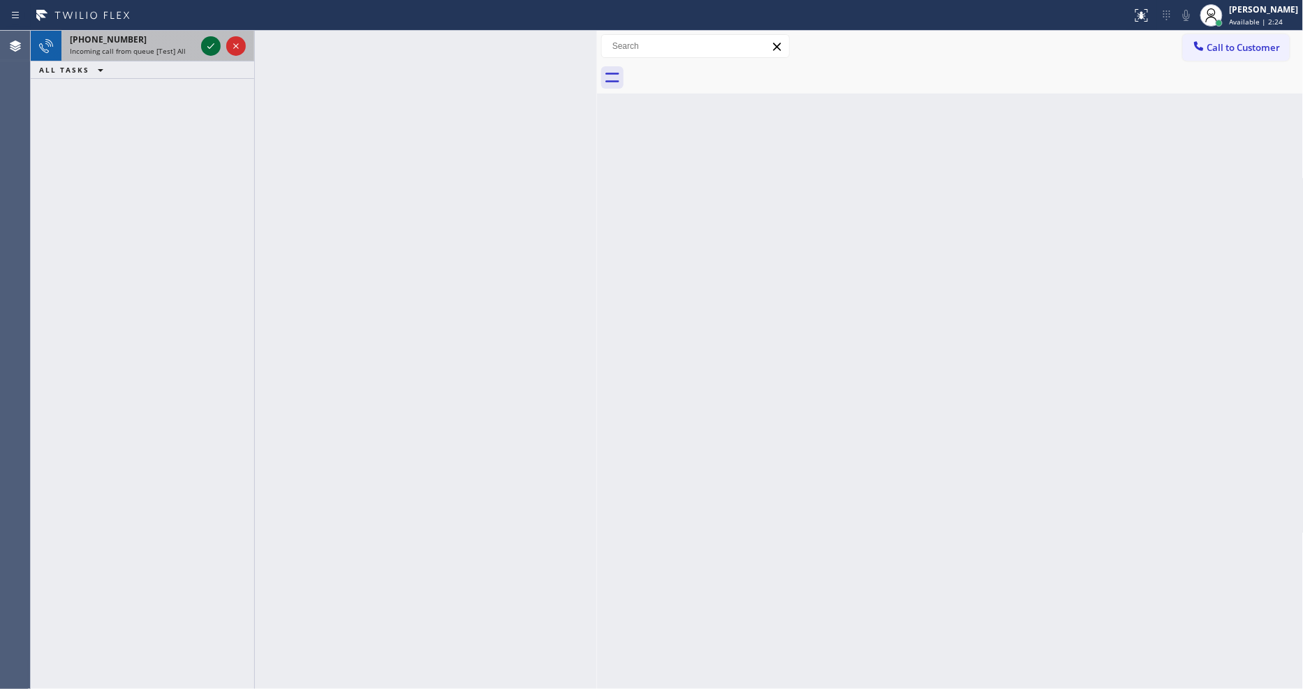
click at [208, 40] on icon at bounding box center [211, 46] width 17 height 17
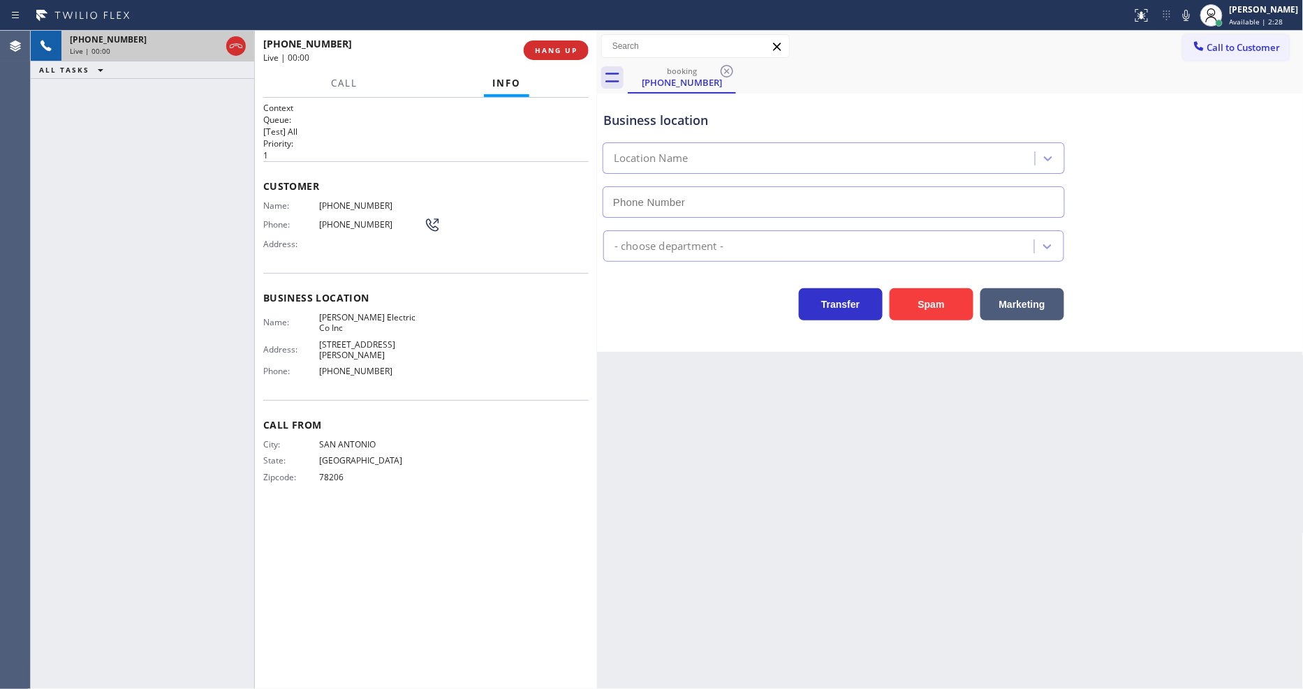
type input "(682) 686-2670"
click at [545, 41] on button "HANG UP" at bounding box center [556, 51] width 65 height 20
click at [545, 45] on span "HANG UP" at bounding box center [556, 50] width 43 height 10
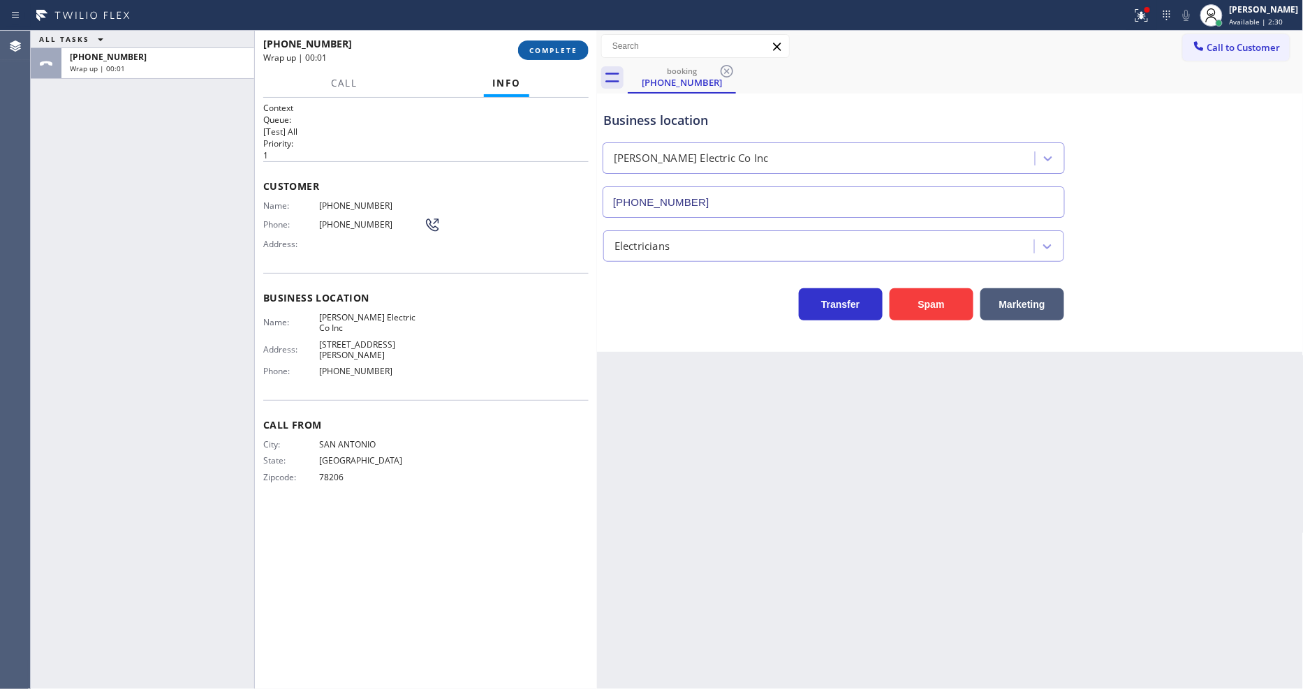
click at [545, 45] on span "COMPLETE" at bounding box center [553, 50] width 48 height 10
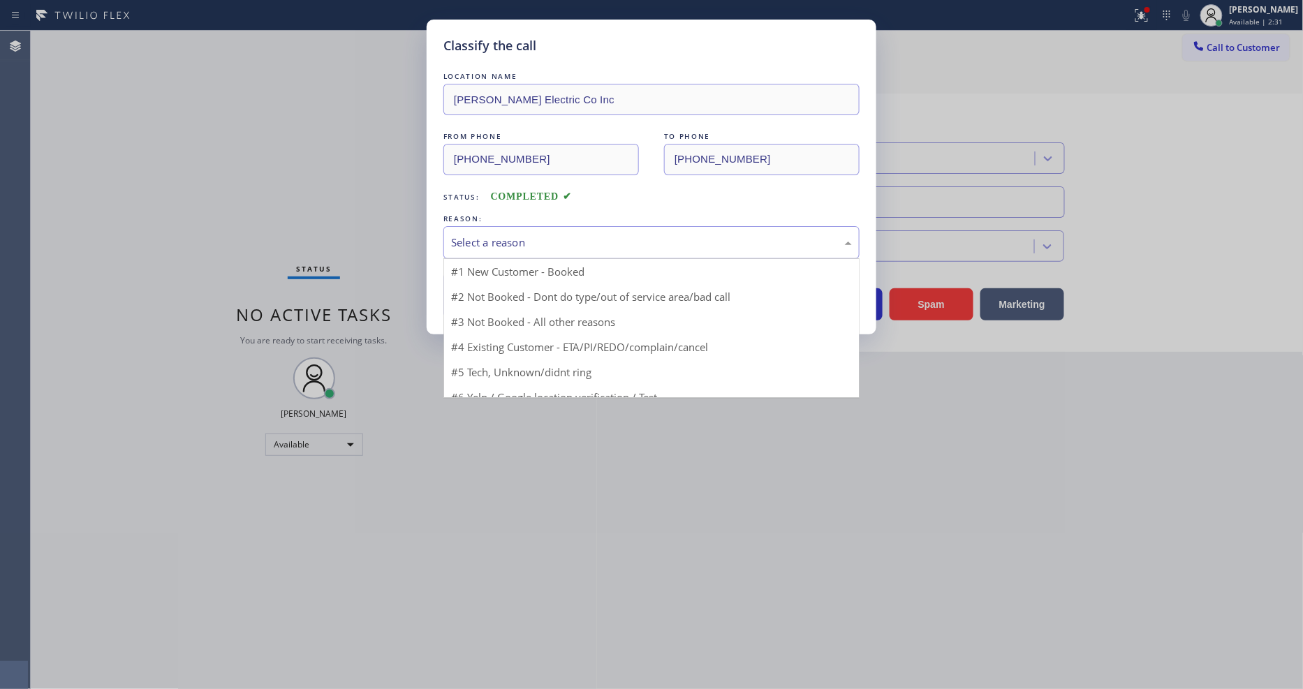
click at [494, 226] on div "Select a reason" at bounding box center [651, 242] width 416 height 33
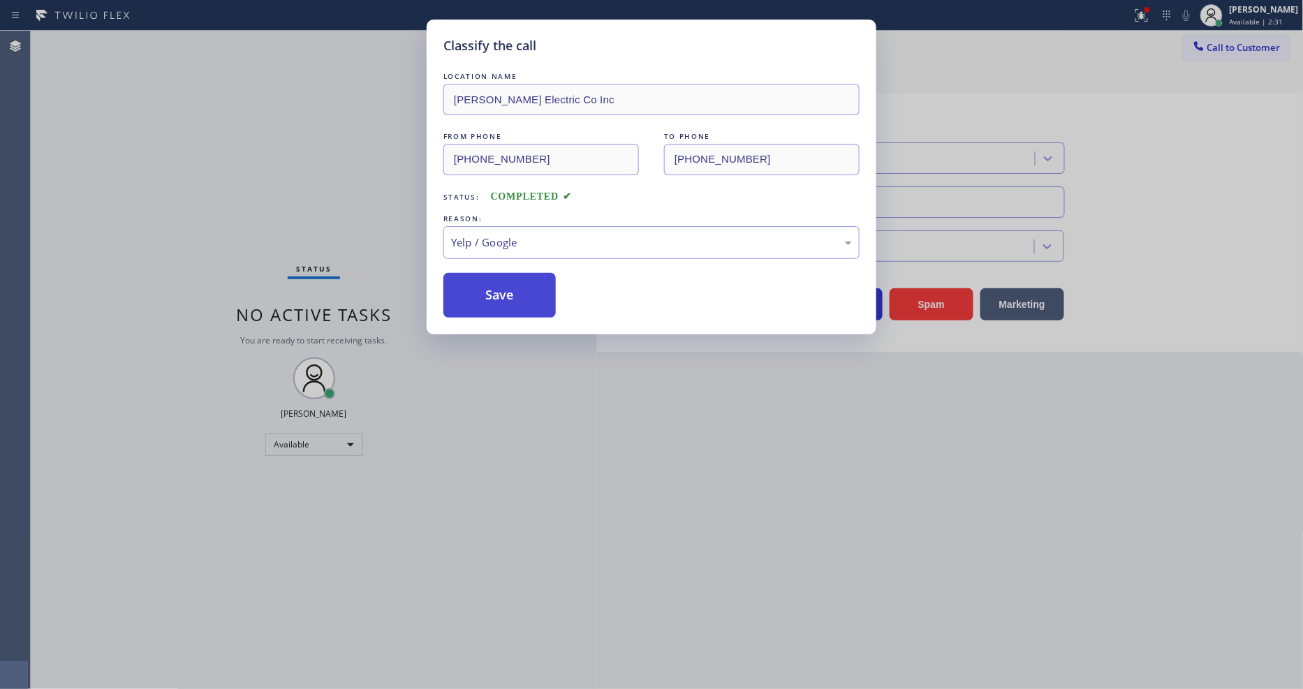
click at [479, 281] on button "Save" at bounding box center [499, 295] width 112 height 45
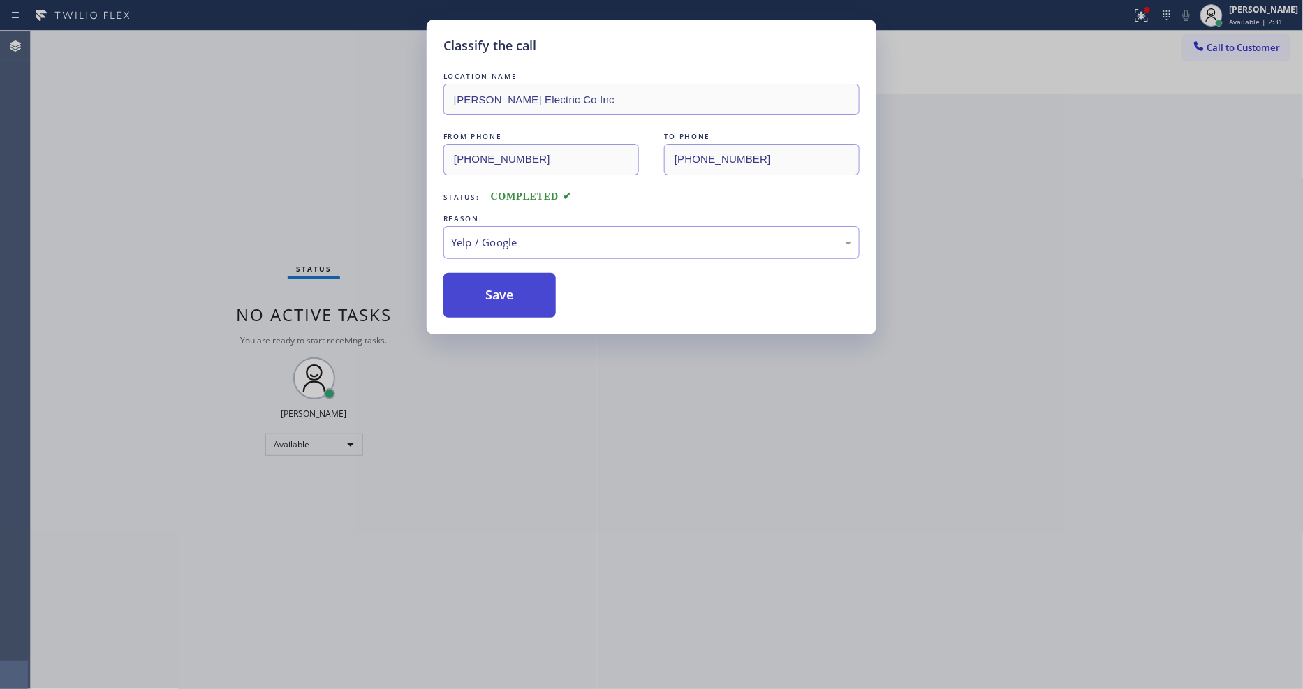
click at [479, 281] on button "Save" at bounding box center [499, 295] width 112 height 45
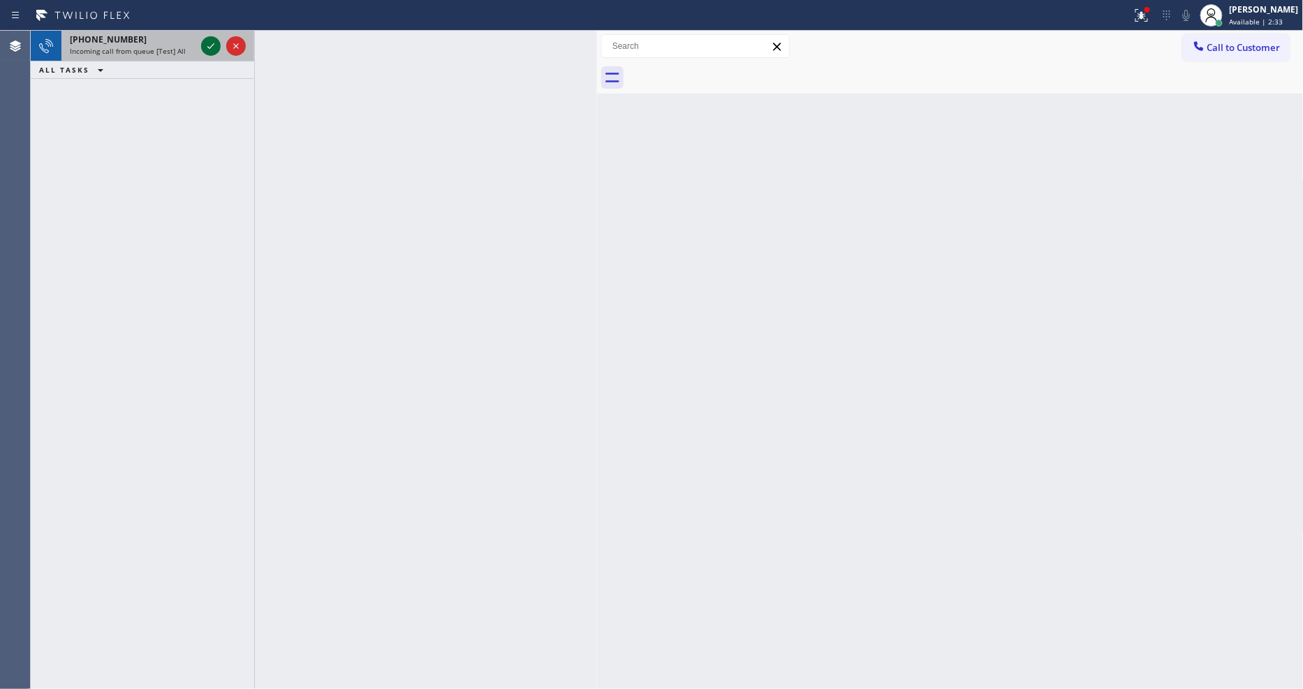
click at [207, 49] on icon at bounding box center [211, 46] width 17 height 17
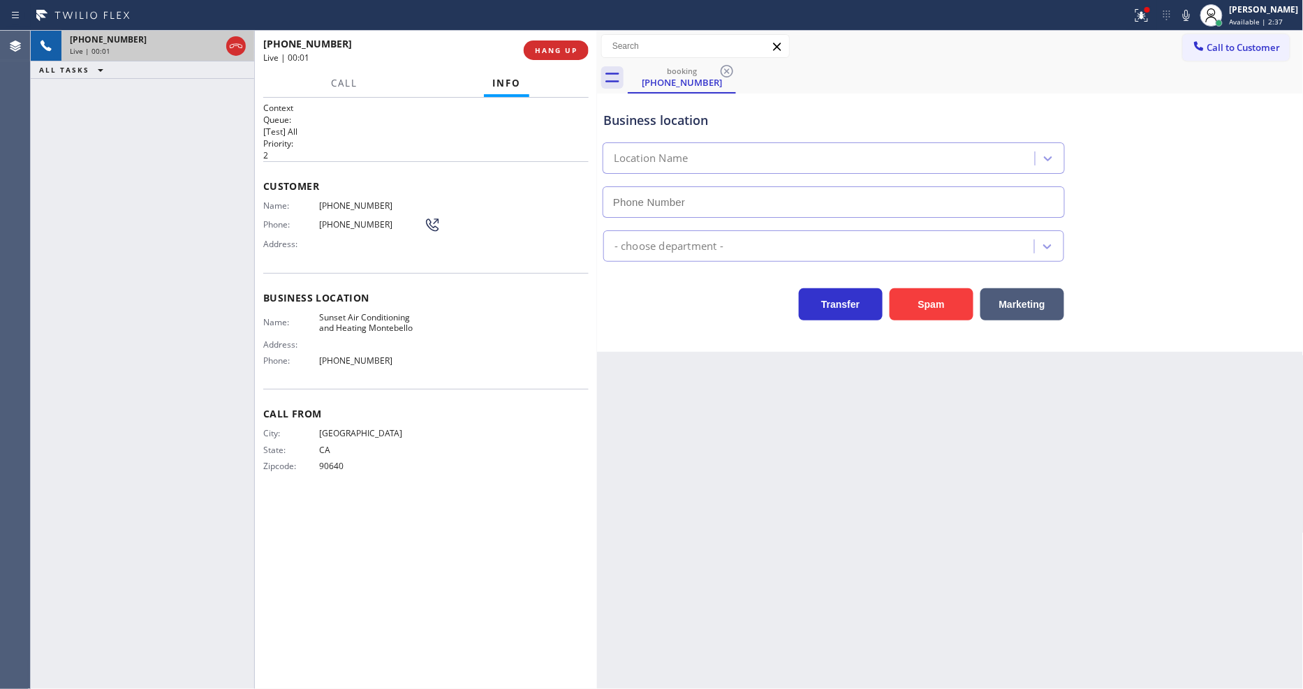
click at [562, 47] on span "HANG UP" at bounding box center [556, 50] width 43 height 10
type input "(323) 784-9966"
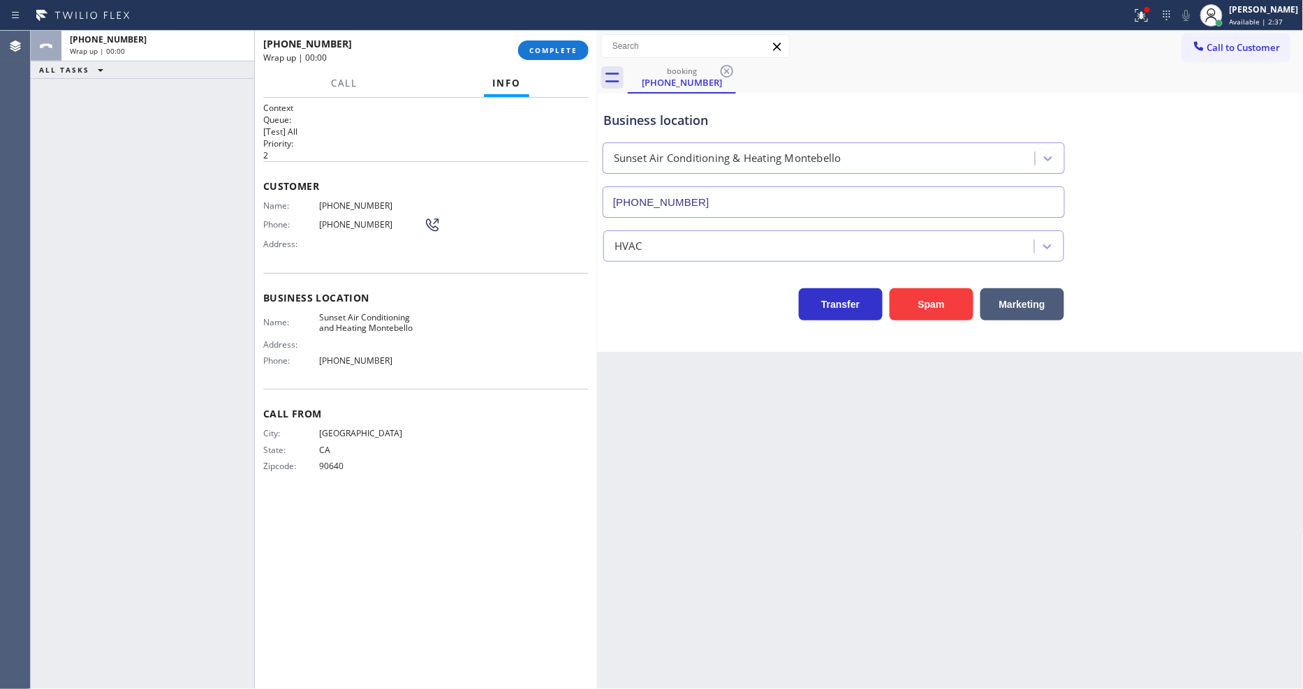
click at [562, 47] on span "COMPLETE" at bounding box center [553, 50] width 48 height 10
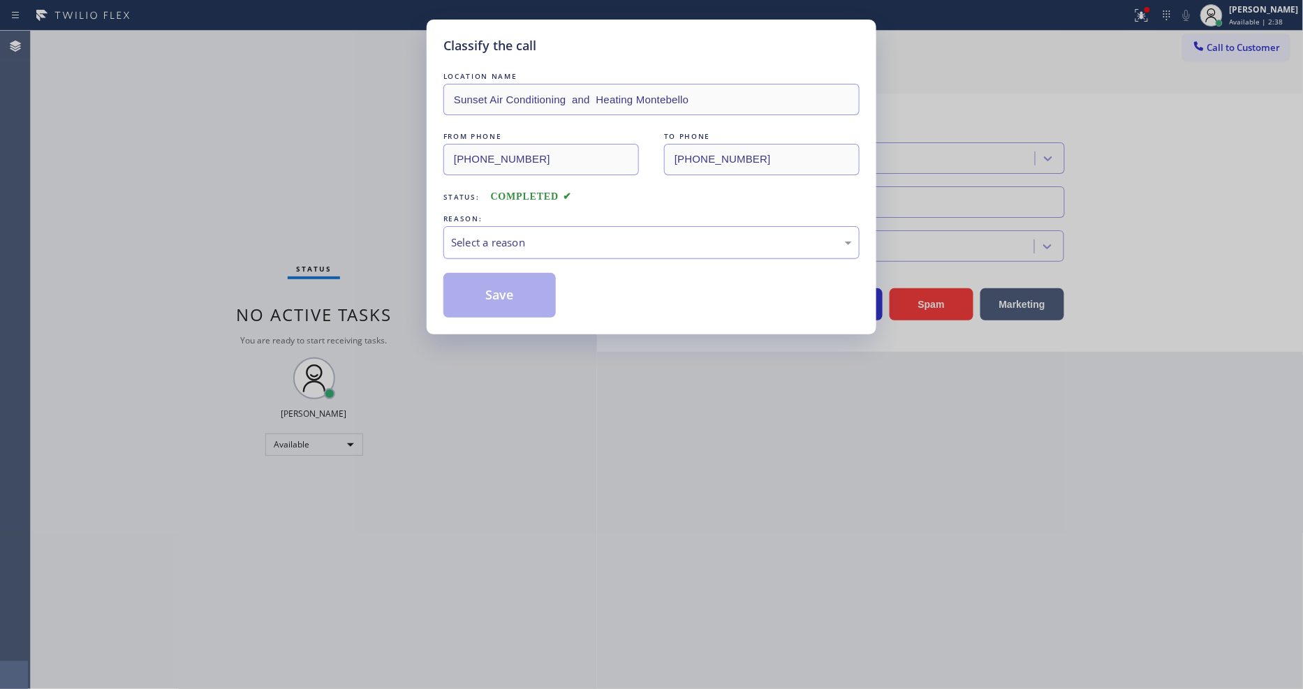
click at [490, 236] on div "Select a reason" at bounding box center [651, 243] width 401 height 16
click at [510, 275] on button "Save" at bounding box center [499, 295] width 112 height 45
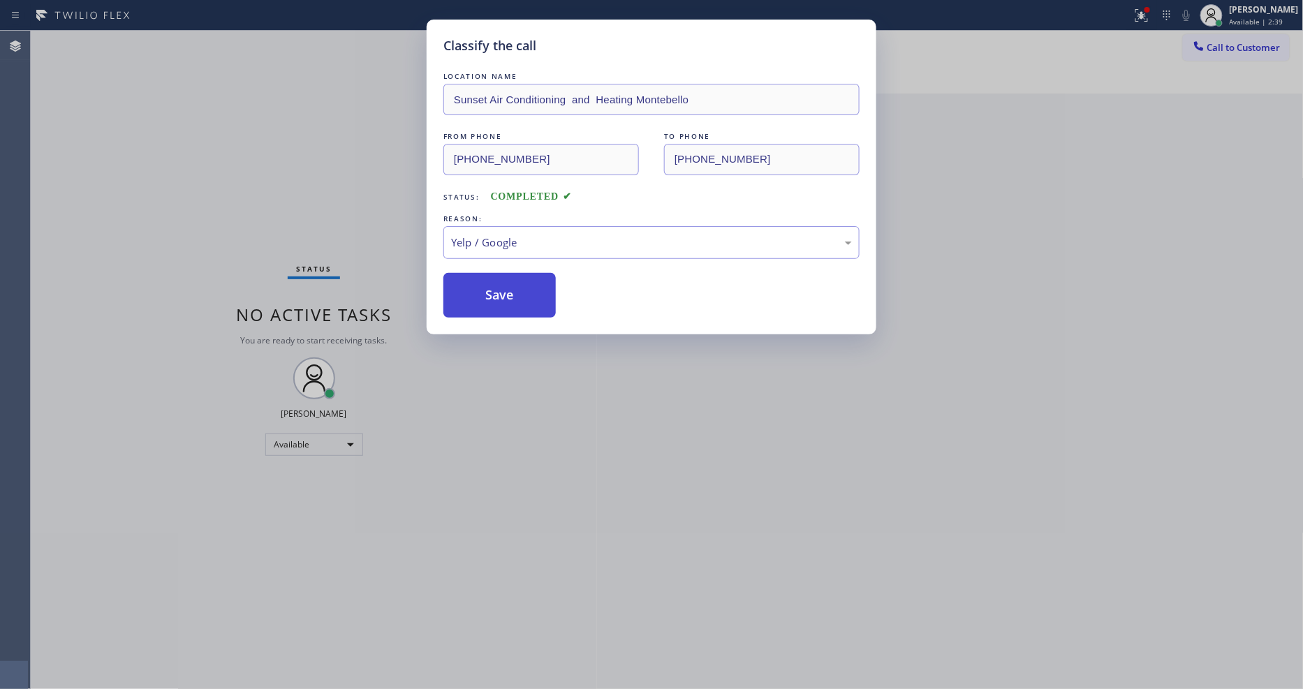
click at [510, 282] on button "Save" at bounding box center [499, 295] width 112 height 45
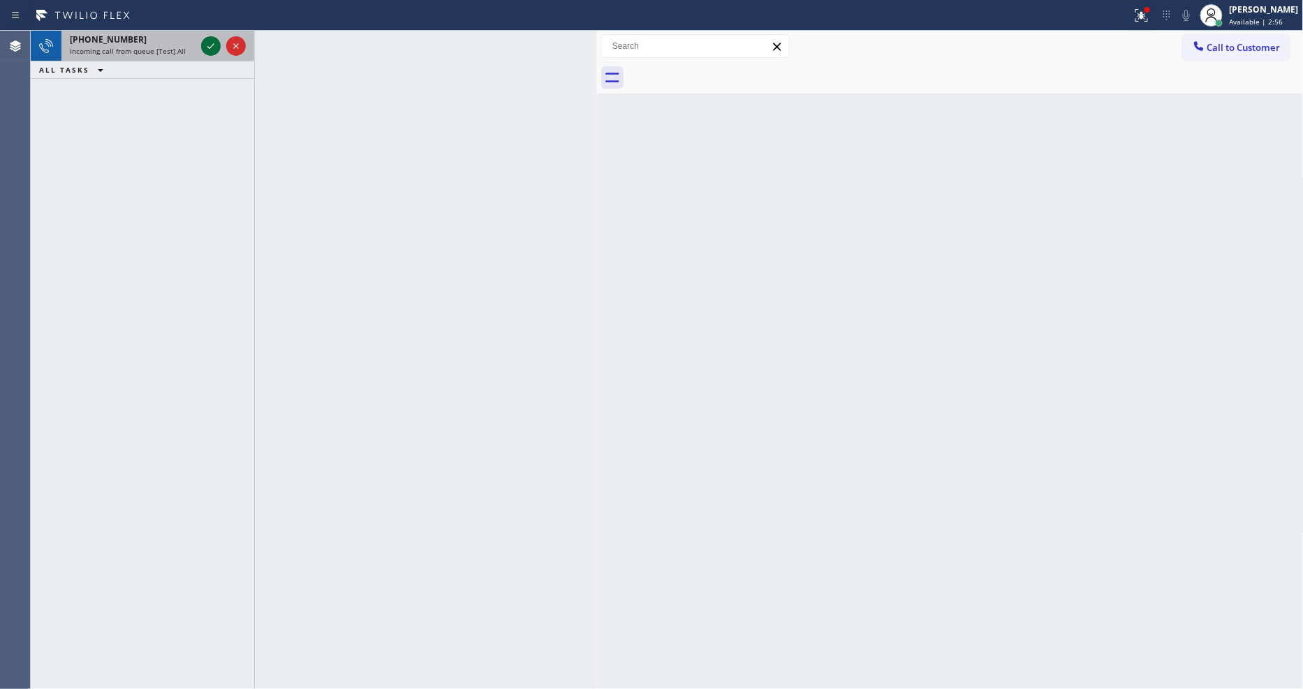
click at [208, 39] on icon at bounding box center [211, 46] width 17 height 17
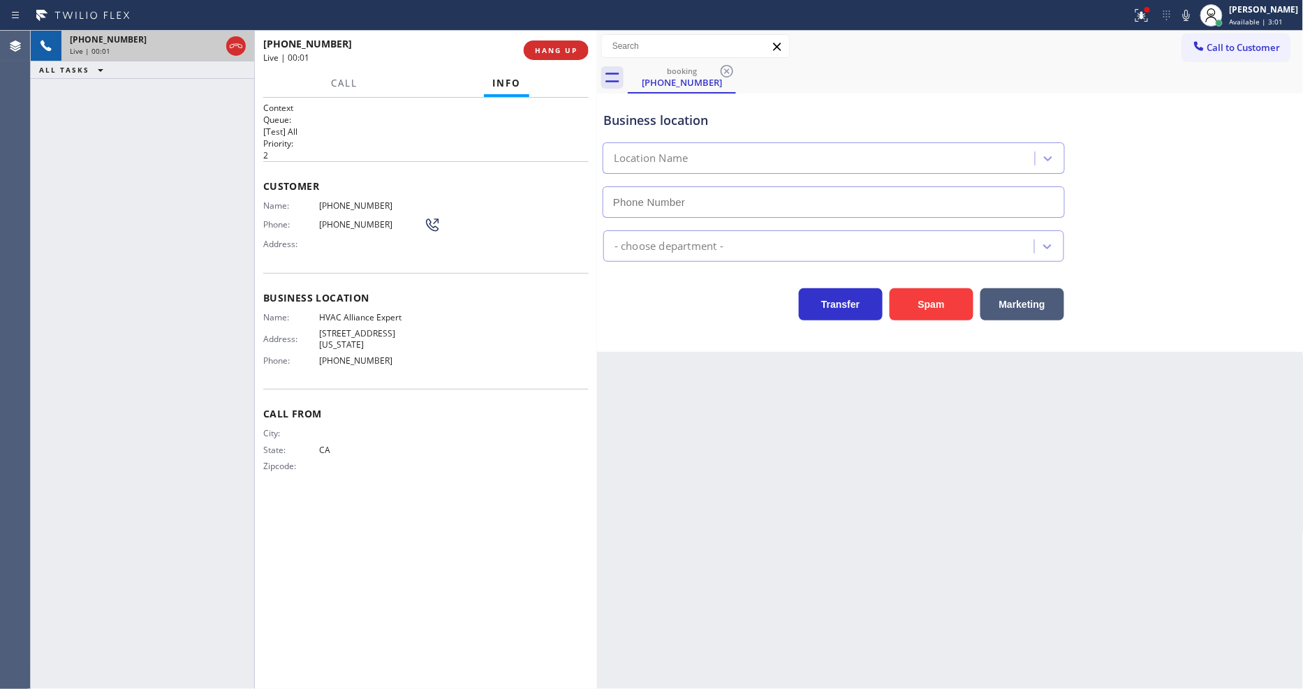
type input "(855) 999-4417"
click at [1150, 17] on icon at bounding box center [1141, 15] width 17 height 17
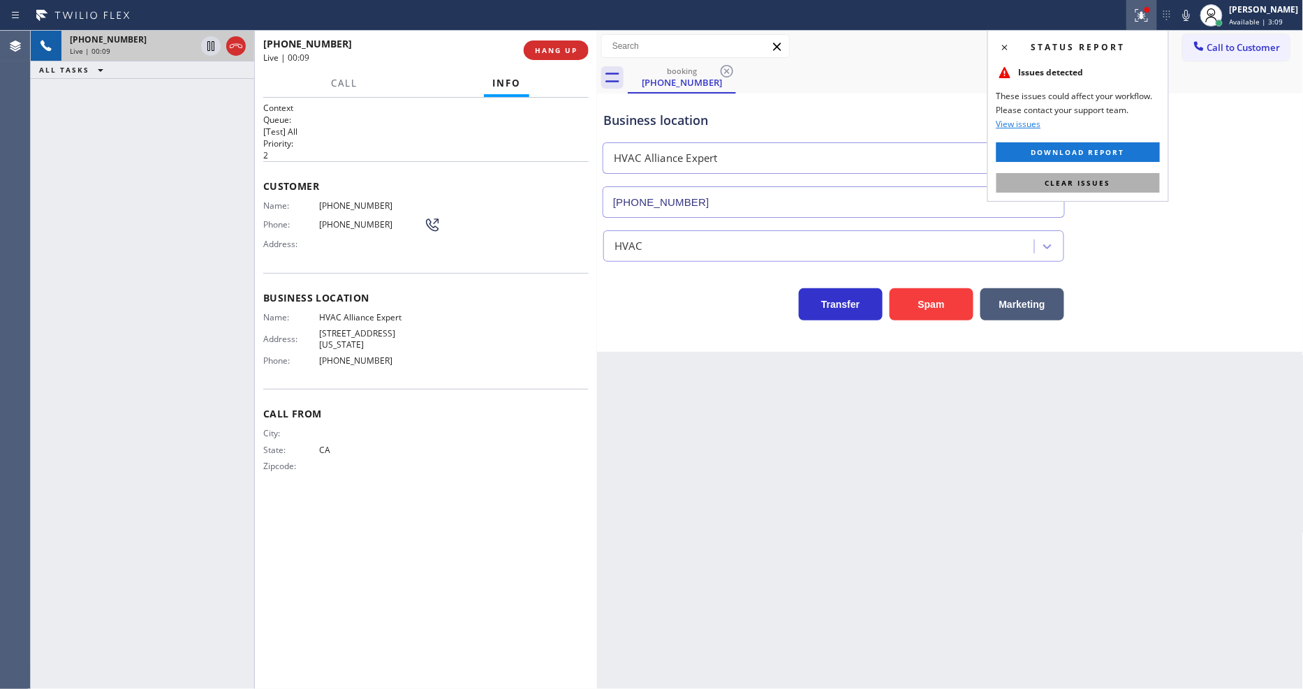
click at [1109, 189] on button "Clear issues" at bounding box center [1077, 183] width 163 height 20
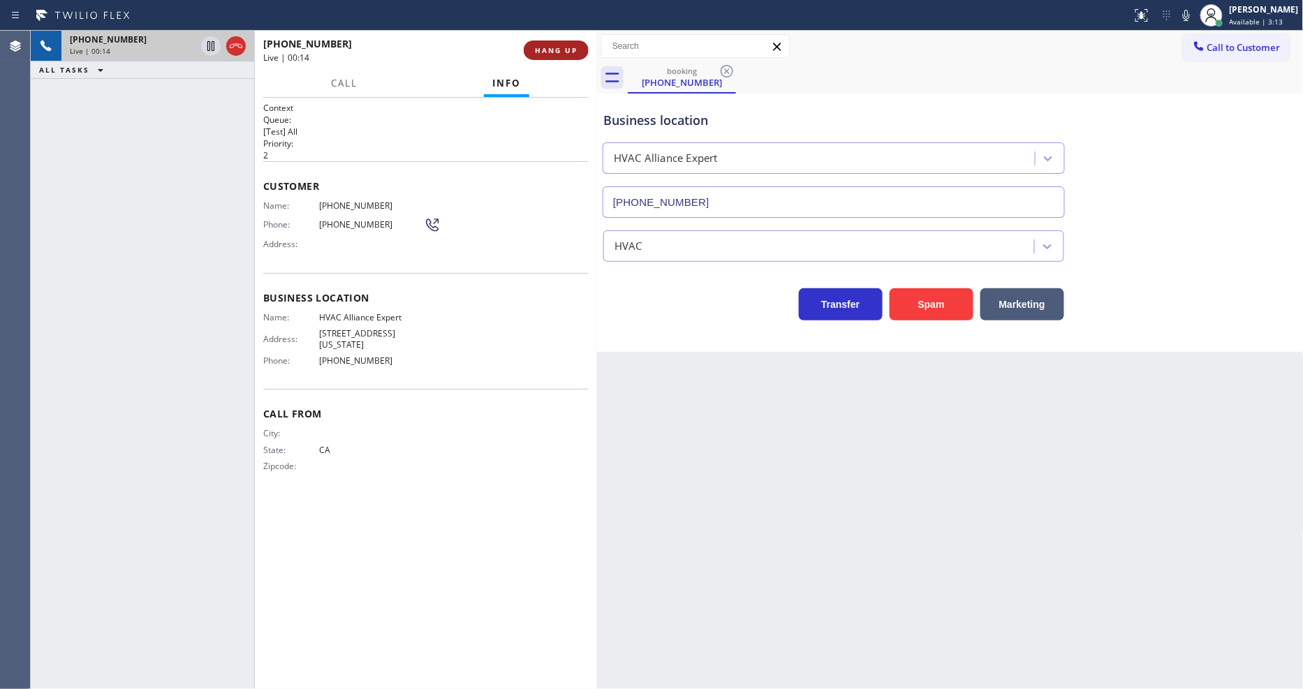
click at [561, 54] on span "HANG UP" at bounding box center [556, 50] width 43 height 10
drag, startPoint x: 561, startPoint y: 54, endPoint x: 621, endPoint y: 144, distance: 108.7
click at [560, 54] on span "HANG UP" at bounding box center [556, 50] width 43 height 10
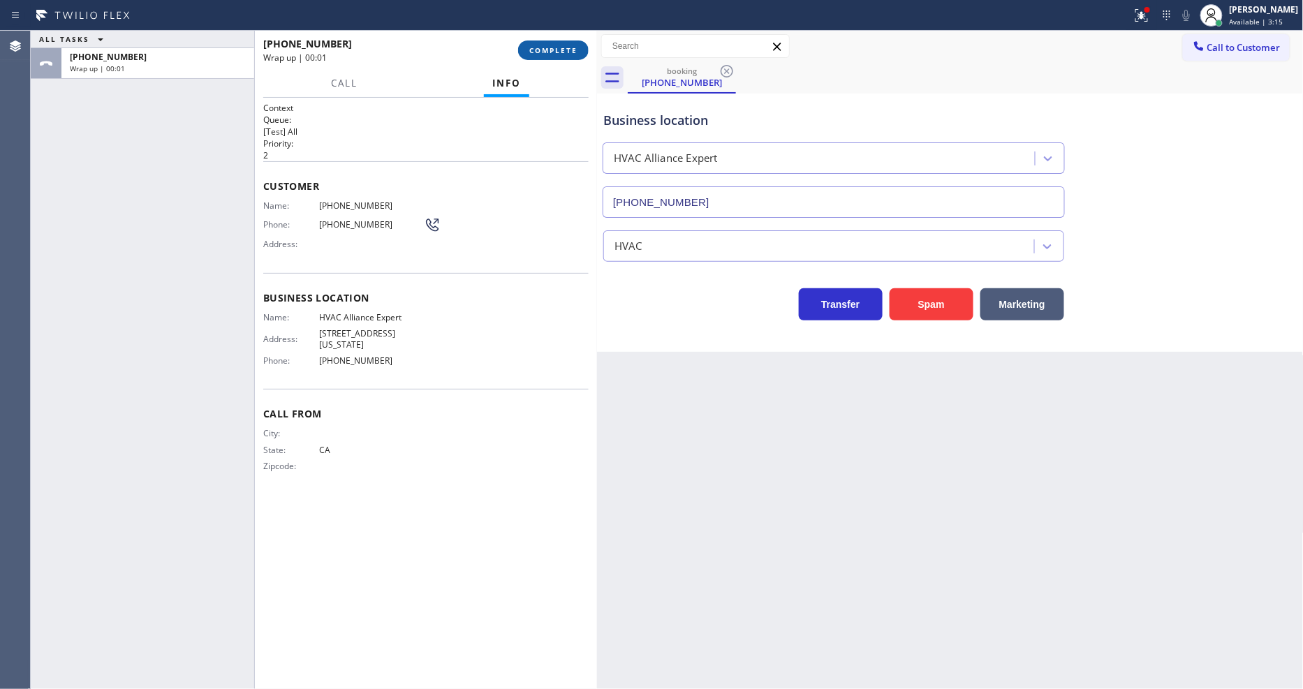
click at [549, 49] on span "COMPLETE" at bounding box center [553, 50] width 48 height 10
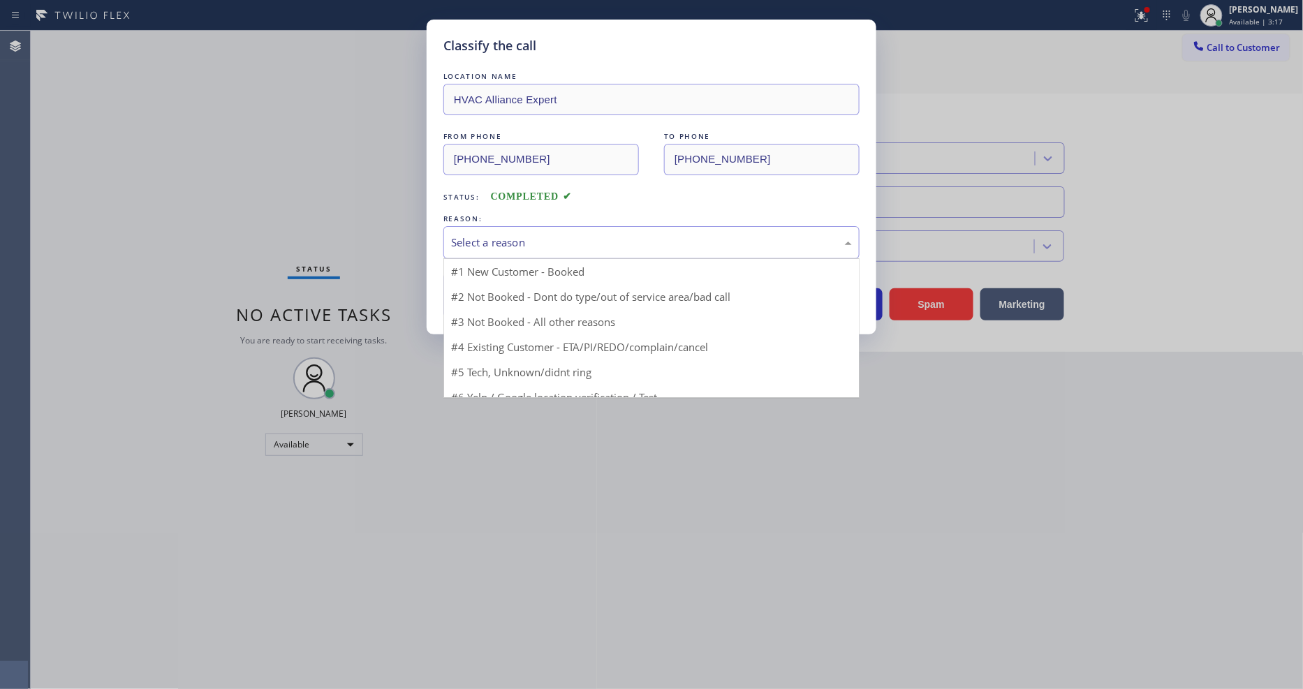
click at [511, 226] on div "Select a reason" at bounding box center [651, 242] width 416 height 33
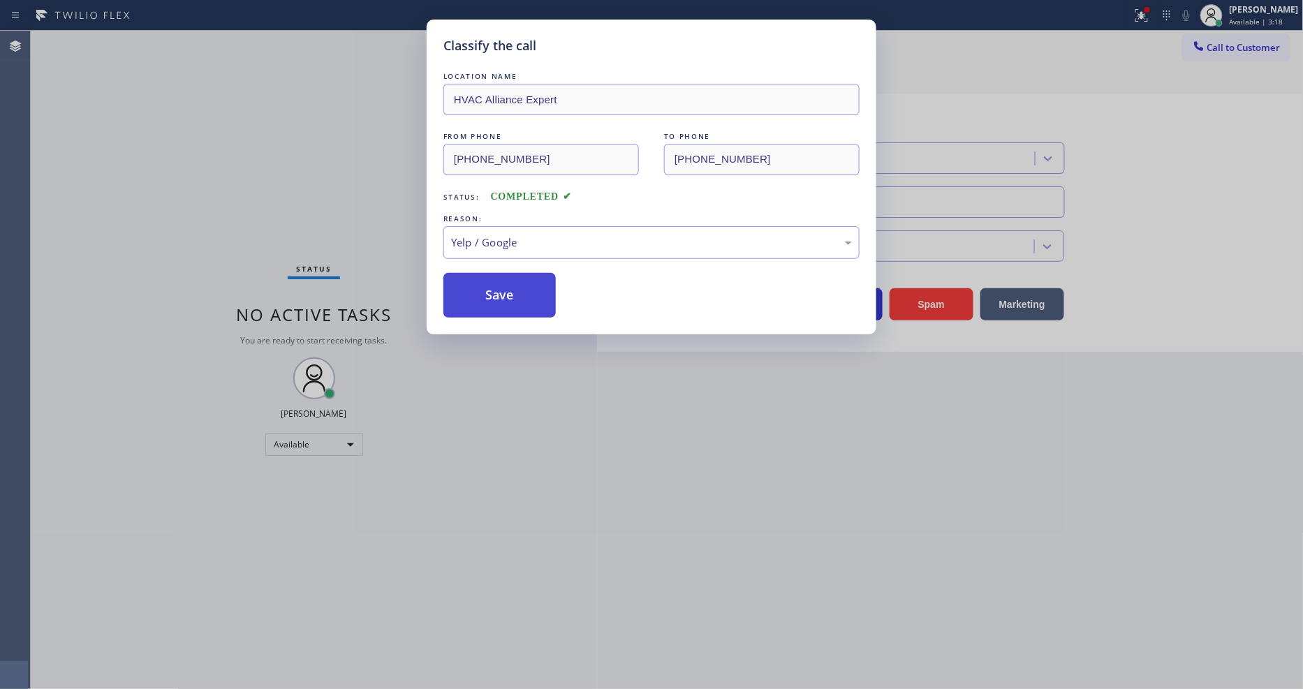
click at [515, 293] on button "Save" at bounding box center [499, 295] width 112 height 45
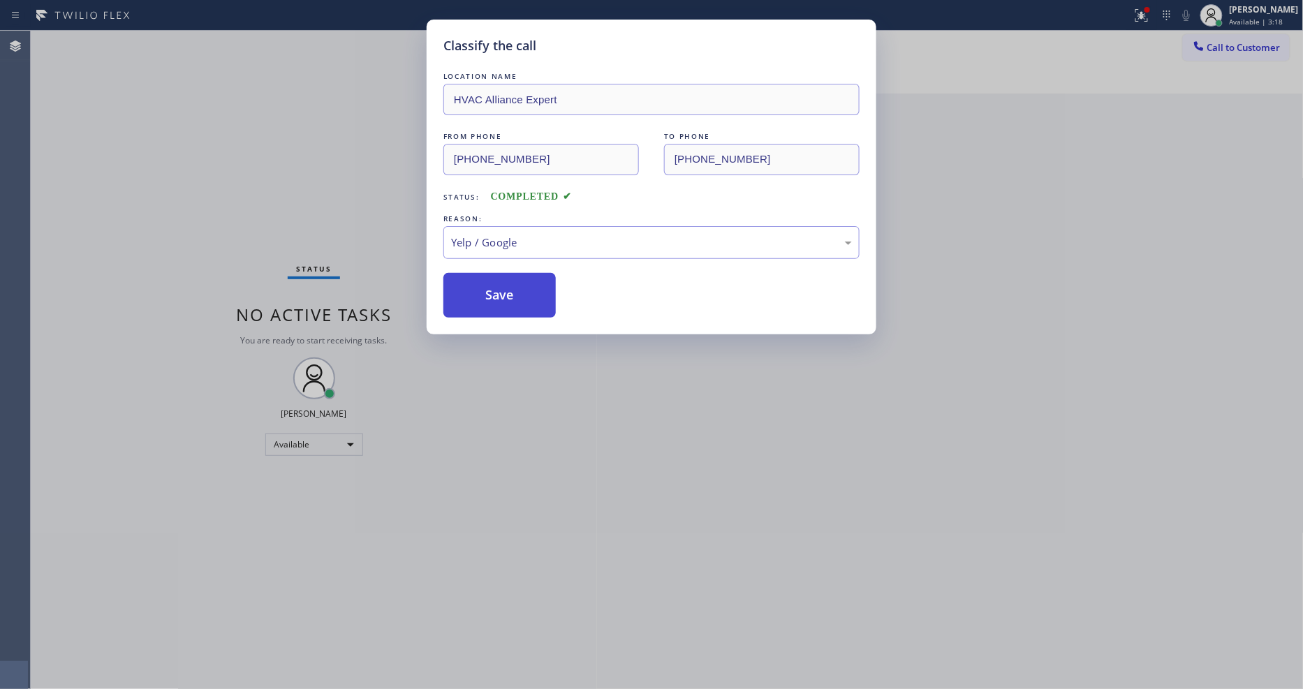
click at [515, 293] on button "Save" at bounding box center [499, 295] width 112 height 45
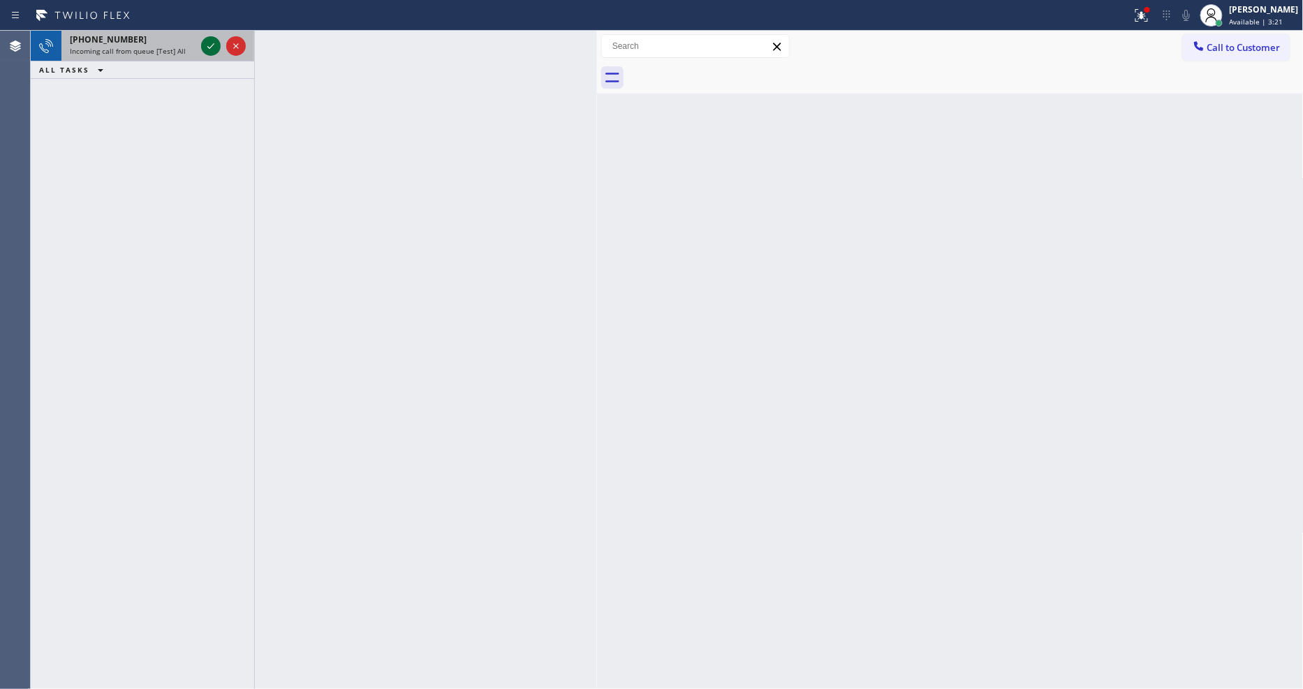
click at [210, 43] on icon at bounding box center [211, 46] width 17 height 17
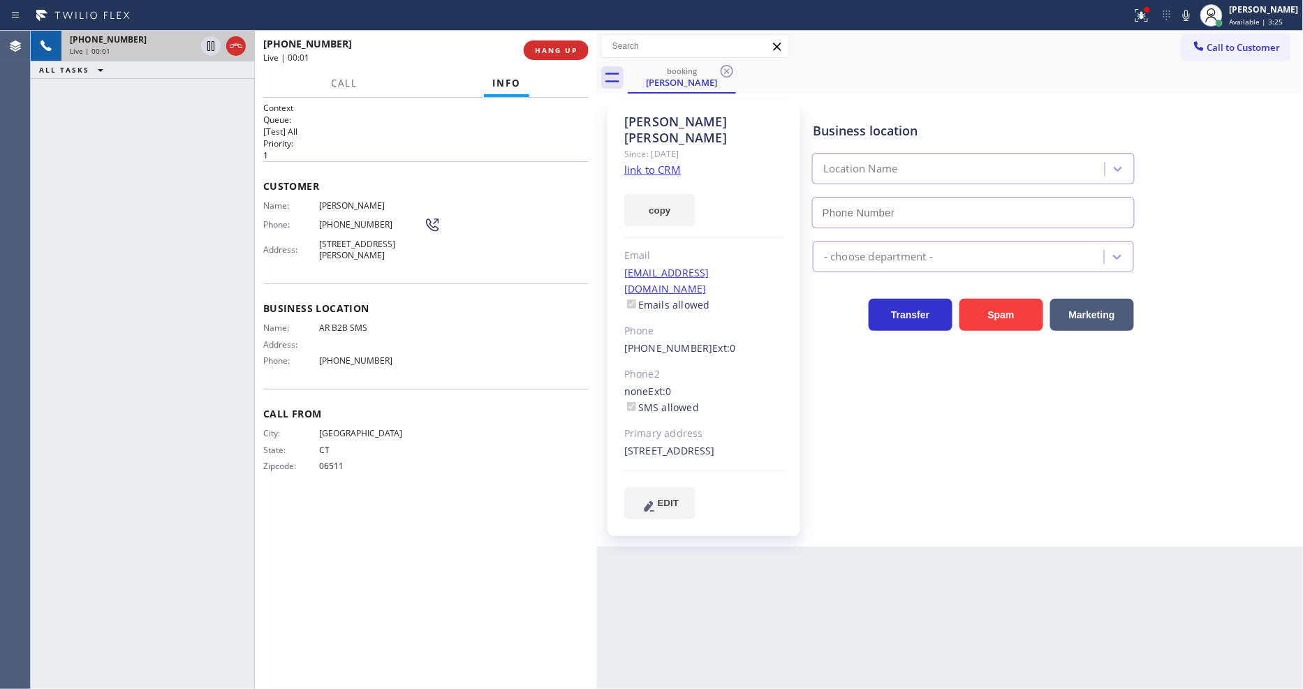
type input "[PHONE_NUMBER]"
click at [633, 163] on link "link to CRM" at bounding box center [652, 170] width 57 height 14
click at [1148, 17] on icon at bounding box center [1141, 15] width 13 height 13
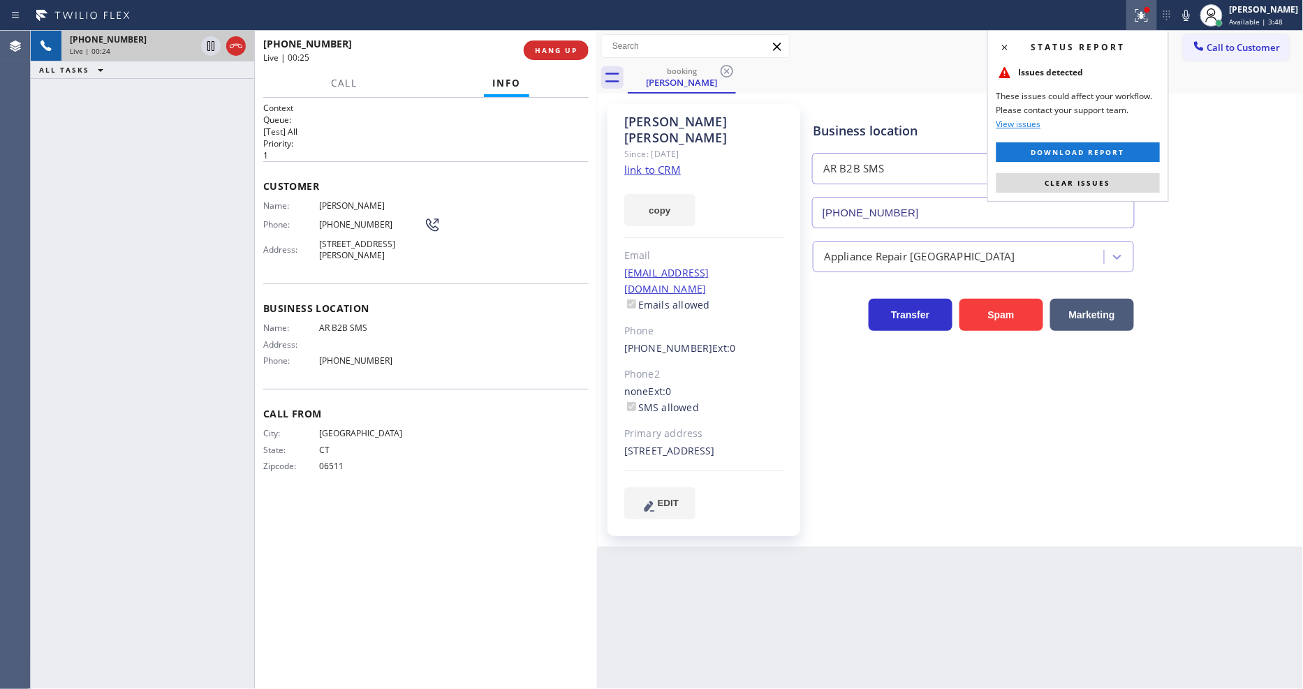
click at [1134, 179] on button "Clear issues" at bounding box center [1077, 183] width 163 height 20
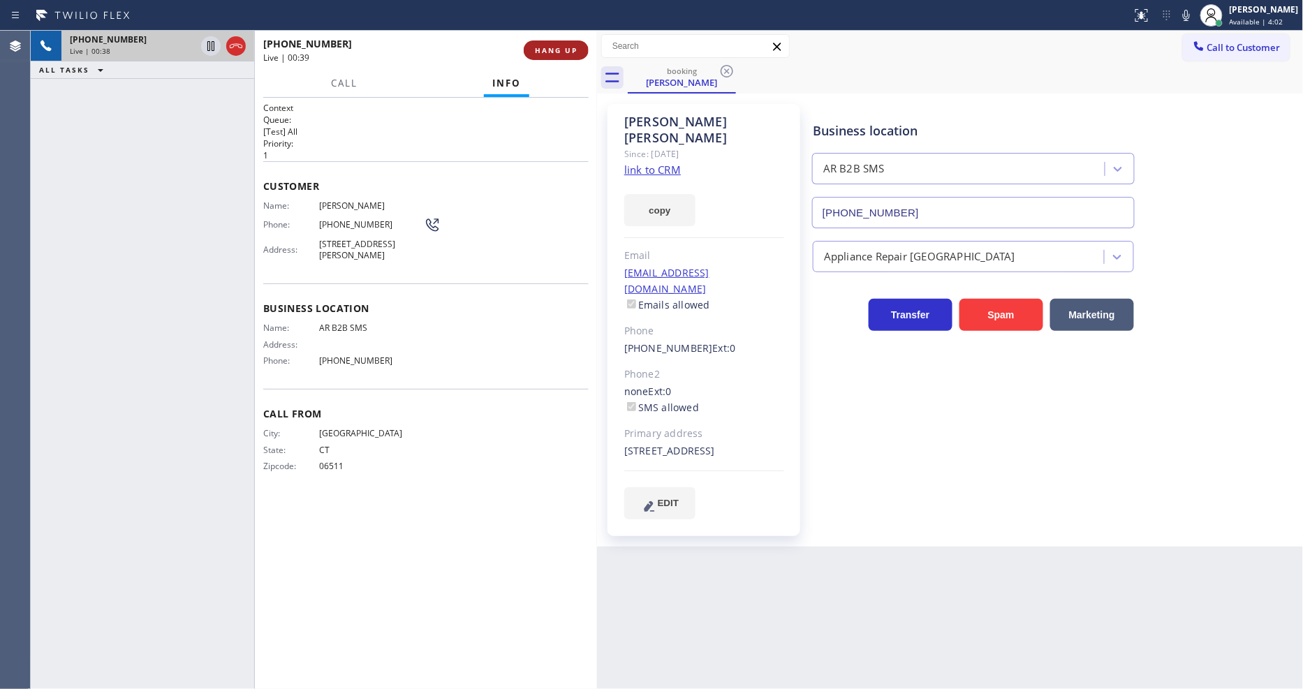
click at [563, 56] on button "HANG UP" at bounding box center [556, 51] width 65 height 20
click at [566, 52] on span "HANG UP" at bounding box center [556, 50] width 43 height 10
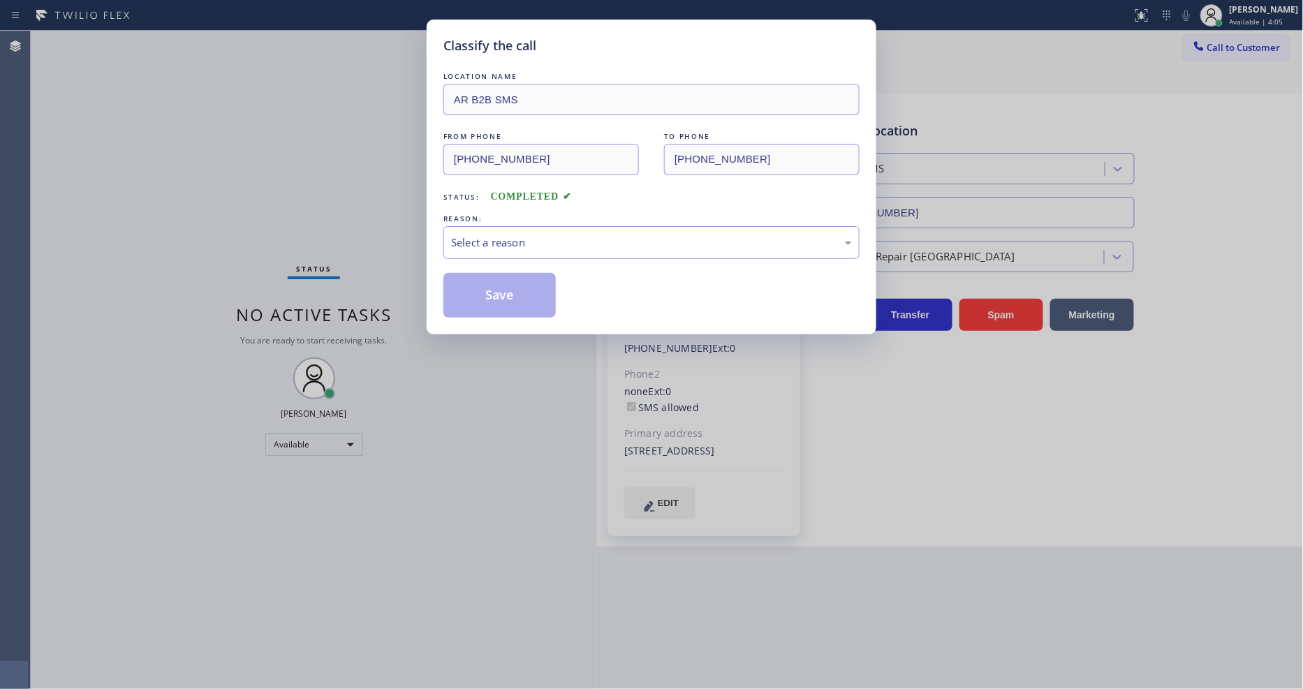
click at [520, 235] on div "Select a reason" at bounding box center [651, 243] width 401 height 16
click at [501, 288] on button "Save" at bounding box center [499, 295] width 112 height 45
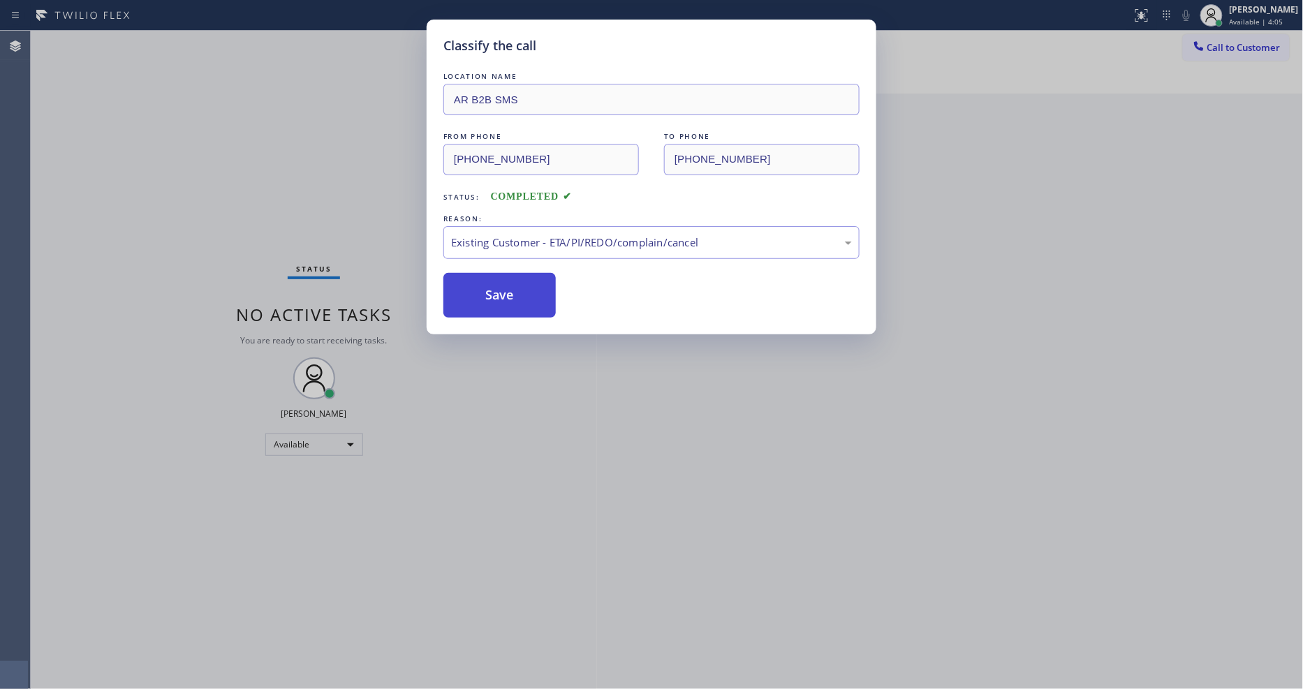
click at [501, 288] on button "Save" at bounding box center [499, 295] width 112 height 45
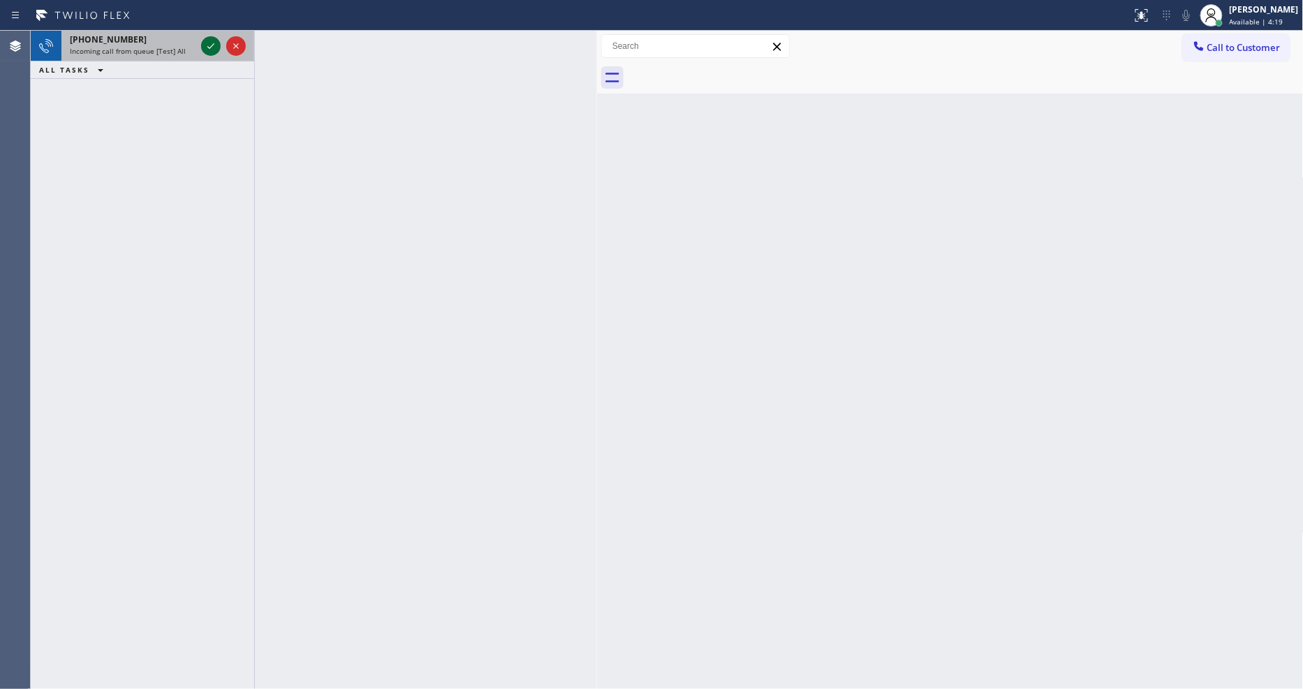
click at [210, 45] on icon at bounding box center [211, 46] width 17 height 17
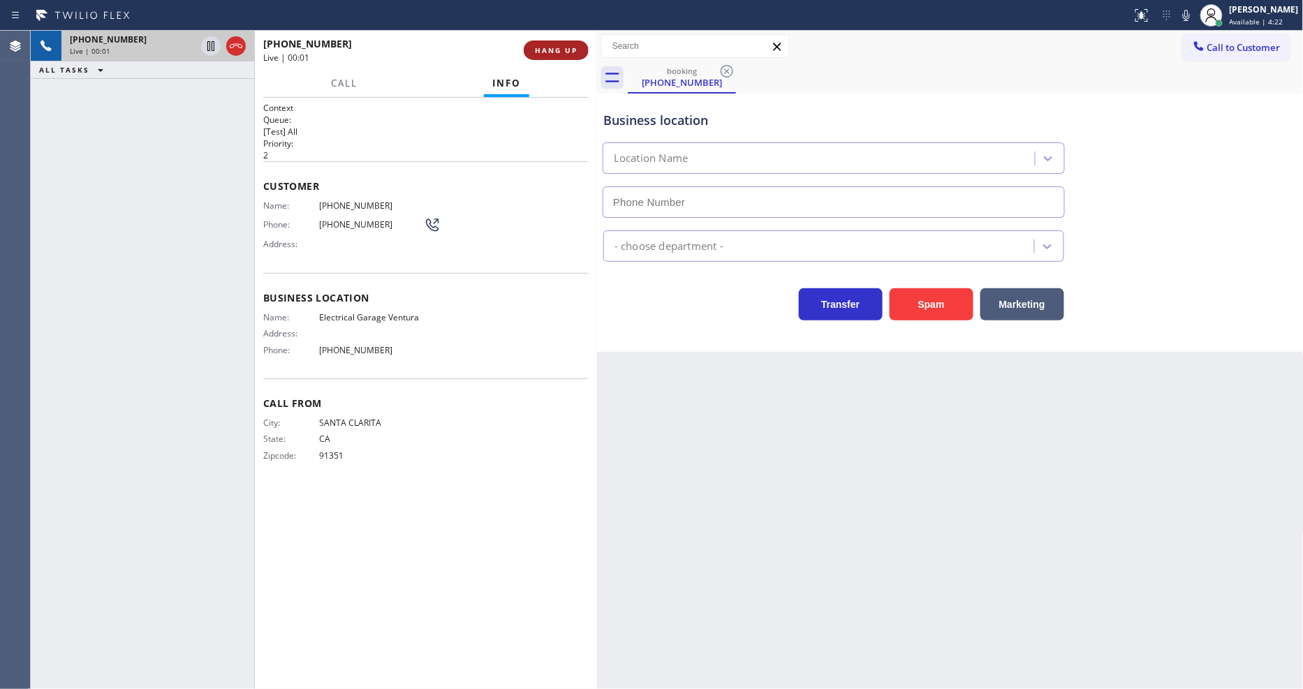
click at [570, 43] on button "HANG UP" at bounding box center [556, 51] width 65 height 20
type input "(661) 218-1040"
click at [568, 51] on span "HANG UP" at bounding box center [556, 50] width 43 height 10
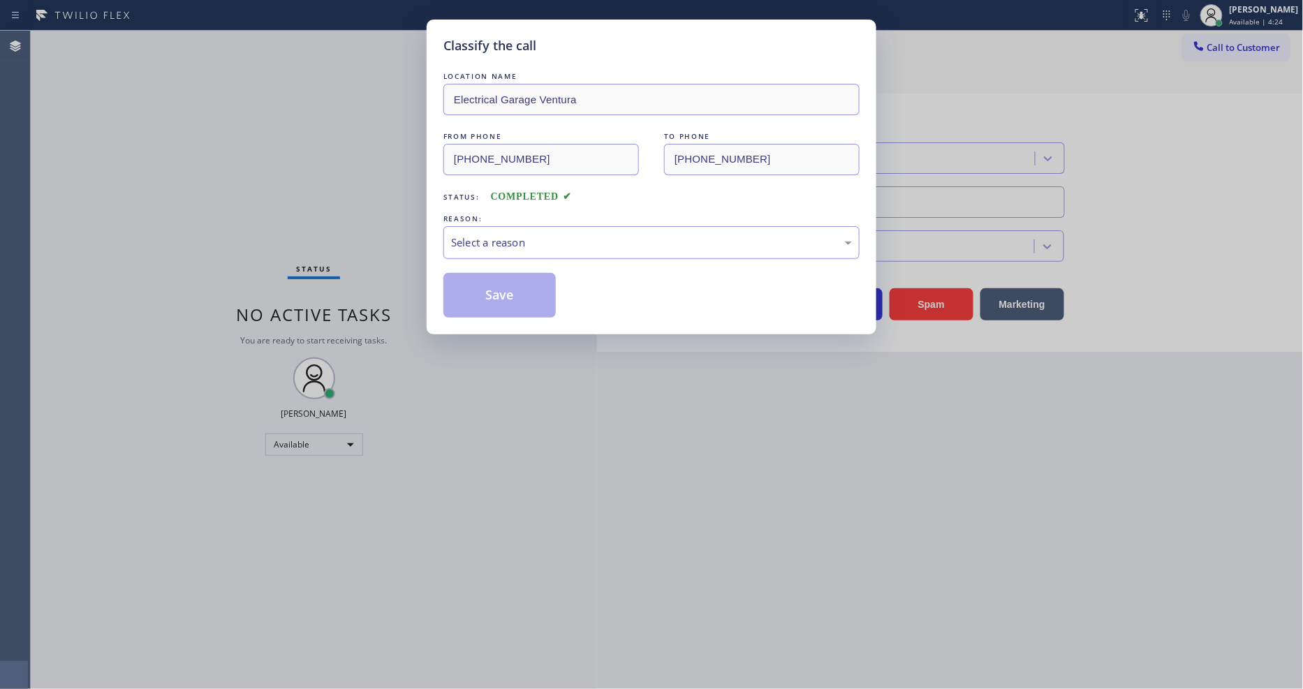
click at [508, 239] on div "Select a reason" at bounding box center [651, 243] width 401 height 16
click at [482, 295] on button "Save" at bounding box center [499, 295] width 112 height 45
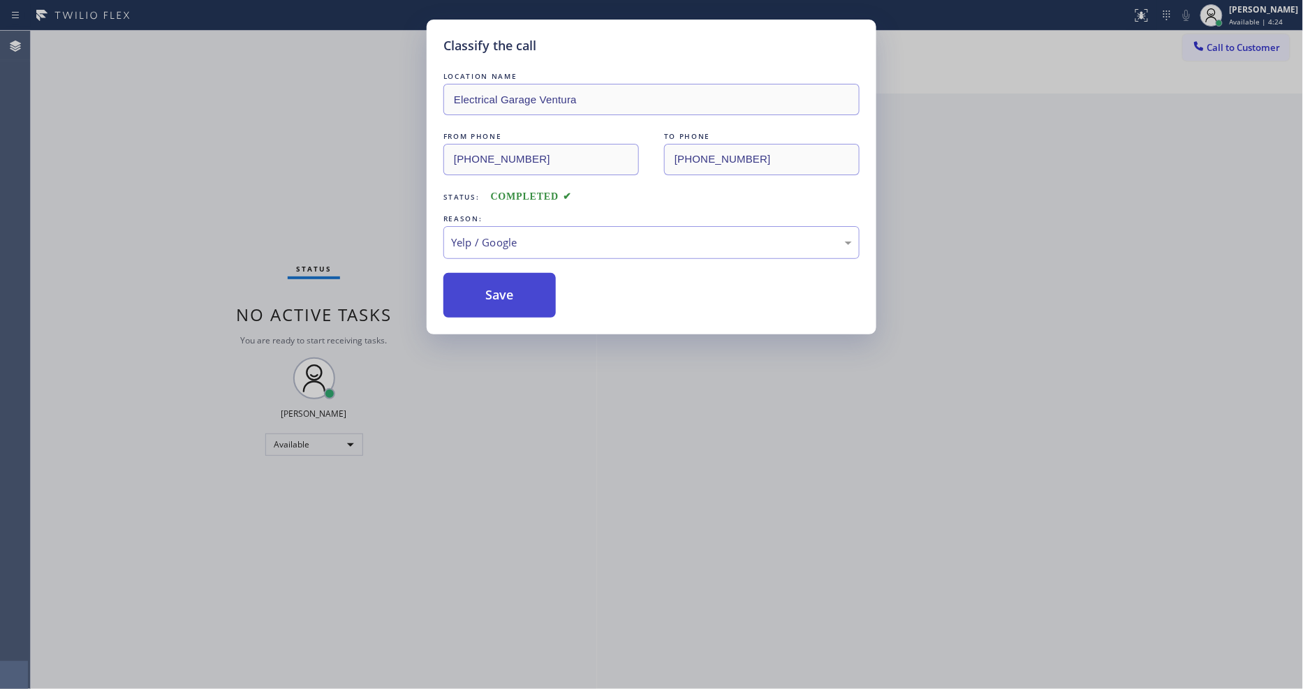
click at [482, 295] on button "Save" at bounding box center [499, 295] width 112 height 45
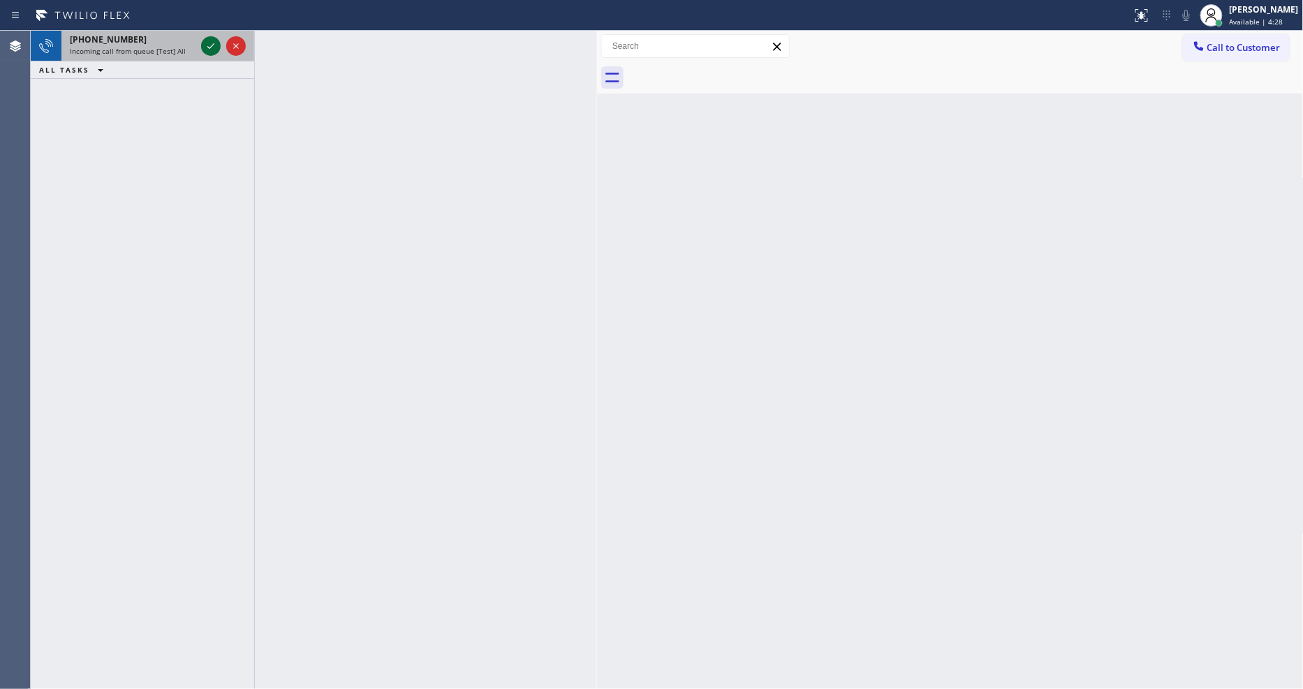
click at [210, 40] on icon at bounding box center [211, 46] width 17 height 17
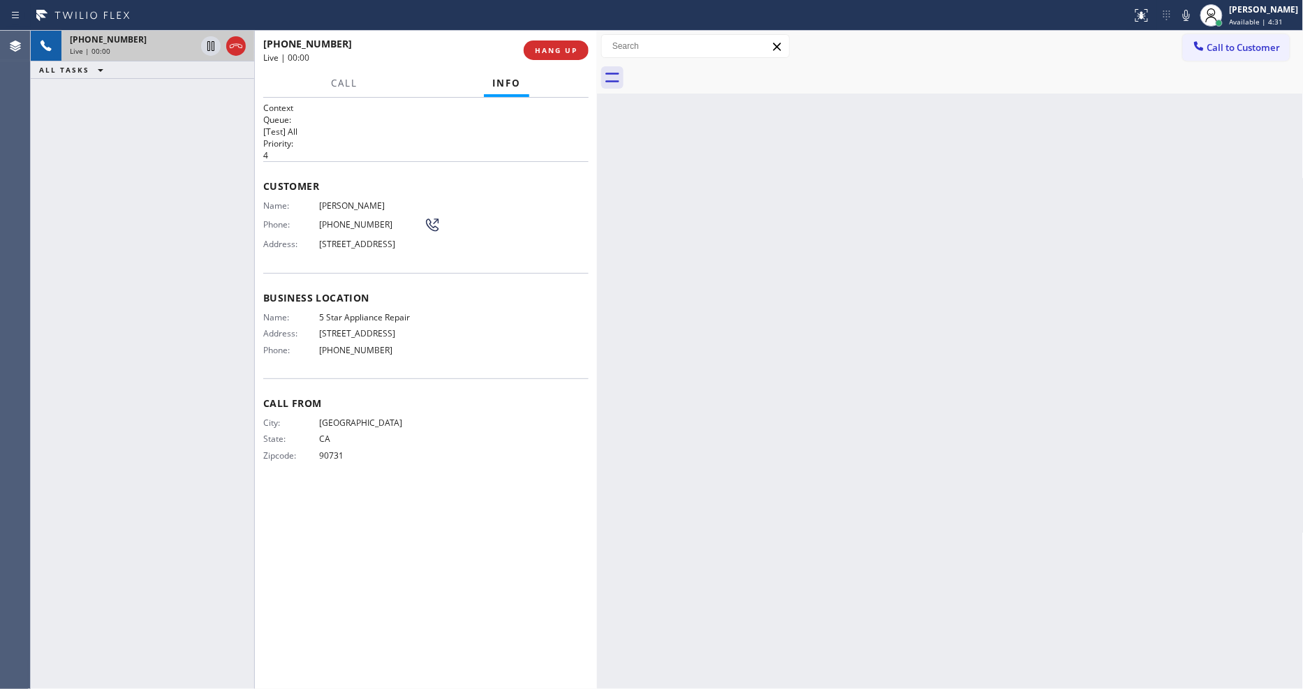
click at [848, 414] on div "Back to Dashboard Change Sender ID Customers Technicians Select a contact Outbo…" at bounding box center [950, 360] width 707 height 658
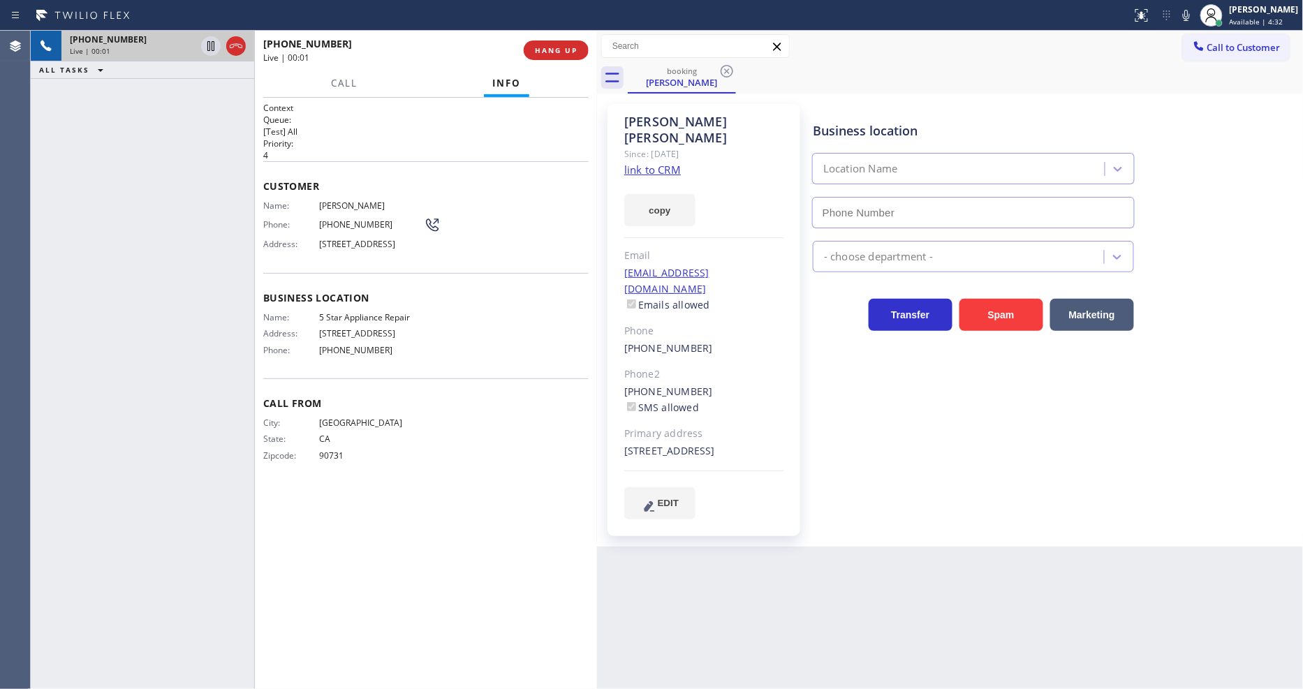
type input "[PHONE_NUMBER]"
click at [668, 163] on link "link to CRM" at bounding box center [652, 170] width 57 height 14
click at [212, 43] on icon at bounding box center [210, 46] width 7 height 10
click at [1190, 17] on icon at bounding box center [1186, 15] width 7 height 11
drag, startPoint x: 210, startPoint y: 39, endPoint x: 468, endPoint y: 1, distance: 260.4
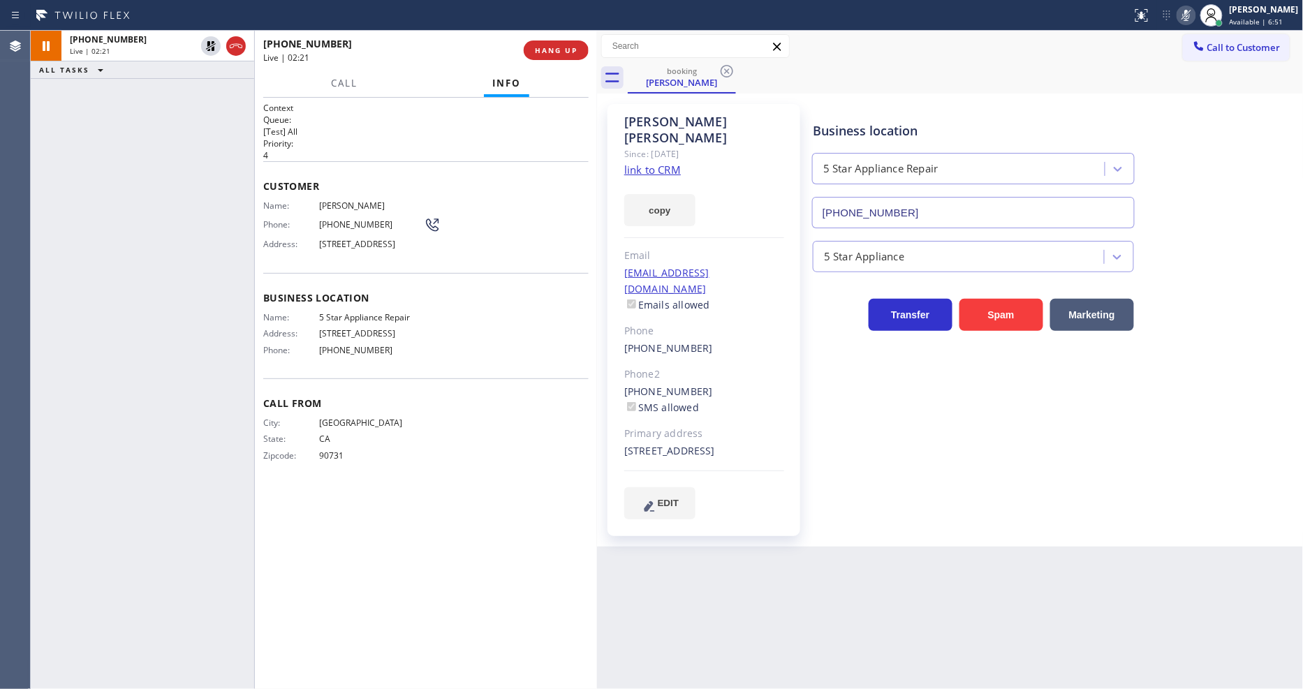
click at [210, 40] on icon at bounding box center [211, 46] width 17 height 17
click at [1191, 15] on rect at bounding box center [1187, 14] width 10 height 10
click at [536, 140] on h2 "Priority:" at bounding box center [425, 144] width 325 height 12
click at [574, 45] on span "HANG UP" at bounding box center [556, 50] width 43 height 10
drag, startPoint x: 573, startPoint y: 45, endPoint x: 351, endPoint y: 196, distance: 268.4
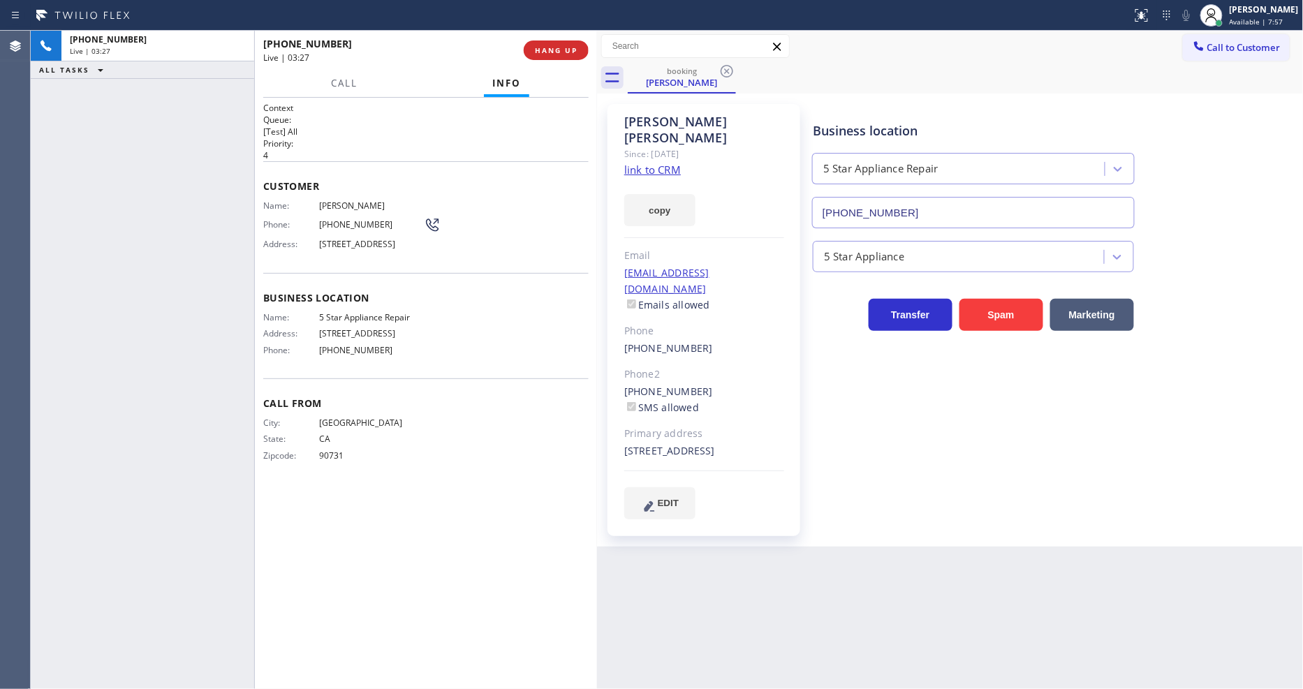
click at [573, 46] on span "HANG UP" at bounding box center [556, 50] width 43 height 10
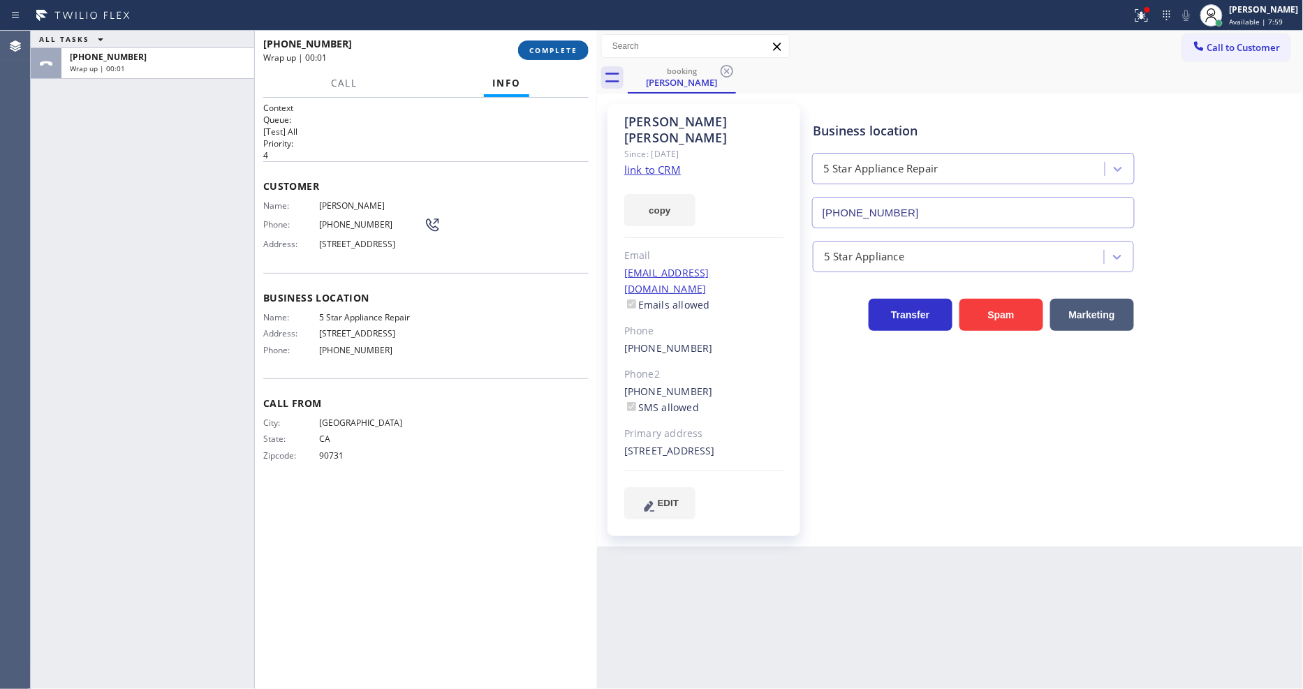
click at [562, 53] on span "COMPLETE" at bounding box center [553, 50] width 48 height 10
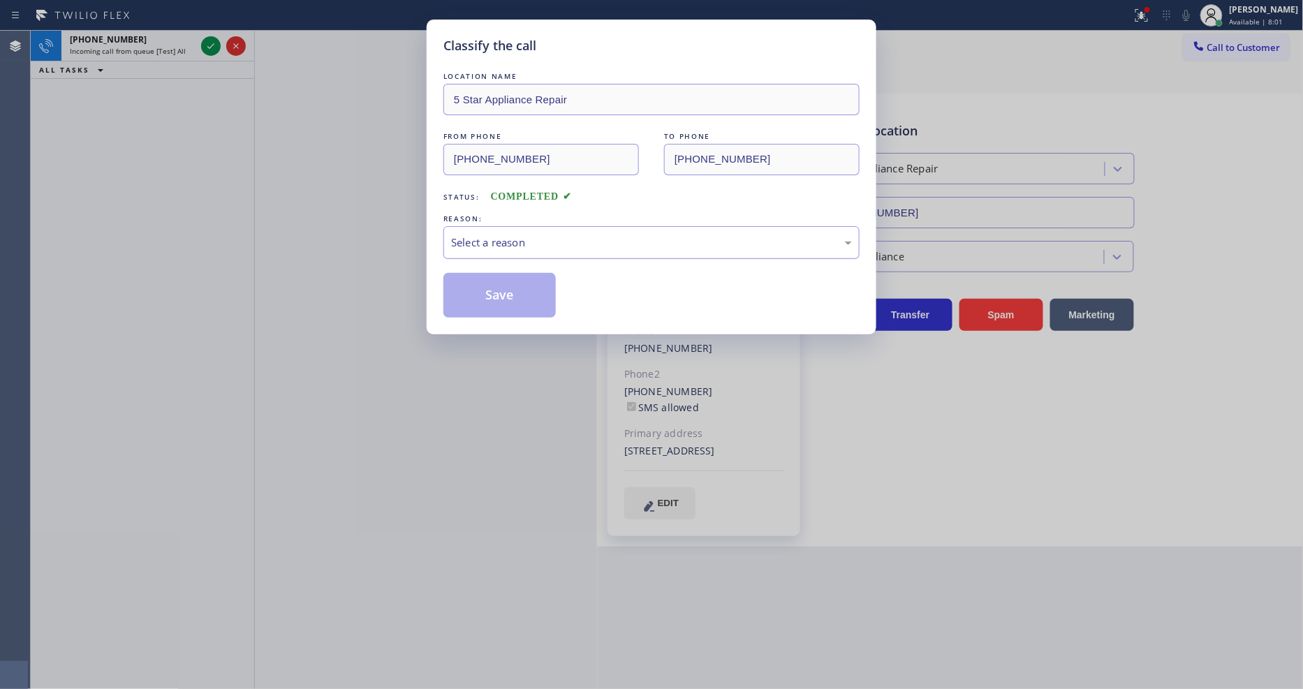
click at [506, 239] on div "Select a reason" at bounding box center [651, 243] width 401 height 16
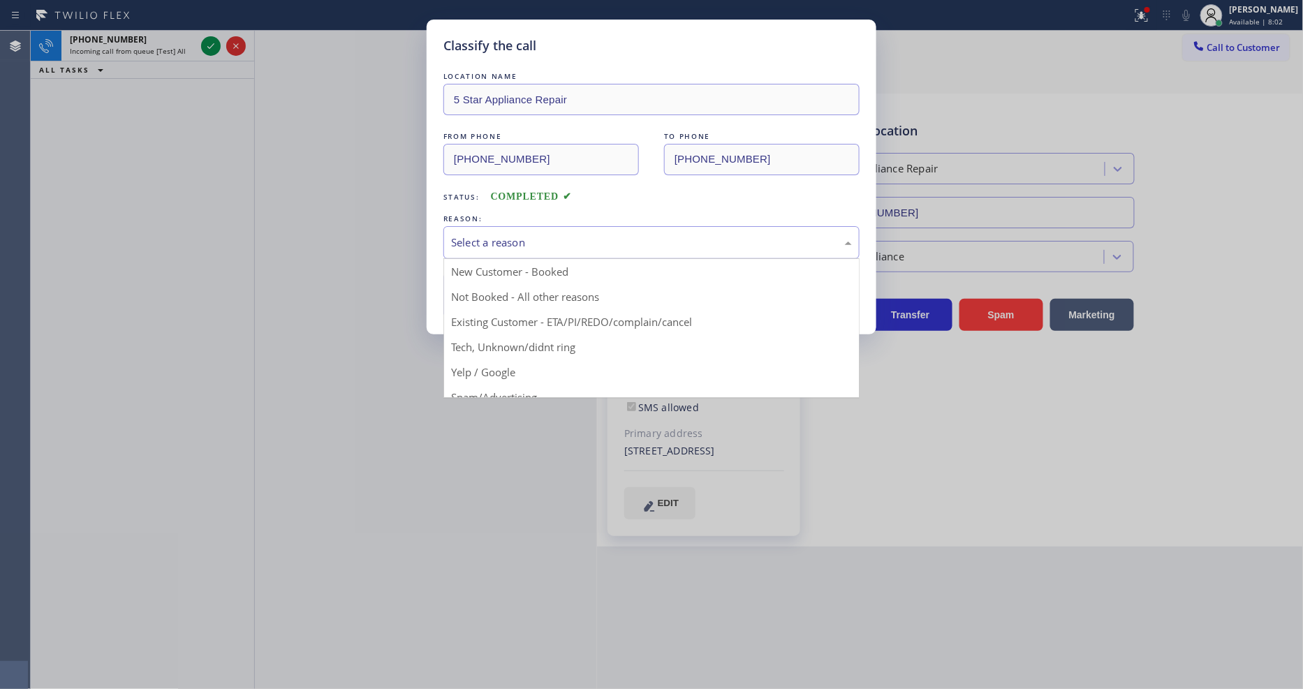
drag, startPoint x: 492, startPoint y: 326, endPoint x: 490, endPoint y: 290, distance: 35.7
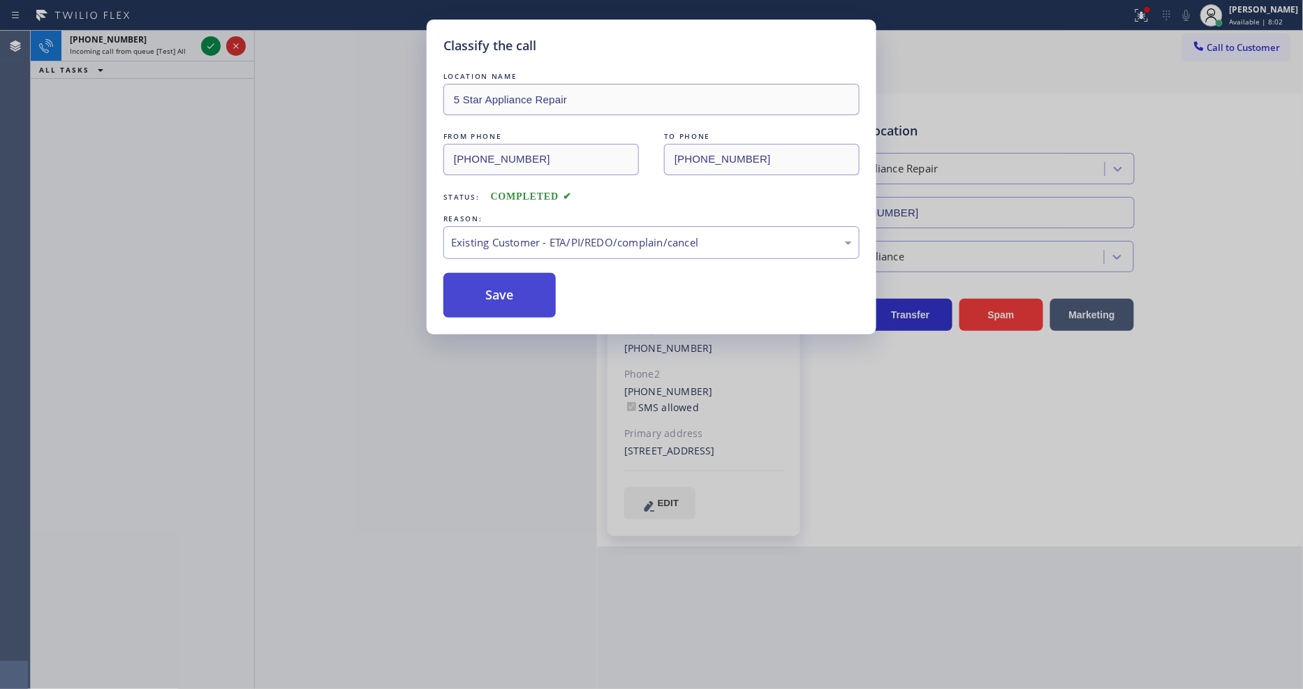
click at [490, 290] on button "Save" at bounding box center [499, 295] width 112 height 45
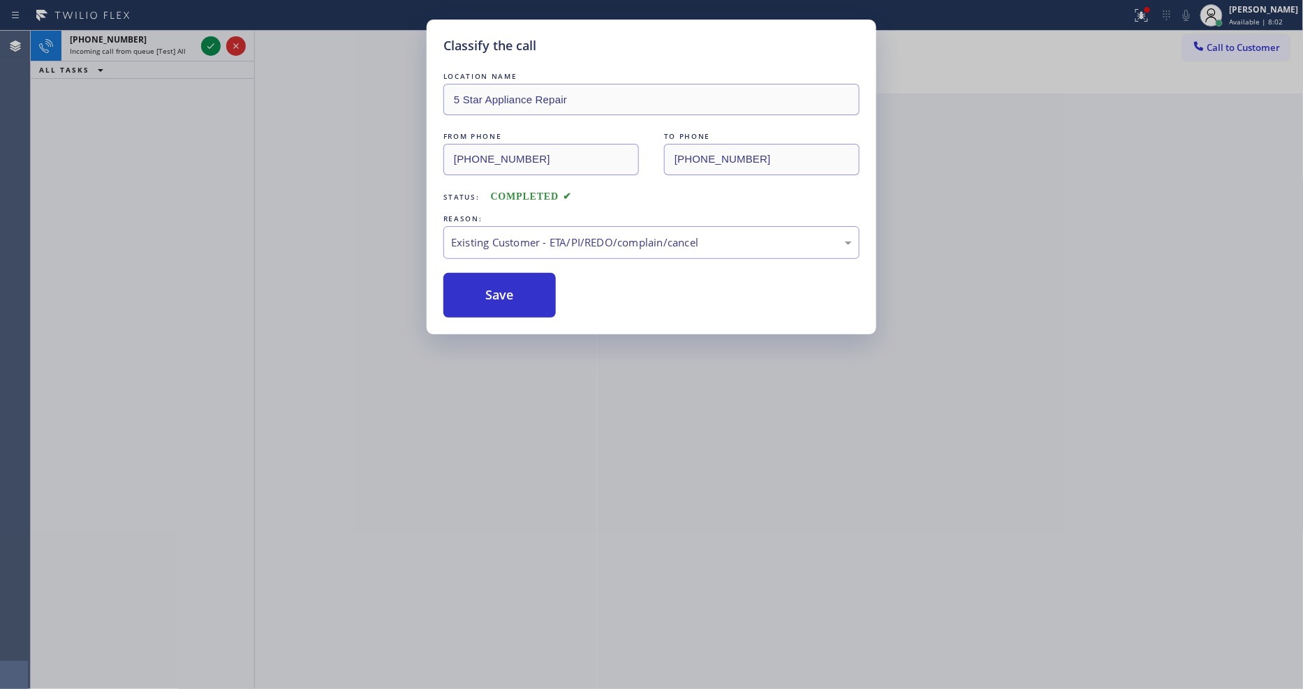
drag, startPoint x: 490, startPoint y: 290, endPoint x: 369, endPoint y: 165, distance: 173.8
click at [490, 285] on button "Save" at bounding box center [499, 295] width 112 height 45
click at [209, 43] on icon at bounding box center [211, 46] width 17 height 17
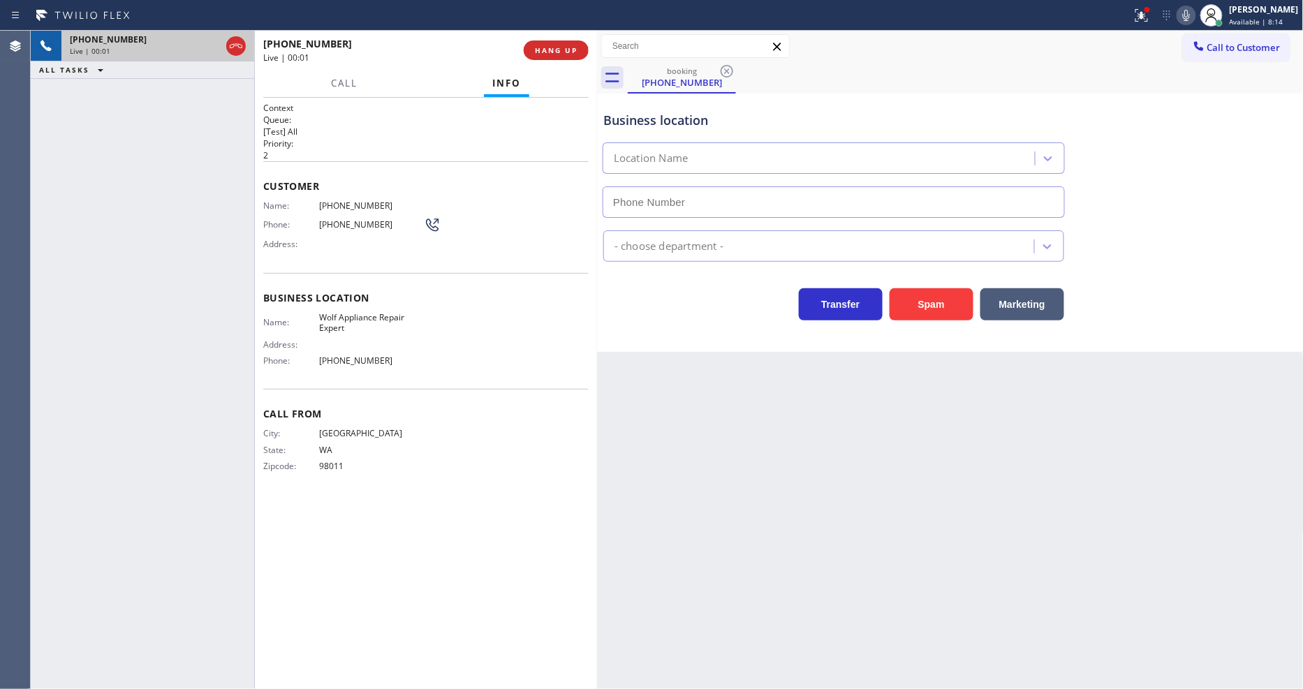
type input "(206) 309-4625"
click at [906, 496] on div "Back to Dashboard Change Sender ID Customers Technicians Select a contact Outbo…" at bounding box center [950, 360] width 707 height 658
click at [348, 318] on span "Wolf Appliance Repair Expert" at bounding box center [371, 323] width 105 height 22
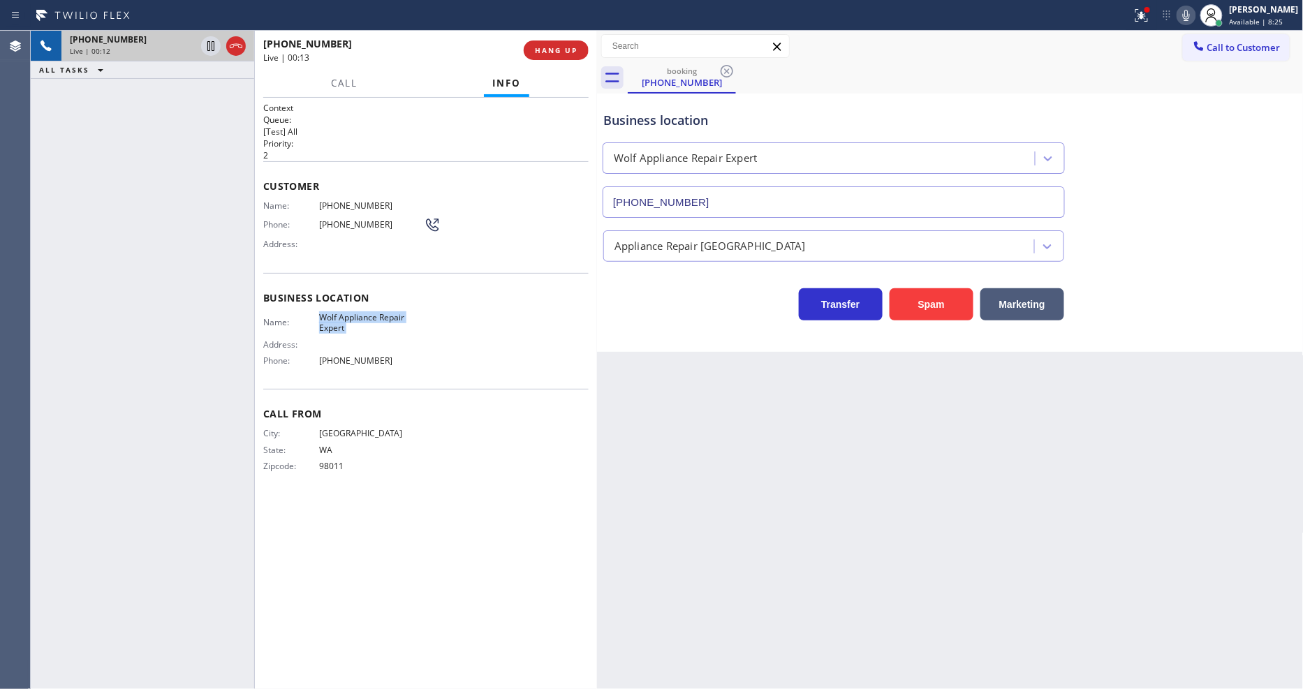
click at [362, 313] on span "Wolf Appliance Repair Expert" at bounding box center [371, 323] width 105 height 22
click at [358, 314] on span "Wolf Appliance Repair Expert" at bounding box center [371, 323] width 105 height 22
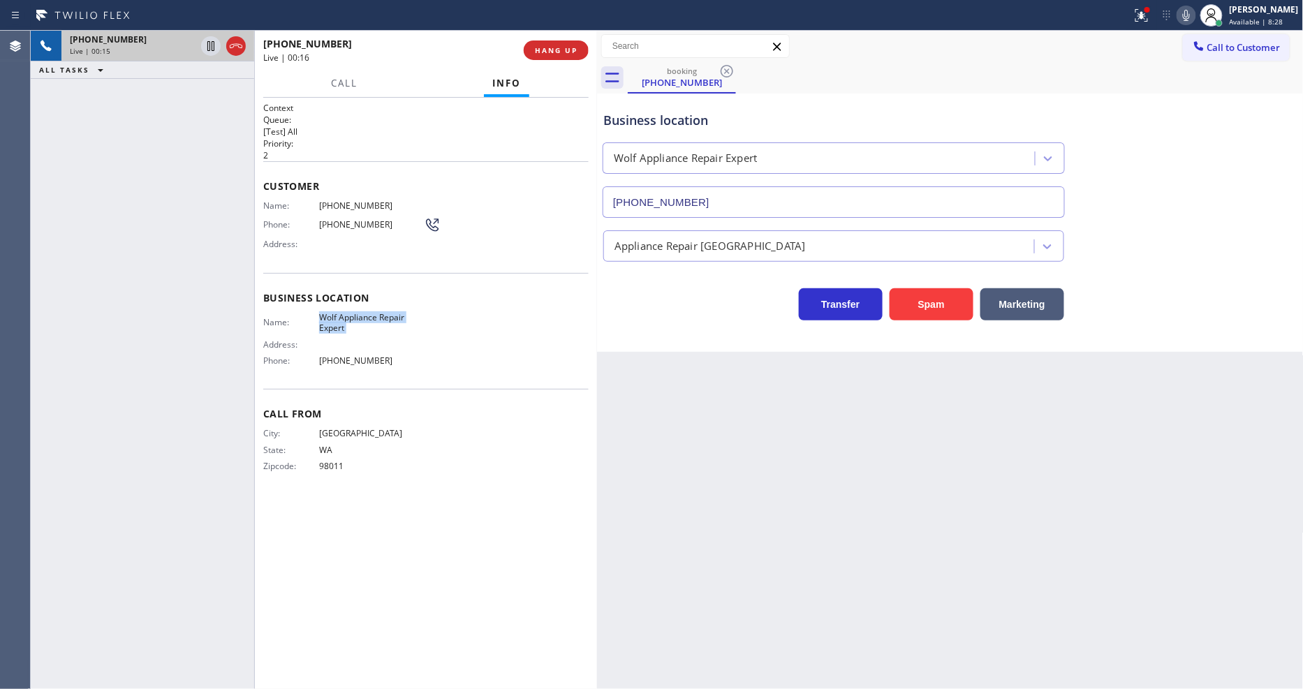
click at [358, 314] on span "Wolf Appliance Repair Expert" at bounding box center [371, 323] width 105 height 22
click at [343, 206] on span "(425) 492-6980" at bounding box center [371, 205] width 105 height 10
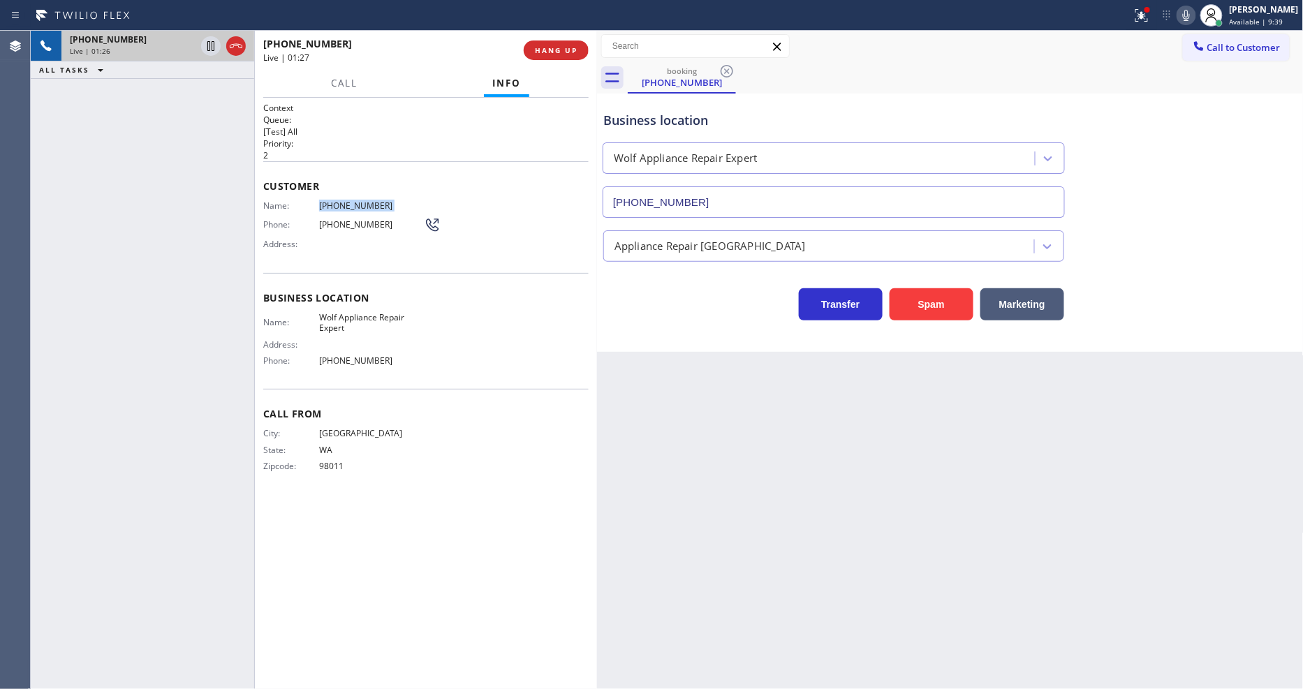
copy span "(425) 492-6980"
drag, startPoint x: 1154, startPoint y: 15, endPoint x: 1147, endPoint y: 53, distance: 39.0
click at [1144, 15] on icon at bounding box center [1139, 14] width 8 height 10
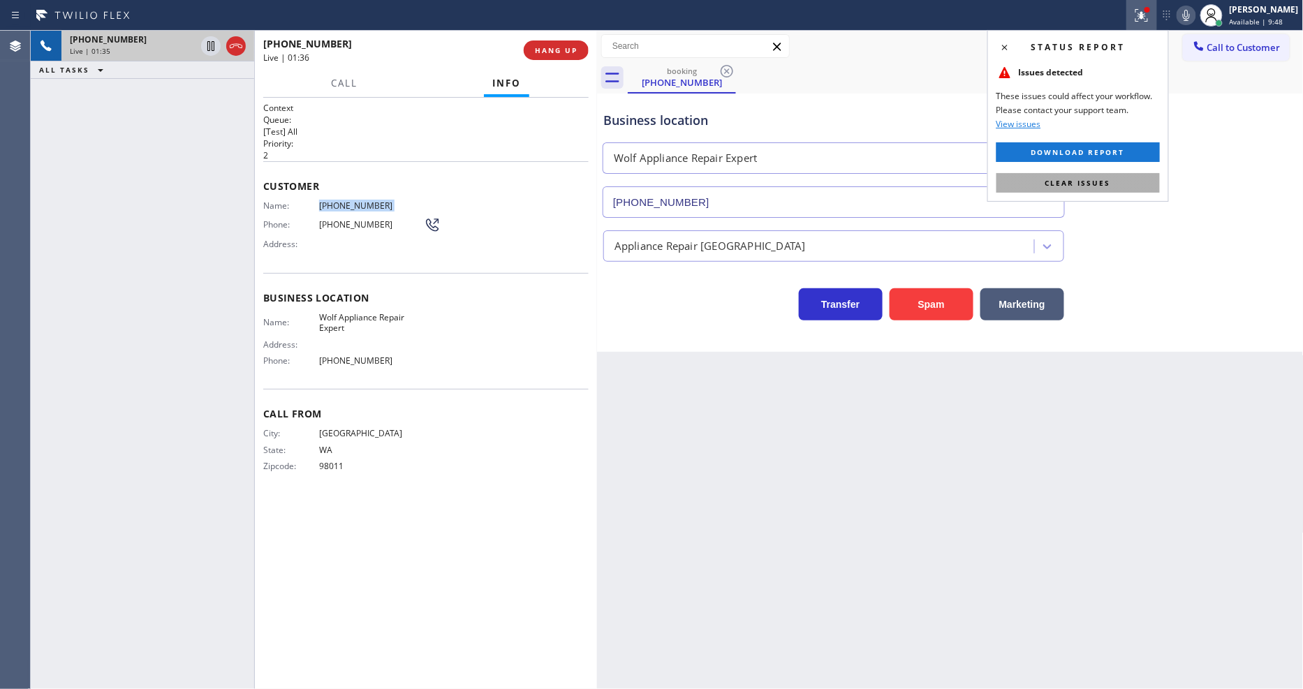
click at [1122, 180] on button "Clear issues" at bounding box center [1077, 183] width 163 height 20
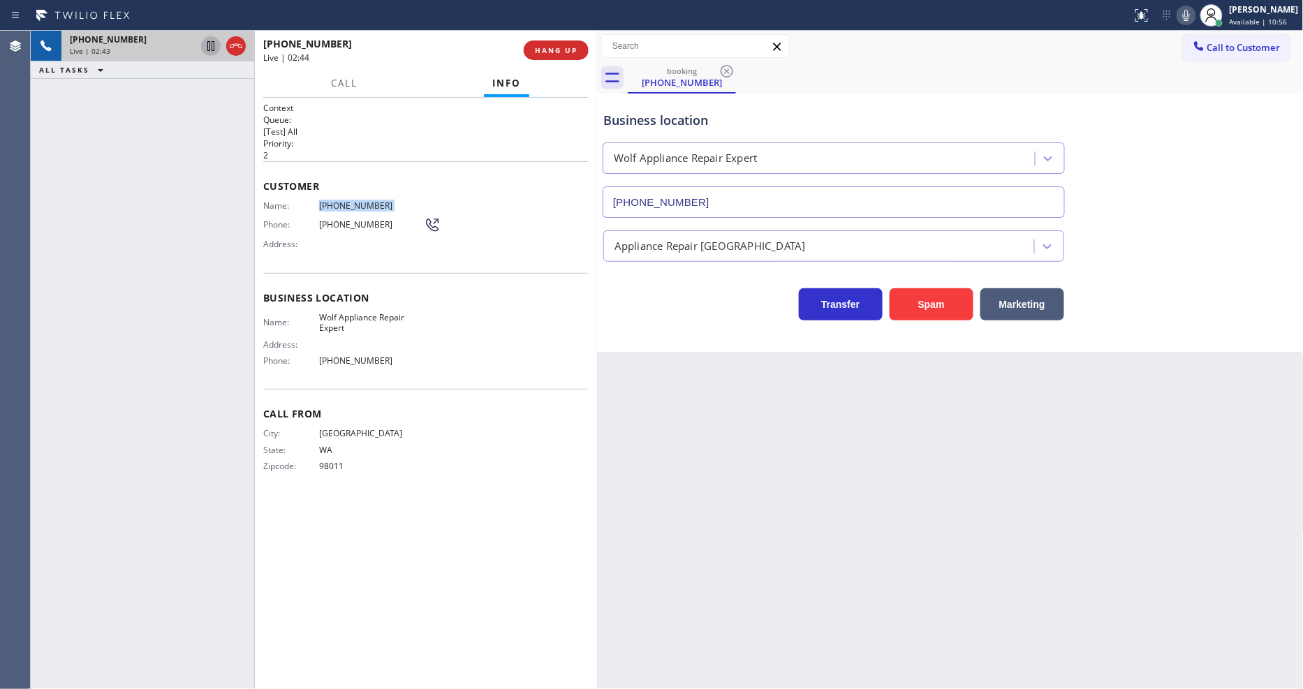
click at [206, 43] on icon at bounding box center [211, 46] width 17 height 17
click at [344, 190] on div "Customer Name: (425) 492-6980 Phone: (425) 492-6980 Address:" at bounding box center [425, 217] width 325 height 112
click at [344, 200] on span "(425) 492-6980" at bounding box center [371, 205] width 105 height 10
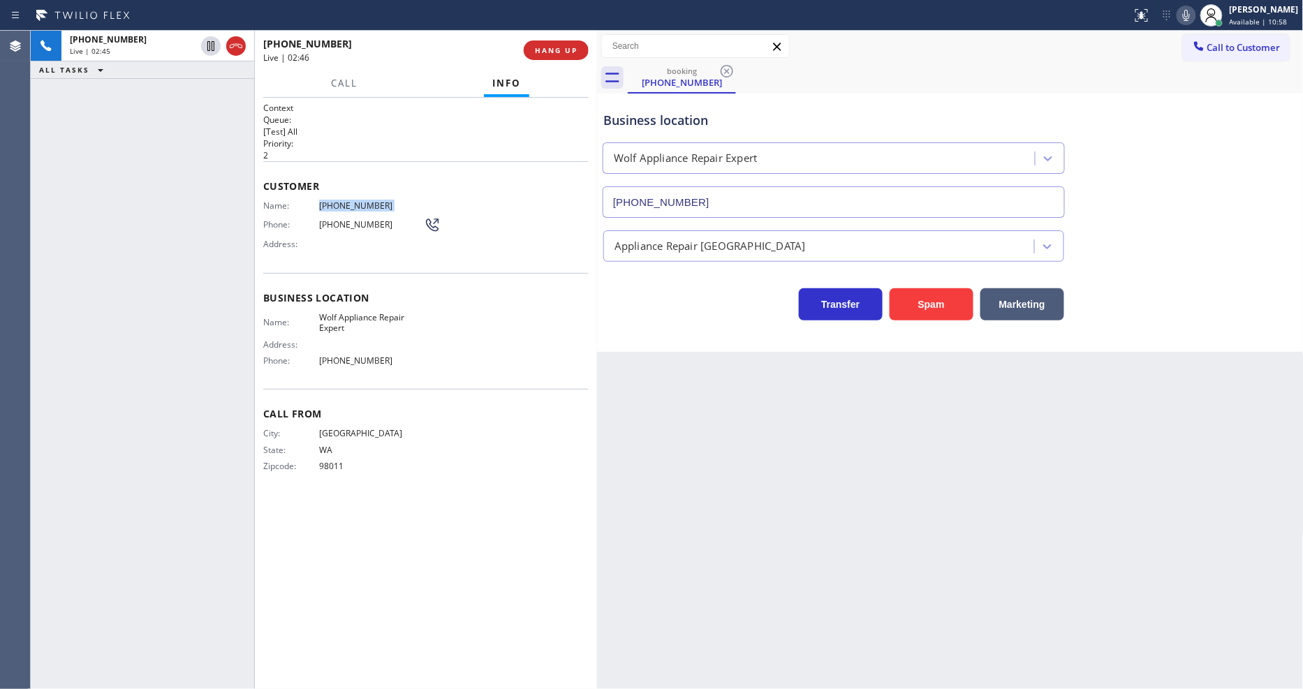
copy span "(425) 492-6980"
click at [1195, 12] on icon at bounding box center [1186, 15] width 17 height 17
click at [207, 43] on icon at bounding box center [211, 46] width 17 height 17
click at [1195, 23] on icon at bounding box center [1186, 15] width 17 height 17
click at [559, 60] on div "+14254926980 Live | 10:04 HANG UP" at bounding box center [425, 50] width 325 height 36
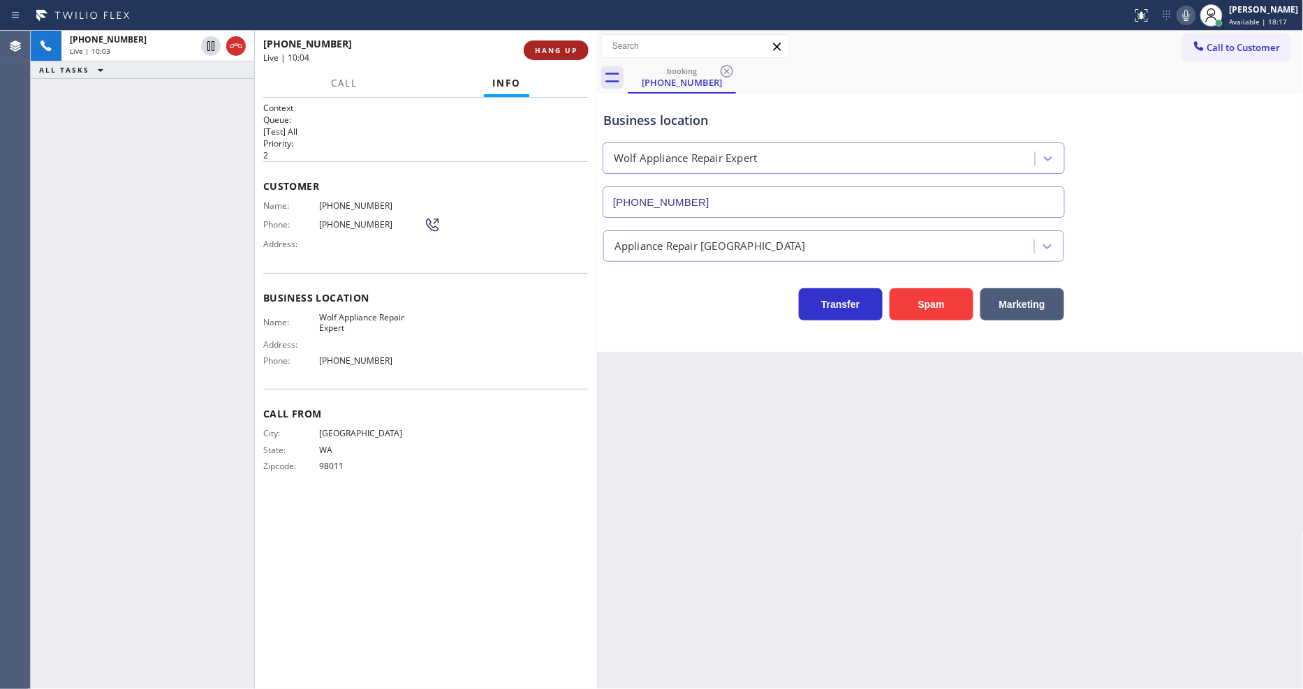
click at [559, 56] on button "HANG UP" at bounding box center [556, 51] width 65 height 20
click at [559, 46] on span "HANG UP" at bounding box center [556, 50] width 43 height 10
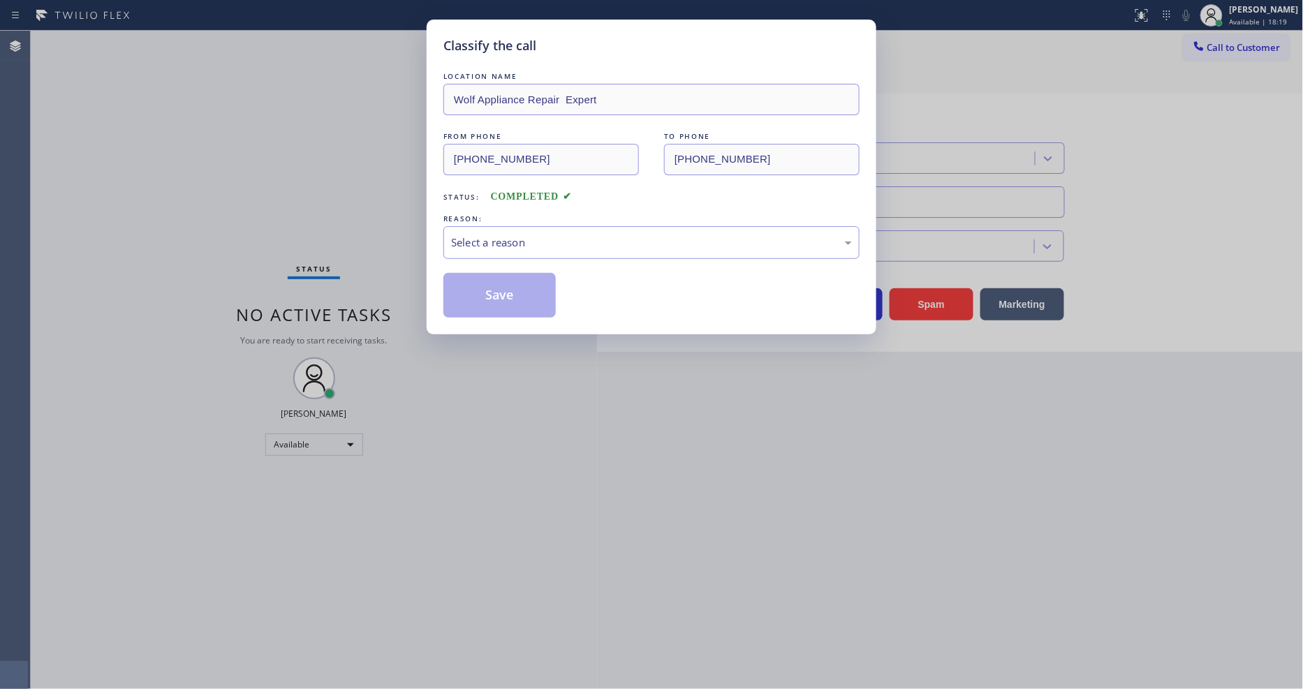
click at [493, 242] on div "Select a reason" at bounding box center [651, 243] width 401 height 16
click at [492, 275] on button "Save" at bounding box center [499, 295] width 112 height 45
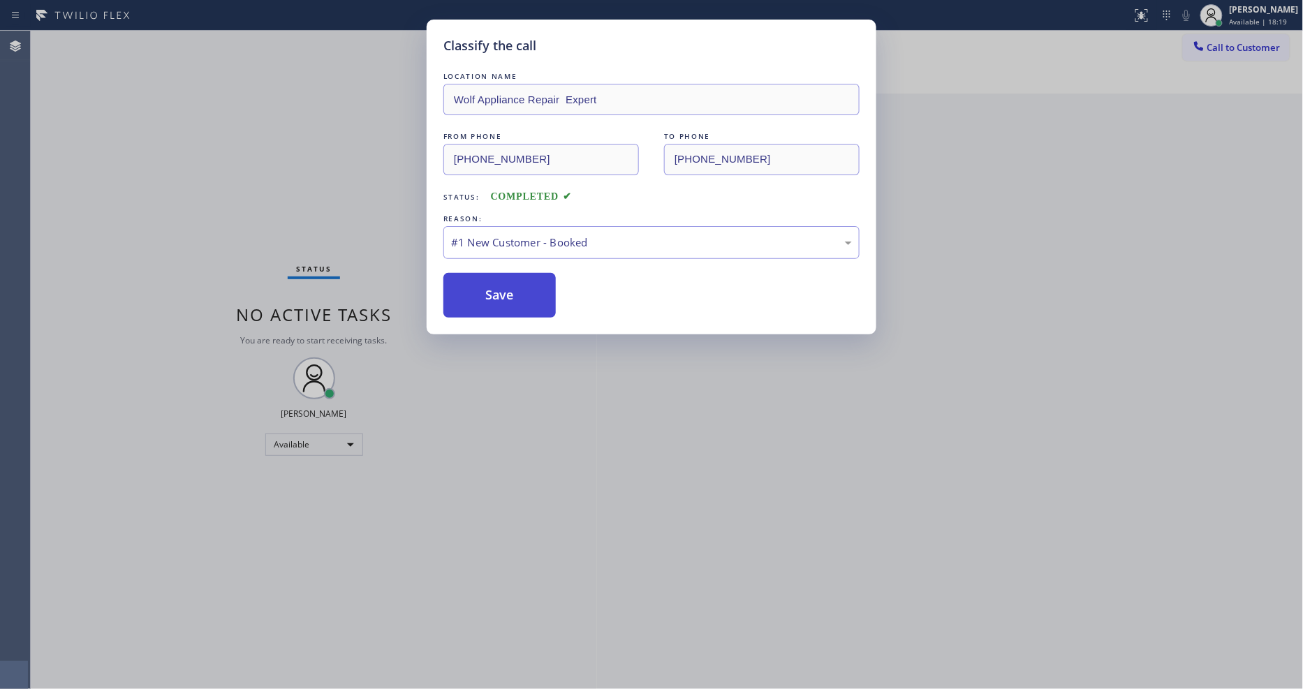
drag, startPoint x: 492, startPoint y: 275, endPoint x: 492, endPoint y: 284, distance: 8.4
click at [491, 277] on button "Save" at bounding box center [499, 295] width 112 height 45
click at [492, 284] on button "Save" at bounding box center [499, 295] width 112 height 45
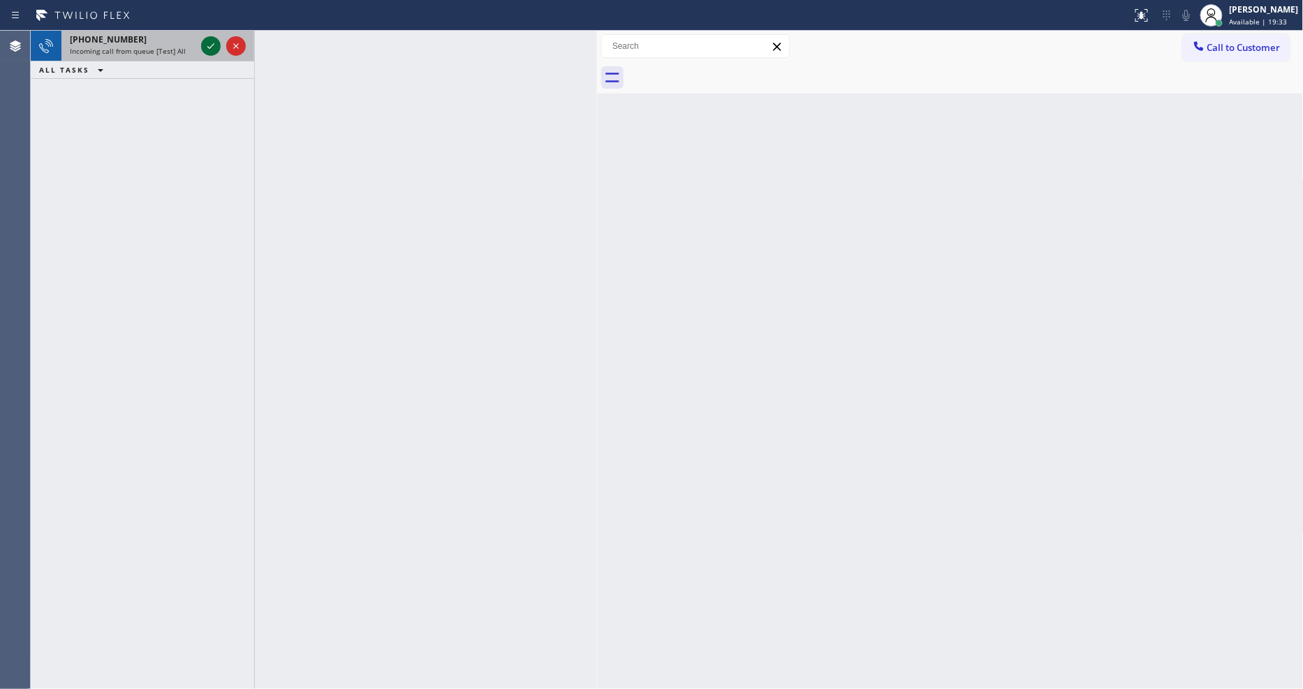
drag, startPoint x: 211, startPoint y: 46, endPoint x: 208, endPoint y: 89, distance: 43.4
click at [210, 46] on icon at bounding box center [211, 46] width 17 height 17
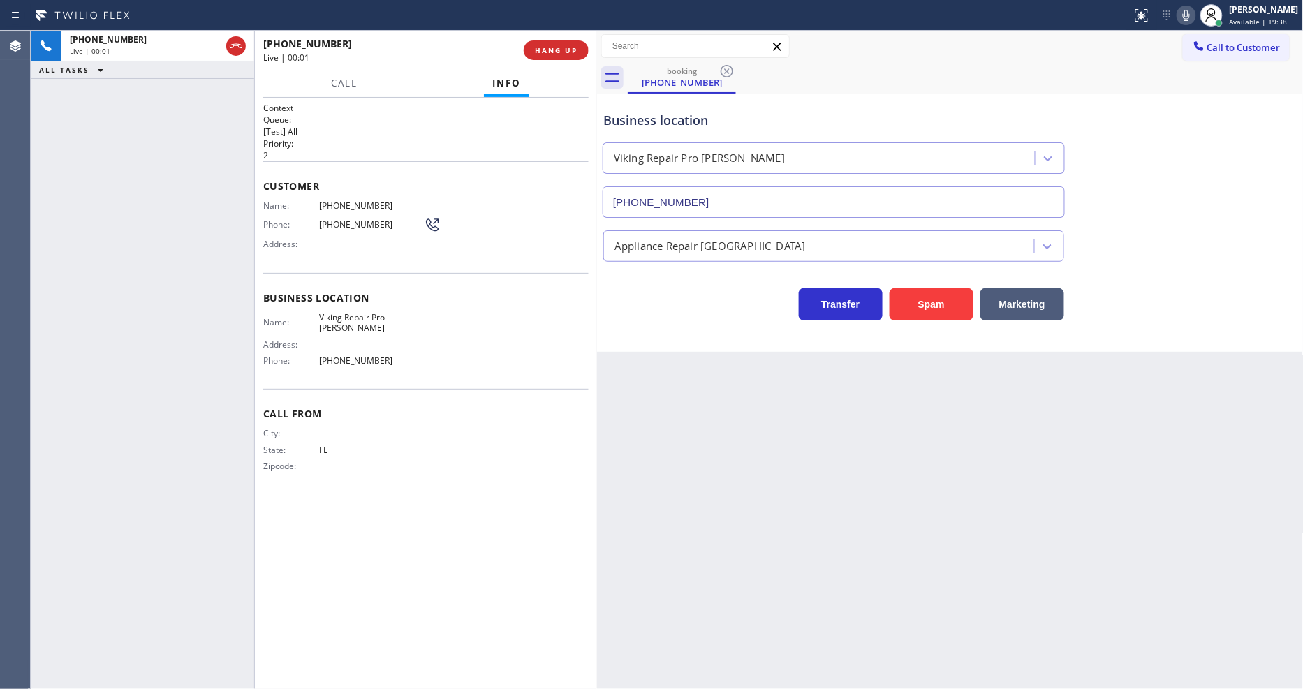
type input "(813) 491-8644"
click at [570, 45] on span "HANG UP" at bounding box center [556, 50] width 43 height 10
click at [567, 49] on span "HANG UP" at bounding box center [556, 50] width 43 height 10
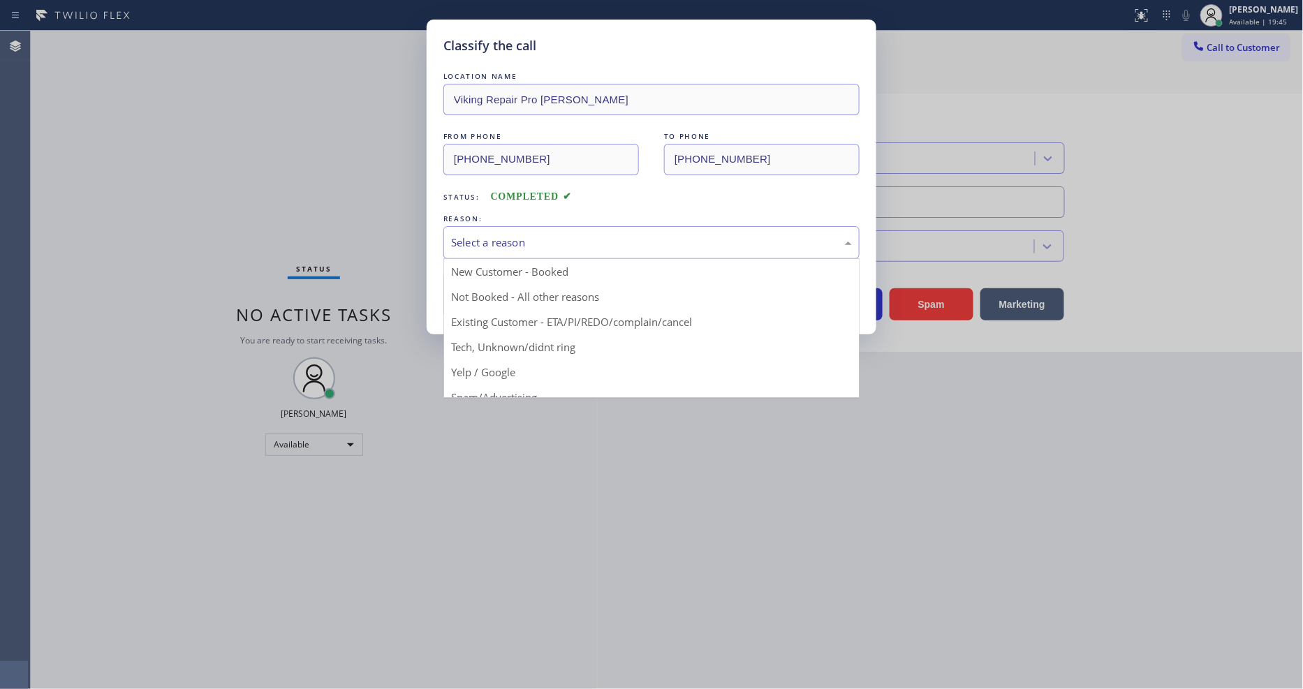
click at [506, 239] on div "Select a reason" at bounding box center [651, 243] width 401 height 16
drag, startPoint x: 506, startPoint y: 338, endPoint x: 510, endPoint y: 293, distance: 44.8
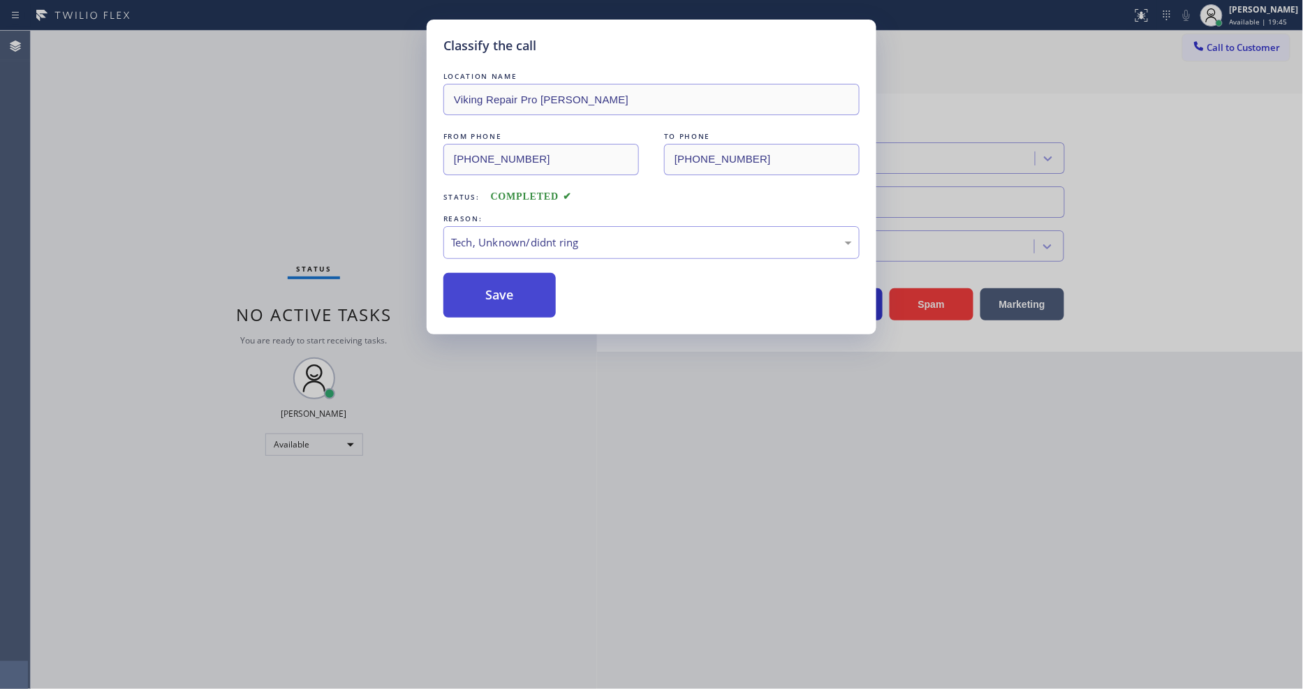
click at [510, 290] on button "Save" at bounding box center [499, 295] width 112 height 45
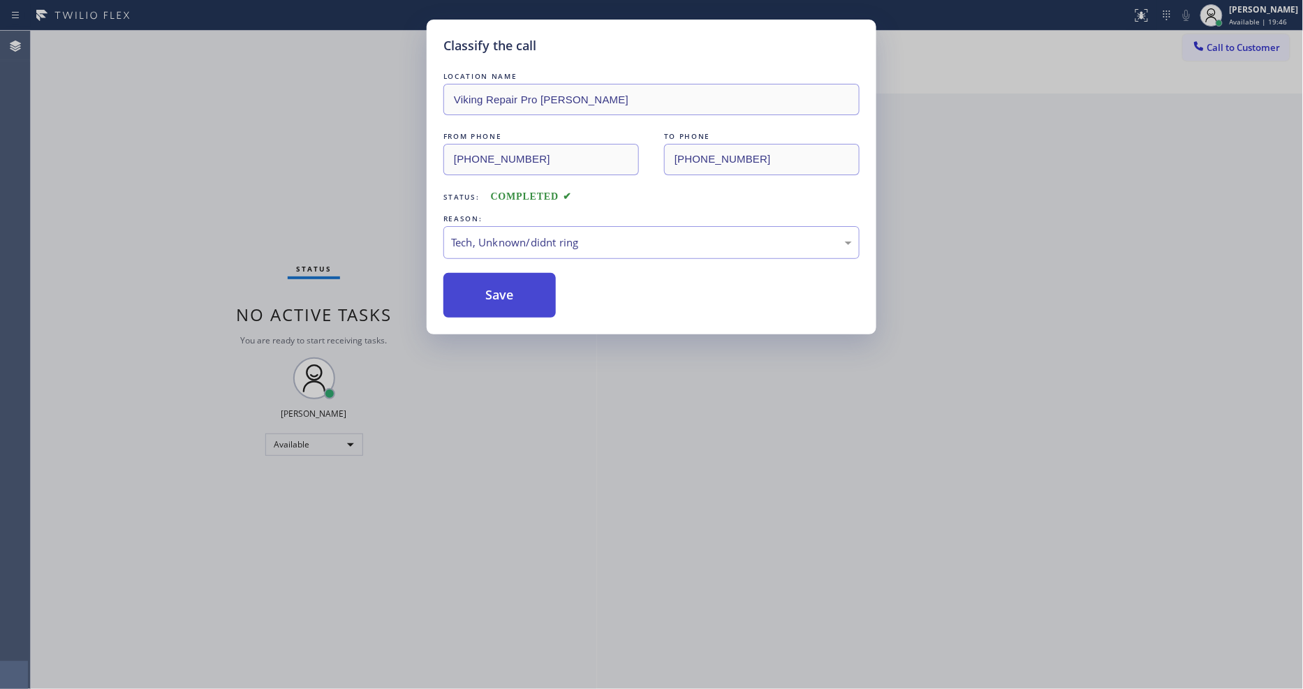
click at [510, 290] on button "Save" at bounding box center [499, 295] width 112 height 45
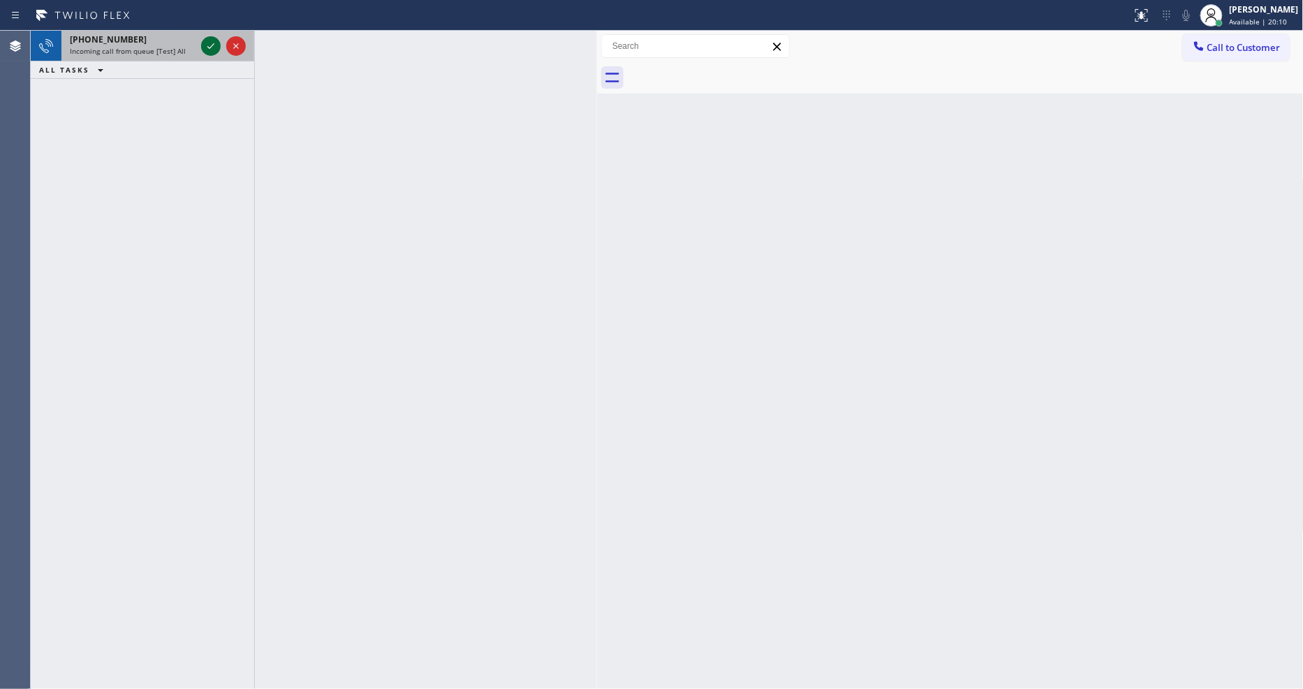
click at [208, 45] on icon at bounding box center [211, 46] width 17 height 17
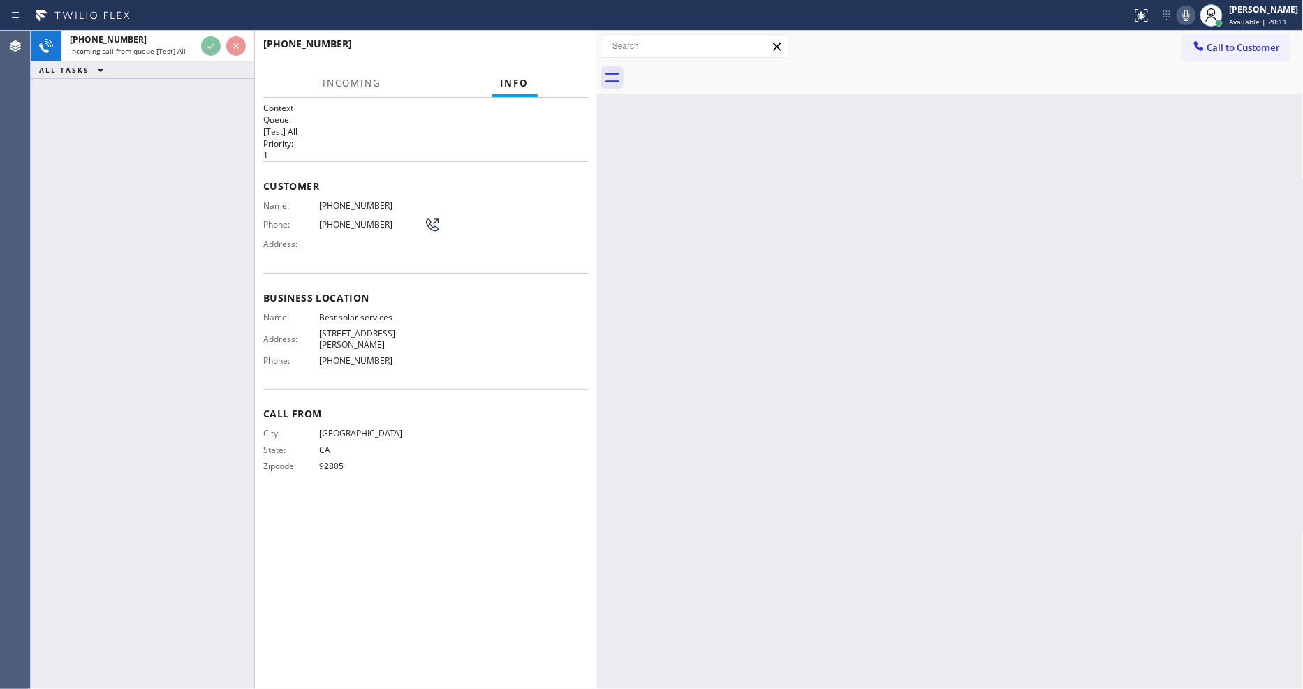
click at [348, 428] on span "[GEOGRAPHIC_DATA]" at bounding box center [371, 433] width 105 height 10
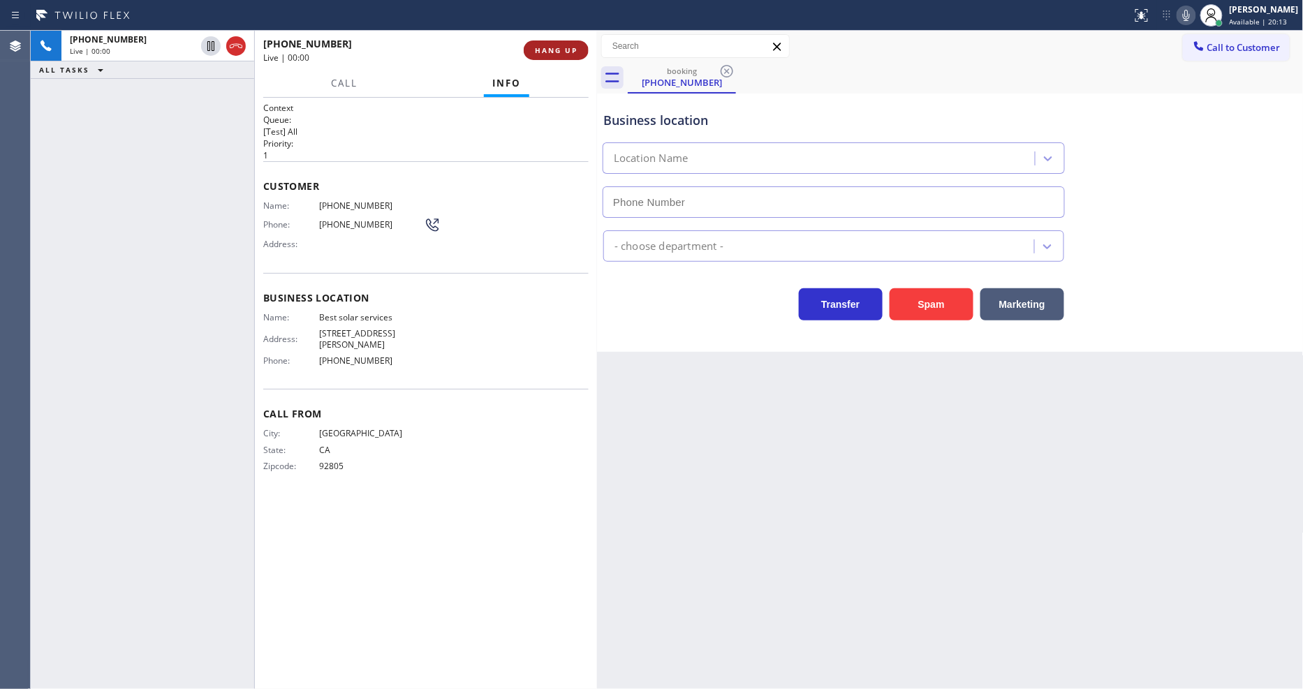
click at [552, 50] on span "HANG UP" at bounding box center [556, 50] width 43 height 10
type input "(310) 553-3300"
click at [552, 50] on span "HANG UP" at bounding box center [556, 50] width 43 height 10
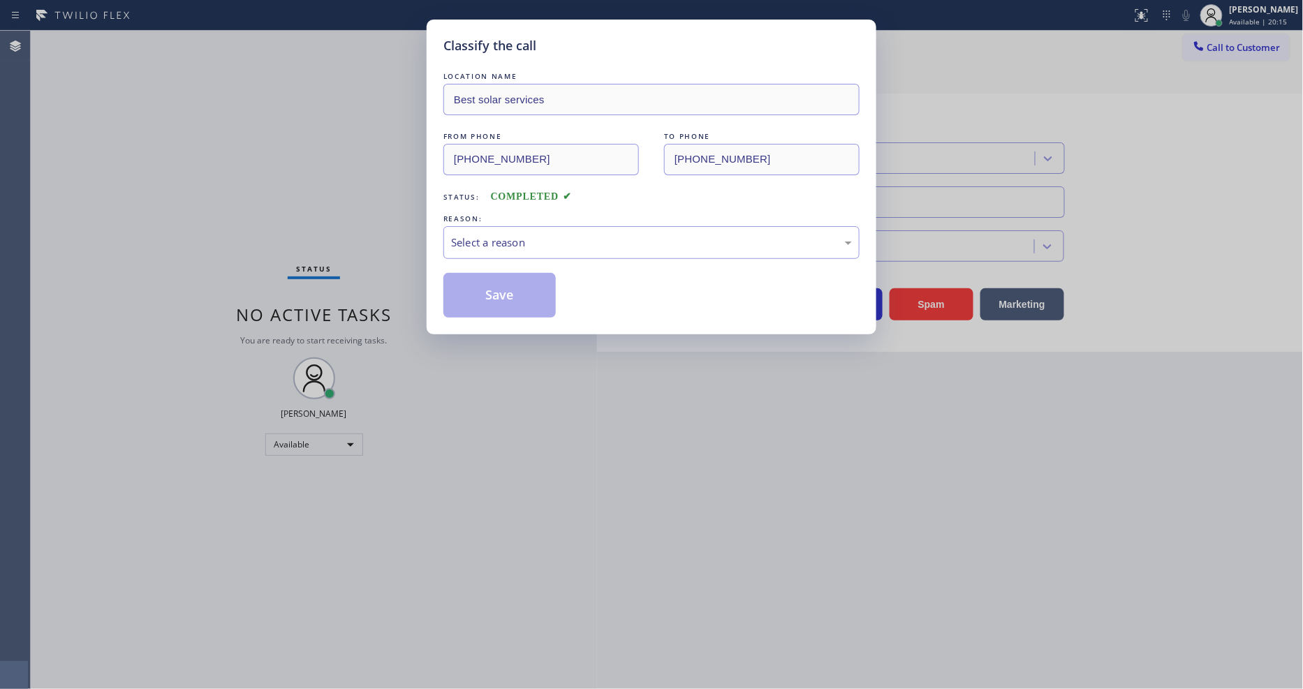
click at [485, 226] on div "Select a reason" at bounding box center [651, 242] width 416 height 33
click at [496, 286] on button "Save" at bounding box center [499, 295] width 112 height 45
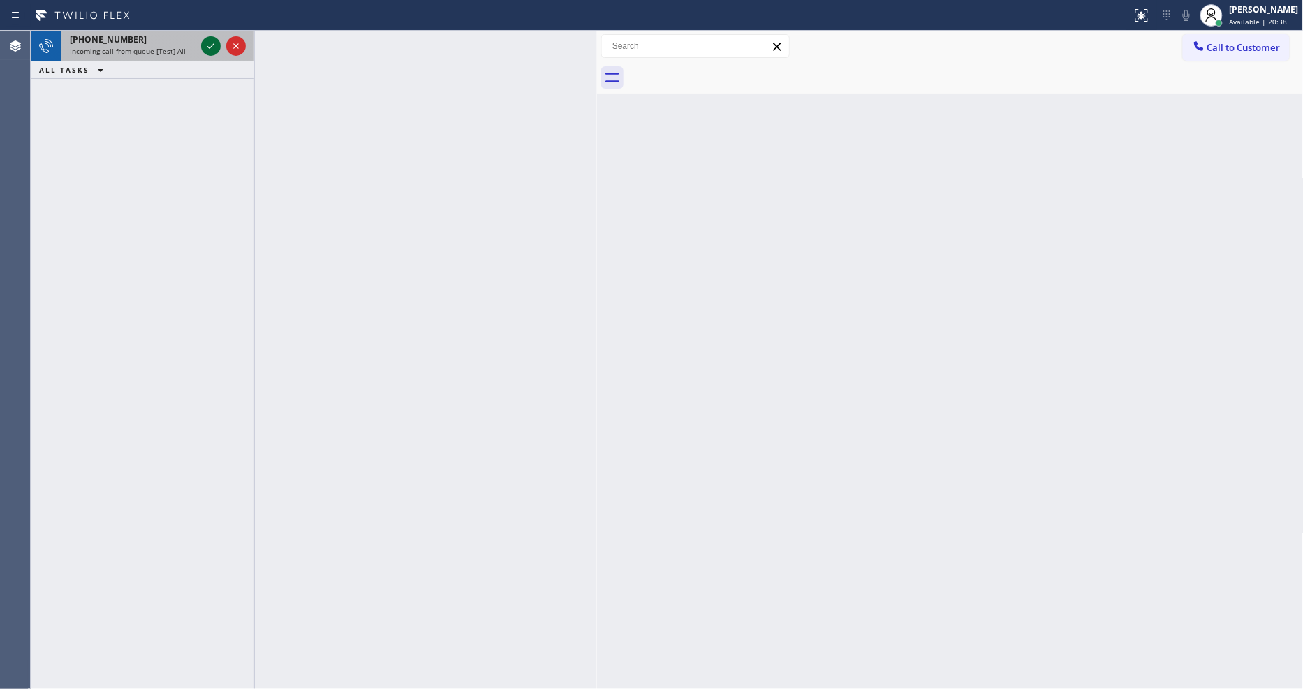
click at [209, 41] on icon at bounding box center [211, 46] width 17 height 17
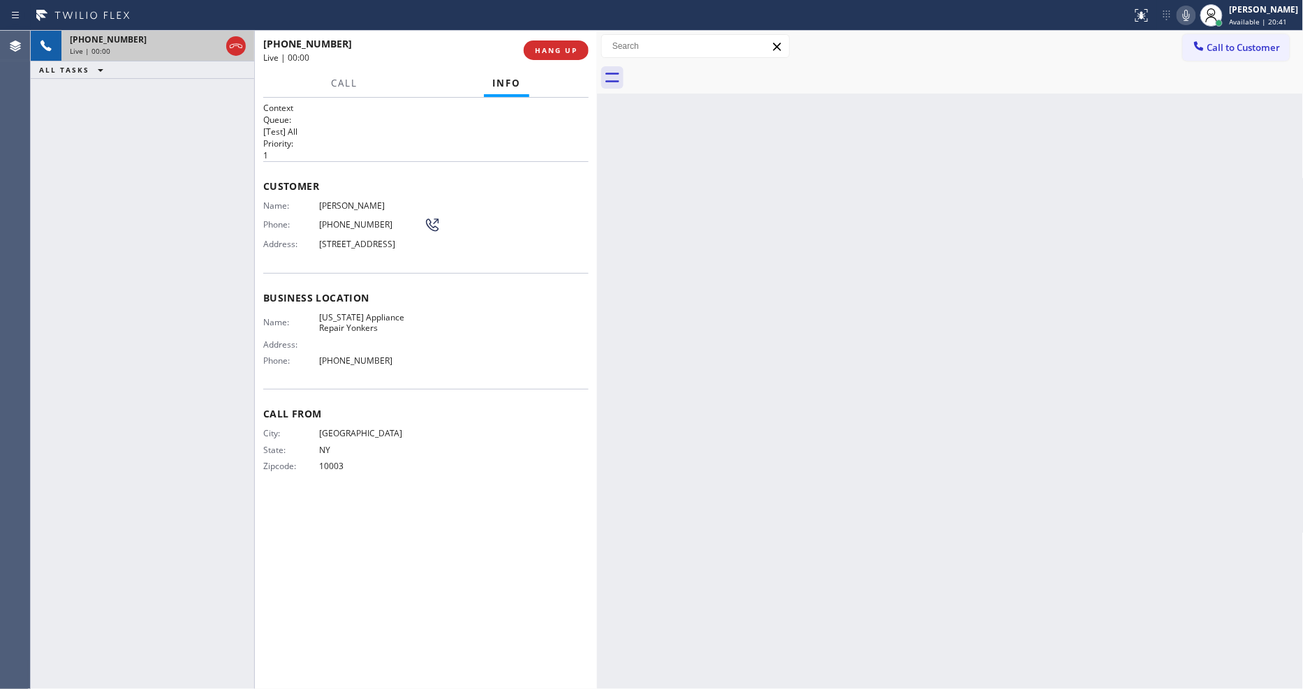
click at [554, 52] on span "HANG UP" at bounding box center [556, 50] width 43 height 10
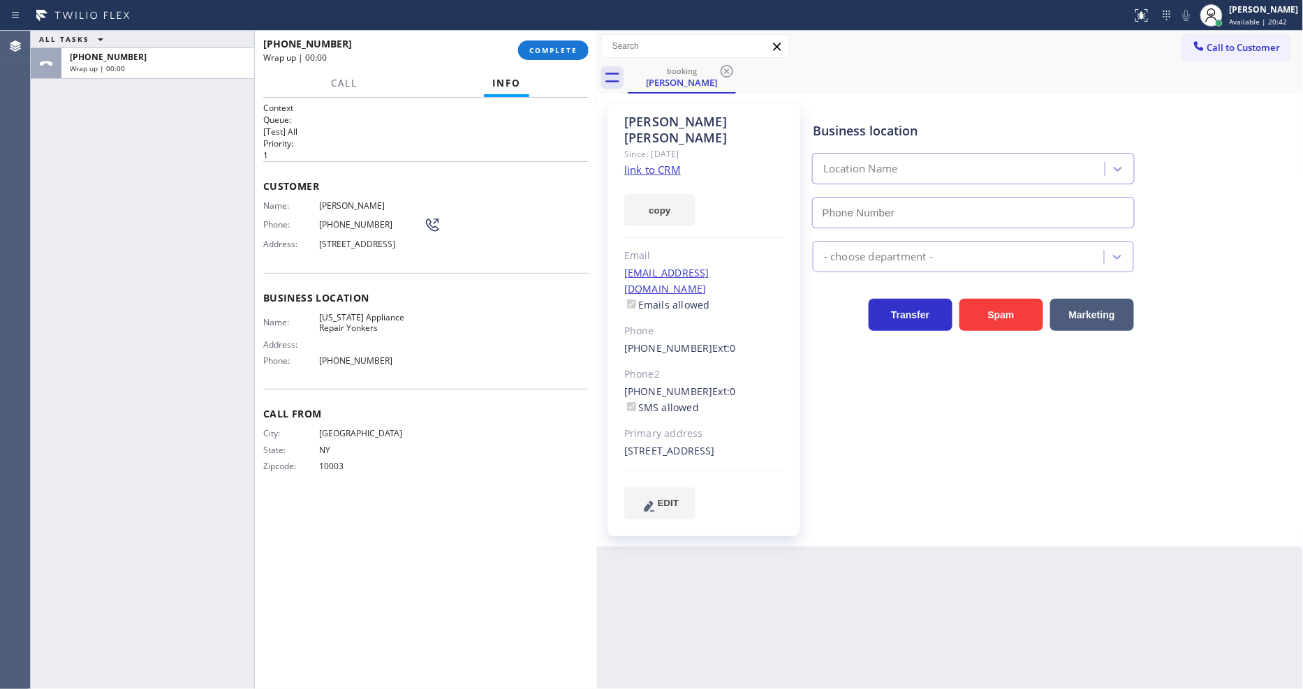
type input "[PHONE_NUMBER]"
click at [524, 325] on div "Business location Name: New York Appliance Repair Yonkers Address: Phone: (914)…" at bounding box center [425, 331] width 325 height 117
click at [553, 45] on span "COMPLETE" at bounding box center [553, 50] width 48 height 10
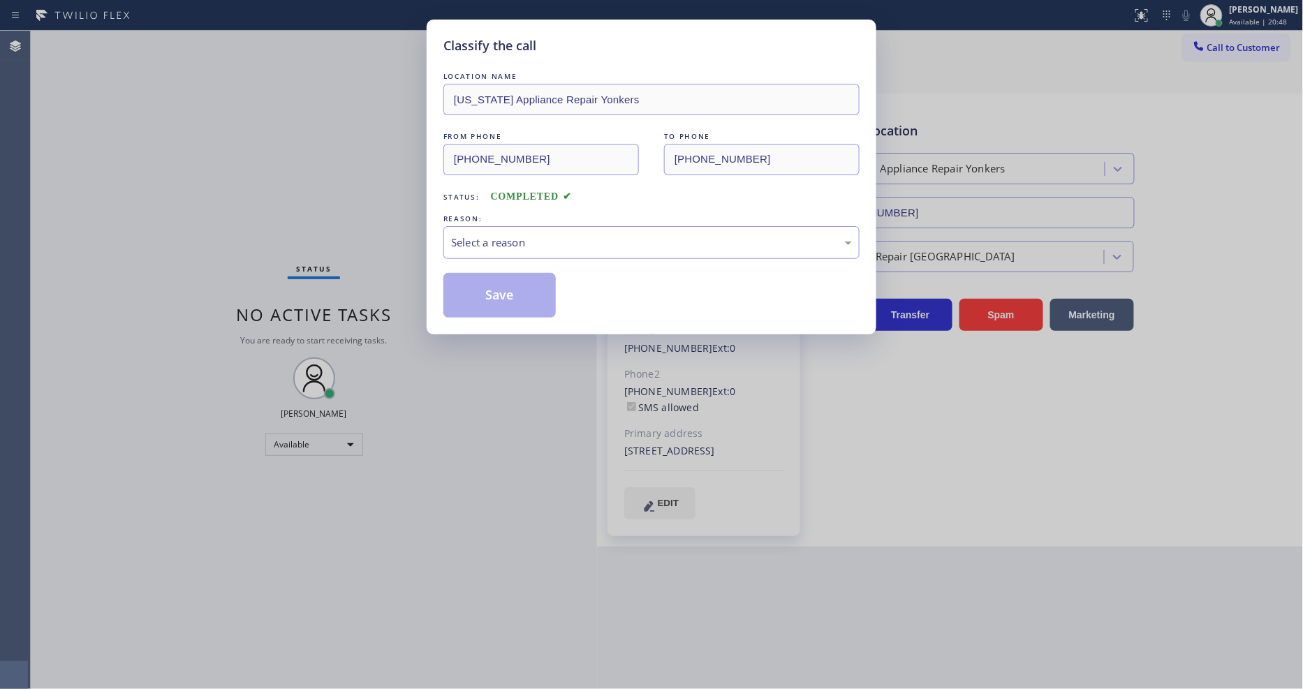
click at [498, 235] on div "Select a reason" at bounding box center [651, 243] width 401 height 16
click at [494, 281] on button "Save" at bounding box center [499, 295] width 112 height 45
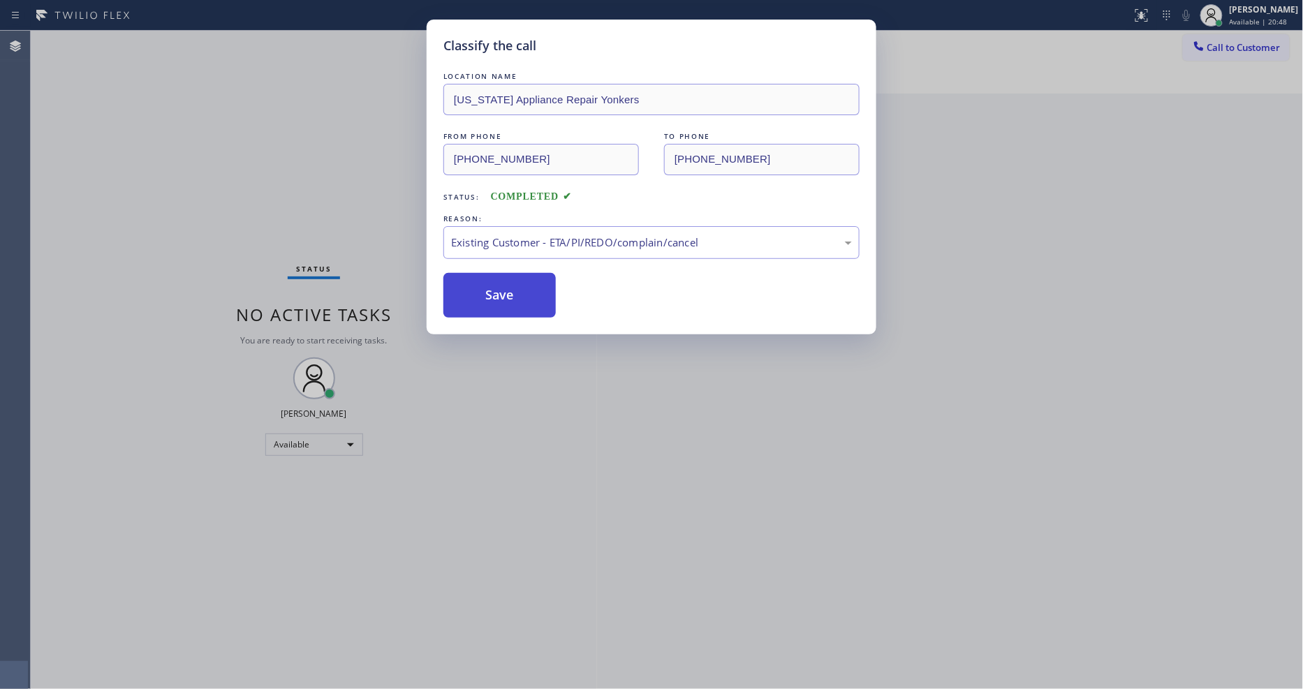
click at [494, 281] on button "Save" at bounding box center [499, 295] width 112 height 45
drag, startPoint x: 493, startPoint y: 283, endPoint x: 493, endPoint y: 298, distance: 15.4
click at [493, 286] on button "Save" at bounding box center [499, 295] width 112 height 45
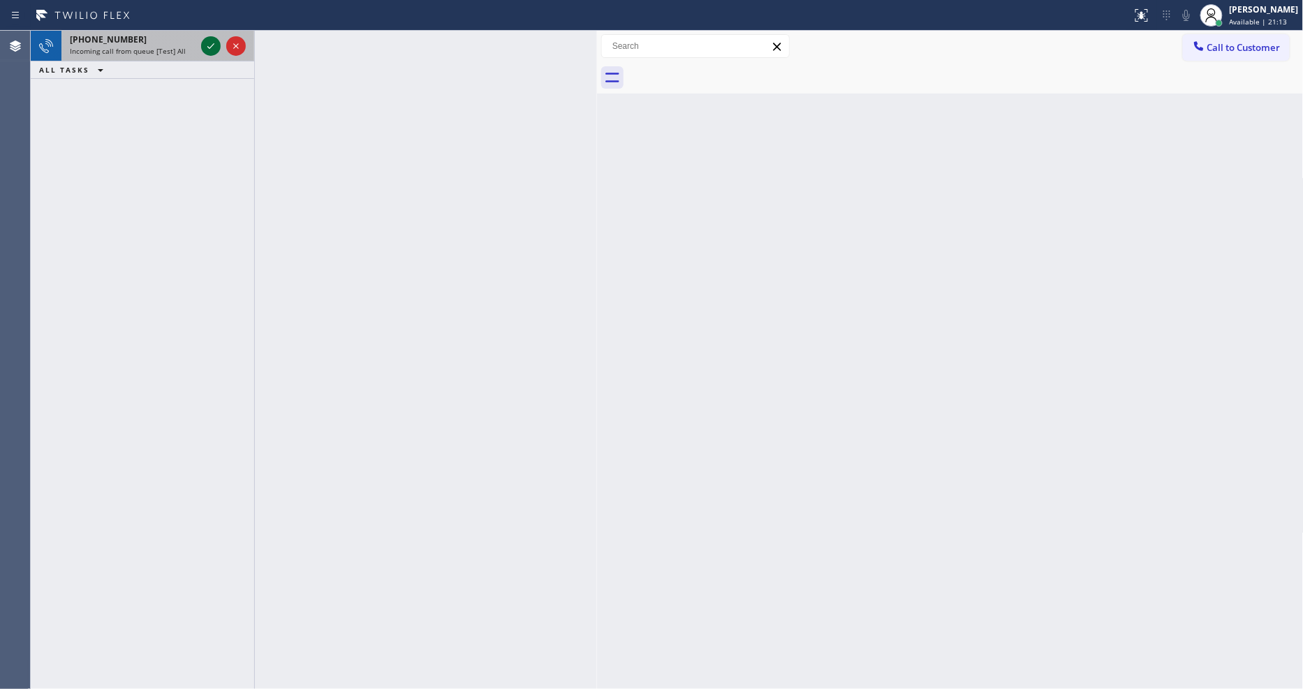
click at [209, 44] on icon at bounding box center [211, 46] width 17 height 17
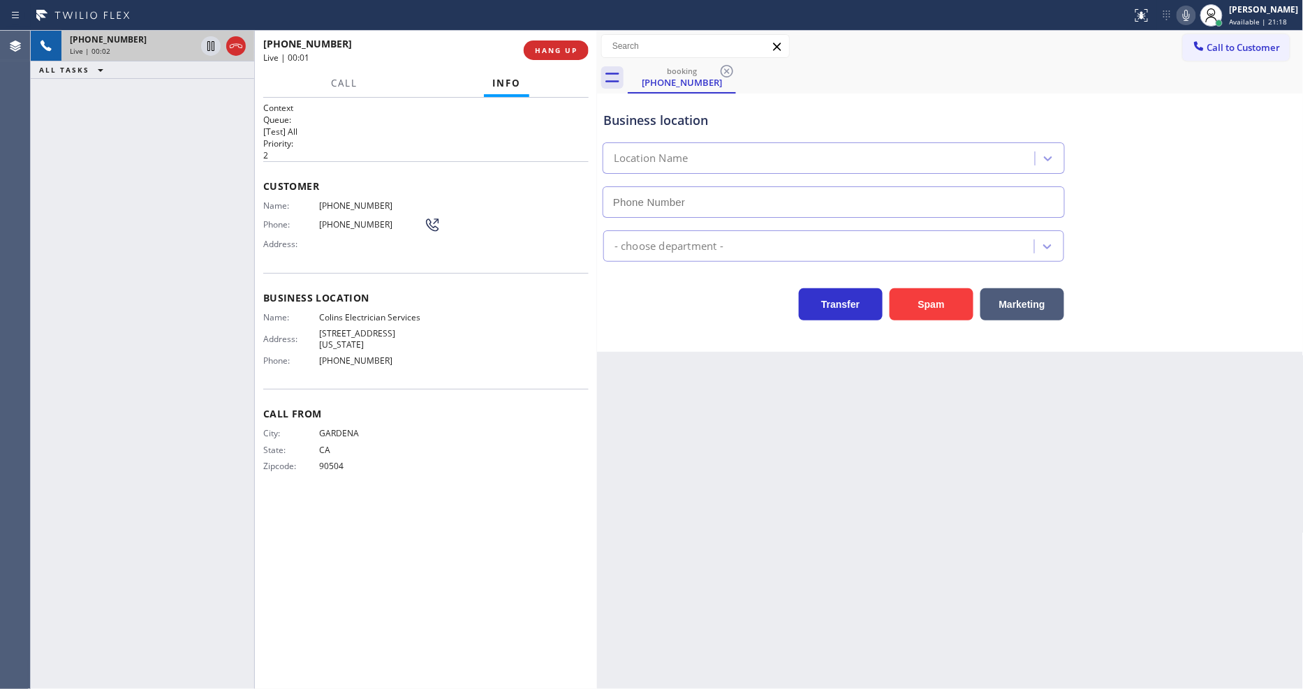
type input "(310) 935-0231"
click at [554, 50] on span "HANG UP" at bounding box center [556, 50] width 43 height 10
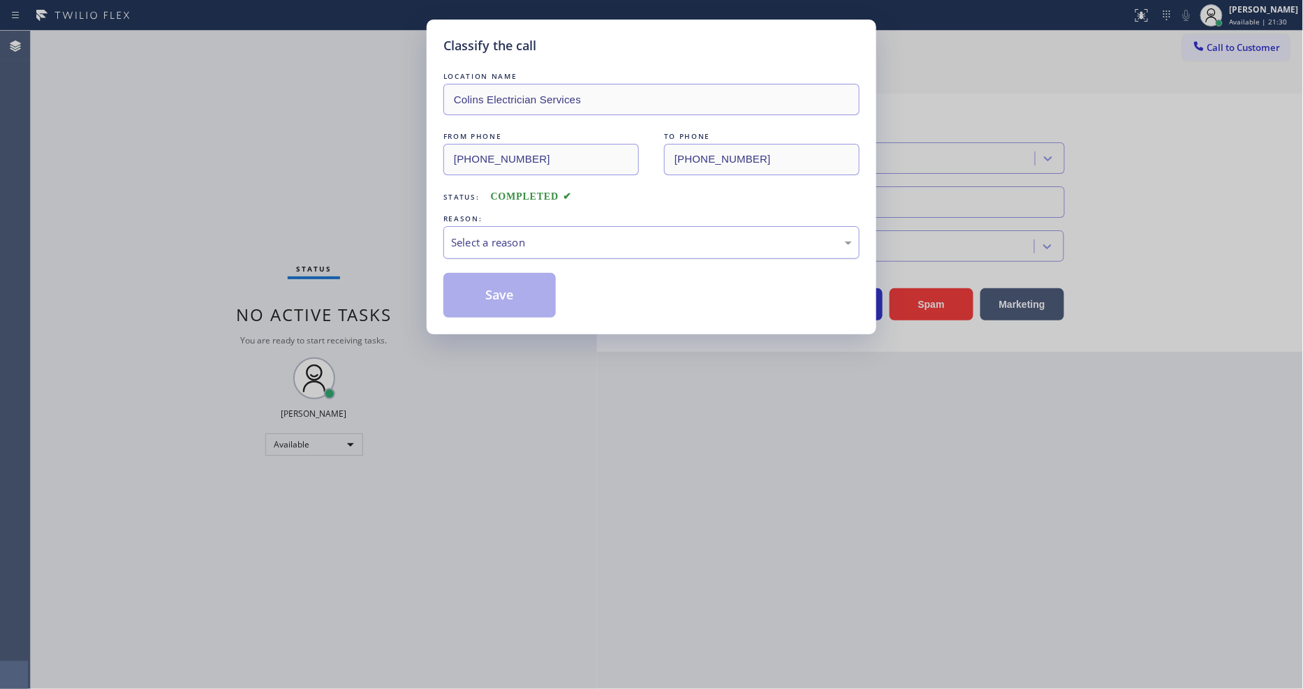
click at [485, 238] on div "Select a reason" at bounding box center [651, 243] width 401 height 16
click at [498, 281] on button "Save" at bounding box center [499, 295] width 112 height 45
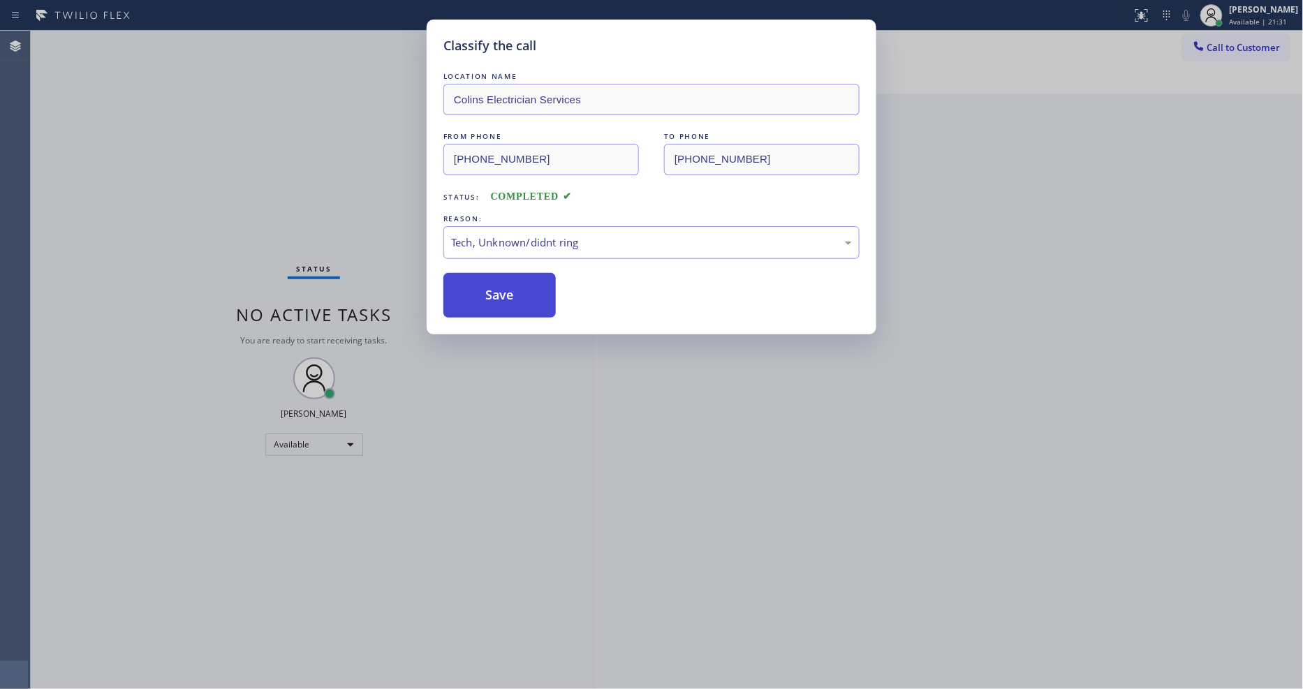
click at [498, 281] on button "Save" at bounding box center [499, 295] width 112 height 45
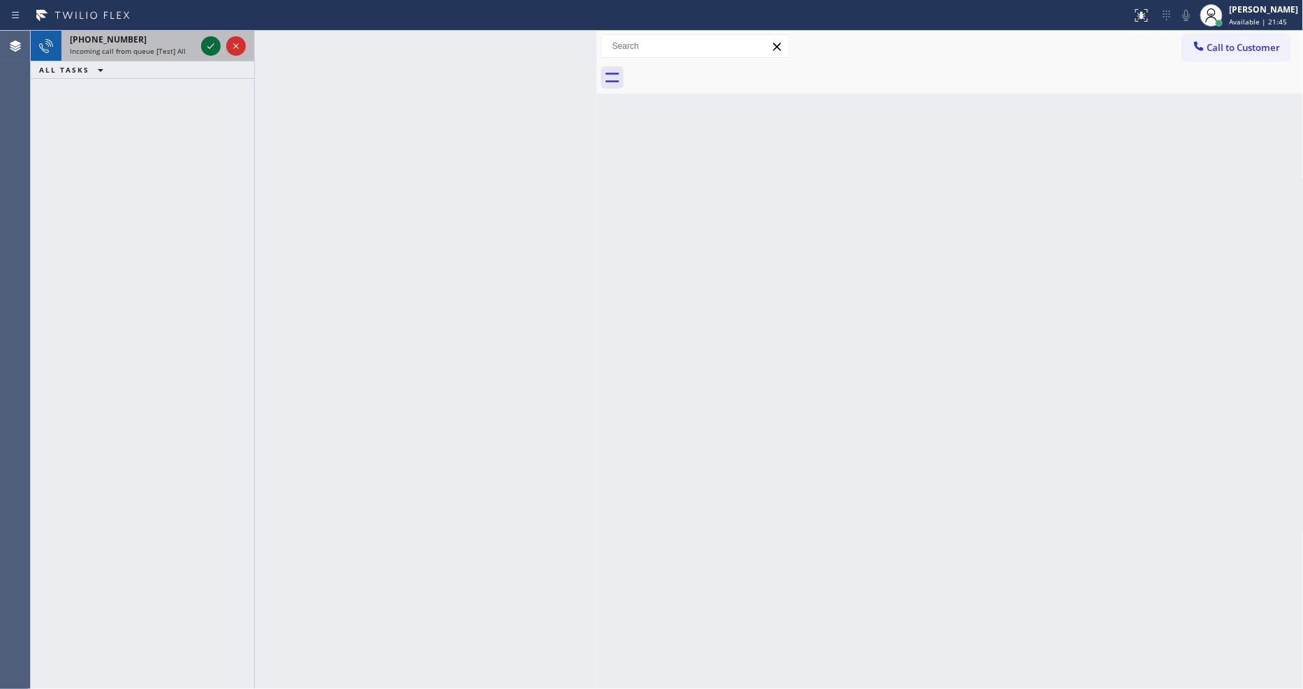
click at [212, 45] on icon at bounding box center [210, 46] width 7 height 6
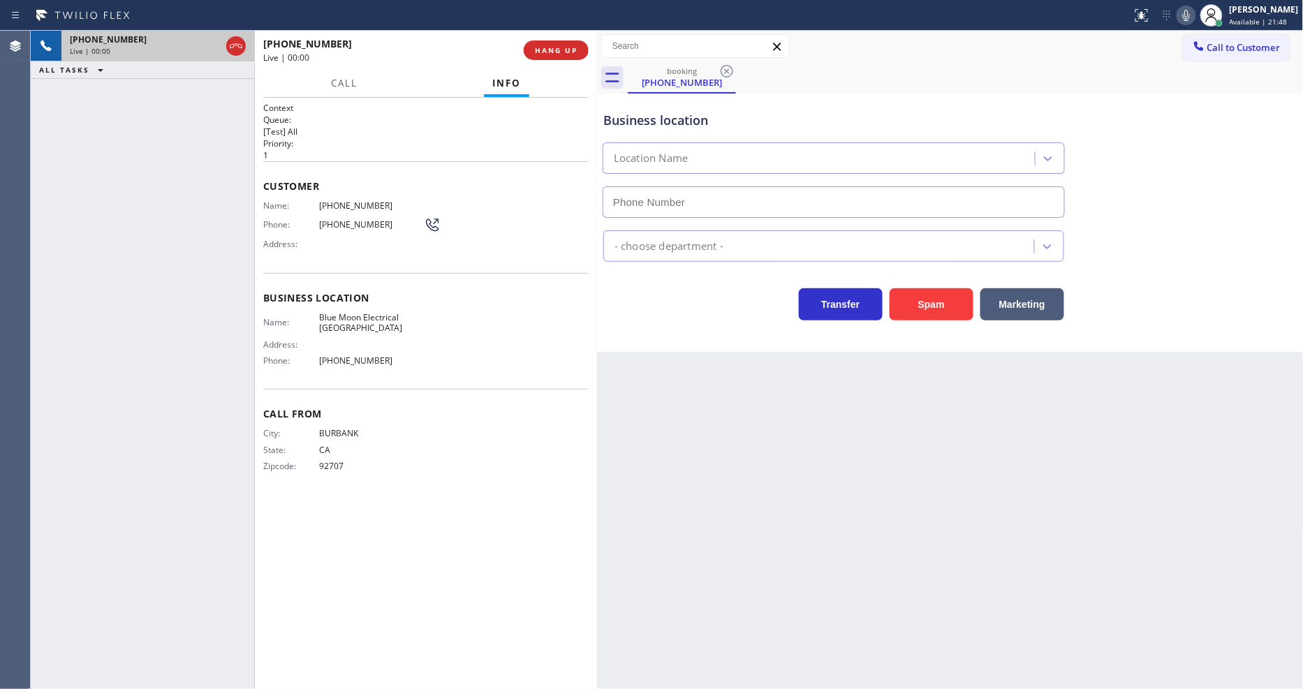
type input "(562) 337-3994"
drag, startPoint x: 288, startPoint y: 205, endPoint x: 443, endPoint y: 477, distance: 312.8
click at [288, 205] on span "Name:" at bounding box center [291, 205] width 56 height 10
click at [547, 43] on button "HANG UP" at bounding box center [556, 51] width 65 height 20
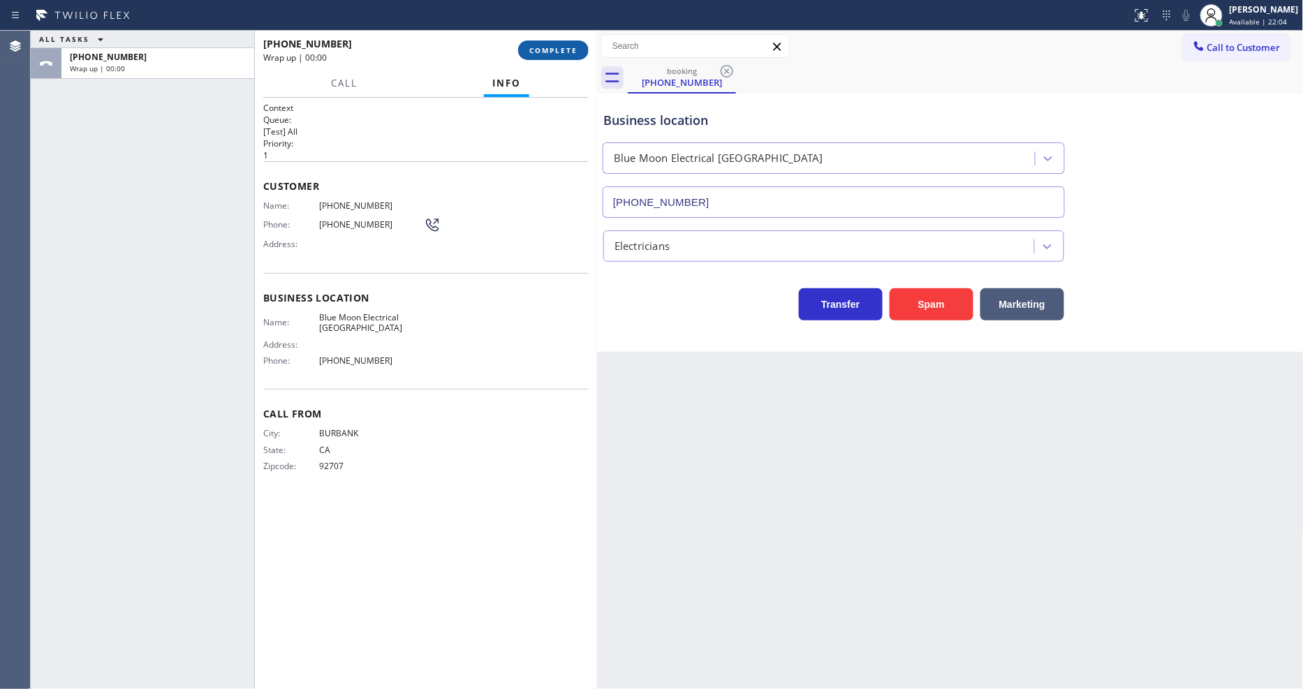
click at [547, 43] on button "COMPLETE" at bounding box center [553, 51] width 71 height 20
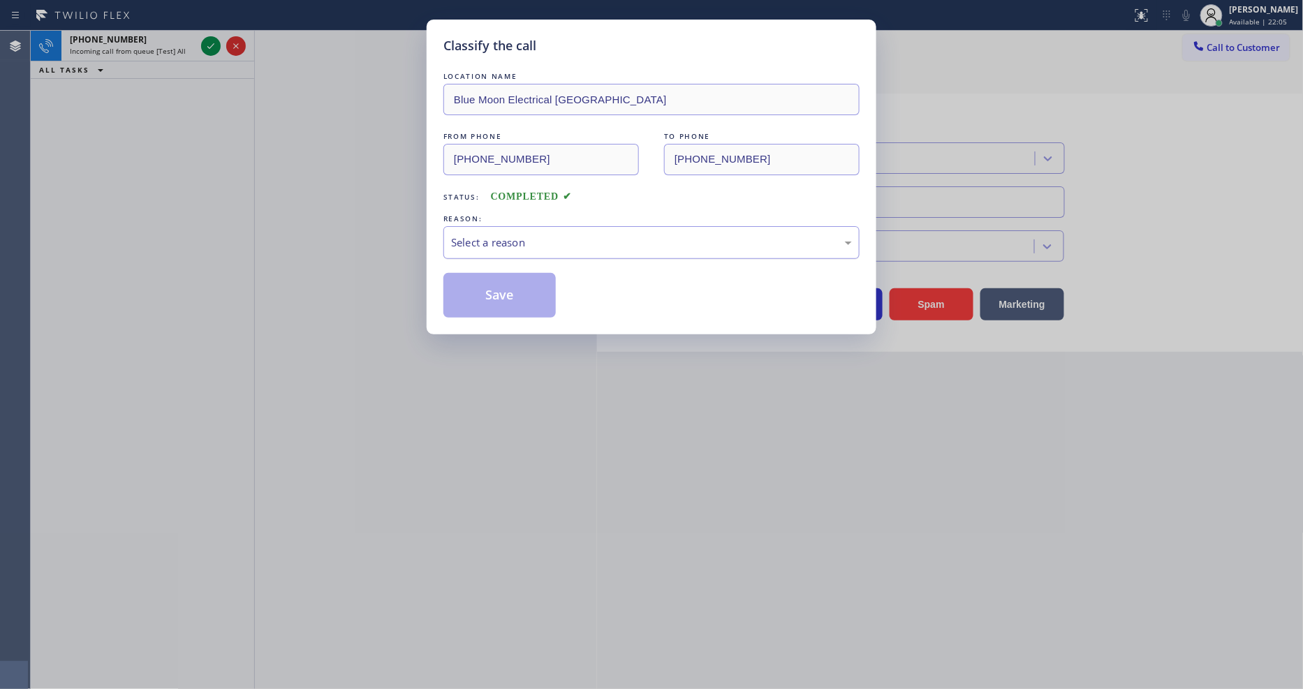
click at [484, 228] on div "Select a reason" at bounding box center [651, 242] width 416 height 33
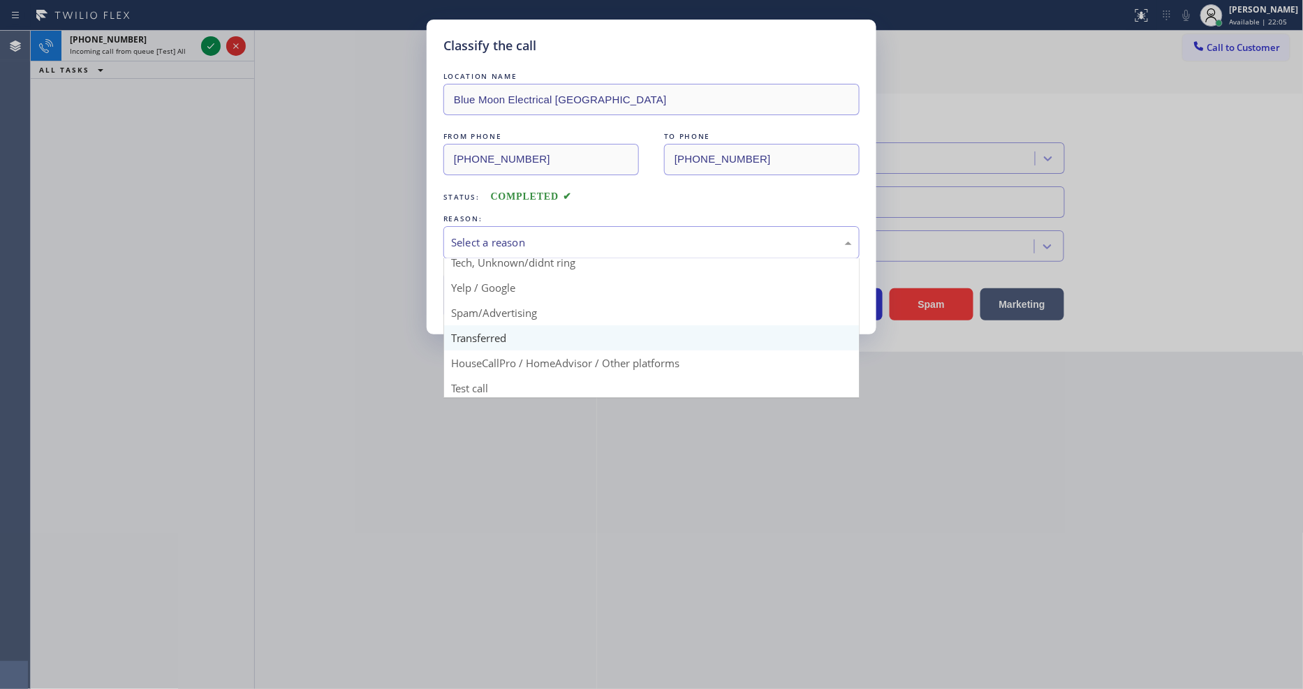
scroll to position [87, 0]
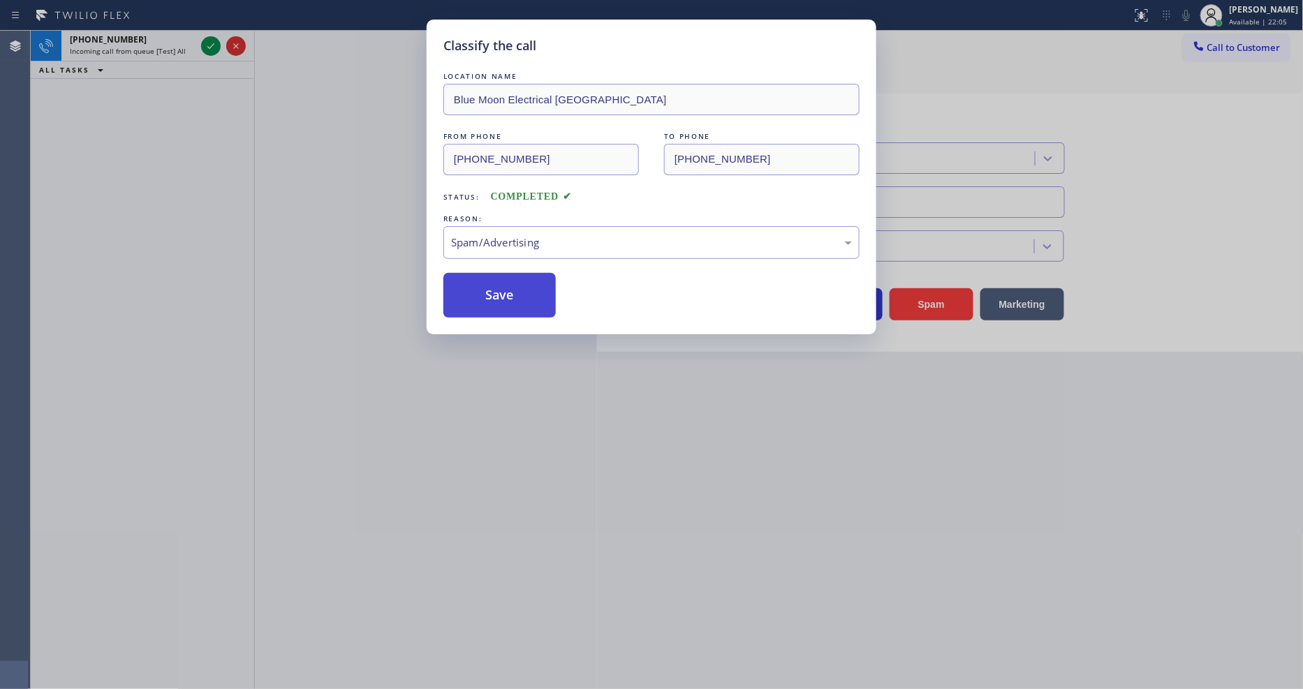
click at [480, 295] on button "Save" at bounding box center [499, 295] width 112 height 45
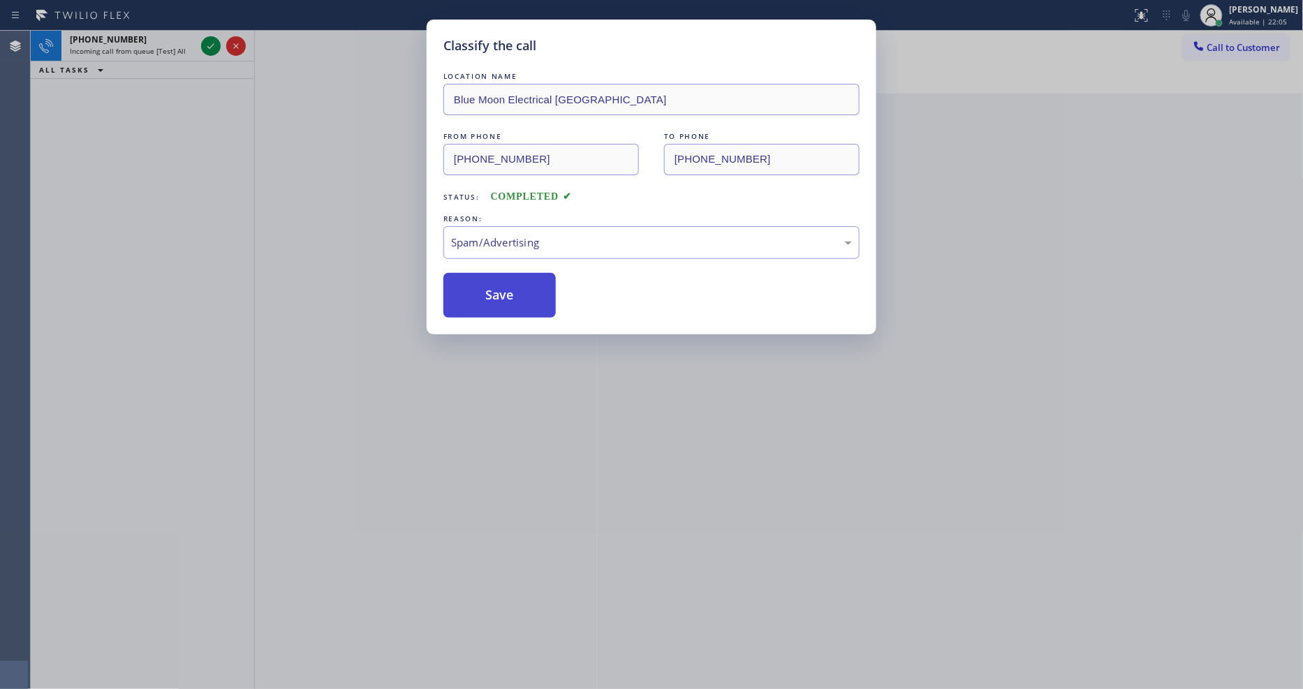
click at [480, 295] on button "Save" at bounding box center [499, 295] width 112 height 45
drag, startPoint x: 480, startPoint y: 295, endPoint x: 456, endPoint y: 240, distance: 60.1
click at [480, 293] on button "Save" at bounding box center [499, 295] width 112 height 45
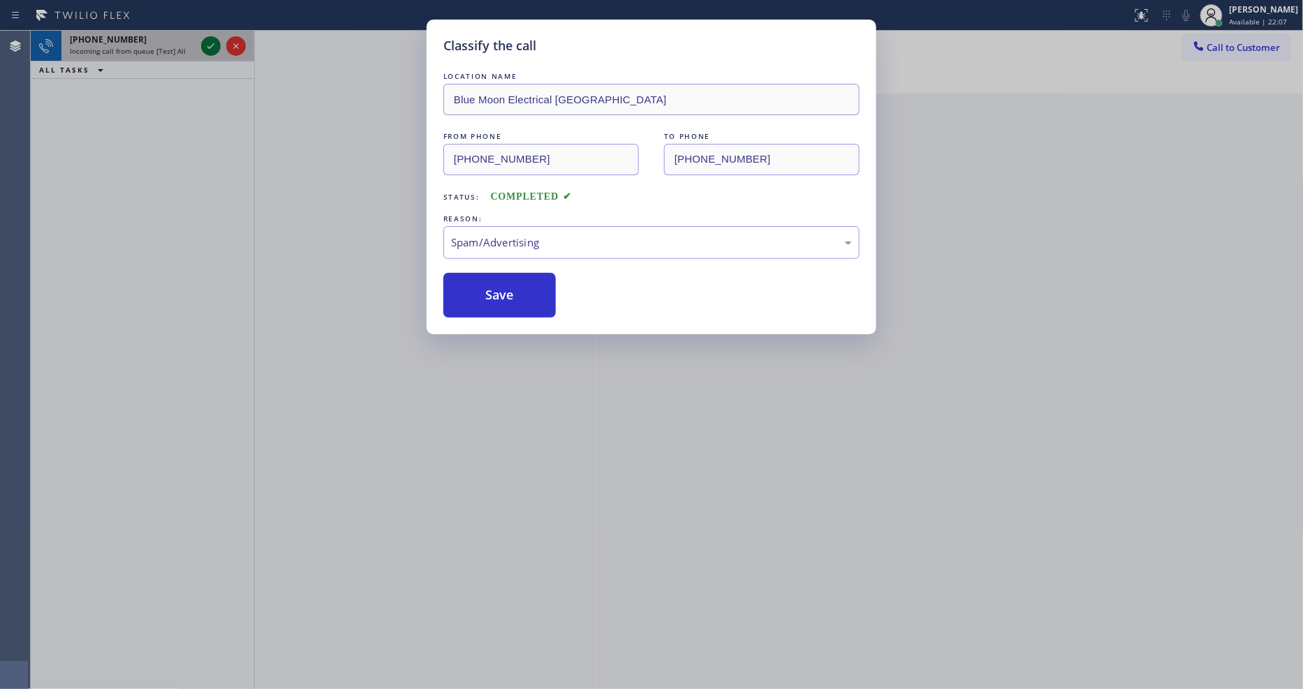
click at [207, 43] on icon at bounding box center [211, 46] width 17 height 17
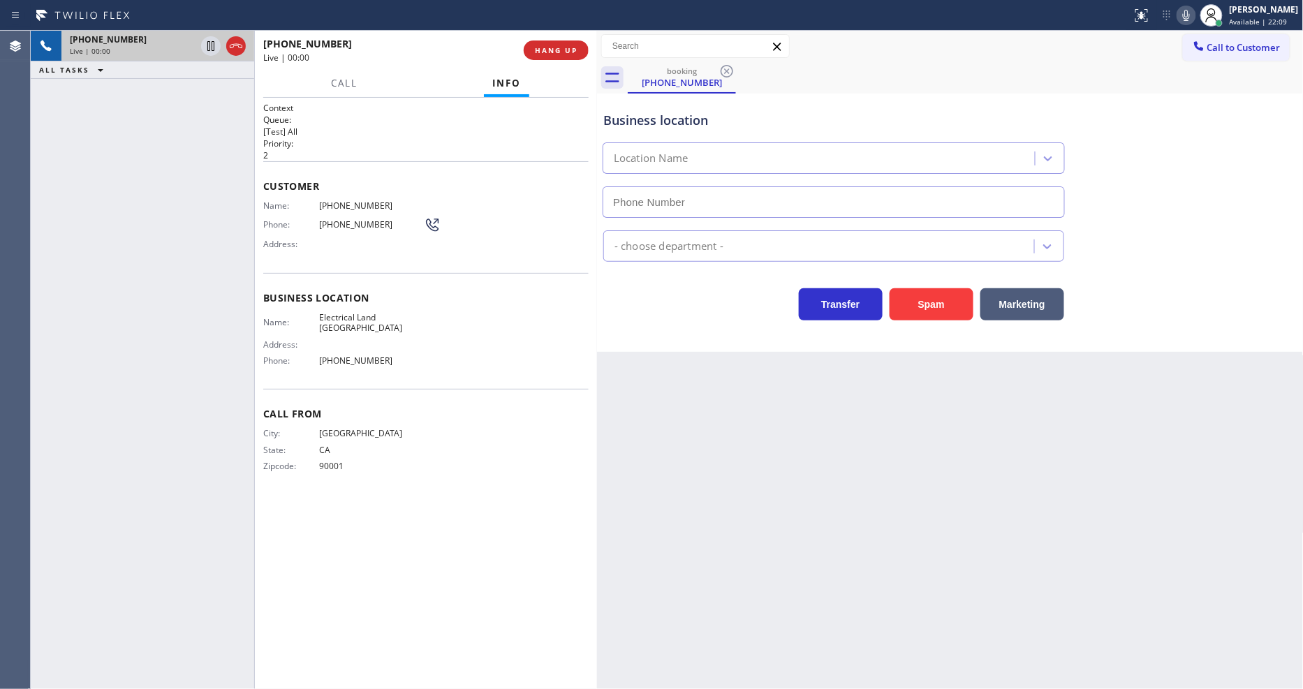
type input "(323) 900-0745"
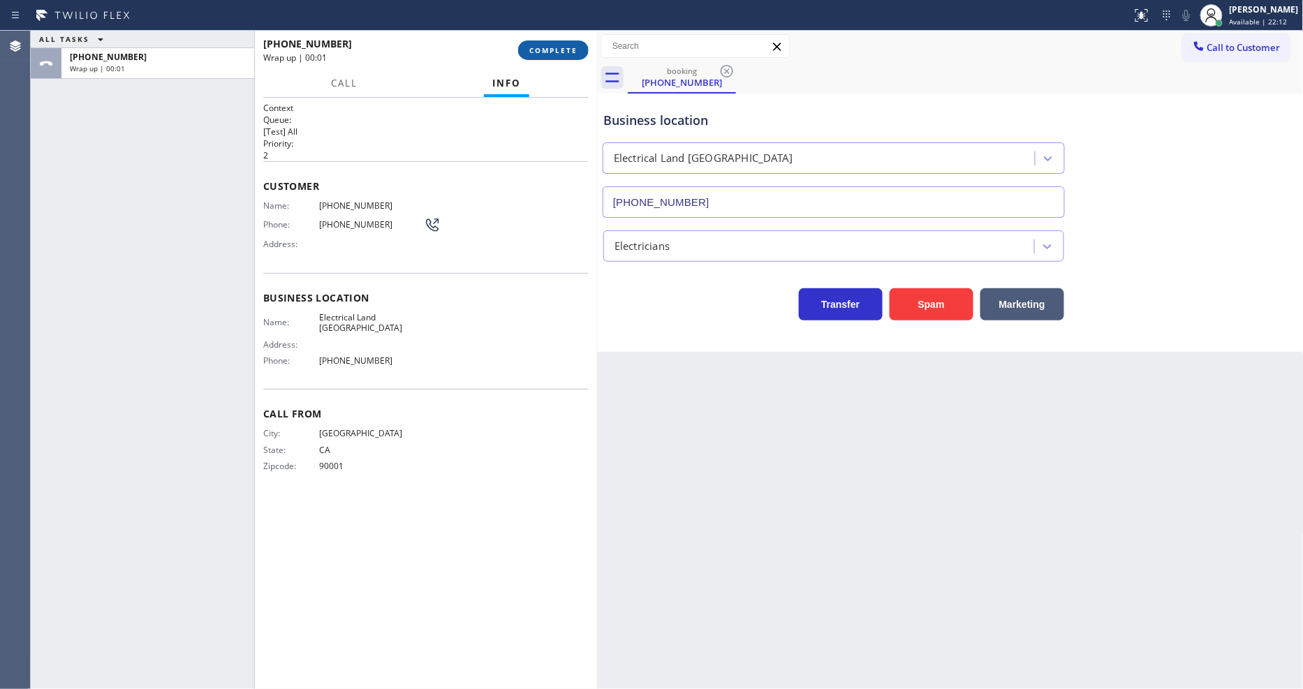
click at [547, 52] on span "COMPLETE" at bounding box center [553, 50] width 48 height 10
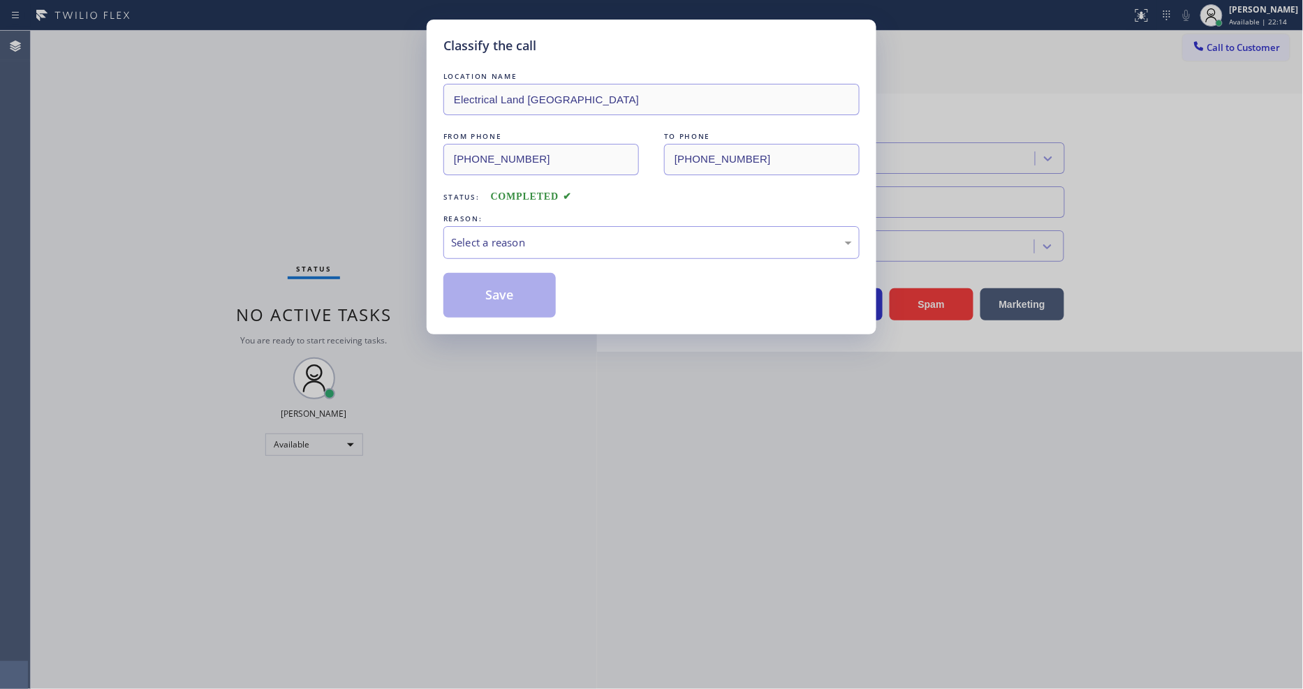
click at [531, 247] on div "Select a reason" at bounding box center [651, 242] width 416 height 33
click at [540, 312] on button "Save" at bounding box center [499, 295] width 112 height 45
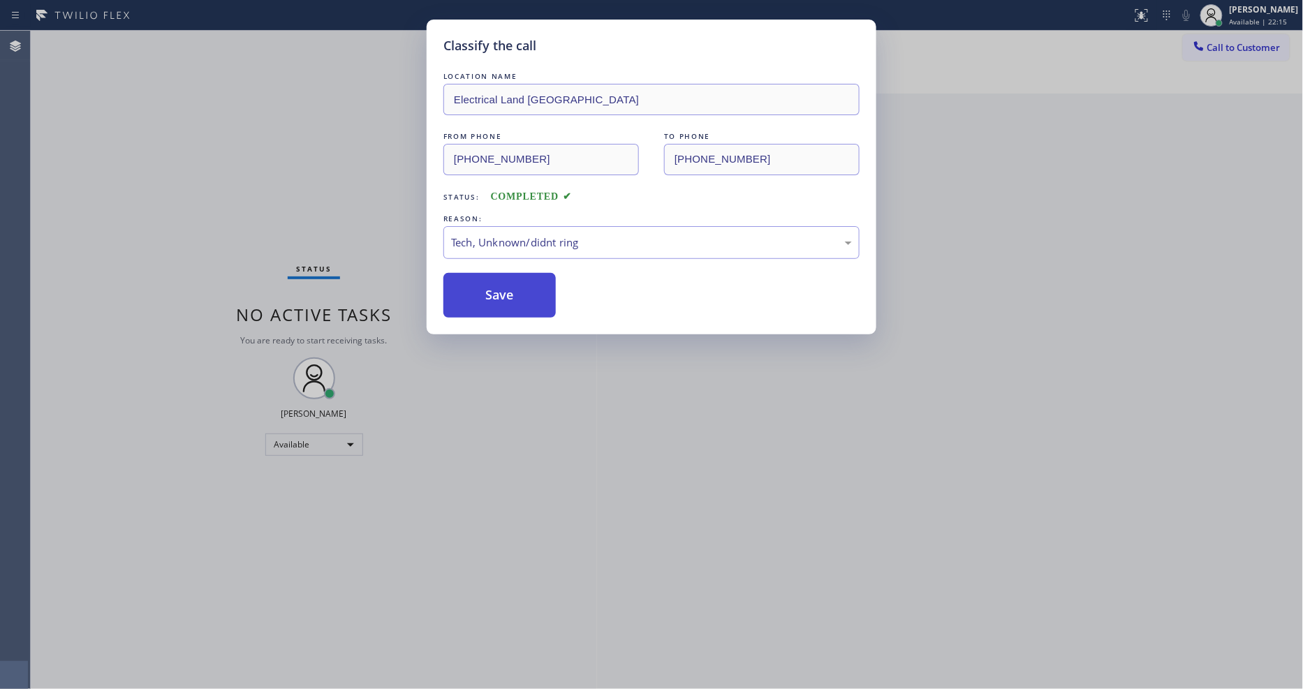
click at [536, 297] on button "Save" at bounding box center [499, 295] width 112 height 45
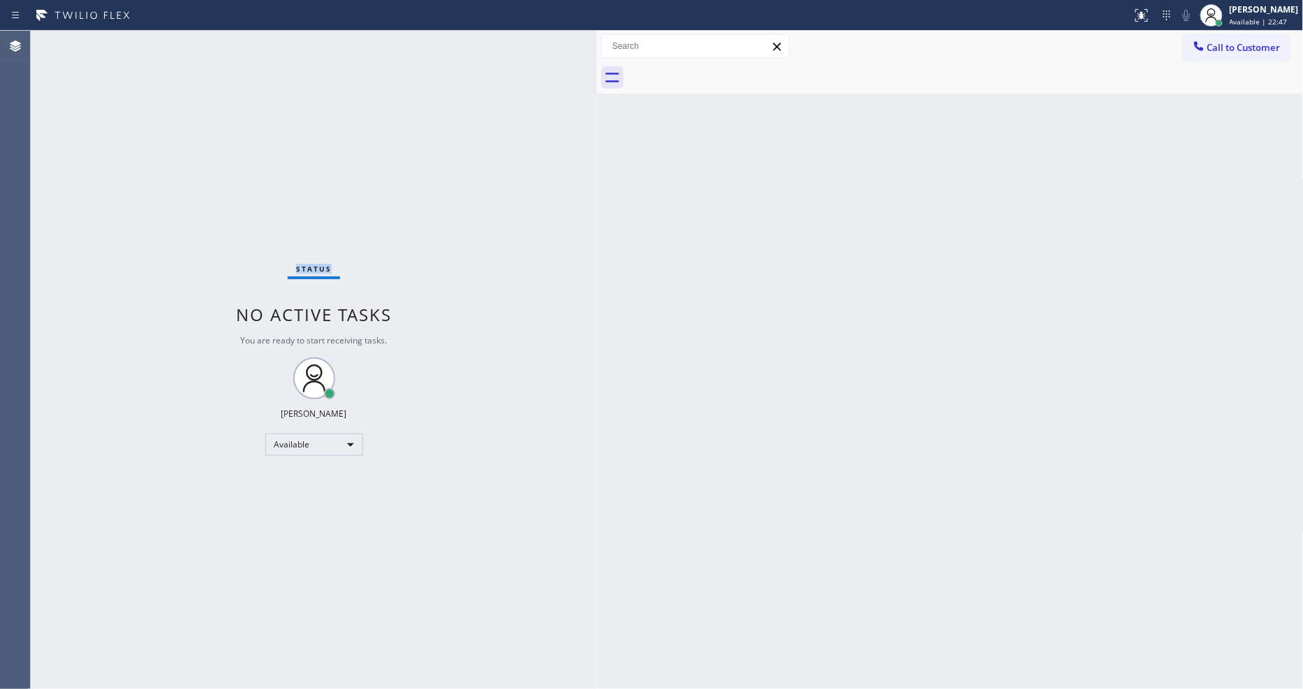
click at [207, 43] on div "Status No active tasks You are ready to start receiving tasks. [PERSON_NAME] Av…" at bounding box center [314, 360] width 566 height 658
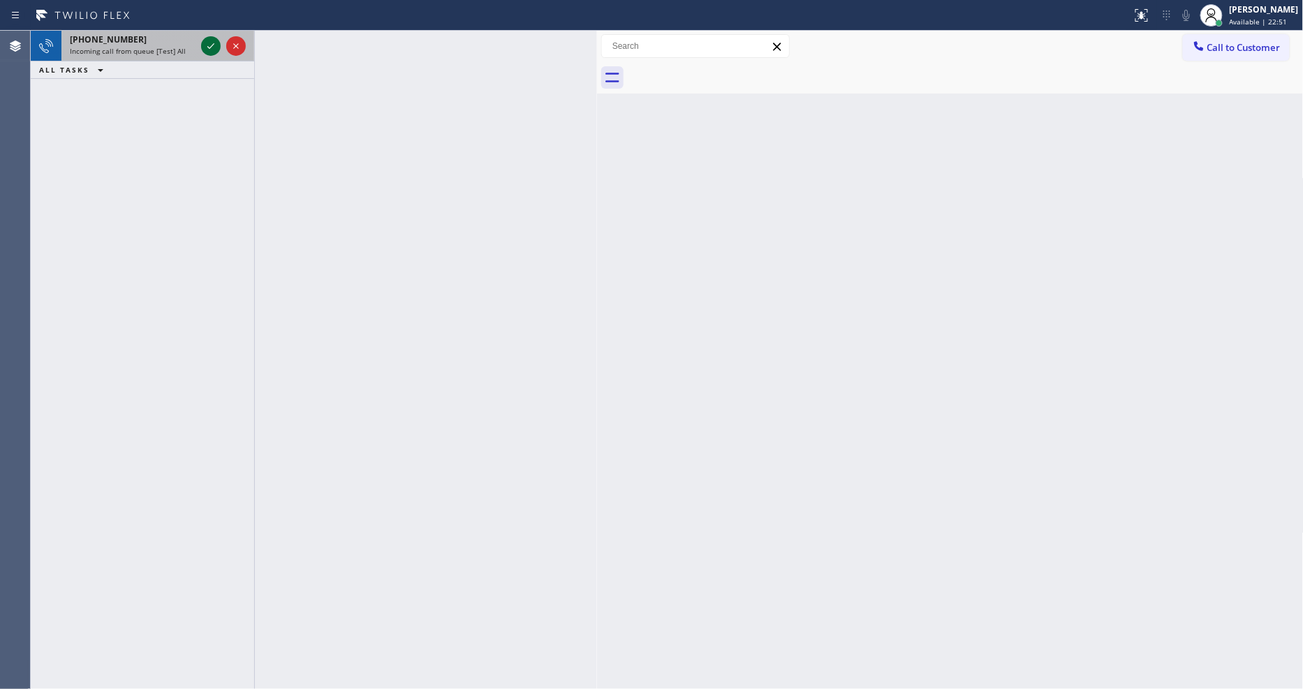
click at [218, 44] on icon at bounding box center [211, 46] width 17 height 17
click at [208, 39] on icon at bounding box center [211, 46] width 17 height 17
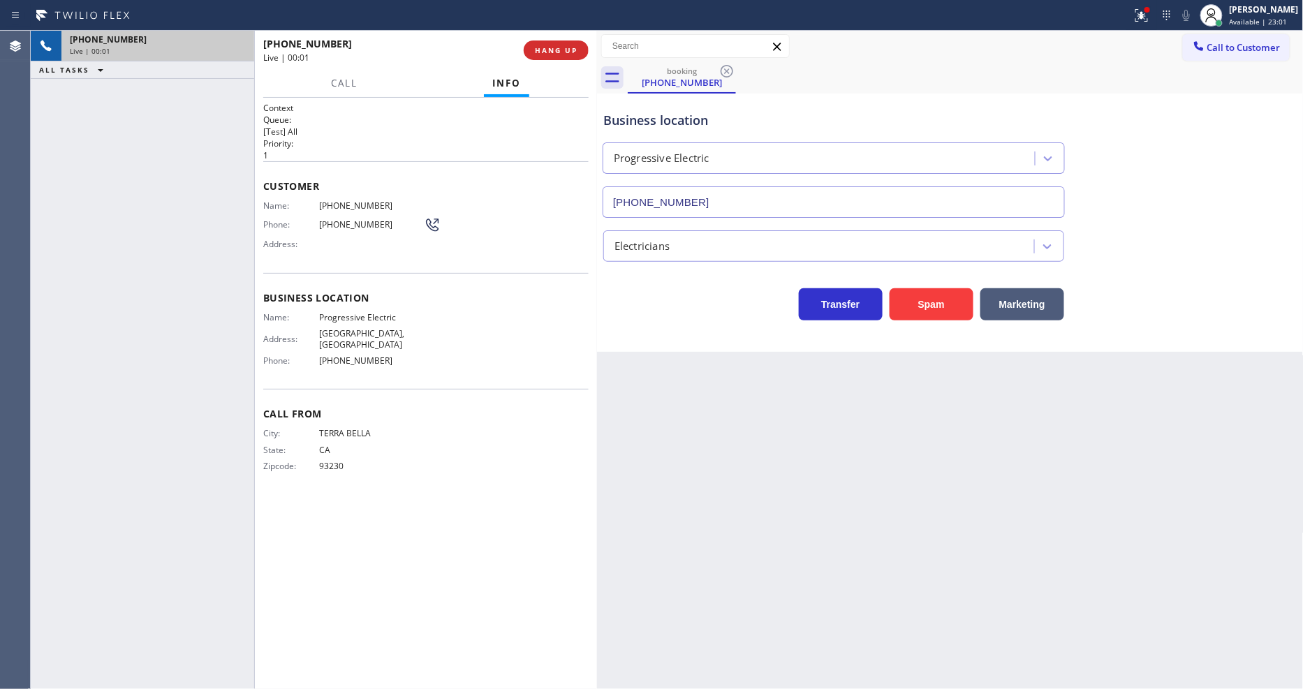
type input "(360) 564-6131"
click at [566, 52] on span "HANG UP" at bounding box center [556, 50] width 43 height 10
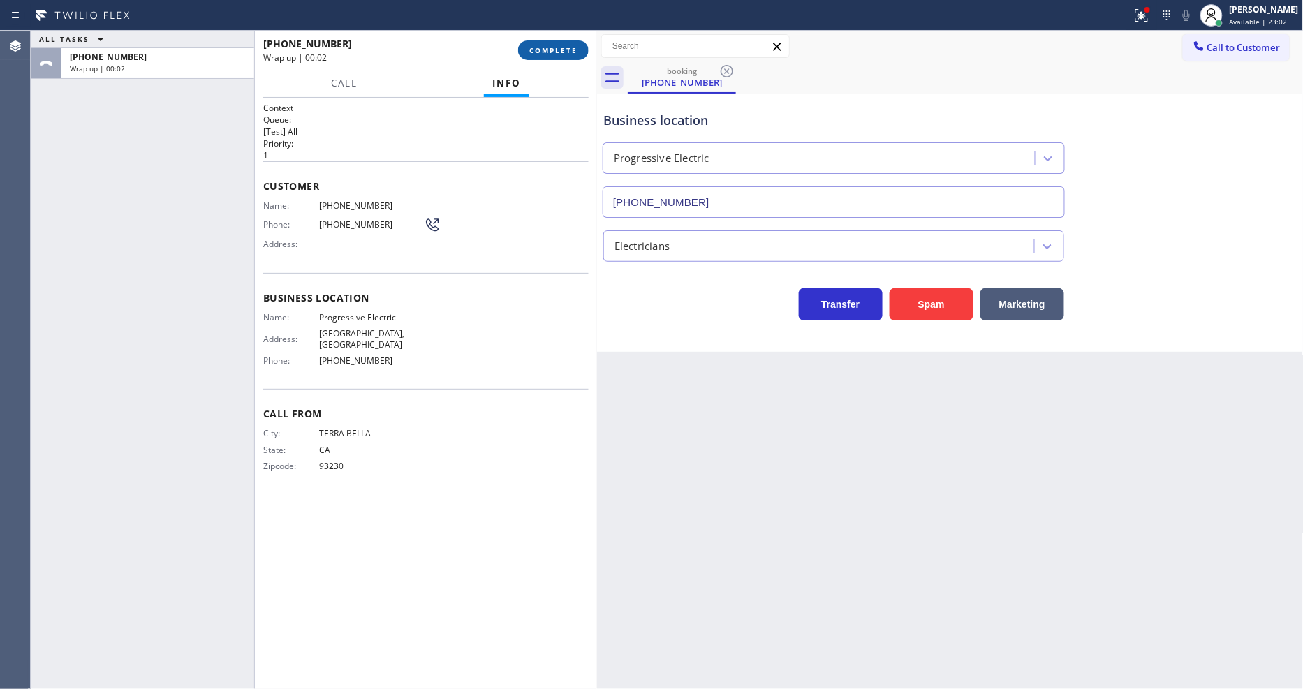
click at [568, 49] on span "COMPLETE" at bounding box center [553, 50] width 48 height 10
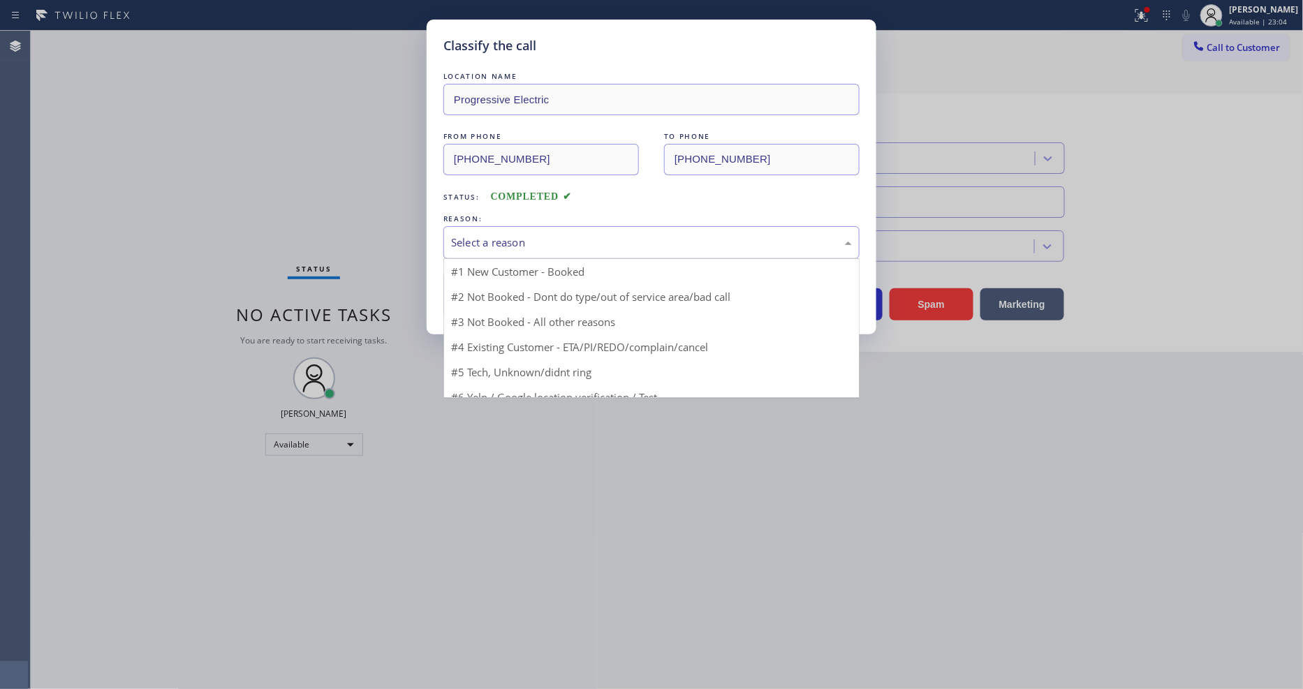
click at [485, 226] on div "Select a reason" at bounding box center [651, 242] width 416 height 33
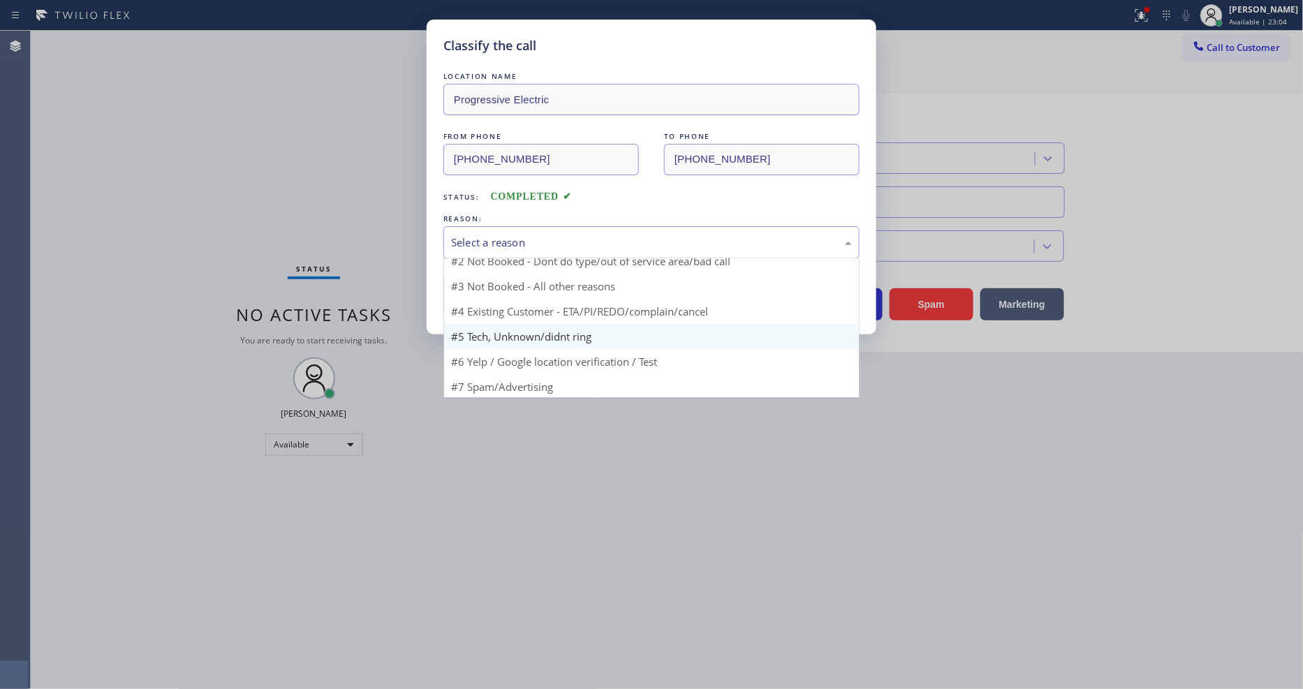
scroll to position [38, 0]
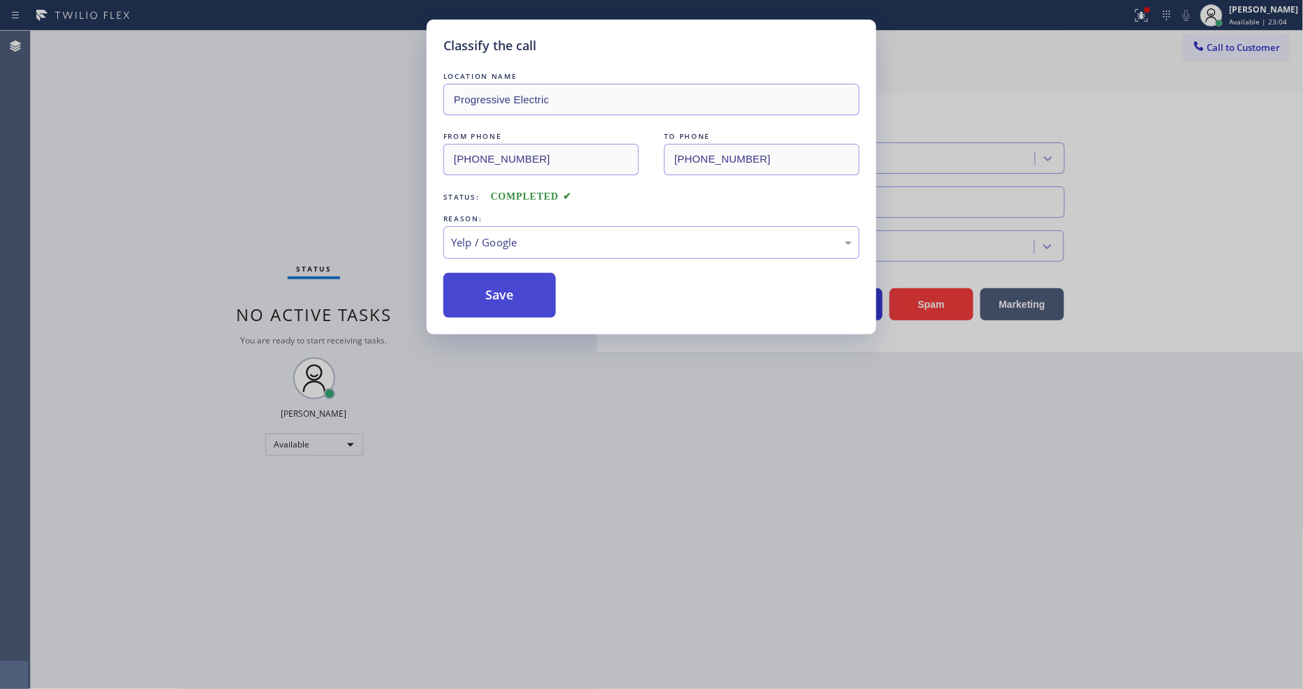
click at [486, 298] on button "Save" at bounding box center [499, 295] width 112 height 45
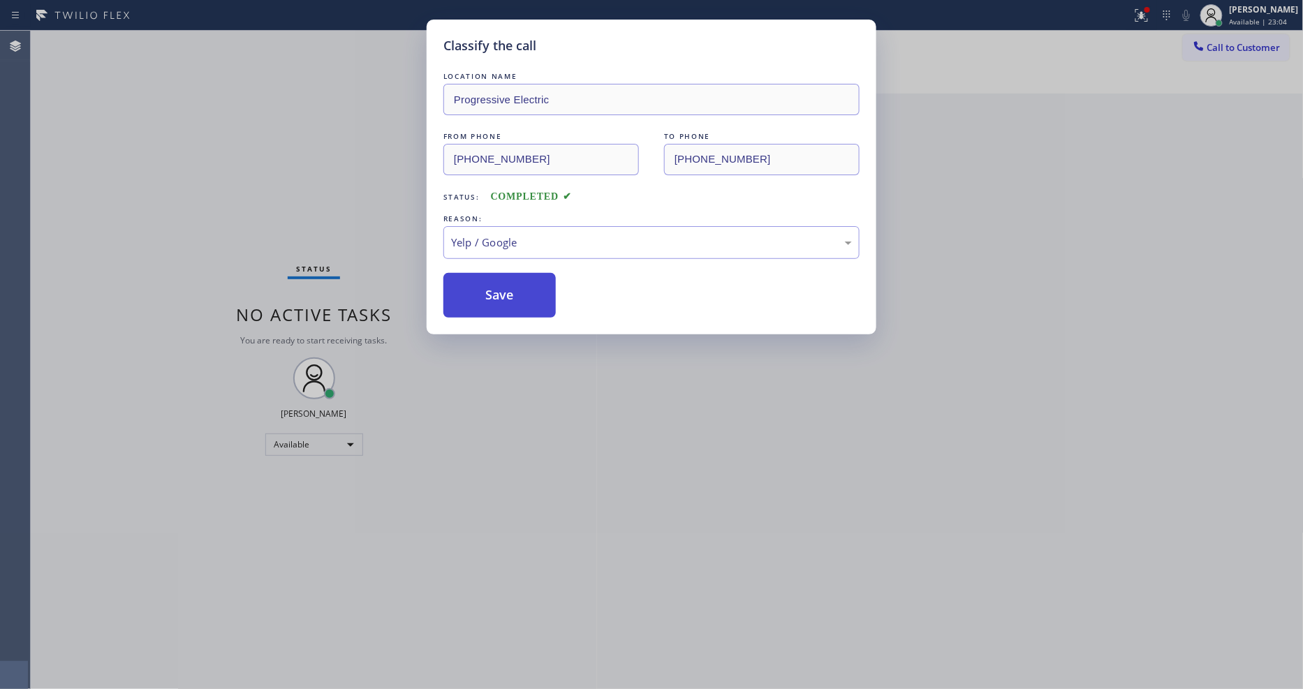
click at [486, 298] on button "Save" at bounding box center [499, 295] width 112 height 45
drag, startPoint x: 486, startPoint y: 298, endPoint x: 486, endPoint y: 370, distance: 71.9
click at [486, 297] on button "Save" at bounding box center [499, 295] width 112 height 45
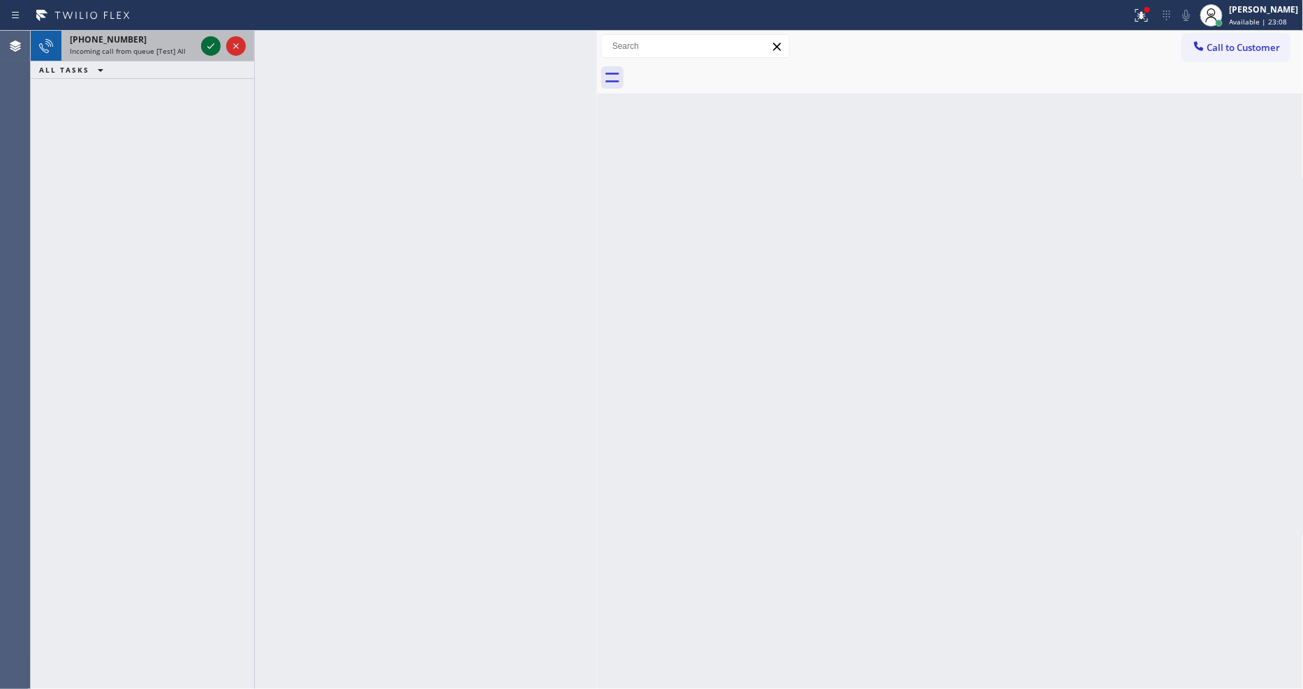
click at [211, 43] on icon at bounding box center [211, 46] width 17 height 17
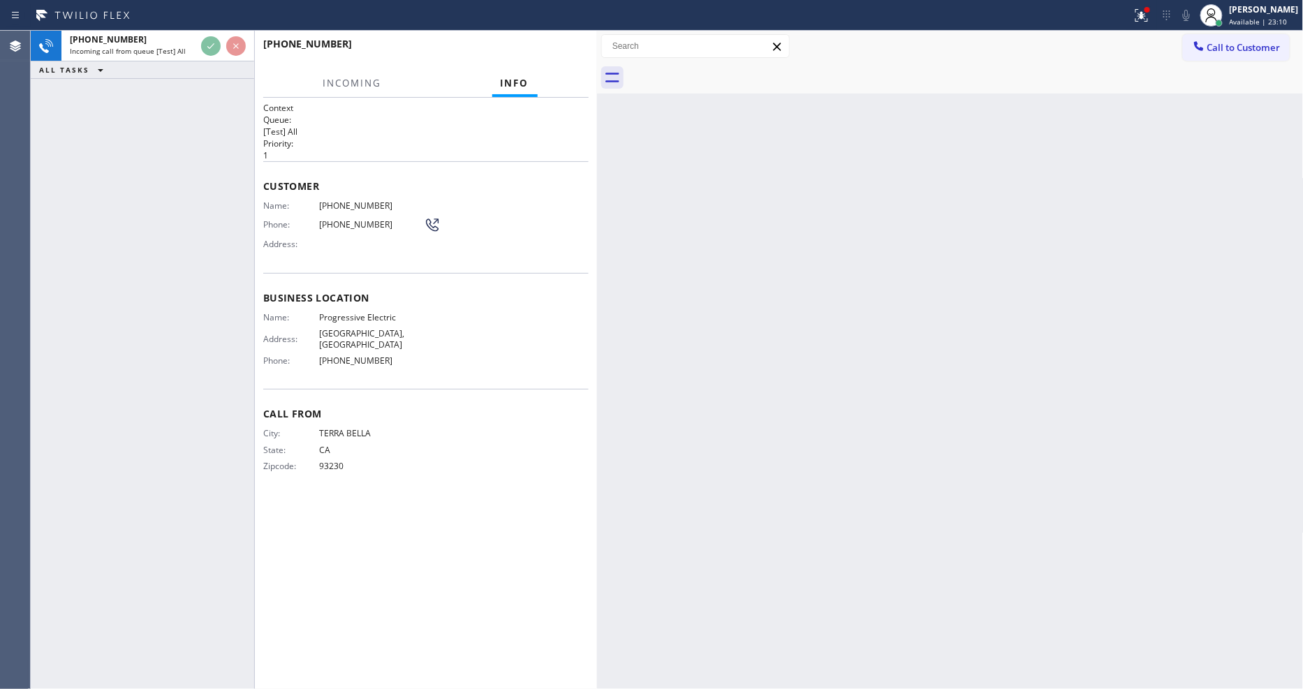
click at [348, 507] on div "Context Queue: [Test] All Priority: 1 Customer Name: (559) 464-5387 Phone: (559…" at bounding box center [425, 393] width 325 height 583
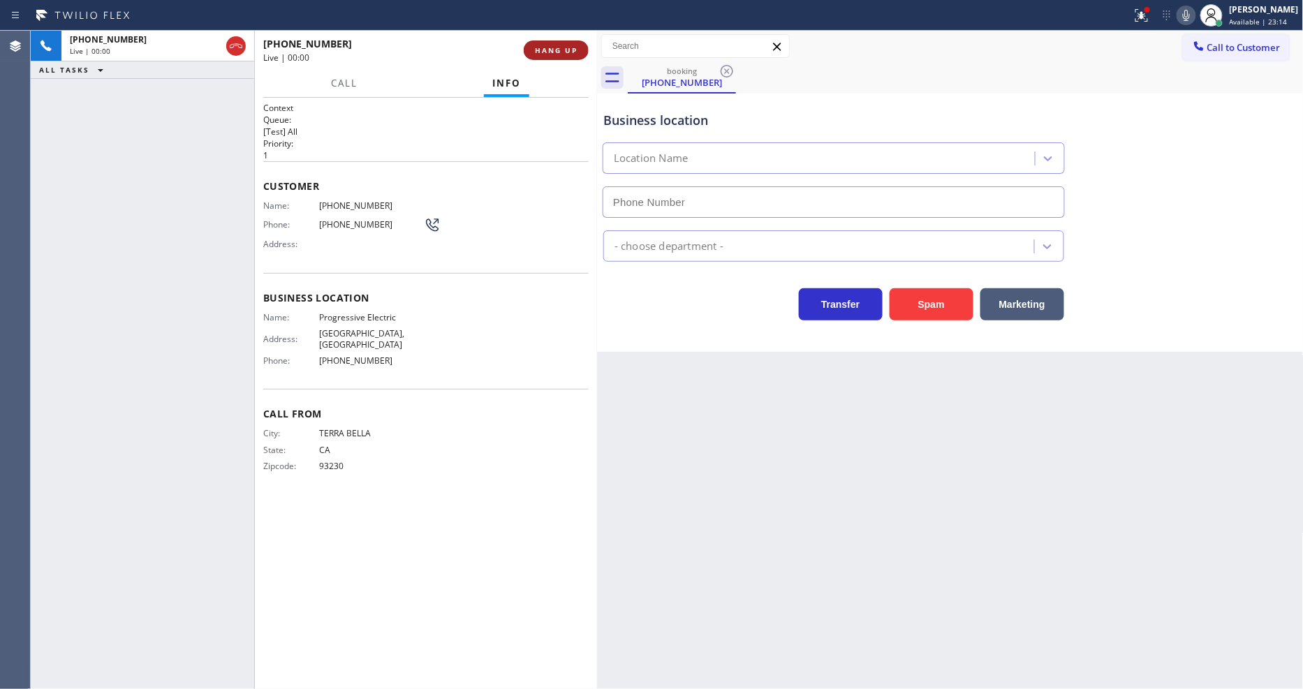
type input "(360) 564-6131"
click at [557, 45] on span "HANG UP" at bounding box center [556, 50] width 43 height 10
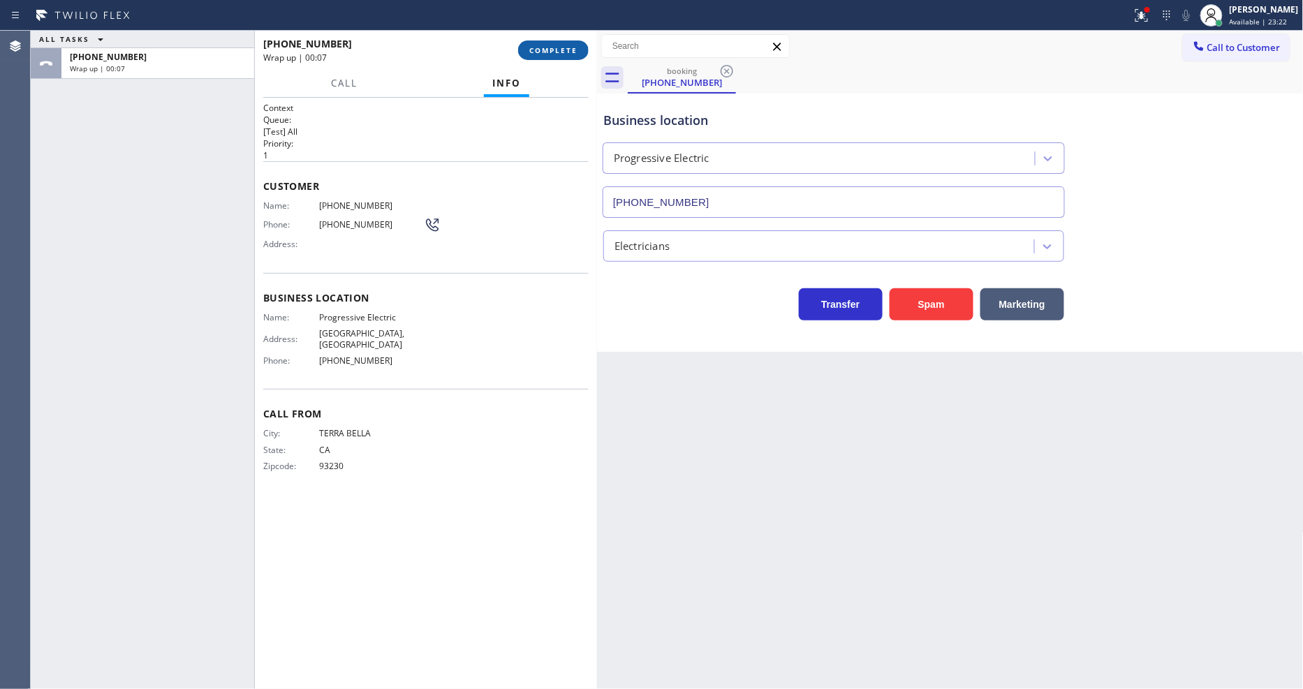
click at [557, 45] on span "COMPLETE" at bounding box center [553, 50] width 48 height 10
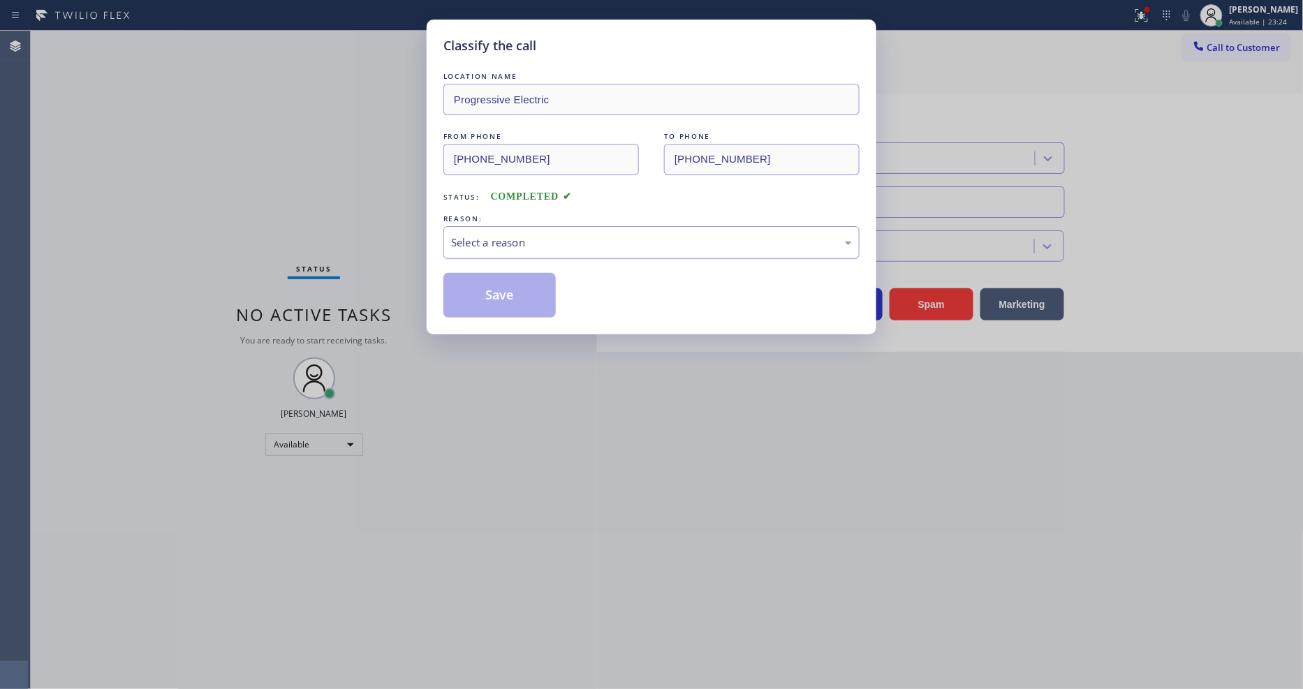
click at [487, 228] on div "Select a reason" at bounding box center [651, 242] width 416 height 33
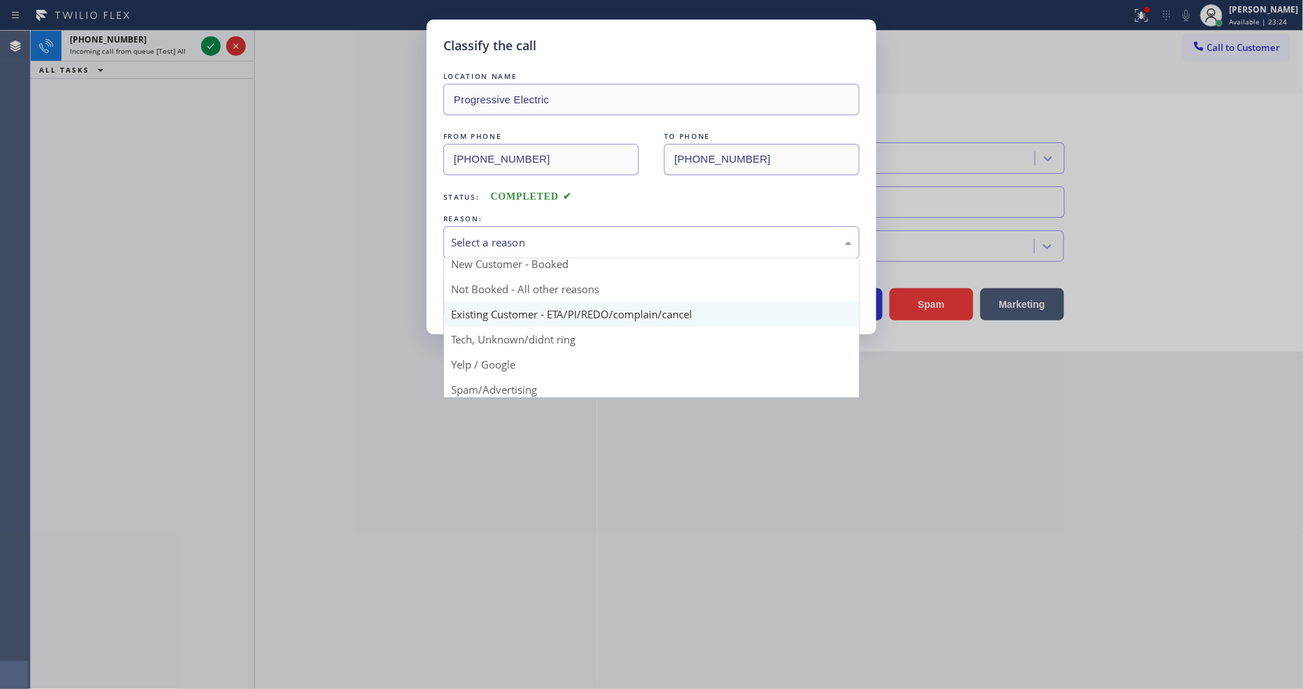
scroll to position [12, 0]
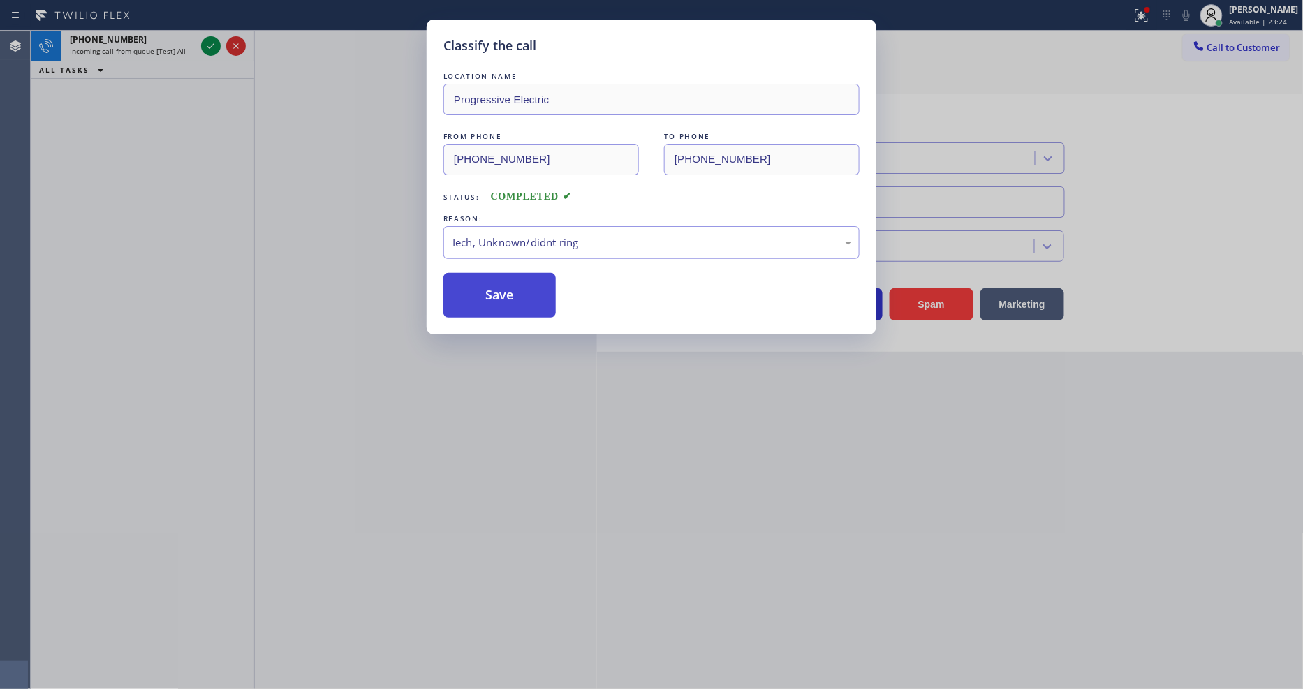
click at [489, 286] on button "Save" at bounding box center [499, 295] width 112 height 45
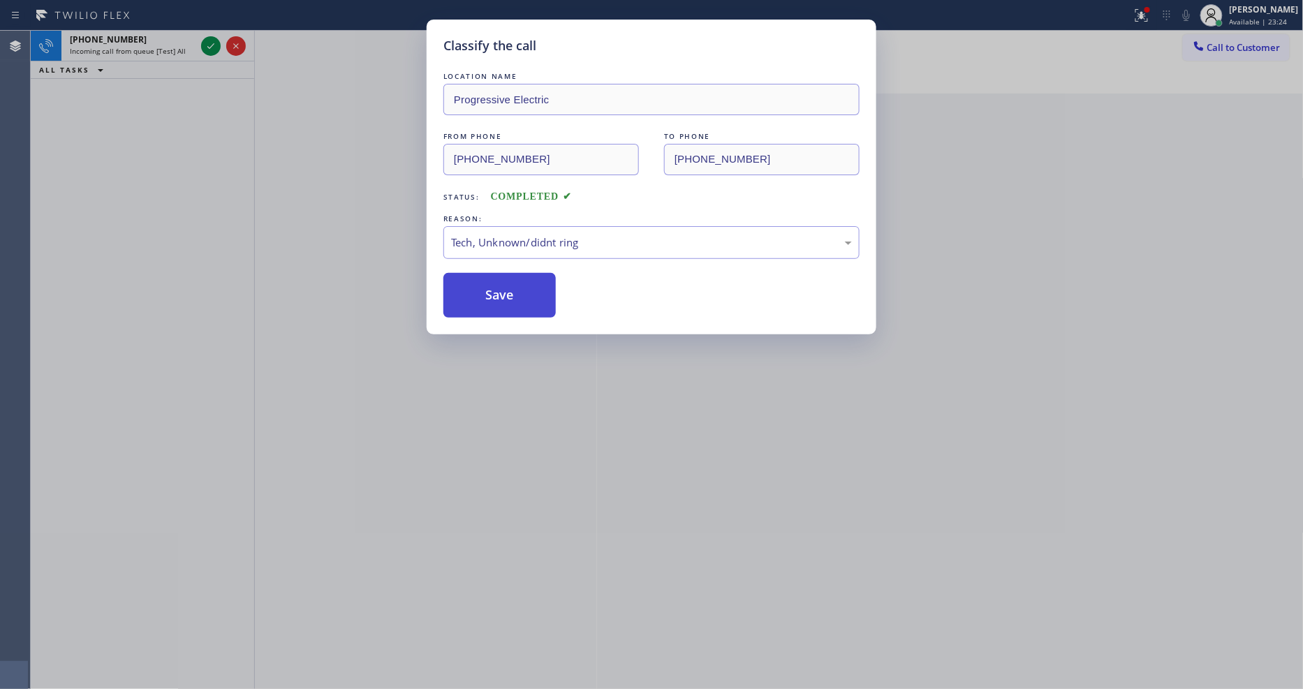
click at [489, 286] on button "Save" at bounding box center [499, 295] width 112 height 45
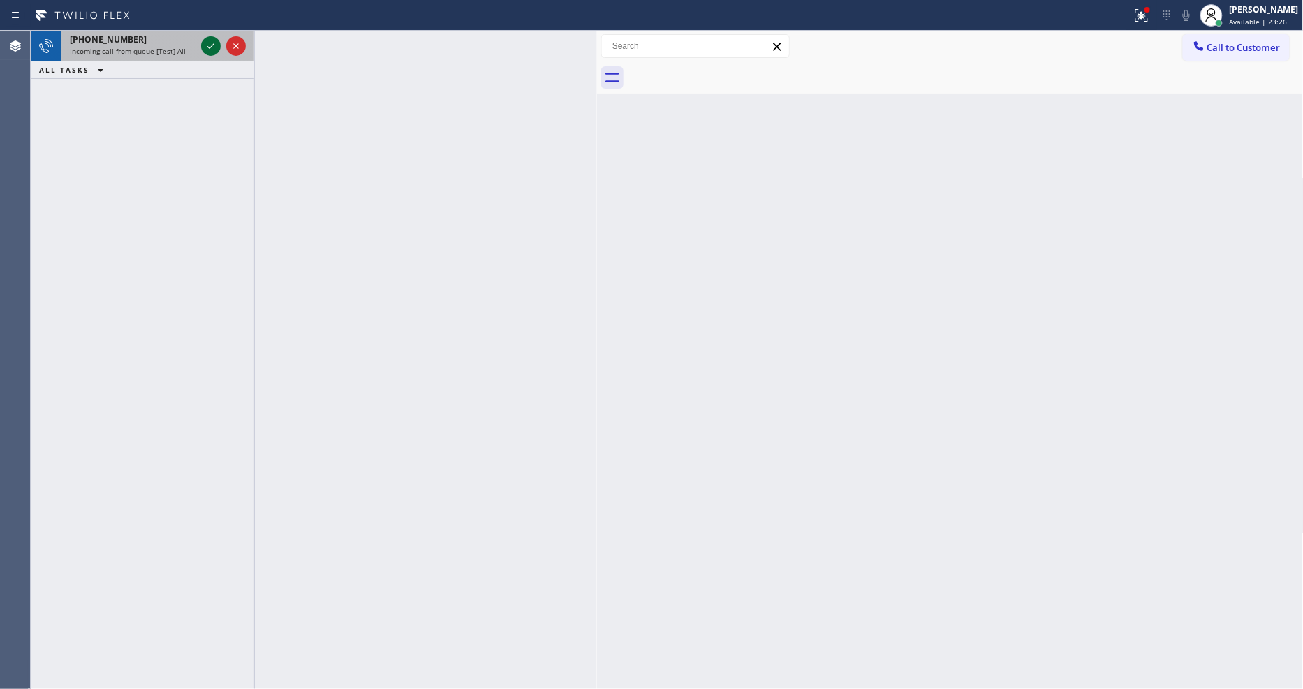
click at [212, 49] on icon at bounding box center [211, 46] width 17 height 17
click at [210, 45] on icon at bounding box center [211, 46] width 17 height 17
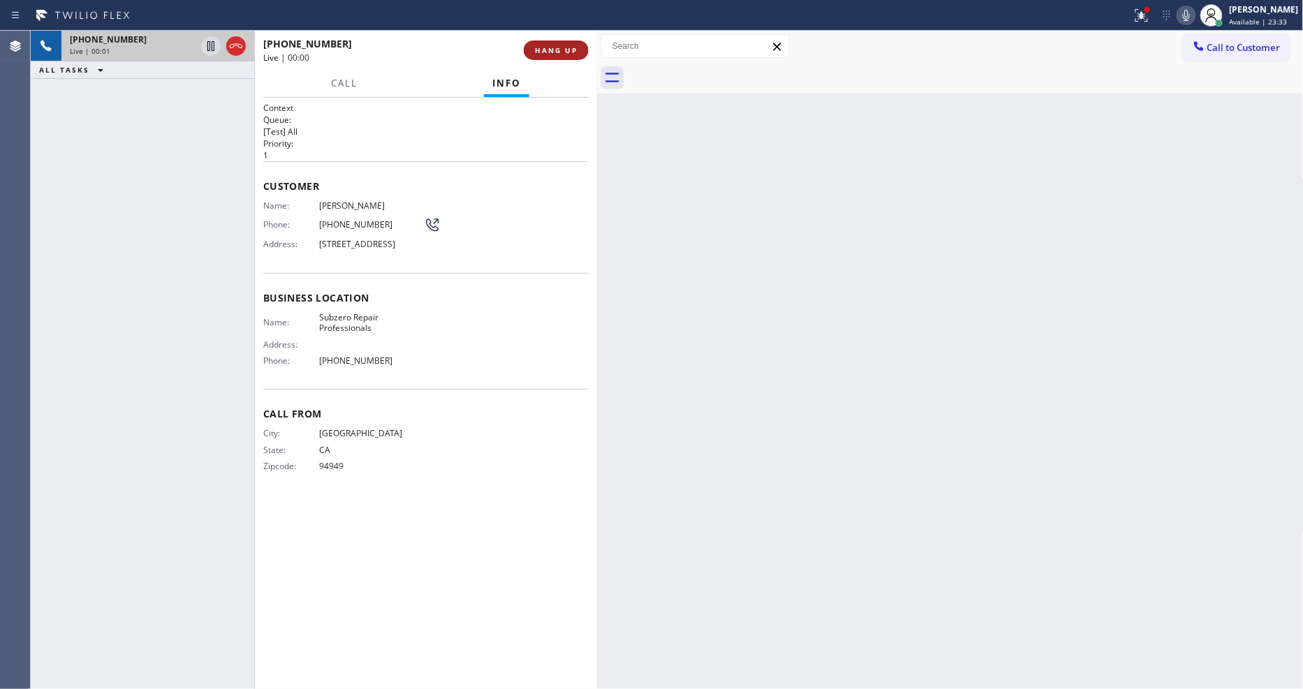
click at [539, 50] on span "HANG UP" at bounding box center [556, 50] width 43 height 10
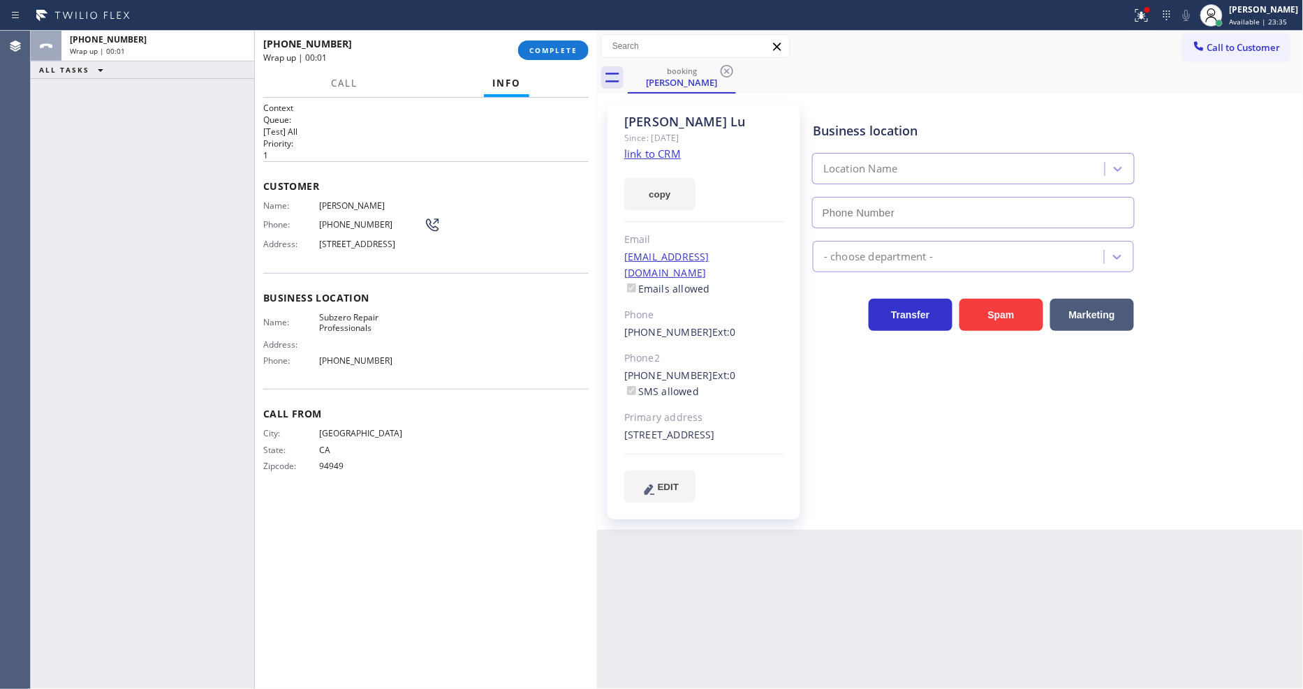
type input "[PHONE_NUMBER]"
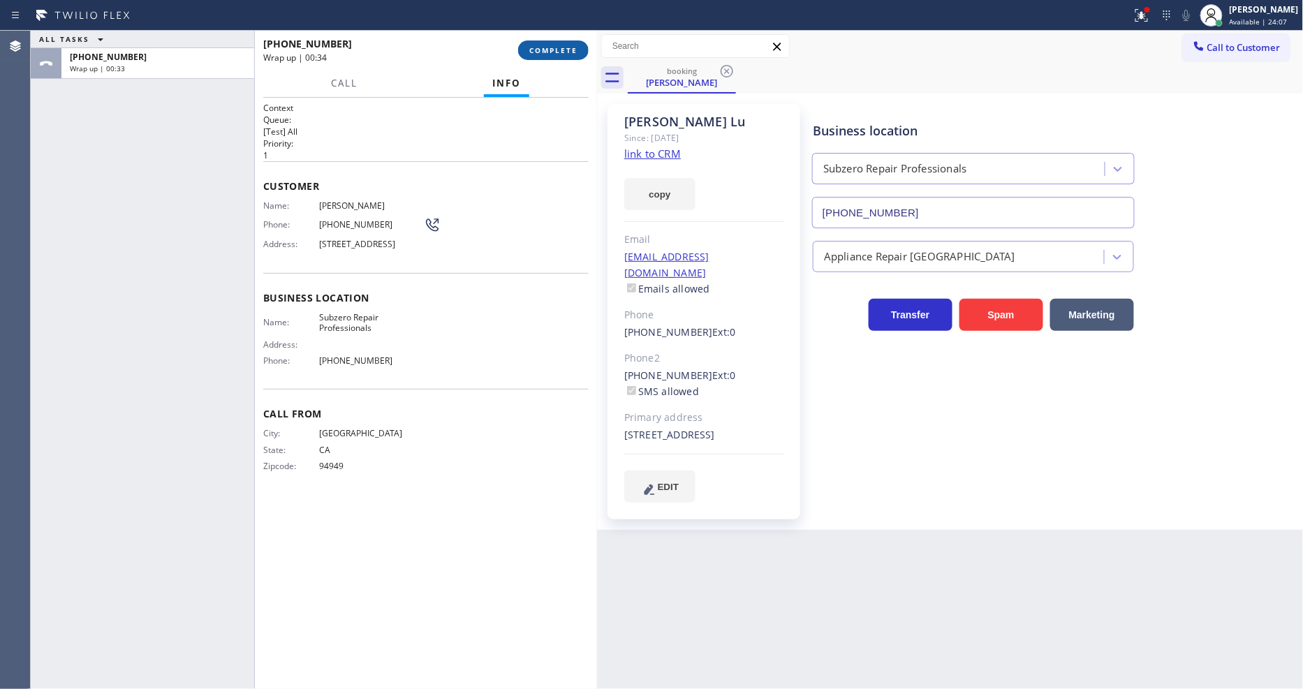
click at [546, 51] on span "COMPLETE" at bounding box center [553, 50] width 48 height 10
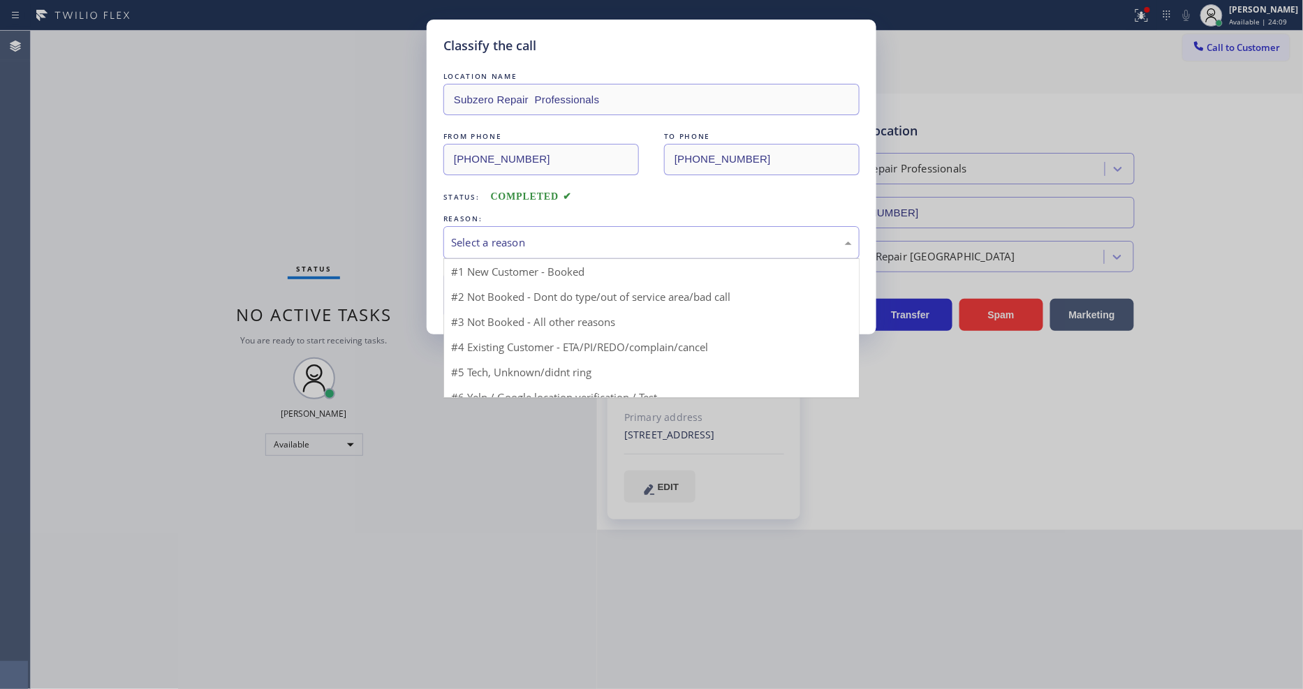
click at [494, 235] on div "Select a reason" at bounding box center [651, 243] width 401 height 16
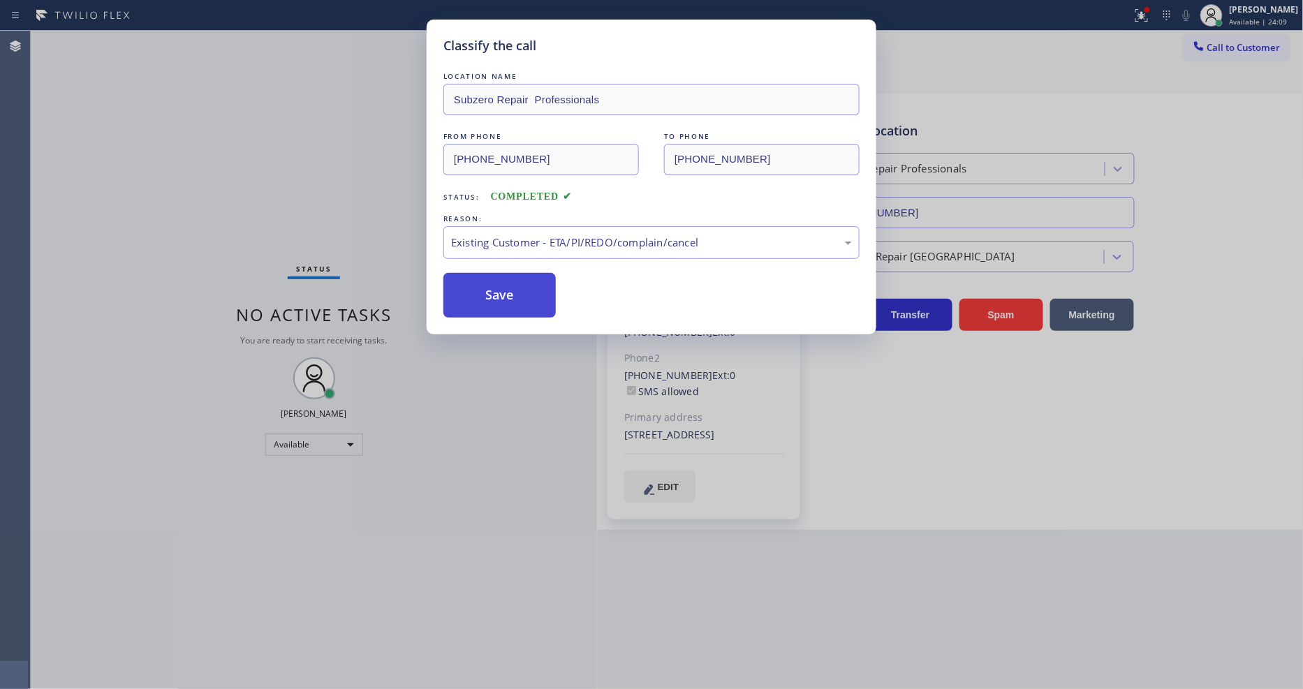
click at [489, 286] on button "Save" at bounding box center [499, 295] width 112 height 45
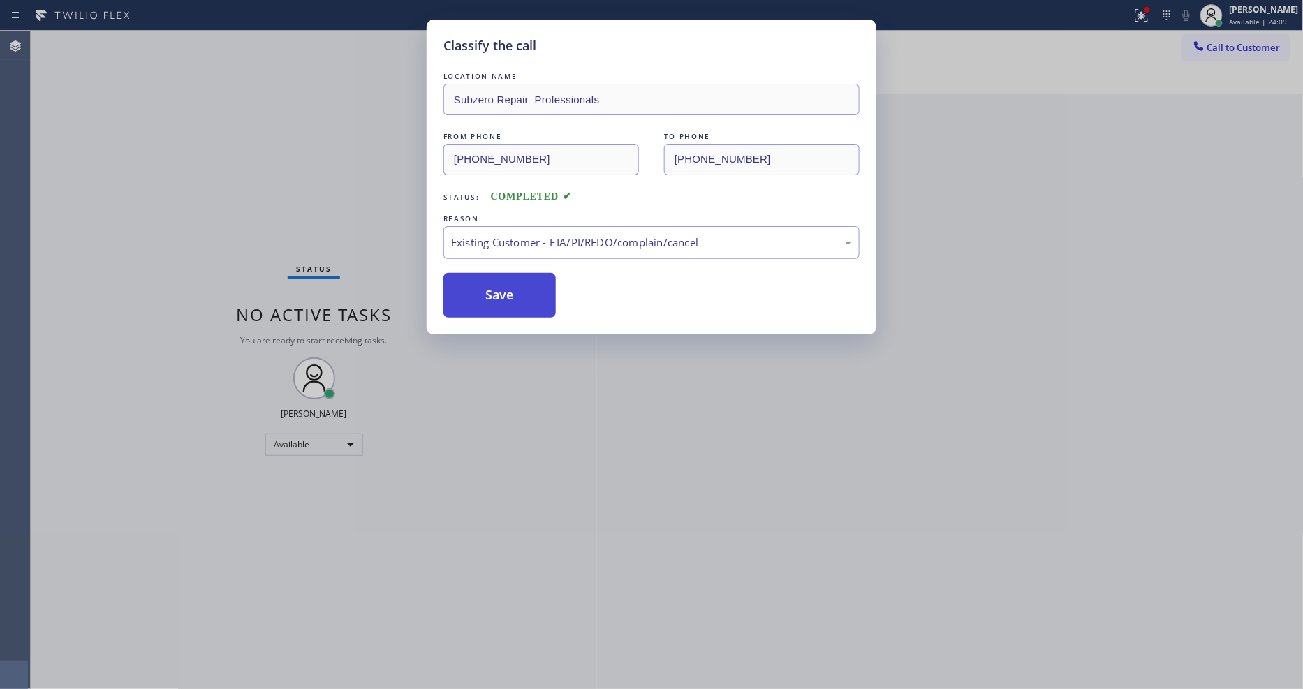
click at [489, 286] on button "Save" at bounding box center [499, 295] width 112 height 45
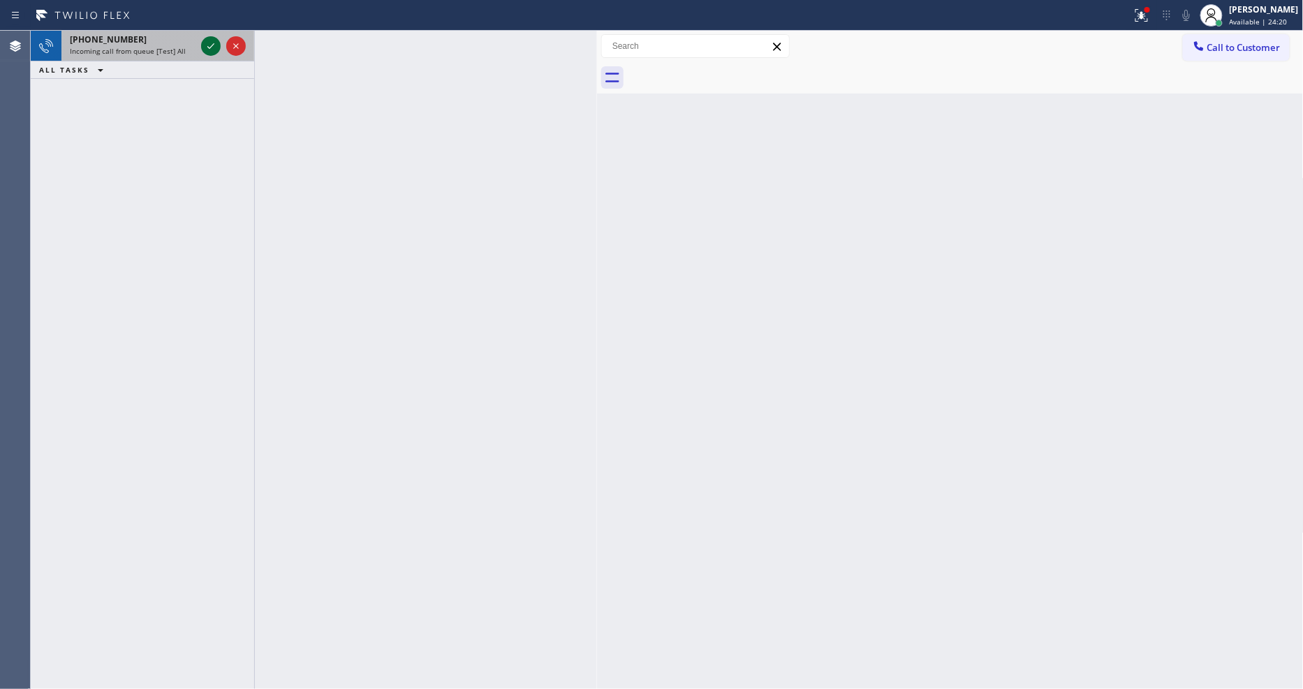
click at [205, 44] on icon at bounding box center [211, 46] width 17 height 17
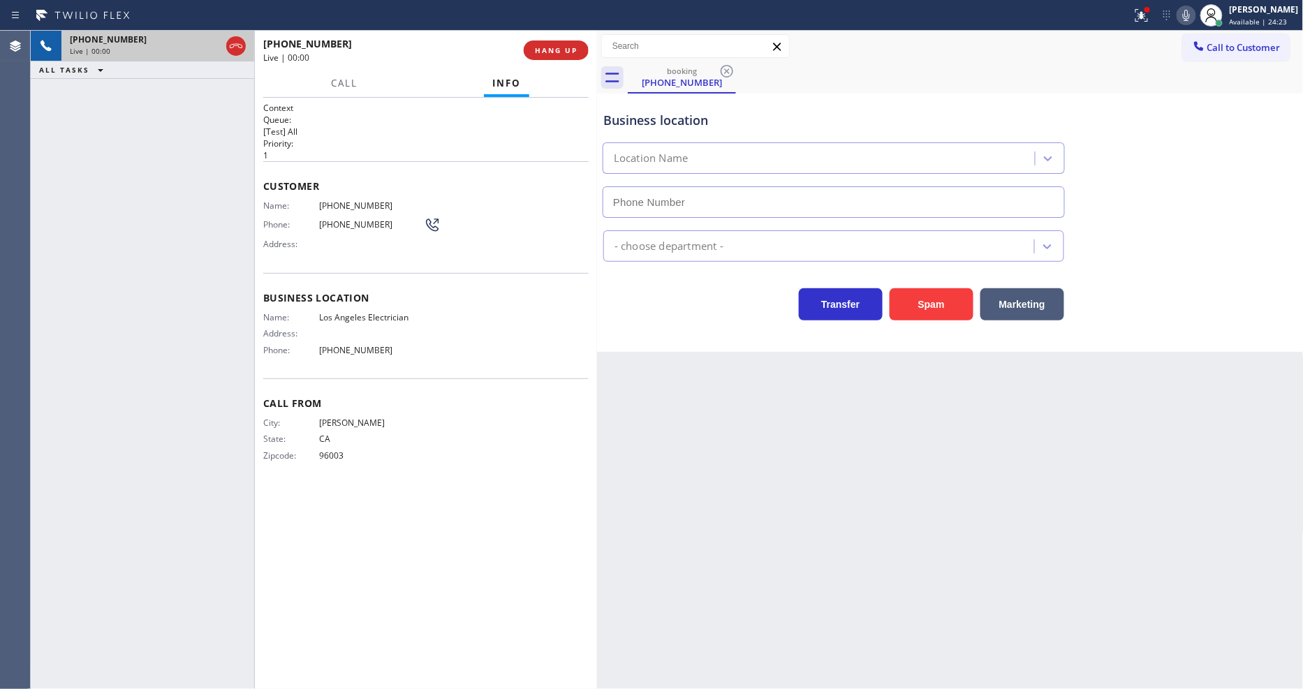
type input "(323) 313-0386"
drag, startPoint x: 198, startPoint y: 108, endPoint x: 217, endPoint y: 100, distance: 21.0
click at [204, 105] on div "+15309172936 Live | 00:04 ALL TASKS ALL TASKS ACTIVE TASKS TASKS IN WRAP UP" at bounding box center [142, 360] width 223 height 658
click at [553, 45] on span "HANG UP" at bounding box center [556, 50] width 43 height 10
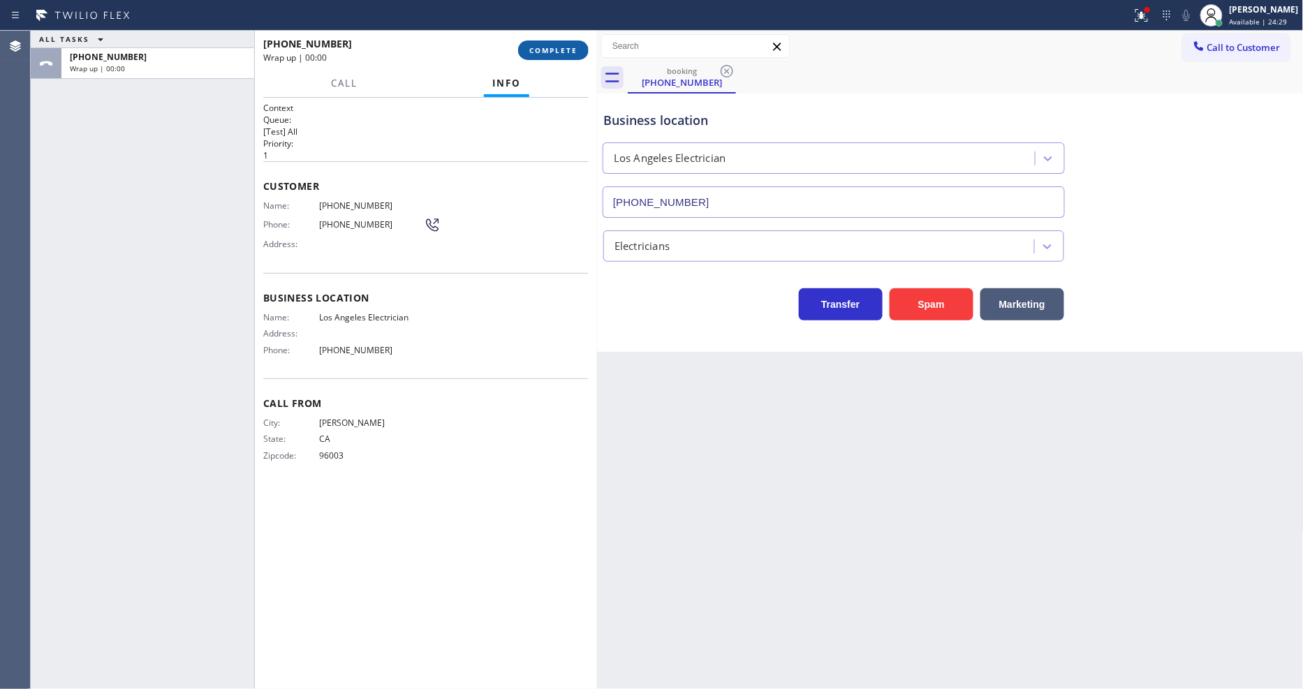
click at [552, 45] on span "COMPLETE" at bounding box center [553, 50] width 48 height 10
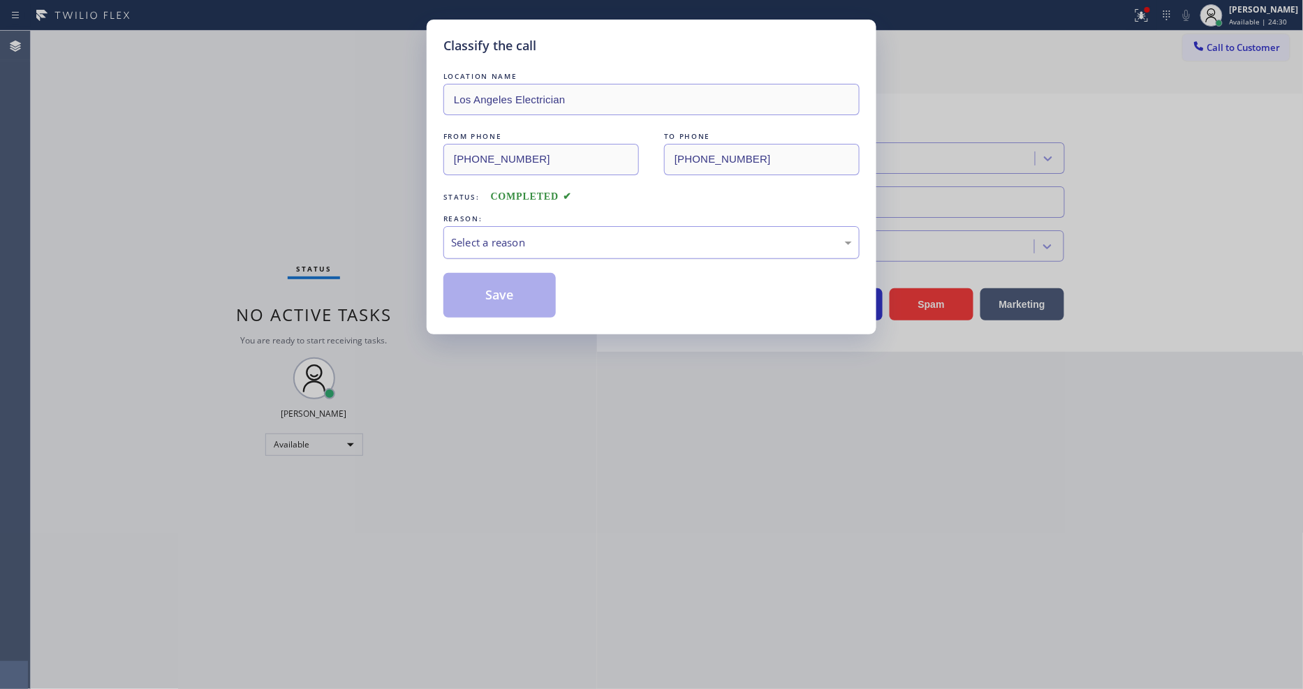
click at [549, 236] on div "Select a reason" at bounding box center [651, 243] width 401 height 16
click at [515, 294] on button "Save" at bounding box center [499, 295] width 112 height 45
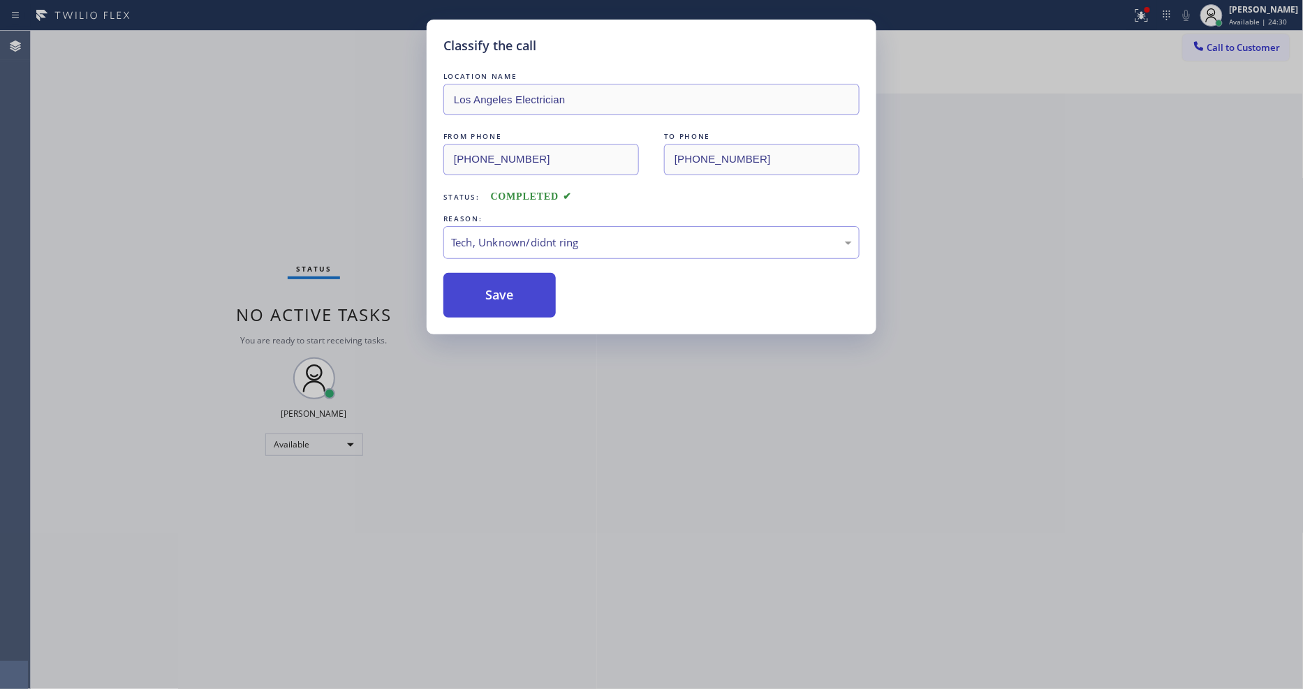
click at [515, 294] on button "Save" at bounding box center [499, 295] width 112 height 45
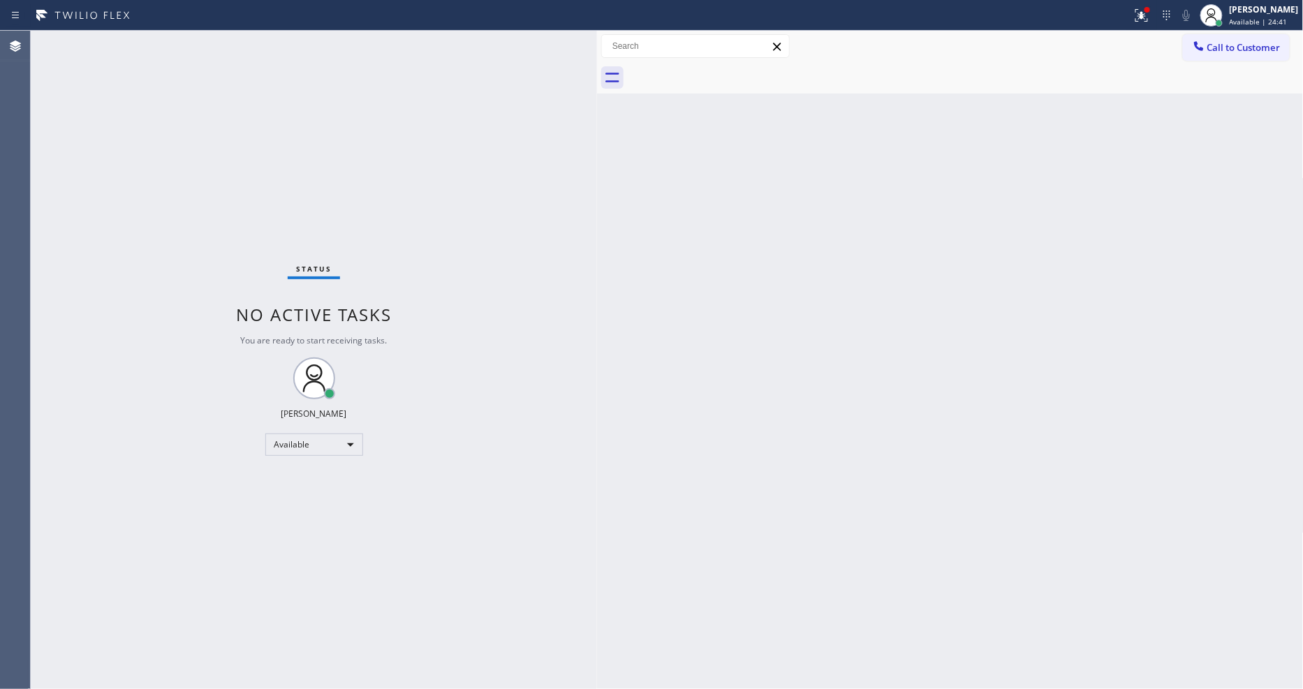
click at [177, 38] on div "Status No active tasks You are ready to start receiving tasks. [PERSON_NAME] Av…" at bounding box center [314, 360] width 566 height 658
drag, startPoint x: 1147, startPoint y: 19, endPoint x: 1121, endPoint y: 50, distance: 39.7
click at [1147, 19] on icon at bounding box center [1141, 15] width 17 height 17
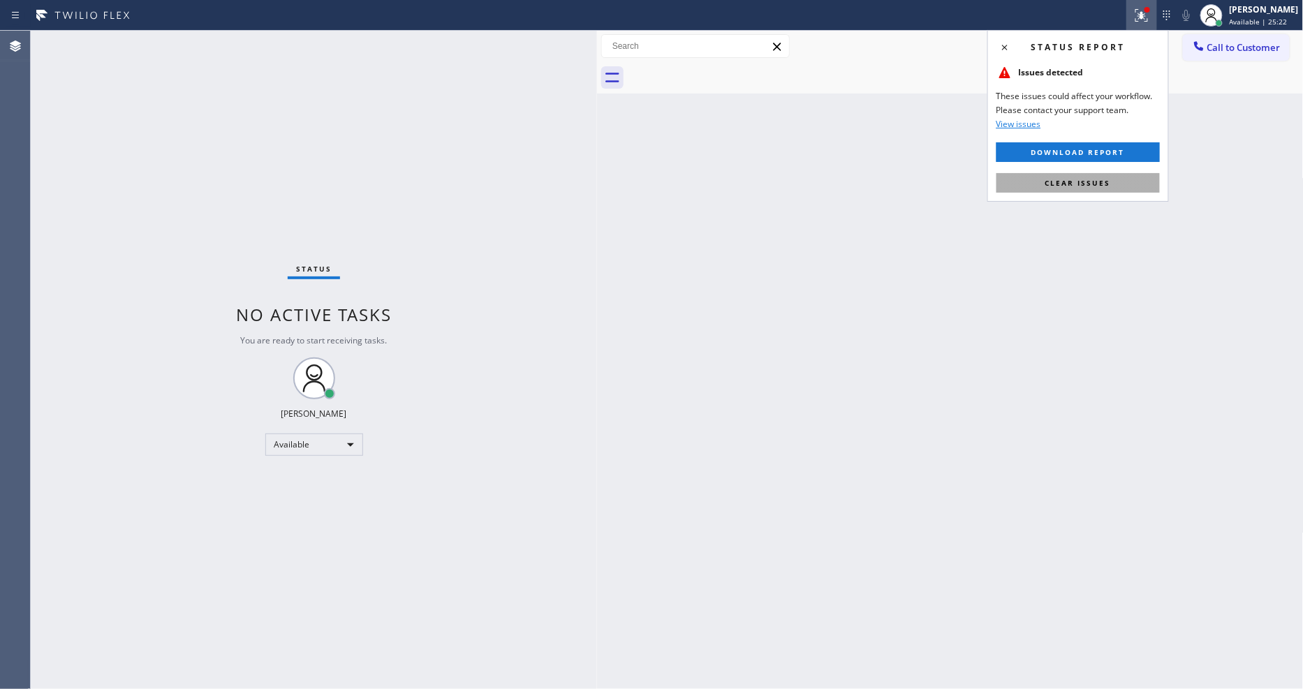
click at [1097, 184] on span "Clear issues" at bounding box center [1078, 183] width 66 height 10
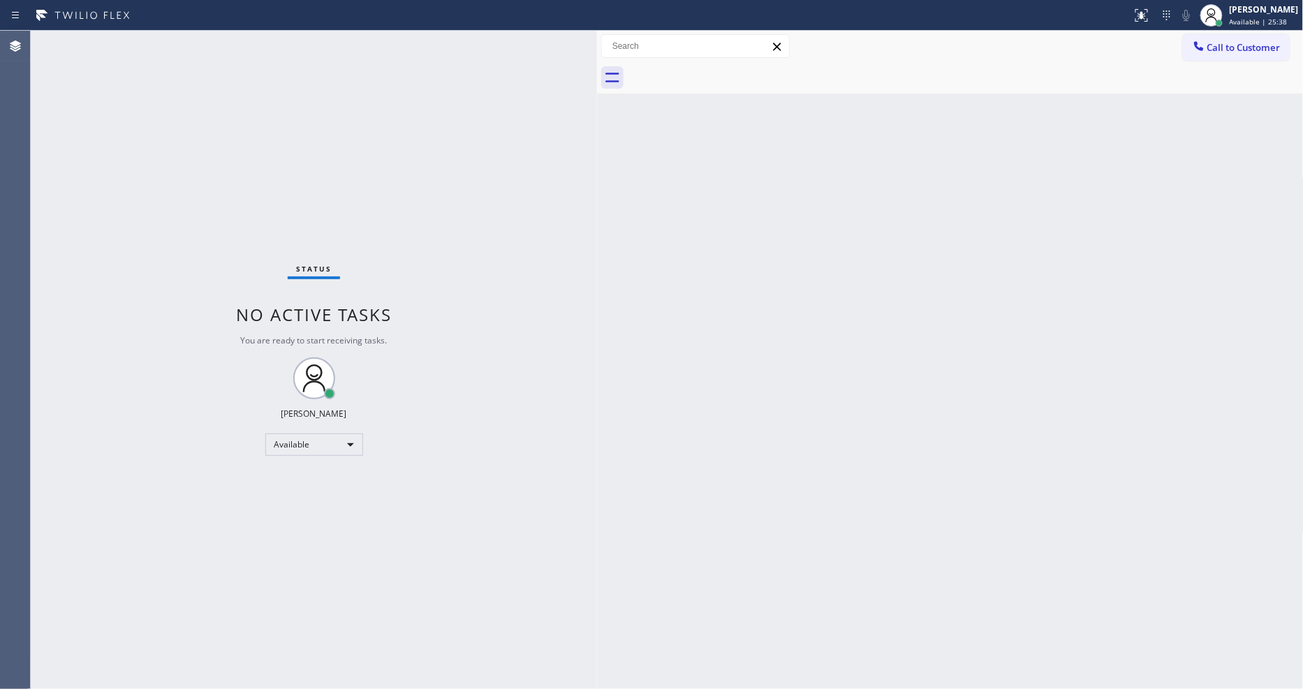
click at [183, 37] on div "Status No active tasks You are ready to start receiving tasks. [PERSON_NAME] Av…" at bounding box center [314, 360] width 566 height 658
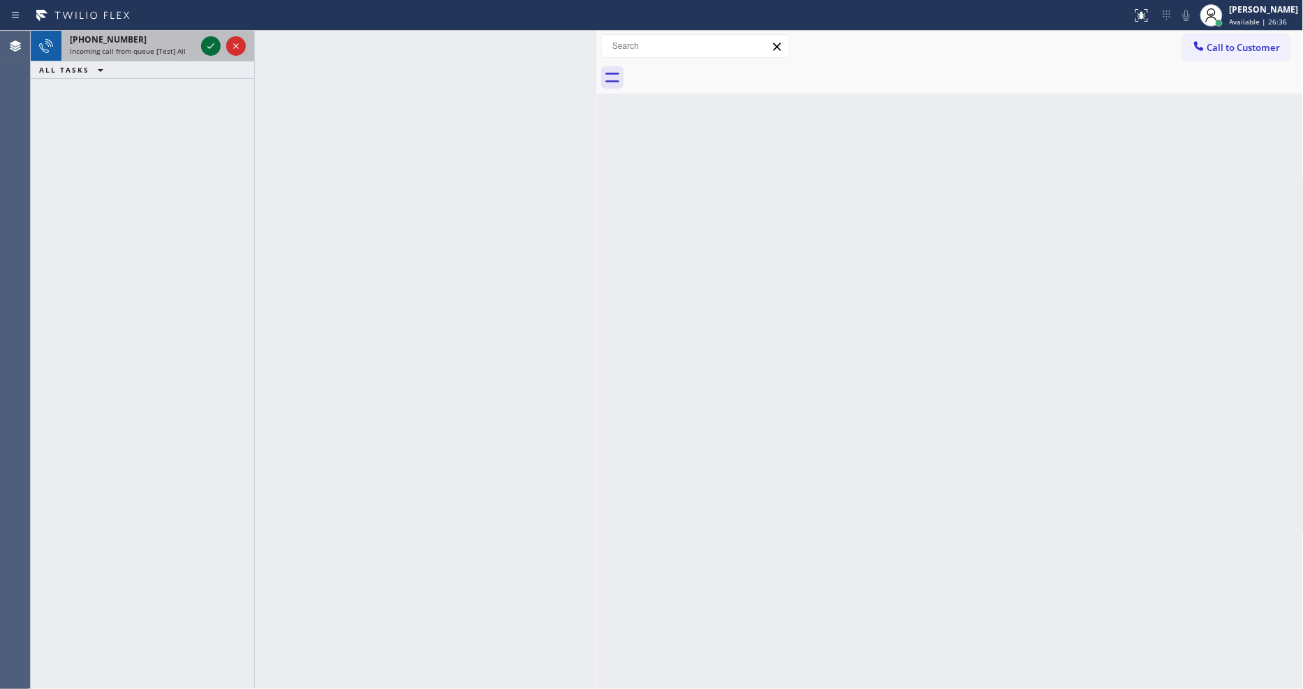
click at [210, 41] on icon at bounding box center [211, 46] width 17 height 17
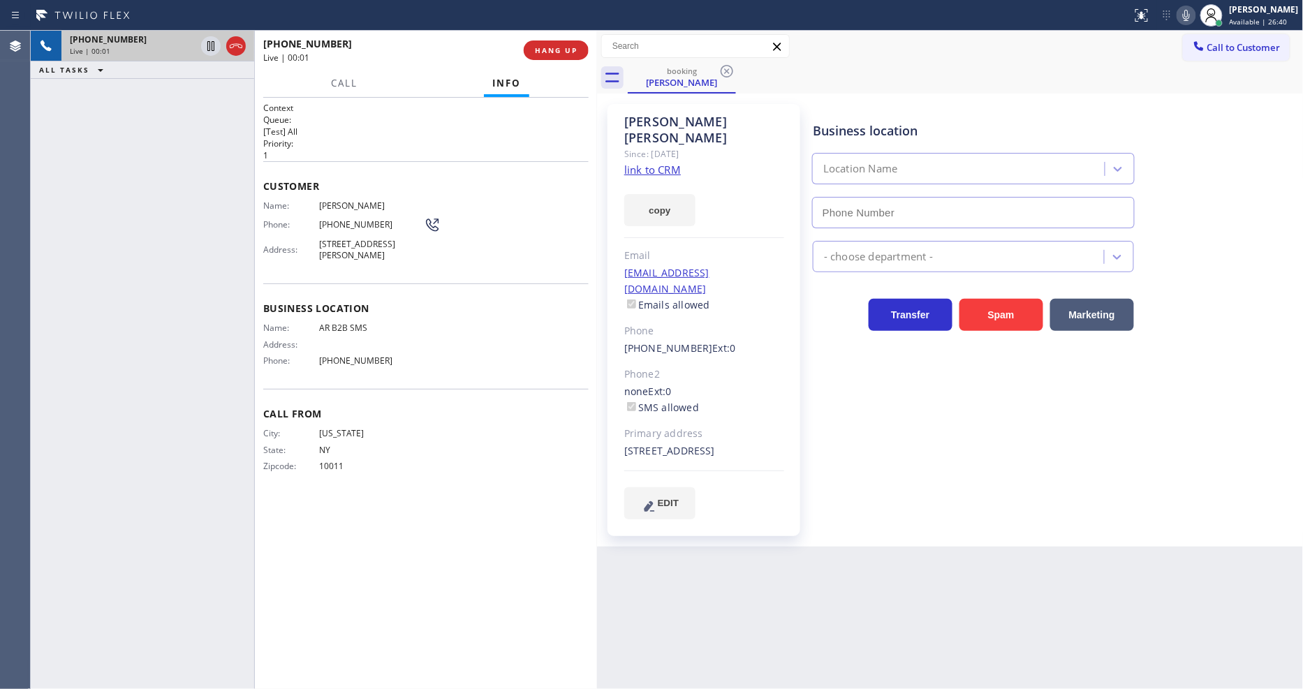
type input "[PHONE_NUMBER]"
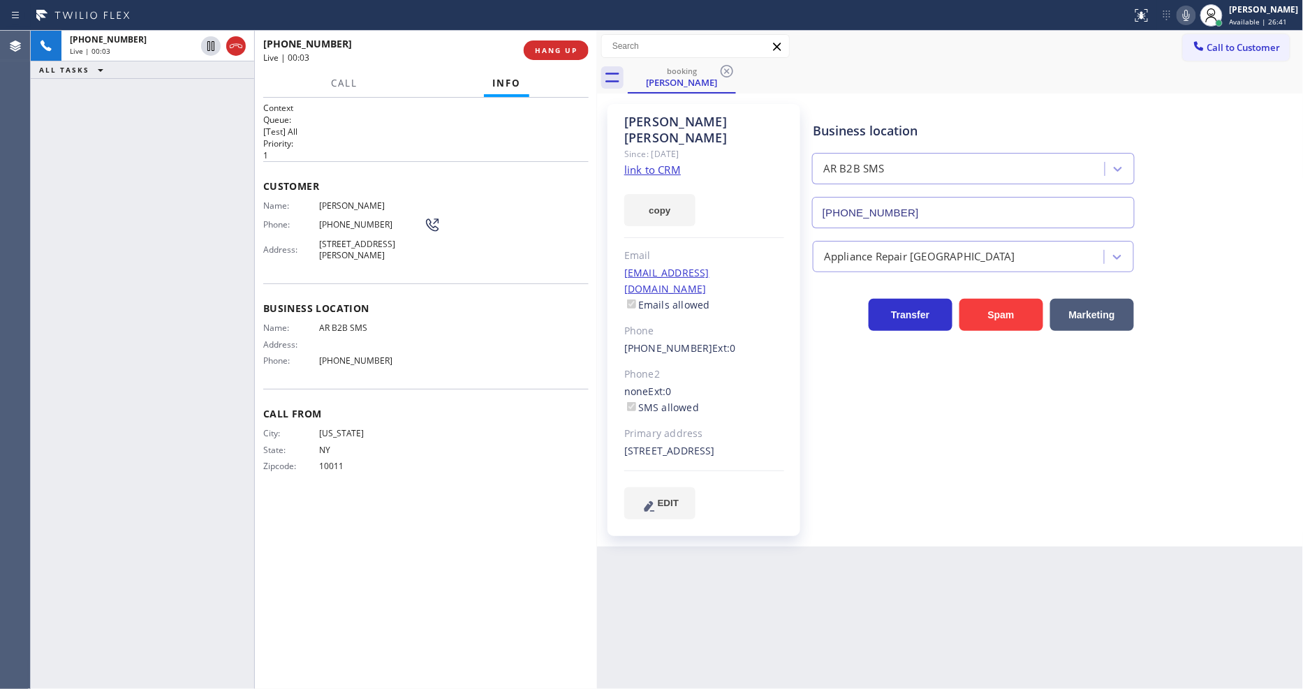
click at [651, 163] on link "link to CRM" at bounding box center [652, 170] width 57 height 14
click at [356, 332] on span "AR B2B SMS" at bounding box center [371, 328] width 105 height 10
copy span "AR B2B SMS"
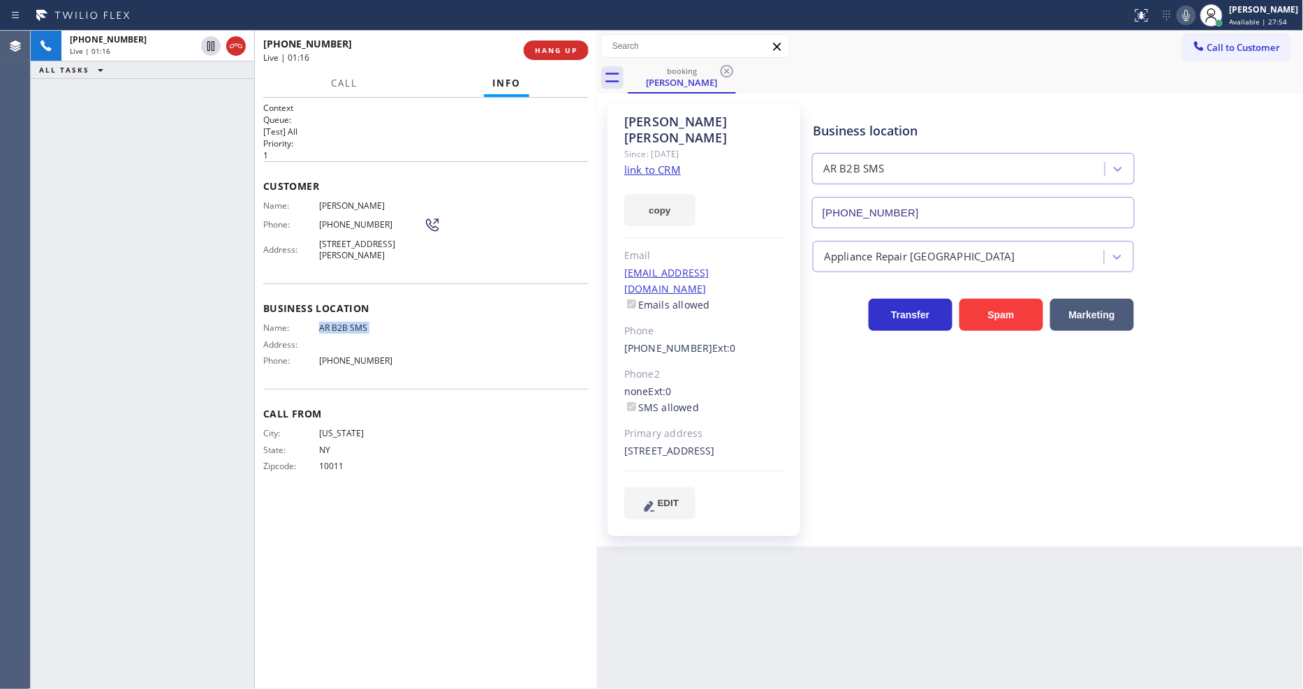
click at [343, 253] on span "212 Charlotte Terrace, Roselle Park, NJ 07204, USA" at bounding box center [371, 250] width 105 height 22
copy span "212 Charlotte Terrace, Roselle Park, NJ 07204, USA"
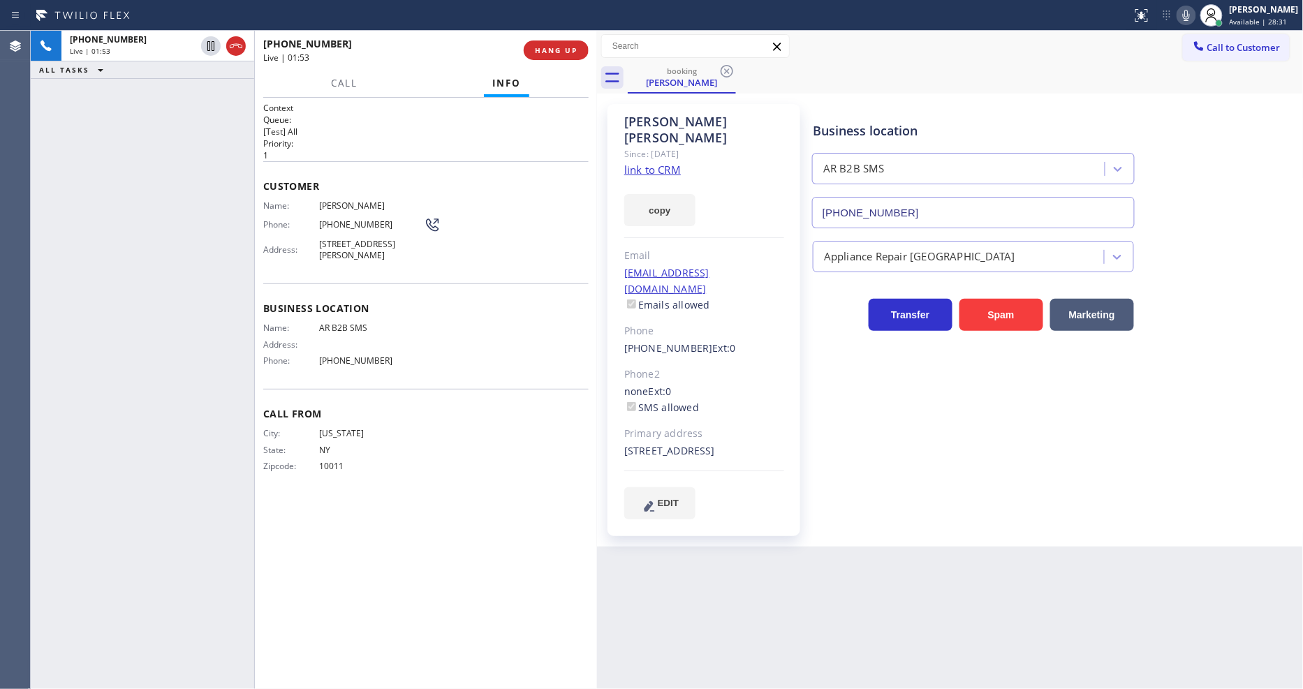
click at [367, 204] on span "Wilma Valenzuela" at bounding box center [371, 205] width 105 height 10
copy span "Wilma Valenzuela"
drag, startPoint x: 209, startPoint y: 45, endPoint x: 968, endPoint y: 38, distance: 758.4
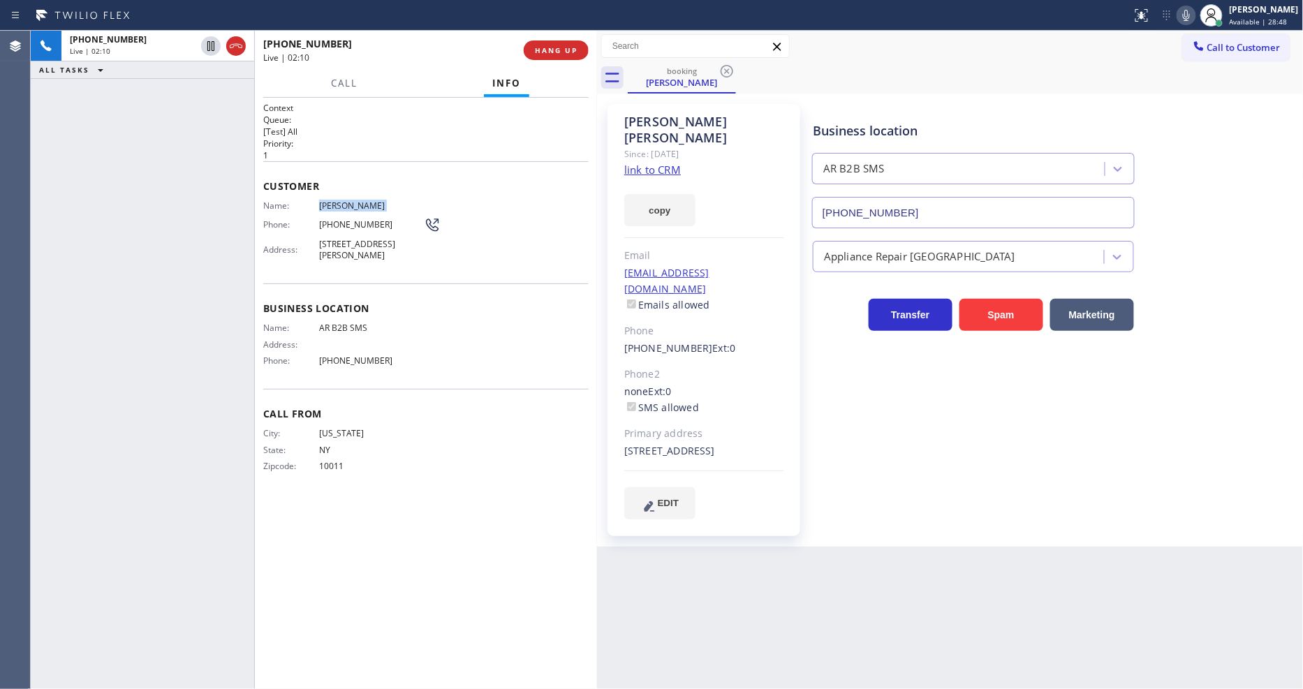
click at [209, 45] on icon at bounding box center [211, 46] width 17 height 17
click at [1195, 20] on icon at bounding box center [1186, 15] width 17 height 17
click at [211, 43] on icon at bounding box center [211, 46] width 17 height 17
click at [1190, 15] on icon at bounding box center [1186, 15] width 7 height 11
drag, startPoint x: 206, startPoint y: 42, endPoint x: 771, endPoint y: 43, distance: 564.9
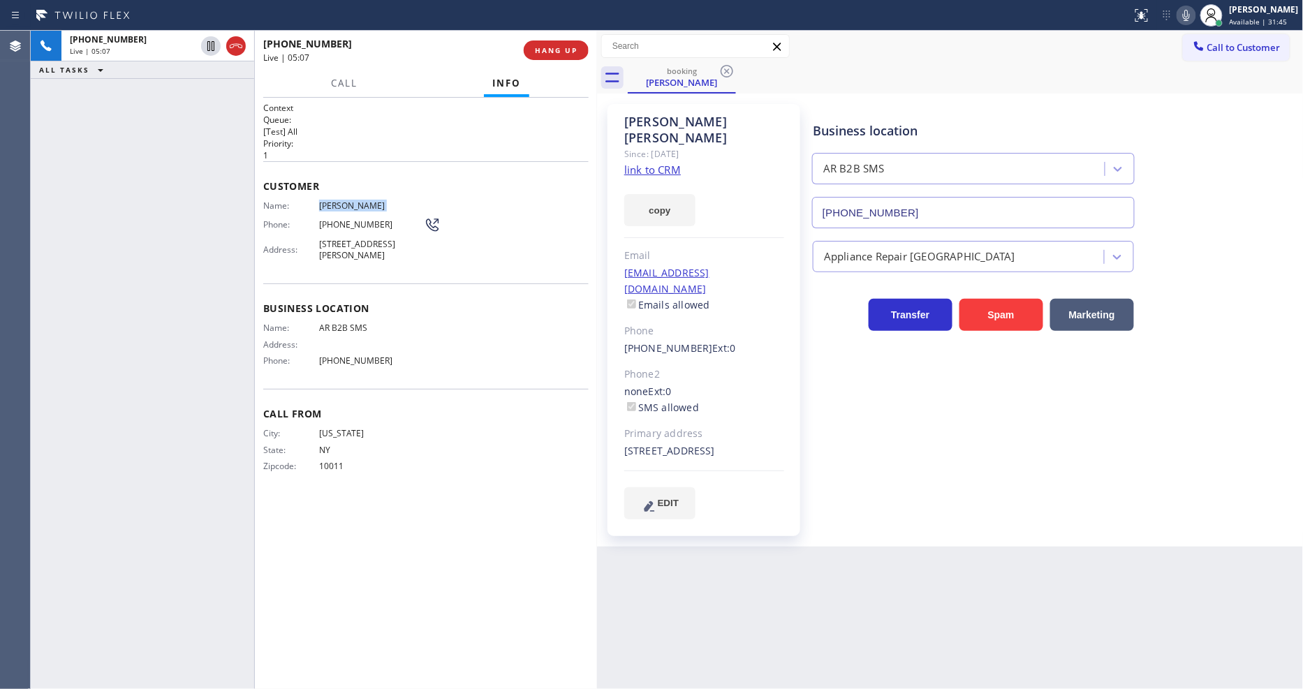
click at [206, 42] on icon at bounding box center [211, 46] width 17 height 17
click at [1190, 15] on icon at bounding box center [1186, 15] width 17 height 17
click at [210, 42] on icon at bounding box center [211, 46] width 17 height 17
click at [1195, 8] on icon at bounding box center [1186, 15] width 17 height 17
click at [214, 38] on icon at bounding box center [211, 46] width 17 height 17
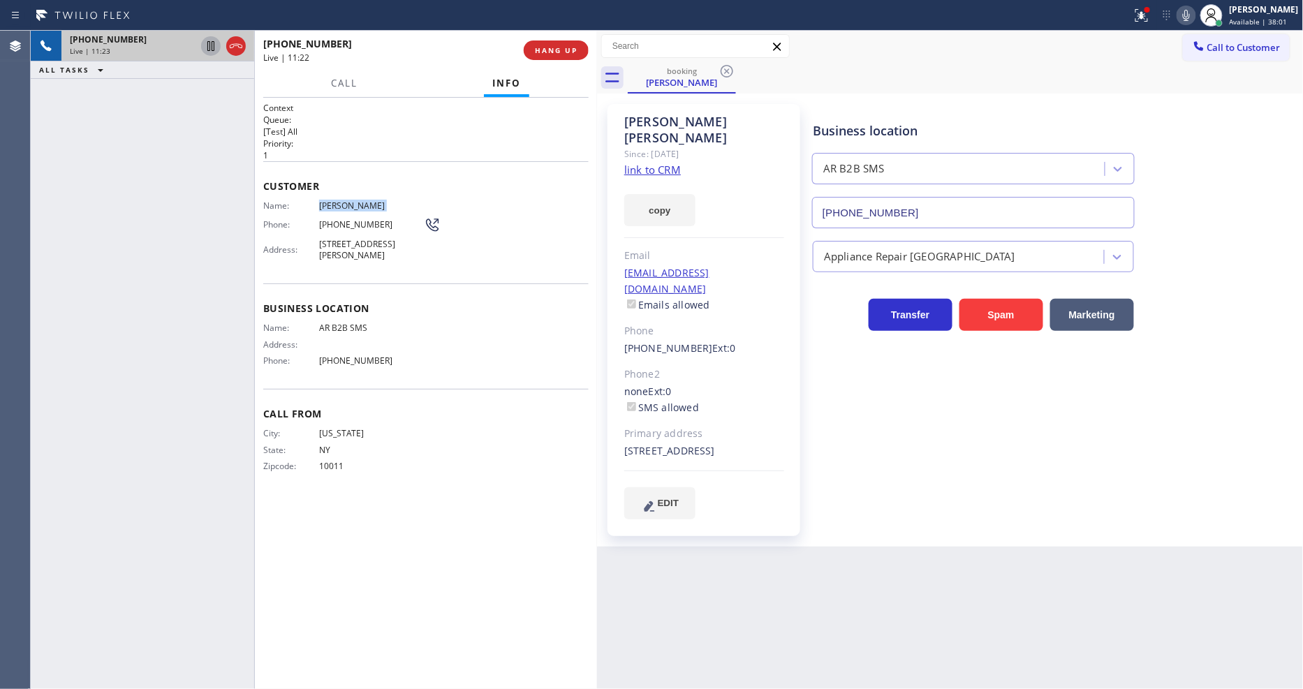
click at [1195, 14] on icon at bounding box center [1186, 15] width 17 height 17
click at [1151, 12] on div at bounding box center [1147, 10] width 8 height 8
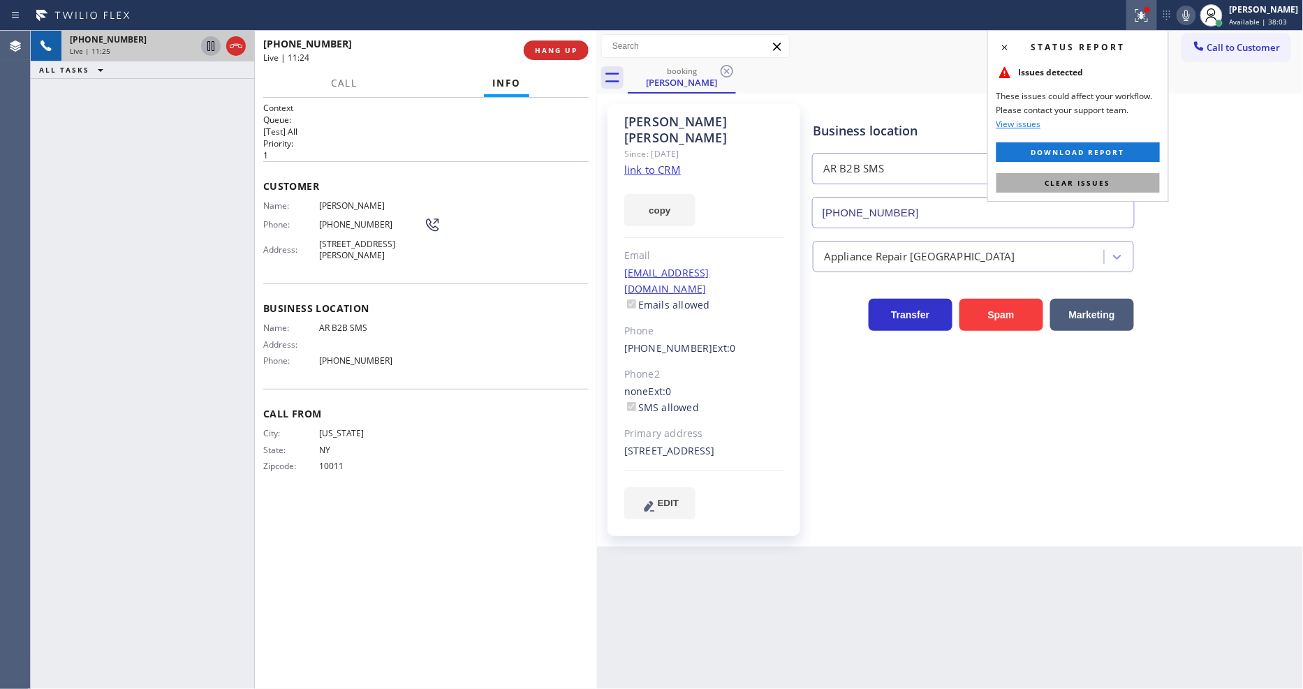
click at [1102, 184] on span "Clear issues" at bounding box center [1078, 183] width 66 height 10
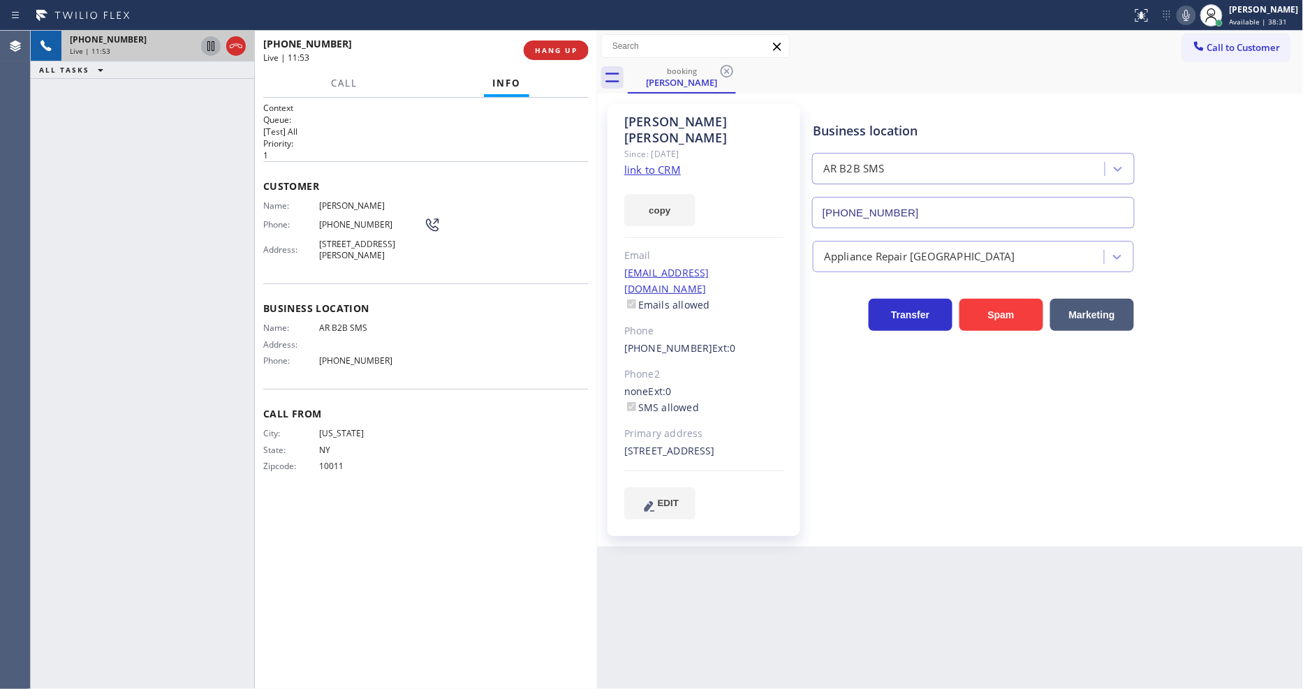
click at [67, 226] on div "+12123758101 Live | 11:53 ALL TASKS ALL TASKS ACTIVE TASKS TASKS IN WRAP UP" at bounding box center [142, 360] width 223 height 658
click at [355, 200] on span "Wilma Valenzuela" at bounding box center [371, 205] width 105 height 10
copy span "Wilma Valenzuela"
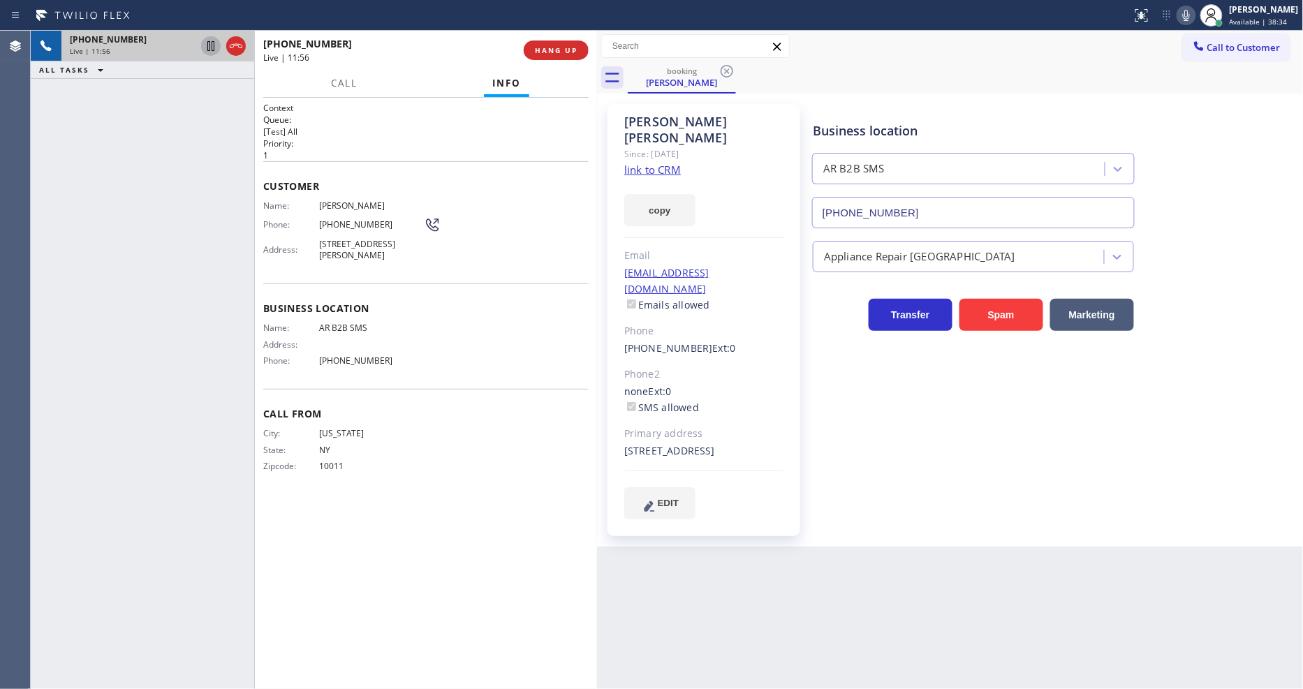
click at [354, 219] on span "(212) 375-8101" at bounding box center [371, 224] width 105 height 10
copy div "(212) 375-8101"
click at [344, 503] on div "Context Queue: [Test] All Priority: 1 Customer Name: Wilma Valenzuela Phone: (2…" at bounding box center [425, 393] width 325 height 583
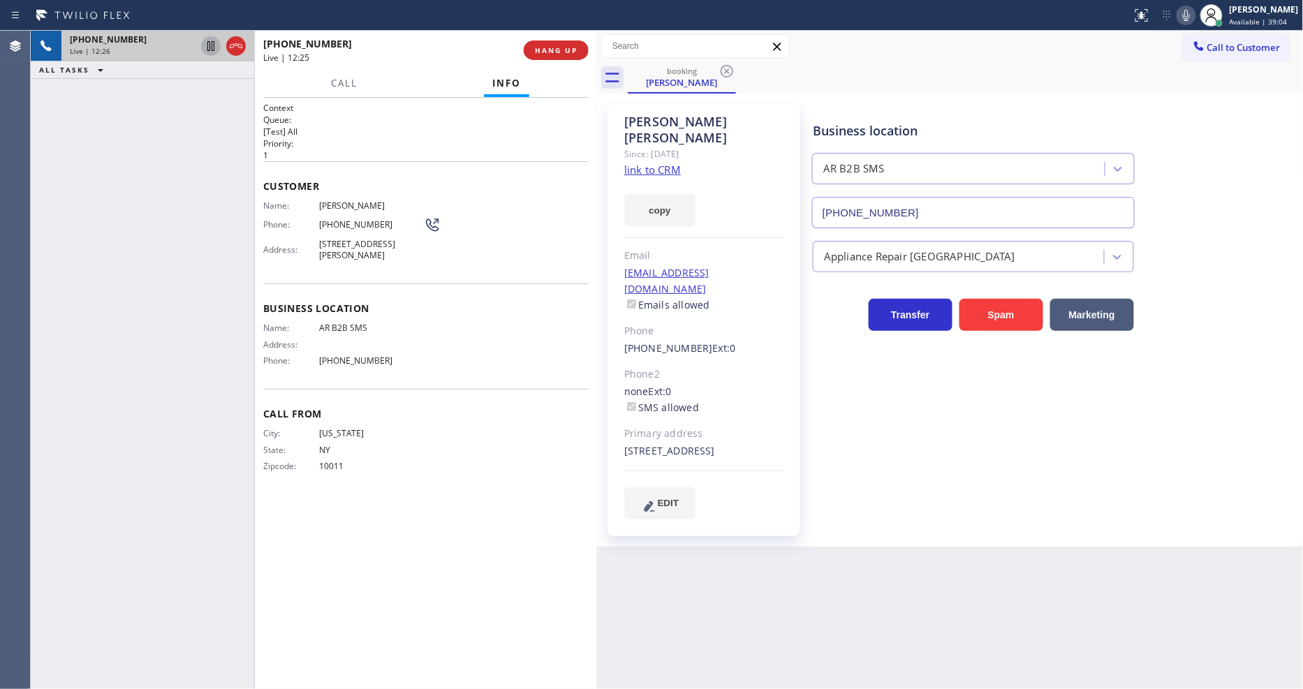
click at [743, 384] on div "none Ext: 0 SMS allowed" at bounding box center [704, 400] width 160 height 32
click at [747, 265] on div "wrvalenzuela@msn.com Emails allowed" at bounding box center [704, 289] width 160 height 48
copy link "wrvalenzuela@msn.com"
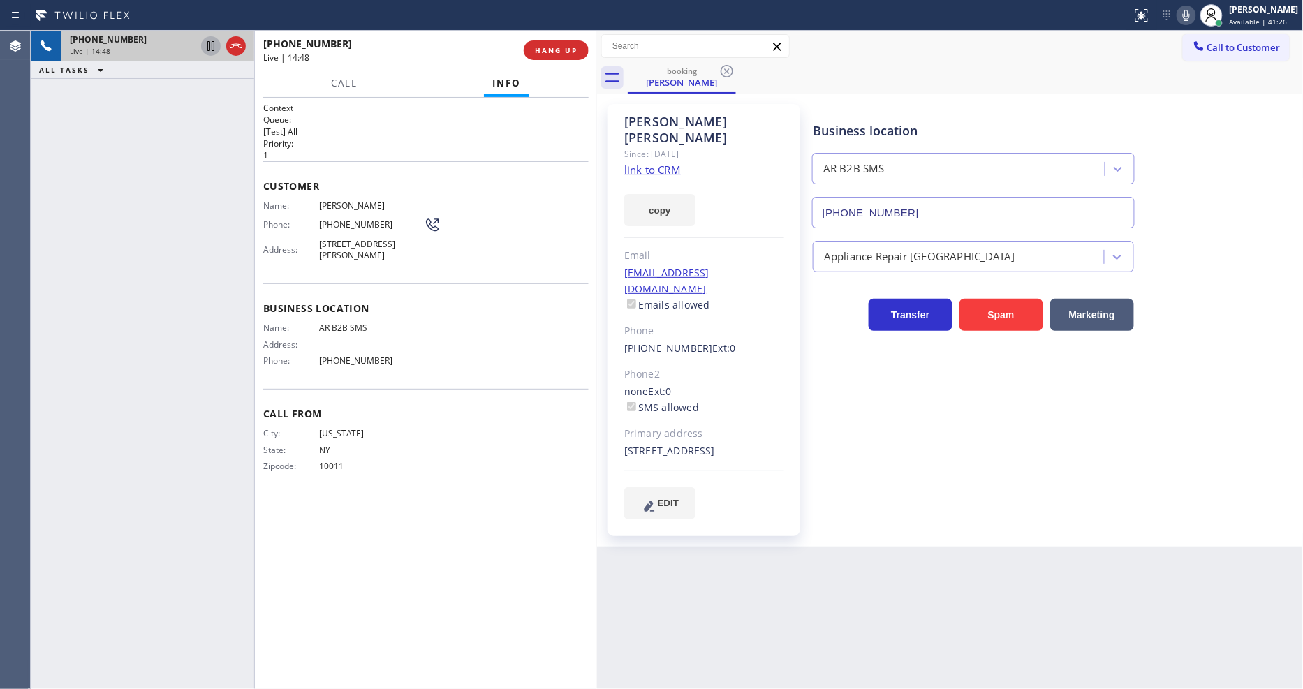
click at [539, 339] on div "Name: AR B2B SMS Address: Phone: (833) 692-2271" at bounding box center [425, 347] width 325 height 49
click at [161, 320] on div "+12123758101 Live | 15:19 ALL TASKS ALL TASKS ACTIVE TASKS TASKS IN WRAP UP" at bounding box center [142, 360] width 223 height 658
click at [576, 47] on span "HANG UP" at bounding box center [556, 50] width 43 height 10
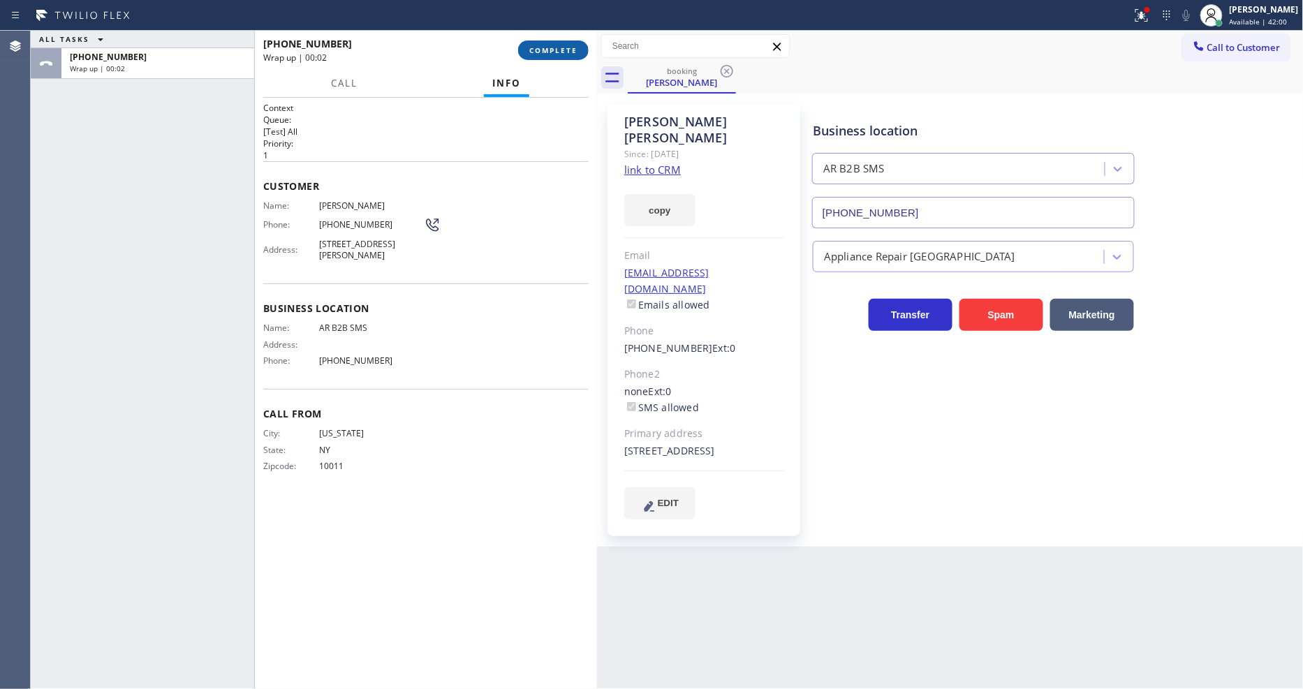
click at [548, 41] on button "COMPLETE" at bounding box center [553, 51] width 71 height 20
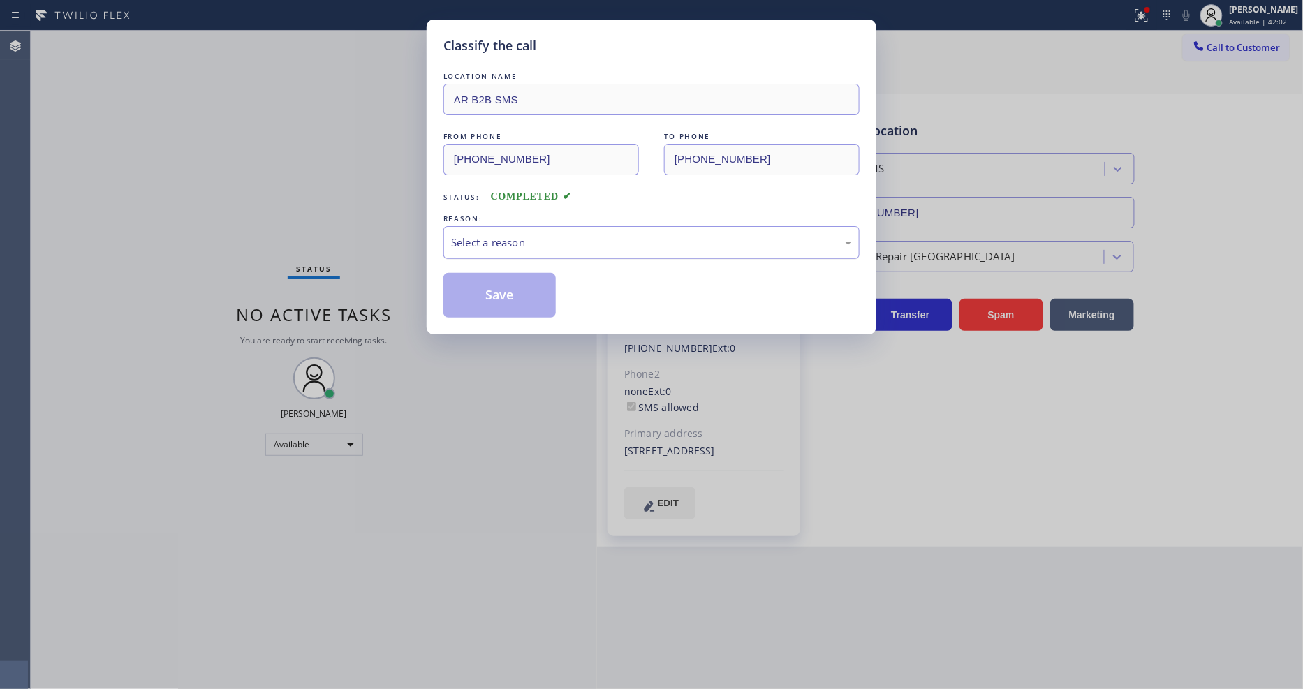
click at [489, 235] on div "Select a reason" at bounding box center [651, 243] width 401 height 16
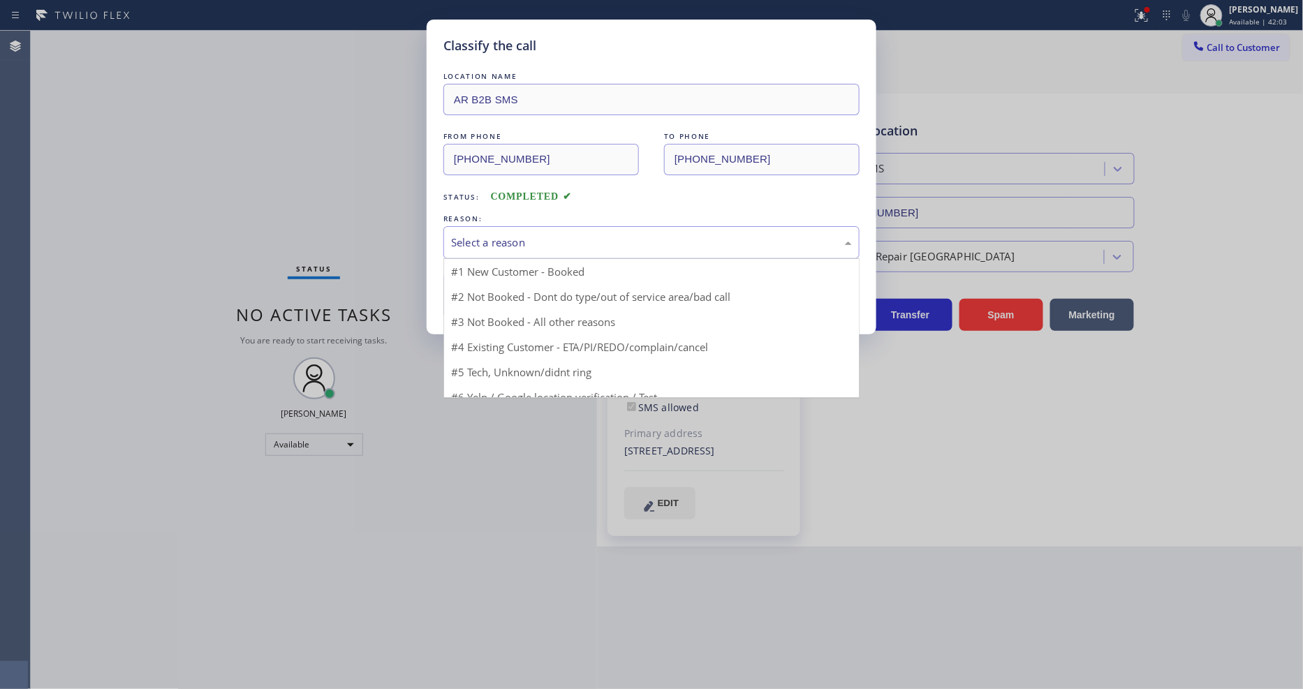
drag, startPoint x: 487, startPoint y: 271, endPoint x: 479, endPoint y: 291, distance: 21.7
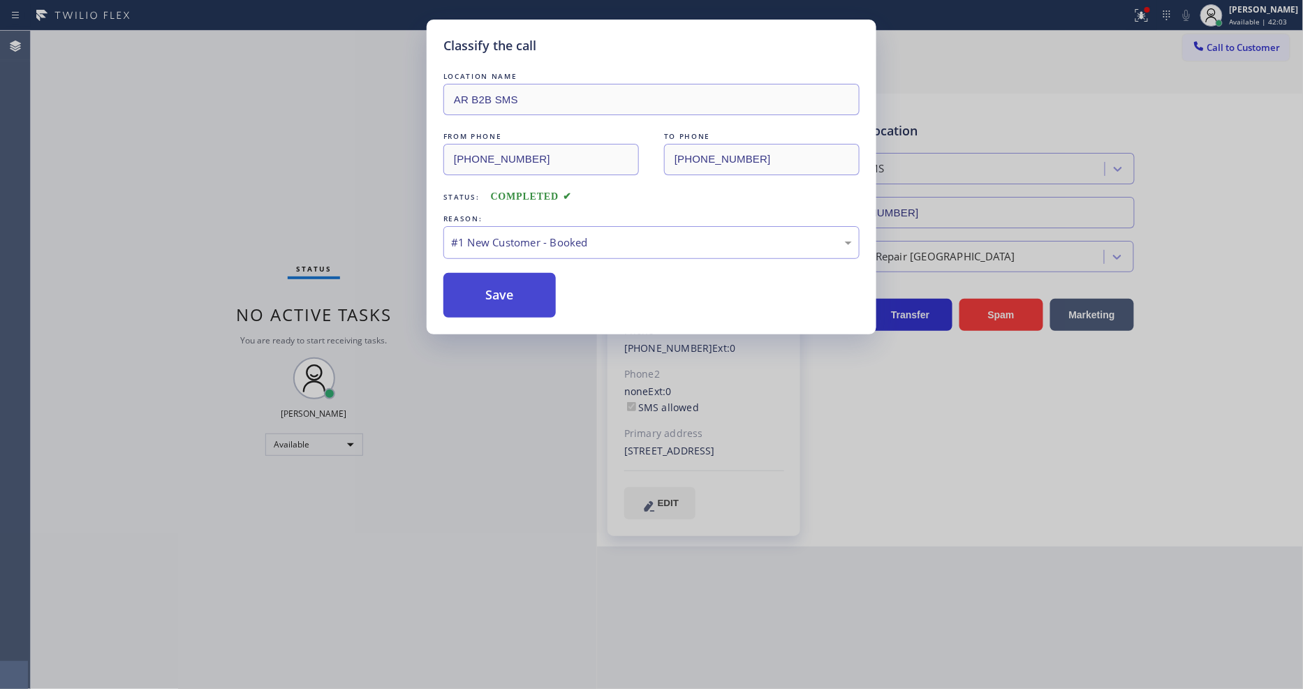
click at [479, 291] on button "Save" at bounding box center [499, 295] width 112 height 45
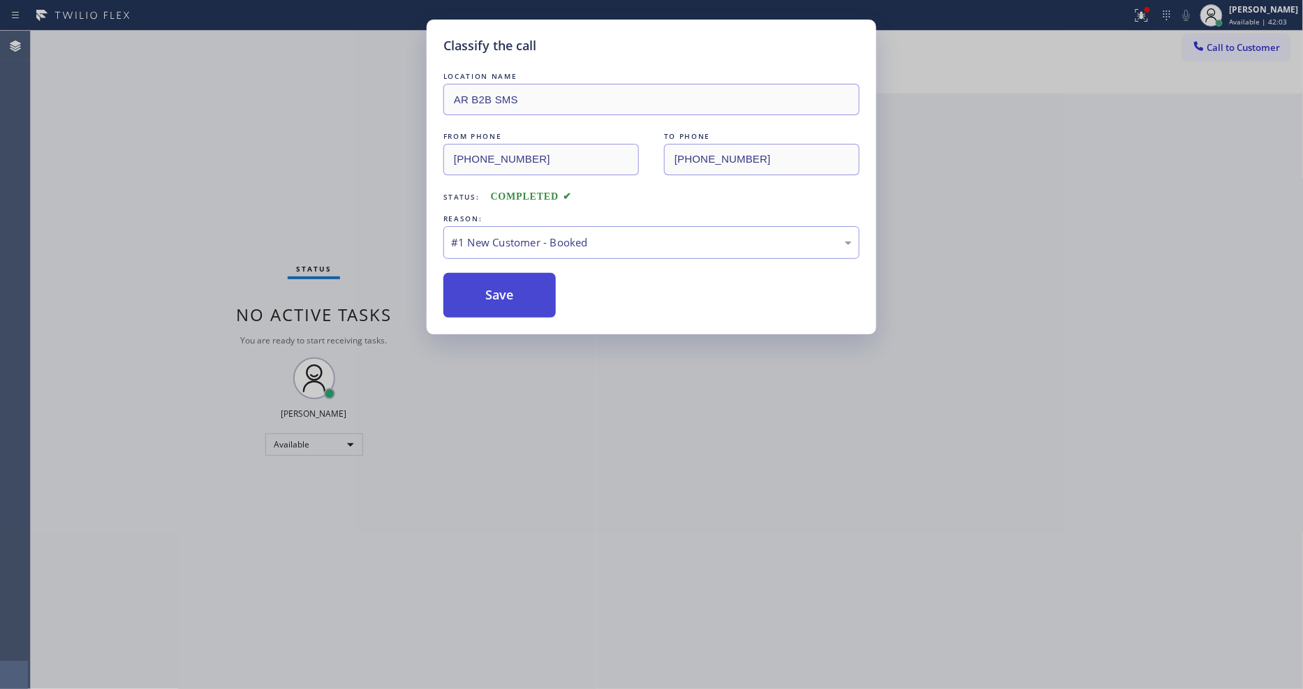
click at [479, 291] on button "Save" at bounding box center [499, 295] width 112 height 45
click at [479, 290] on button "Save" at bounding box center [499, 295] width 112 height 45
click at [479, 289] on button "Save" at bounding box center [499, 295] width 112 height 45
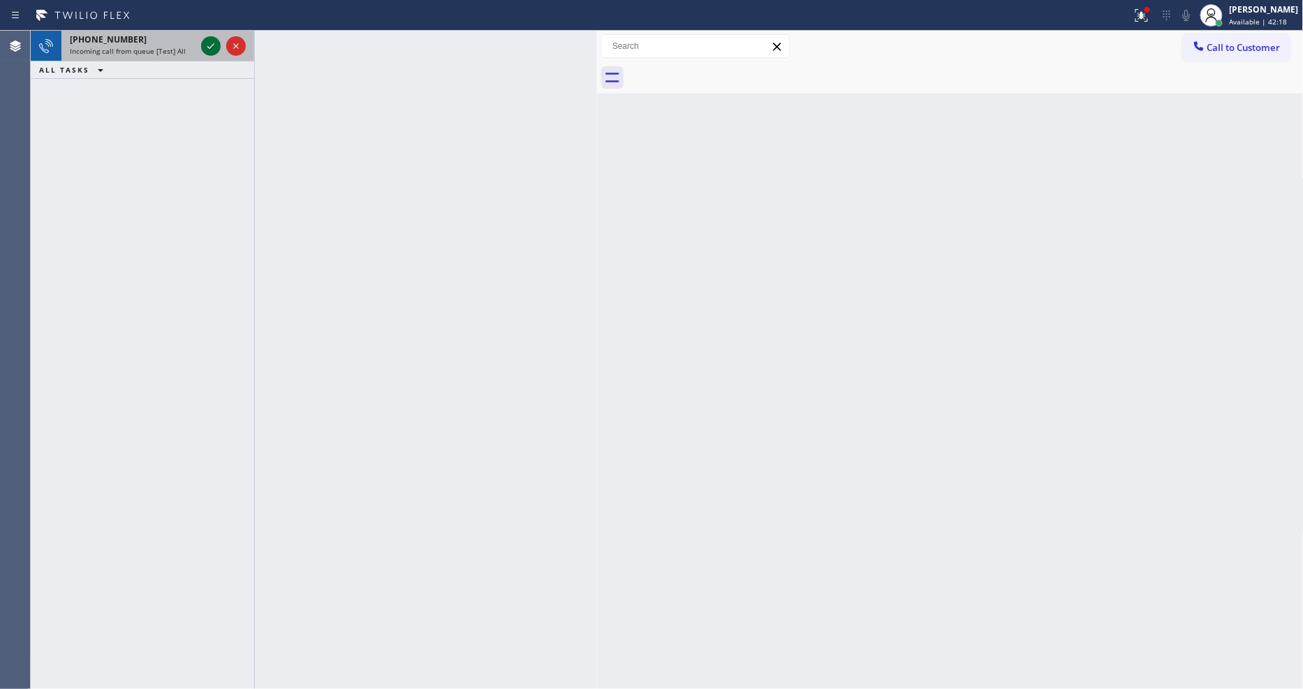
drag, startPoint x: 209, startPoint y: 42, endPoint x: 246, endPoint y: 89, distance: 59.8
click at [210, 42] on icon at bounding box center [211, 46] width 17 height 17
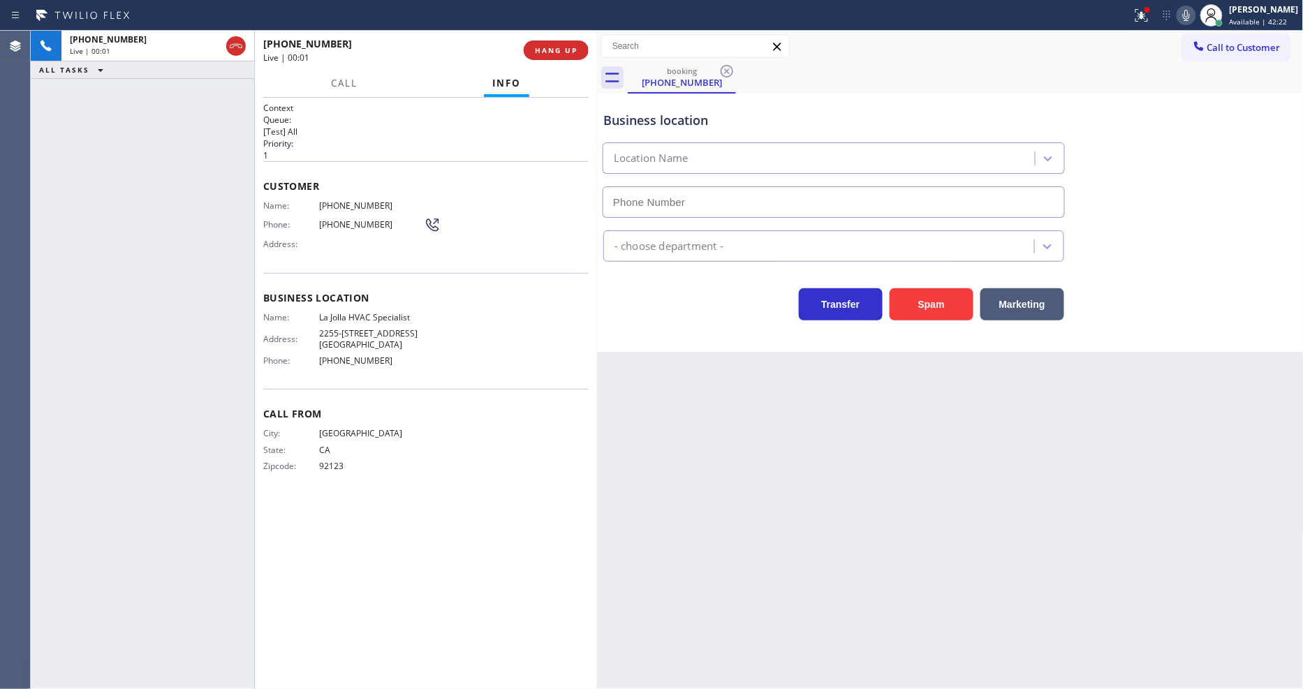
type input "(858) 295-1187"
click at [358, 500] on div "Context Queue: [Test] All Priority: 1 Customer Name: (619) 458-8008 Phone: (619…" at bounding box center [425, 393] width 325 height 583
click at [550, 50] on span "HANG UP" at bounding box center [556, 50] width 43 height 10
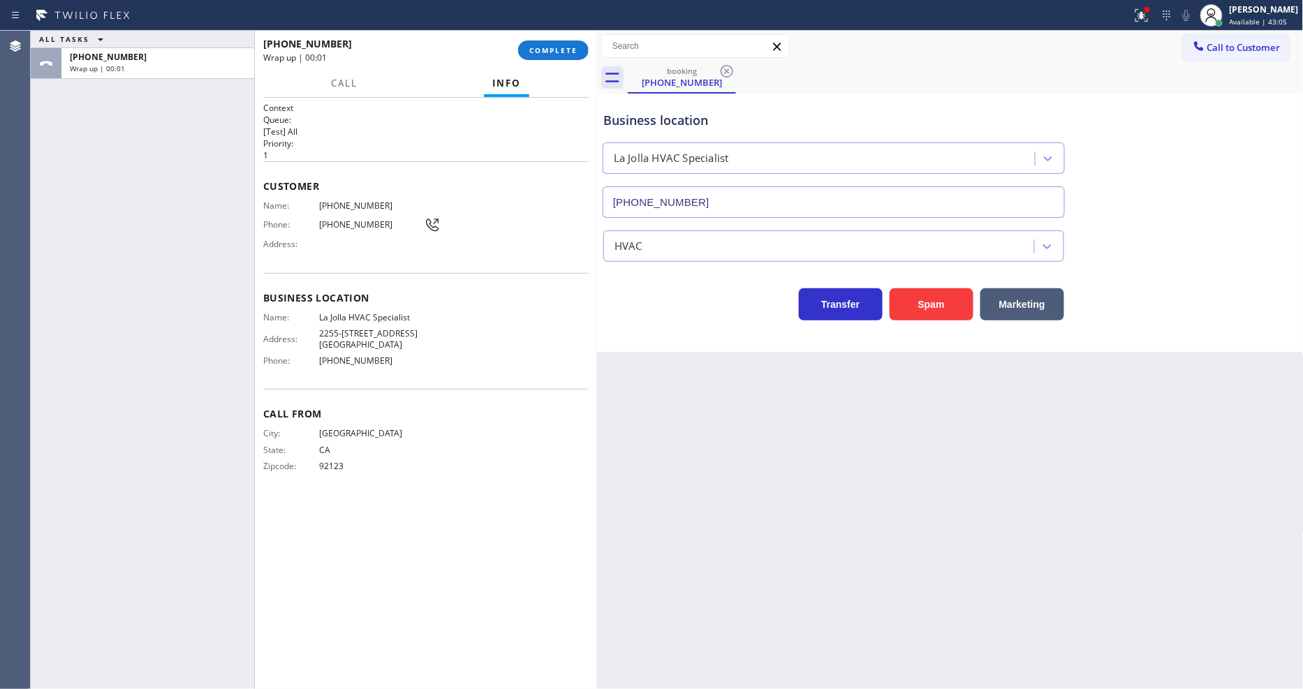
click at [554, 54] on span "COMPLETE" at bounding box center [553, 50] width 48 height 10
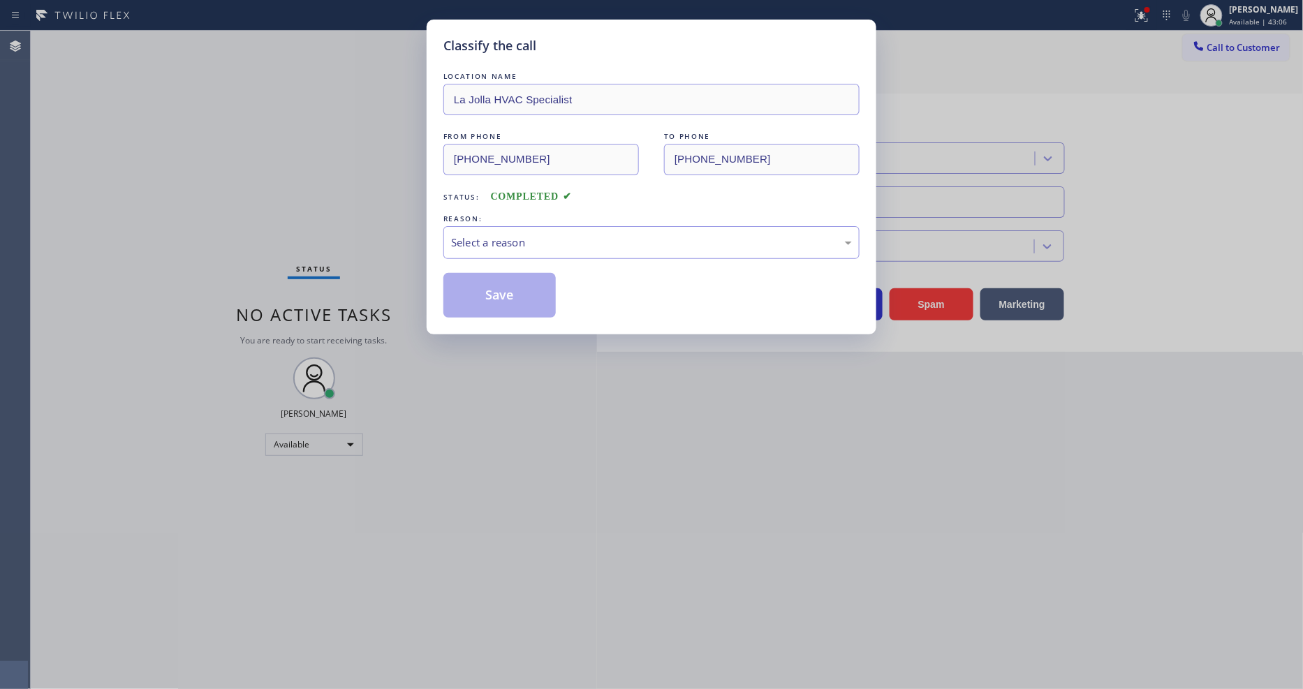
click at [490, 241] on div "Select a reason" at bounding box center [651, 243] width 401 height 16
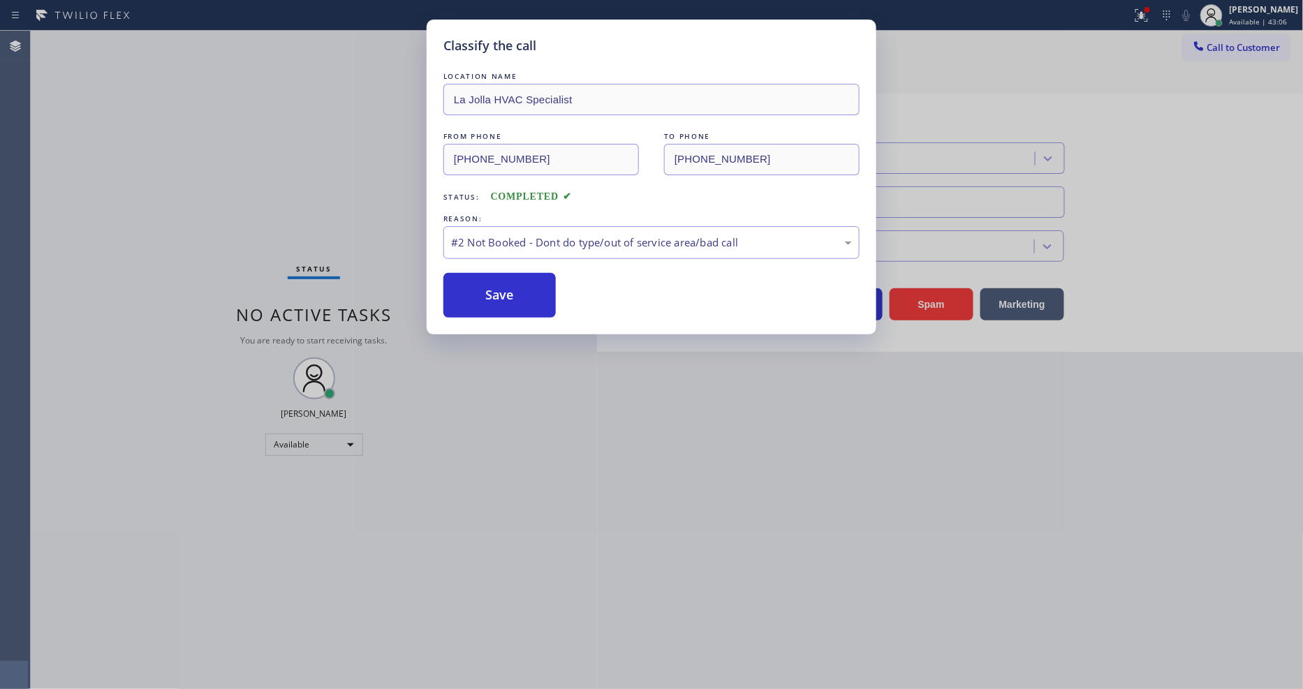
click at [480, 288] on button "Save" at bounding box center [499, 295] width 112 height 45
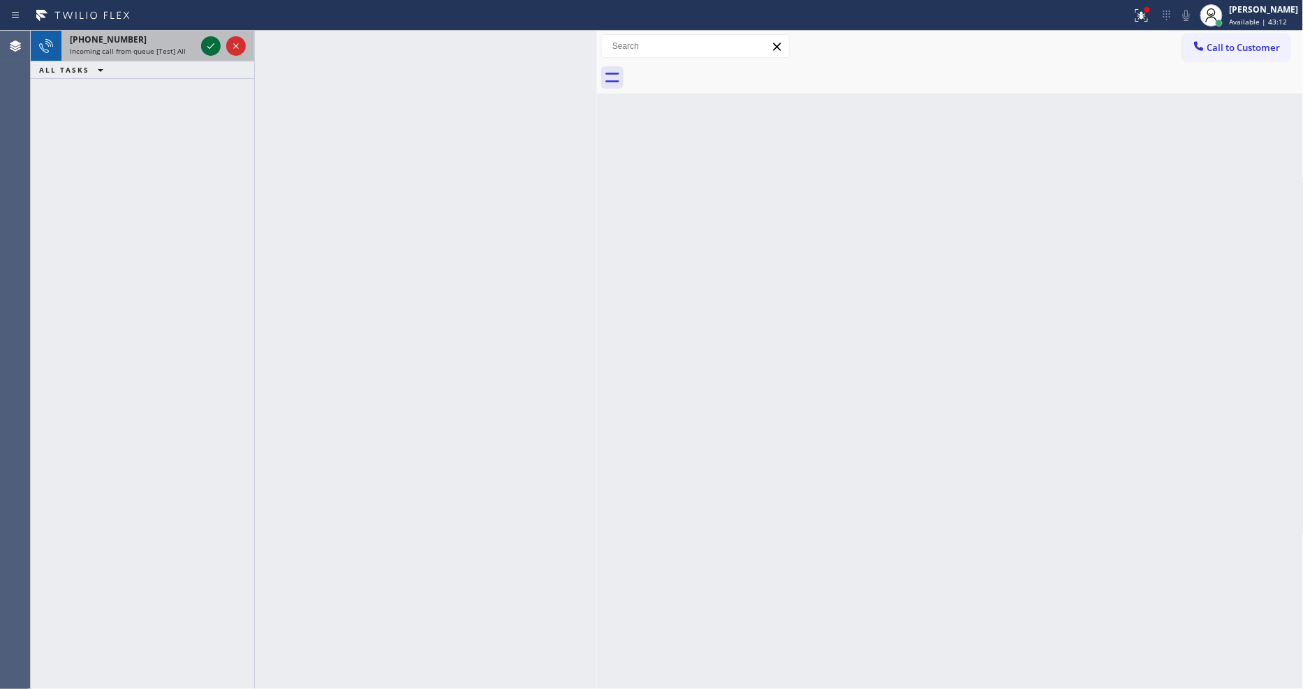
click at [211, 51] on icon at bounding box center [211, 46] width 17 height 17
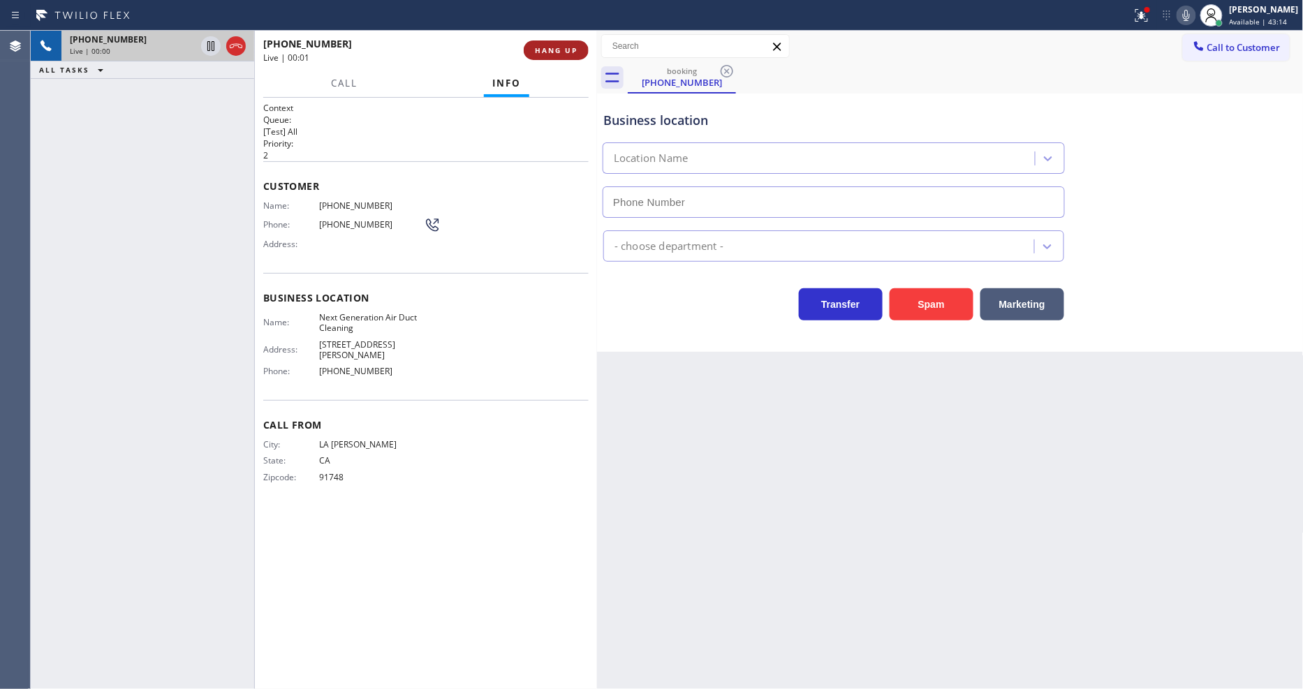
type input "(626) 377-4127"
click at [562, 54] on span "HANG UP" at bounding box center [556, 50] width 43 height 10
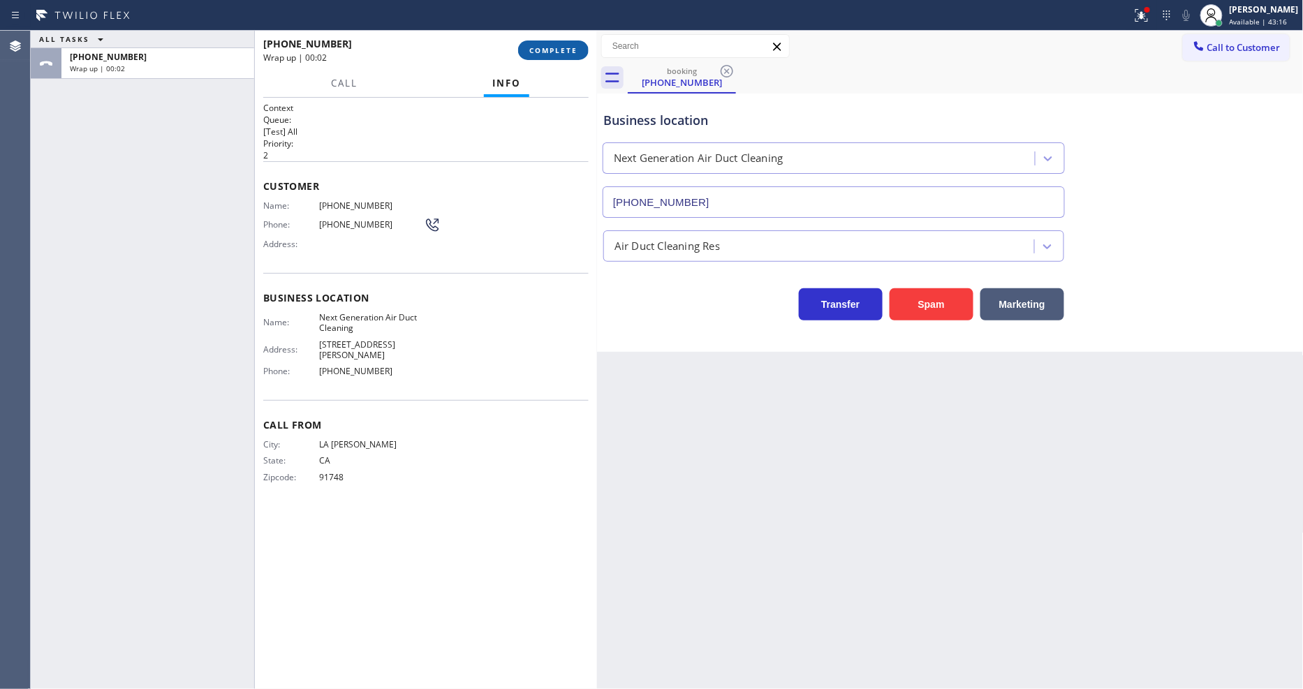
click at [562, 51] on span "COMPLETE" at bounding box center [553, 50] width 48 height 10
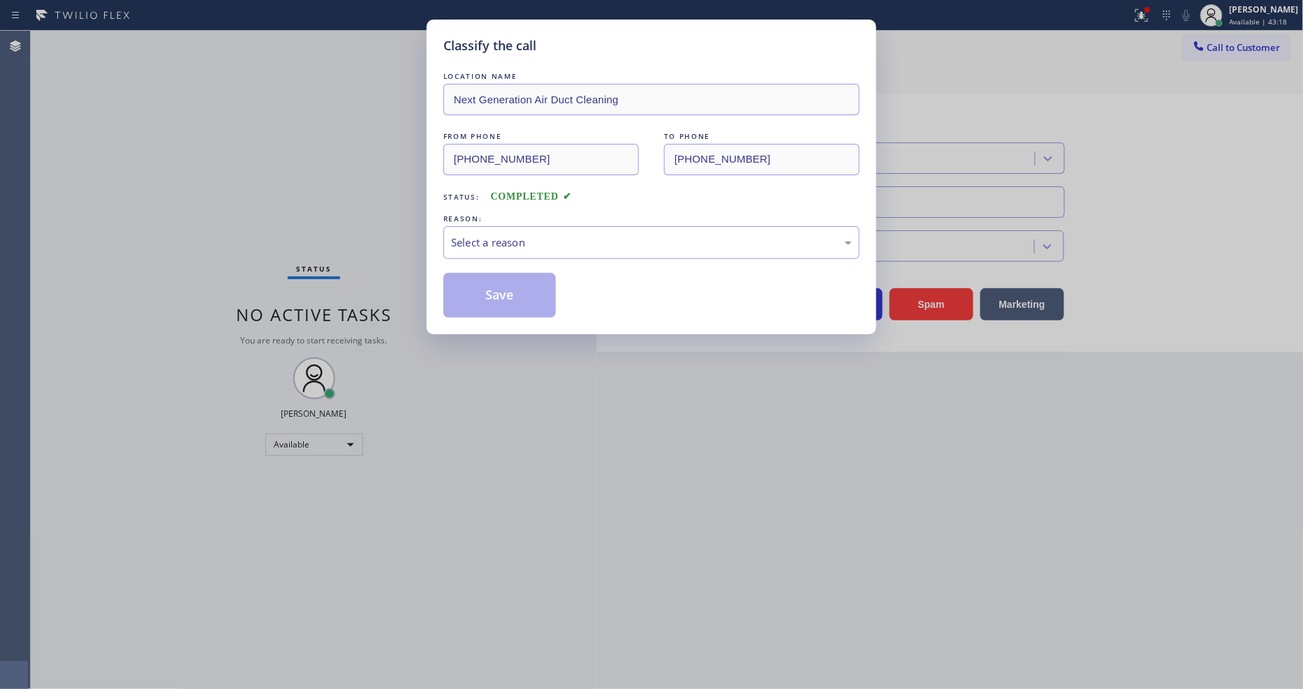
click at [486, 246] on div "Select a reason" at bounding box center [651, 243] width 401 height 16
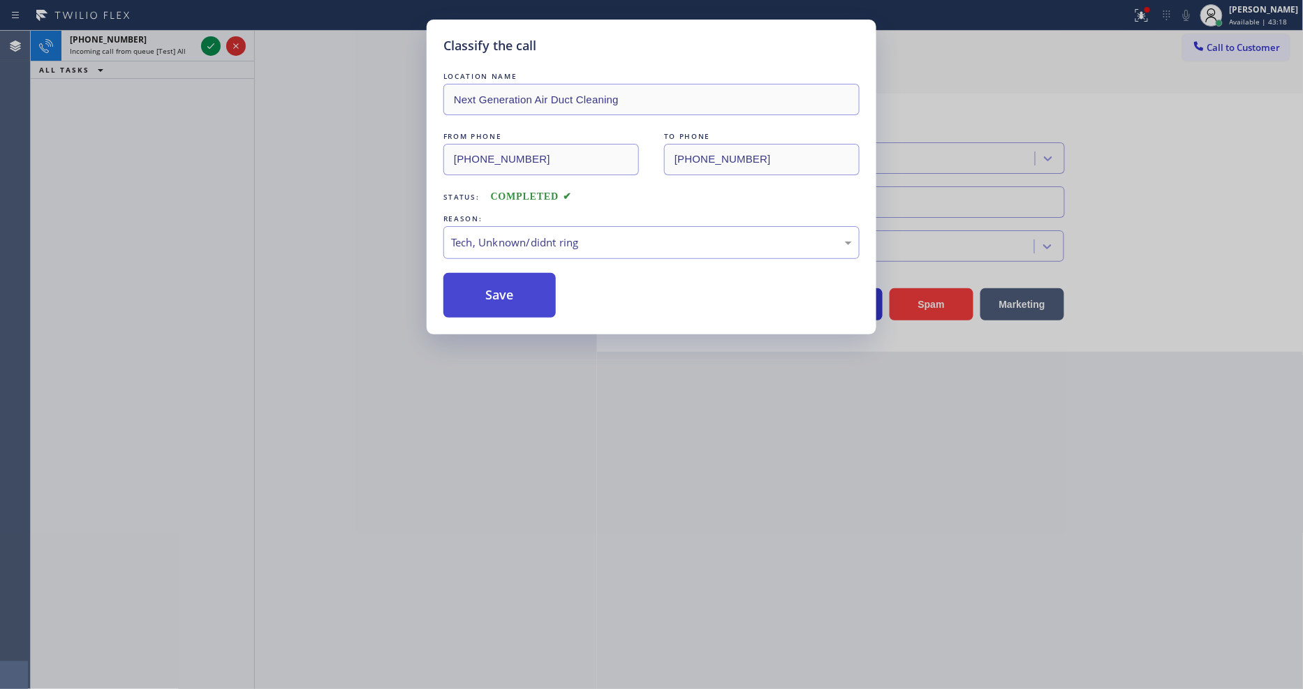
click at [494, 292] on button "Save" at bounding box center [499, 295] width 112 height 45
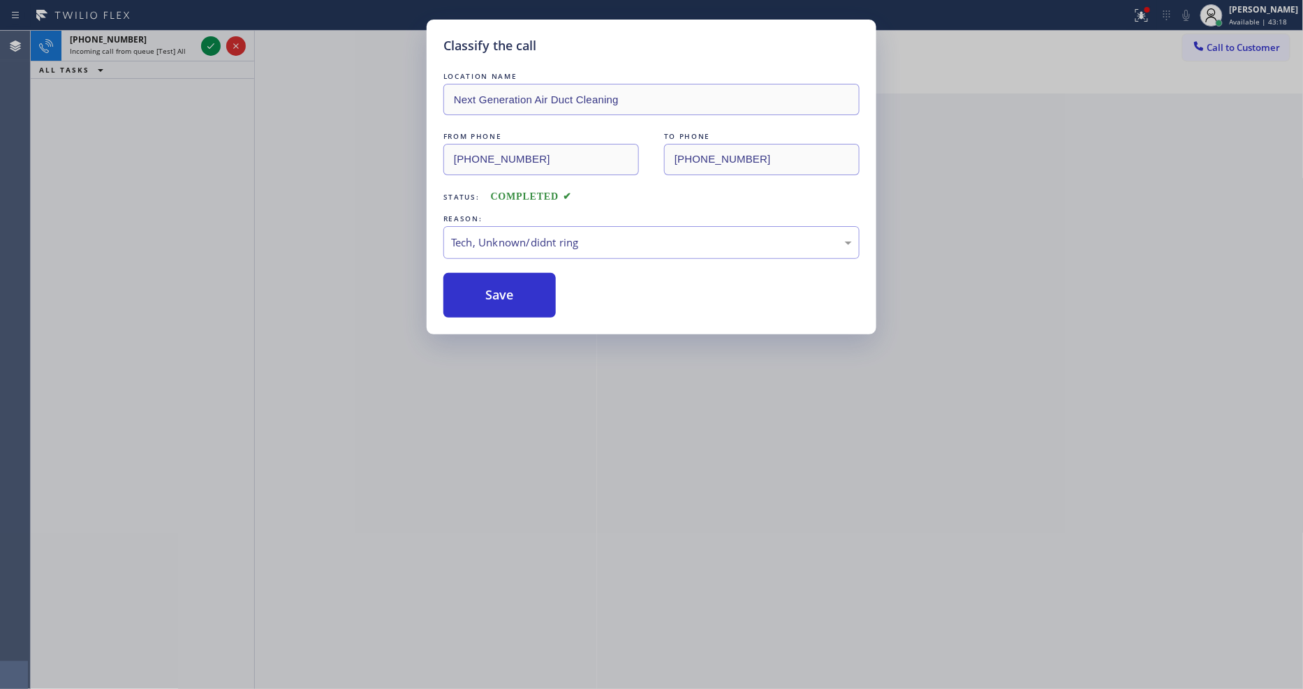
drag, startPoint x: 494, startPoint y: 292, endPoint x: 298, endPoint y: 67, distance: 298.0
click at [486, 274] on button "Save" at bounding box center [499, 295] width 112 height 45
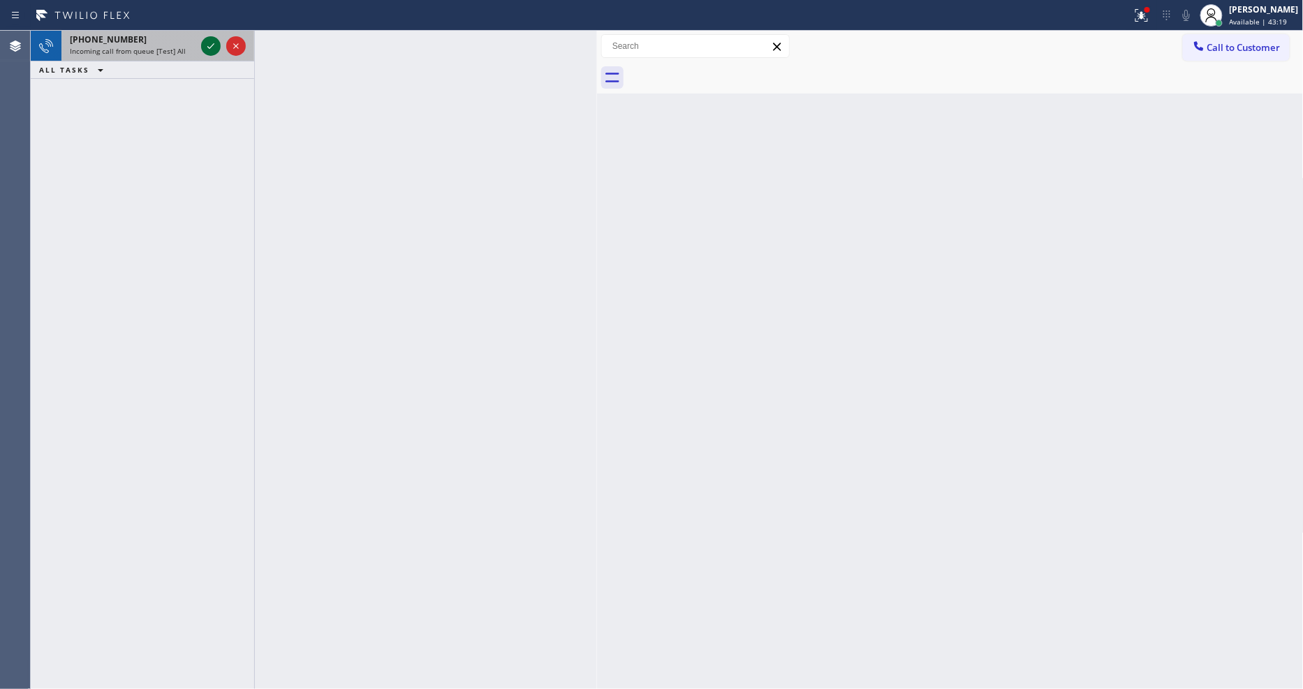
click at [207, 45] on icon at bounding box center [211, 46] width 17 height 17
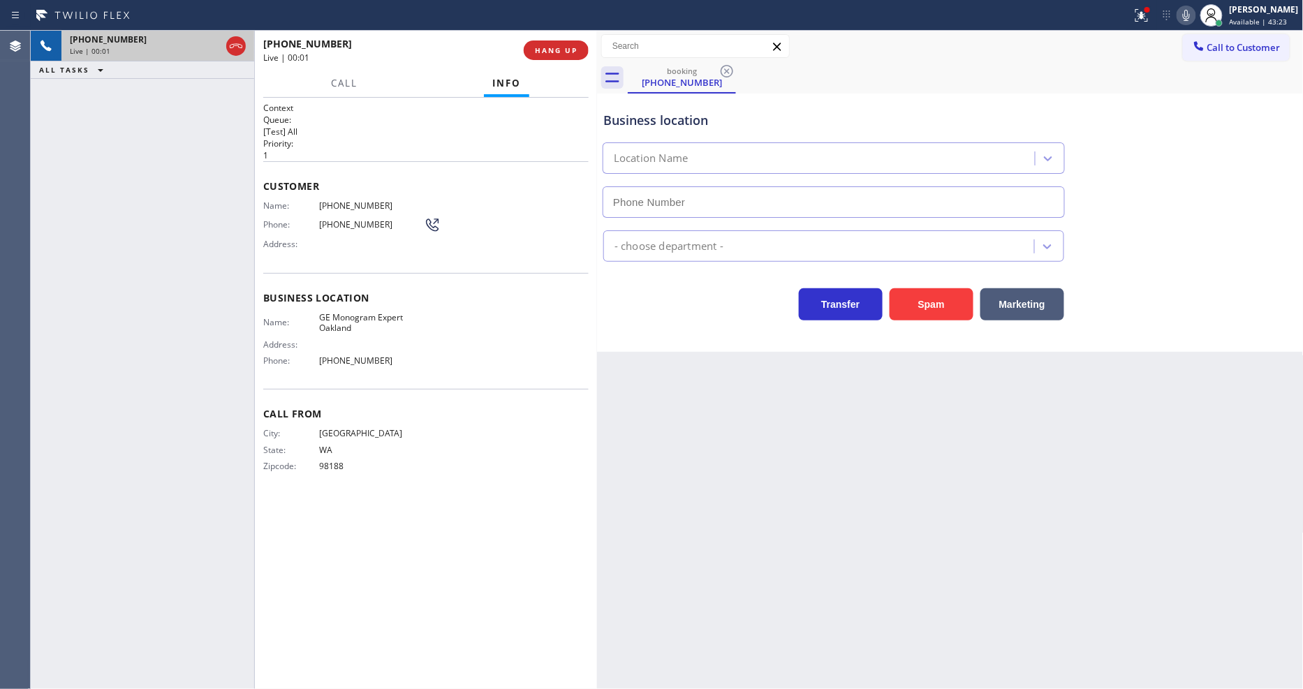
type input "(341) 222-1346"
click at [334, 318] on span "GE Monogram Expert Oakland" at bounding box center [371, 323] width 105 height 22
copy span "GE Monogram Expert Oakland"
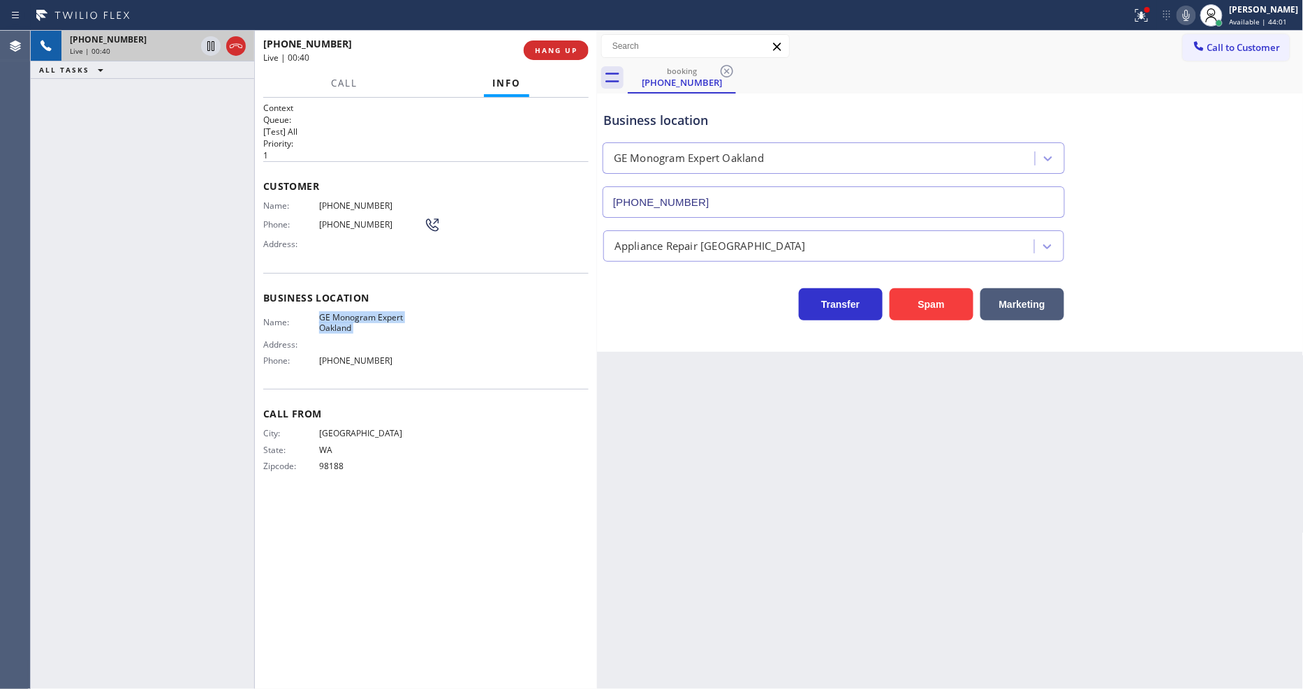
click at [341, 201] on span "(206) 941-3035" at bounding box center [371, 205] width 105 height 10
copy span "(206) 941-3035"
drag, startPoint x: 356, startPoint y: 476, endPoint x: 641, endPoint y: 658, distance: 337.8
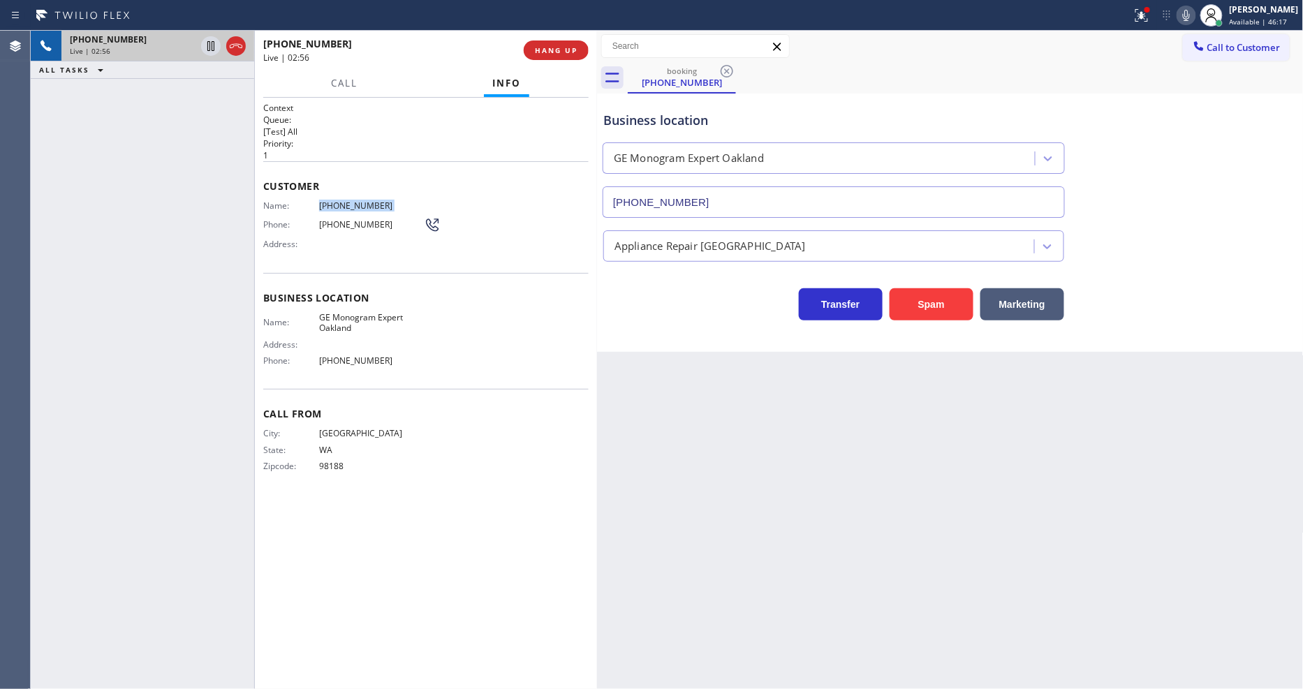
click at [356, 476] on div "Call From City: SEATTLE State: WA Zipcode: 98188" at bounding box center [425, 441] width 325 height 105
click at [548, 54] on span "HANG UP" at bounding box center [556, 50] width 43 height 10
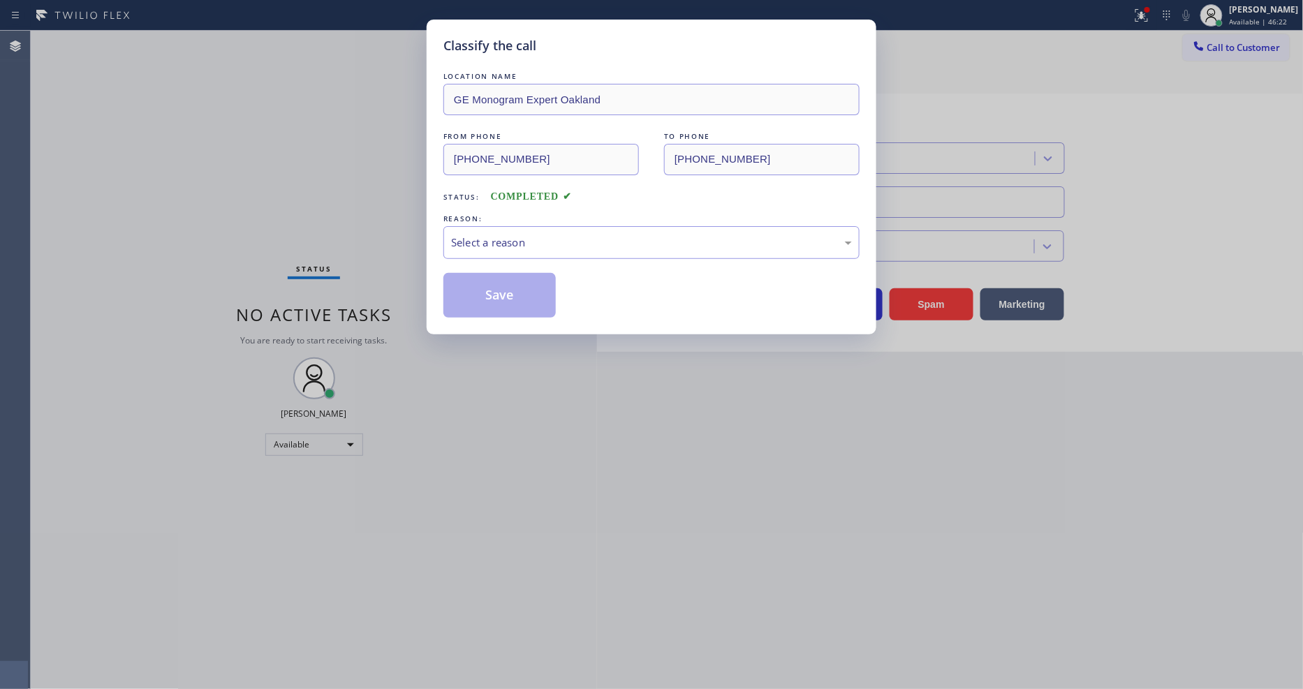
click at [483, 240] on div "Select a reason" at bounding box center [651, 243] width 401 height 16
click at [476, 242] on div "Not Booked - All other reasons" at bounding box center [651, 243] width 401 height 16
click at [478, 308] on button "Save" at bounding box center [499, 295] width 112 height 45
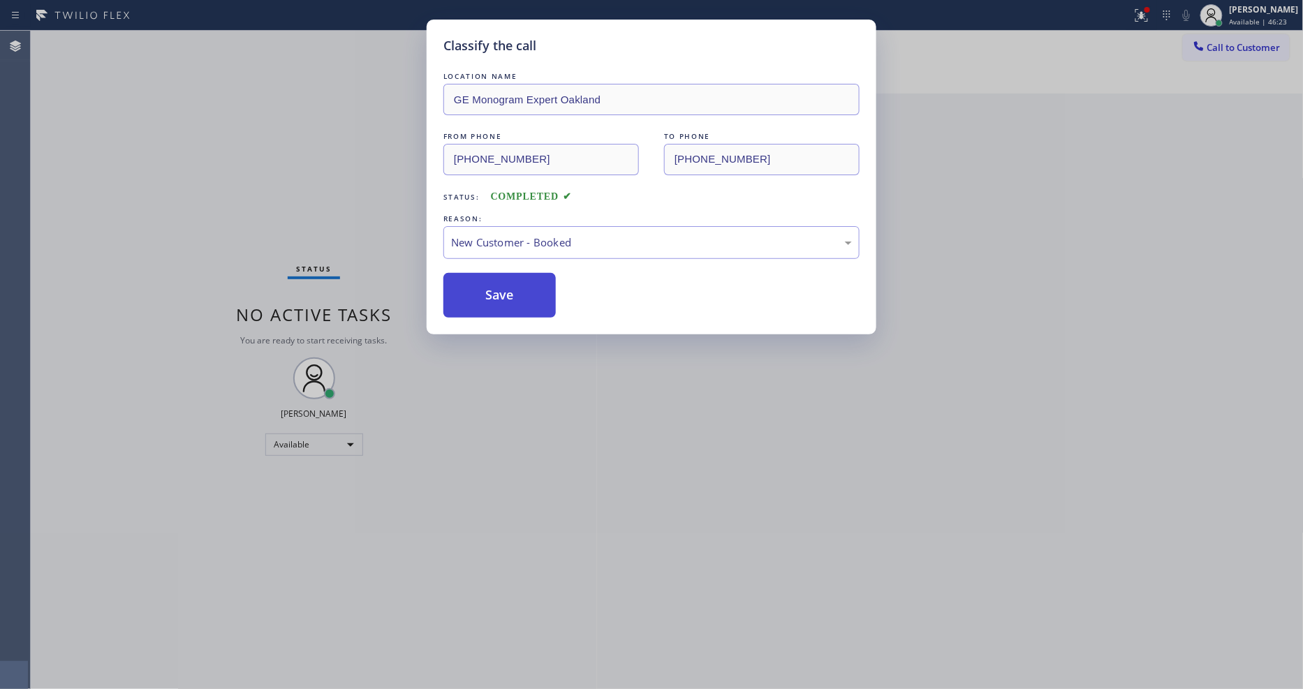
click at [478, 308] on button "Save" at bounding box center [499, 295] width 112 height 45
drag, startPoint x: 478, startPoint y: 308, endPoint x: 463, endPoint y: 277, distance: 34.4
click at [478, 304] on button "Save" at bounding box center [499, 295] width 112 height 45
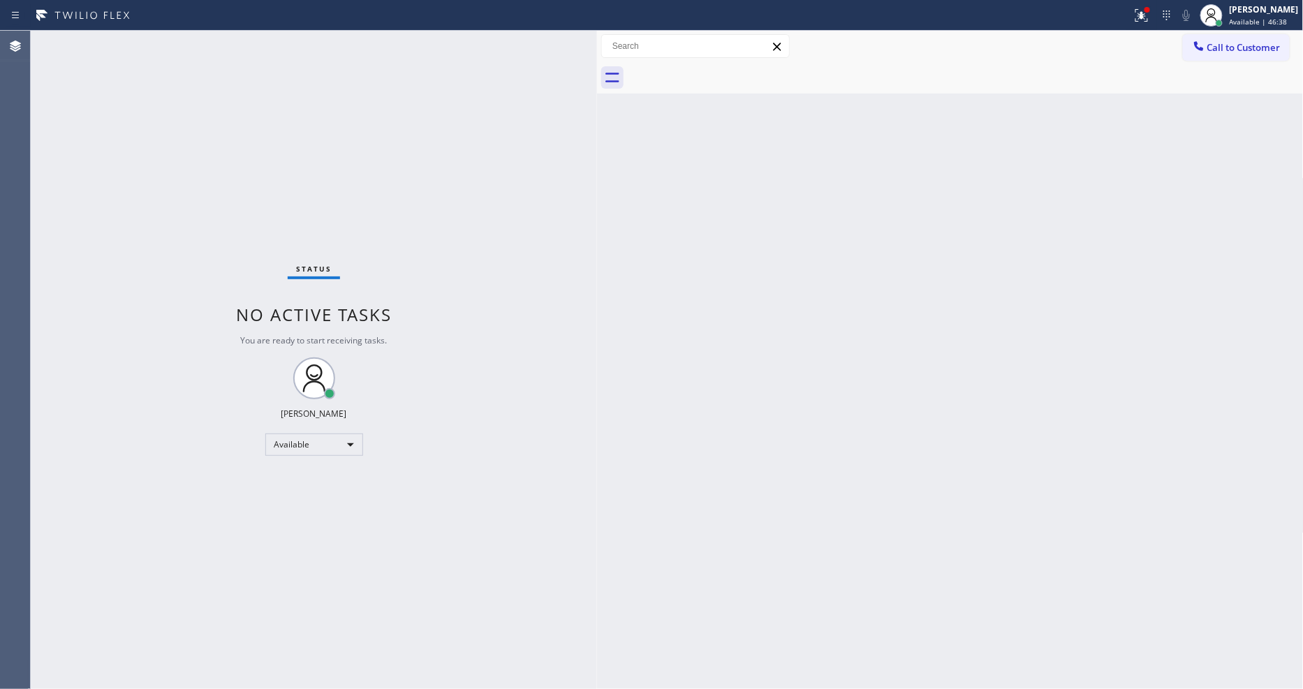
drag, startPoint x: 965, startPoint y: 464, endPoint x: 549, endPoint y: 631, distance: 448.1
click at [964, 464] on div "Back to Dashboard Change Sender ID Customers Technicians Select a contact Outbo…" at bounding box center [950, 360] width 707 height 658
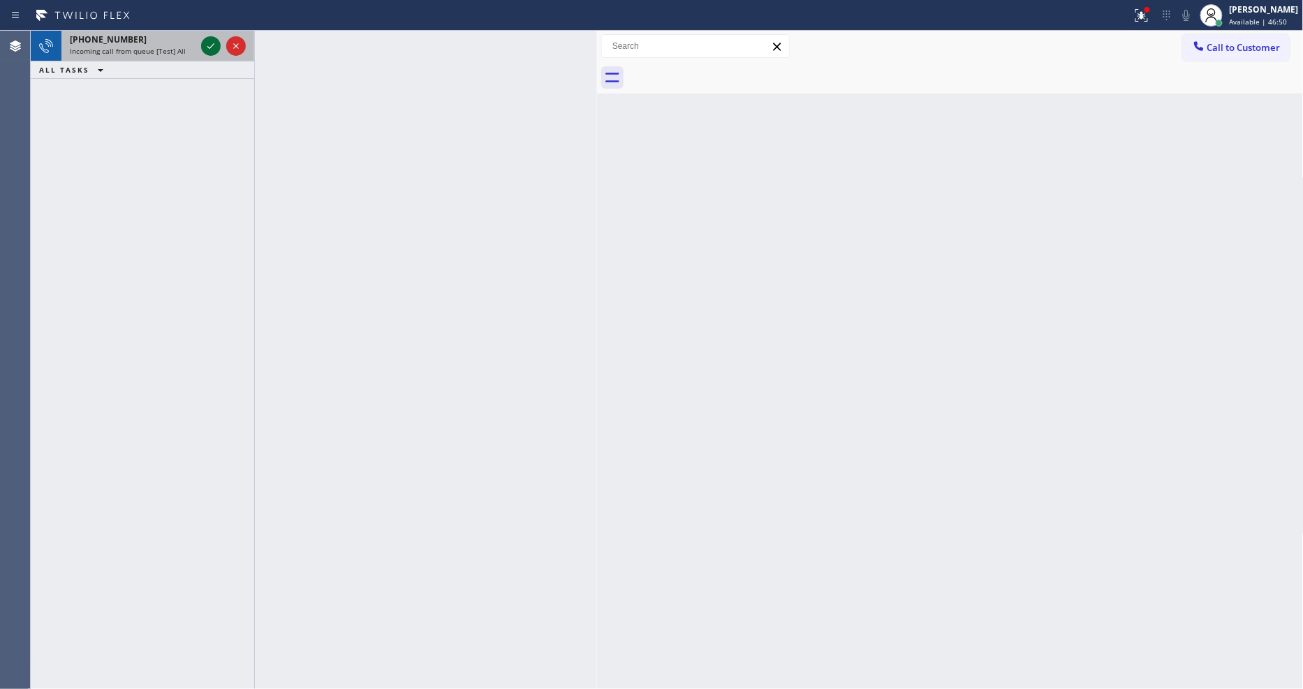
click at [215, 45] on icon at bounding box center [211, 46] width 17 height 17
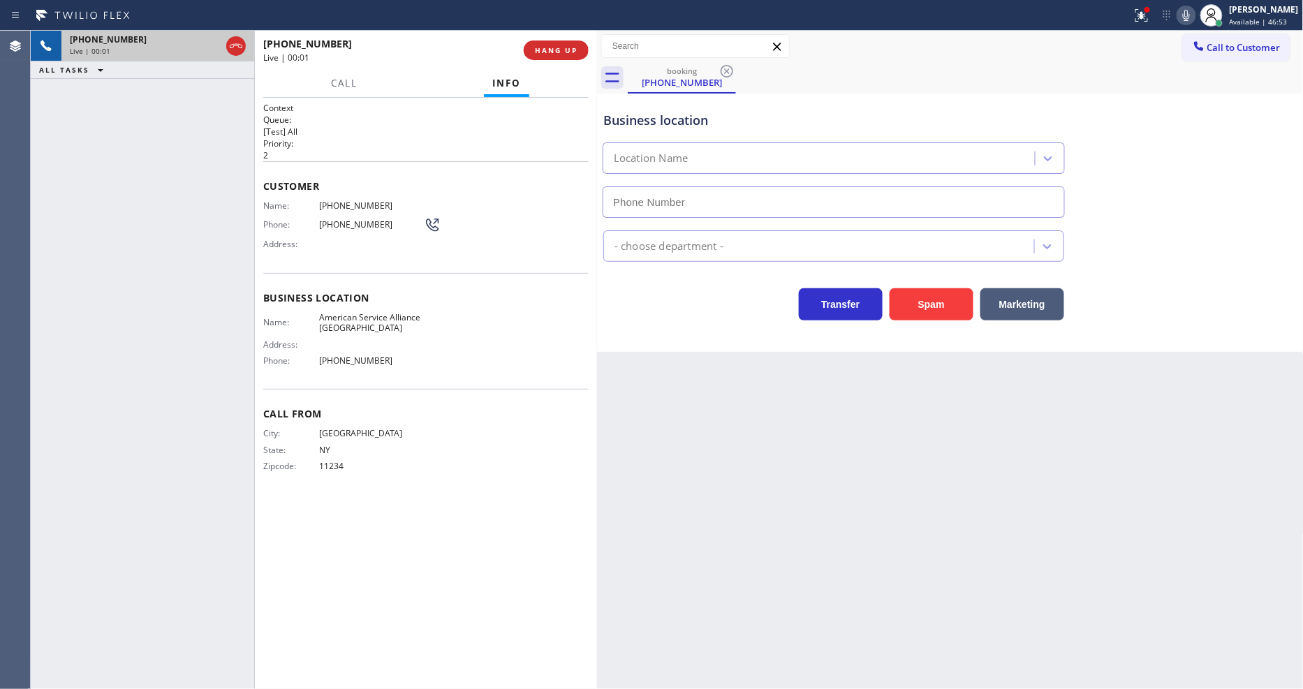
type input "(718) 550-1587"
click at [359, 465] on span "11234" at bounding box center [371, 466] width 105 height 10
click at [554, 39] on div "+17189688699 Live | 00:11 HANG UP" at bounding box center [425, 50] width 325 height 36
click at [552, 54] on span "HANG UP" at bounding box center [556, 50] width 43 height 10
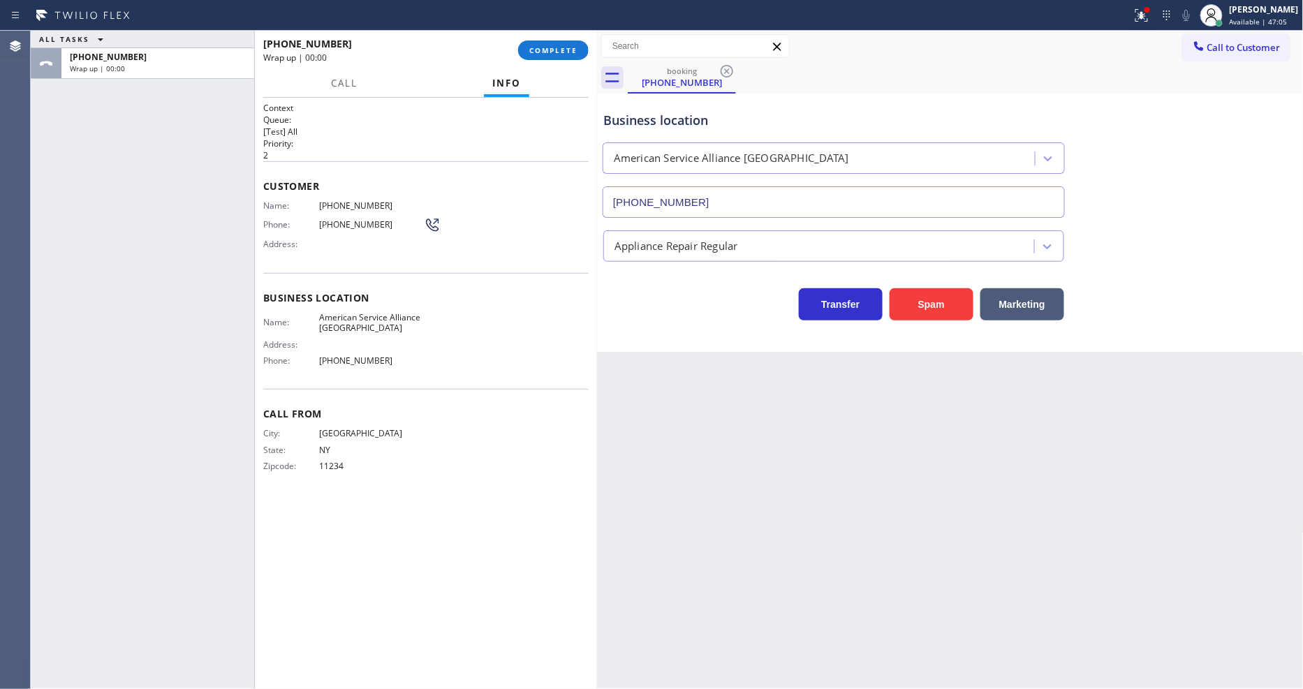
drag, startPoint x: 552, startPoint y: 54, endPoint x: 601, endPoint y: 126, distance: 86.6
click at [550, 54] on span "COMPLETE" at bounding box center [553, 50] width 48 height 10
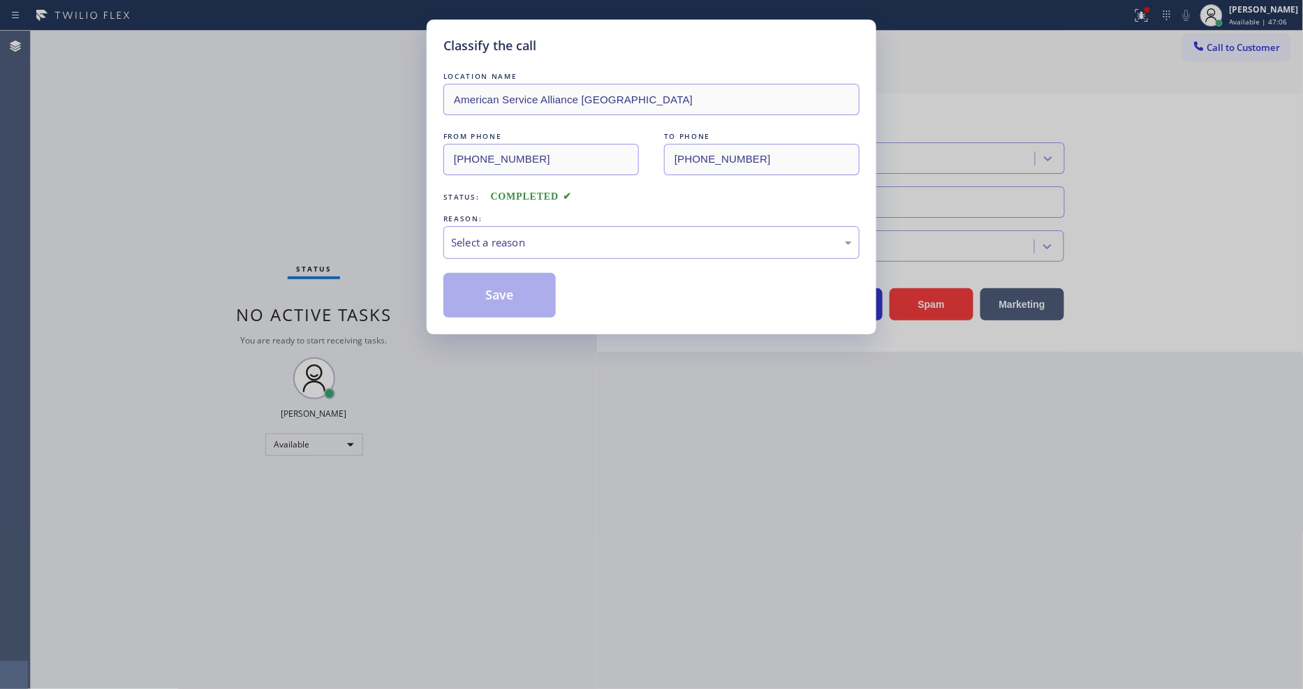
click at [494, 237] on div "Select a reason" at bounding box center [651, 243] width 401 height 16
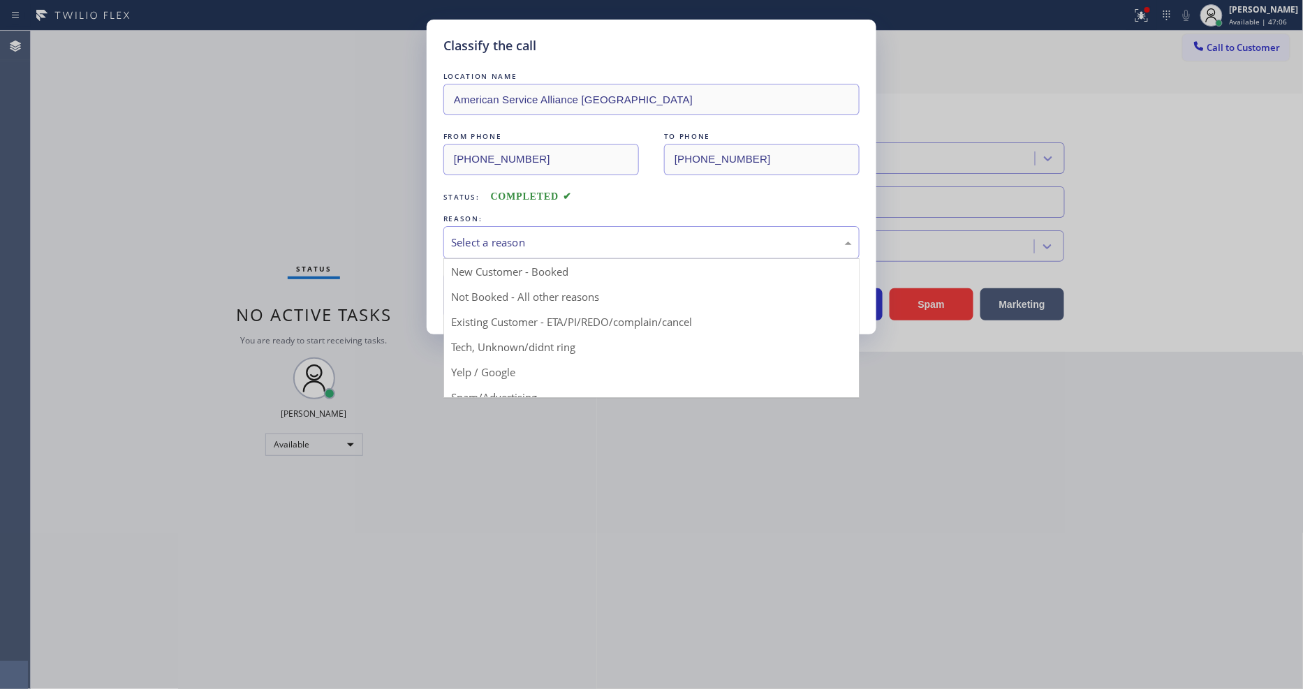
click at [490, 286] on button "Save" at bounding box center [499, 295] width 112 height 45
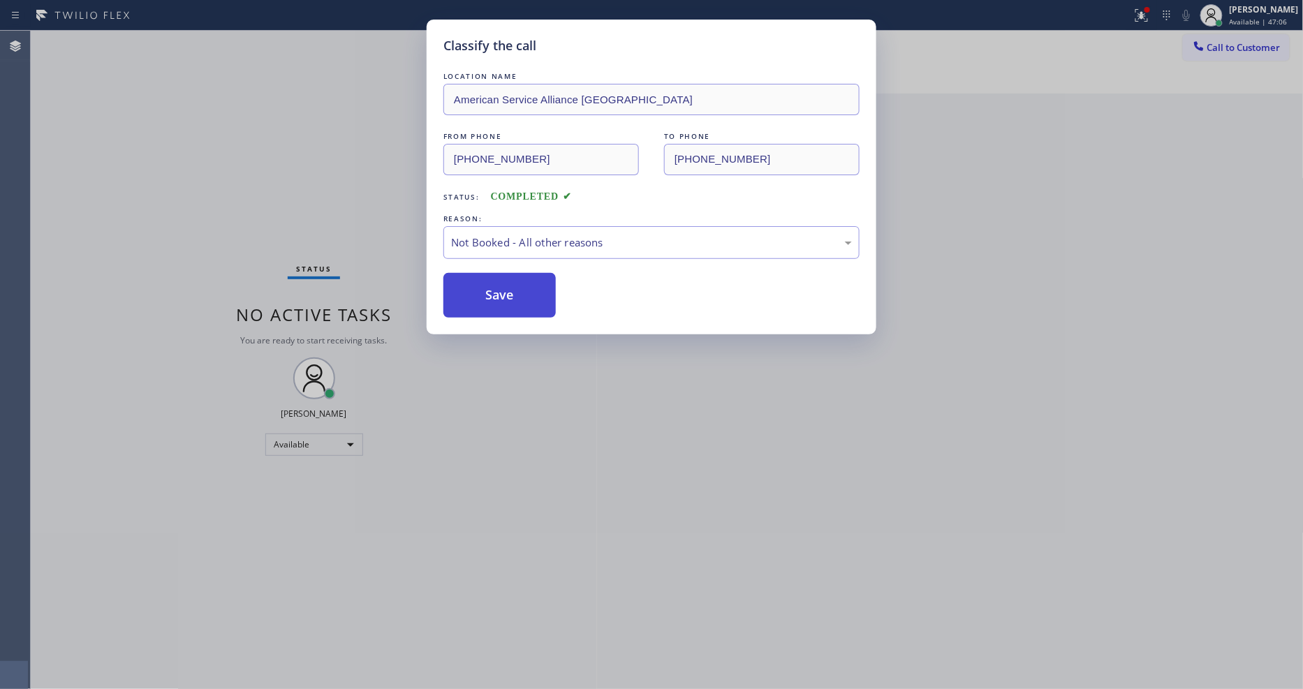
click at [490, 286] on button "Save" at bounding box center [499, 295] width 112 height 45
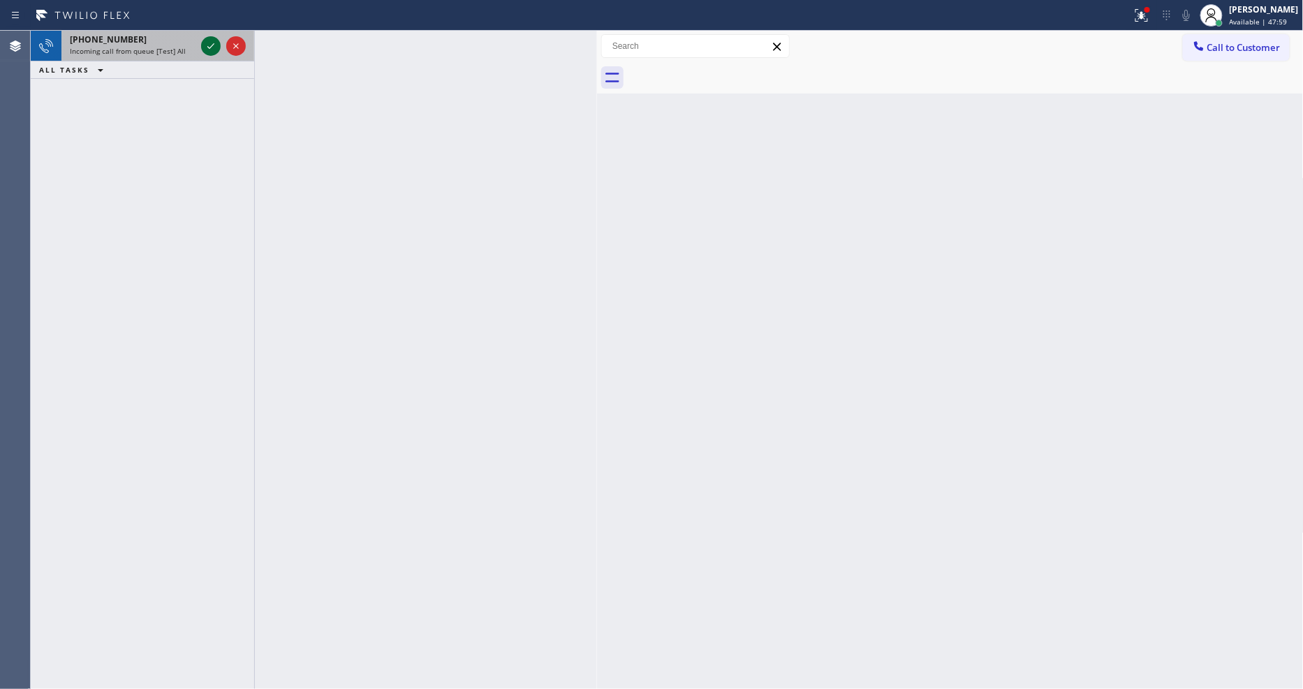
click at [214, 42] on icon at bounding box center [211, 46] width 17 height 17
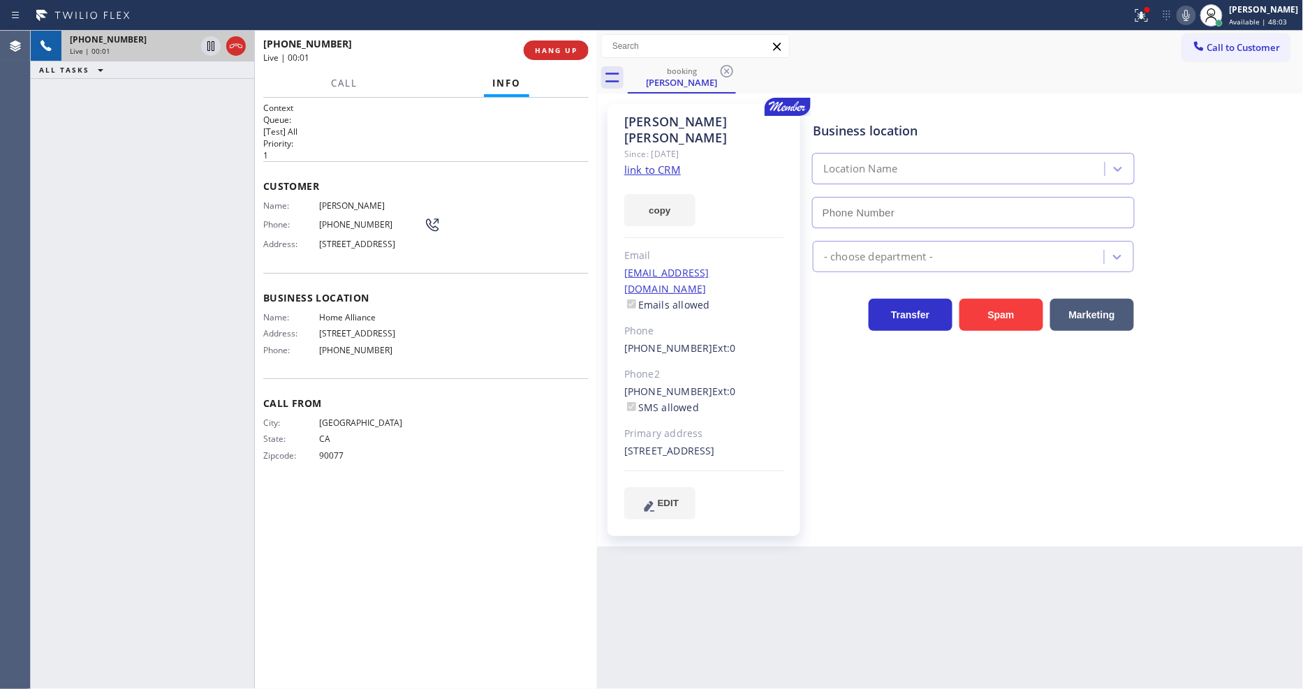
drag, startPoint x: 624, startPoint y: 156, endPoint x: 640, endPoint y: 159, distance: 16.3
click at [640, 163] on link "link to CRM" at bounding box center [652, 170] width 57 height 14
type input "[PHONE_NUMBER]"
click at [352, 323] on span "Home Alliance" at bounding box center [371, 317] width 105 height 10
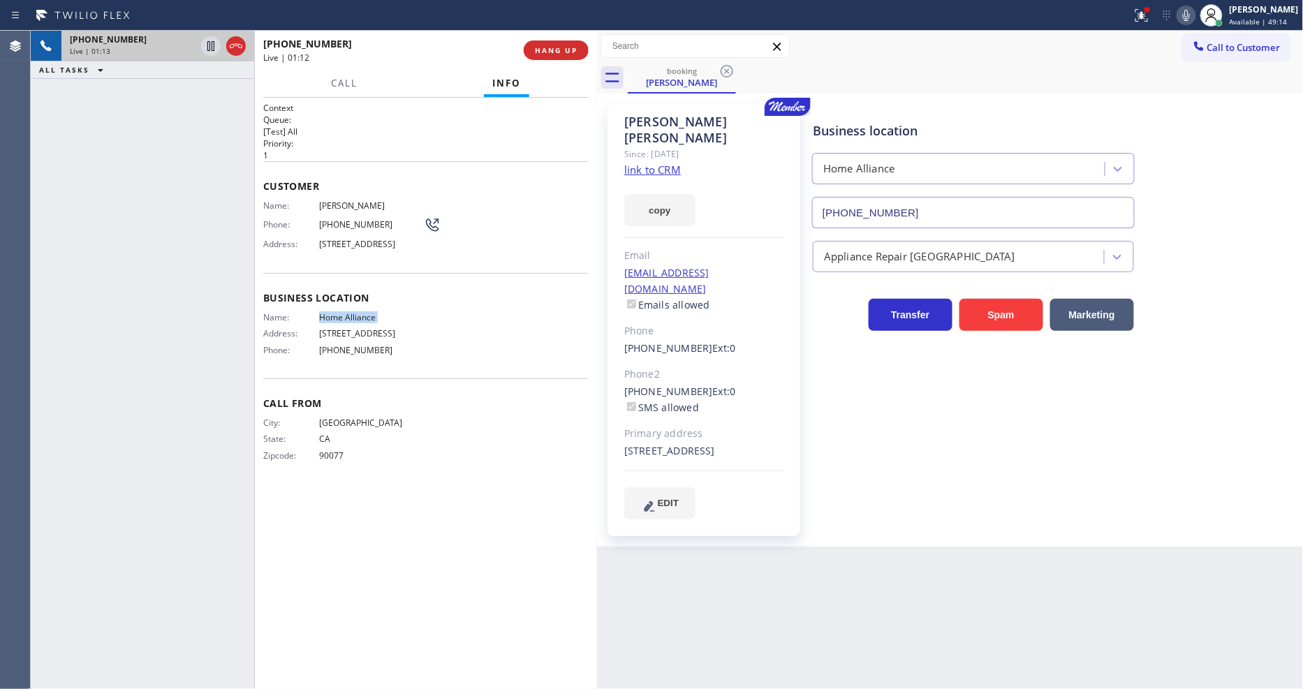
click at [352, 323] on span "Home Alliance" at bounding box center [371, 317] width 105 height 10
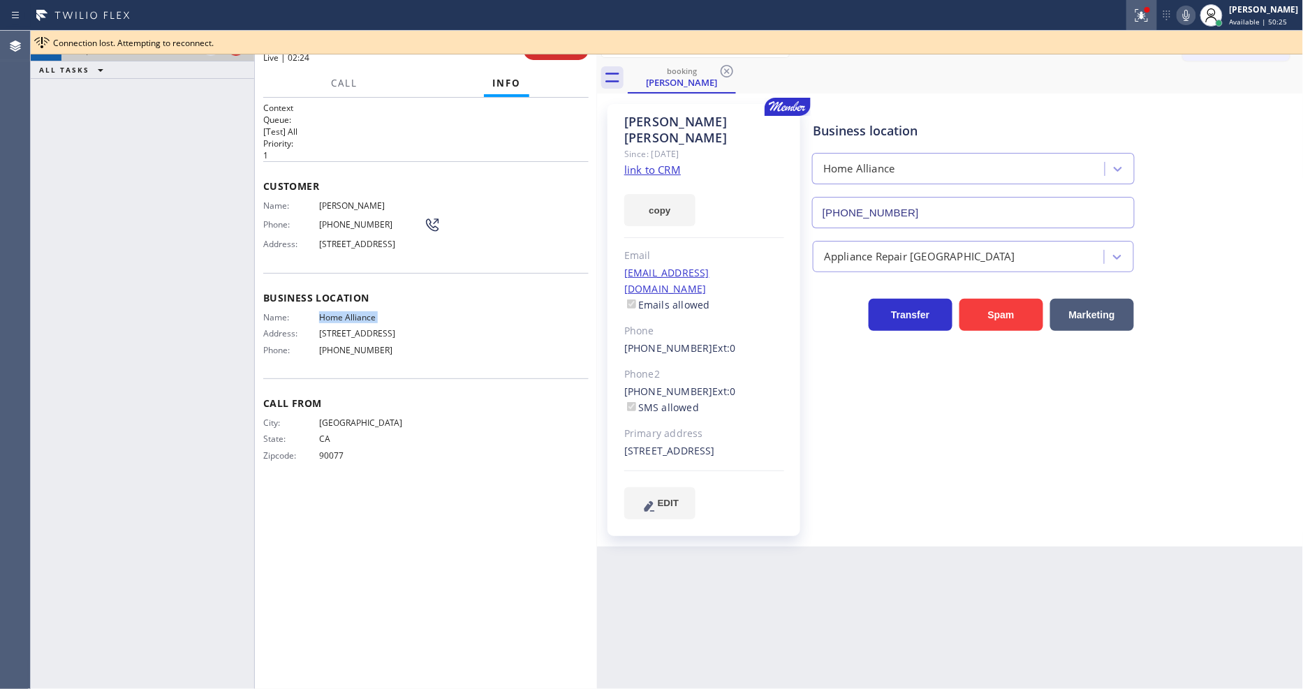
click at [1150, 17] on icon at bounding box center [1141, 15] width 17 height 17
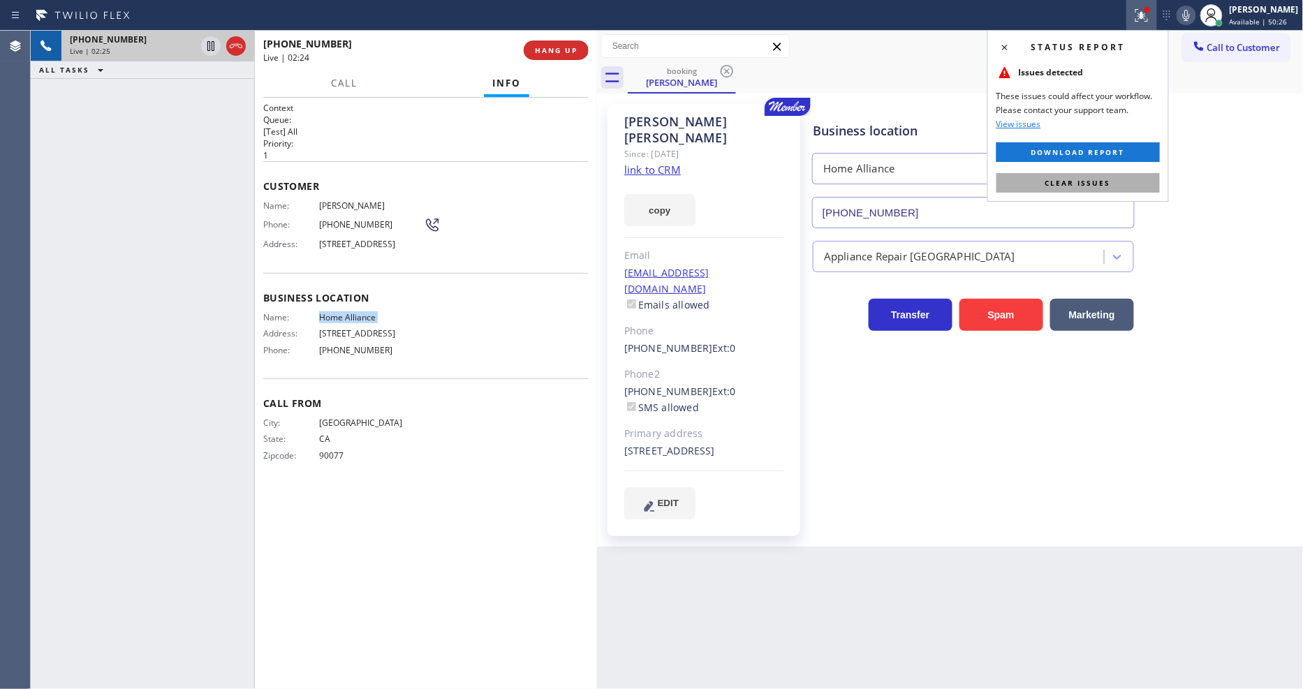
click at [1133, 179] on button "Clear issues" at bounding box center [1077, 183] width 163 height 20
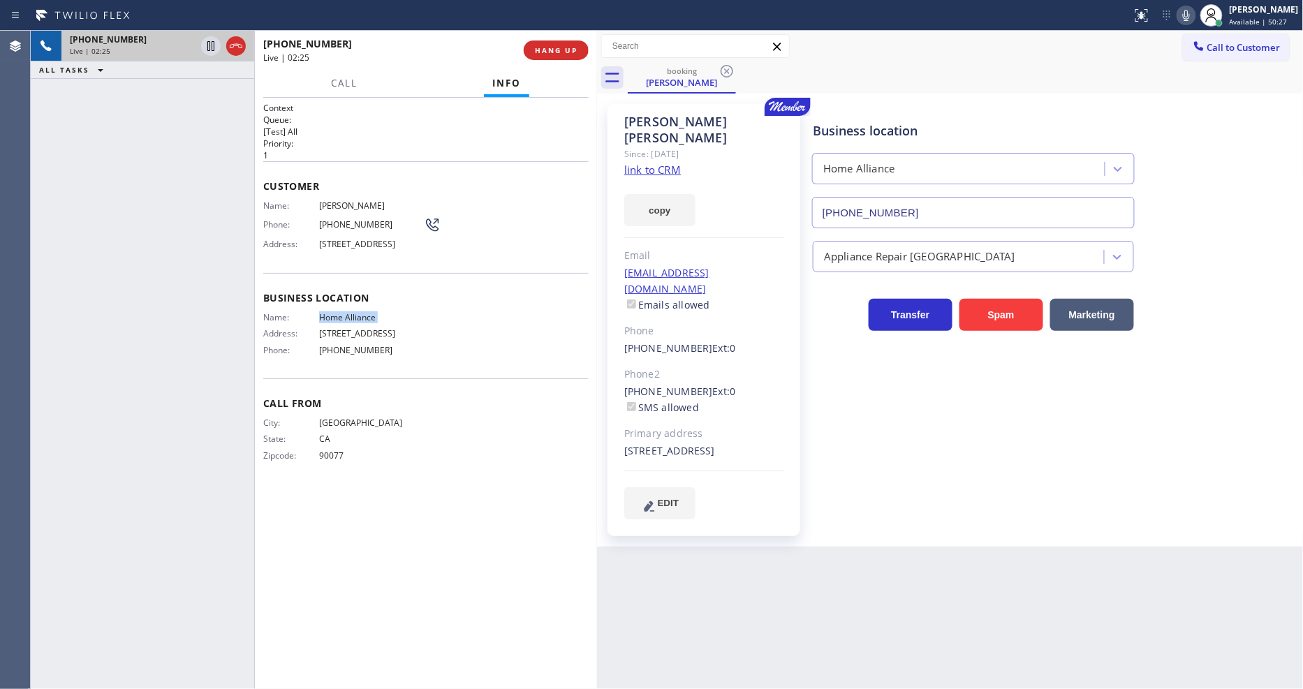
click at [342, 323] on span "Home Alliance" at bounding box center [371, 317] width 105 height 10
drag, startPoint x: 209, startPoint y: 45, endPoint x: 577, endPoint y: 20, distance: 368.9
click at [209, 45] on icon at bounding box center [211, 46] width 17 height 17
click at [1189, 13] on icon at bounding box center [1186, 15] width 17 height 17
click at [904, 469] on div "Business location Home Alliance [PHONE_NUMBER] Appliance Repair High End Transf…" at bounding box center [1055, 312] width 490 height 408
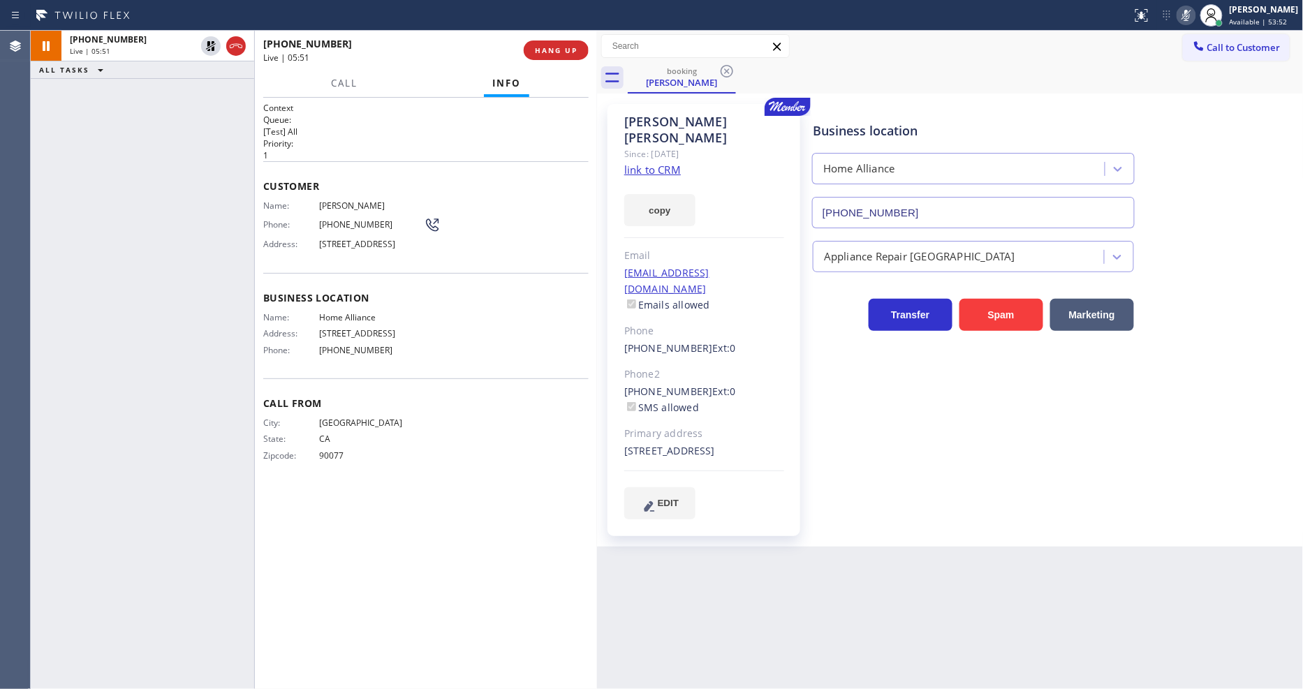
click at [959, 582] on div "Back to Dashboard Change Sender ID Customers Technicians Select a contact Outbo…" at bounding box center [950, 360] width 707 height 658
click at [208, 92] on icon at bounding box center [211, 94] width 17 height 17
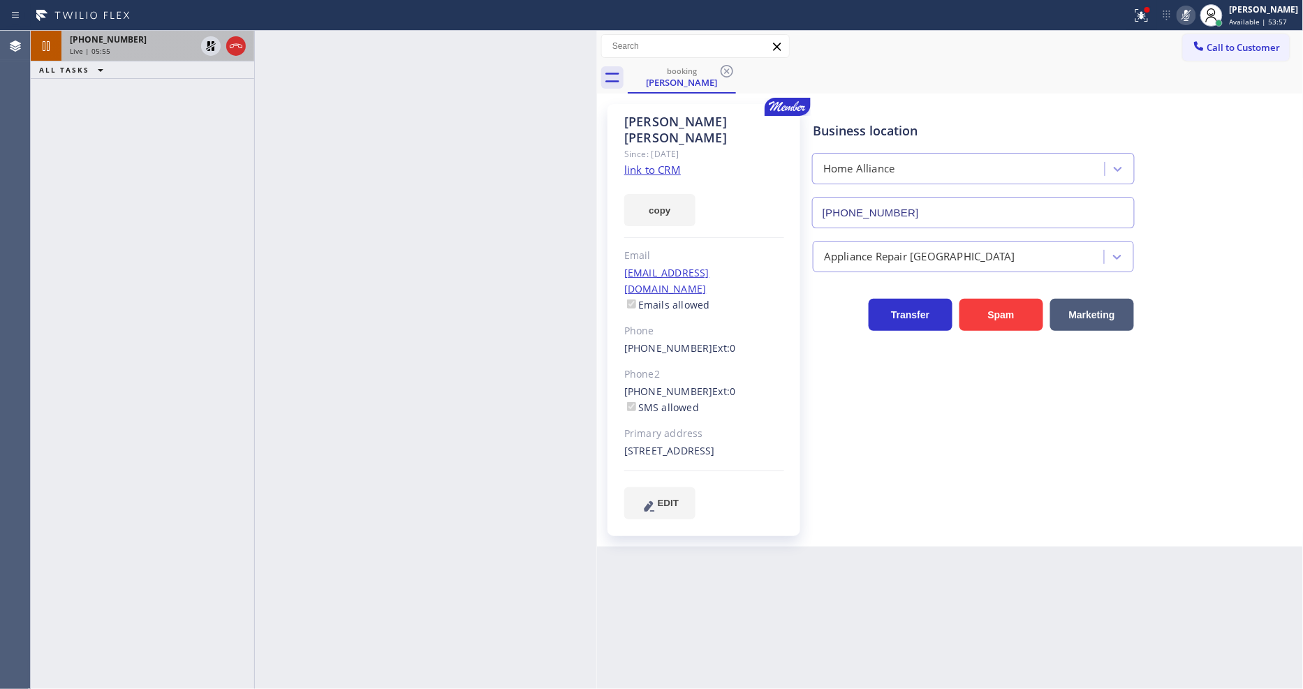
click at [103, 50] on span "Live | 05:55" at bounding box center [90, 51] width 41 height 10
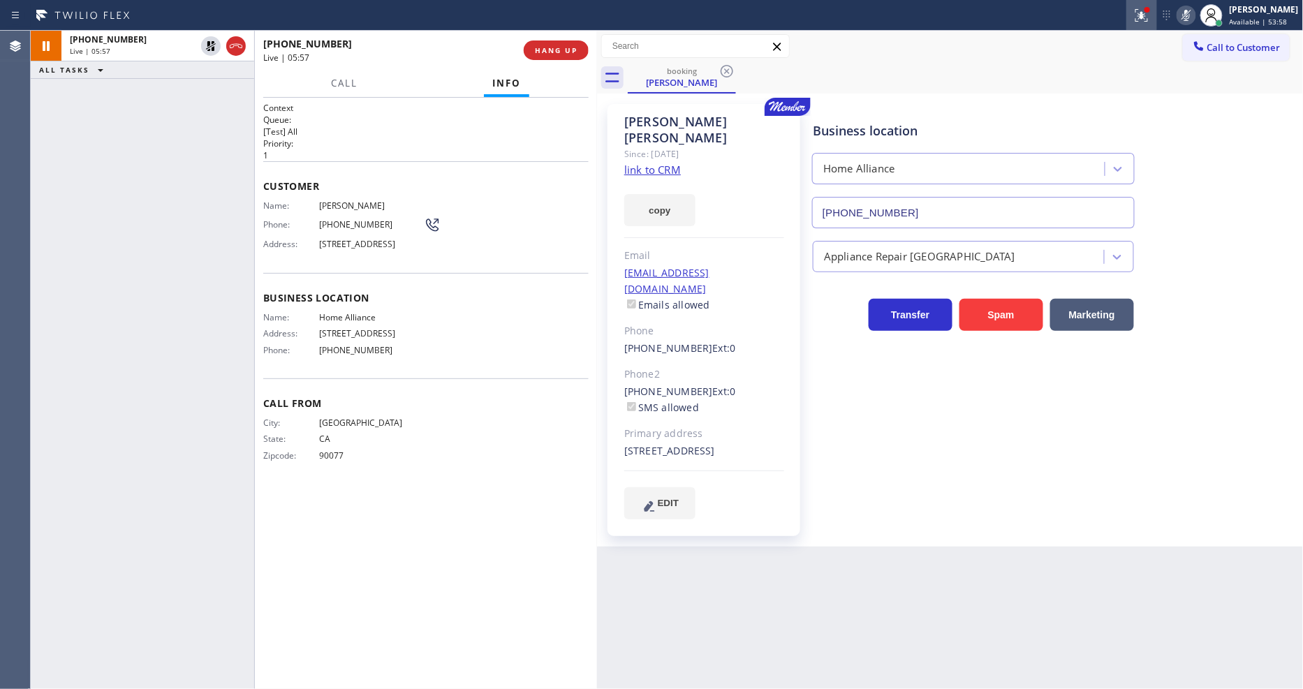
click at [1150, 21] on icon at bounding box center [1141, 15] width 17 height 17
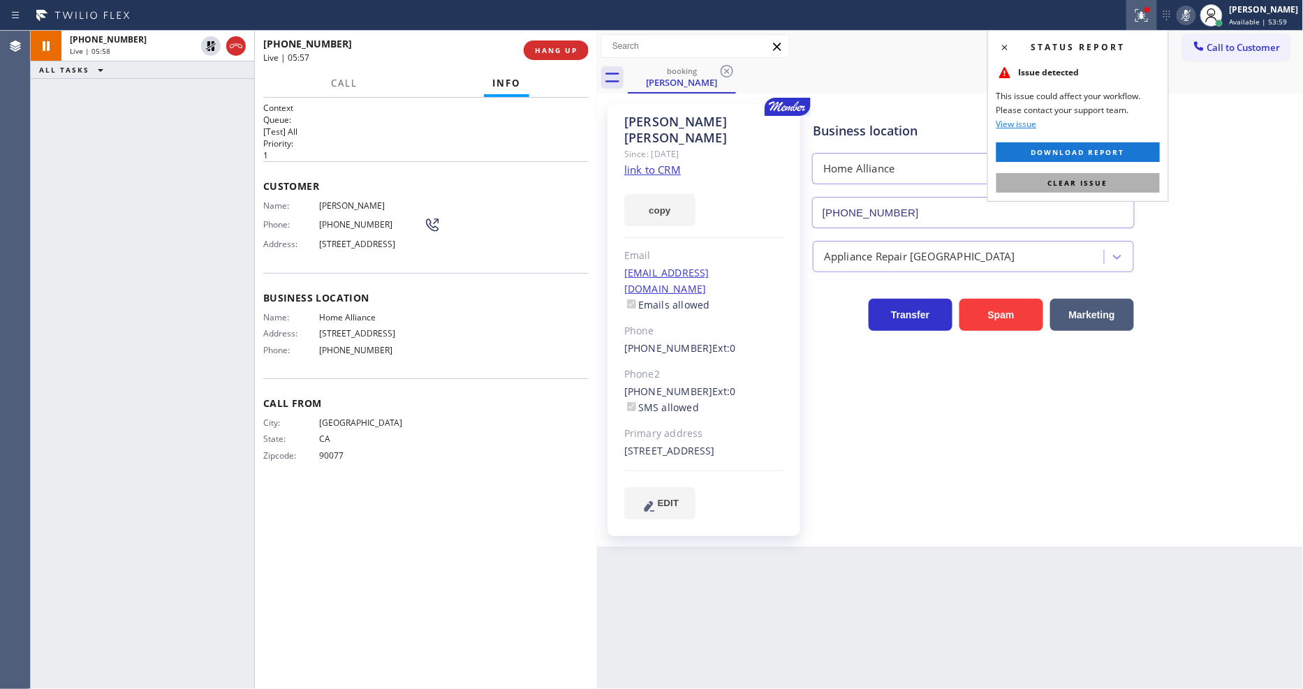
click at [1084, 182] on span "Clear issue" at bounding box center [1078, 183] width 60 height 10
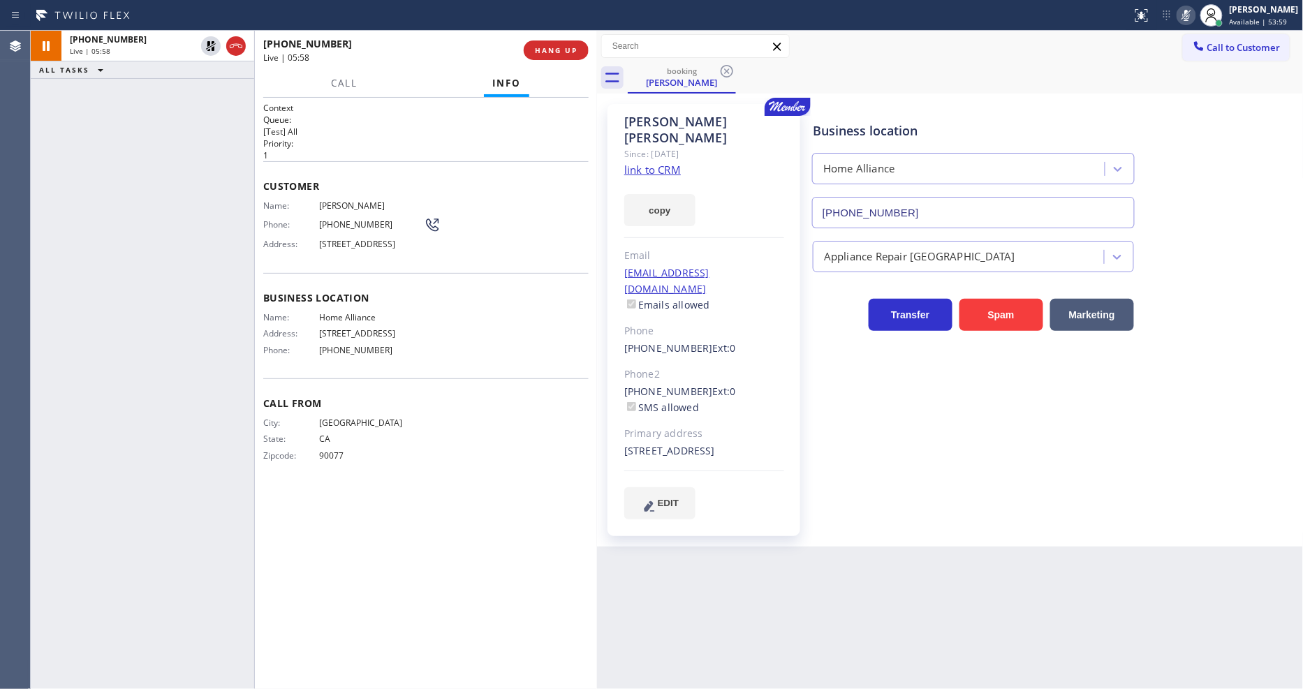
click at [374, 444] on span "CA" at bounding box center [371, 439] width 105 height 10
click at [1026, 480] on div "Business location Home Alliance [PHONE_NUMBER] Appliance Repair High End Transf…" at bounding box center [1055, 312] width 490 height 408
click at [206, 41] on icon at bounding box center [211, 46] width 17 height 17
click at [1195, 14] on icon at bounding box center [1186, 15] width 17 height 17
click at [242, 501] on div "+13108898851 Live | 07:49 ALL TASKS ALL TASKS ACTIVE TASKS TASKS IN WRAP UP" at bounding box center [142, 360] width 223 height 658
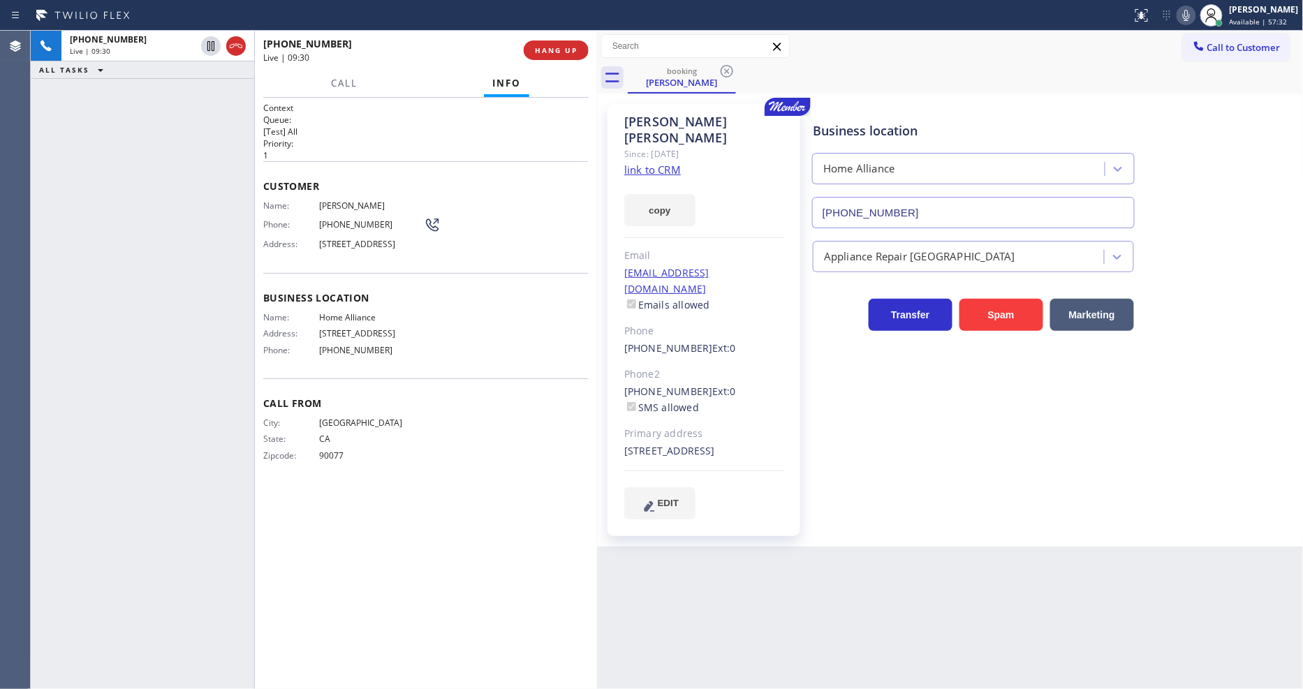
click at [328, 203] on span "Jon Cherkas" at bounding box center [371, 205] width 105 height 10
click at [346, 227] on div "Phone: (310) 889-8851" at bounding box center [351, 224] width 177 height 17
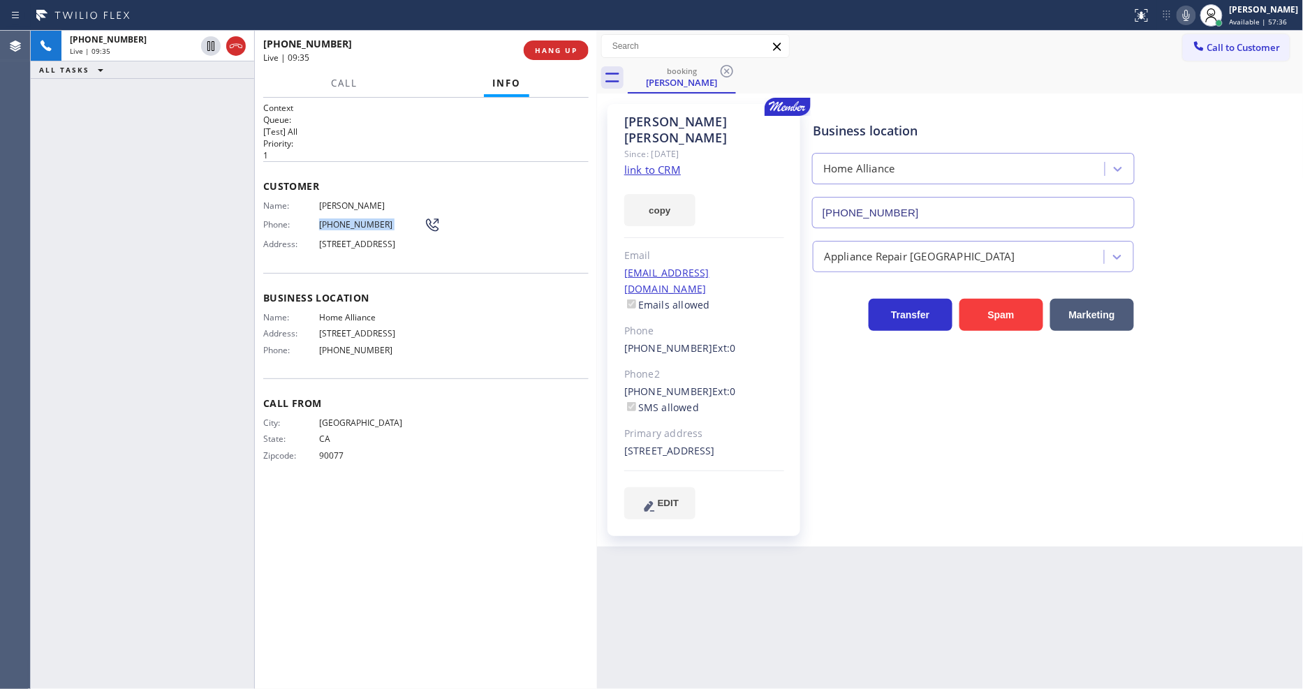
click at [346, 227] on div "Phone: (310) 889-8851" at bounding box center [351, 224] width 177 height 17
click at [323, 219] on span "(310) 889-8851" at bounding box center [371, 224] width 105 height 10
click at [340, 200] on span "Jon Cherkas" at bounding box center [371, 205] width 105 height 10
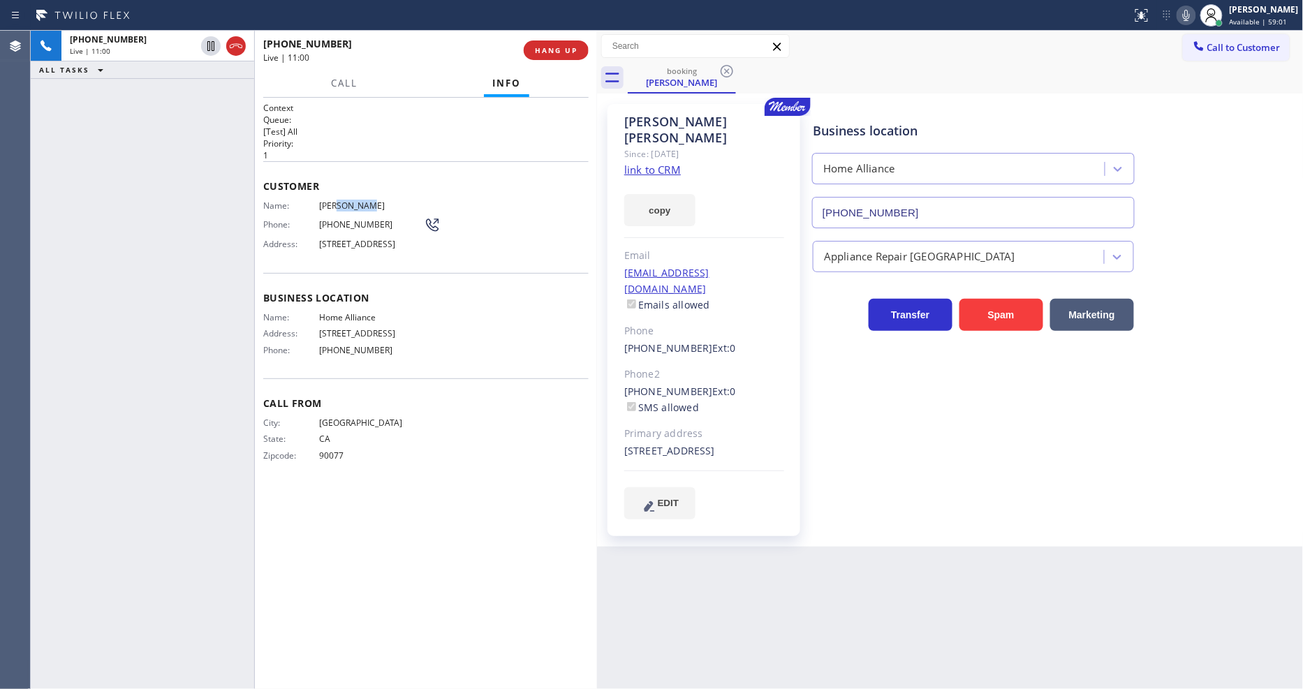
click at [340, 200] on span "Jon Cherkas" at bounding box center [371, 205] width 105 height 10
drag, startPoint x: 207, startPoint y: 43, endPoint x: 557, endPoint y: 30, distance: 350.1
click at [208, 42] on icon at bounding box center [211, 46] width 17 height 17
click at [1195, 14] on icon at bounding box center [1186, 15] width 17 height 17
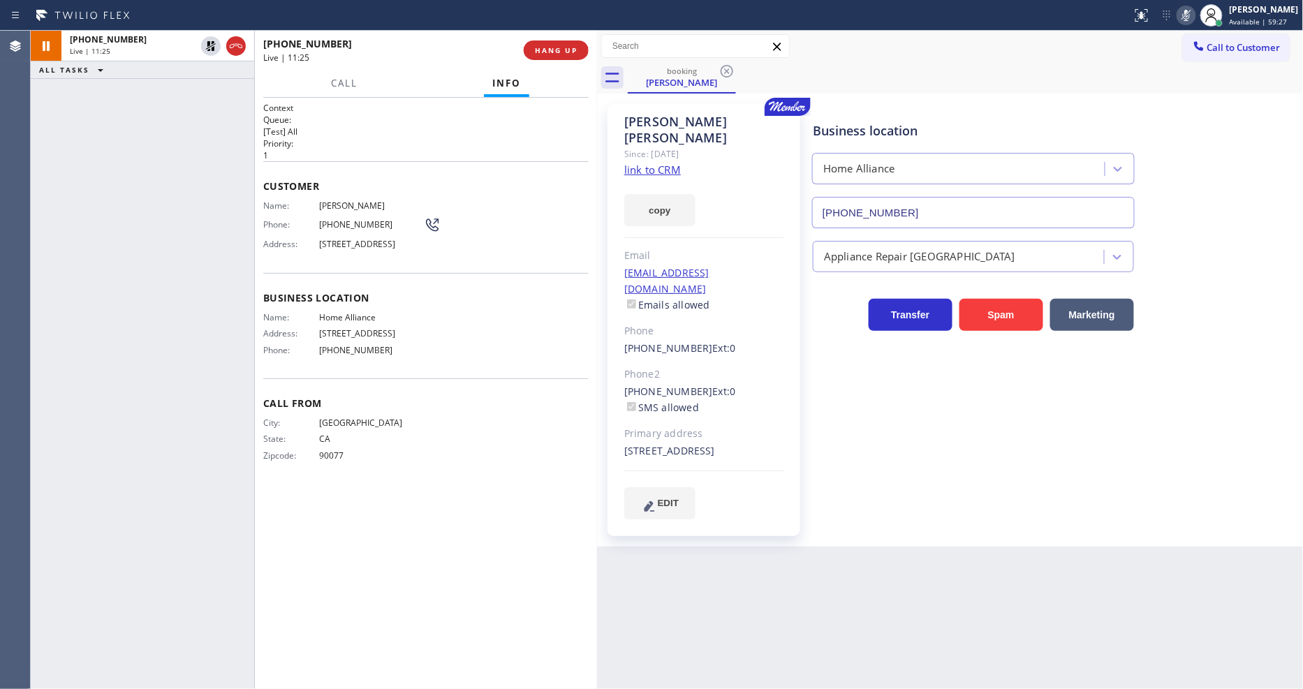
click at [354, 222] on span "(310) 889-8851" at bounding box center [371, 224] width 105 height 10
click at [338, 228] on div "Phone: (310) 889-8851" at bounding box center [351, 224] width 177 height 17
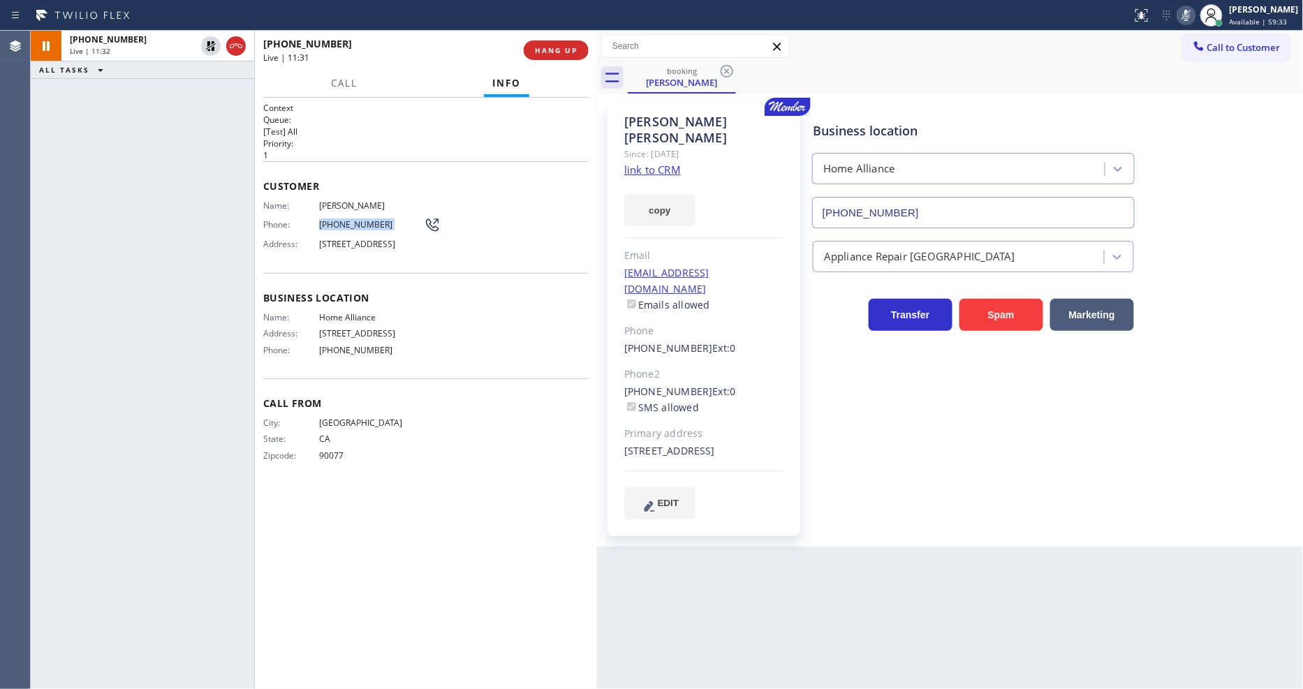
click at [338, 228] on div "Phone: (310) 889-8851" at bounding box center [351, 224] width 177 height 17
click at [206, 38] on icon at bounding box center [211, 46] width 17 height 17
click at [1195, 17] on icon at bounding box center [1186, 15] width 17 height 17
click at [557, 51] on span "HANG UP" at bounding box center [556, 50] width 43 height 10
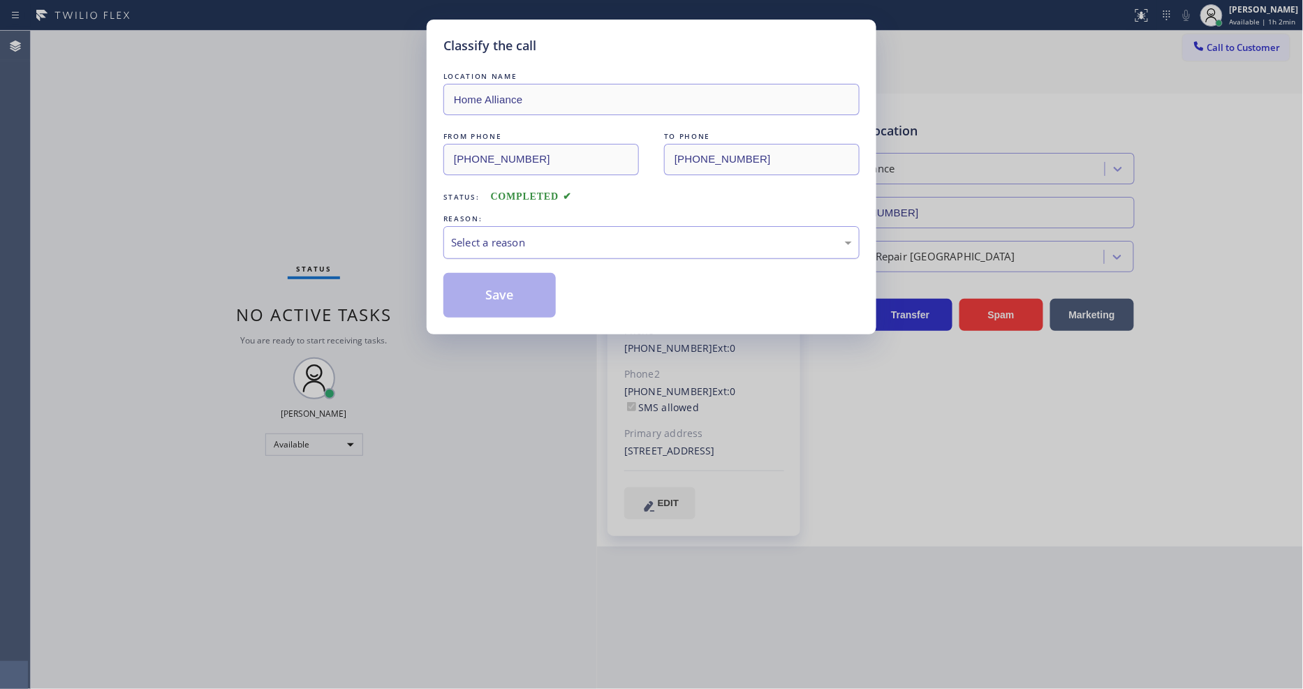
click at [514, 244] on div "Select a reason" at bounding box center [651, 243] width 401 height 16
click at [508, 295] on button "Save" at bounding box center [499, 295] width 112 height 45
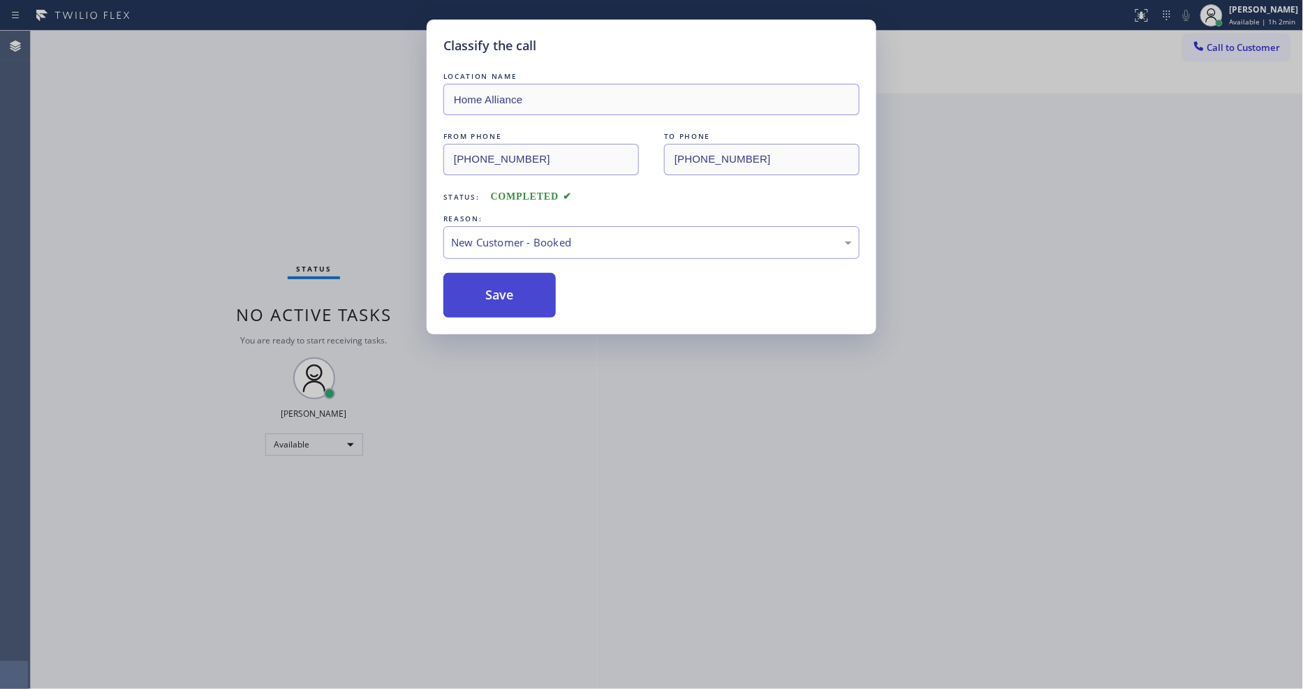
click at [508, 295] on button "Save" at bounding box center [499, 295] width 112 height 45
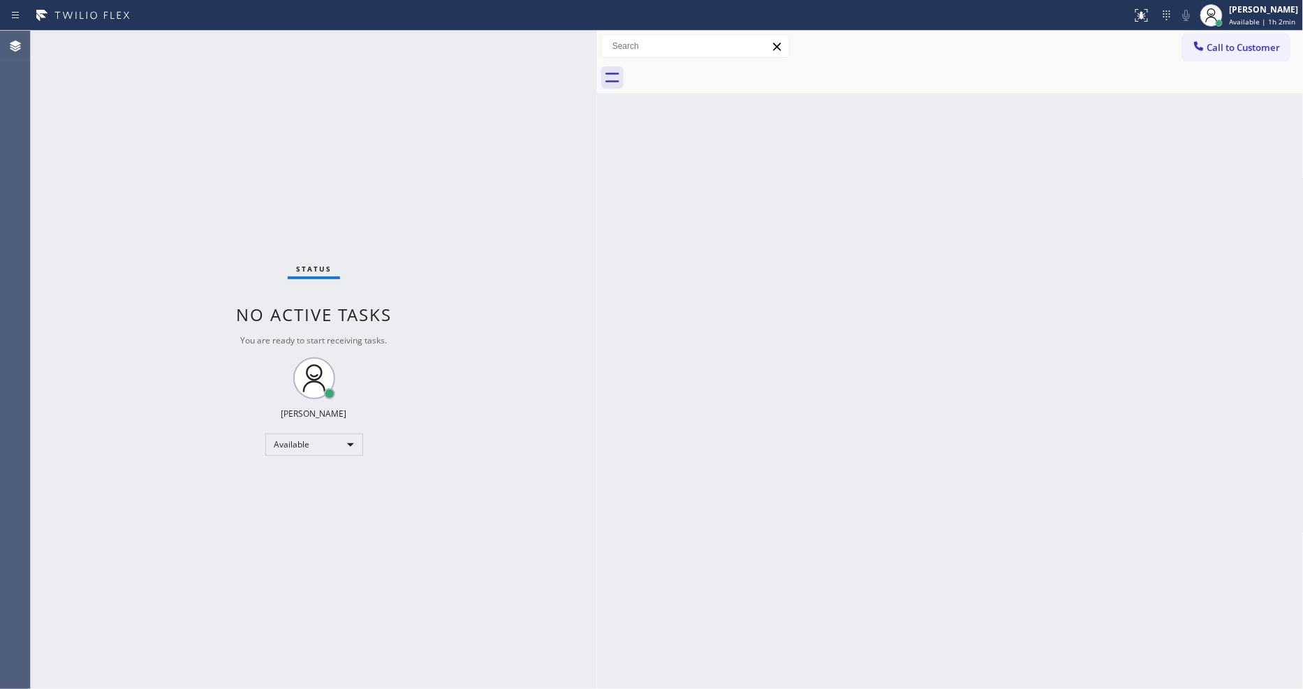
click at [857, 465] on div "Back to Dashboard Change Sender ID Customers Technicians Select a contact Outbo…" at bounding box center [950, 360] width 707 height 658
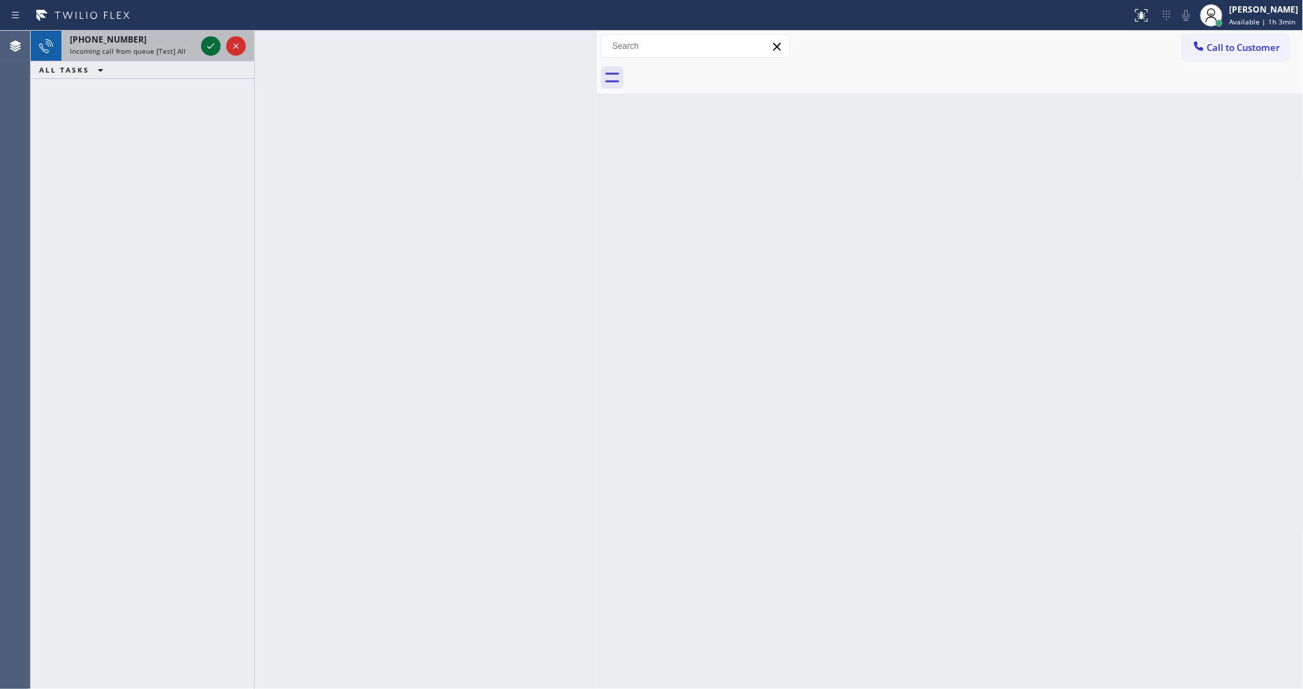
click at [208, 49] on icon at bounding box center [211, 46] width 17 height 17
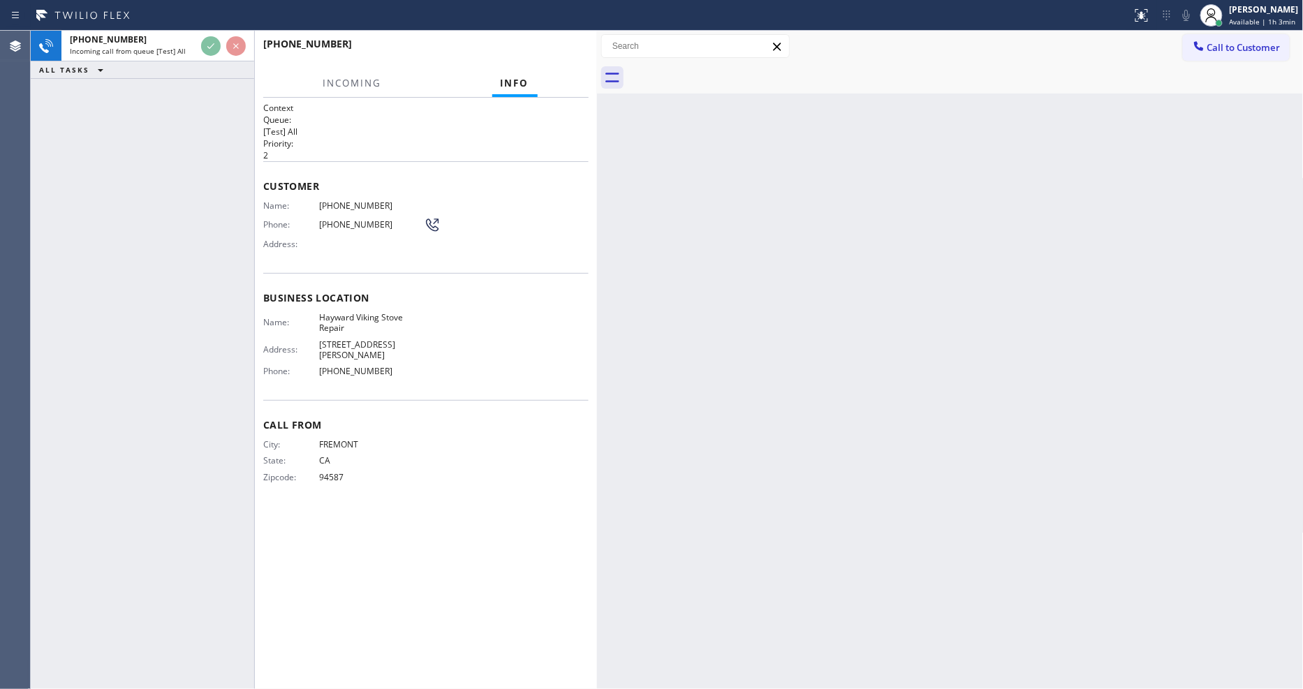
click at [196, 138] on div "+15103785265 Incoming call from queue [Test] All ALL TASKS ALL TASKS ACTIVE TAS…" at bounding box center [142, 360] width 223 height 658
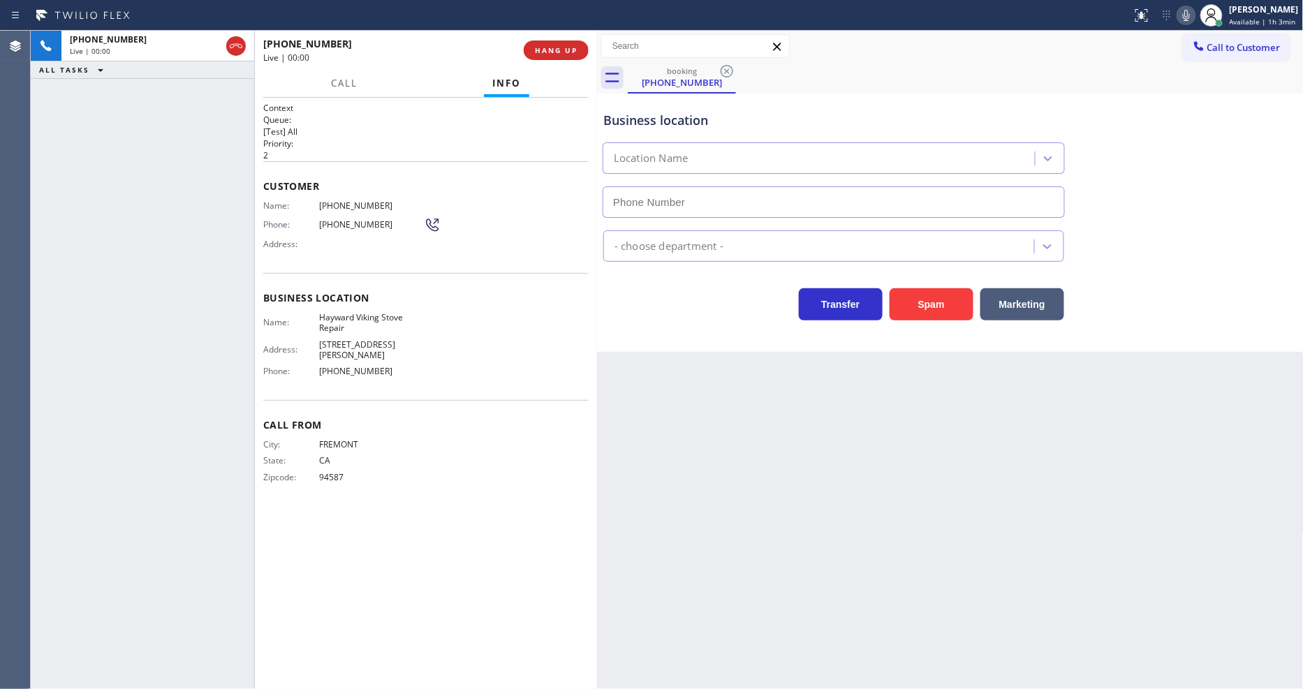
type input "(510) 319-0237"
click at [355, 313] on span "Hayward Viking Stove Repair" at bounding box center [371, 323] width 105 height 22
click at [347, 200] on span "(510) 378-5265" at bounding box center [371, 205] width 105 height 10
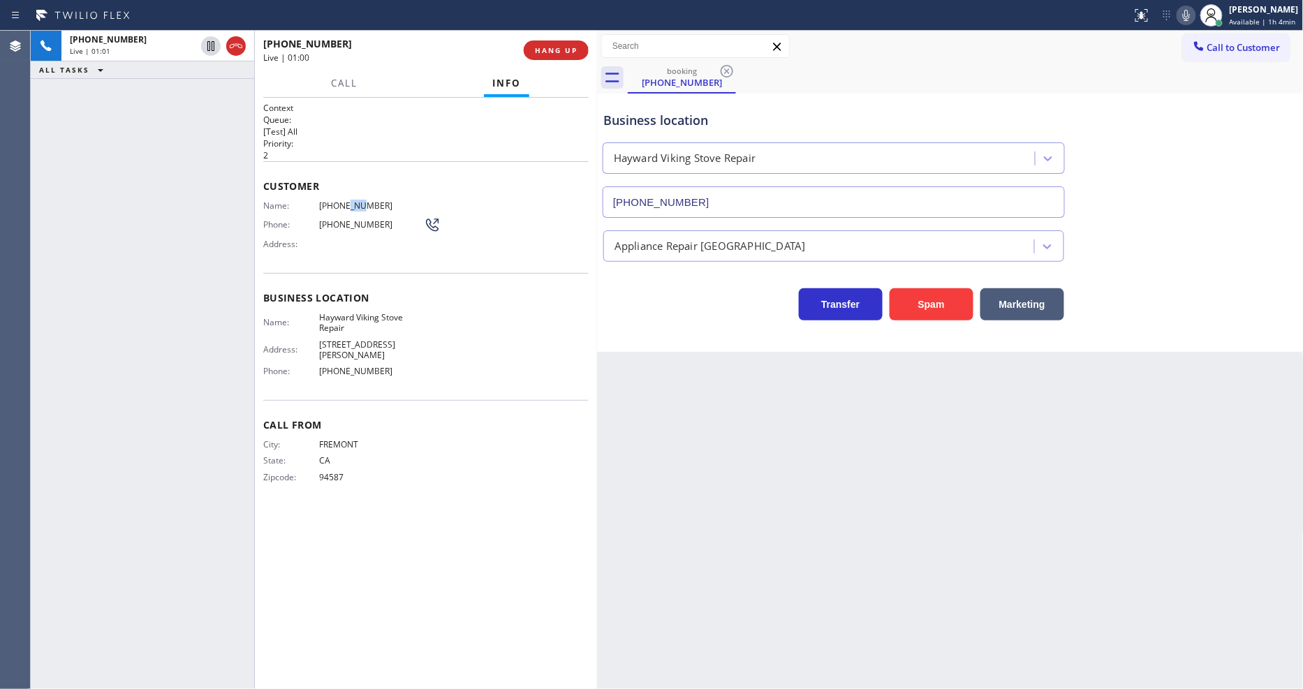
click at [346, 200] on span "(510) 378-5265" at bounding box center [371, 205] width 105 height 10
click at [850, 388] on div "Back to Dashboard Change Sender ID Customers Technicians Select a contact Outbo…" at bounding box center [950, 360] width 707 height 658
click at [571, 47] on span "HANG UP" at bounding box center [556, 50] width 43 height 10
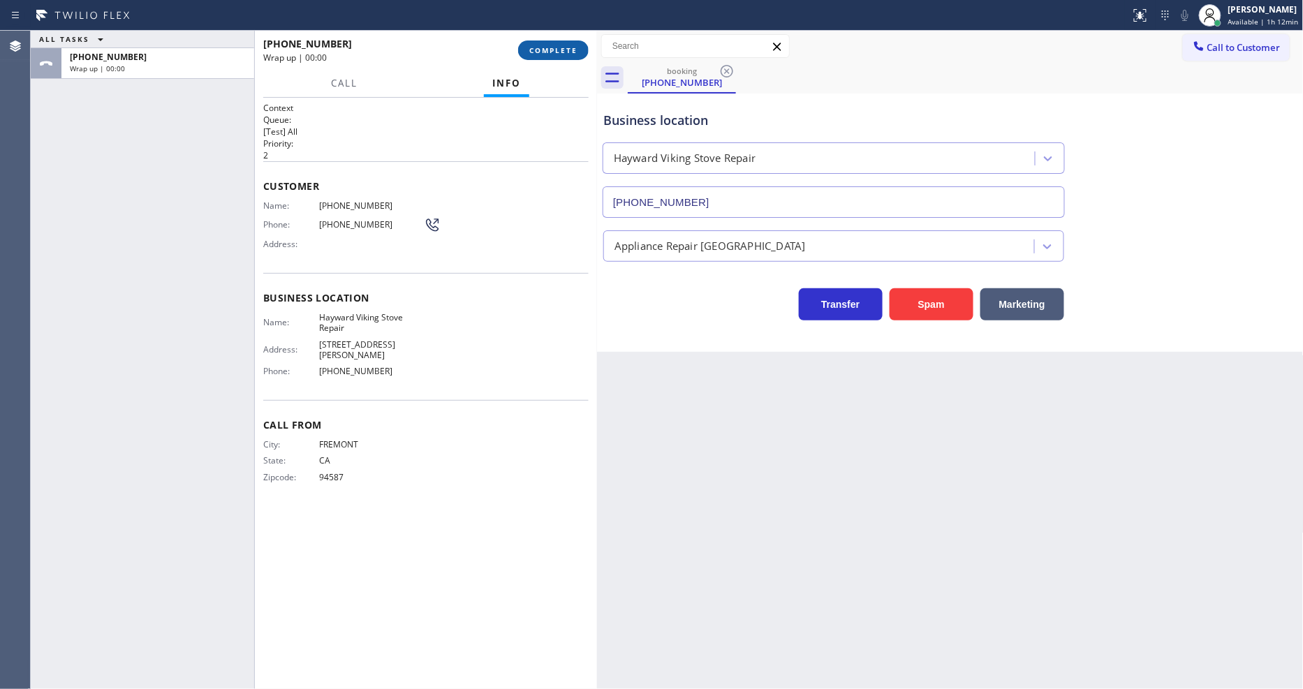
click at [571, 47] on span "COMPLETE" at bounding box center [553, 50] width 48 height 10
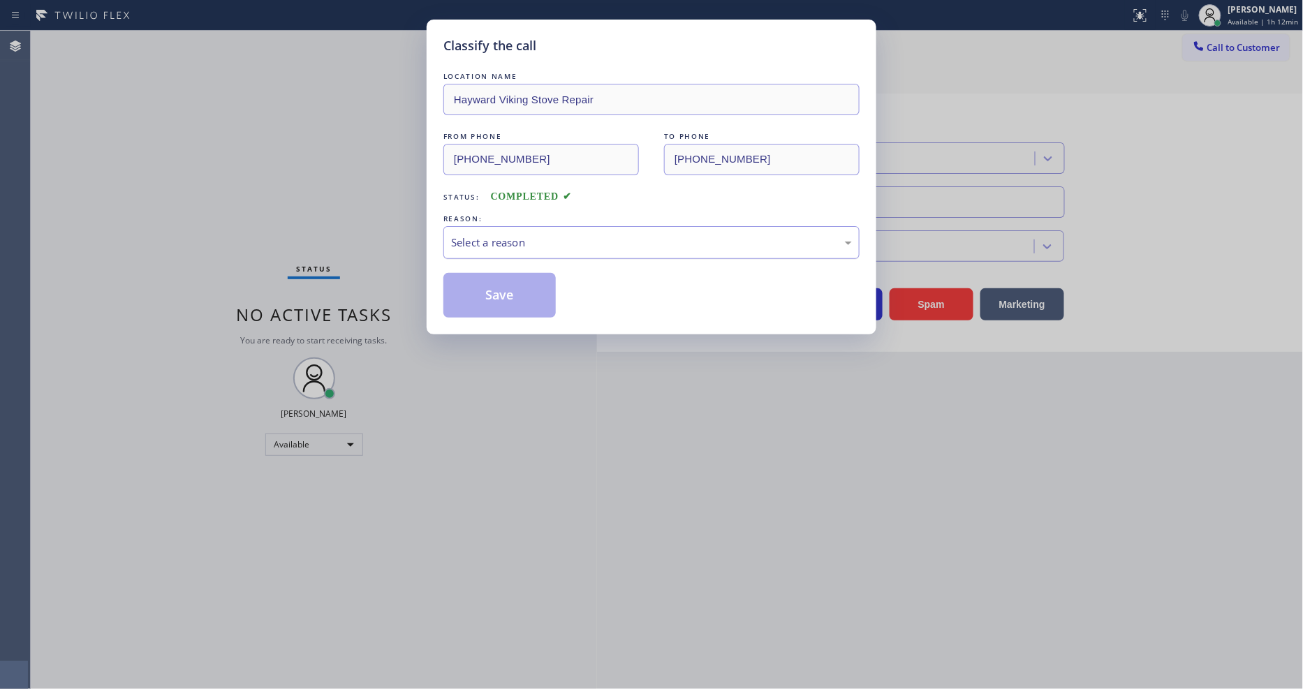
click at [493, 248] on div "Select a reason" at bounding box center [651, 242] width 416 height 33
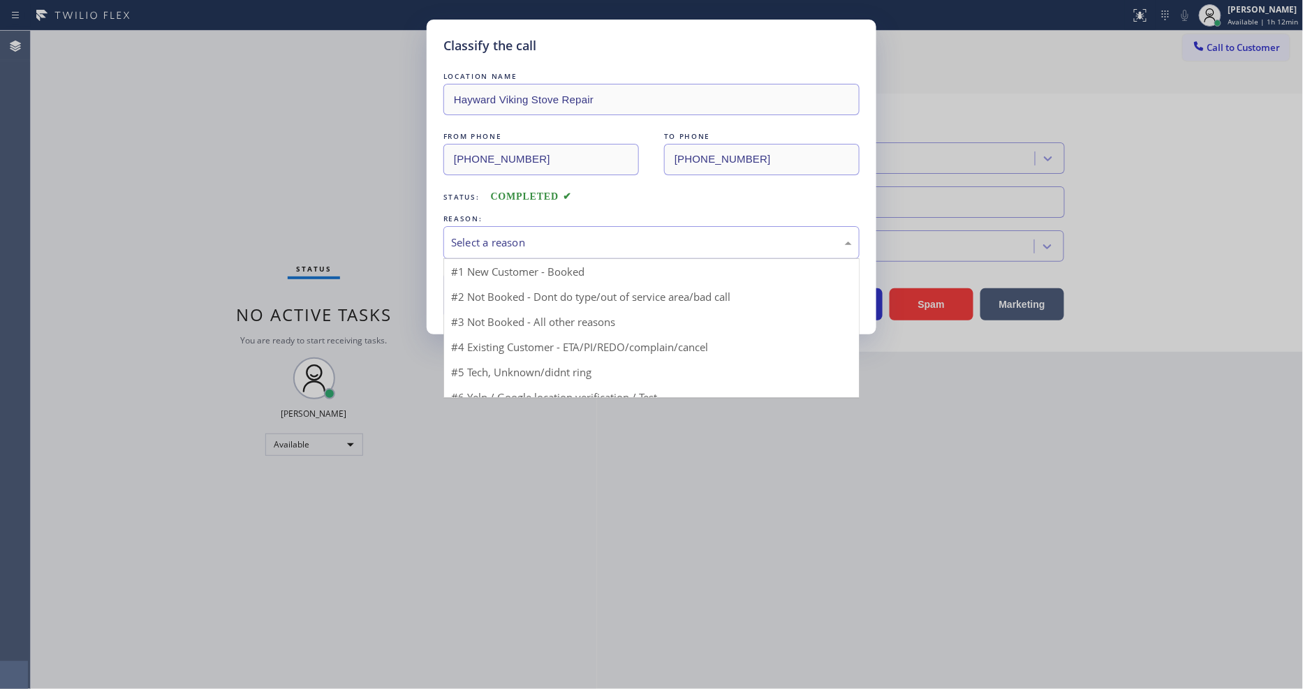
drag, startPoint x: 493, startPoint y: 253, endPoint x: 494, endPoint y: 275, distance: 22.4
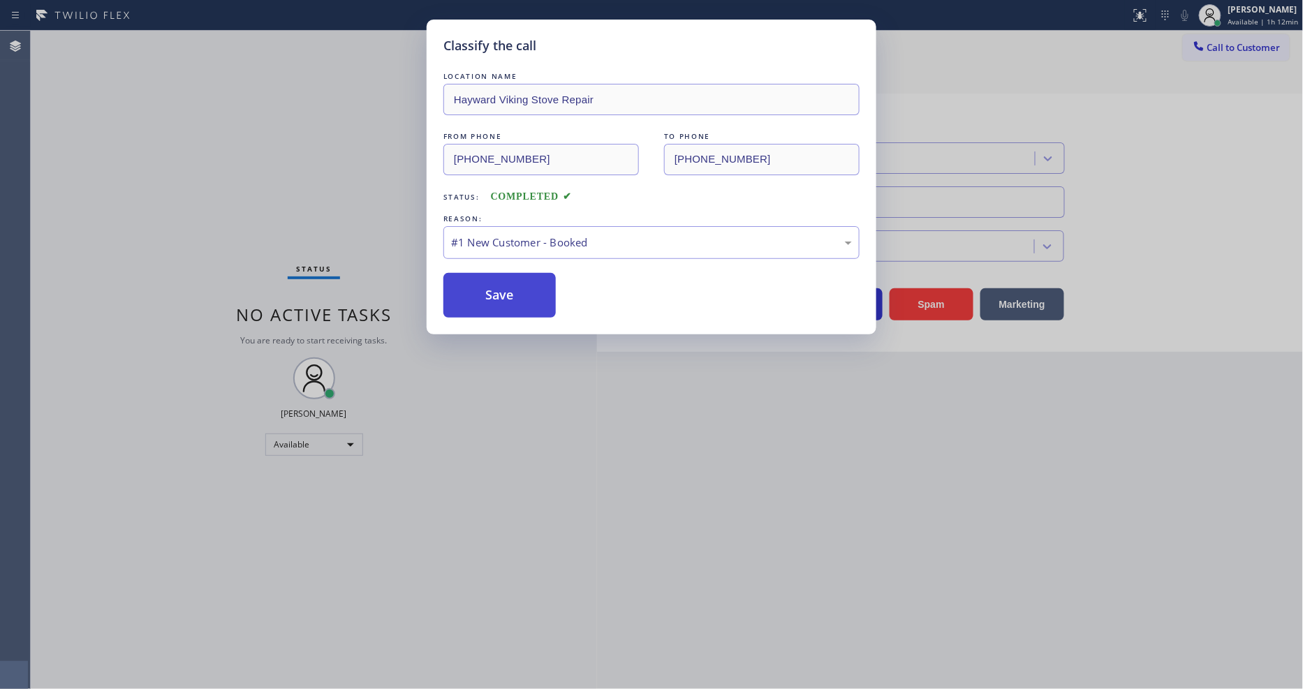
drag, startPoint x: 494, startPoint y: 277, endPoint x: 494, endPoint y: 285, distance: 7.7
click at [494, 281] on button "Save" at bounding box center [499, 295] width 112 height 45
click at [494, 285] on button "Save" at bounding box center [499, 295] width 112 height 45
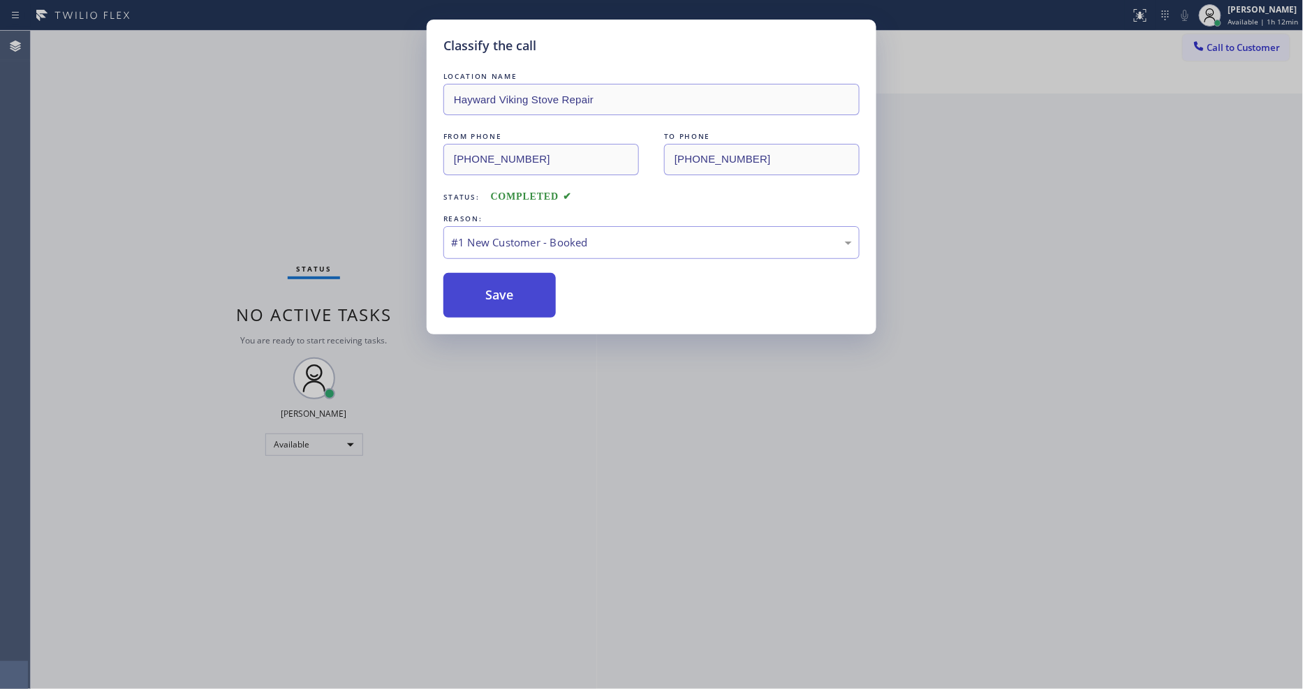
click at [494, 285] on button "Save" at bounding box center [499, 295] width 112 height 45
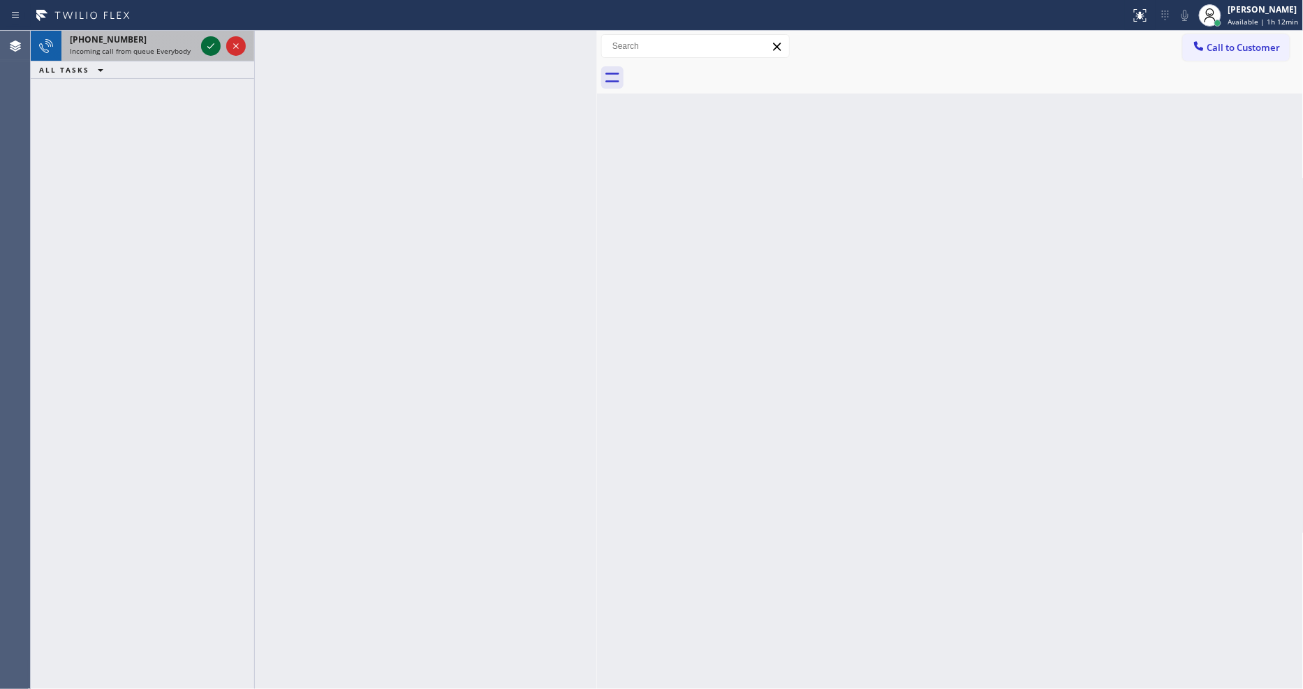
click at [212, 49] on icon at bounding box center [211, 46] width 17 height 17
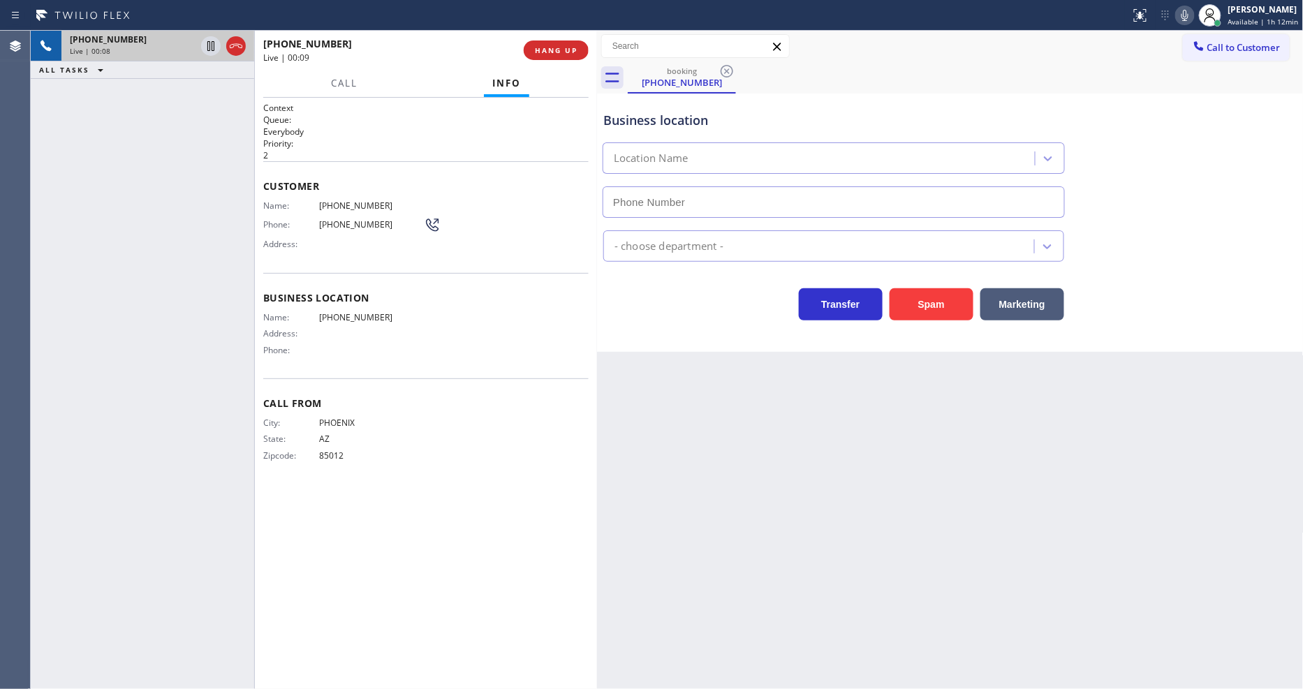
drag, startPoint x: 264, startPoint y: 230, endPoint x: 469, endPoint y: 106, distance: 240.0
click at [264, 230] on div "Name: (480) 665-4624 Phone: (480) 665-4624 Address:" at bounding box center [351, 227] width 177 height 55
click at [554, 51] on span "HANG UP" at bounding box center [556, 50] width 43 height 10
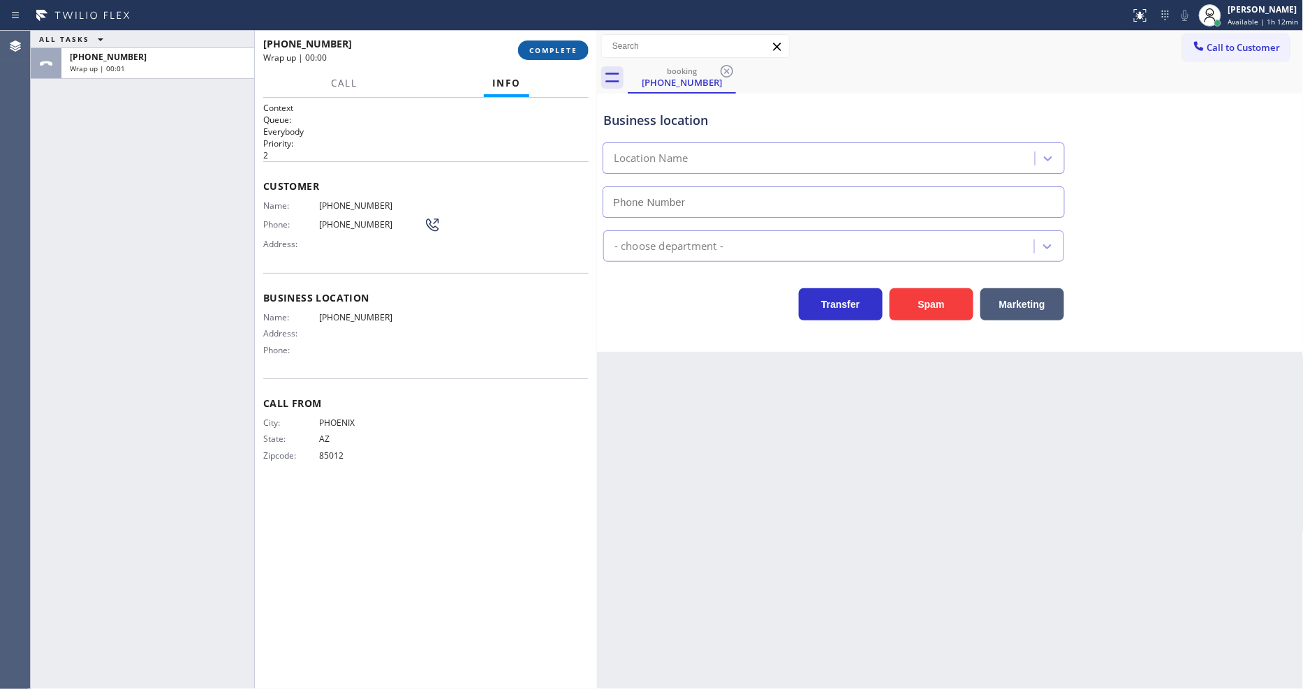
drag, startPoint x: 554, startPoint y: 51, endPoint x: 547, endPoint y: 50, distance: 7.8
click at [547, 50] on span "COMPLETE" at bounding box center [553, 50] width 48 height 10
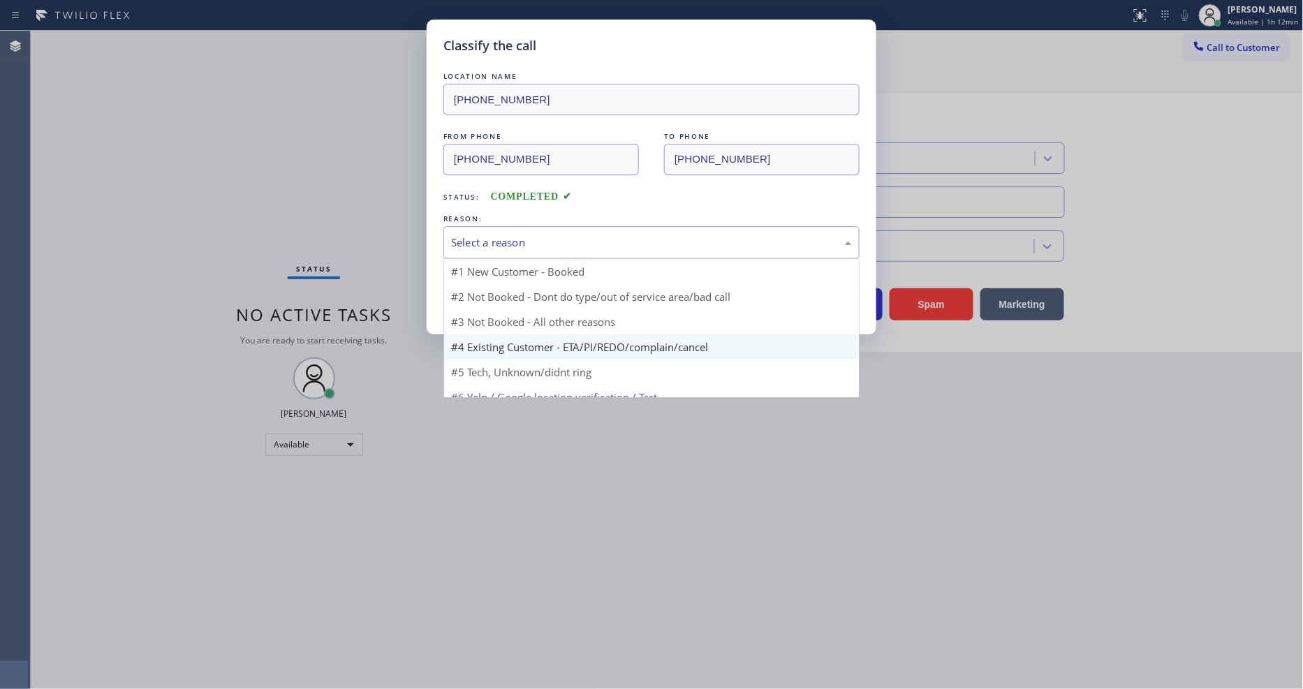
drag, startPoint x: 521, startPoint y: 233, endPoint x: 501, endPoint y: 344, distance: 112.2
click at [520, 235] on div "Select a reason" at bounding box center [651, 243] width 401 height 16
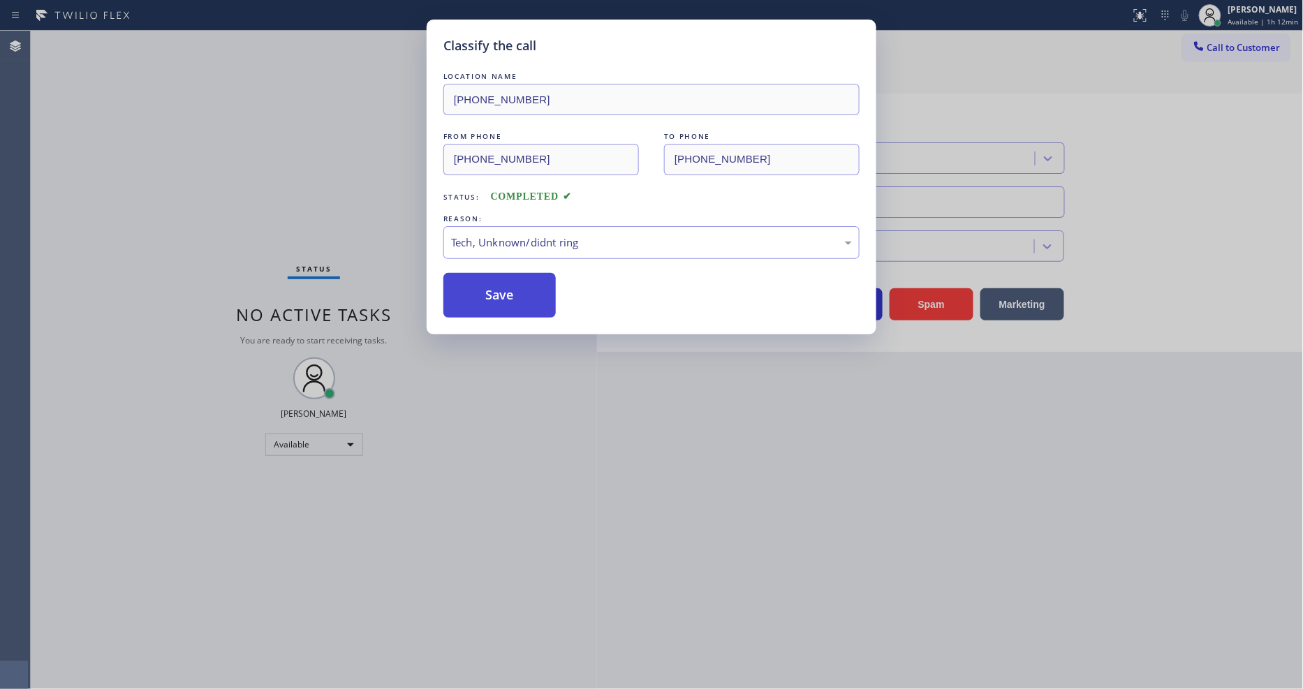
click at [511, 300] on button "Save" at bounding box center [499, 295] width 112 height 45
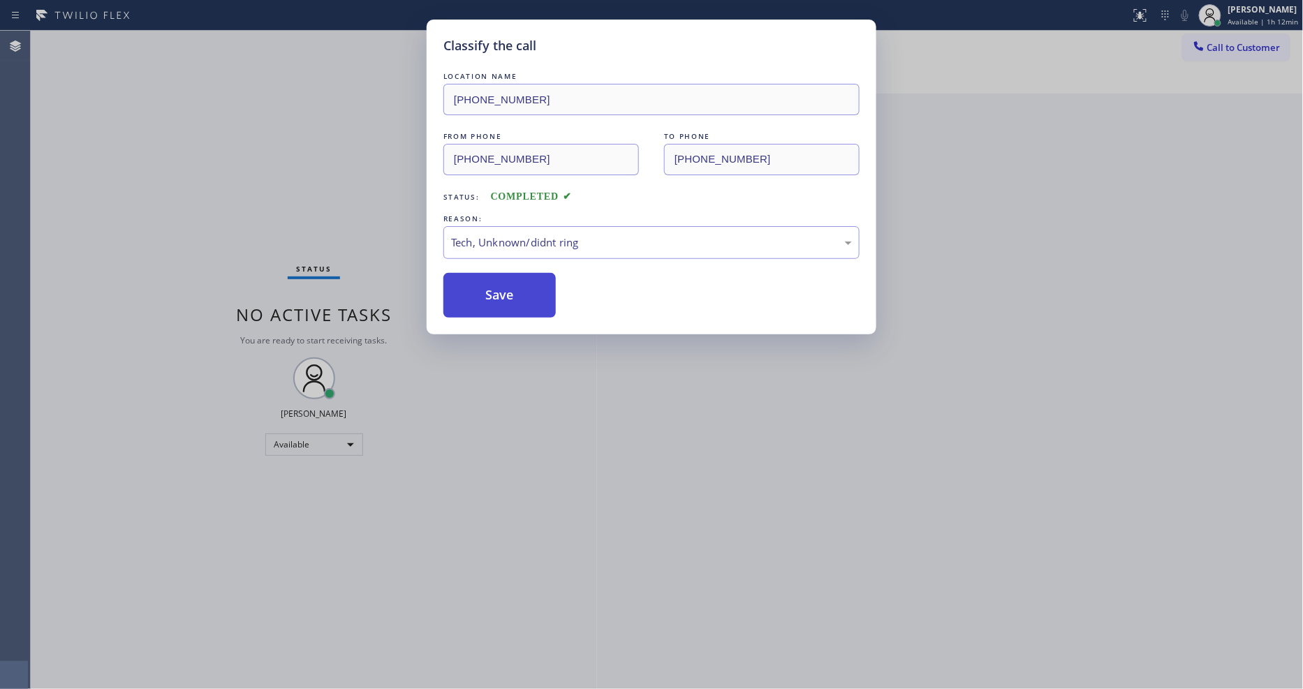
drag, startPoint x: 511, startPoint y: 300, endPoint x: 424, endPoint y: 661, distance: 371.4
click at [511, 299] on button "Save" at bounding box center [499, 295] width 112 height 45
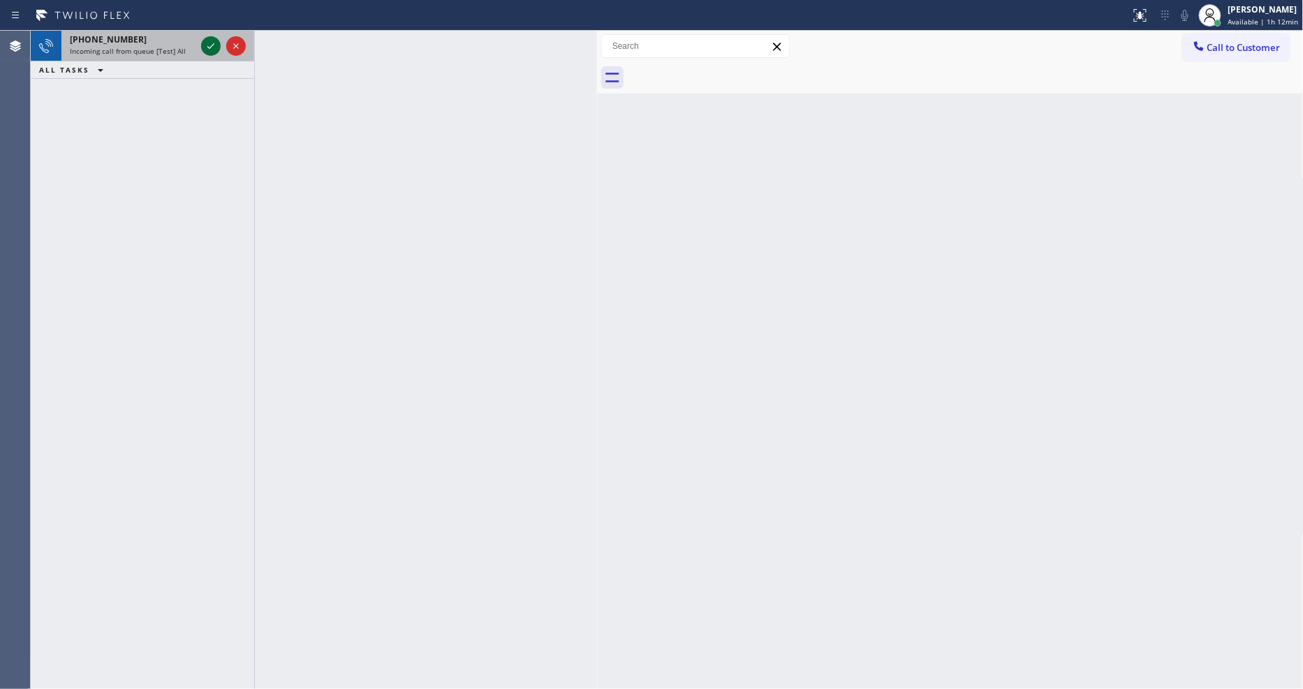
click at [215, 45] on icon at bounding box center [211, 46] width 17 height 17
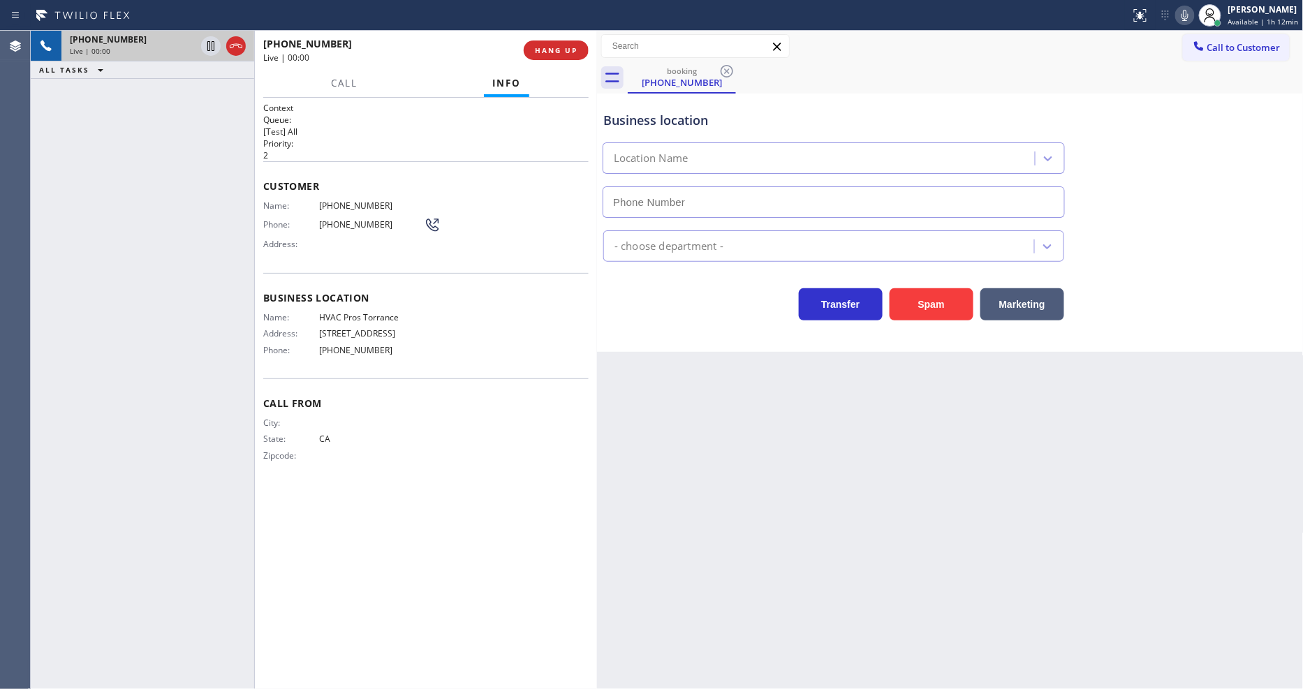
type input "(424) 306-1757"
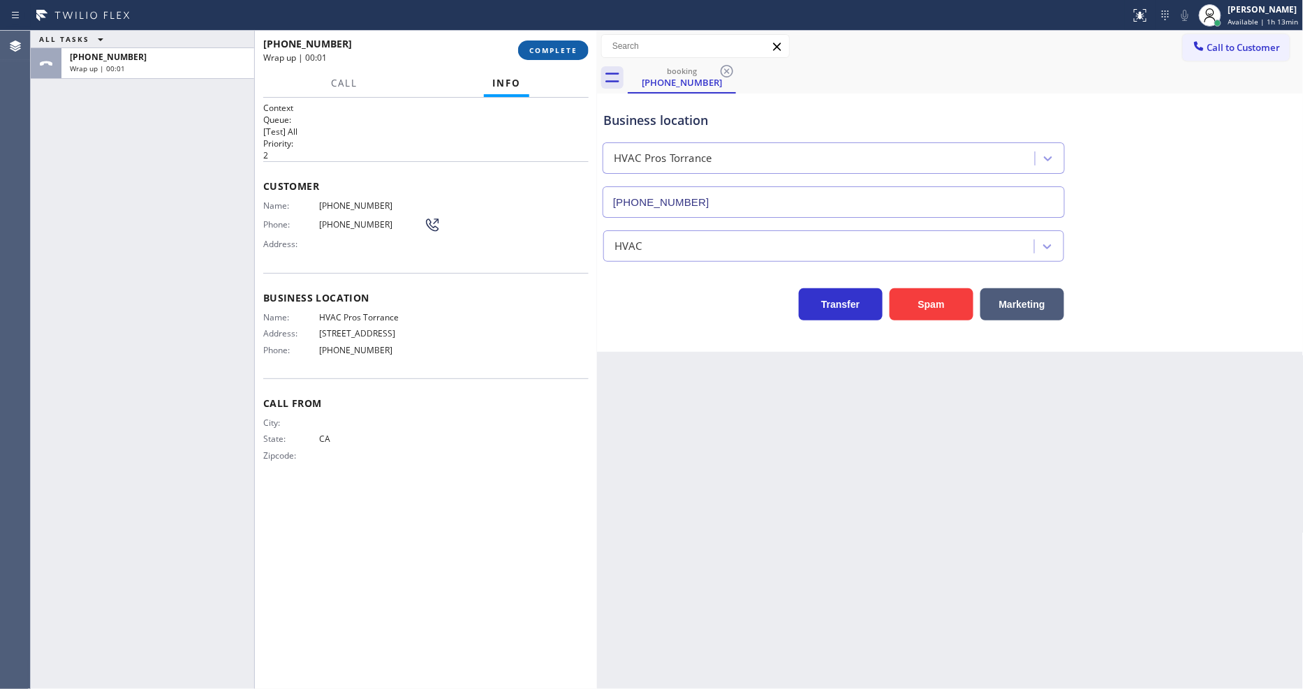
click at [569, 41] on button "COMPLETE" at bounding box center [553, 51] width 71 height 20
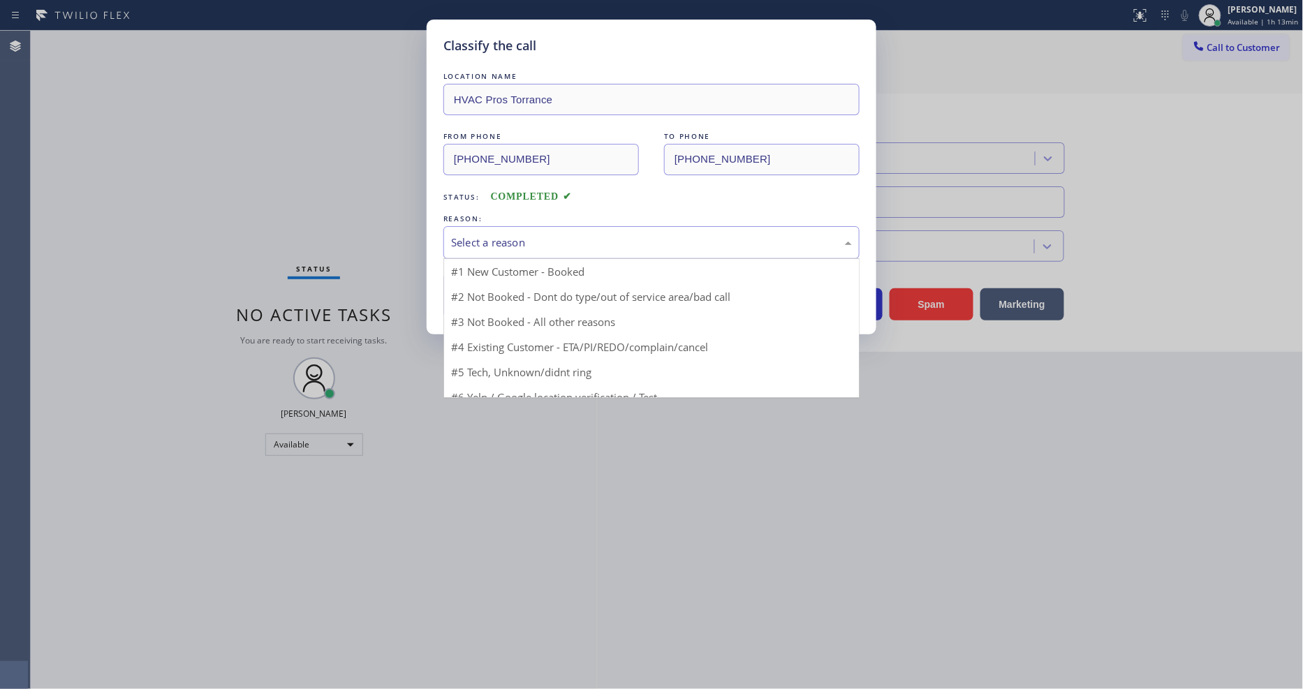
click at [531, 237] on div "Select a reason" at bounding box center [651, 243] width 401 height 16
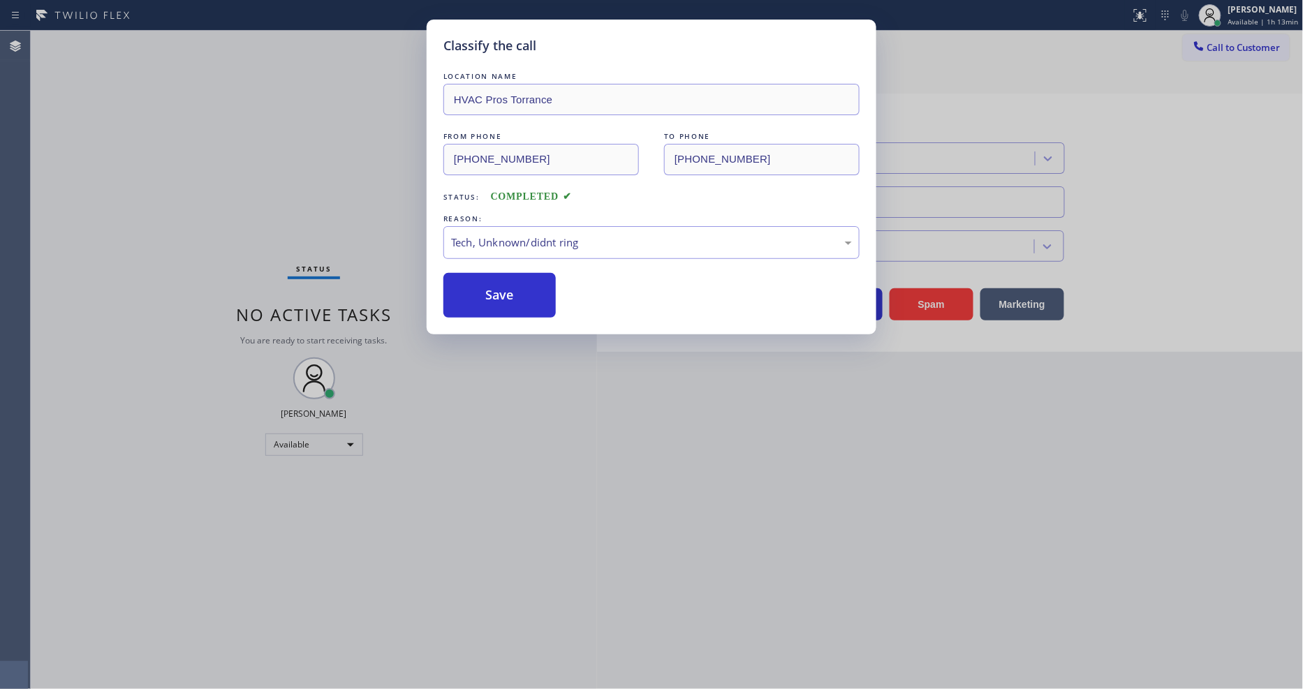
click at [522, 263] on div "LOCATION NAME HVAC Pros Torrance FROM PHONE (424) 443-7525 TO PHONE (424) 306-1…" at bounding box center [651, 193] width 416 height 249
drag, startPoint x: 521, startPoint y: 267, endPoint x: 521, endPoint y: 281, distance: 14.0
click at [521, 274] on div "LOCATION NAME HVAC Pros Torrance FROM PHONE (424) 443-7525 TO PHONE (424) 306-1…" at bounding box center [651, 193] width 416 height 249
click at [521, 284] on button "Save" at bounding box center [499, 295] width 112 height 45
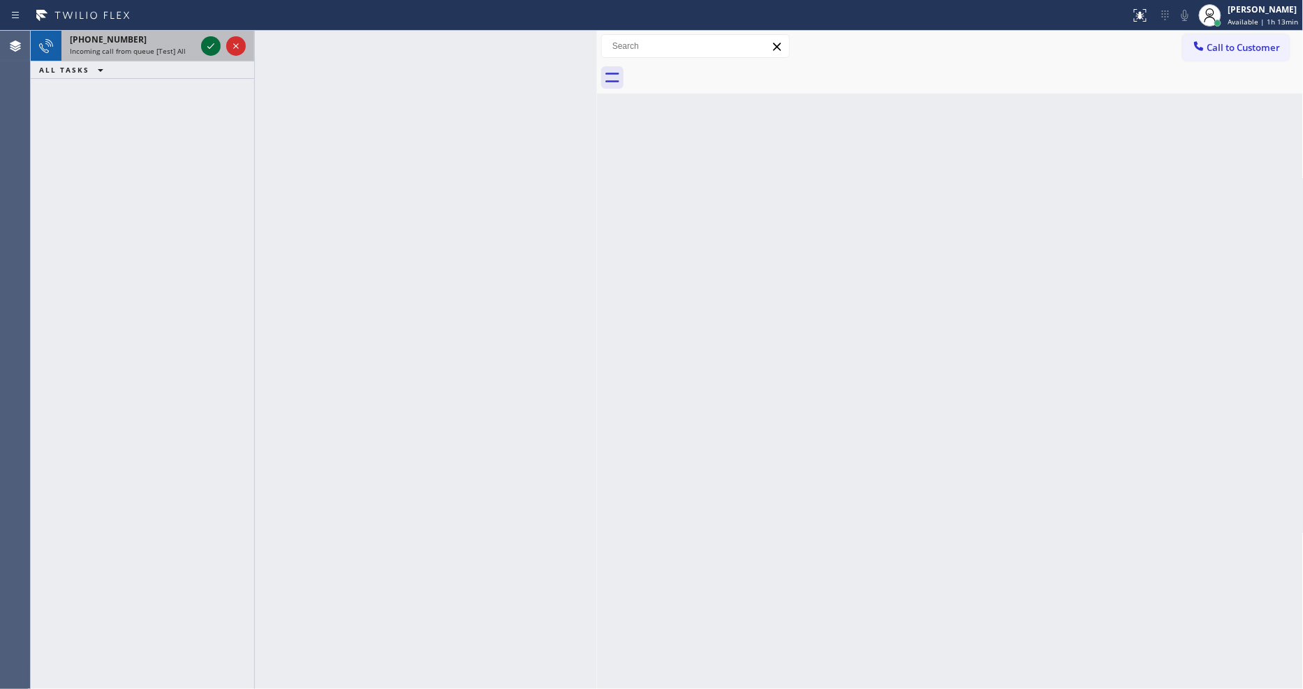
click at [211, 43] on icon at bounding box center [211, 46] width 17 height 17
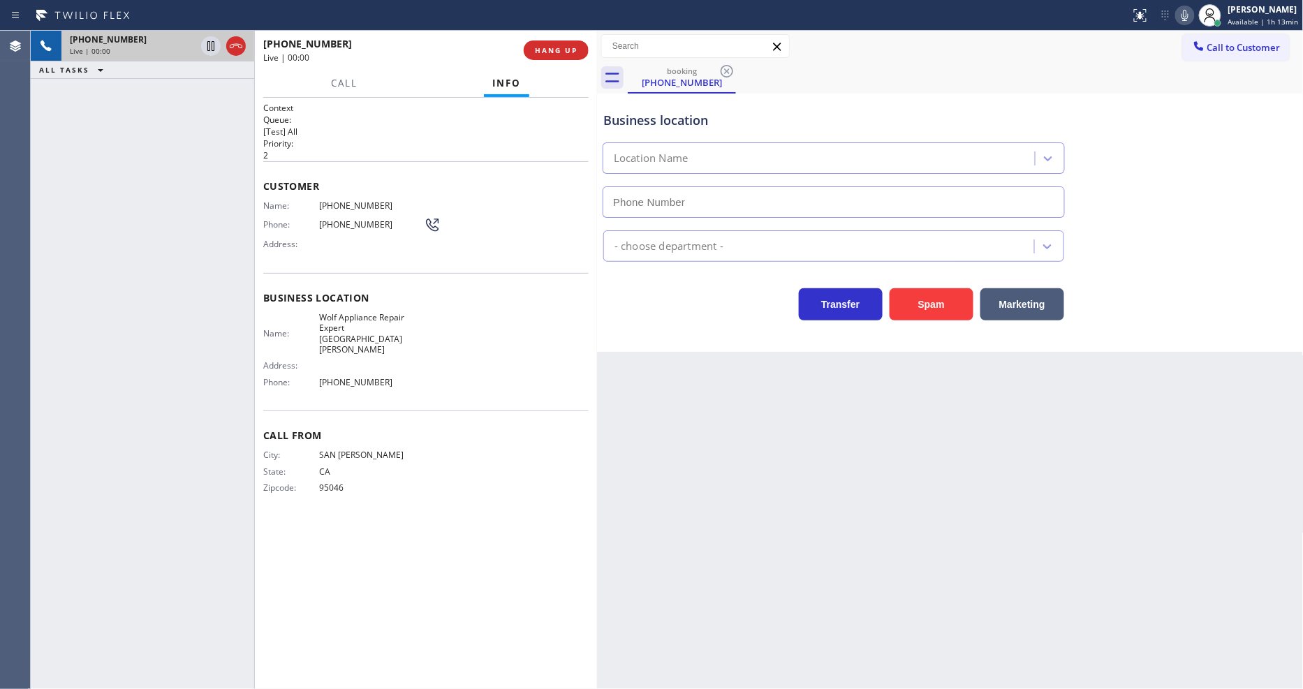
type input "(408) 539-3559"
click at [533, 50] on button "HANG UP" at bounding box center [556, 51] width 65 height 20
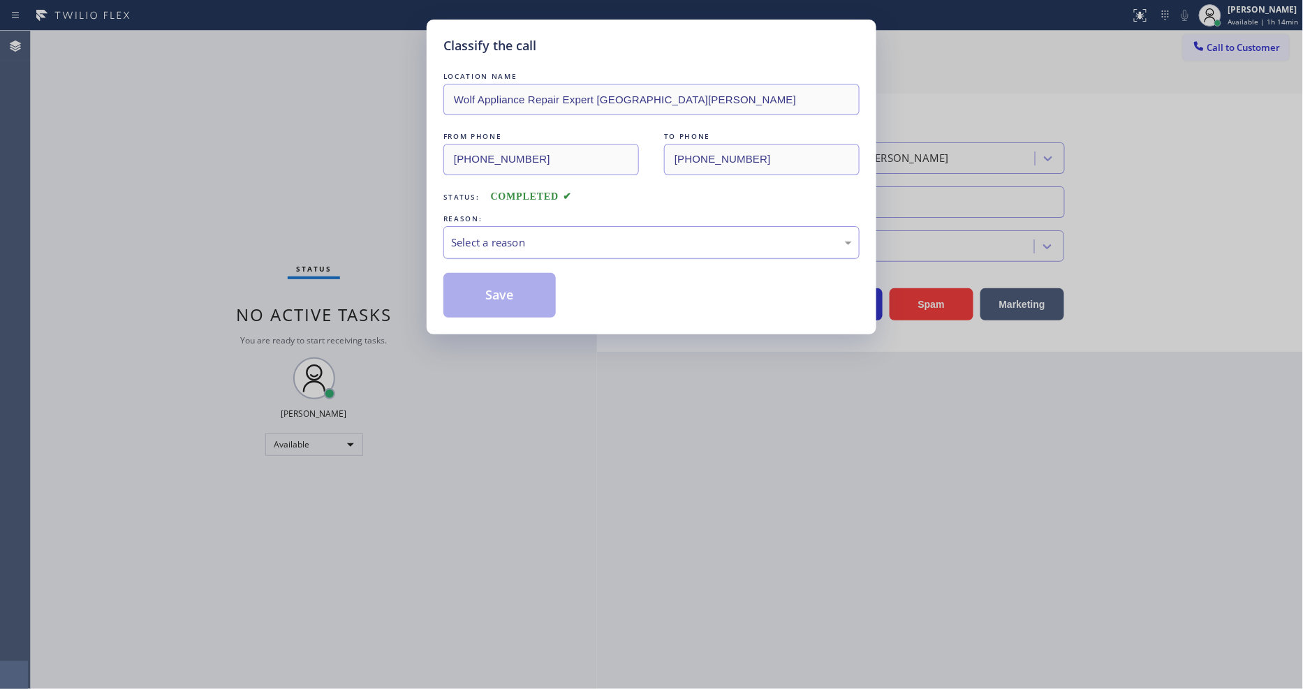
click at [554, 243] on div "Select a reason" at bounding box center [651, 243] width 401 height 16
click at [498, 301] on button "Save" at bounding box center [499, 295] width 112 height 45
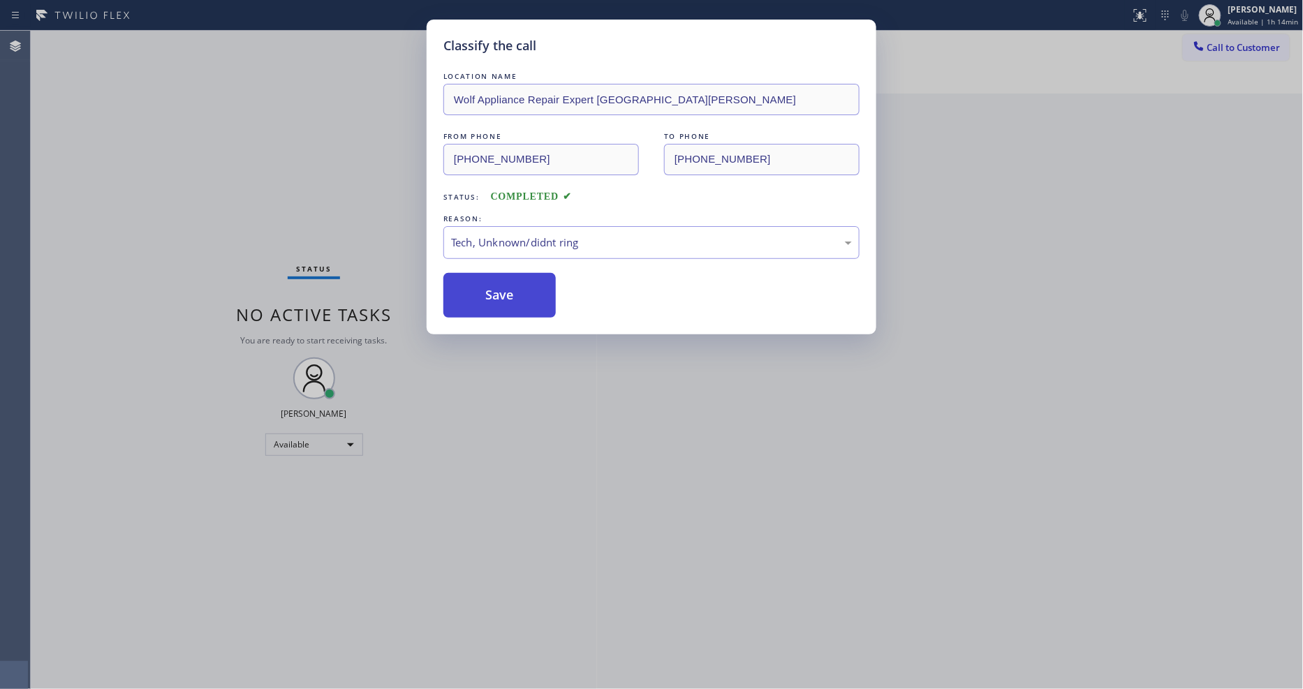
click at [498, 301] on button "Save" at bounding box center [499, 295] width 112 height 45
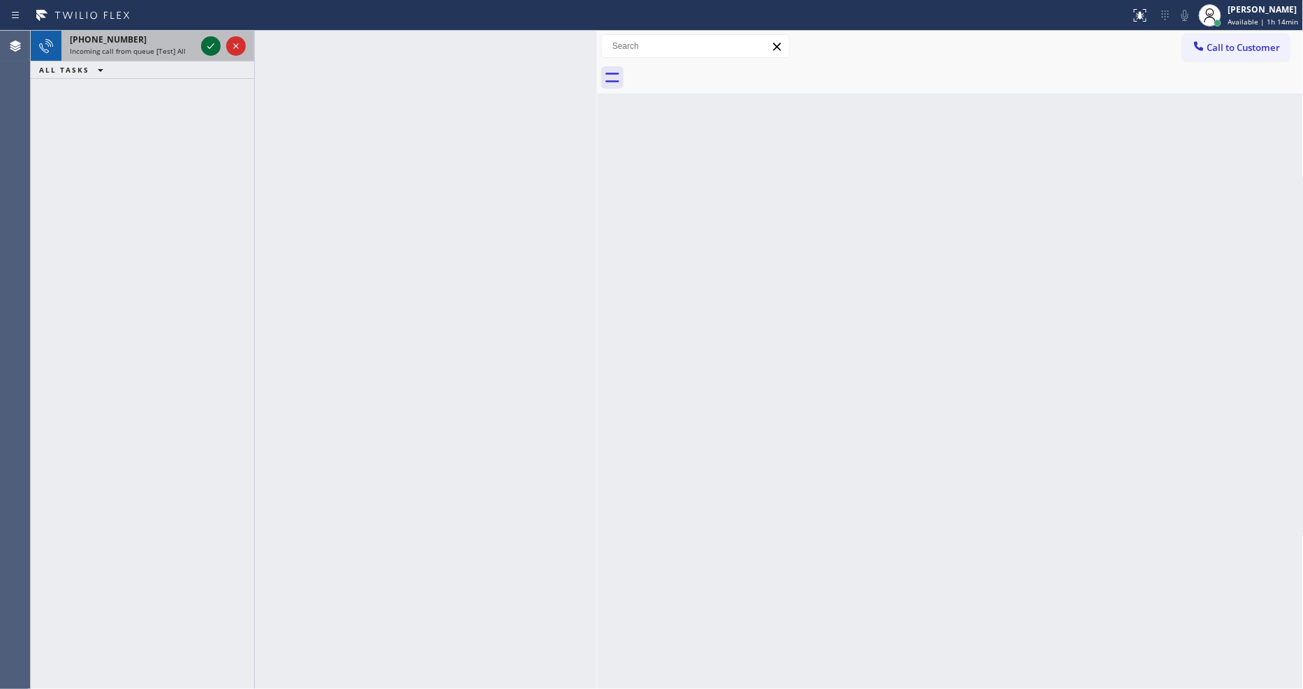
click at [207, 41] on icon at bounding box center [211, 46] width 17 height 17
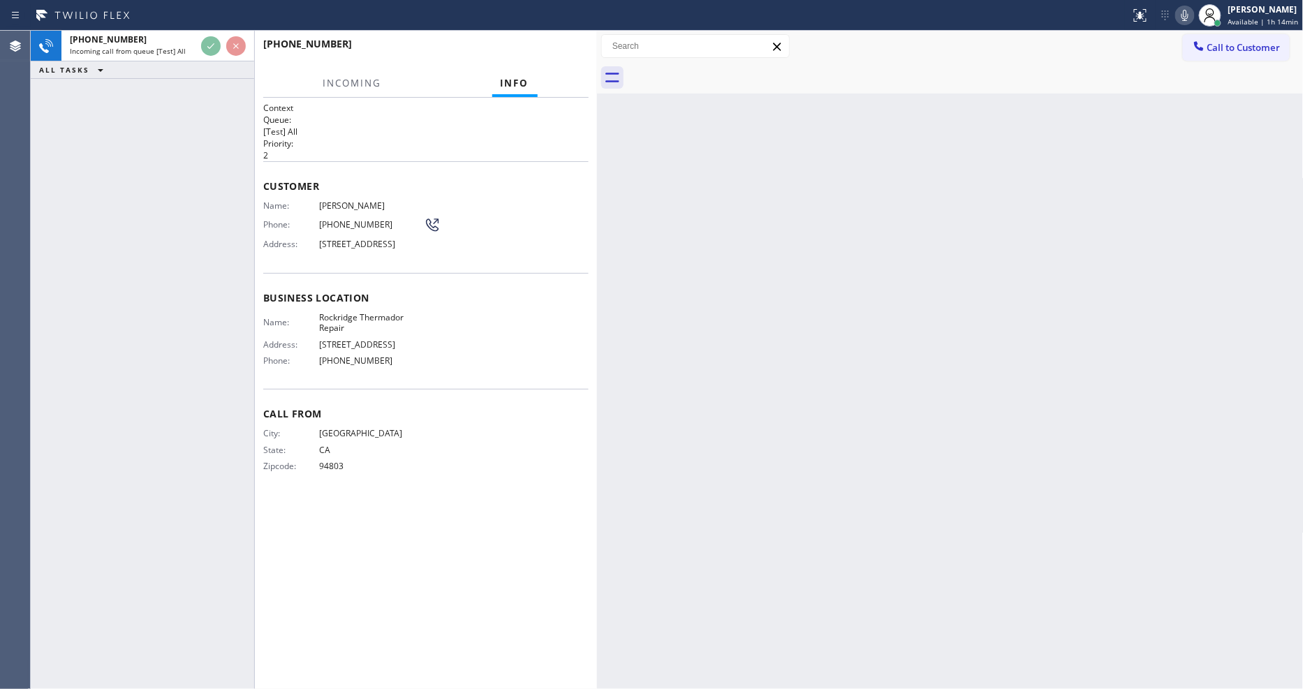
click at [282, 494] on div "Call From City: SAN FRANCISCO State: CA Zipcode: 94803" at bounding box center [425, 441] width 325 height 105
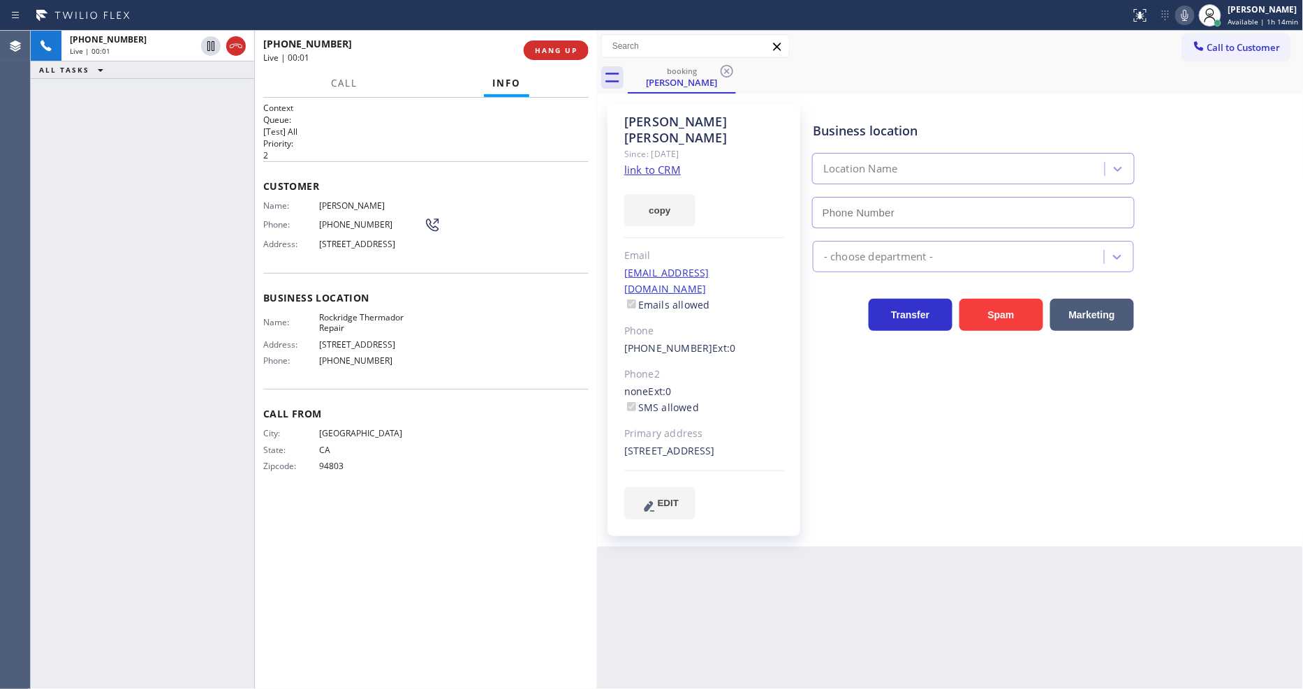
type input "(510) 661-3457"
click at [631, 163] on link "link to CRM" at bounding box center [652, 170] width 57 height 14
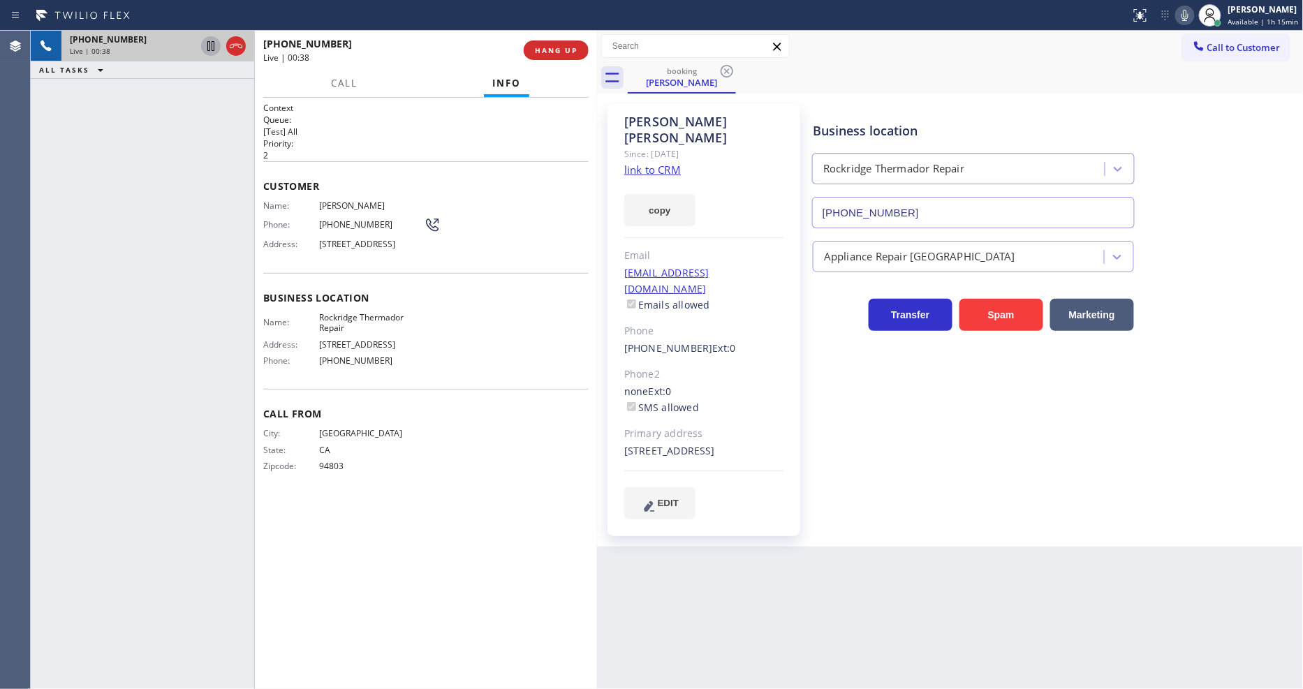
click at [209, 44] on icon at bounding box center [211, 46] width 17 height 17
click at [1186, 16] on icon at bounding box center [1185, 15] width 17 height 17
click at [205, 43] on icon at bounding box center [211, 46] width 17 height 17
click at [1188, 10] on icon at bounding box center [1185, 15] width 7 height 11
drag, startPoint x: 206, startPoint y: 43, endPoint x: 350, endPoint y: 44, distance: 143.9
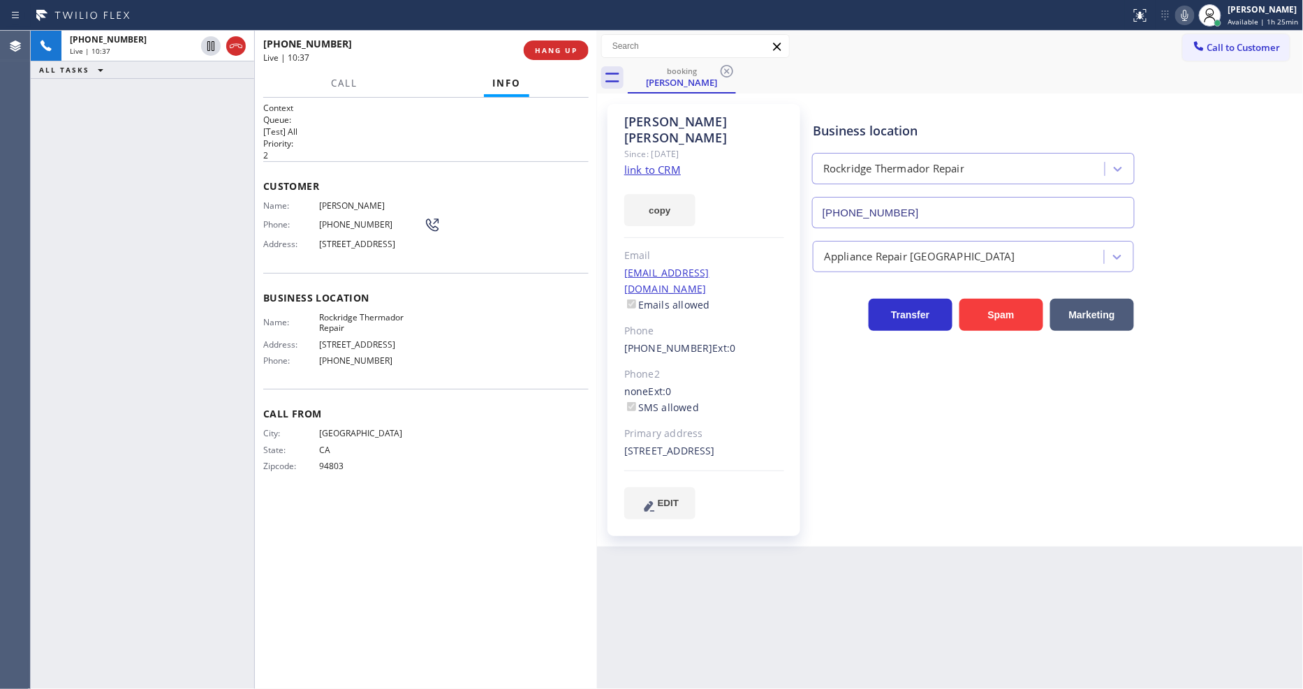
click at [206, 43] on icon at bounding box center [211, 46] width 17 height 17
click at [1184, 16] on icon at bounding box center [1185, 15] width 17 height 17
drag, startPoint x: 209, startPoint y: 43, endPoint x: 605, endPoint y: 33, distance: 395.4
click at [209, 43] on icon at bounding box center [211, 46] width 10 height 10
click at [1187, 16] on rect at bounding box center [1185, 14] width 10 height 10
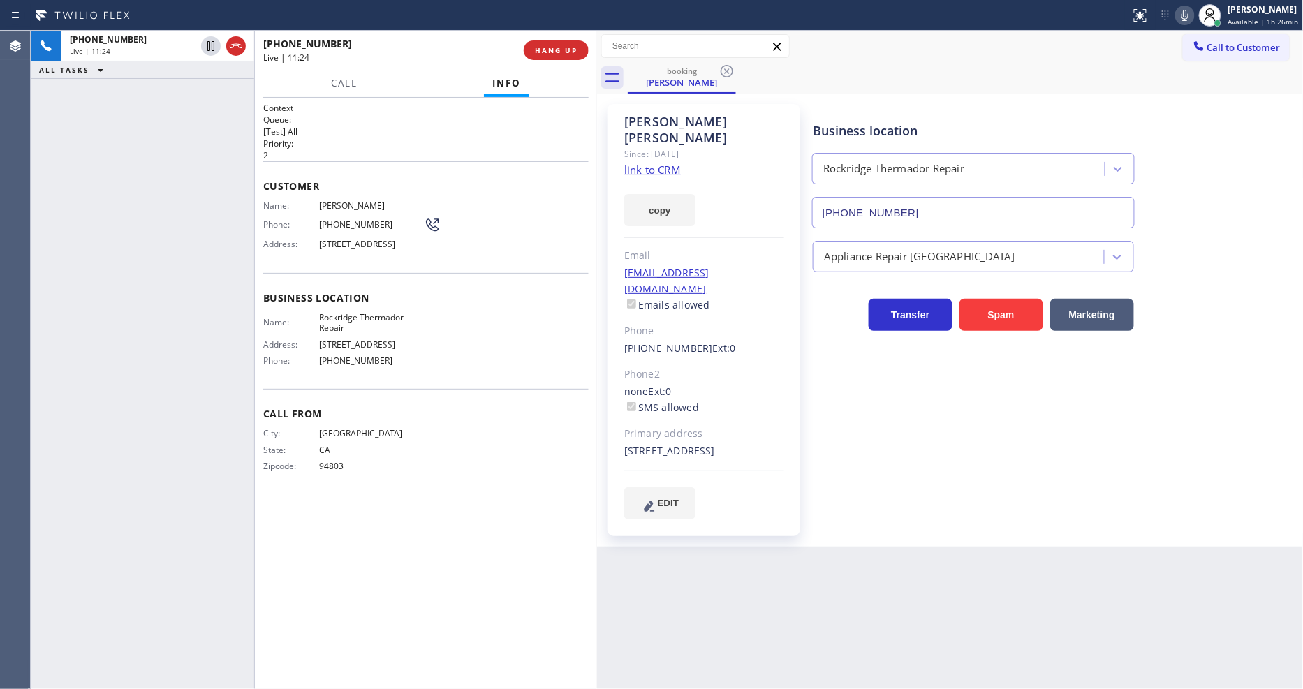
drag, startPoint x: 952, startPoint y: 510, endPoint x: 821, endPoint y: 473, distance: 135.7
click at [952, 510] on div "Business location Rockridge Thermador Repair (510) 661-3457 Appliance Repair Hi…" at bounding box center [1055, 326] width 490 height 436
click at [536, 446] on div "City: SAN FRANCISCO State: CA Zipcode: 94803" at bounding box center [425, 452] width 325 height 49
click at [386, 323] on span "Rockridge Thermador Repair" at bounding box center [371, 323] width 105 height 22
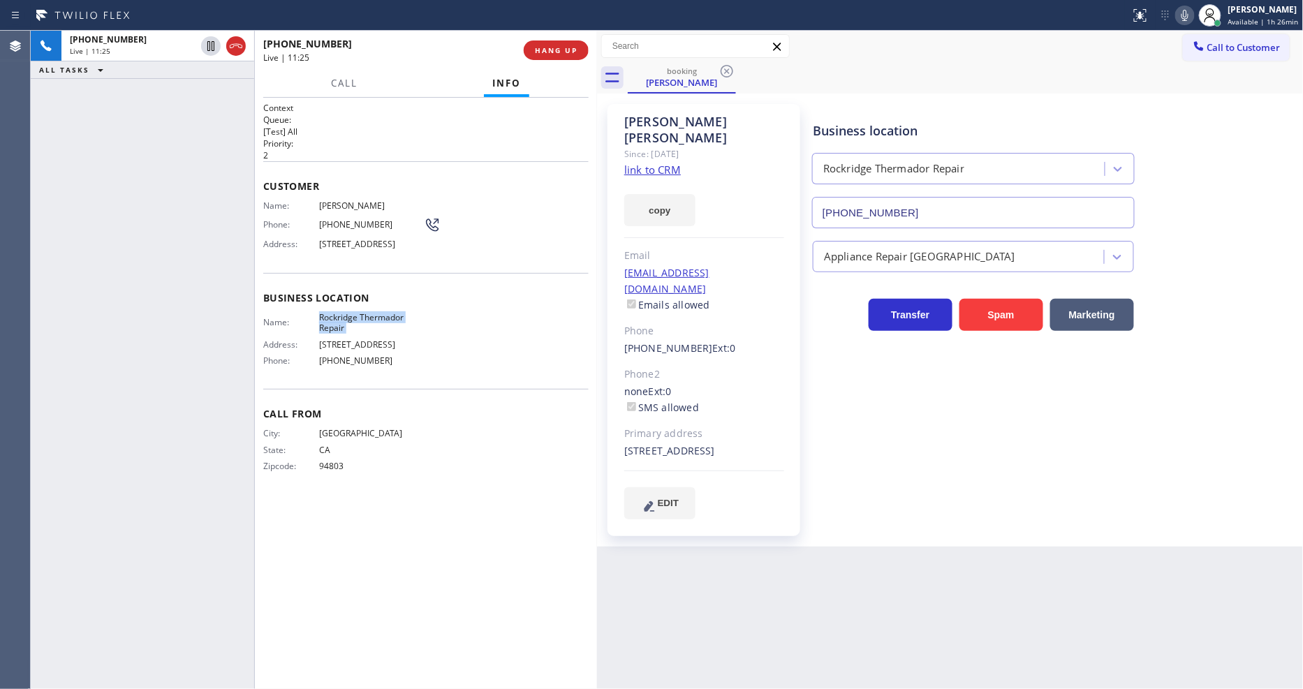
click at [386, 323] on span "Rockridge Thermador Repair" at bounding box center [371, 323] width 105 height 22
click at [353, 200] on span "Hillary Larkin" at bounding box center [371, 205] width 105 height 10
click at [344, 219] on span "(510) 435-6824" at bounding box center [371, 224] width 105 height 10
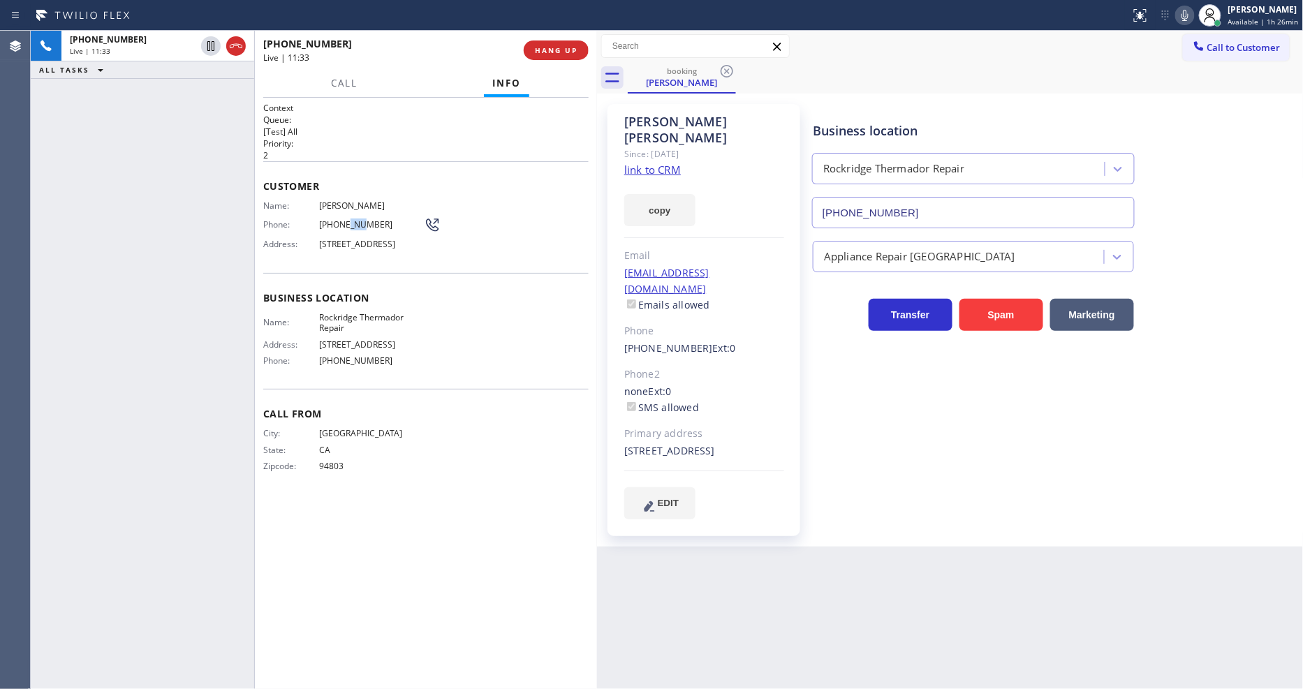
click at [344, 219] on span "(510) 435-6824" at bounding box center [371, 224] width 105 height 10
click at [270, 349] on span "Address:" at bounding box center [291, 344] width 56 height 10
click at [346, 242] on span "6708 Woodland Pl, Oakland, CA 94611, USA" at bounding box center [371, 244] width 105 height 10
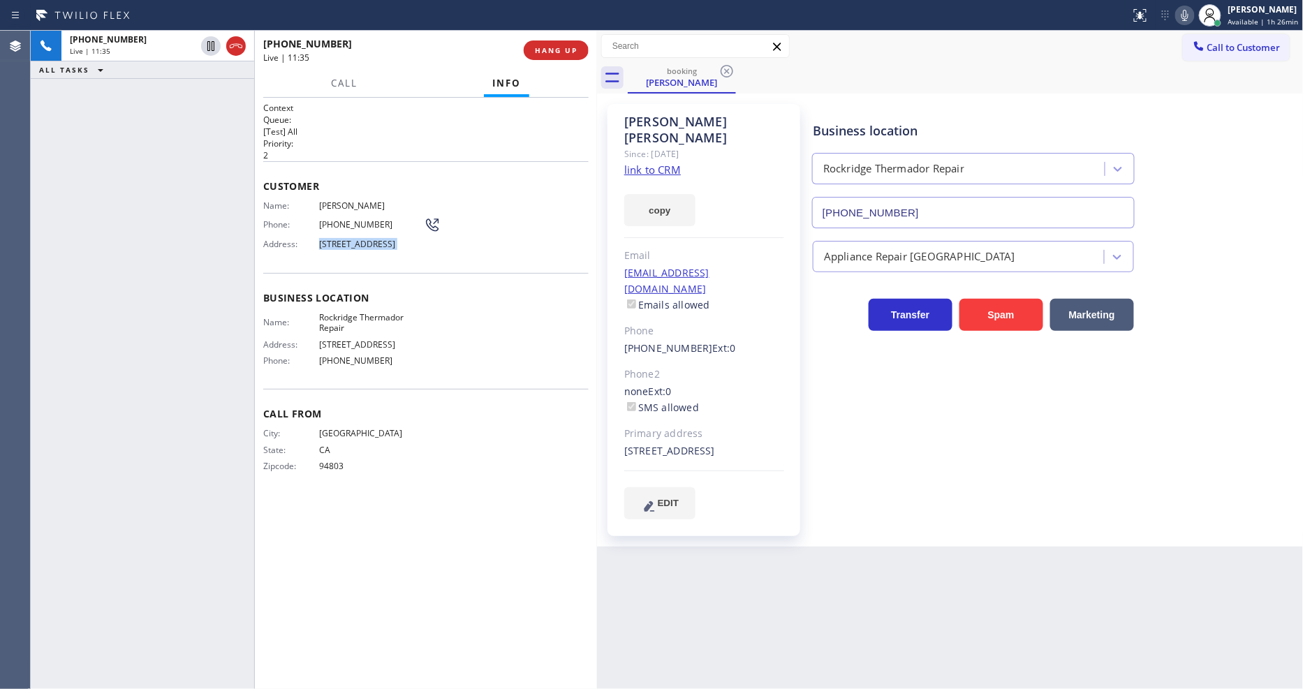
click at [346, 242] on span "6708 Woodland Pl, Oakland, CA 94611, USA" at bounding box center [371, 244] width 105 height 10
drag, startPoint x: 1183, startPoint y: 14, endPoint x: 1150, endPoint y: 8, distance: 33.4
click at [1183, 15] on icon at bounding box center [1185, 15] width 17 height 17
click at [1190, 15] on icon at bounding box center [1185, 15] width 17 height 17
click at [563, 50] on span "HANG UP" at bounding box center [556, 50] width 43 height 10
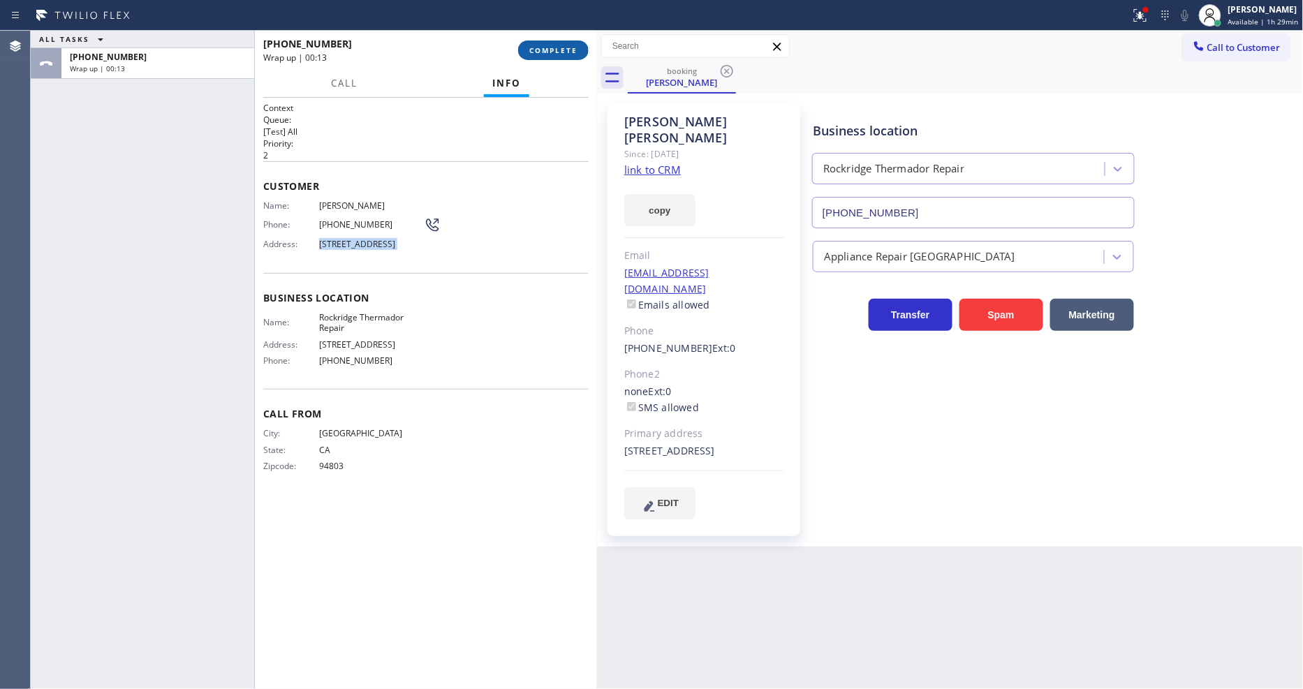
click at [547, 47] on span "COMPLETE" at bounding box center [553, 50] width 48 height 10
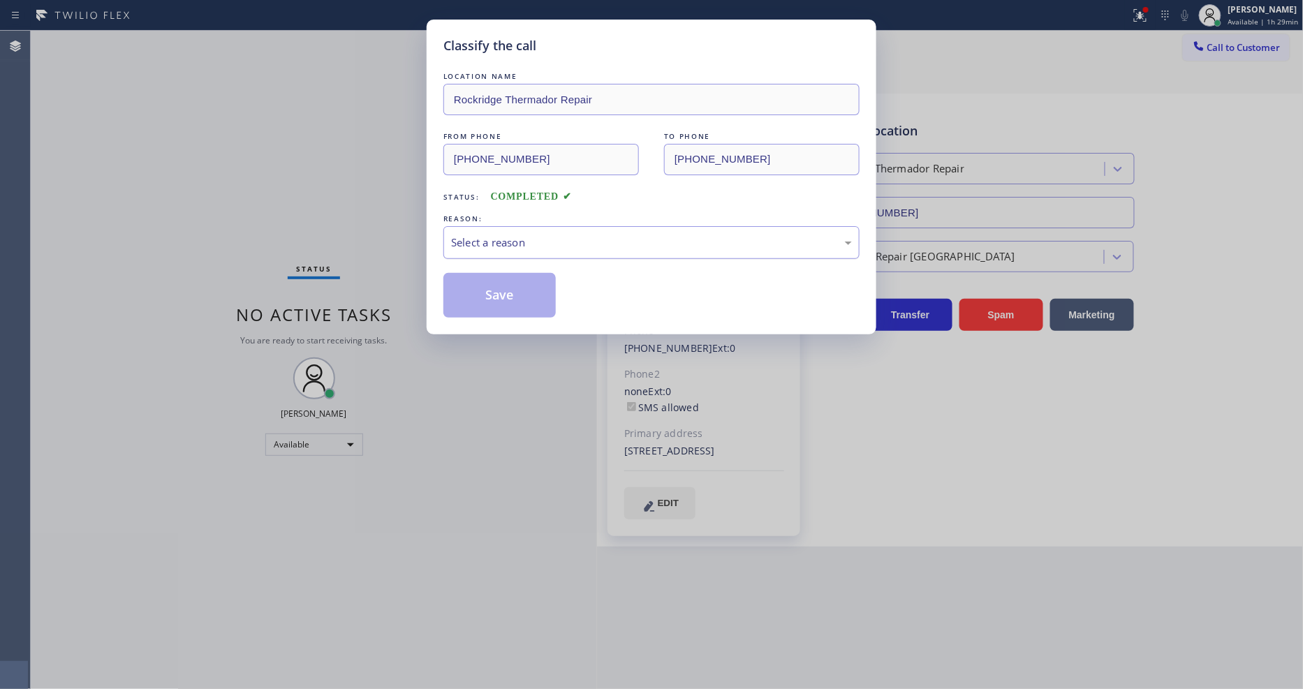
click at [478, 247] on div "Select a reason" at bounding box center [651, 242] width 416 height 33
click at [472, 286] on button "Save" at bounding box center [499, 295] width 112 height 45
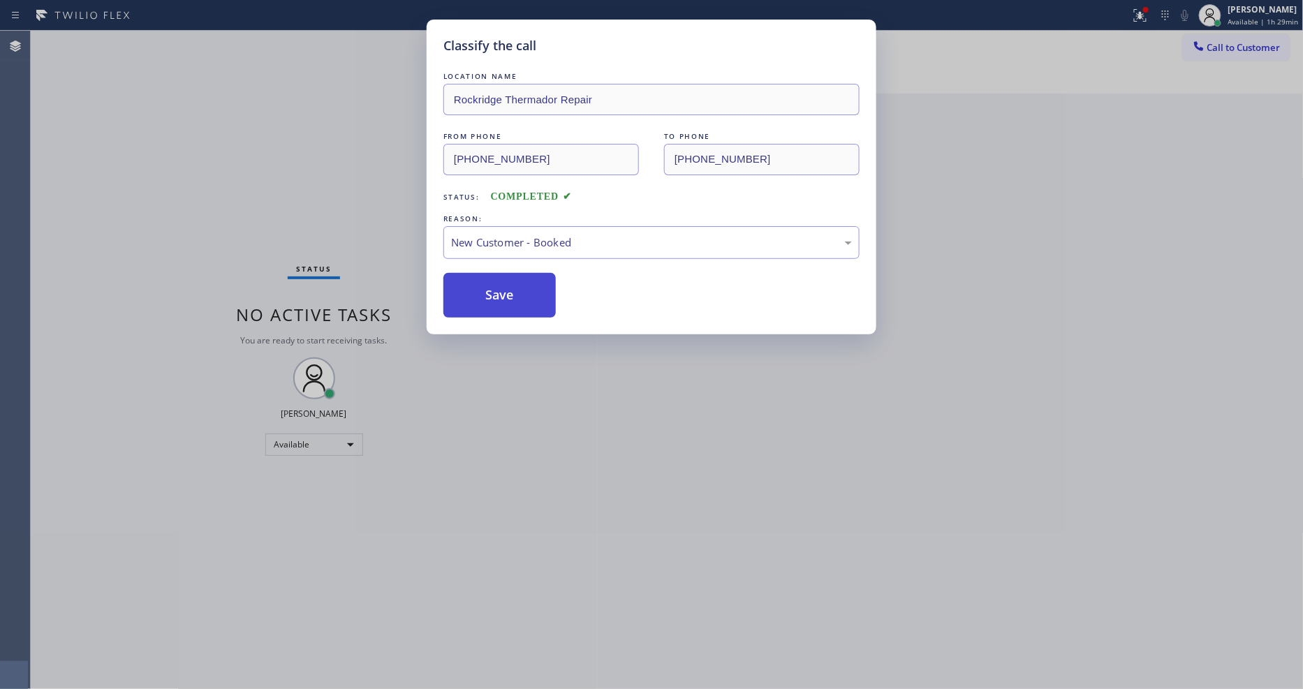
click at [472, 286] on button "Save" at bounding box center [499, 295] width 112 height 45
click at [471, 288] on button "Save" at bounding box center [499, 295] width 112 height 45
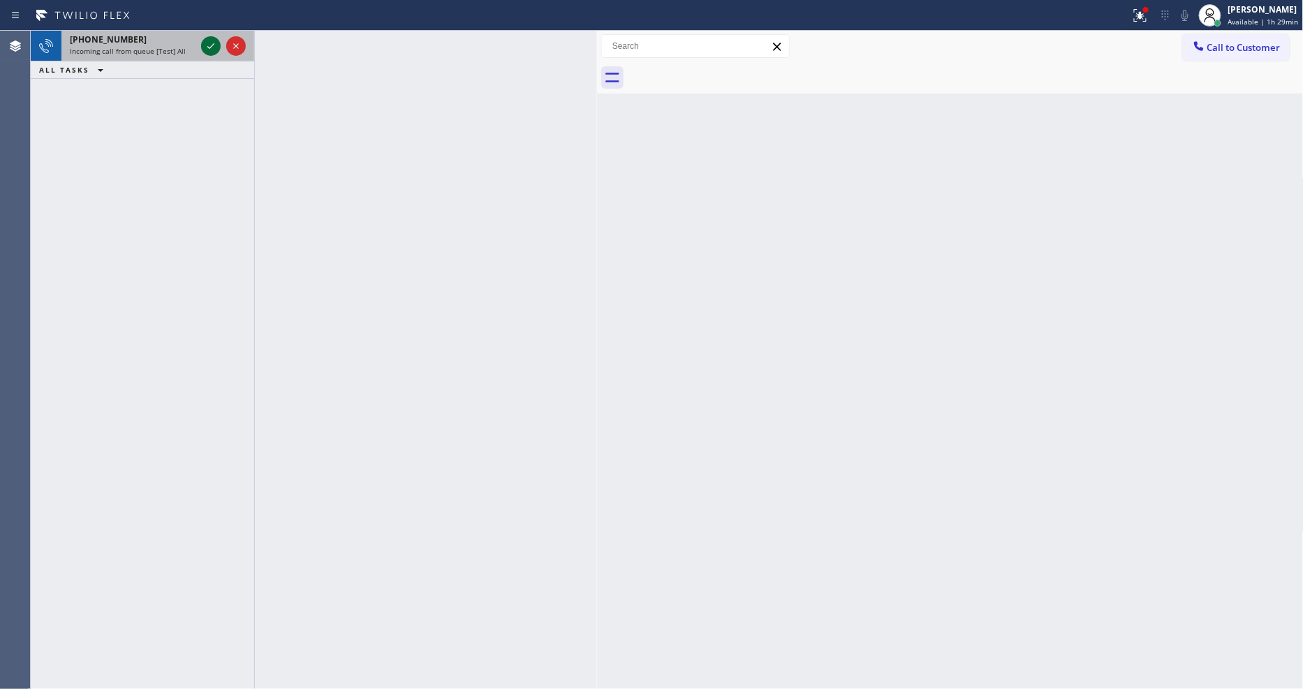
click at [214, 47] on icon at bounding box center [211, 46] width 17 height 17
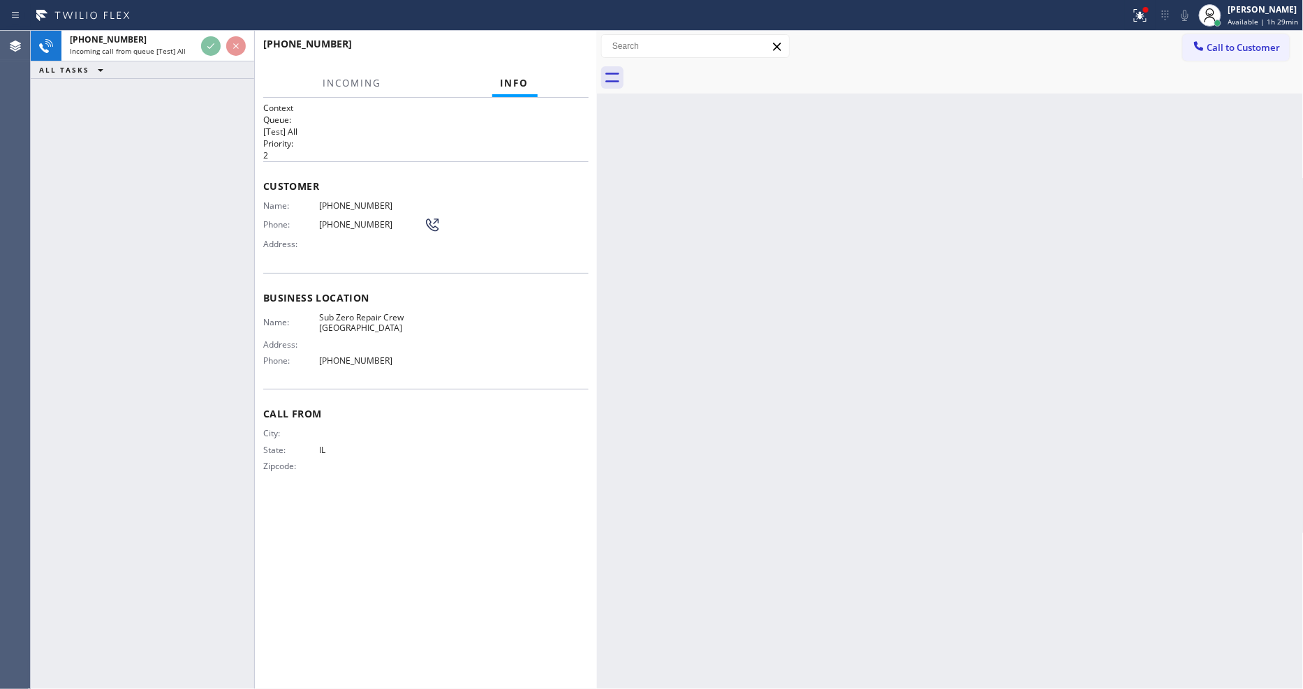
click at [170, 140] on div "+12243272561 Incoming call from queue [Test] All ALL TASKS ALL TASKS ACTIVE TAS…" at bounding box center [142, 360] width 223 height 658
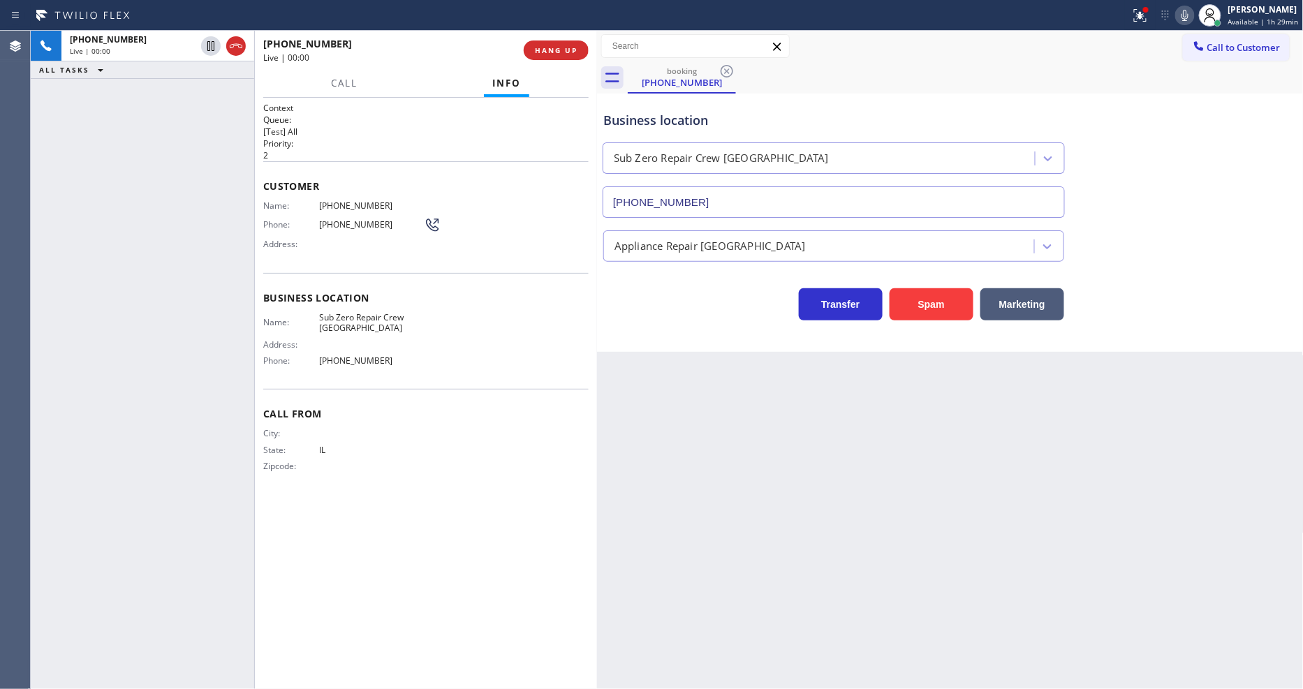
type input "(312) 847-1193"
click at [545, 50] on span "HANG UP" at bounding box center [556, 50] width 43 height 10
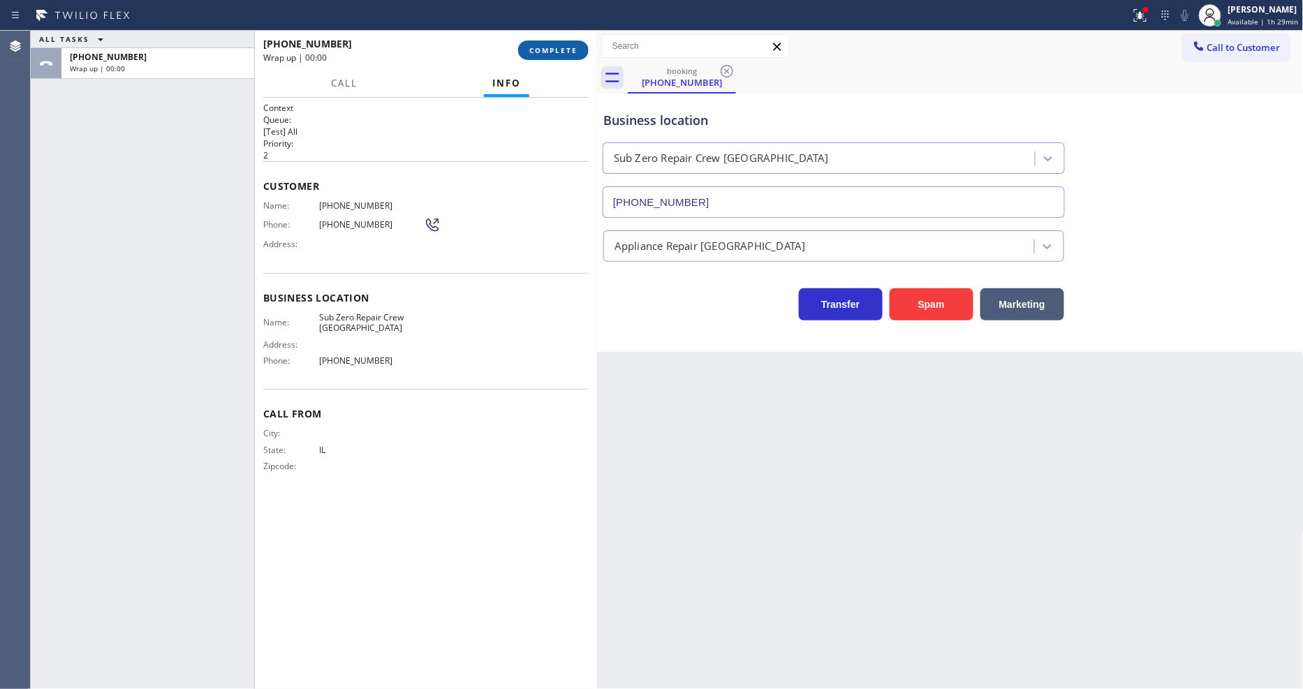
click at [545, 50] on span "COMPLETE" at bounding box center [553, 50] width 48 height 10
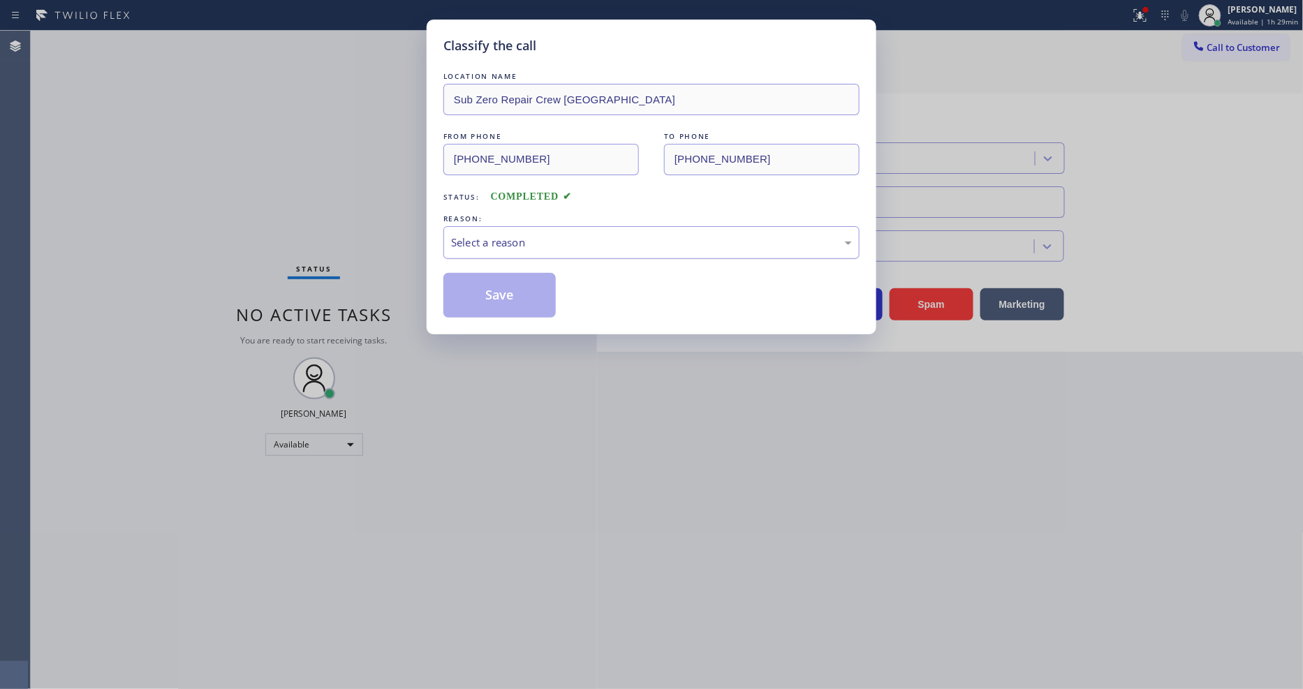
click at [527, 235] on div "Select a reason" at bounding box center [651, 243] width 401 height 16
click at [501, 288] on button "Save" at bounding box center [499, 295] width 112 height 45
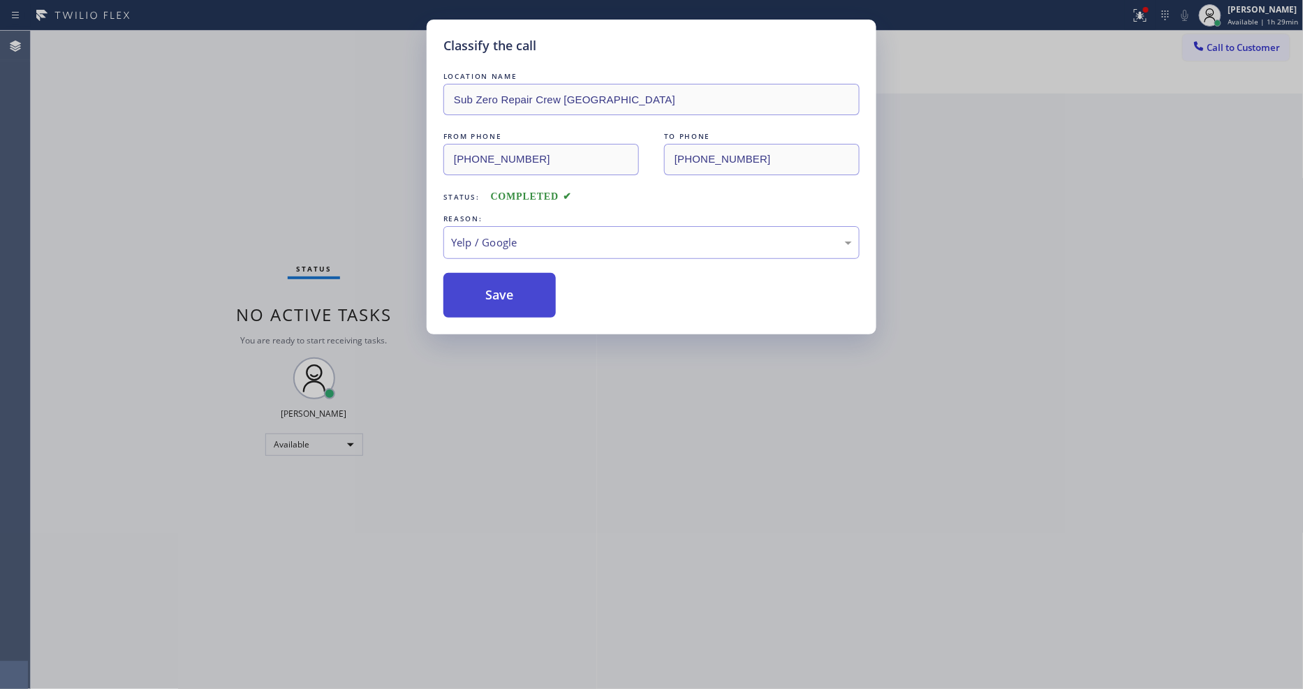
click at [501, 288] on button "Save" at bounding box center [499, 295] width 112 height 45
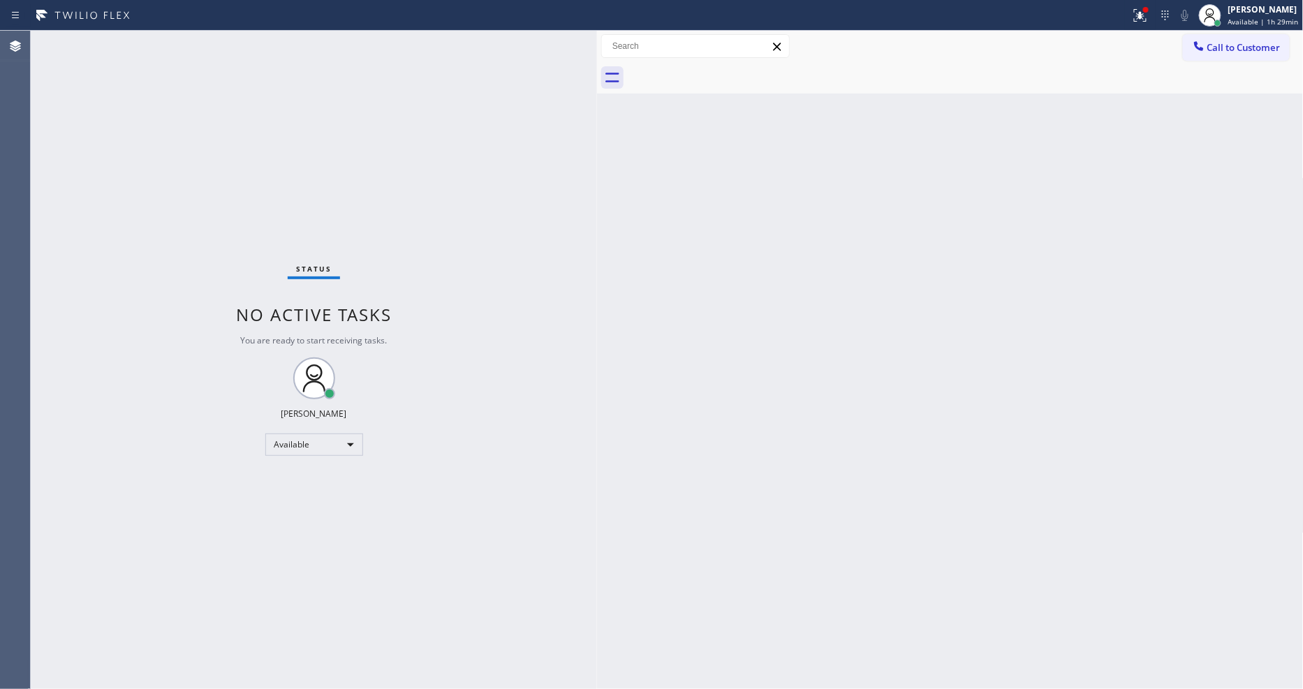
click at [827, 528] on div "Back to Dashboard Change Sender ID Customers Technicians Select a contact Outbo…" at bounding box center [950, 360] width 707 height 658
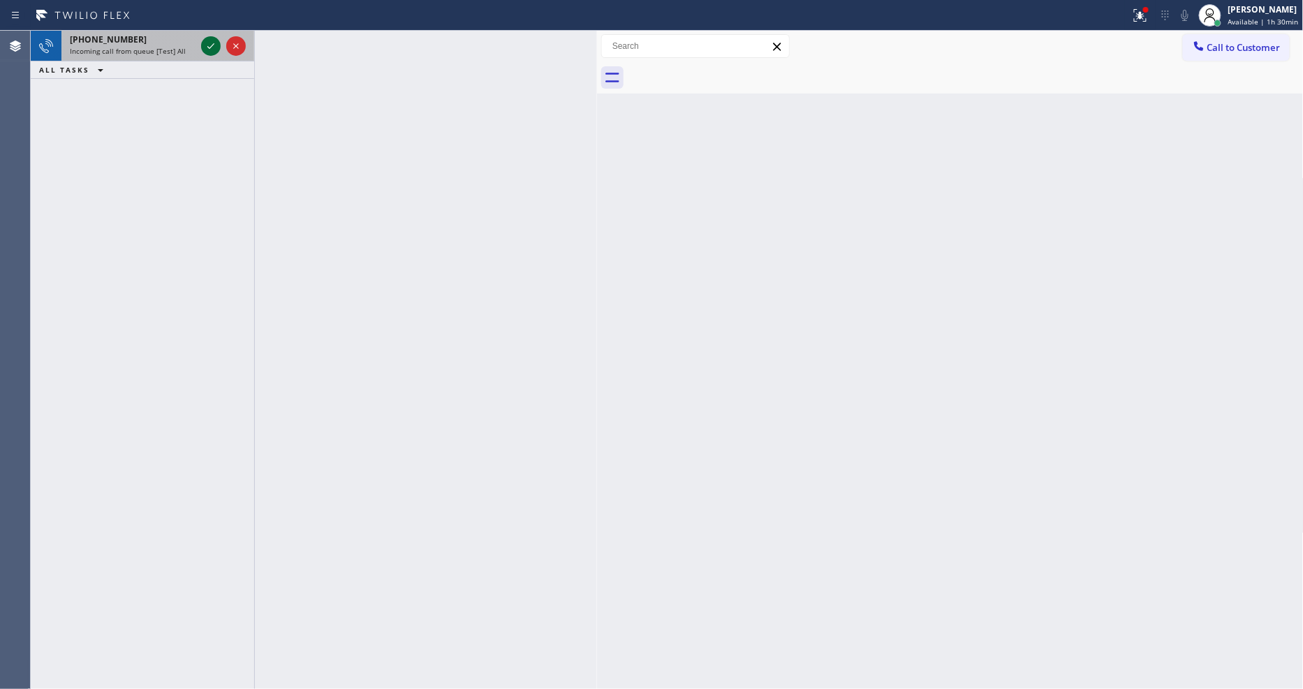
click at [212, 36] on button at bounding box center [211, 46] width 20 height 20
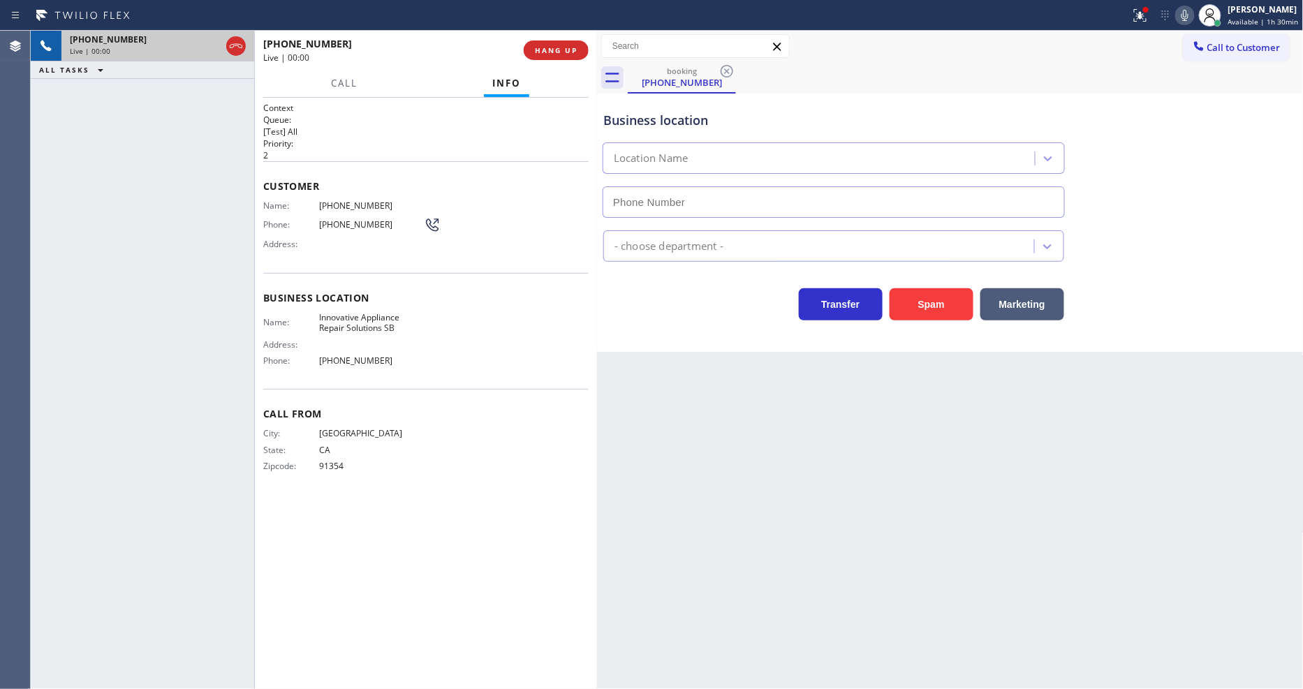
type input "(805) 261-2411"
drag, startPoint x: 256, startPoint y: 410, endPoint x: 397, endPoint y: 430, distance: 142.5
click at [255, 409] on div at bounding box center [254, 360] width 1 height 658
click at [212, 278] on div "+18055592977 Live | 00:07 ALL TASKS ALL TASKS ACTIVE TASKS TASKS IN WRAP UP" at bounding box center [142, 360] width 223 height 658
click at [360, 318] on span "Innovative Appliance Repair Solutions SB" at bounding box center [371, 323] width 105 height 22
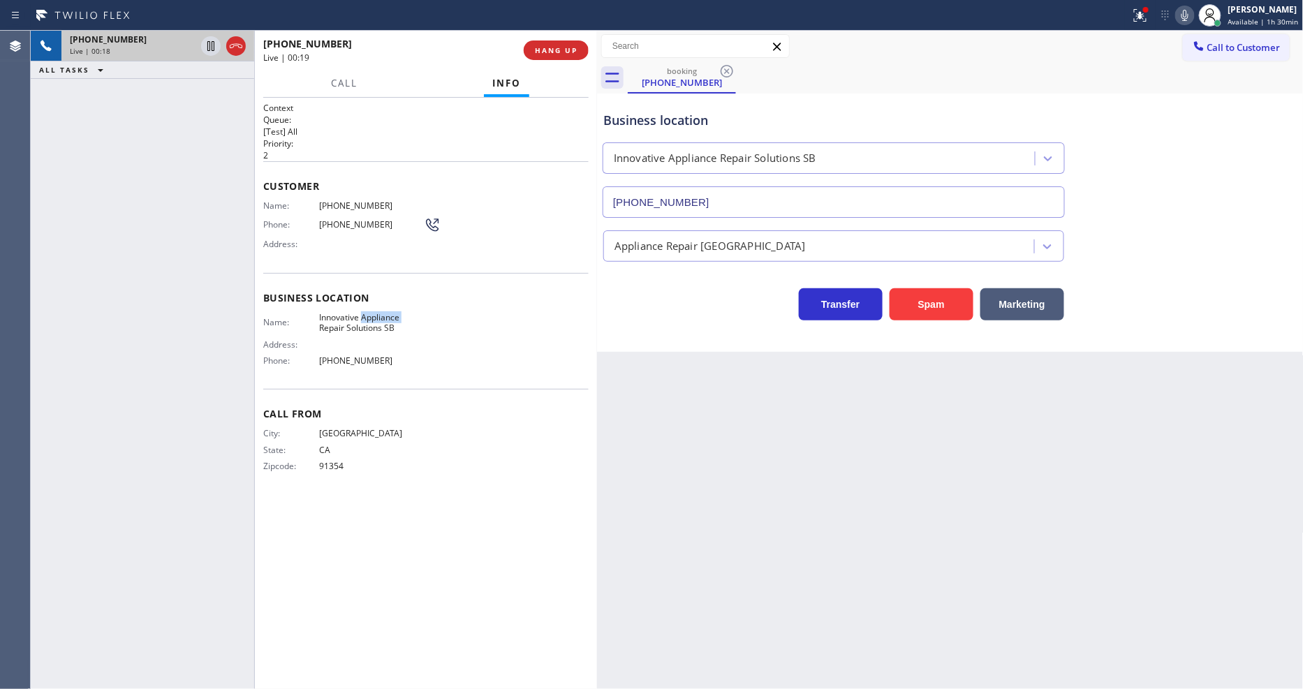
click at [360, 318] on span "Innovative Appliance Repair Solutions SB" at bounding box center [371, 323] width 105 height 22
click at [343, 200] on span "(805) 559-2977" at bounding box center [371, 205] width 105 height 10
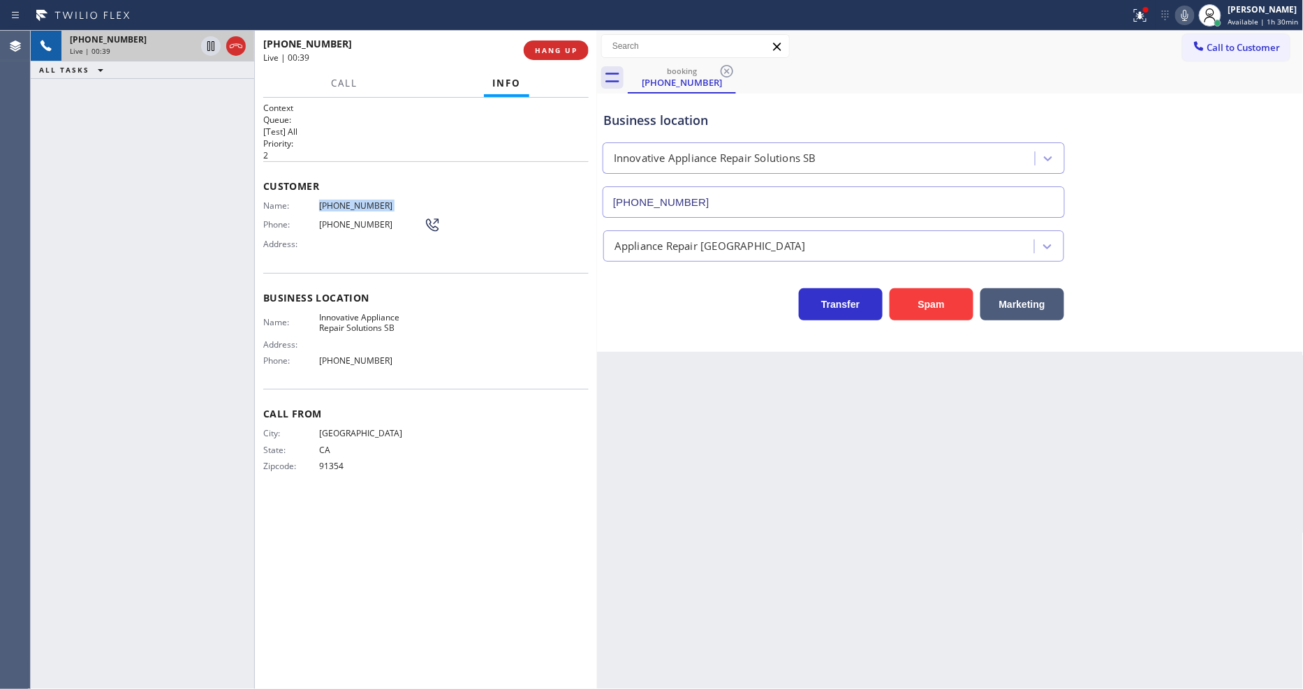
click at [305, 133] on p "[Test] All" at bounding box center [425, 132] width 325 height 12
click at [549, 50] on span "HANG UP" at bounding box center [556, 50] width 43 height 10
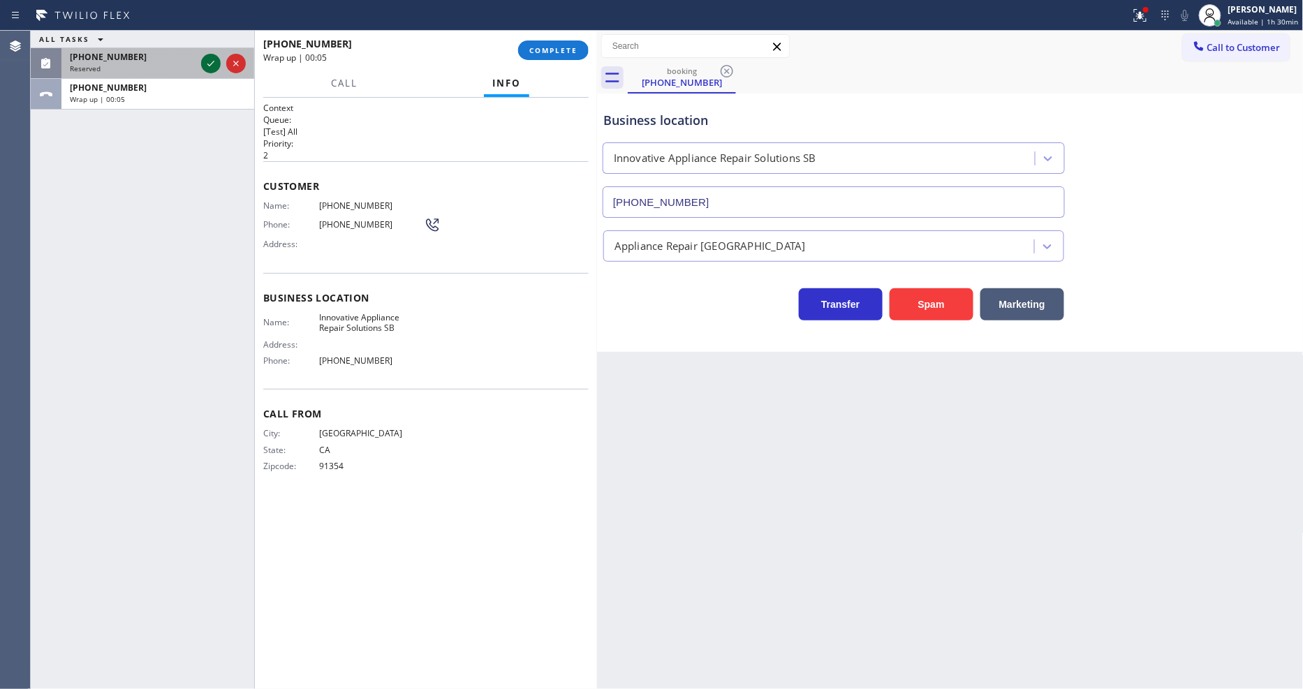
click at [206, 59] on icon at bounding box center [211, 63] width 17 height 17
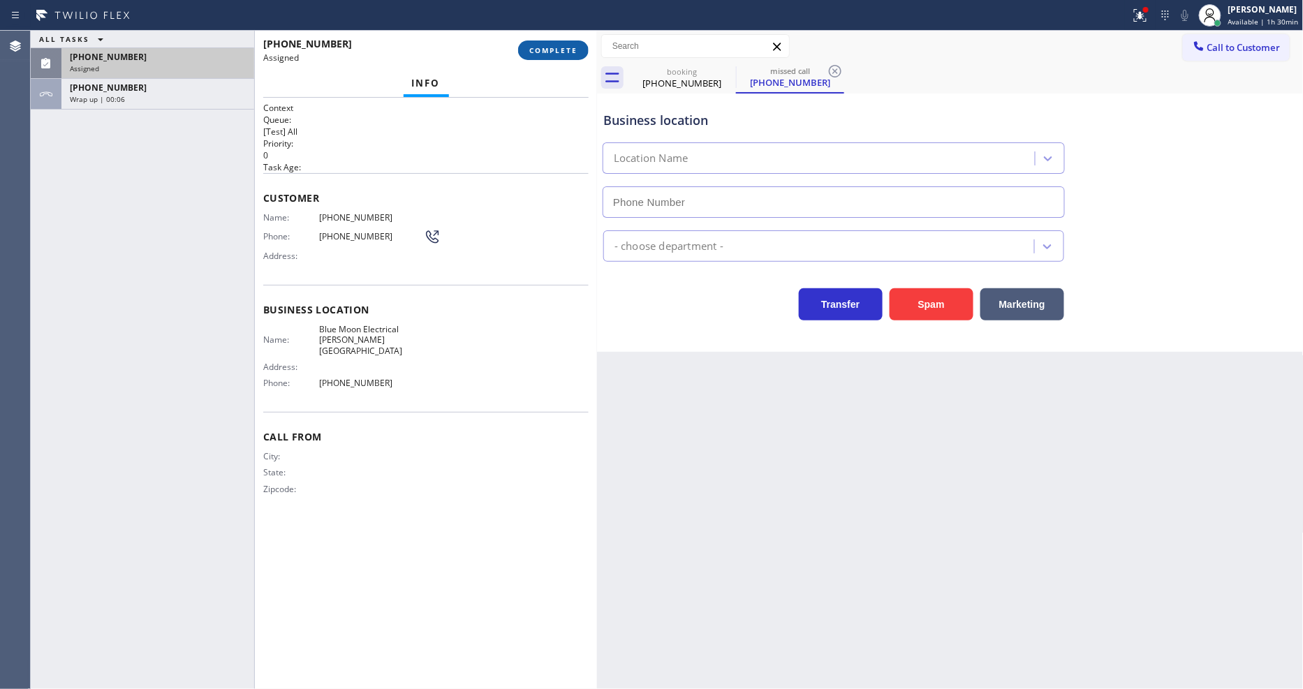
click at [573, 49] on span "COMPLETE" at bounding box center [553, 50] width 48 height 10
type input "(213) 322-0128"
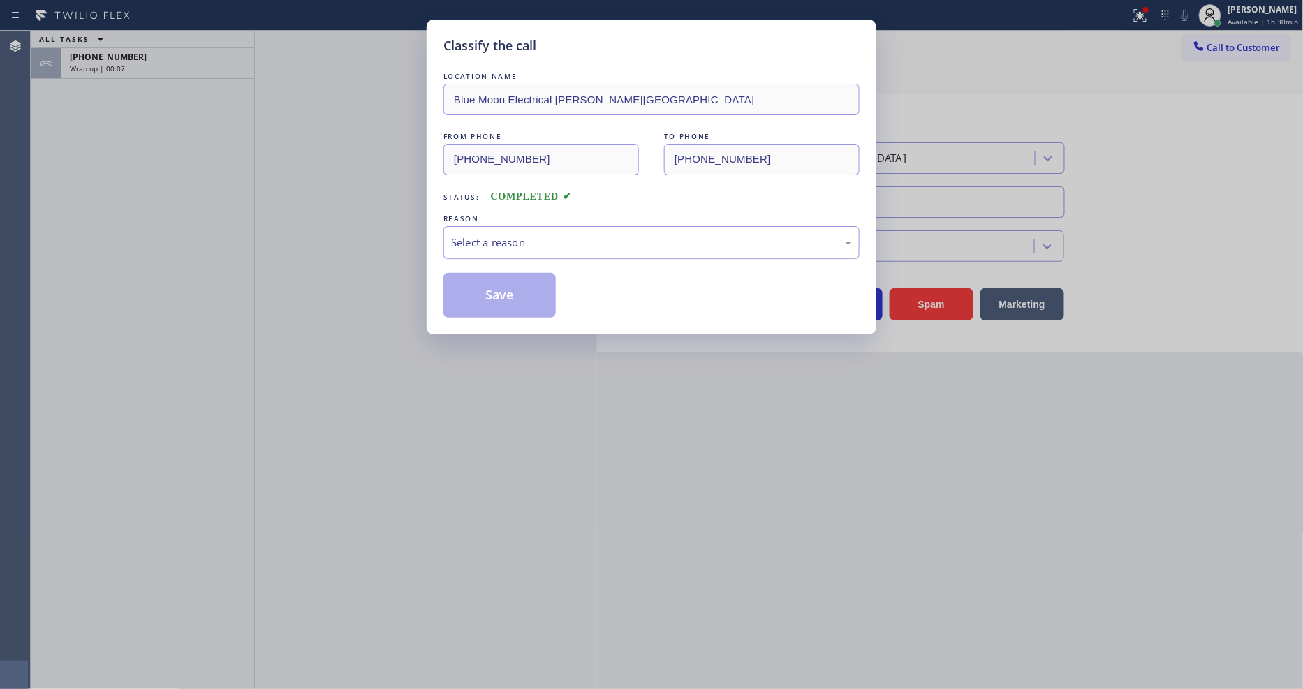
click at [515, 238] on div "Select a reason" at bounding box center [651, 243] width 401 height 16
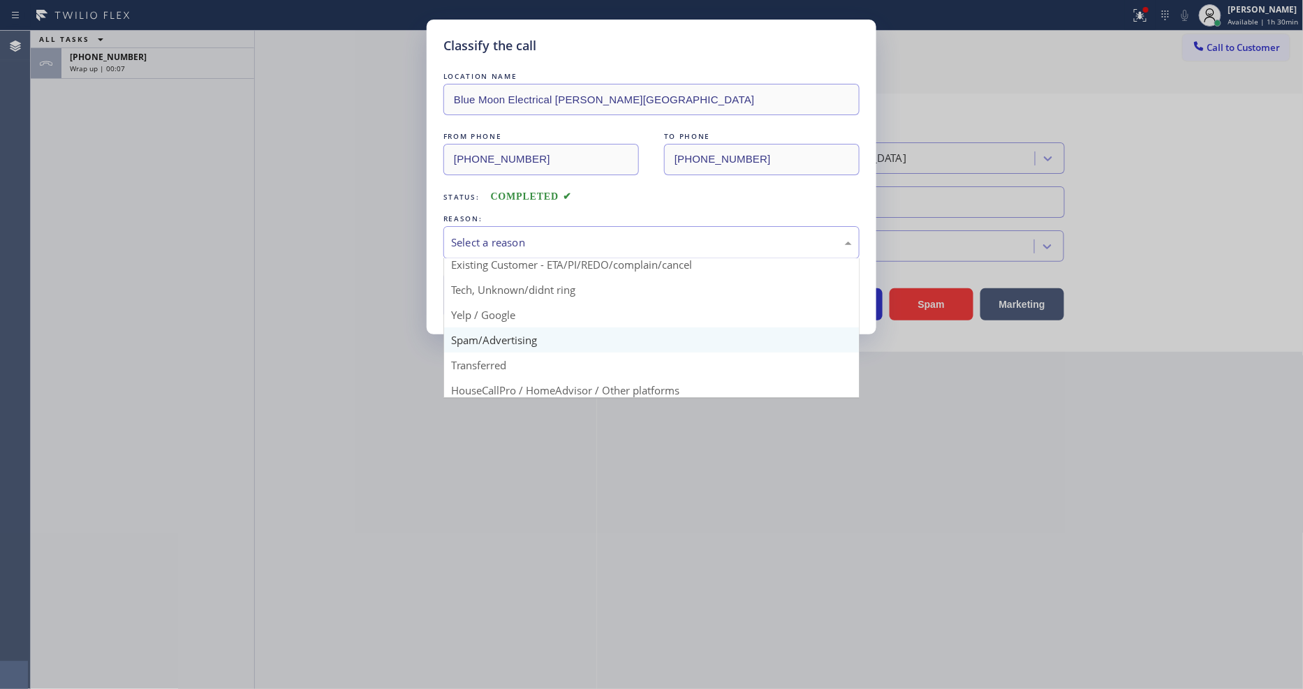
scroll to position [87, 0]
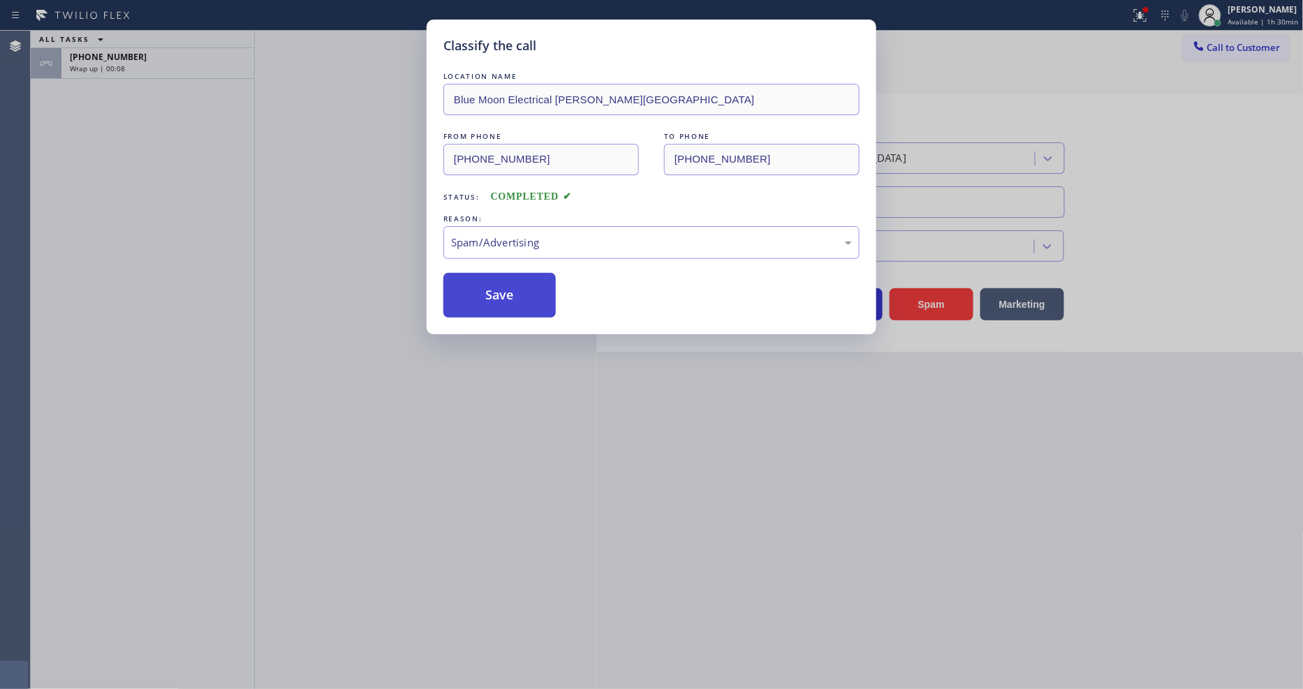
click at [497, 284] on button "Save" at bounding box center [499, 295] width 112 height 45
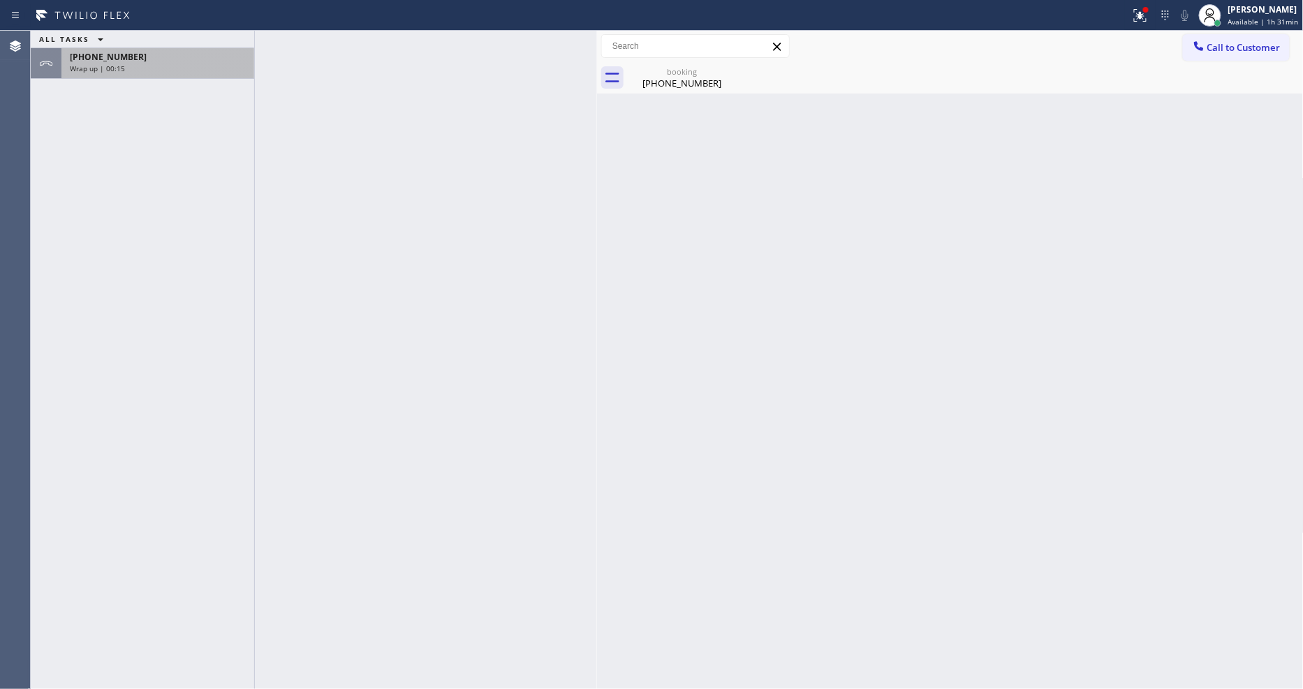
click at [172, 60] on div "+18055592977" at bounding box center [158, 57] width 176 height 12
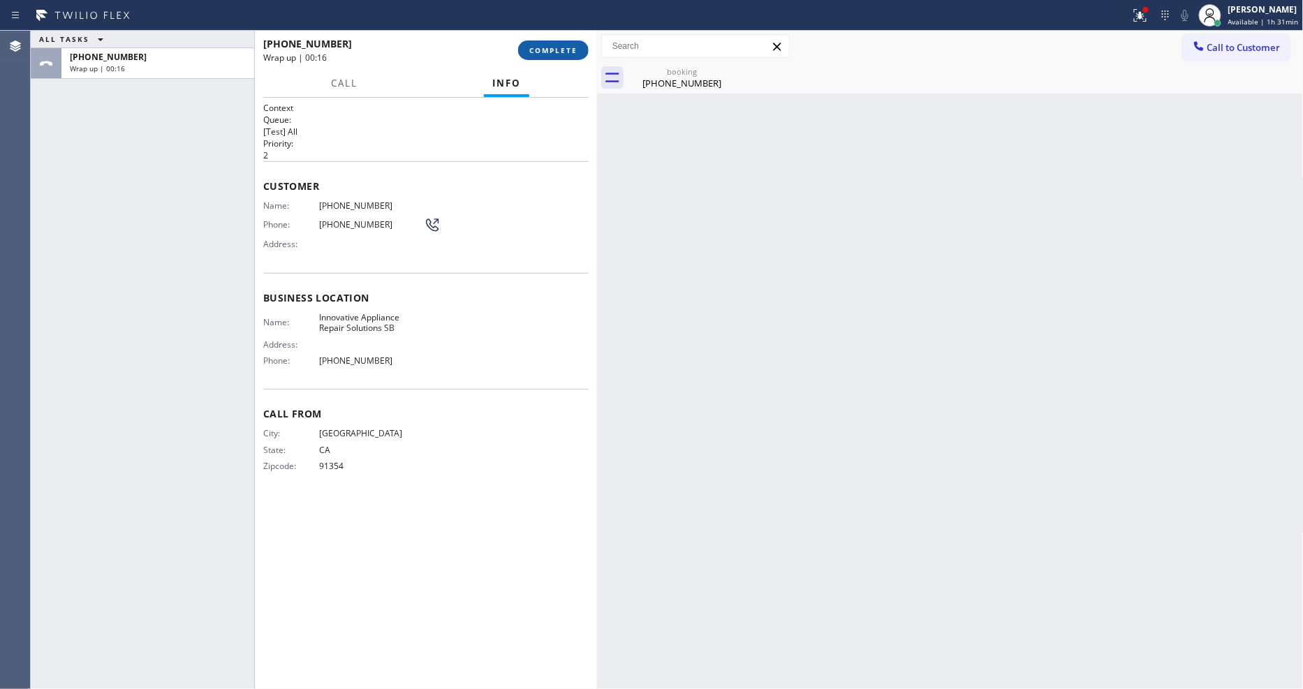
click at [554, 52] on span "COMPLETE" at bounding box center [553, 50] width 48 height 10
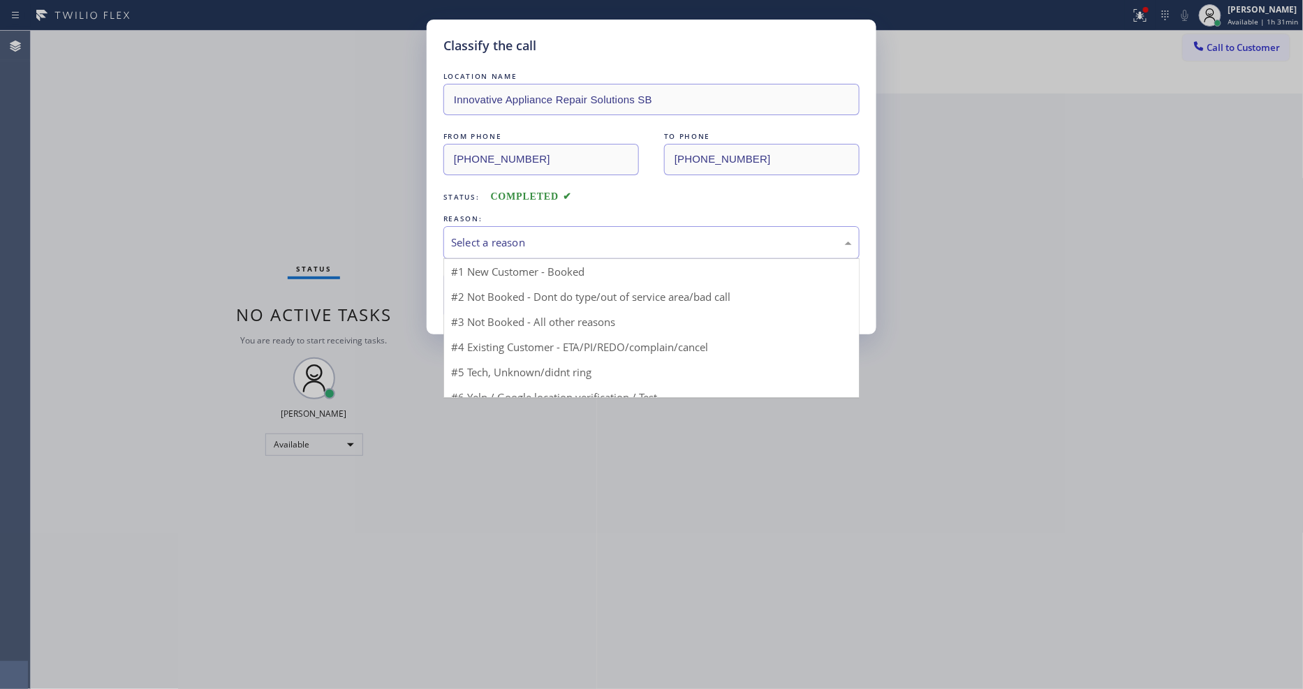
click at [508, 242] on div "Select a reason" at bounding box center [651, 243] width 401 height 16
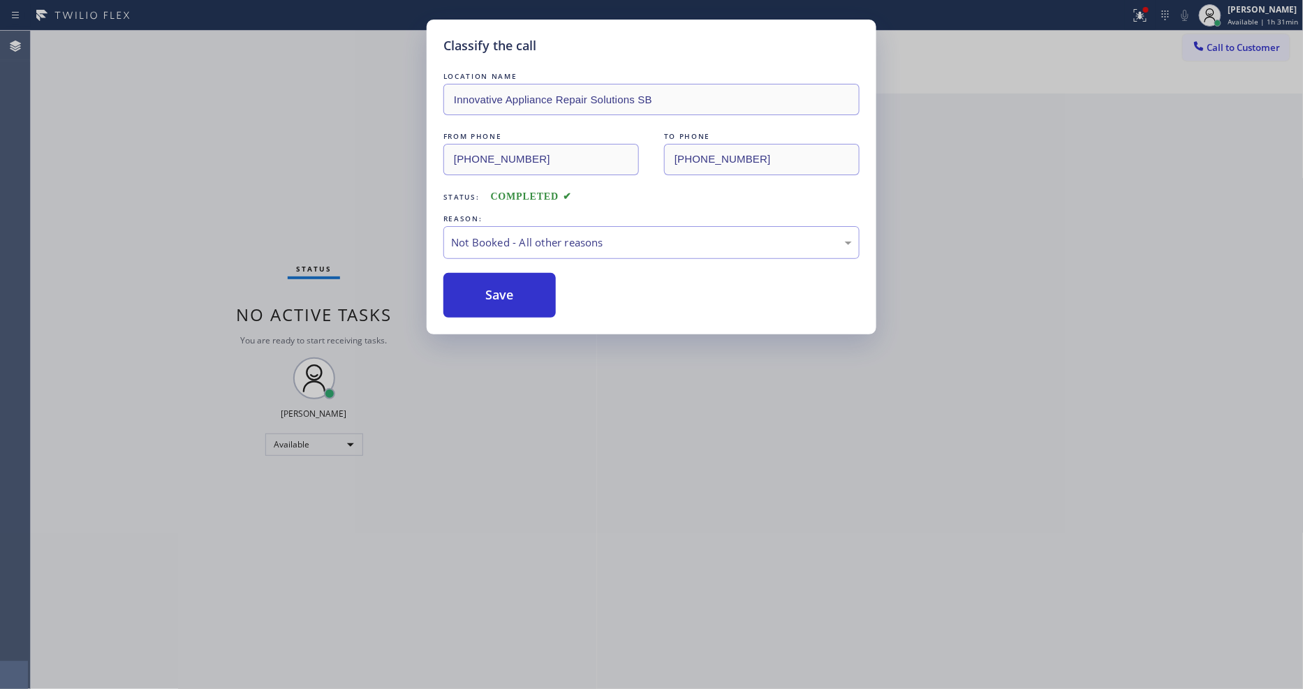
click at [499, 295] on button "Save" at bounding box center [499, 295] width 112 height 45
drag, startPoint x: 499, startPoint y: 295, endPoint x: 985, endPoint y: 187, distance: 497.8
click at [504, 292] on button "Save" at bounding box center [499, 295] width 112 height 45
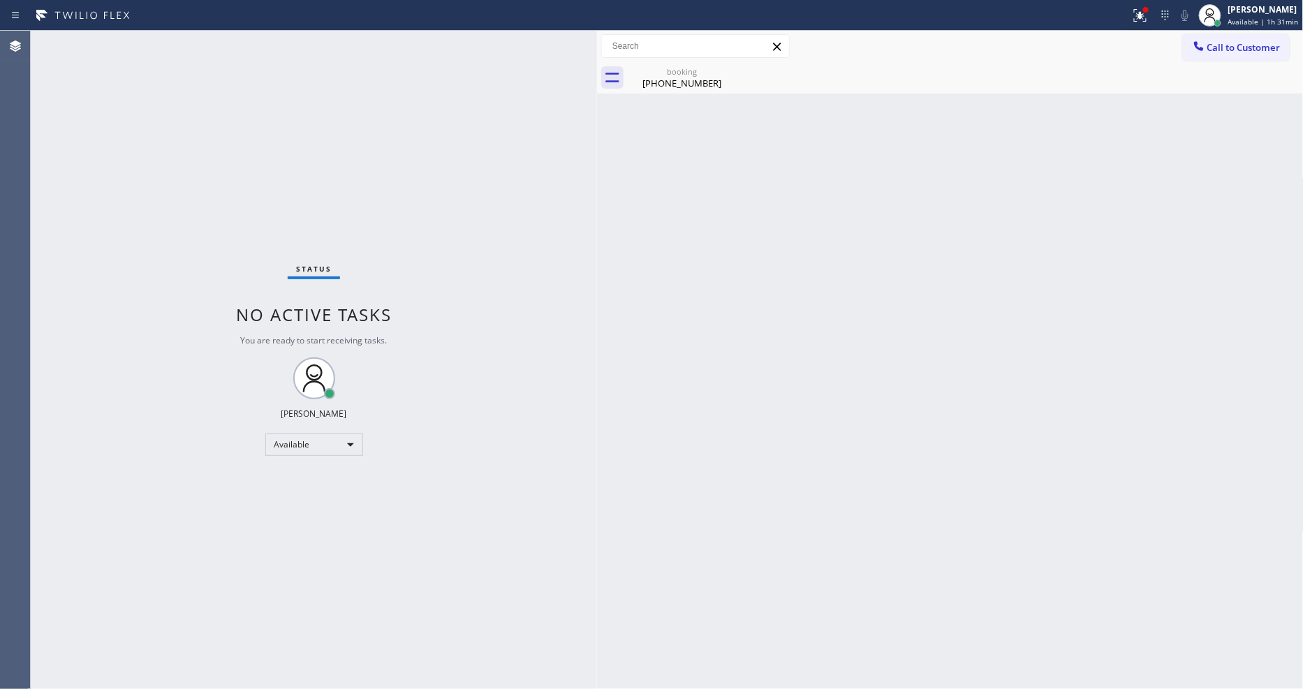
click at [1274, 18] on span "Available | 1h 31min" at bounding box center [1263, 22] width 71 height 10
drag, startPoint x: 1208, startPoint y: 112, endPoint x: 950, endPoint y: 92, distance: 259.1
click at [1207, 112] on button "Break" at bounding box center [1234, 110] width 140 height 18
drag, startPoint x: 254, startPoint y: 114, endPoint x: 339, endPoint y: 149, distance: 91.7
click at [256, 114] on div "Status No active tasks Change activity state to start receiving tasks. Lyka Mon…" at bounding box center [314, 360] width 566 height 658
